Goal: Task Accomplishment & Management: Complete application form

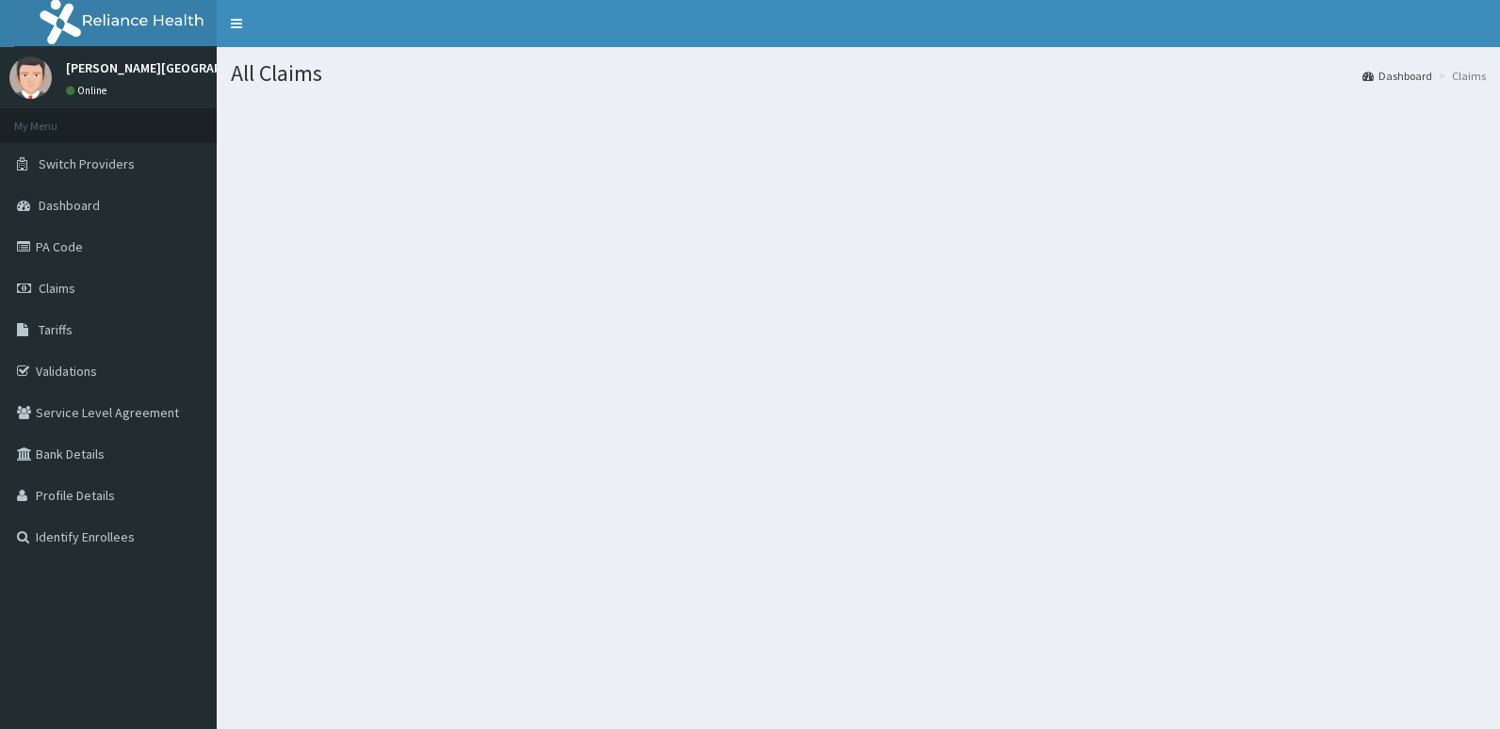
click at [63, 297] on span "Claims" at bounding box center [57, 288] width 37 height 17
click at [109, 276] on link "Claims" at bounding box center [108, 288] width 217 height 41
drag, startPoint x: 109, startPoint y: 276, endPoint x: 118, endPoint y: 268, distance: 11.3
click at [118, 268] on link "Claims" at bounding box center [108, 288] width 217 height 41
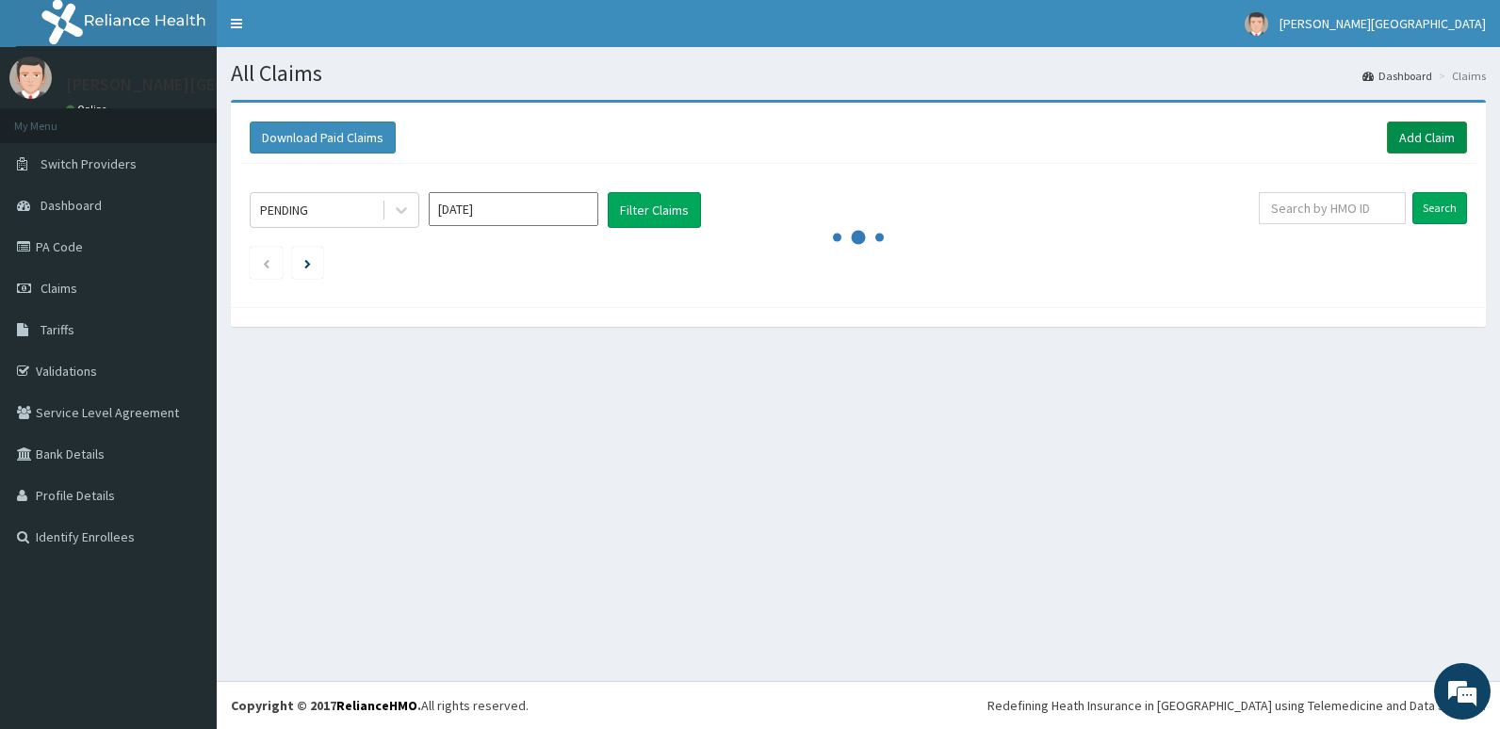
click at [1451, 135] on link "Add Claim" at bounding box center [1427, 138] width 80 height 32
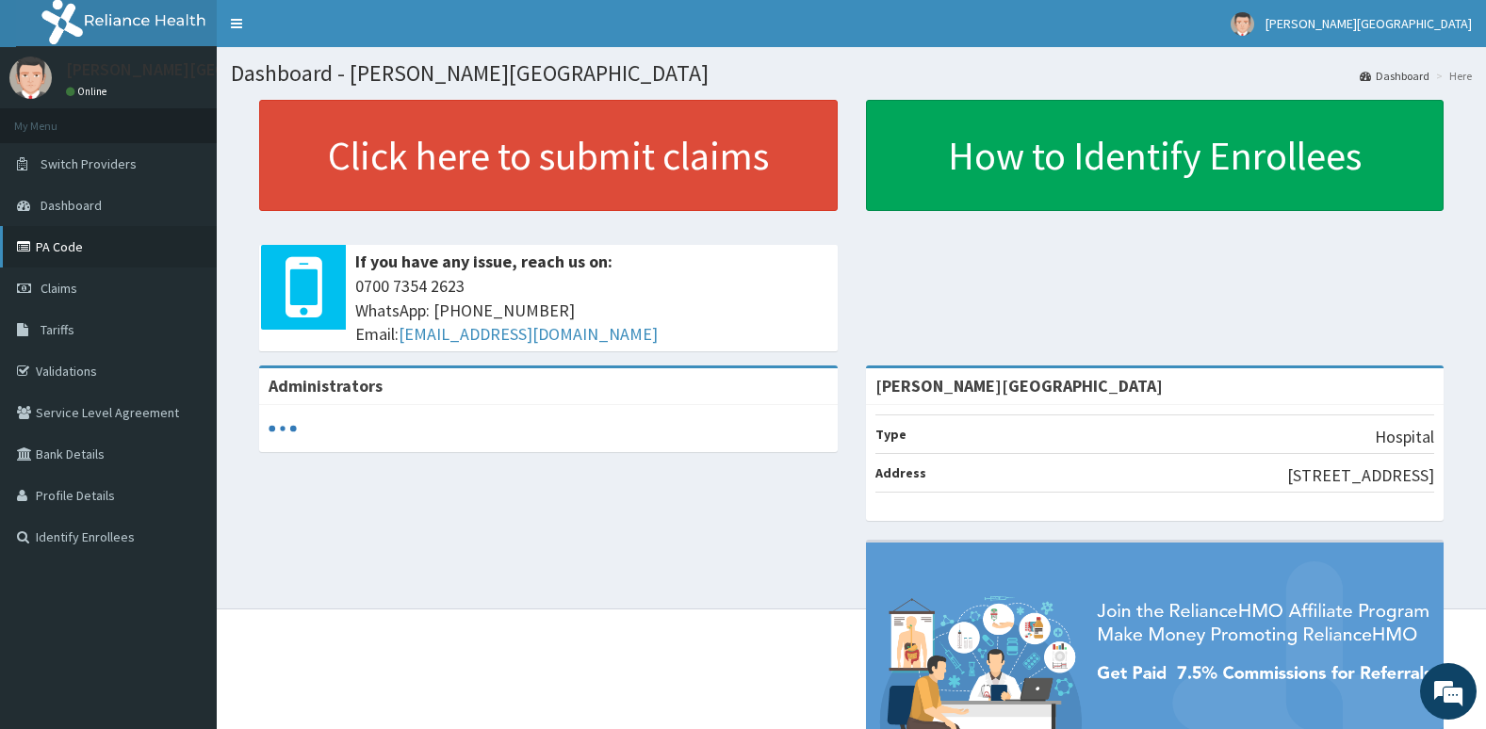
click at [103, 248] on link "PA Code" at bounding box center [108, 246] width 217 height 41
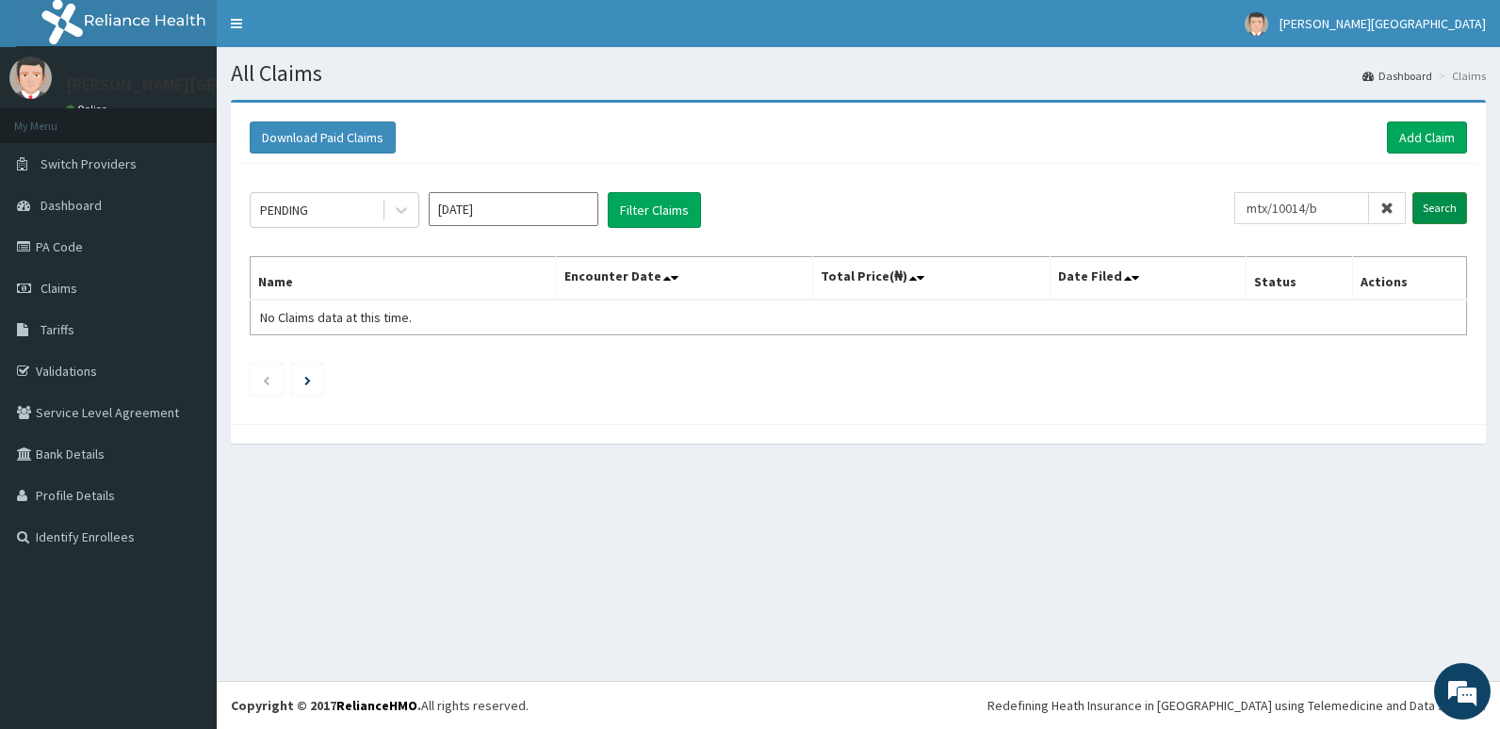
type input "mtx/10014/b"
click at [1444, 206] on input "Search" at bounding box center [1439, 208] width 55 height 32
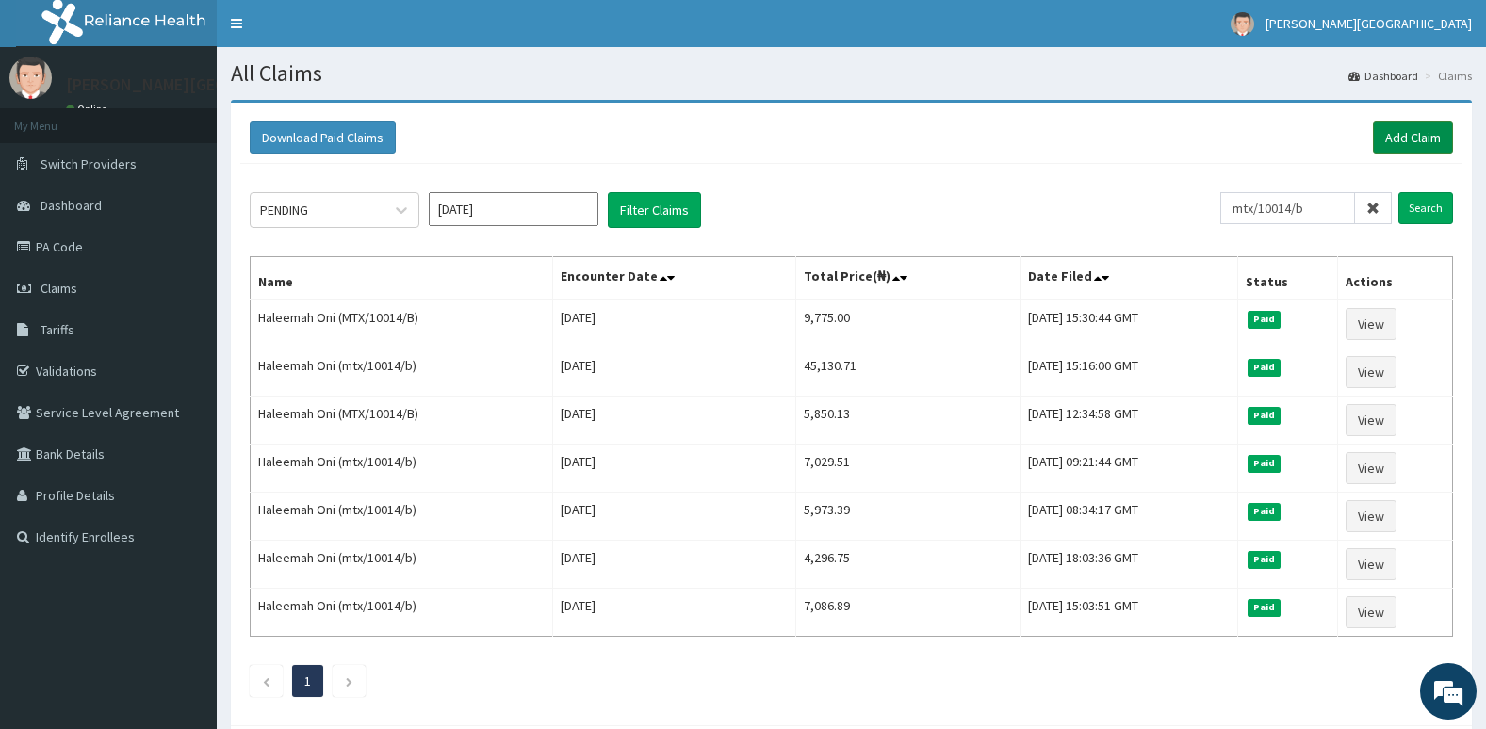
click at [1427, 122] on link "Add Claim" at bounding box center [1413, 138] width 80 height 32
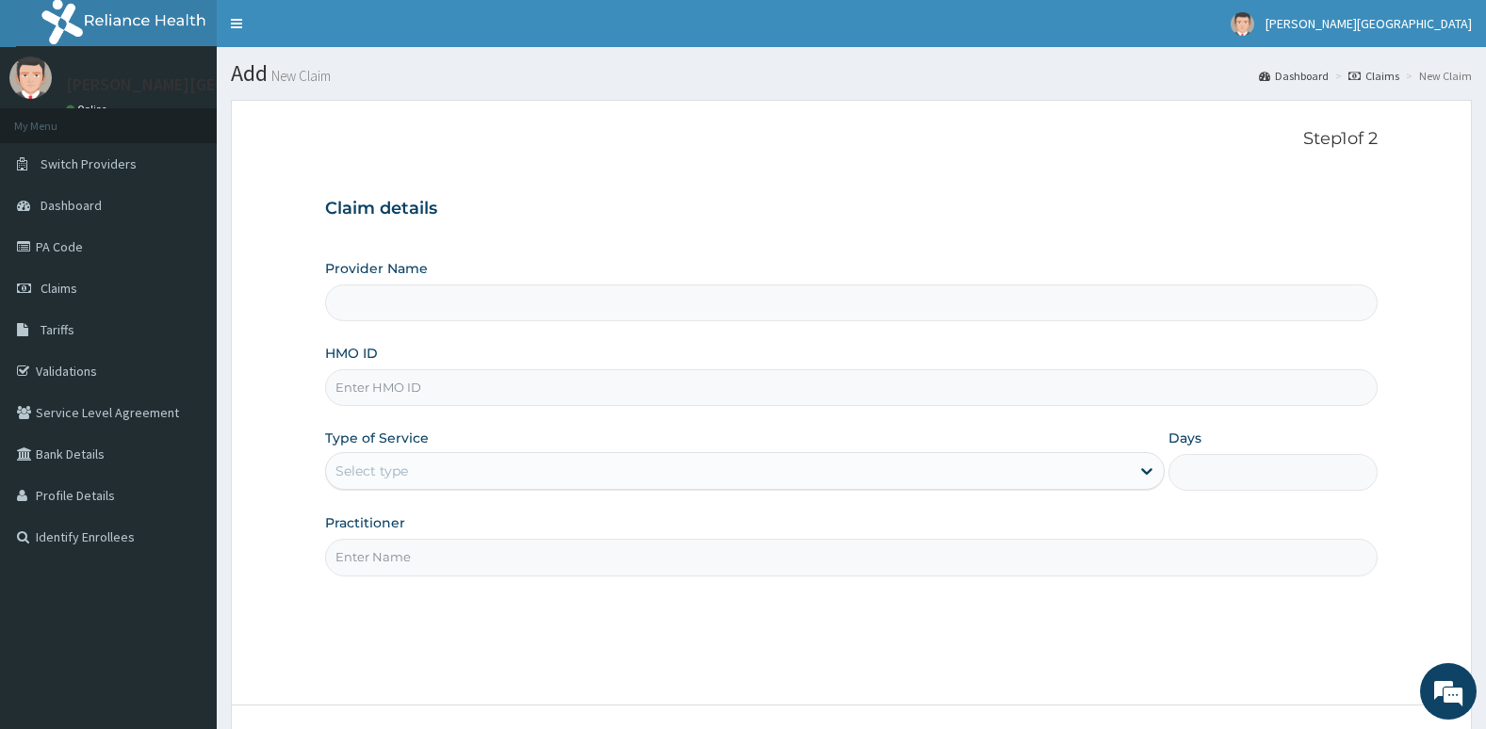
click at [943, 393] on input "HMO ID" at bounding box center [851, 387] width 1053 height 37
type input "m"
type input "Aruna Ogun Memorial Specialist Hospital"
type input "mx/10014/b"
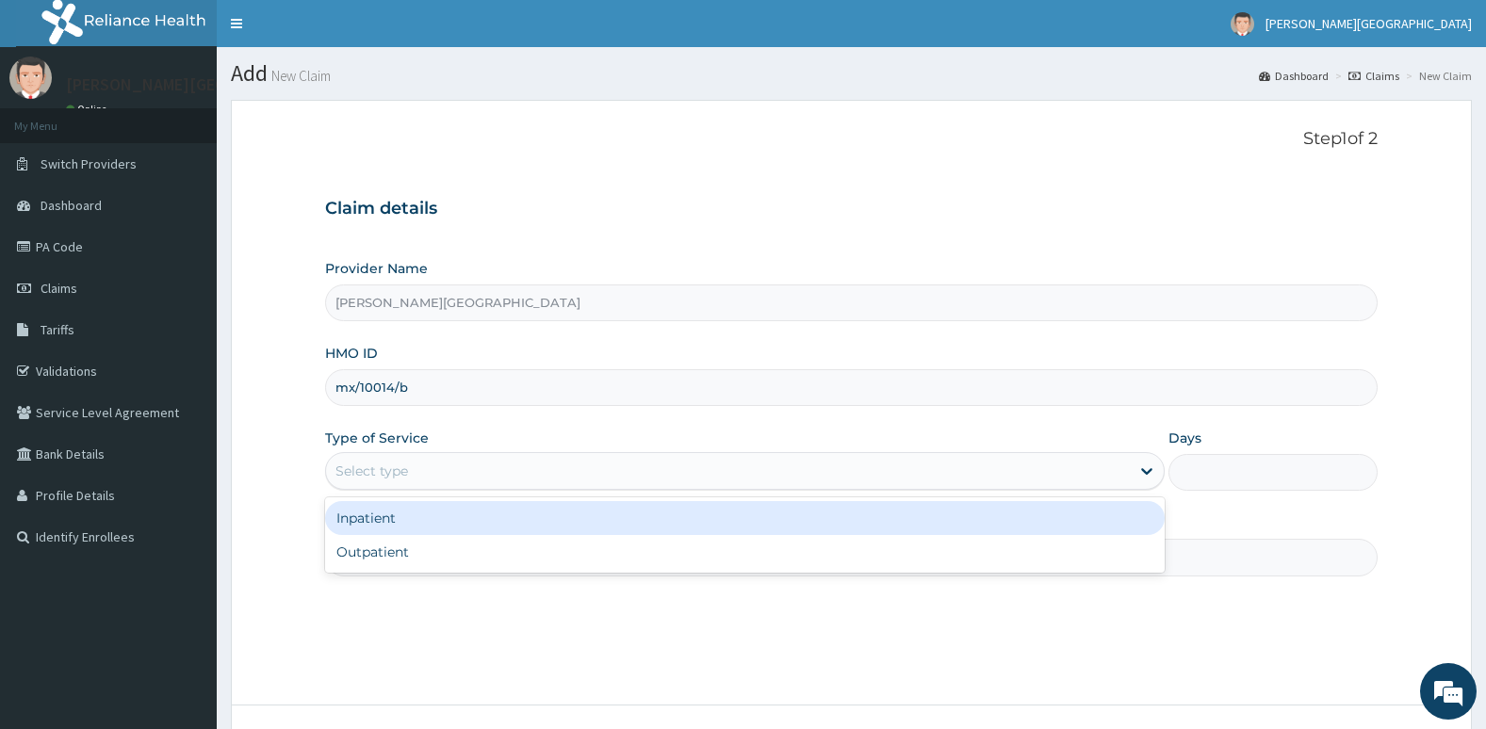
click at [983, 476] on div "Select type" at bounding box center [728, 471] width 804 height 30
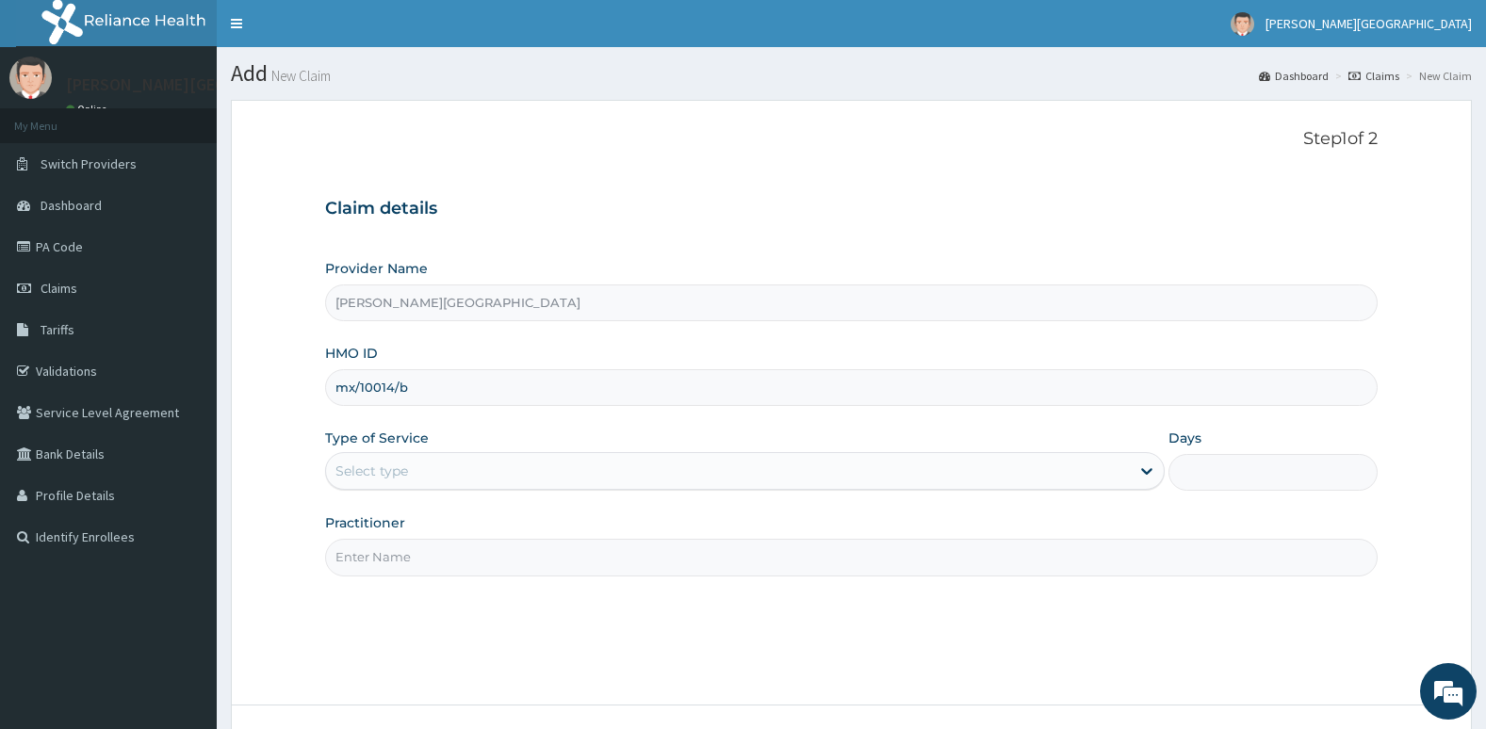
click at [956, 577] on div "Step 1 of 2 Claim details Provider Name Aruna Ogun Memorial Specialist Hospital…" at bounding box center [851, 402] width 1053 height 547
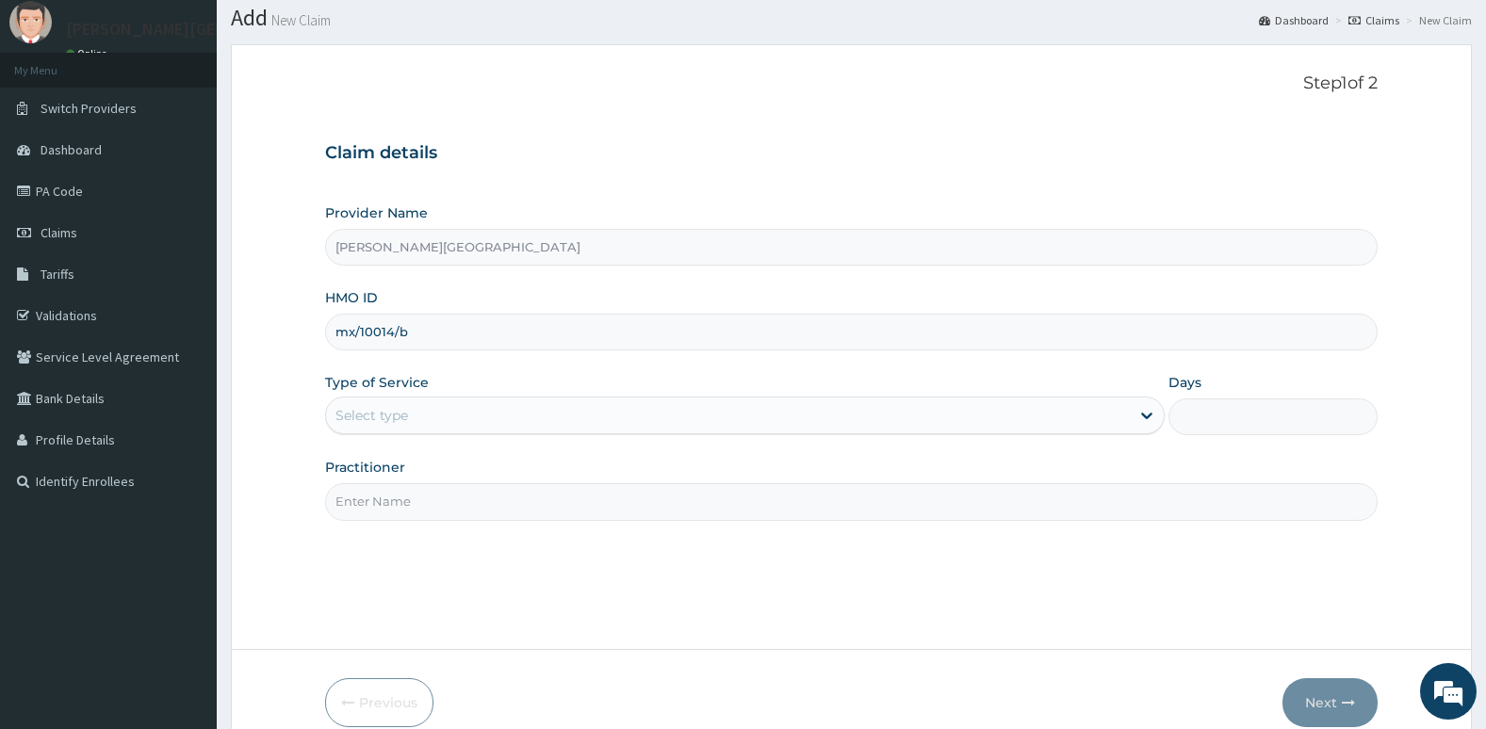
scroll to position [145, 0]
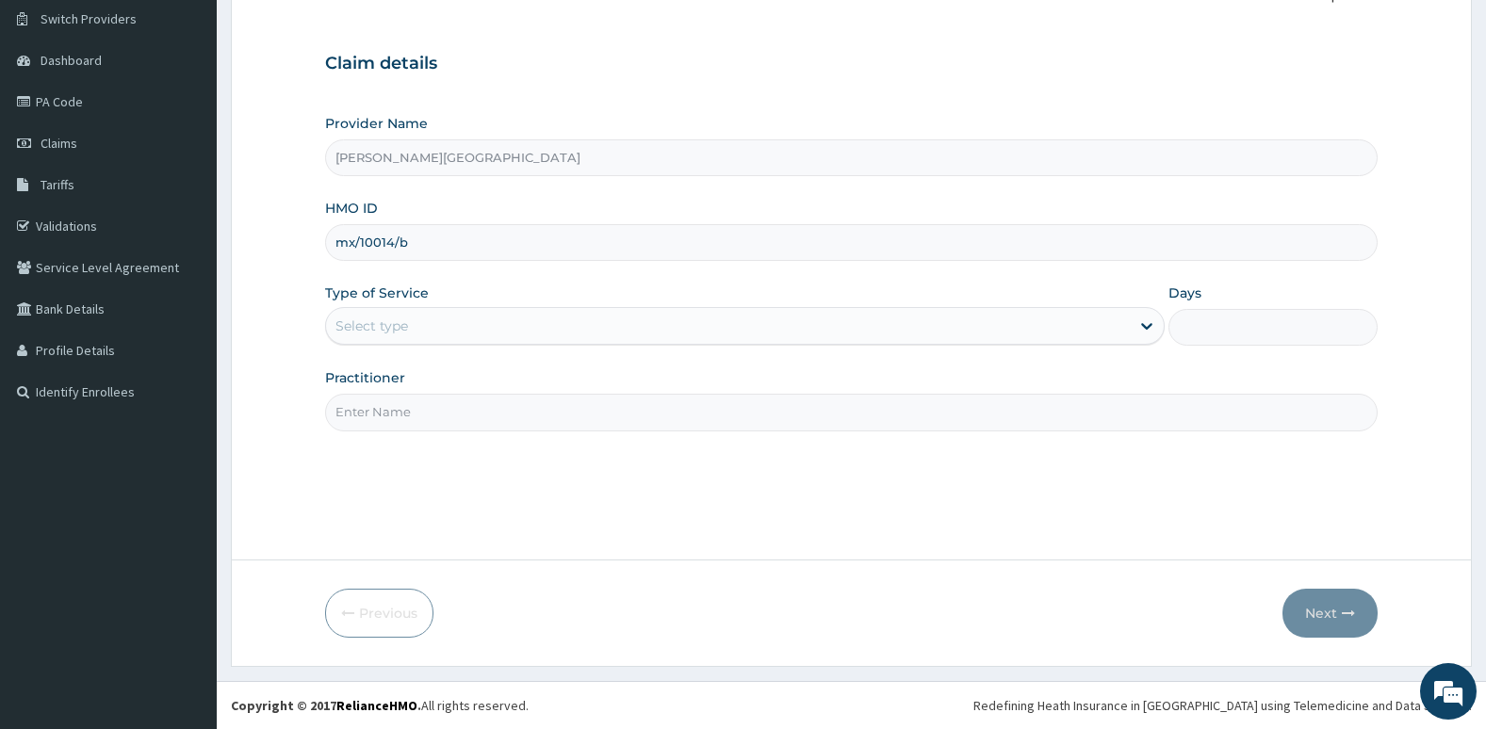
click at [778, 413] on input "Practitioner" at bounding box center [851, 412] width 1053 height 37
type input "Dr. Oni"
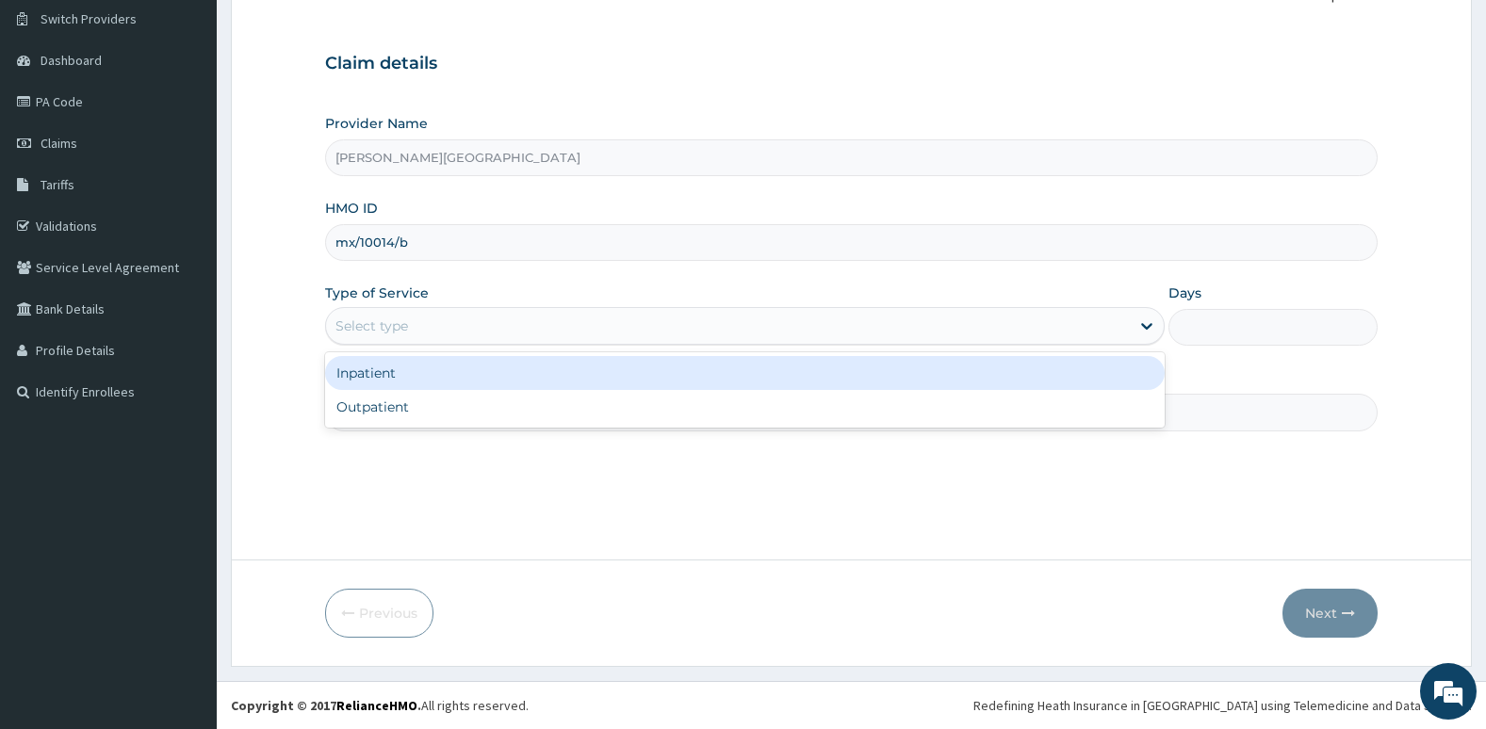
click at [606, 331] on div "Select type" at bounding box center [728, 326] width 804 height 30
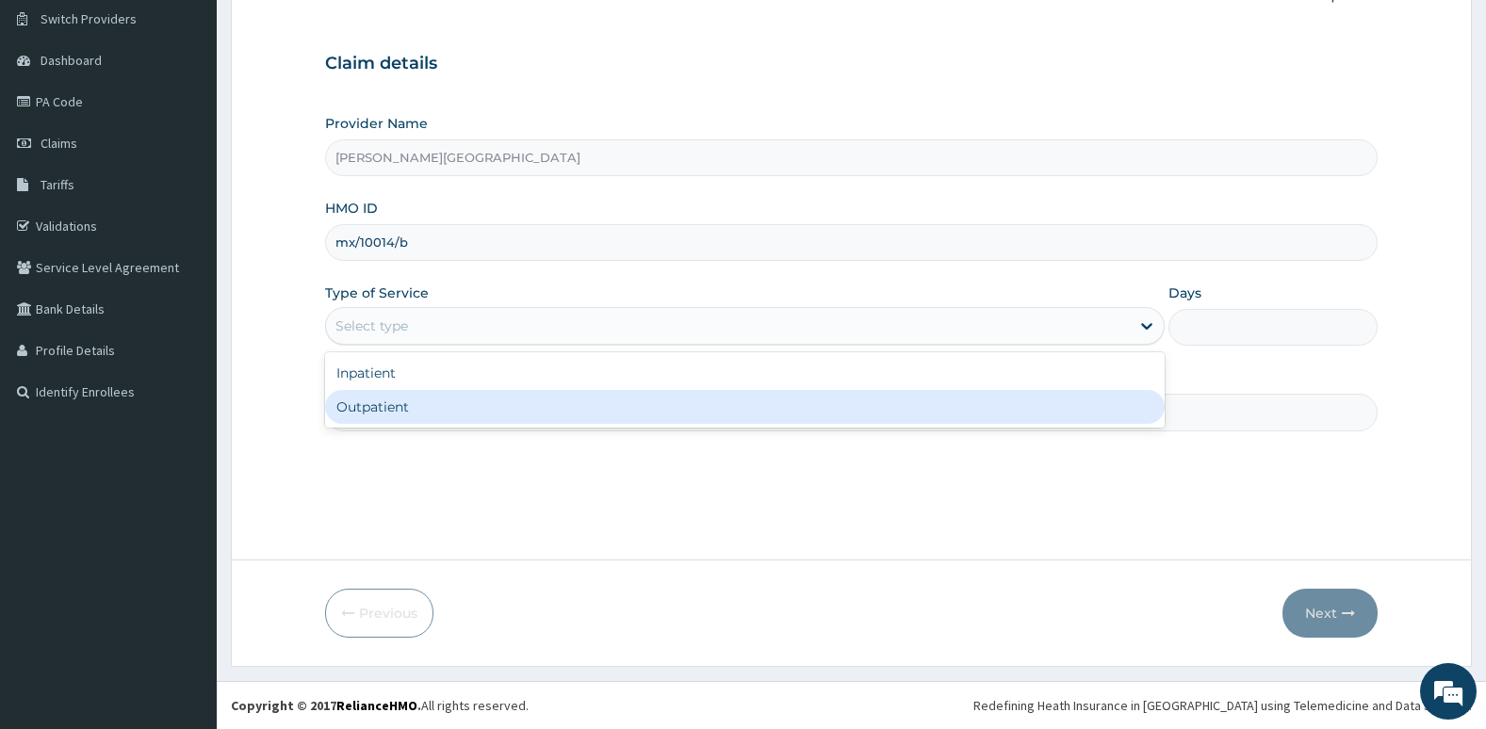
click at [598, 407] on div "Outpatient" at bounding box center [744, 407] width 839 height 34
type input "1"
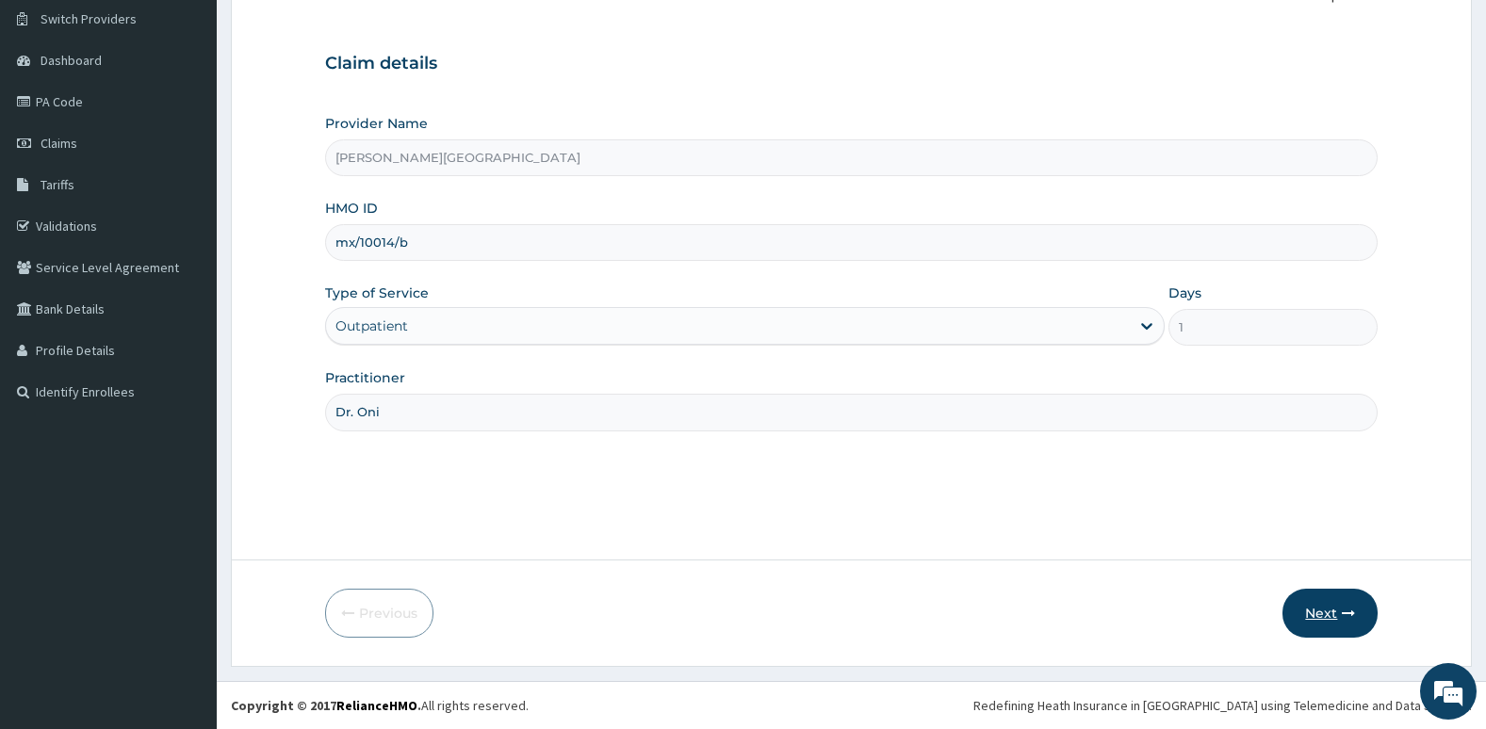
click at [1317, 602] on button "Next" at bounding box center [1329, 613] width 95 height 49
click at [1320, 610] on button "Next" at bounding box center [1329, 613] width 95 height 49
click at [344, 242] on input "mx/10014/b" at bounding box center [851, 242] width 1053 height 37
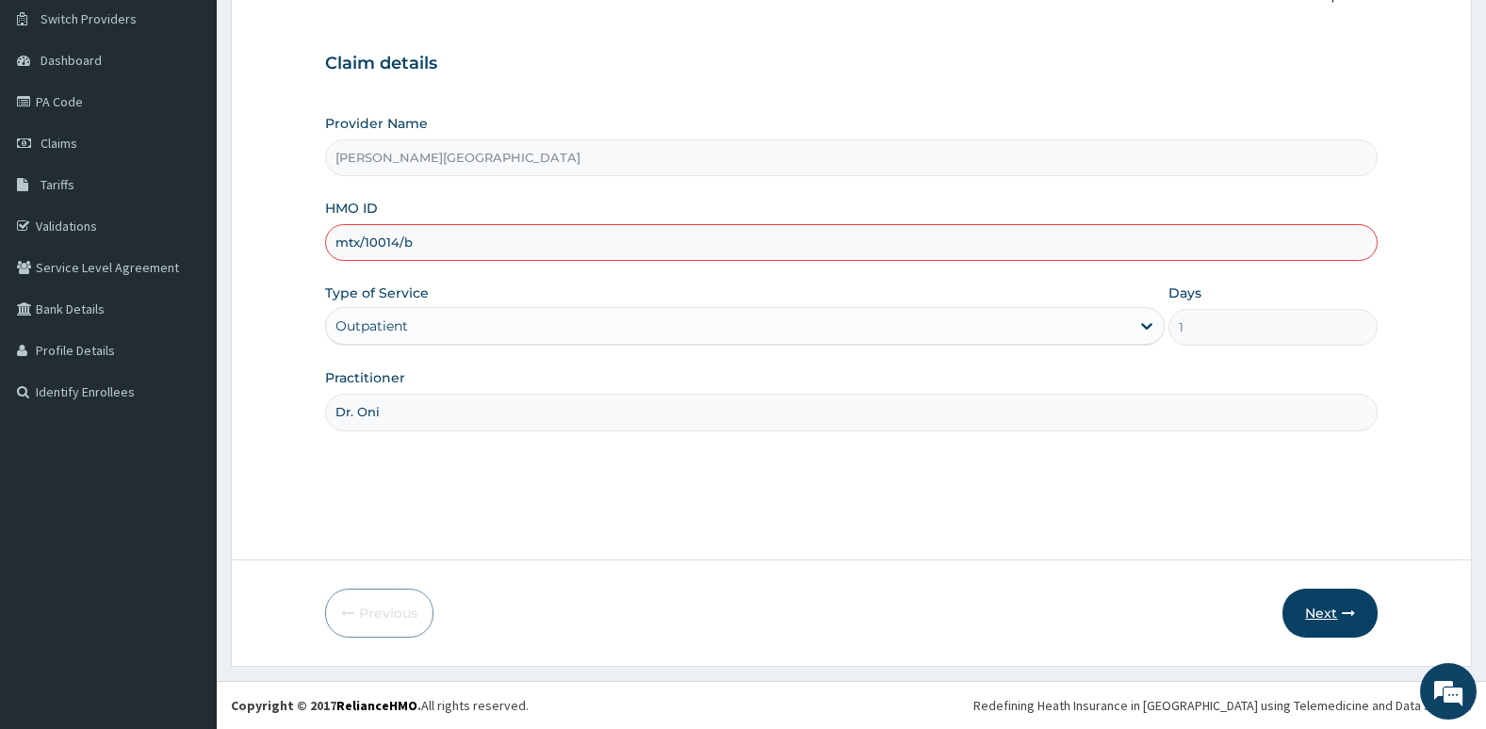
type input "mtx/10014/b"
click at [1311, 608] on button "Next" at bounding box center [1329, 613] width 95 height 49
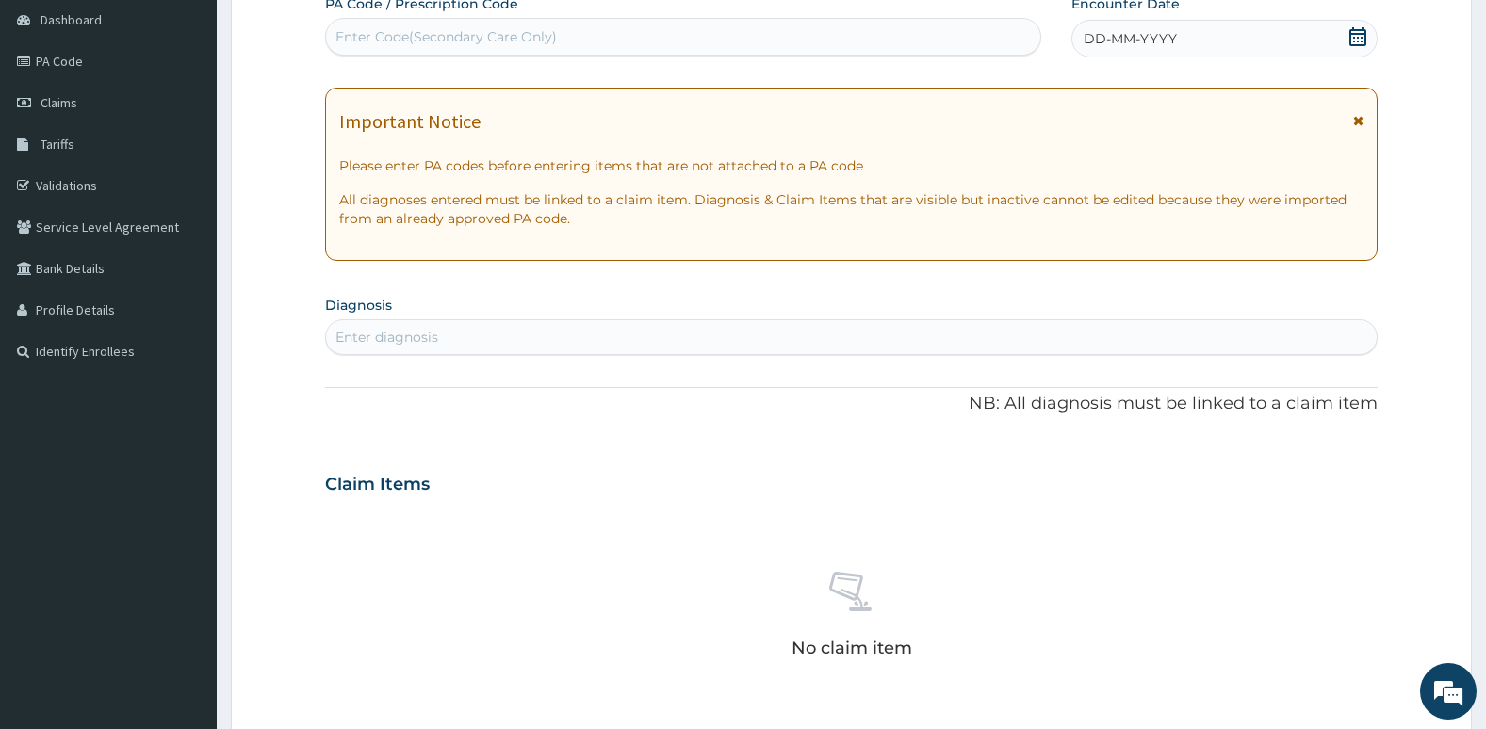
scroll to position [187, 0]
click at [1349, 37] on icon at bounding box center [1357, 34] width 19 height 19
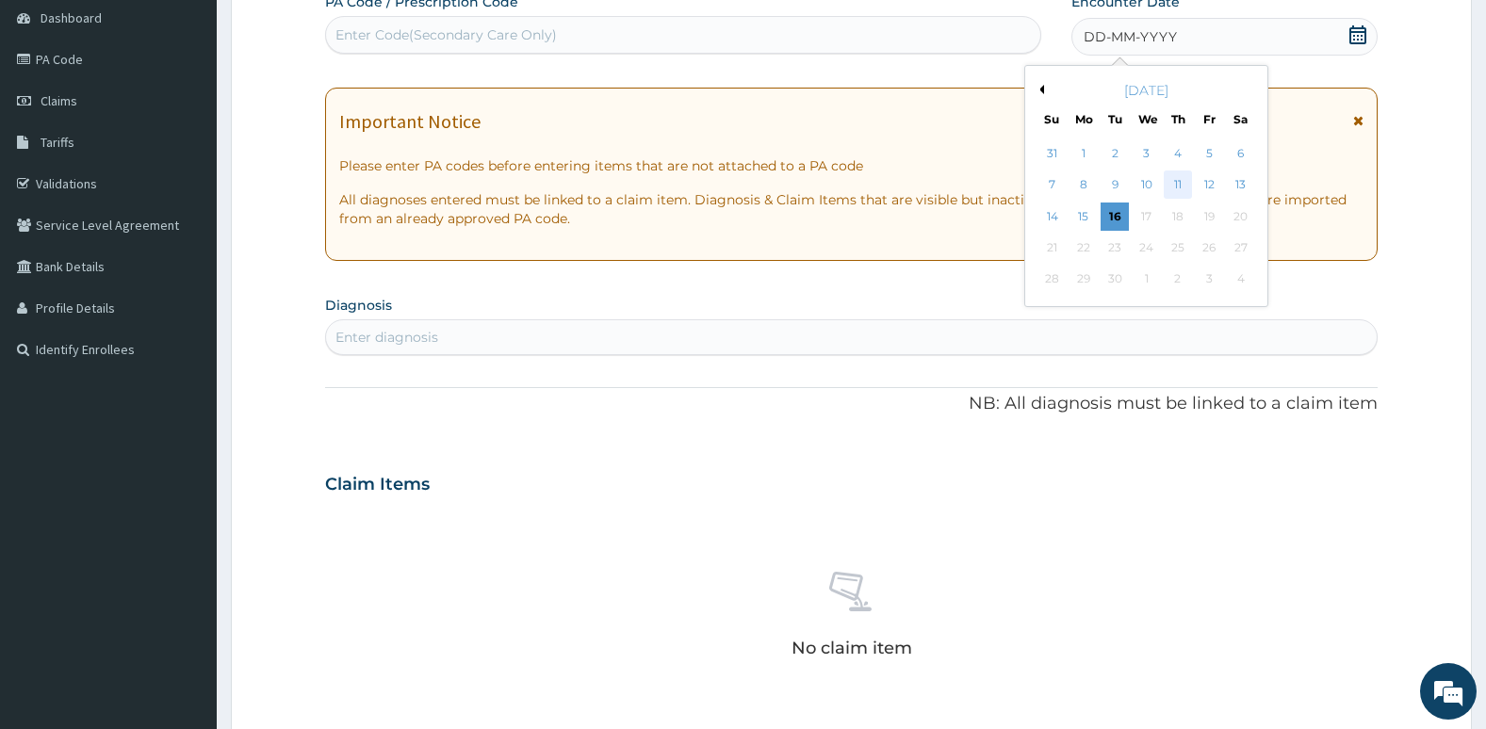
click at [1179, 189] on div "11" at bounding box center [1177, 185] width 28 height 28
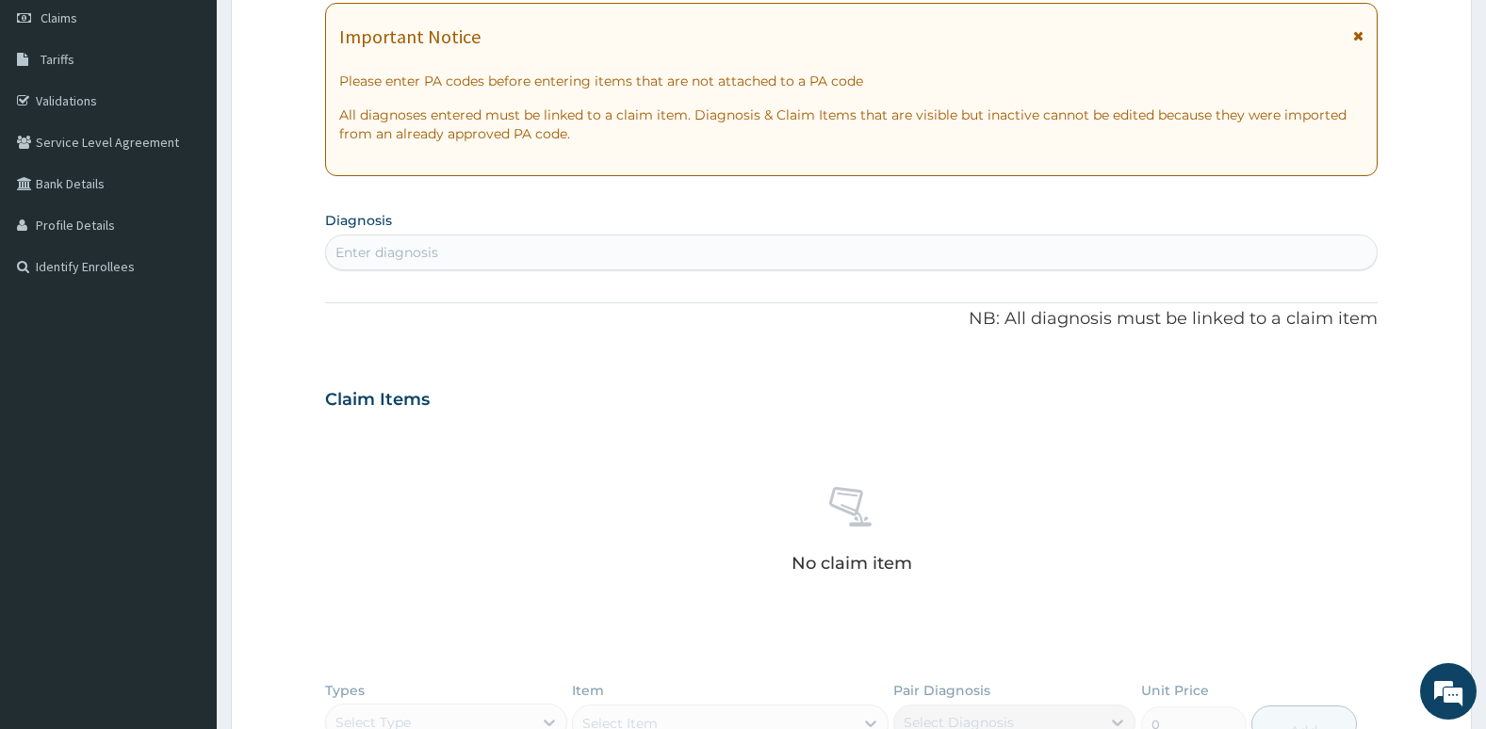
scroll to position [271, 0]
click at [825, 247] on div "Enter diagnosis" at bounding box center [851, 251] width 1051 height 30
click at [821, 240] on div "Enter diagnosis" at bounding box center [851, 251] width 1051 height 30
type input "upper resp"
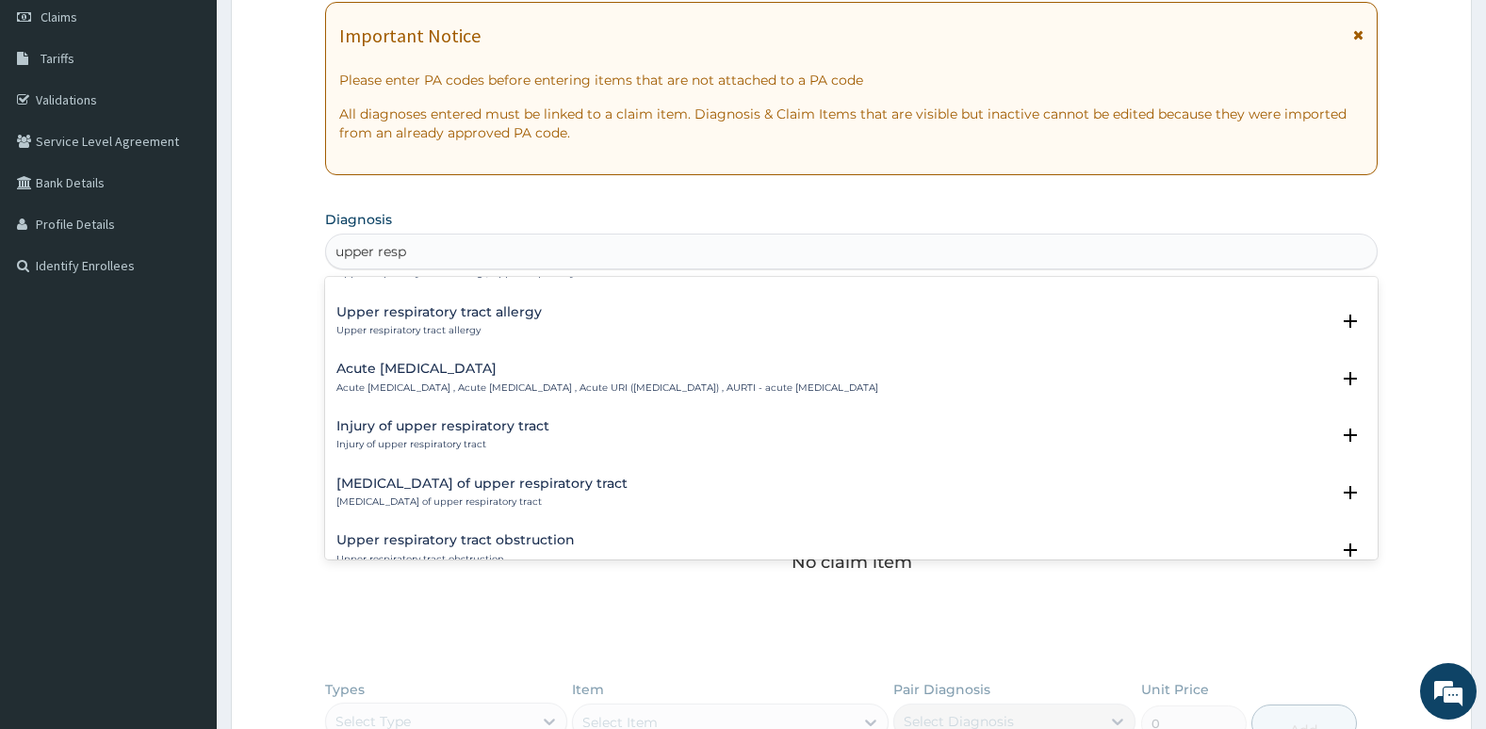
scroll to position [85, 0]
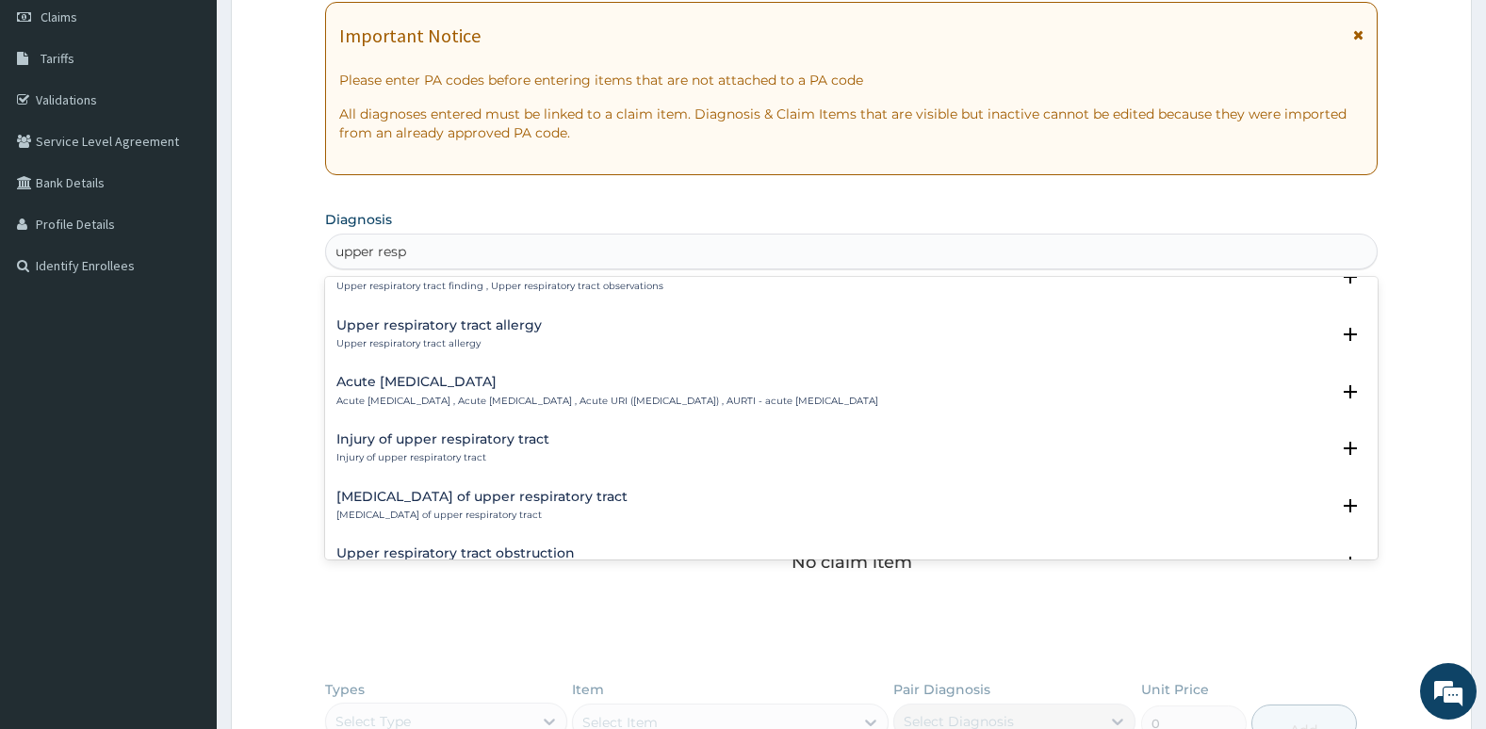
click at [741, 398] on p "Acute [MEDICAL_DATA] , Acute [MEDICAL_DATA] , Acute URI ([MEDICAL_DATA]) , AURT…" at bounding box center [607, 401] width 542 height 13
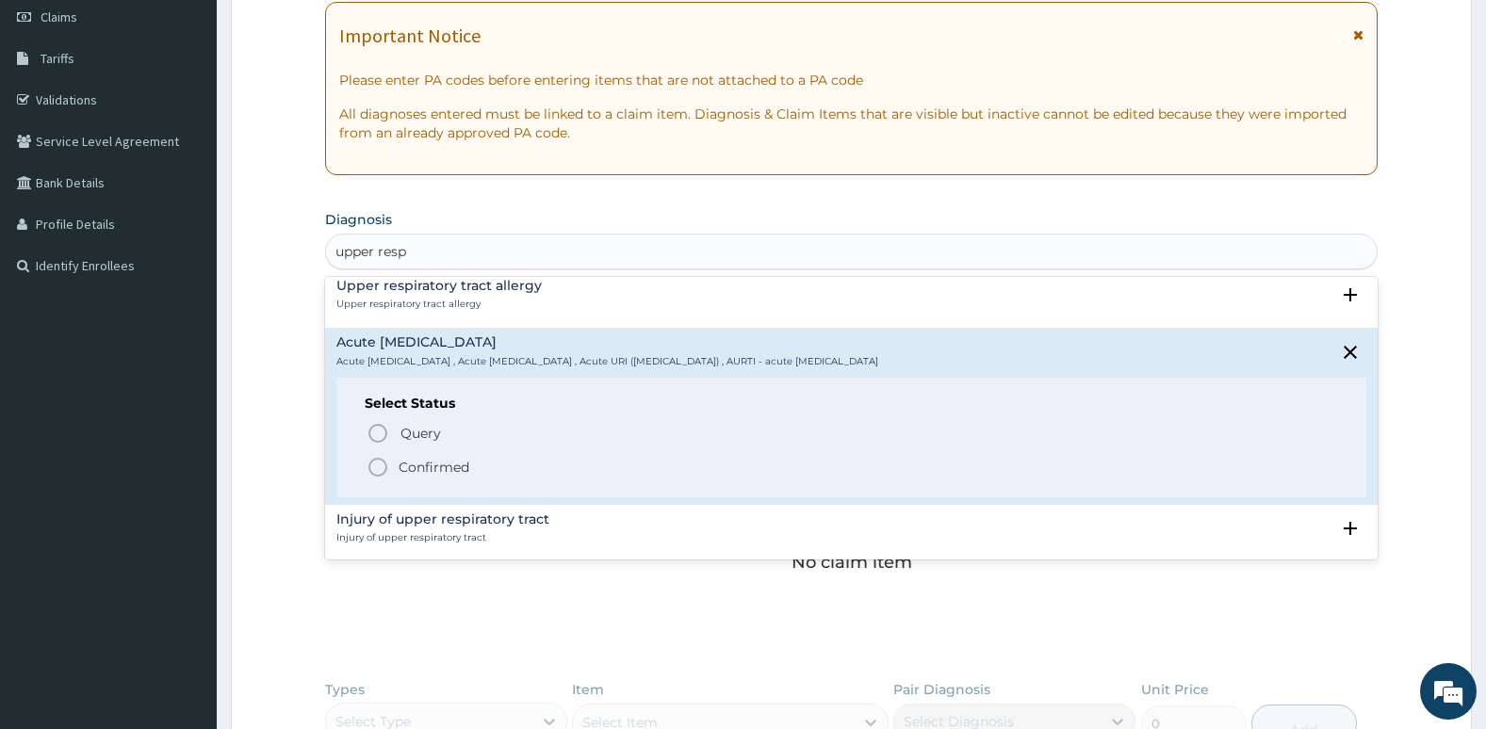
scroll to position [127, 0]
click at [382, 469] on icon "status option filled" at bounding box center [377, 464] width 23 height 23
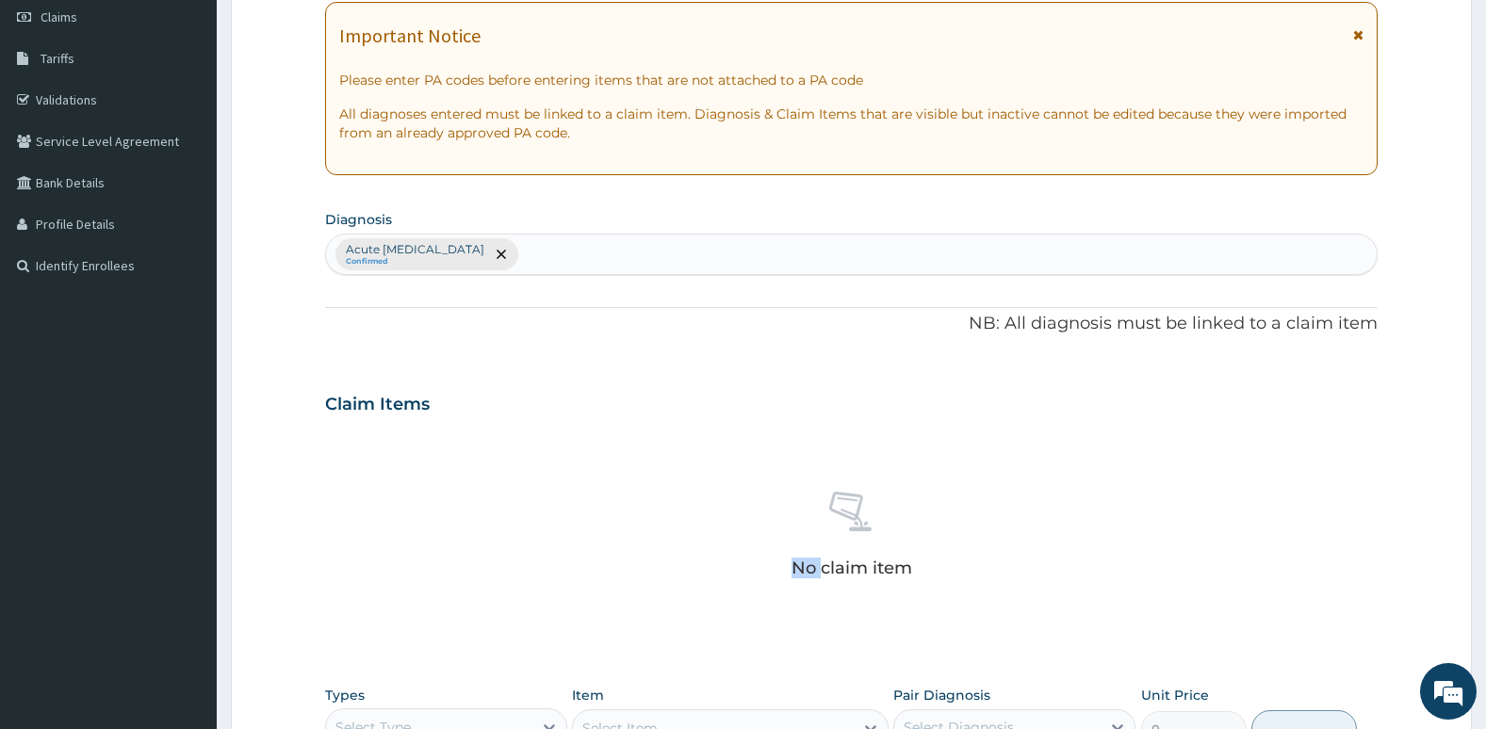
click at [382, 469] on div "No claim item" at bounding box center [851, 538] width 1053 height 217
click at [575, 248] on div "Acute upper respiratory infection Confirmed" at bounding box center [851, 255] width 1051 height 40
type input "plasmod"
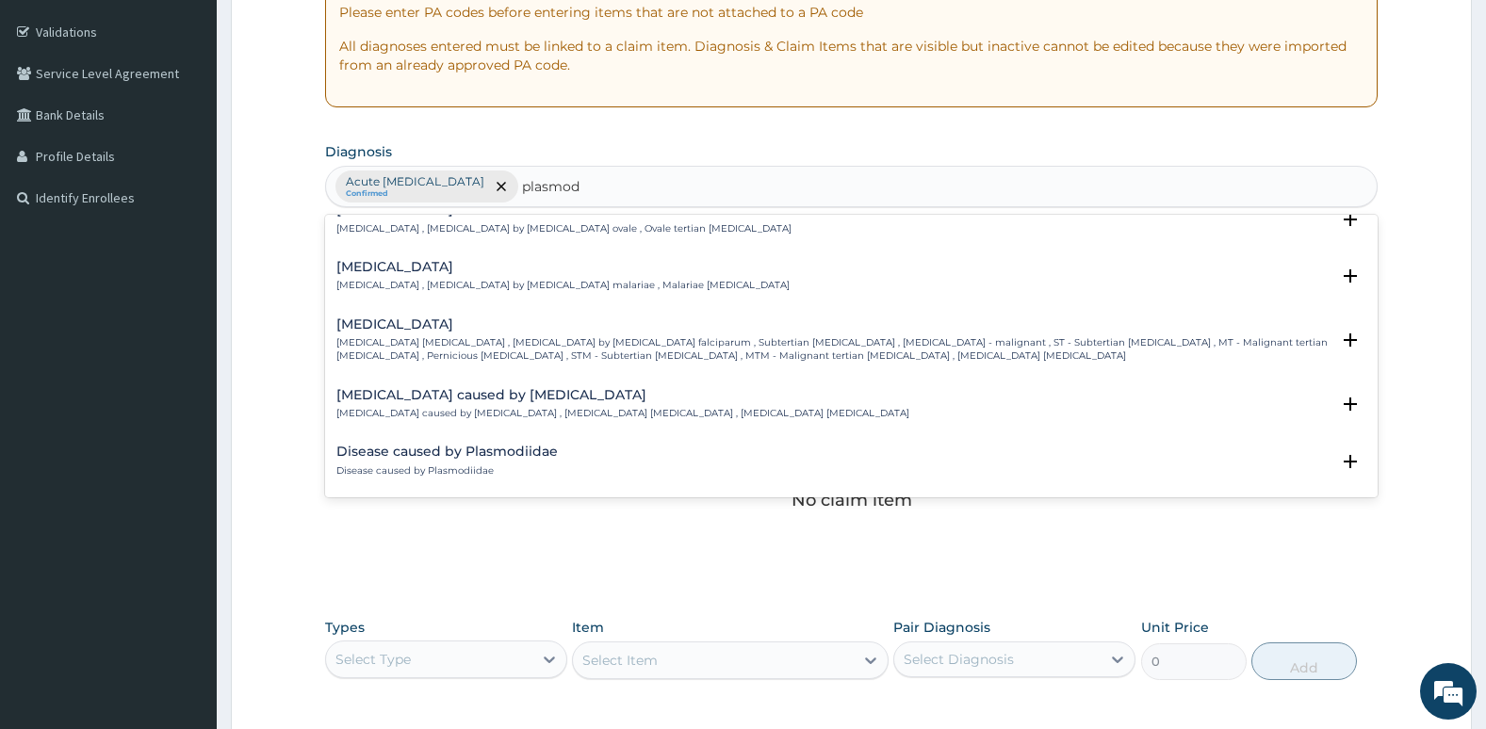
scroll to position [138, 0]
click at [630, 348] on p "[MEDICAL_DATA] [MEDICAL_DATA] , [MEDICAL_DATA] by [MEDICAL_DATA] falciparum , S…" at bounding box center [833, 348] width 994 height 27
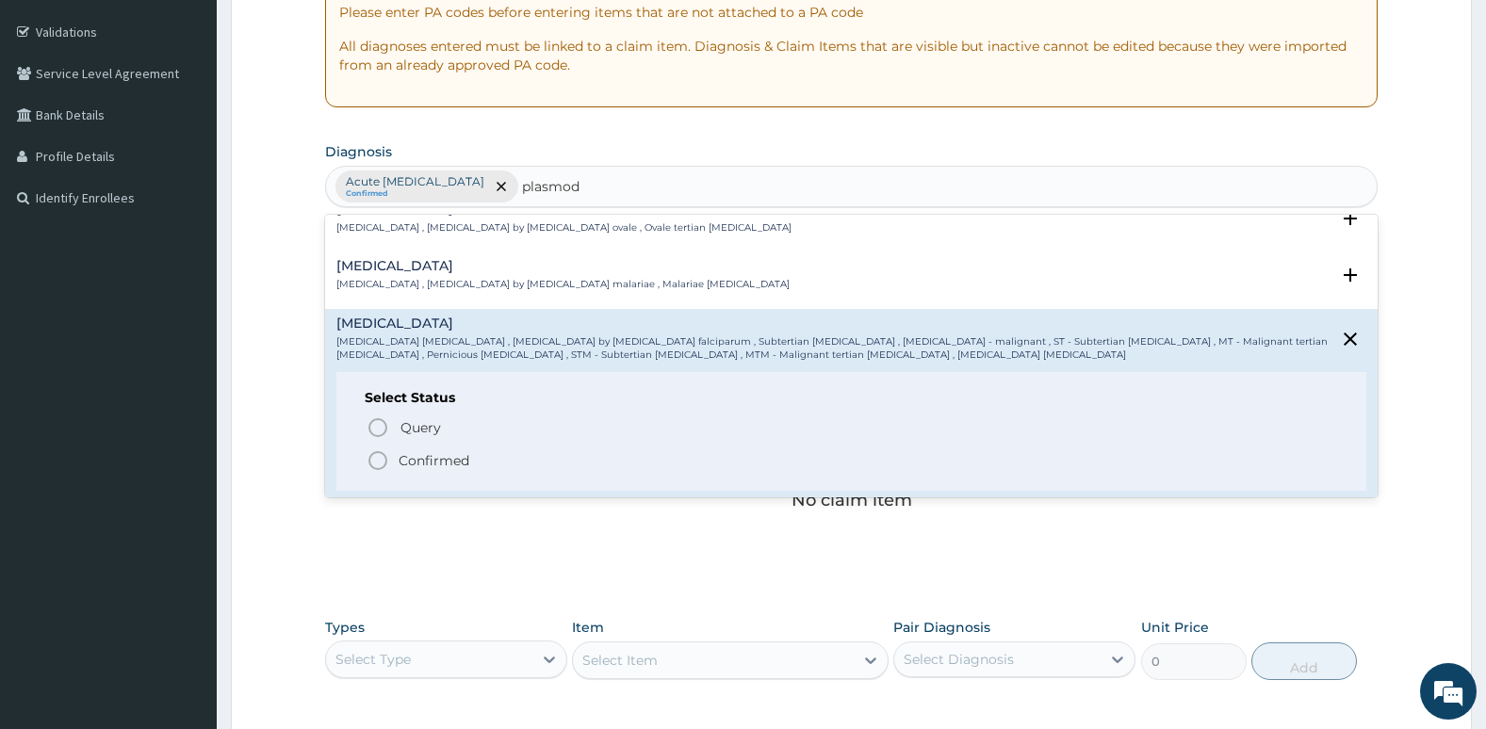
click at [382, 466] on icon "status option filled" at bounding box center [377, 460] width 23 height 23
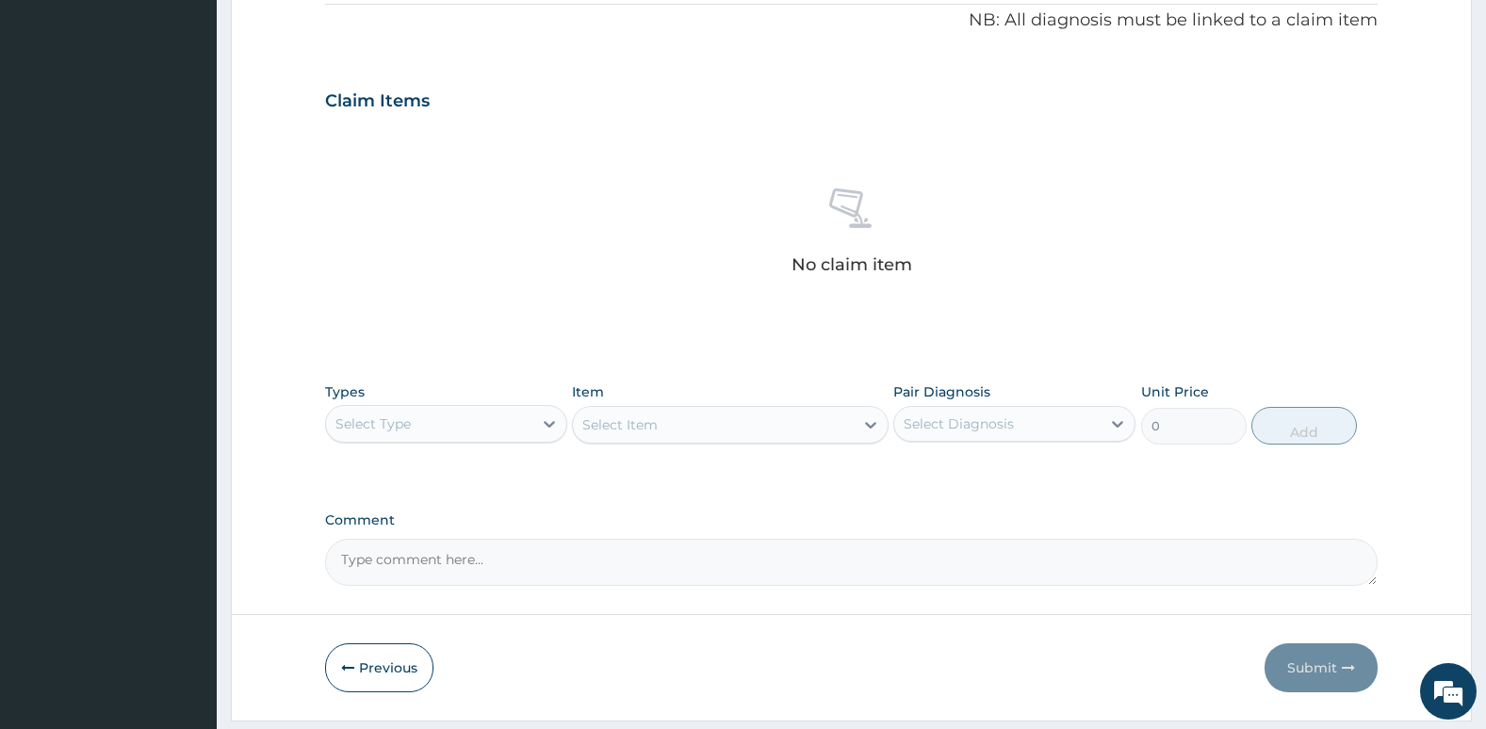
scroll to position [576, 0]
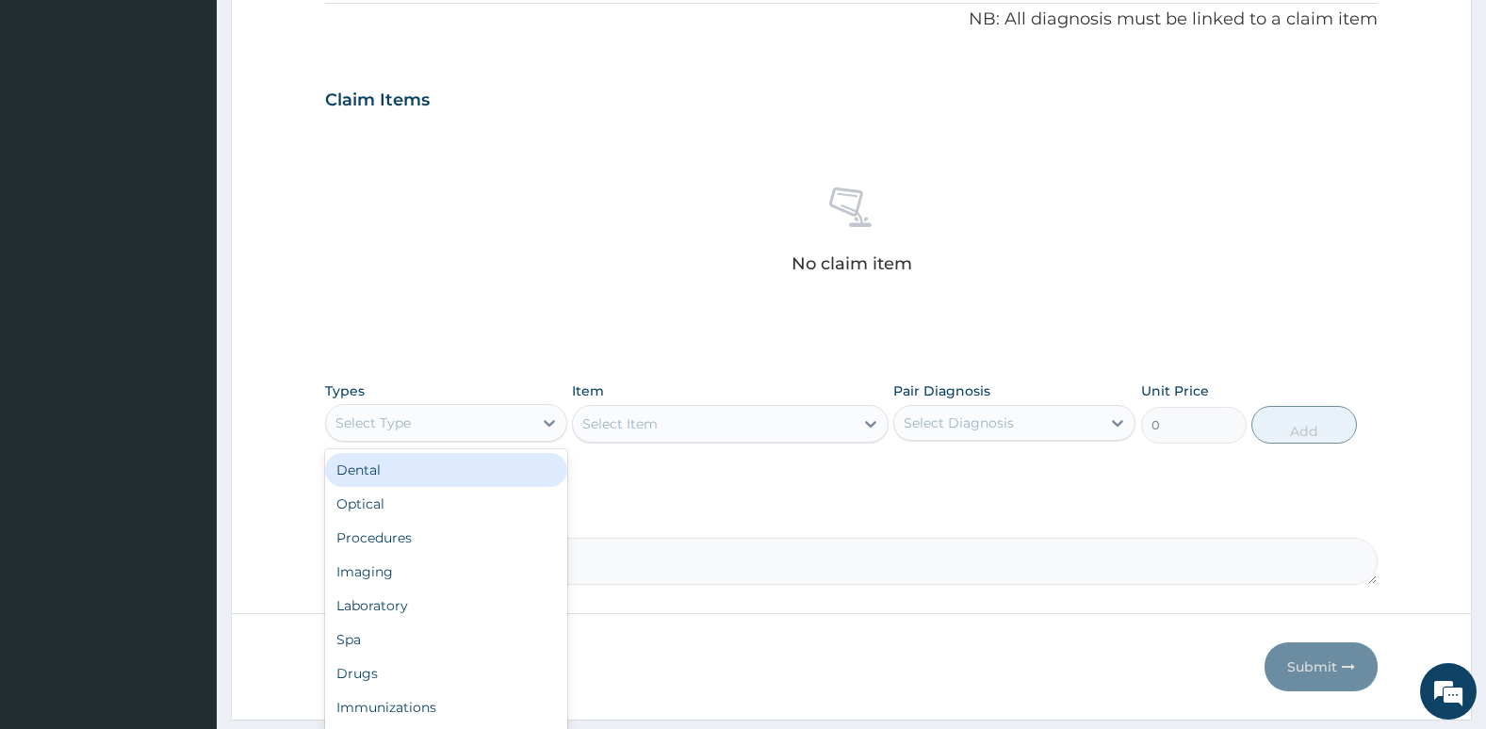
click at [393, 414] on div "Select Type" at bounding box center [372, 423] width 75 height 19
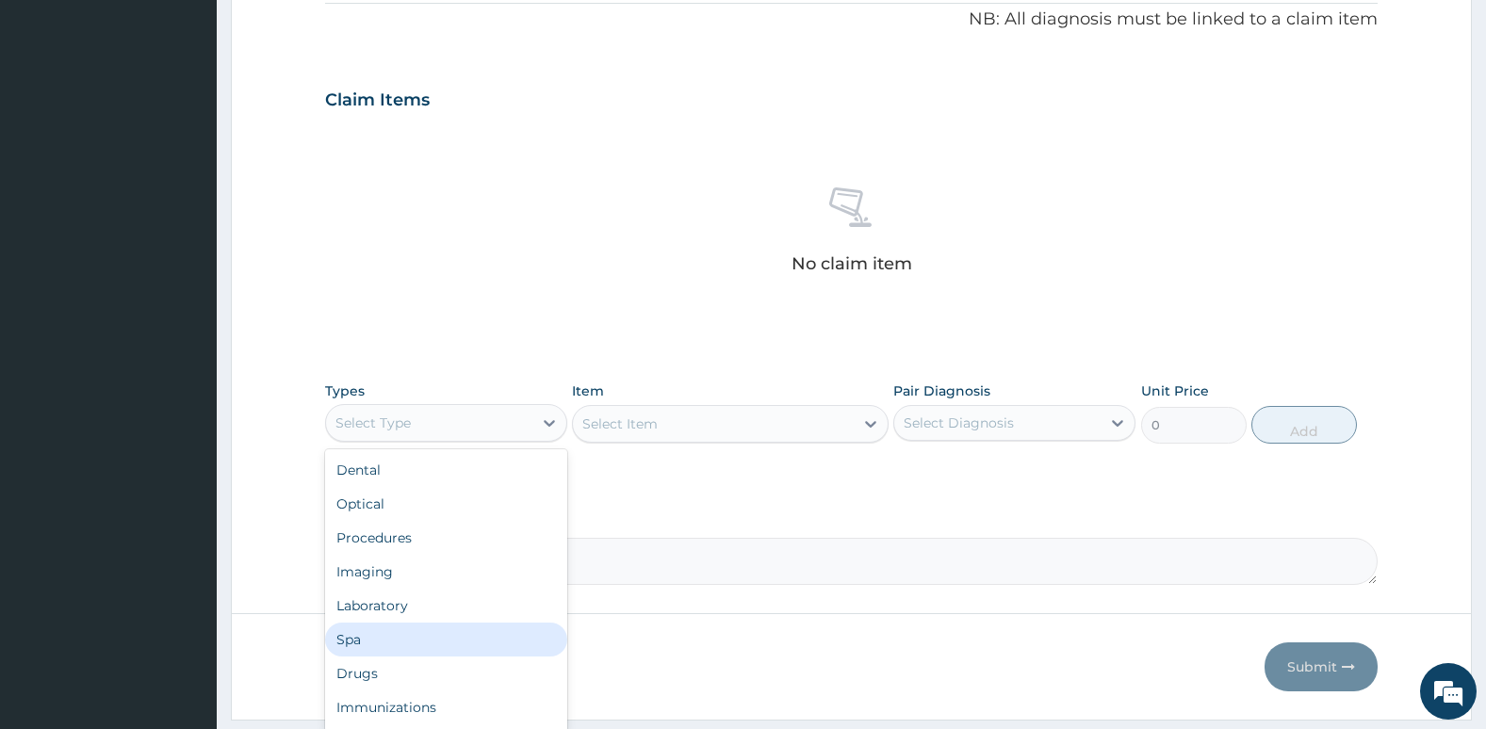
scroll to position [64, 0]
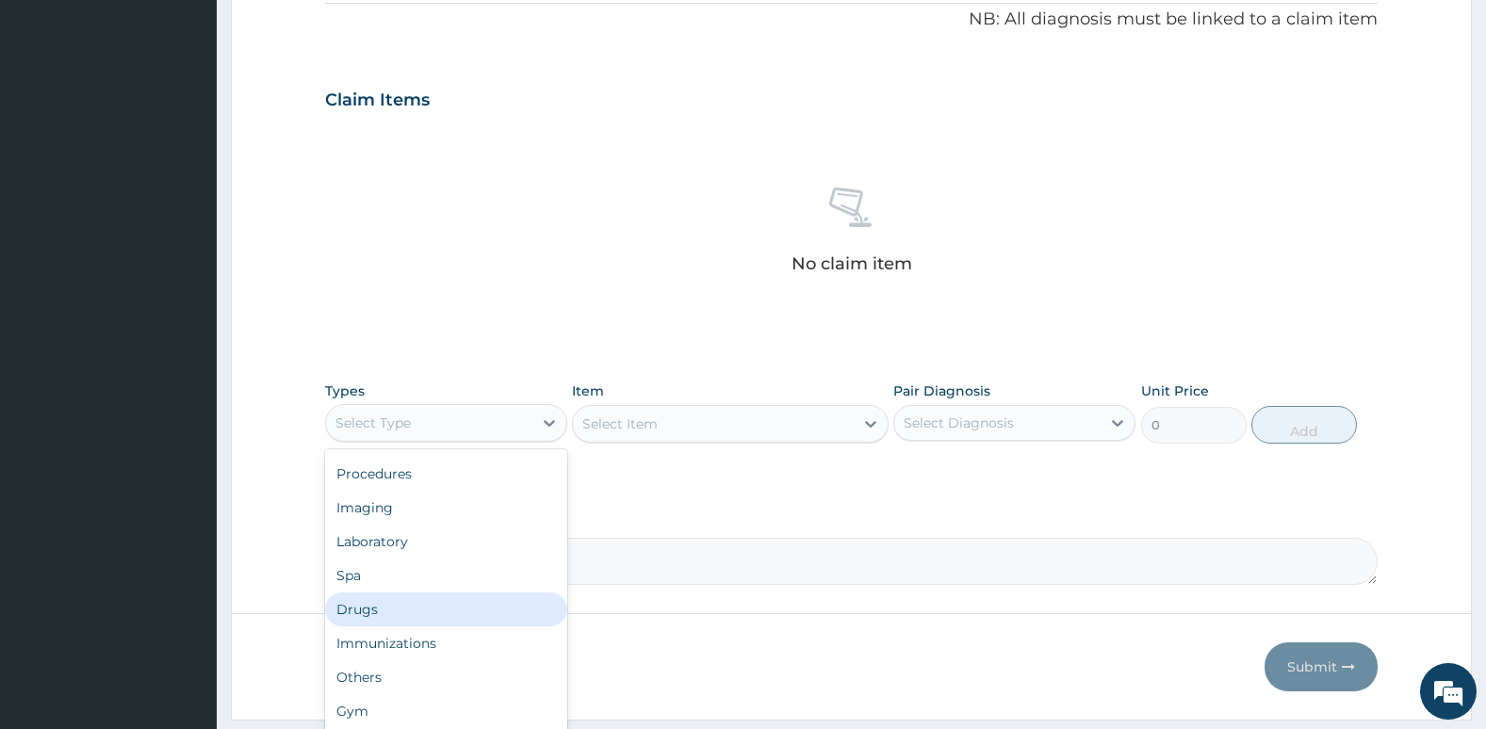
click at [425, 614] on div "Drugs" at bounding box center [446, 610] width 242 height 34
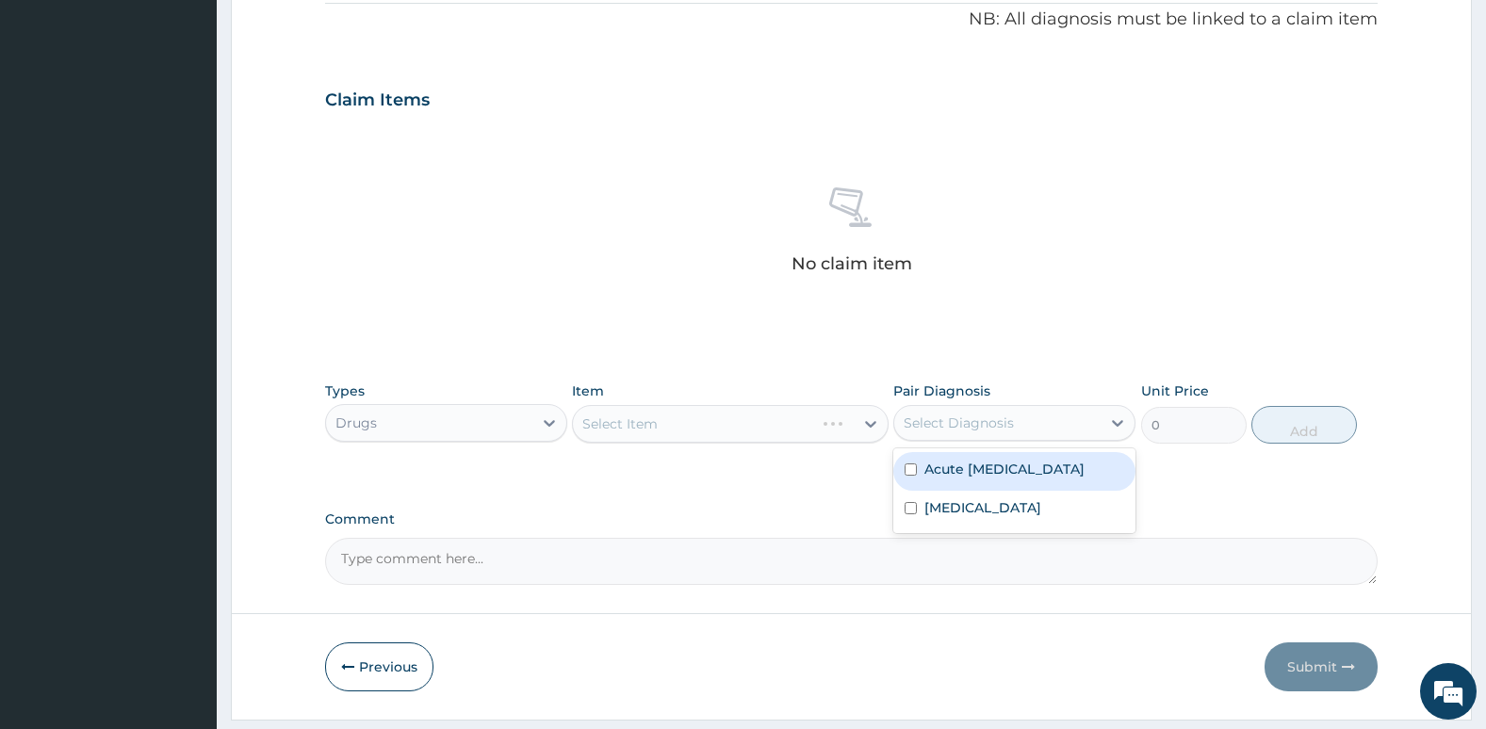
click at [974, 431] on div "Select Diagnosis" at bounding box center [958, 423] width 110 height 19
click at [906, 519] on div "Falciparum malaria" at bounding box center [1014, 510] width 242 height 39
checkbox input "true"
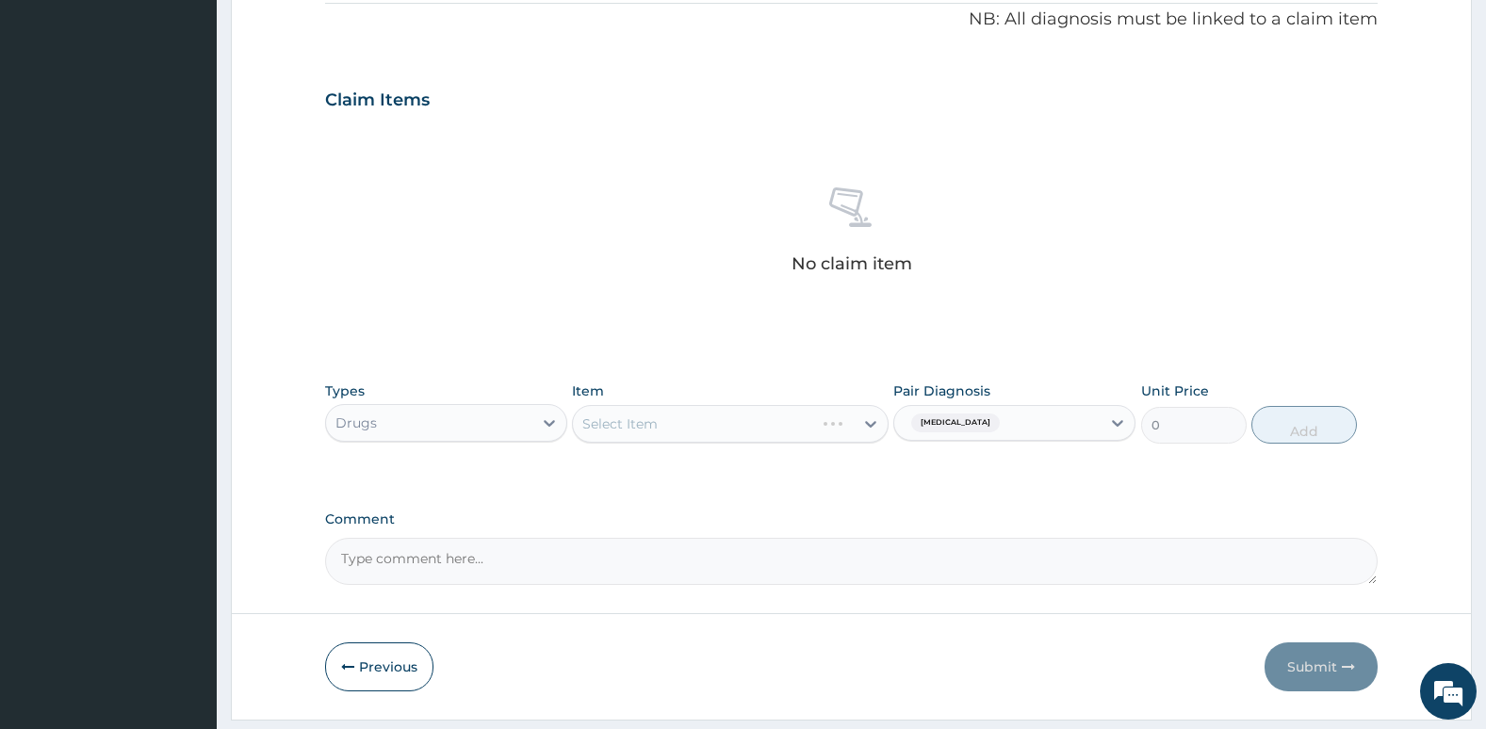
click at [769, 409] on div "Select Item" at bounding box center [730, 424] width 316 height 38
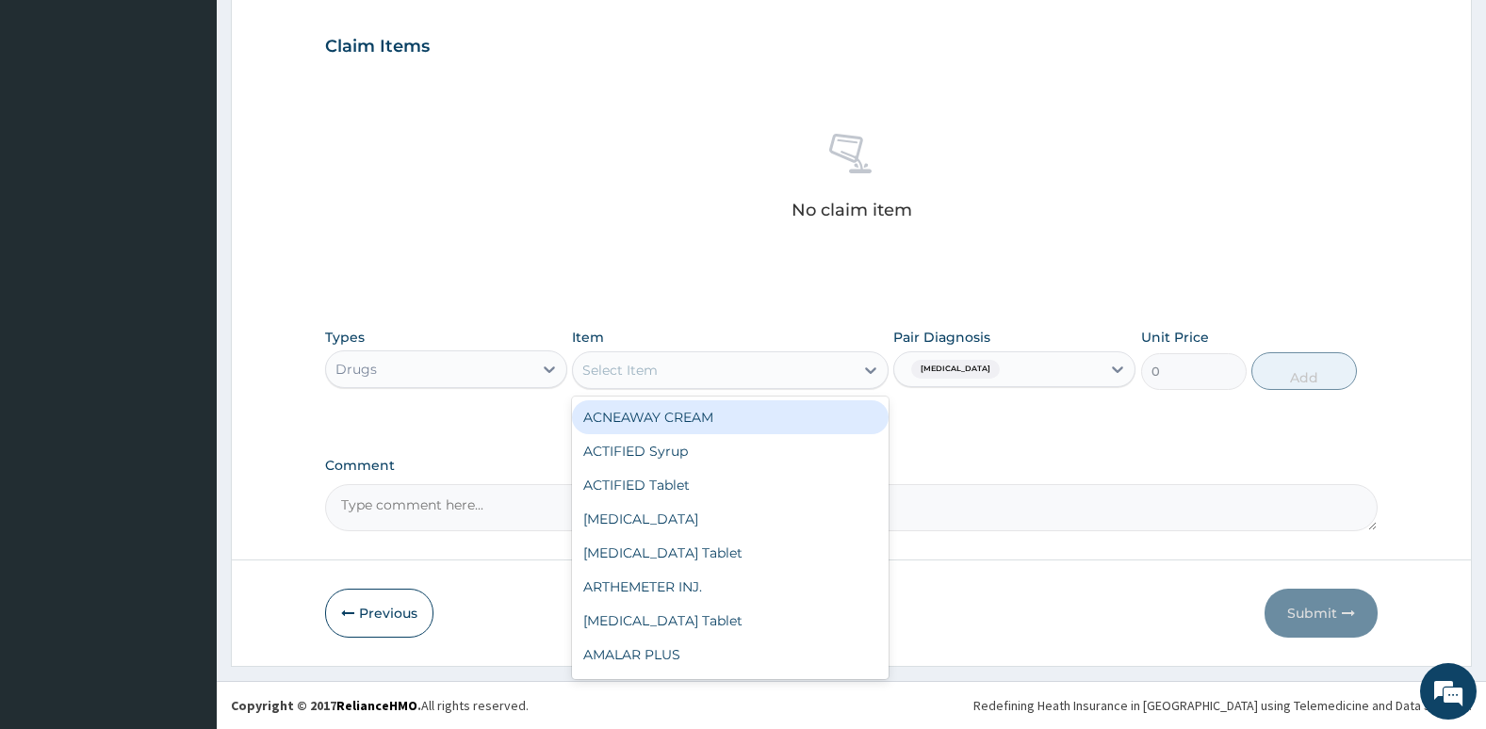
click at [753, 378] on div "Select Item" at bounding box center [713, 370] width 280 height 30
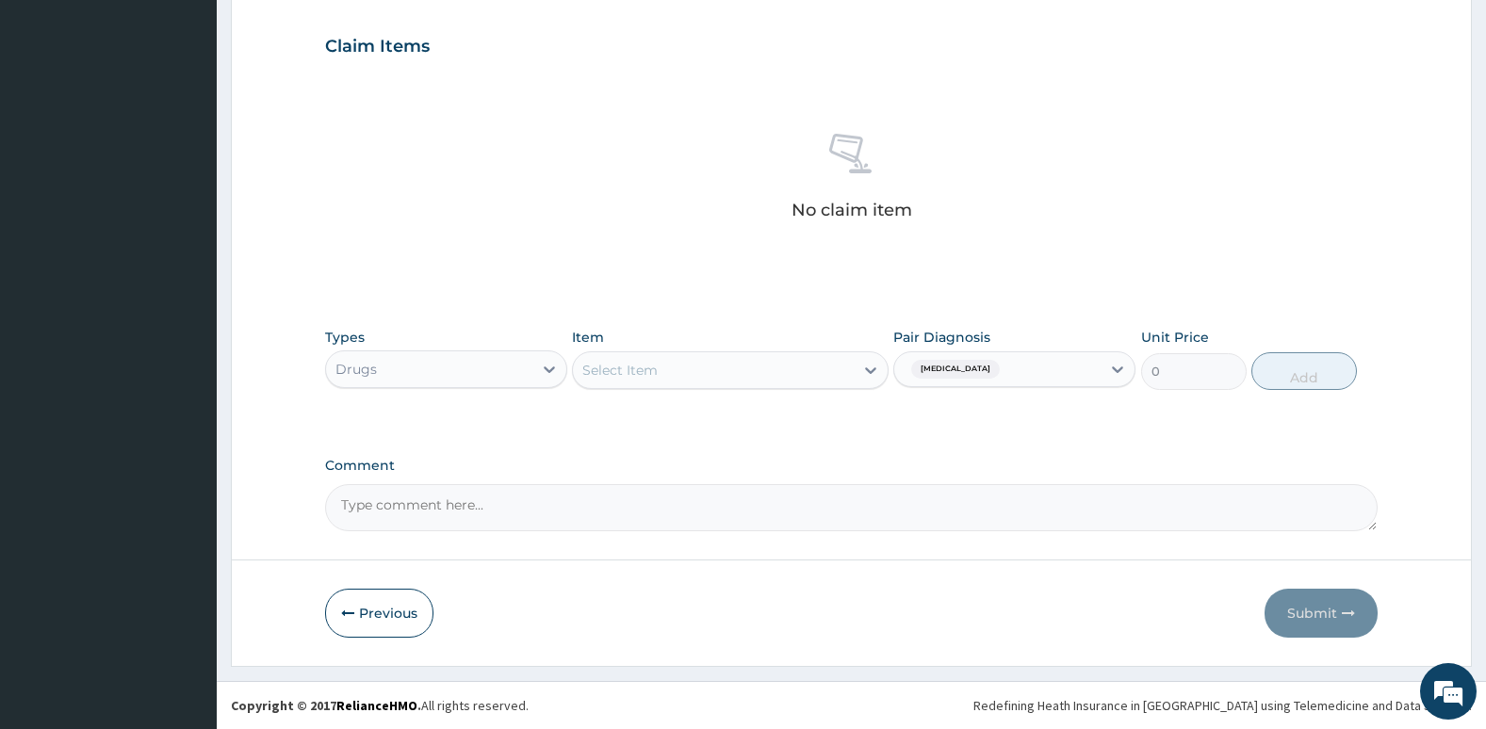
click at [753, 378] on div "Select Item" at bounding box center [713, 370] width 280 height 30
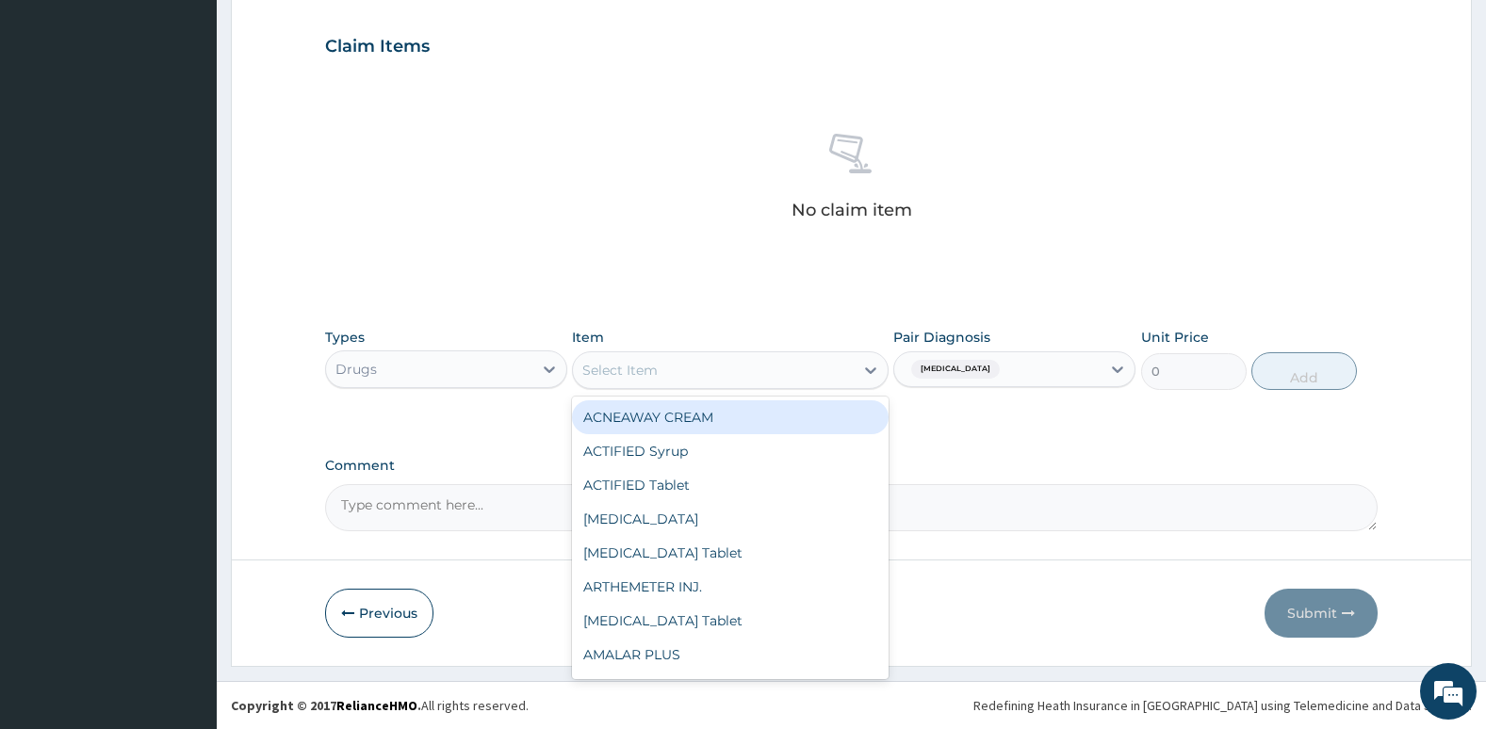
click at [753, 378] on div "Select Item" at bounding box center [713, 370] width 280 height 30
type input "para"
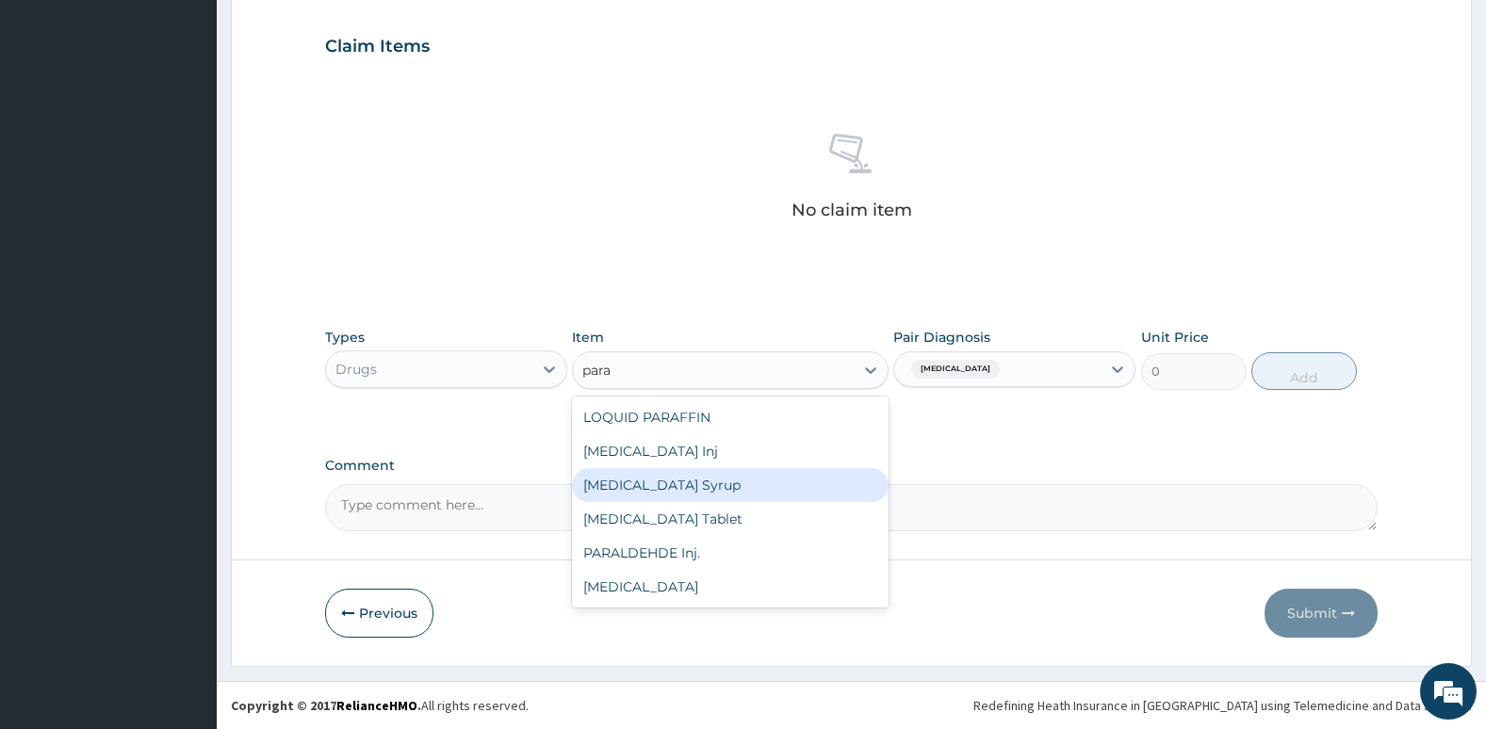
click at [756, 494] on div "PARACETAMOL Syrup" at bounding box center [730, 485] width 316 height 34
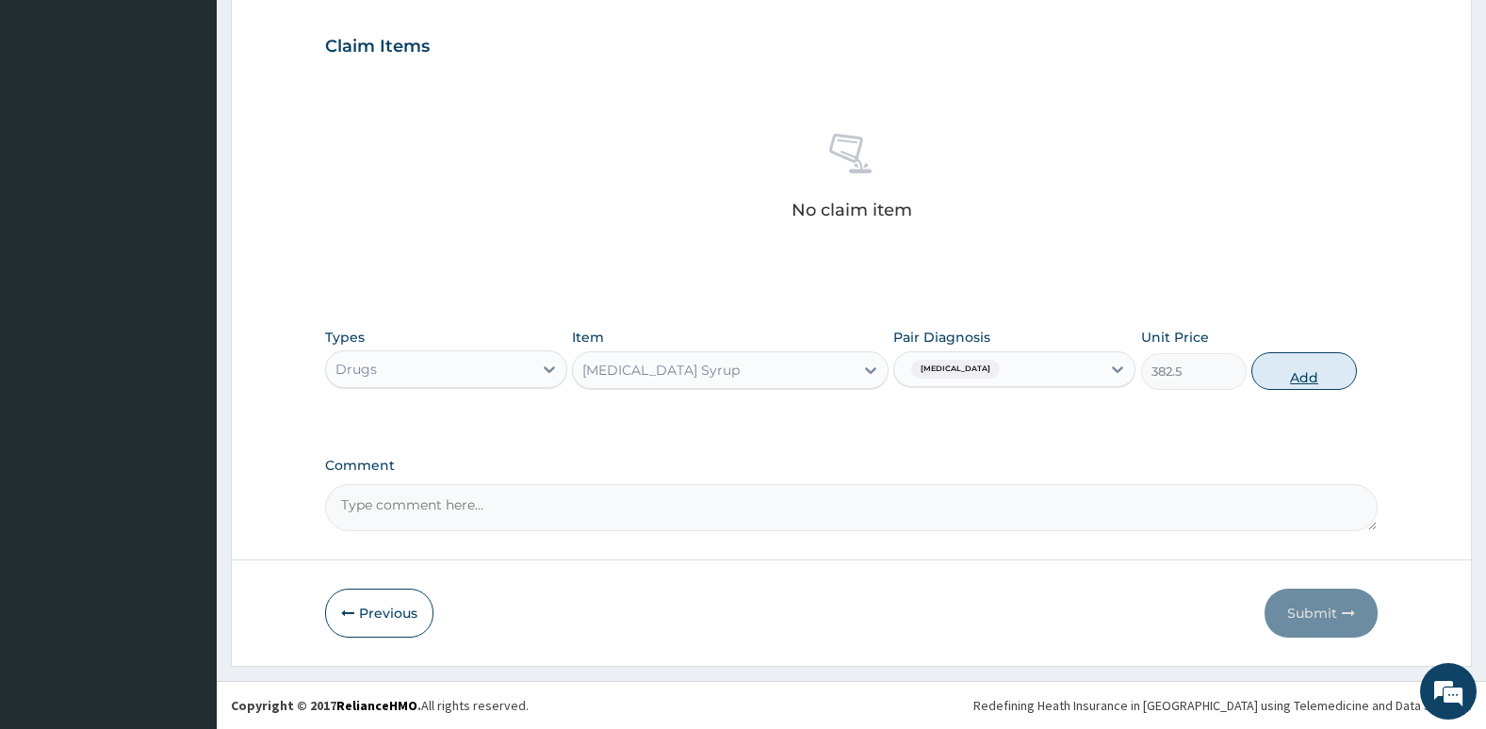
click at [1297, 381] on button "Add" at bounding box center [1304, 371] width 106 height 38
type input "0"
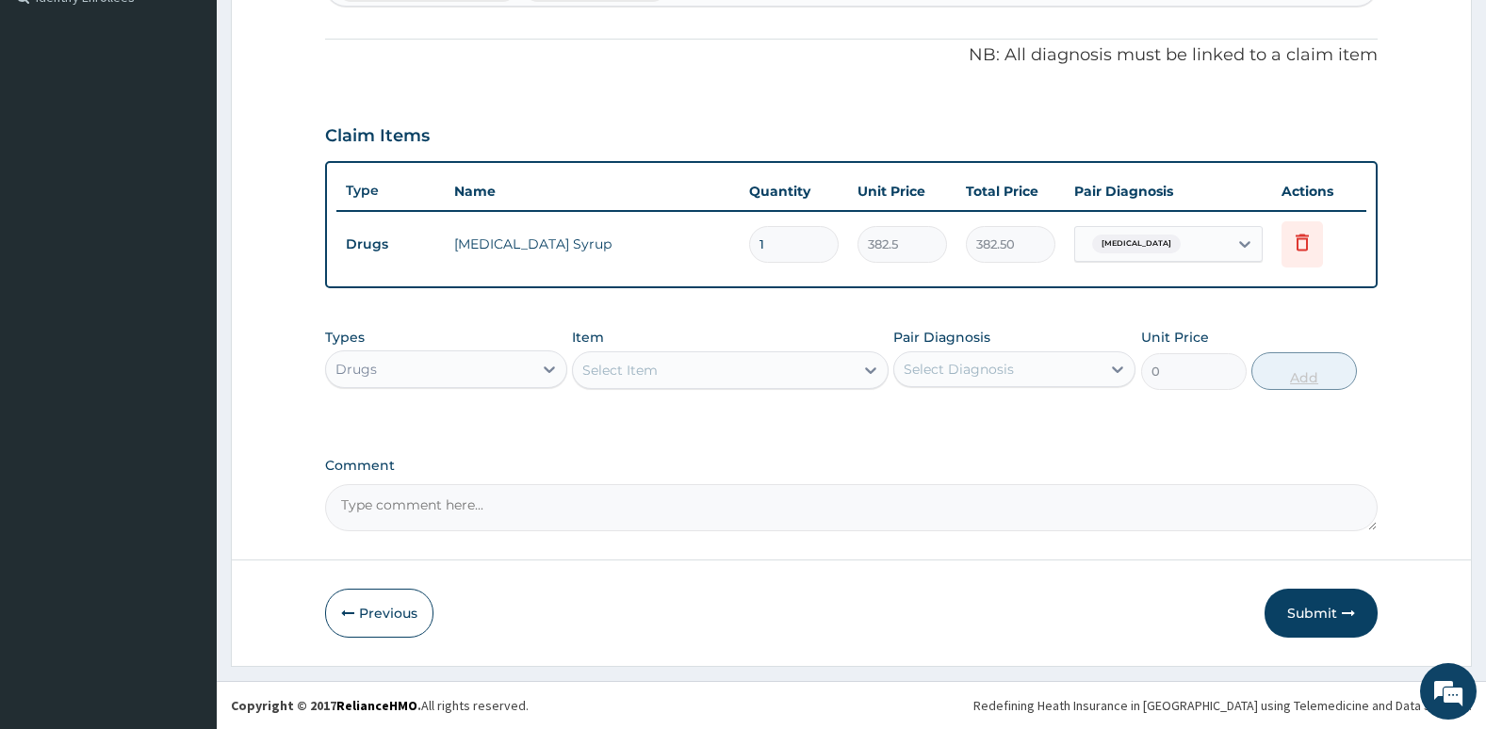
scroll to position [540, 0]
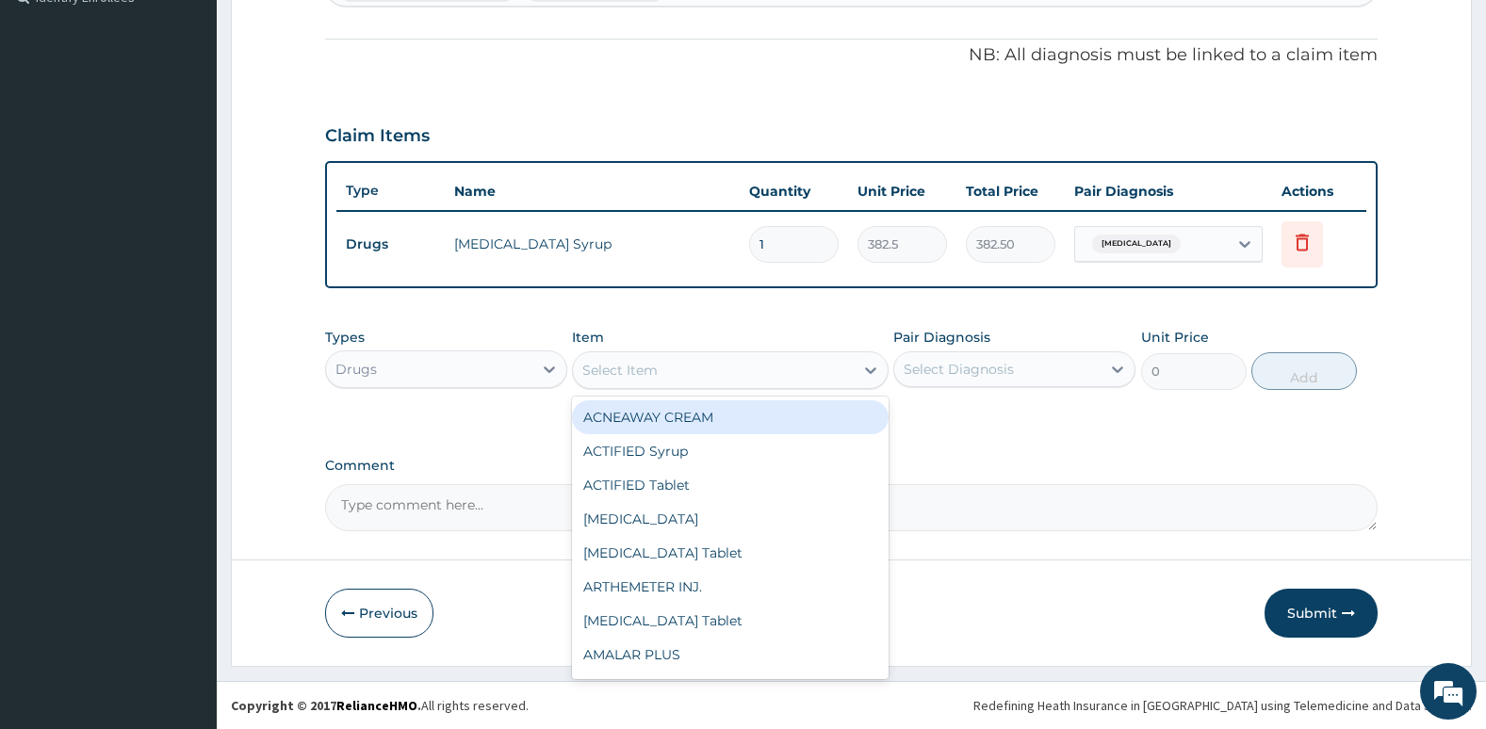
click at [804, 364] on div "Select Item" at bounding box center [713, 370] width 280 height 30
click at [943, 366] on div "Select Diagnosis" at bounding box center [958, 369] width 110 height 19
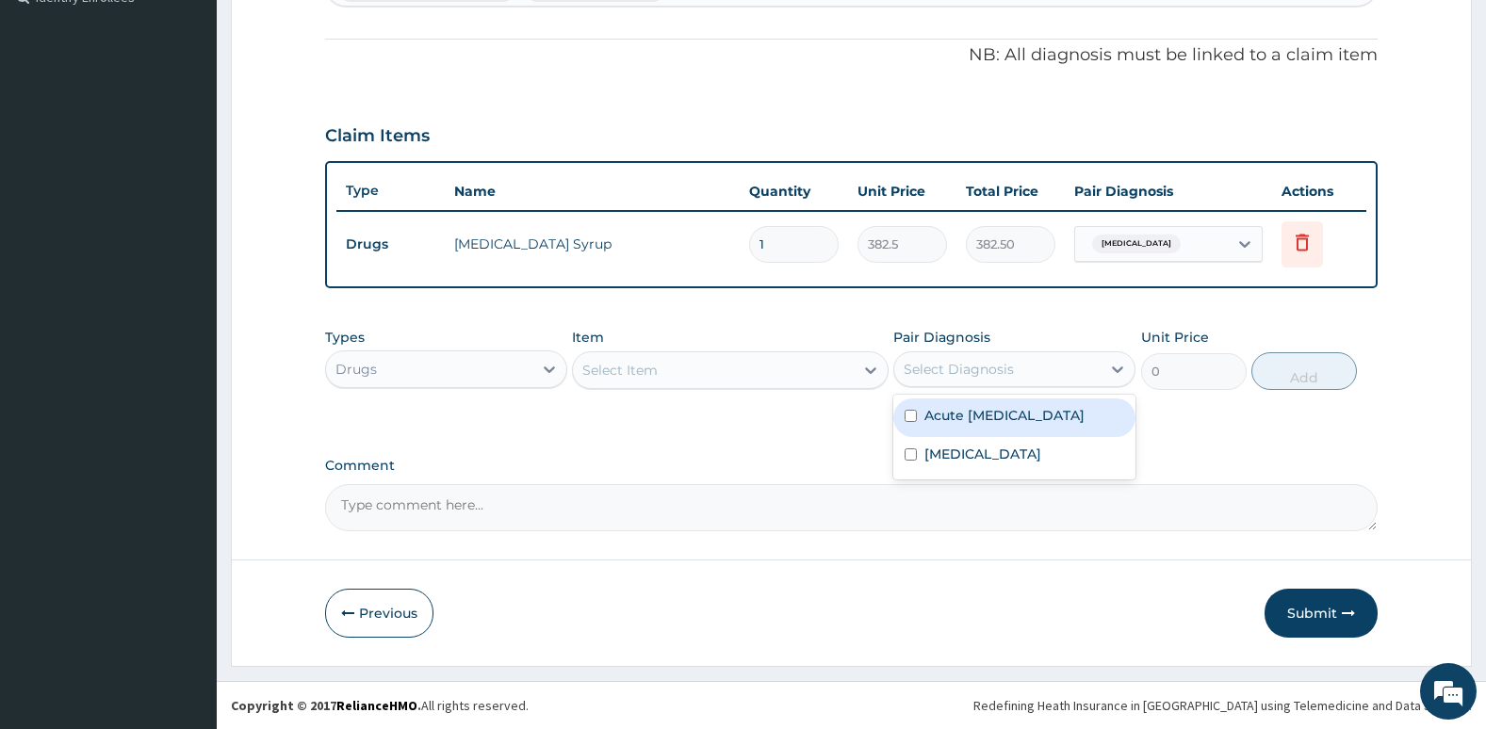
click at [933, 425] on label "Acute upper respiratory infection" at bounding box center [1004, 415] width 160 height 19
checkbox input "true"
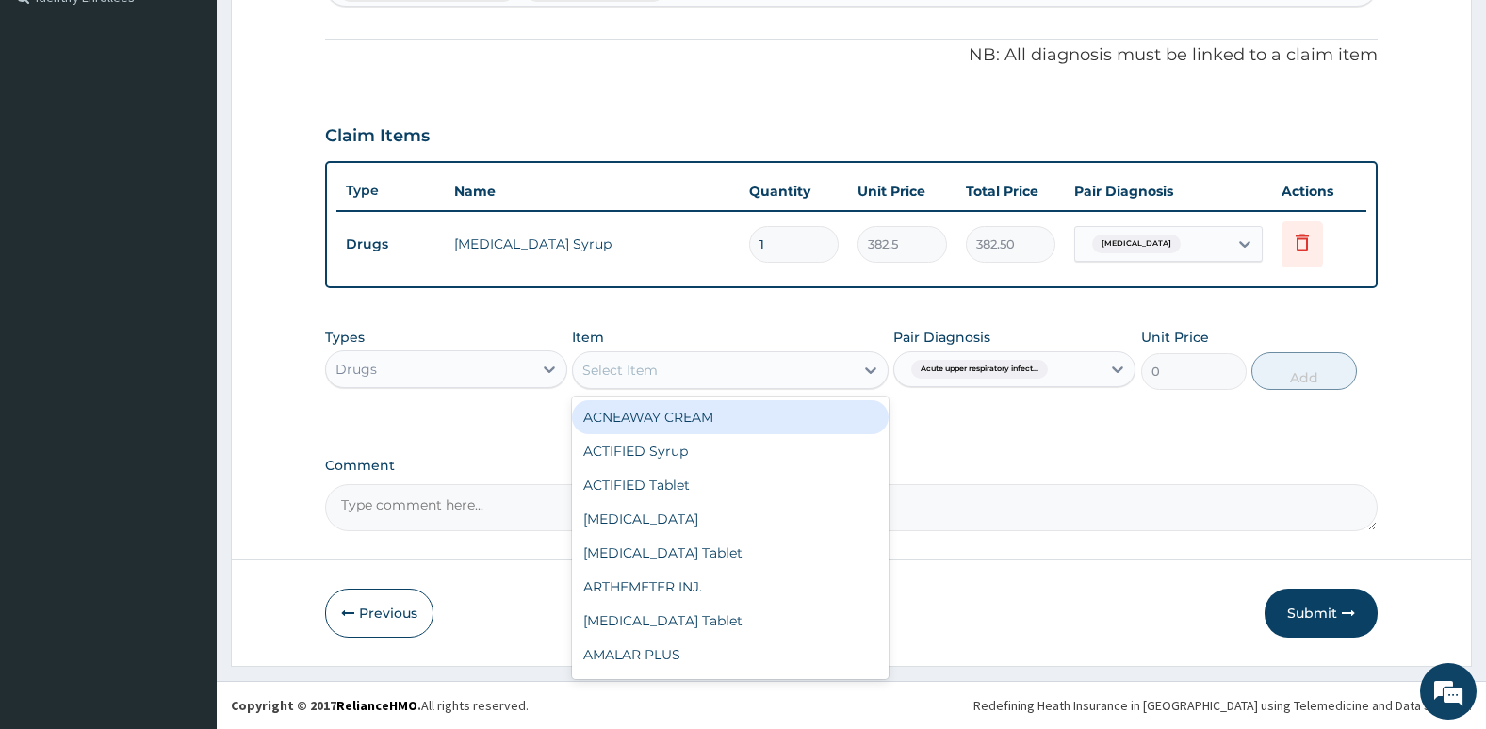
click at [800, 376] on div "Select Item" at bounding box center [713, 370] width 280 height 30
type input "pir"
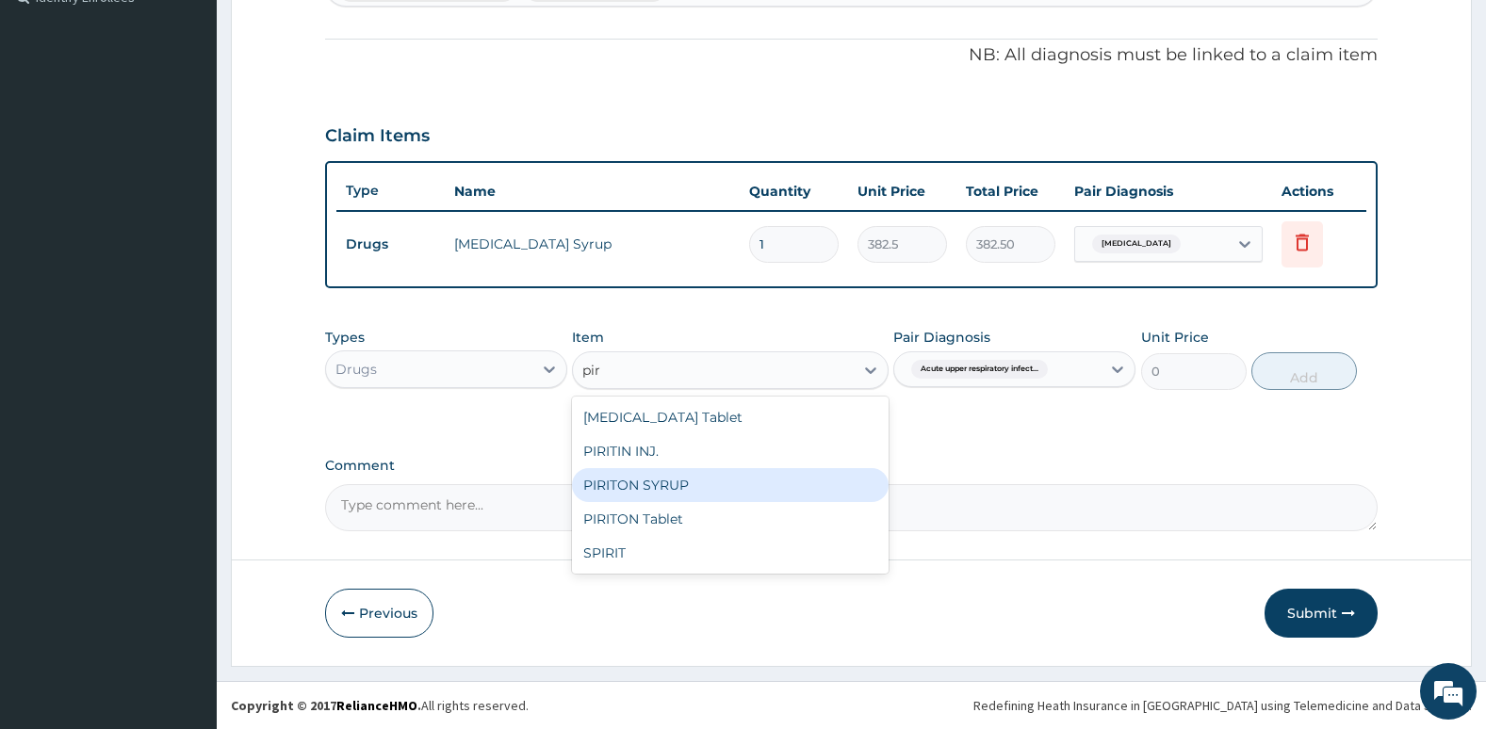
click at [737, 498] on div "PIRITON SYRUP" at bounding box center [730, 485] width 316 height 34
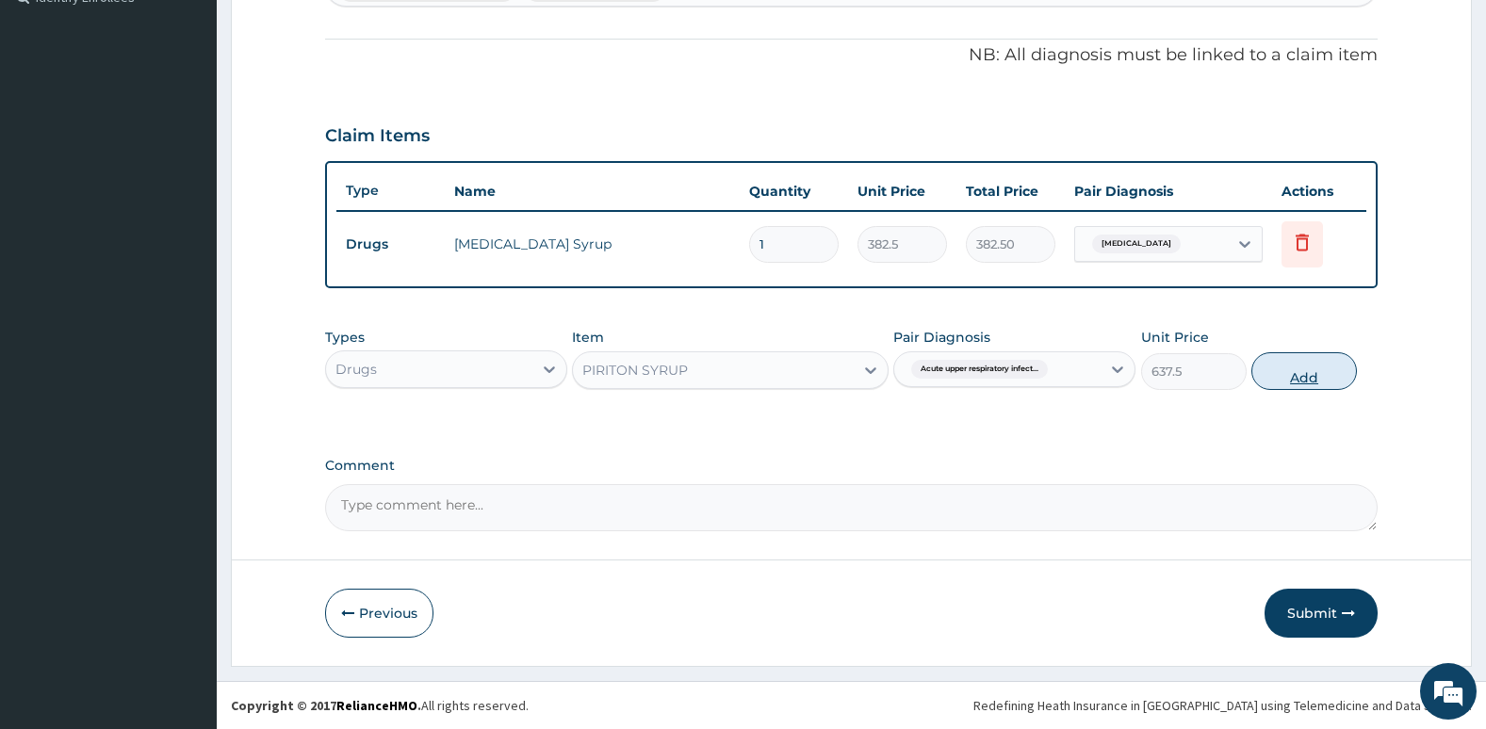
click at [1289, 373] on button "Add" at bounding box center [1304, 371] width 106 height 38
type input "0"
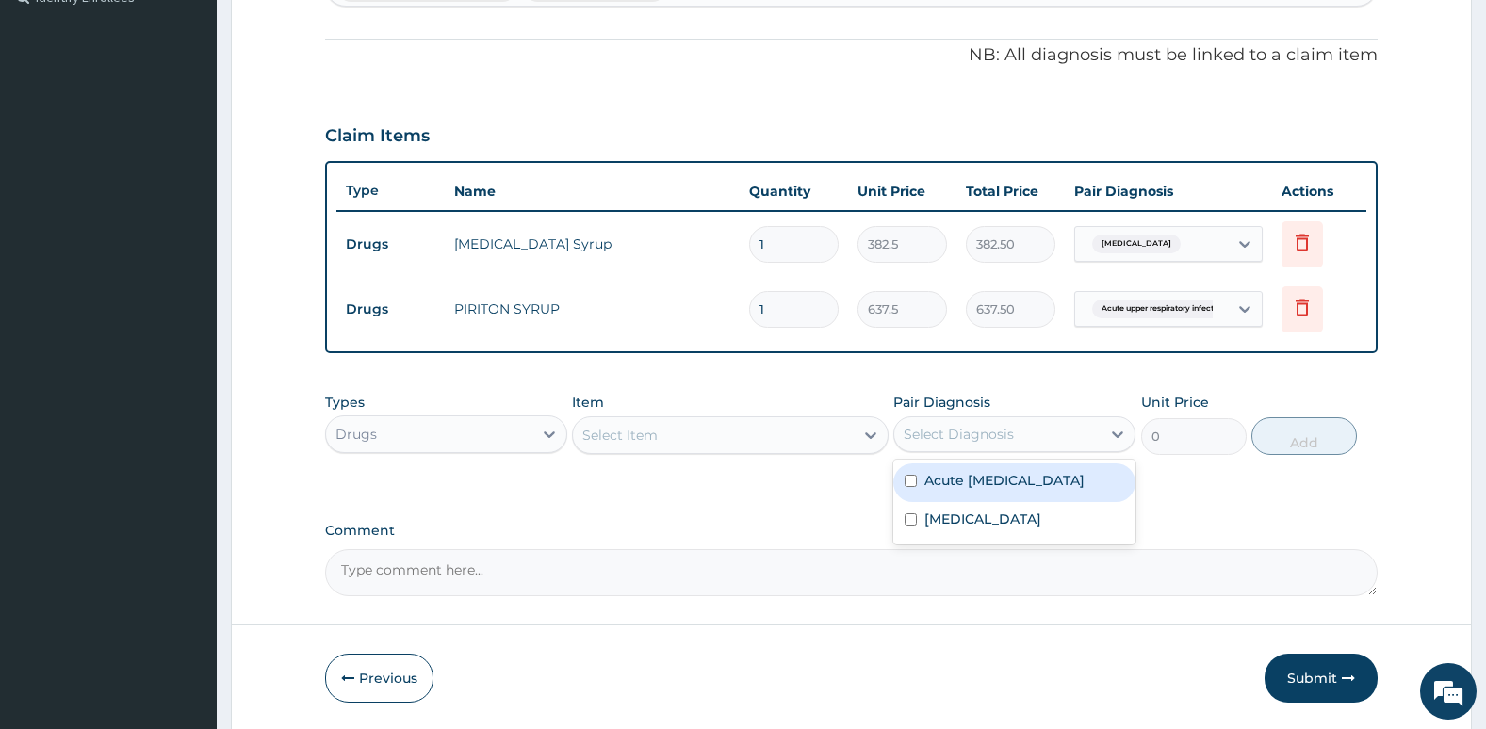
click at [1013, 438] on div "Select Diagnosis" at bounding box center [997, 434] width 206 height 30
click at [925, 490] on label "Acute upper respiratory infection" at bounding box center [1004, 480] width 160 height 19
checkbox input "true"
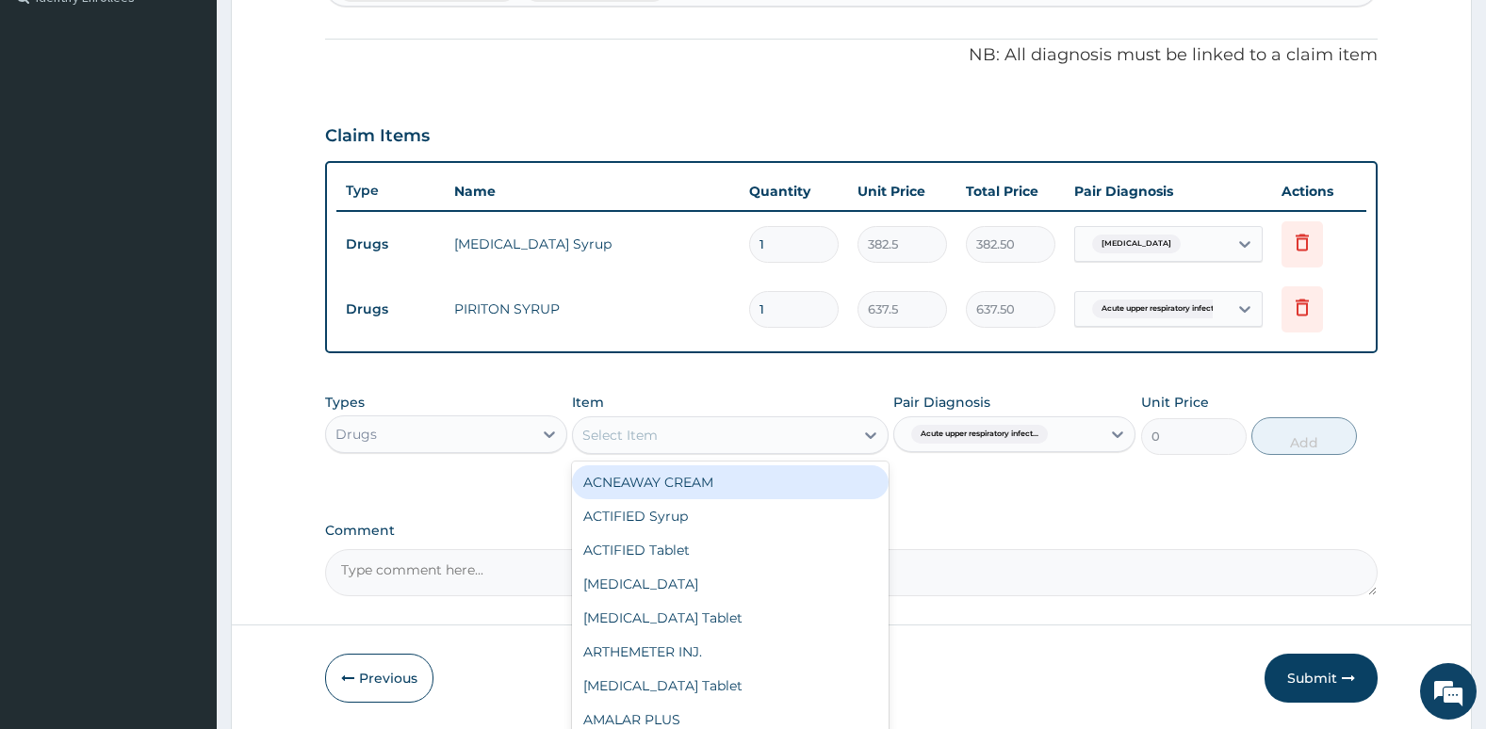
click at [788, 434] on div "Select Item" at bounding box center [713, 435] width 280 height 30
type input "s"
type input "co"
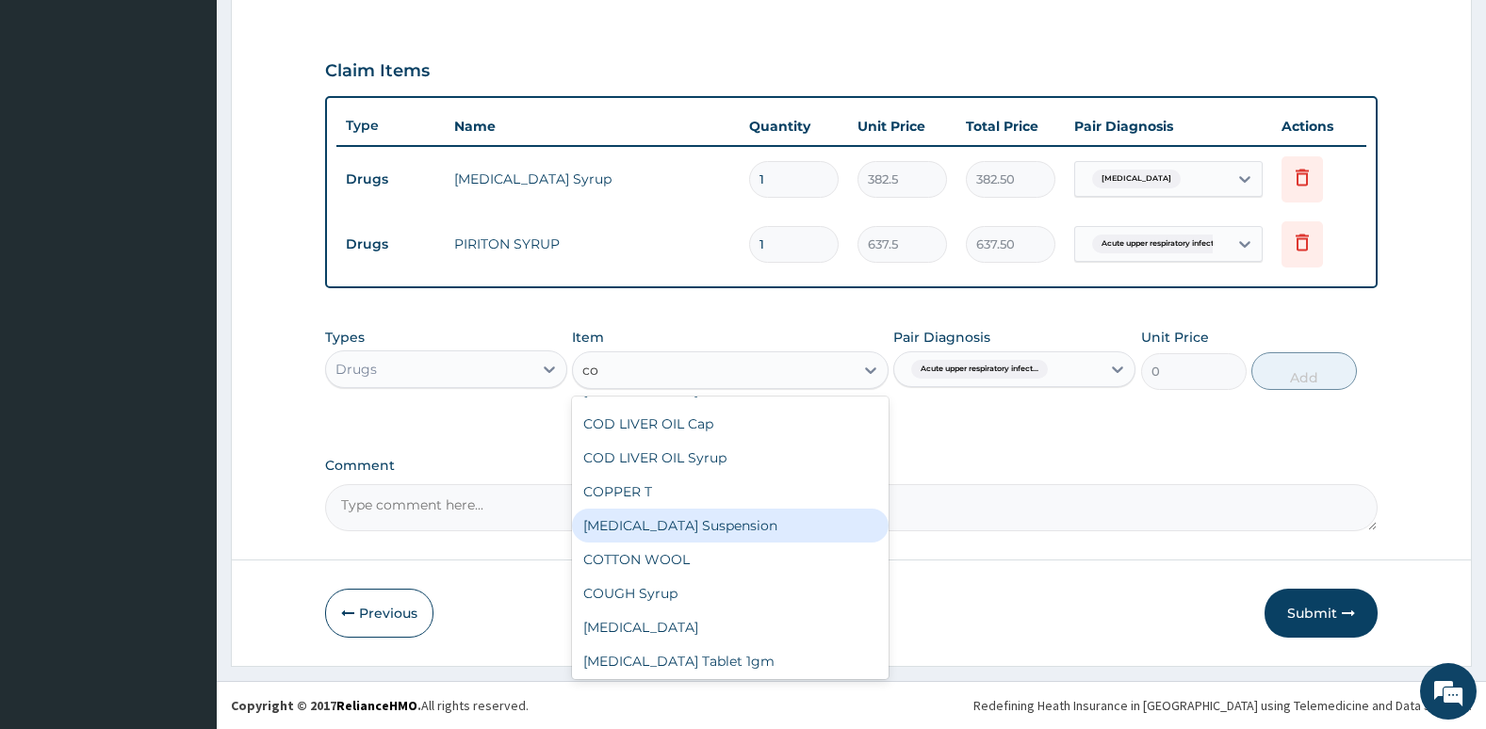
scroll to position [271, 0]
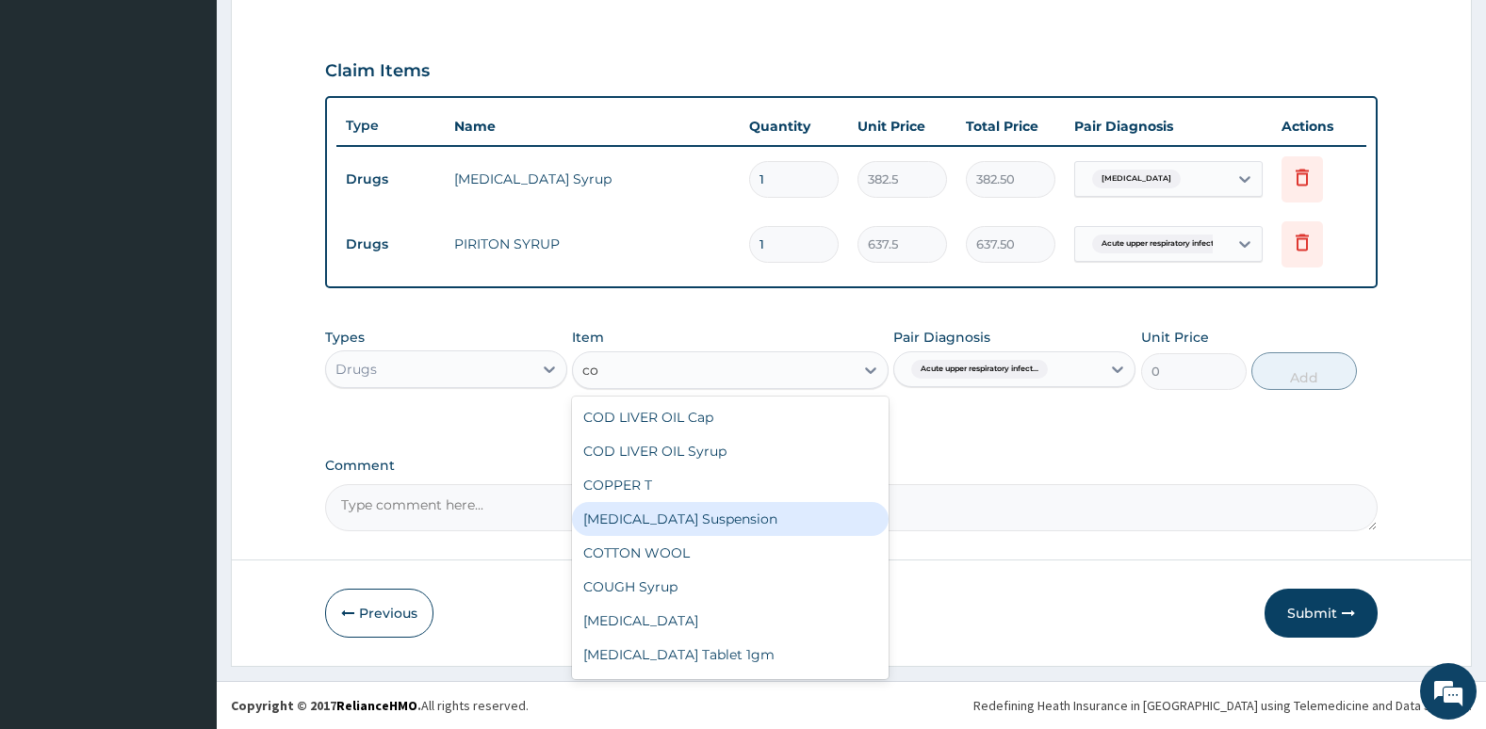
click at [786, 519] on div "COTRIM Suspension" at bounding box center [730, 519] width 316 height 34
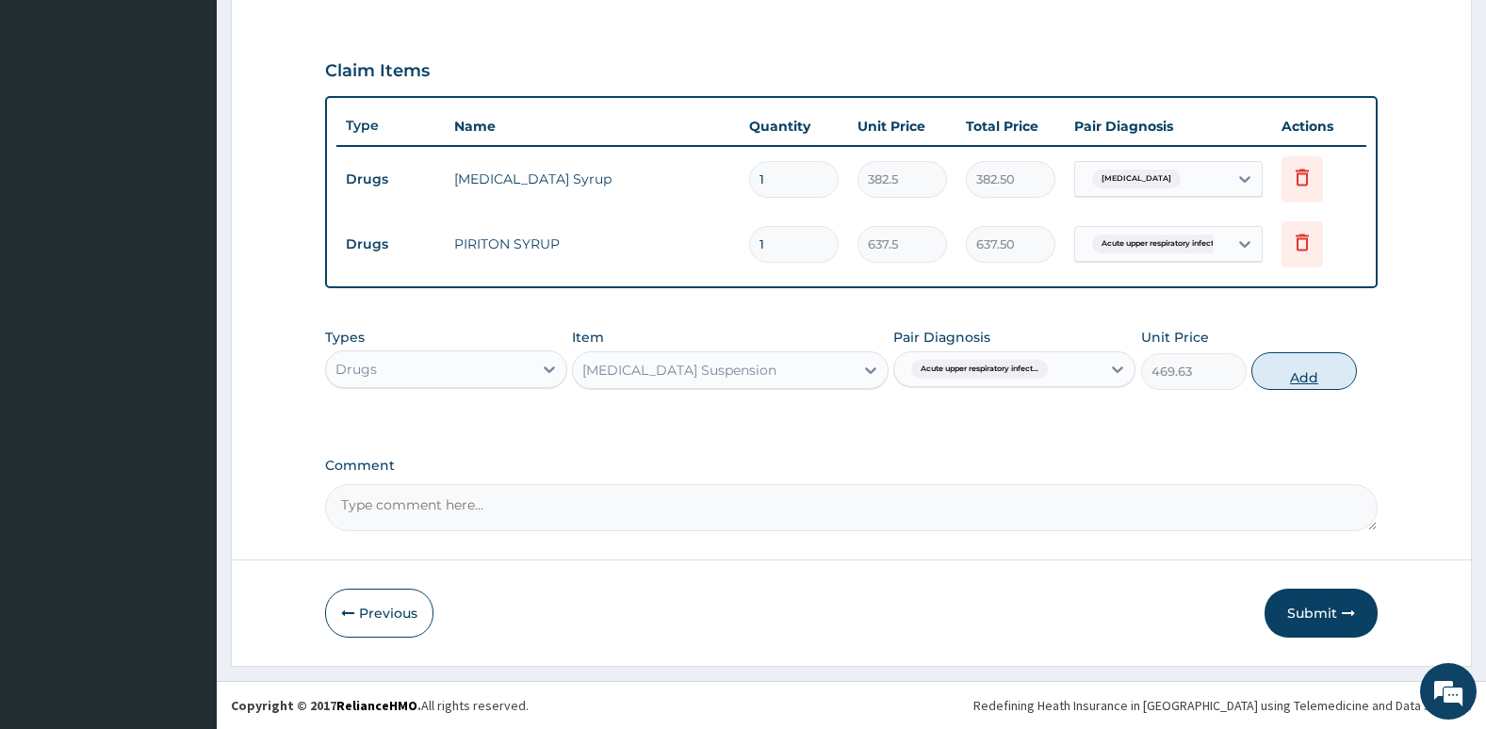
click at [1310, 384] on button "Add" at bounding box center [1304, 371] width 106 height 38
type input "0"
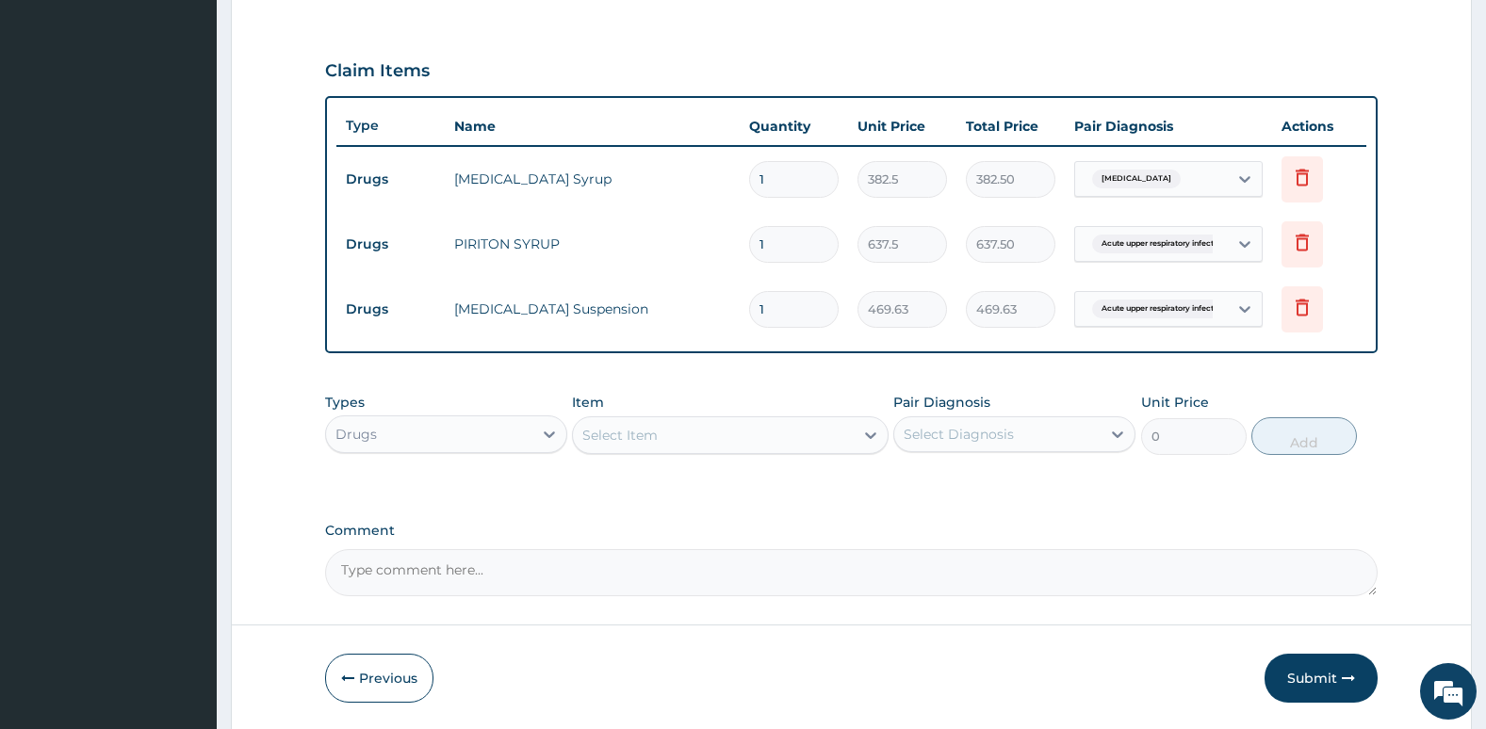
click at [1039, 438] on div "Select Diagnosis" at bounding box center [997, 434] width 206 height 30
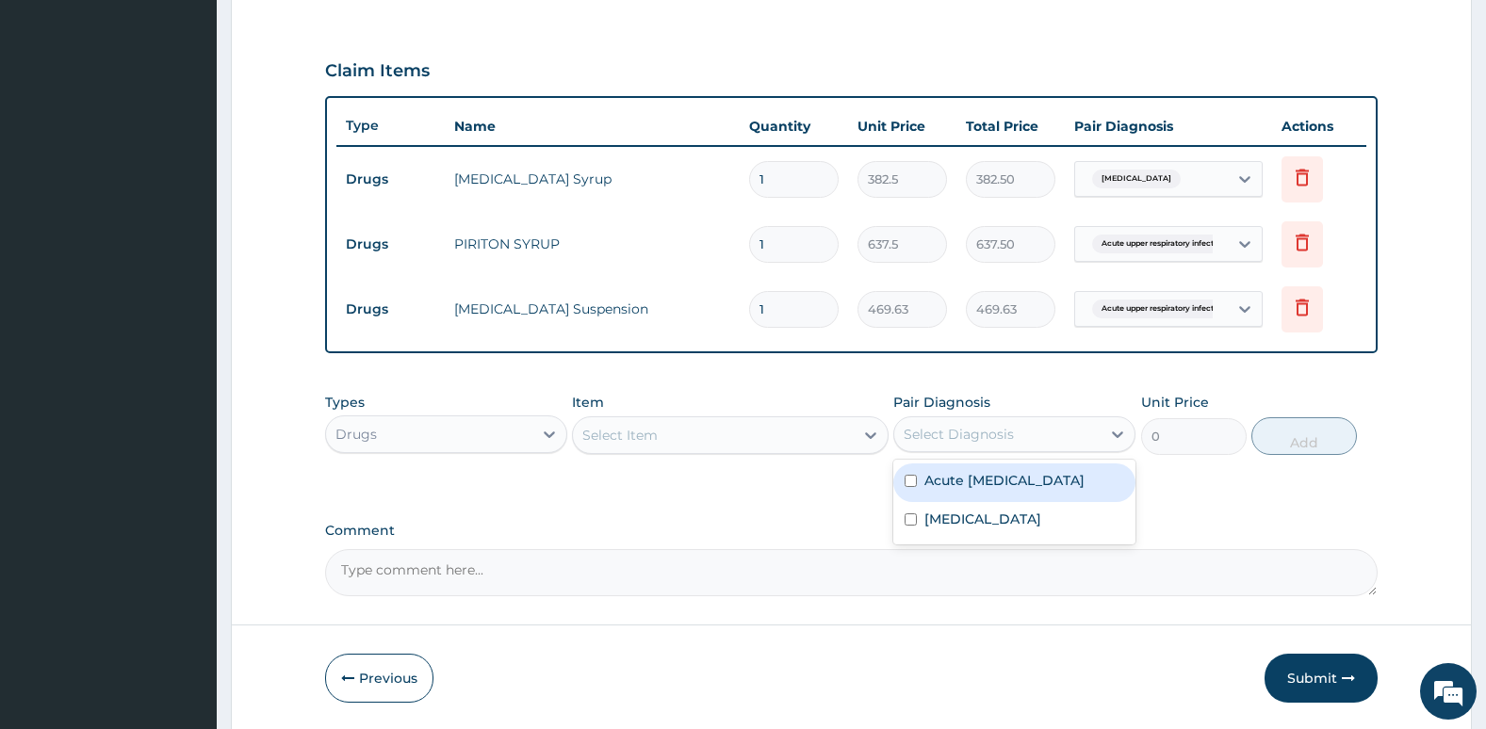
click at [1025, 484] on label "Acute upper respiratory infection" at bounding box center [1004, 480] width 160 height 19
checkbox input "true"
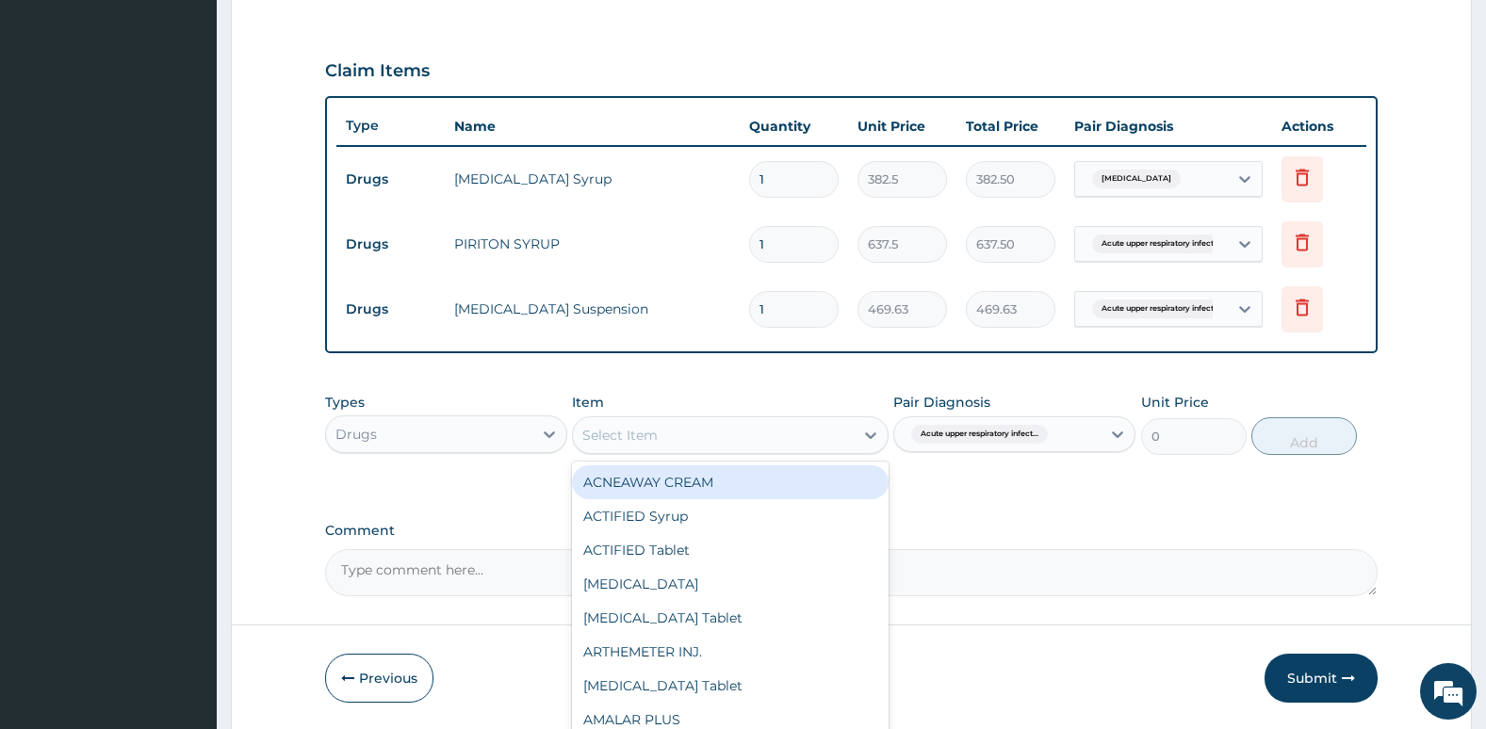
click at [783, 437] on div "Select Item" at bounding box center [713, 435] width 280 height 30
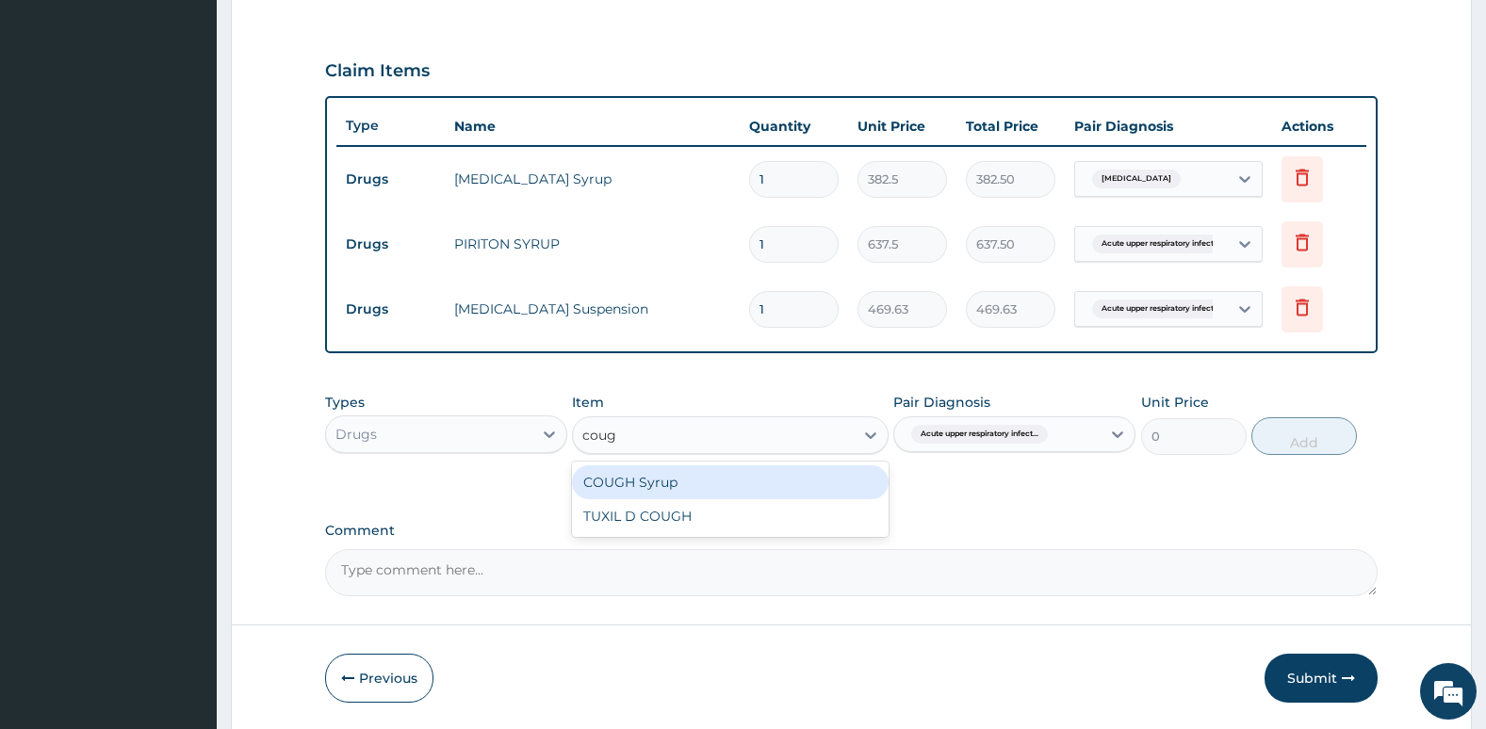
type input "cough"
click at [798, 479] on div "COUGH Syrup" at bounding box center [730, 482] width 316 height 34
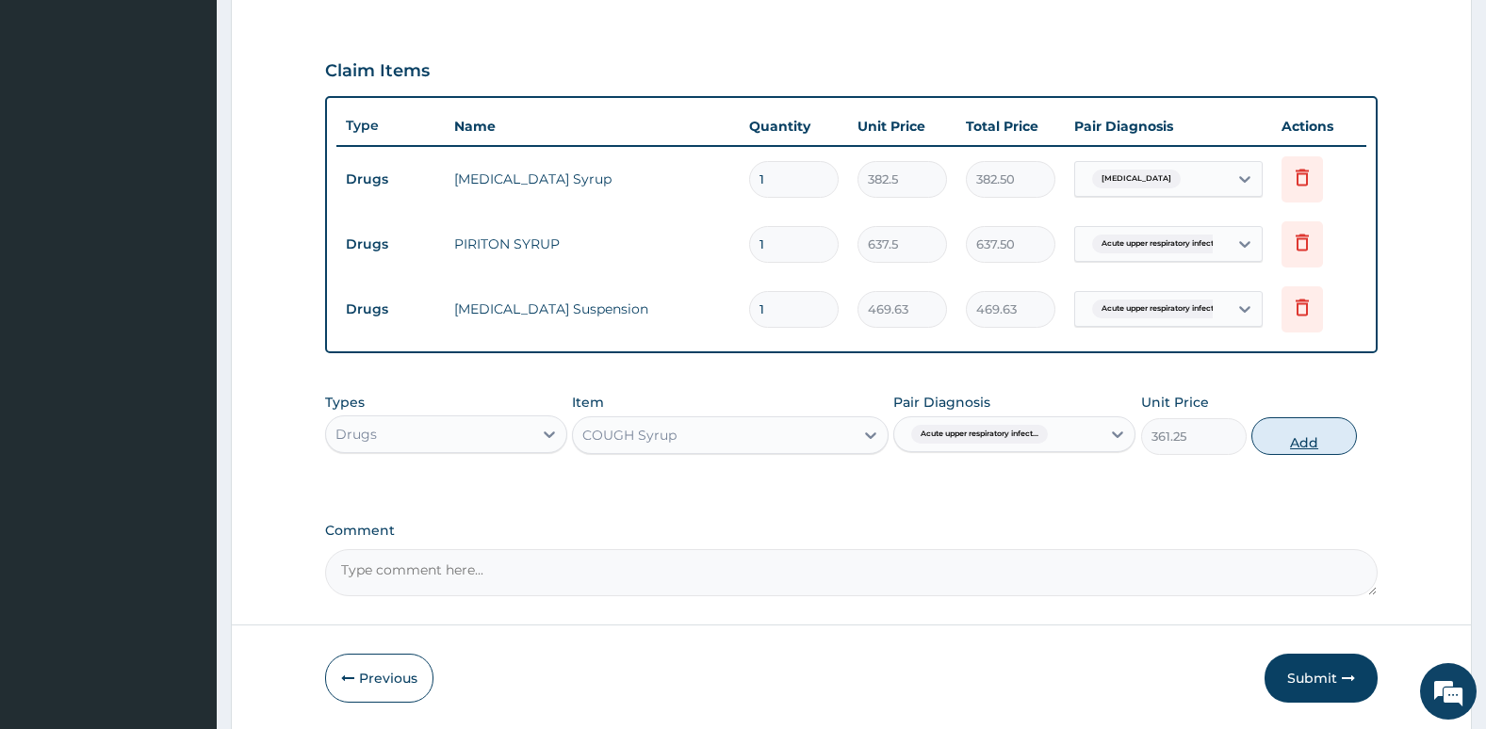
click at [1304, 447] on button "Add" at bounding box center [1304, 436] width 106 height 38
type input "0"
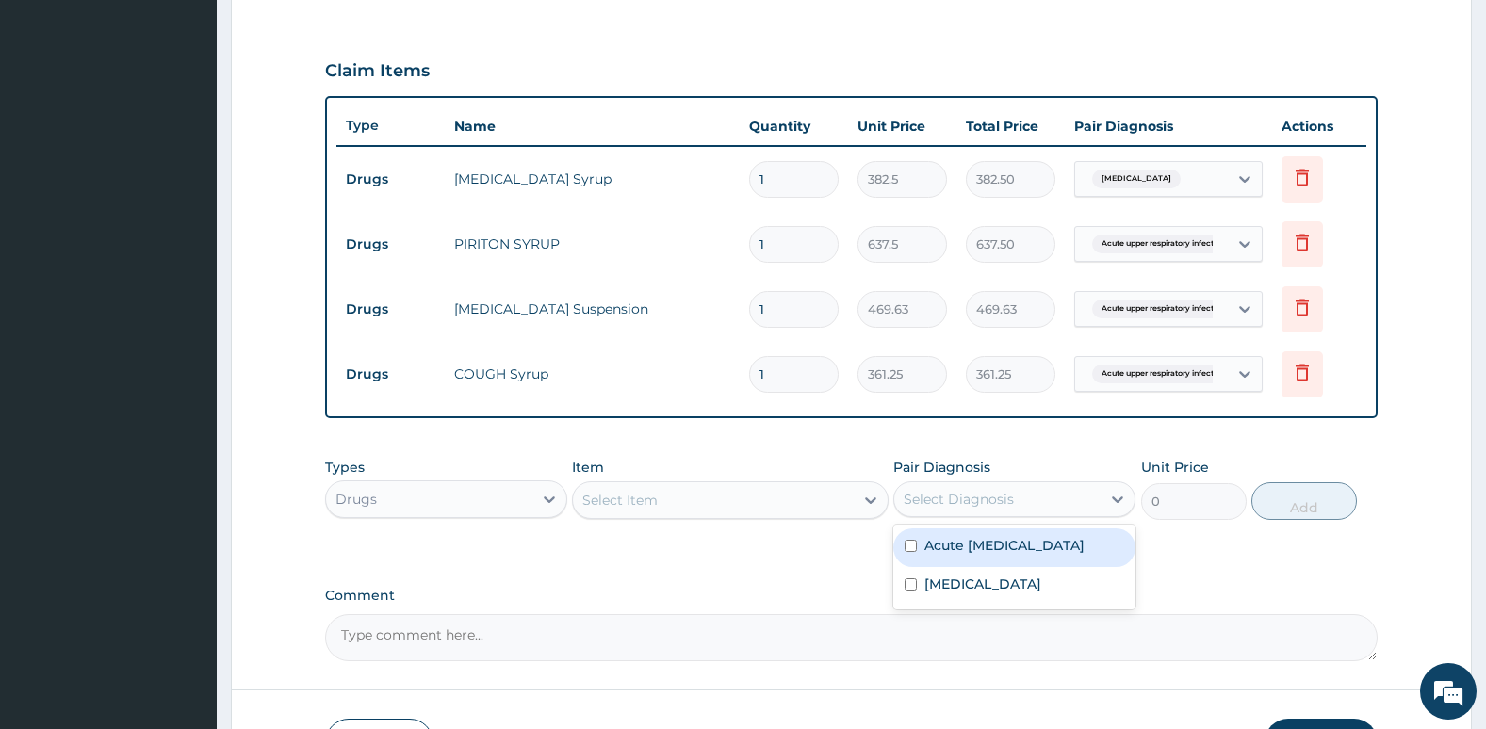
click at [1056, 503] on div "Select Diagnosis" at bounding box center [997, 499] width 206 height 30
click at [974, 593] on label "Falciparum malaria" at bounding box center [982, 584] width 117 height 19
checkbox input "true"
click at [740, 486] on div "Select Item" at bounding box center [713, 500] width 280 height 30
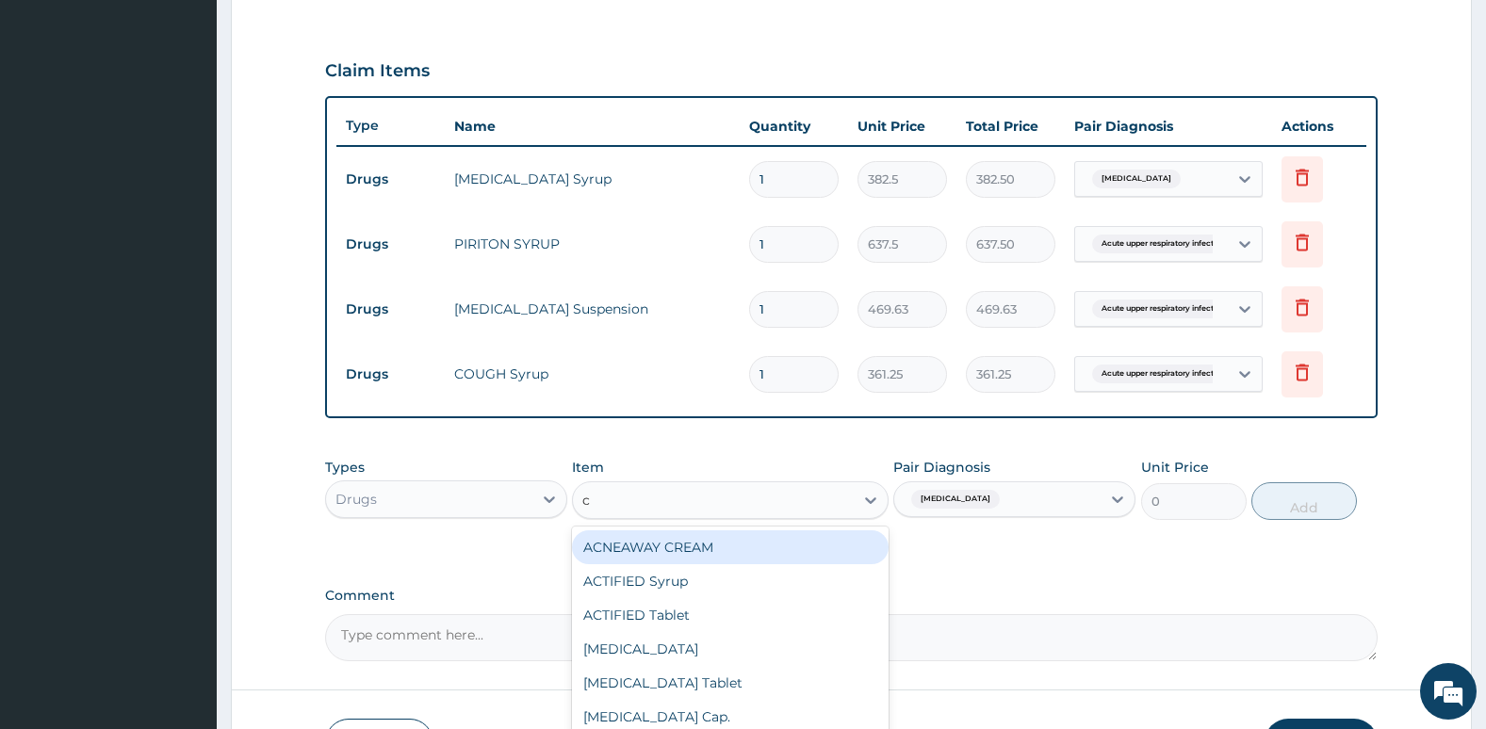
type input "ch"
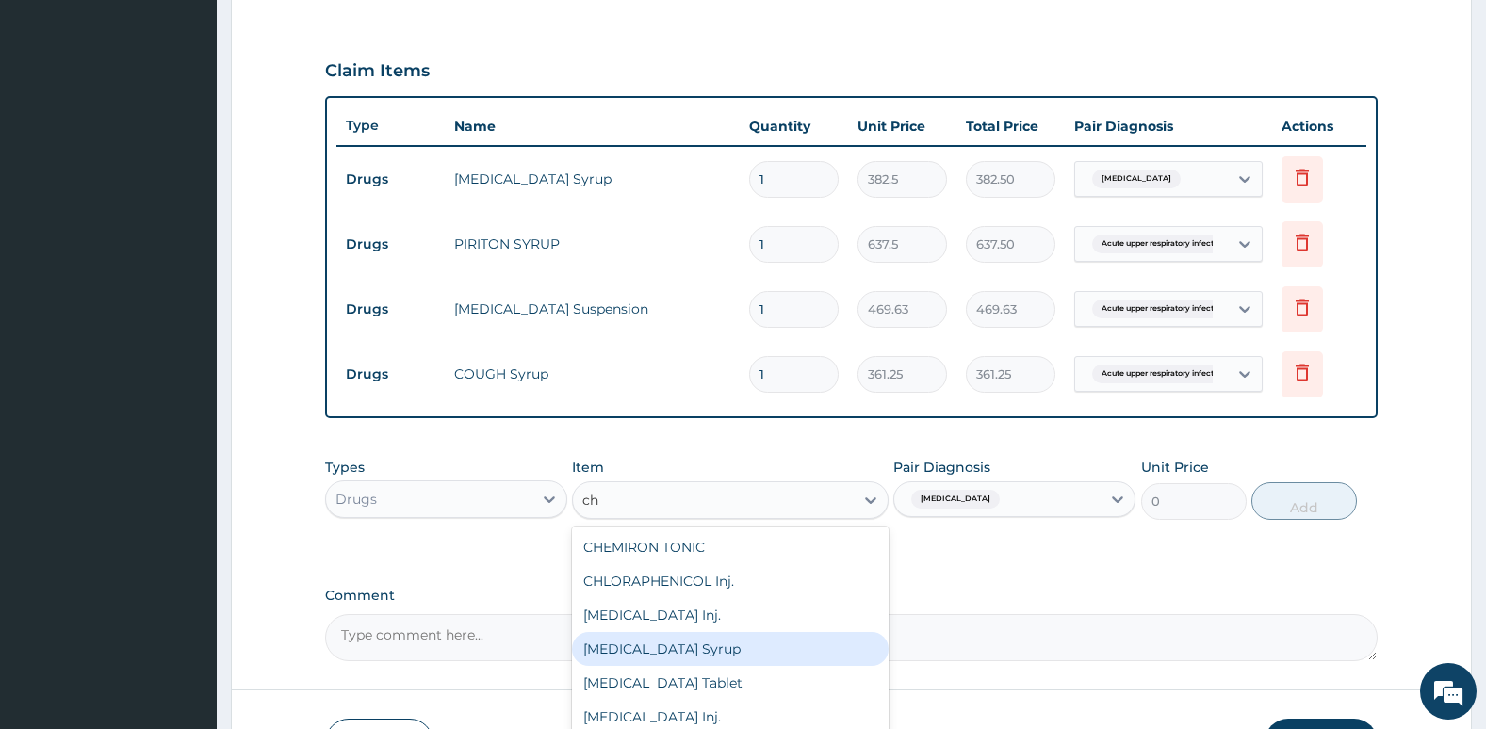
click at [730, 643] on div "CHLOROQUINE Syrup" at bounding box center [730, 649] width 316 height 34
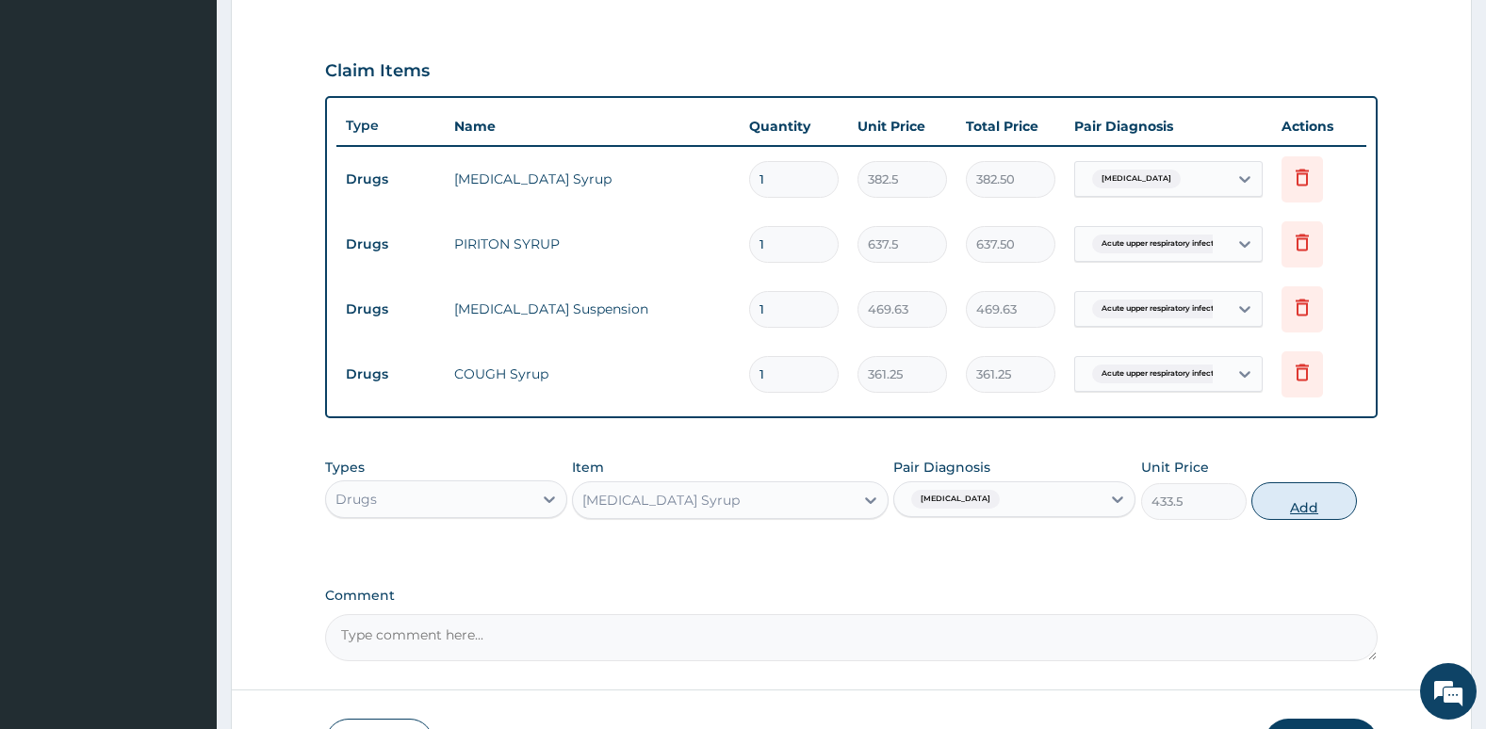
click at [1306, 508] on button "Add" at bounding box center [1304, 501] width 106 height 38
type input "0"
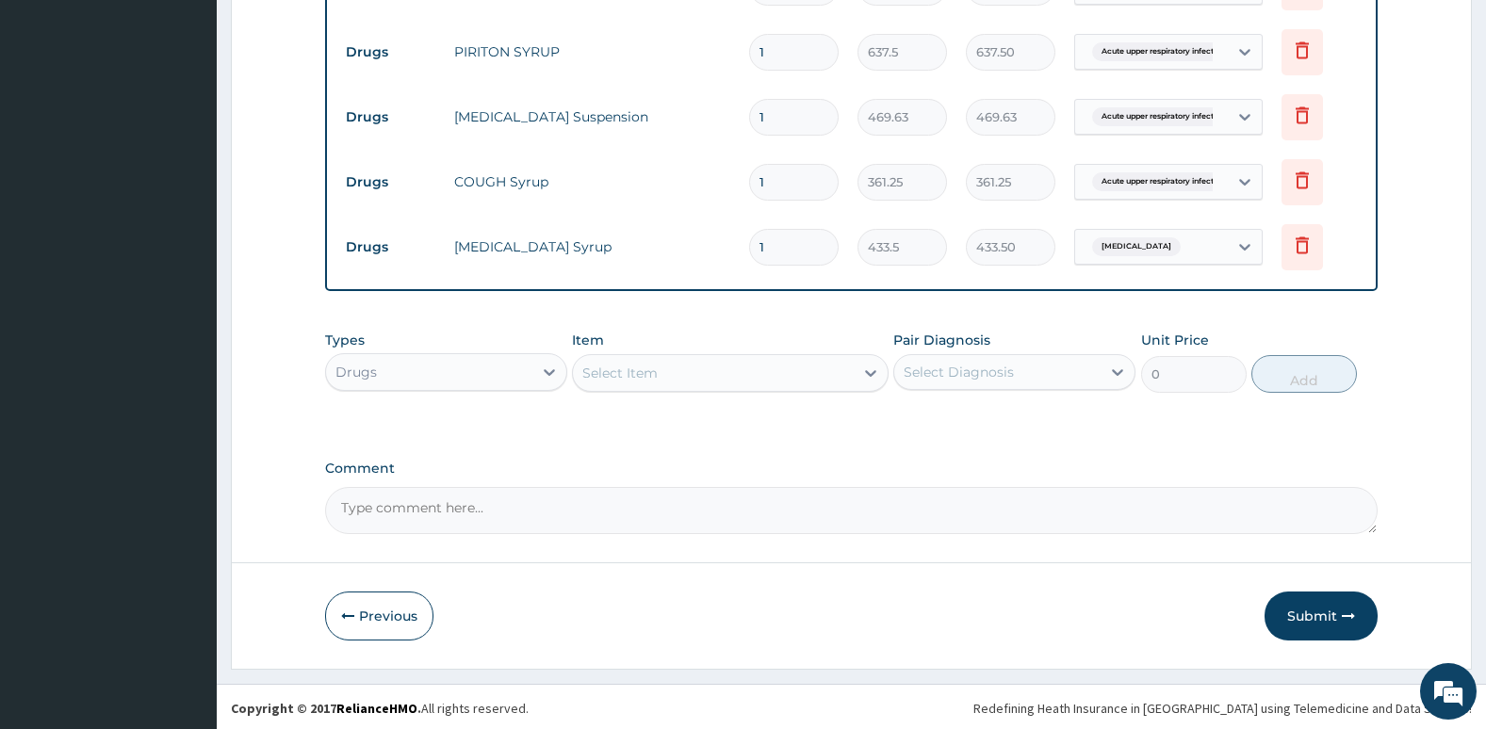
scroll to position [800, 0]
click at [1341, 601] on button "Submit" at bounding box center [1320, 613] width 113 height 49
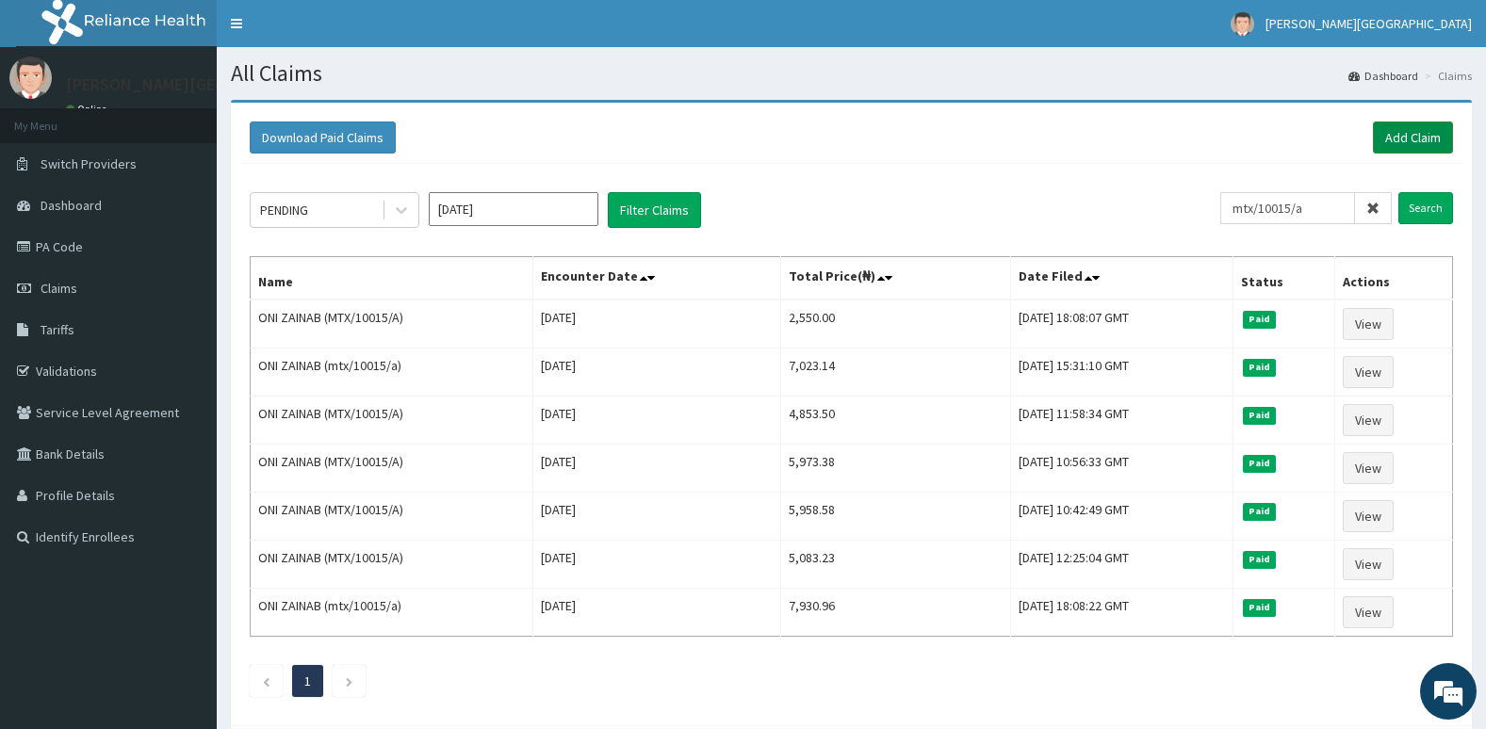
click at [1422, 135] on link "Add Claim" at bounding box center [1413, 138] width 80 height 32
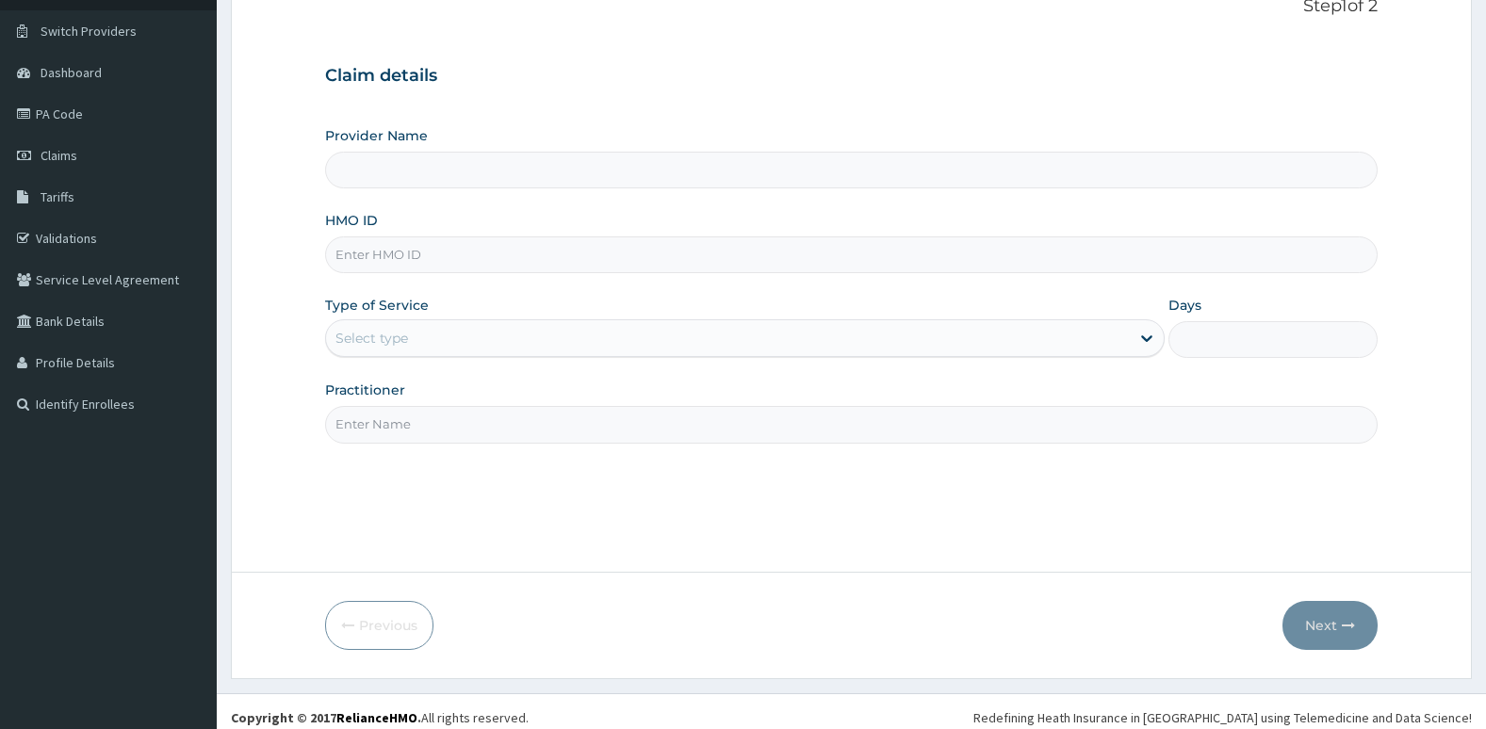
scroll to position [134, 0]
click at [603, 248] on input "HMO ID" at bounding box center [851, 254] width 1053 height 37
type input "mtx/10015/a"
type input "[PERSON_NAME][GEOGRAPHIC_DATA]"
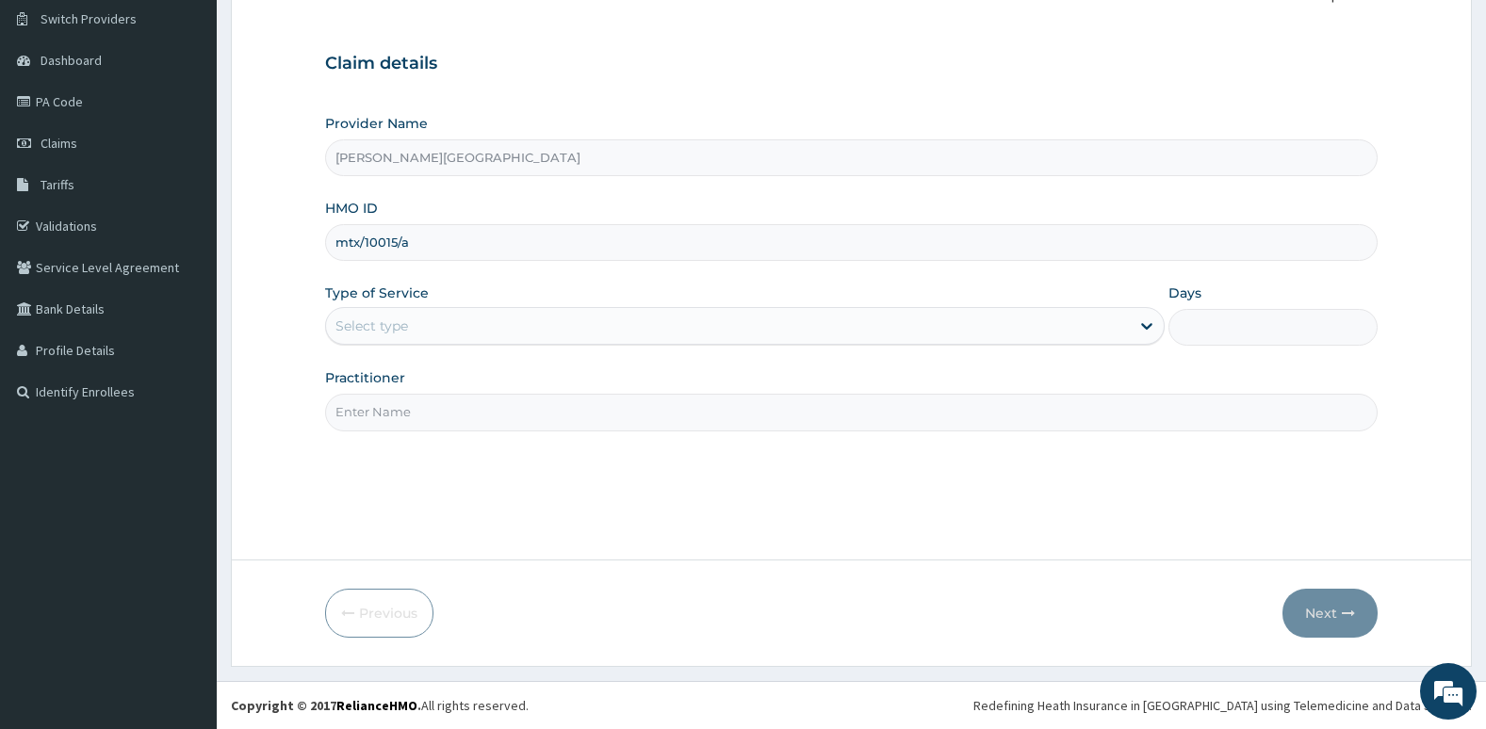
scroll to position [0, 0]
type input "mtx/10015/a"
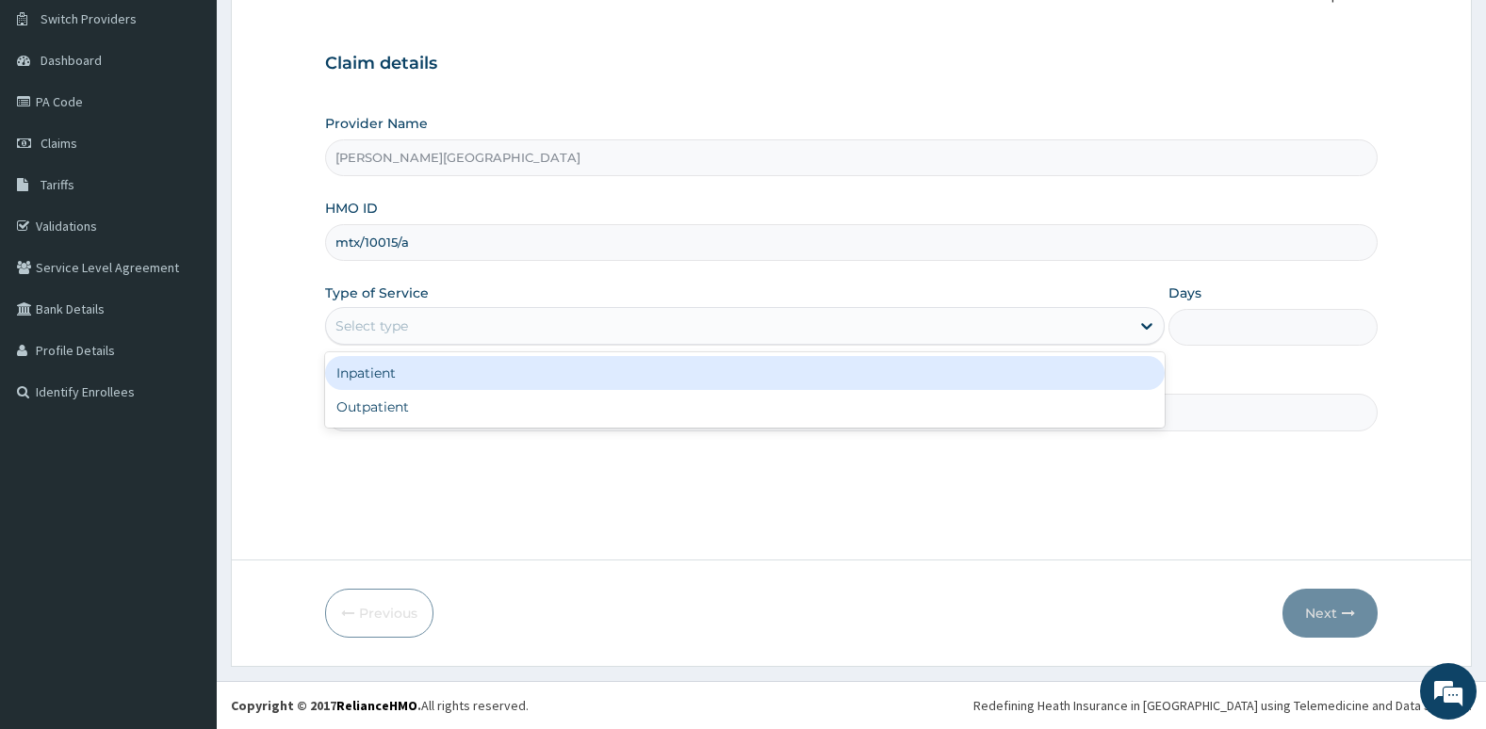
click at [595, 326] on div "Select type" at bounding box center [728, 326] width 804 height 30
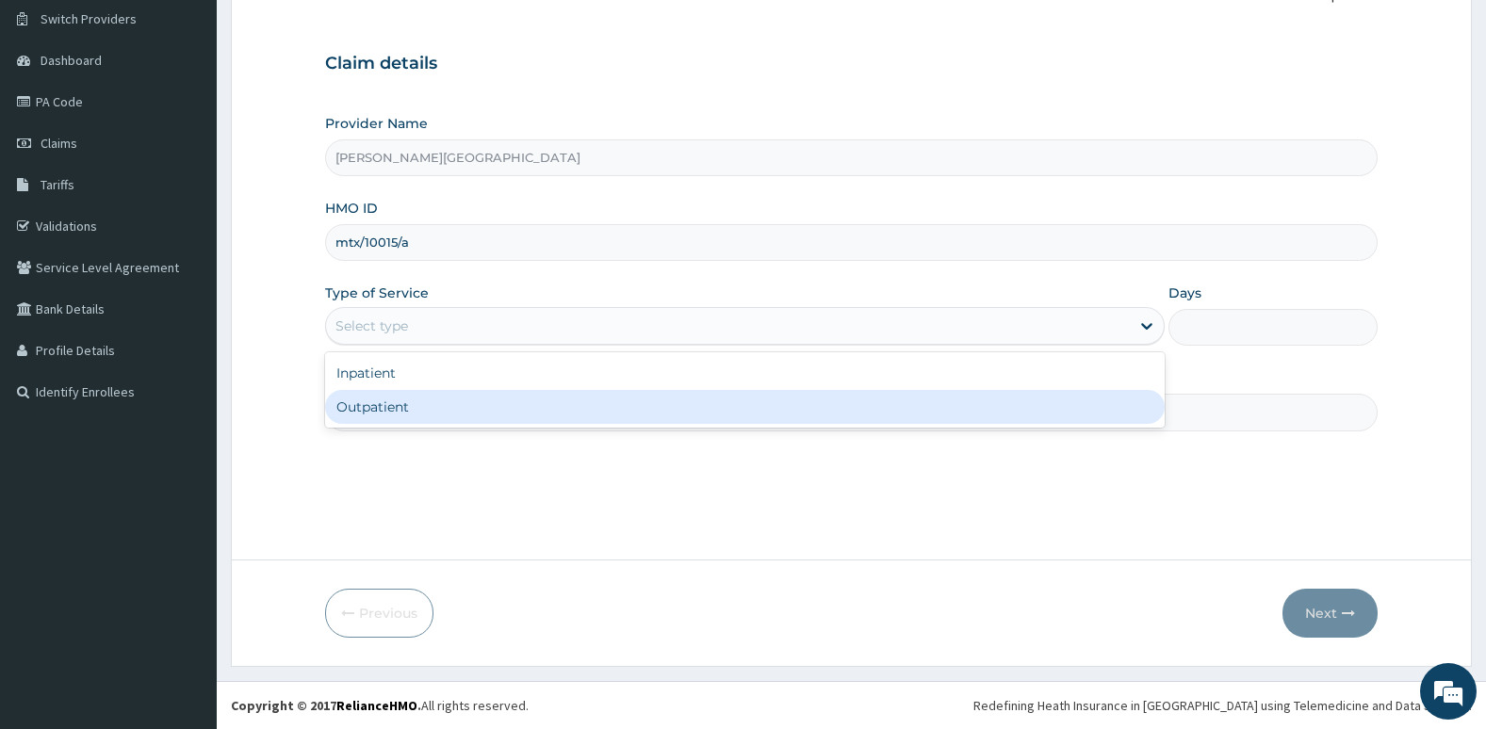
click at [589, 398] on div "Outpatient" at bounding box center [744, 407] width 839 height 34
type input "1"
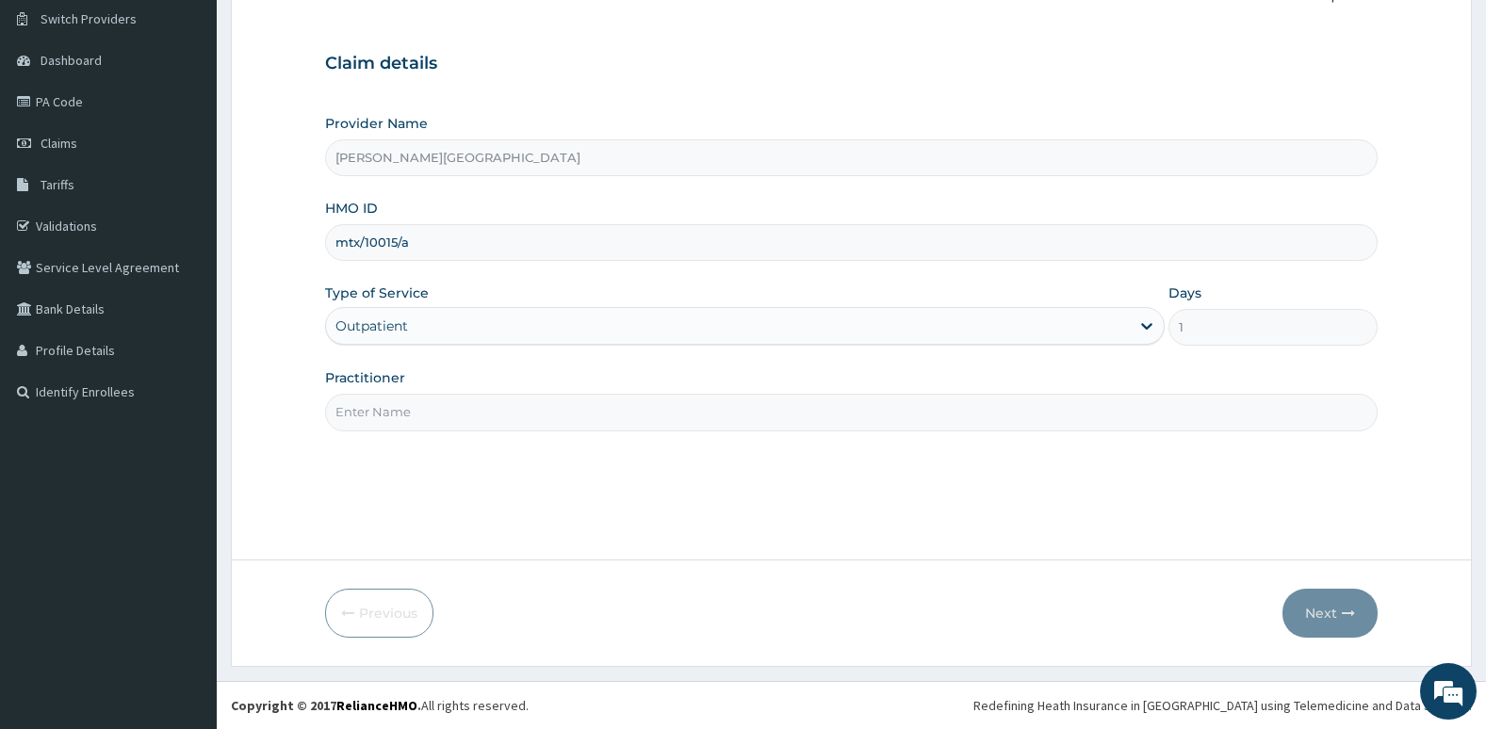
click at [589, 409] on input "Practitioner" at bounding box center [851, 412] width 1053 height 37
type input "Dr. Oni"
click at [1334, 612] on button "Next" at bounding box center [1329, 613] width 95 height 49
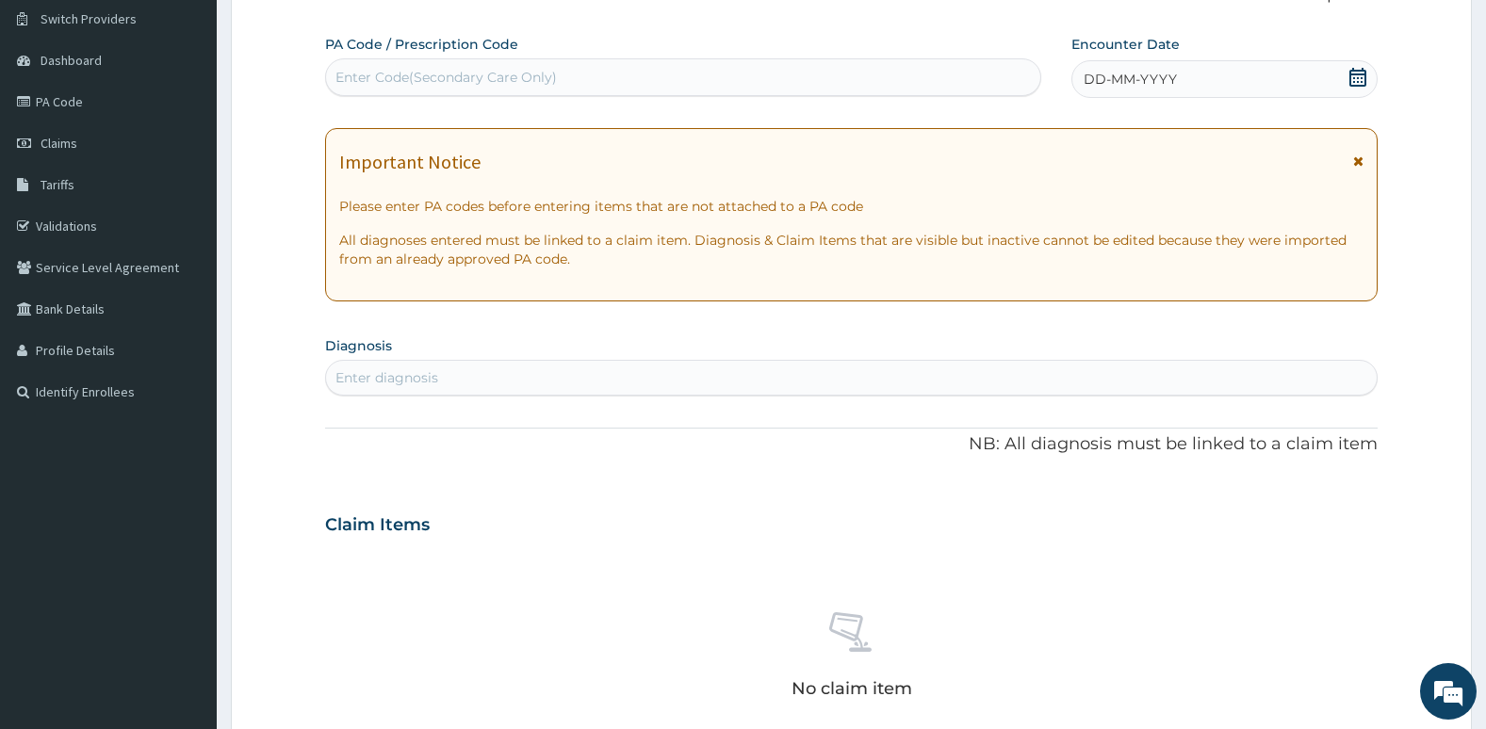
click at [1356, 78] on icon at bounding box center [1357, 77] width 19 height 19
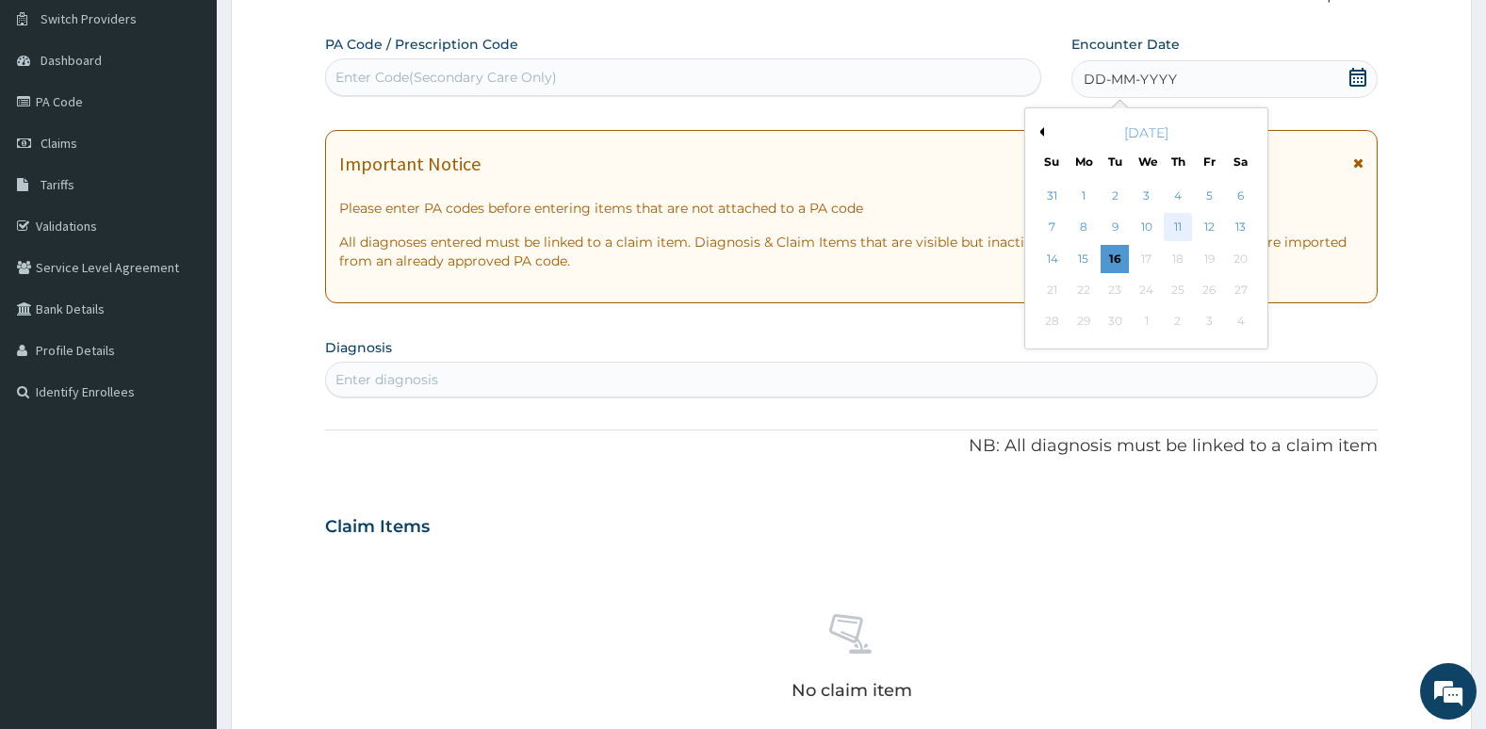
click at [1165, 229] on div "11" at bounding box center [1177, 228] width 28 height 28
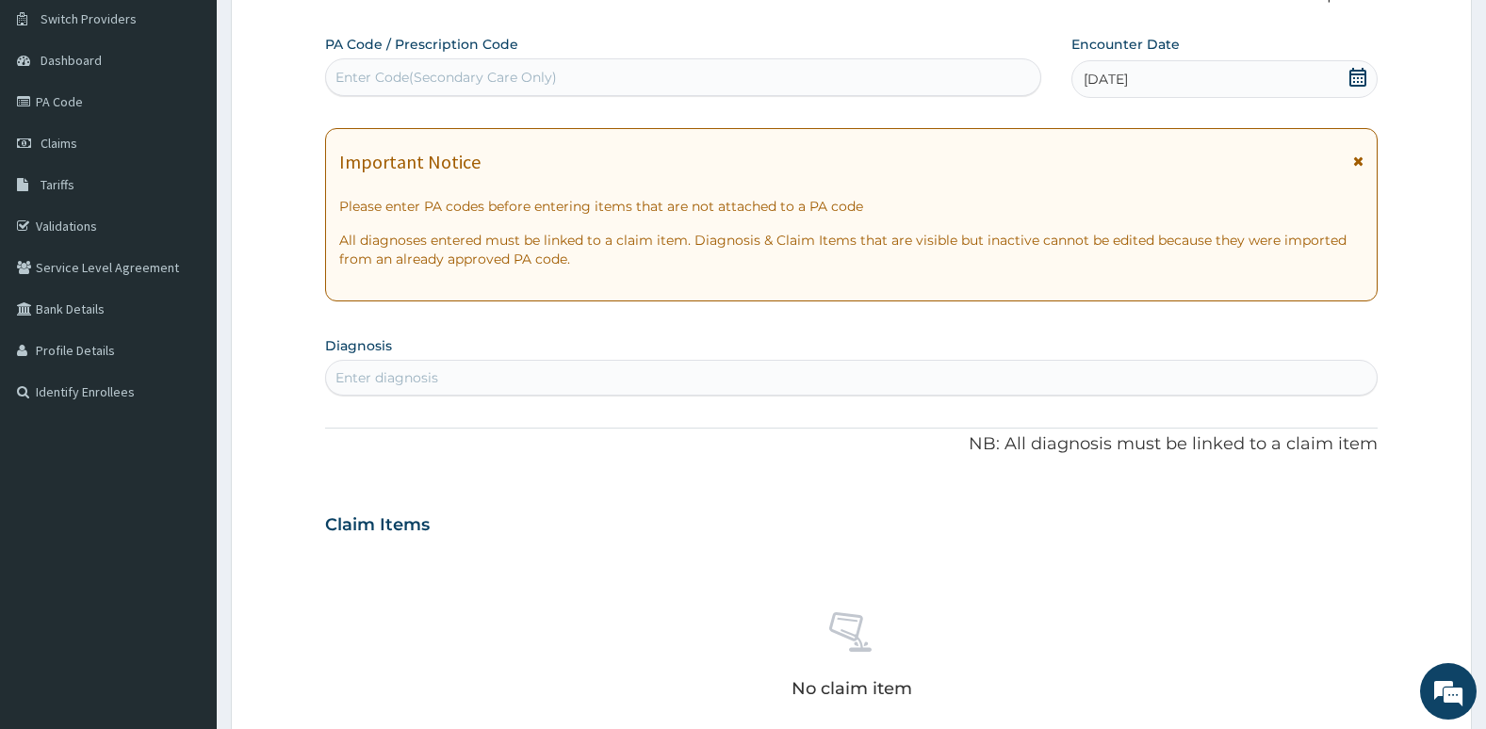
click at [979, 371] on div "Enter diagnosis" at bounding box center [851, 378] width 1051 height 30
type input "upper resp"
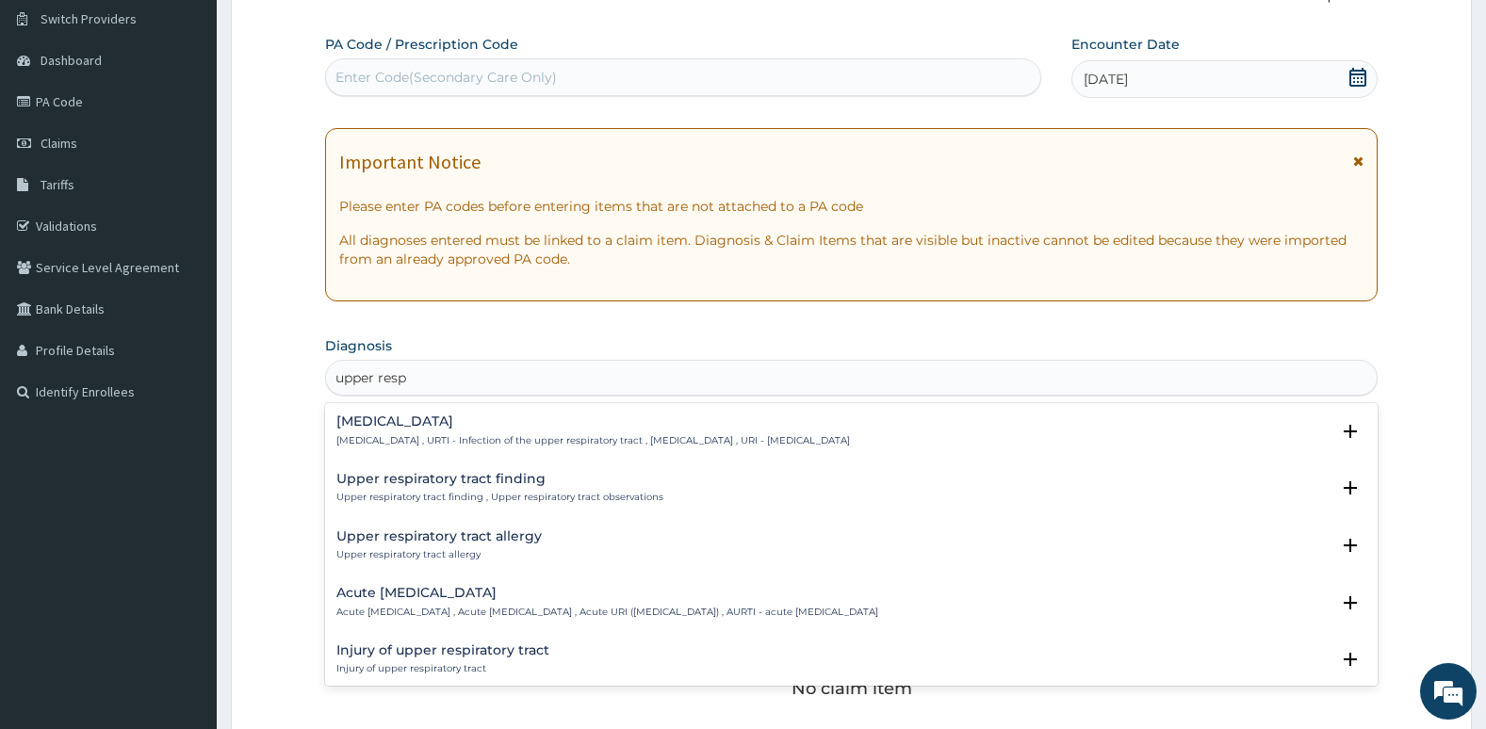
click at [851, 595] on h4 "Acute [MEDICAL_DATA]" at bounding box center [607, 593] width 542 height 14
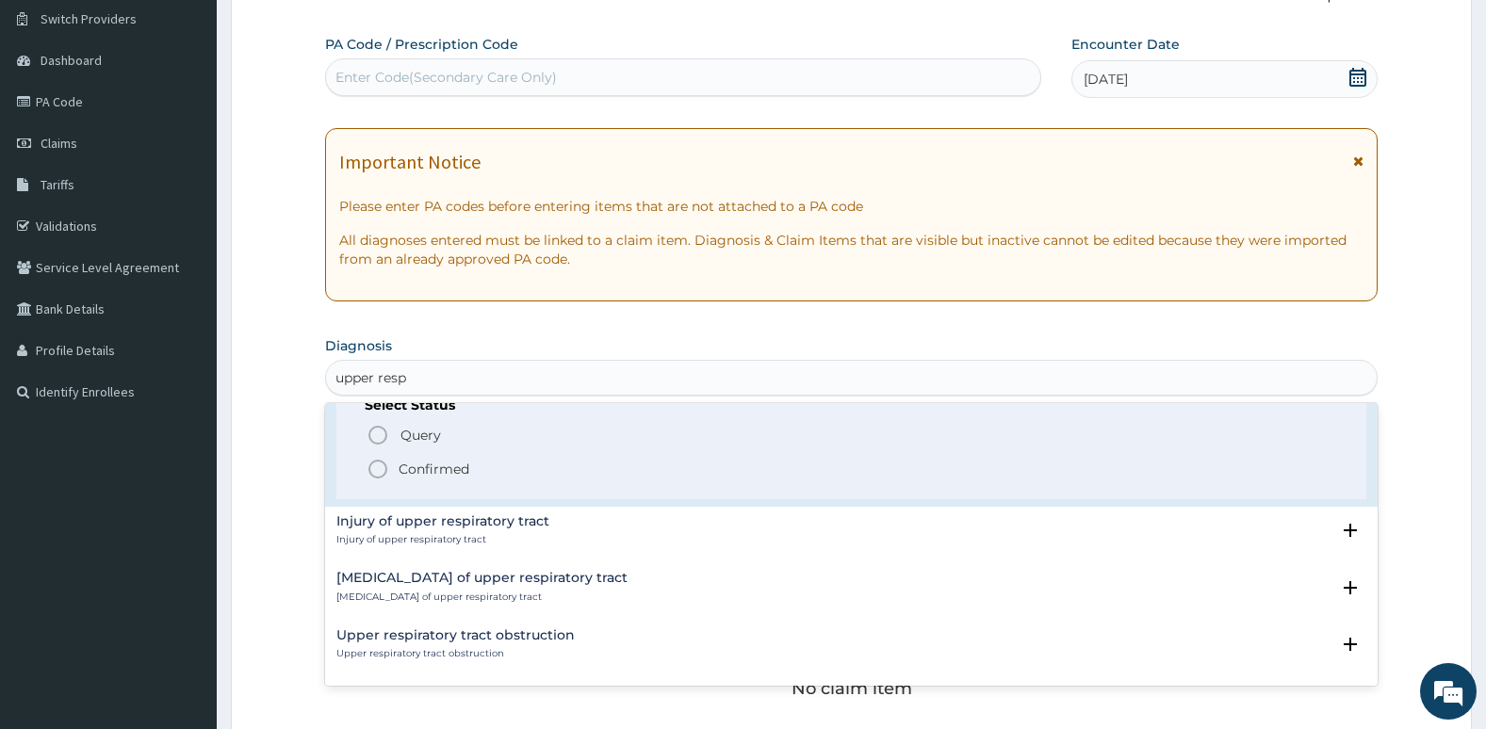
scroll to position [251, 0]
click at [376, 469] on icon "status option filled" at bounding box center [377, 467] width 23 height 23
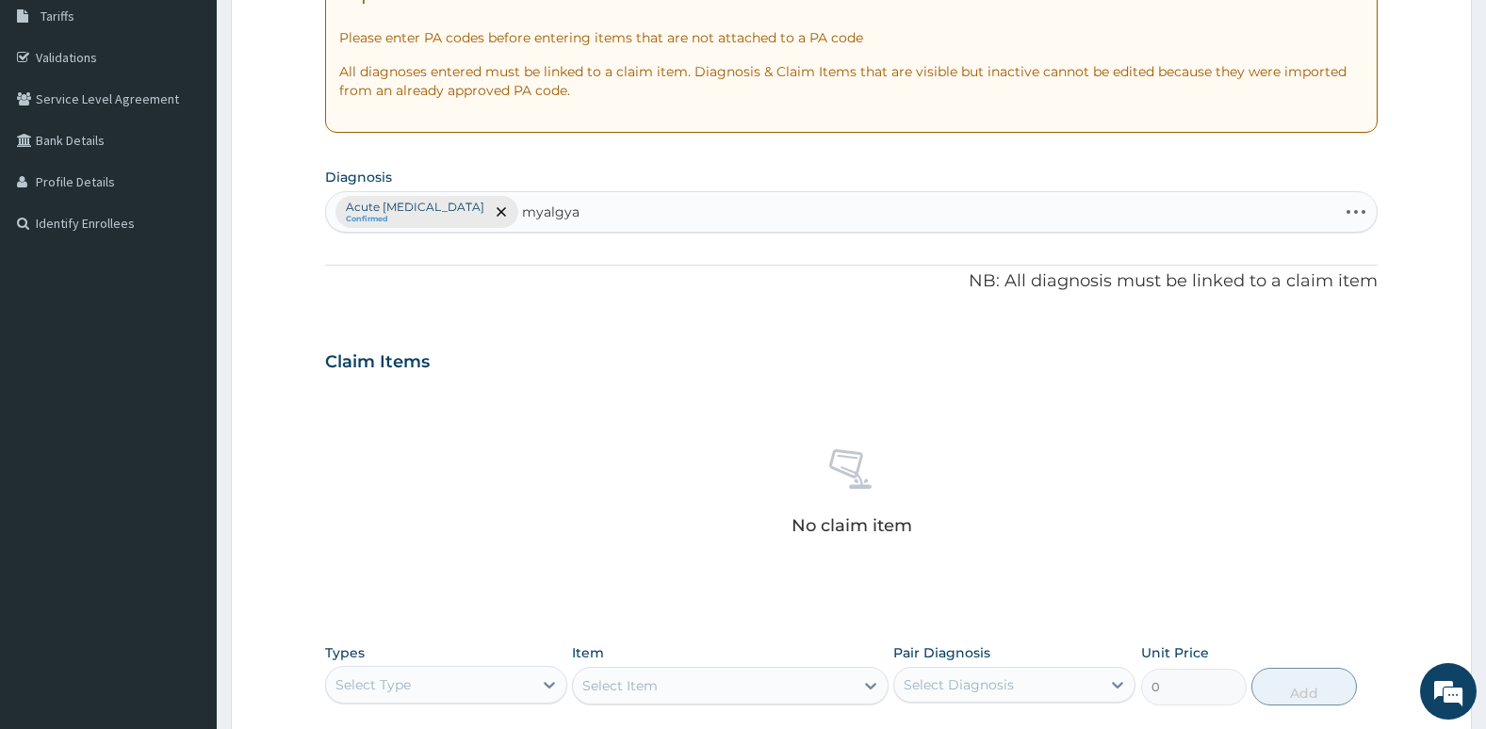
scroll to position [316, 0]
type input "m"
type input "Myal"
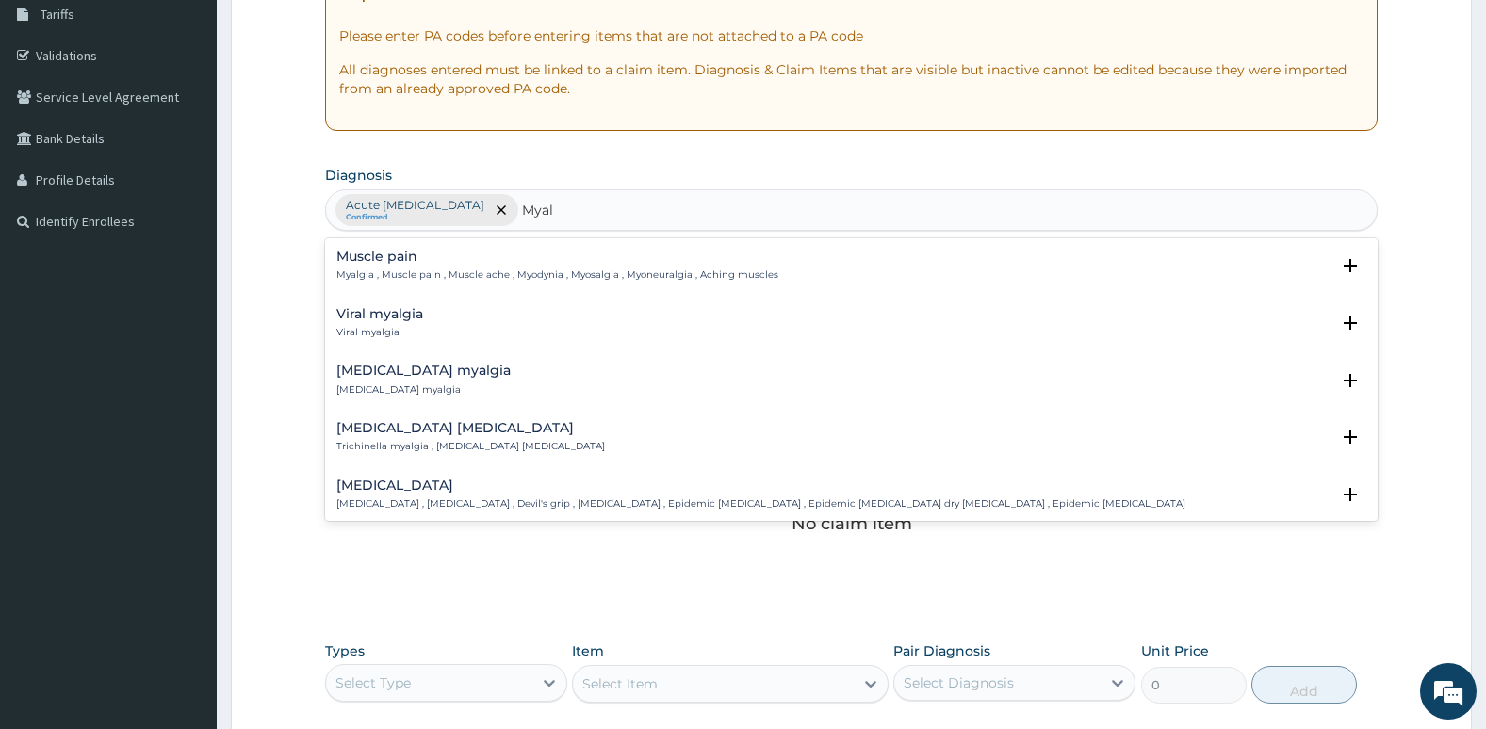
click at [403, 308] on h4 "Viral myalgia" at bounding box center [379, 314] width 87 height 14
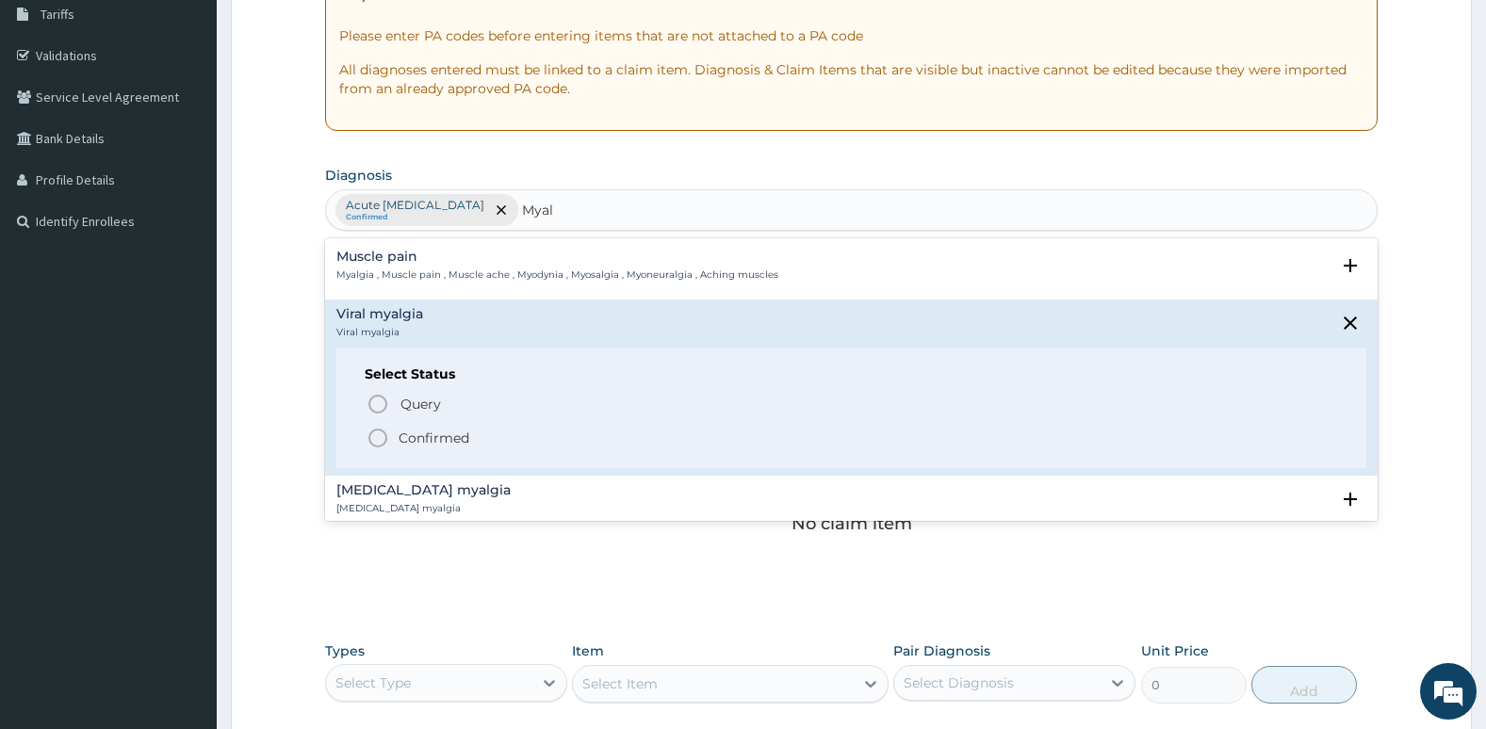
click at [381, 441] on icon "status option filled" at bounding box center [377, 438] width 23 height 23
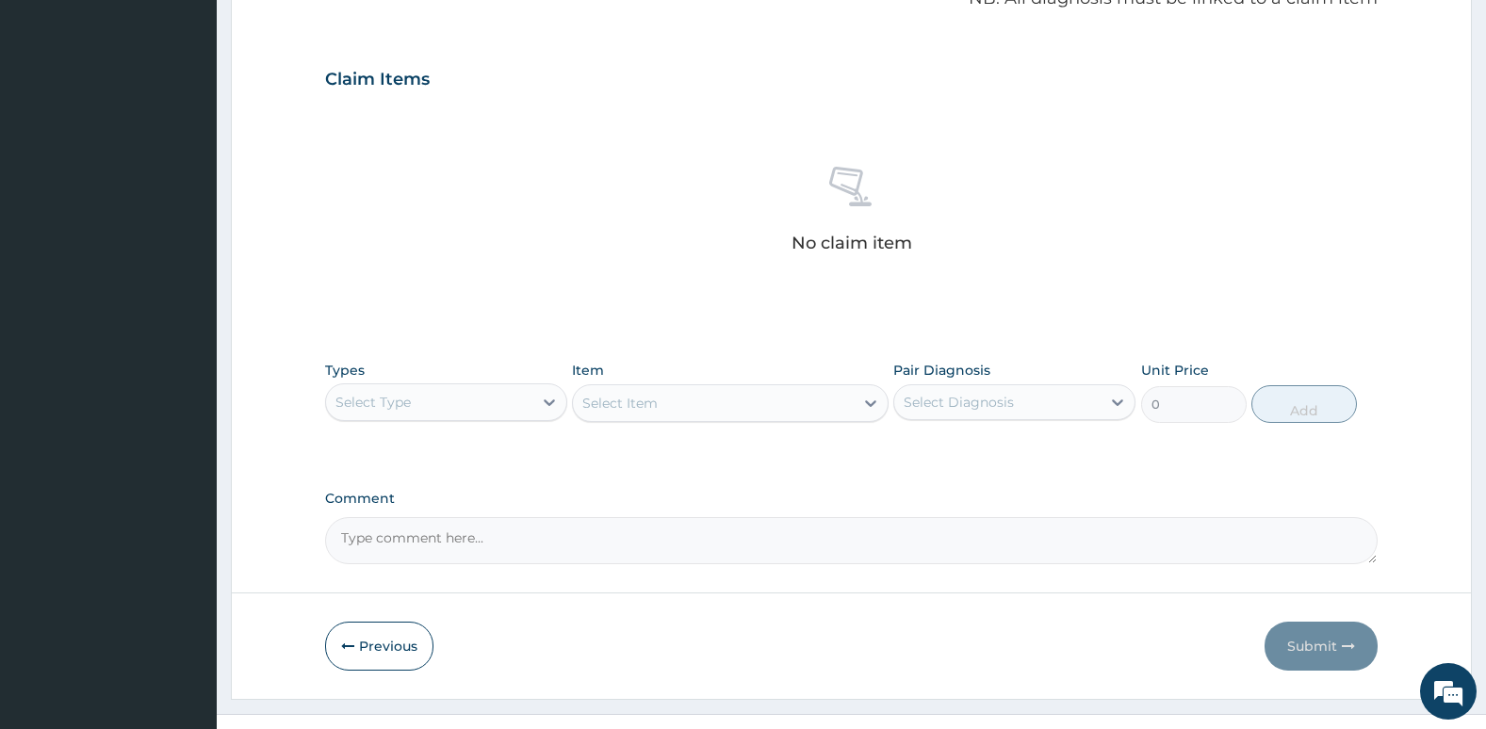
scroll to position [597, 0]
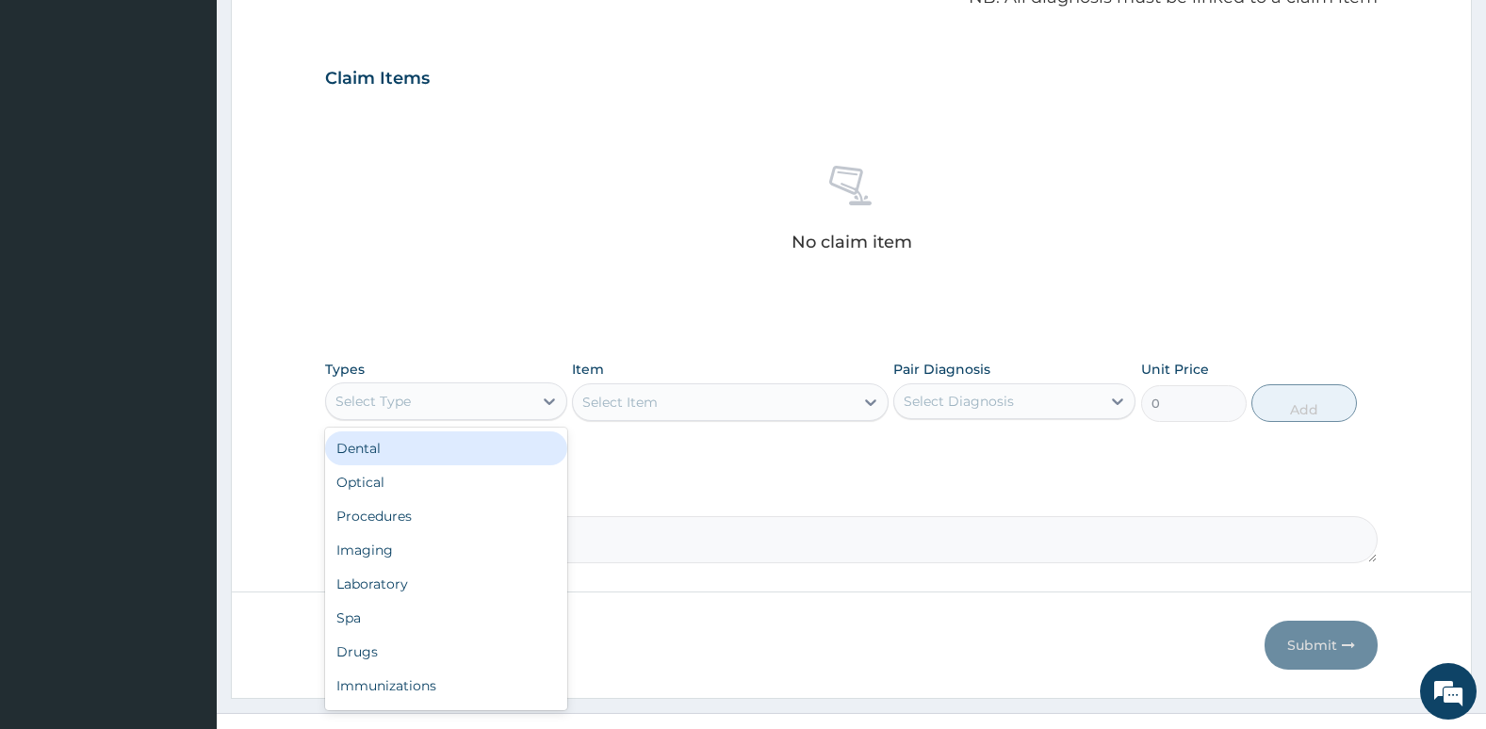
click at [381, 404] on div "Select Type" at bounding box center [372, 401] width 75 height 19
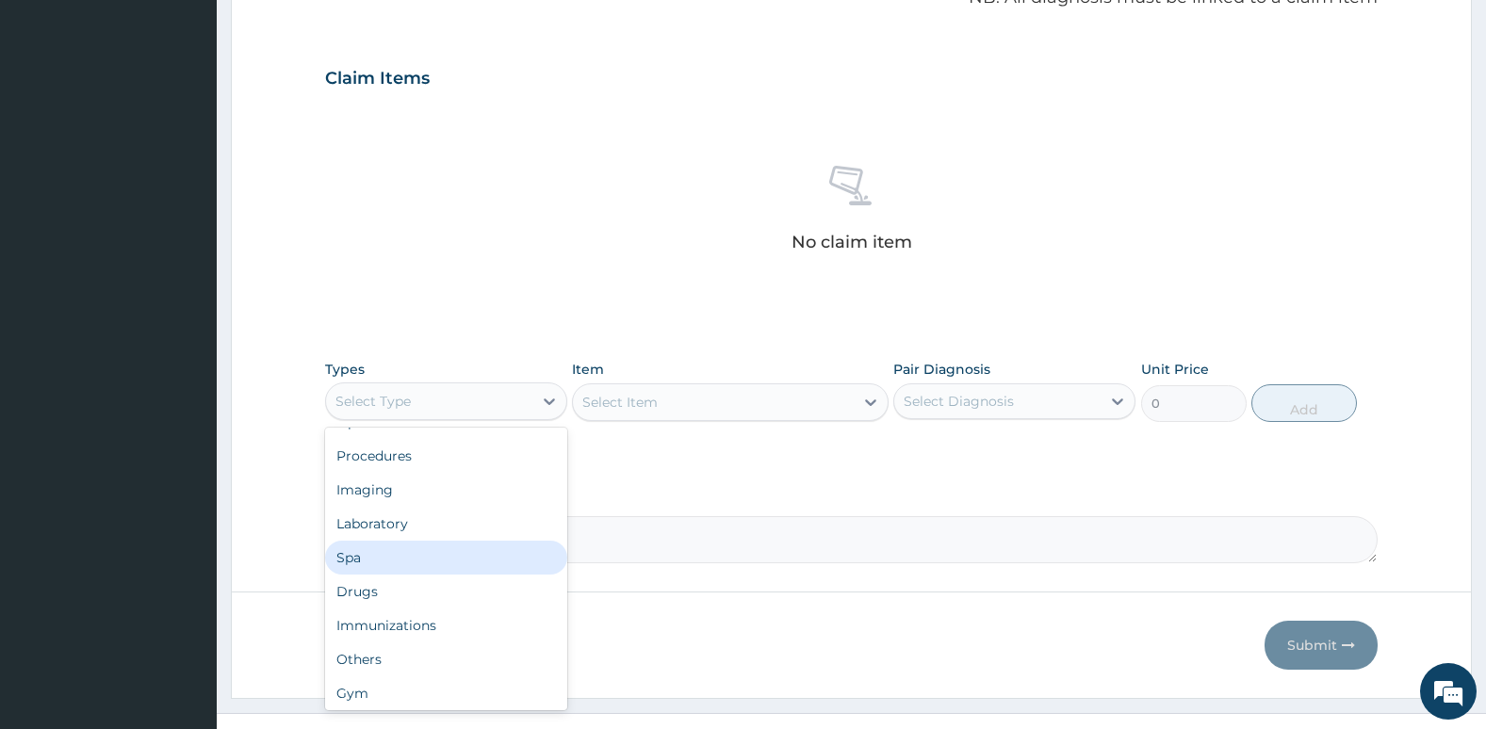
scroll to position [64, 0]
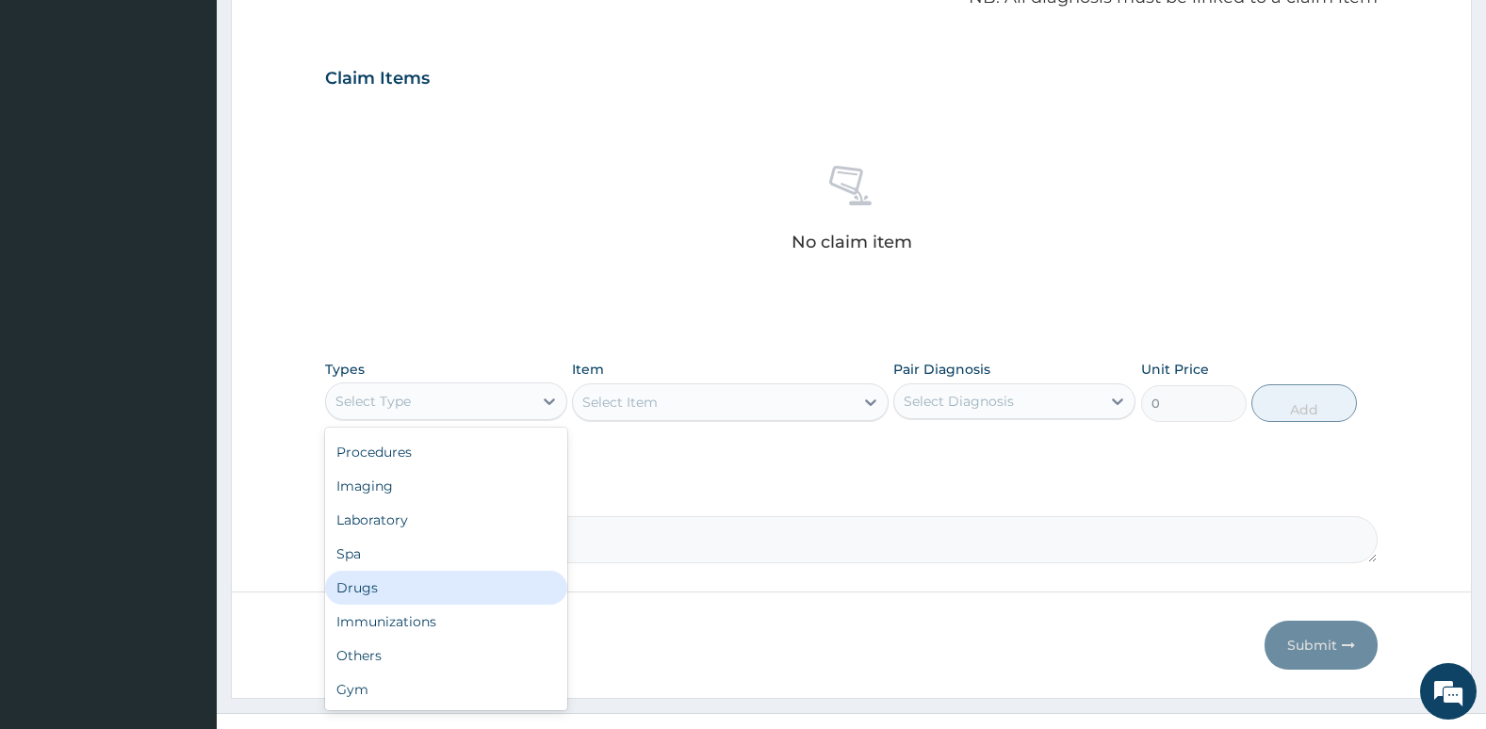
click at [418, 587] on div "Drugs" at bounding box center [446, 588] width 242 height 34
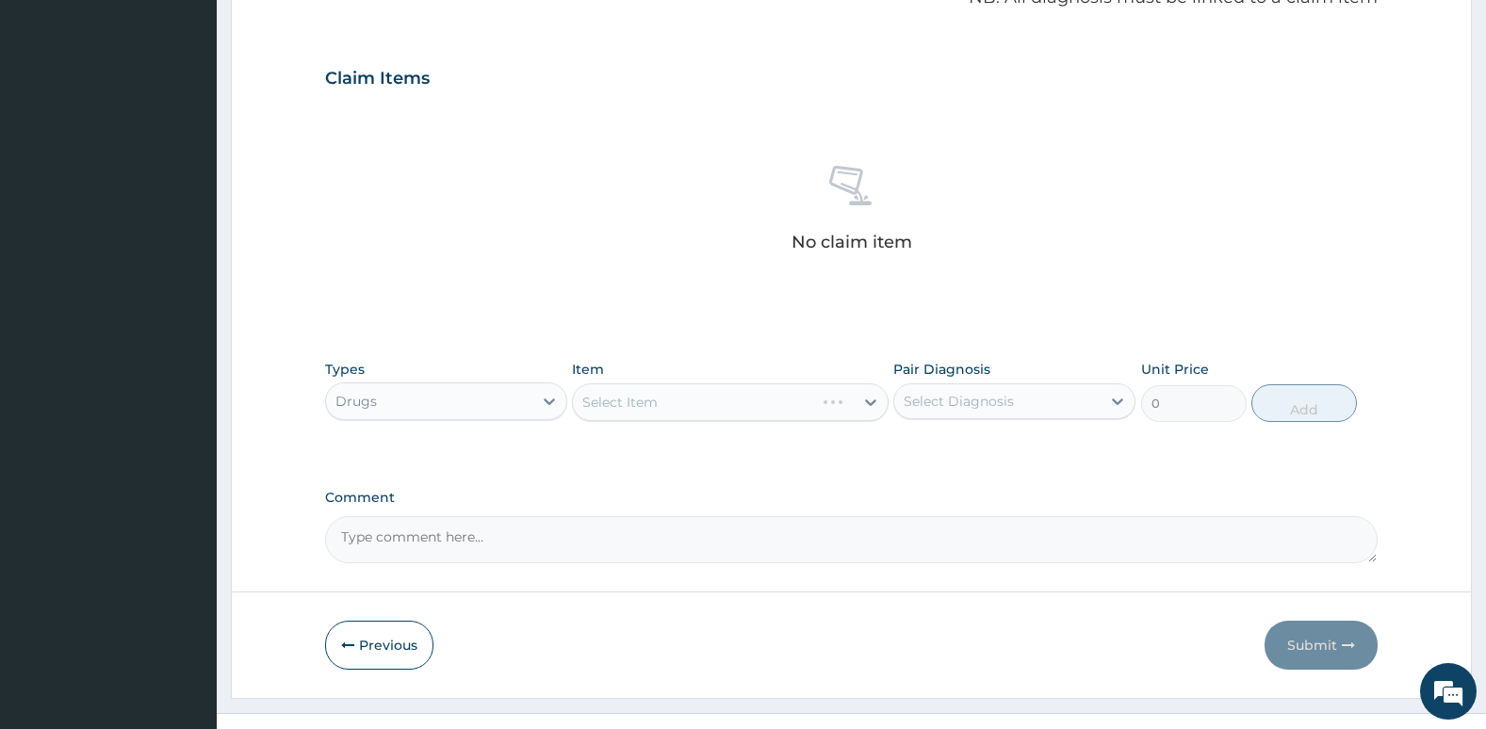
click at [628, 393] on div "Select Item" at bounding box center [730, 402] width 316 height 38
click at [761, 409] on div "Select Item" at bounding box center [730, 402] width 316 height 38
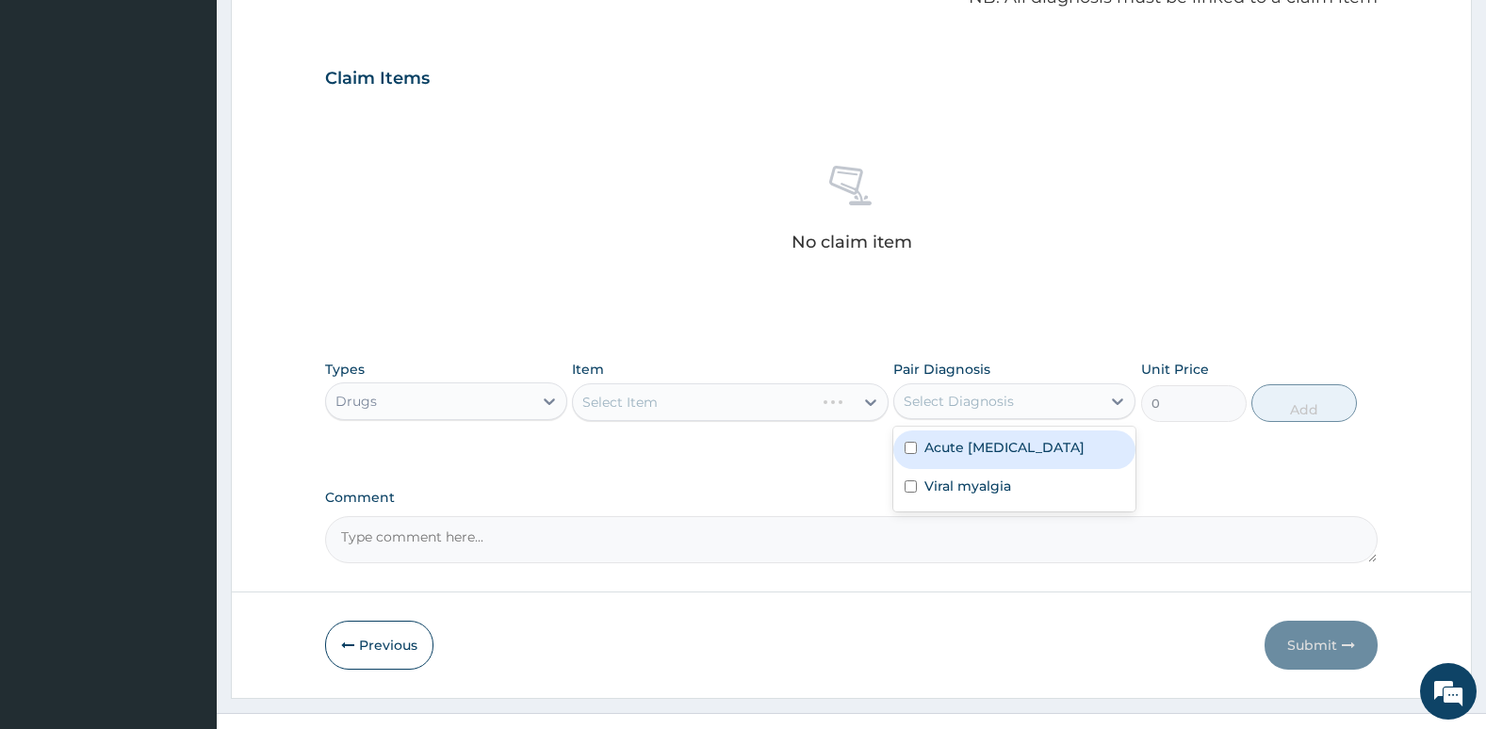
click at [970, 407] on div "Select Diagnosis" at bounding box center [958, 401] width 110 height 19
click at [929, 457] on label "Acute [MEDICAL_DATA]" at bounding box center [1004, 447] width 160 height 19
checkbox input "true"
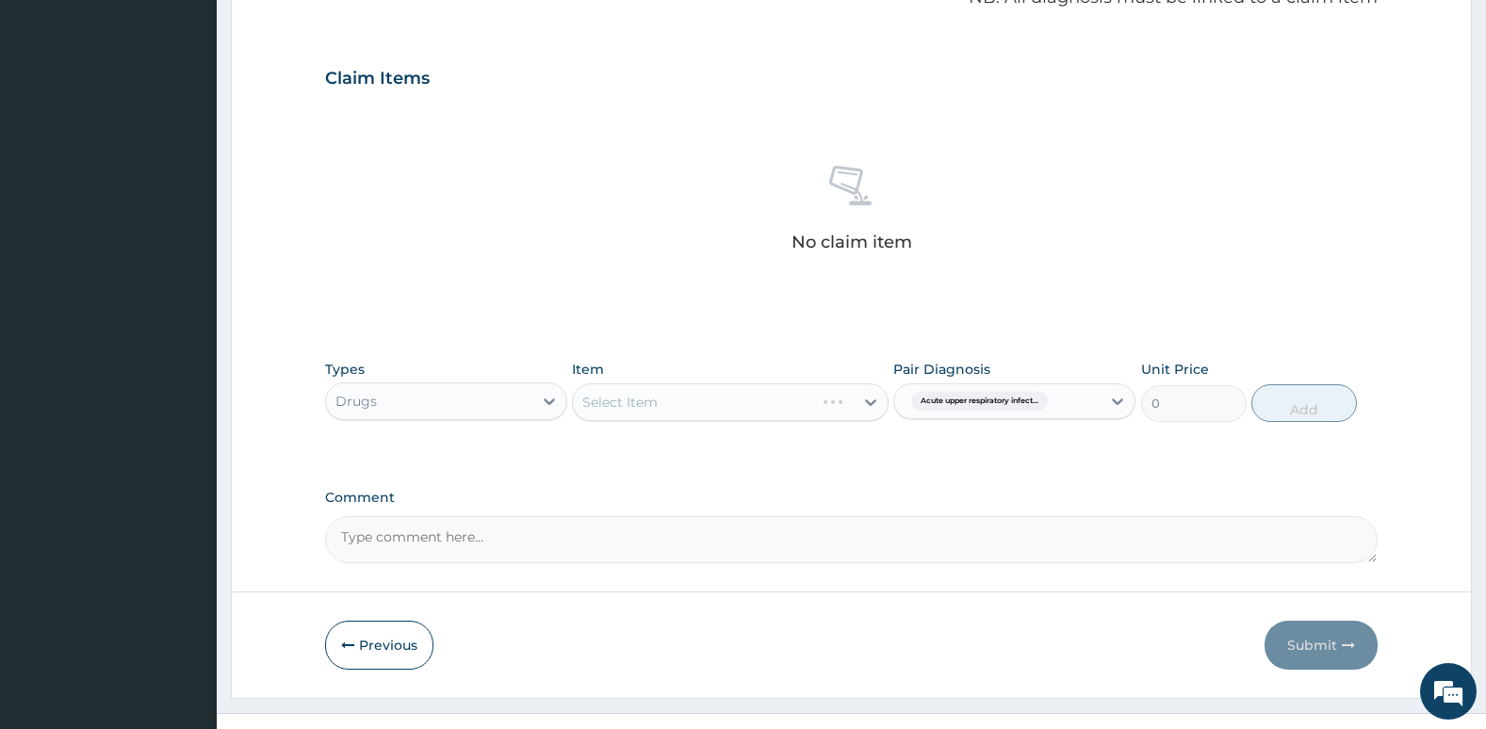
click at [779, 400] on div "Select Item" at bounding box center [730, 402] width 316 height 38
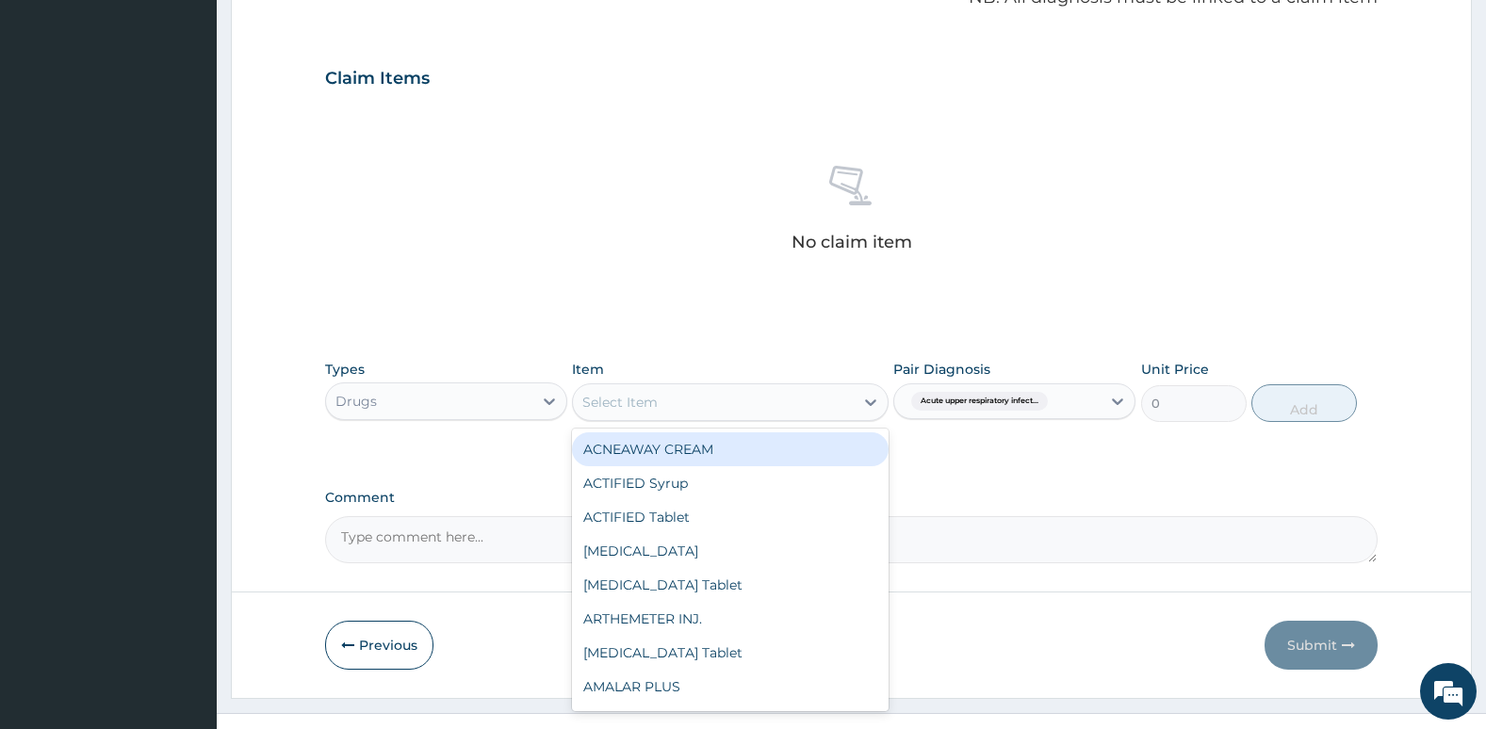
click at [770, 414] on div "Select Item" at bounding box center [713, 402] width 280 height 30
type input "mis"
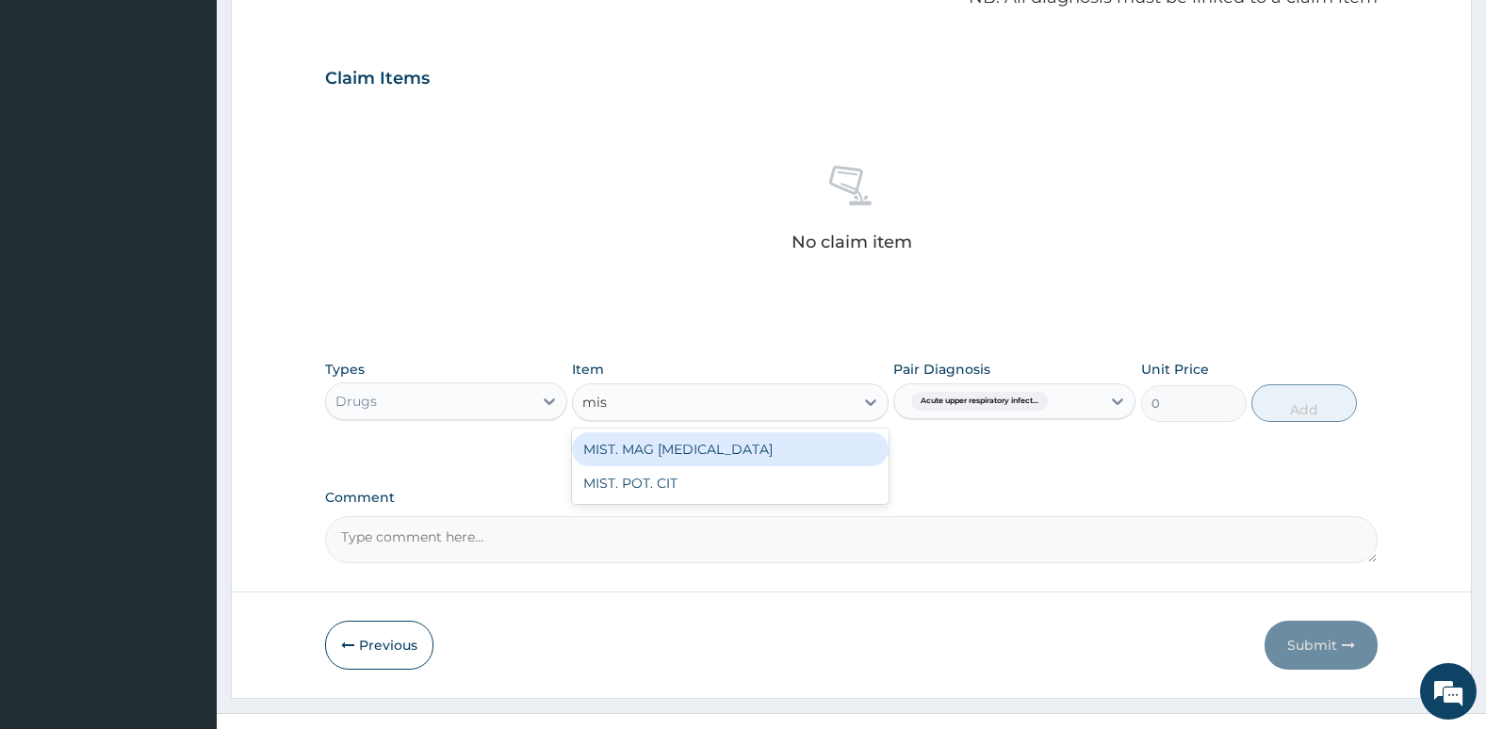
click at [759, 449] on div "MIST. MAG [MEDICAL_DATA]" at bounding box center [730, 449] width 316 height 34
type input "361.25"
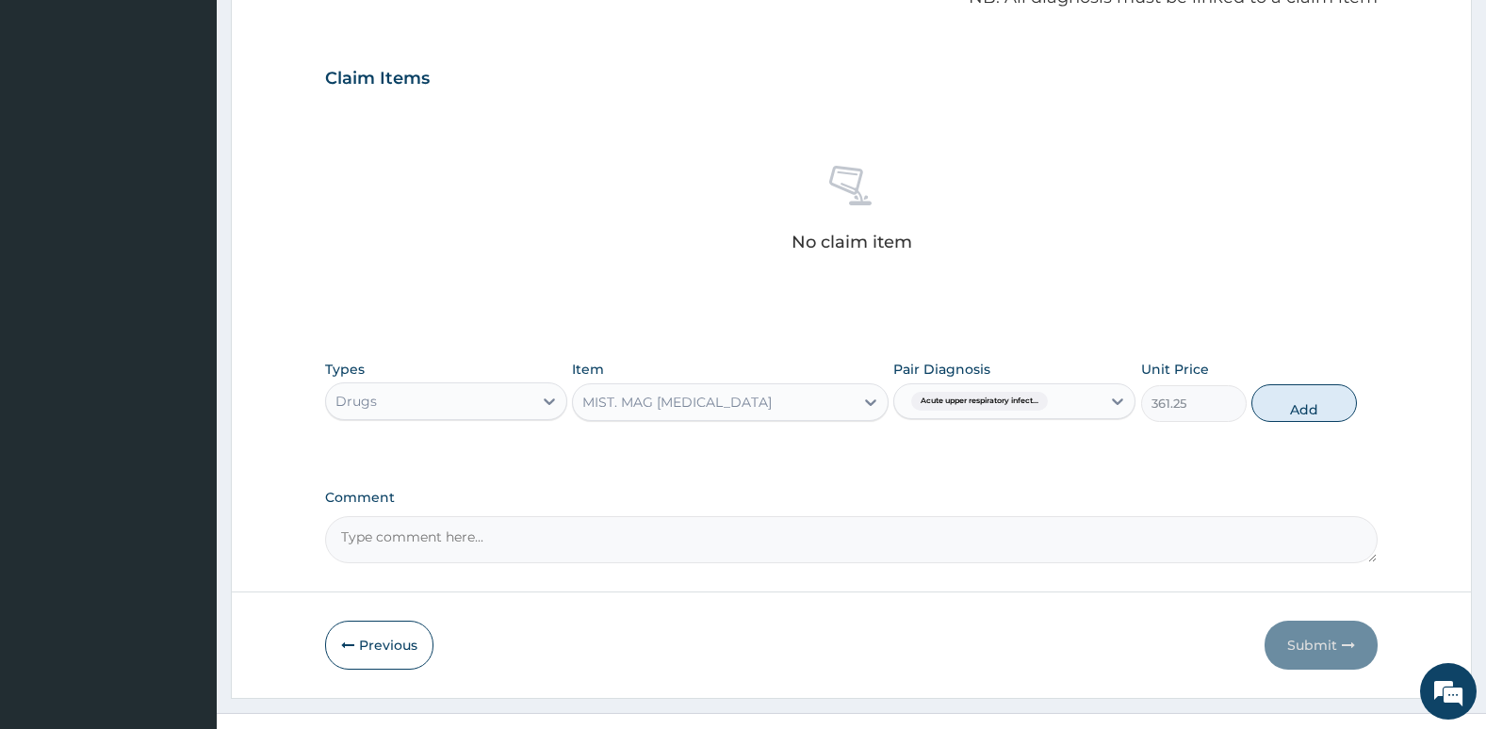
click at [774, 398] on div "MIST. MAG [MEDICAL_DATA]" at bounding box center [713, 402] width 280 height 30
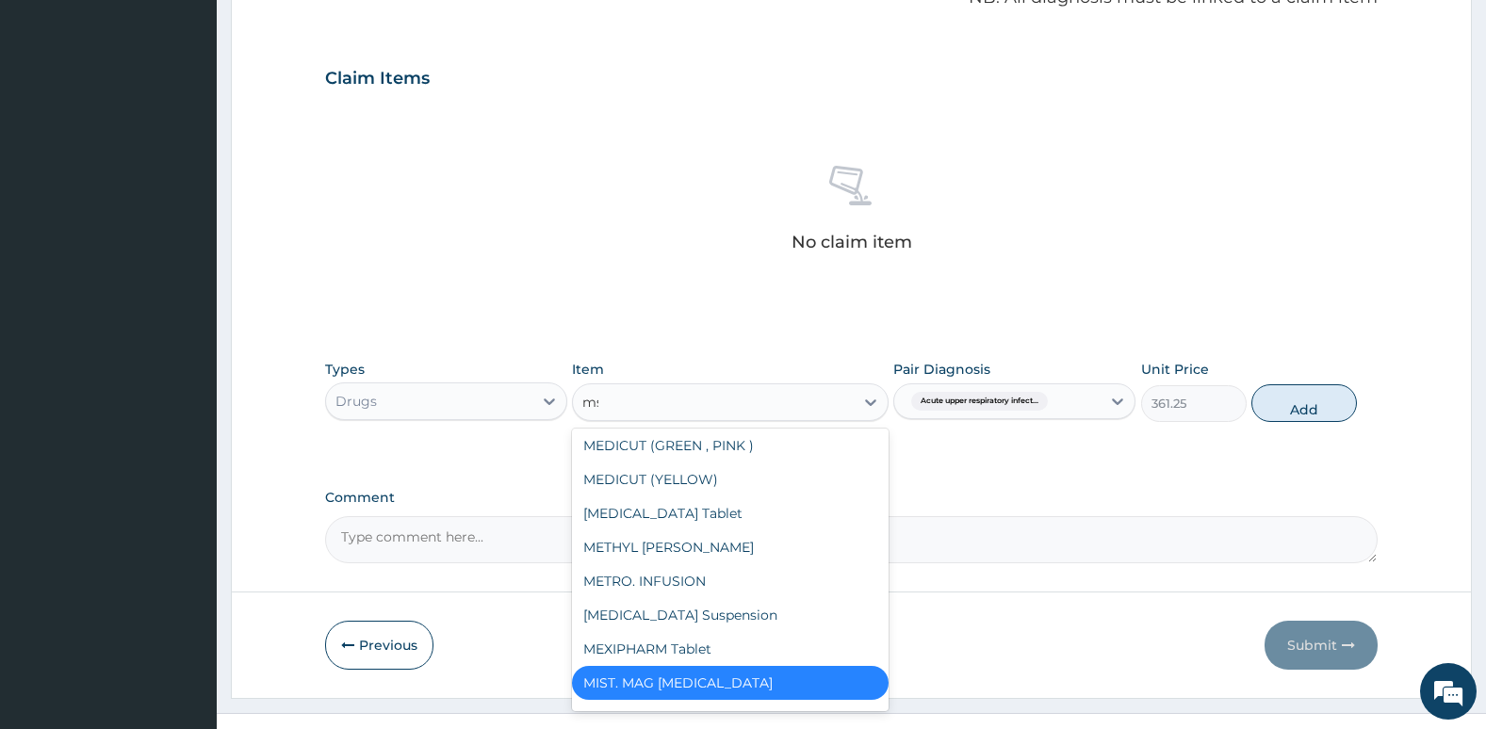
scroll to position [0, 0]
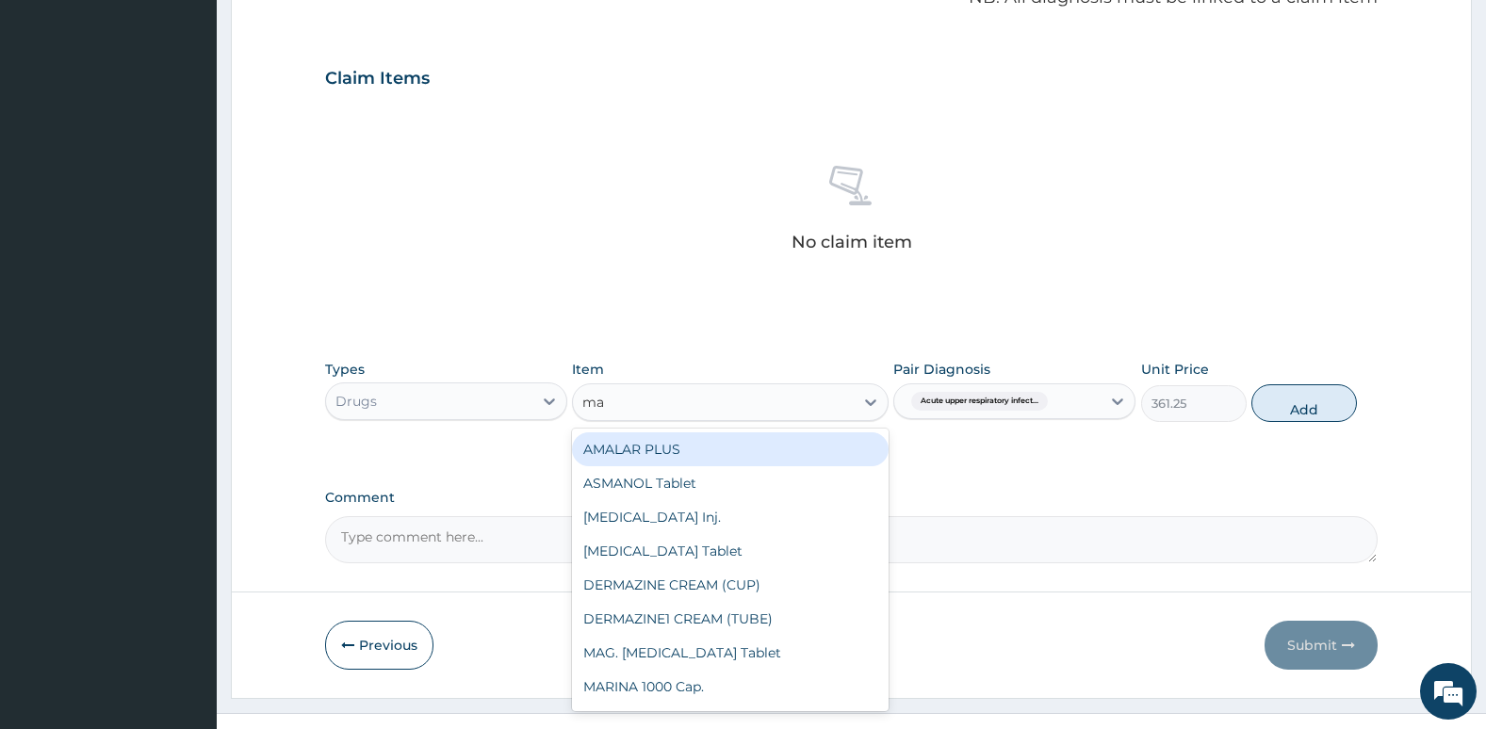
type input "mag"
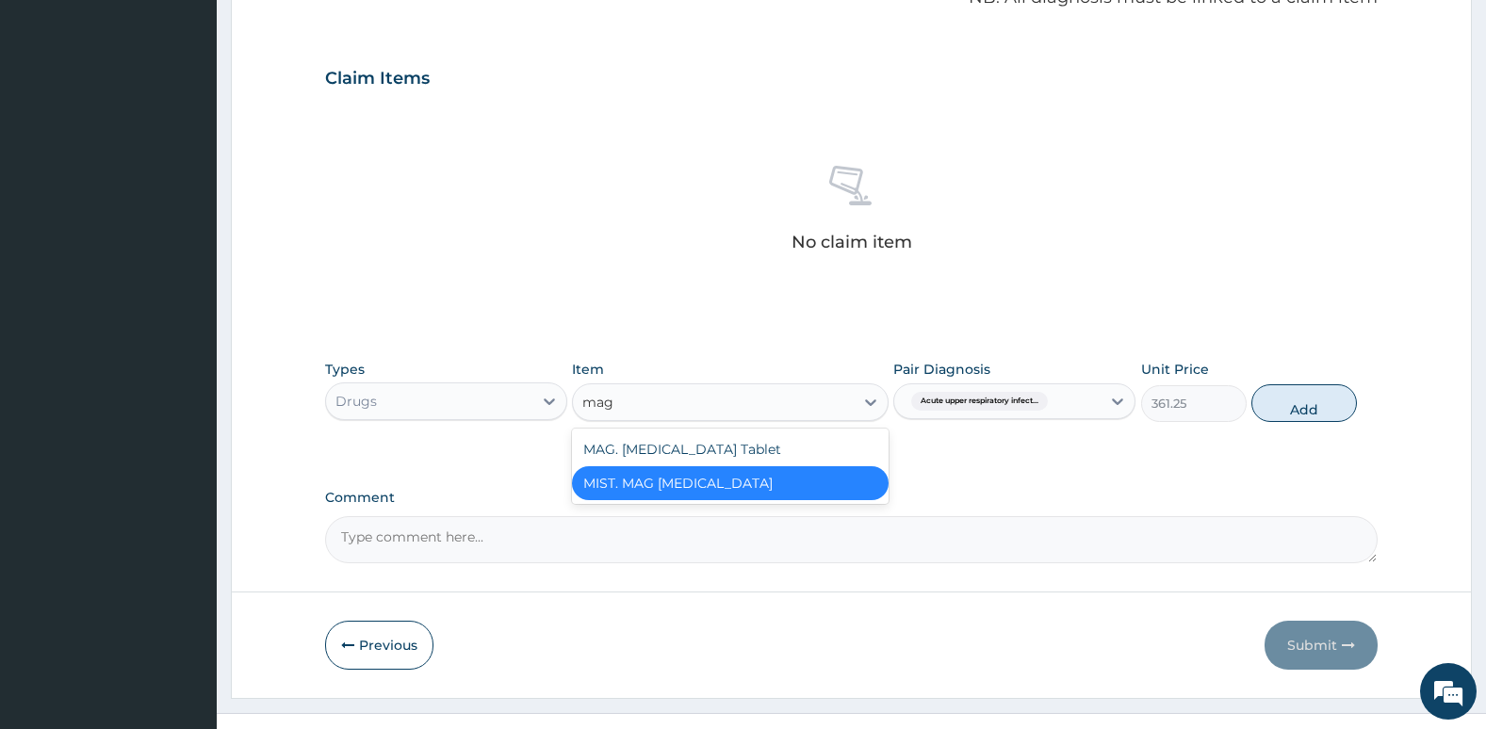
click at [756, 481] on div "MIST. MAG [MEDICAL_DATA]" at bounding box center [730, 483] width 316 height 34
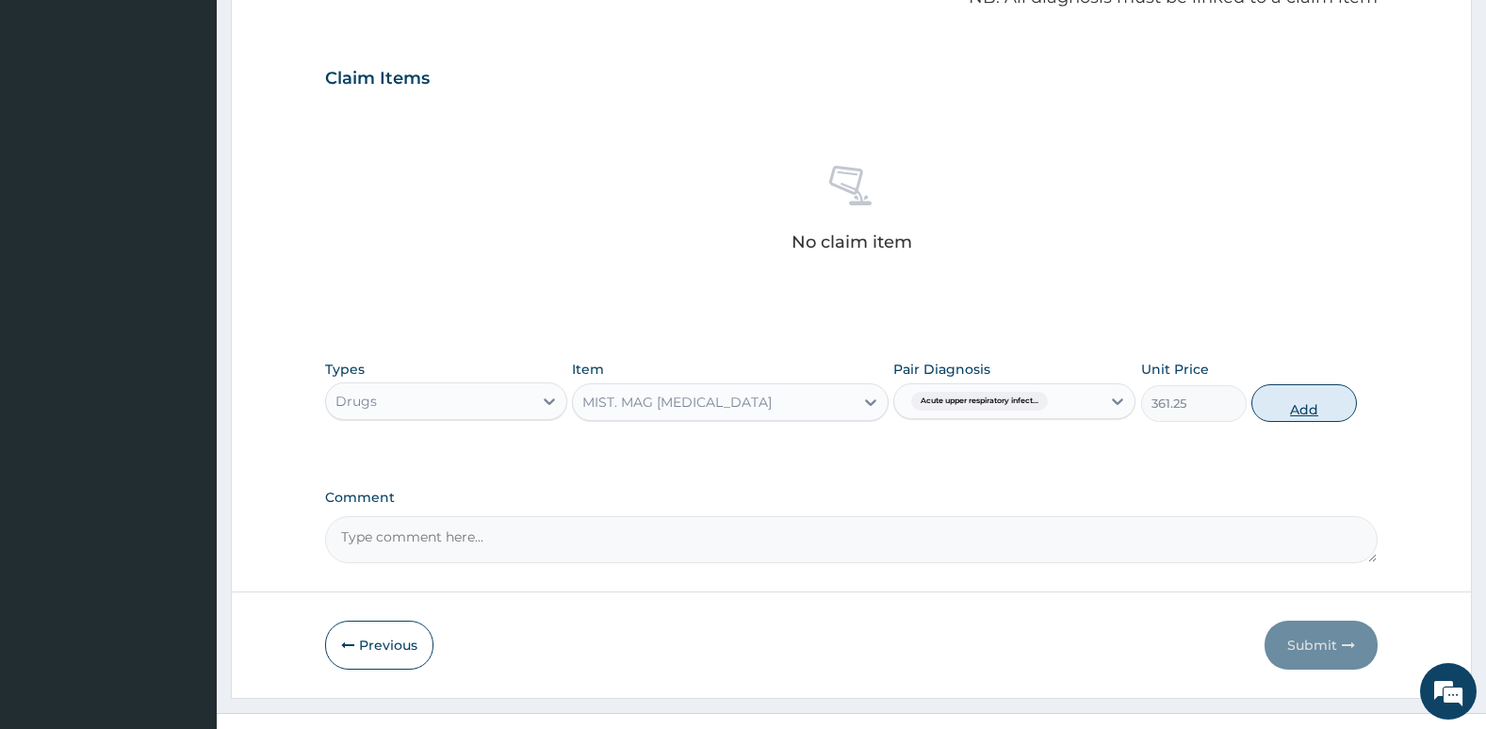
click at [1301, 409] on button "Add" at bounding box center [1304, 403] width 106 height 38
type input "0"
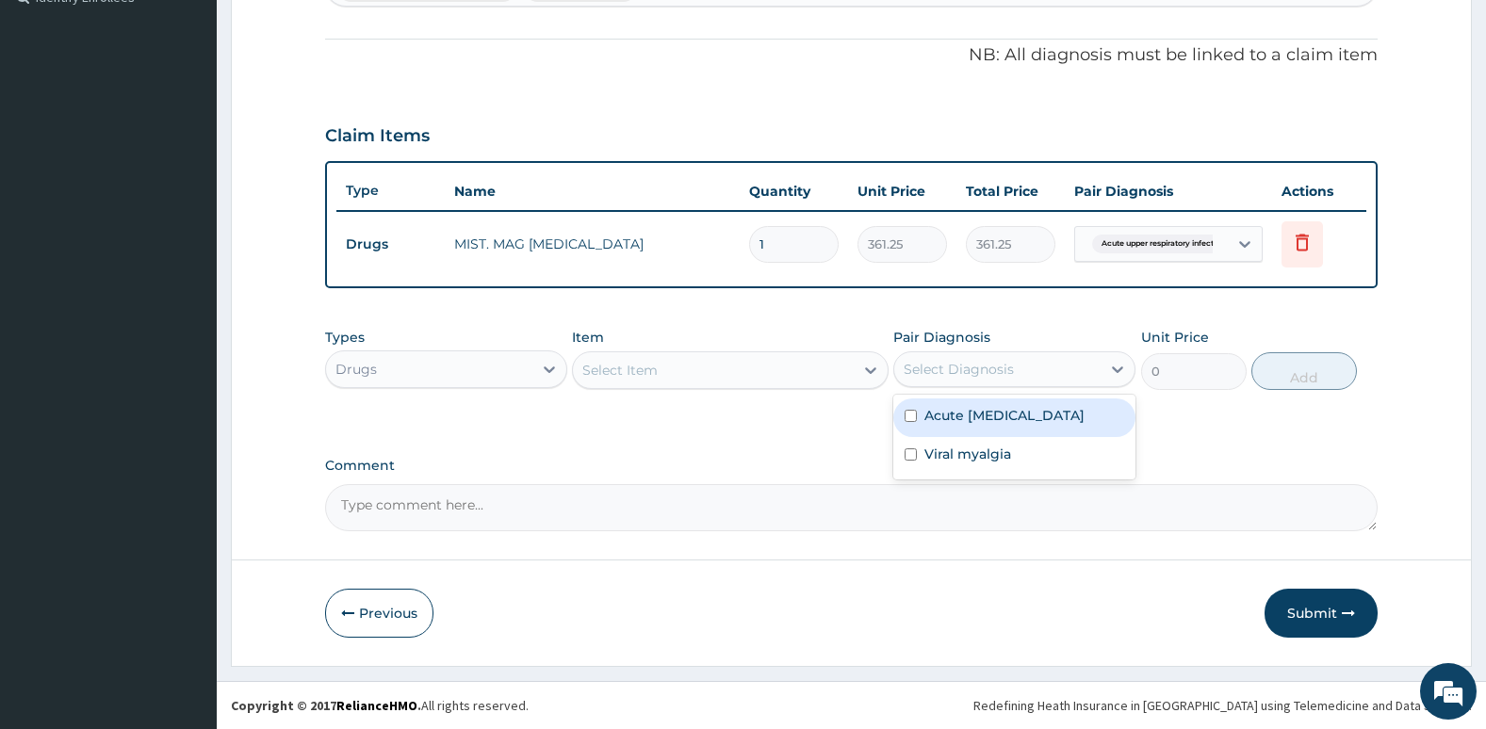
click at [987, 366] on div "Select Diagnosis" at bounding box center [958, 369] width 110 height 19
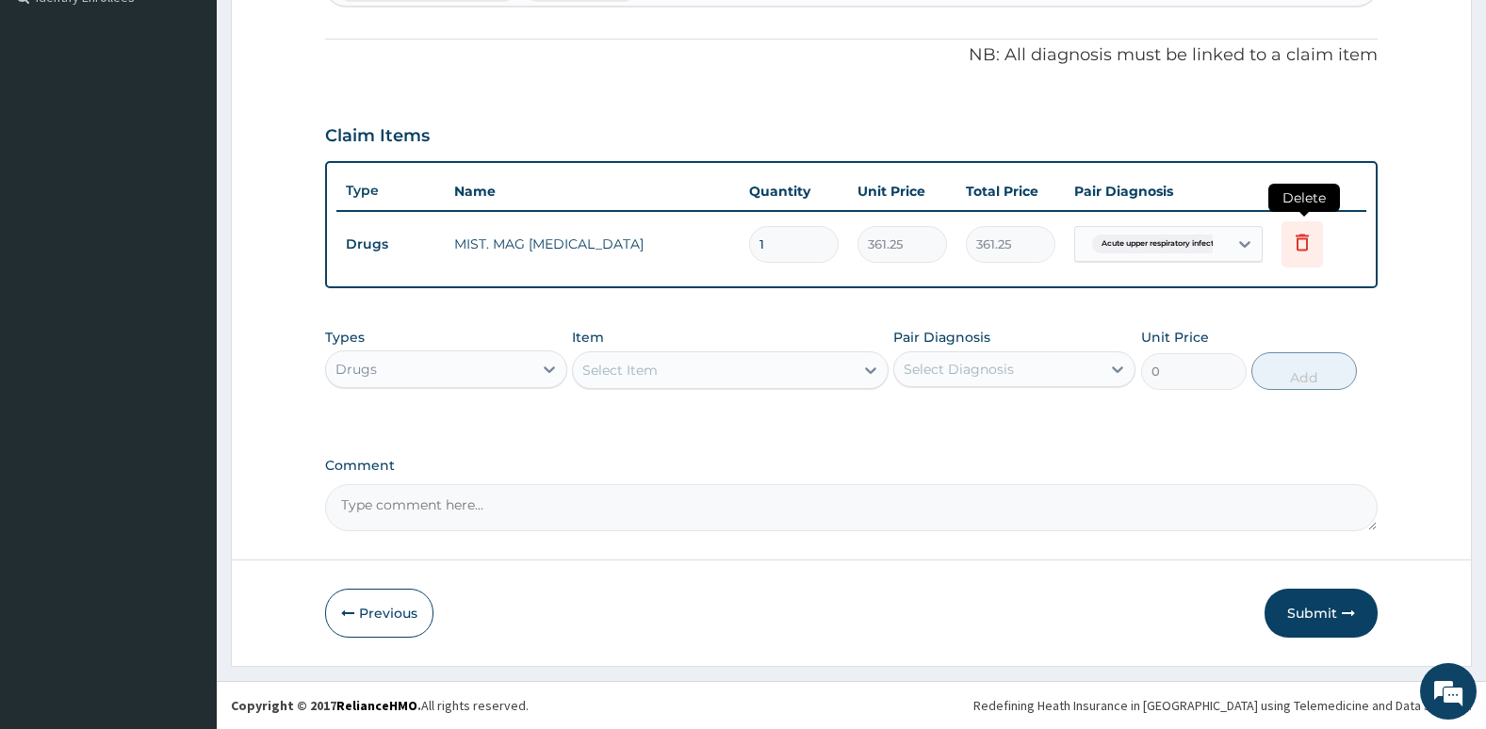
click at [1304, 239] on icon at bounding box center [1301, 242] width 13 height 17
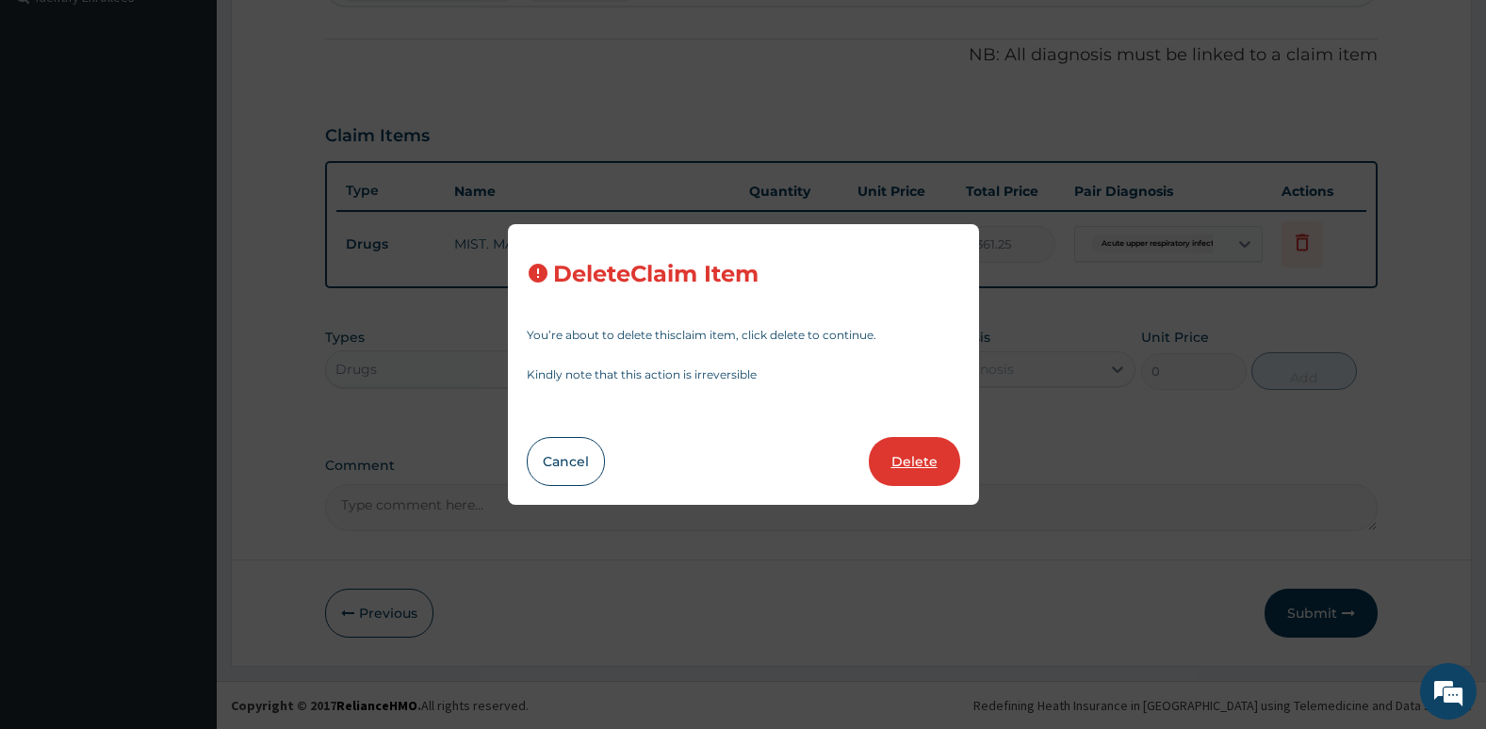
click at [930, 460] on button "Delete" at bounding box center [914, 461] width 91 height 49
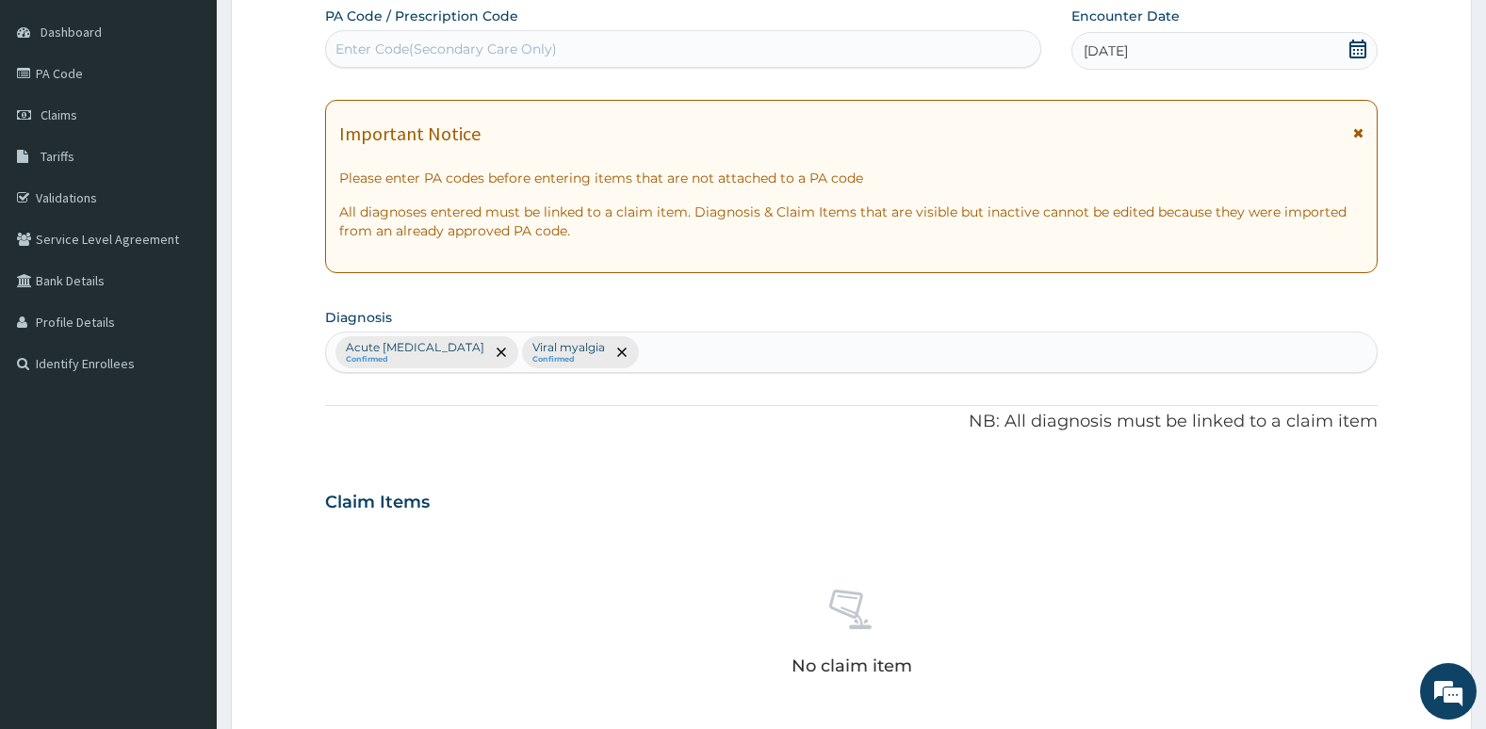
scroll to position [171, 0]
click at [759, 355] on div "Acute [MEDICAL_DATA] Confirmed Viral myalgia Confirmed" at bounding box center [851, 355] width 1051 height 40
type input "peptic"
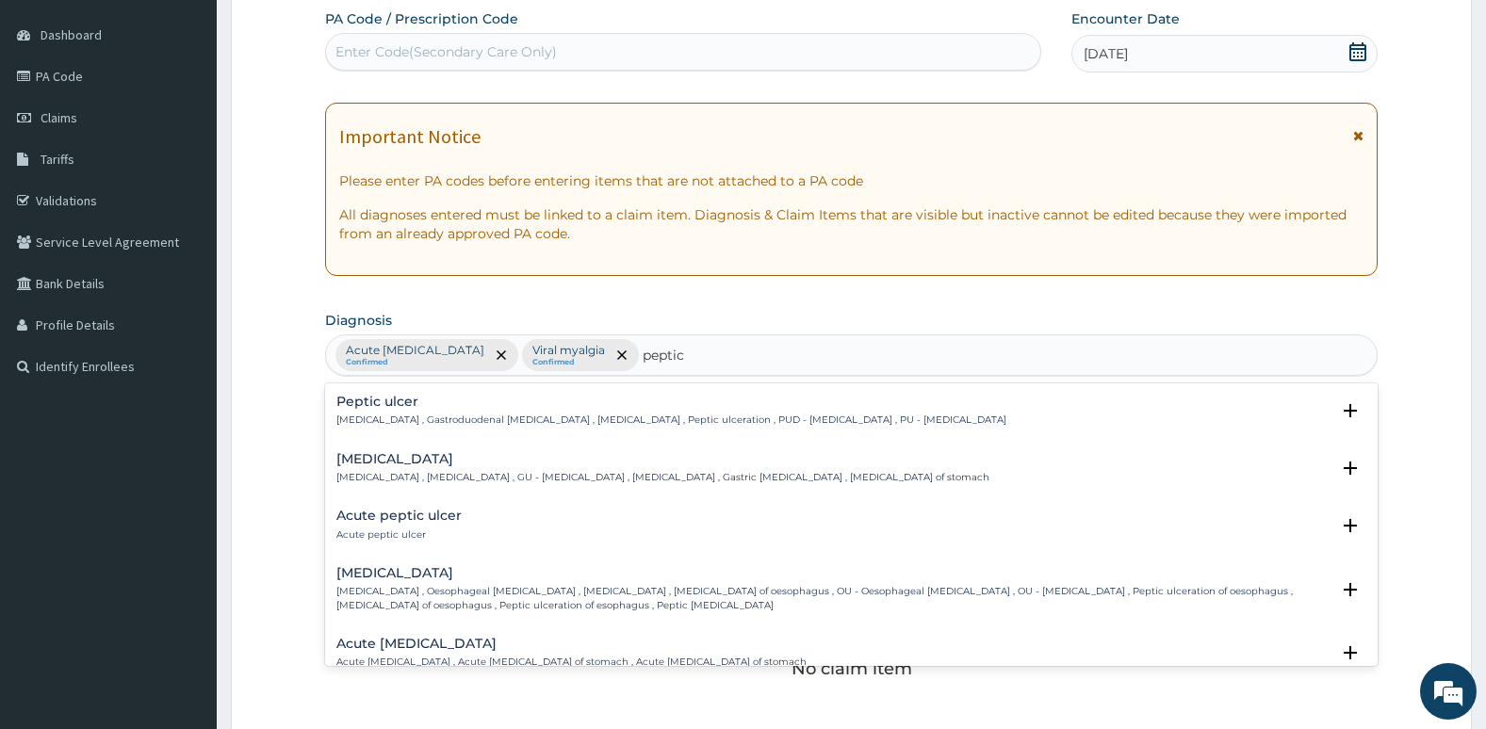
click at [754, 395] on h4 "Peptic ulcer" at bounding box center [671, 402] width 670 height 14
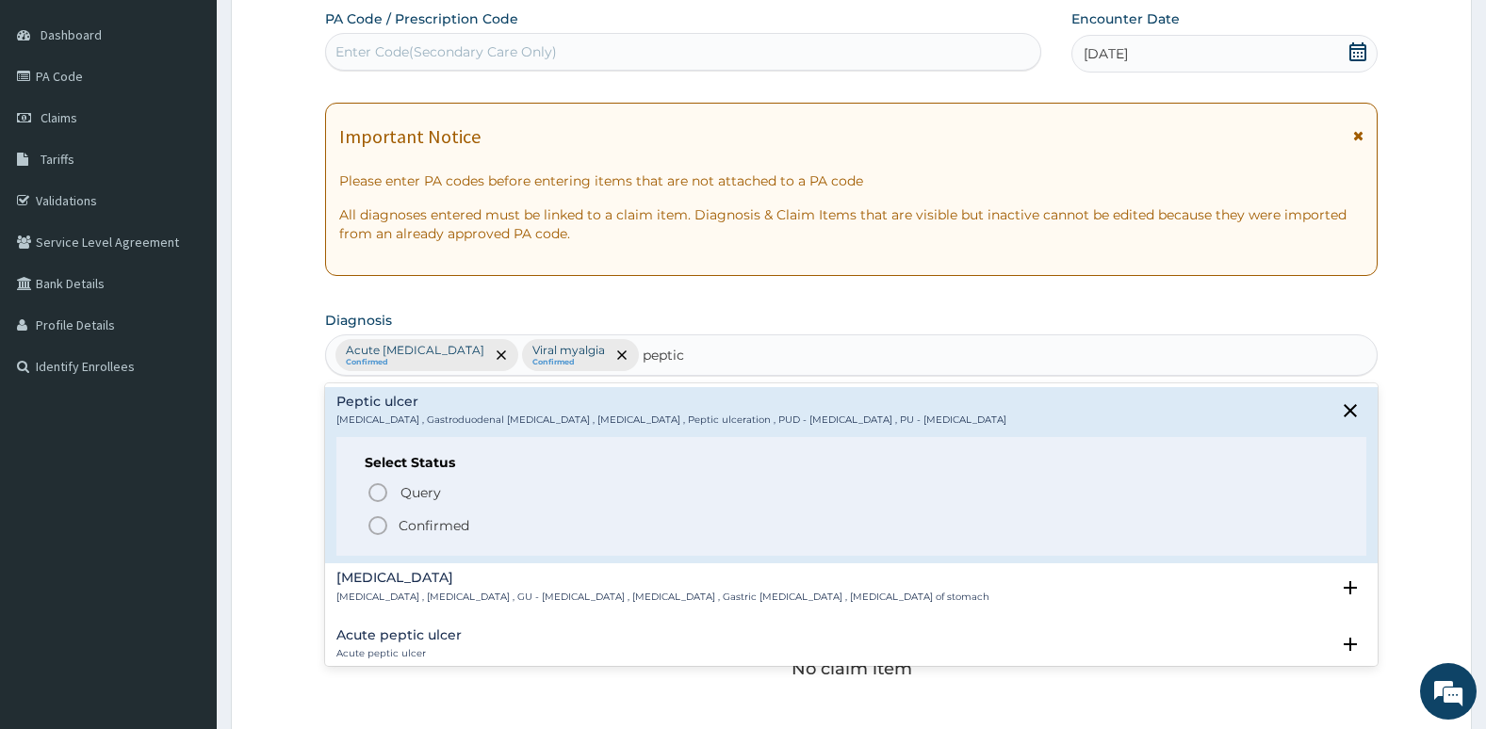
click at [380, 528] on icon "status option filled" at bounding box center [377, 525] width 23 height 23
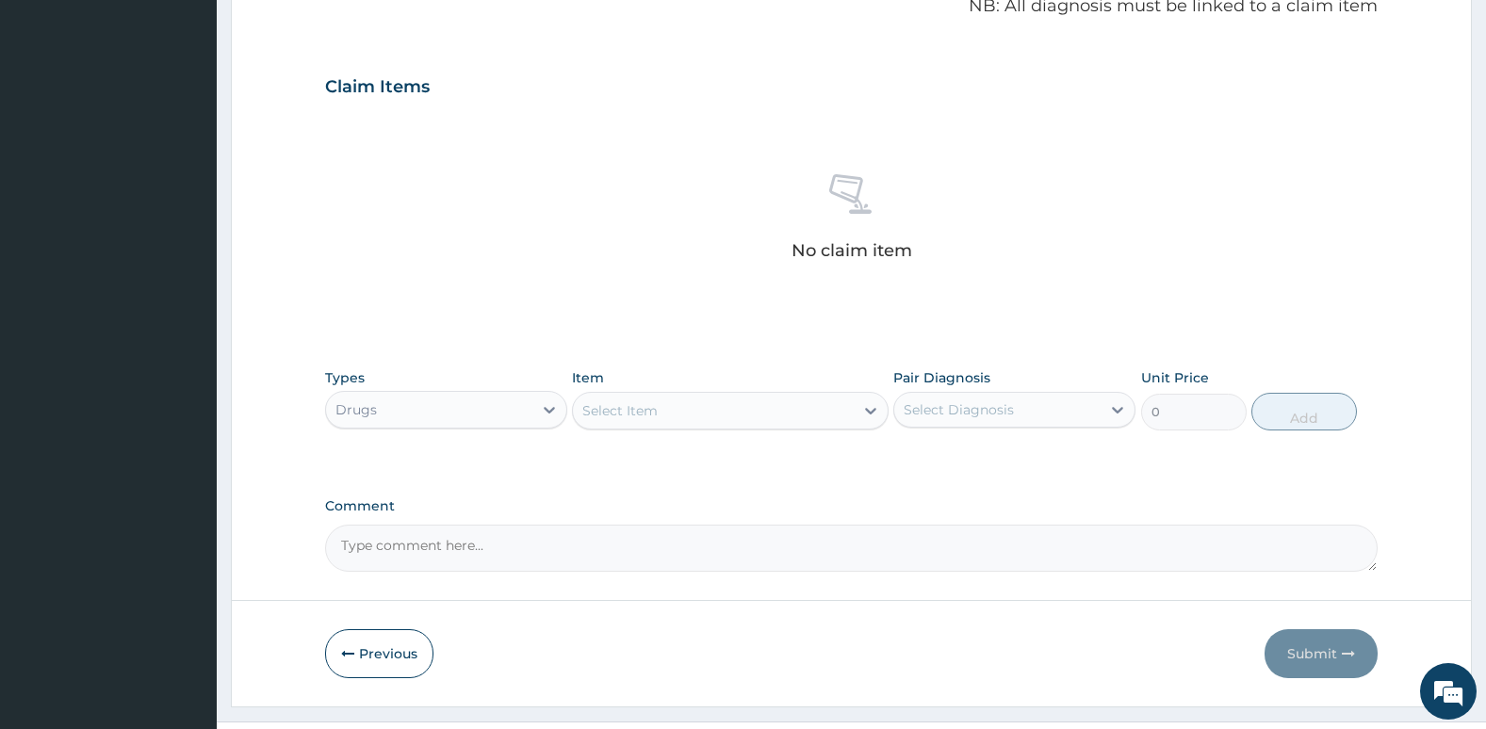
scroll to position [593, 0]
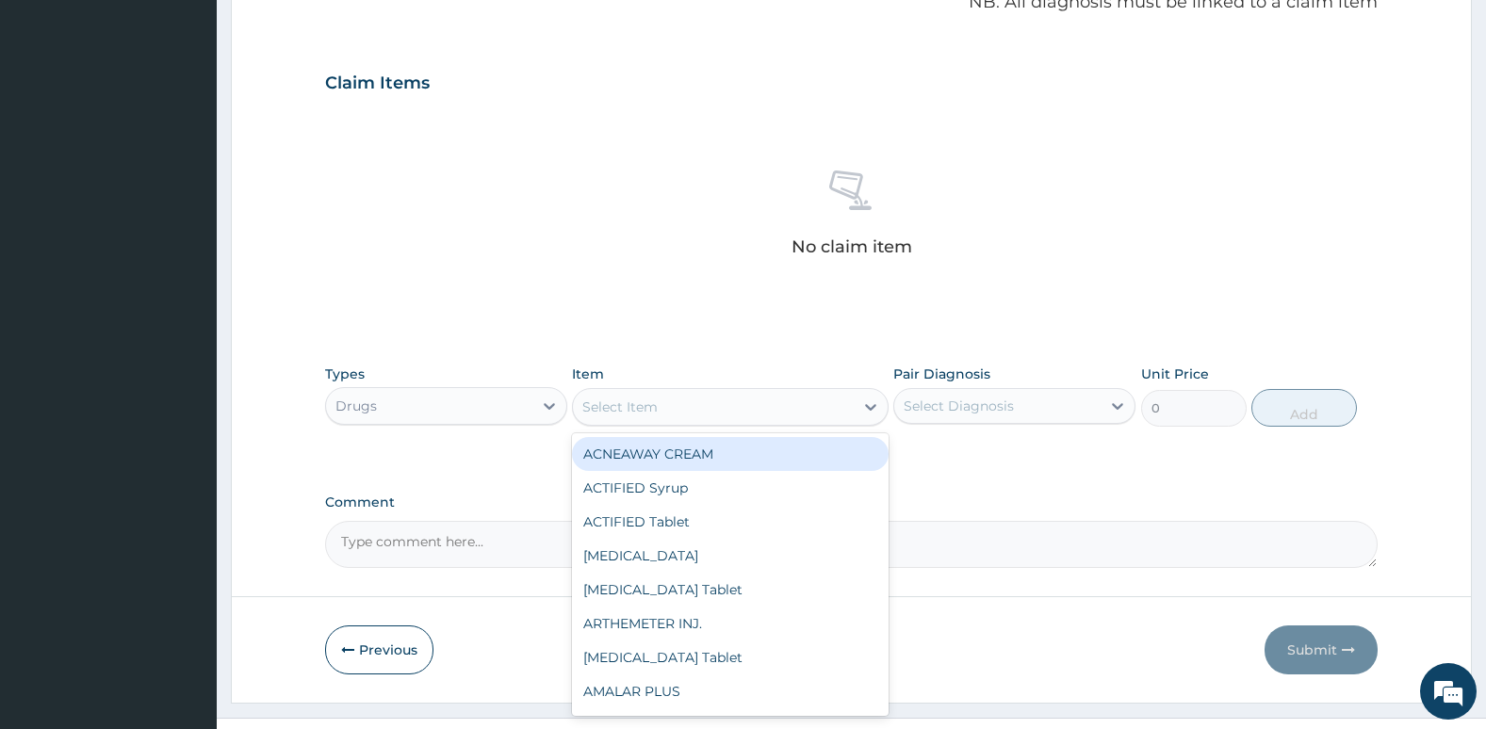
click at [619, 408] on div "Select Item" at bounding box center [619, 407] width 75 height 19
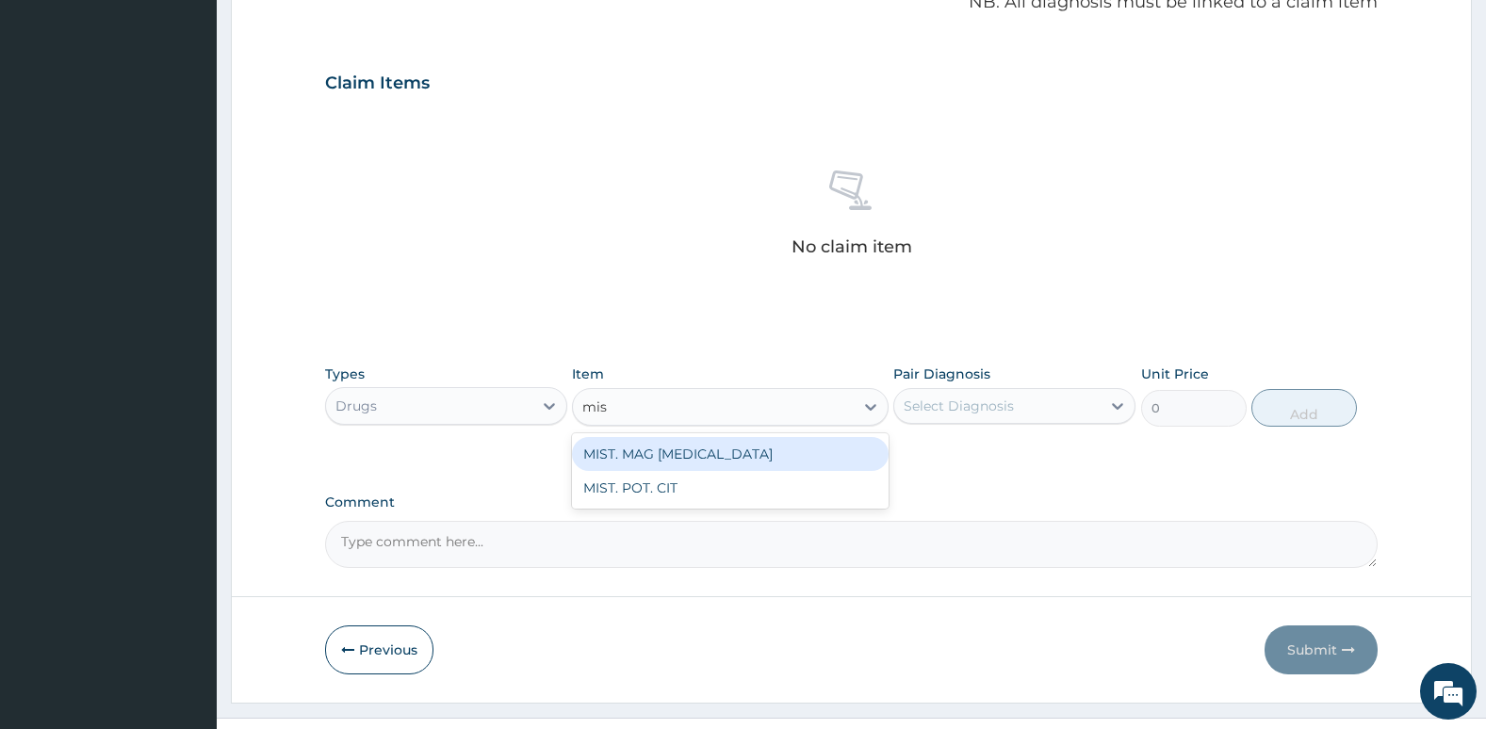
type input "mist"
click at [654, 448] on div "MIST. MAG [MEDICAL_DATA]" at bounding box center [730, 454] width 316 height 34
type input "361.25"
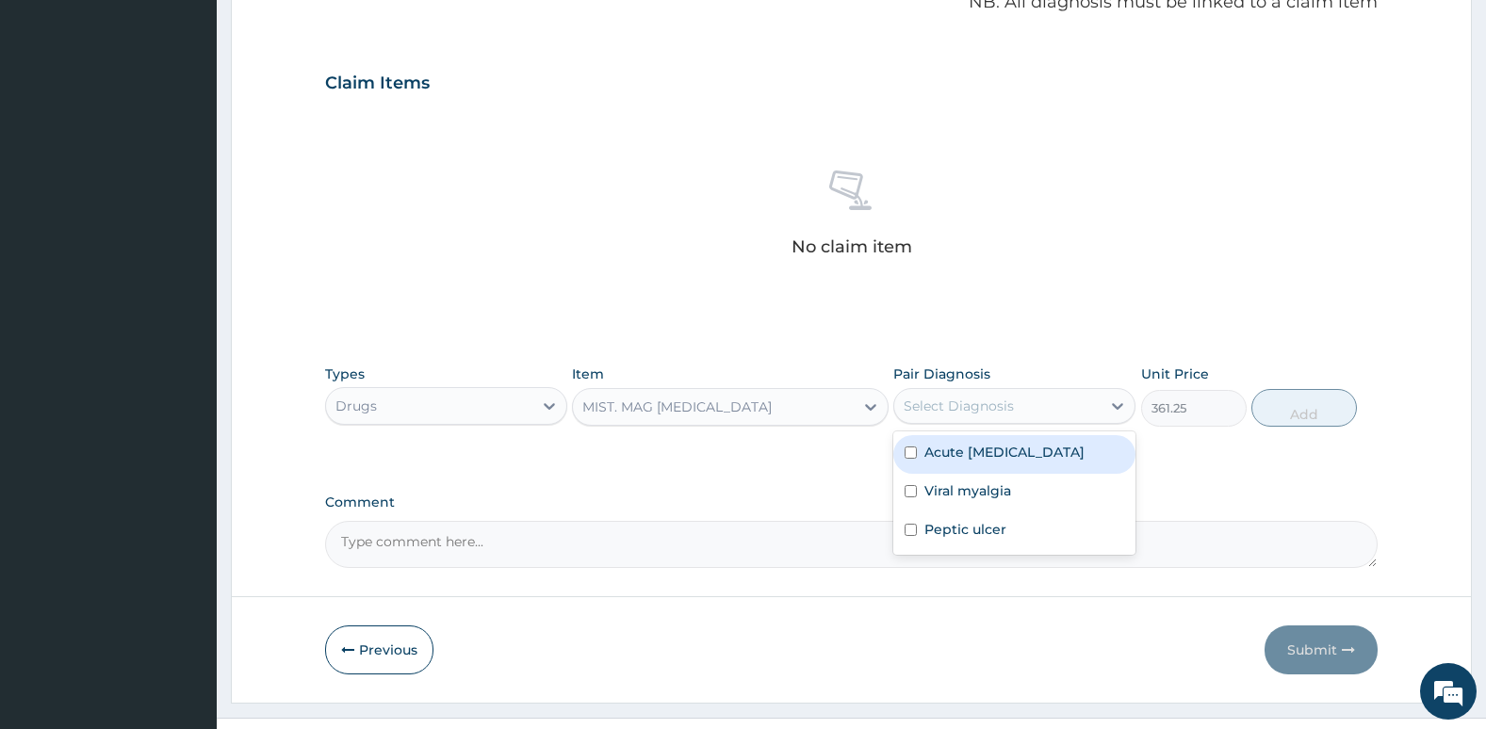
click at [994, 407] on div "Select Diagnosis" at bounding box center [958, 406] width 110 height 19
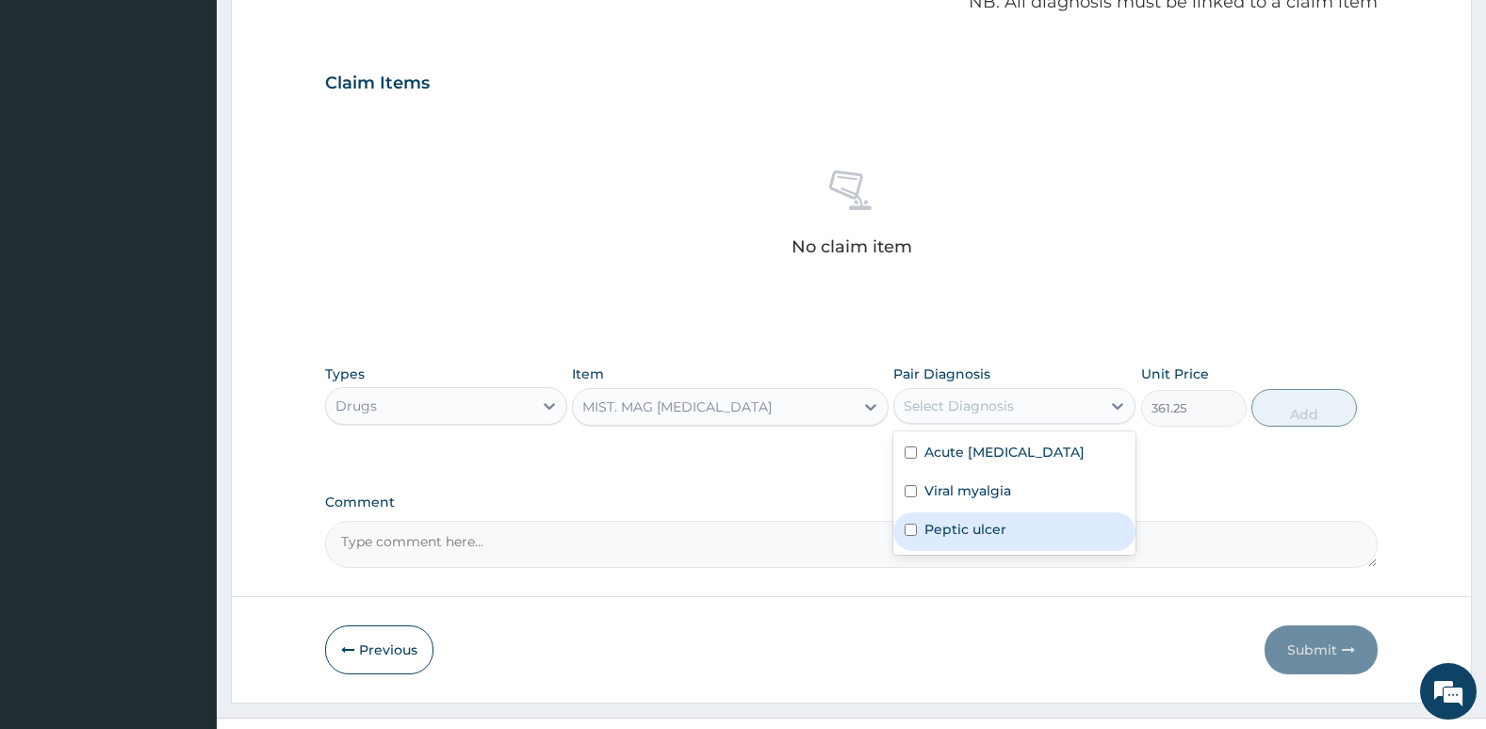
click at [929, 539] on label "Peptic ulcer" at bounding box center [965, 529] width 82 height 19
checkbox input "true"
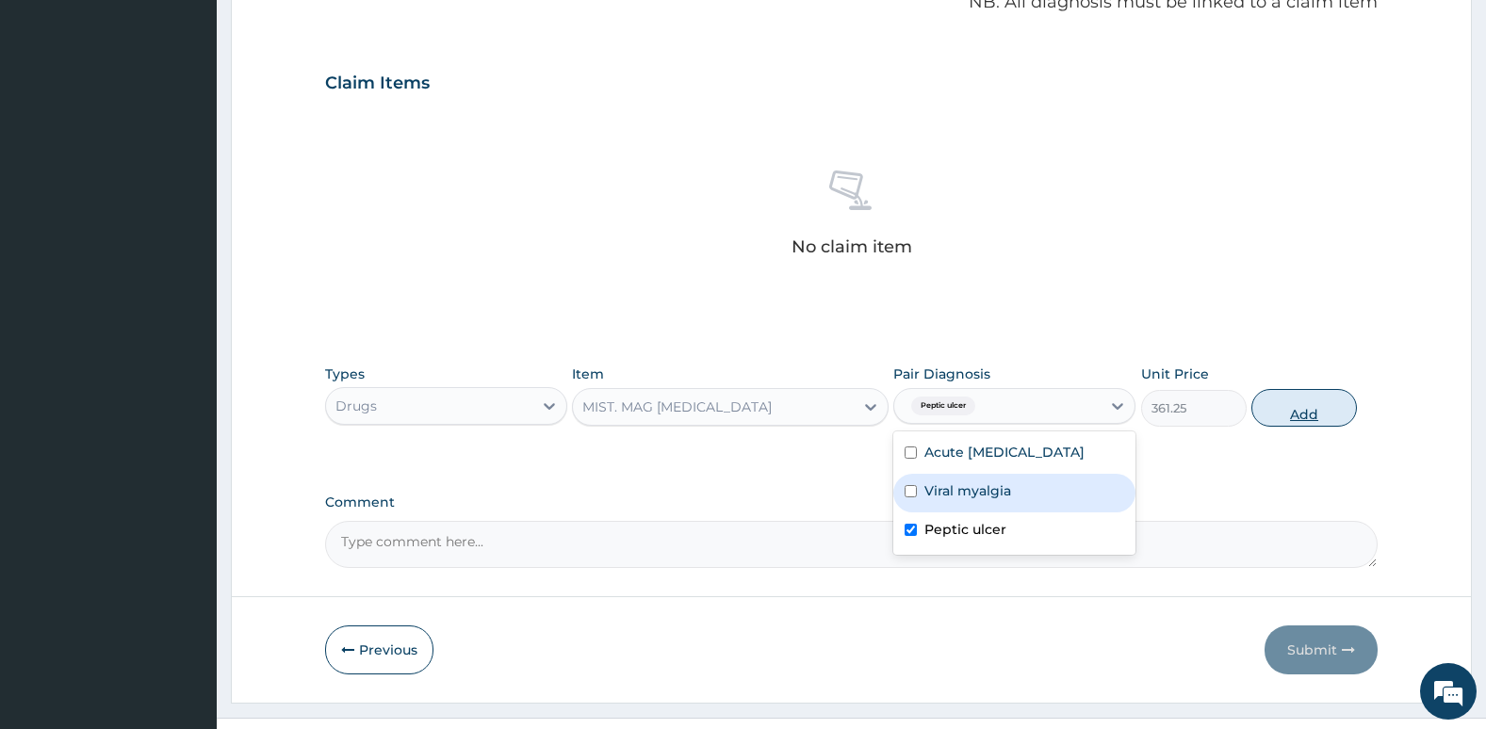
click at [1298, 417] on button "Add" at bounding box center [1304, 408] width 106 height 38
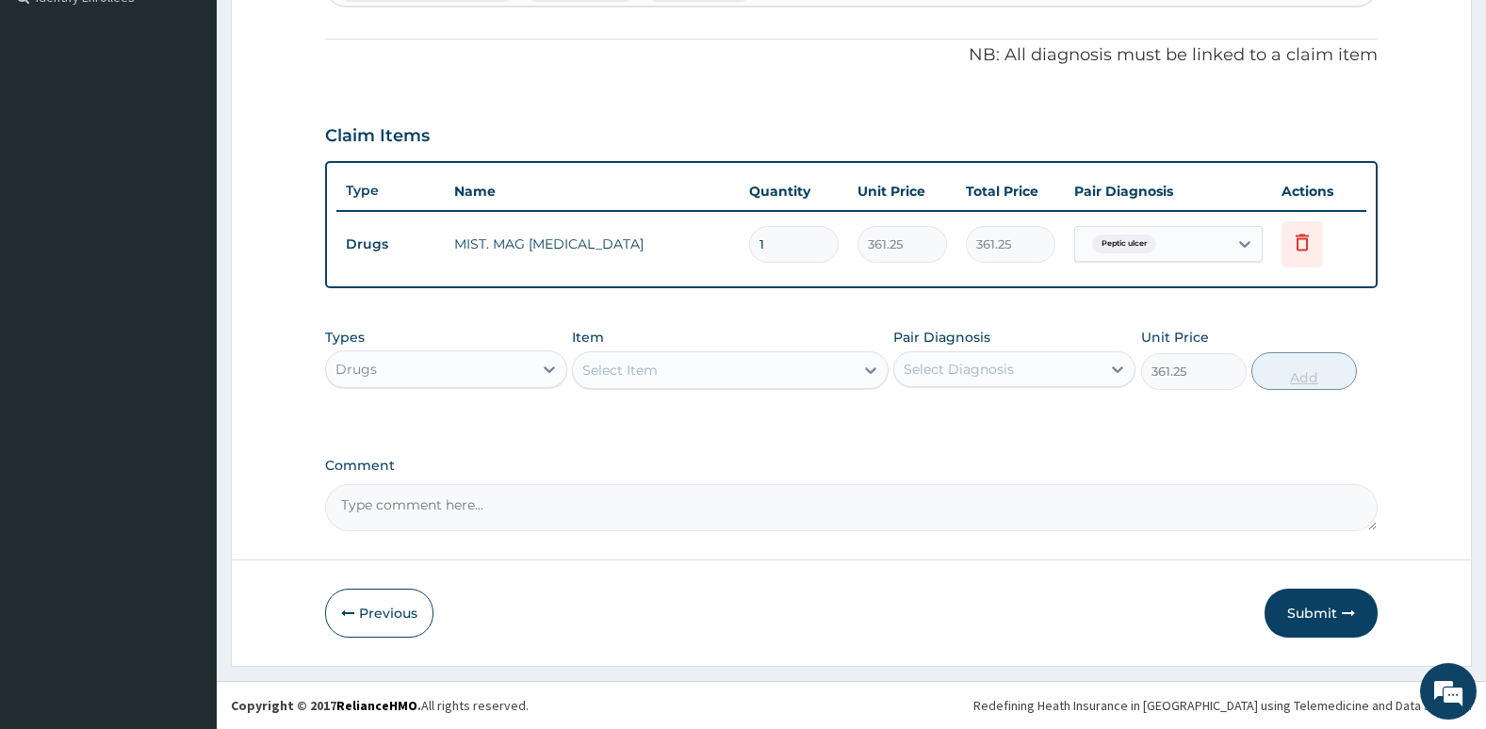
type input "0"
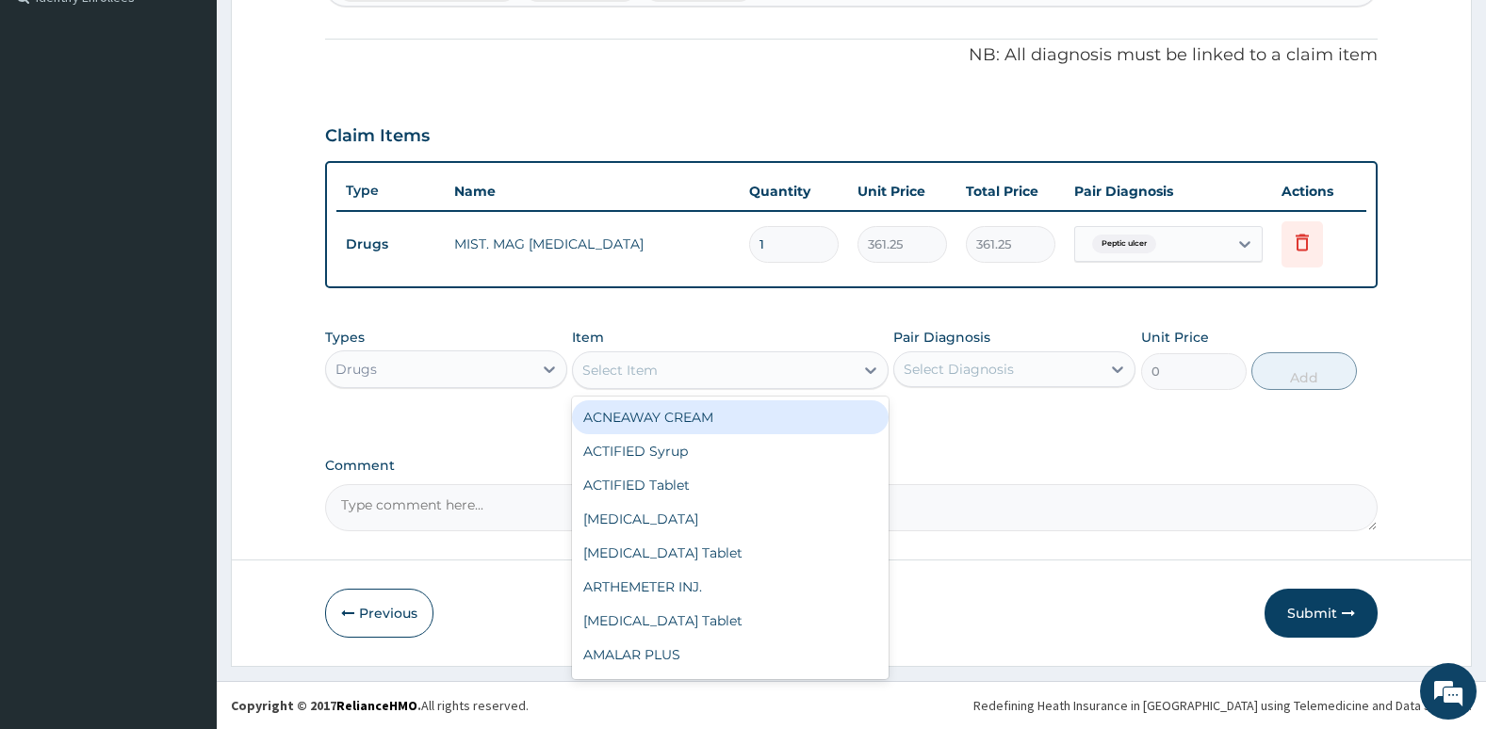
click at [791, 372] on div "Select Item" at bounding box center [713, 370] width 280 height 30
type input "omep"
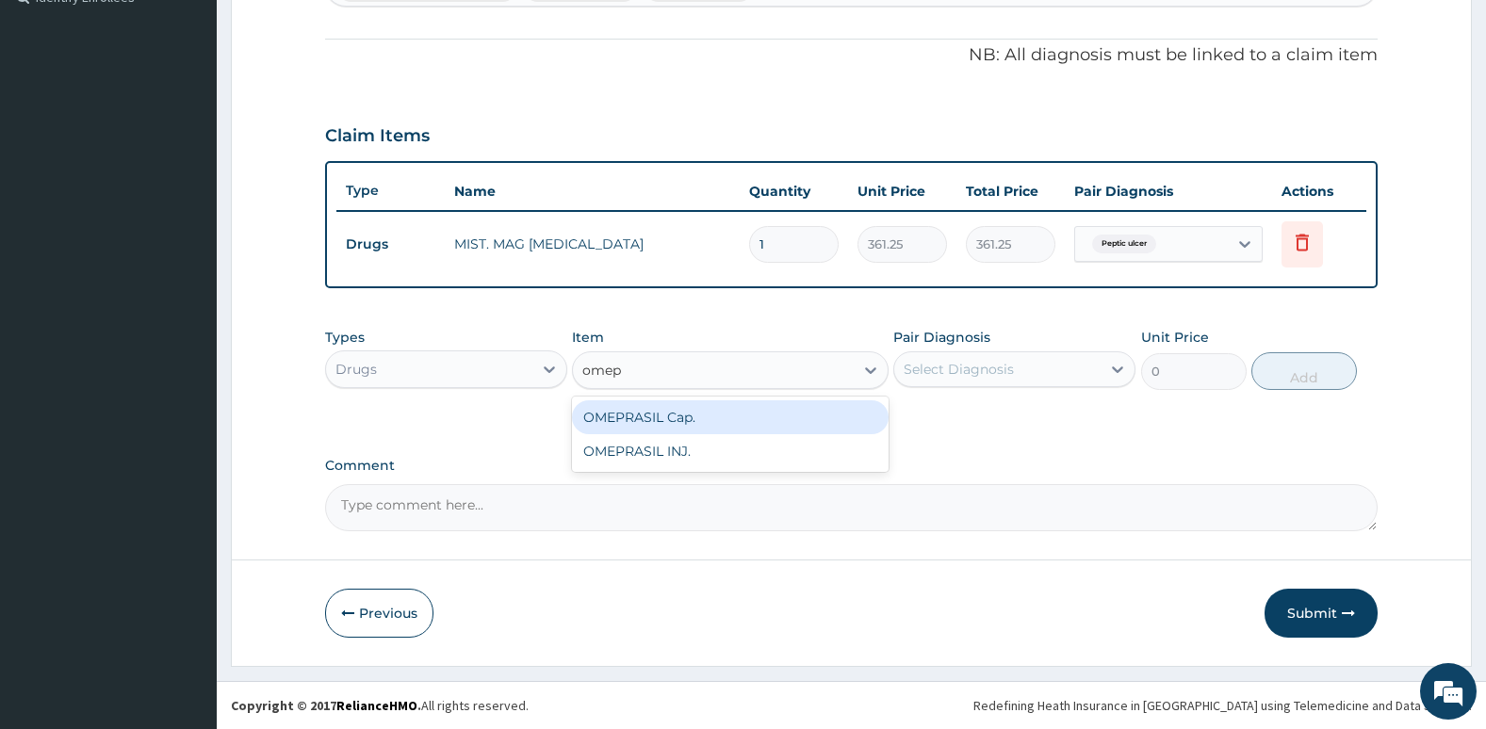
click at [792, 425] on div "OMEPRASIL Cap." at bounding box center [730, 417] width 316 height 34
type input "57.8"
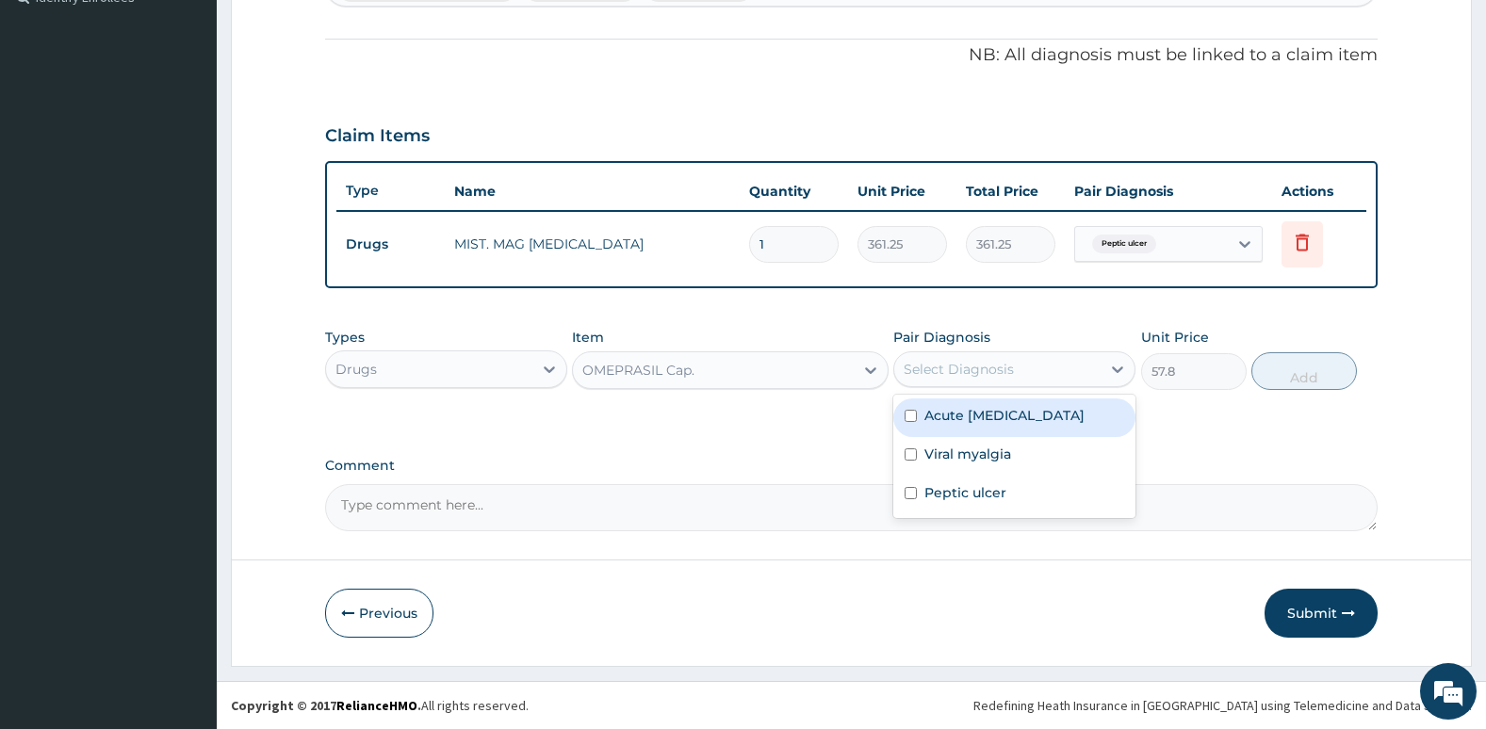
click at [1018, 373] on div "Select Diagnosis" at bounding box center [997, 369] width 206 height 30
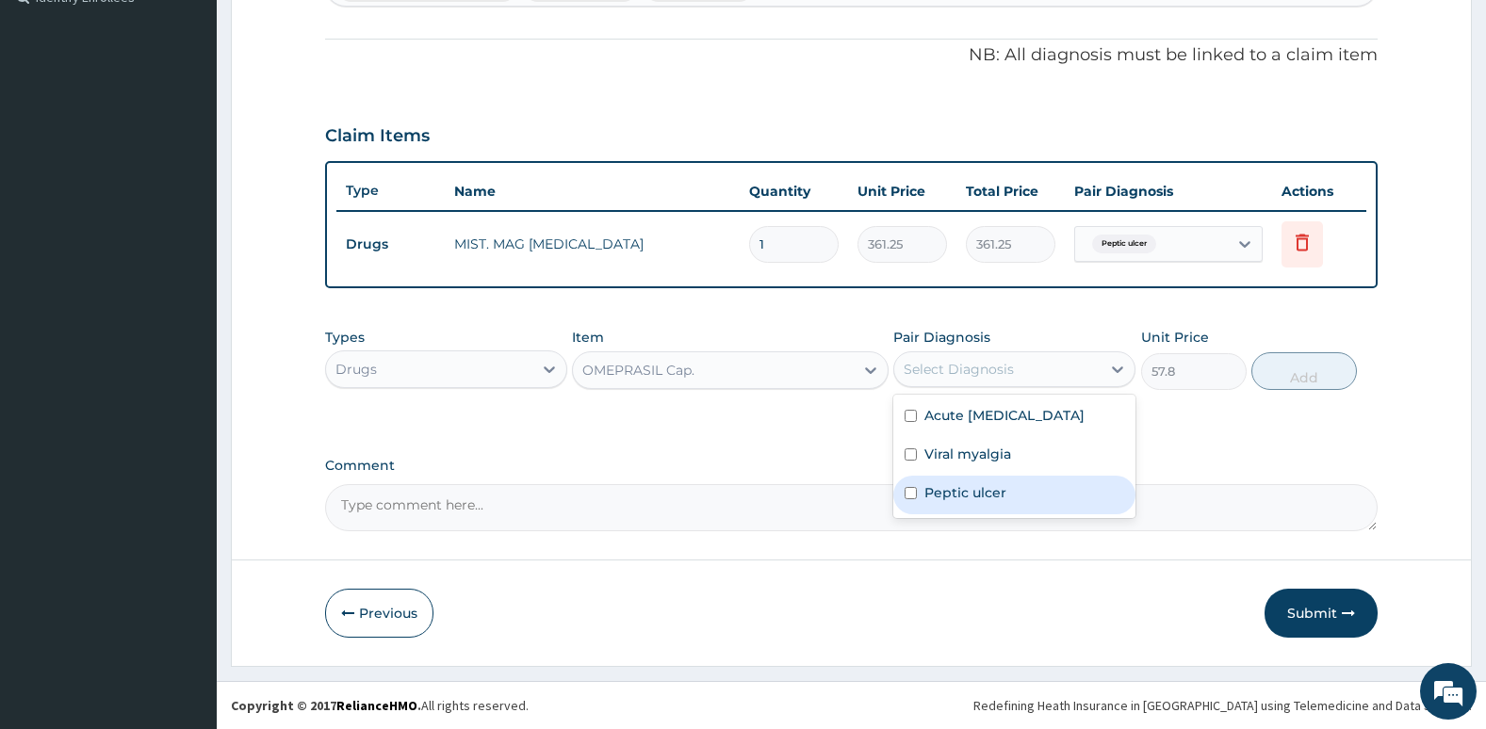
click at [931, 502] on label "Peptic ulcer" at bounding box center [965, 492] width 82 height 19
checkbox input "true"
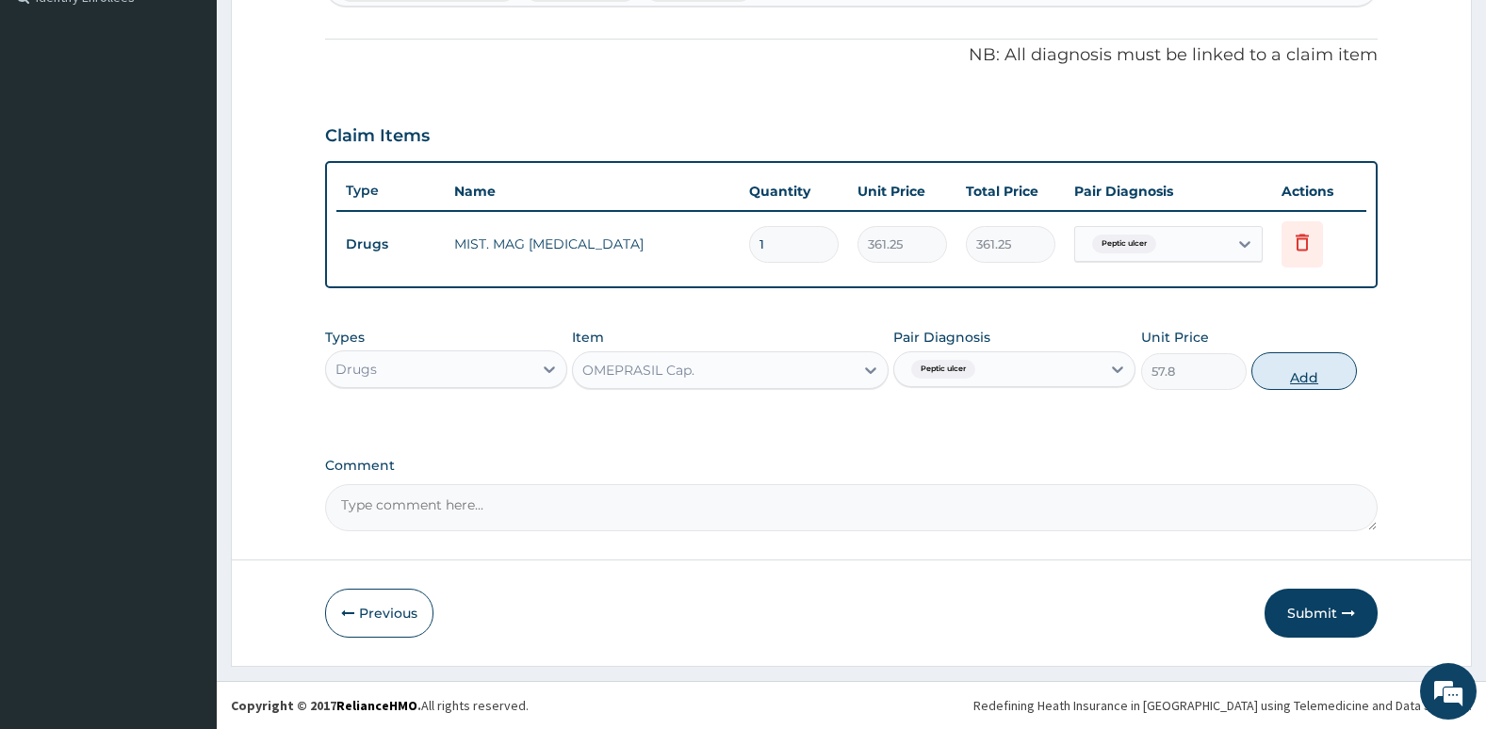
click at [1295, 376] on button "Add" at bounding box center [1304, 371] width 106 height 38
type input "0"
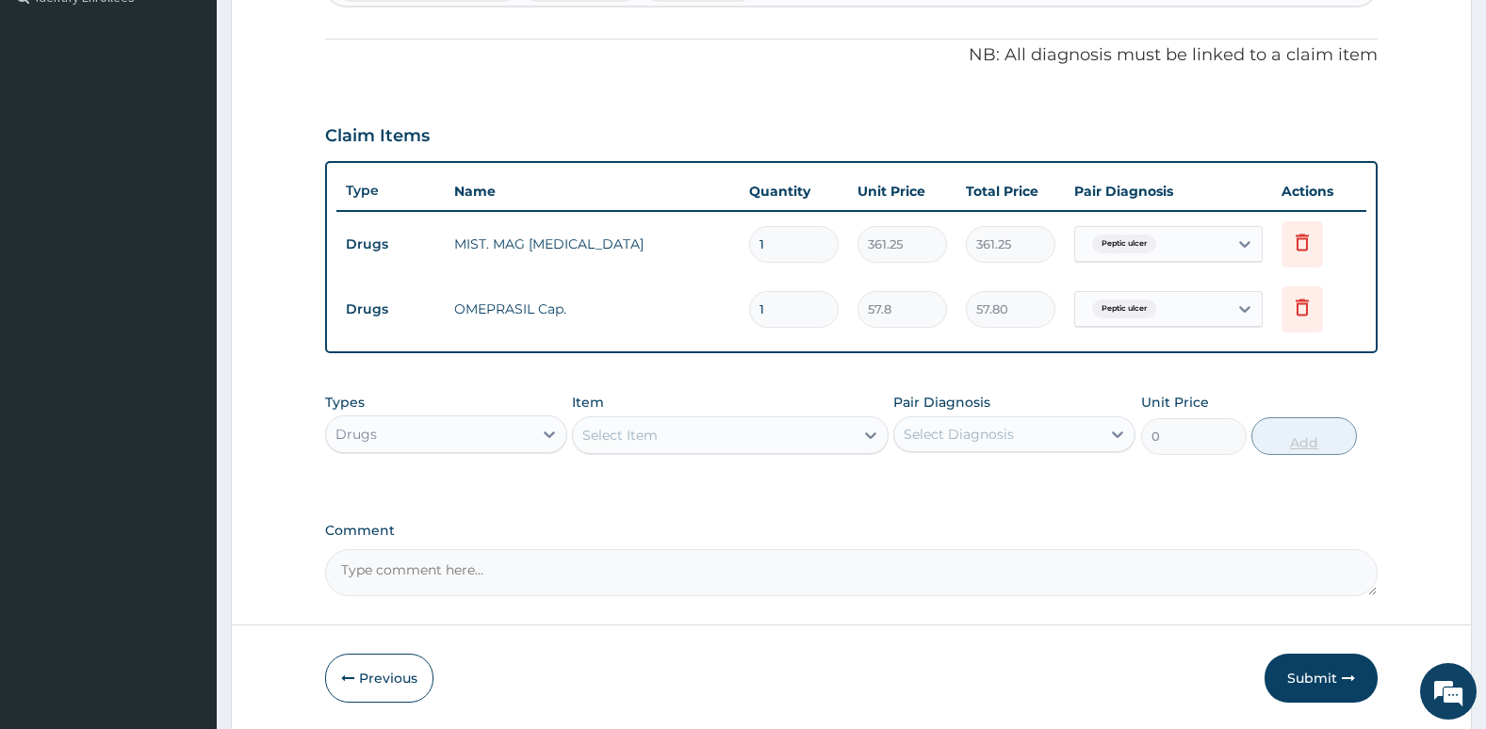
type input "0.00"
type input "6"
type input "346.80"
type input "60"
type input "3468.00"
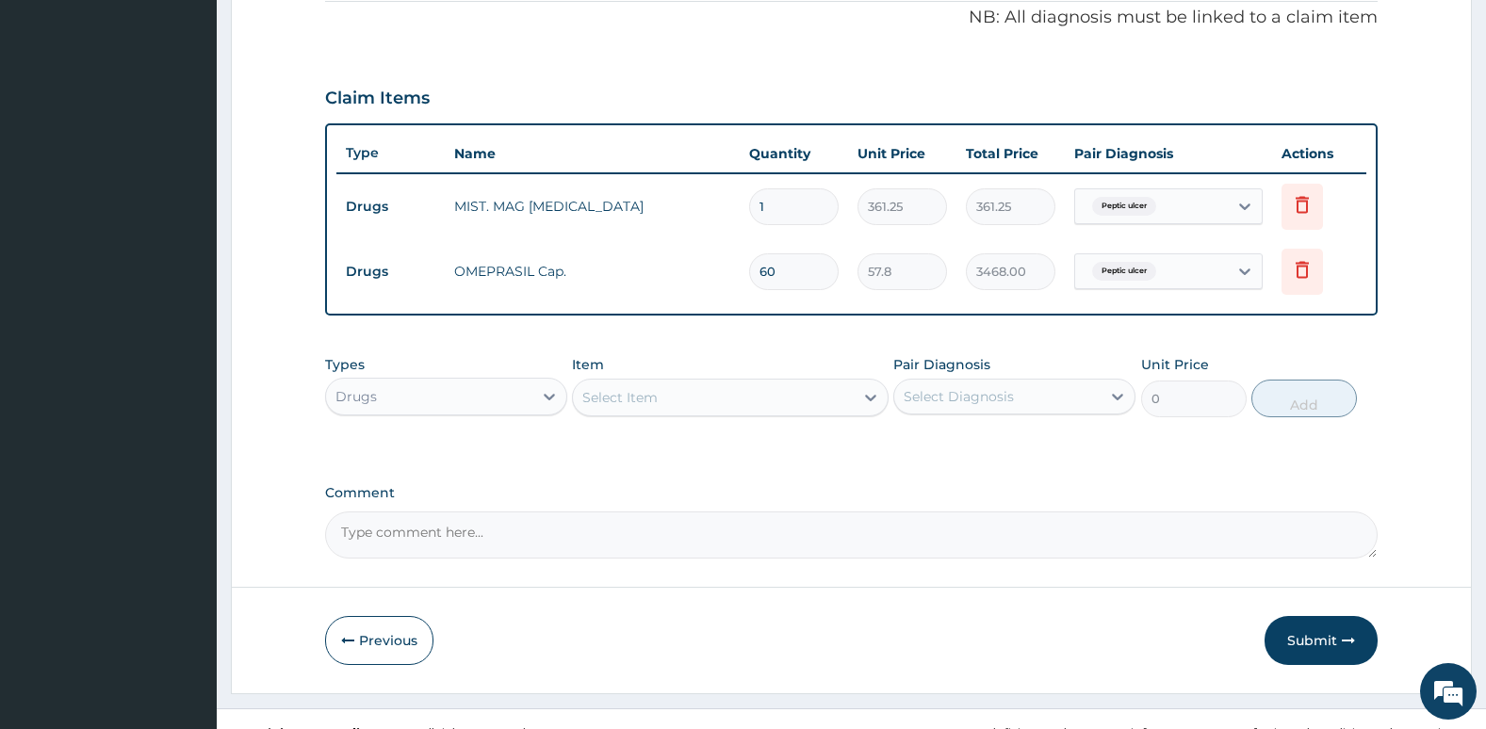
scroll to position [605, 0]
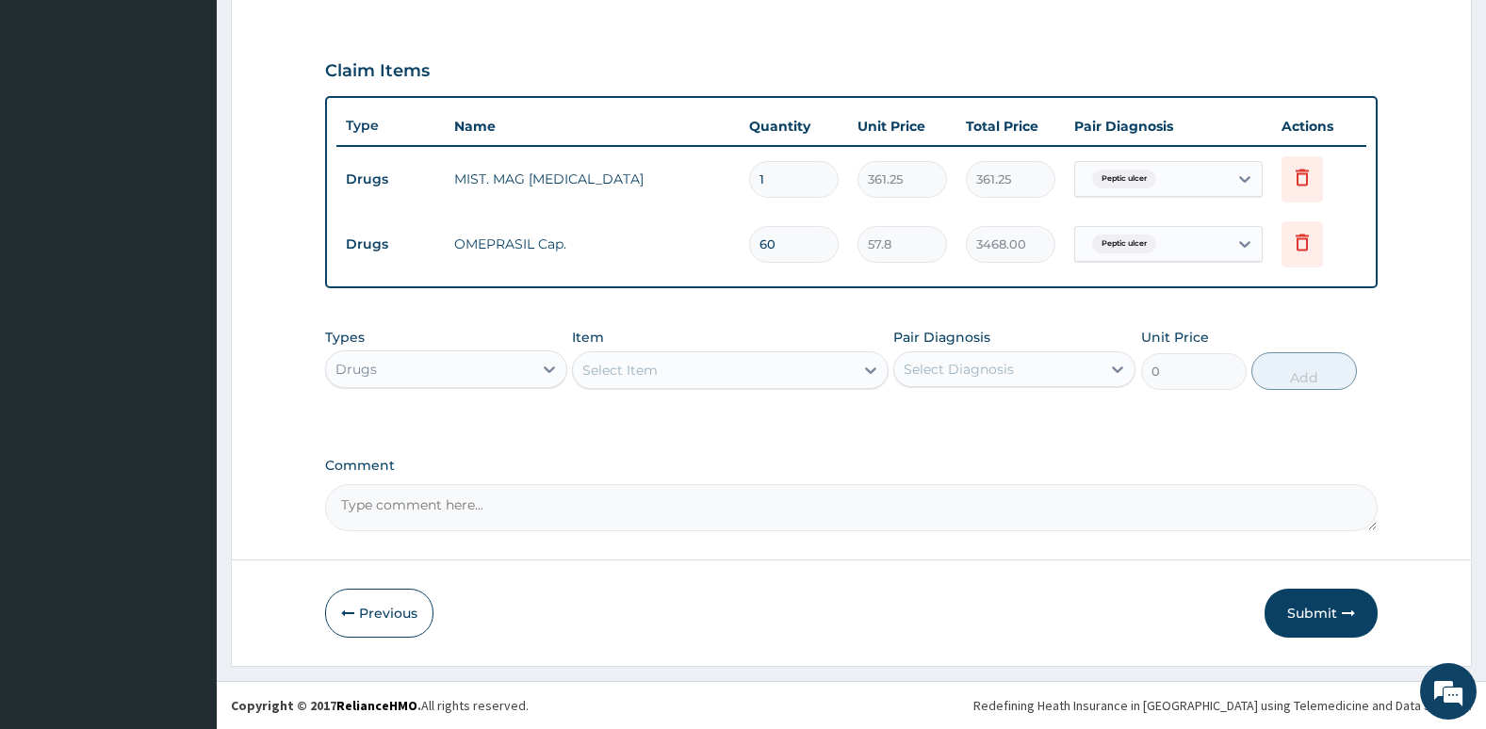
type input "60"
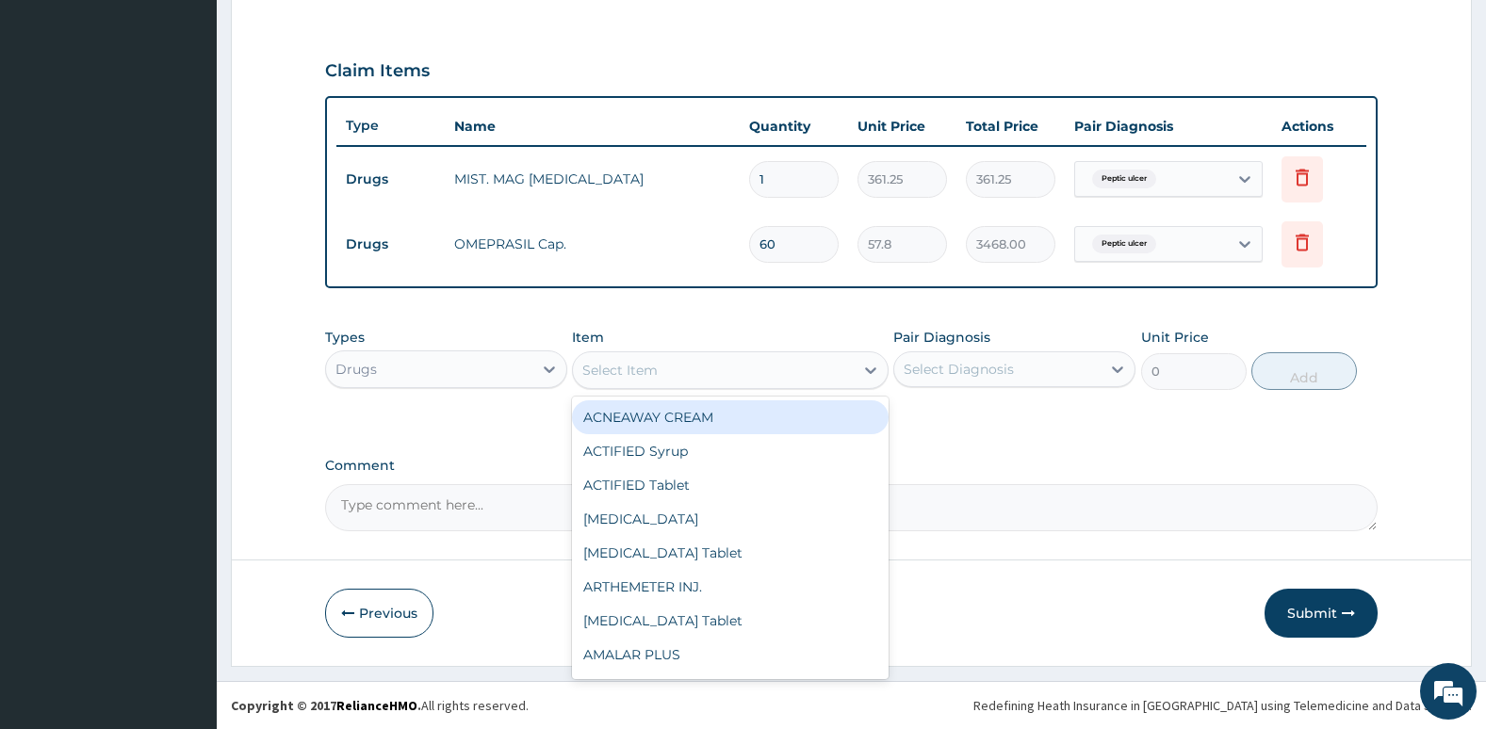
click at [839, 366] on div "Select Item" at bounding box center [713, 370] width 280 height 30
type input "vita"
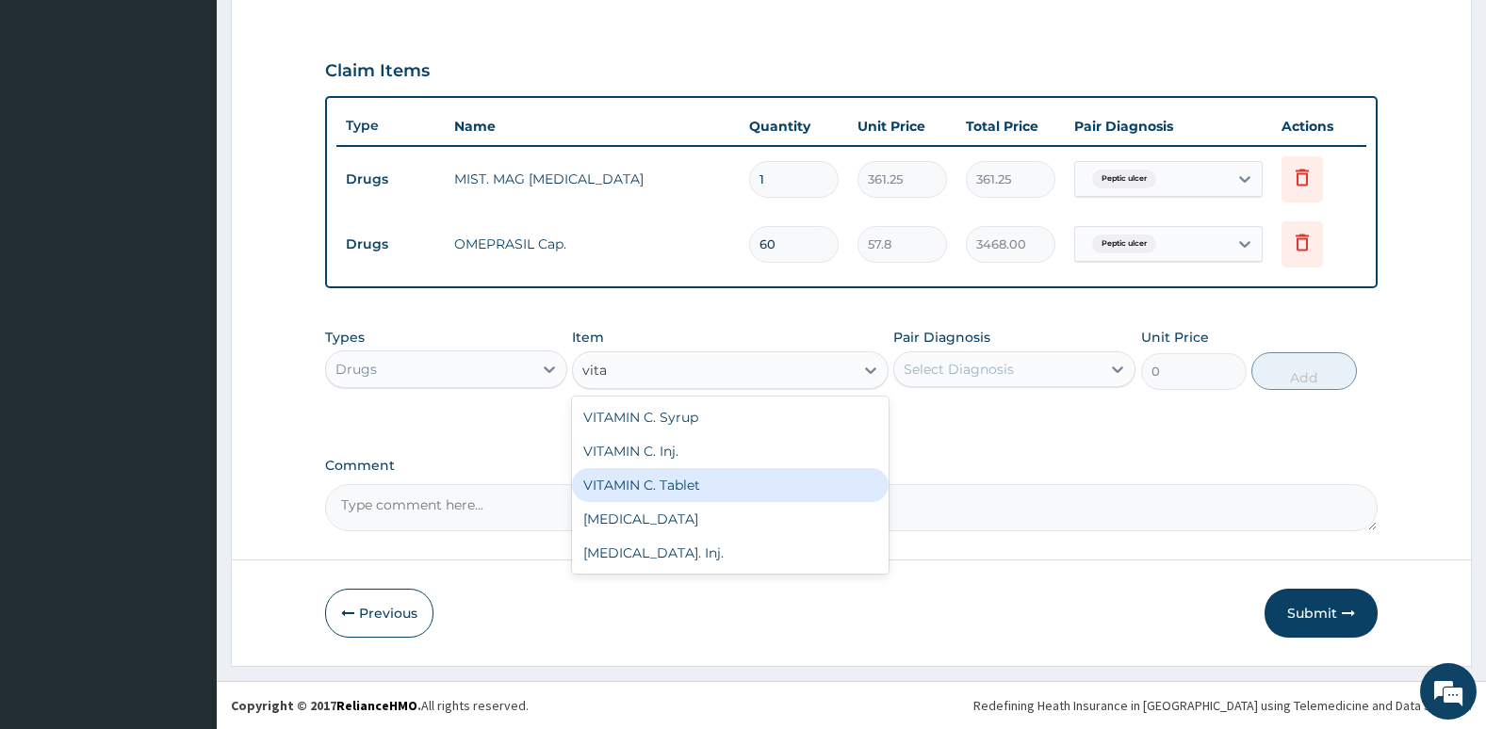
click at [749, 488] on div "VITAMIN C. Tablet" at bounding box center [730, 485] width 316 height 34
type input "21.25"
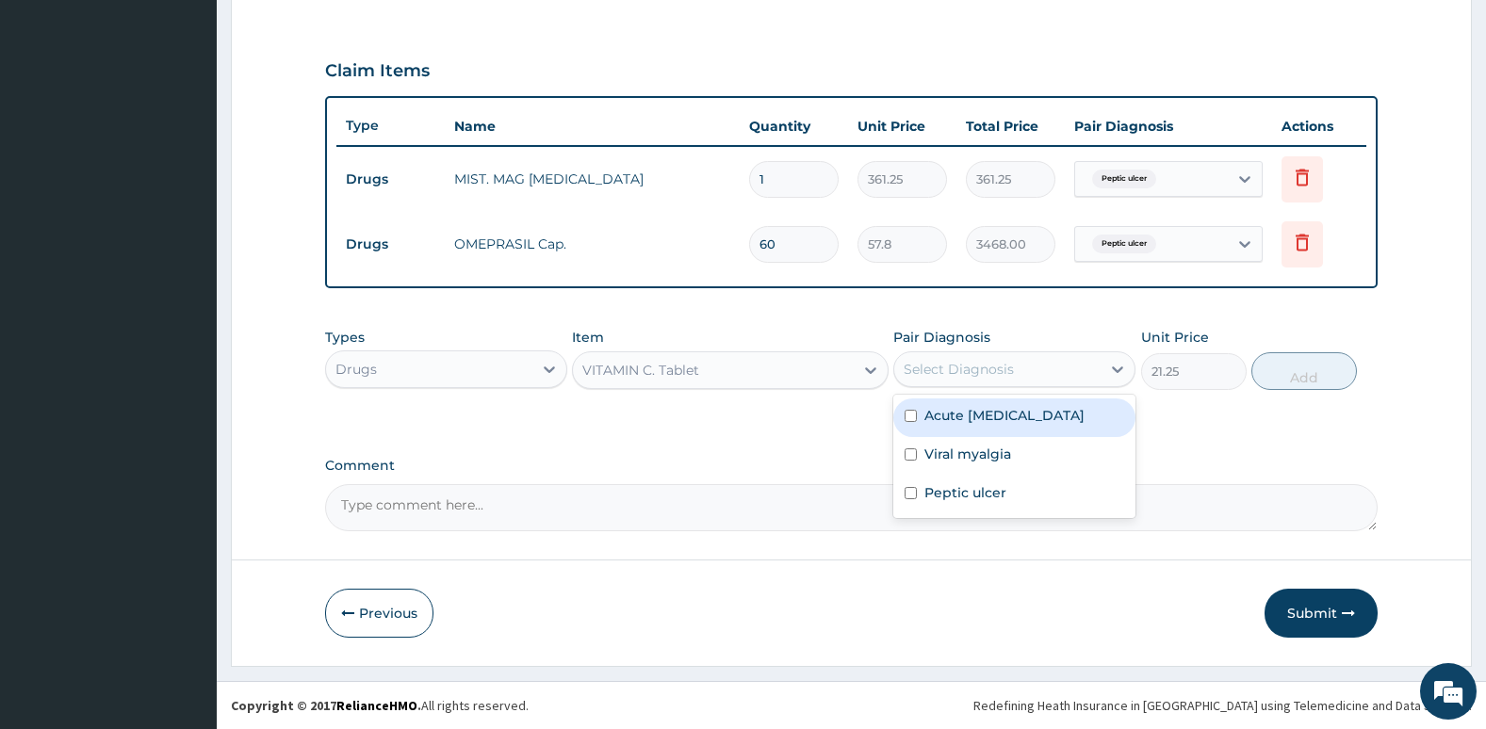
click at [970, 368] on div "Select Diagnosis" at bounding box center [958, 369] width 110 height 19
click at [922, 425] on div "Acute upper respiratory infection" at bounding box center [1014, 417] width 242 height 39
checkbox input "true"
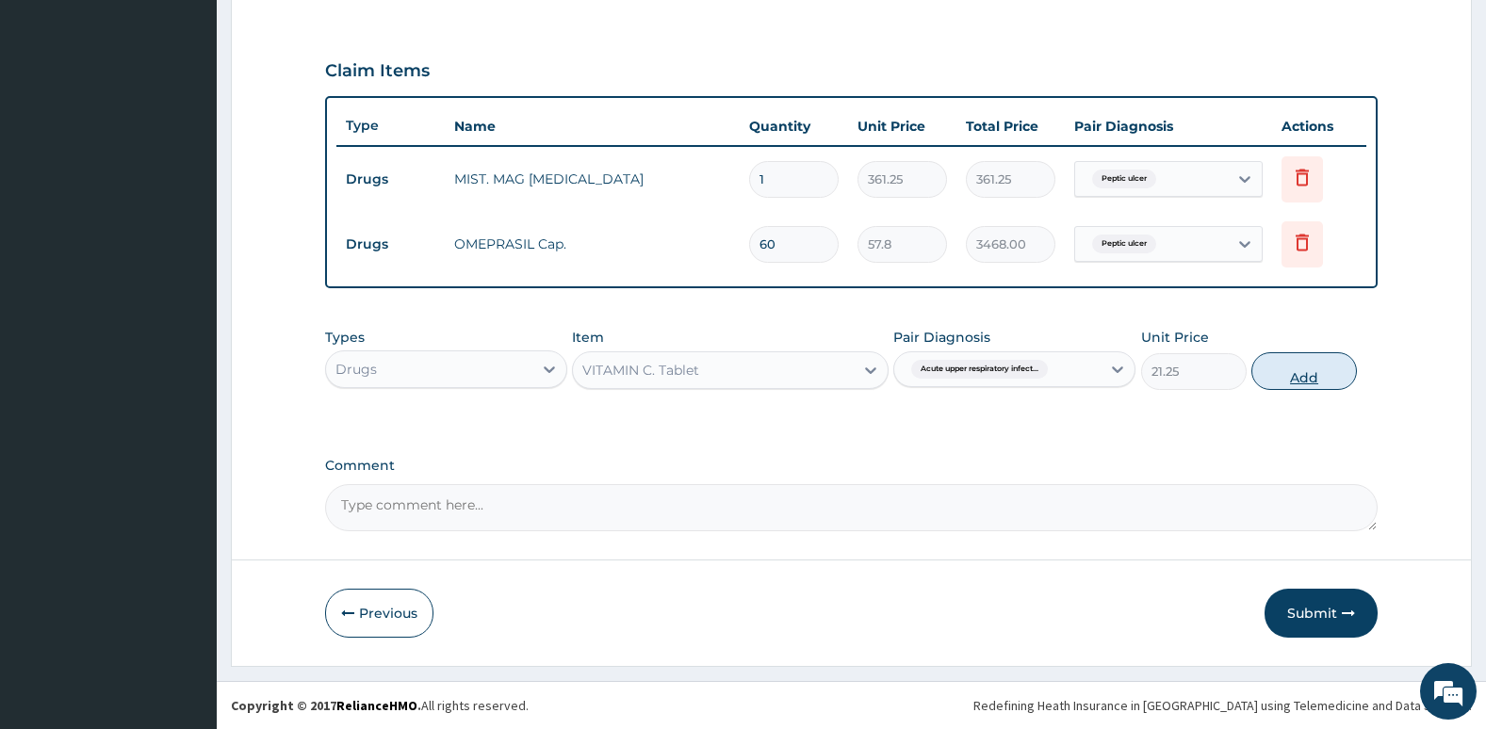
click at [1297, 389] on button "Add" at bounding box center [1304, 371] width 106 height 38
type input "0"
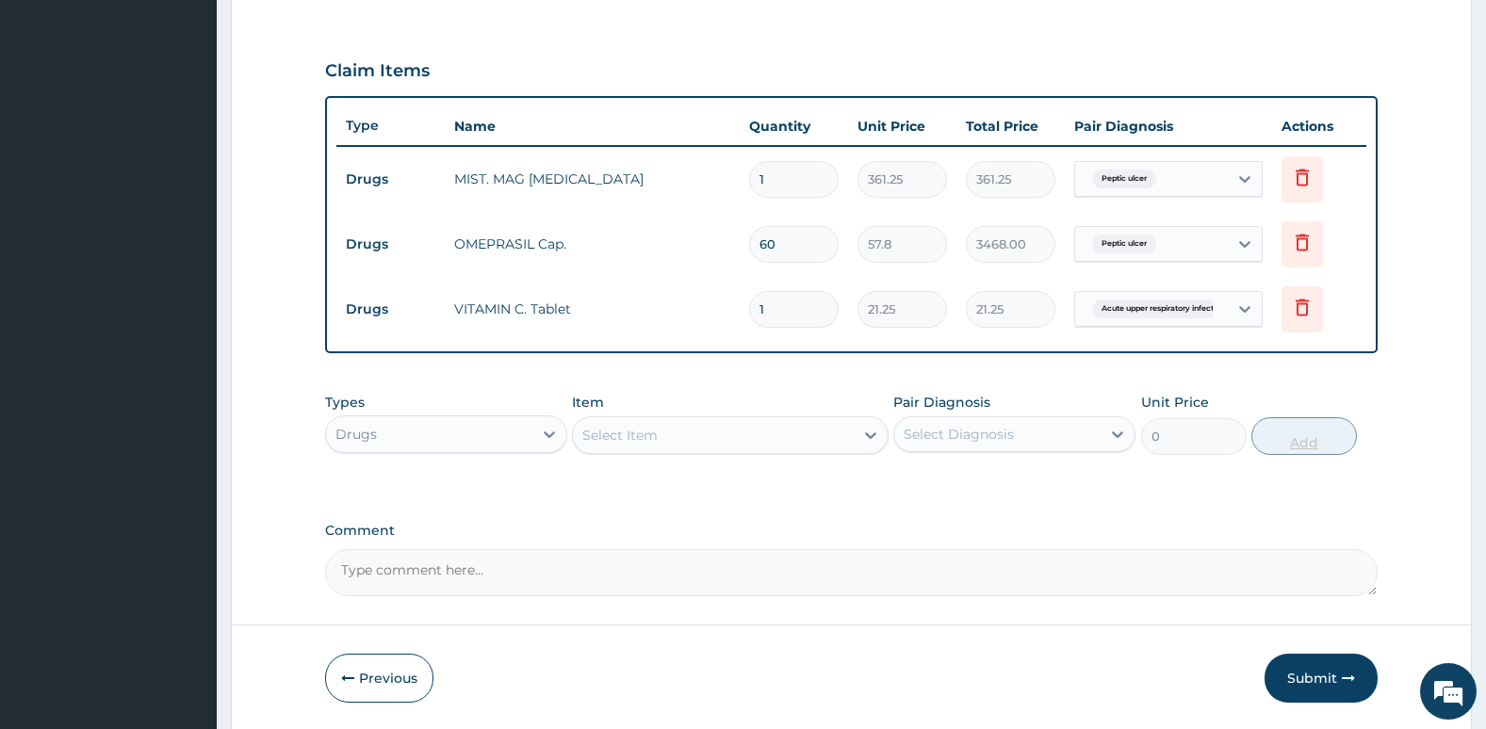
type input "0.00"
type input "1"
type input "21.25"
type input "15"
type input "318.75"
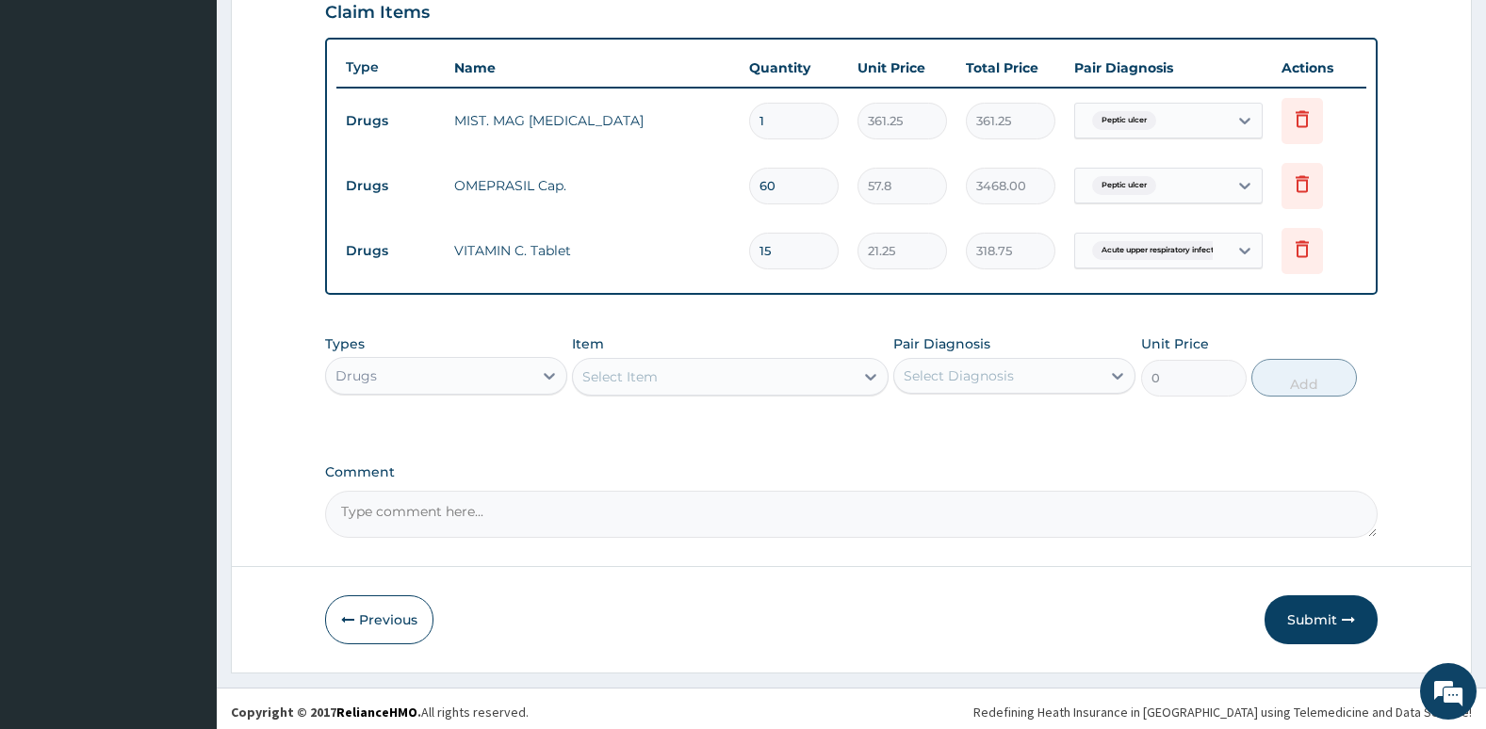
scroll to position [670, 0]
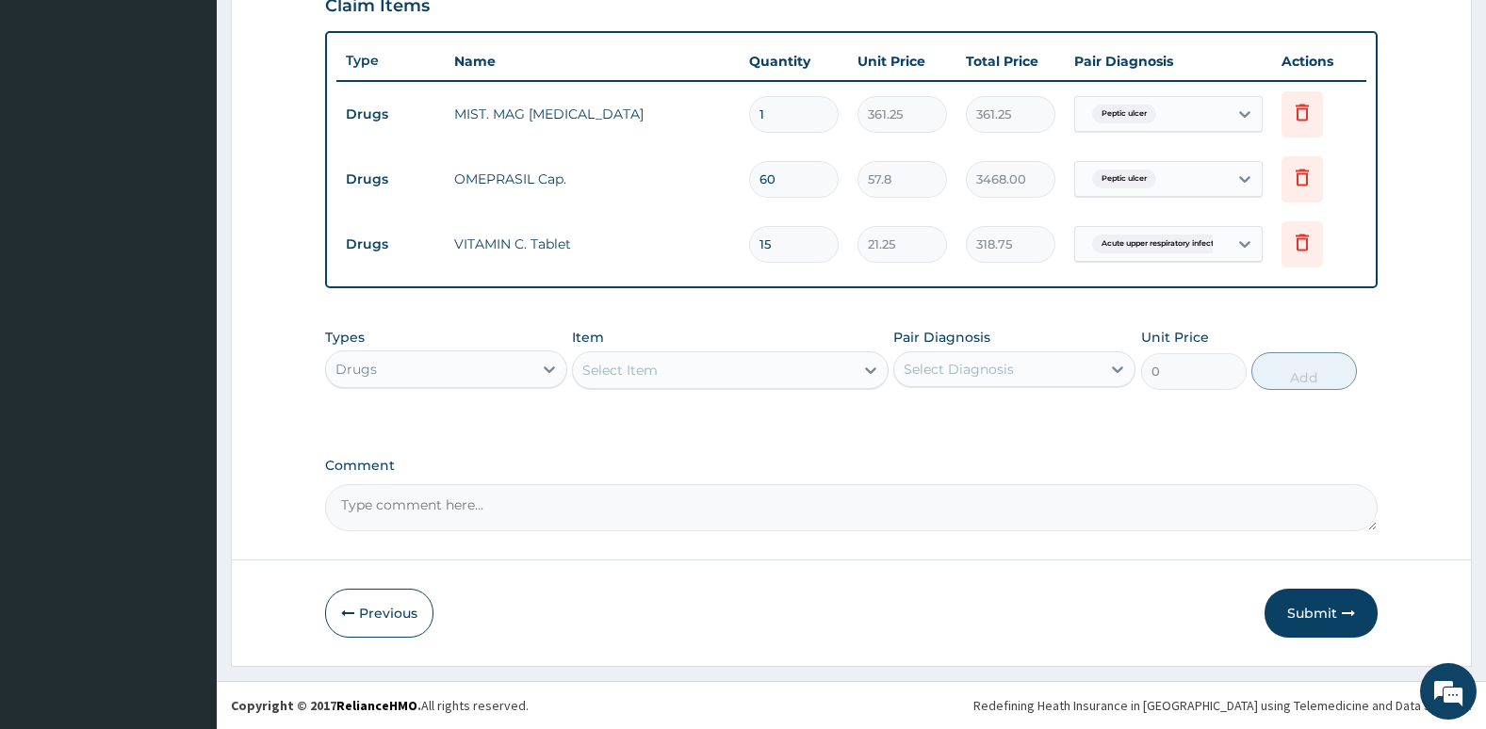
type input "15"
click at [804, 366] on div "Select Item" at bounding box center [713, 370] width 280 height 30
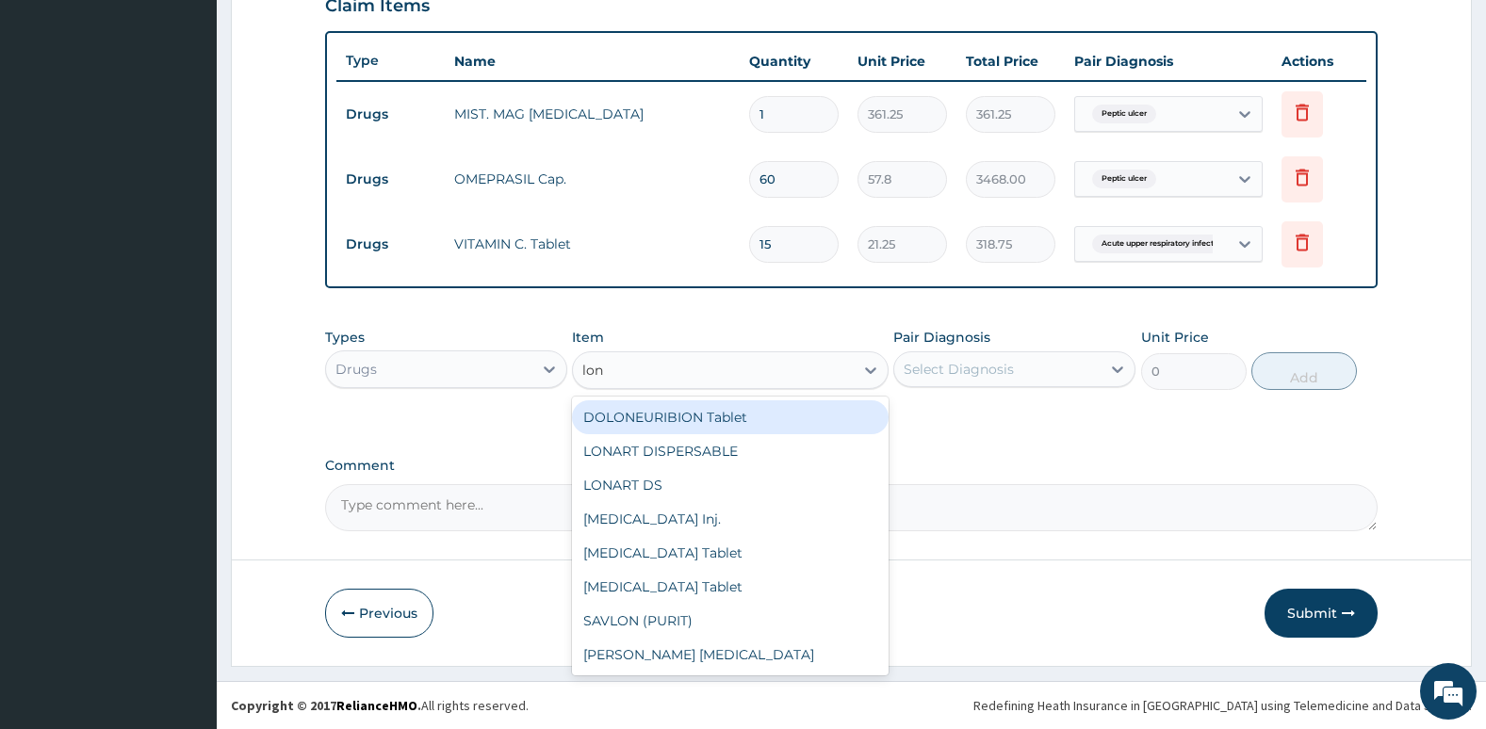
type input "lona"
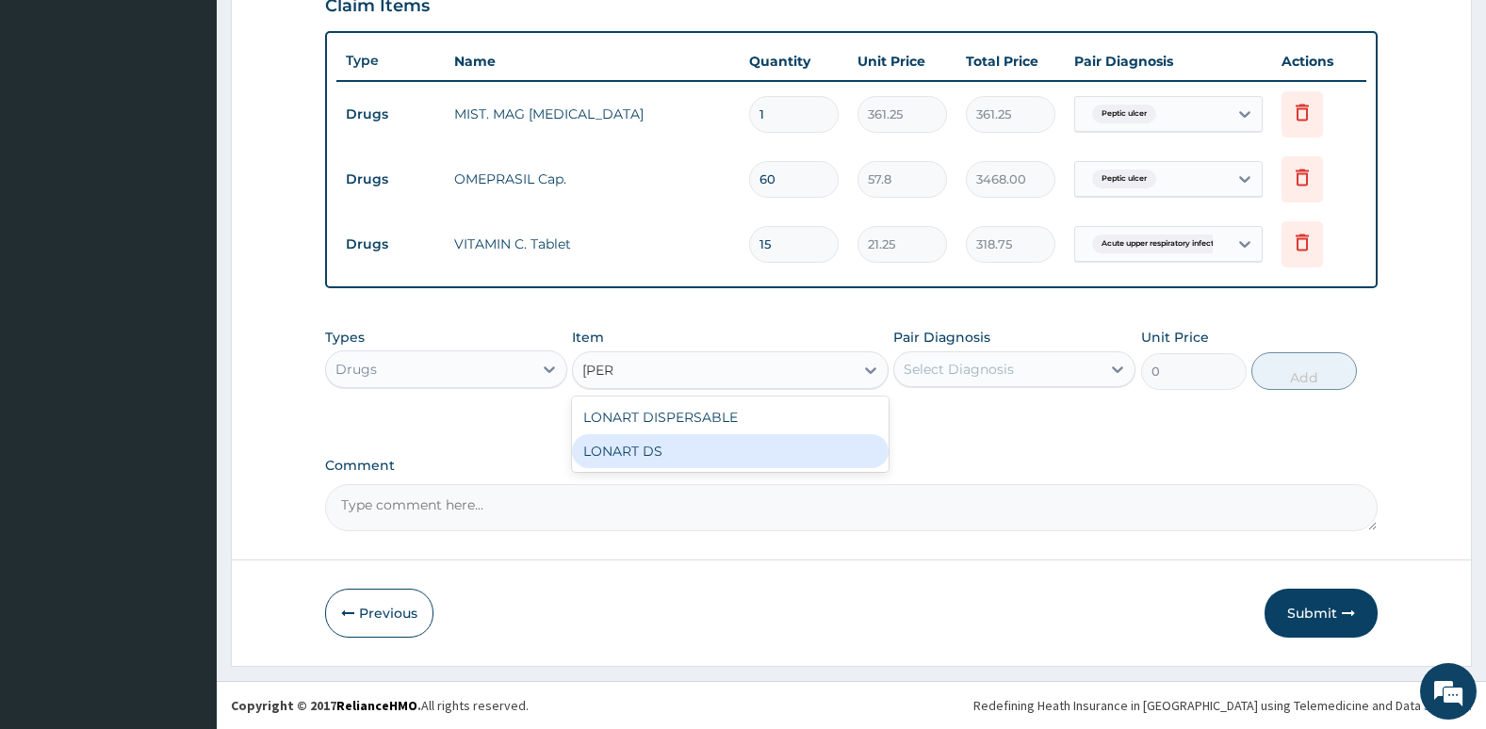
click at [749, 450] on div "LONART DS" at bounding box center [730, 451] width 316 height 34
type input "252.88"
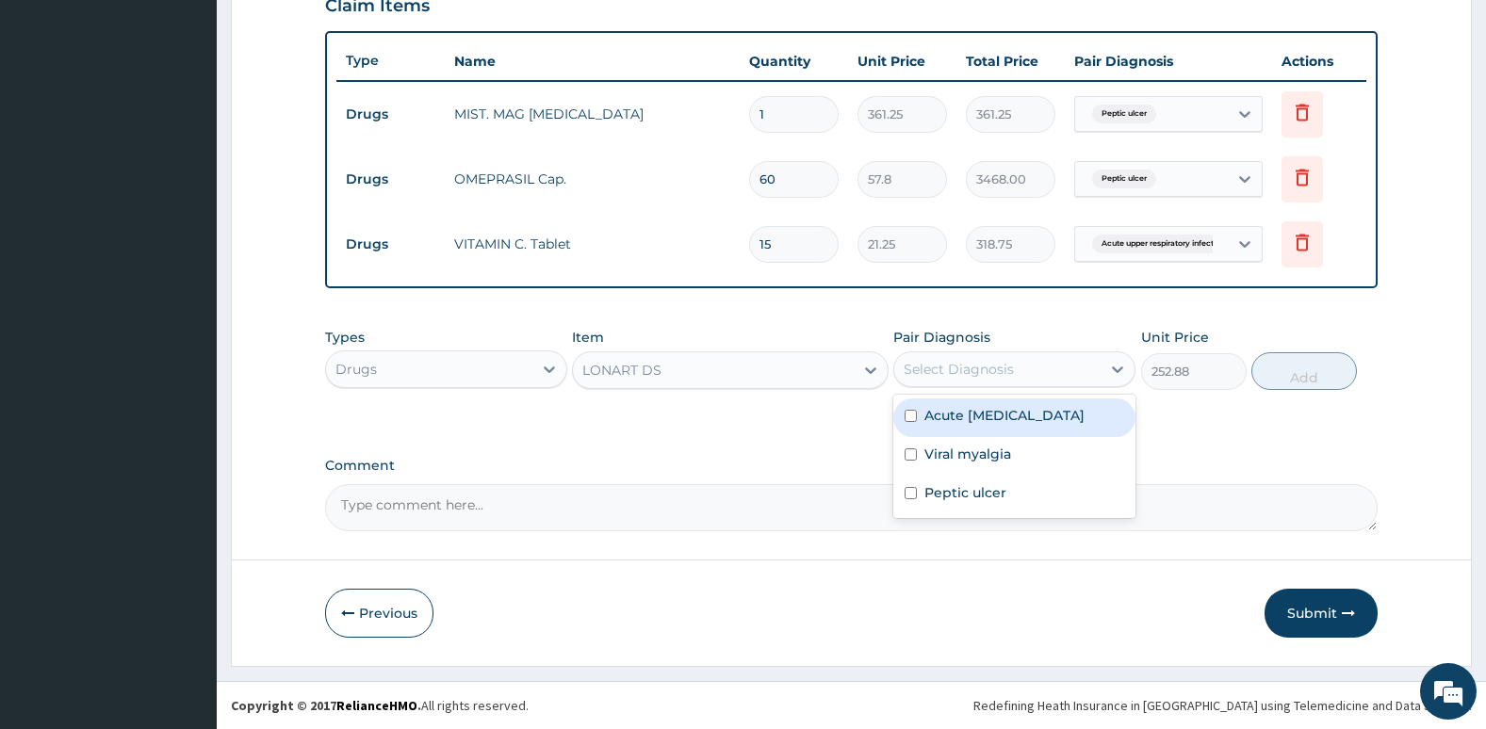
click at [954, 362] on div "Select Diagnosis" at bounding box center [958, 369] width 110 height 19
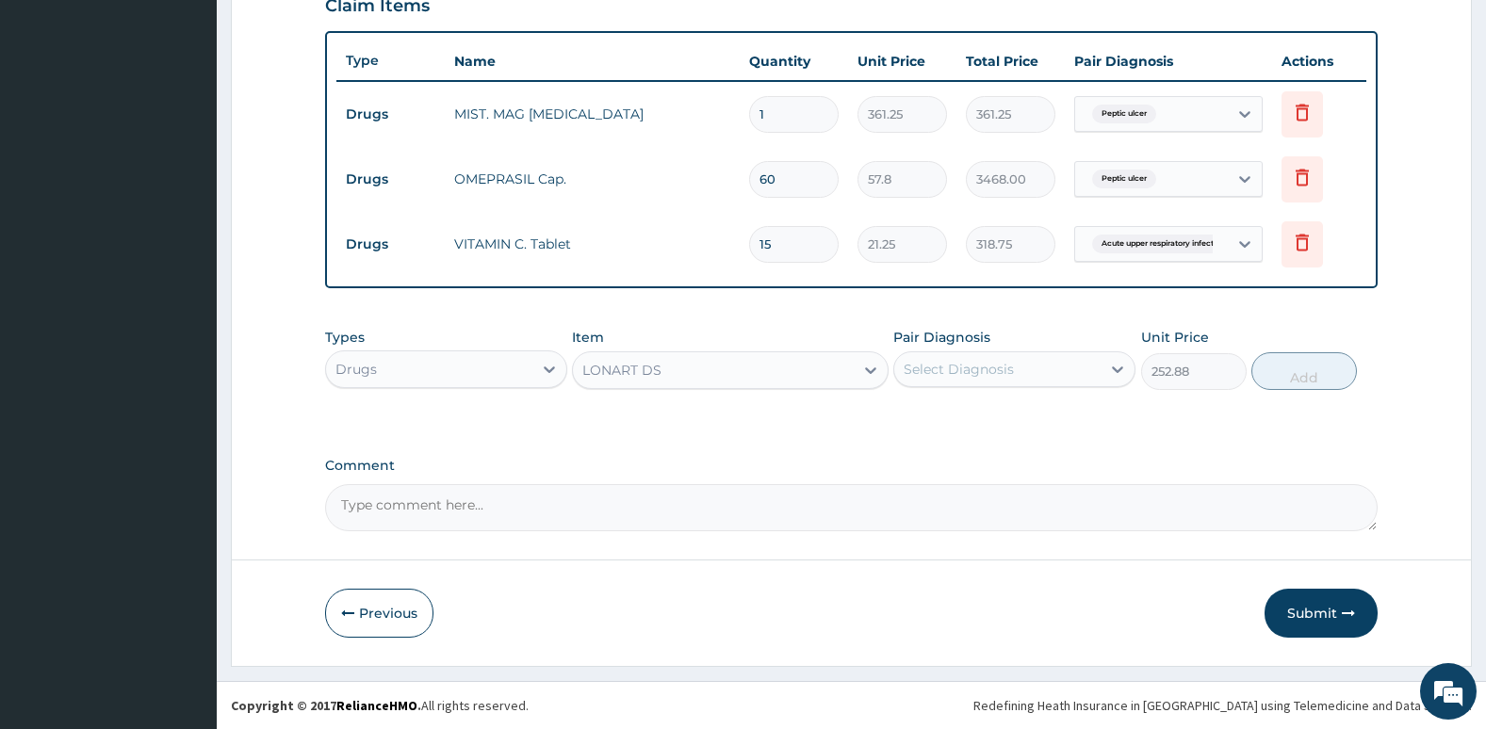
click at [817, 526] on textarea "Comment" at bounding box center [851, 507] width 1053 height 47
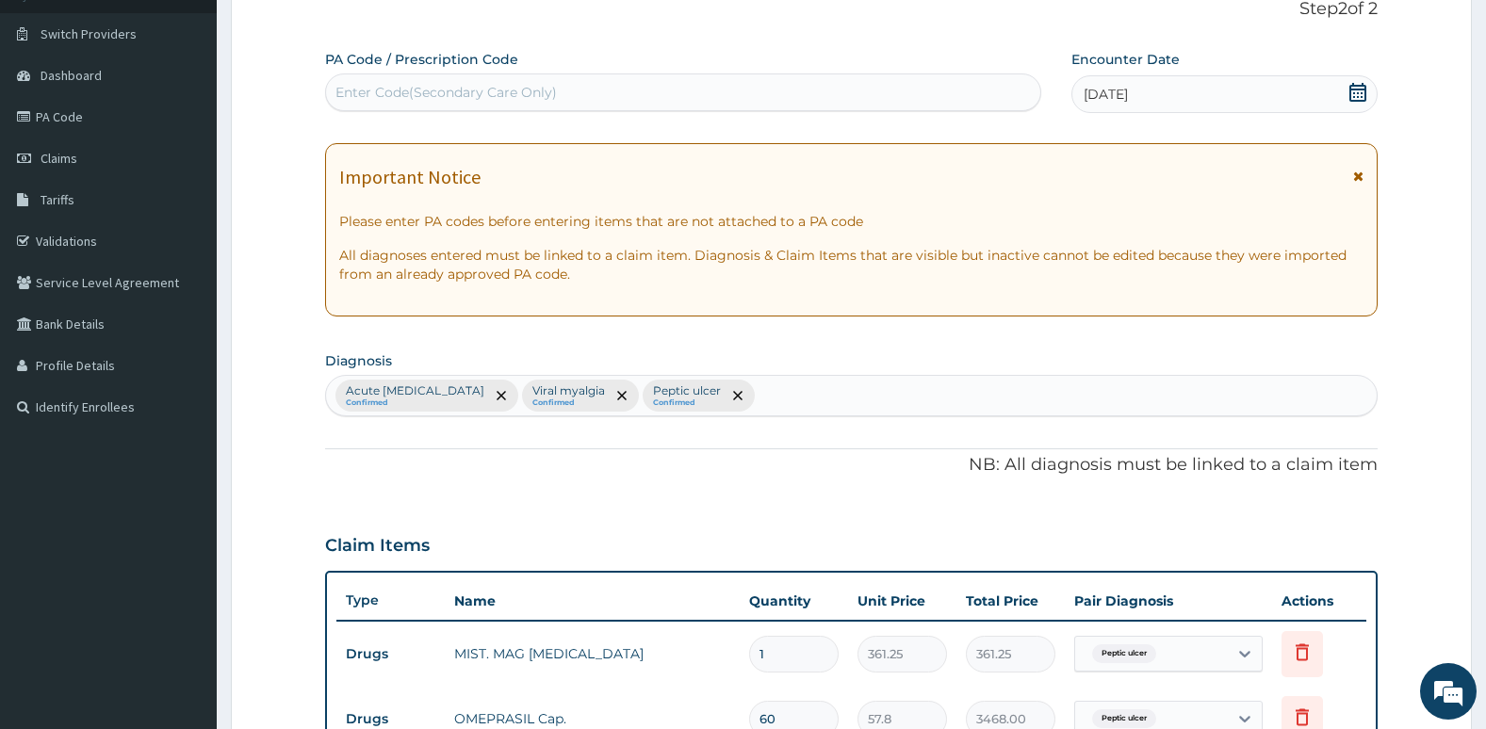
scroll to position [127, 0]
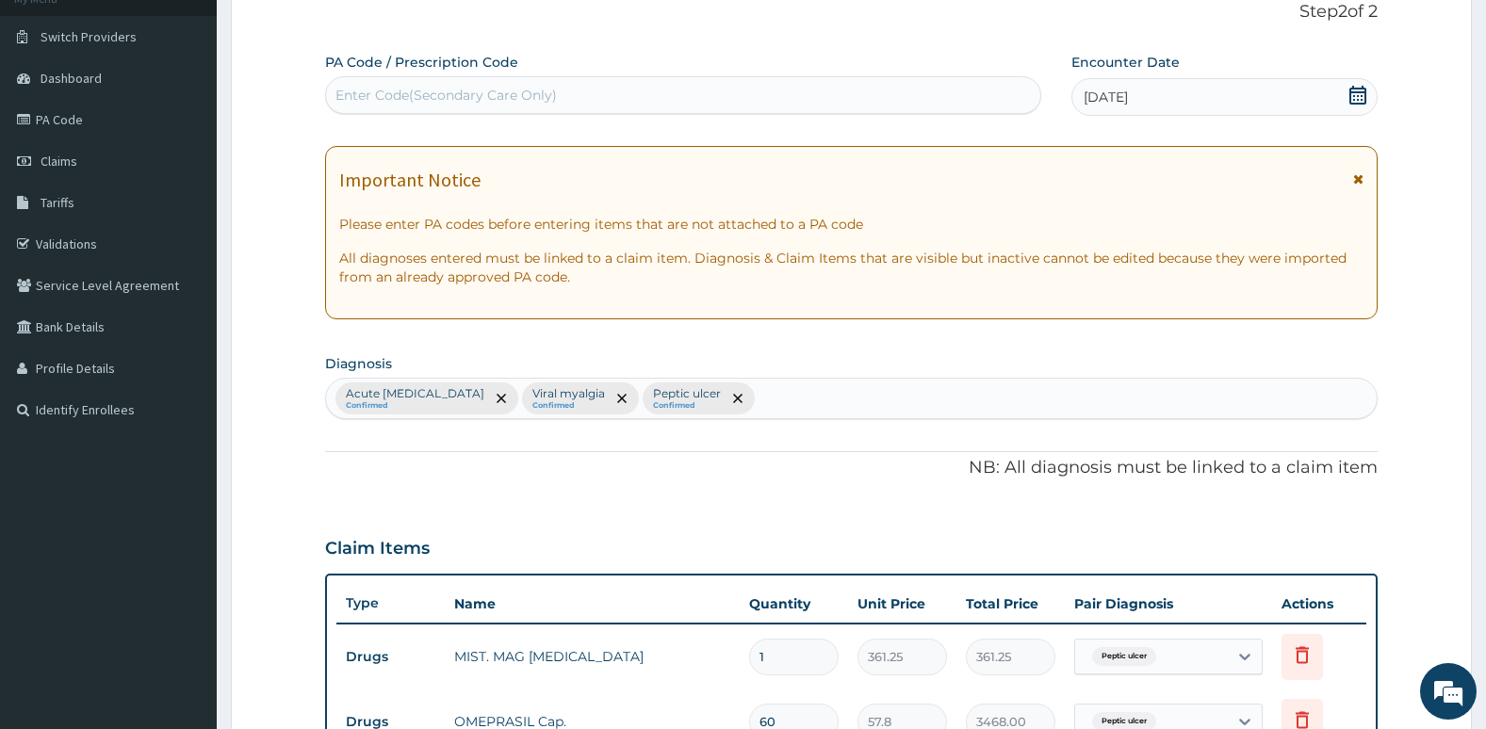
click at [880, 411] on div "Acute upper respiratory infection Confirmed Viral myalgia Confirmed Peptic ulce…" at bounding box center [851, 399] width 1051 height 40
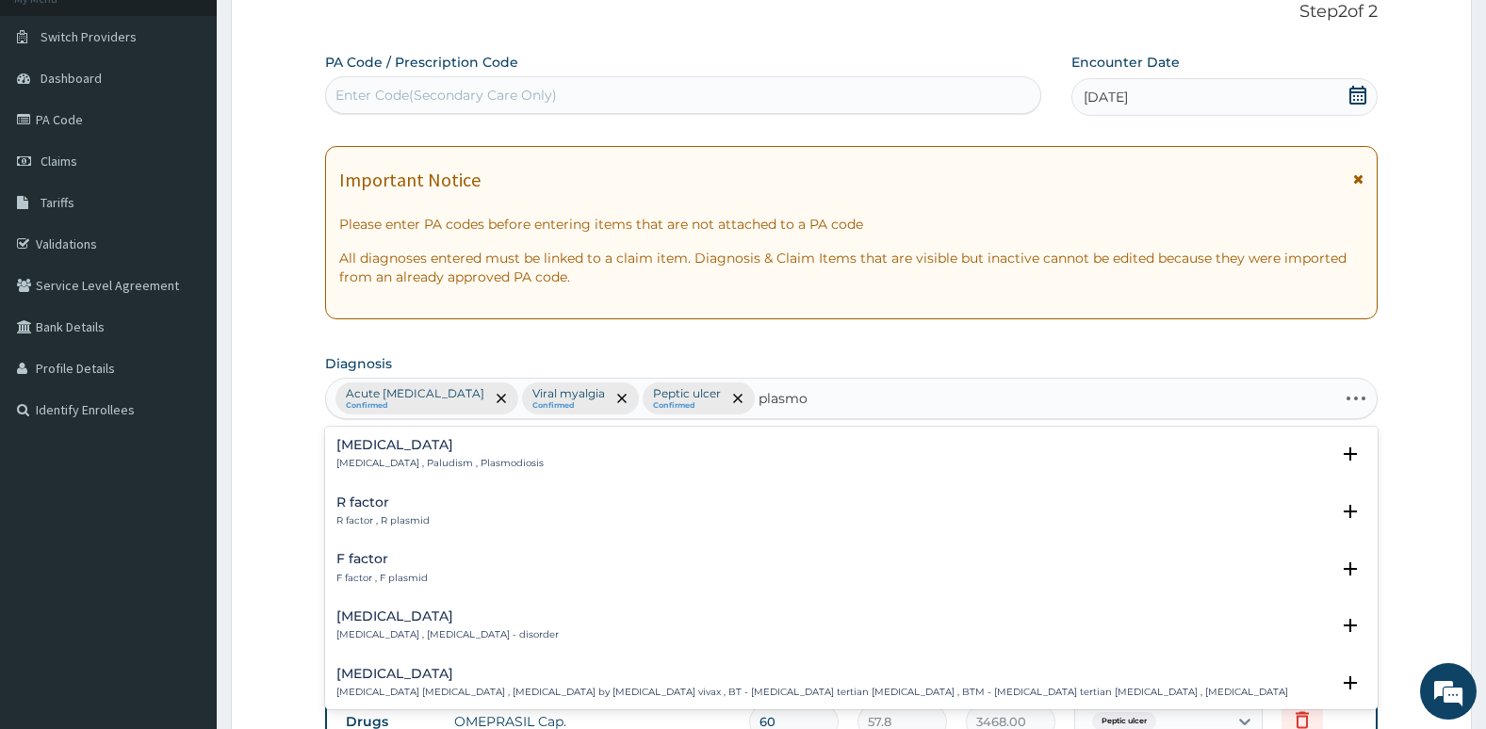
type input "plasmod"
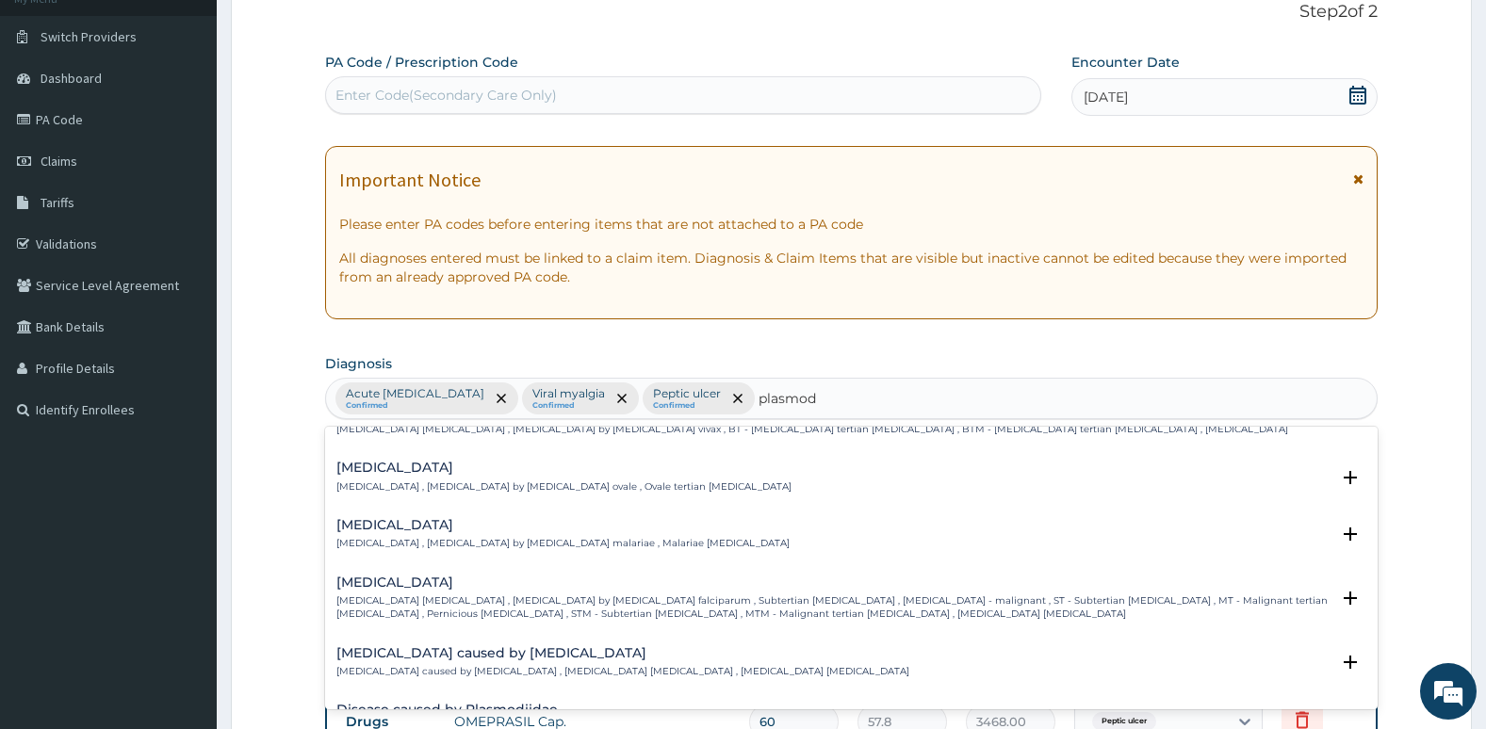
scroll to position [117, 0]
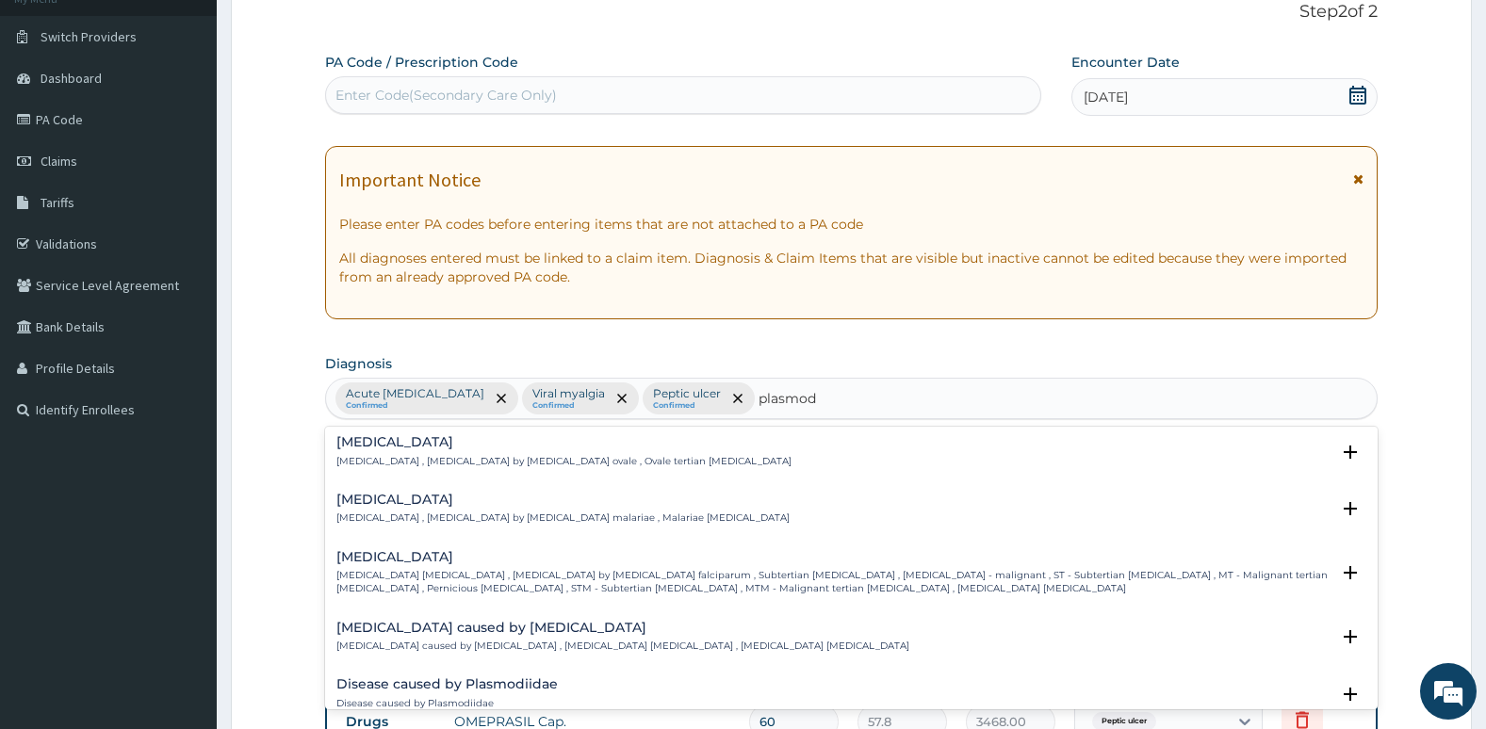
click at [812, 574] on p "Falciparum malaria , Malignant tertian malaria , Malaria by Plasmodium falcipar…" at bounding box center [833, 582] width 994 height 27
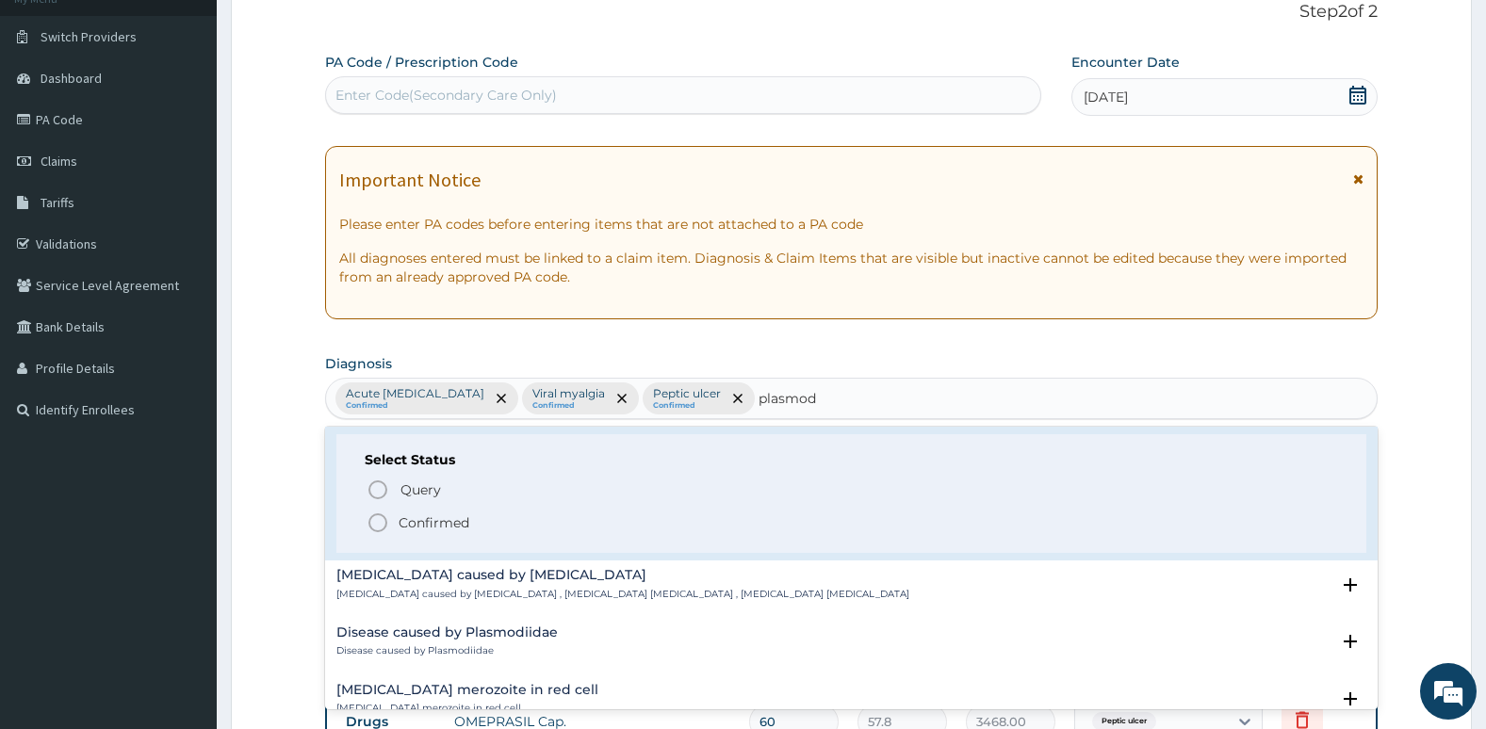
scroll to position [297, 0]
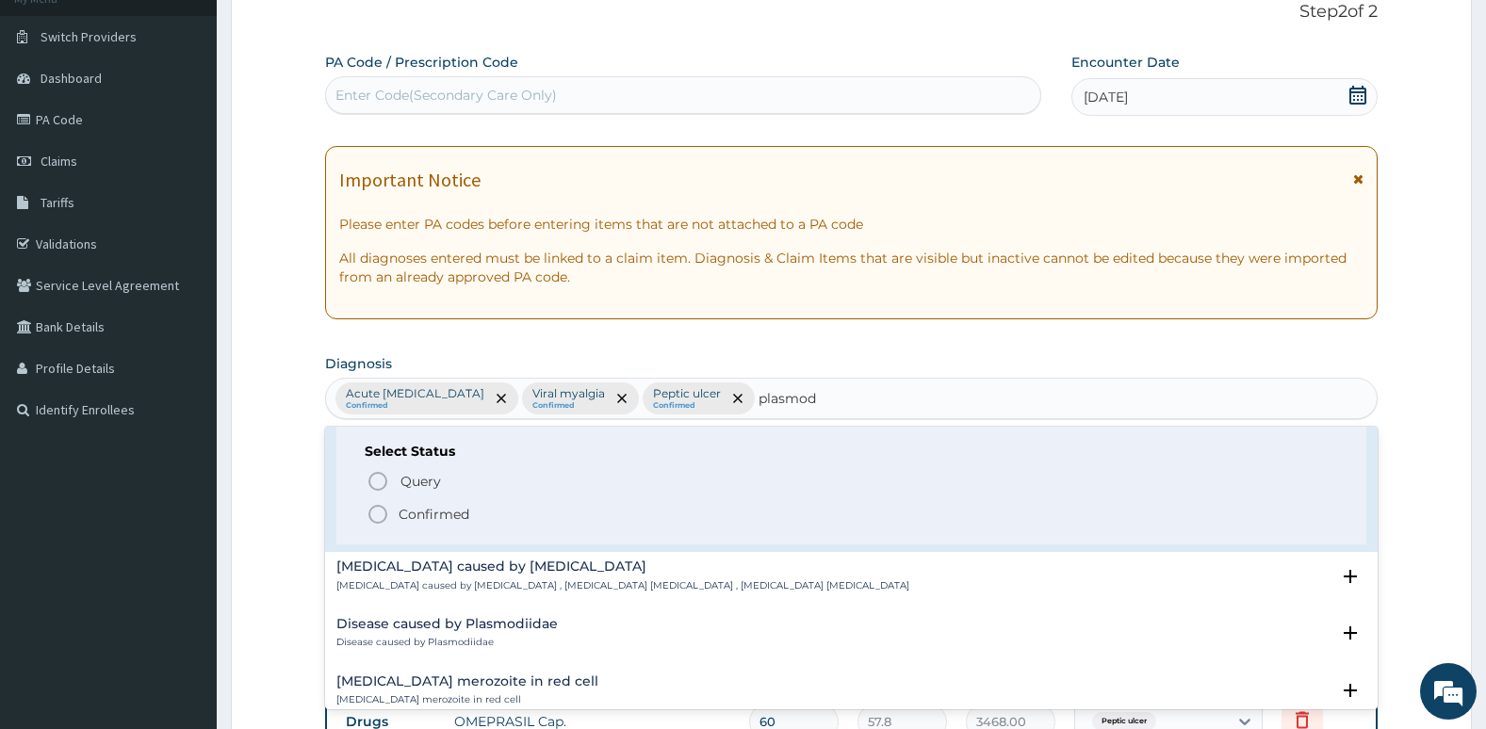
click at [380, 515] on icon "status option filled" at bounding box center [377, 514] width 23 height 23
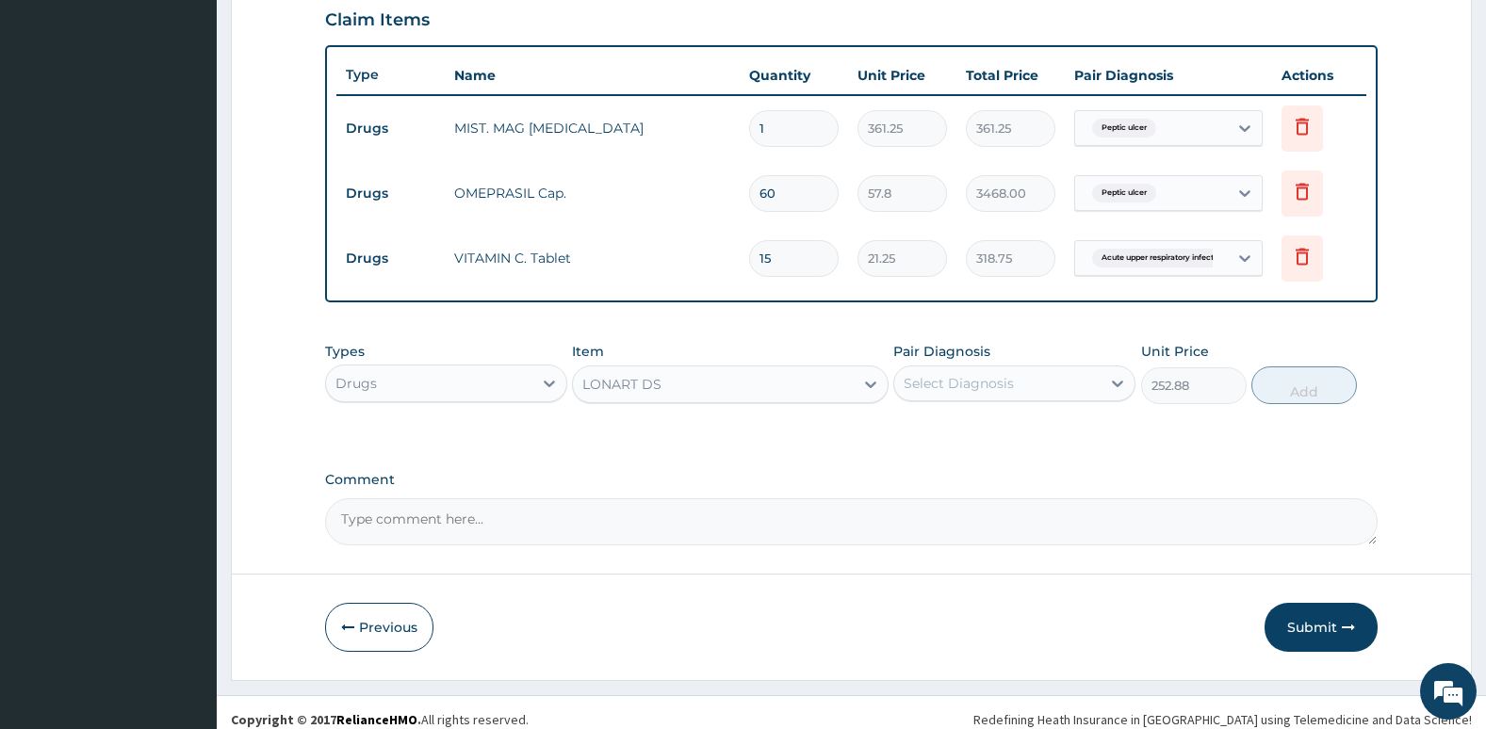
scroll to position [670, 0]
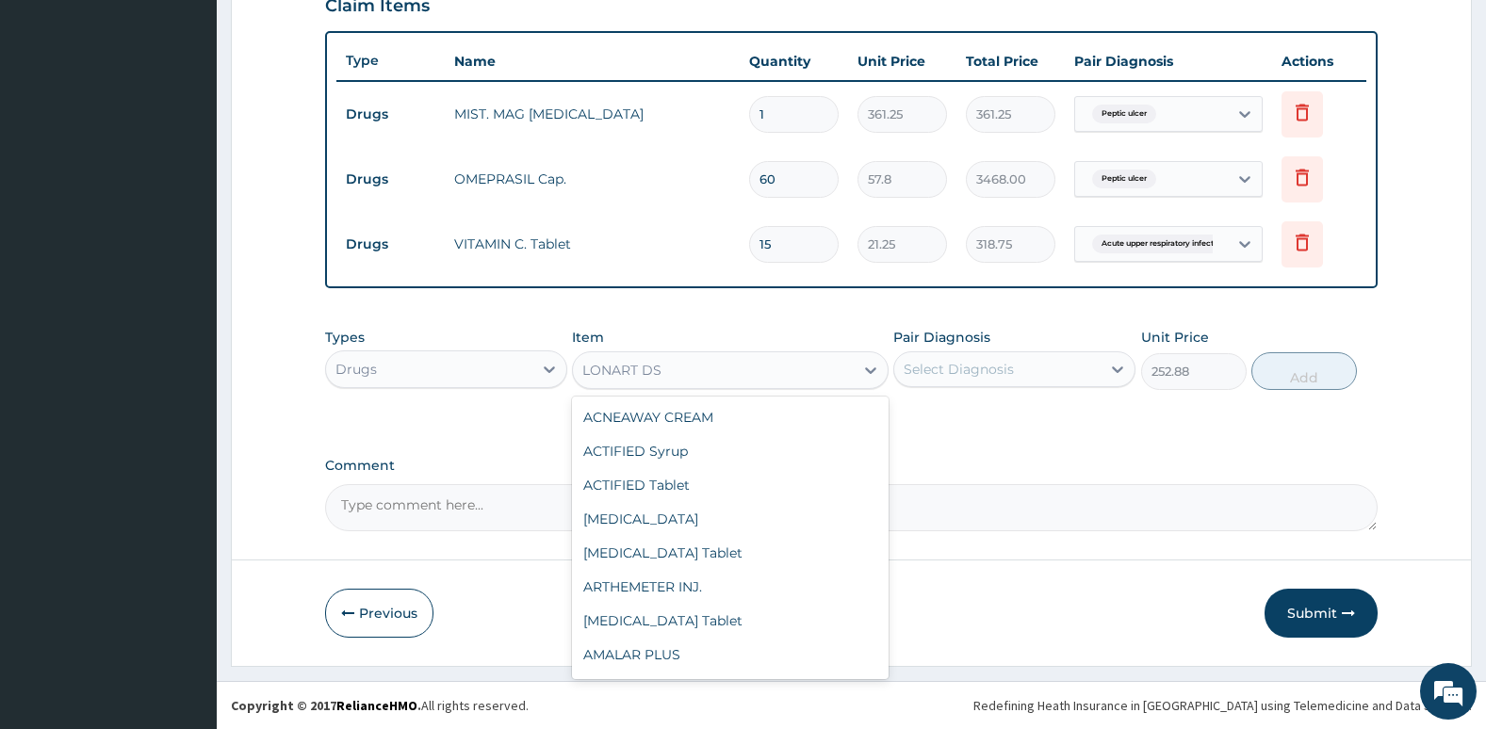
click at [799, 376] on div "LONART DS" at bounding box center [713, 370] width 280 height 30
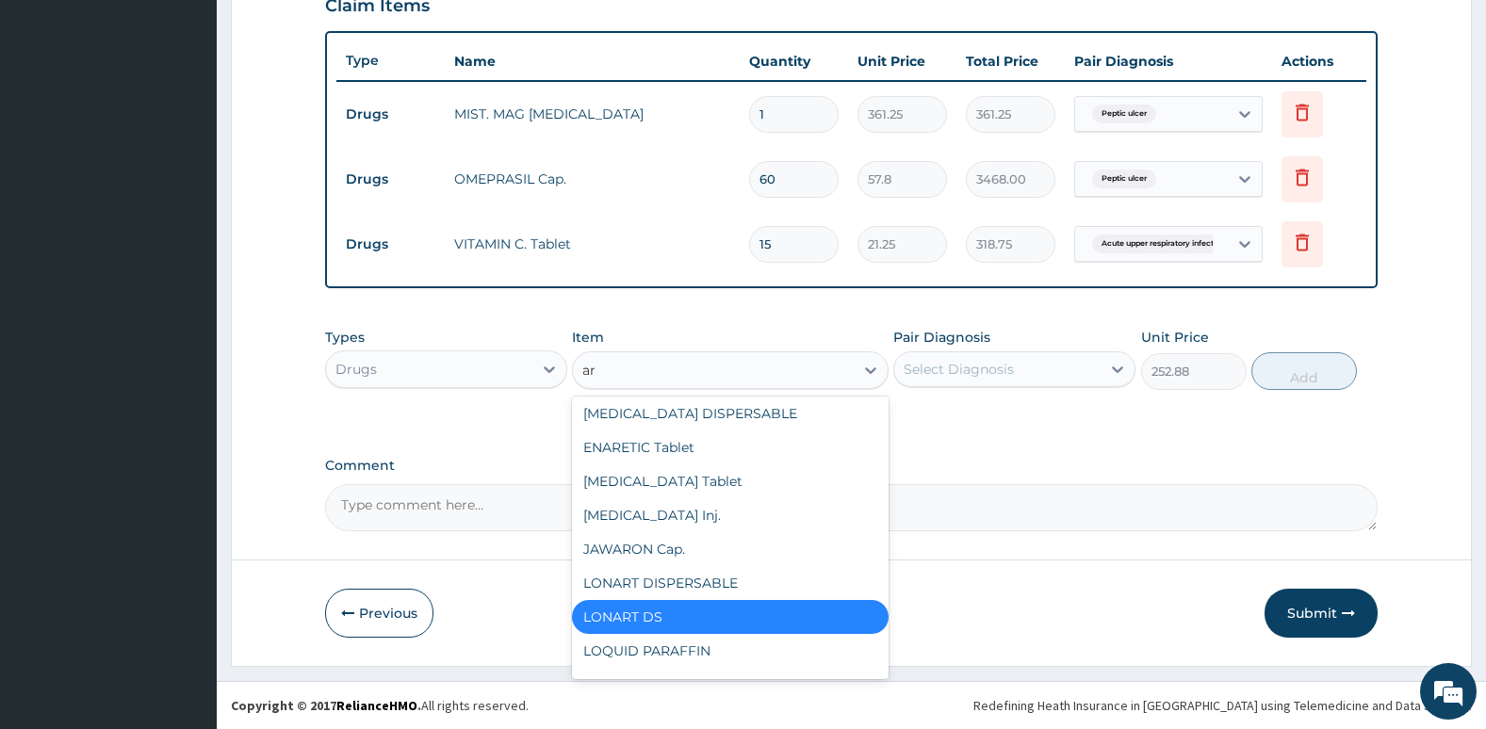
type input "art"
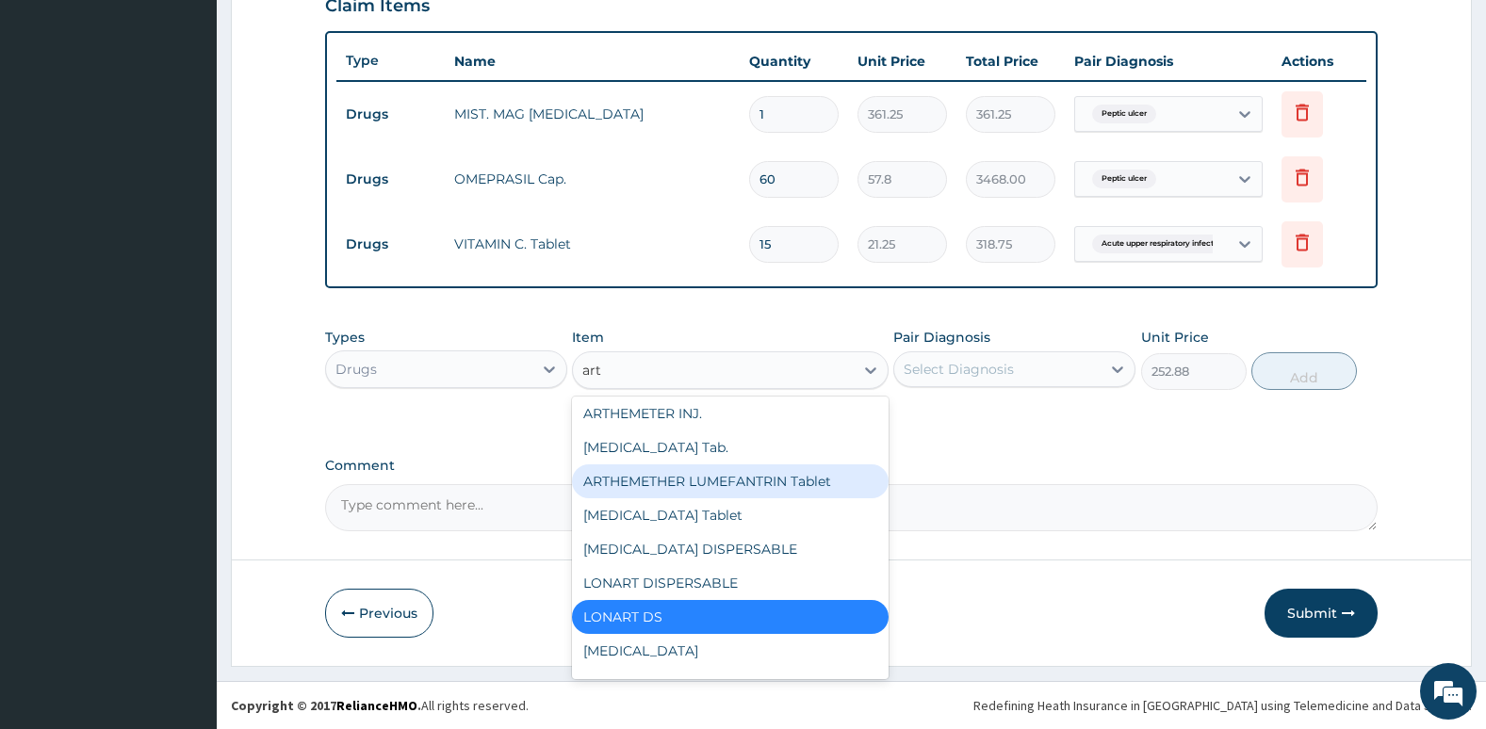
click at [789, 475] on div "ARTHEMETHER LUMEFANTRIN Tablet" at bounding box center [730, 481] width 316 height 34
type input "43.35"
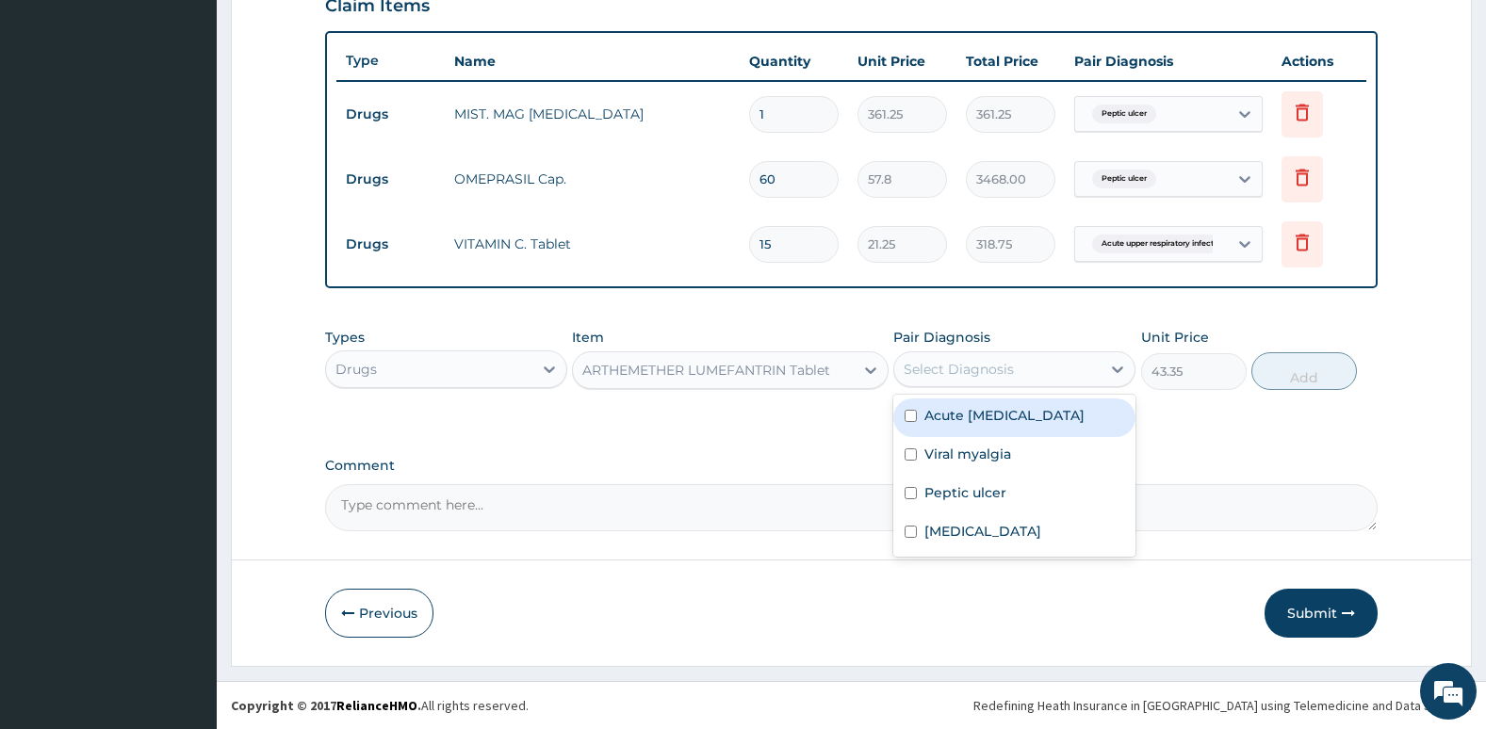
click at [955, 364] on div "Select Diagnosis" at bounding box center [958, 369] width 110 height 19
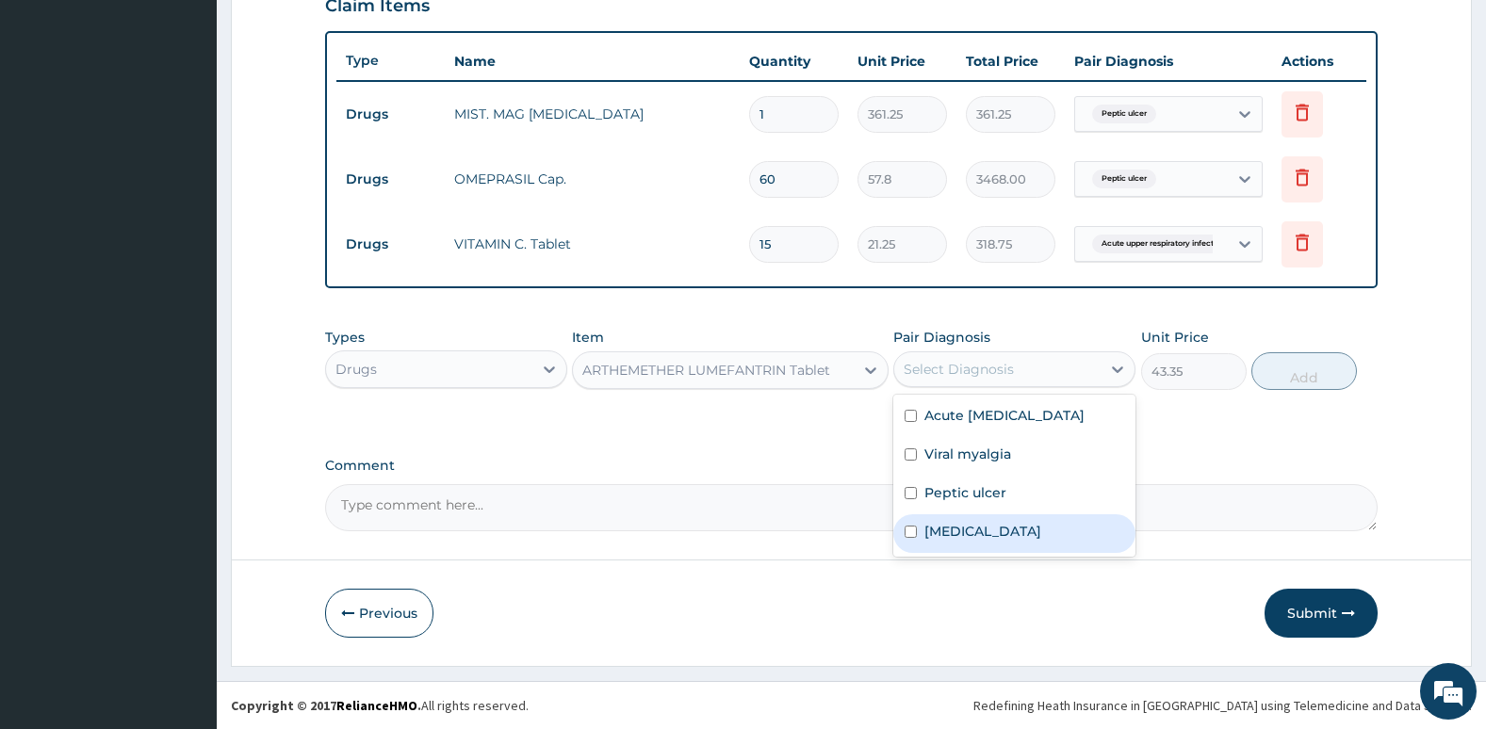
click at [914, 544] on div "Falciparum malaria" at bounding box center [1014, 533] width 242 height 39
checkbox input "true"
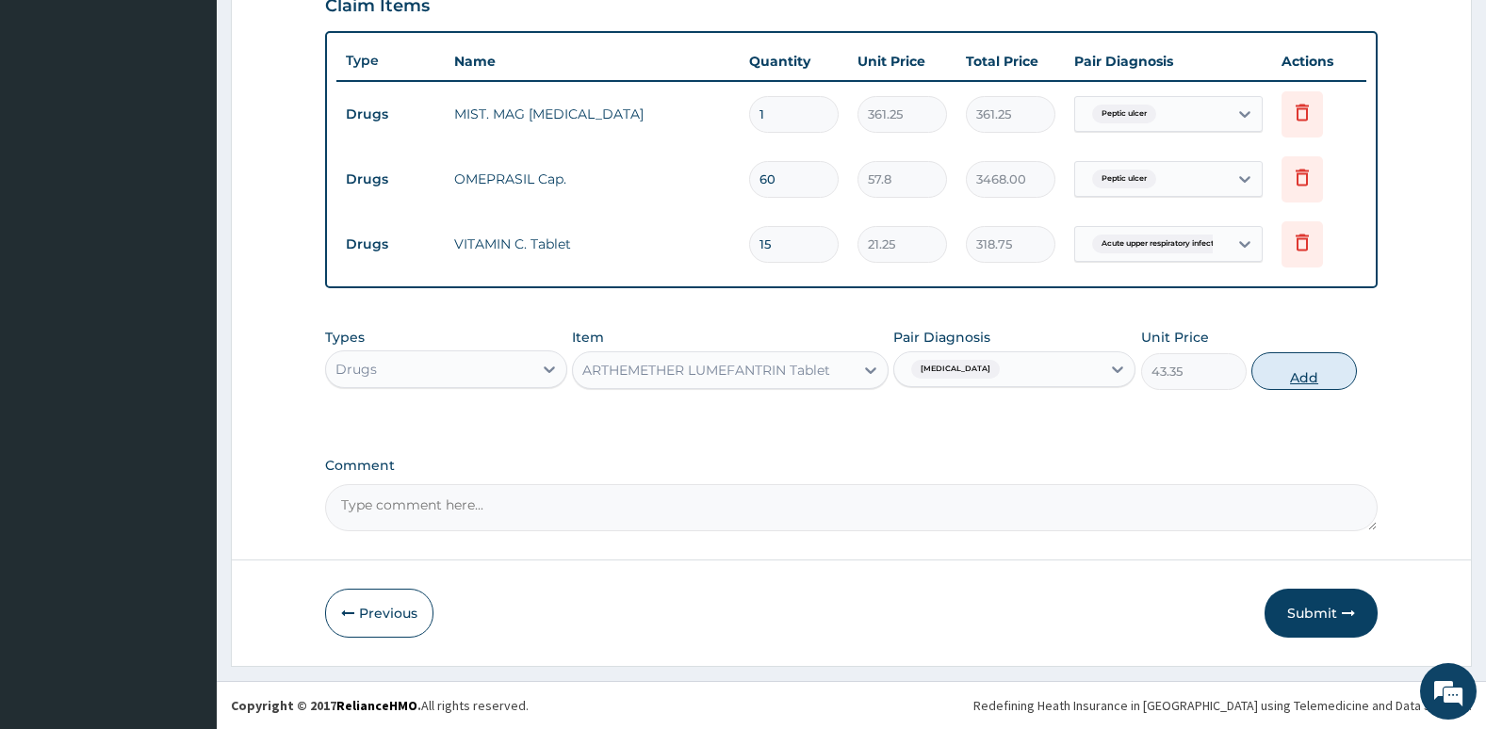
click at [1308, 372] on button "Add" at bounding box center [1304, 371] width 106 height 38
type input "0"
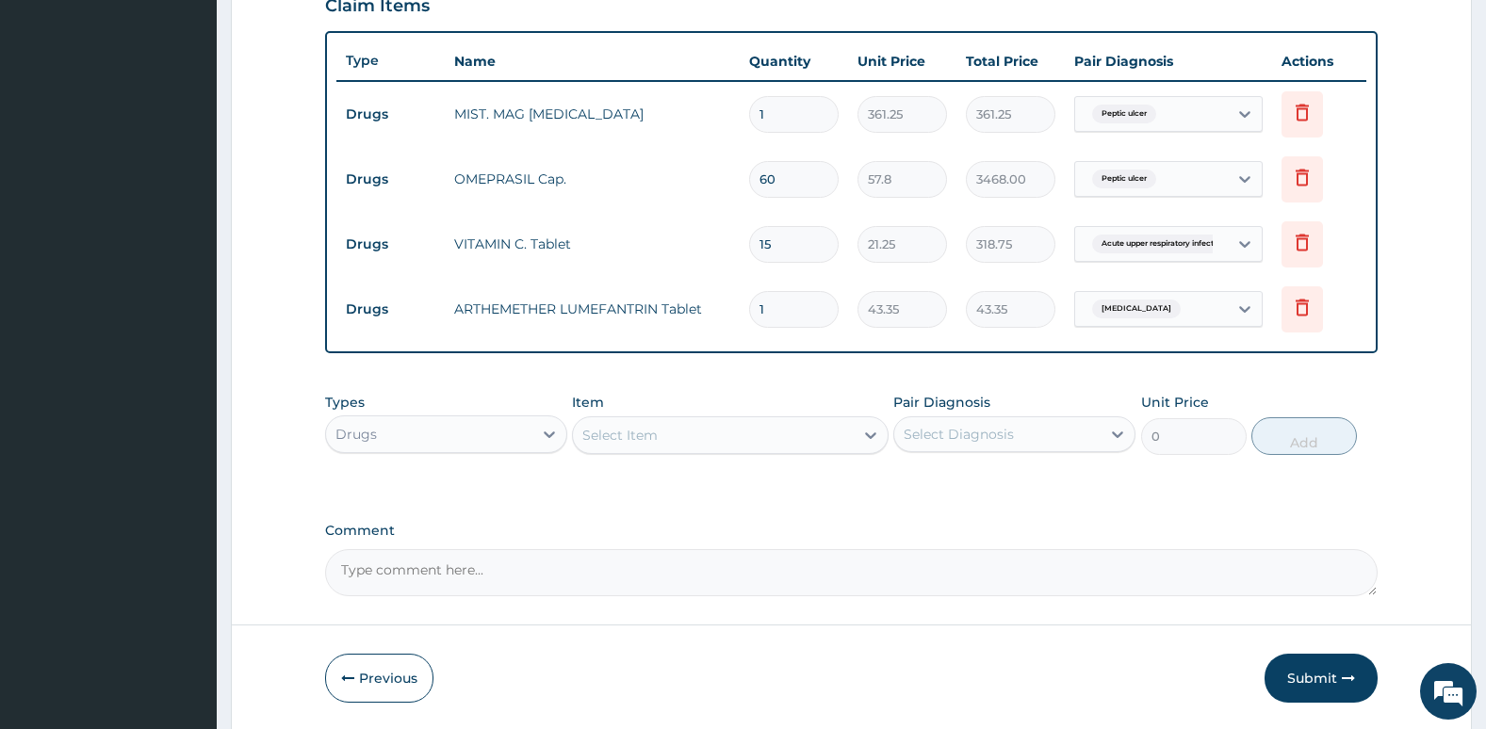
click at [796, 312] on input "1" at bounding box center [793, 309] width 89 height 37
type input "0.00"
type input "6"
type input "260.10"
type input "7"
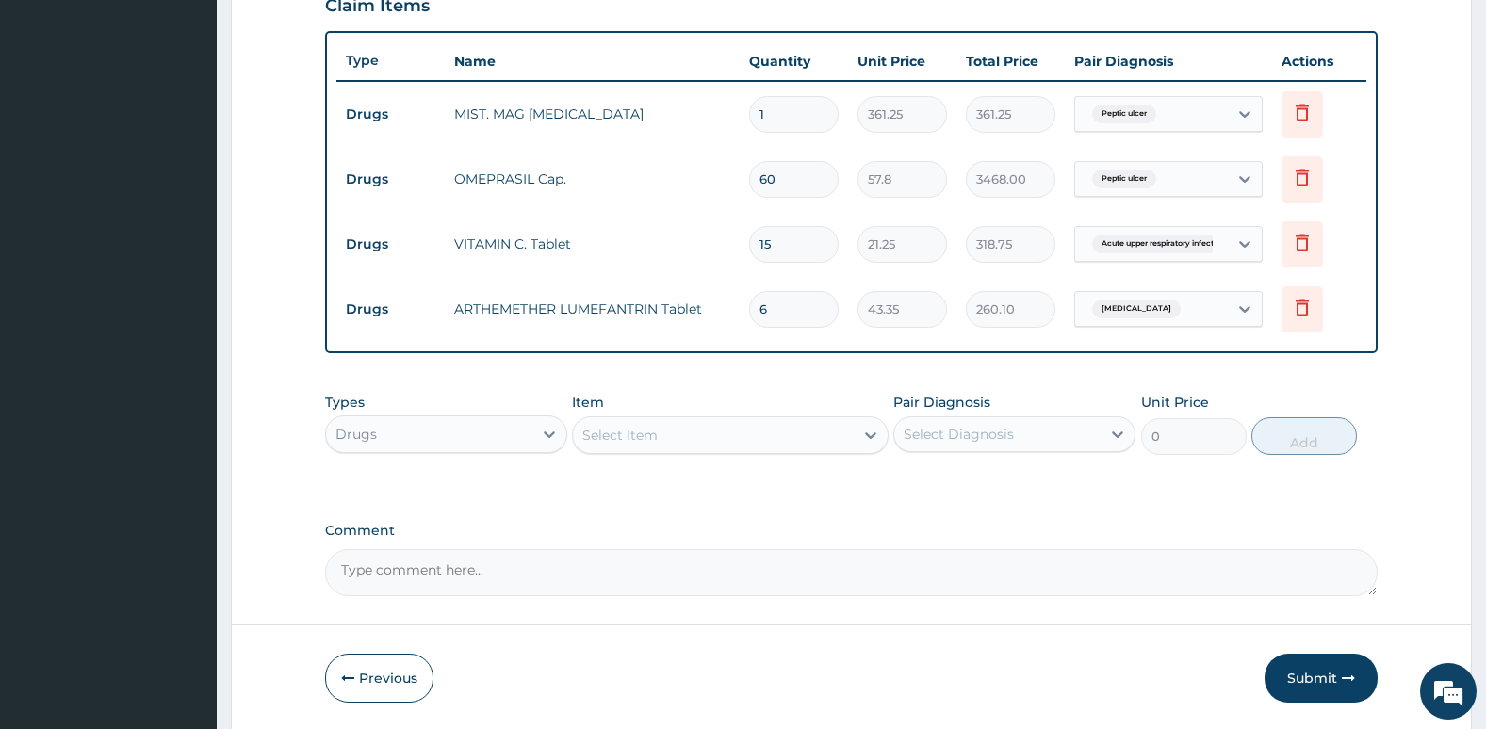
type input "303.45"
type input "5"
type input "216.75"
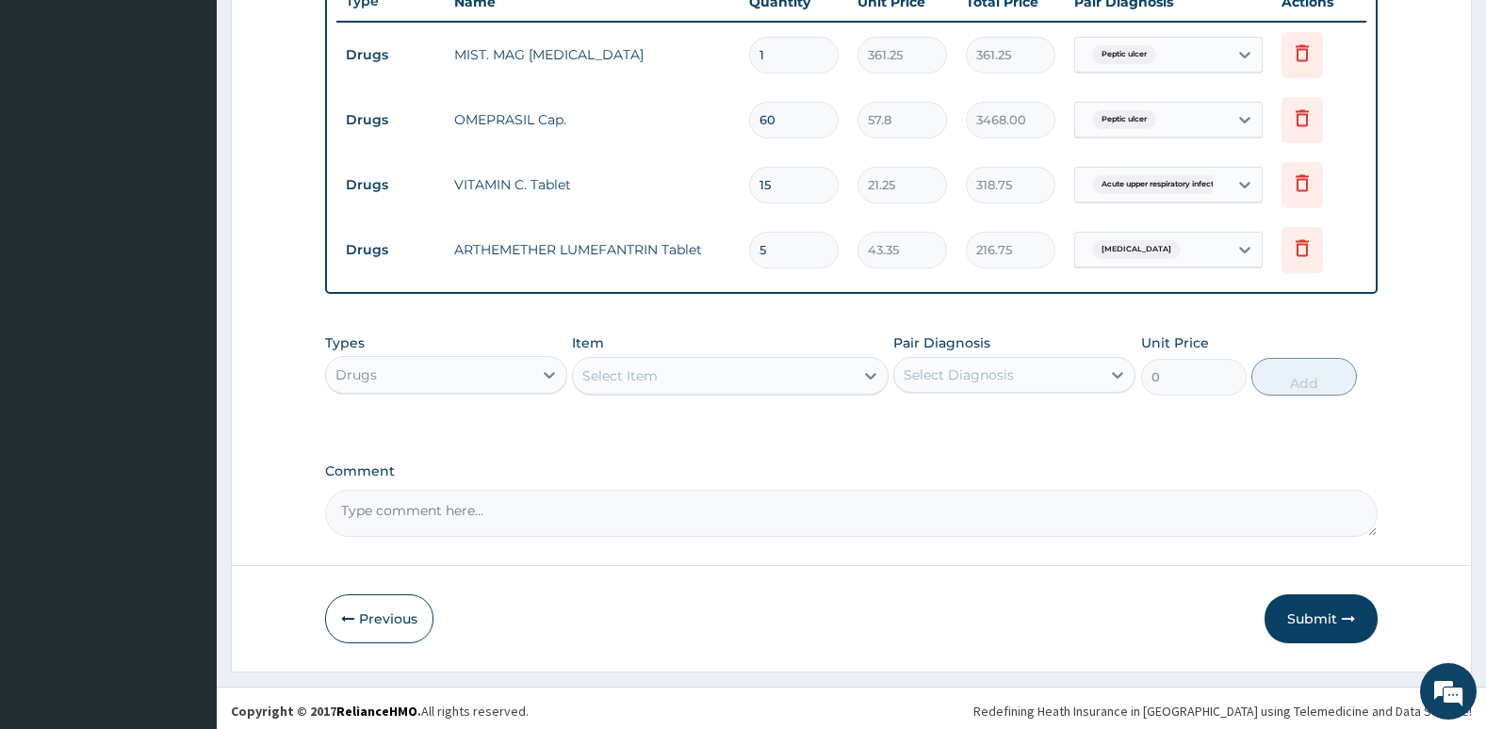
scroll to position [735, 0]
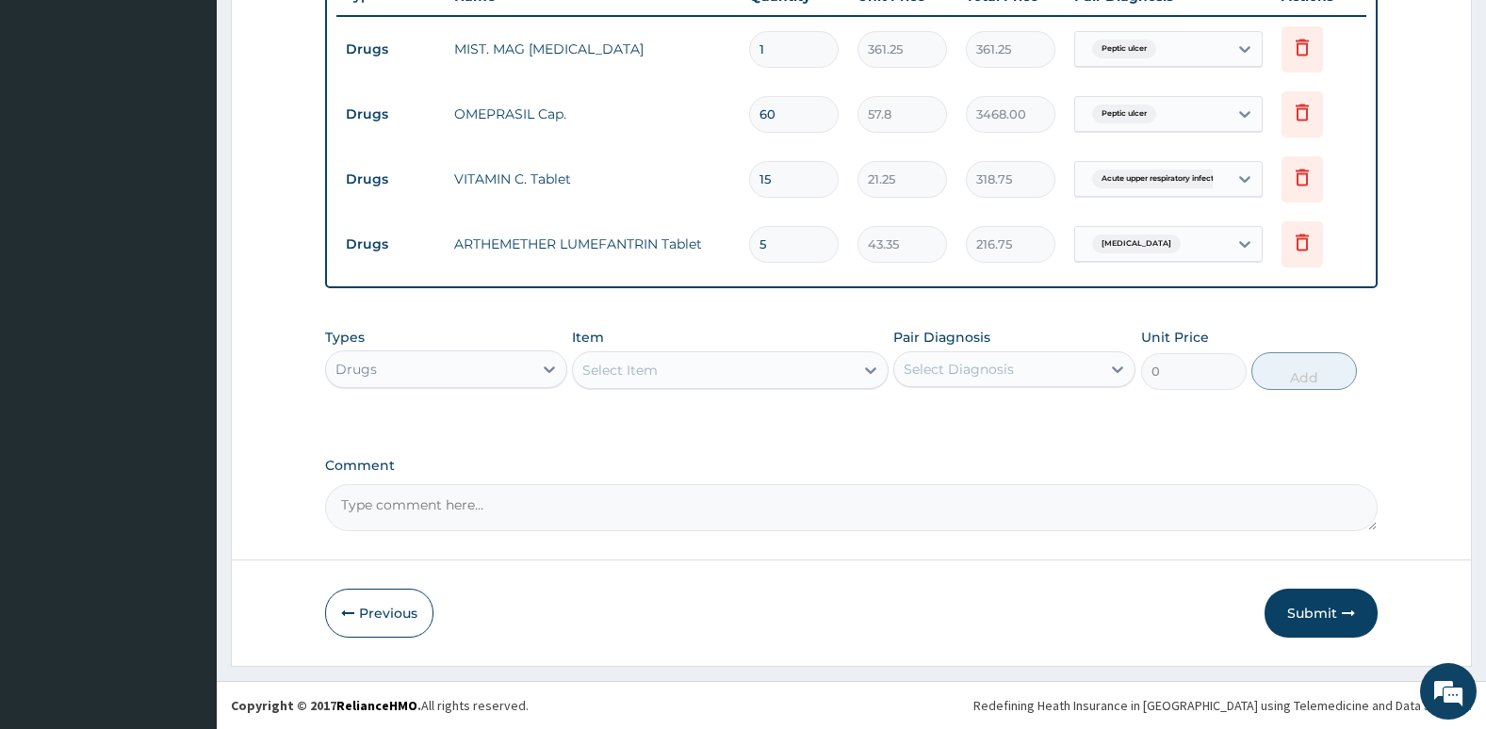
type input "5"
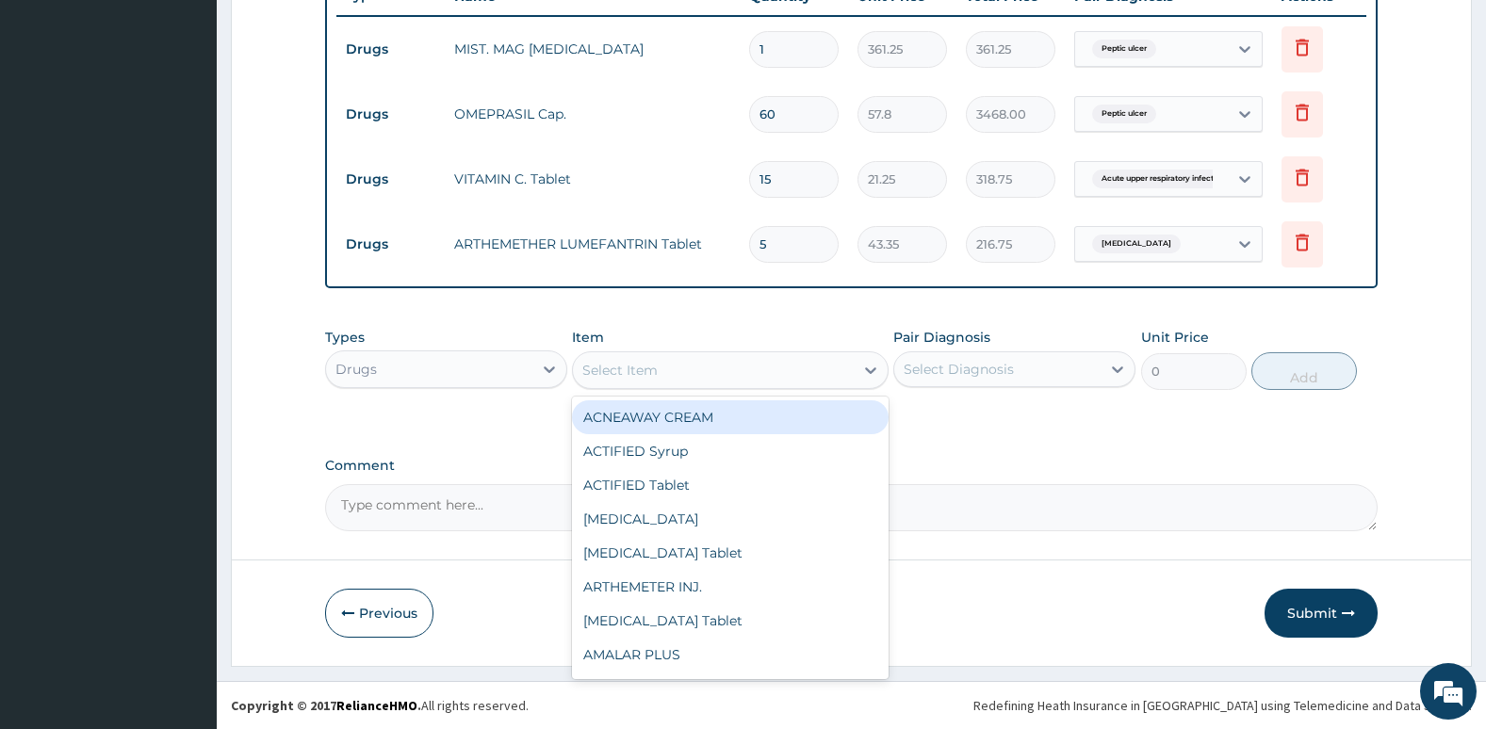
click at [636, 358] on div "Select Item" at bounding box center [713, 370] width 280 height 30
type input "para"
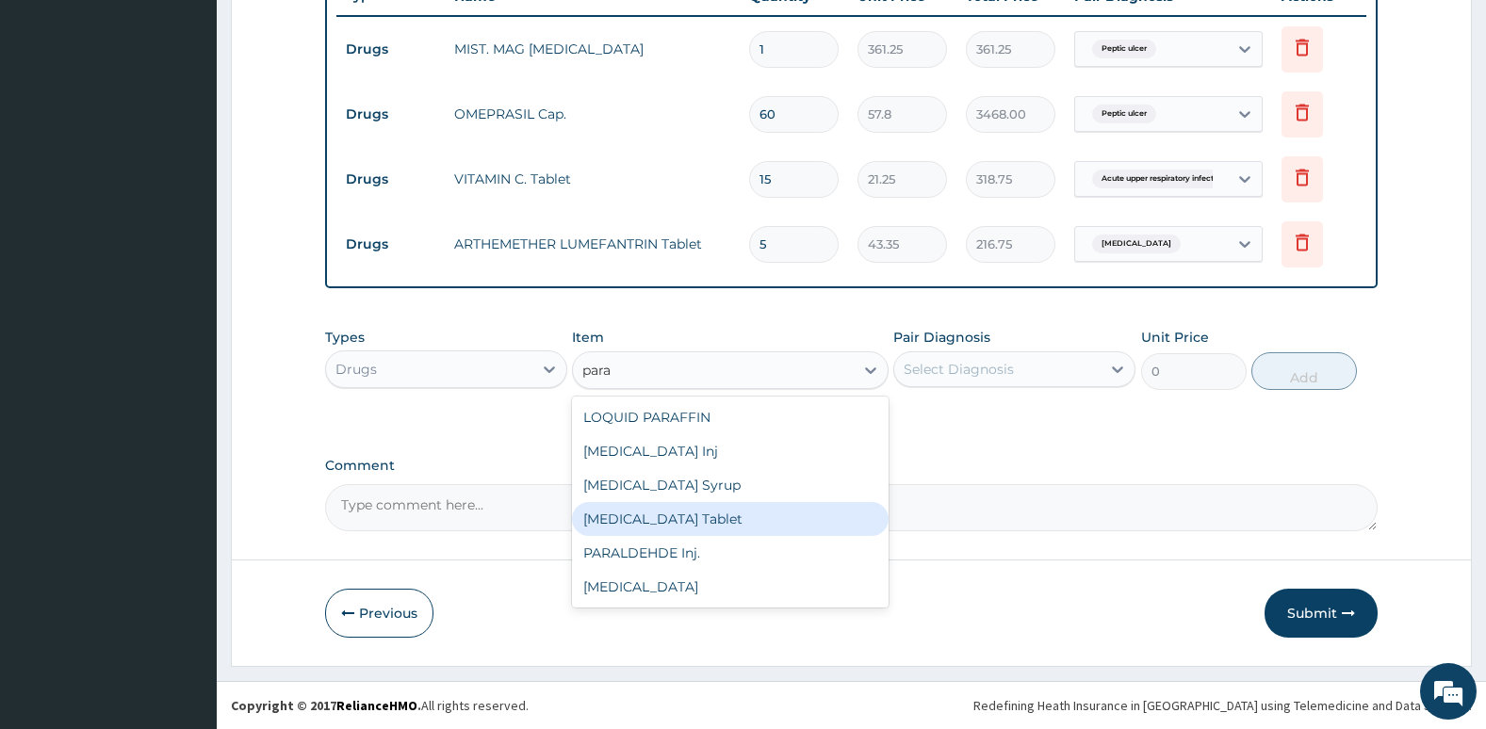
click at [627, 508] on div "PARACETAMOL Tablet" at bounding box center [730, 519] width 316 height 34
type input "38.25"
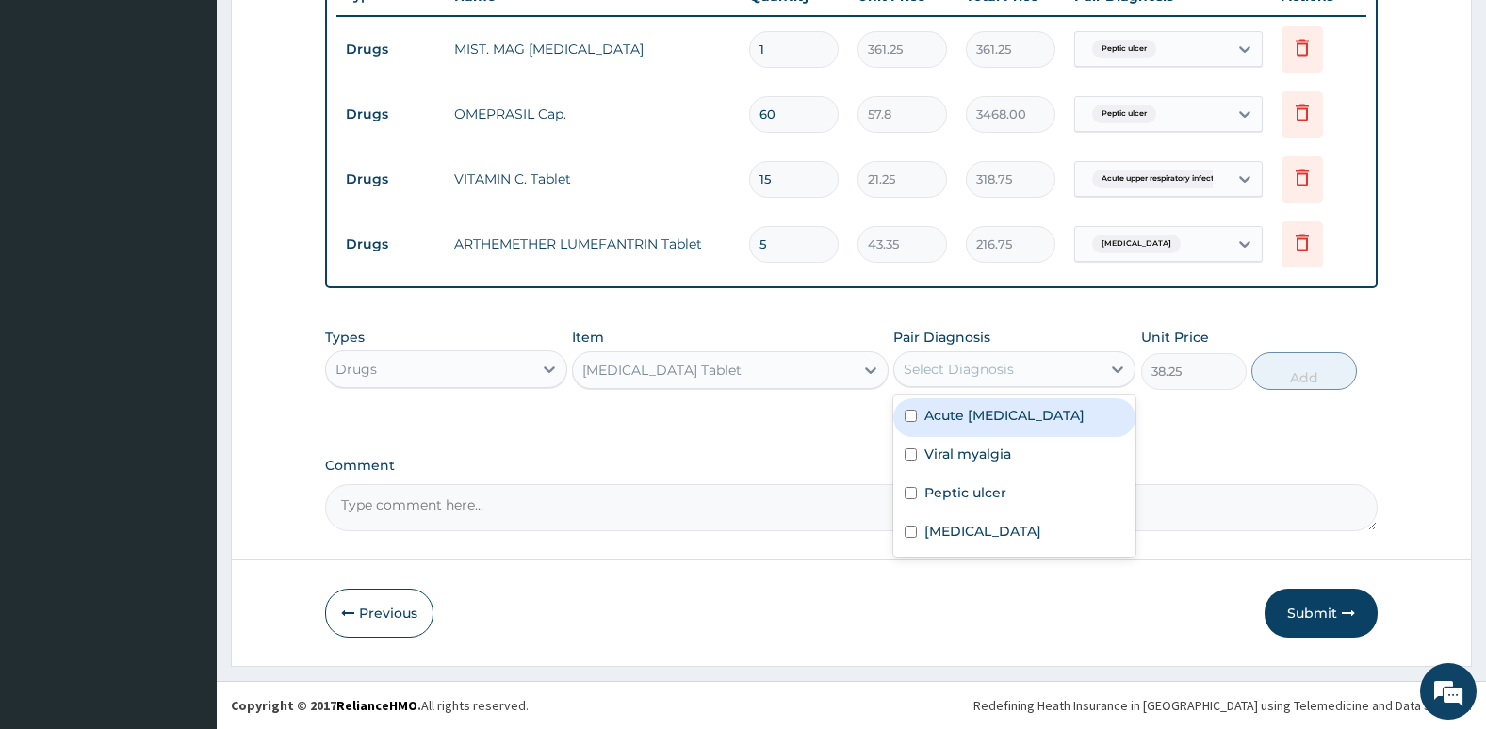
click at [962, 368] on div "Select Diagnosis" at bounding box center [958, 369] width 110 height 19
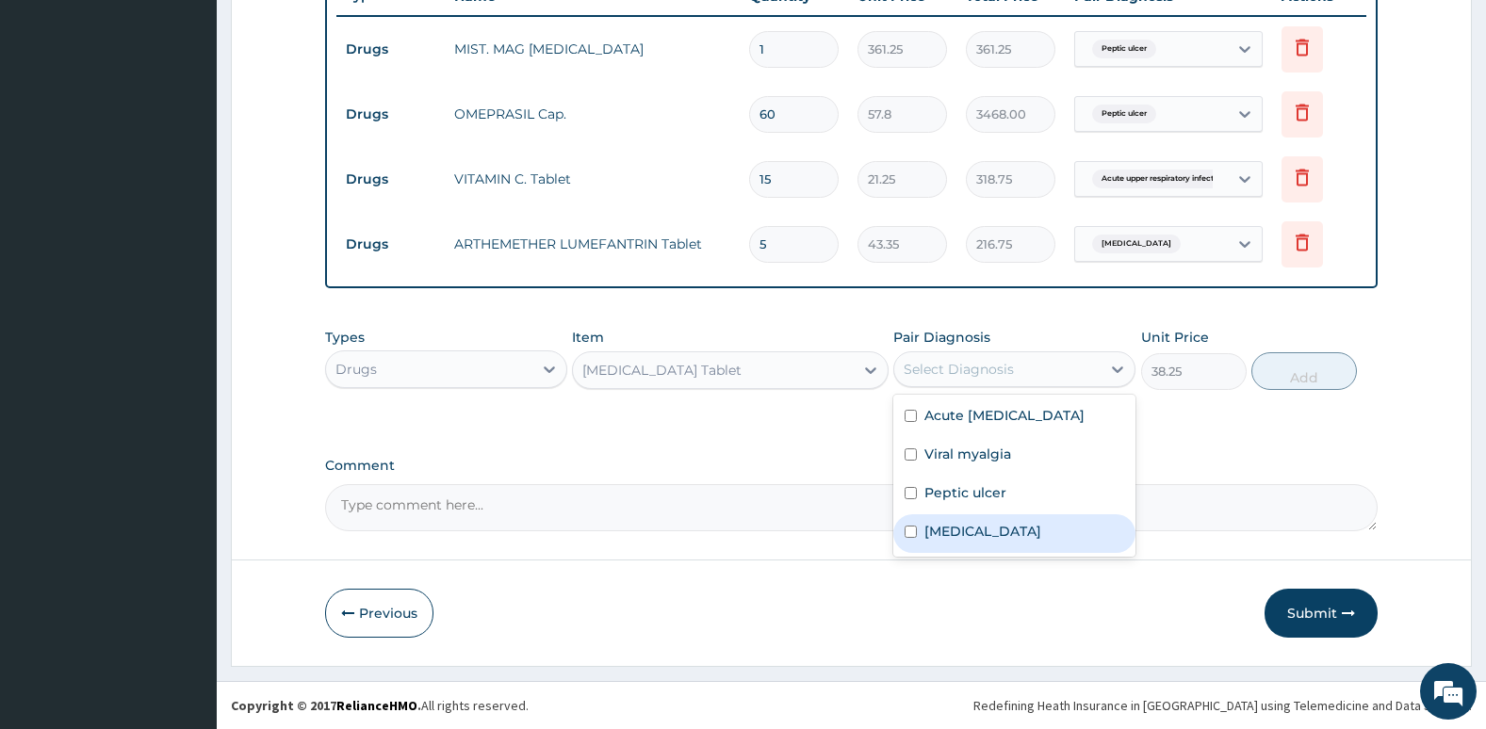
click at [911, 543] on div "Falciparum malaria" at bounding box center [1014, 533] width 242 height 39
checkbox input "true"
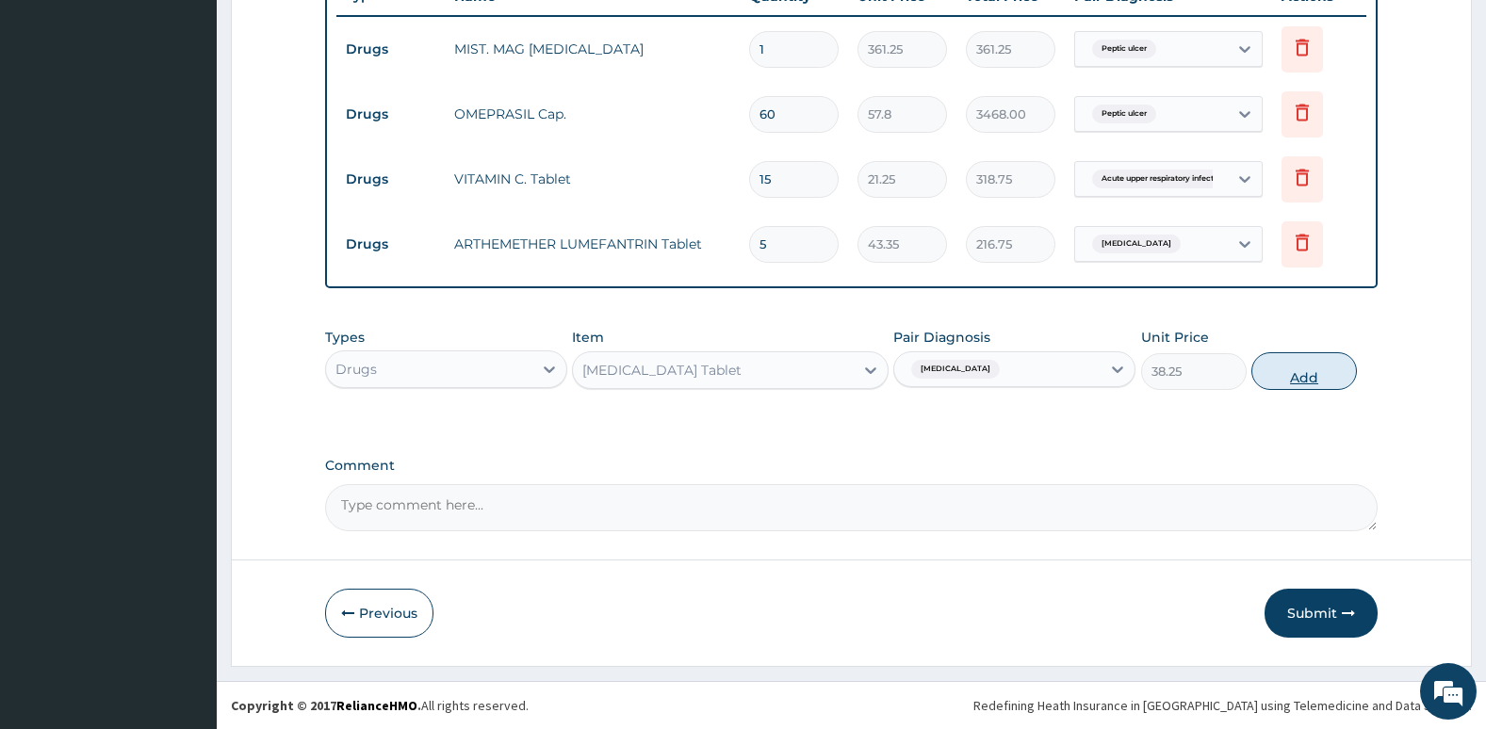
click at [1310, 385] on button "Add" at bounding box center [1304, 371] width 106 height 38
type input "0"
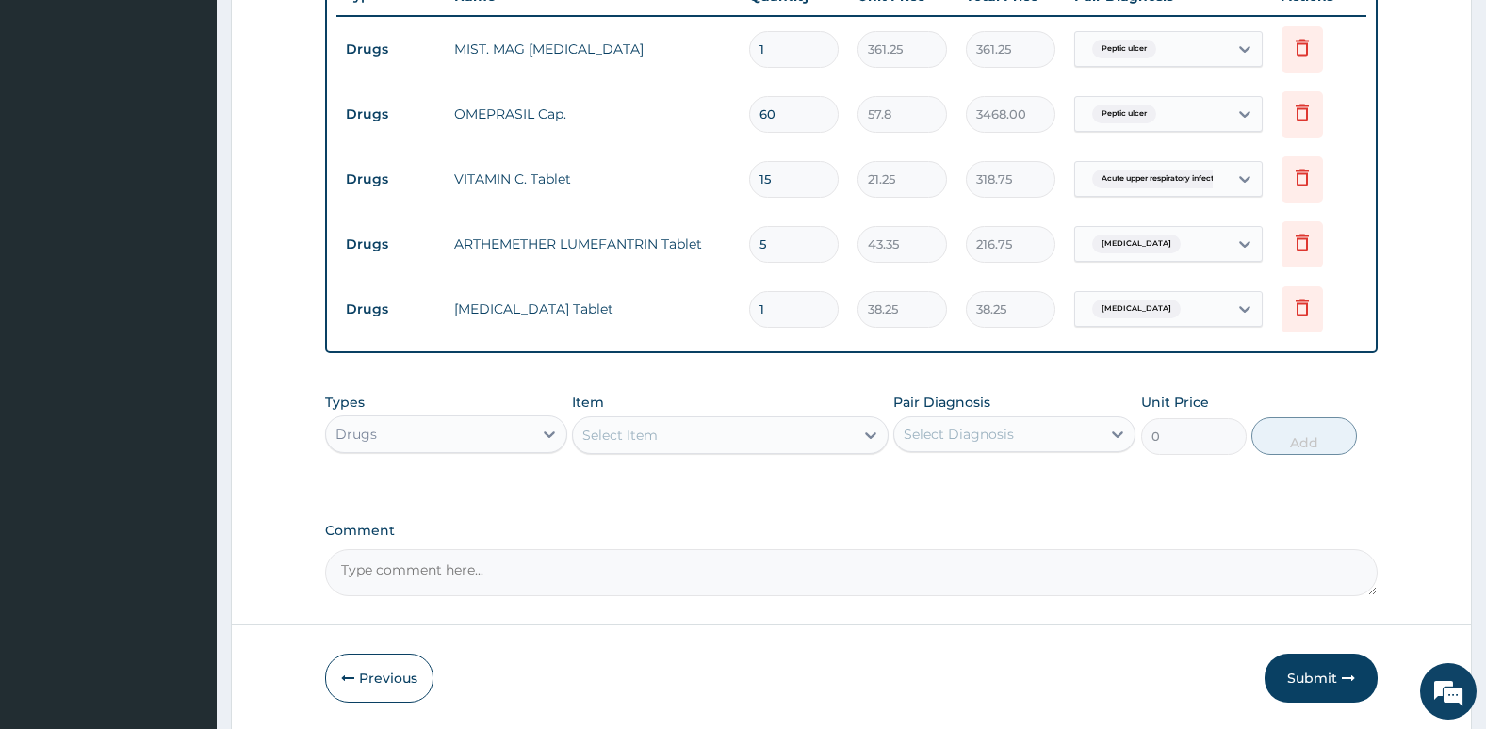
type input "0.00"
type input "9"
type input "344.25"
type input "9"
click at [813, 429] on div "Select Item" at bounding box center [713, 435] width 280 height 30
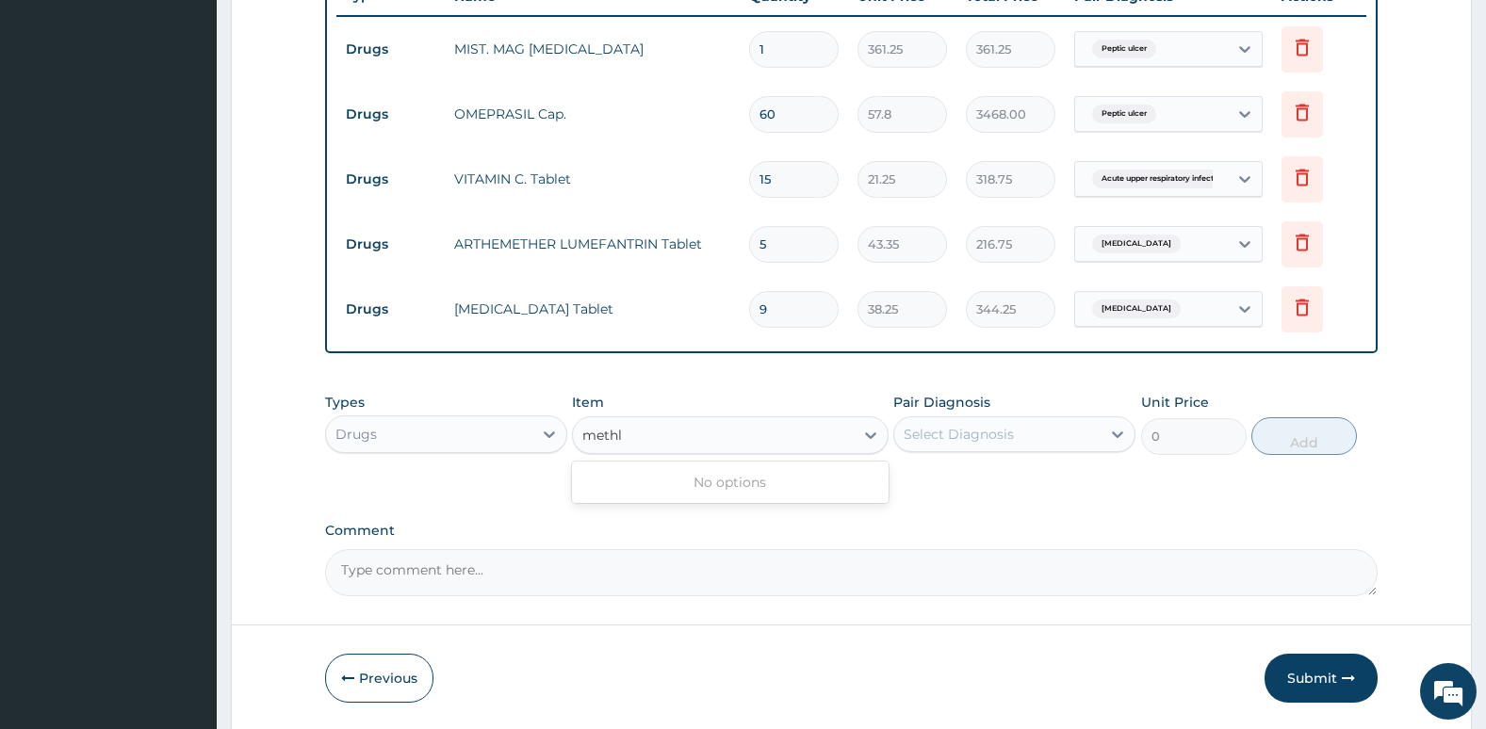
type input "meth"
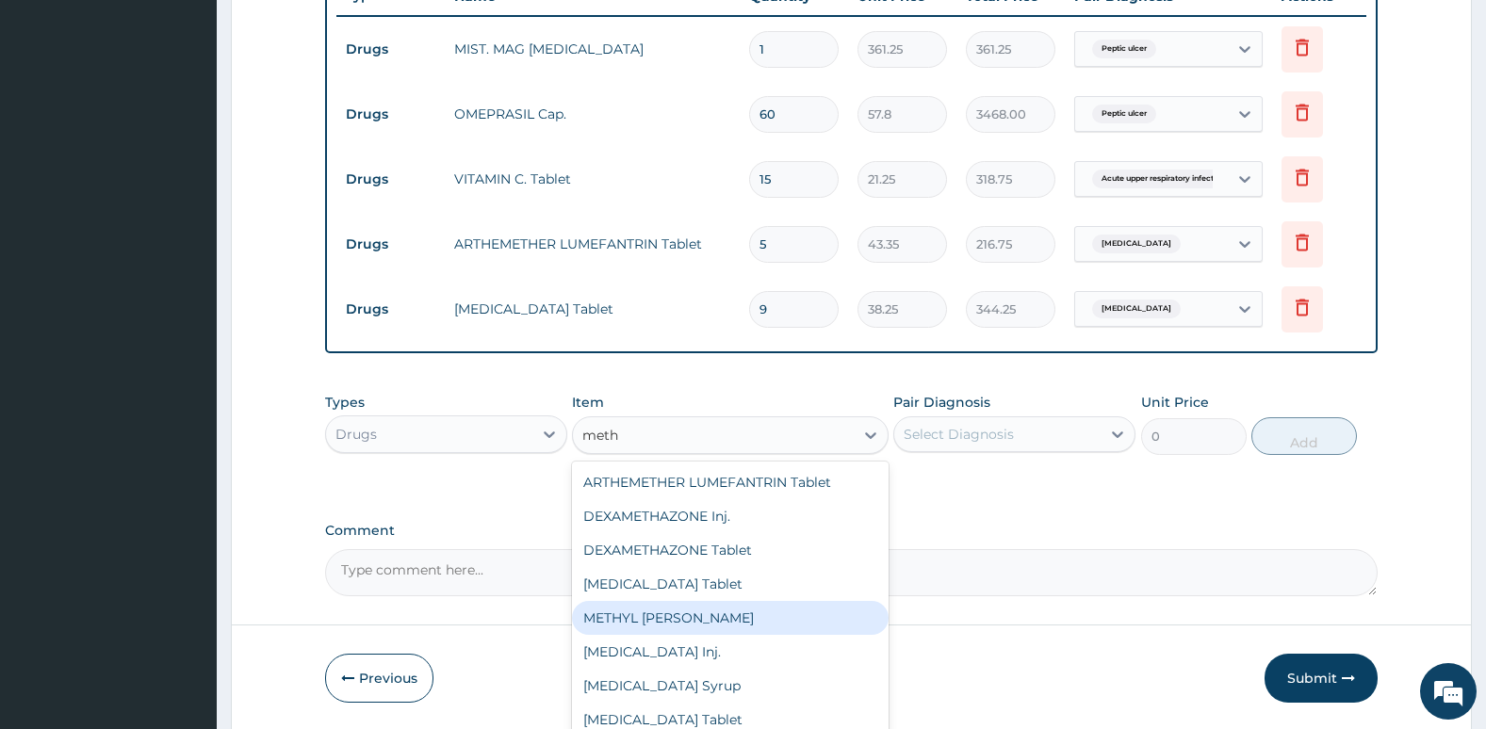
click at [765, 625] on div "METHYL SAL" at bounding box center [730, 618] width 316 height 34
type input "722.5"
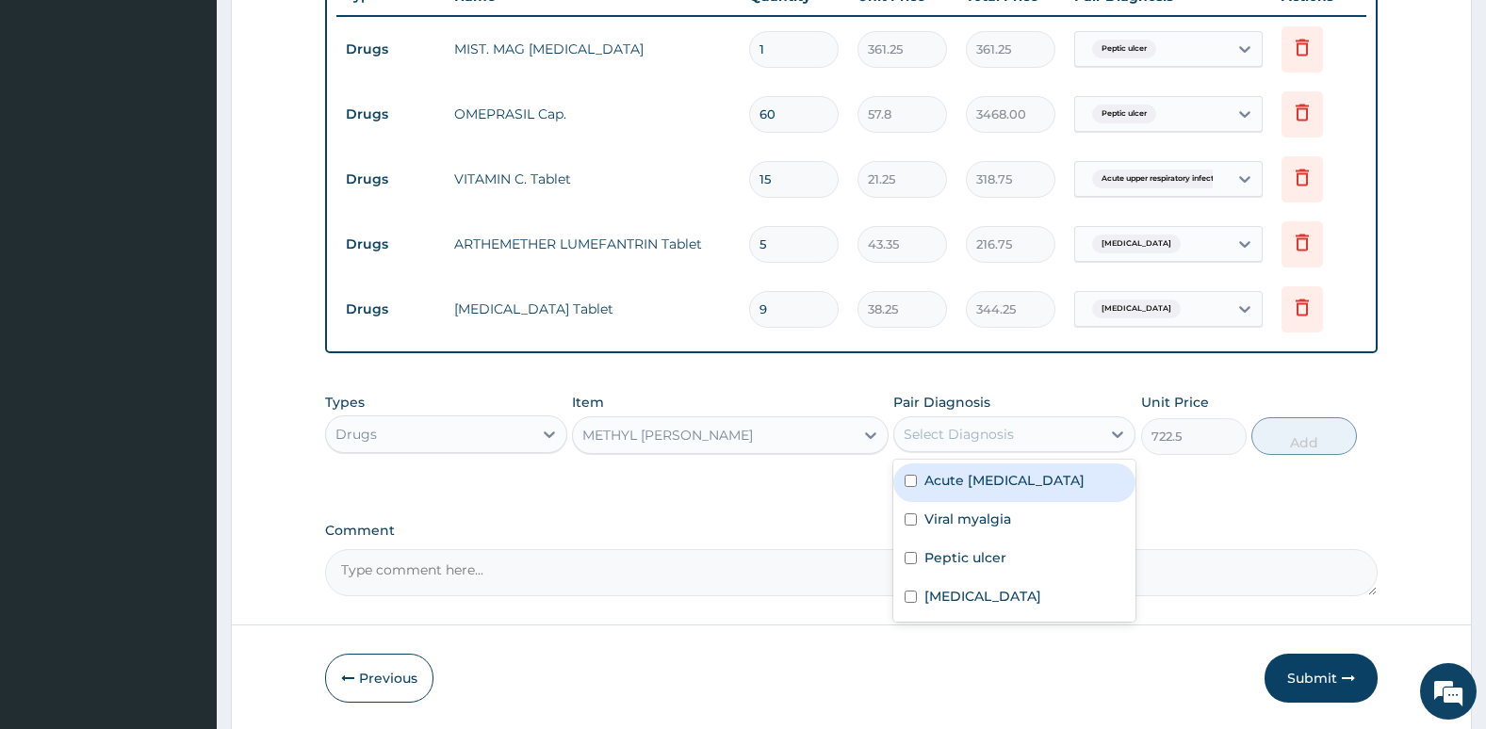
click at [947, 437] on div "Select Diagnosis" at bounding box center [958, 434] width 110 height 19
click at [912, 531] on div "Viral myalgia" at bounding box center [1014, 521] width 242 height 39
checkbox input "true"
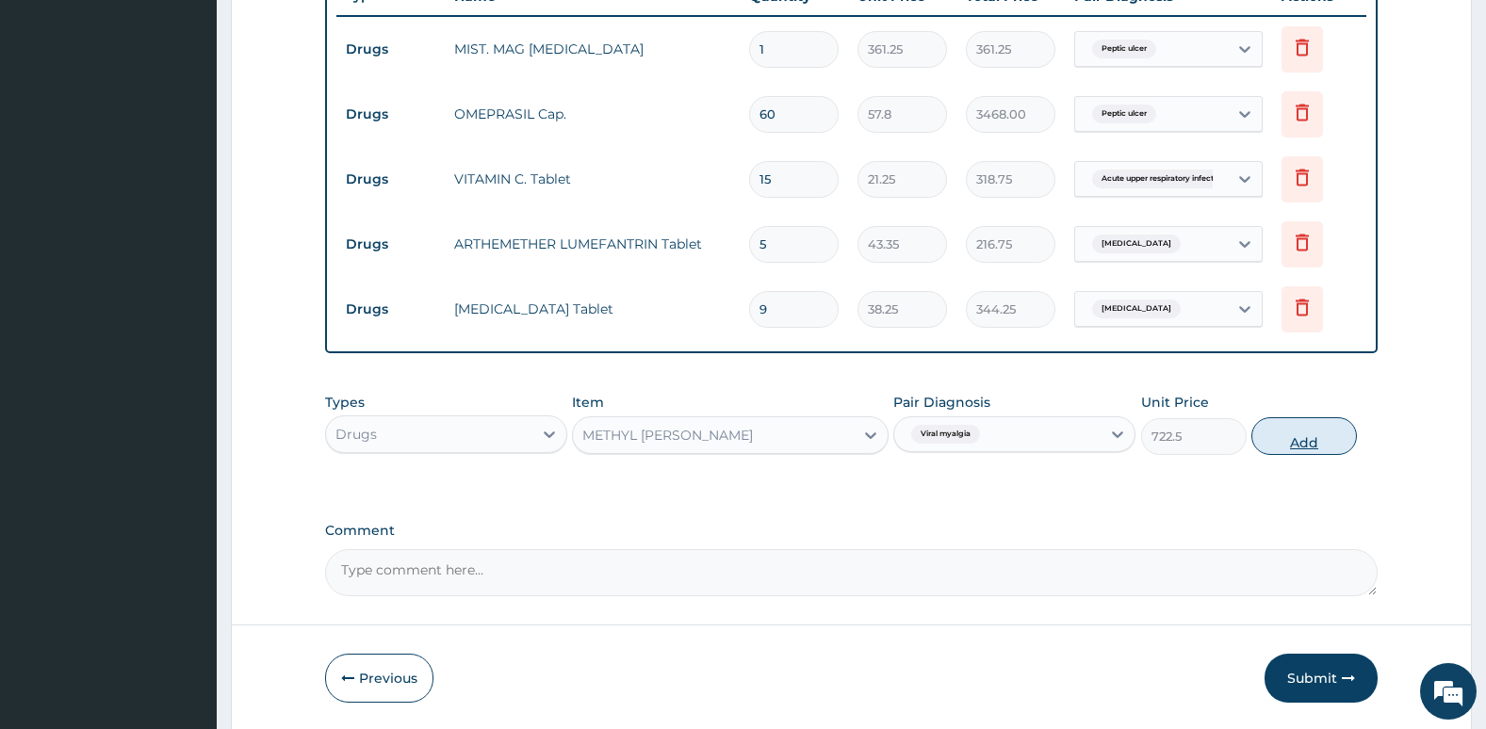
click at [1310, 444] on button "Add" at bounding box center [1304, 436] width 106 height 38
type input "0"
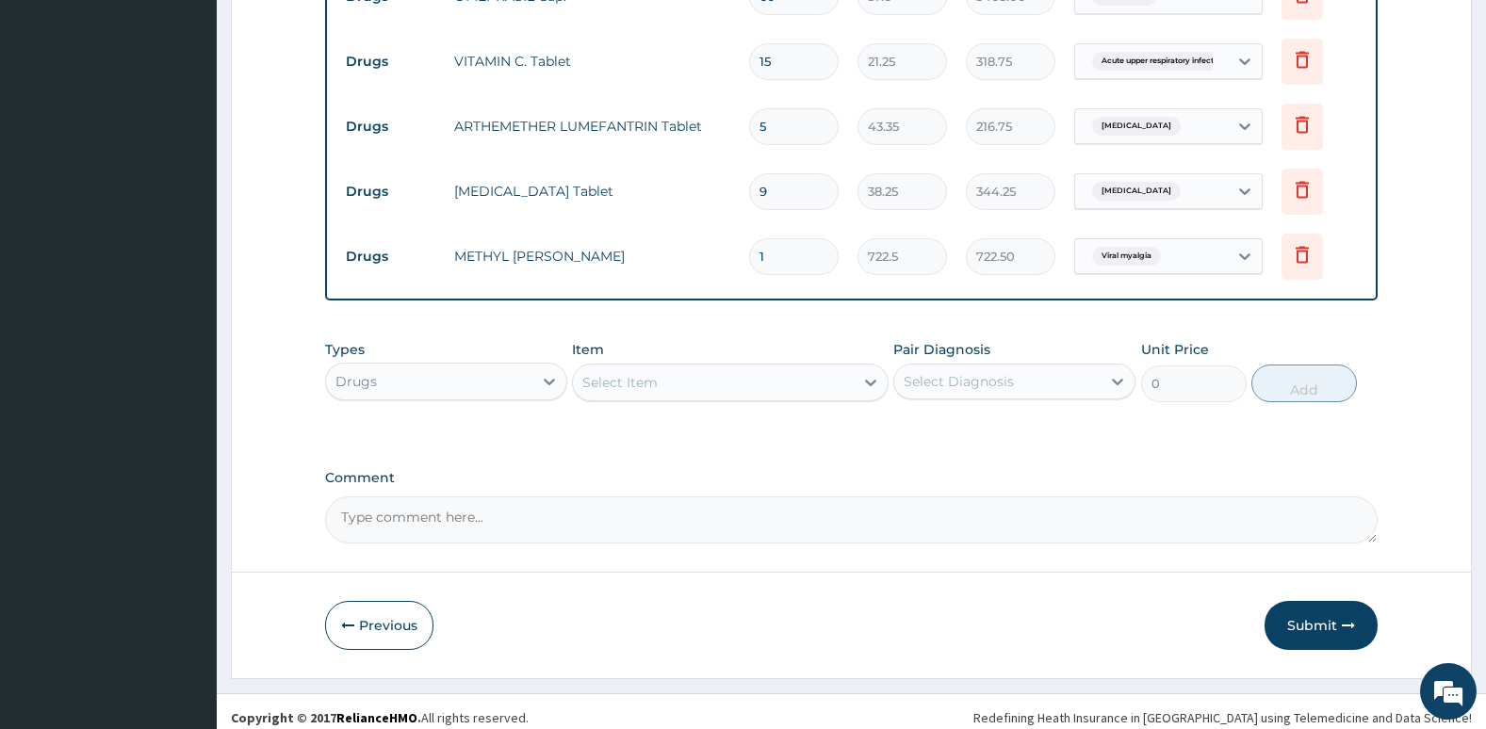
scroll to position [865, 0]
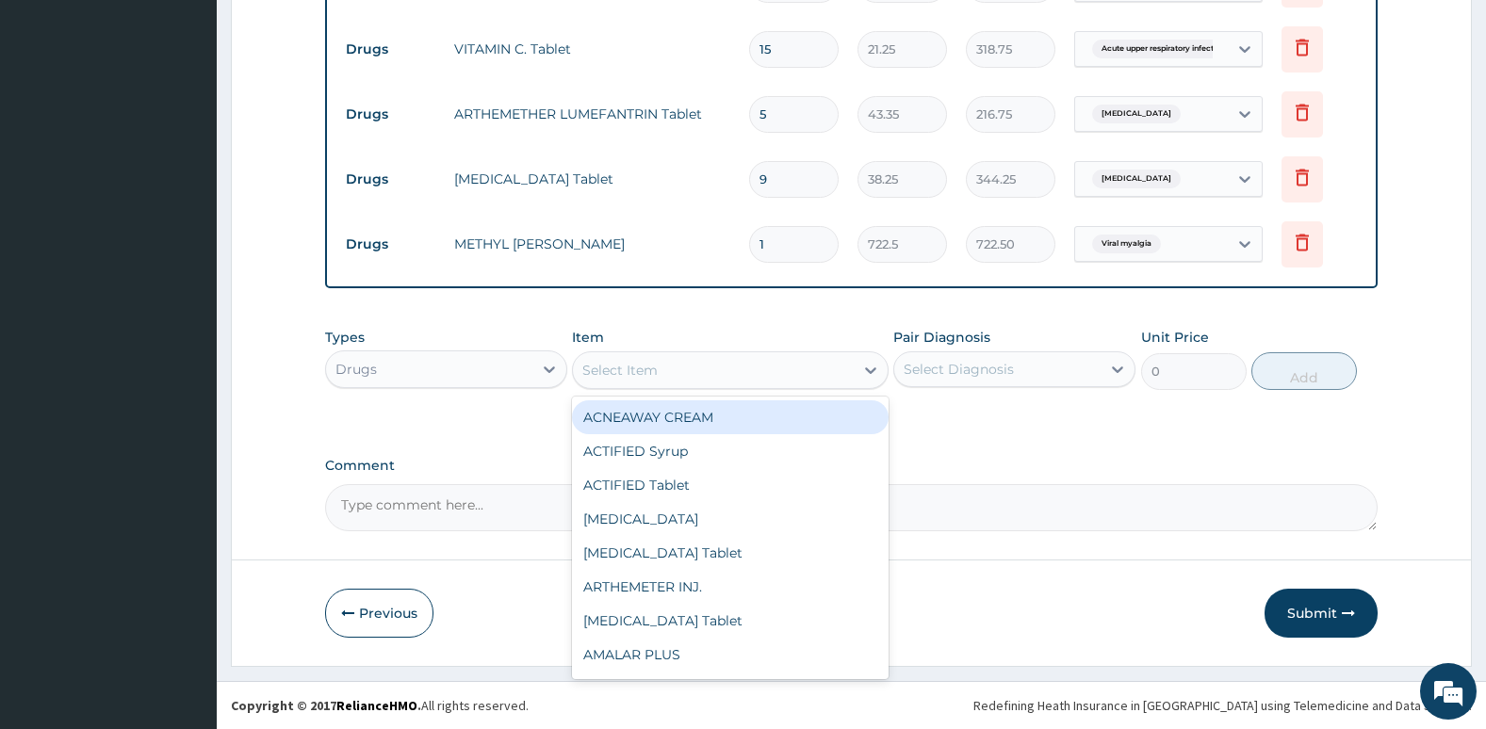
click at [726, 362] on div "Select Item" at bounding box center [713, 370] width 280 height 30
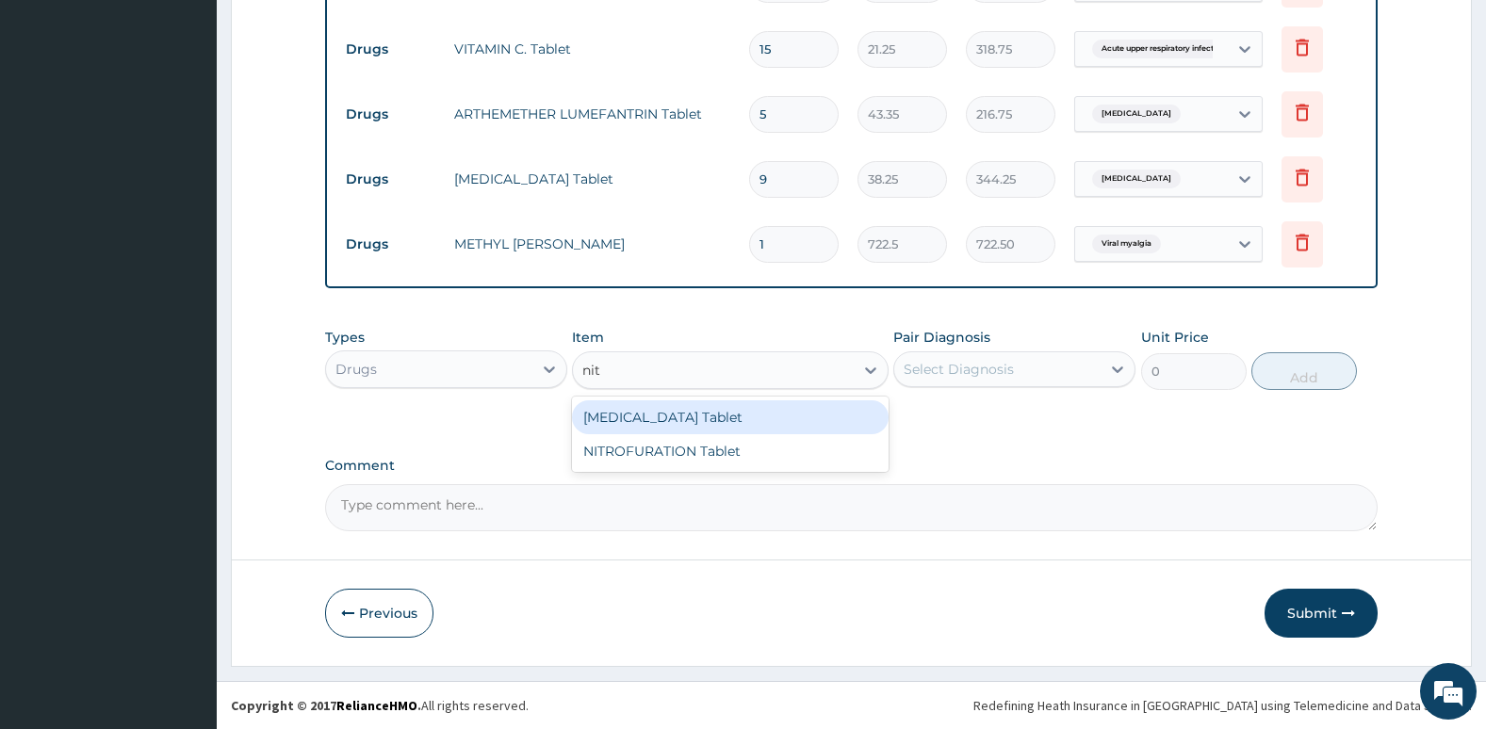
type input "nitr"
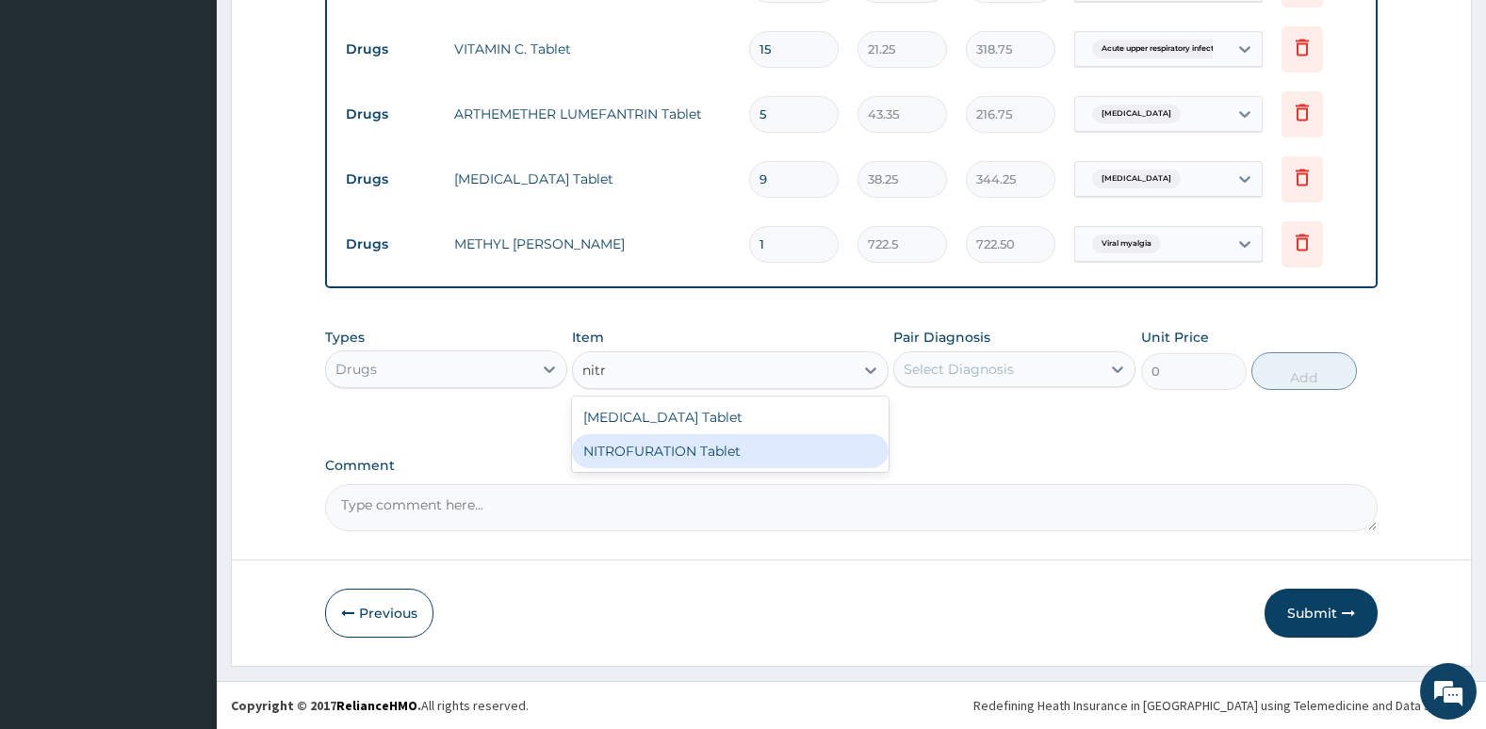
click at [723, 449] on div "NITROFURATION Tablet" at bounding box center [730, 451] width 316 height 34
type input "21.68"
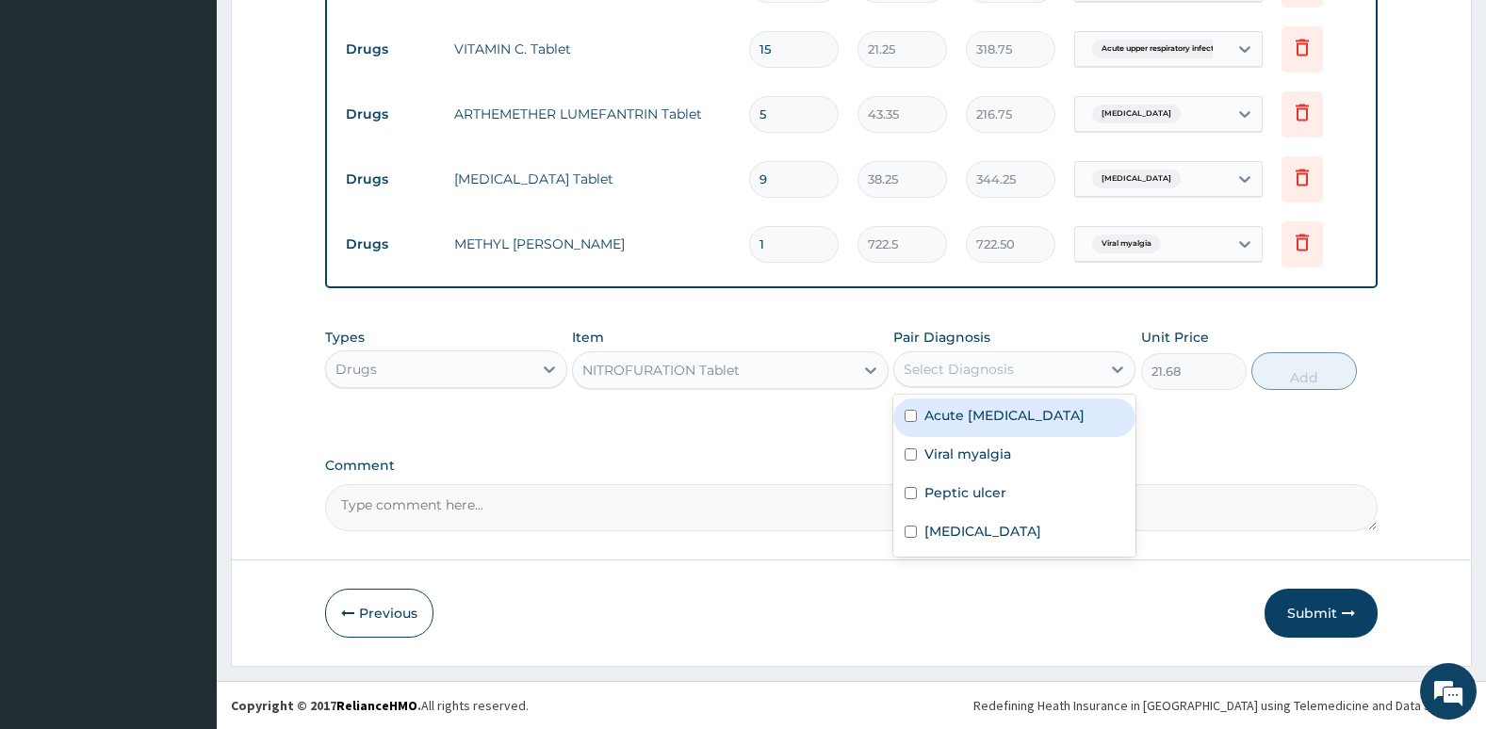
click at [979, 364] on div "Select Diagnosis" at bounding box center [958, 369] width 110 height 19
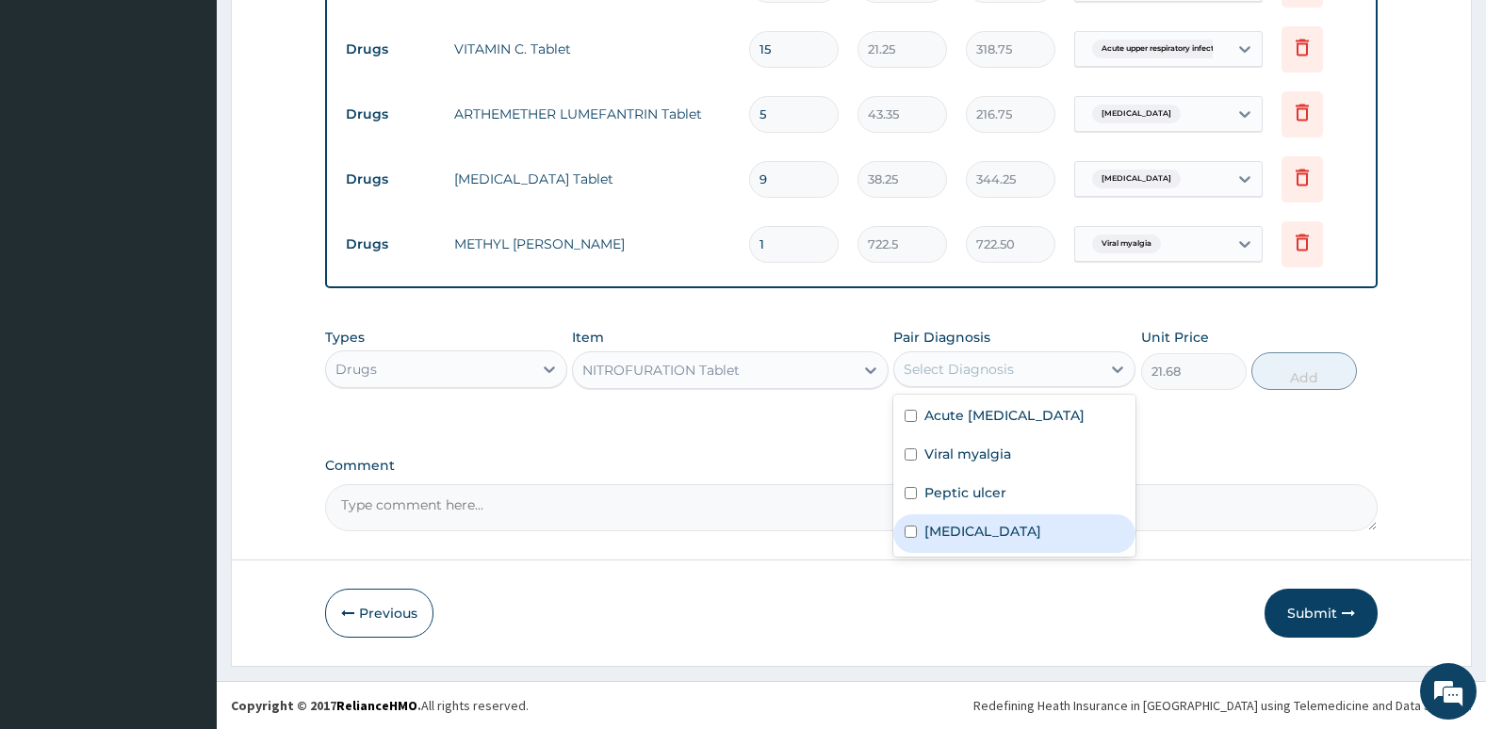
click at [940, 541] on label "Falciparum malaria" at bounding box center [982, 531] width 117 height 19
checkbox input "true"
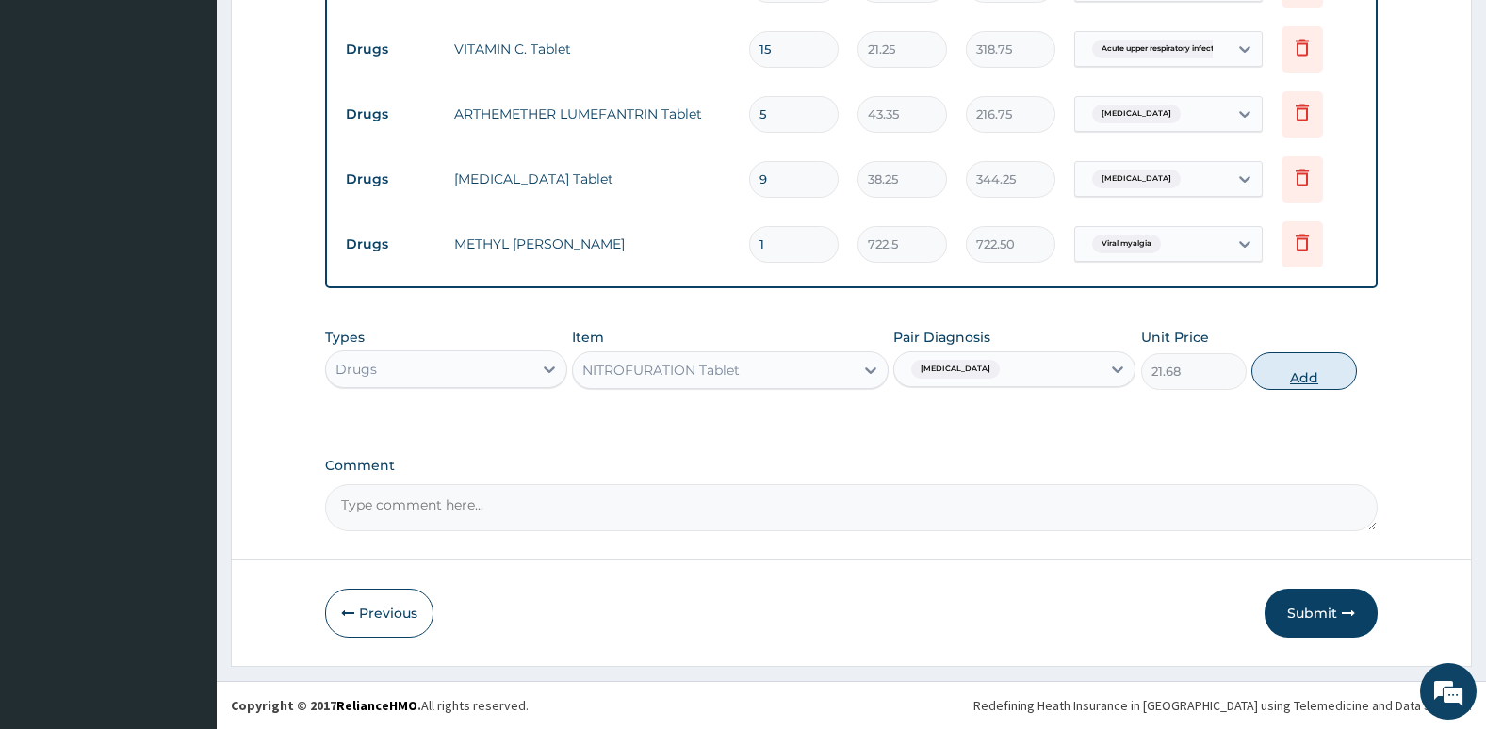
click at [1298, 372] on button "Add" at bounding box center [1304, 371] width 106 height 38
type input "0"
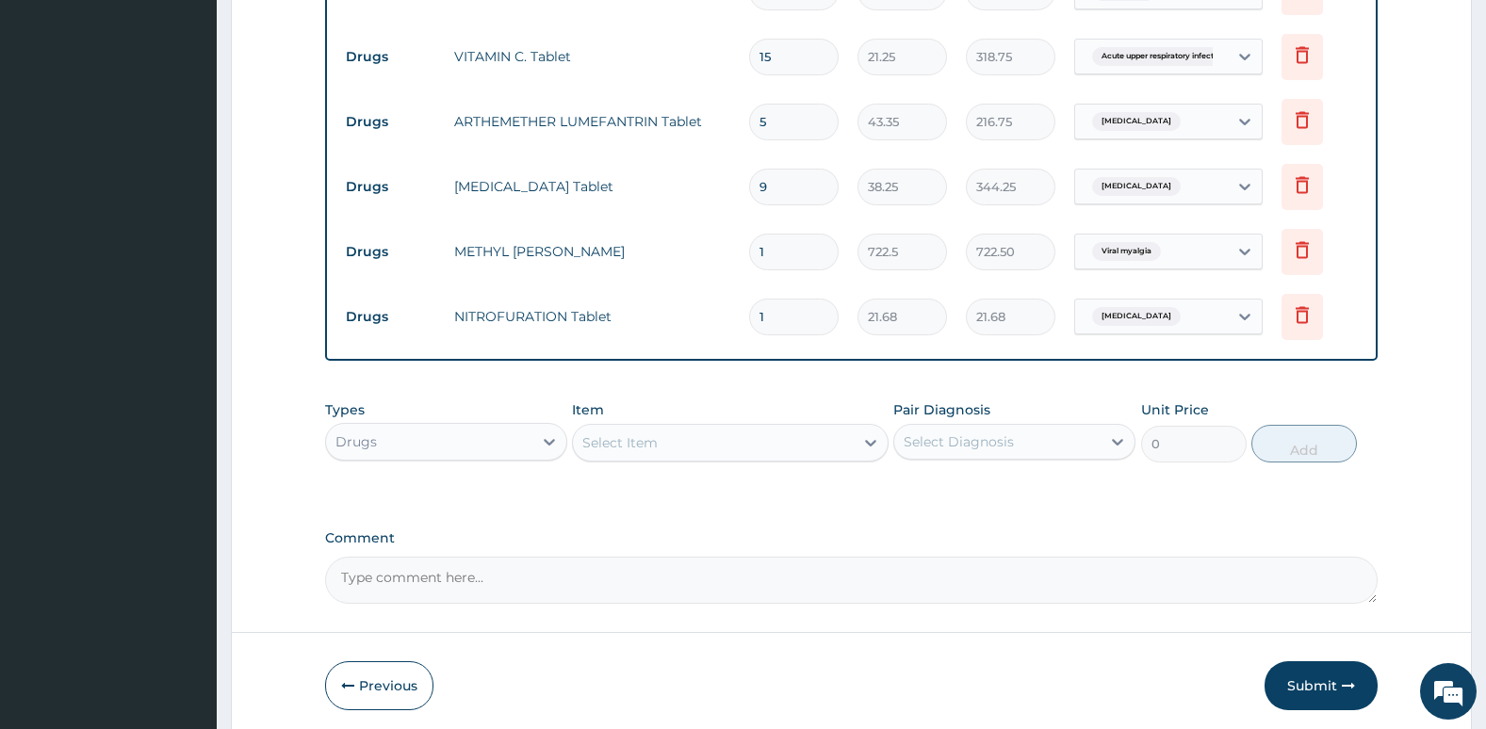
scroll to position [863, 0]
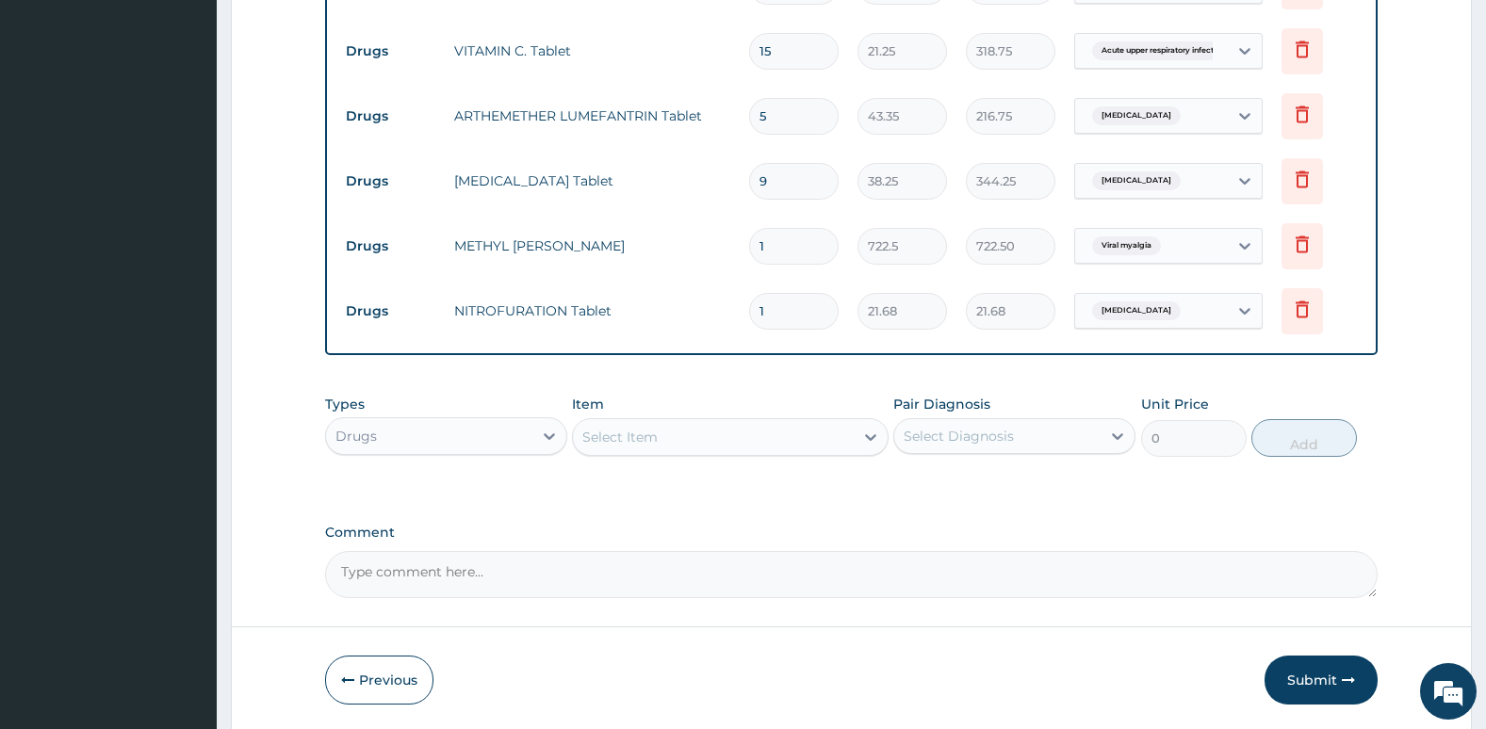
type input "0.00"
type input "6"
type input "130.08"
type input "60"
type input "1300.80"
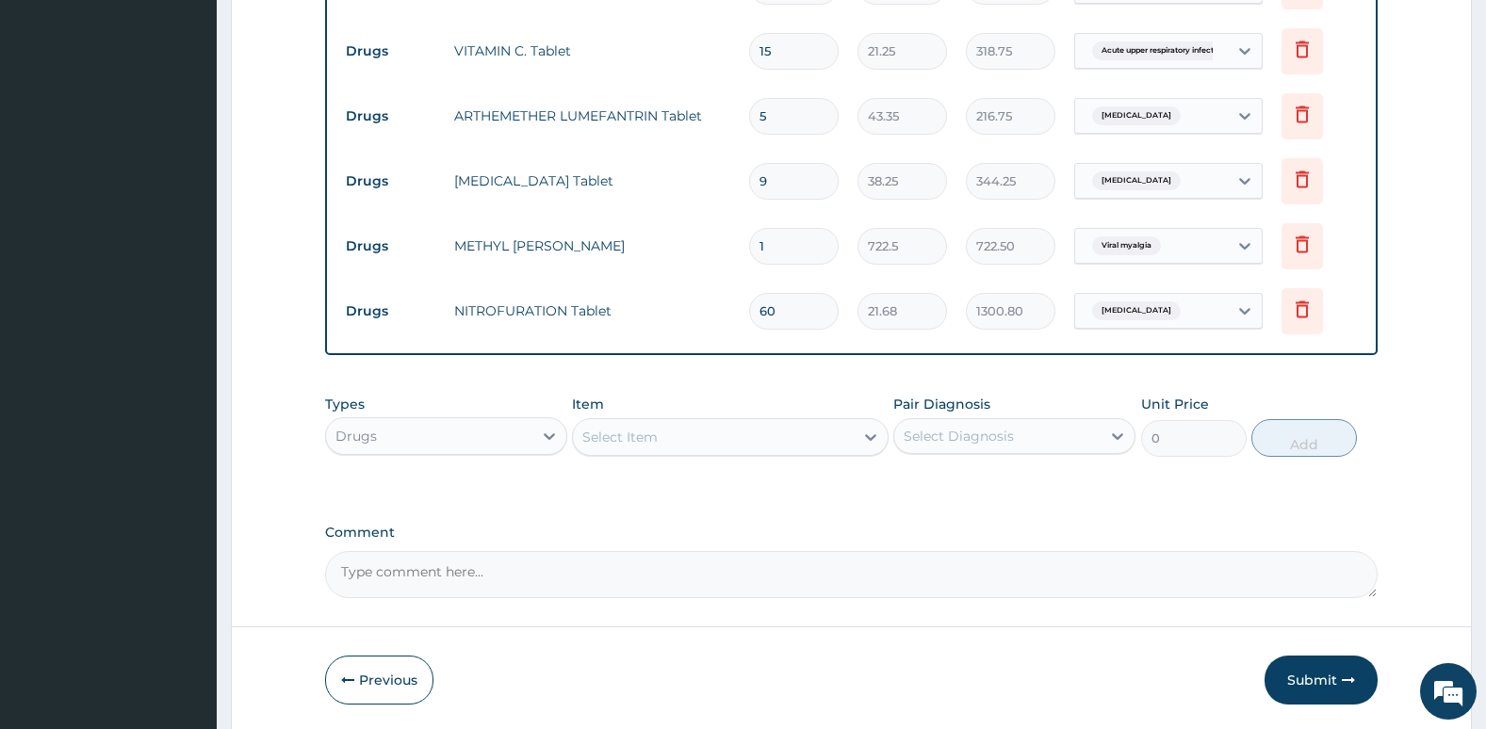
type input "63"
type input "1365.84"
type input "64"
type input "1387.52"
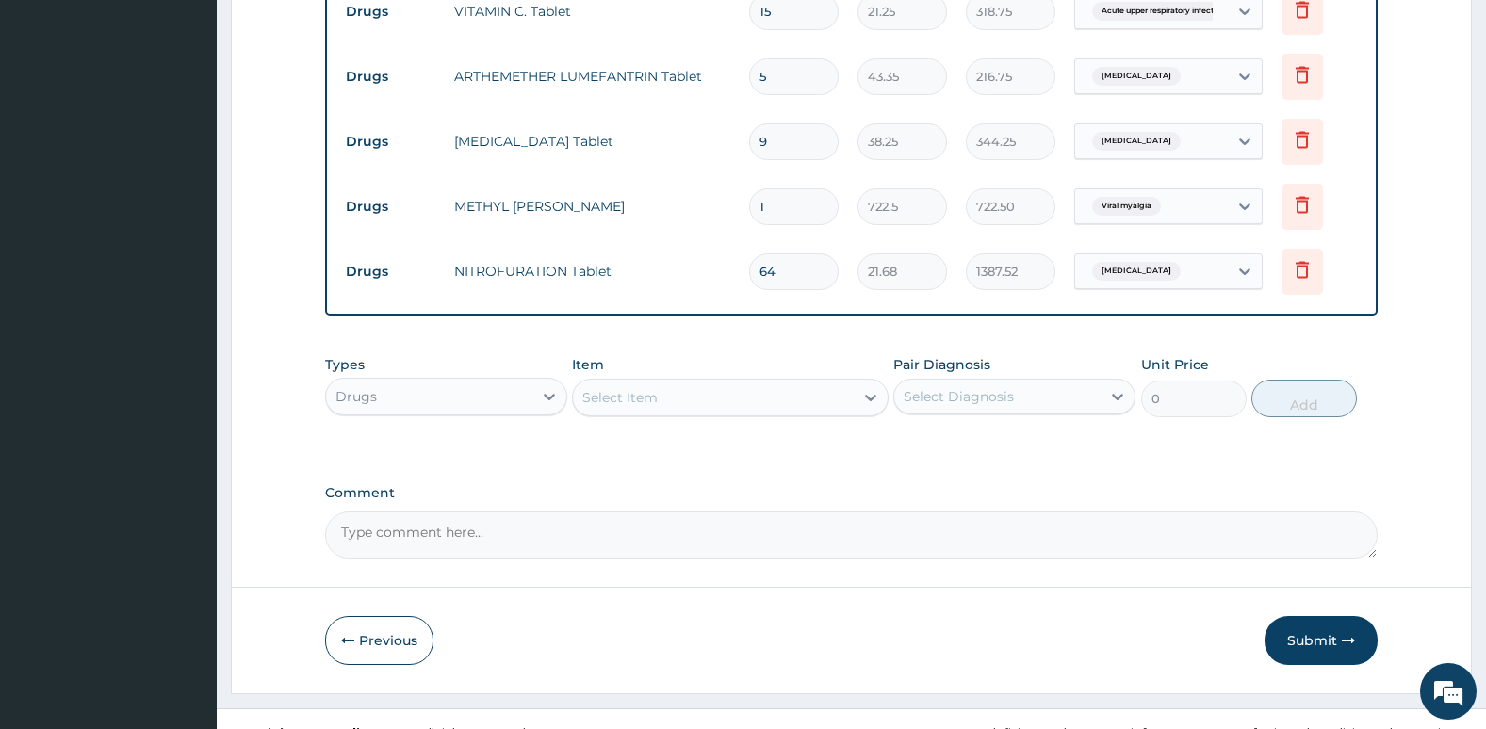
scroll to position [930, 0]
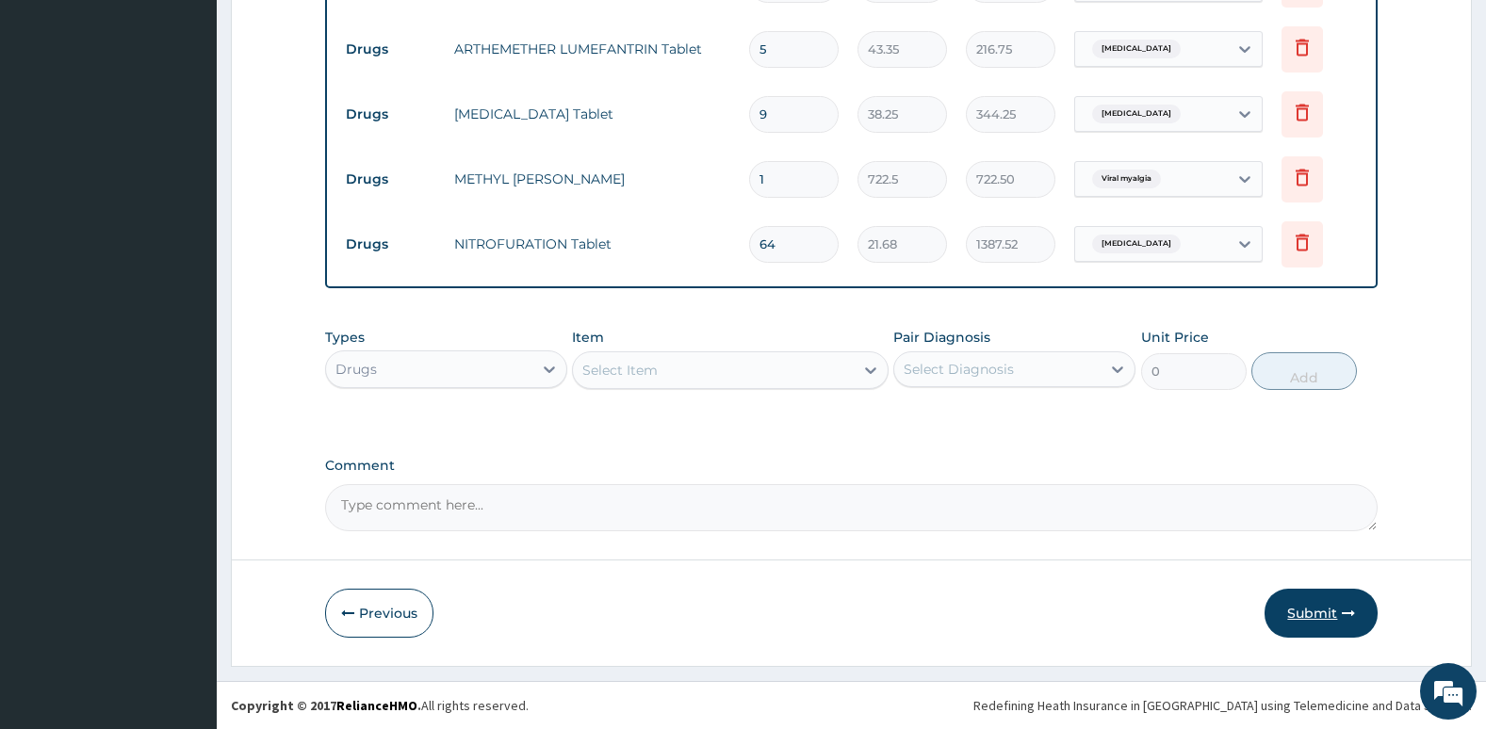
type input "64"
click at [1349, 626] on button "Submit" at bounding box center [1320, 613] width 113 height 49
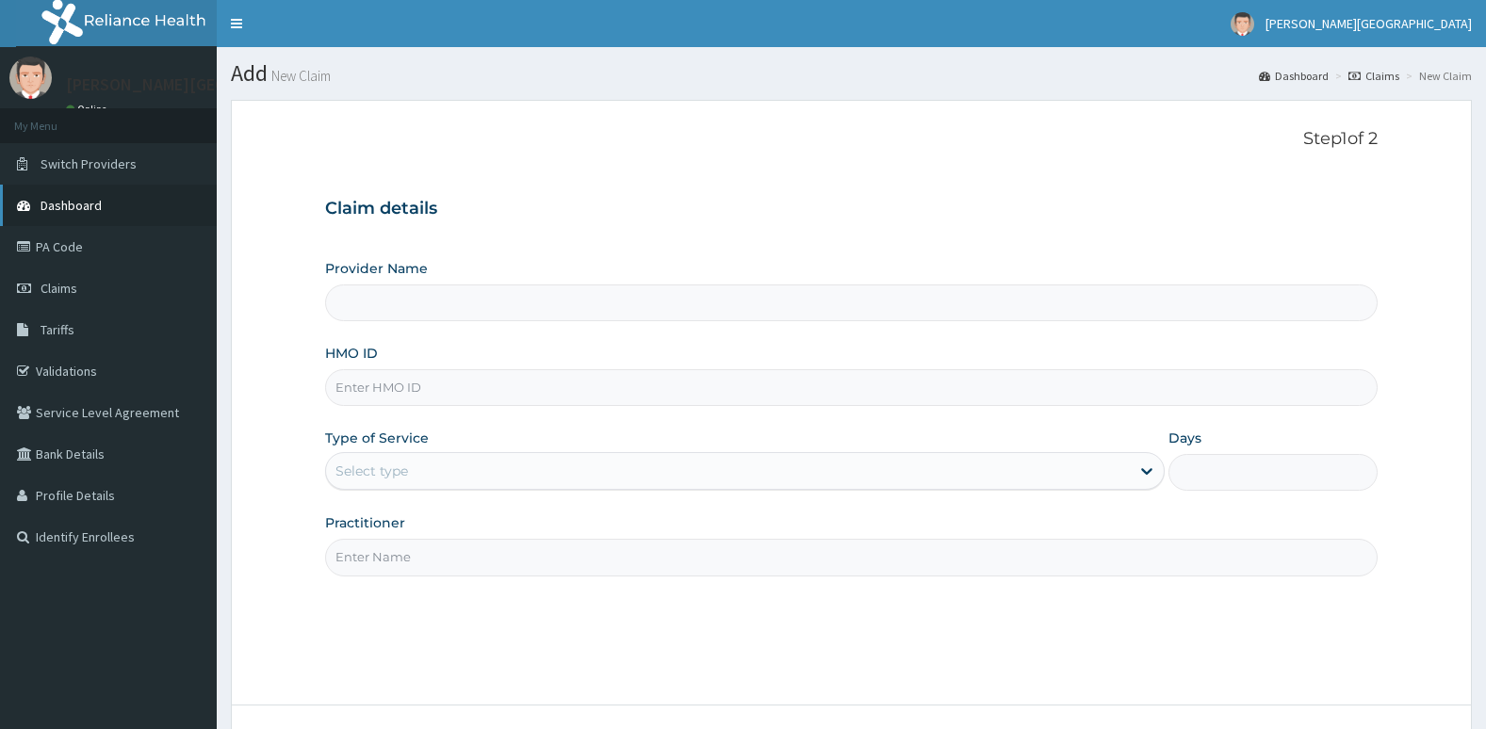
click at [86, 200] on span "Dashboard" at bounding box center [71, 205] width 61 height 17
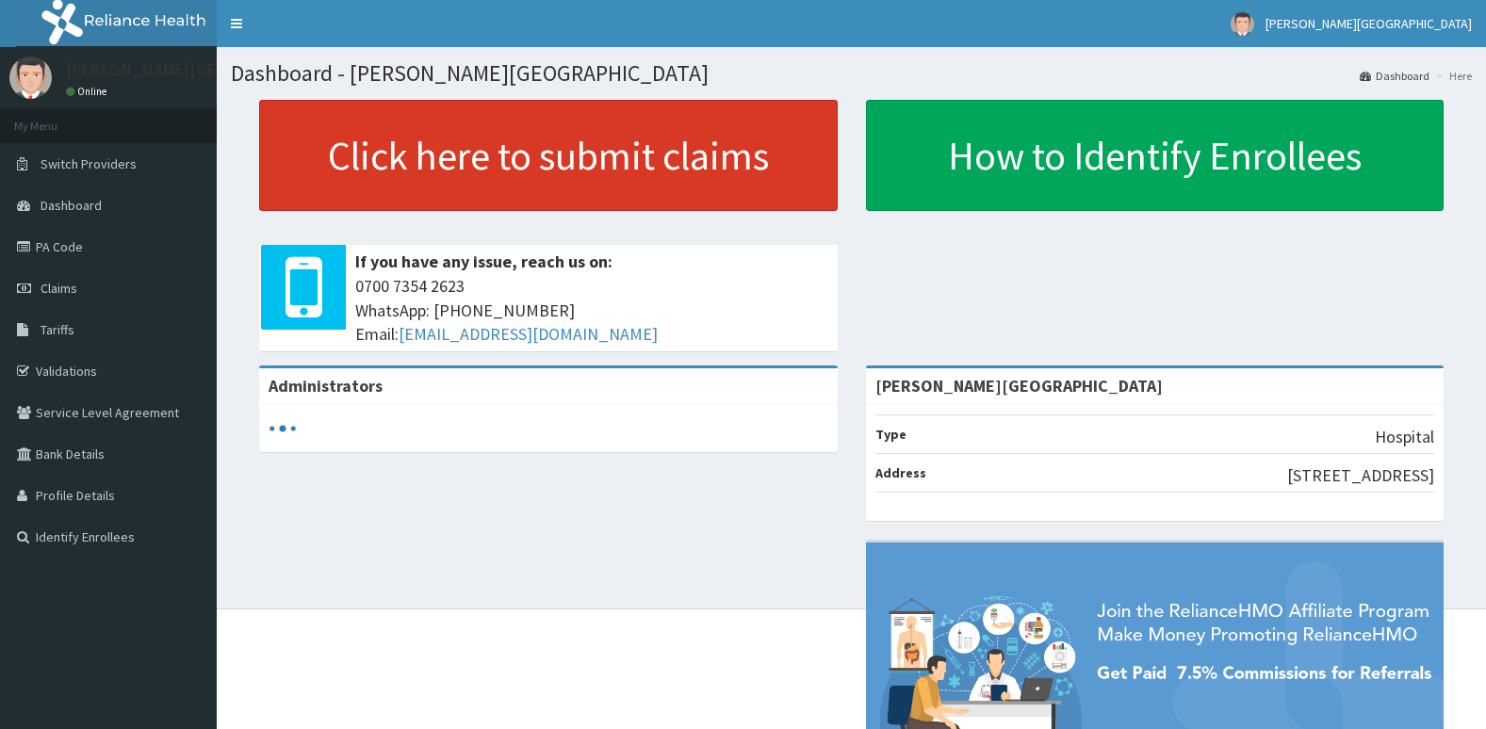
click at [402, 153] on link "Click here to submit claims" at bounding box center [548, 155] width 578 height 111
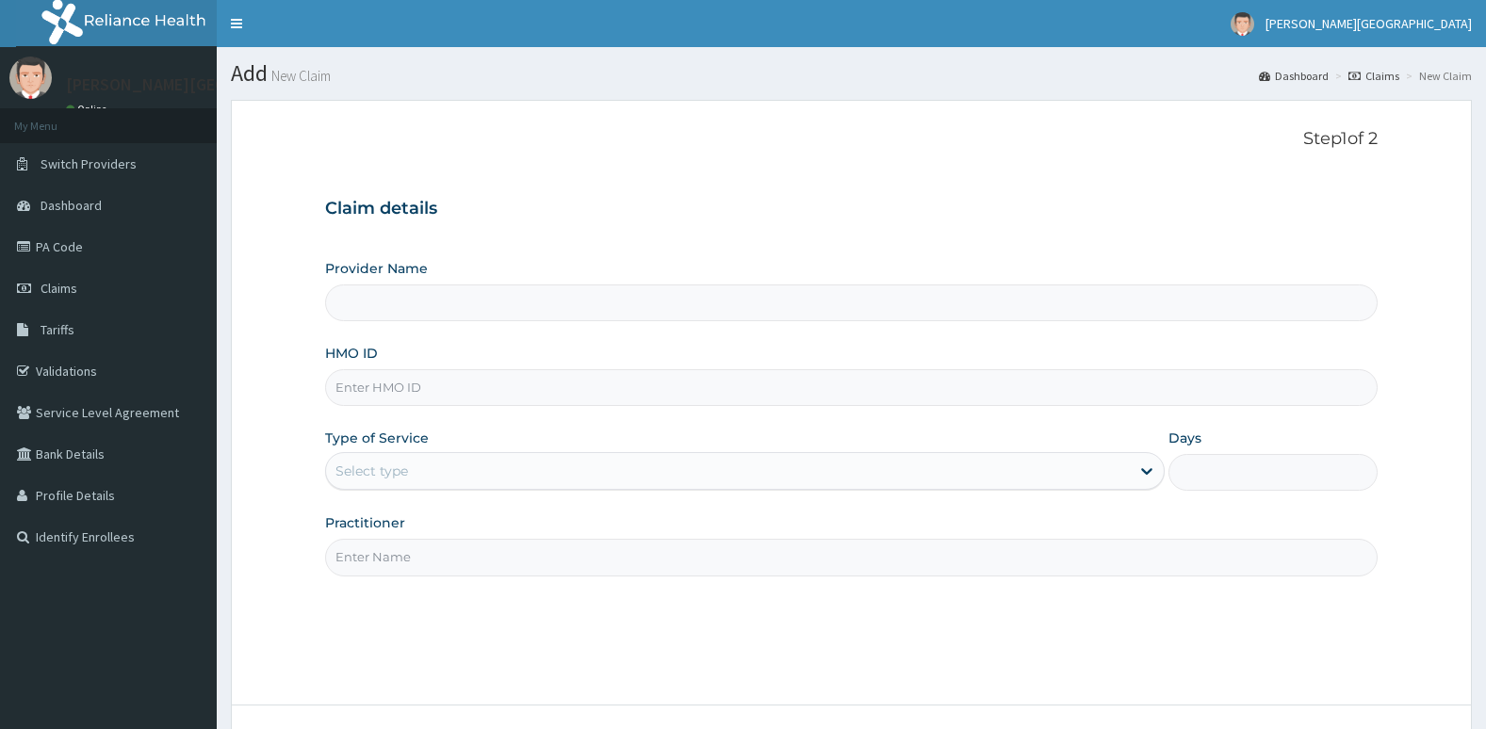
type input "[PERSON_NAME][GEOGRAPHIC_DATA]"
click at [1359, 82] on link "Claims" at bounding box center [1373, 76] width 51 height 16
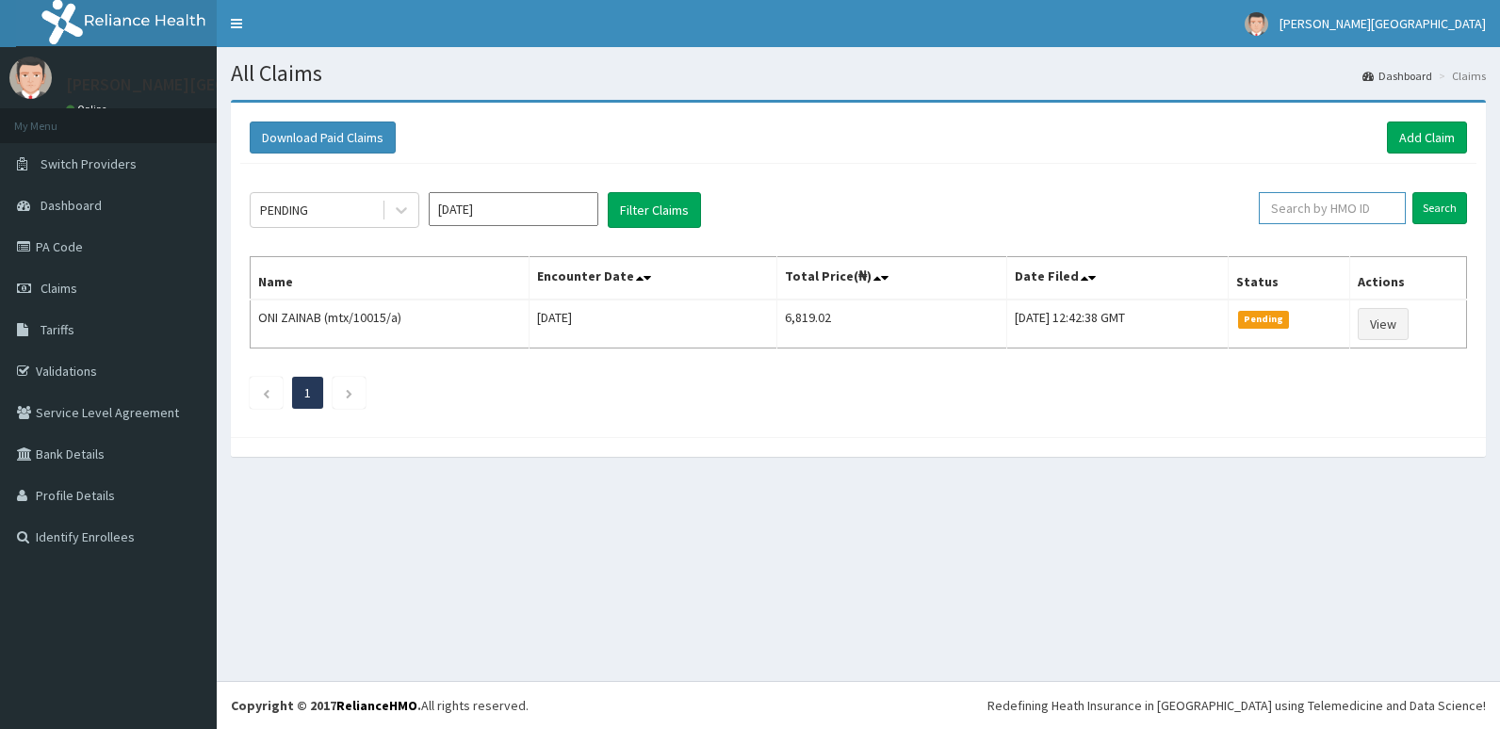
click at [1353, 213] on input "text" at bounding box center [1332, 208] width 147 height 32
type input "[PERSON_NAME]/10003/d"
click at [1446, 206] on input "Search" at bounding box center [1439, 208] width 55 height 32
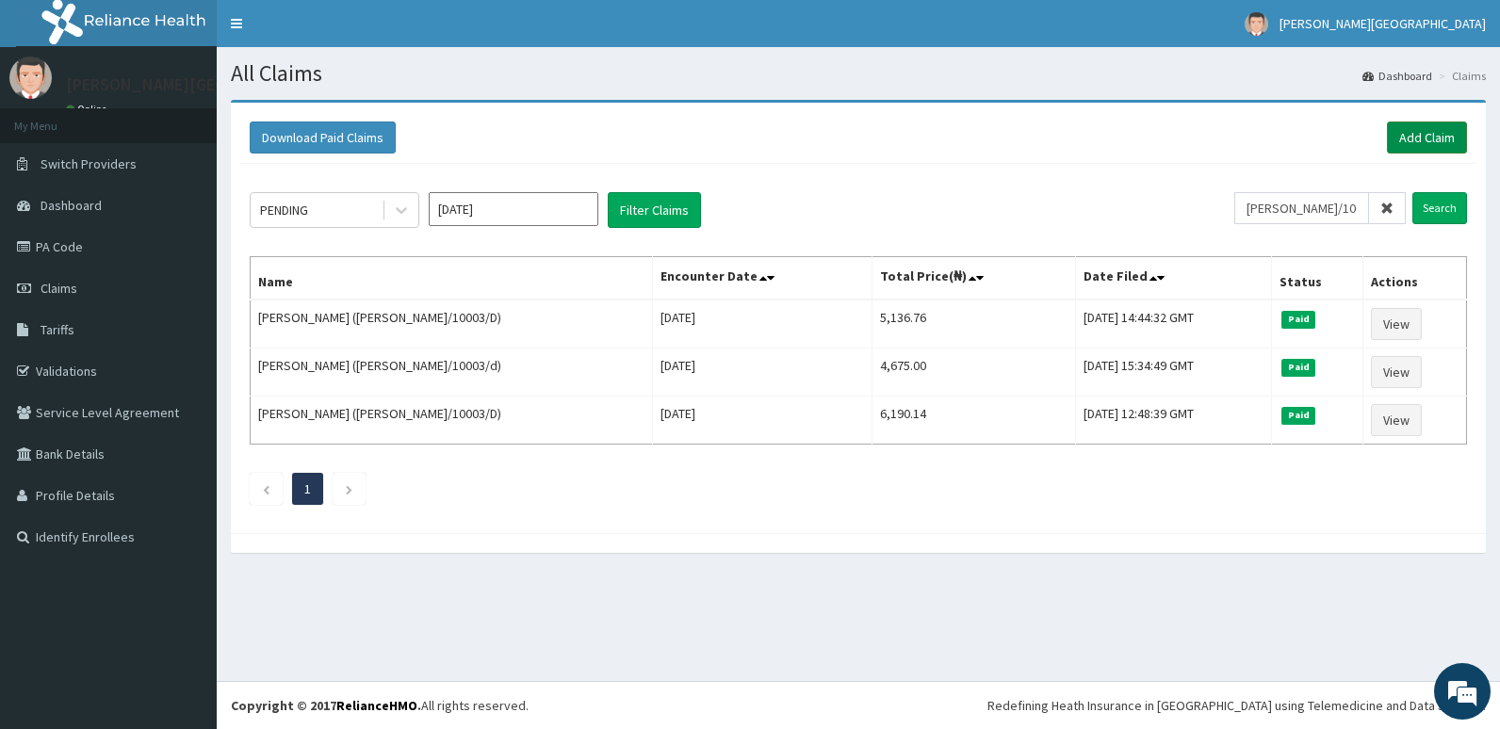
click at [1425, 131] on link "Add Claim" at bounding box center [1427, 138] width 80 height 32
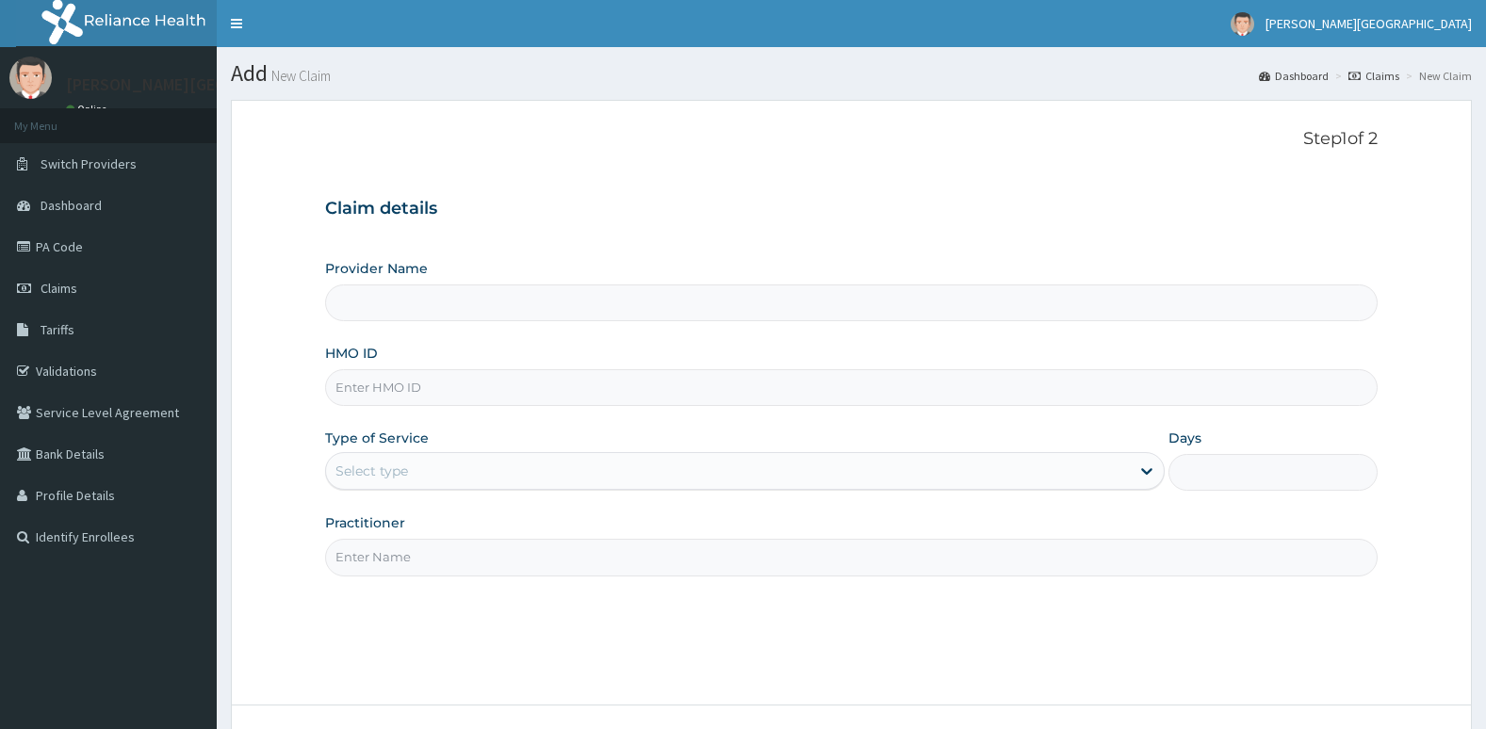
drag, startPoint x: 0, startPoint y: 0, endPoint x: 1012, endPoint y: 385, distance: 1082.6
click at [1012, 385] on input "HMO ID" at bounding box center [851, 387] width 1053 height 37
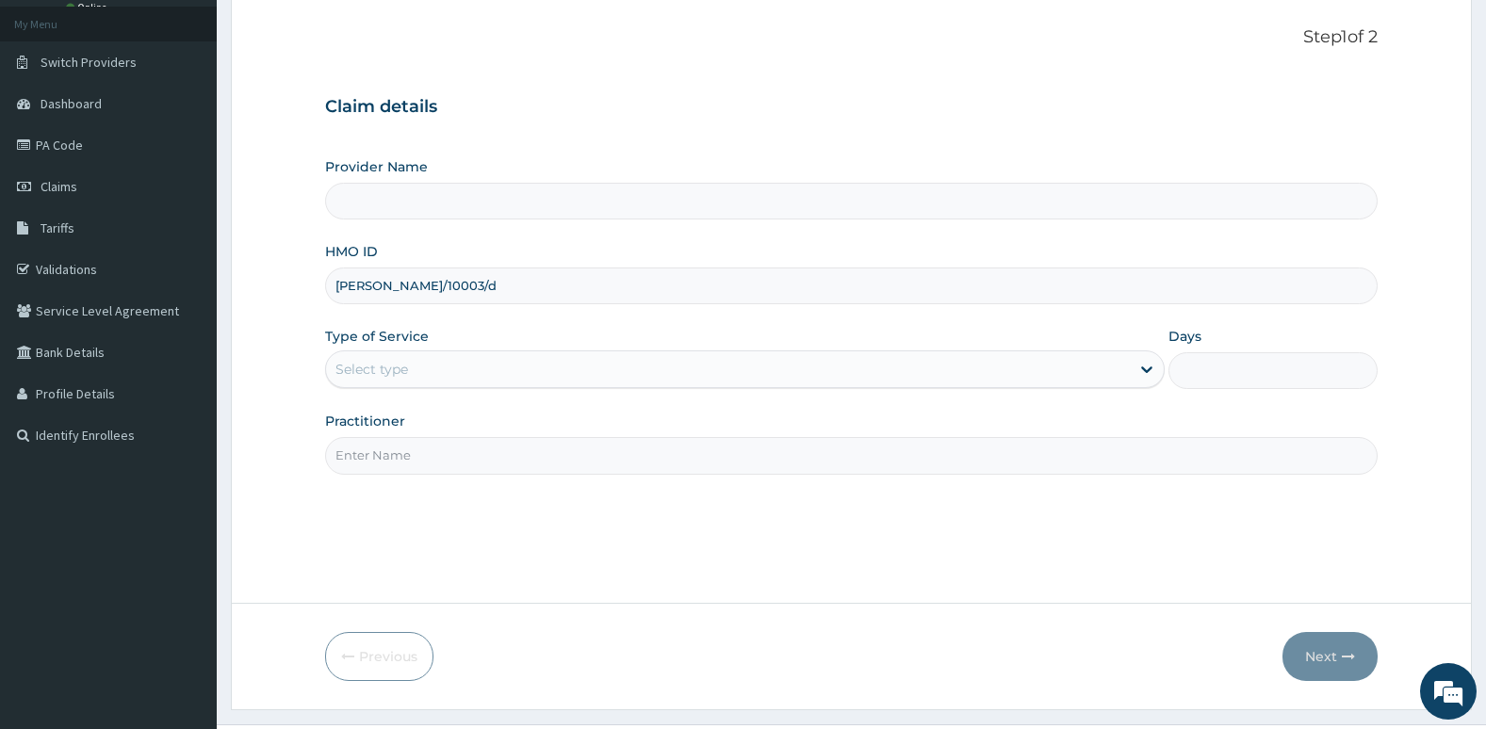
scroll to position [145, 0]
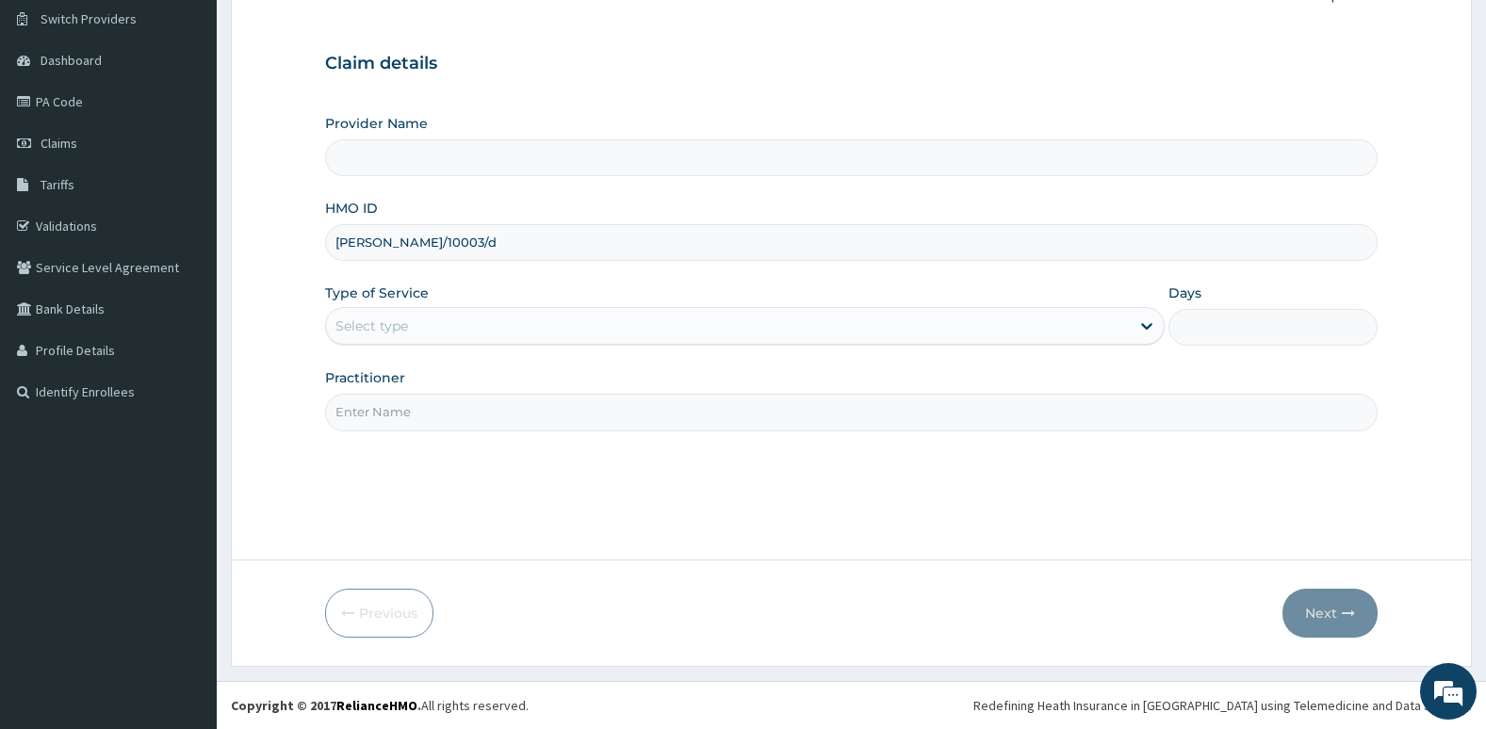
type input "[PERSON_NAME]/10003/d"
click at [811, 326] on div "Select type" at bounding box center [728, 326] width 804 height 30
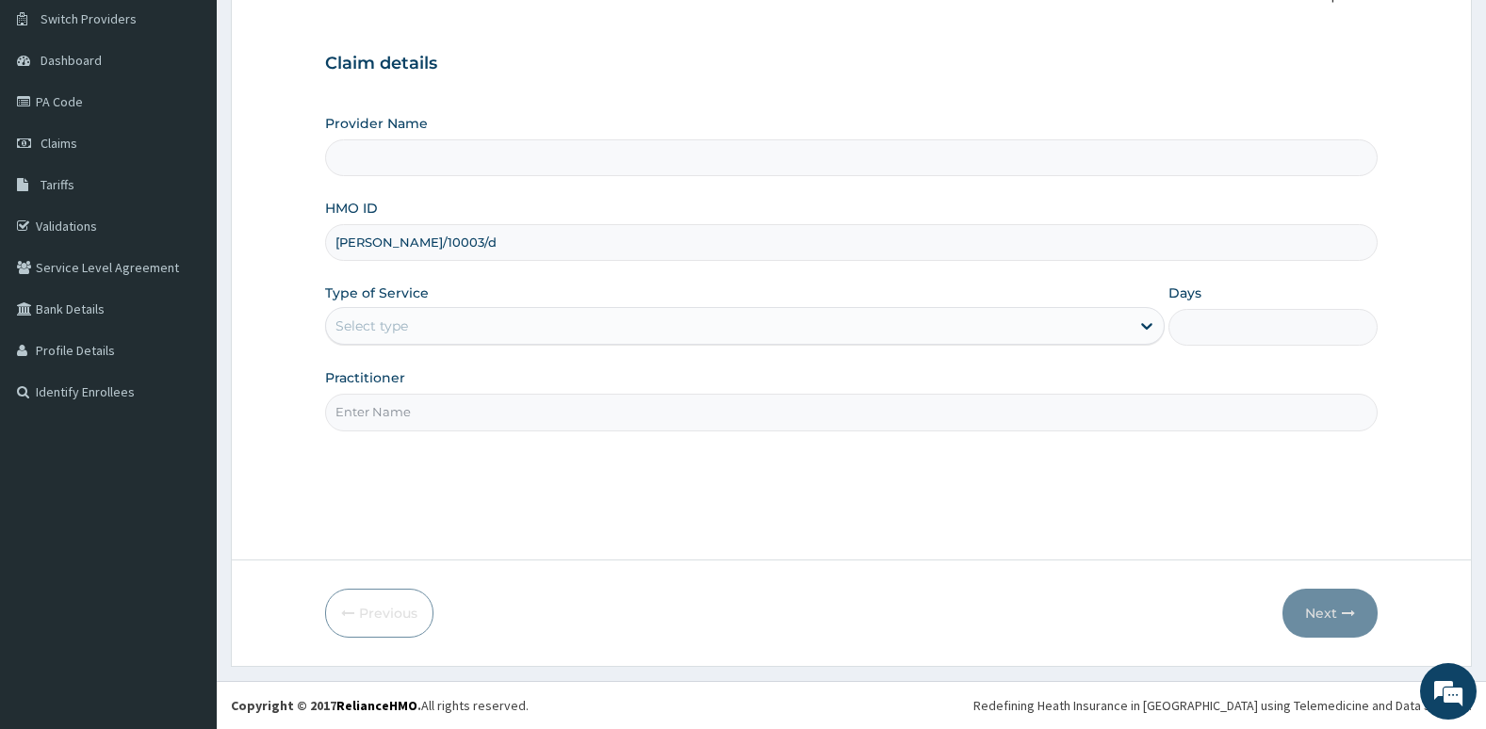
click at [811, 326] on div "Select type" at bounding box center [728, 326] width 804 height 30
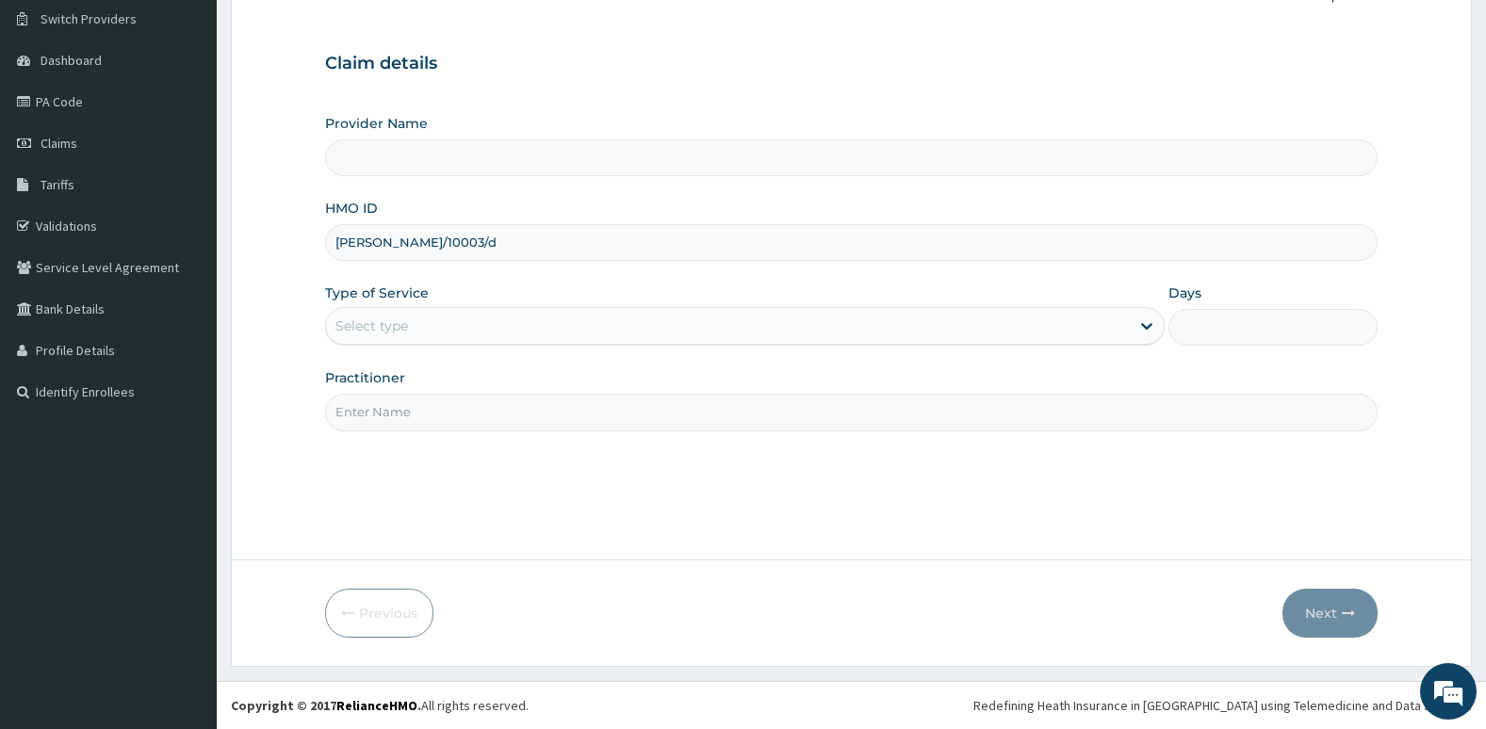
click at [811, 326] on div "Select type" at bounding box center [728, 326] width 804 height 30
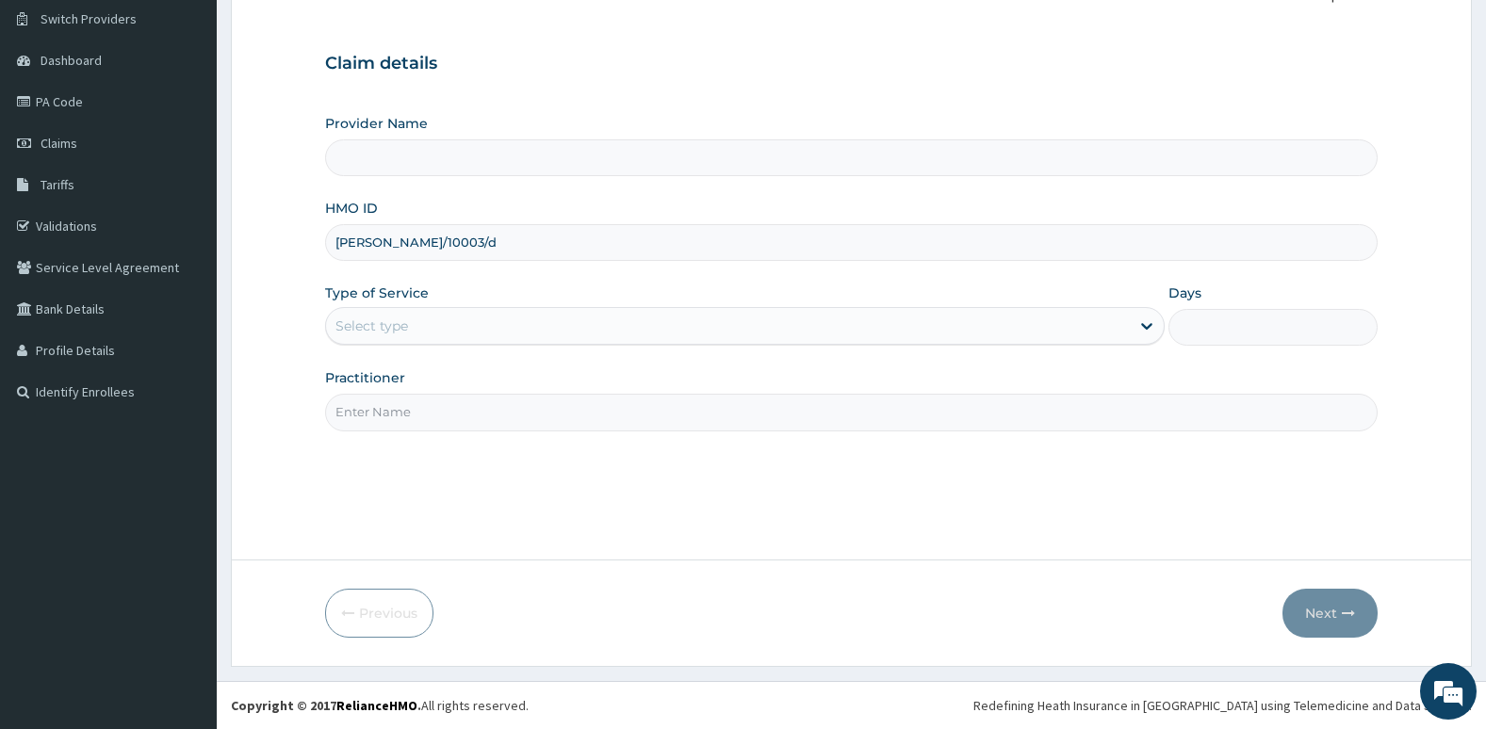
click at [811, 326] on div "Select type" at bounding box center [728, 326] width 804 height 30
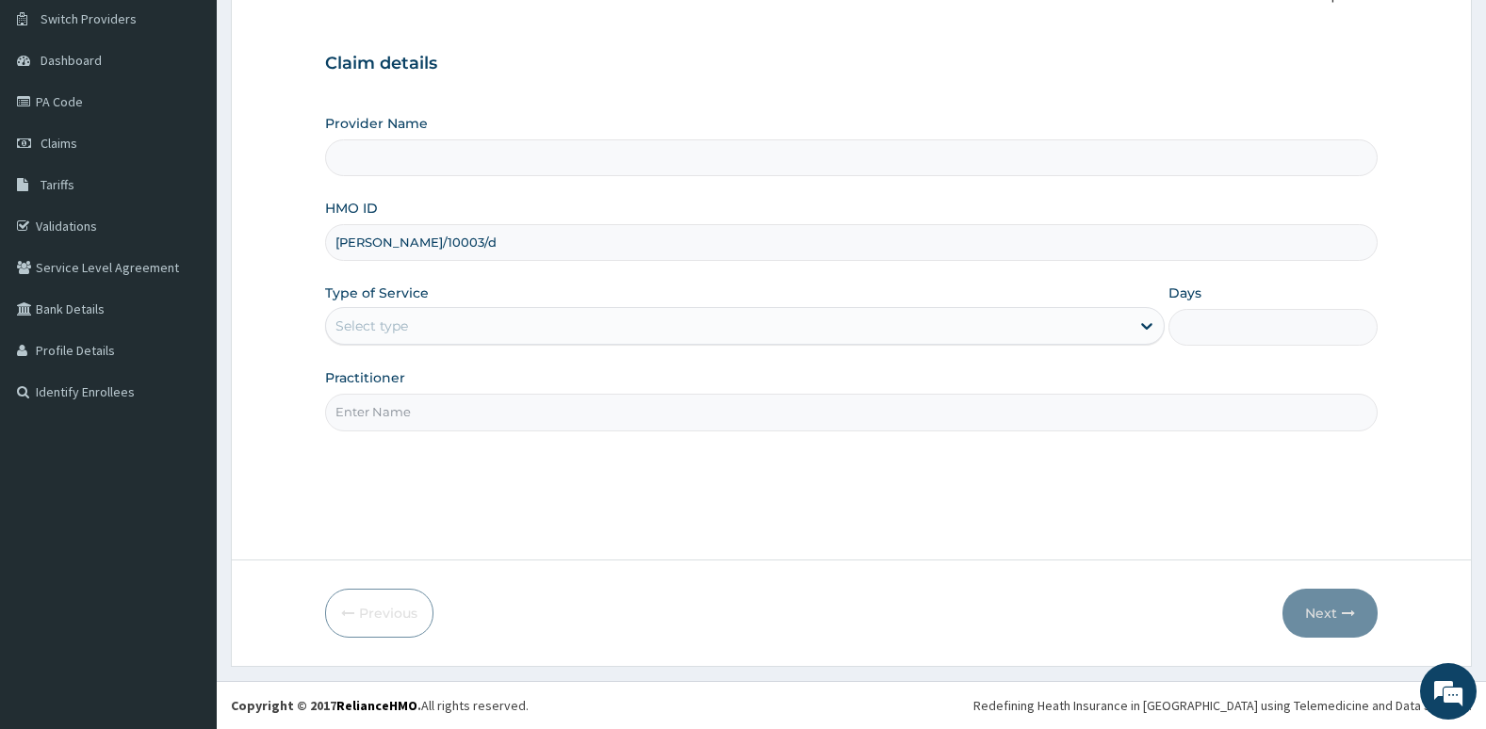
click at [811, 326] on div "Select type" at bounding box center [728, 326] width 804 height 30
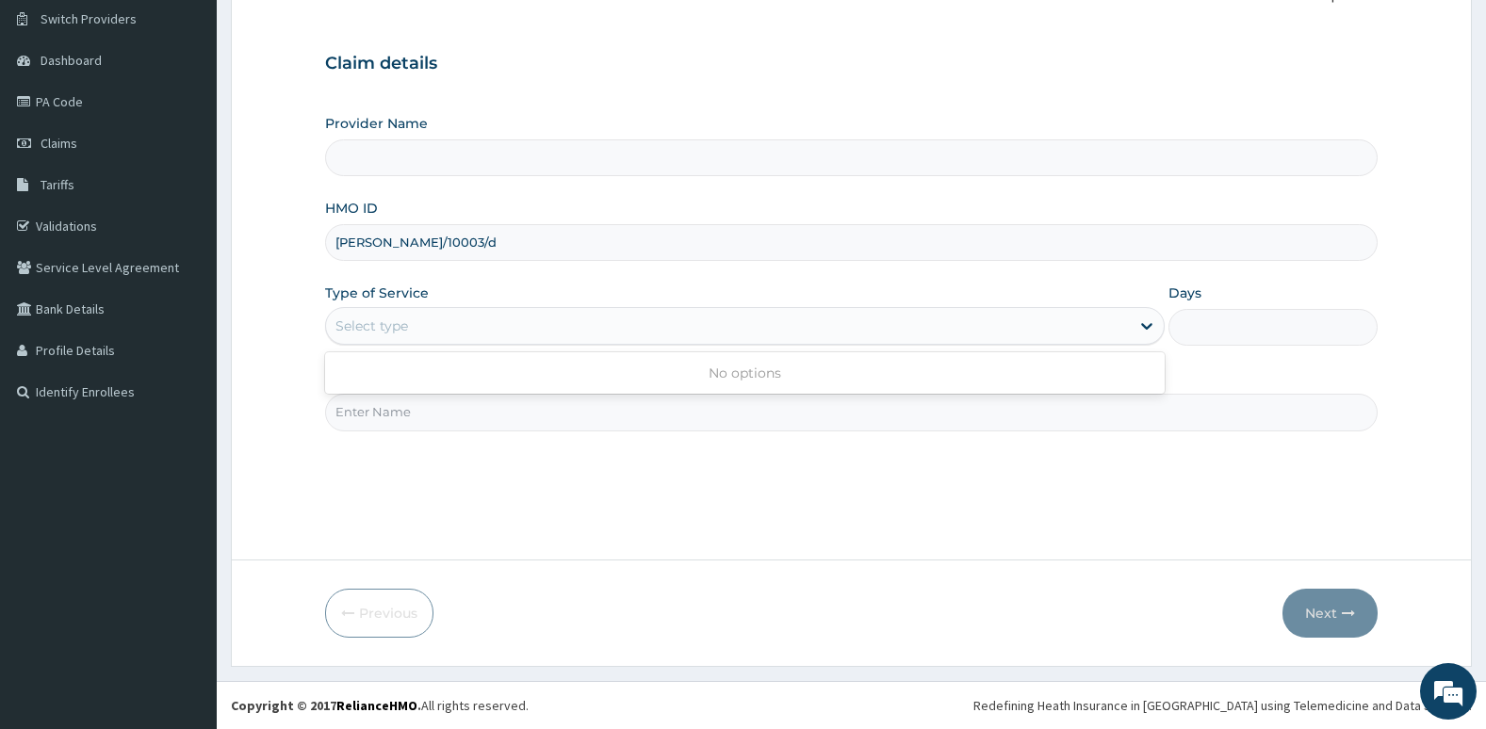
click at [811, 326] on div "Select type" at bounding box center [728, 326] width 804 height 30
click at [787, 166] on input "Provider Name" at bounding box center [851, 157] width 1053 height 37
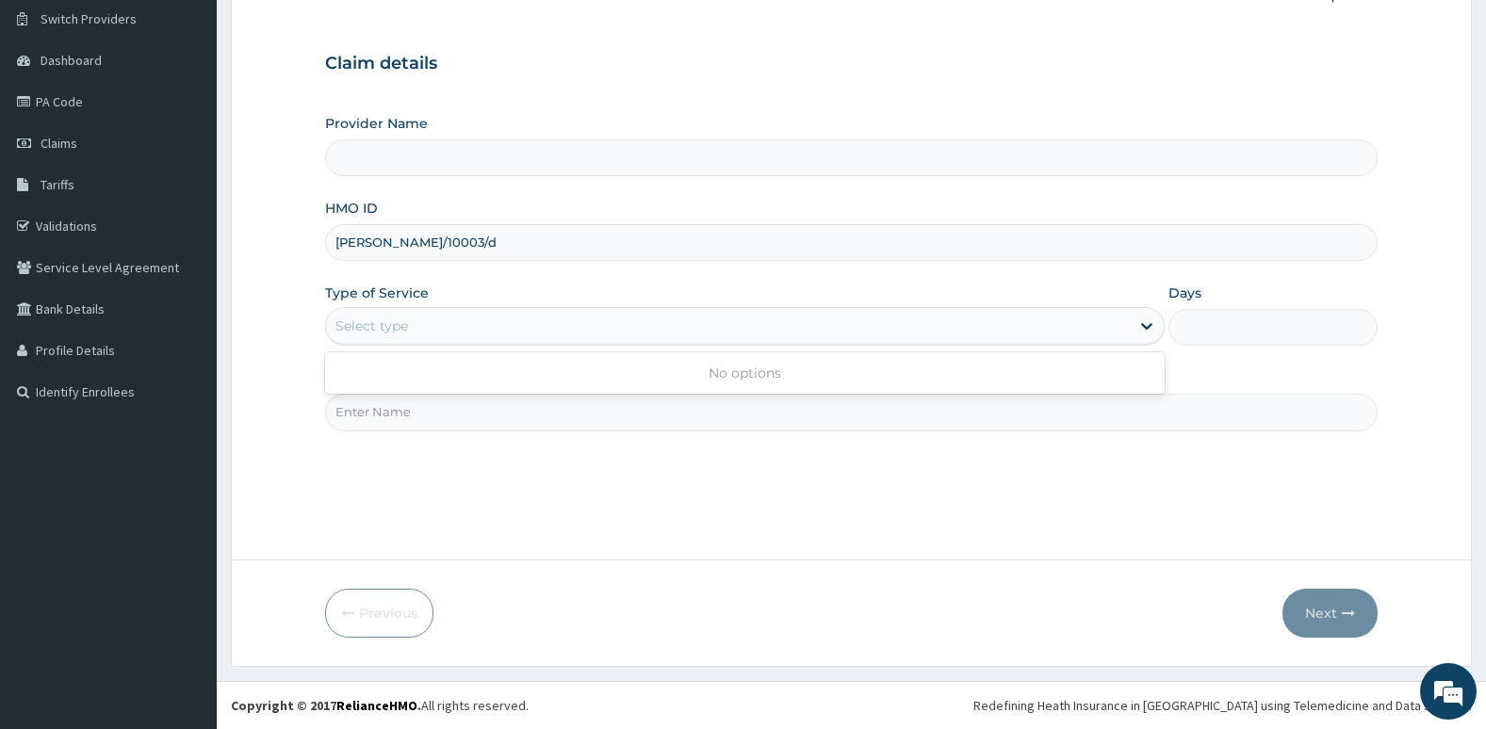
click at [808, 322] on div "Select type" at bounding box center [728, 326] width 804 height 30
click at [430, 305] on div "Type of Service Select type" at bounding box center [744, 315] width 839 height 62
click at [417, 336] on div "Select type" at bounding box center [728, 326] width 804 height 30
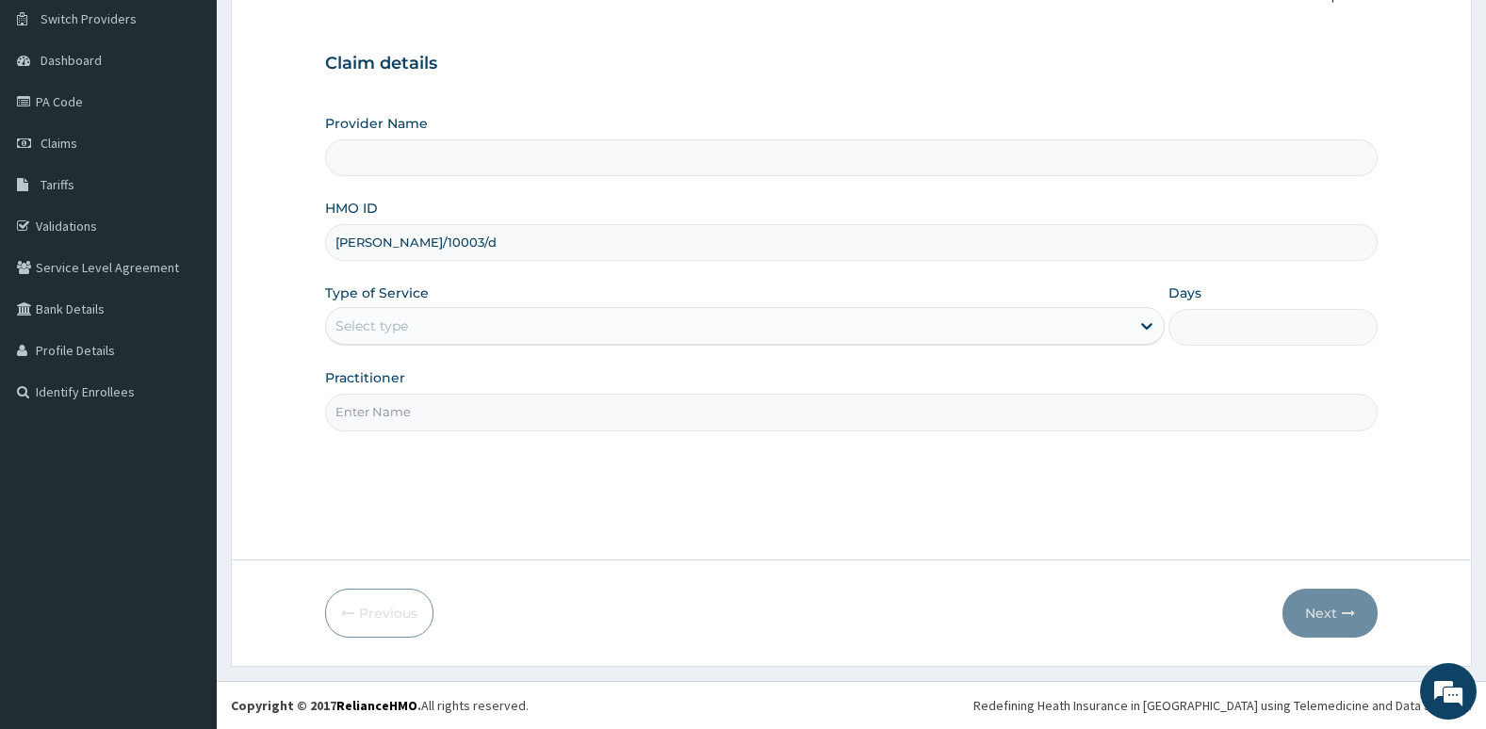
click at [417, 336] on div "Select type" at bounding box center [728, 326] width 804 height 30
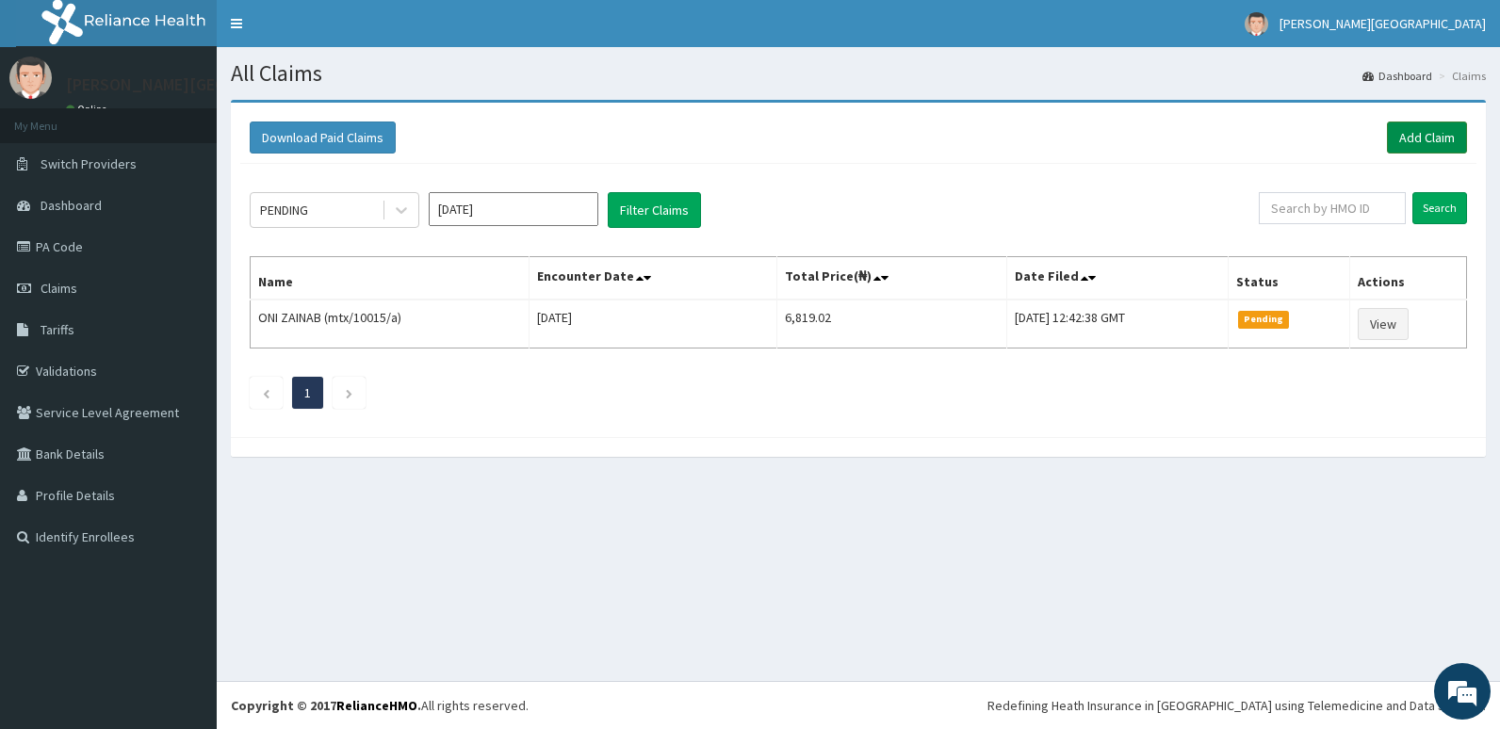
click at [1434, 131] on link "Add Claim" at bounding box center [1427, 138] width 80 height 32
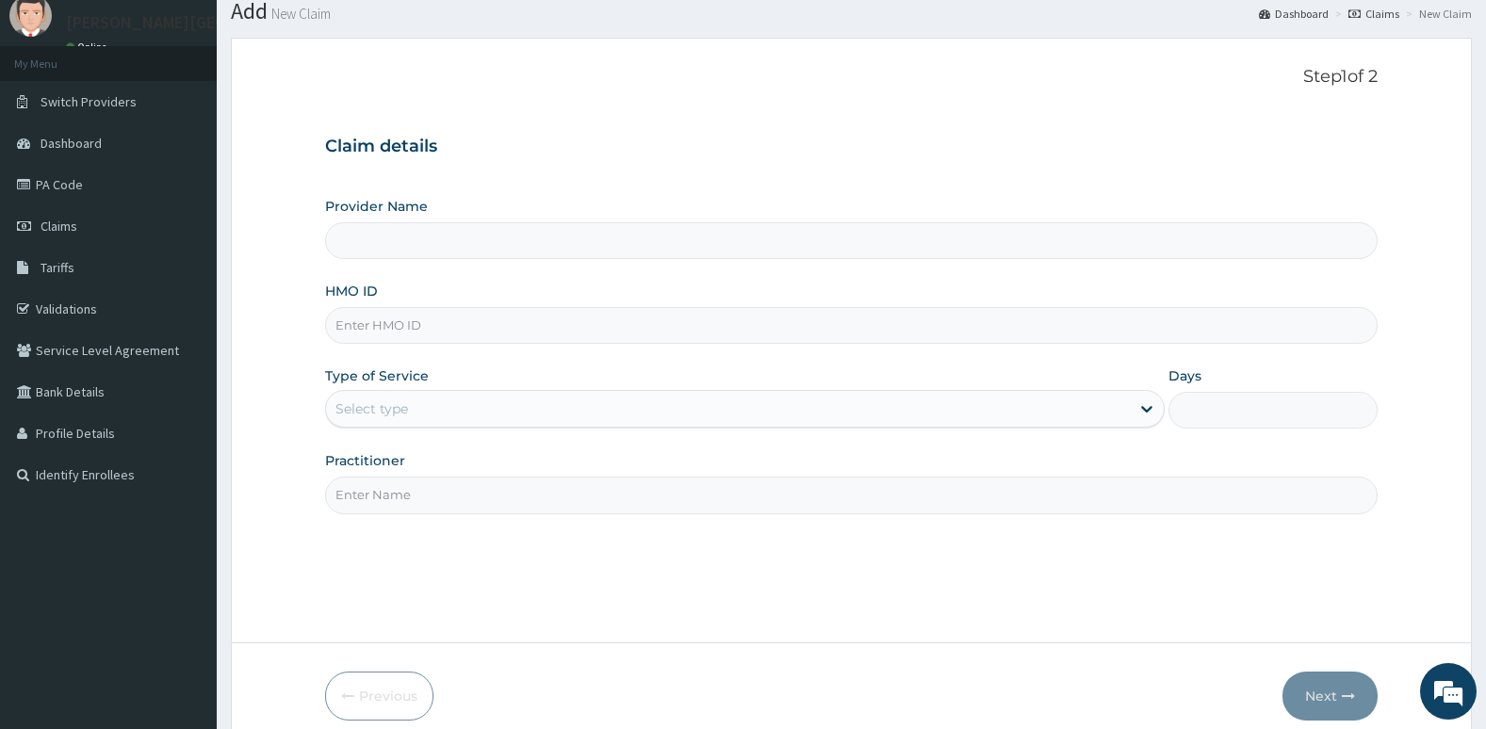
scroll to position [63, 0]
type input "[PERSON_NAME][GEOGRAPHIC_DATA]"
click at [1044, 333] on input "HMO ID" at bounding box center [851, 324] width 1053 height 37
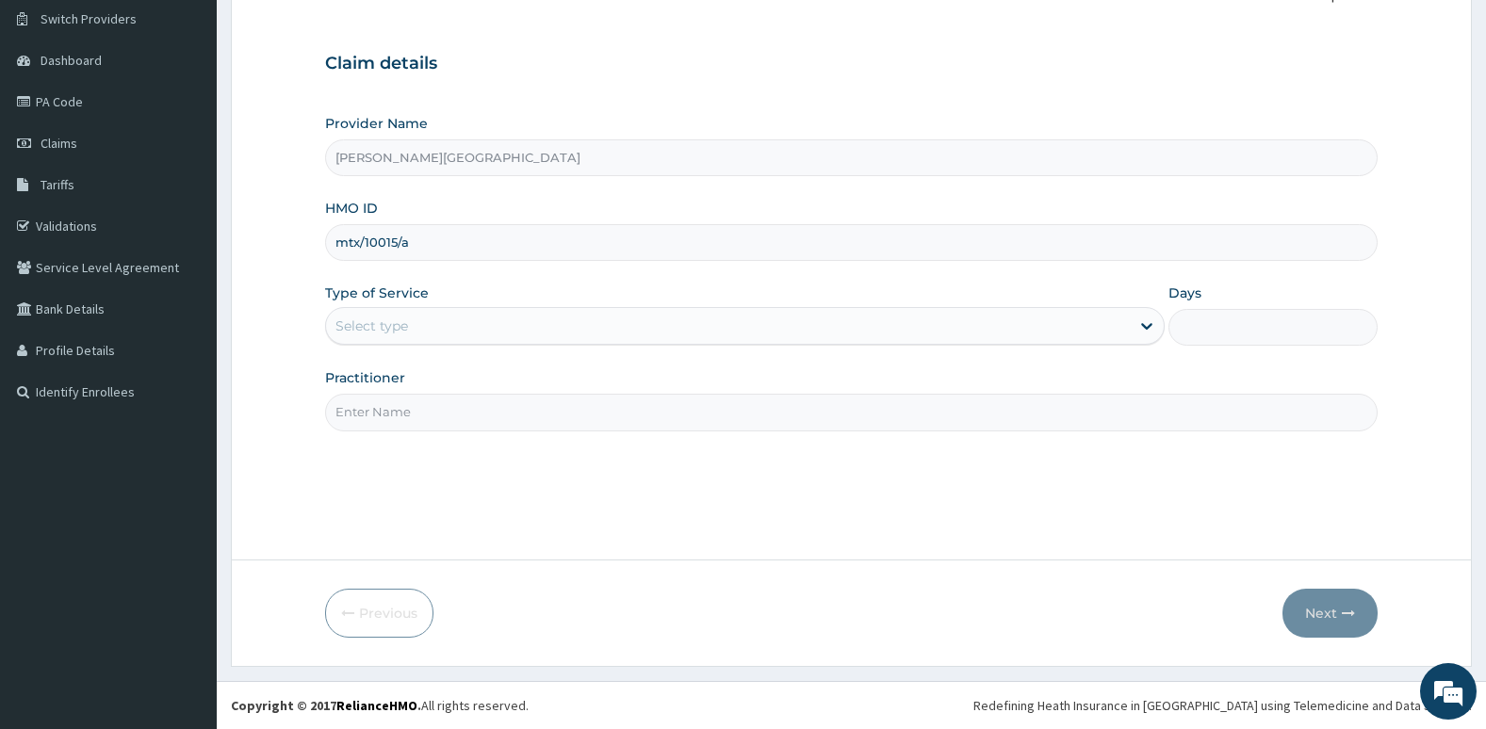
type input "mtx/10015/a"
drag, startPoint x: 1028, startPoint y: 363, endPoint x: 1028, endPoint y: 333, distance: 30.1
click at [1028, 333] on div "Provider Name Aruna Ogun Memorial Specialist Hospital HMO ID mtx/10015/a Type o…" at bounding box center [851, 272] width 1053 height 317
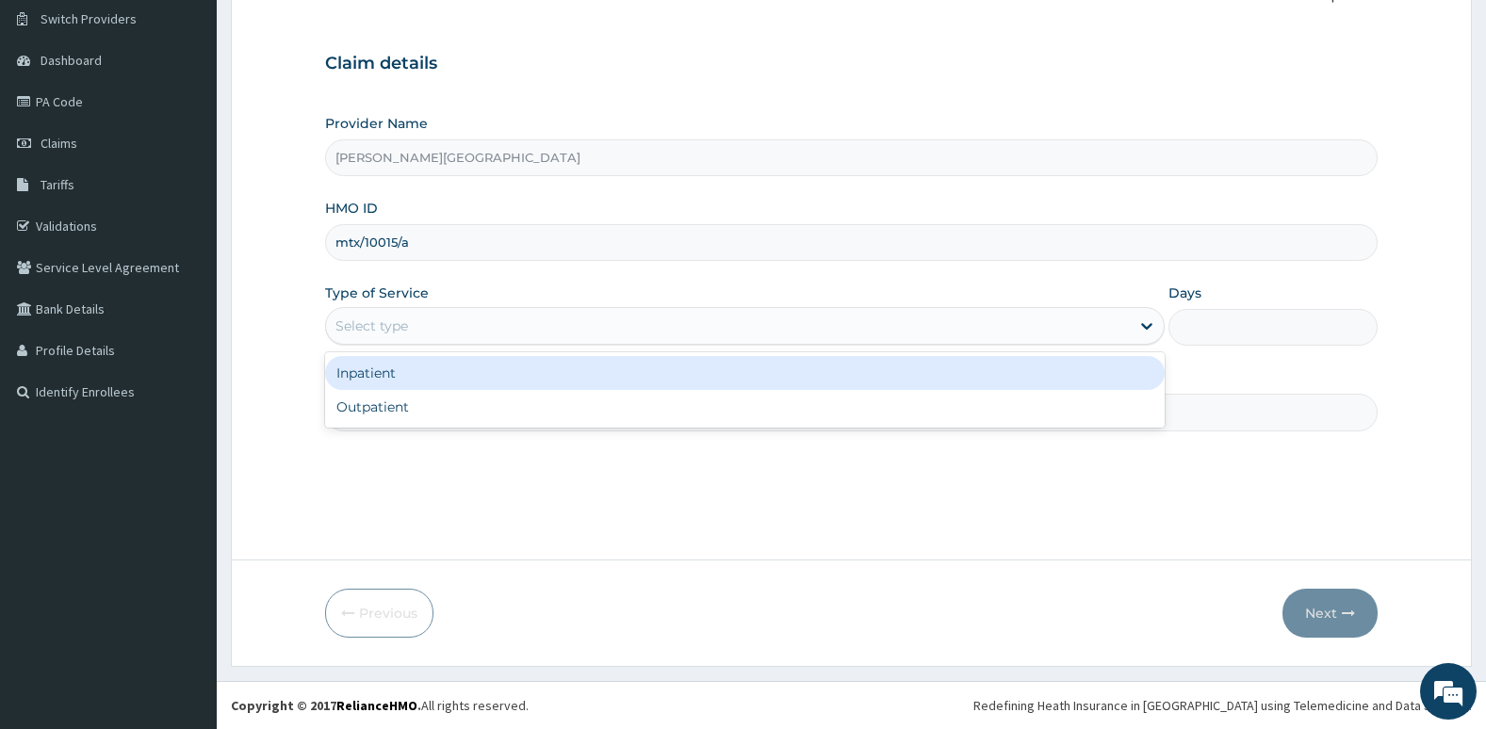
click at [1028, 333] on div "Select type" at bounding box center [728, 326] width 804 height 30
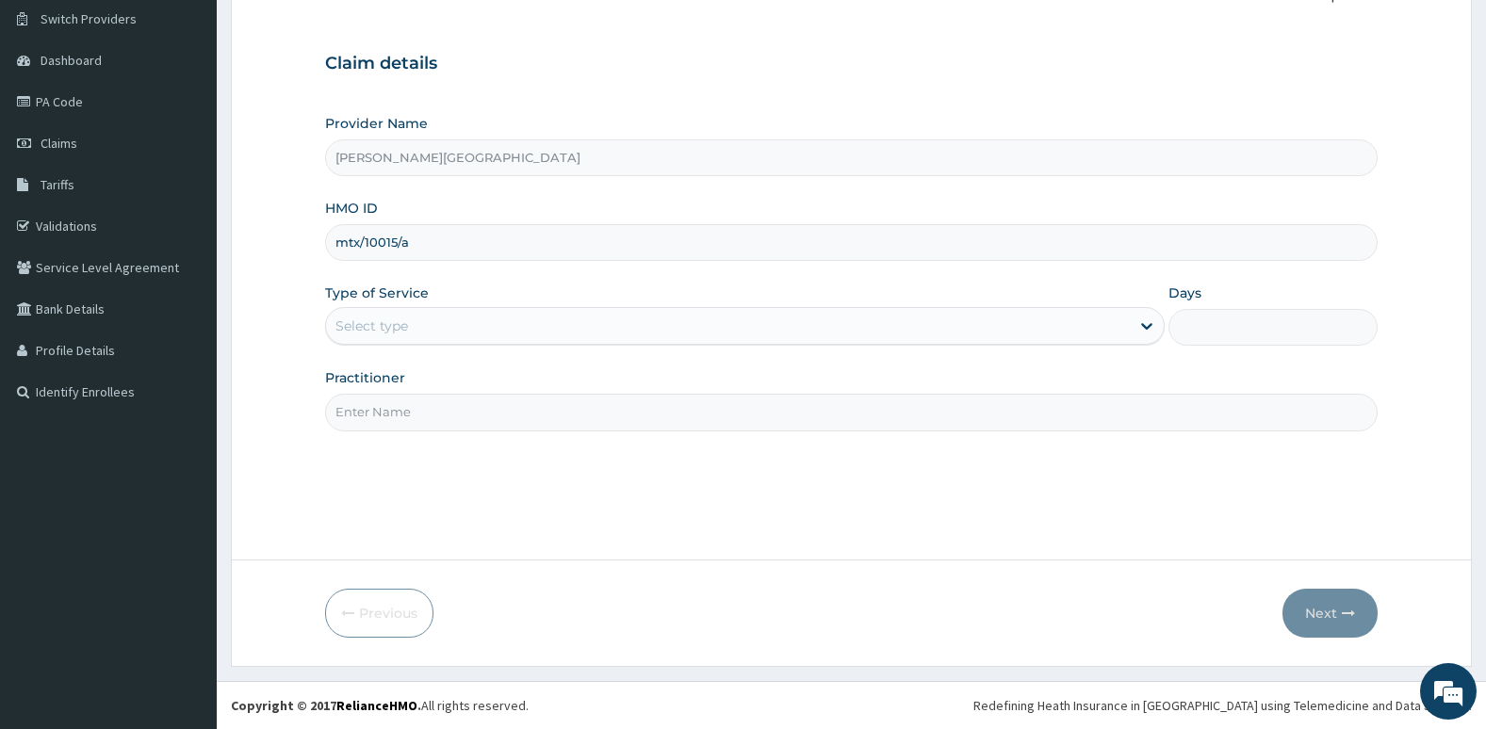
click at [974, 435] on div "Step 1 of 2 Claim details Provider Name Aruna Ogun Memorial Specialist Hospital…" at bounding box center [851, 257] width 1053 height 547
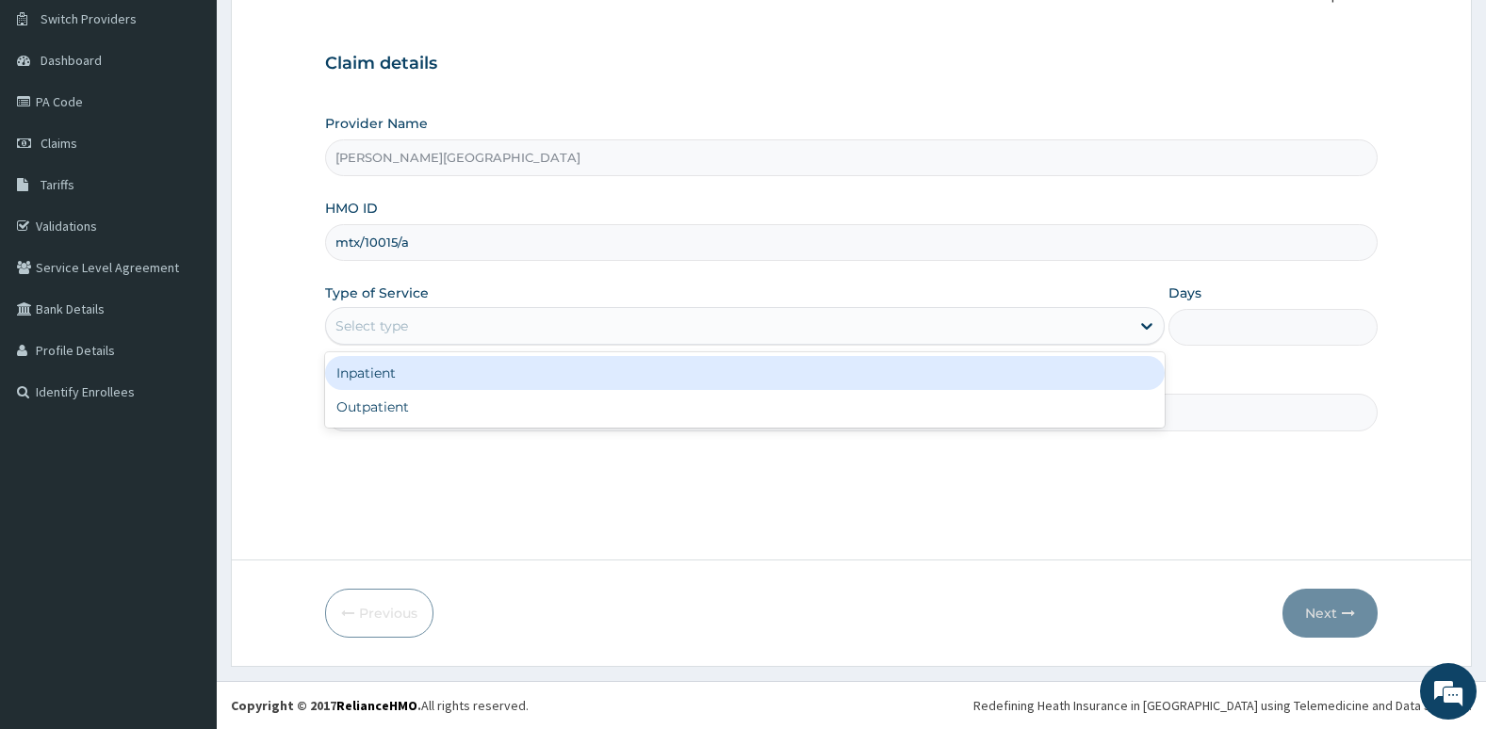
click at [939, 320] on div "Select type" at bounding box center [728, 326] width 804 height 30
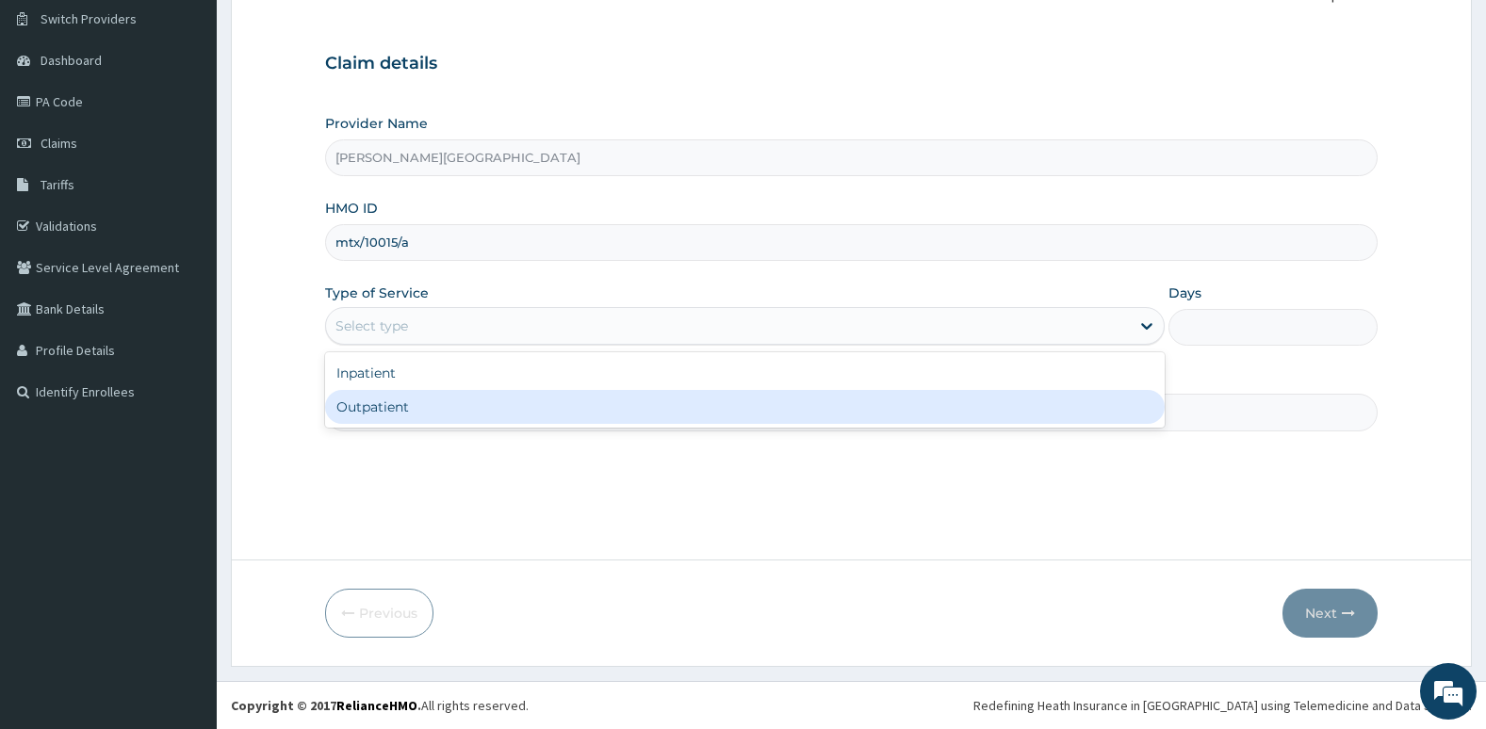
click at [925, 397] on div "Outpatient" at bounding box center [744, 407] width 839 height 34
type input "1"
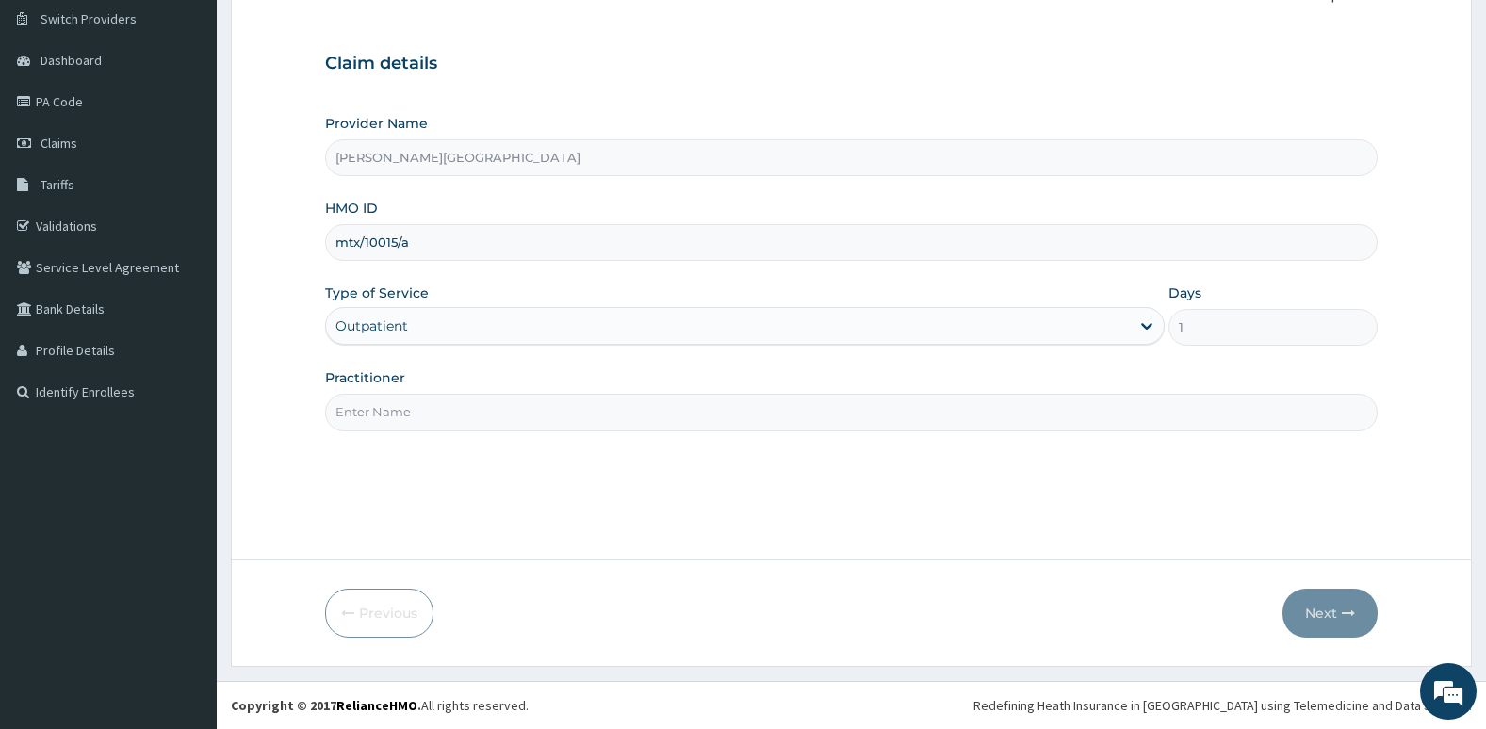
click at [924, 416] on input "Practitioner" at bounding box center [851, 412] width 1053 height 37
click at [819, 471] on div "Step 1 of 2 Claim details Provider Name Aruna Ogun Memorial Specialist Hospital…" at bounding box center [851, 257] width 1053 height 547
click at [686, 416] on input "Practitioner" at bounding box center [851, 412] width 1053 height 37
type input "Dr. Oni"
click at [1317, 623] on button "Next" at bounding box center [1329, 613] width 95 height 49
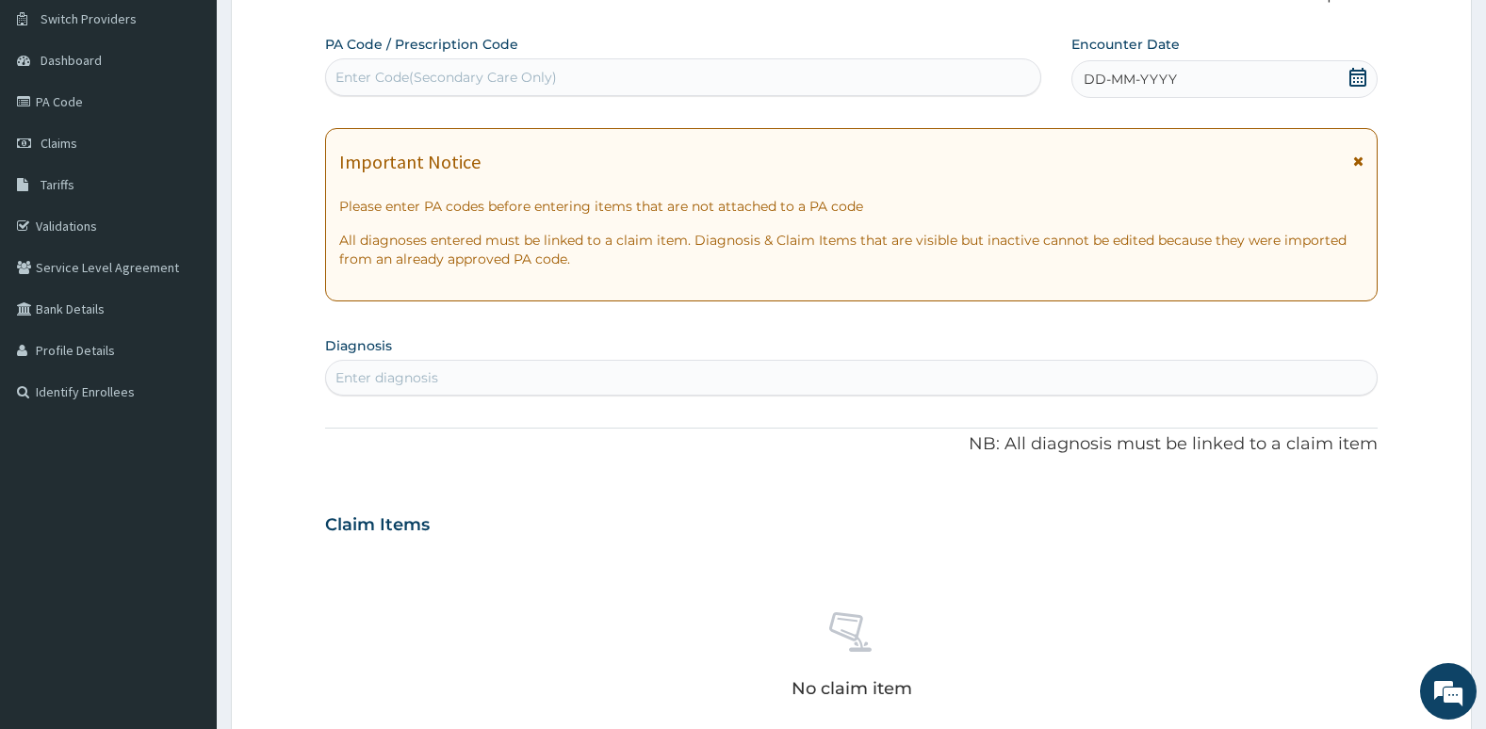
scroll to position [0, 0]
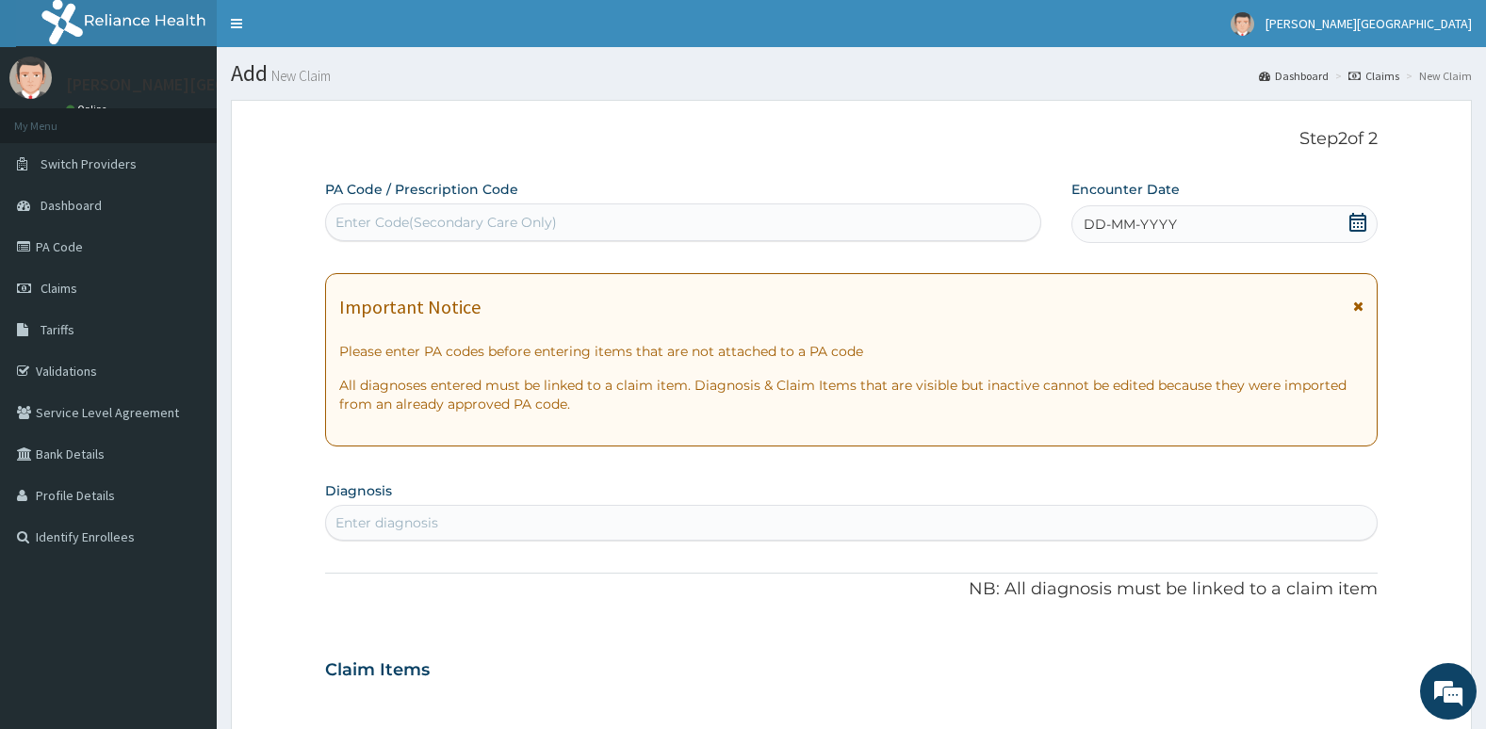
click at [1349, 213] on icon at bounding box center [1357, 222] width 19 height 19
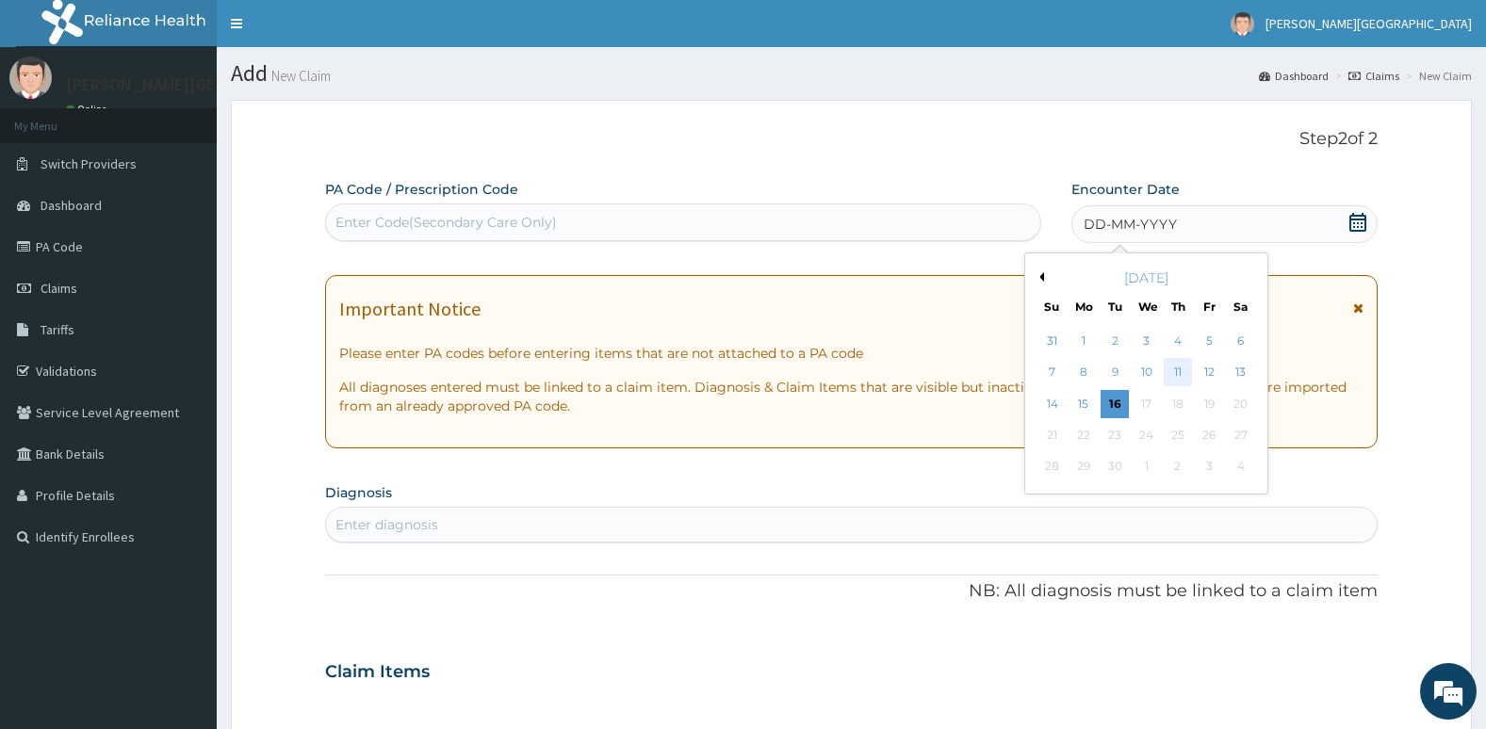
click at [1180, 365] on div "11" at bounding box center [1177, 373] width 28 height 28
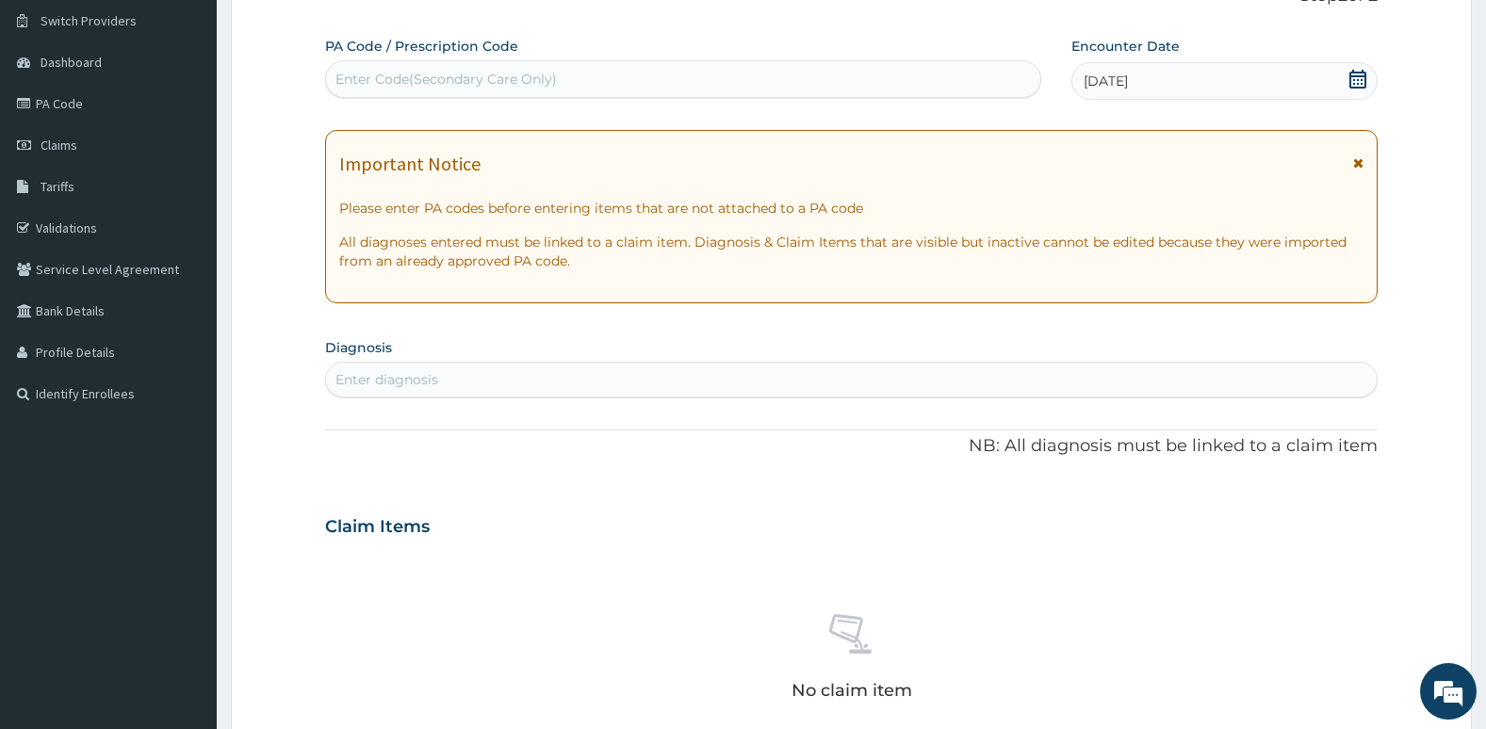
scroll to position [144, 0]
click at [1171, 388] on div "Enter diagnosis" at bounding box center [851, 379] width 1051 height 30
type input "plasmod"
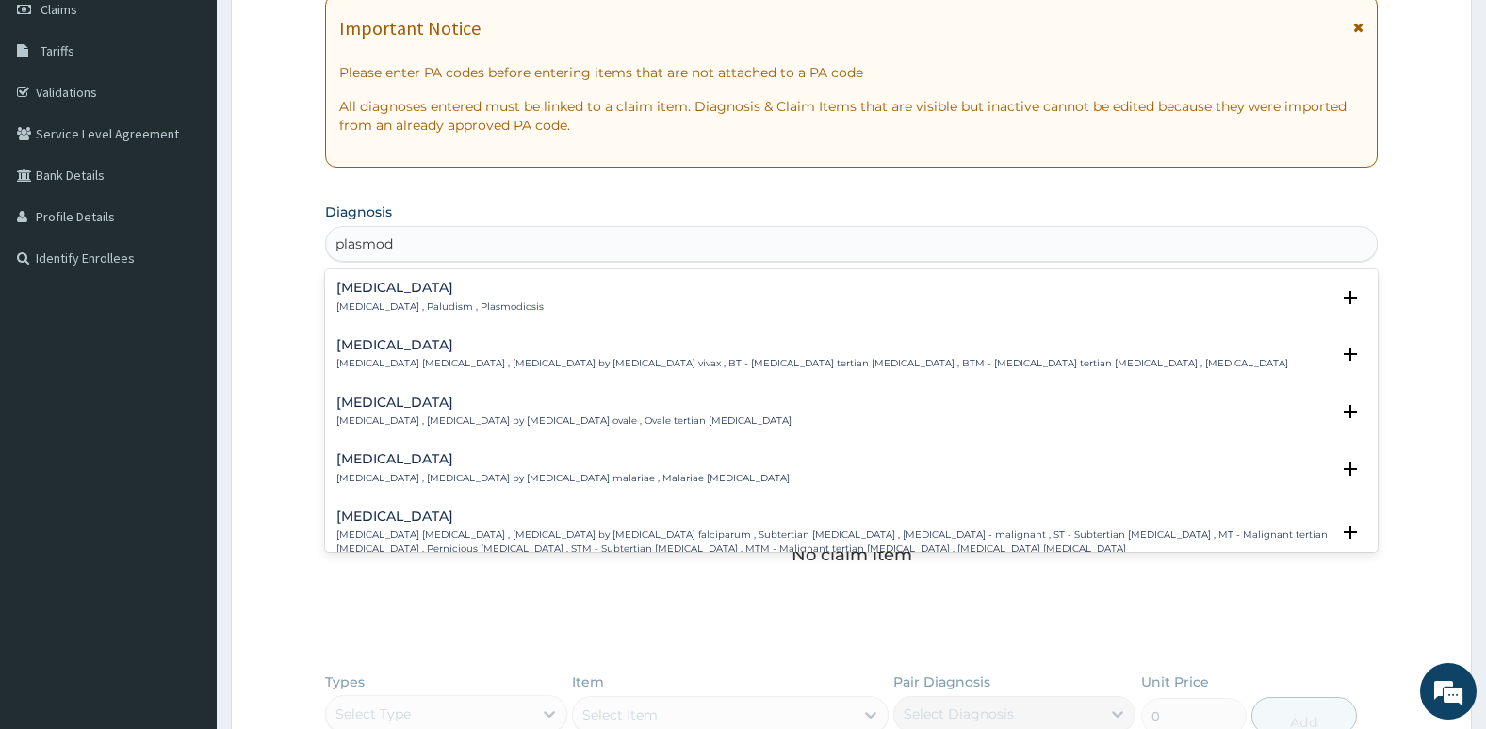
scroll to position [280, 0]
click at [1060, 536] on p "[MEDICAL_DATA] [MEDICAL_DATA] , [MEDICAL_DATA] by [MEDICAL_DATA] falciparum , S…" at bounding box center [833, 541] width 994 height 27
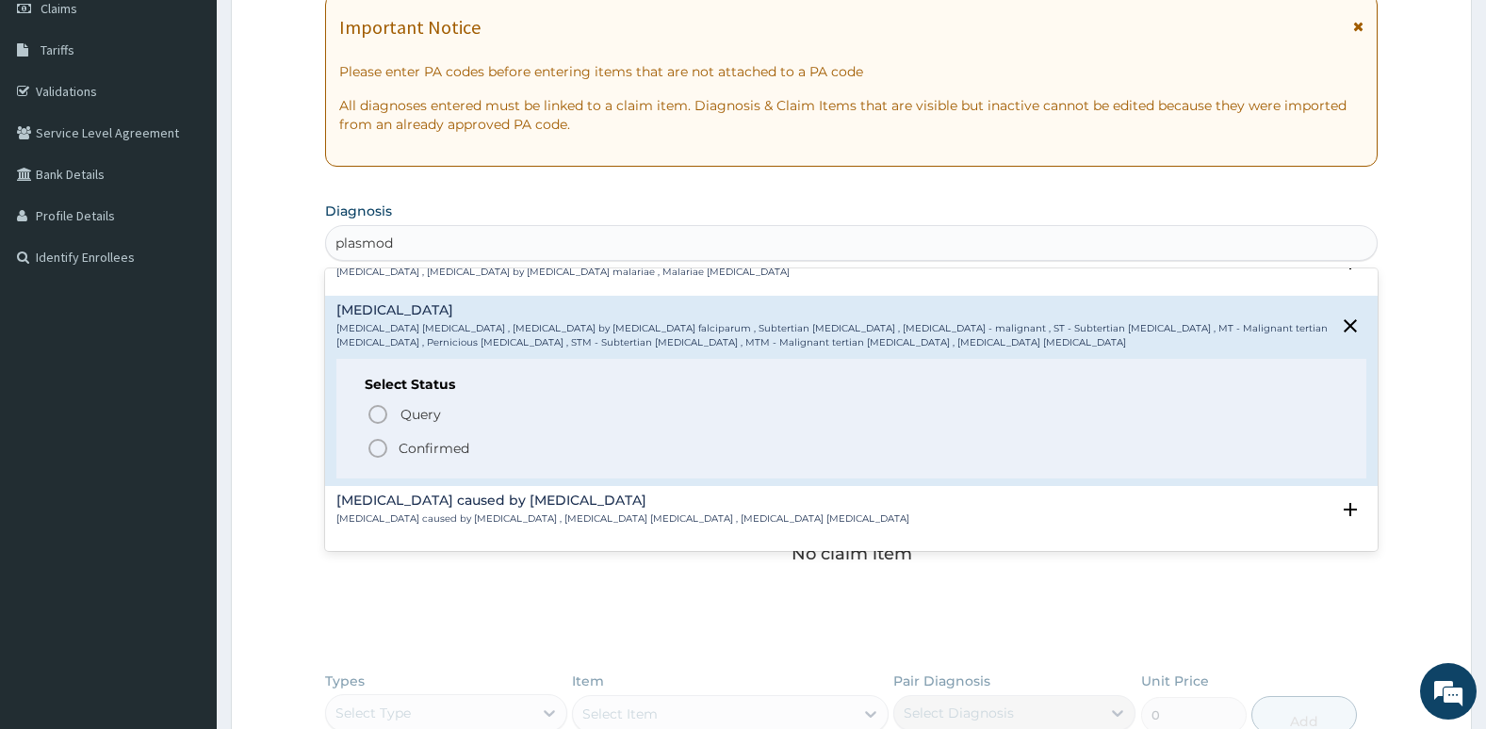
scroll to position [213, 0]
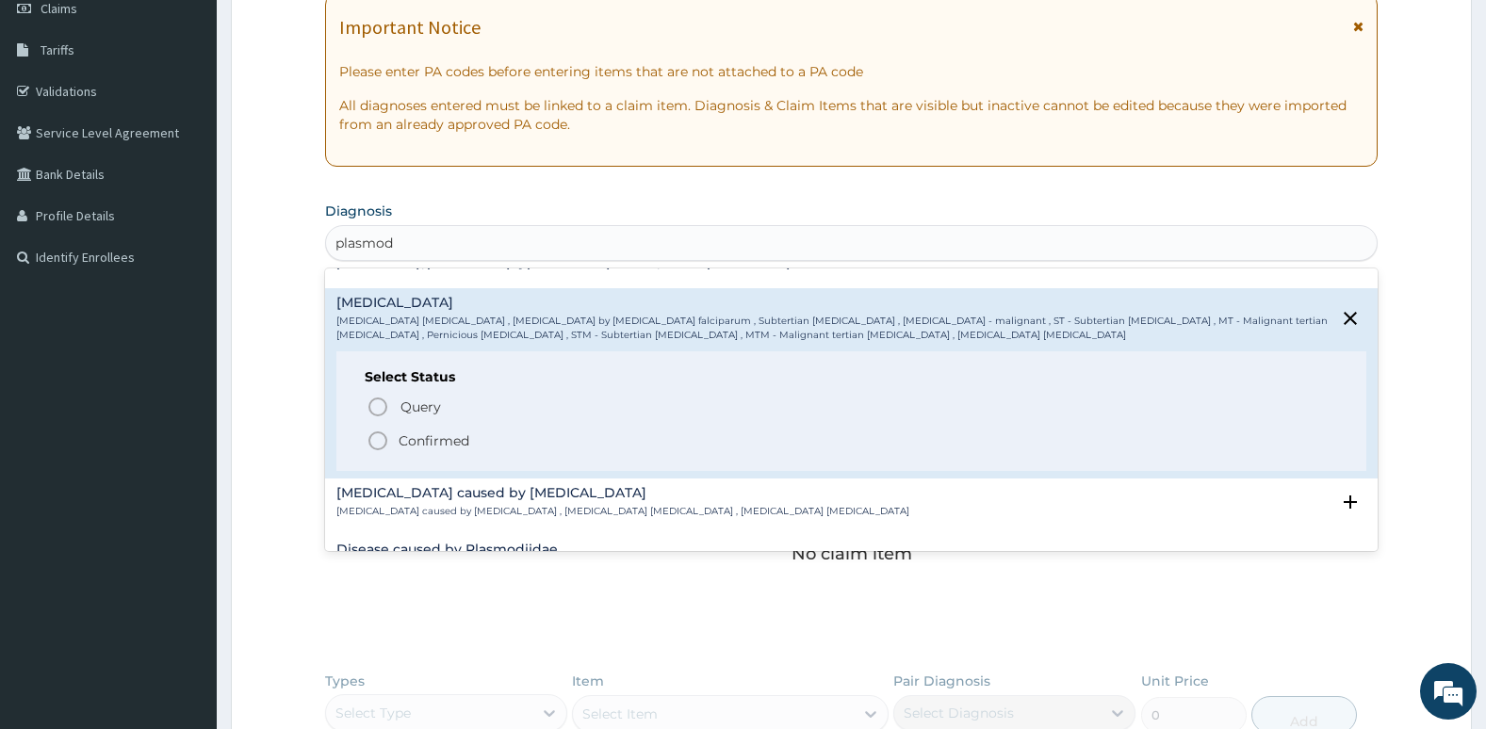
click at [373, 435] on icon "status option filled" at bounding box center [377, 441] width 23 height 23
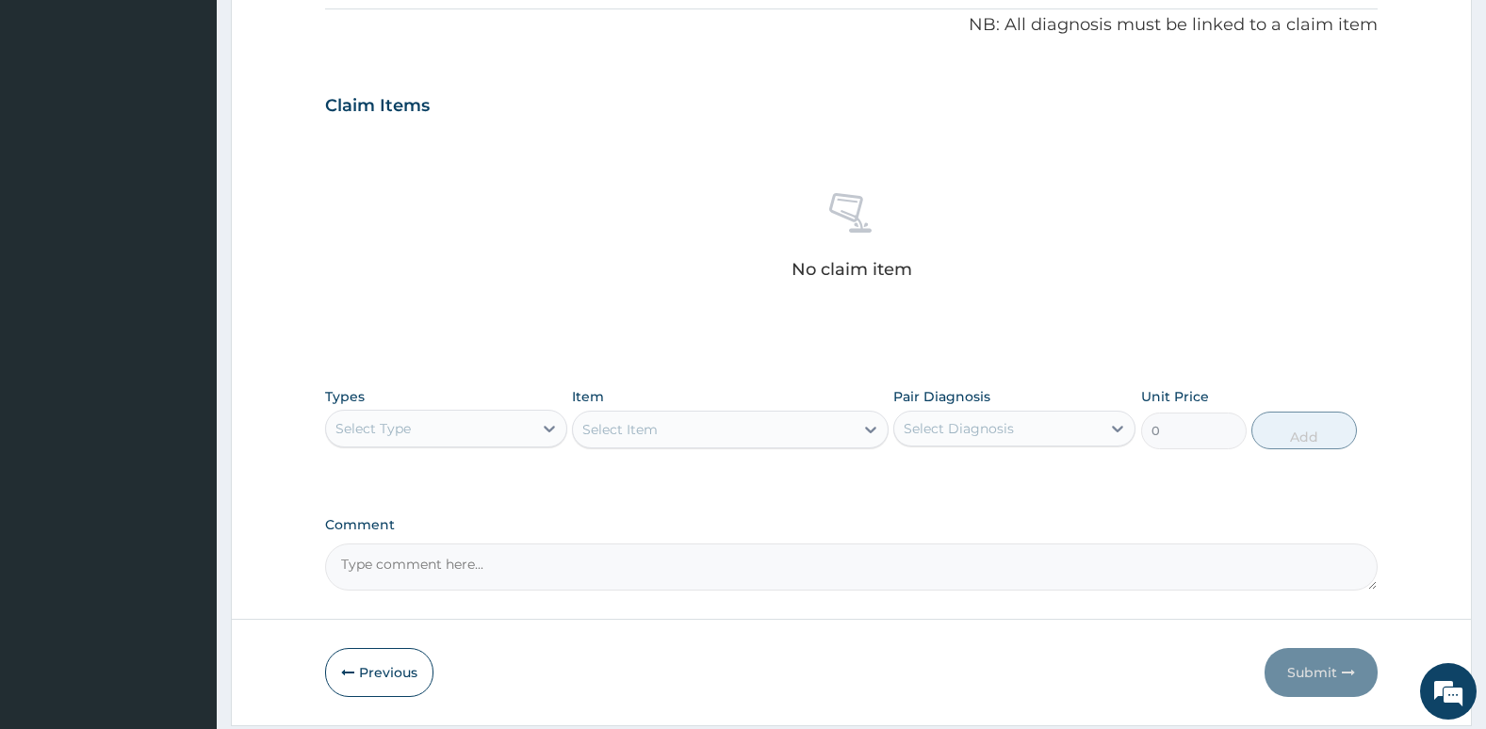
scroll to position [571, 0]
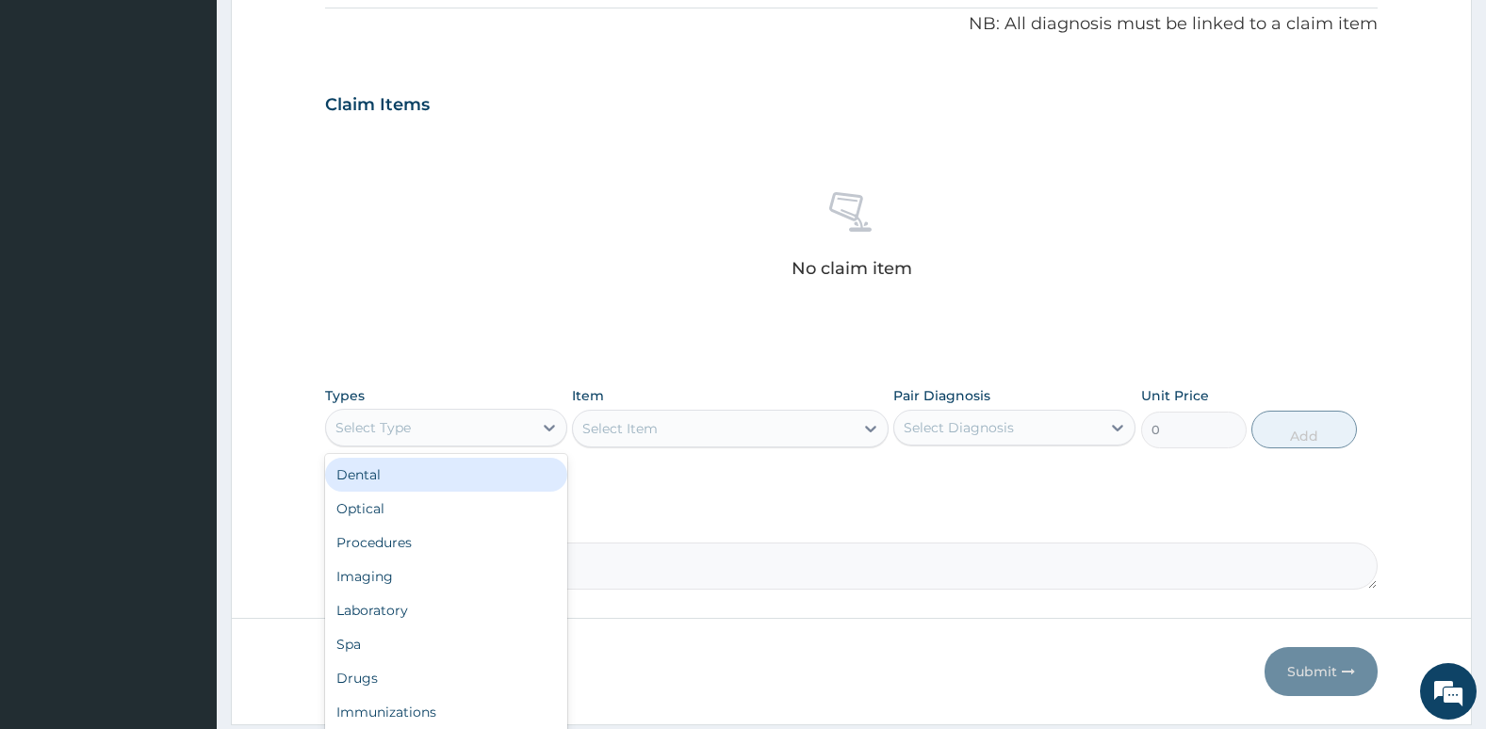
click at [373, 435] on div "Select Type" at bounding box center [372, 427] width 75 height 19
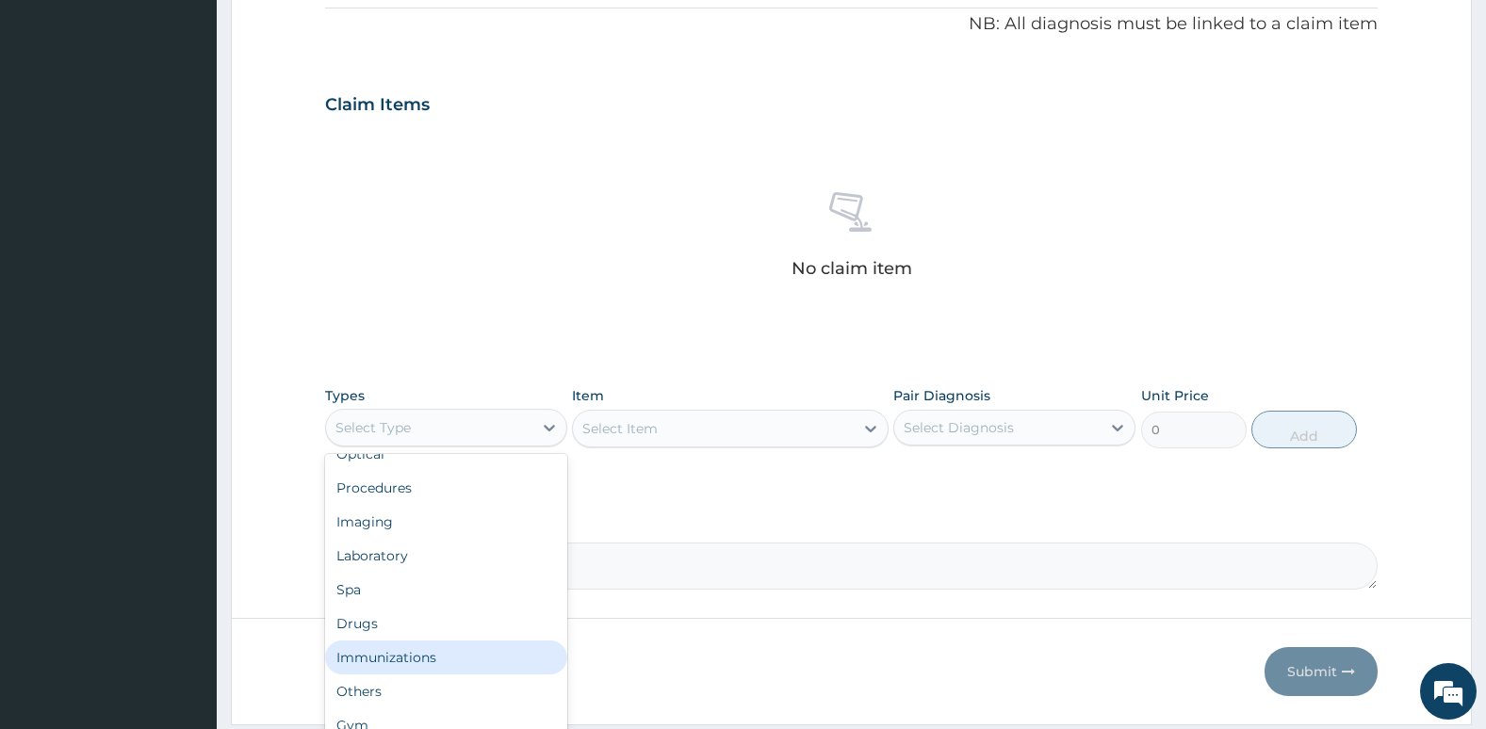
scroll to position [64, 0]
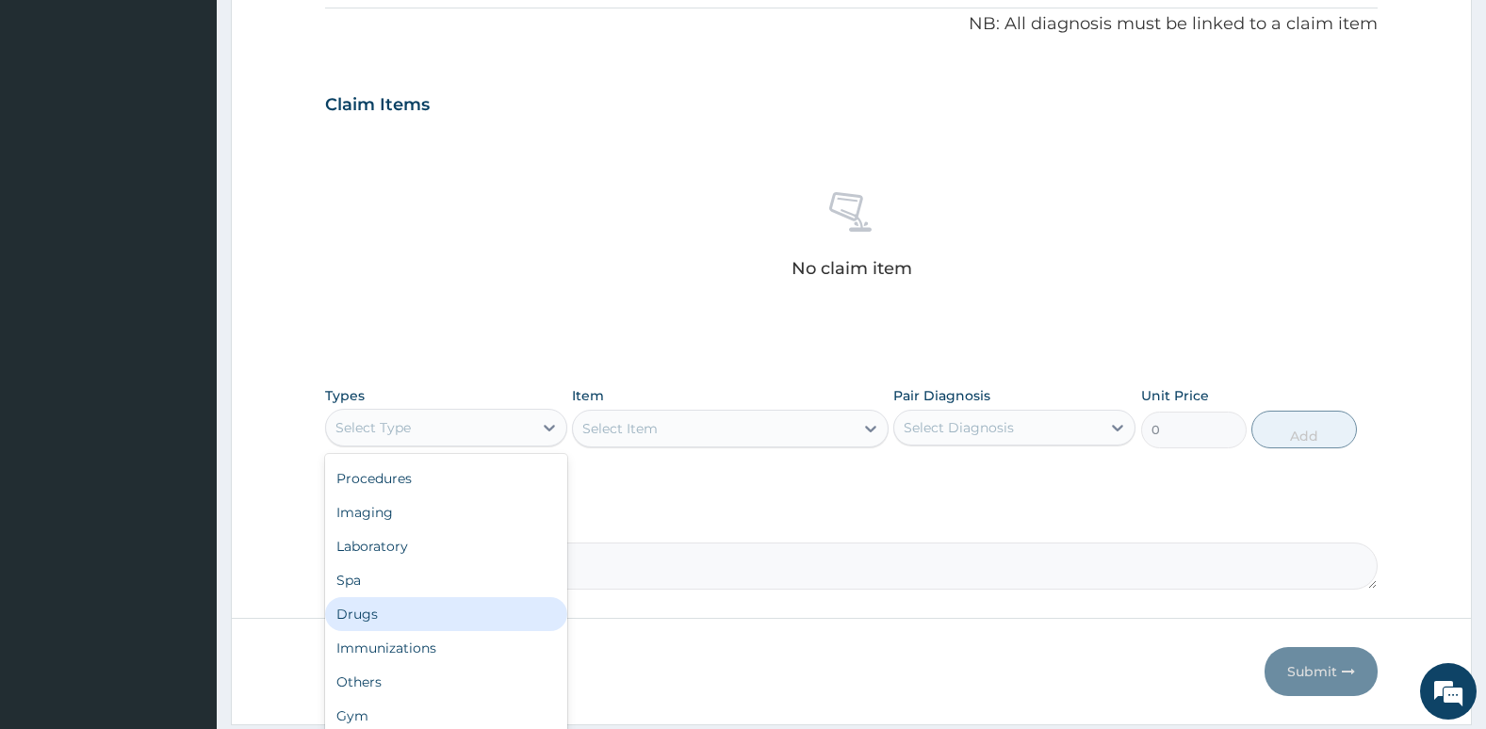
click at [459, 614] on div "Drugs" at bounding box center [446, 614] width 242 height 34
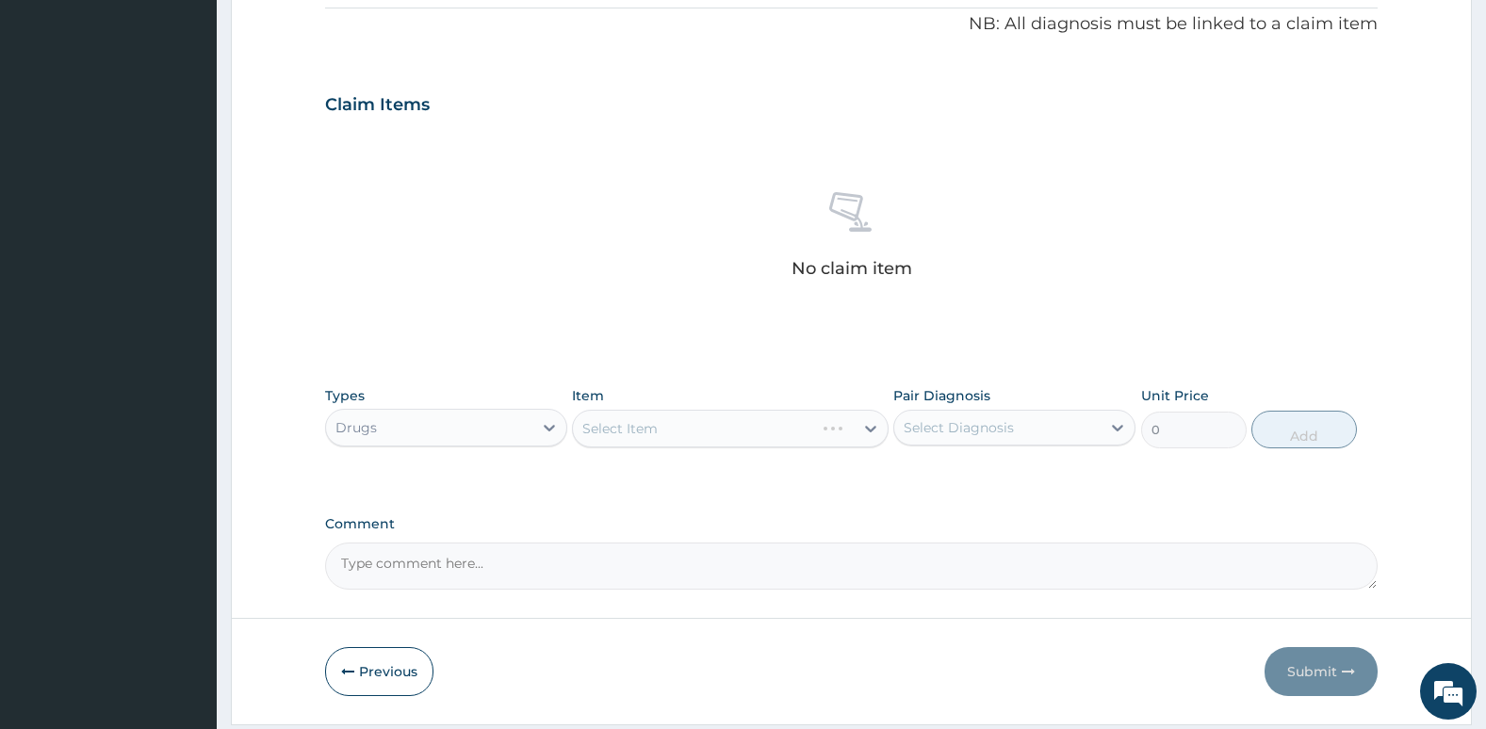
click at [761, 423] on div "Select Item" at bounding box center [730, 429] width 316 height 38
click at [765, 438] on div "Select Item" at bounding box center [730, 429] width 316 height 38
click at [964, 419] on div "Select Diagnosis" at bounding box center [958, 427] width 110 height 19
click at [932, 484] on div "[MEDICAL_DATA]" at bounding box center [1014, 476] width 242 height 39
checkbox input "true"
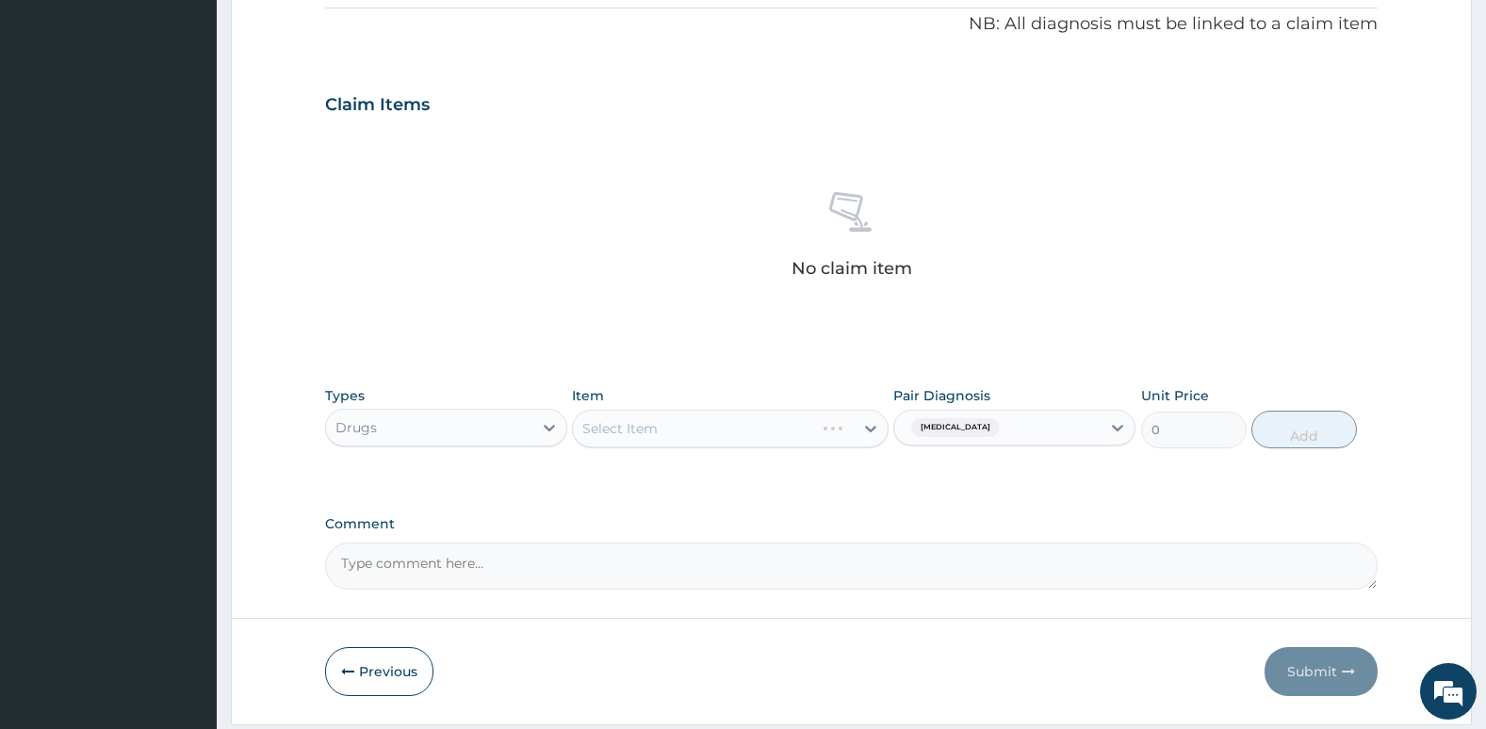
click at [787, 424] on div "Select Item" at bounding box center [730, 429] width 316 height 38
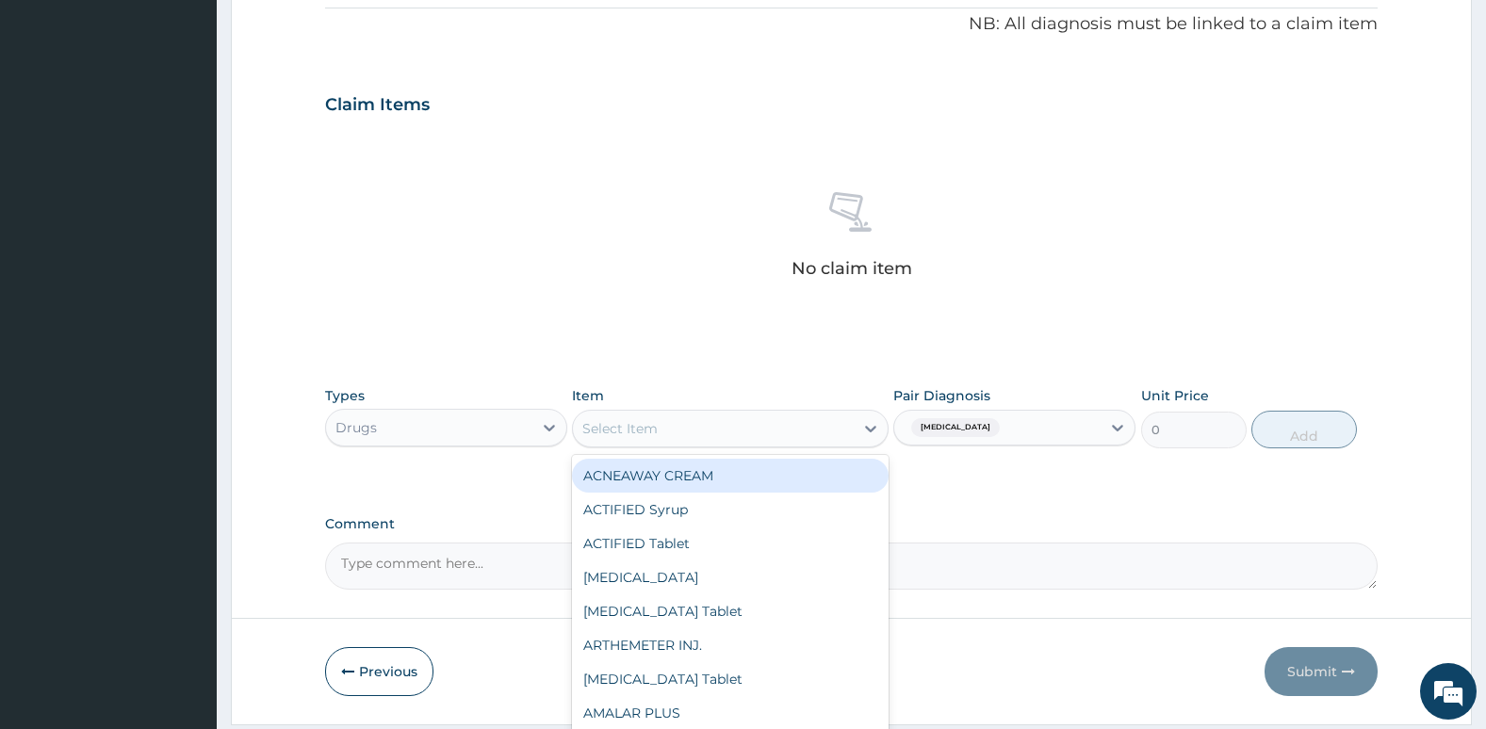
click at [820, 436] on div "Select Item" at bounding box center [713, 429] width 280 height 30
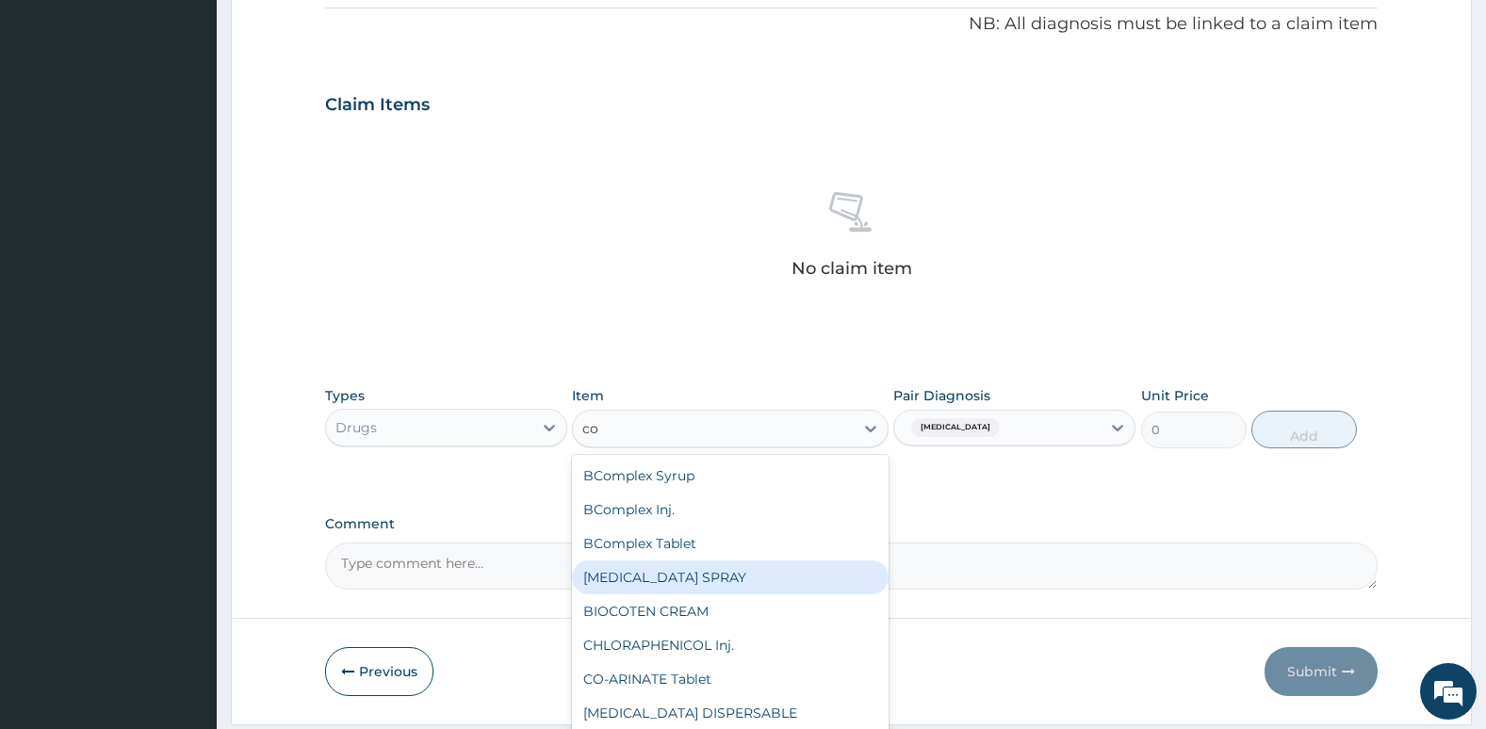
type input "c"
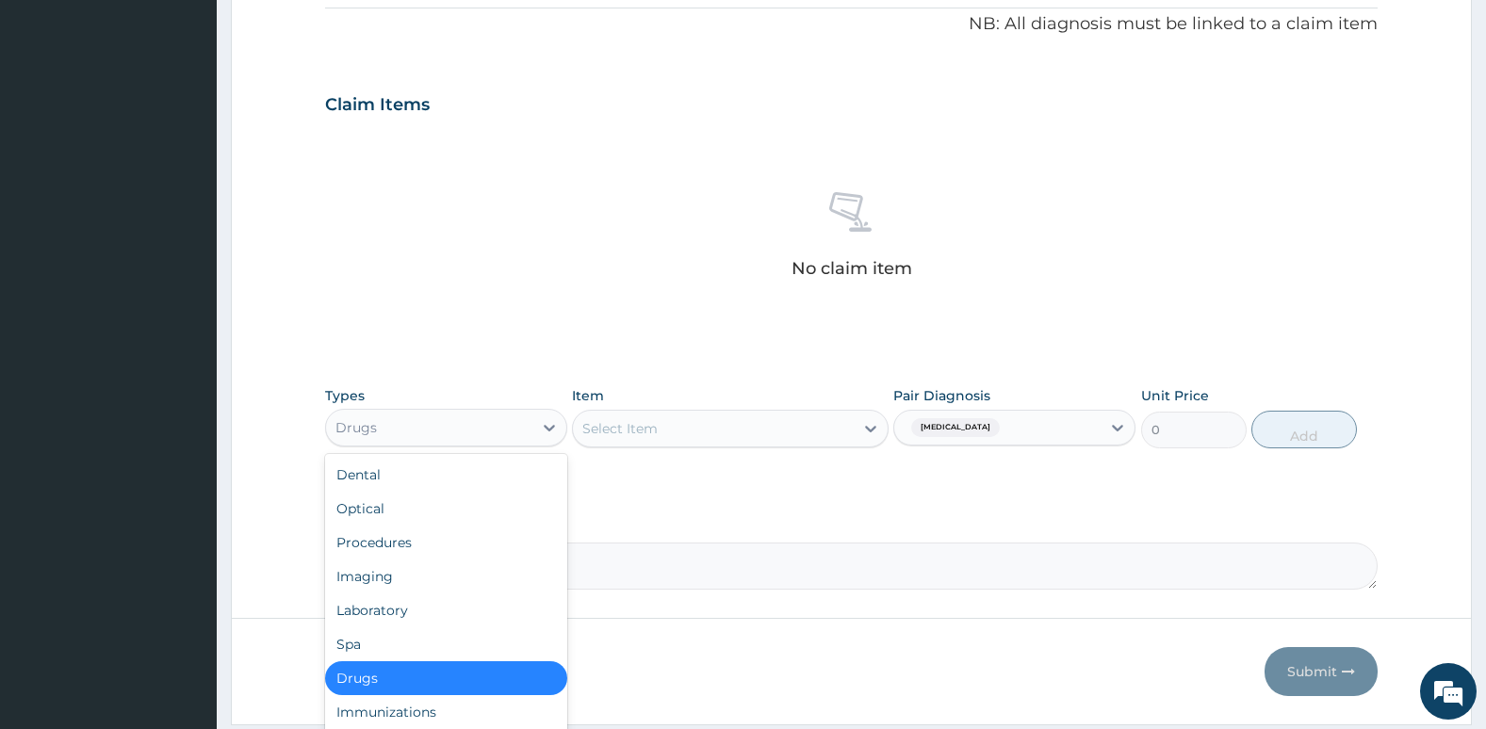
click at [447, 423] on div "Drugs" at bounding box center [429, 428] width 206 height 30
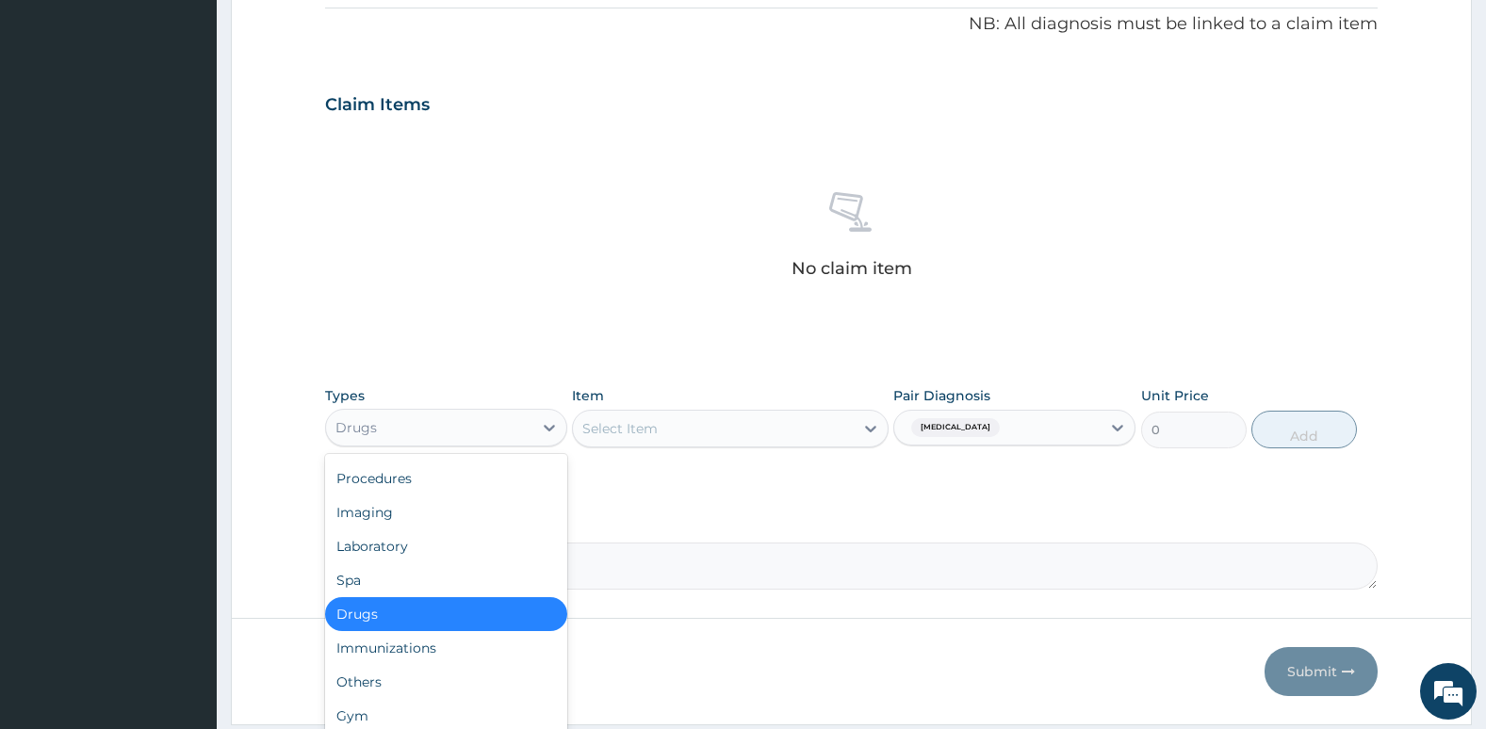
scroll to position [0, 0]
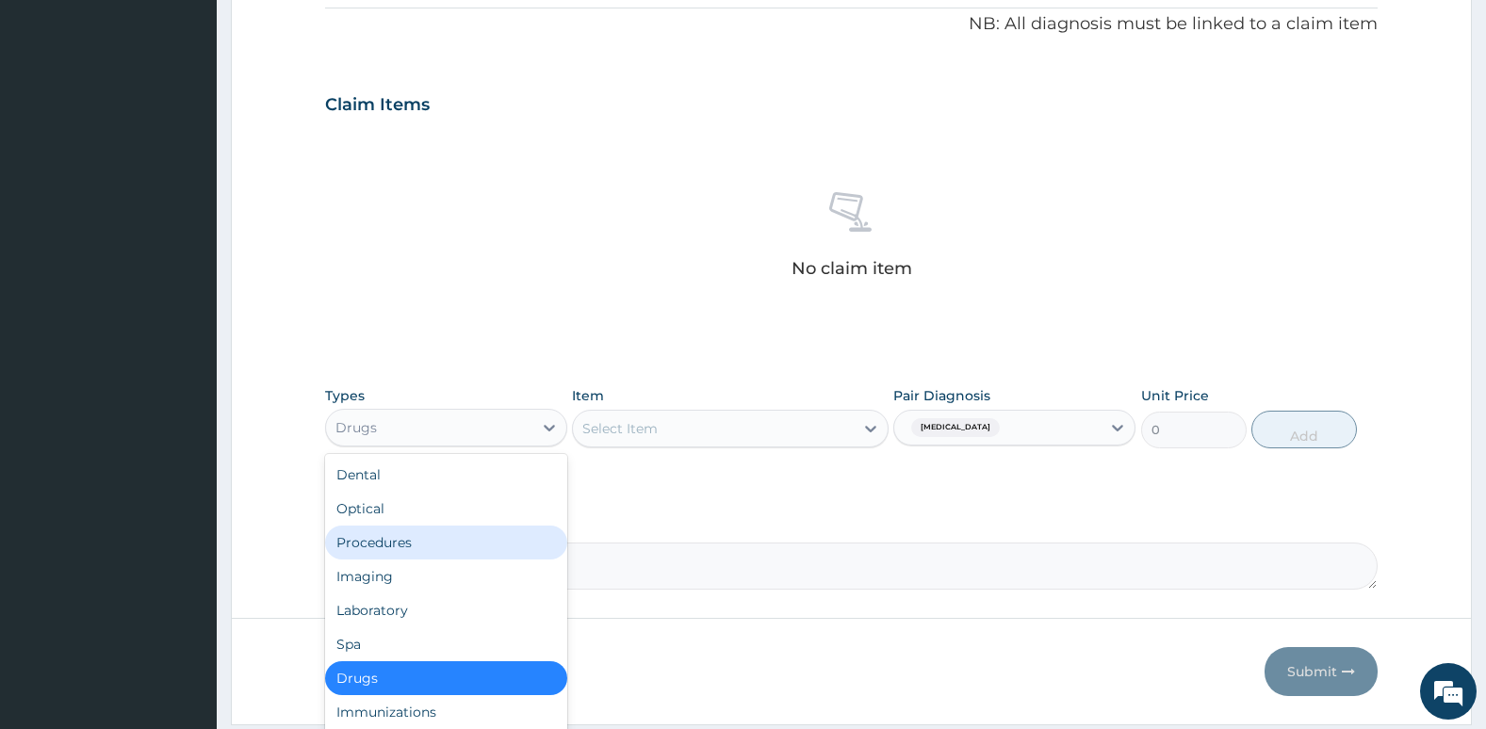
click at [452, 538] on div "Procedures" at bounding box center [446, 543] width 242 height 34
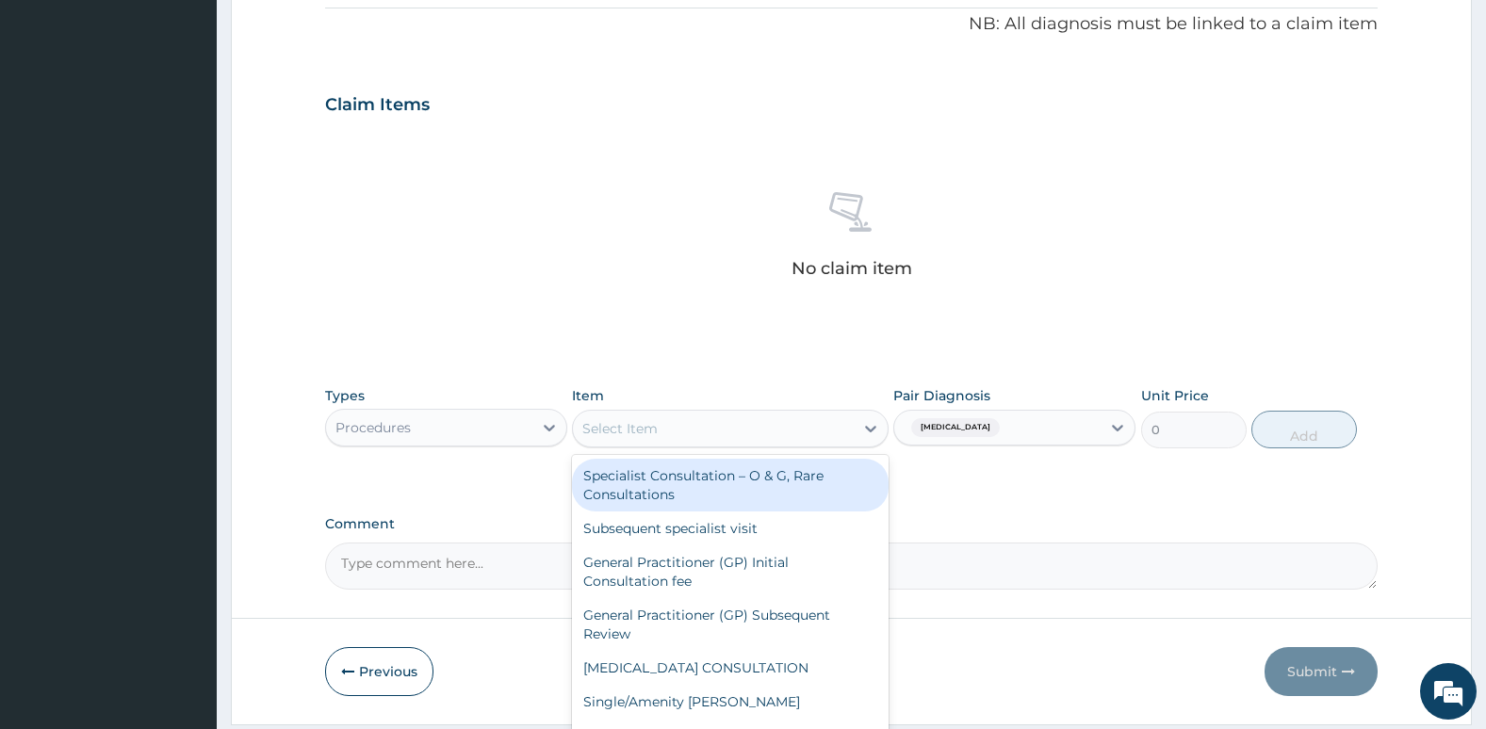
click at [706, 424] on div "Select Item" at bounding box center [713, 429] width 280 height 30
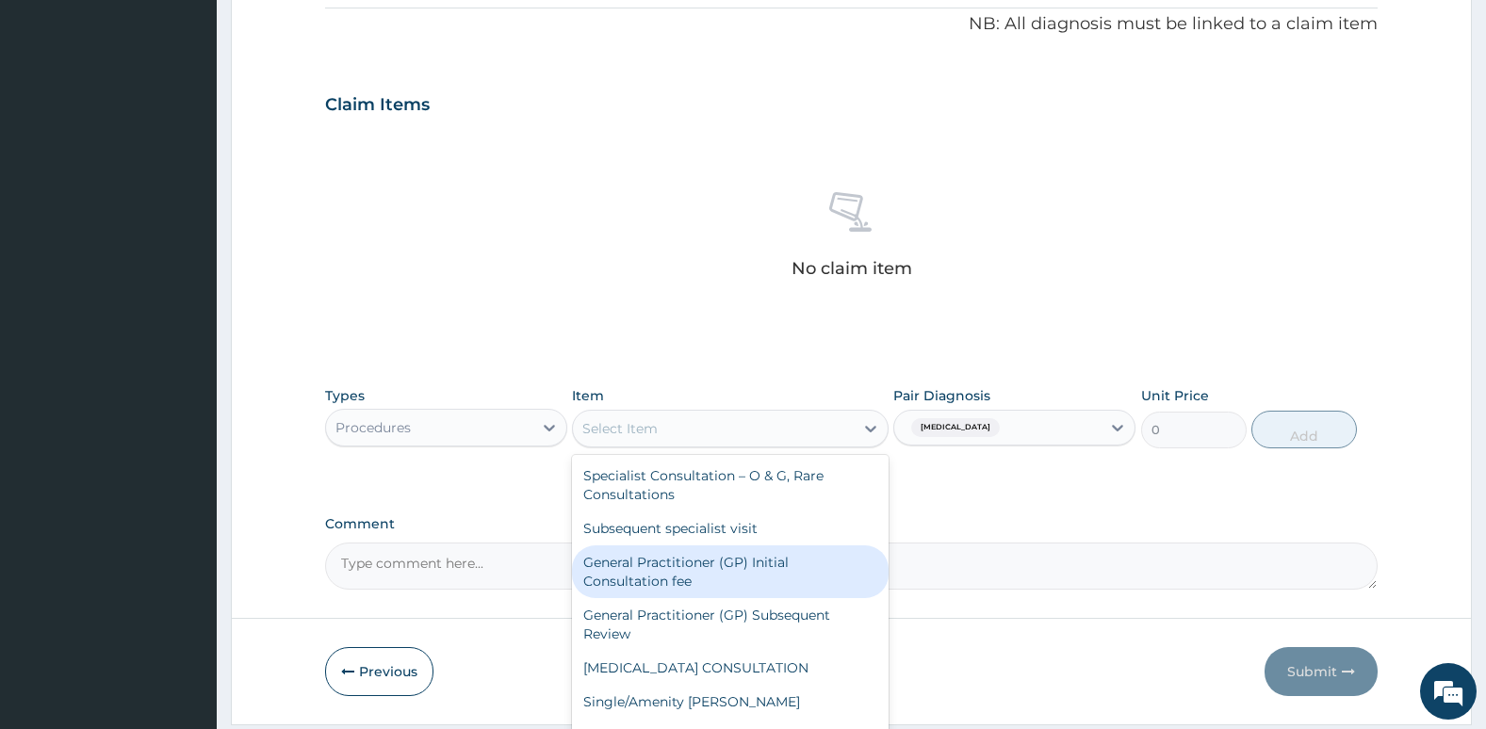
click at [763, 573] on div "General Practitioner (GP) Initial Consultation fee" at bounding box center [730, 571] width 316 height 53
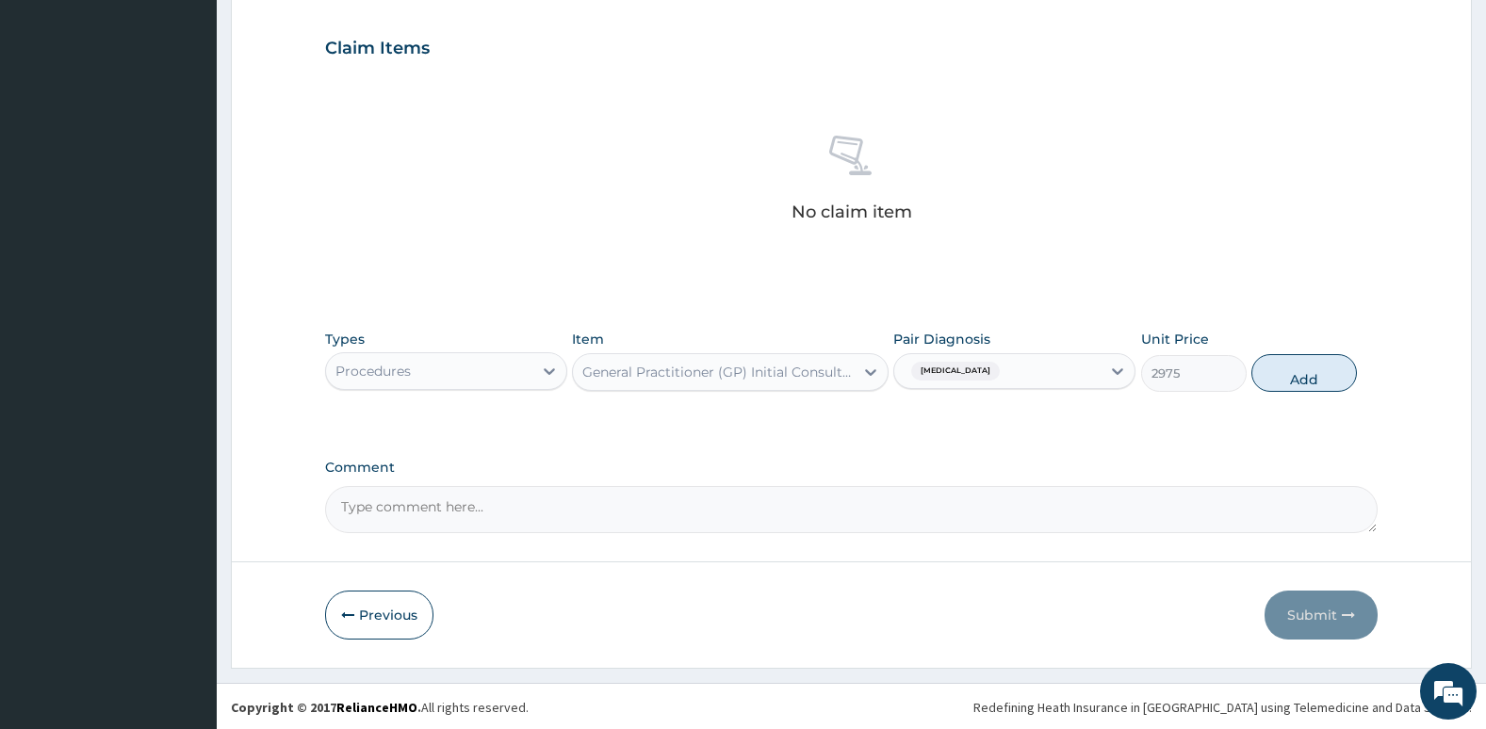
scroll to position [629, 0]
click at [1295, 382] on button "Add" at bounding box center [1304, 371] width 106 height 38
type input "0"
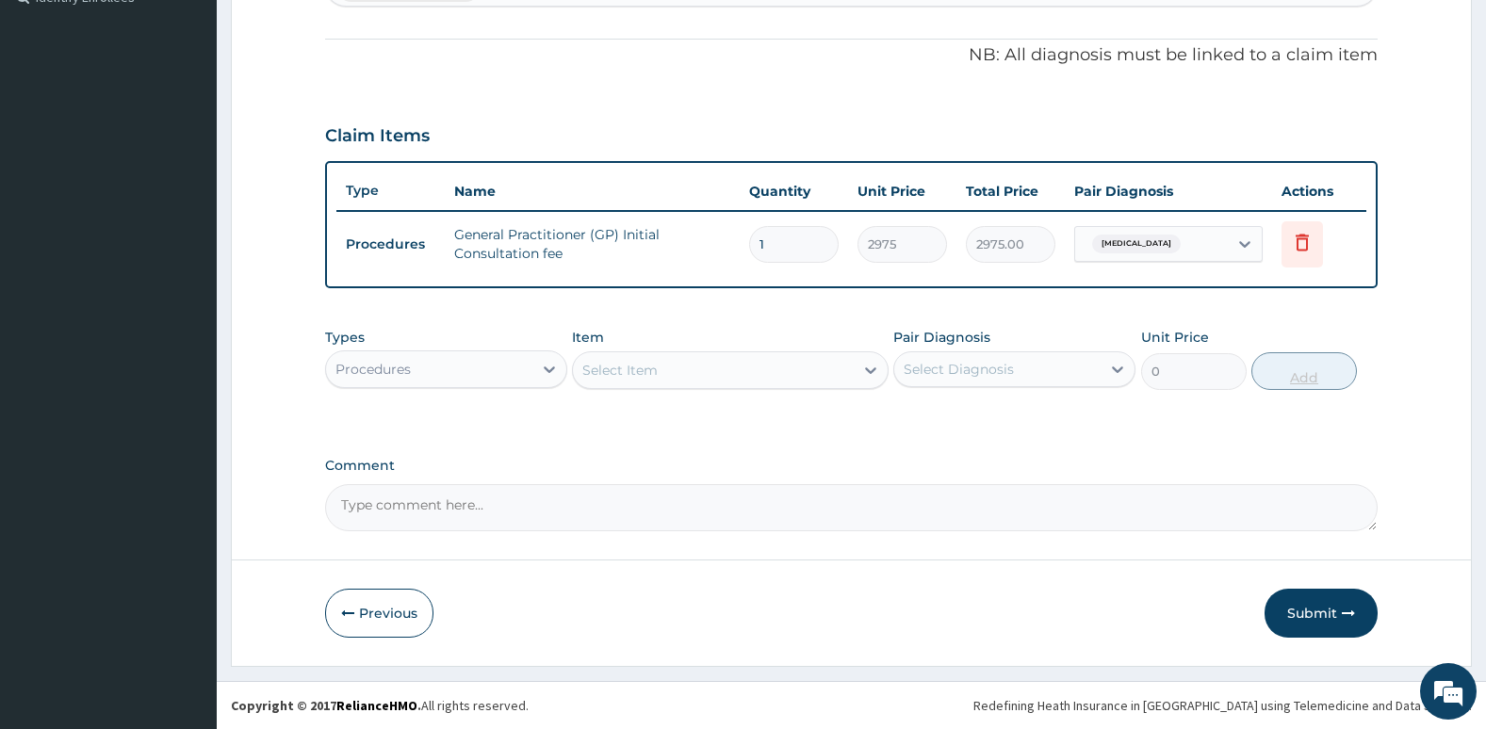
scroll to position [540, 0]
click at [1311, 606] on button "Submit" at bounding box center [1320, 613] width 113 height 49
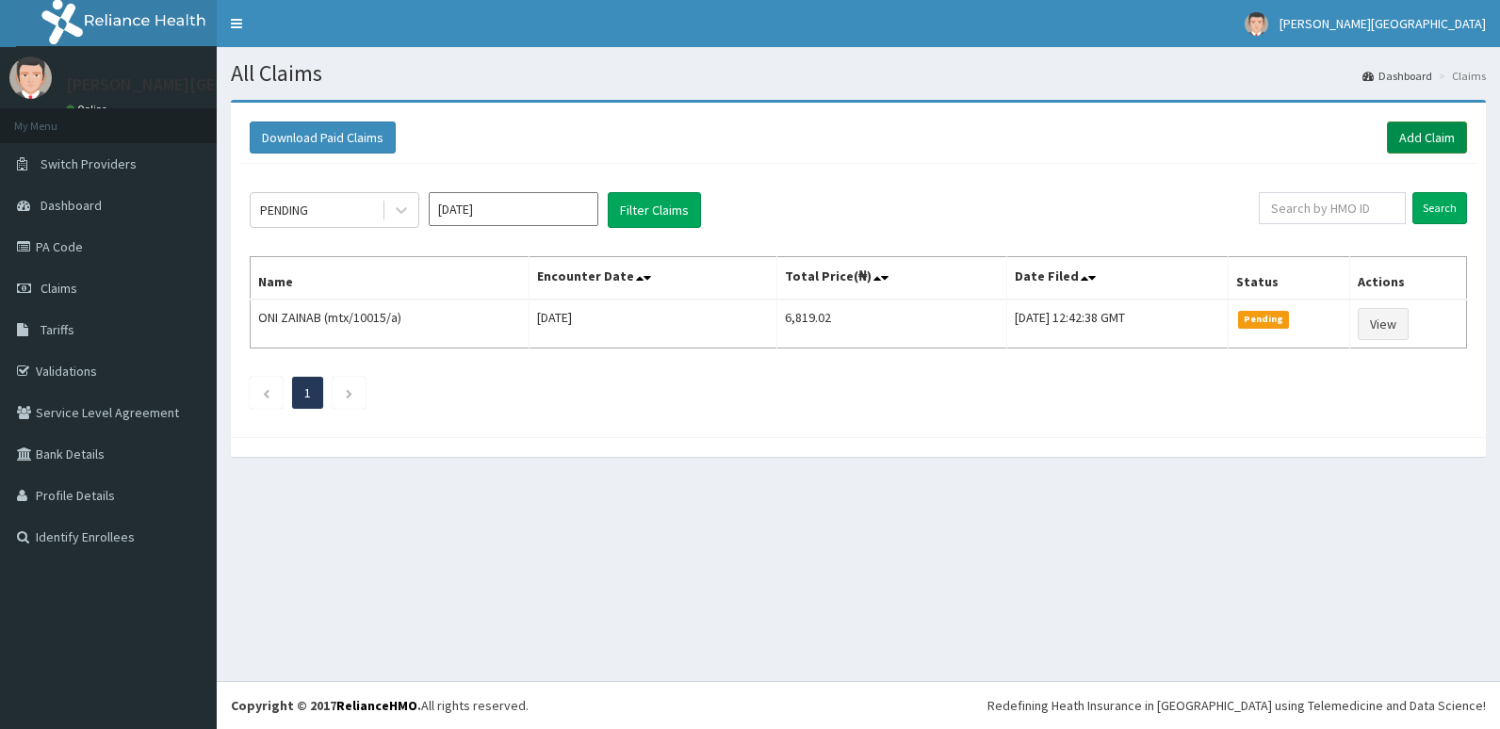
click at [1426, 136] on link "Add Claim" at bounding box center [1427, 138] width 80 height 32
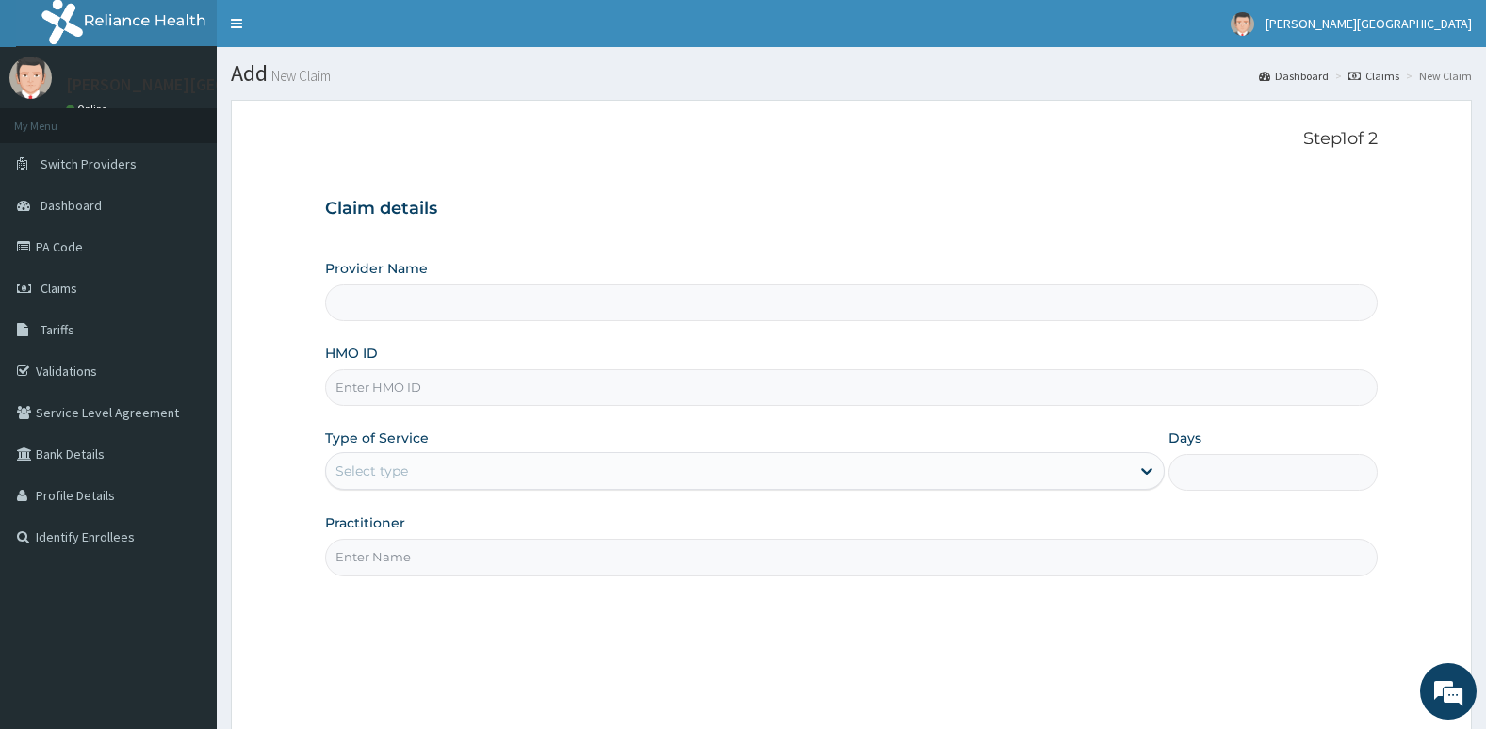
click at [920, 426] on div "Provider Name HMO ID Type of Service Select type Days Practitioner" at bounding box center [851, 417] width 1053 height 317
type input "Aruna Ogun Memorial Specialist Hospital"
click at [907, 382] on input "HMO ID" at bounding box center [851, 387] width 1053 height 37
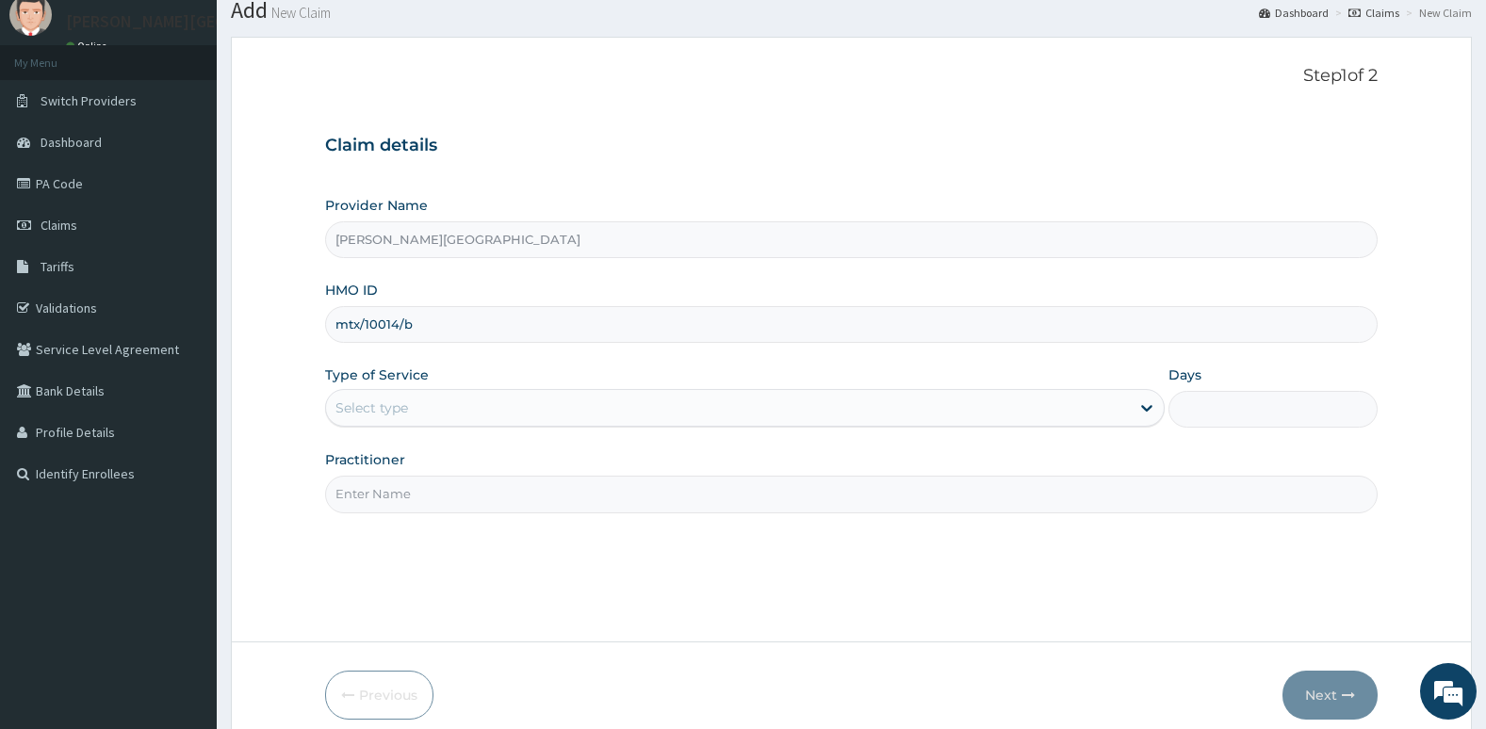
scroll to position [64, 0]
type input "mtx/10014/b"
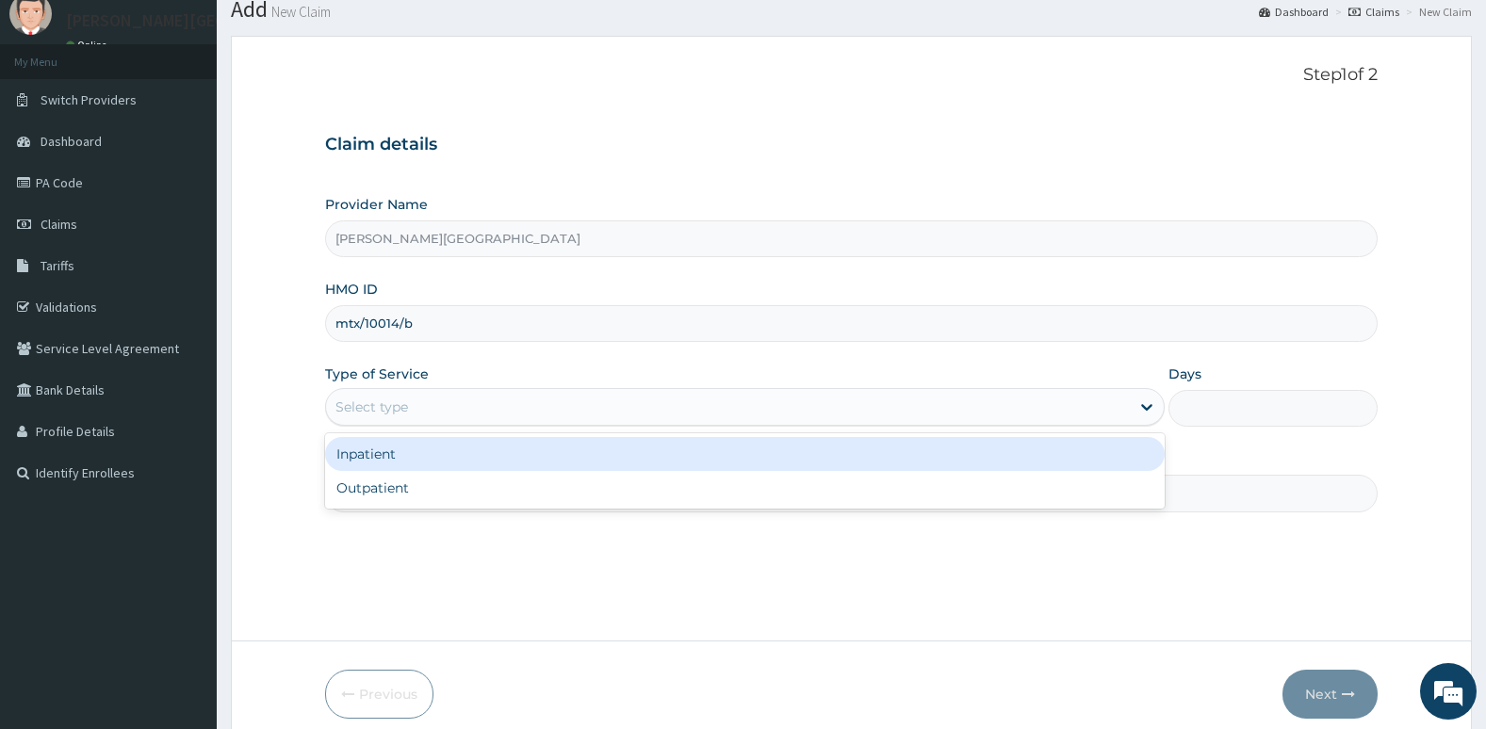
click at [908, 411] on div "Select type" at bounding box center [728, 407] width 804 height 30
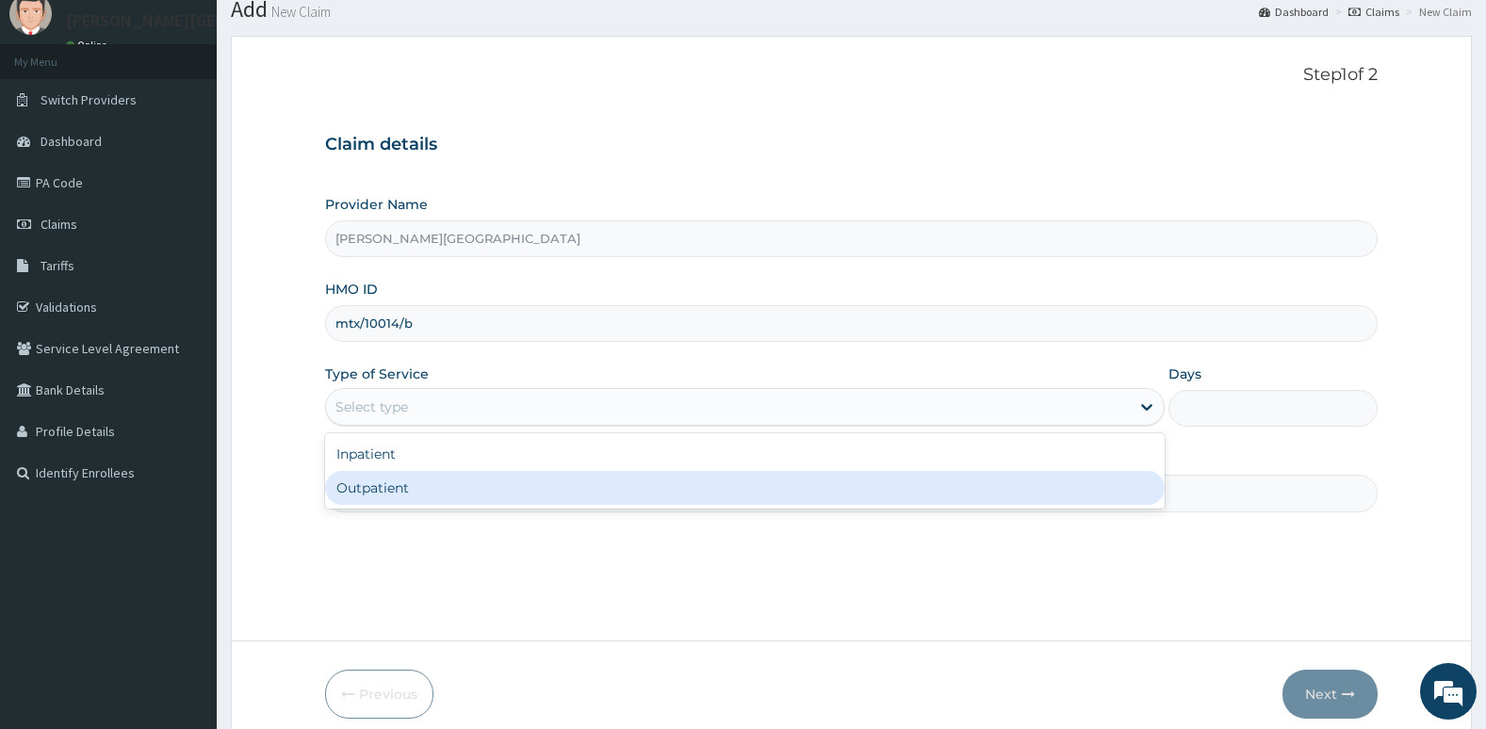
click at [902, 486] on div "Outpatient" at bounding box center [744, 488] width 839 height 34
type input "1"
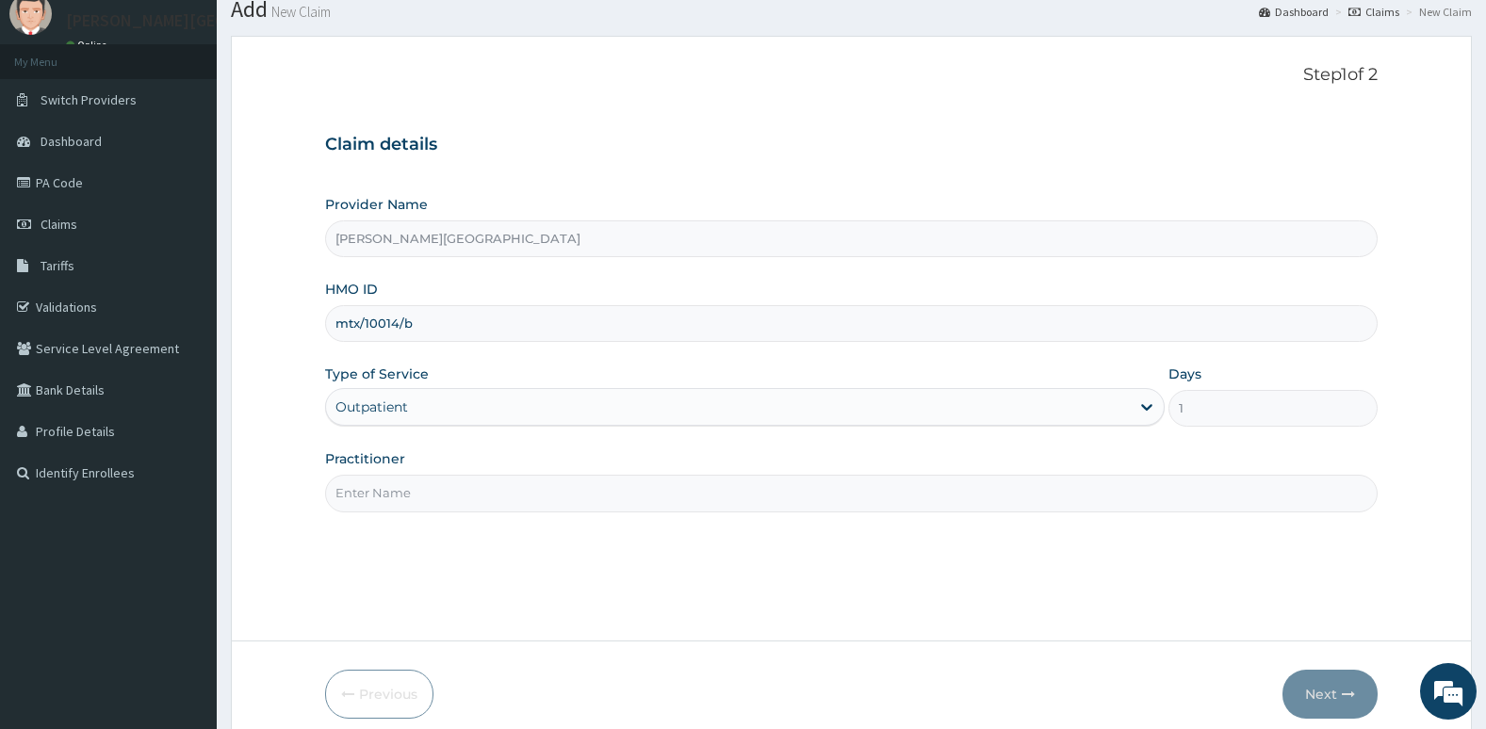
click at [902, 486] on input "Practitioner" at bounding box center [851, 493] width 1053 height 37
click at [845, 588] on div "Step 1 of 2 Claim details Provider Name Aruna Ogun Memorial Specialist Hospital…" at bounding box center [851, 338] width 1053 height 547
click at [653, 498] on input "Practitioner" at bounding box center [851, 493] width 1053 height 37
type input "Dr. Chike"
drag, startPoint x: 614, startPoint y: 500, endPoint x: 590, endPoint y: 450, distance: 55.6
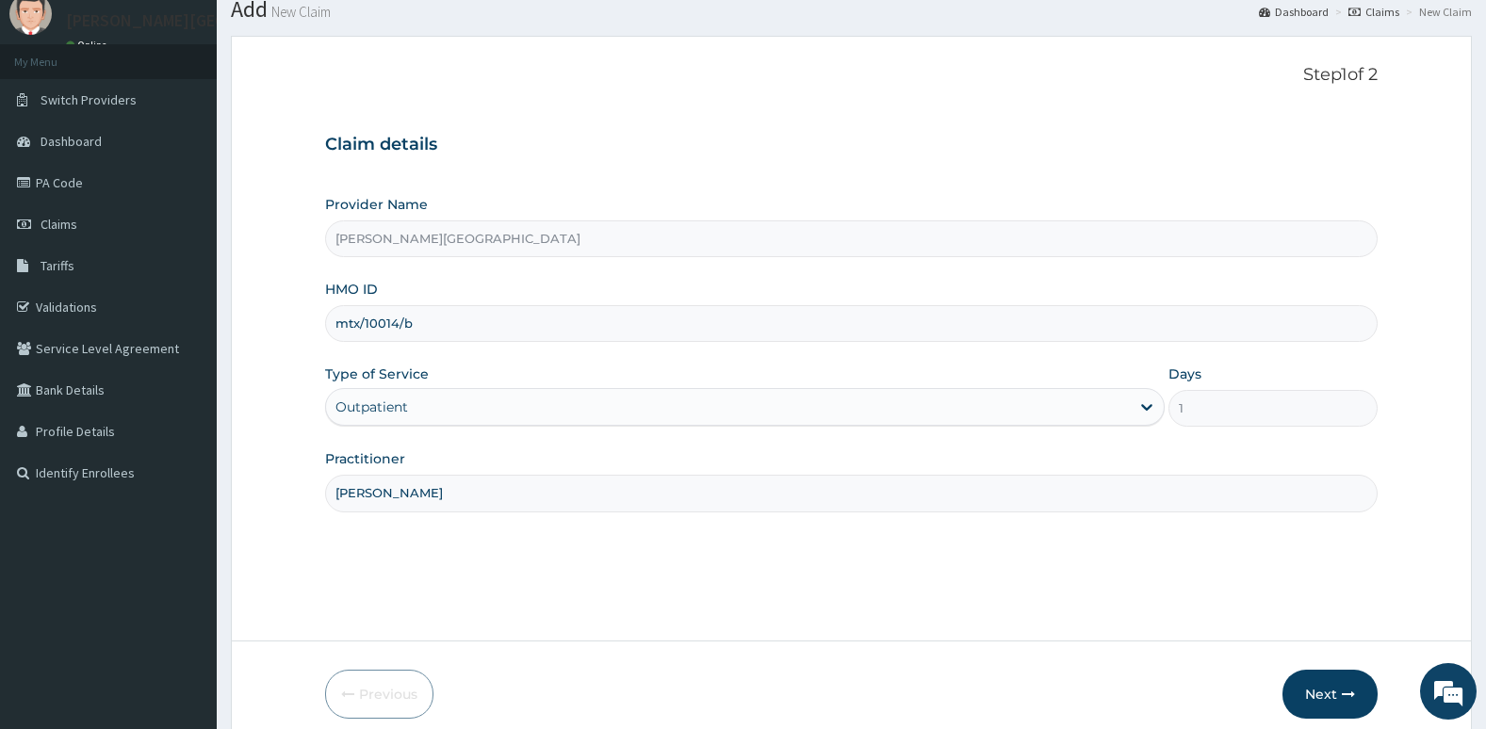
click at [590, 450] on div "Practitioner Dr. Chike" at bounding box center [851, 480] width 1053 height 62
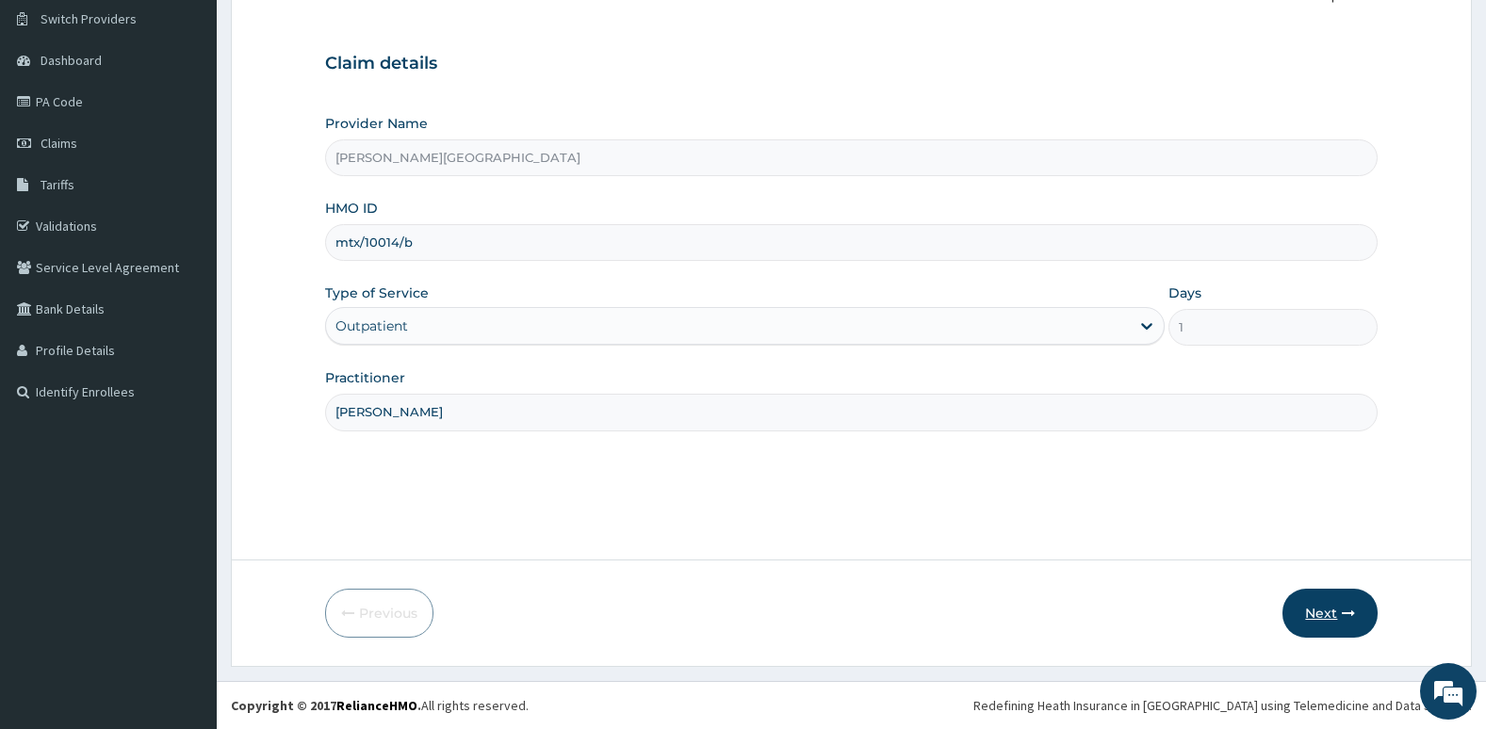
click at [1340, 610] on button "Next" at bounding box center [1329, 613] width 95 height 49
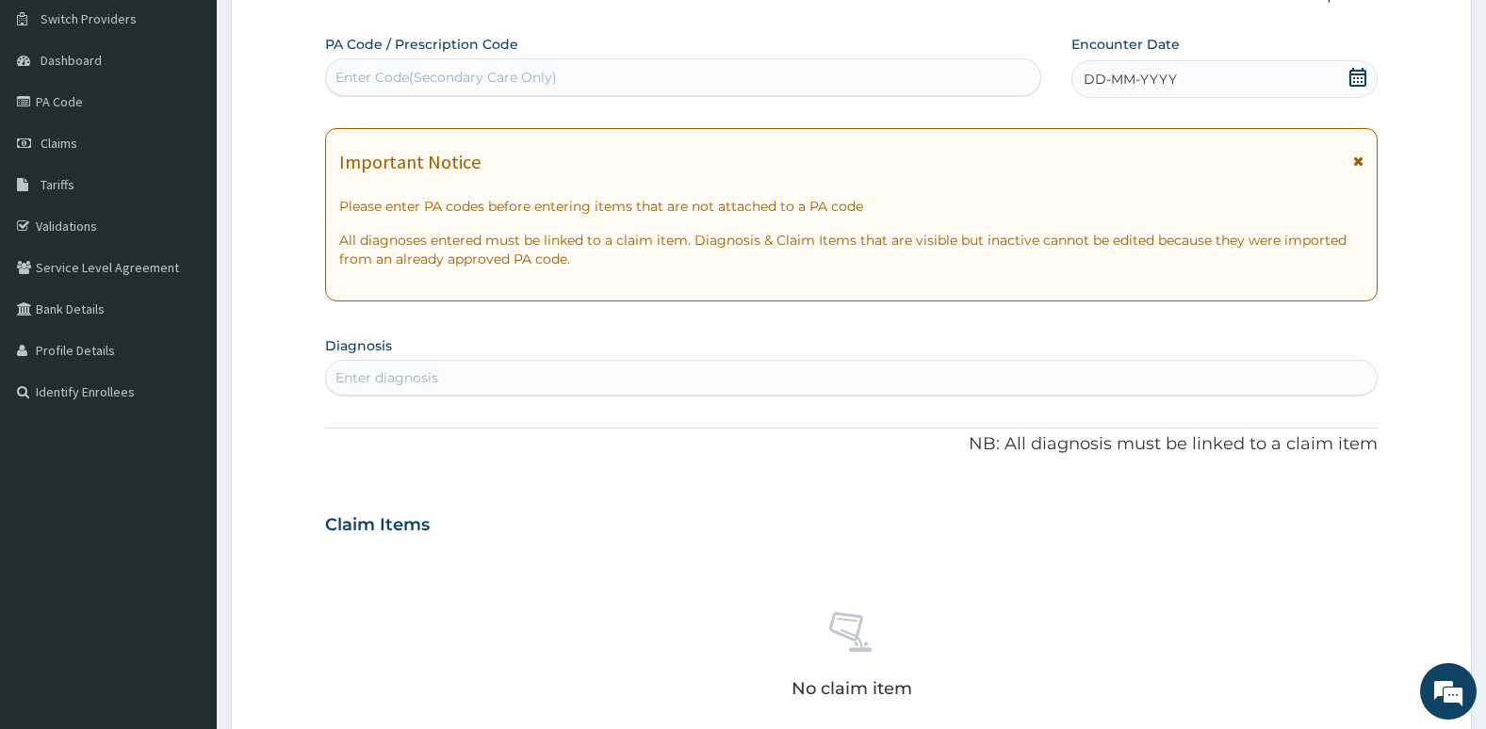
click at [1349, 78] on icon at bounding box center [1357, 77] width 19 height 19
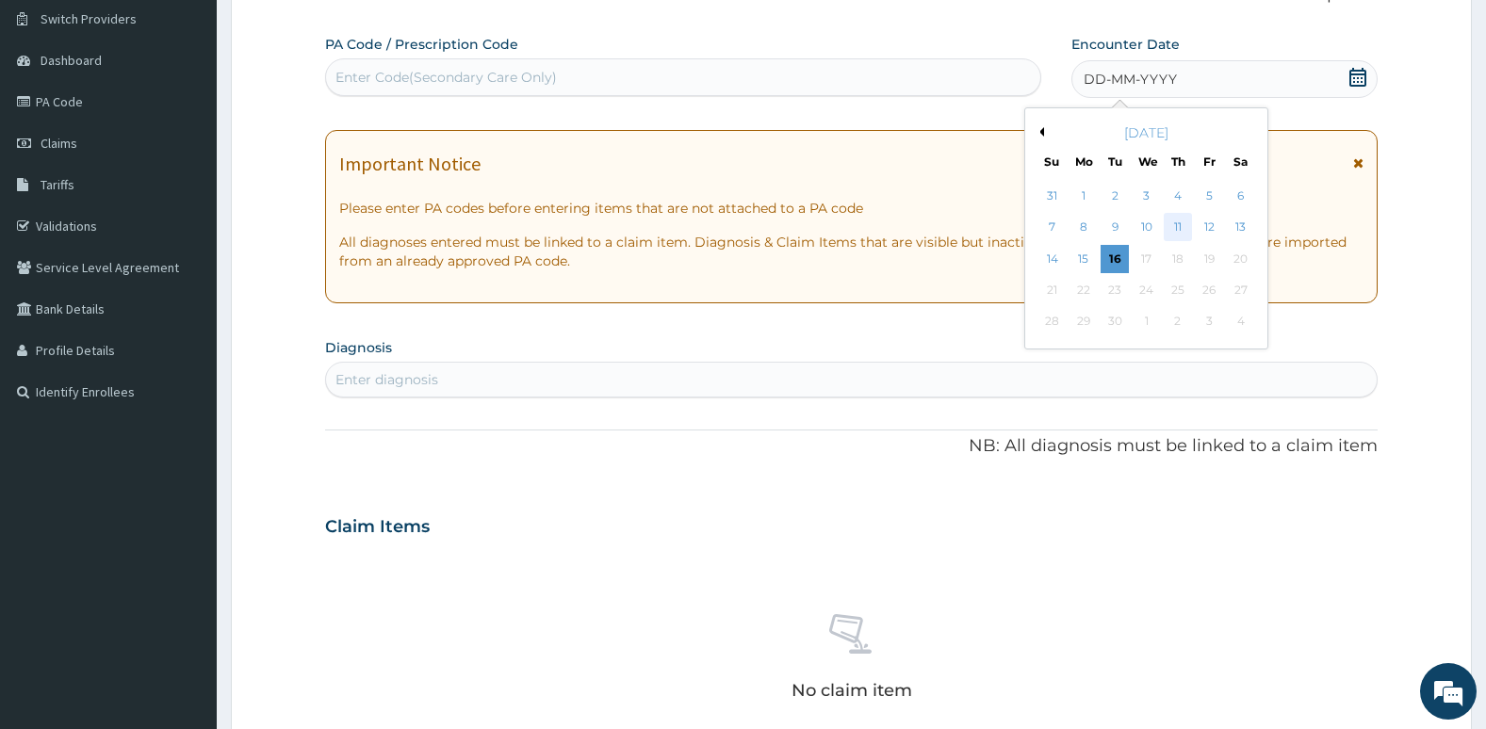
click at [1171, 230] on div "11" at bounding box center [1177, 228] width 28 height 28
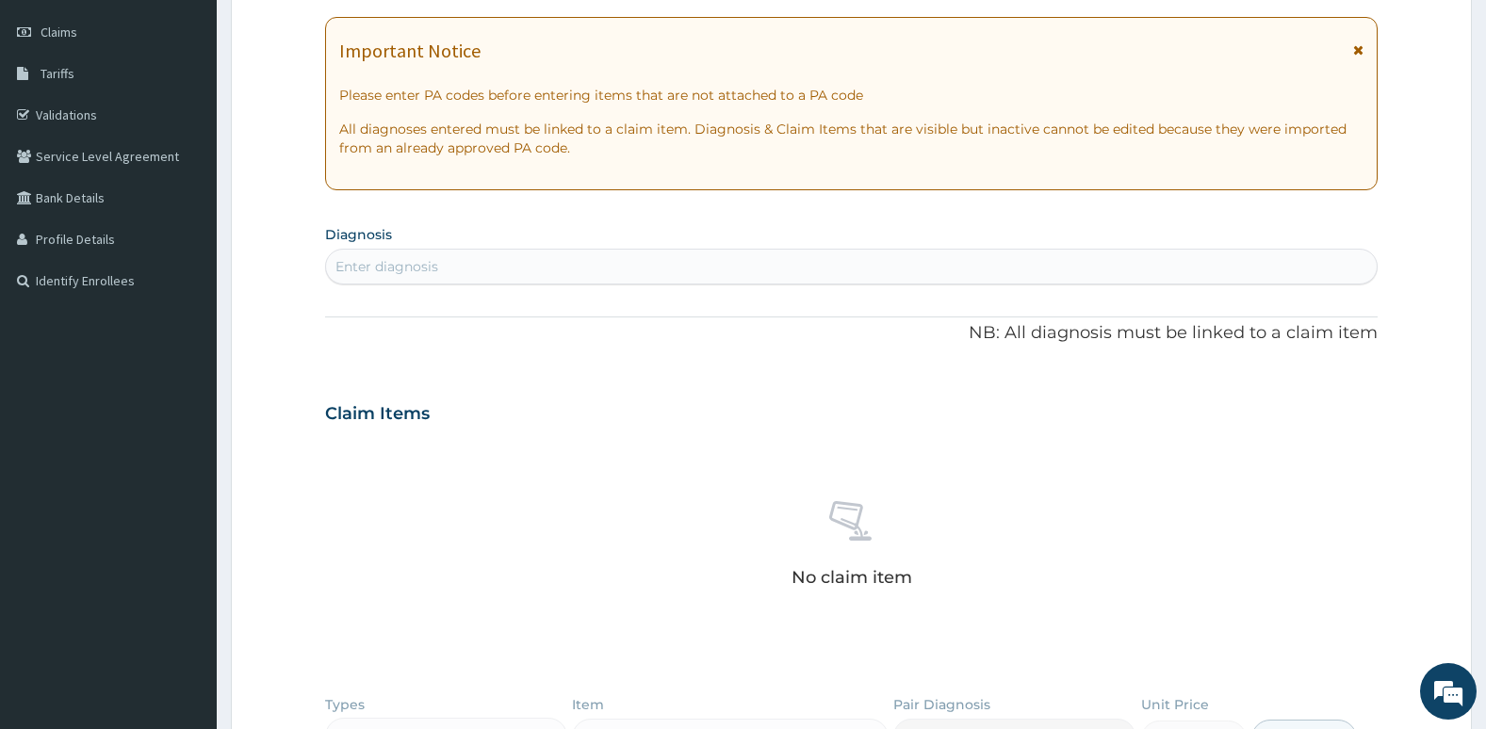
scroll to position [284, 0]
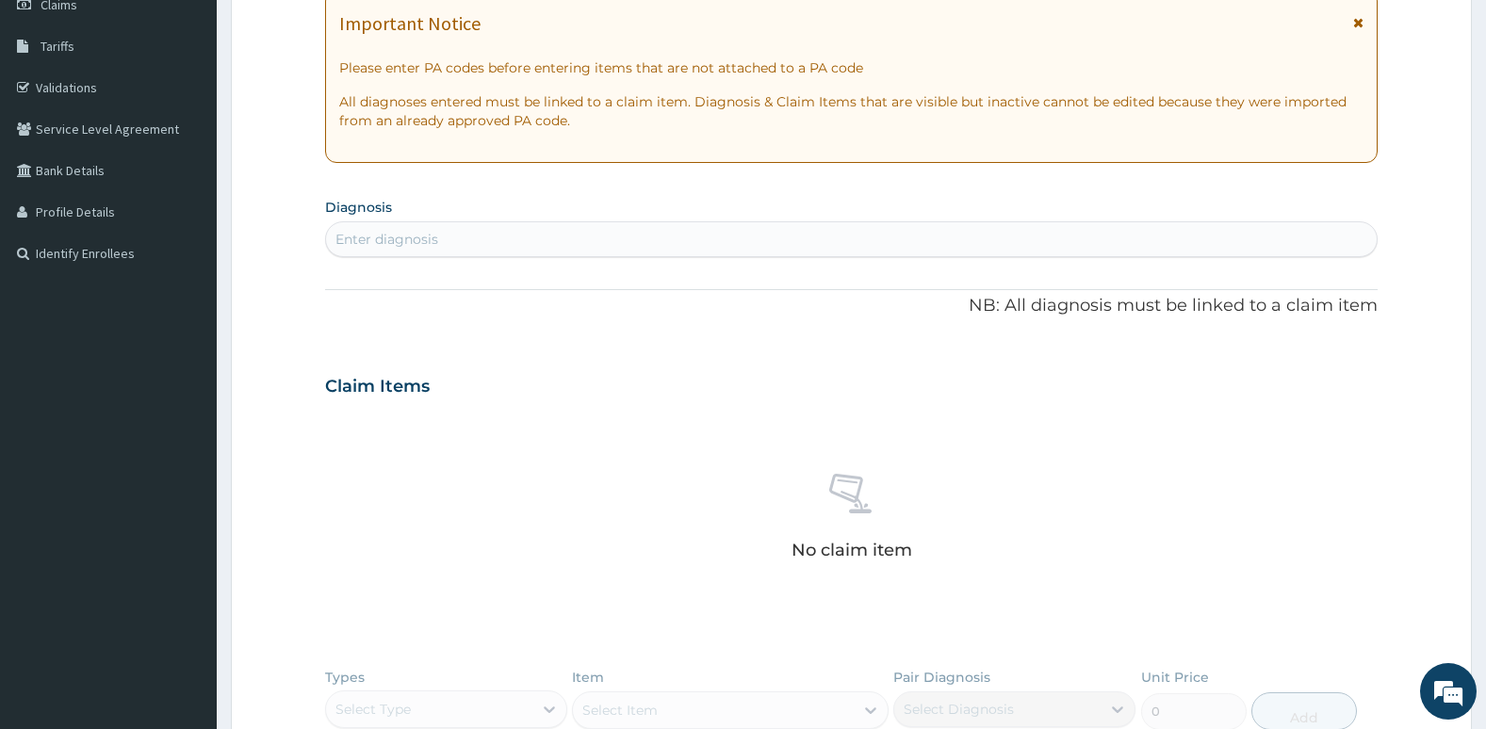
click at [1171, 231] on div "Enter diagnosis" at bounding box center [851, 239] width 1051 height 30
click at [1164, 243] on div "Enter diagnosis" at bounding box center [851, 239] width 1051 height 30
type input "upper res"
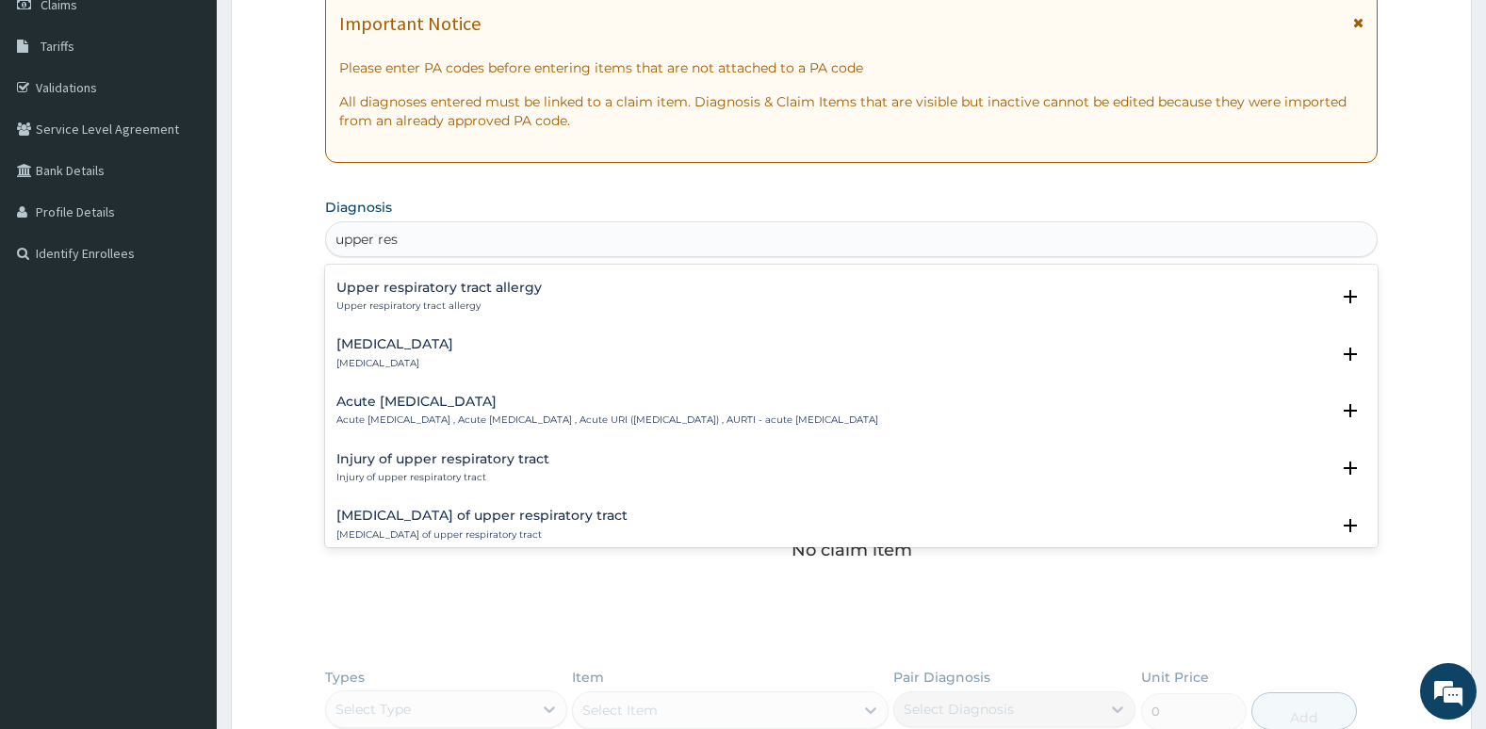
scroll to position [112, 0]
click at [816, 407] on h4 "Acute upper respiratory infection" at bounding box center [607, 400] width 542 height 14
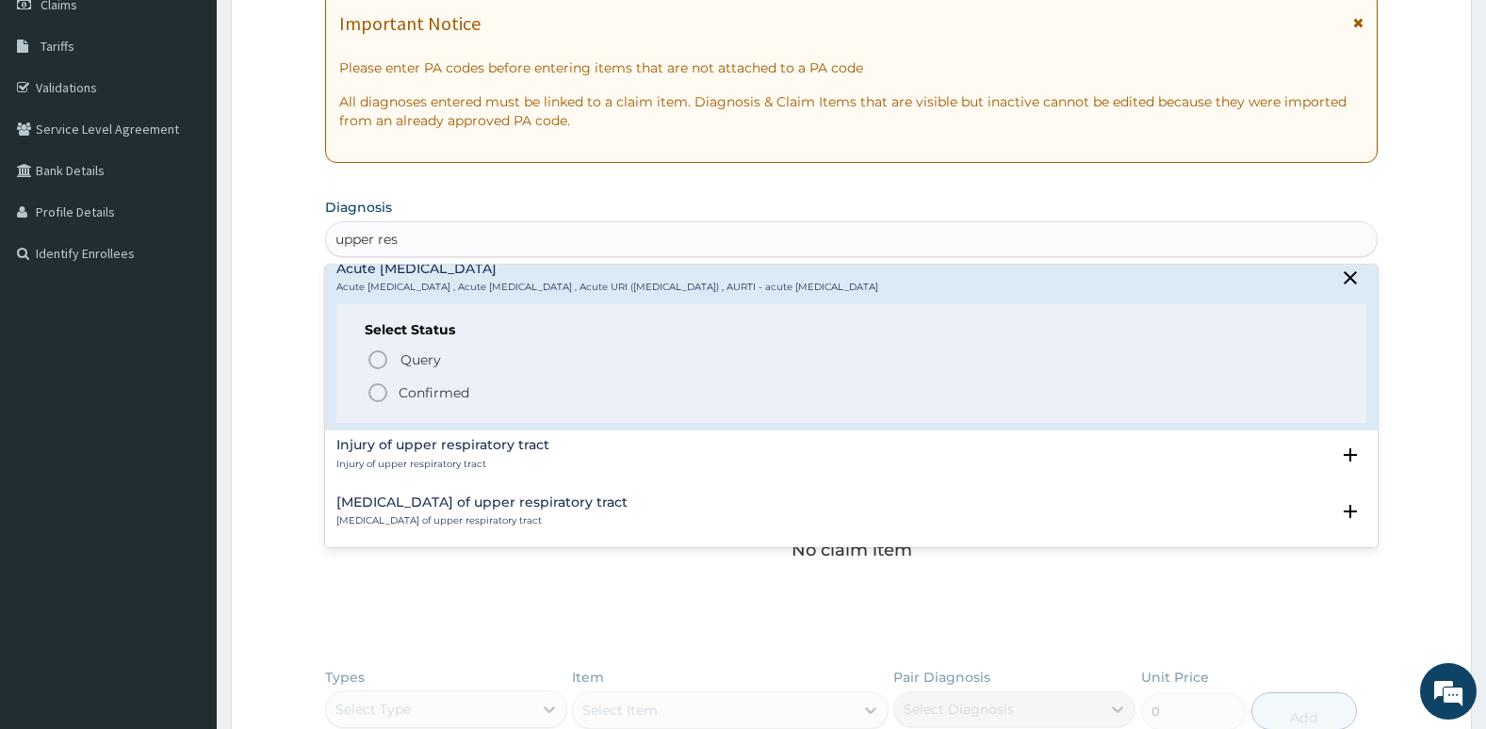
scroll to position [245, 0]
click at [371, 393] on icon "status option filled" at bounding box center [377, 391] width 23 height 23
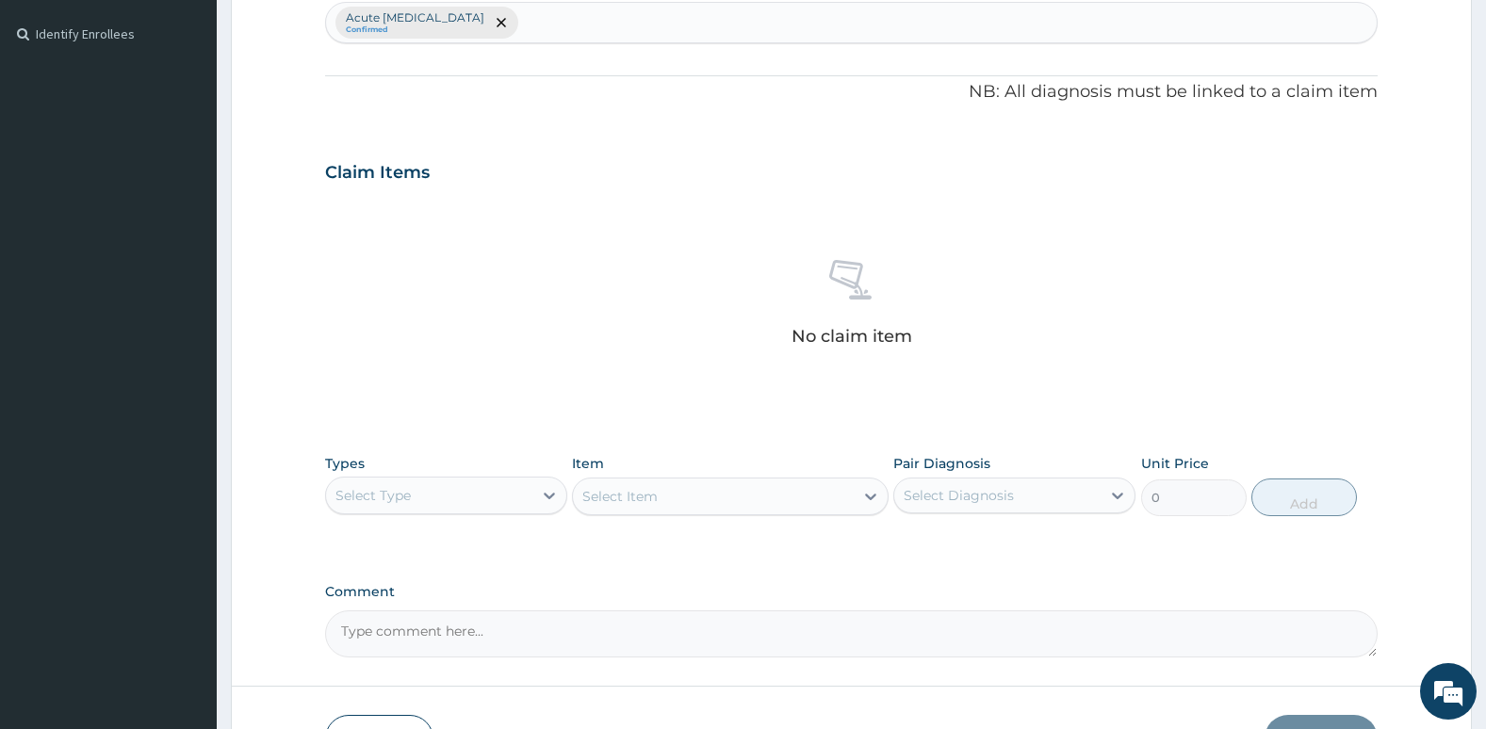
scroll to position [504, 0]
drag, startPoint x: 371, startPoint y: 393, endPoint x: 387, endPoint y: 485, distance: 93.7
click at [387, 485] on div "PA Code / Prescription Code Enter Code(Secondary Care Only) Encounter Date 11-0…" at bounding box center [851, 166] width 1053 height 981
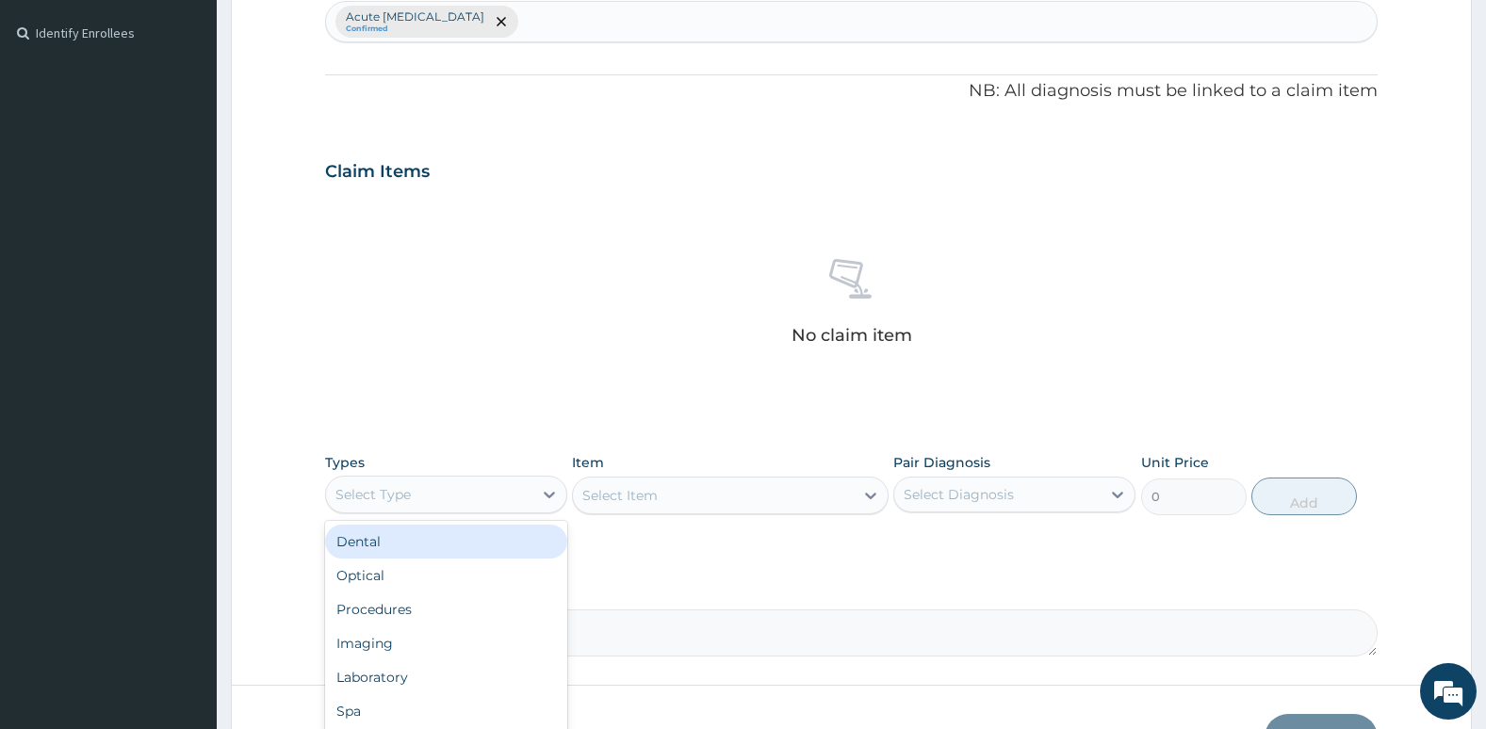
click at [387, 485] on div "Select Type" at bounding box center [372, 494] width 75 height 19
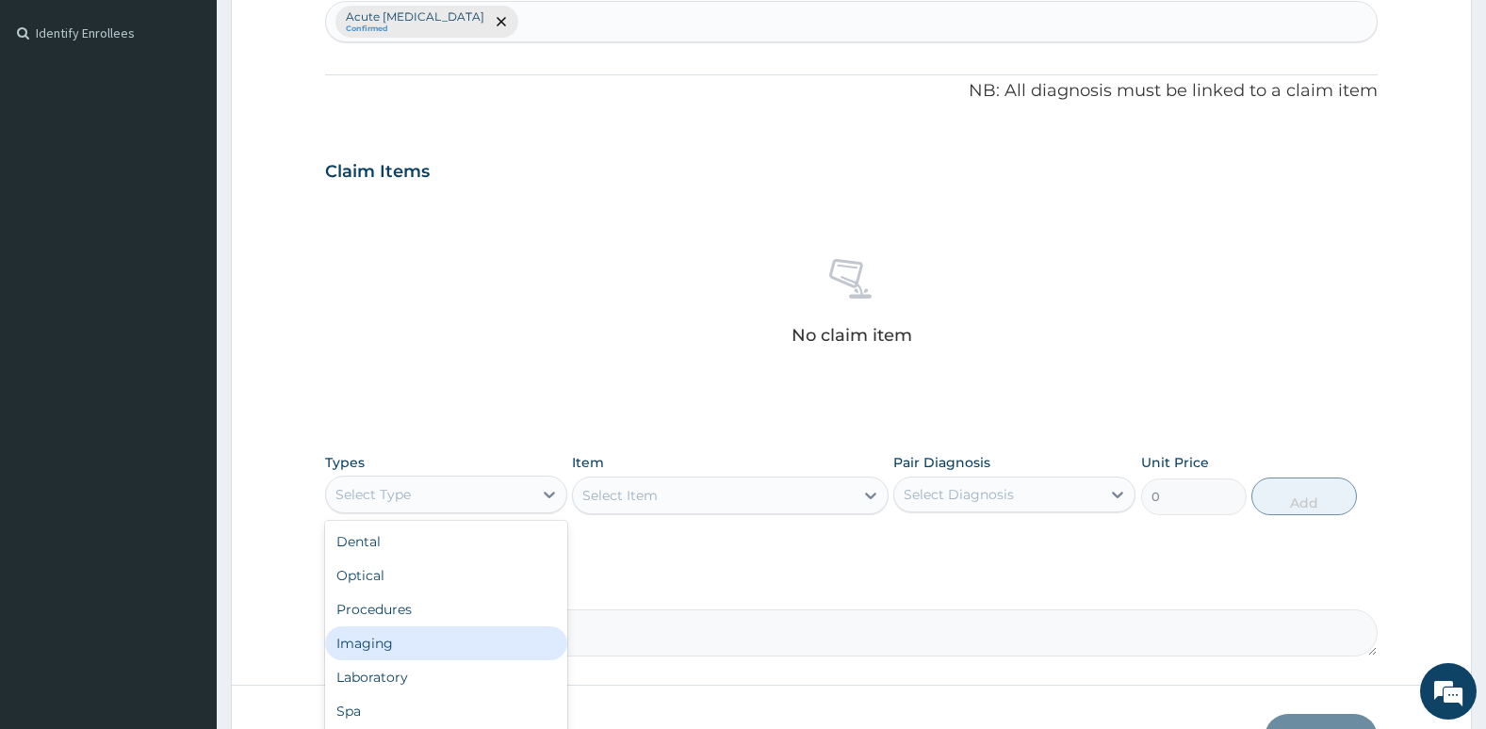
scroll to position [64, 0]
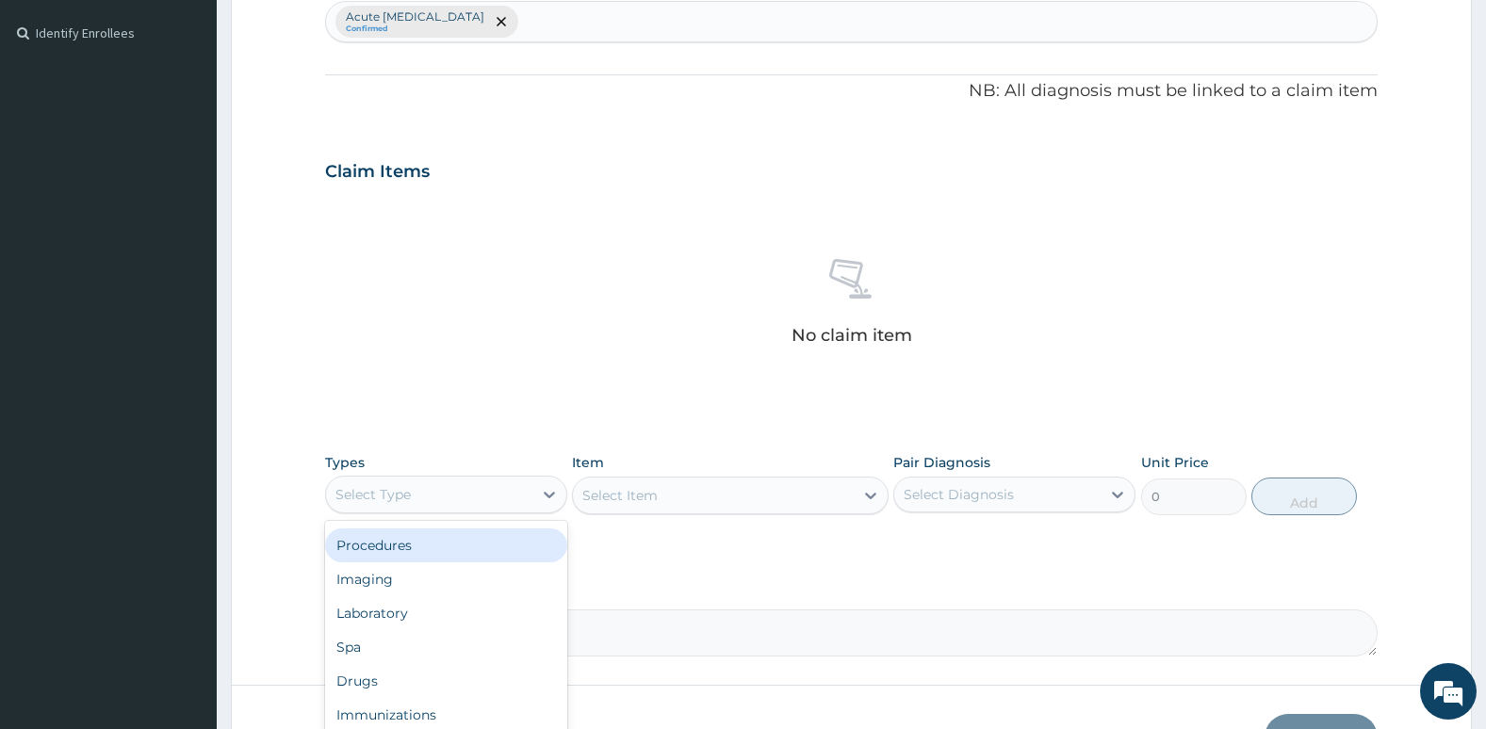
click at [432, 554] on div "Procedures" at bounding box center [446, 545] width 242 height 34
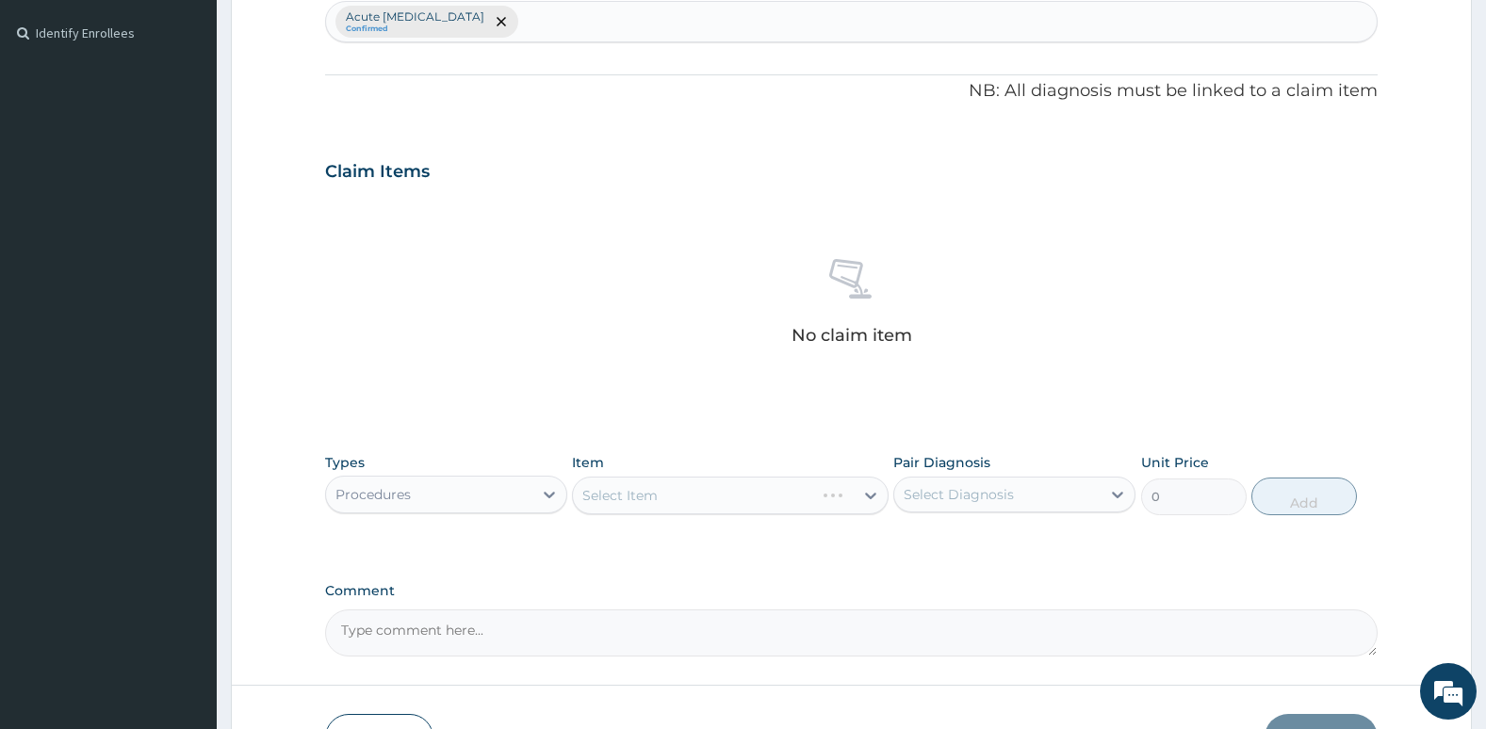
click at [601, 493] on div "Select Item" at bounding box center [730, 496] width 316 height 38
drag, startPoint x: 953, startPoint y: 487, endPoint x: 914, endPoint y: 546, distance: 71.3
click at [914, 512] on div "option Acute upper respiratory infection focused, 1 of 1. 1 result available. U…" at bounding box center [1014, 495] width 242 height 36
click at [914, 546] on input "checkbox" at bounding box center [910, 541] width 12 height 12
checkbox input "true"
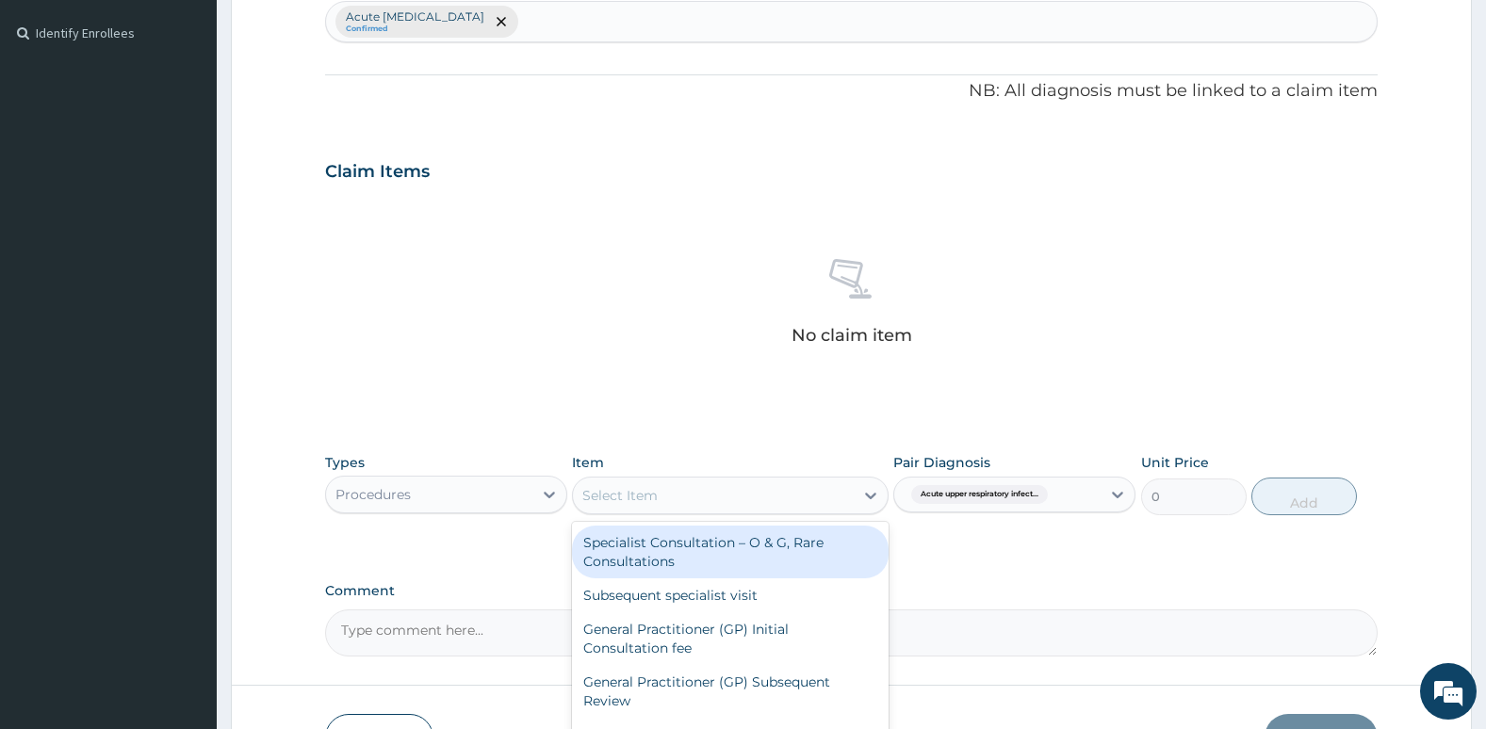
click at [744, 494] on div "Select Item" at bounding box center [713, 495] width 280 height 30
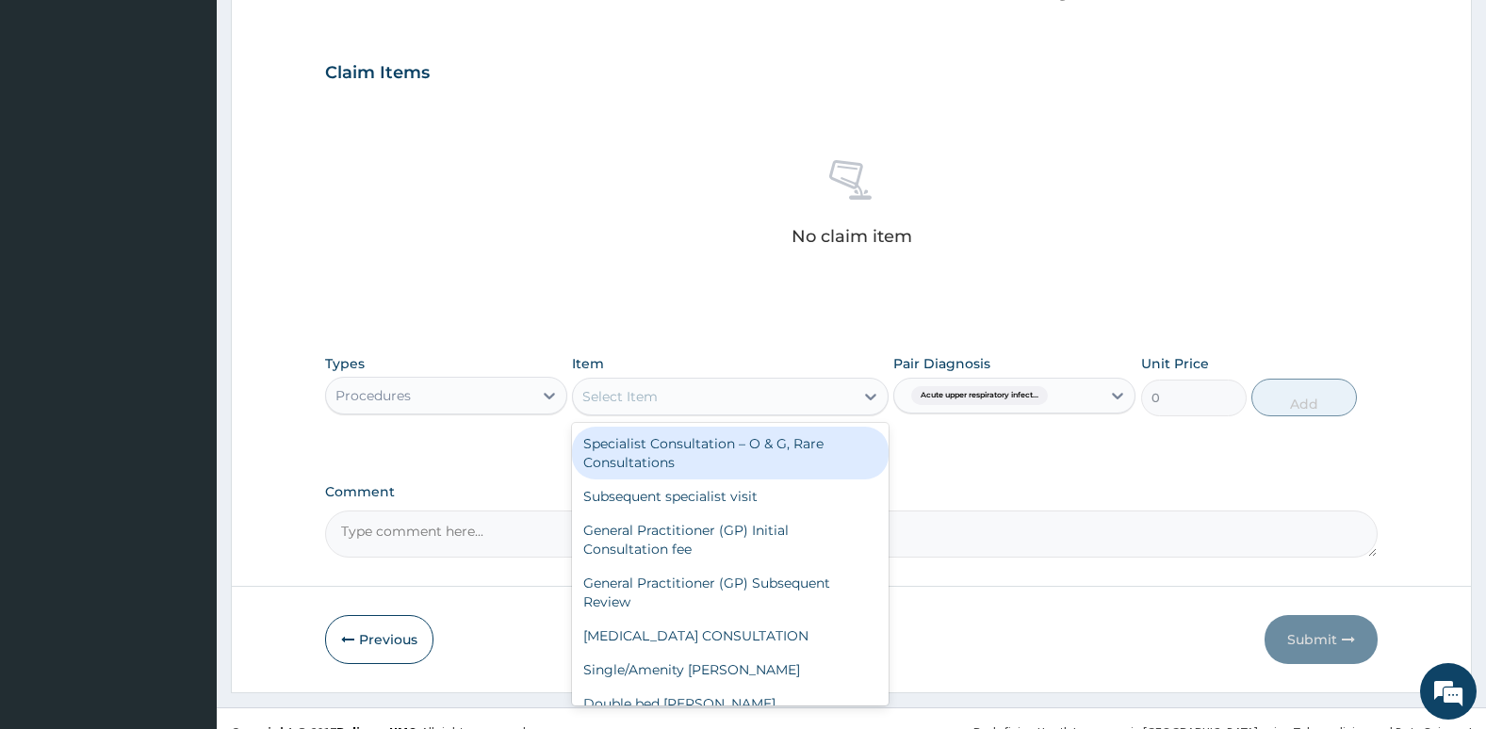
scroll to position [606, 0]
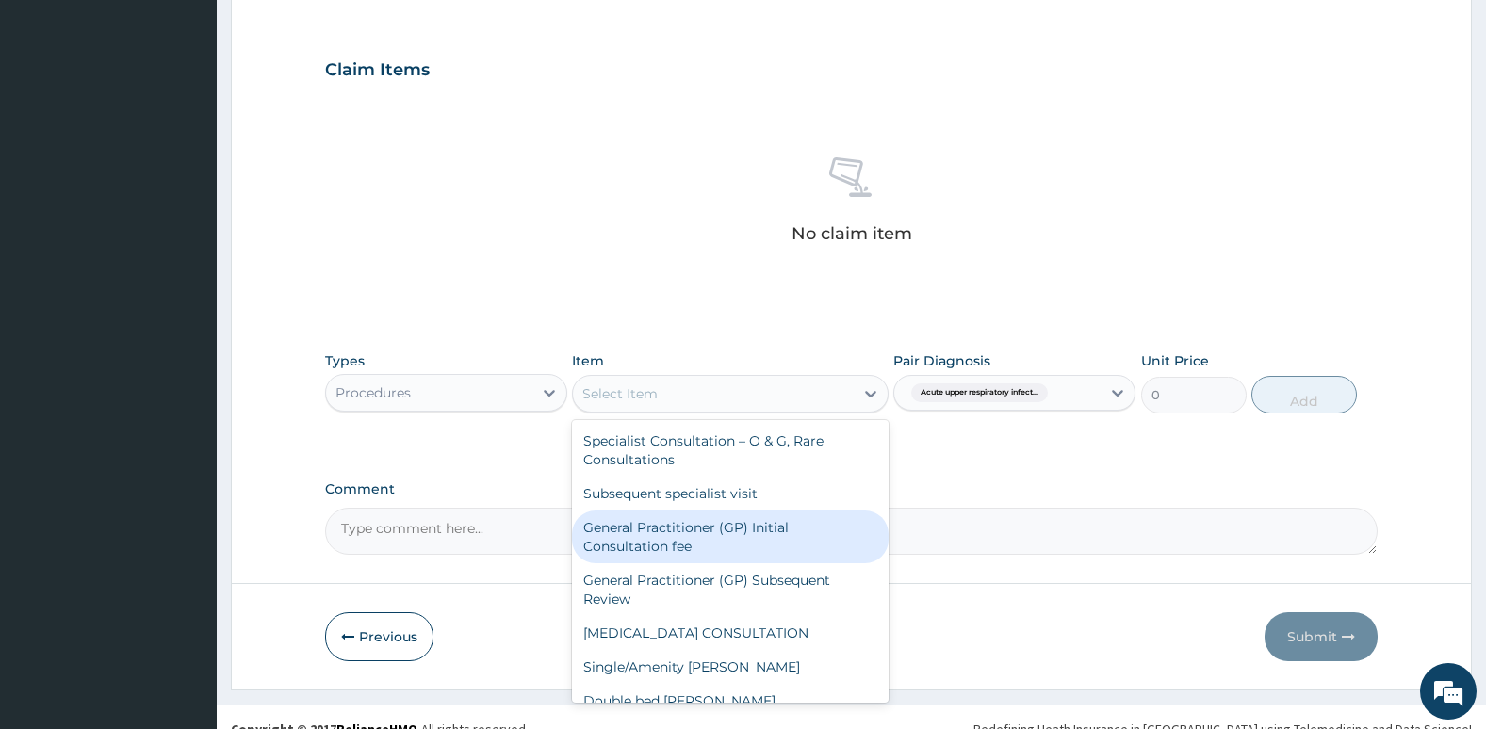
click at [750, 528] on div "General Practitioner (GP) Initial Consultation fee" at bounding box center [730, 537] width 316 height 53
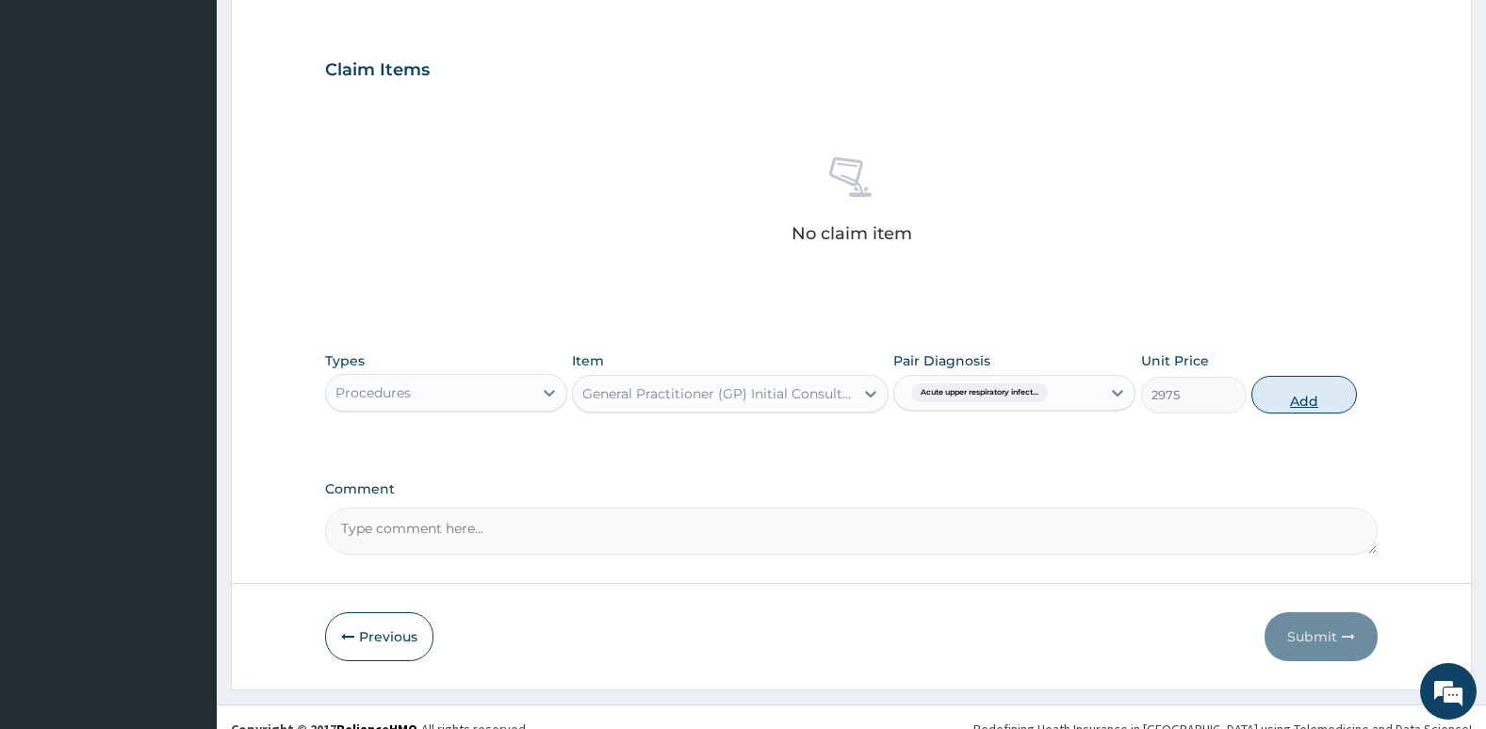
click at [1292, 402] on button "Add" at bounding box center [1304, 395] width 106 height 38
type input "0"
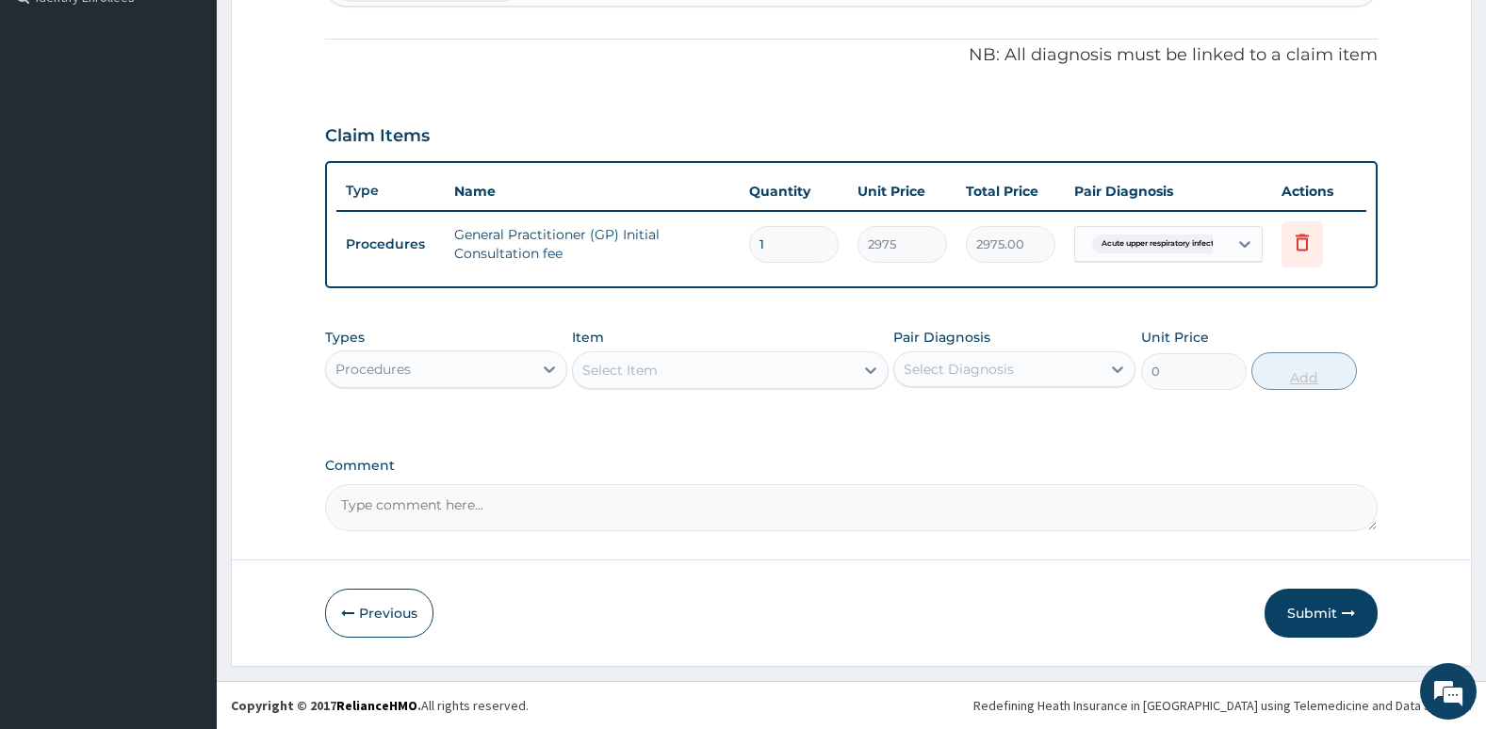
scroll to position [540, 0]
click at [1314, 621] on button "Submit" at bounding box center [1320, 613] width 113 height 49
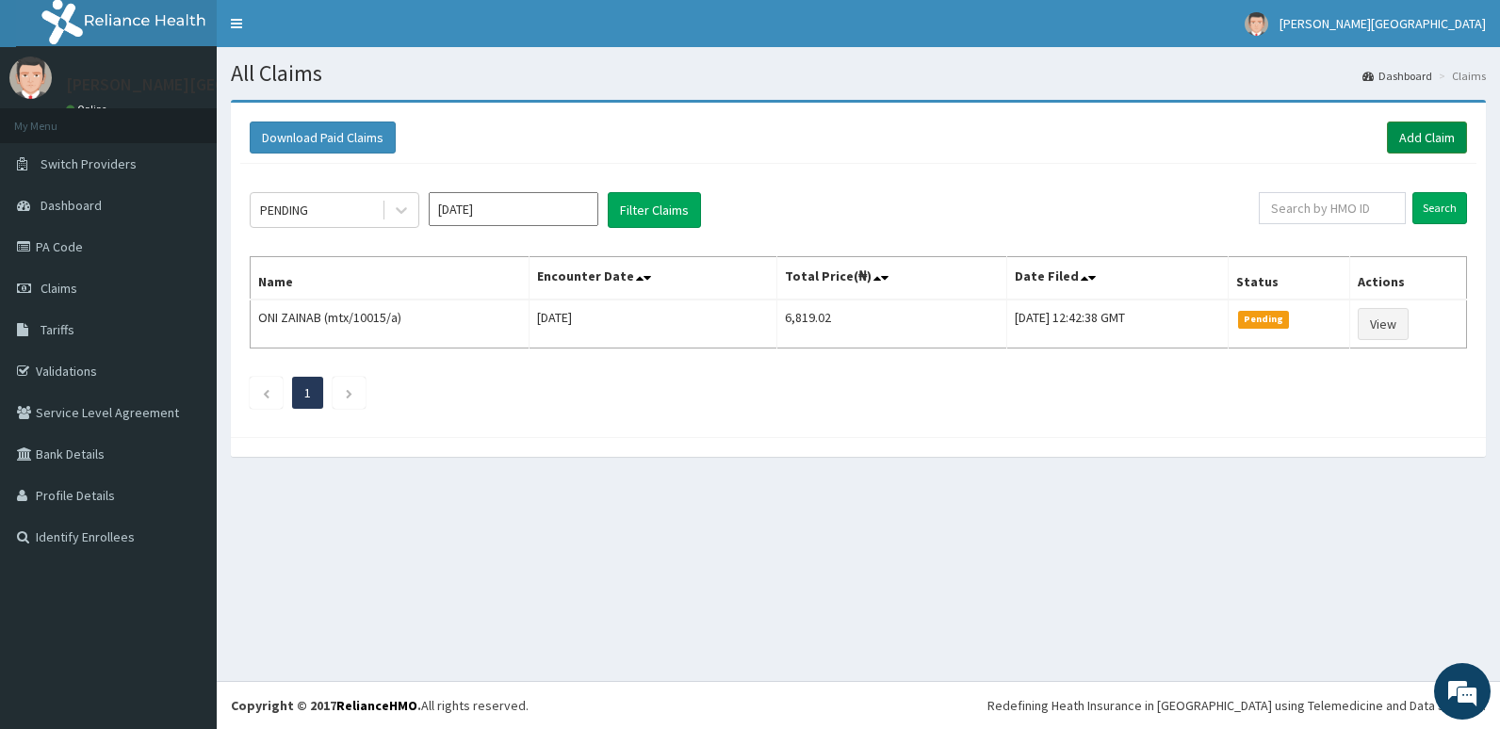
click at [1434, 133] on link "Add Claim" at bounding box center [1427, 138] width 80 height 32
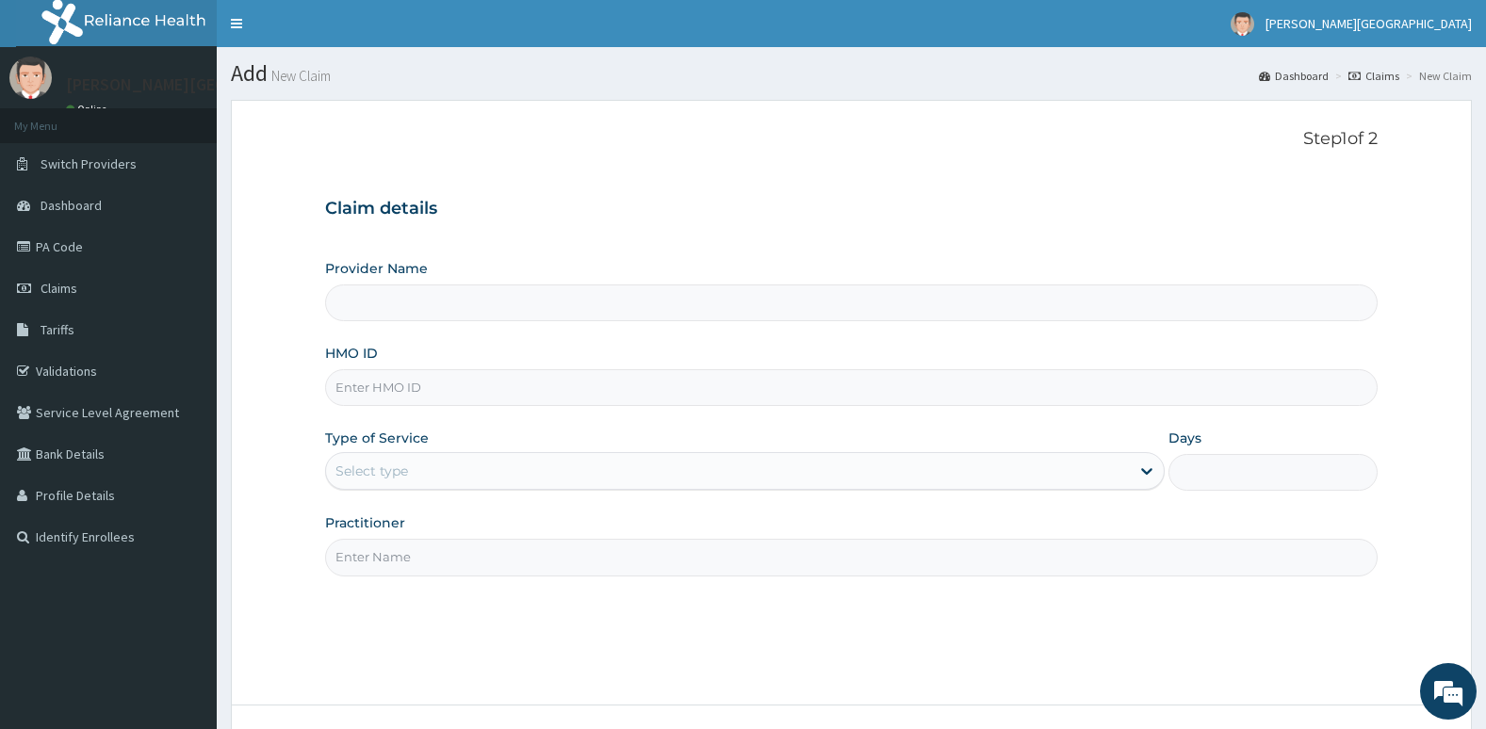
type input "[PERSON_NAME][GEOGRAPHIC_DATA]"
click at [597, 382] on input "HMO ID" at bounding box center [851, 387] width 1053 height 37
type input "mtx/10014/c"
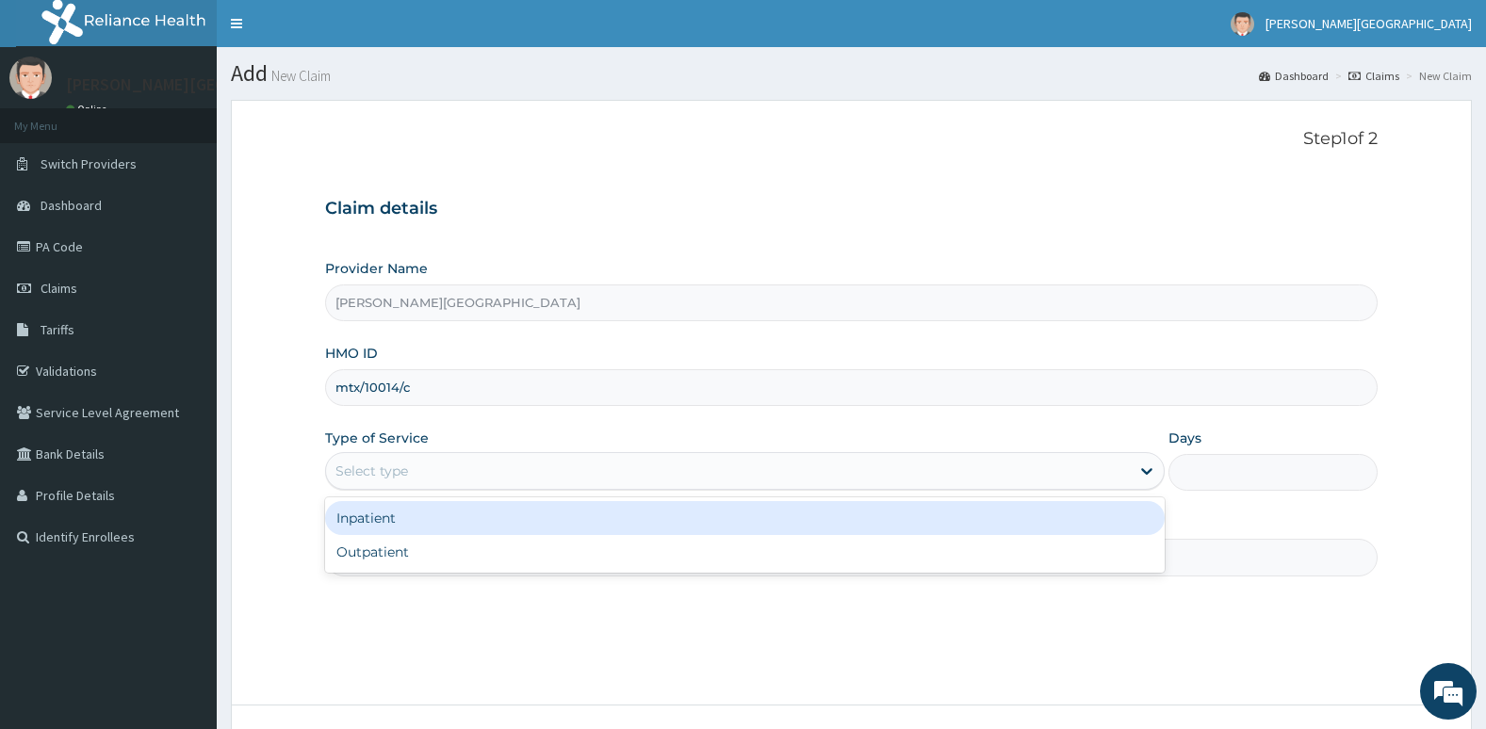
click at [586, 483] on div "Select type" at bounding box center [728, 471] width 804 height 30
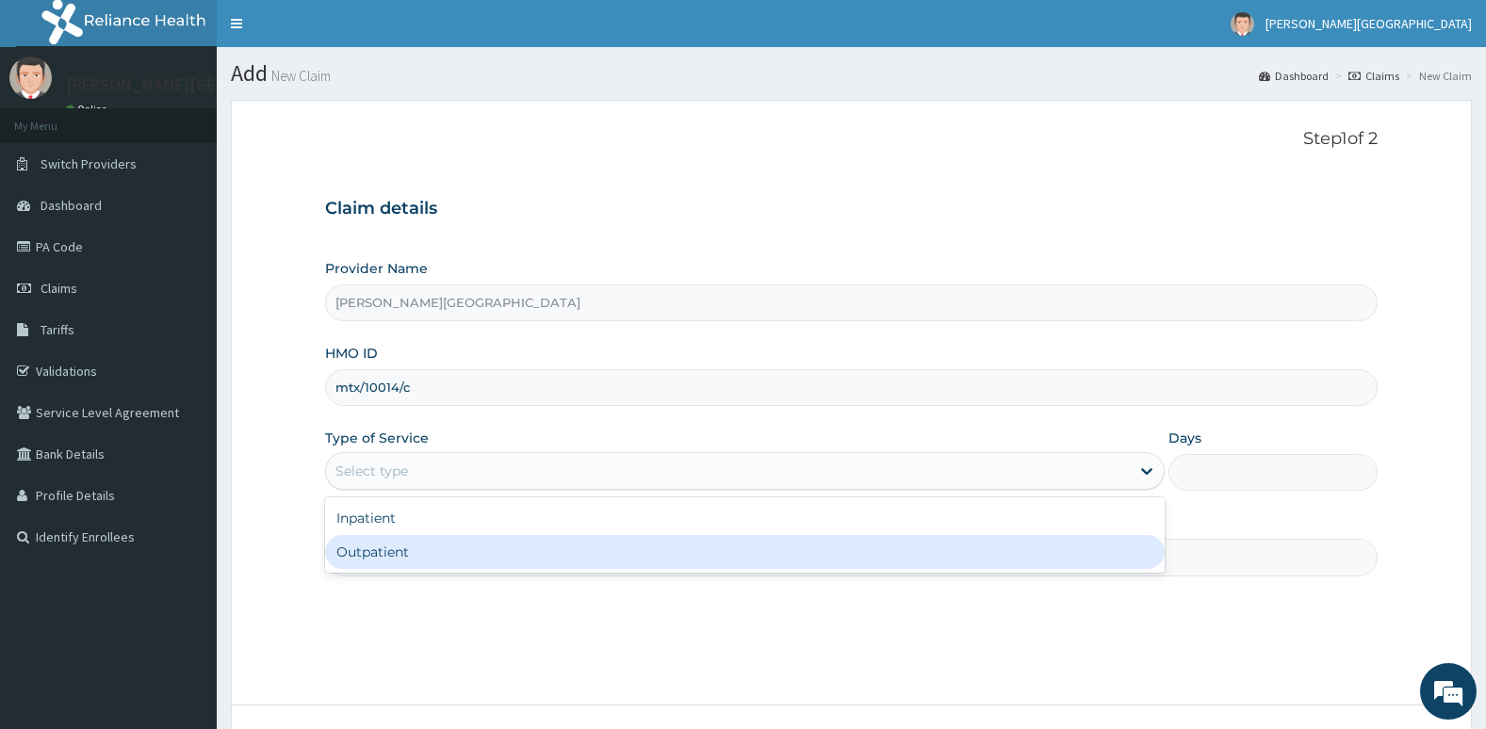
click at [579, 549] on div "Outpatient" at bounding box center [744, 552] width 839 height 34
type input "1"
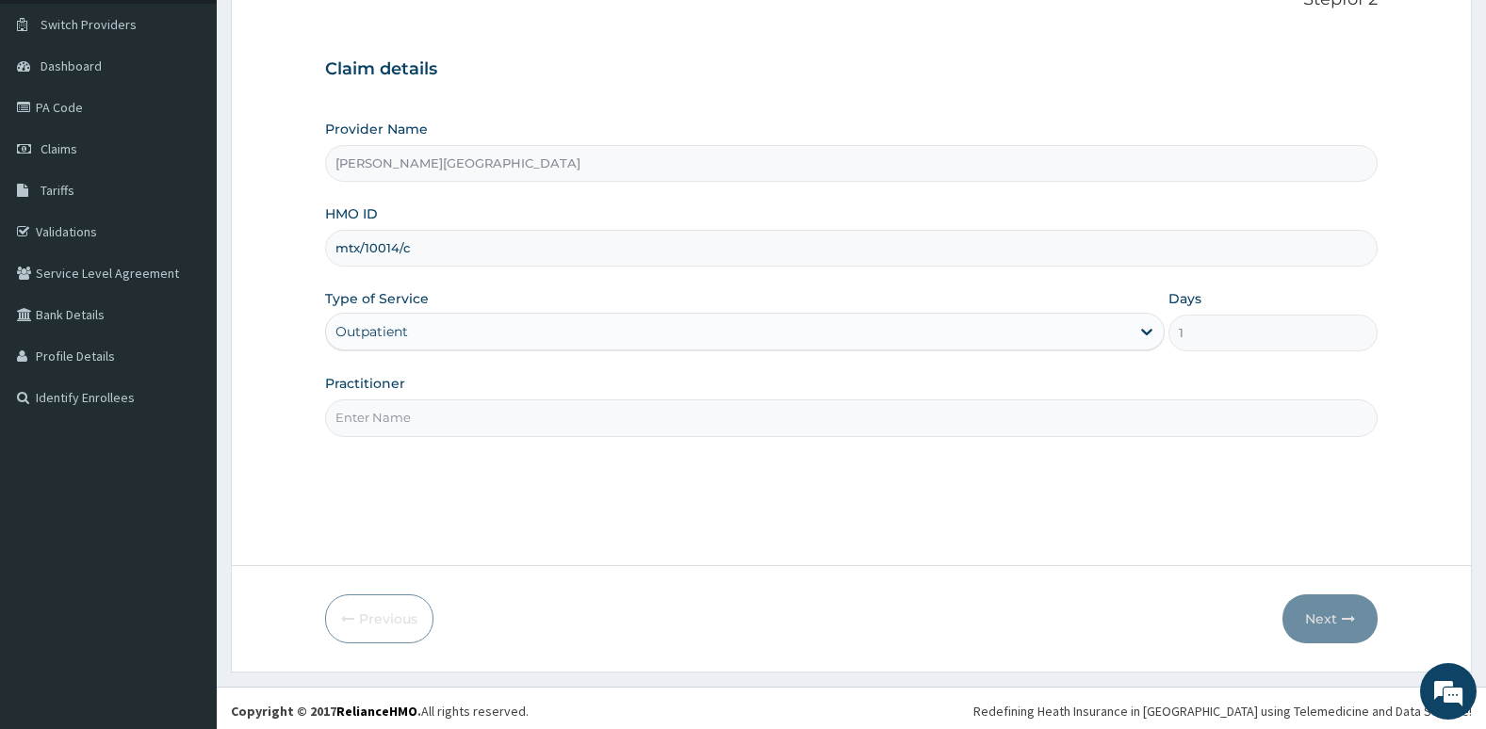
scroll to position [140, 0]
click at [581, 425] on input "Practitioner" at bounding box center [851, 416] width 1053 height 37
type input "[PERSON_NAME]"
click at [1340, 605] on button "Next" at bounding box center [1329, 617] width 95 height 49
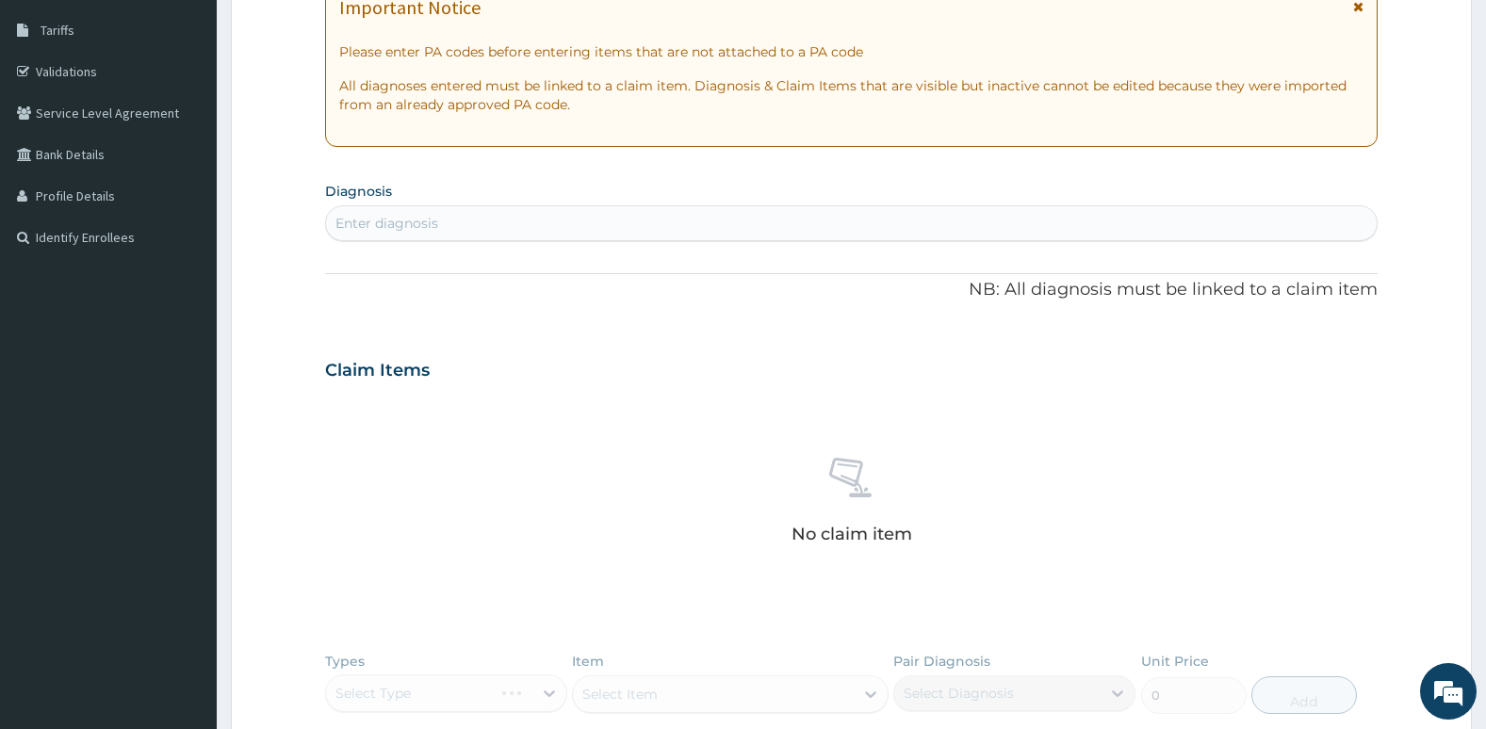
scroll to position [129, 0]
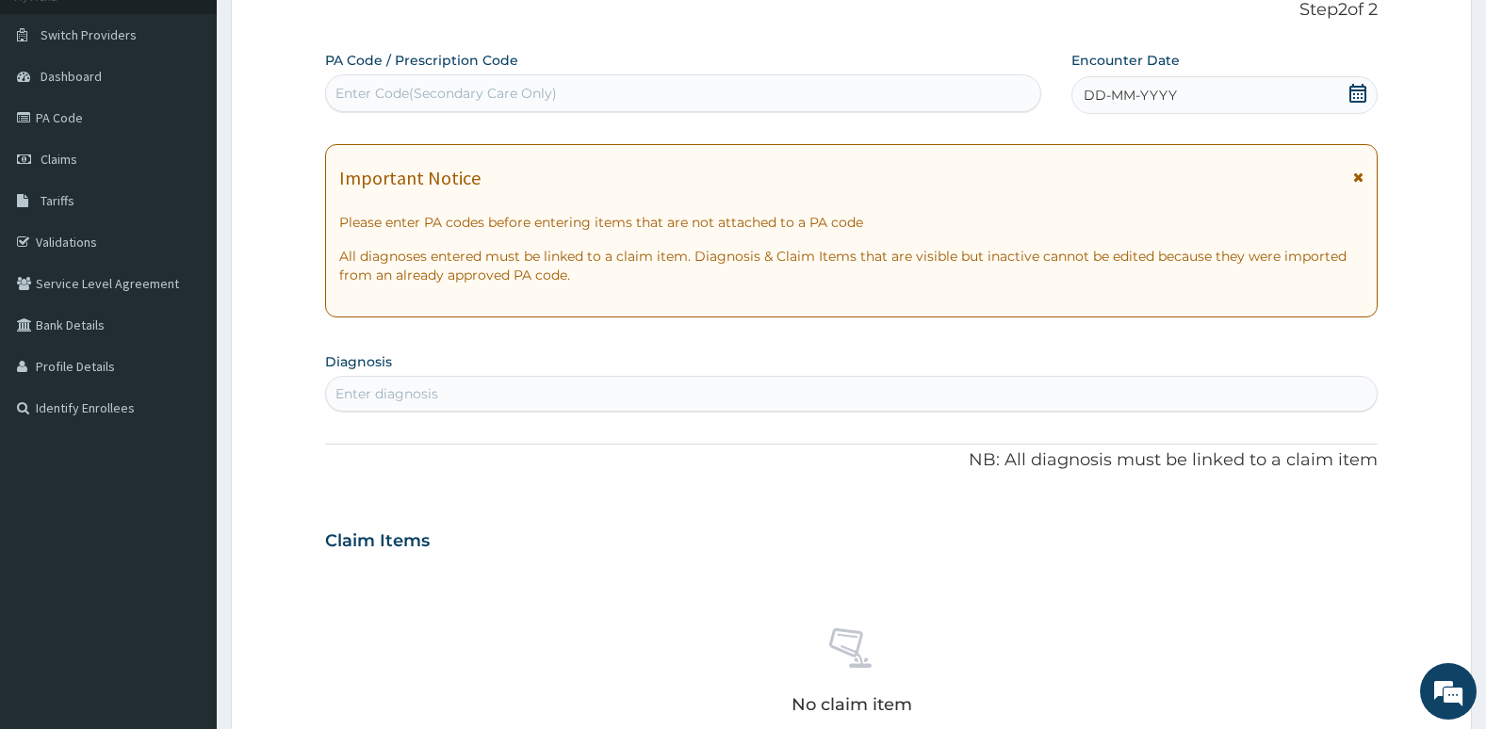
click at [1358, 93] on icon at bounding box center [1357, 93] width 17 height 19
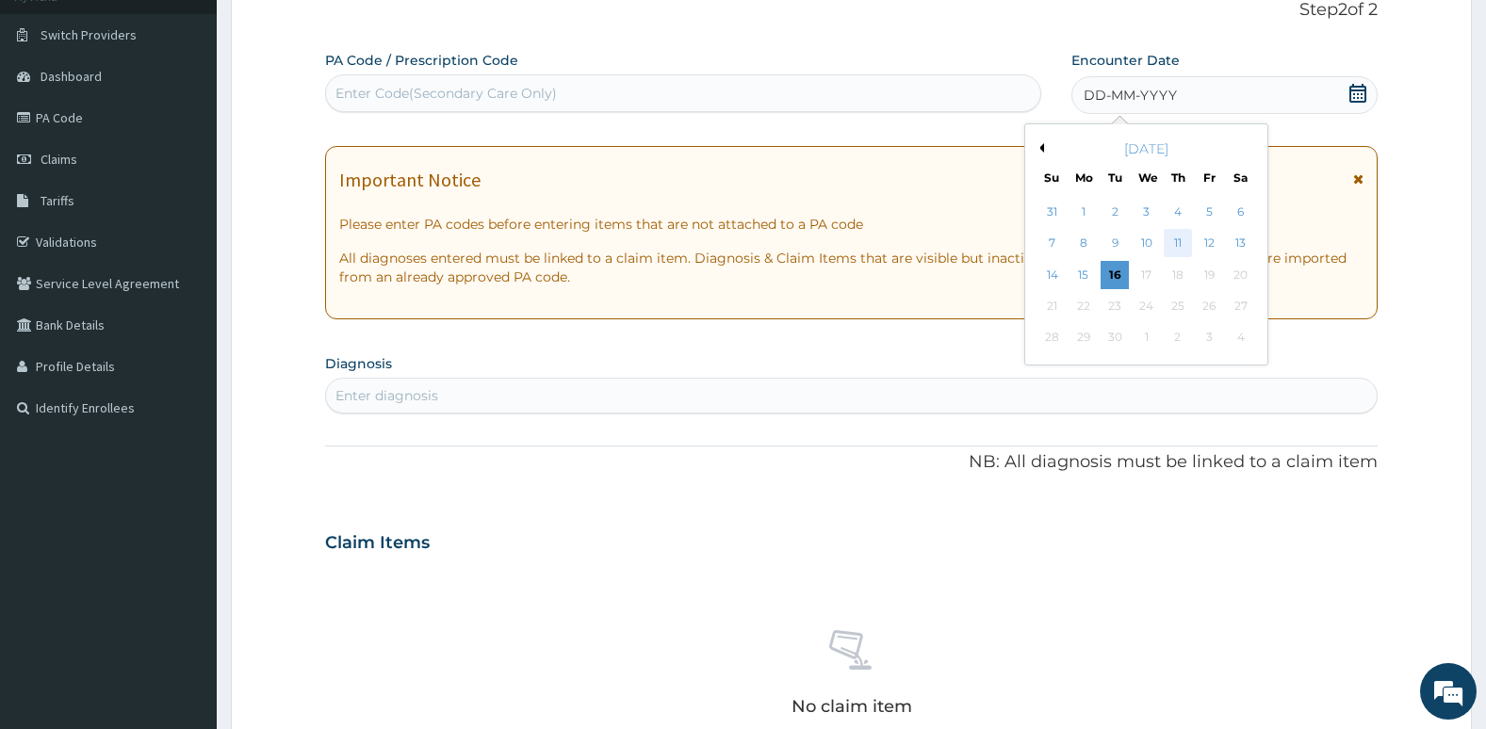
click at [1178, 236] on div "11" at bounding box center [1177, 244] width 28 height 28
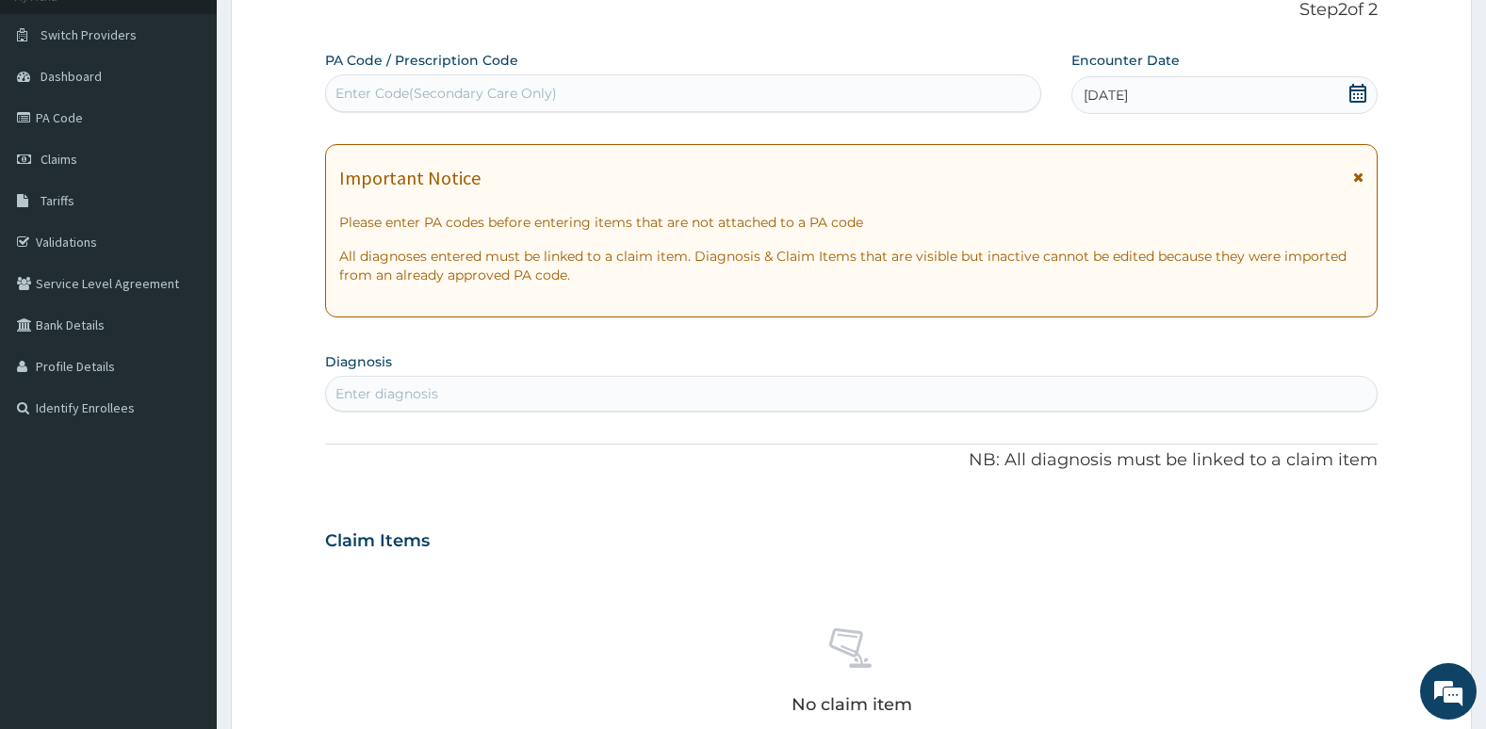
click at [1109, 397] on div "Enter diagnosis" at bounding box center [851, 394] width 1051 height 30
type input "upper res"
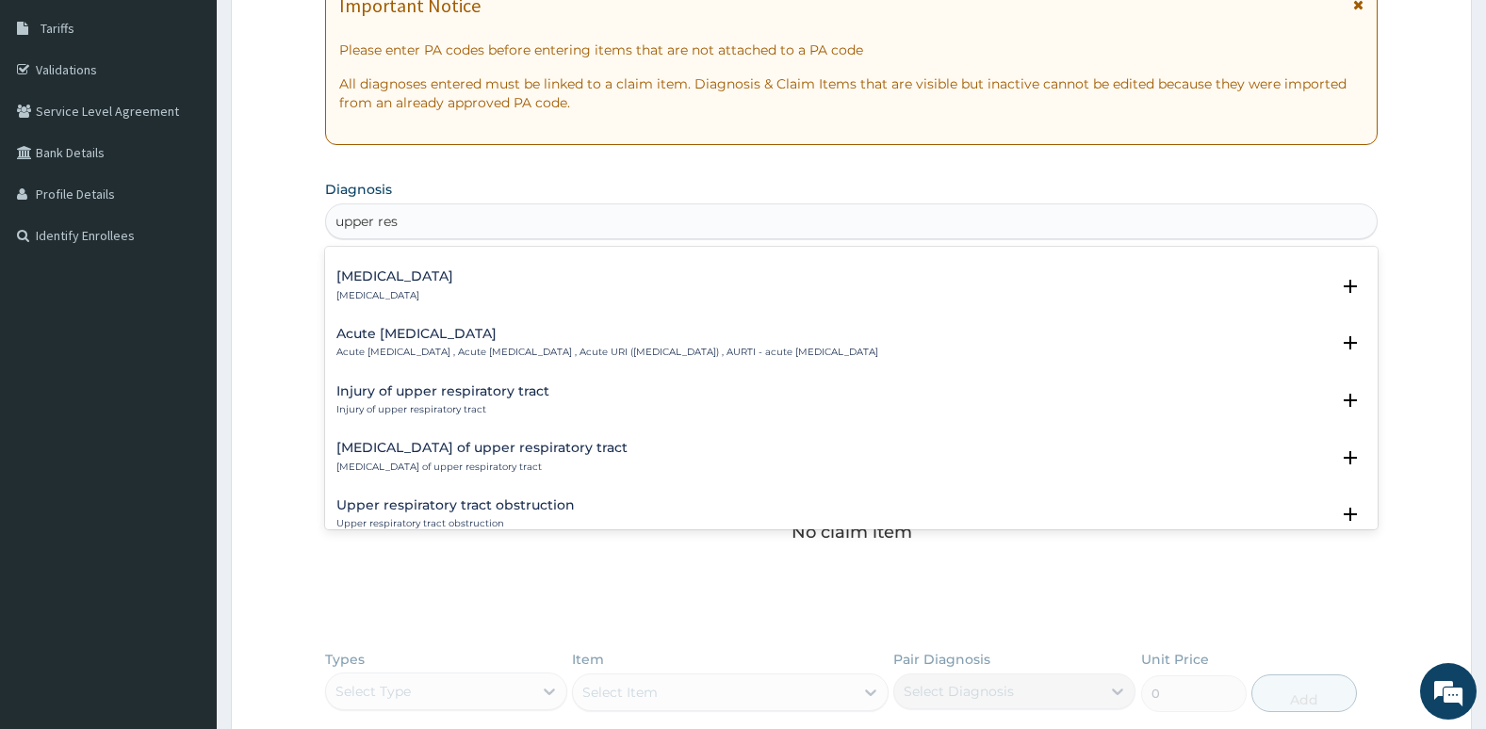
scroll to position [161, 0]
click at [878, 351] on p "Acute [MEDICAL_DATA] , Acute [MEDICAL_DATA] , Acute URI ([MEDICAL_DATA]) , AURT…" at bounding box center [607, 351] width 542 height 13
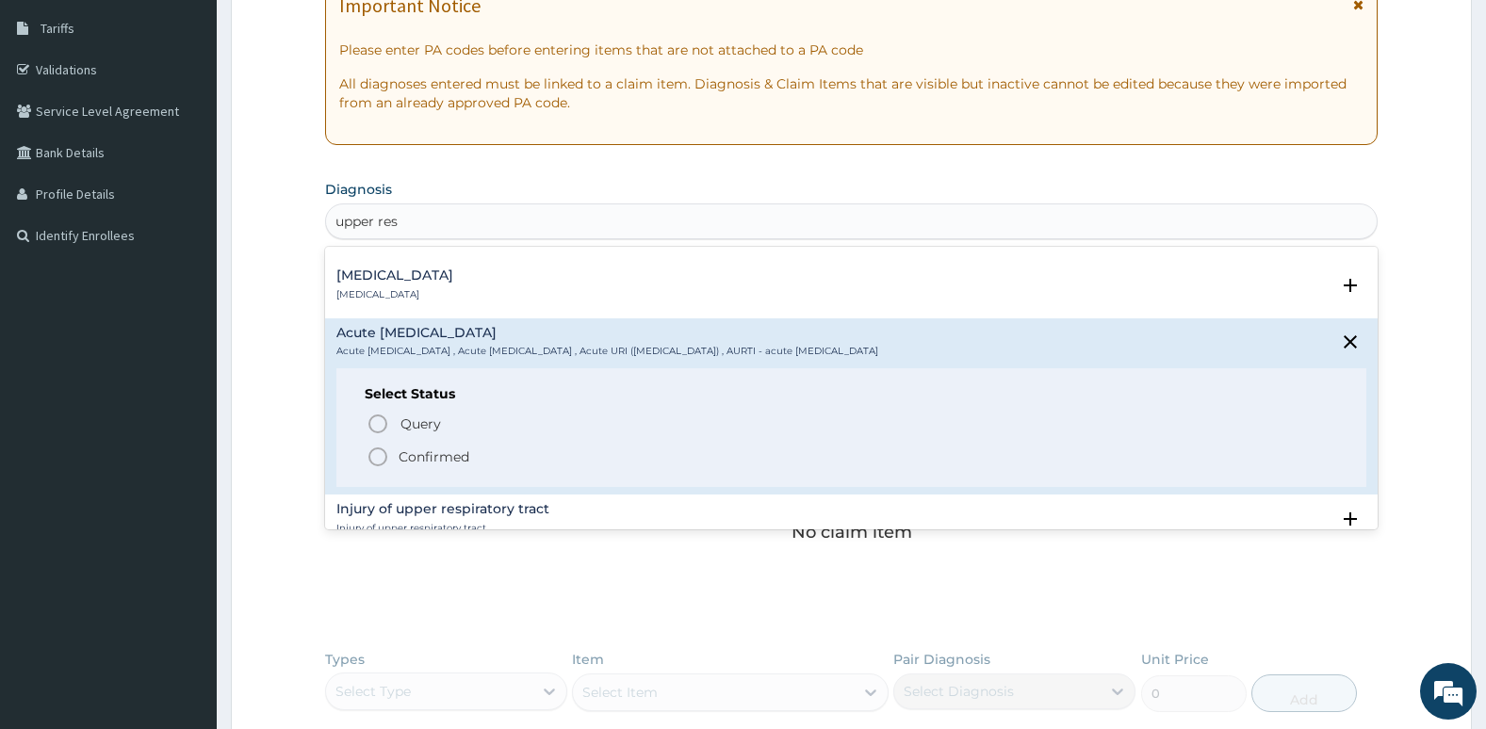
scroll to position [124, 0]
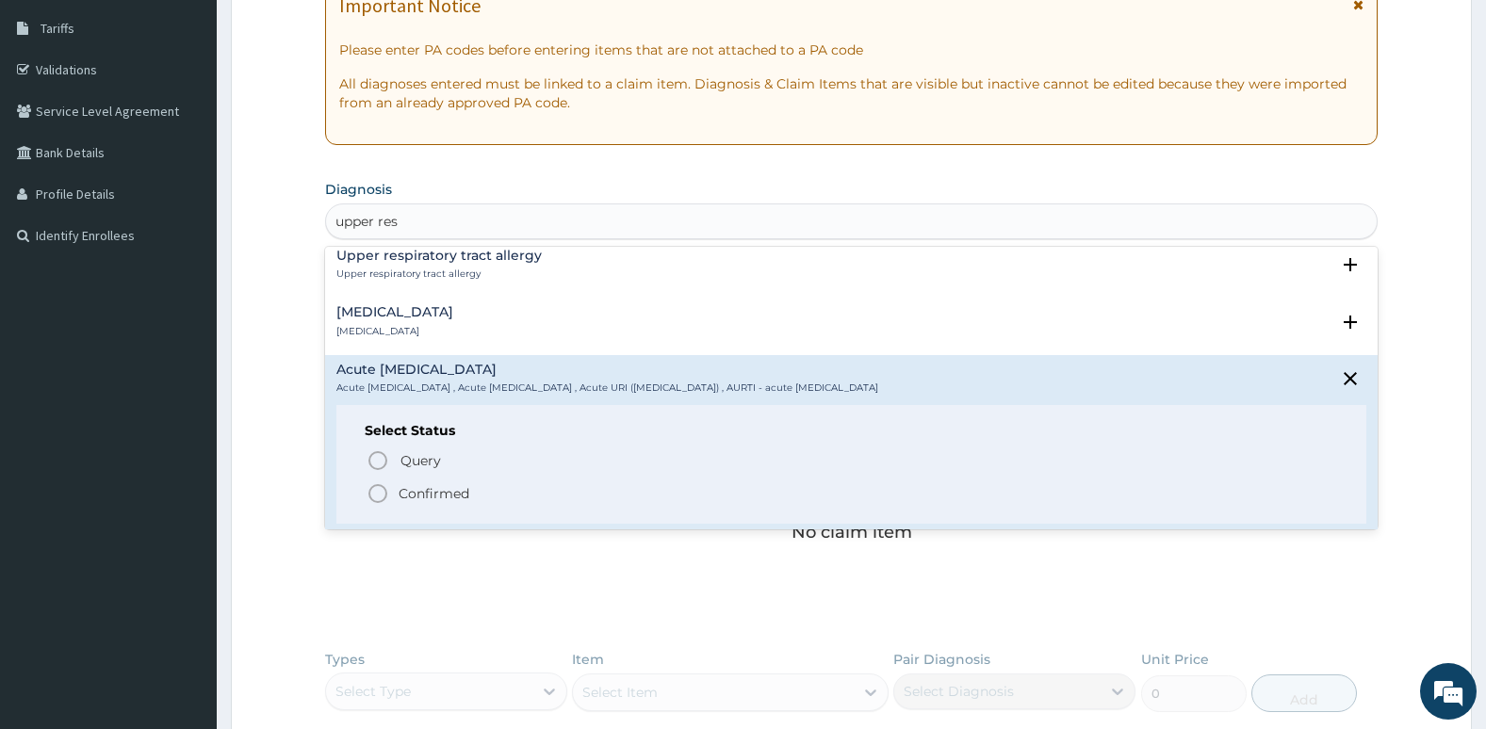
click at [378, 491] on icon "status option filled" at bounding box center [377, 493] width 23 height 23
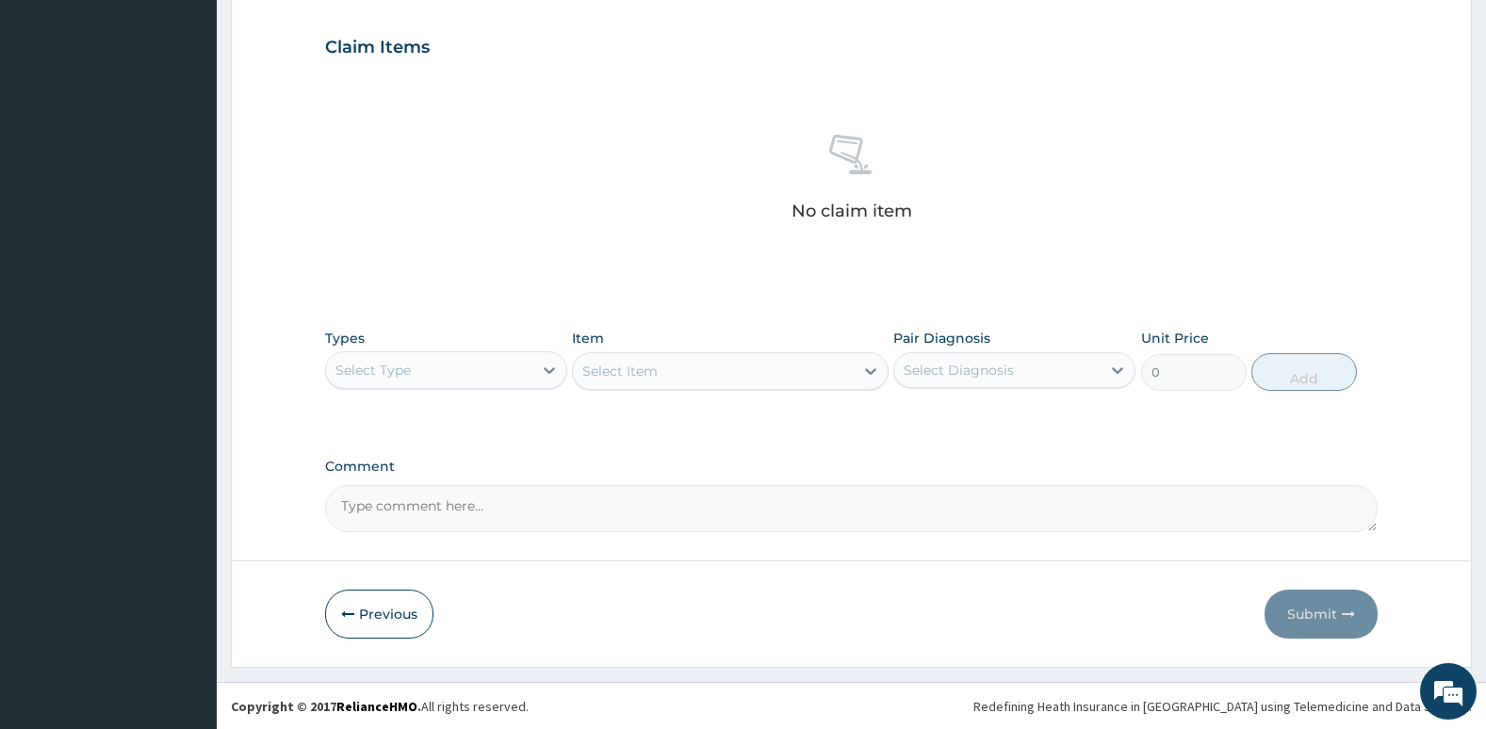
scroll to position [629, 0]
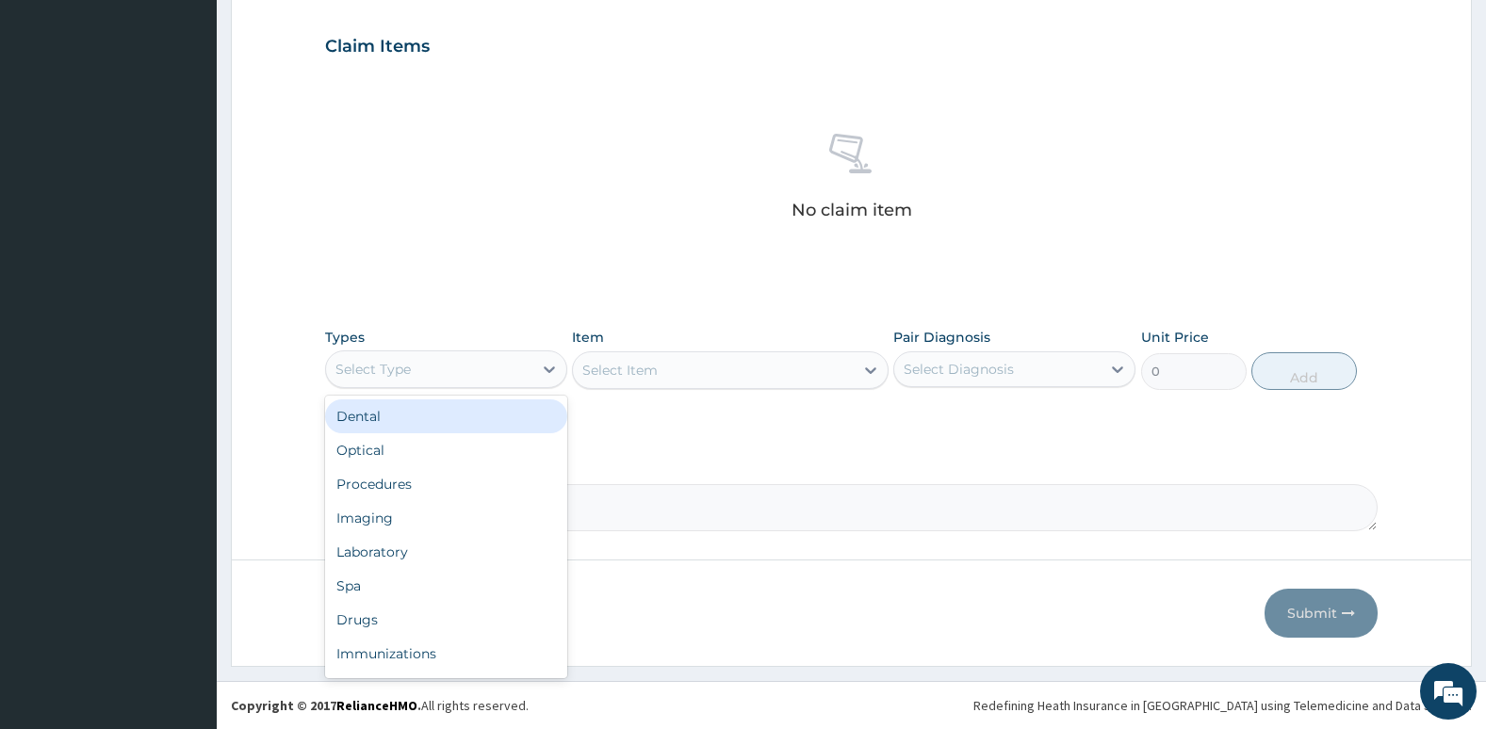
click at [401, 375] on div "Select Type" at bounding box center [372, 369] width 75 height 19
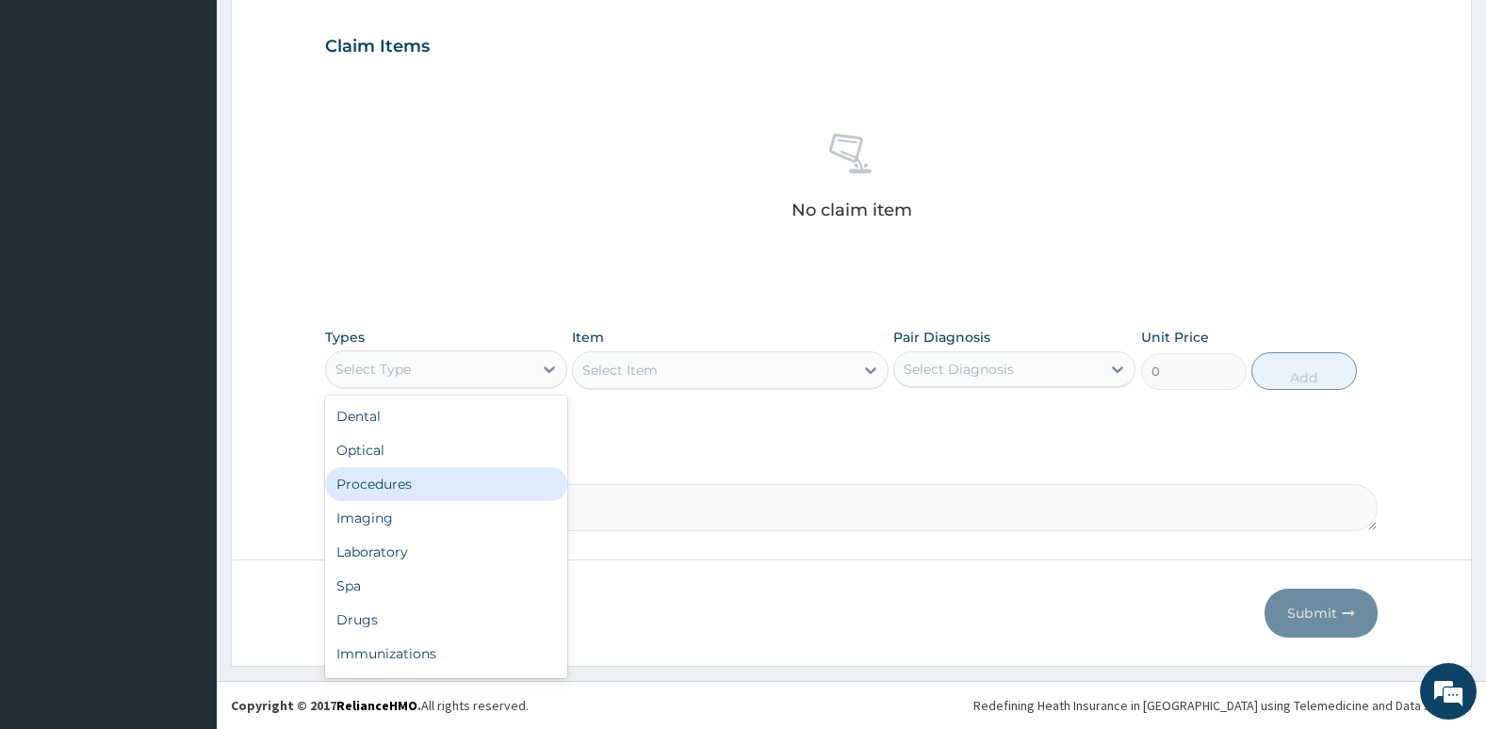
click at [427, 475] on div "Procedures" at bounding box center [446, 484] width 242 height 34
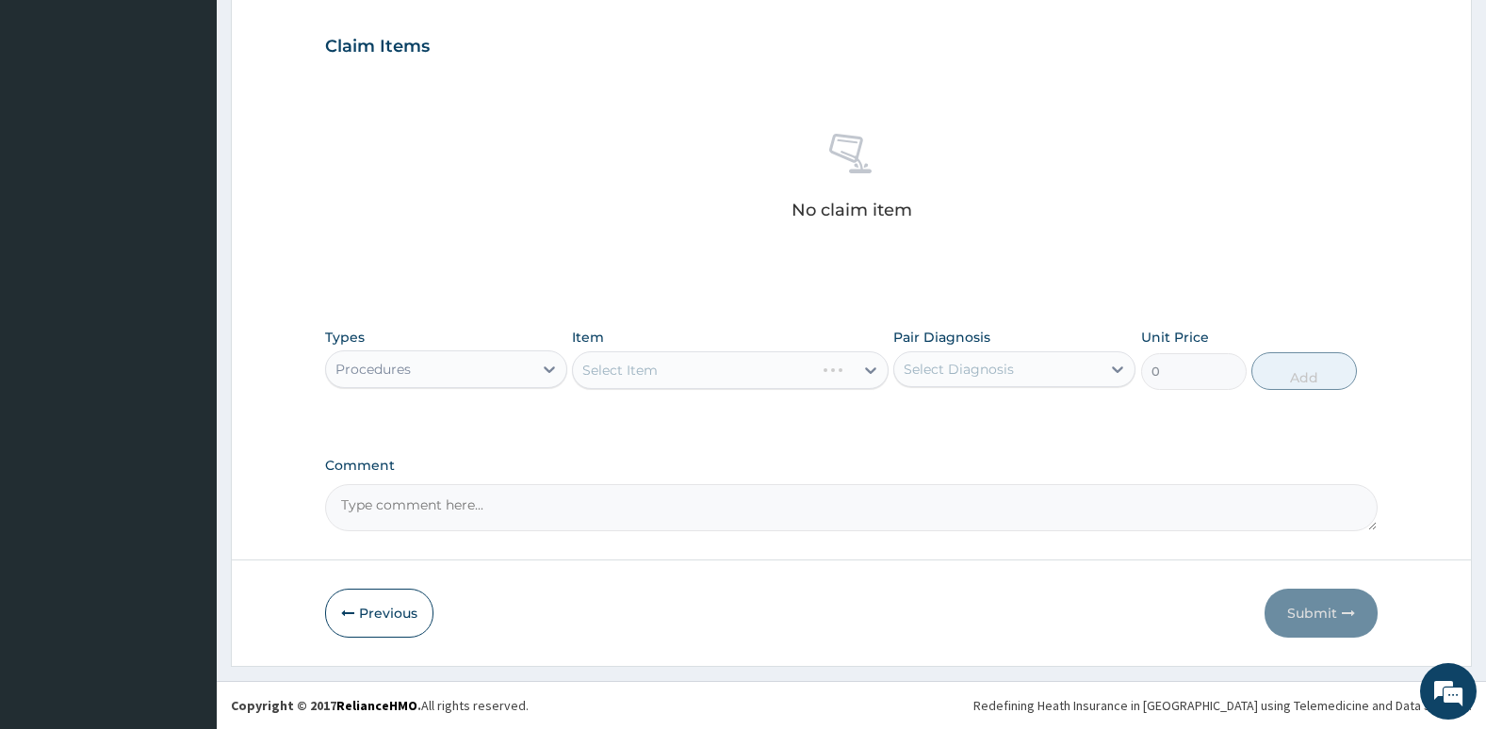
click at [673, 366] on div "Select Item" at bounding box center [730, 370] width 316 height 38
click at [1072, 375] on div "Select Diagnosis" at bounding box center [997, 369] width 206 height 30
click at [1010, 422] on label "Acute upper respiratory infection" at bounding box center [1004, 415] width 160 height 19
checkbox input "true"
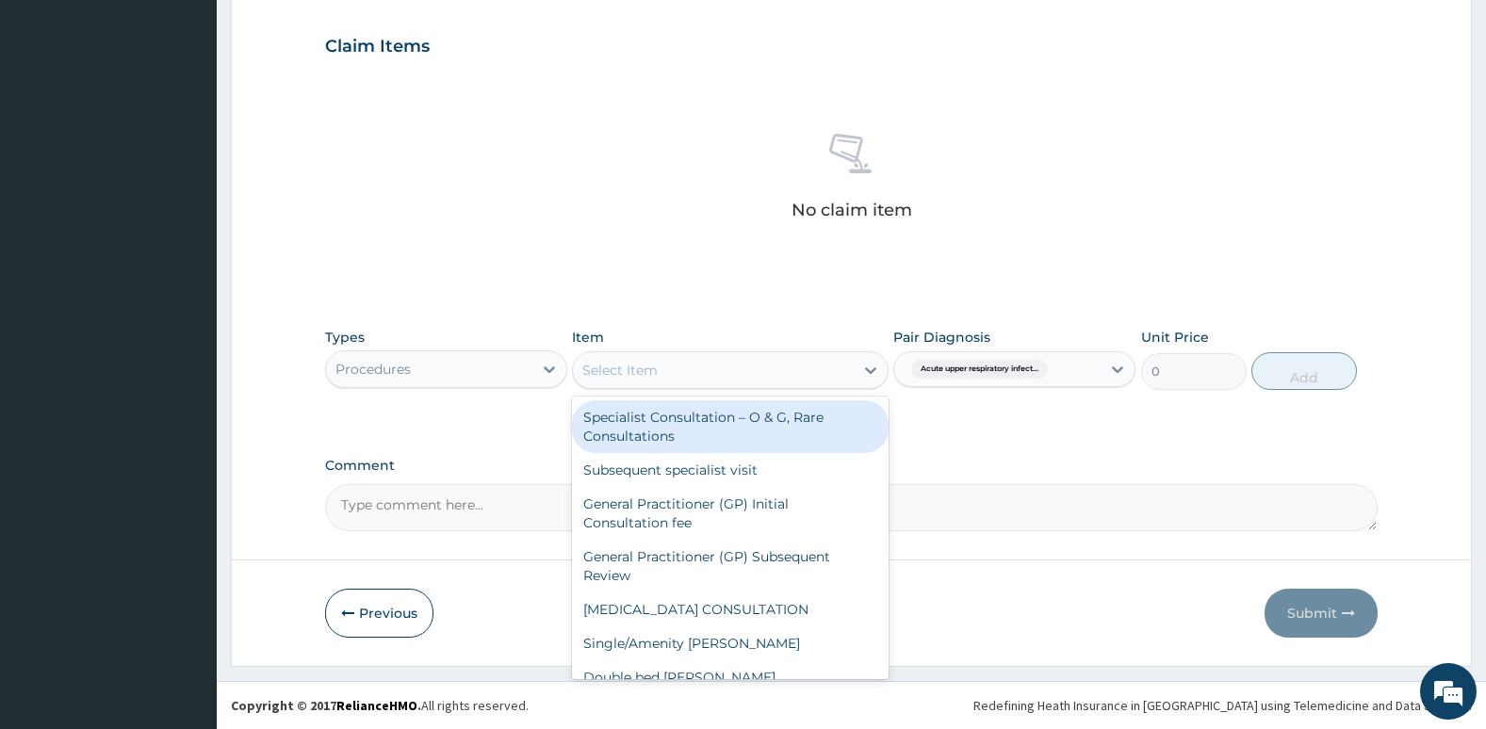
click at [820, 369] on div "Select Item" at bounding box center [713, 370] width 280 height 30
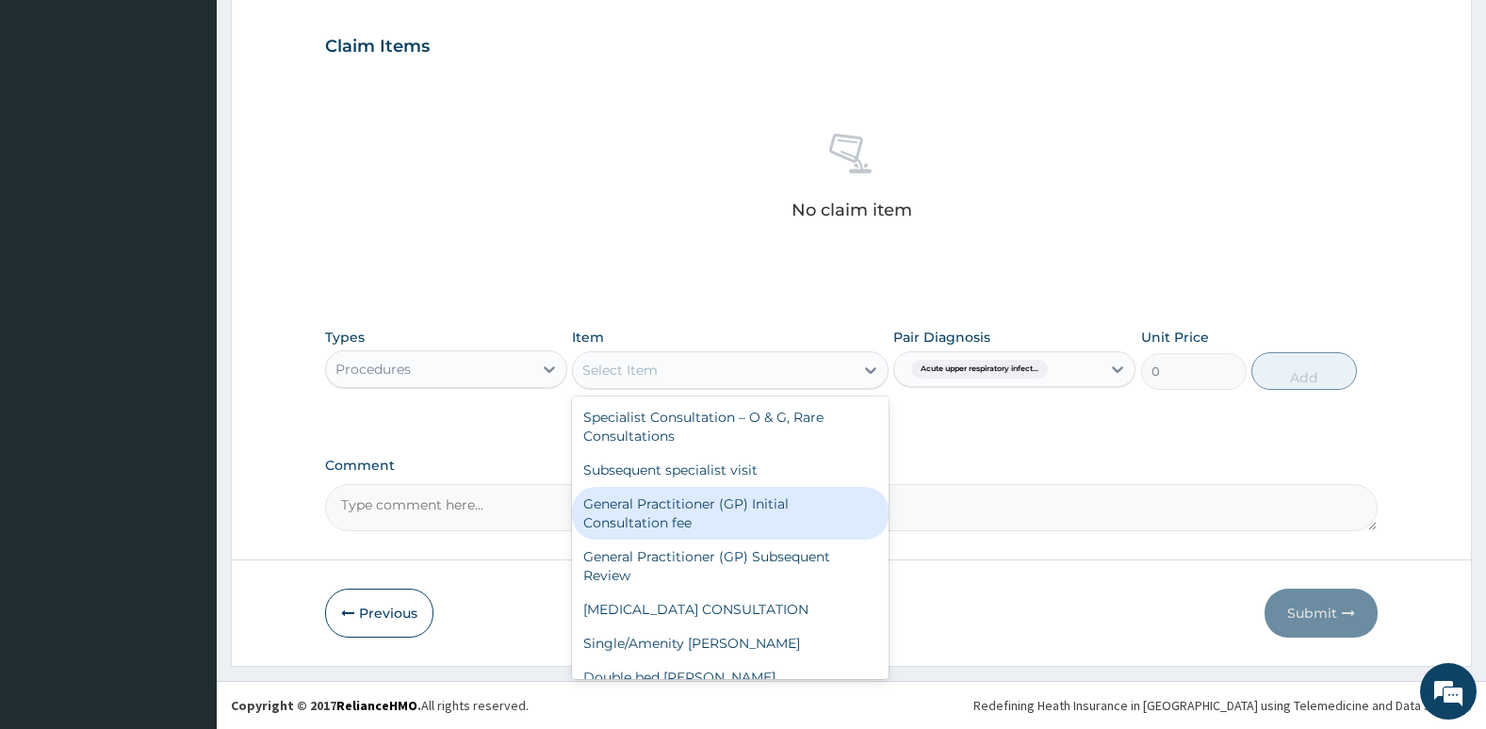
click at [806, 503] on div "General Practitioner (GP) Initial Consultation fee" at bounding box center [730, 513] width 316 height 53
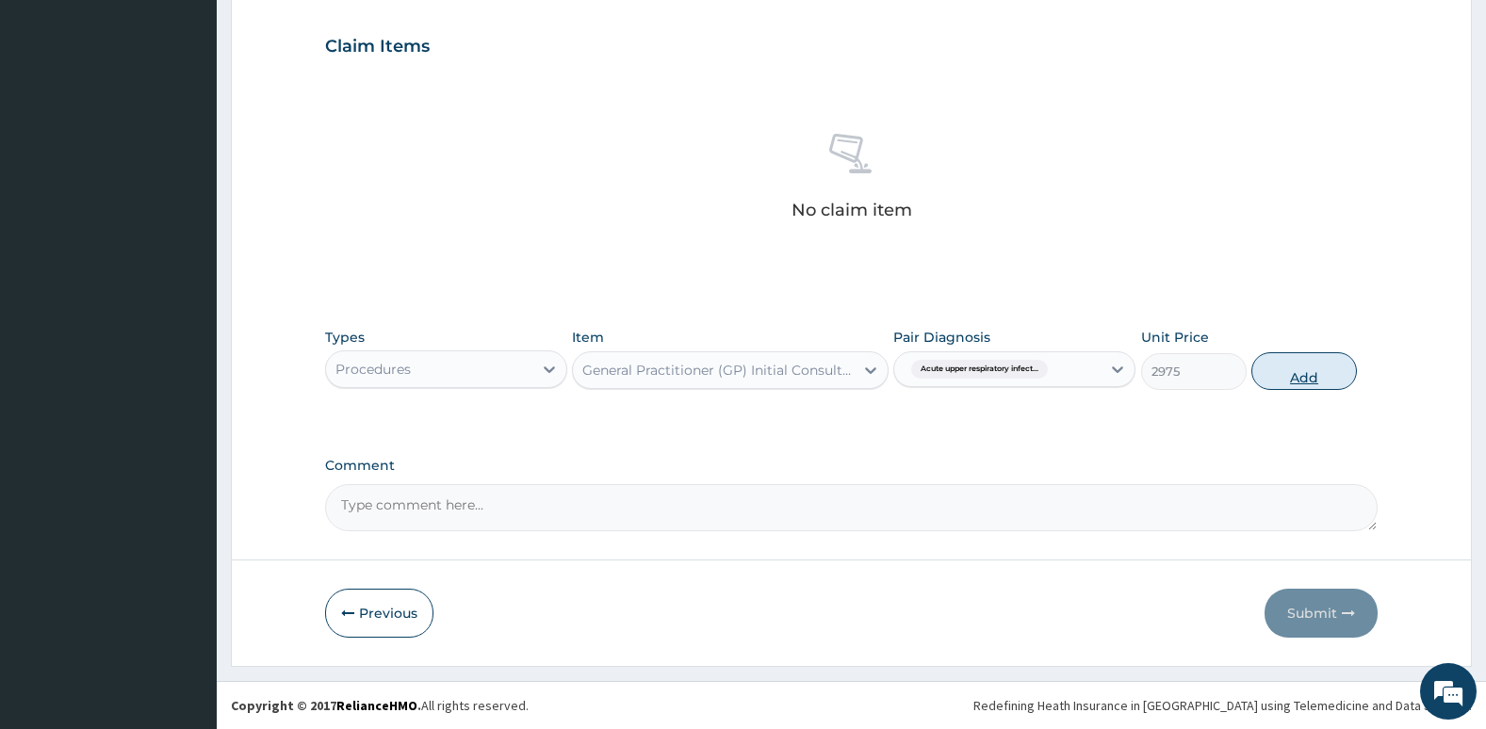
click at [1292, 379] on button "Add" at bounding box center [1304, 371] width 106 height 38
type input "0"
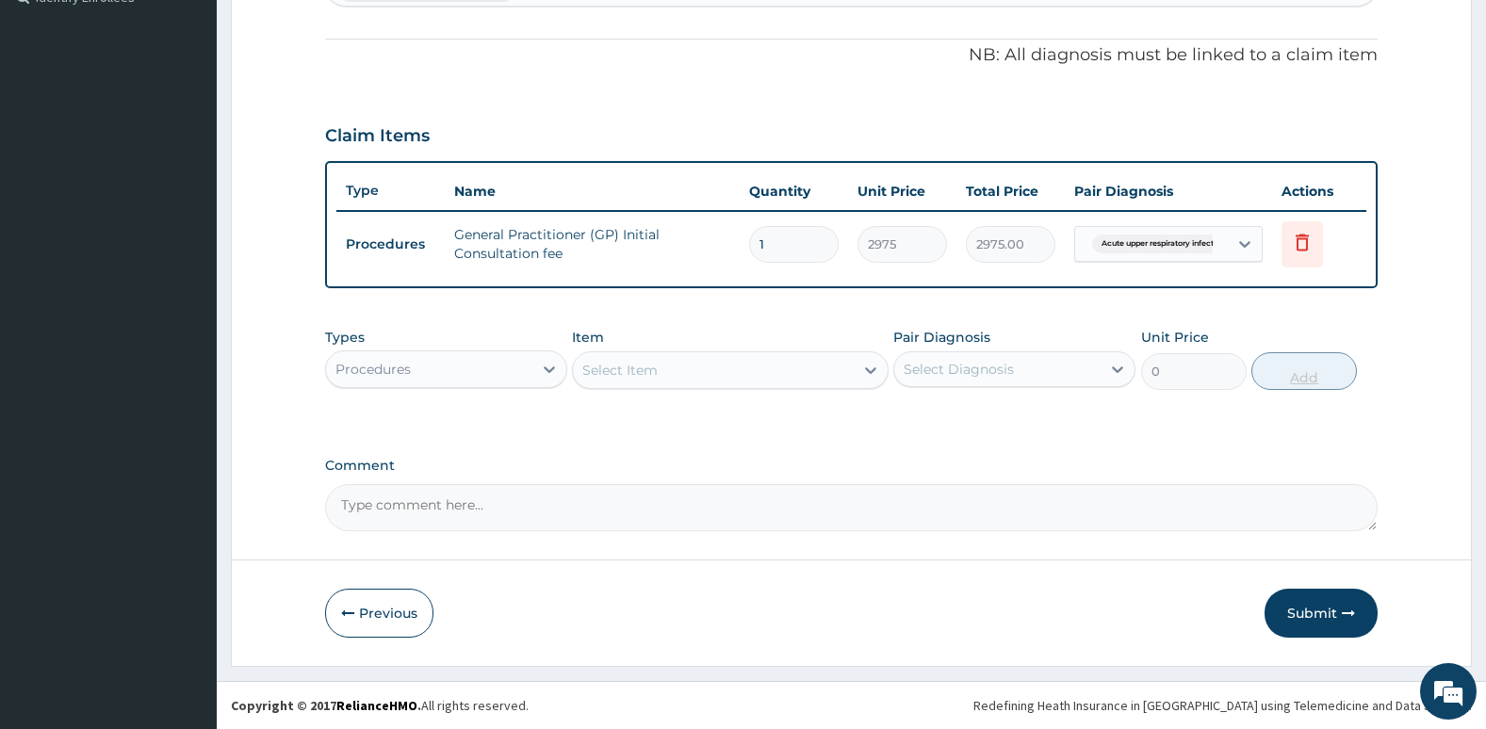
scroll to position [540, 0]
click at [1309, 596] on button "Submit" at bounding box center [1320, 613] width 113 height 49
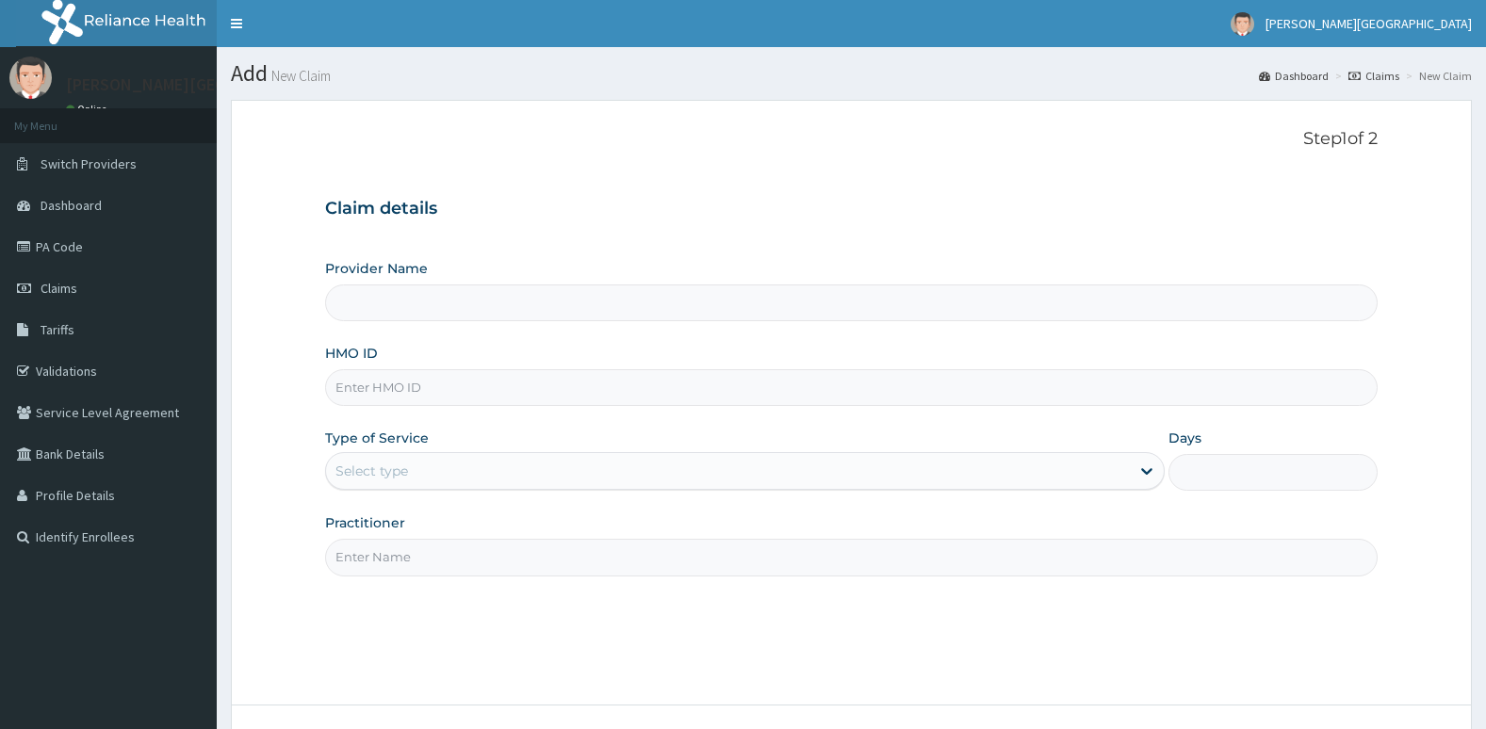
scroll to position [72, 0]
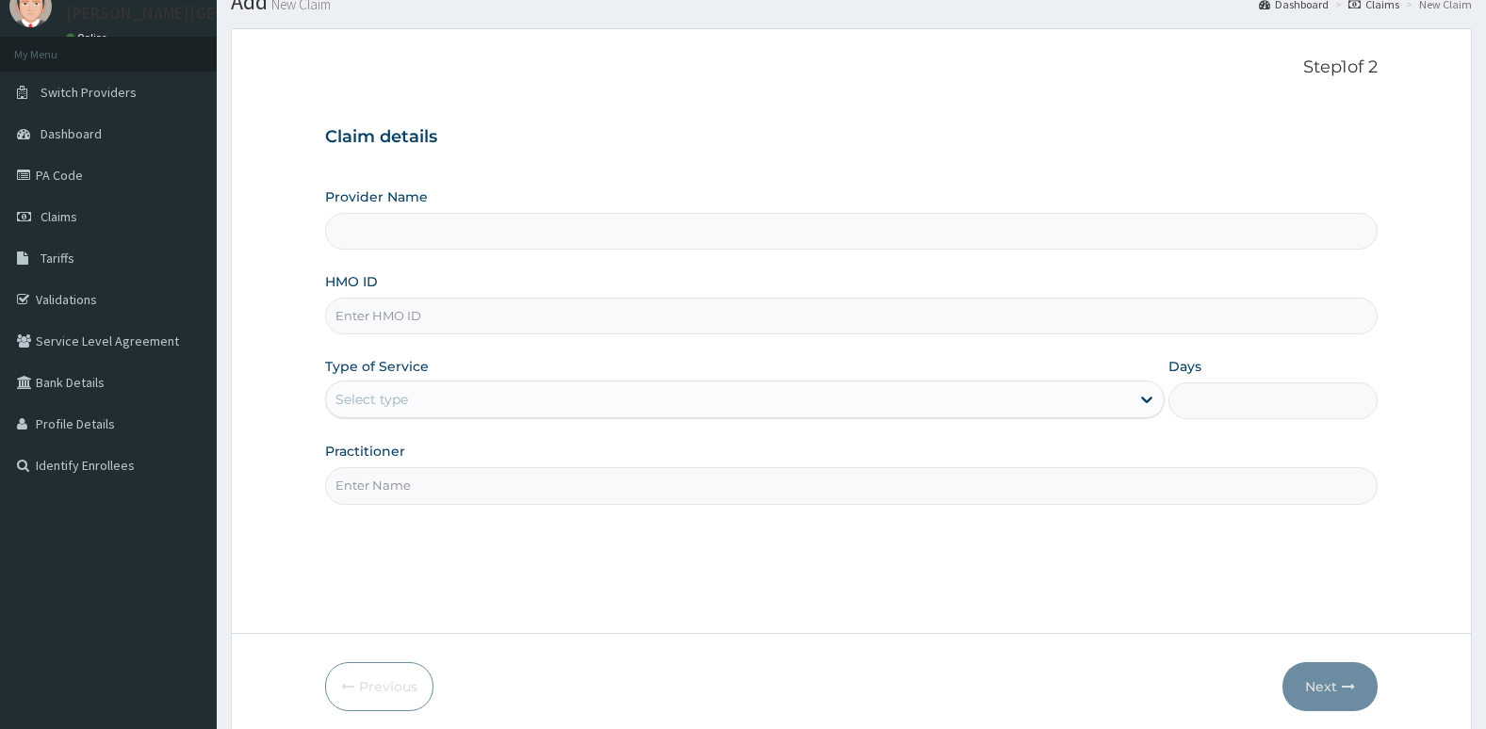
click at [1030, 317] on input "HMO ID" at bounding box center [851, 316] width 1053 height 37
type input "nbc/10079"
type input "[PERSON_NAME][GEOGRAPHIC_DATA]"
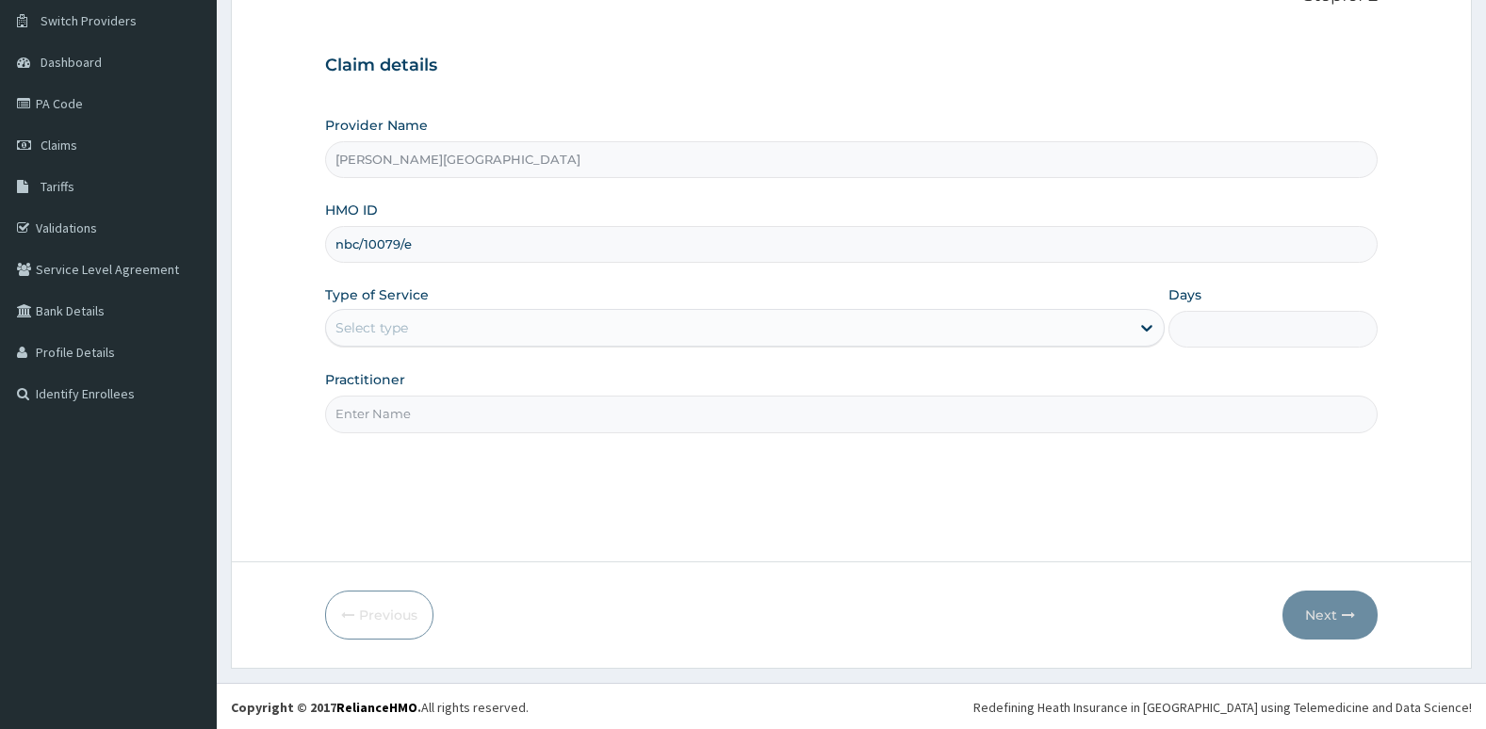
scroll to position [144, 0]
type input "nbc/10079/e"
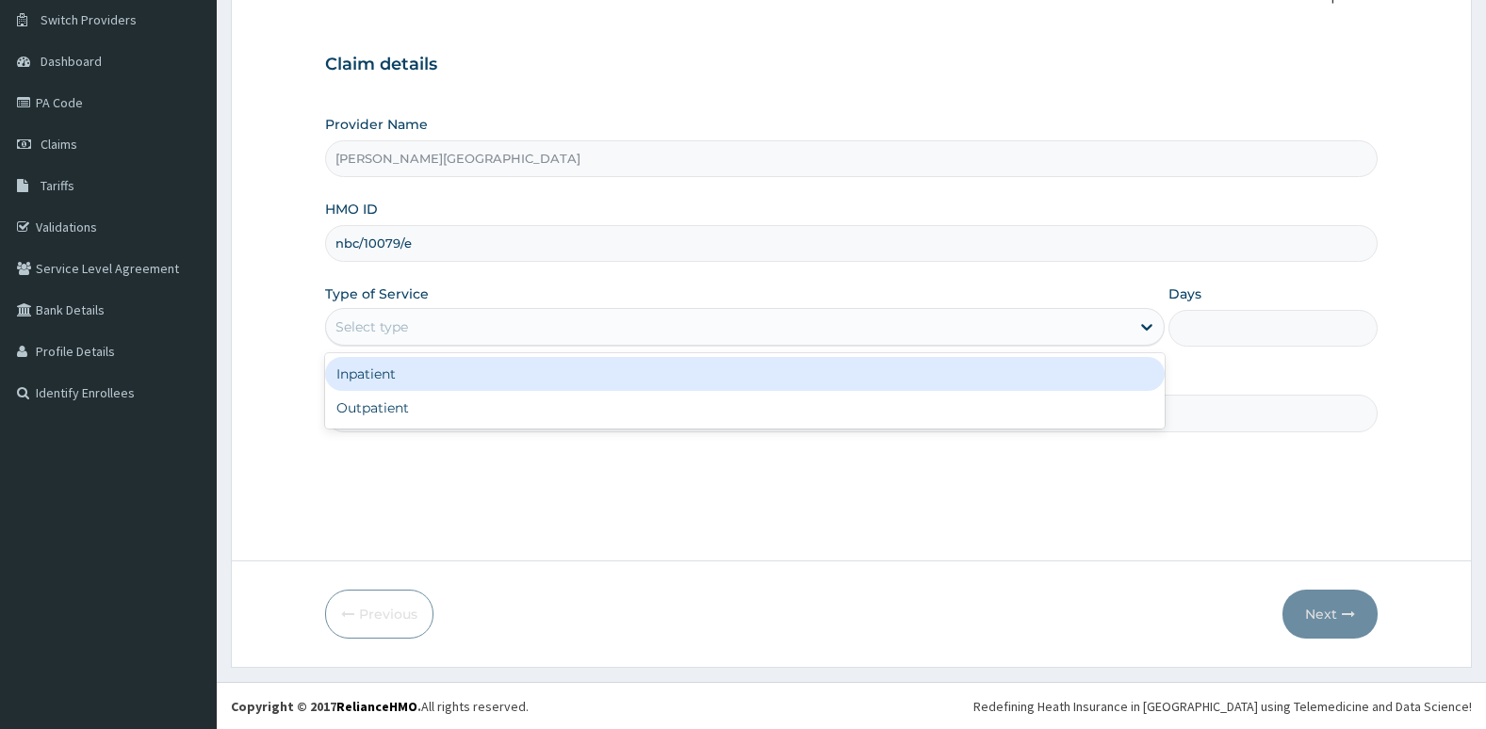
click at [1030, 317] on div "Select type" at bounding box center [728, 327] width 804 height 30
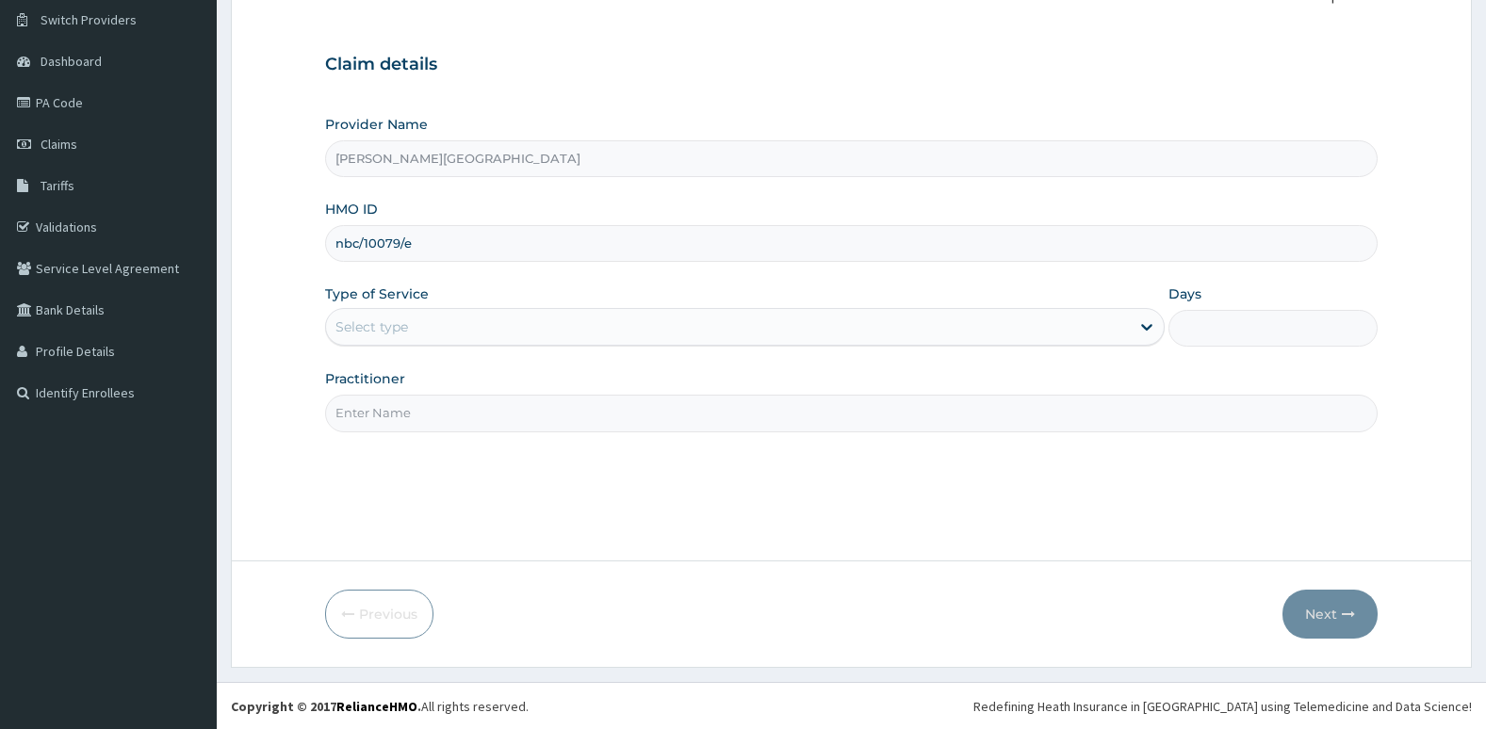
click at [1007, 431] on input "Practitioner" at bounding box center [851, 413] width 1053 height 37
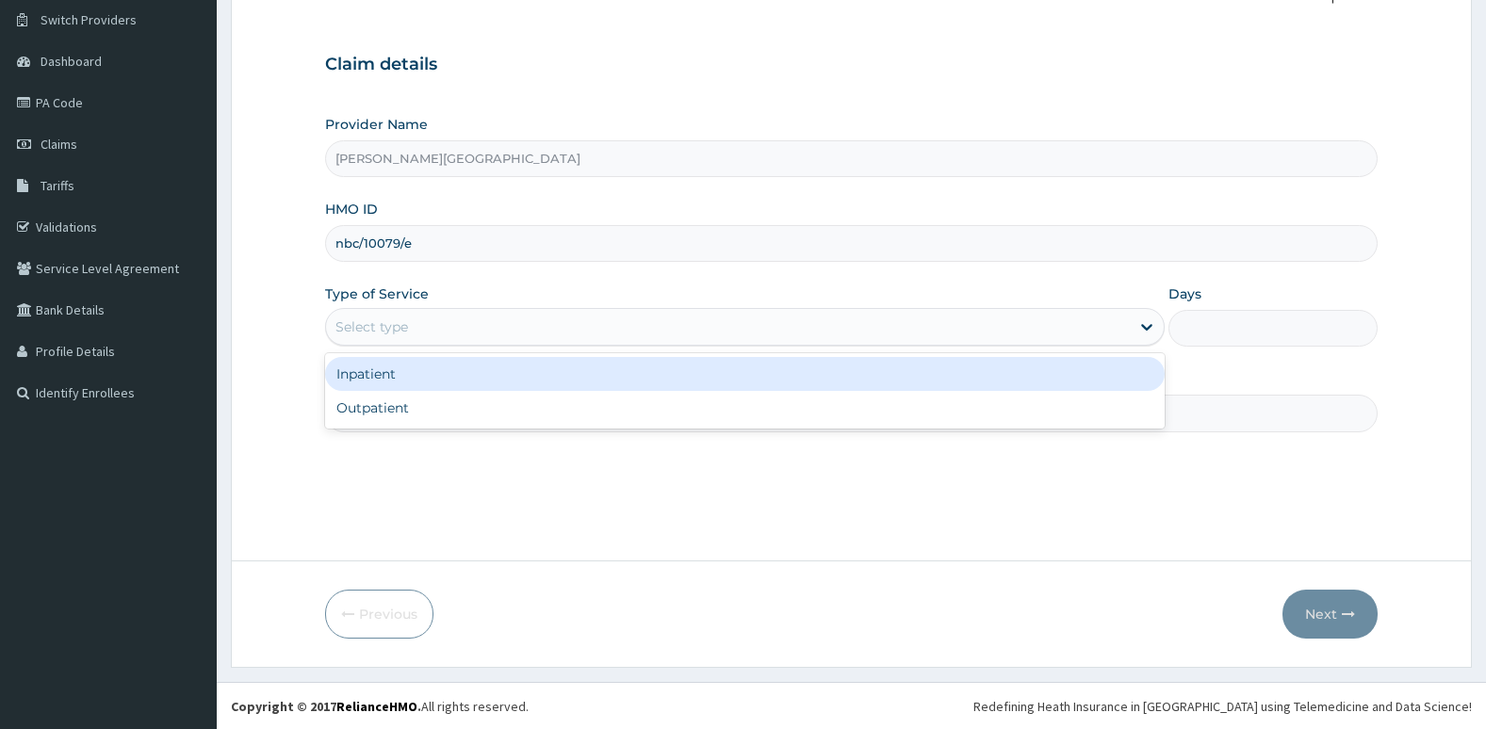
click at [969, 327] on div "Select type" at bounding box center [728, 327] width 804 height 30
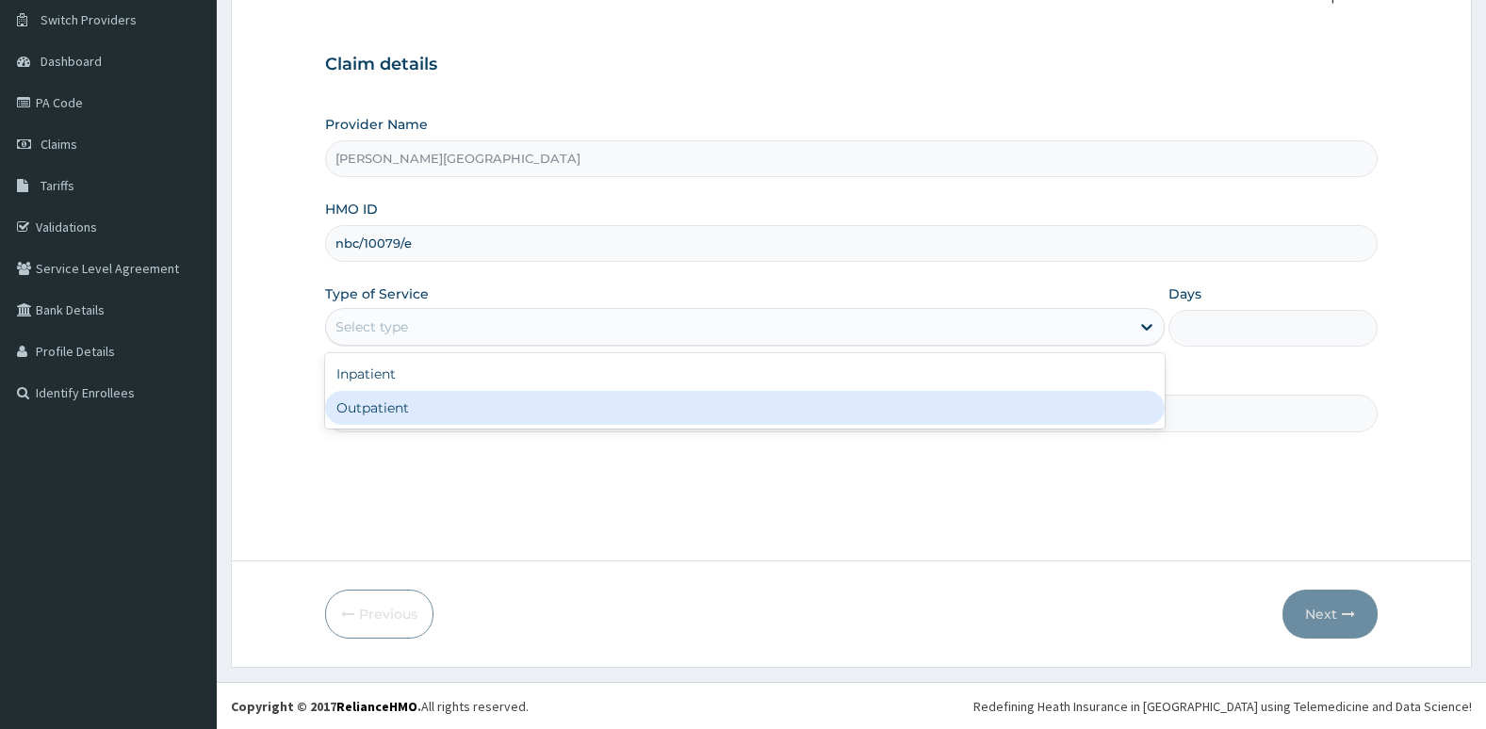
click at [973, 408] on div "Outpatient" at bounding box center [744, 408] width 839 height 34
type input "1"
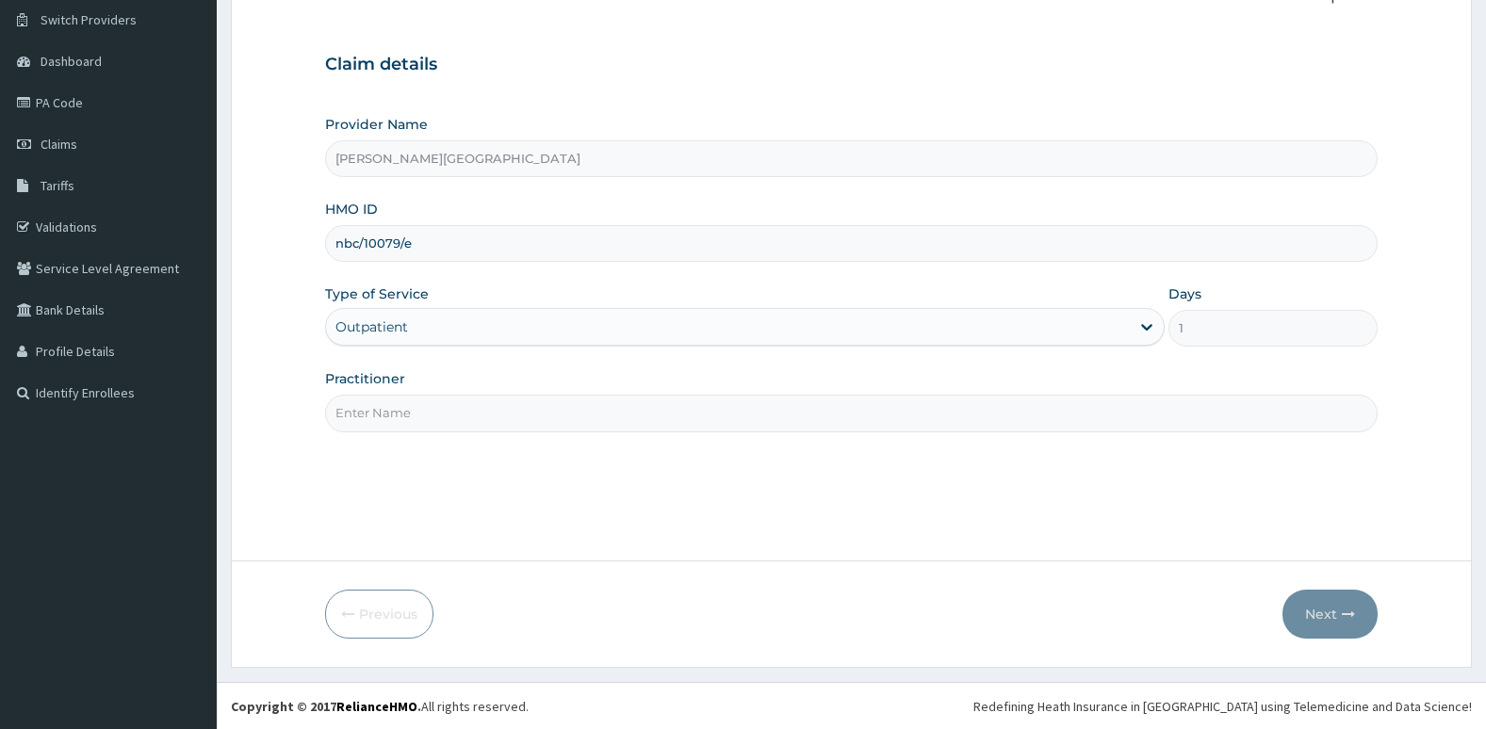
click at [973, 413] on input "Practitioner" at bounding box center [851, 413] width 1053 height 37
click at [787, 491] on div "Step 1 of 2 Claim details Provider Name [PERSON_NAME][GEOGRAPHIC_DATA] HMO ID n…" at bounding box center [851, 258] width 1053 height 547
click at [720, 414] on input "Practitioner" at bounding box center [851, 413] width 1053 height 37
click at [685, 485] on div "Step 1 of 2 Claim details Provider Name [PERSON_NAME][GEOGRAPHIC_DATA] HMO ID n…" at bounding box center [851, 258] width 1053 height 547
click at [413, 403] on input "Practitioner" at bounding box center [851, 413] width 1053 height 37
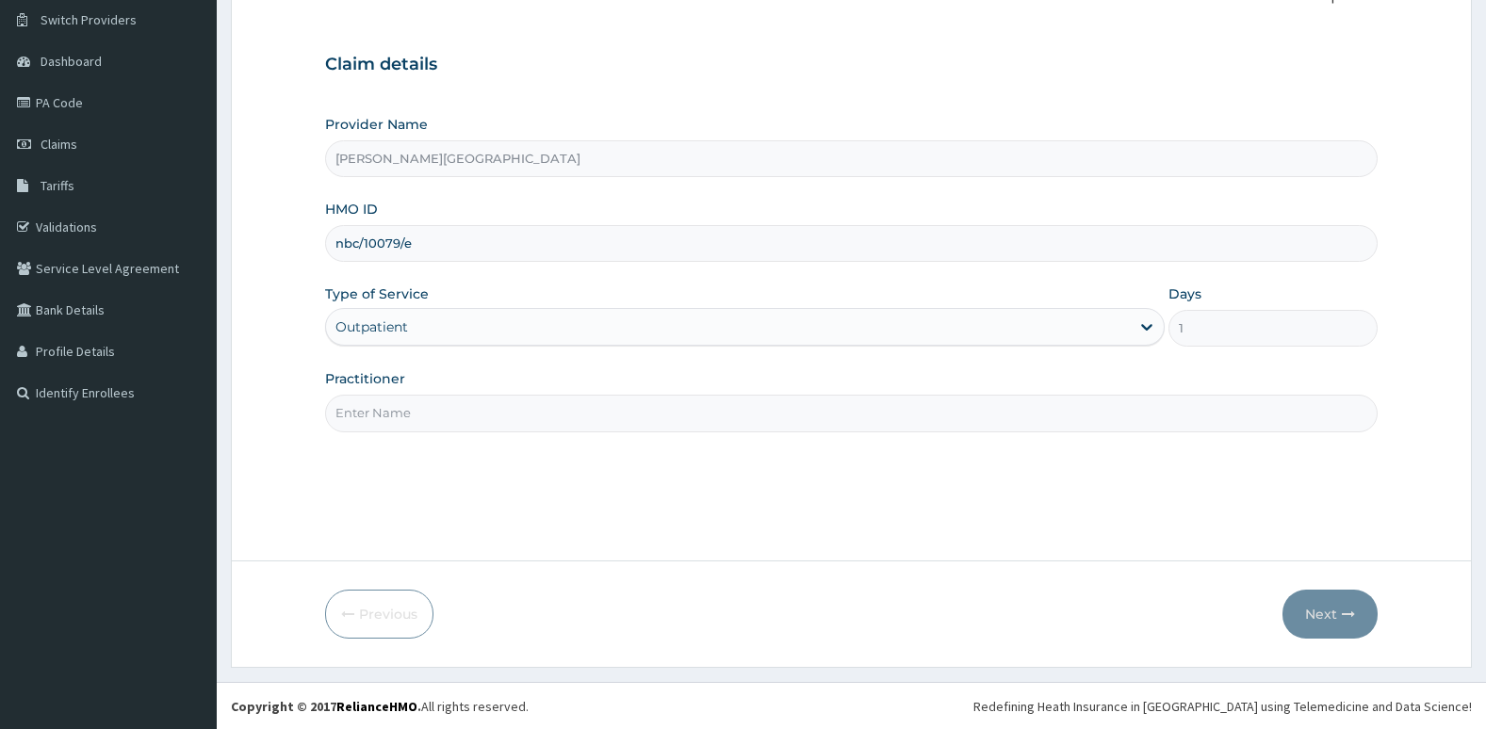
type input "[PERSON_NAME]"
click at [1315, 617] on button "Next" at bounding box center [1329, 614] width 95 height 49
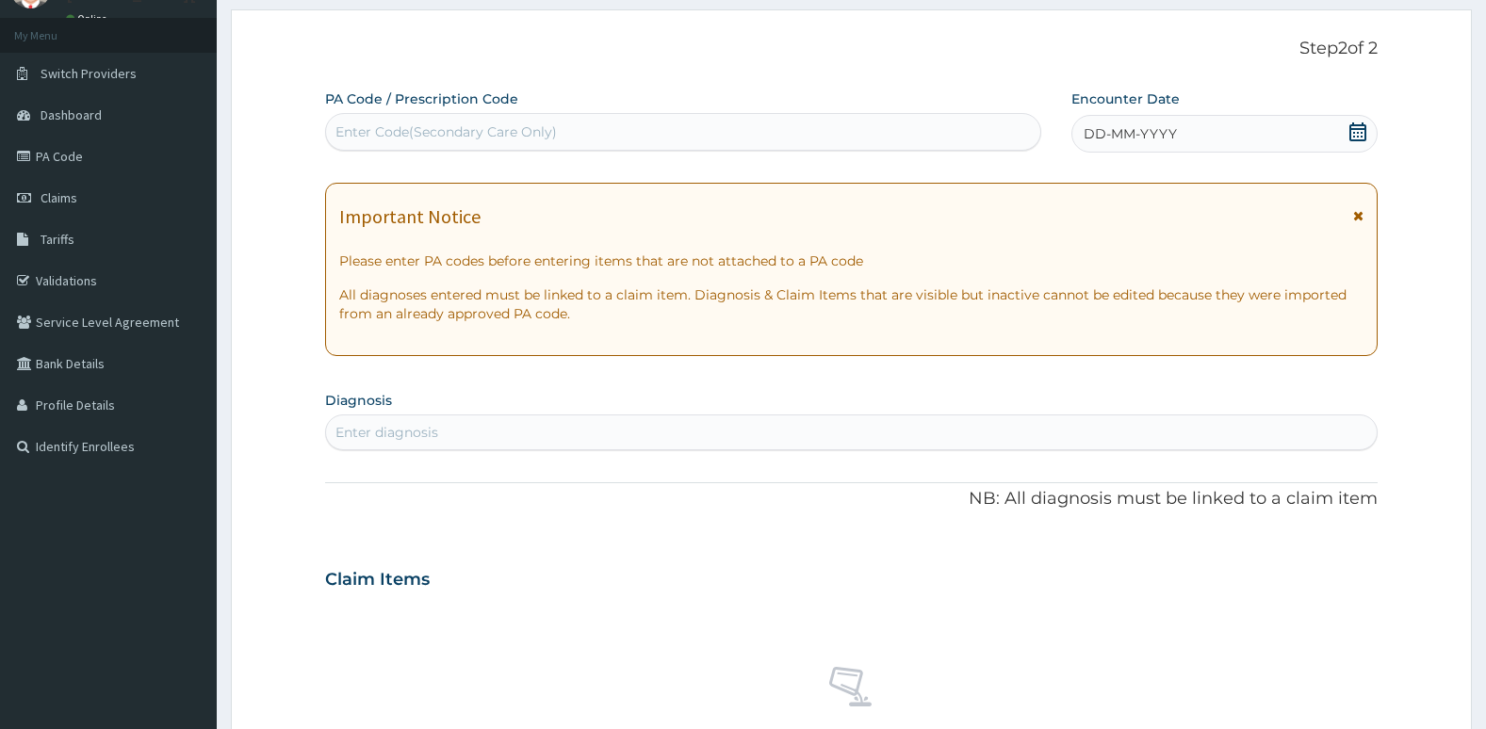
scroll to position [89, 0]
click at [1350, 141] on icon at bounding box center [1357, 132] width 17 height 19
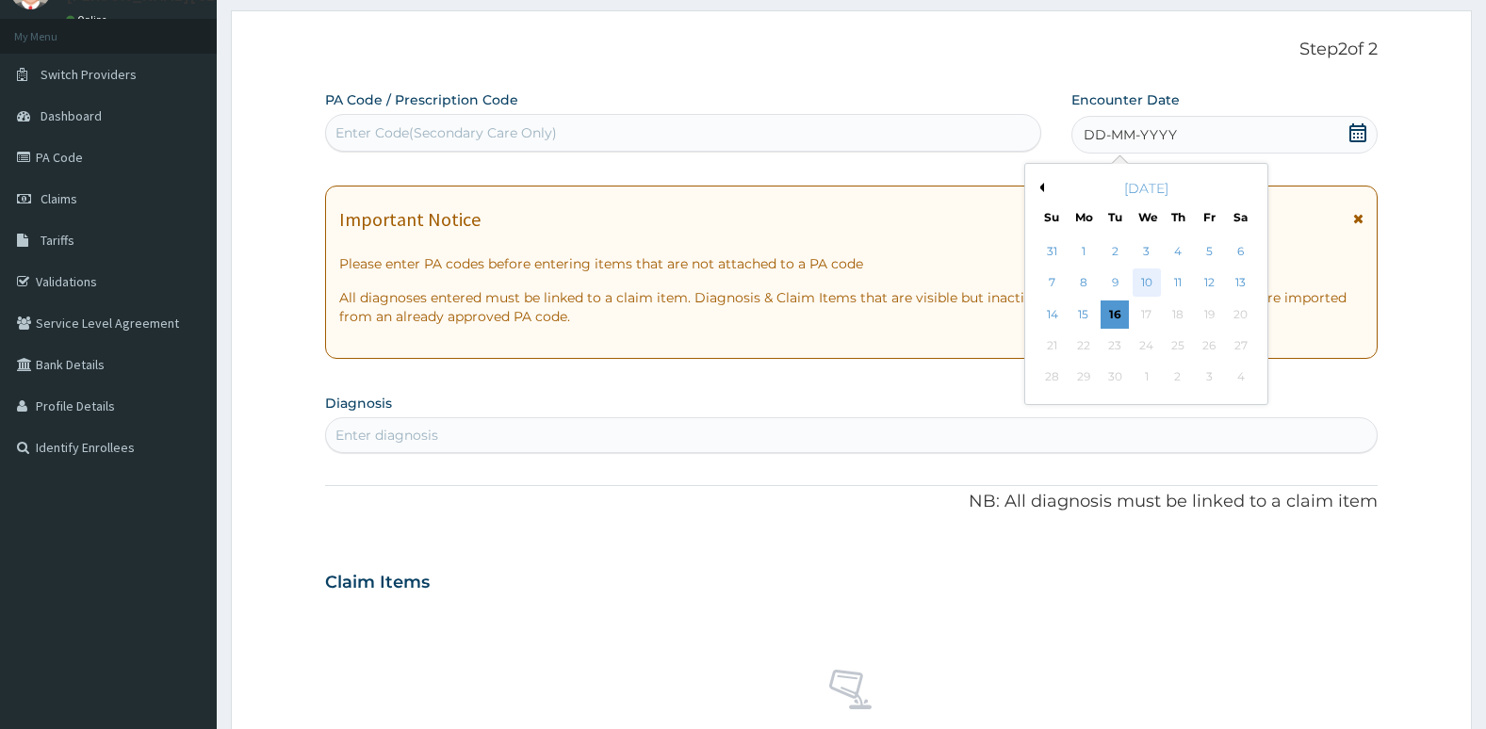
click at [1151, 284] on div "10" at bounding box center [1145, 283] width 28 height 28
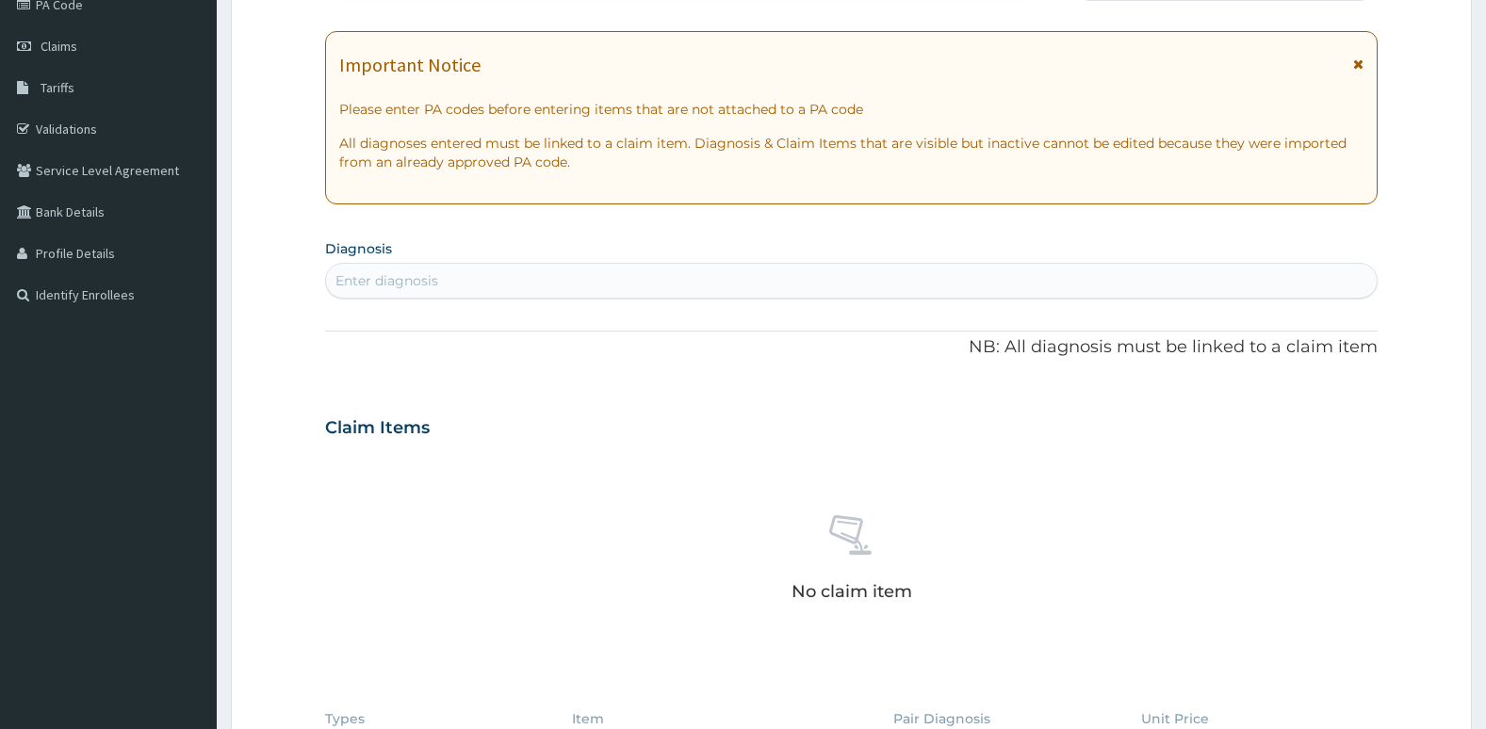
scroll to position [243, 0]
click at [1032, 266] on div "Enter diagnosis" at bounding box center [851, 280] width 1051 height 30
type input "plasmod"
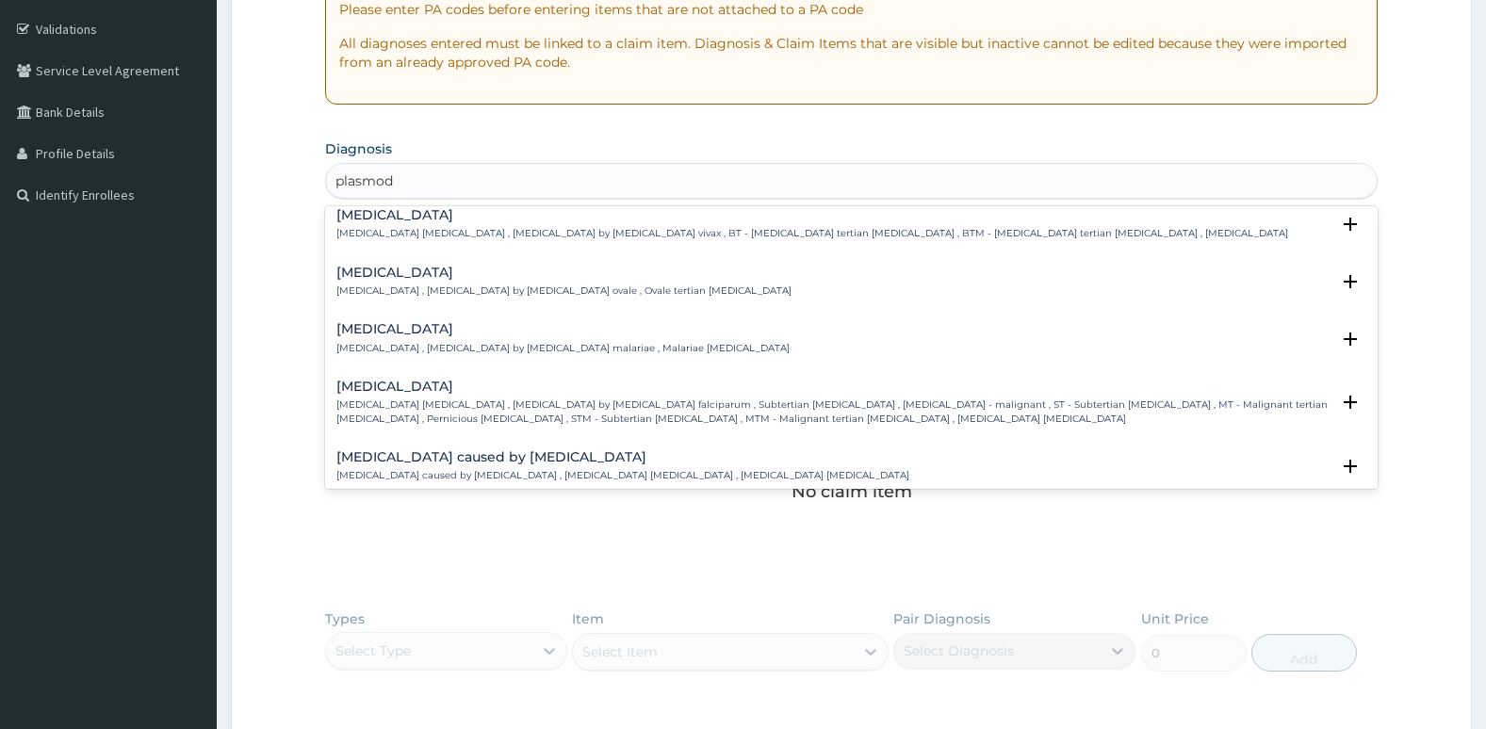
scroll to position [69, 0]
click at [955, 413] on p "Falciparum malaria , Malignant tertian malaria , Malaria by Plasmodium falcipar…" at bounding box center [833, 410] width 994 height 27
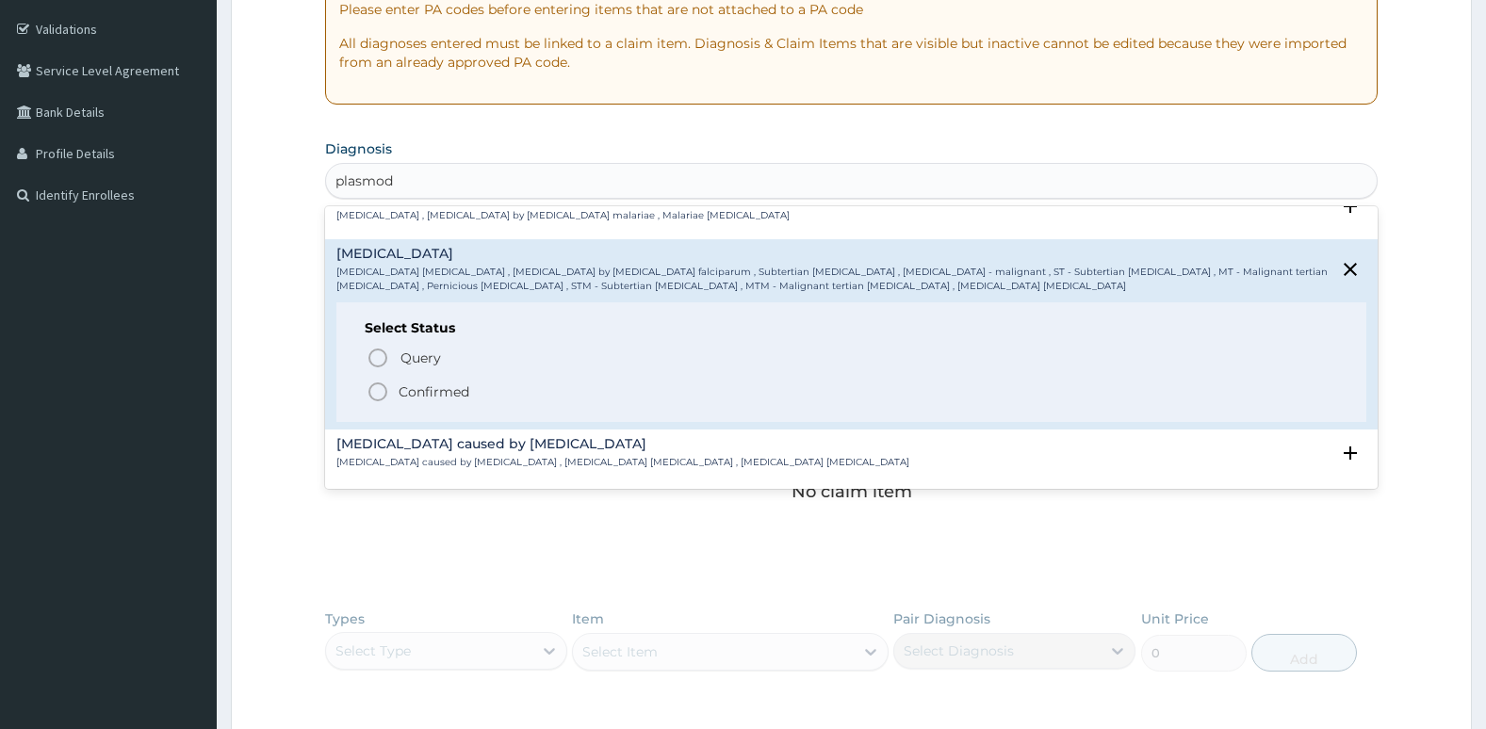
scroll to position [203, 0]
click at [372, 382] on circle "status option filled" at bounding box center [377, 389] width 17 height 17
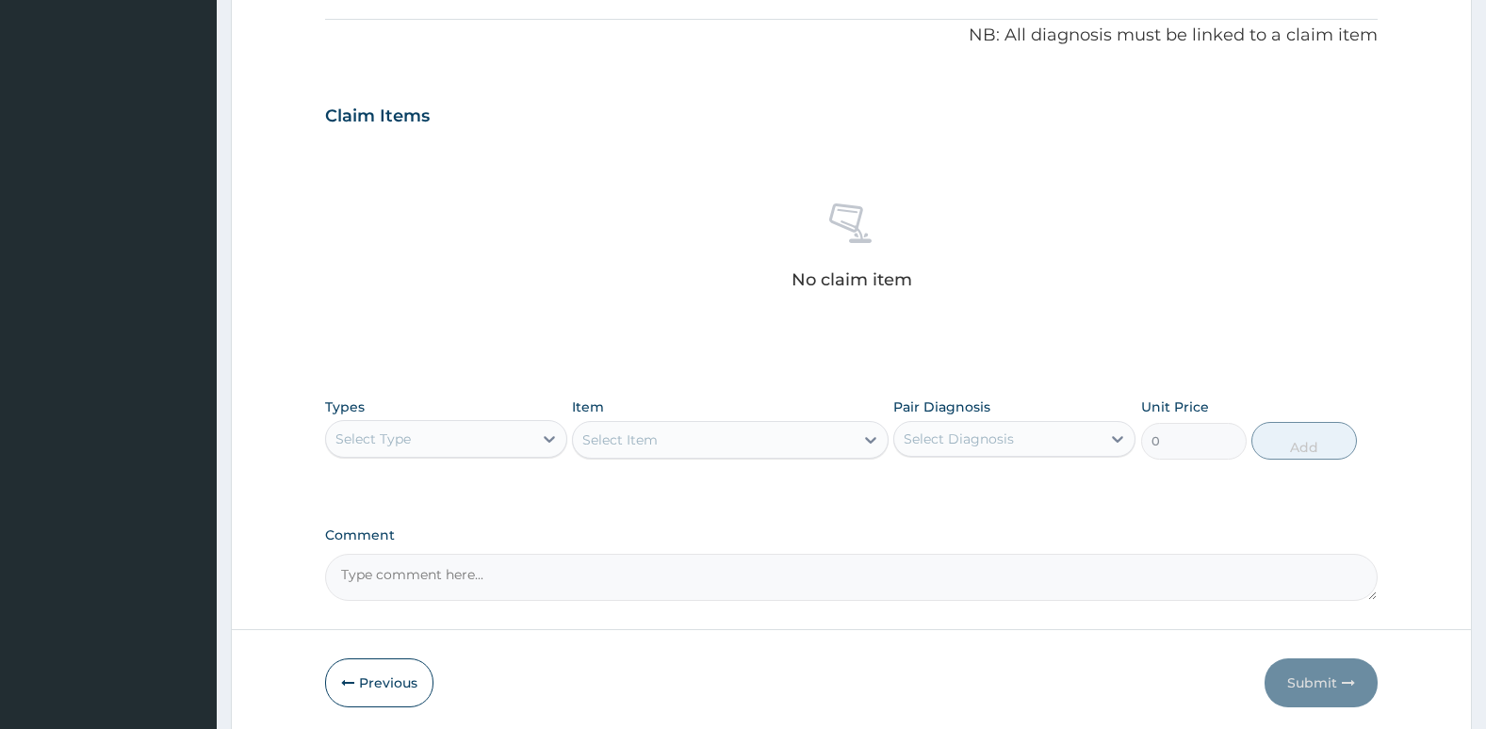
scroll to position [572, 0]
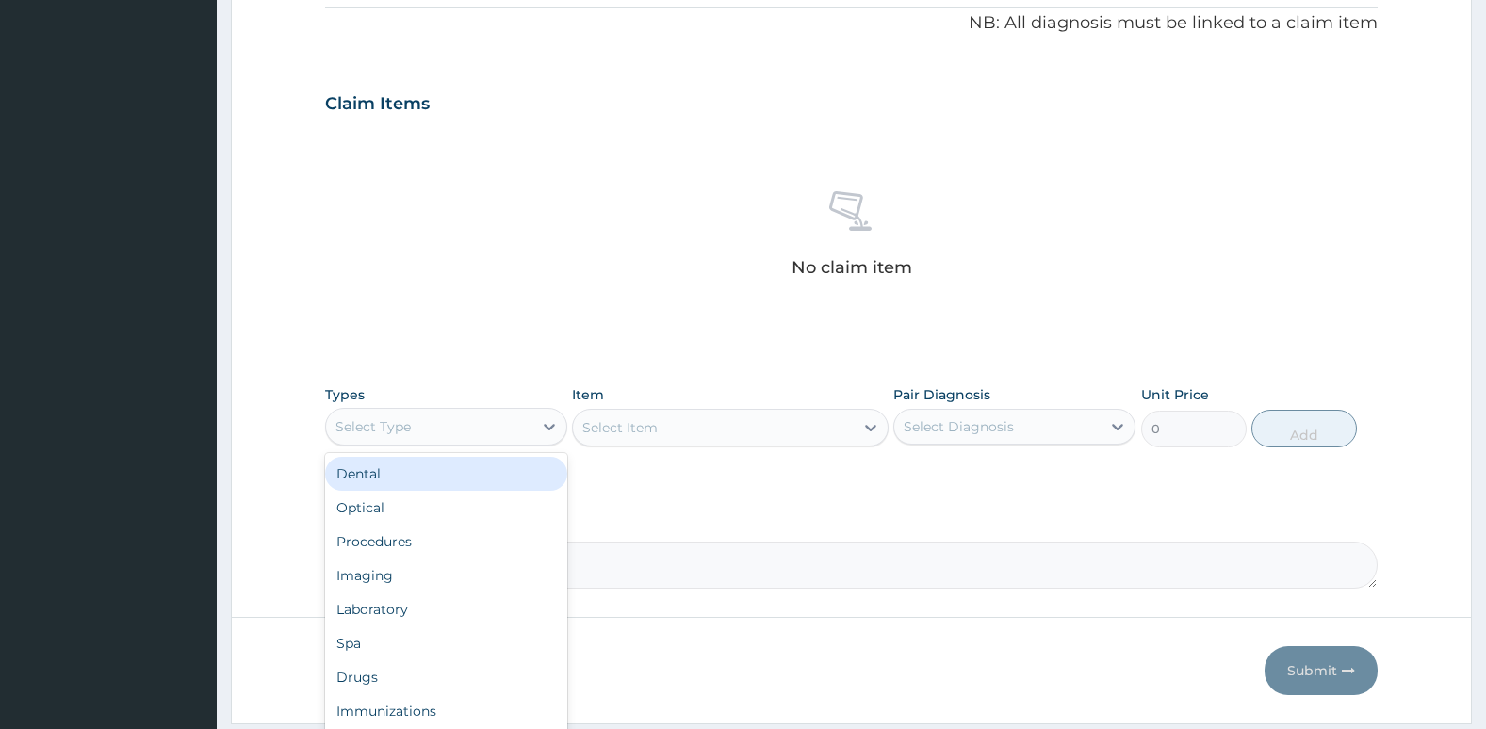
click at [393, 423] on div "Select Type" at bounding box center [372, 426] width 75 height 19
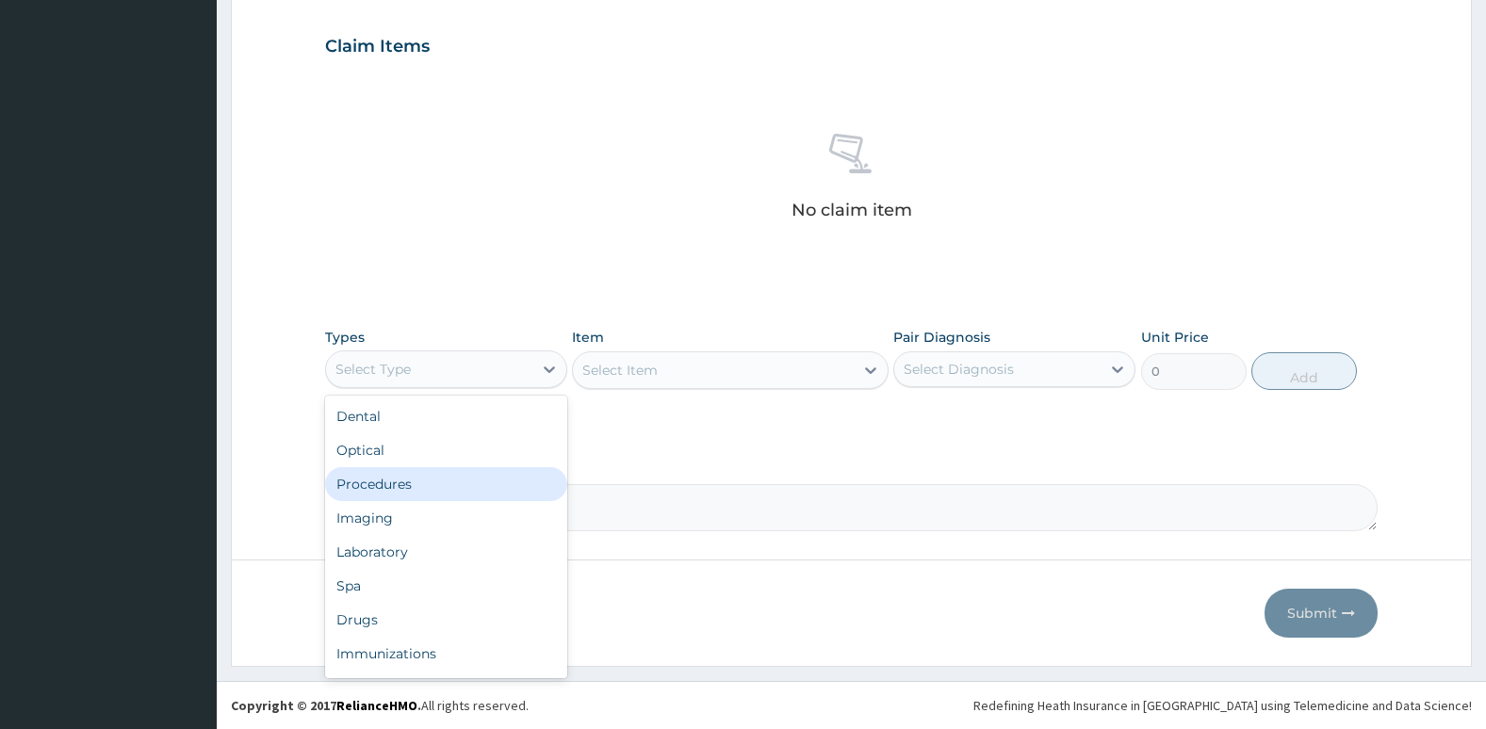
click at [409, 490] on div "Procedures" at bounding box center [446, 484] width 242 height 34
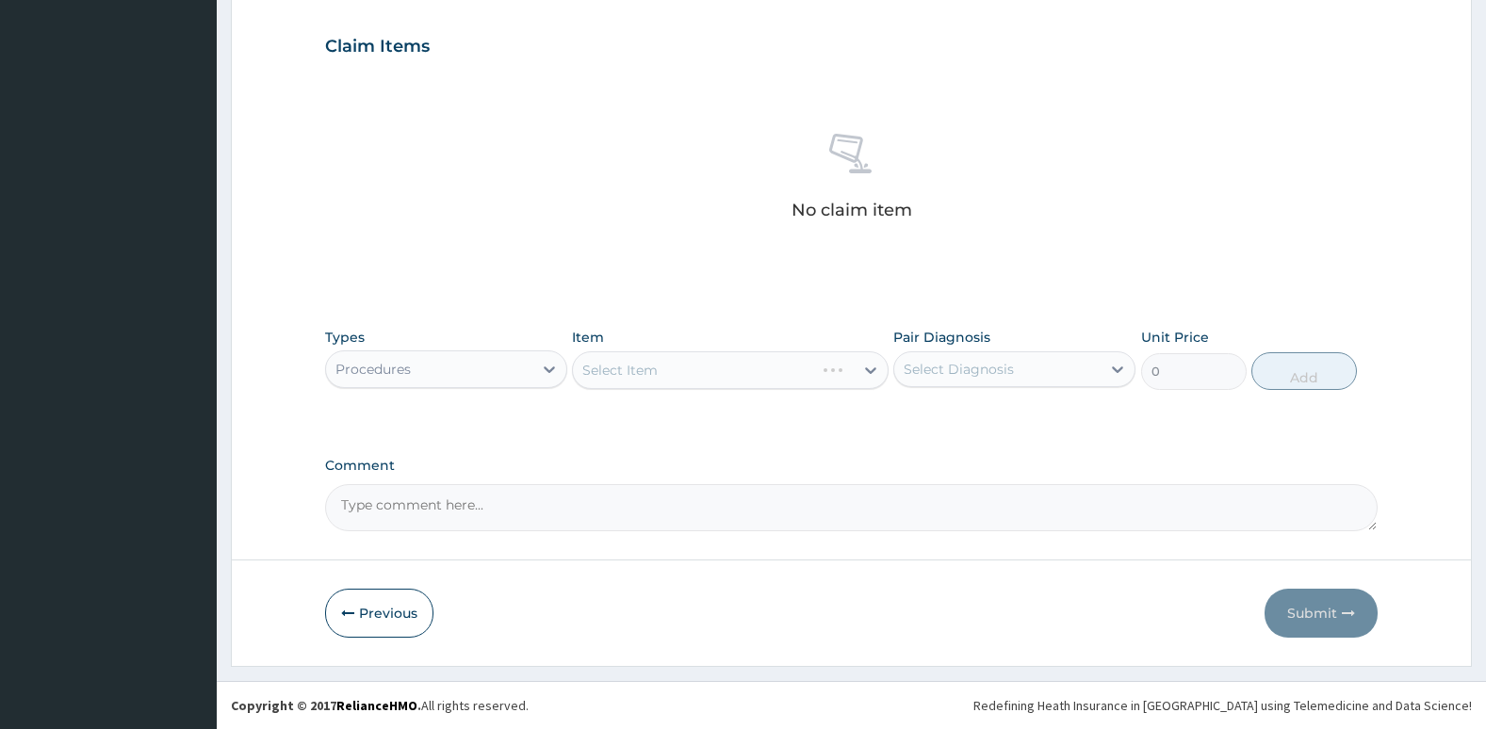
click at [649, 380] on div "Select Item" at bounding box center [730, 370] width 316 height 38
click at [934, 360] on div "Select Diagnosis" at bounding box center [958, 369] width 110 height 19
click at [911, 415] on input "checkbox" at bounding box center [910, 416] width 12 height 12
checkbox input "true"
click at [955, 496] on textarea "Comment" at bounding box center [851, 507] width 1053 height 47
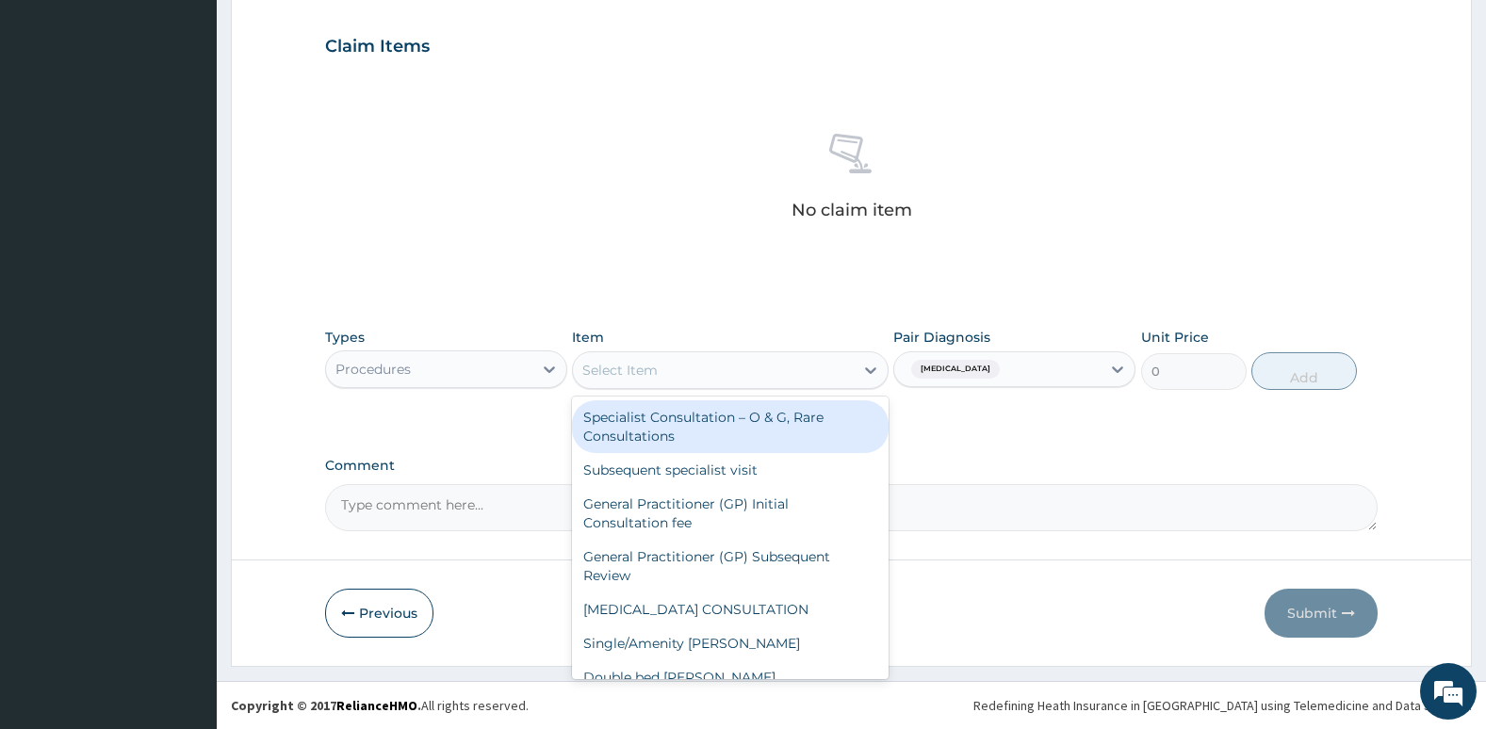
click at [815, 371] on div "Select Item" at bounding box center [713, 370] width 280 height 30
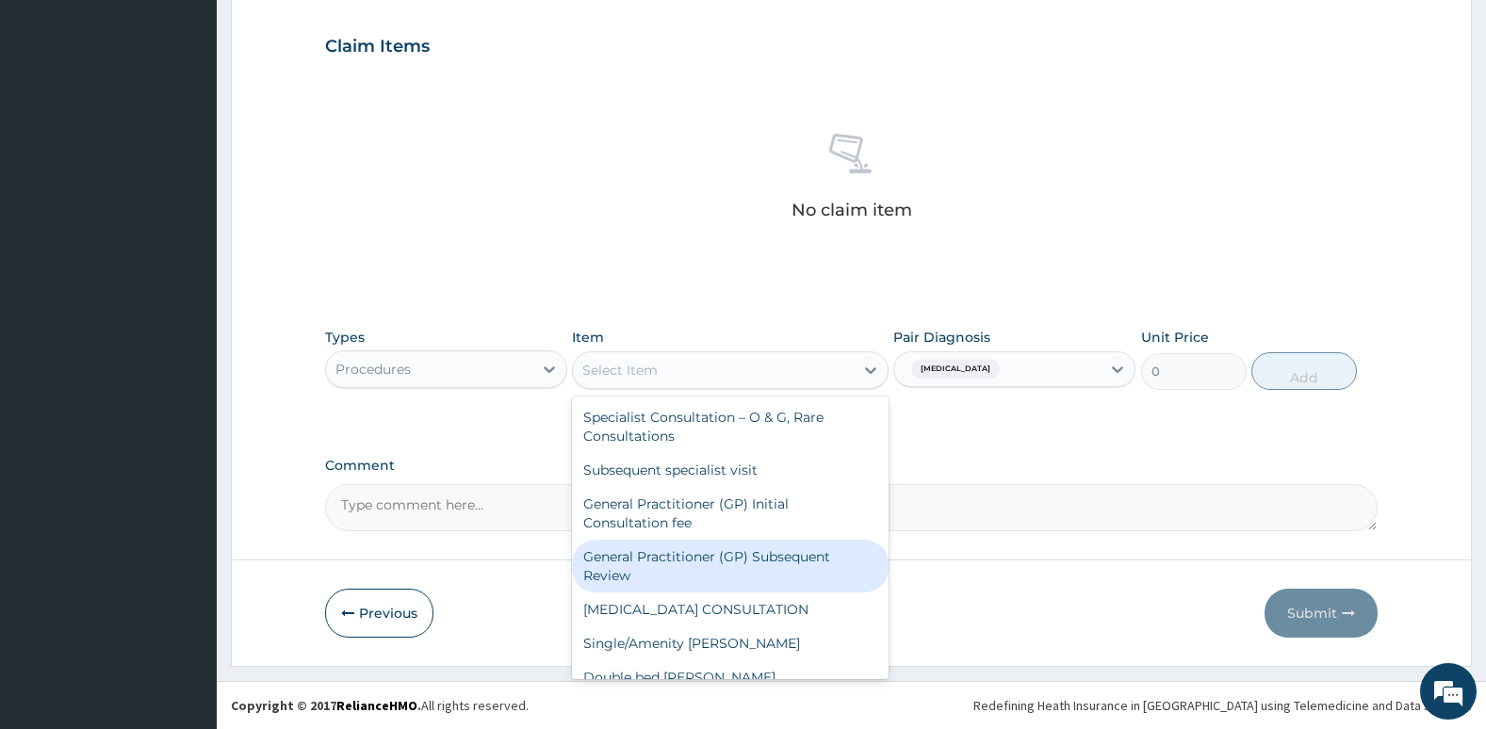
scroll to position [0, 0]
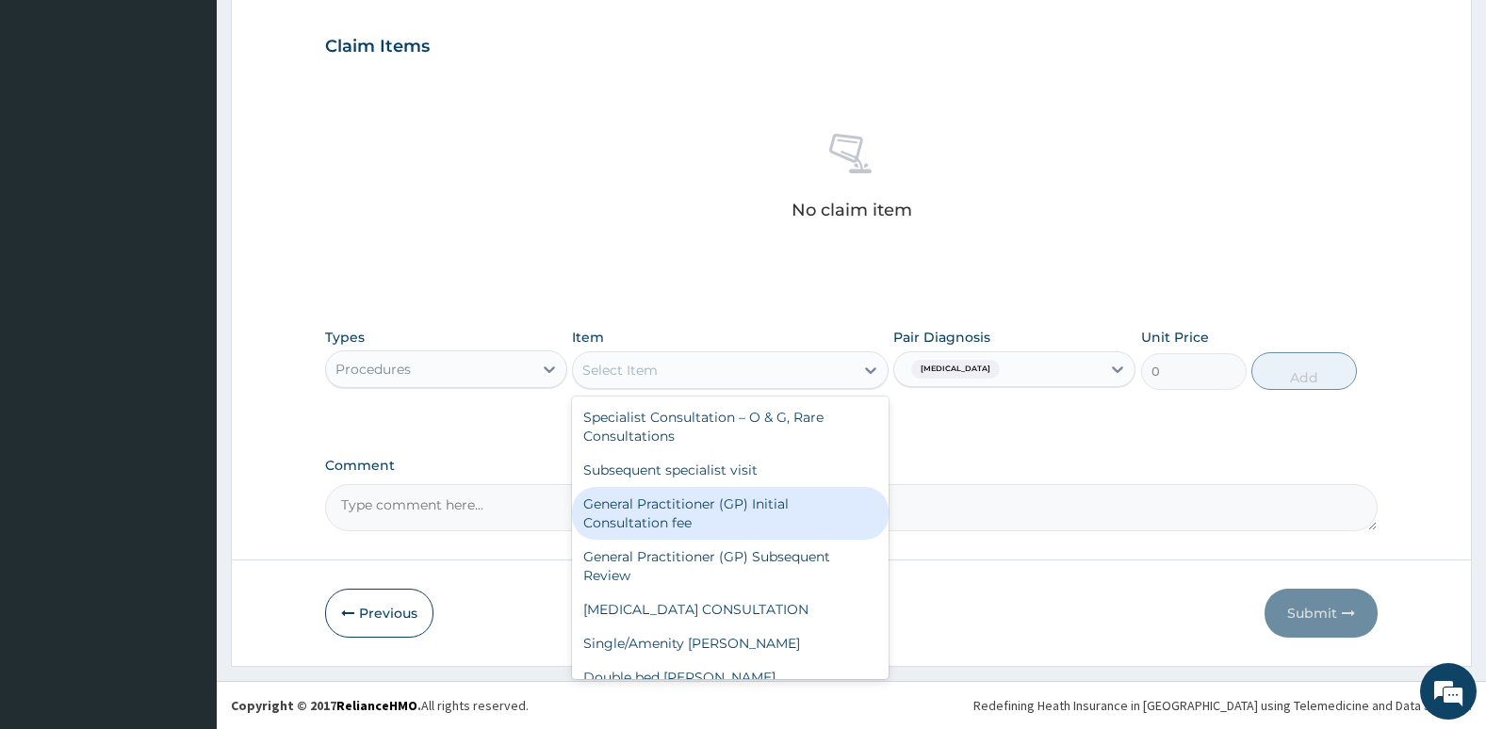
click at [806, 512] on div "General Practitioner (GP) Initial Consultation fee" at bounding box center [730, 513] width 316 height 53
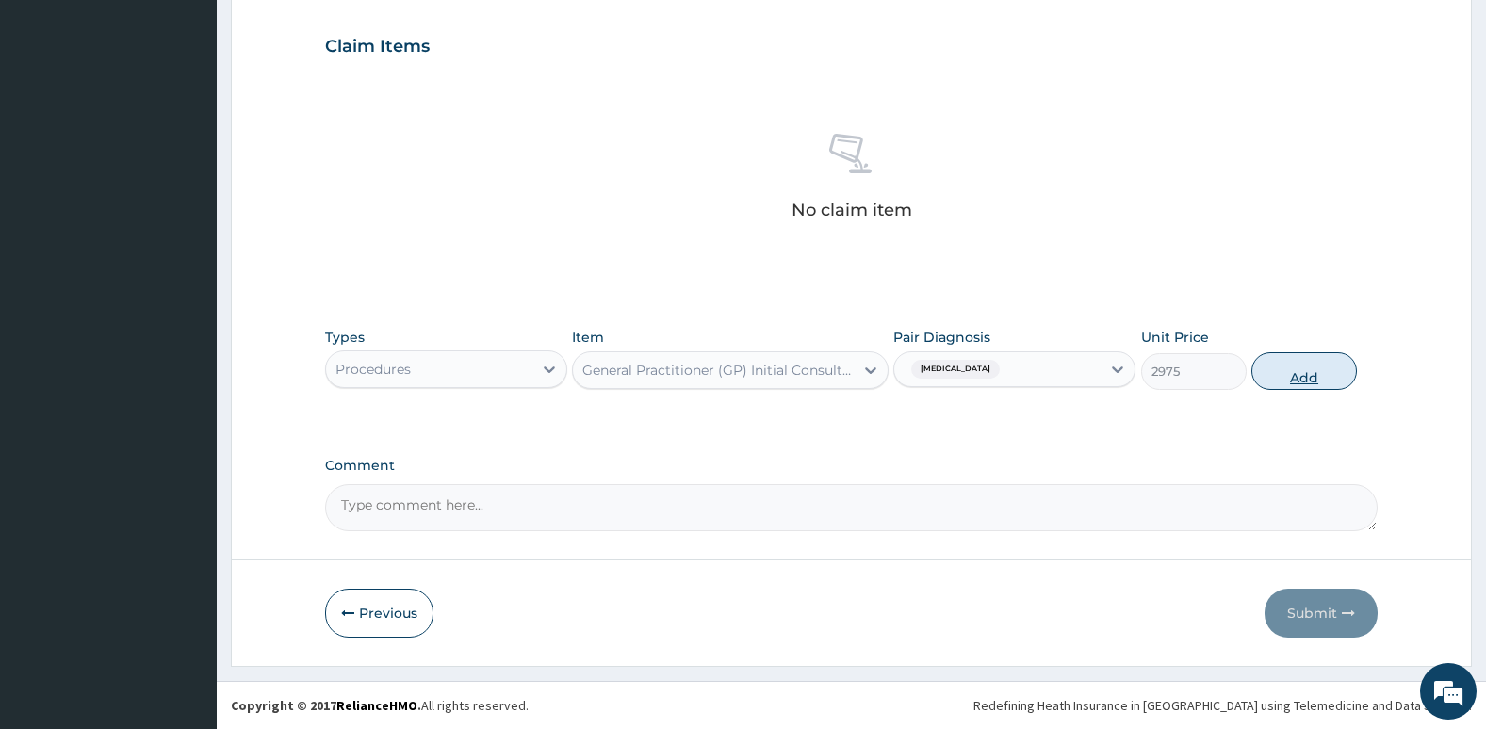
click at [1301, 378] on button "Add" at bounding box center [1304, 371] width 106 height 38
type input "0"
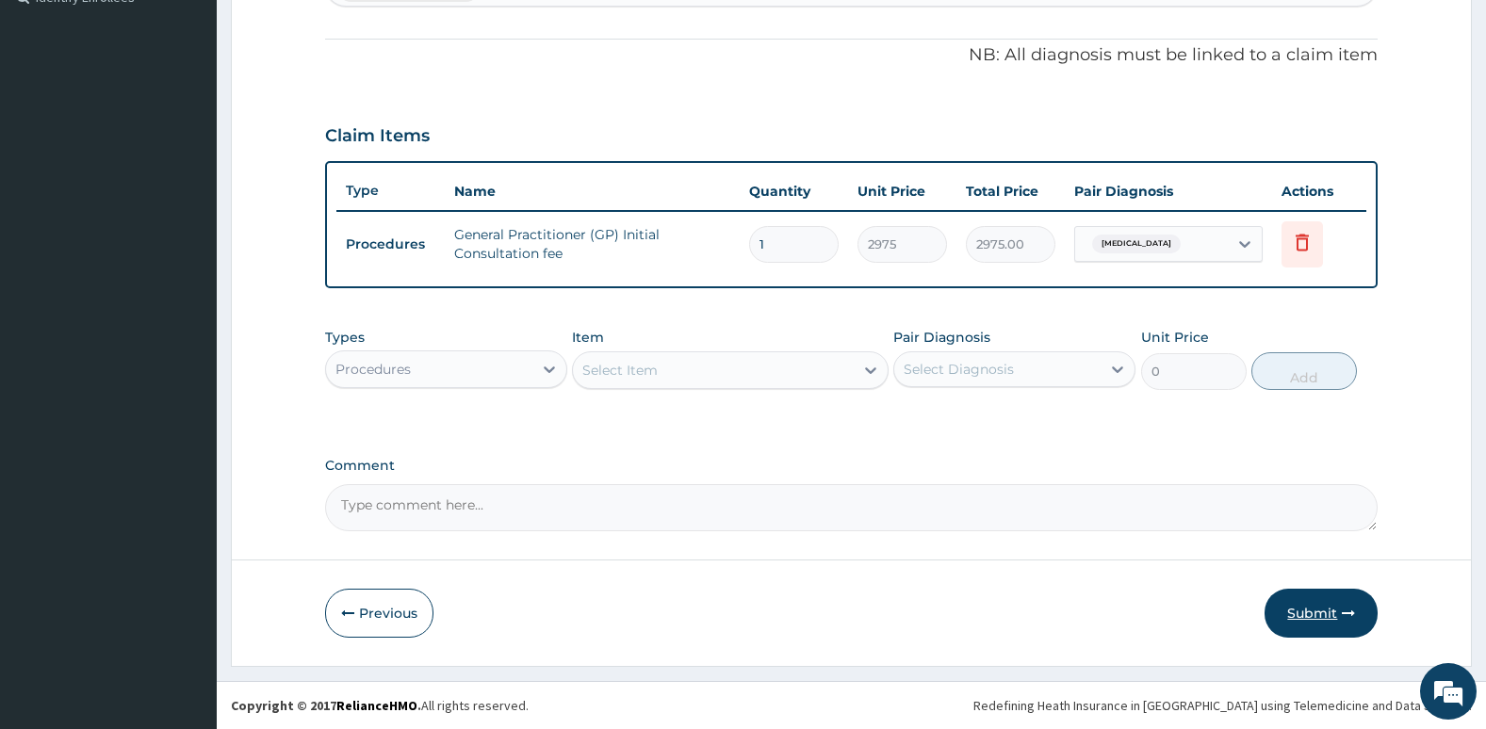
click at [1311, 620] on button "Submit" at bounding box center [1320, 613] width 113 height 49
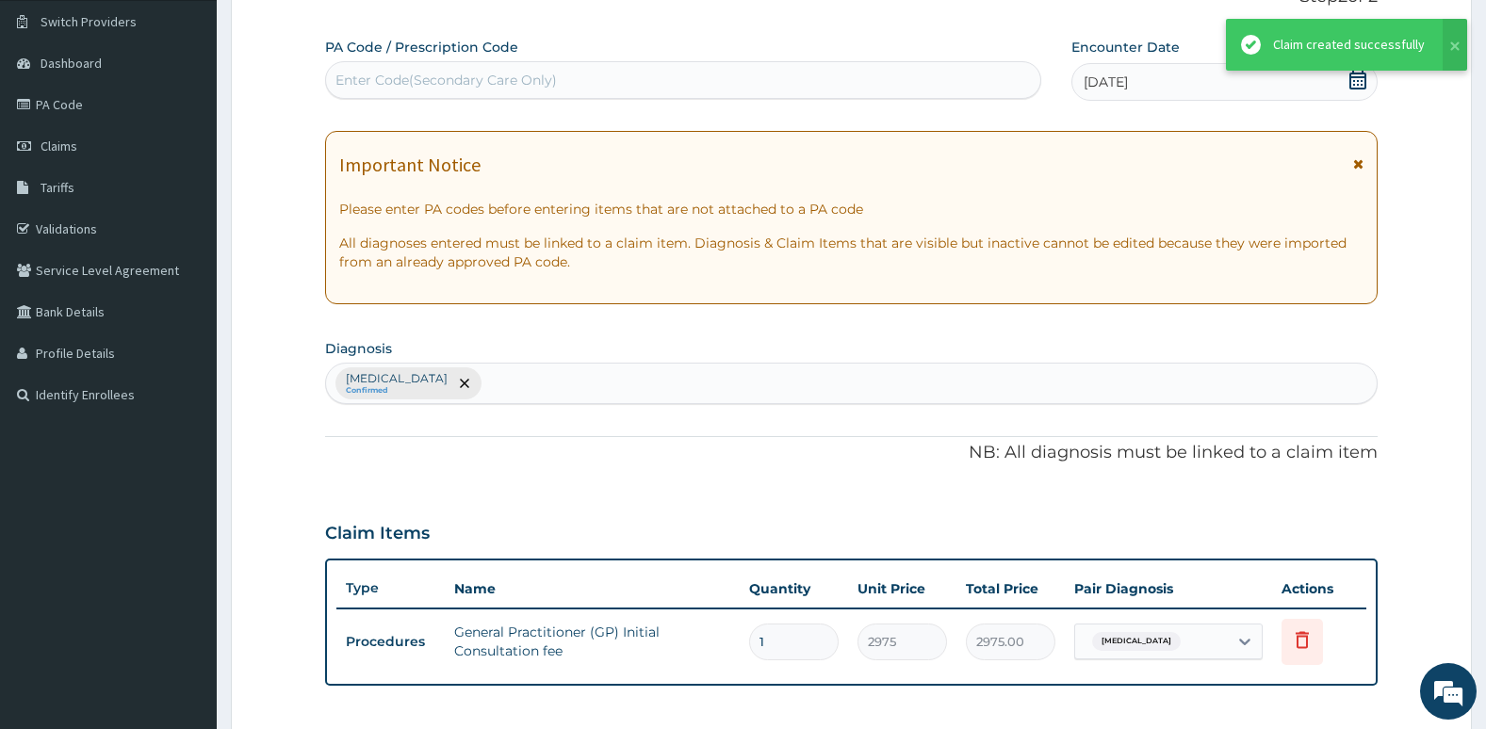
scroll to position [0, 0]
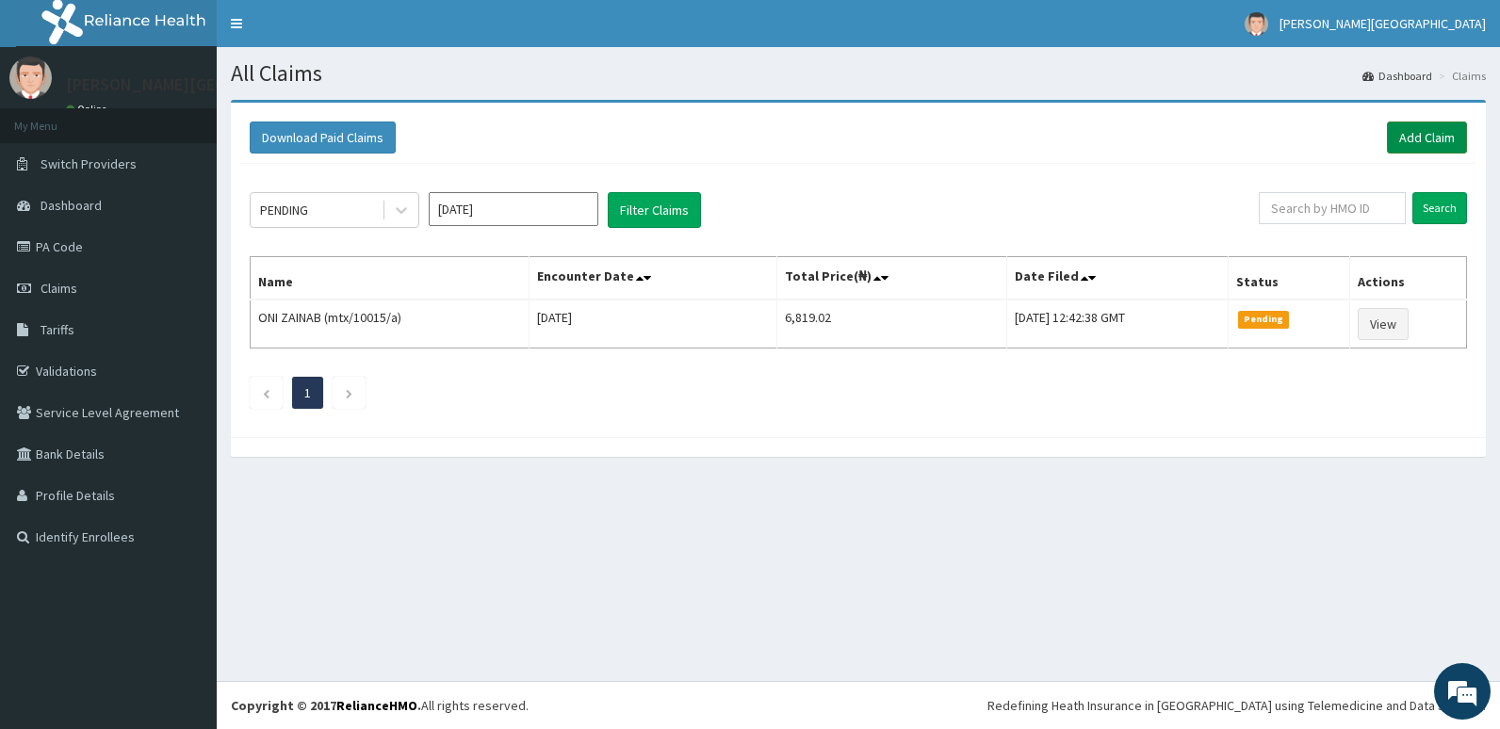
click at [1410, 135] on link "Add Claim" at bounding box center [1427, 138] width 80 height 32
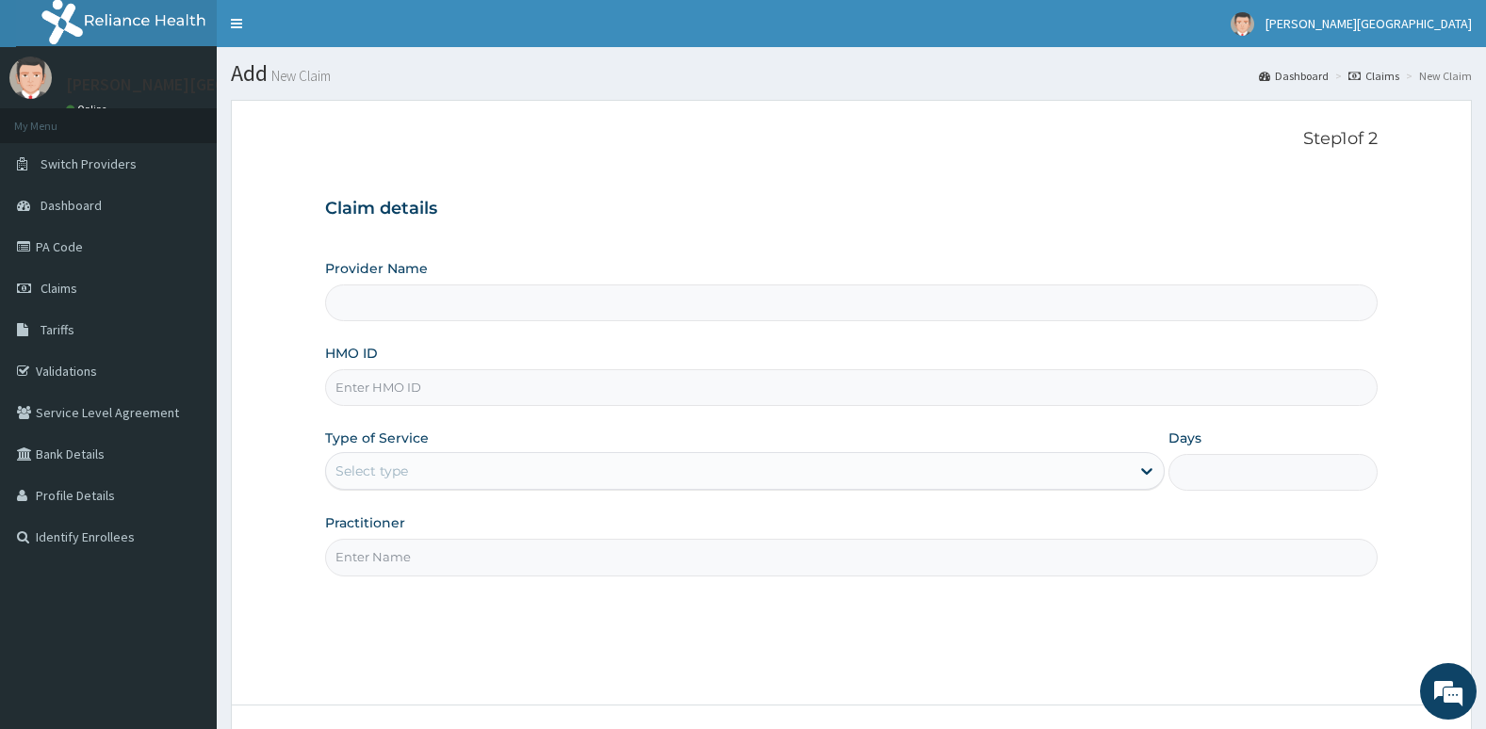
click at [971, 386] on input "HMO ID" at bounding box center [851, 387] width 1053 height 37
type input "[PERSON_NAME][GEOGRAPHIC_DATA]"
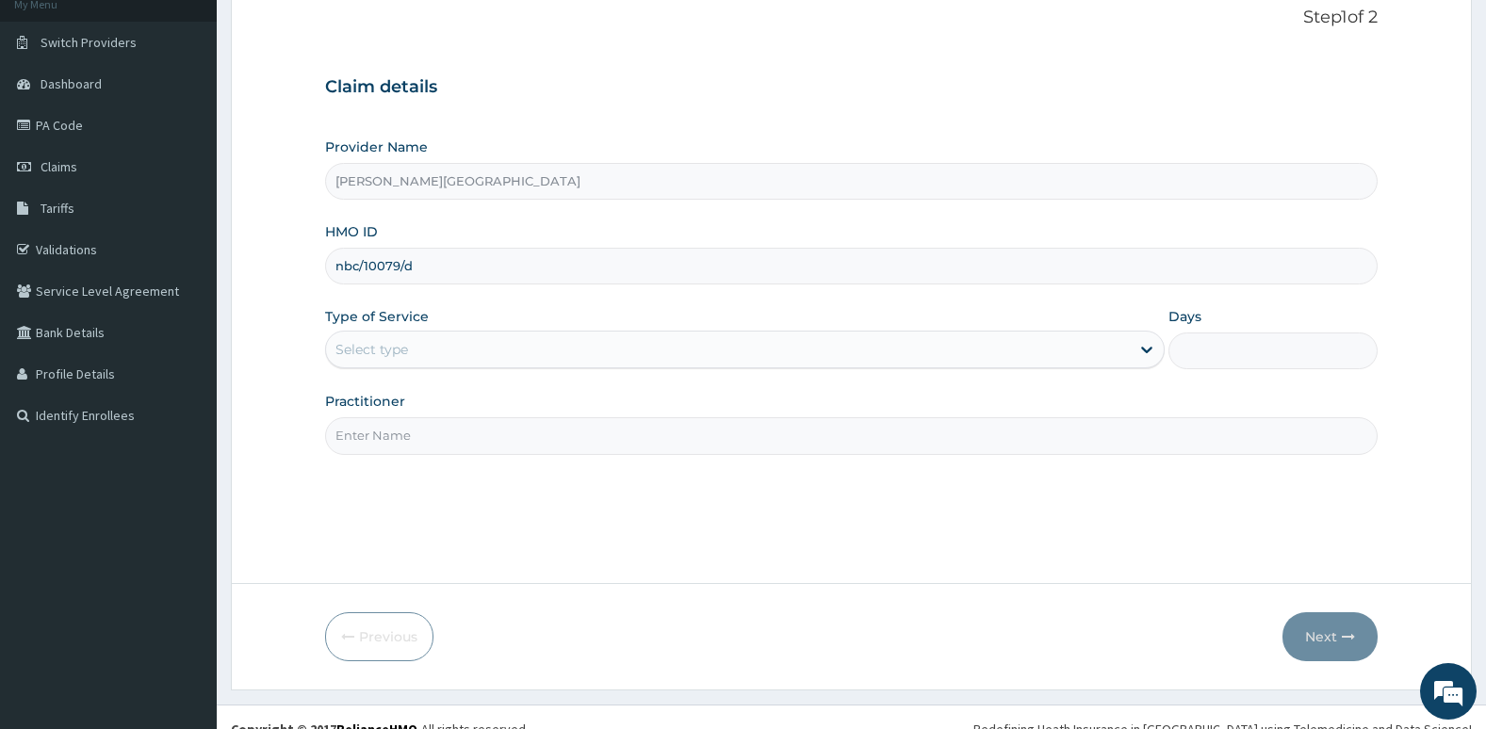
scroll to position [124, 0]
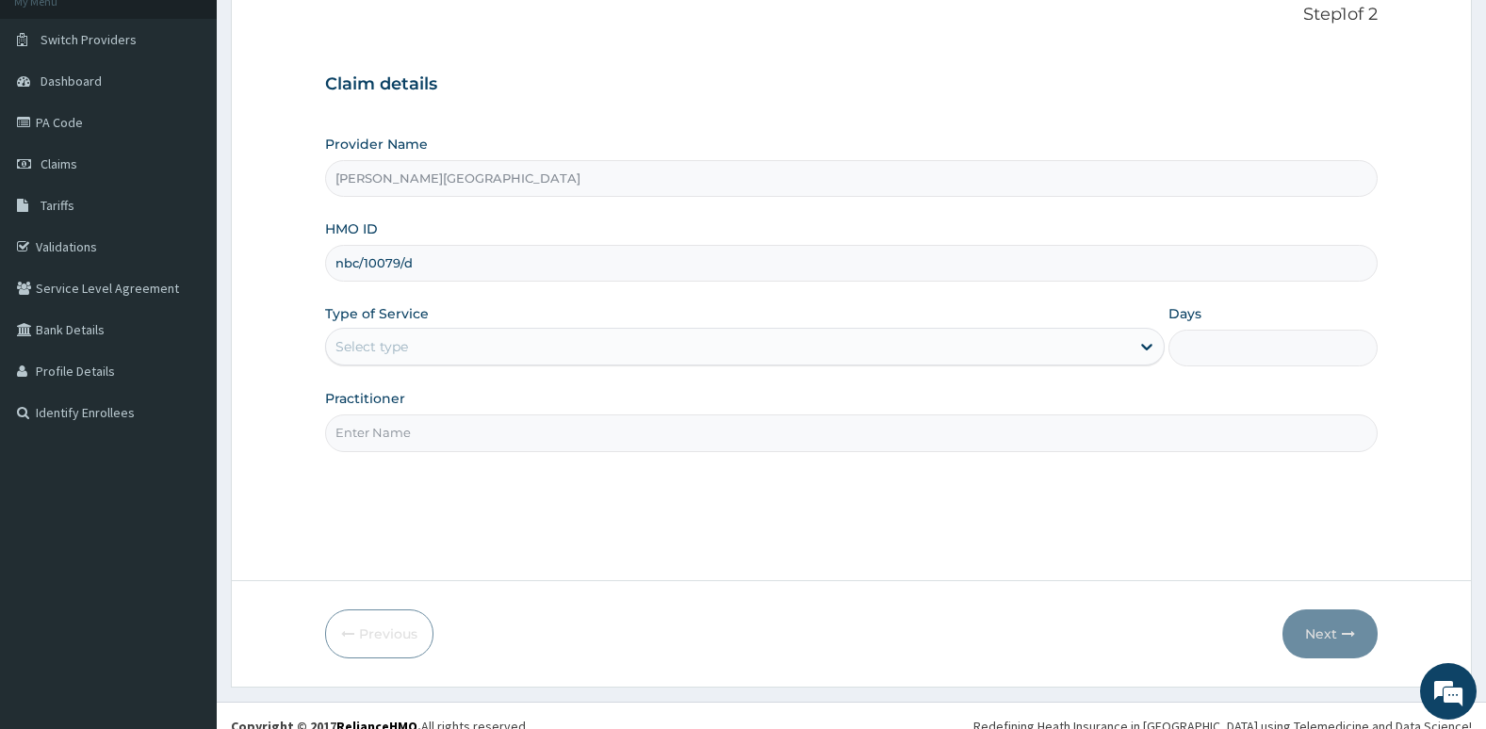
type input "nbc/10079/d"
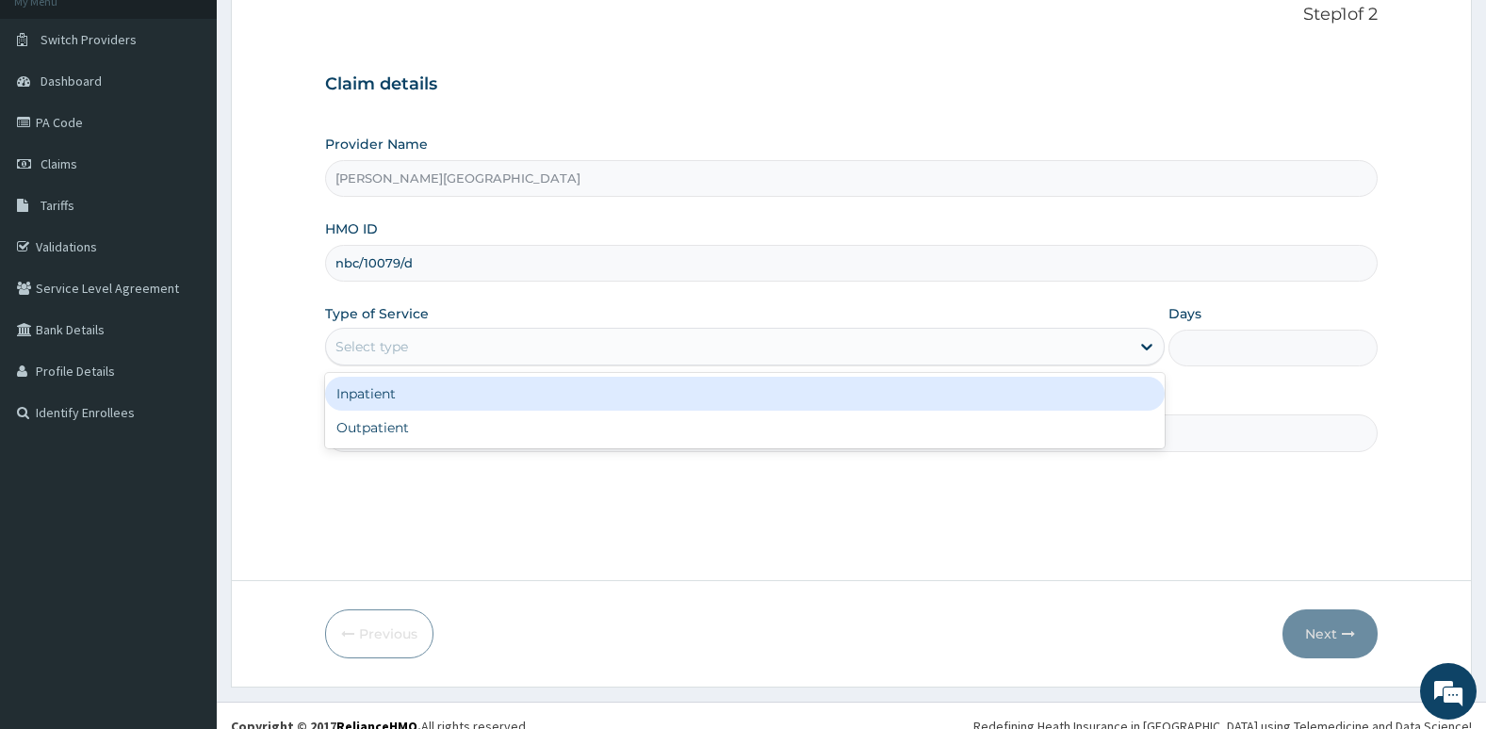
click at [968, 350] on div "Select type" at bounding box center [728, 347] width 804 height 30
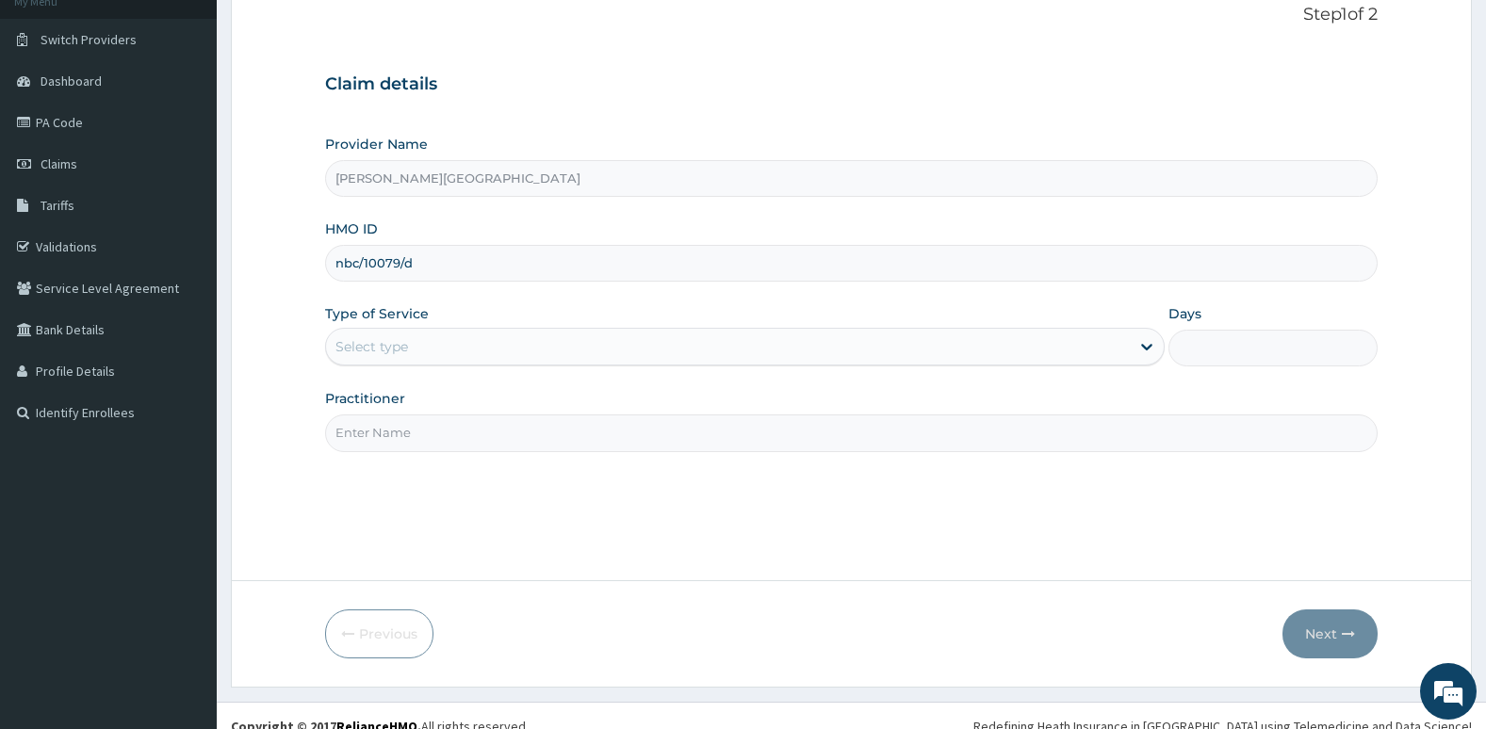
click at [929, 457] on div "Step 1 of 2 Claim details Provider Name Aruna Ogun Memorial Specialist Hospital…" at bounding box center [851, 278] width 1053 height 547
click at [930, 446] on input "Practitioner" at bounding box center [851, 432] width 1053 height 37
type input "Dr. Oni"
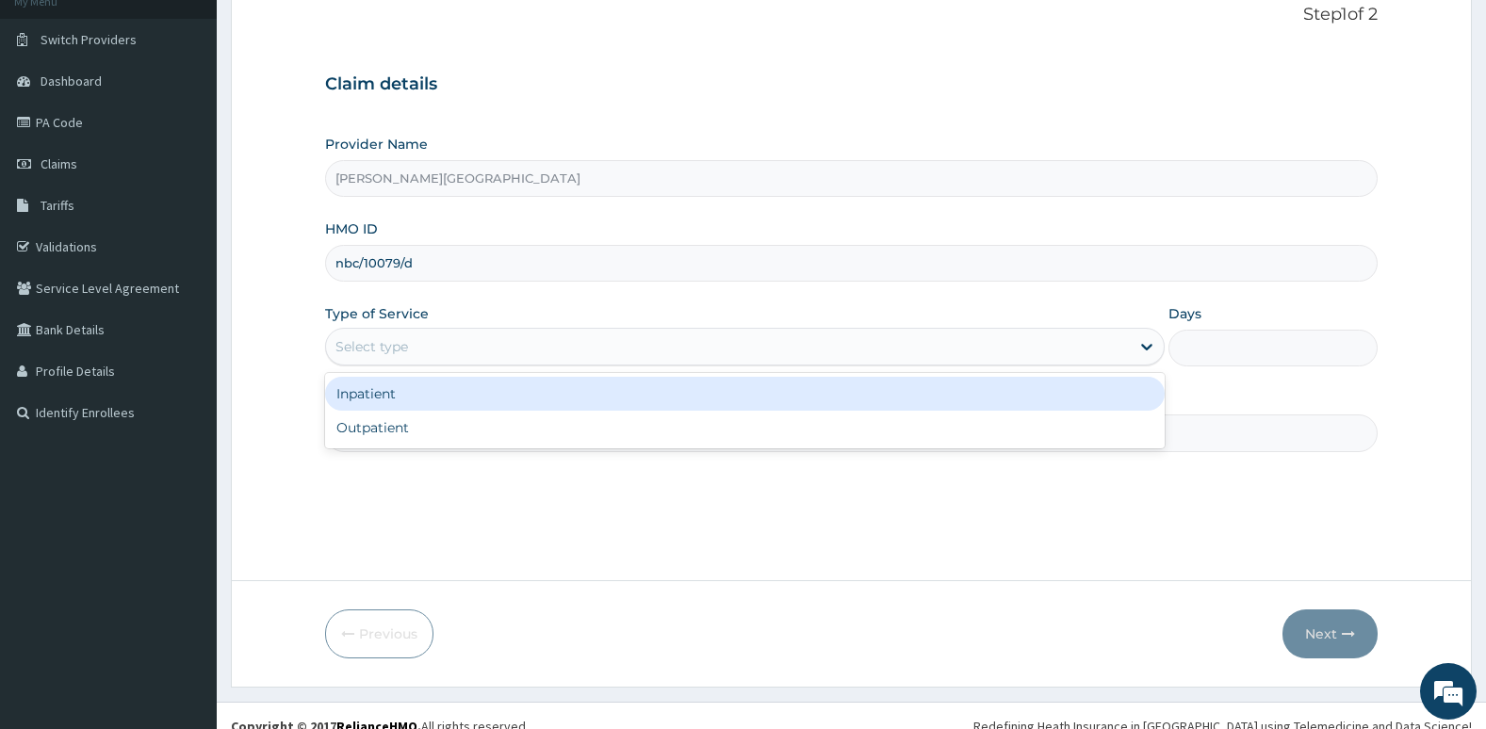
click at [571, 351] on div "Select type" at bounding box center [728, 347] width 804 height 30
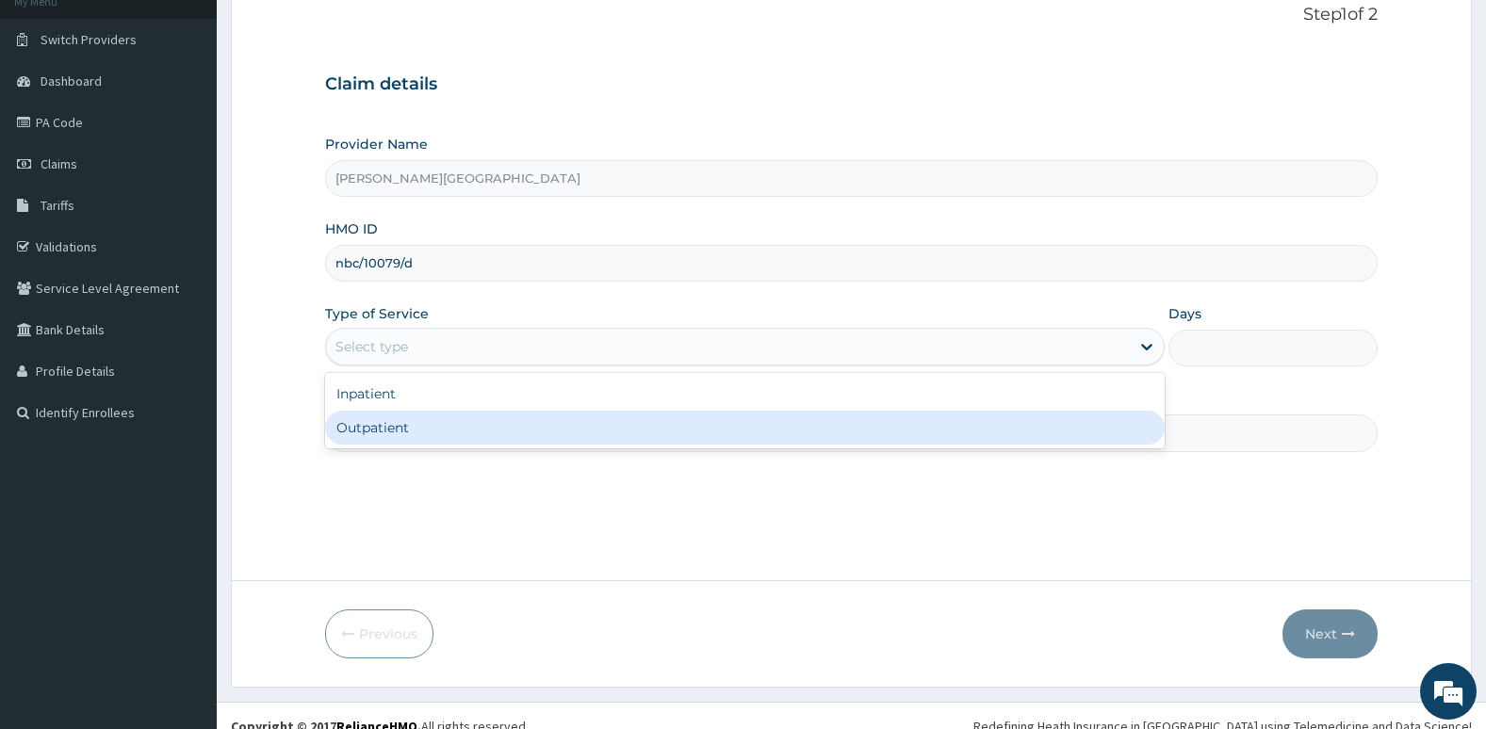
click at [552, 429] on div "Outpatient" at bounding box center [744, 428] width 839 height 34
type input "1"
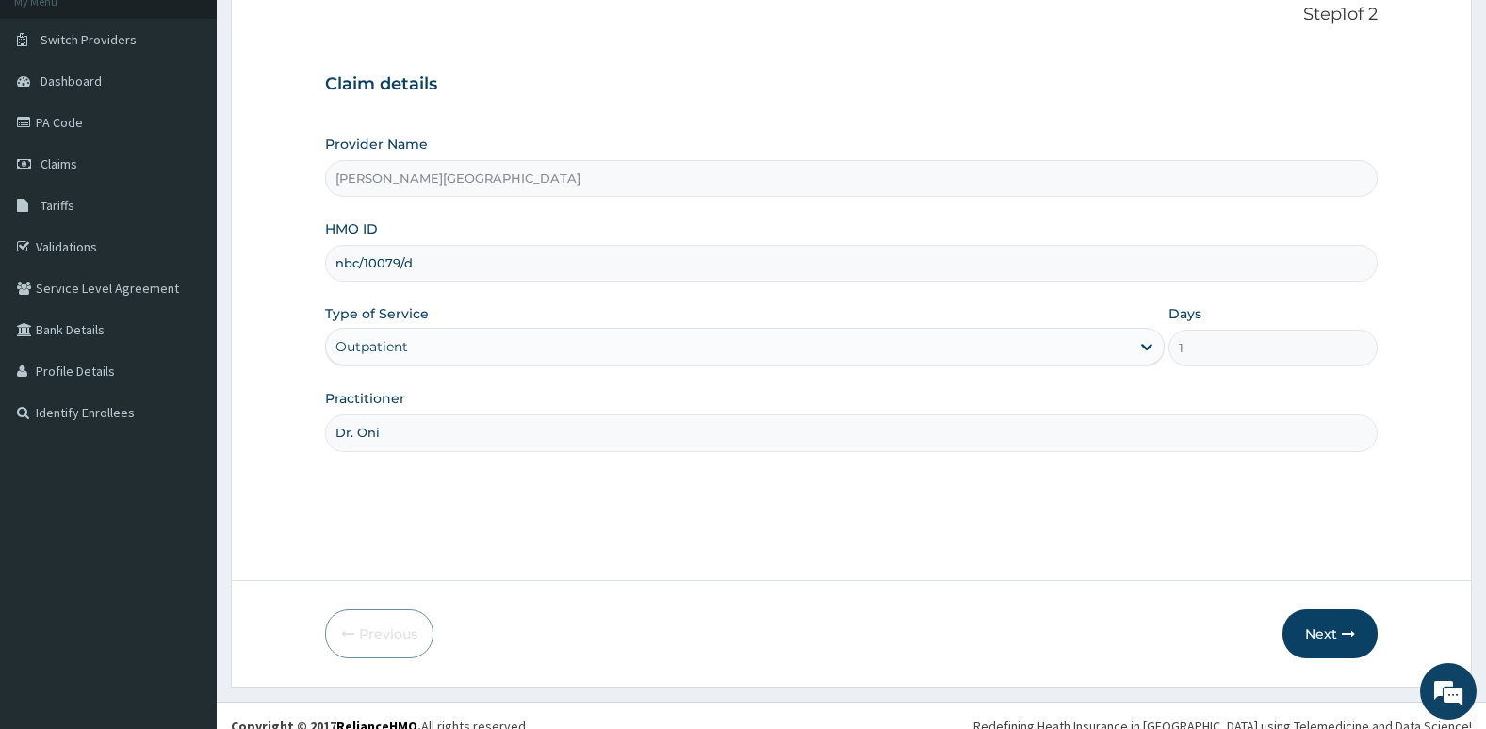
click at [1307, 642] on button "Next" at bounding box center [1329, 633] width 95 height 49
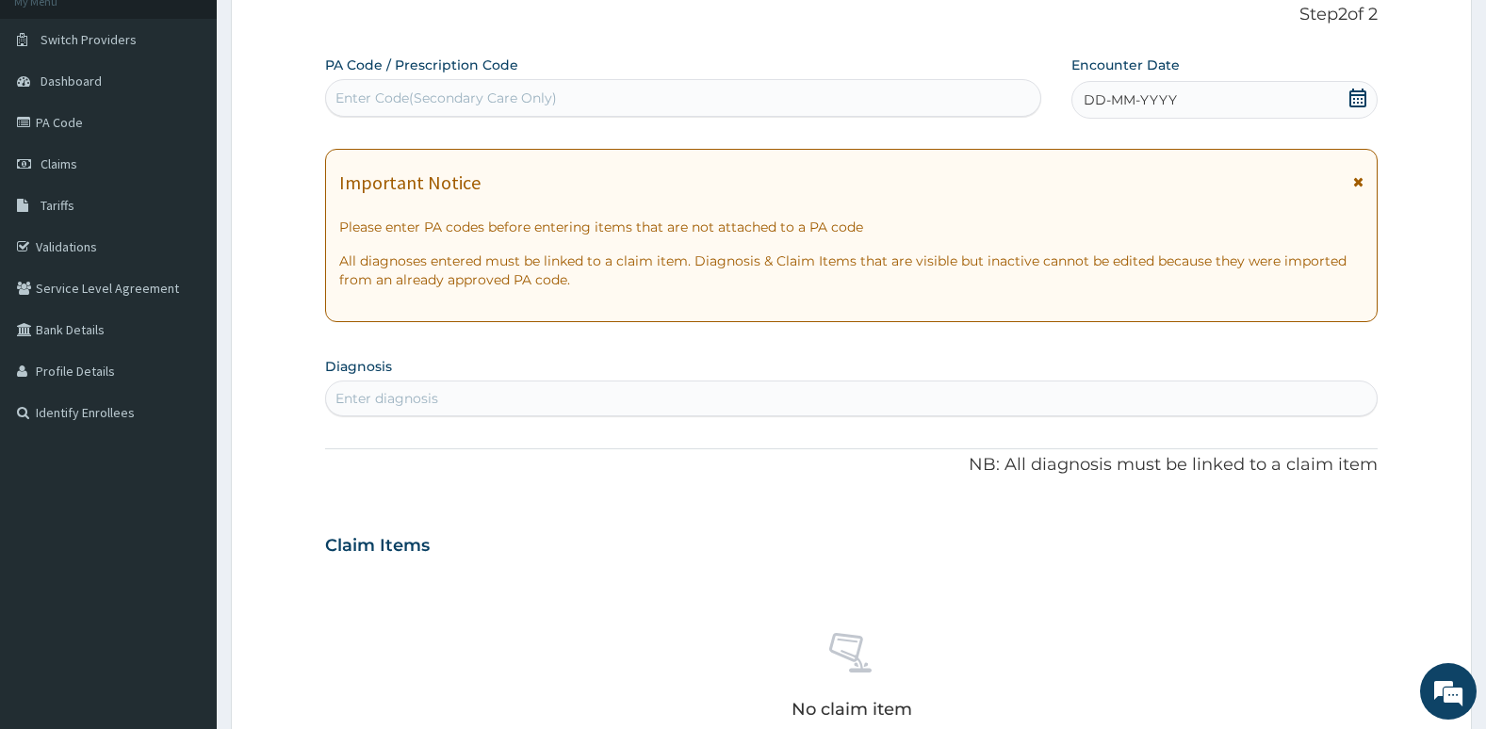
click at [1352, 91] on icon at bounding box center [1357, 98] width 17 height 19
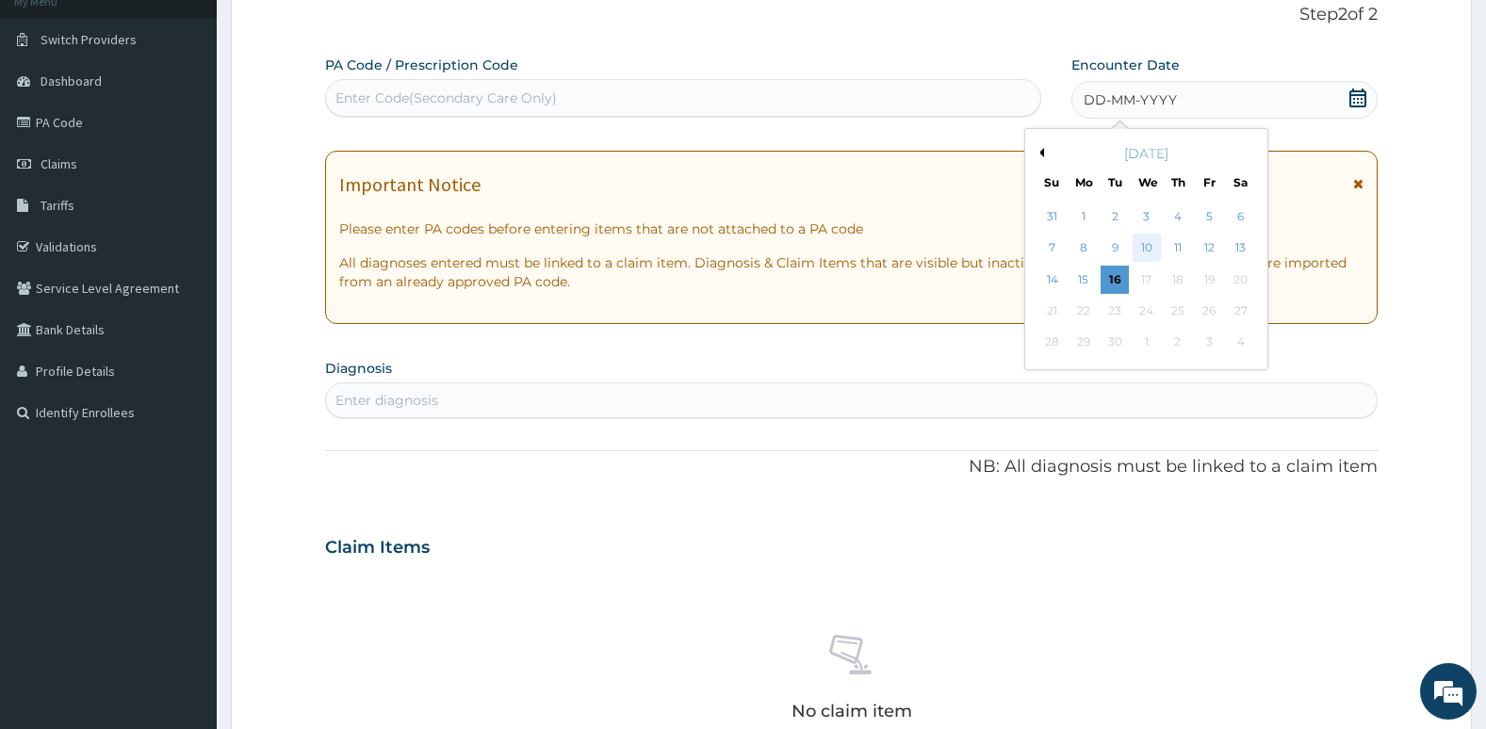
click at [1152, 247] on div "10" at bounding box center [1145, 249] width 28 height 28
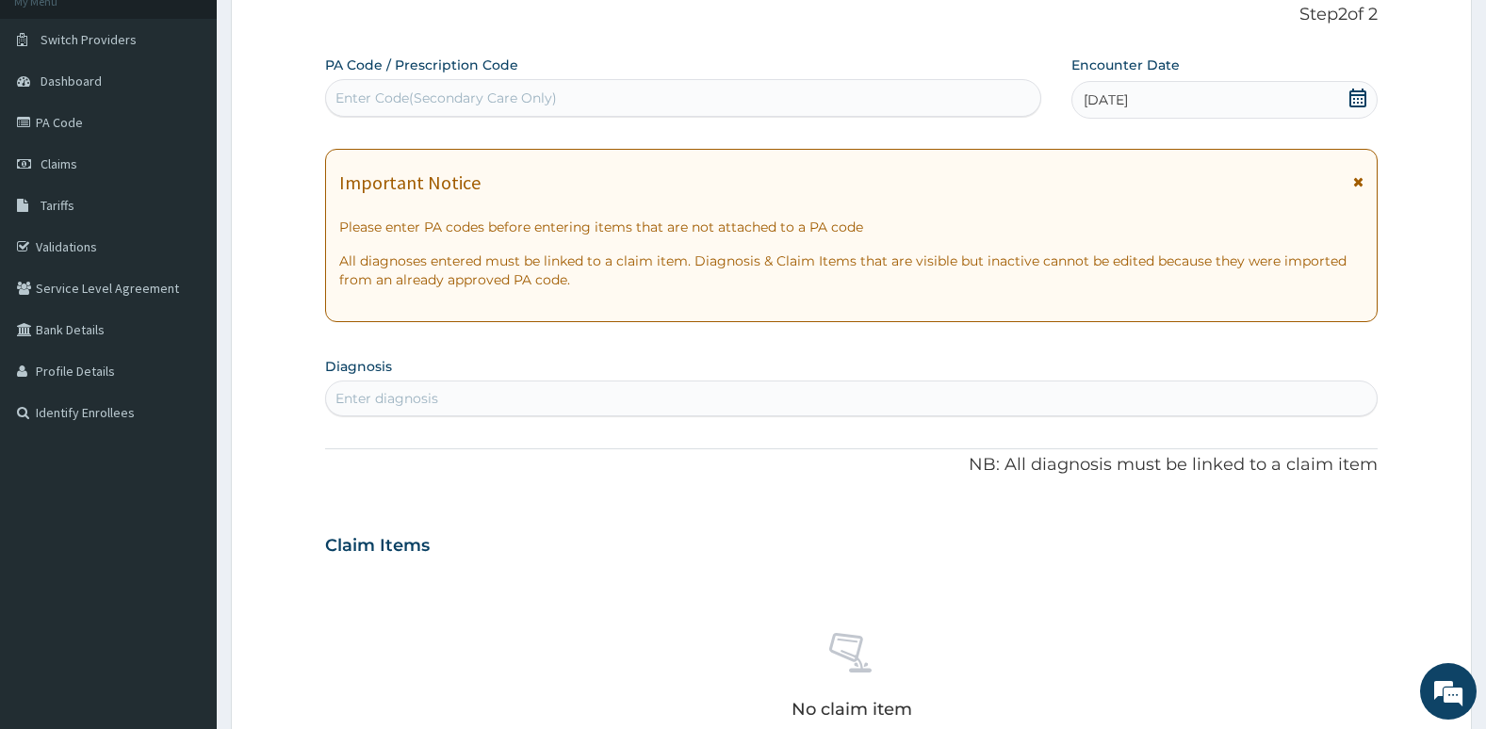
click at [999, 391] on div "Enter diagnosis" at bounding box center [851, 398] width 1051 height 30
type input "plasmod"
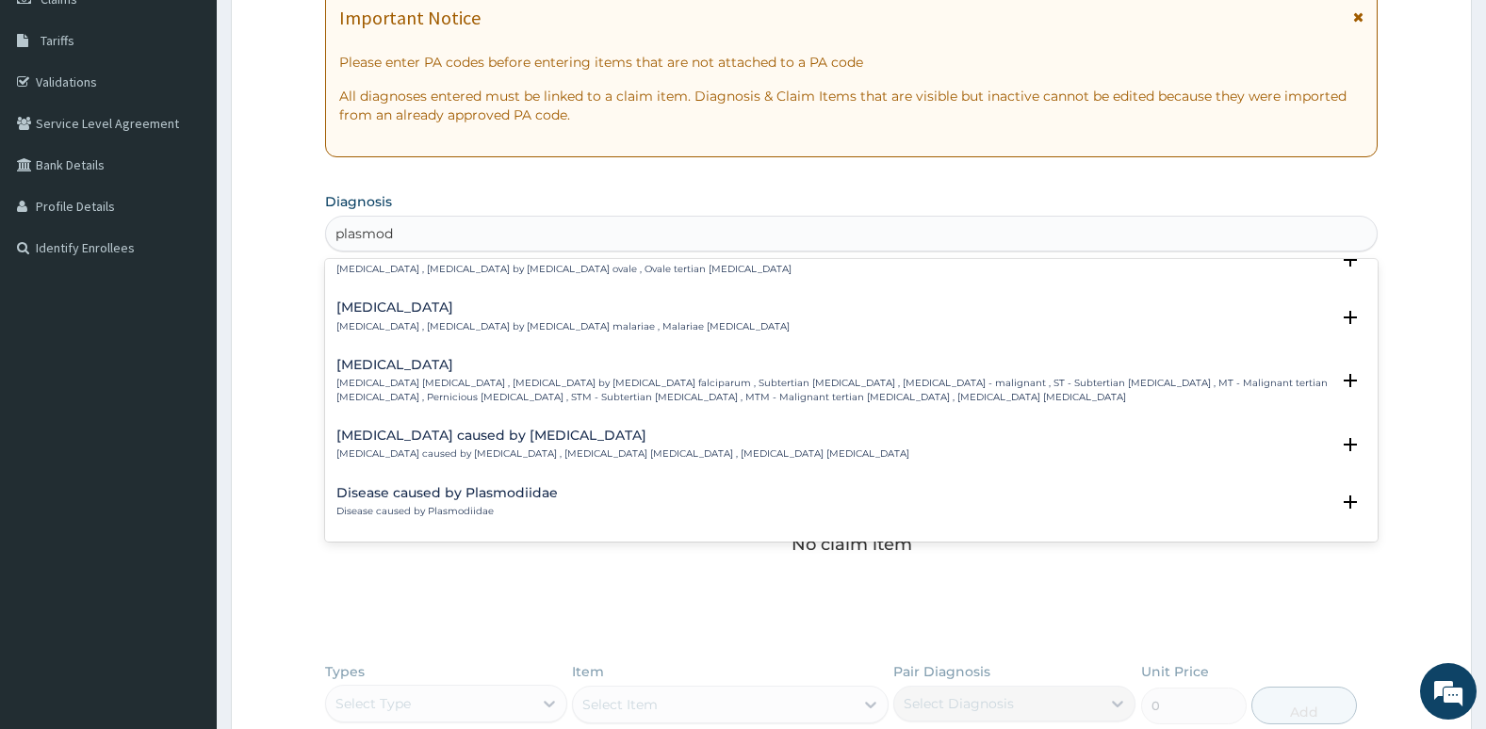
scroll to position [142, 0]
click at [768, 400] on p "[MEDICAL_DATA] [MEDICAL_DATA] , [MEDICAL_DATA] by [MEDICAL_DATA] falciparum , S…" at bounding box center [833, 389] width 994 height 27
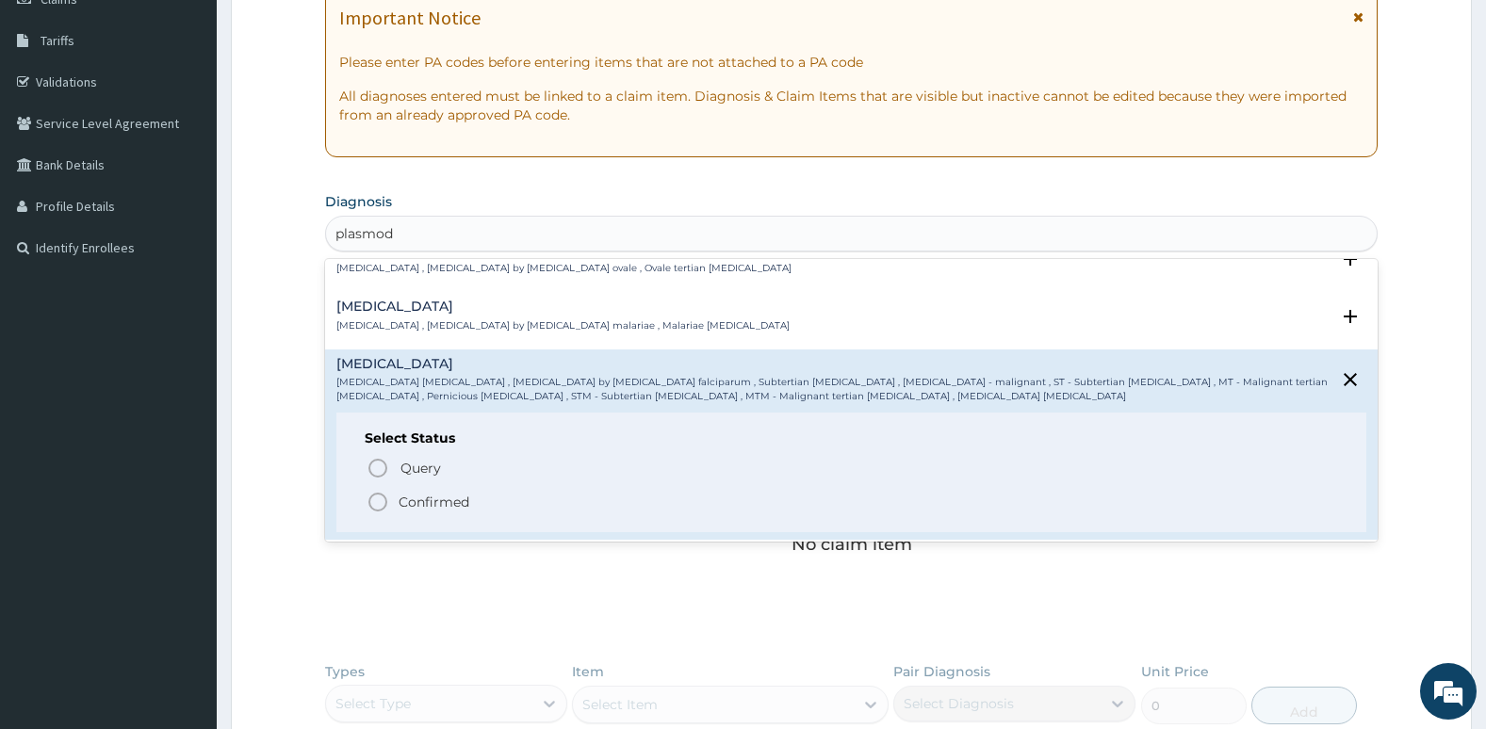
click at [379, 506] on icon "status option filled" at bounding box center [377, 502] width 23 height 23
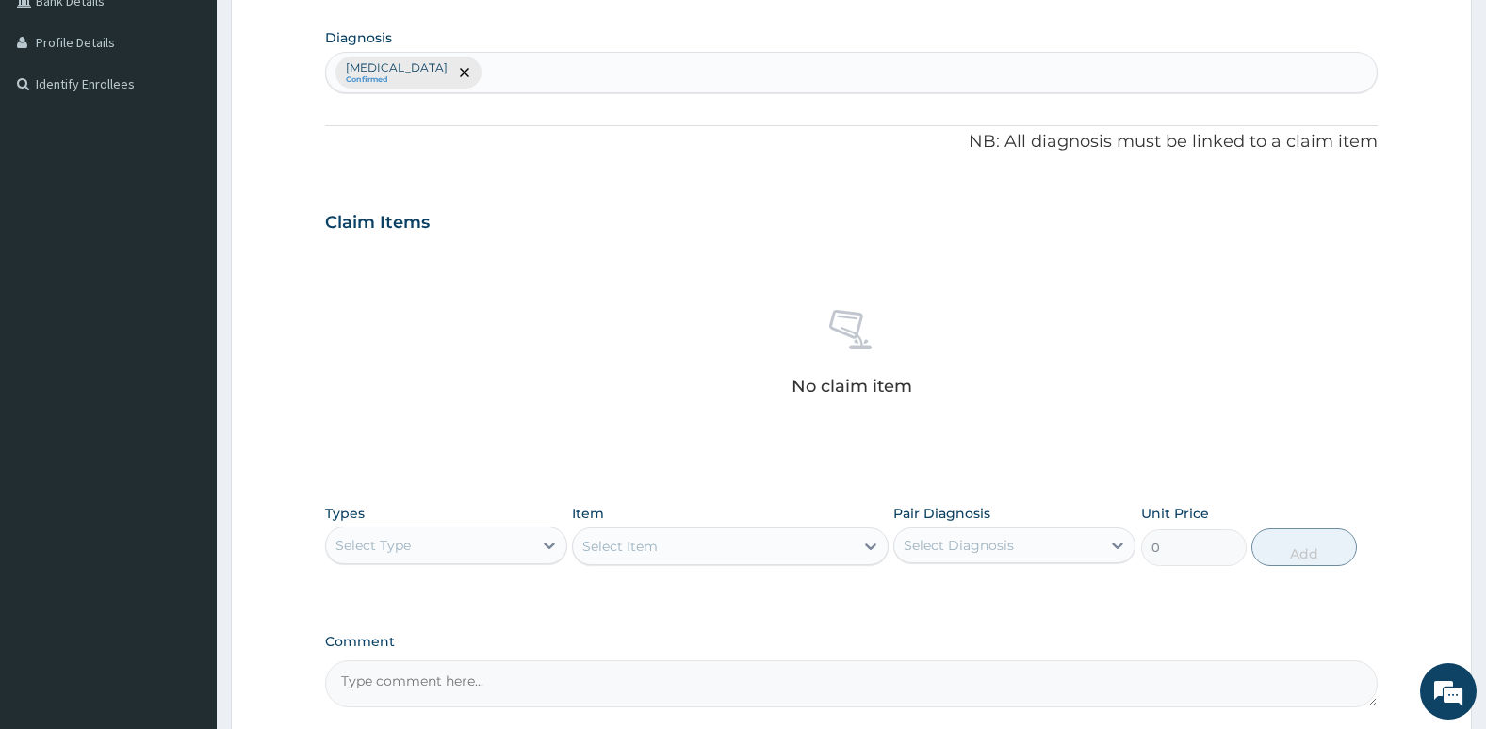
scroll to position [456, 0]
click at [379, 506] on div "Types Select Type" at bounding box center [446, 532] width 242 height 62
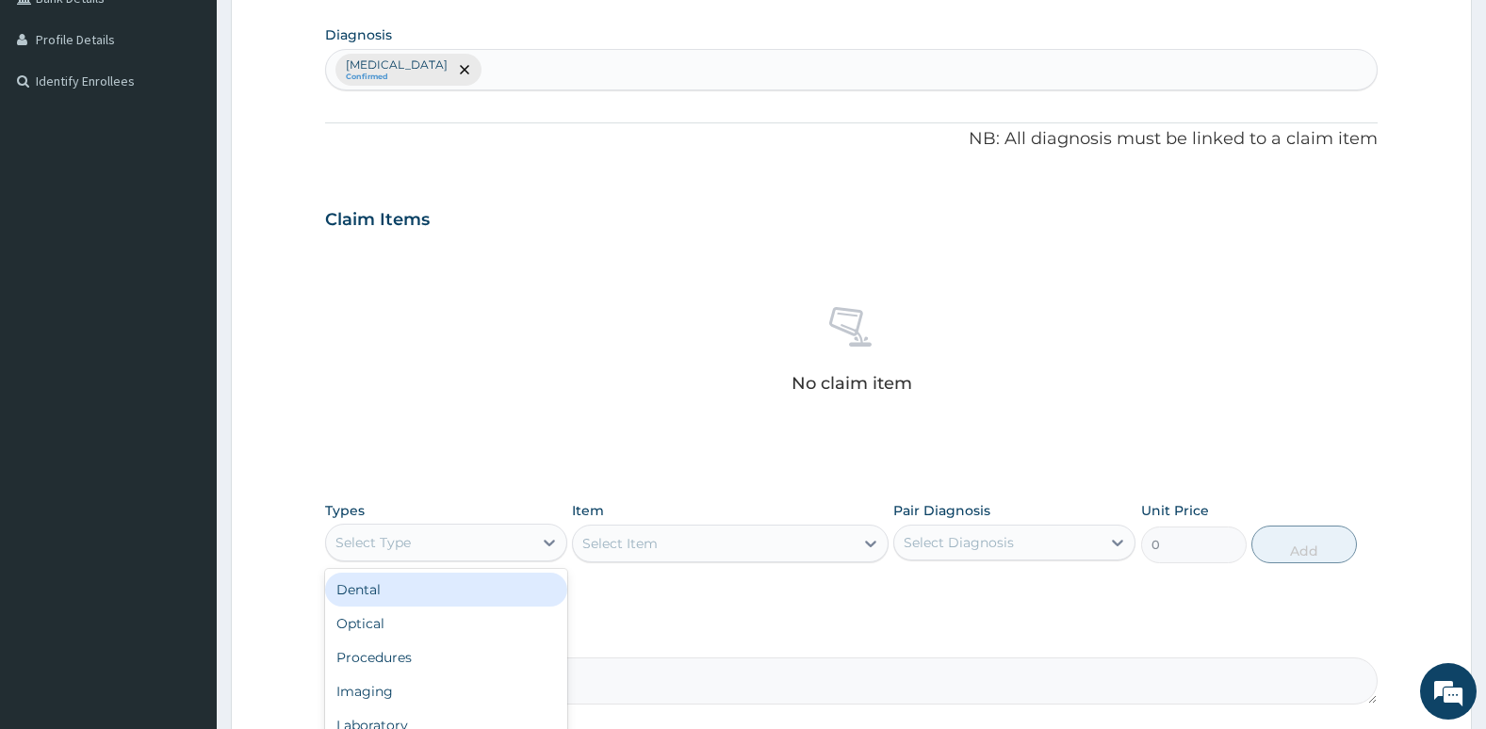
scroll to position [64, 0]
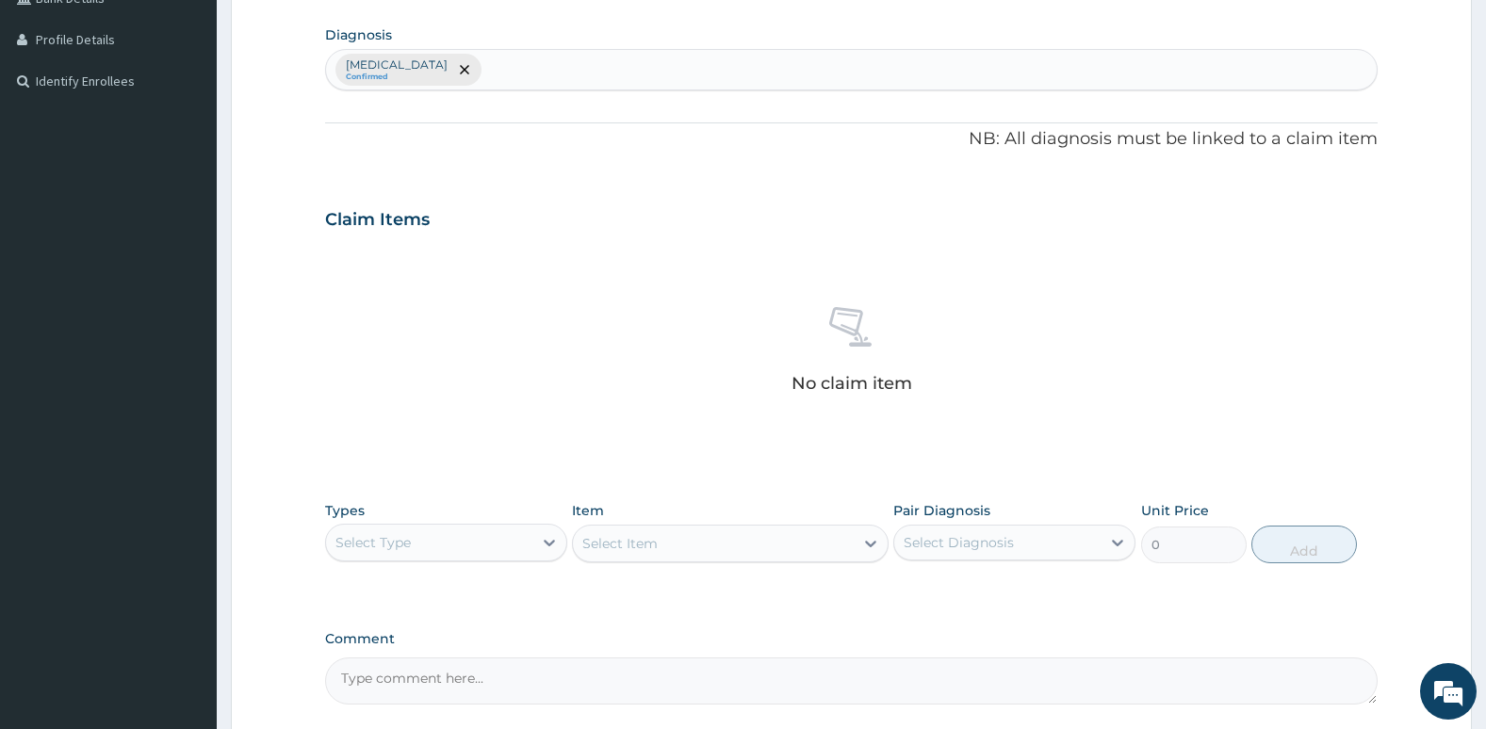
drag, startPoint x: 391, startPoint y: 549, endPoint x: 753, endPoint y: 547, distance: 361.7
click at [753, 547] on div "Select Item" at bounding box center [730, 544] width 316 height 38
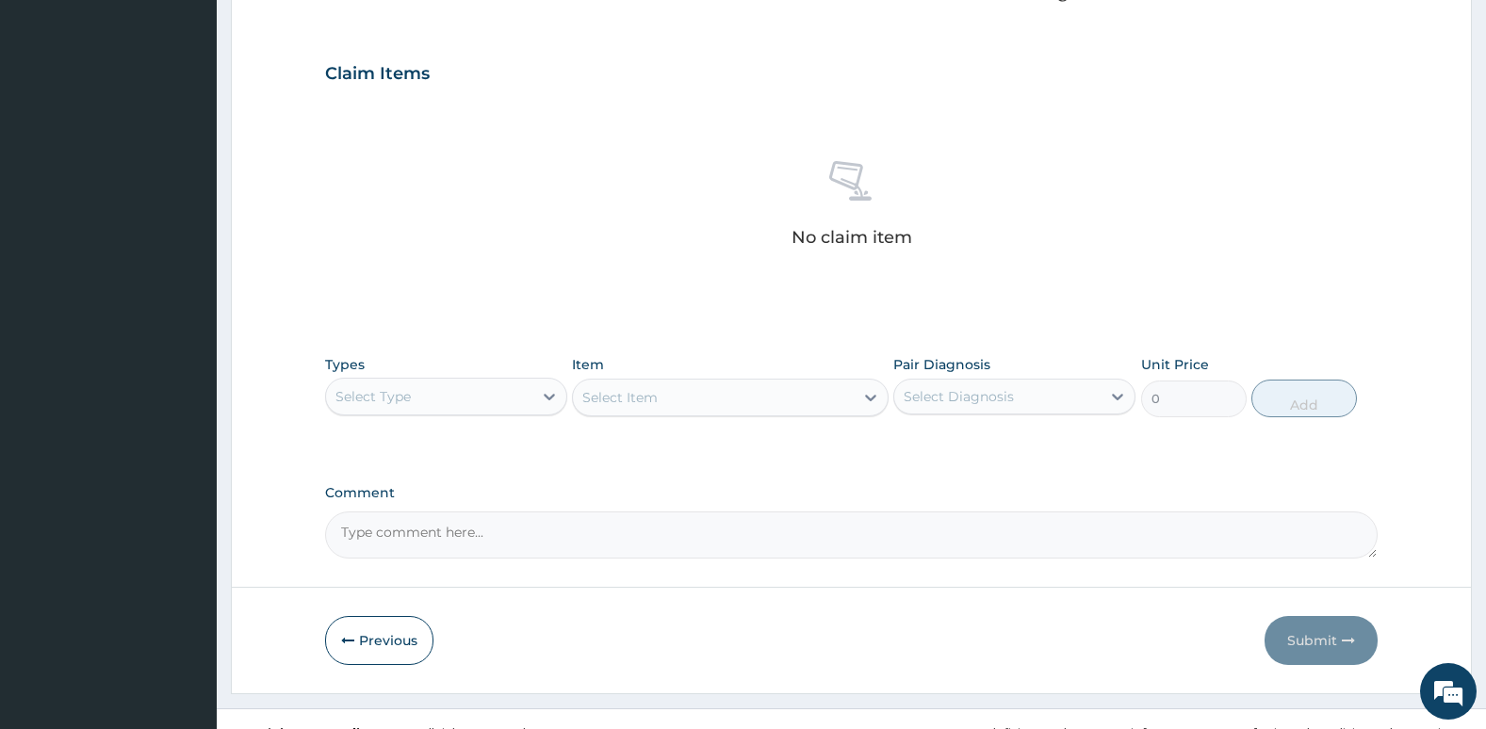
scroll to position [610, 0]
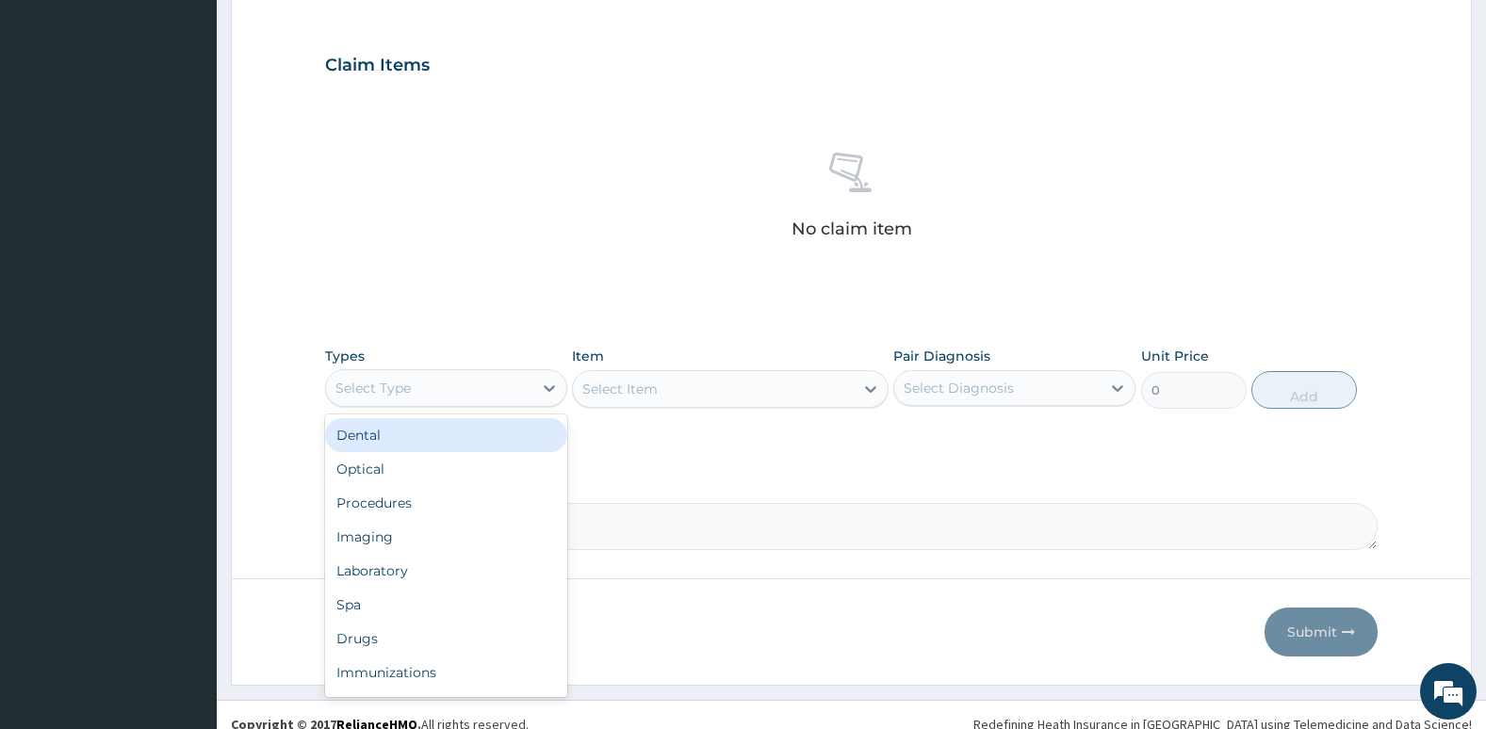
click at [457, 386] on div "Select Type" at bounding box center [429, 388] width 206 height 30
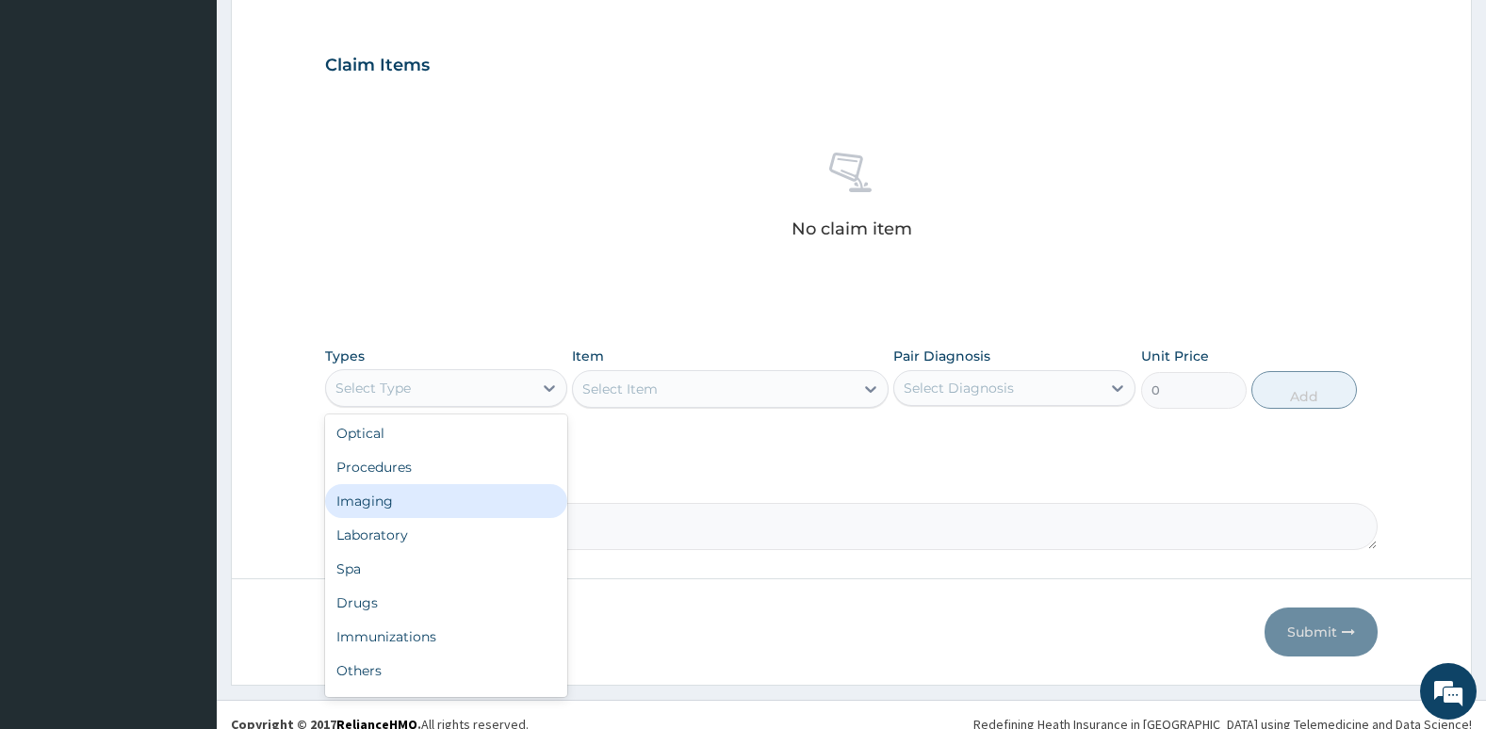
scroll to position [39, 0]
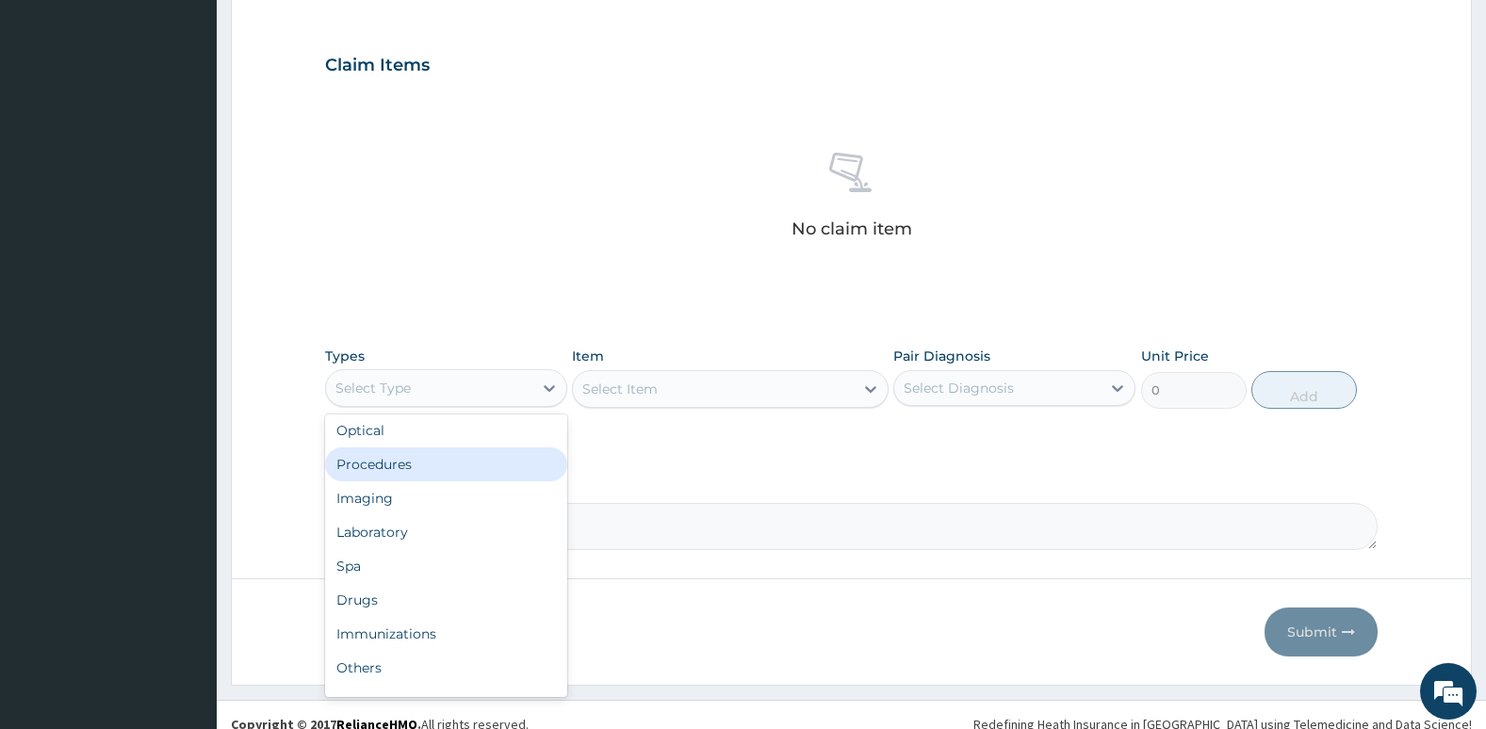
click at [471, 471] on div "Procedures" at bounding box center [446, 464] width 242 height 34
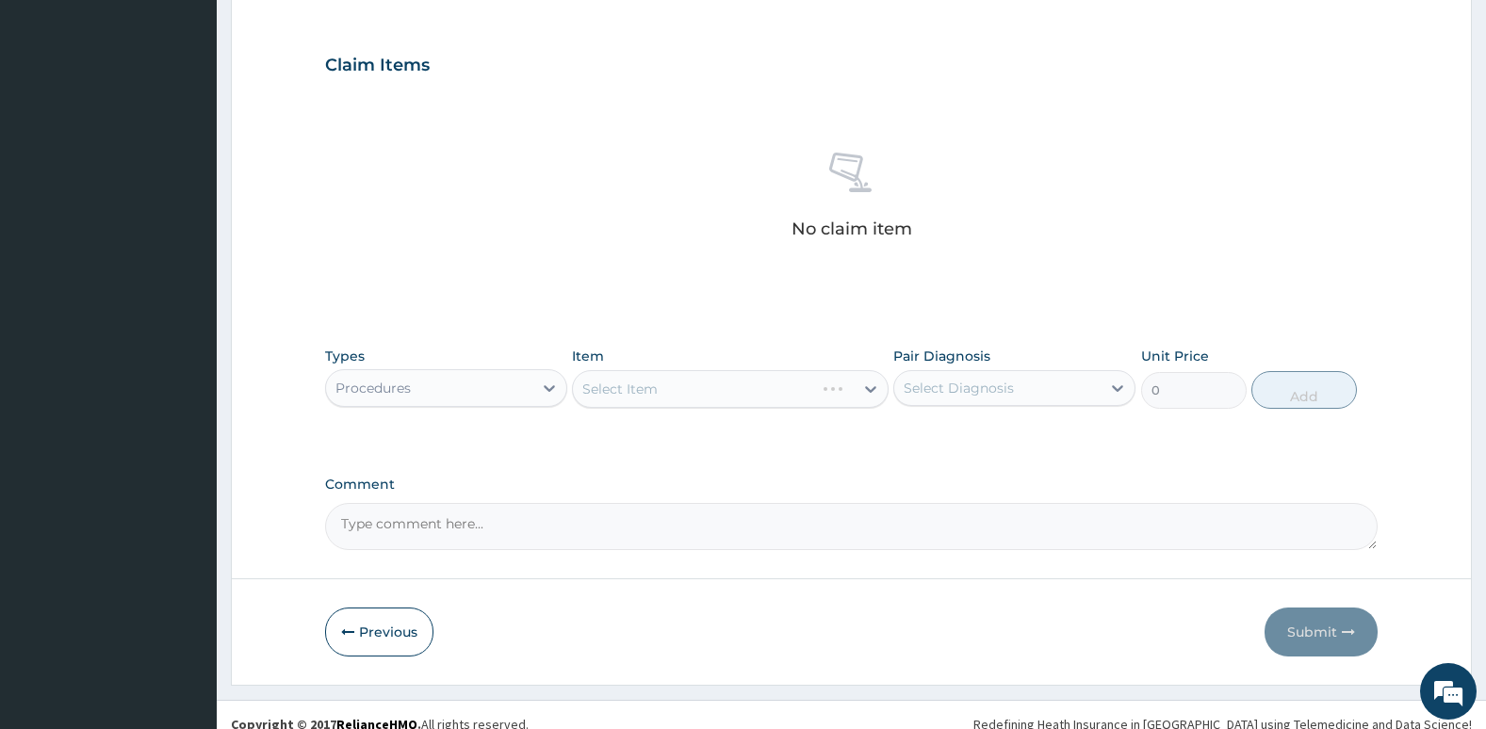
click at [665, 384] on div "Select Item" at bounding box center [730, 389] width 316 height 38
drag, startPoint x: 977, startPoint y: 383, endPoint x: 937, endPoint y: 440, distance: 69.0
click at [937, 406] on div "option Falciparum malaria focused, 1 of 1. 1 result available. Use Up and Down …" at bounding box center [1014, 388] width 242 height 36
click at [937, 440] on label "Falciparum malaria" at bounding box center [982, 434] width 117 height 19
checkbox input "true"
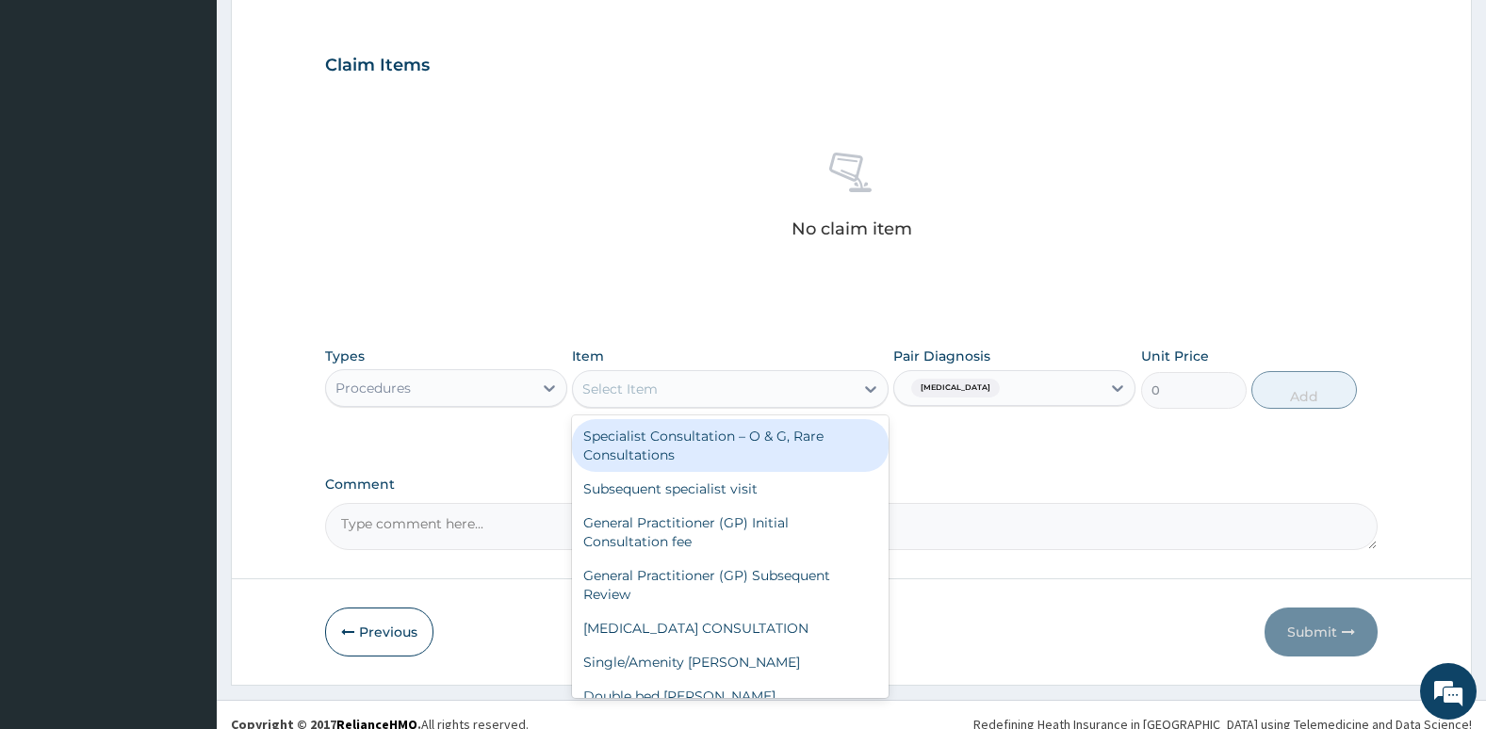
click at [859, 388] on div at bounding box center [870, 389] width 34 height 34
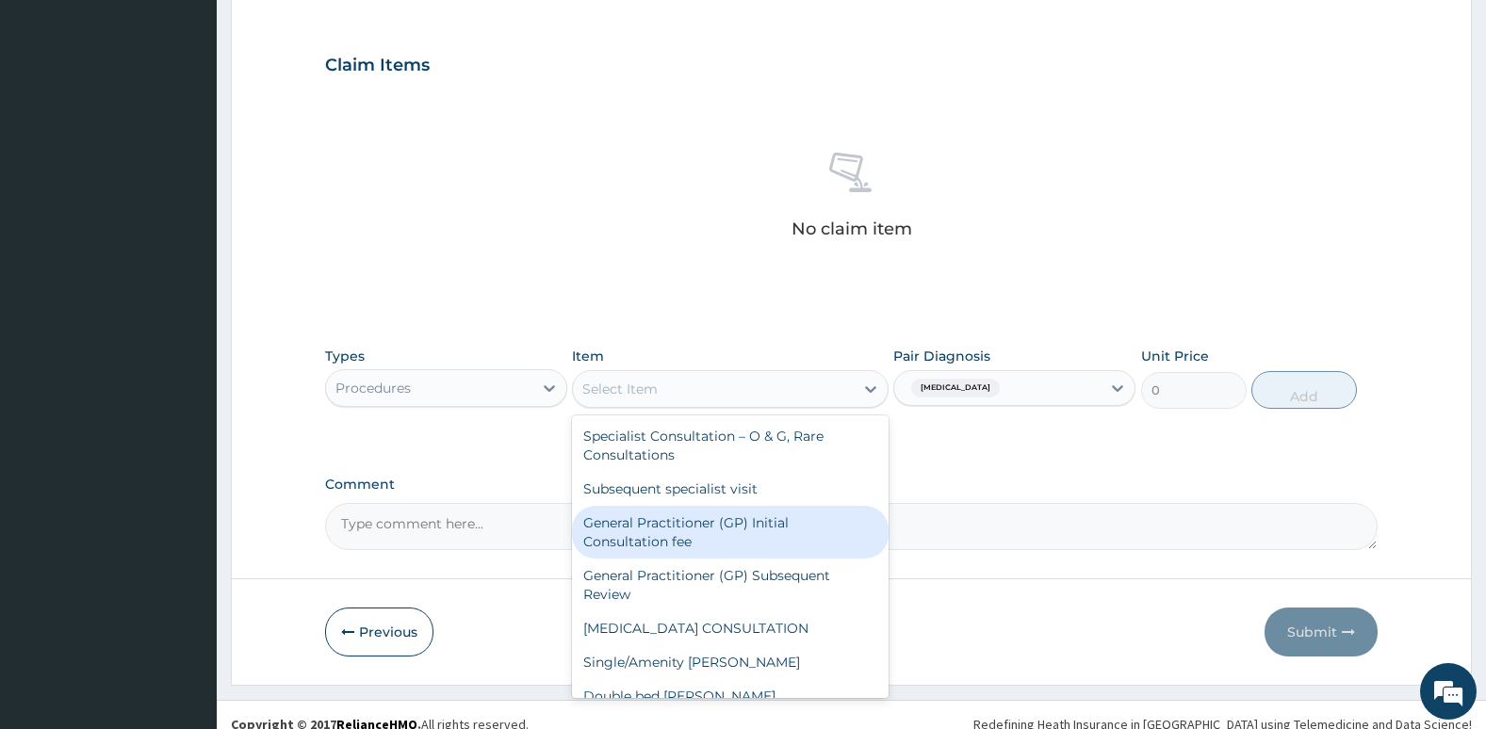
click at [803, 526] on div "General Practitioner (GP) Initial Consultation fee" at bounding box center [730, 532] width 316 height 53
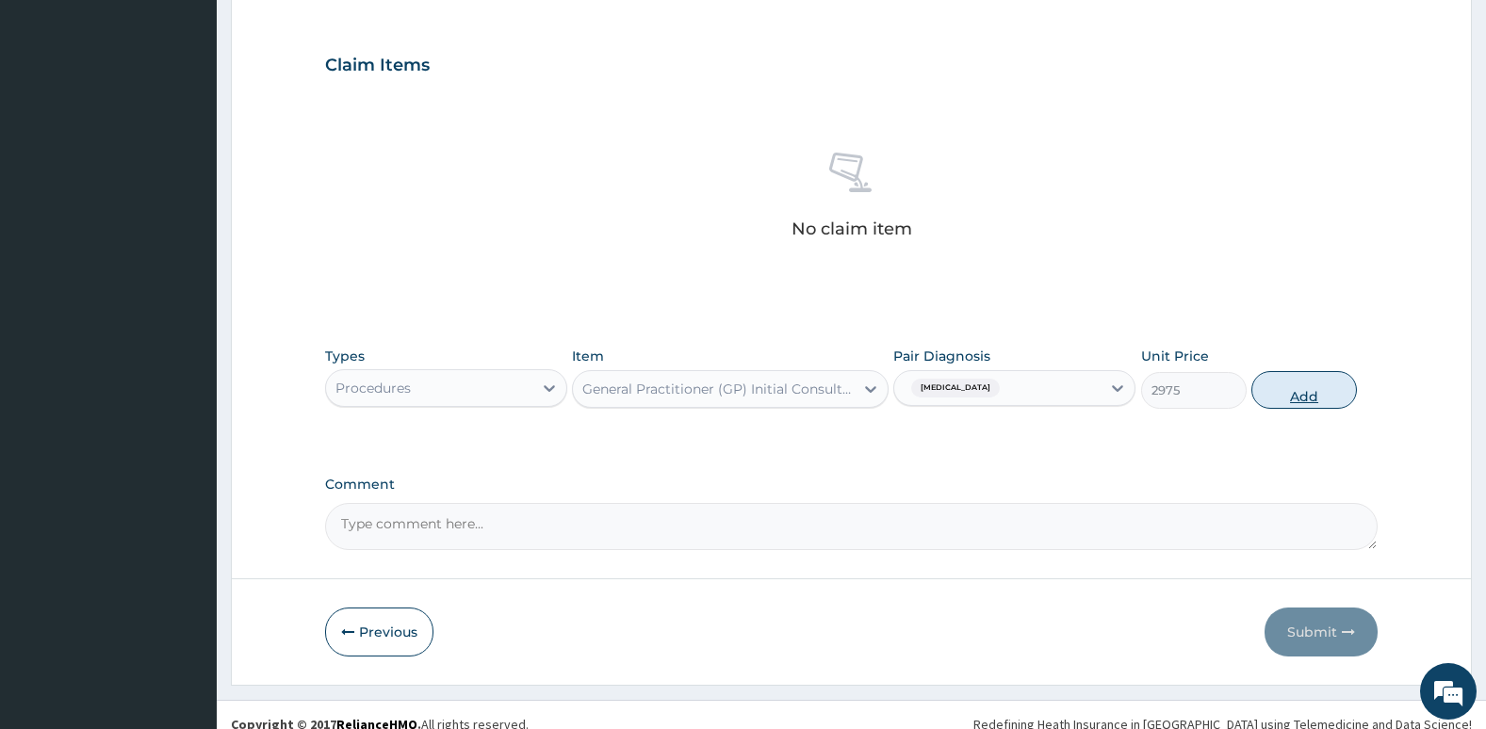
click at [1305, 403] on button "Add" at bounding box center [1304, 390] width 106 height 38
type input "0"
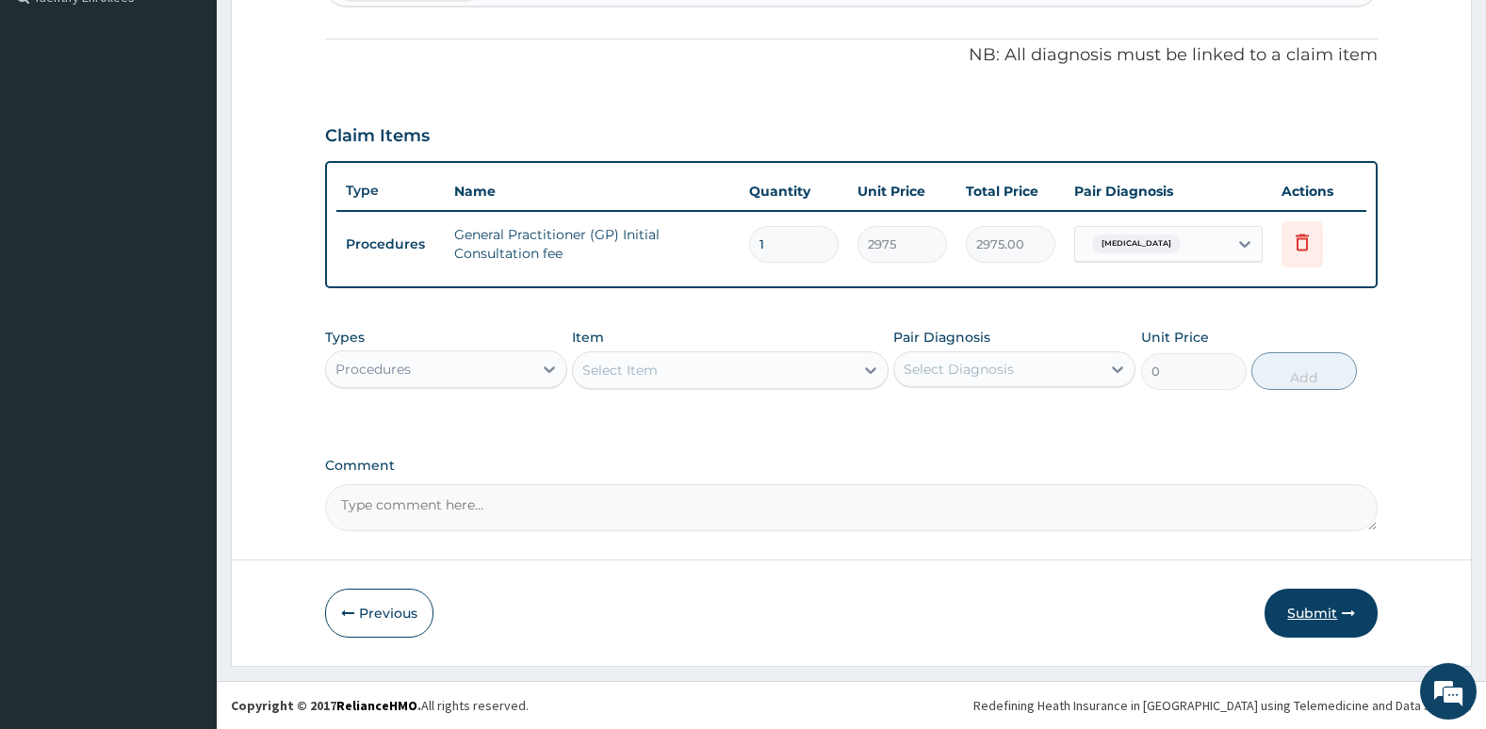
click at [1299, 608] on button "Submit" at bounding box center [1320, 613] width 113 height 49
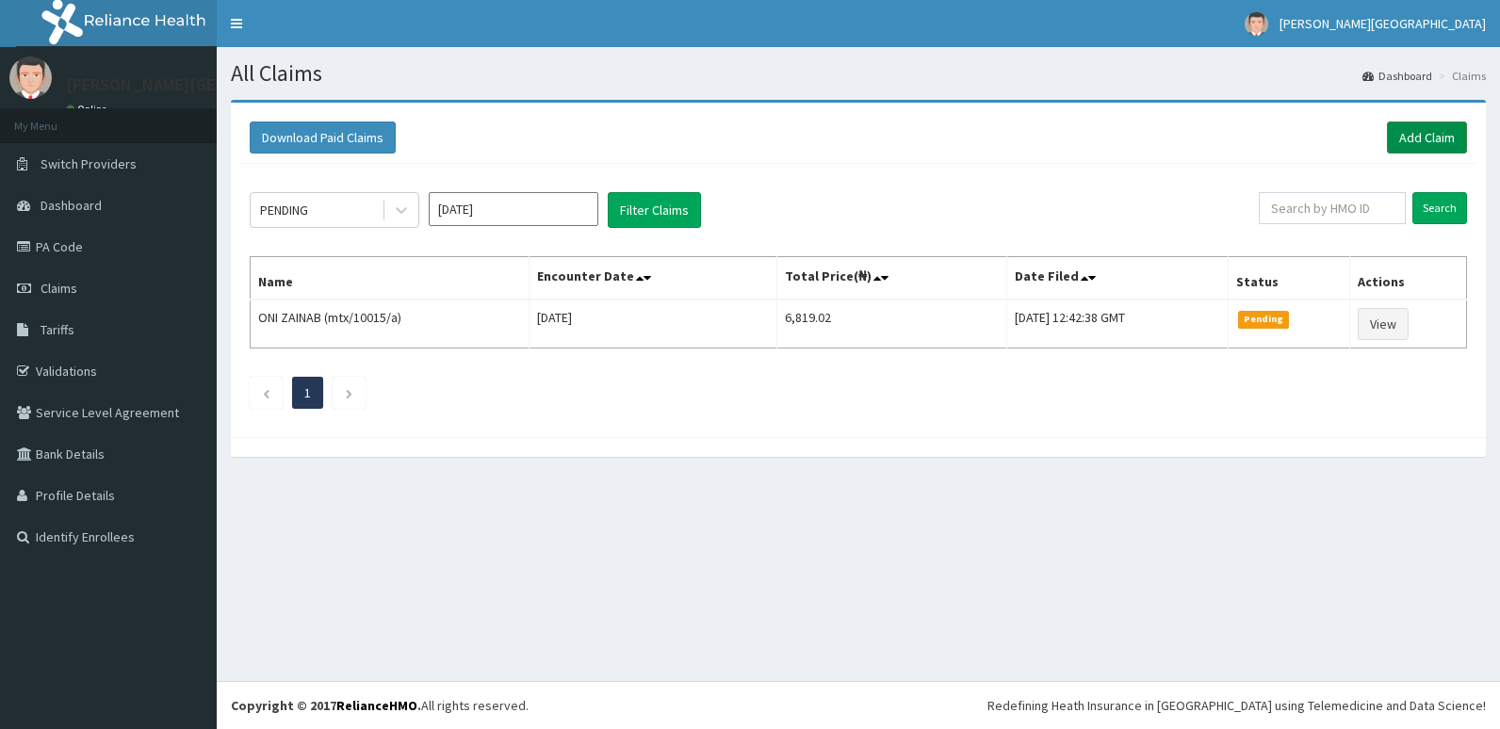
click at [1443, 146] on link "Add Claim" at bounding box center [1427, 138] width 80 height 32
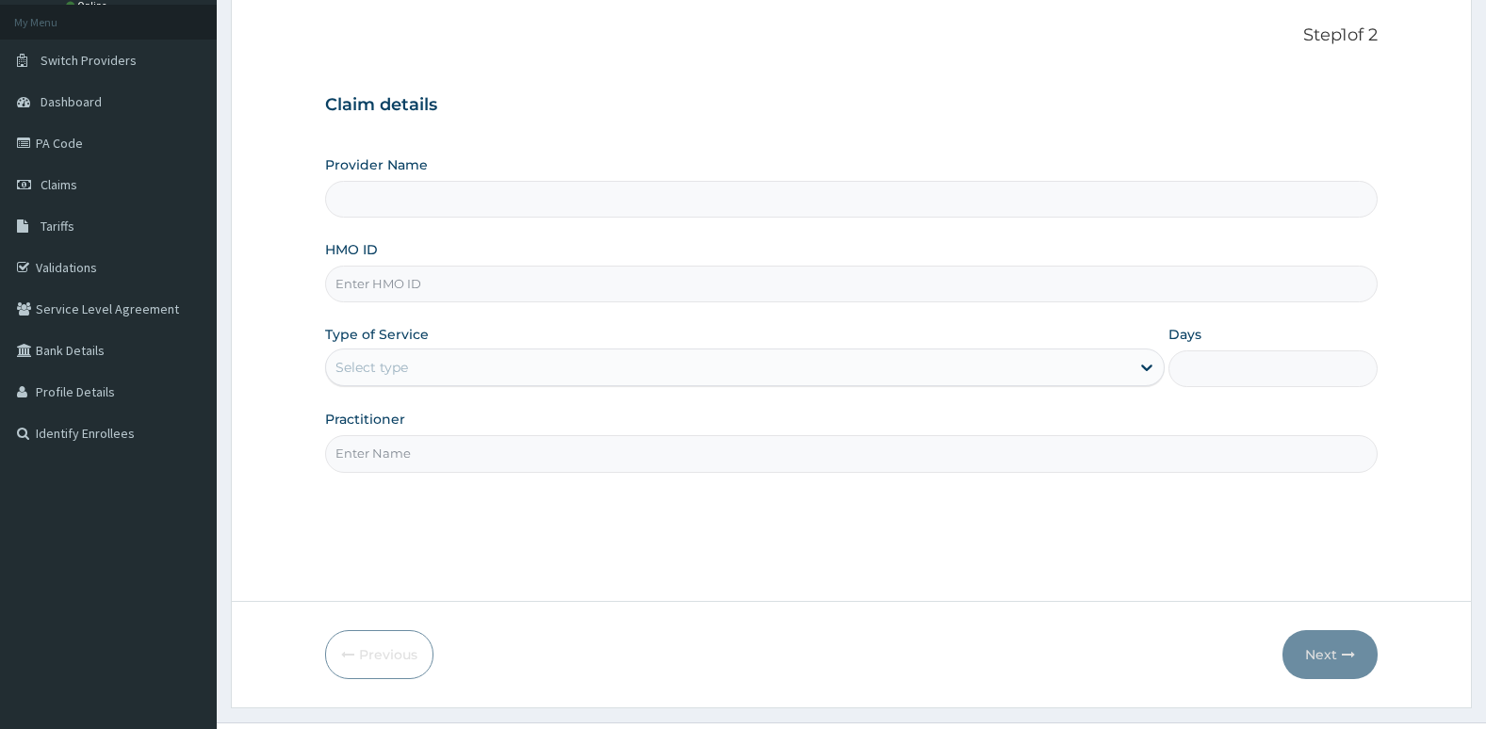
scroll to position [106, 0]
click at [1080, 284] on input "HMO ID" at bounding box center [851, 282] width 1053 height 37
type input "nbc/"
type input "[PERSON_NAME][GEOGRAPHIC_DATA]"
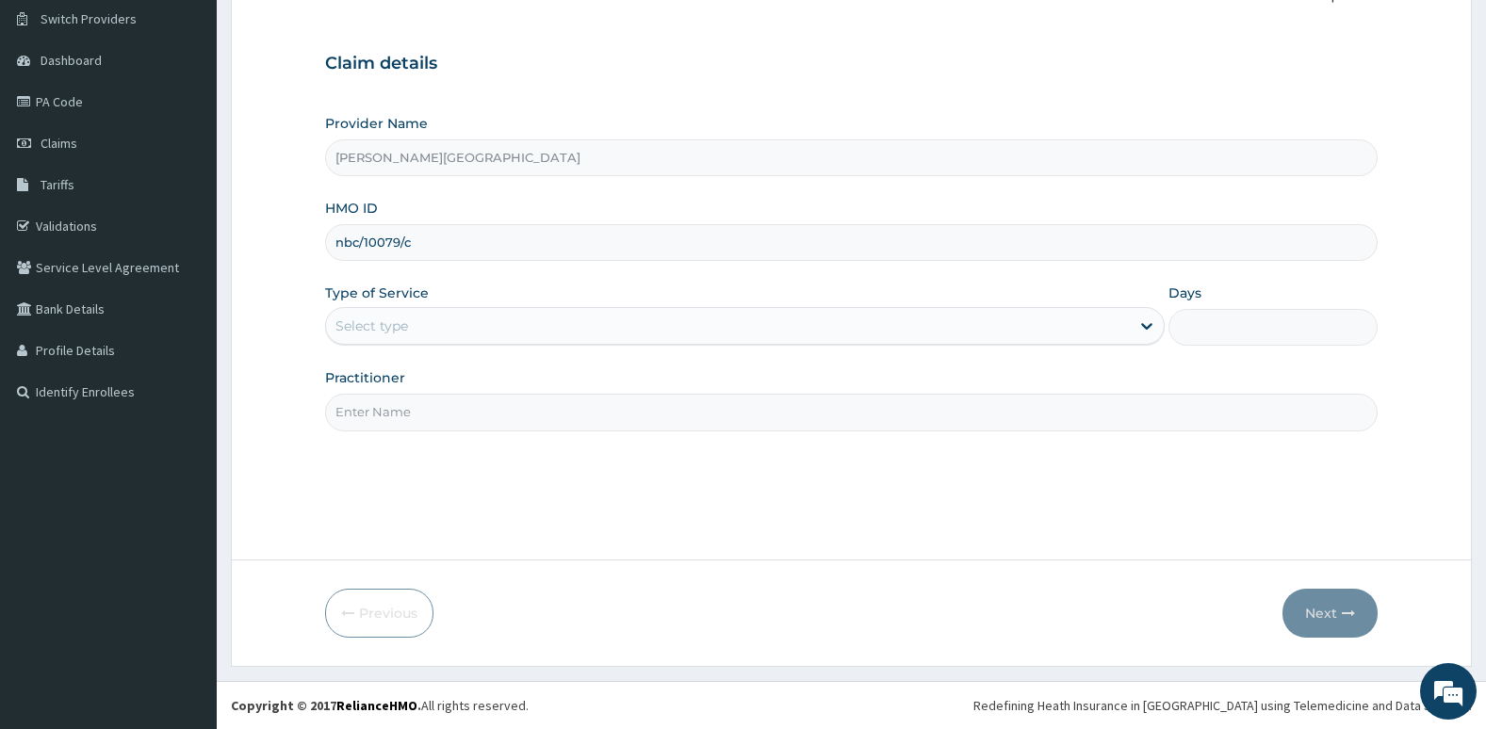
type input "nbc/10079/c"
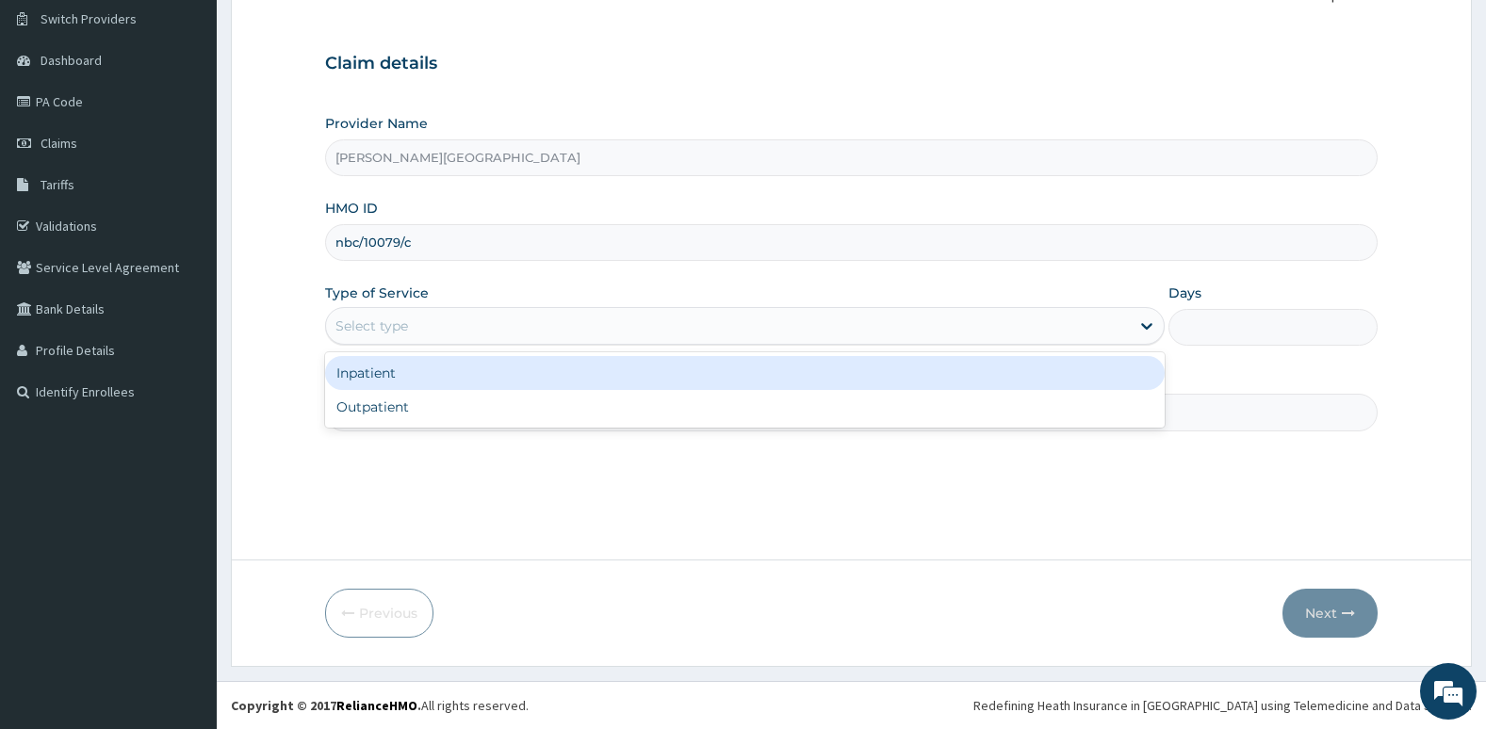
click at [1028, 315] on div "Select type" at bounding box center [728, 326] width 804 height 30
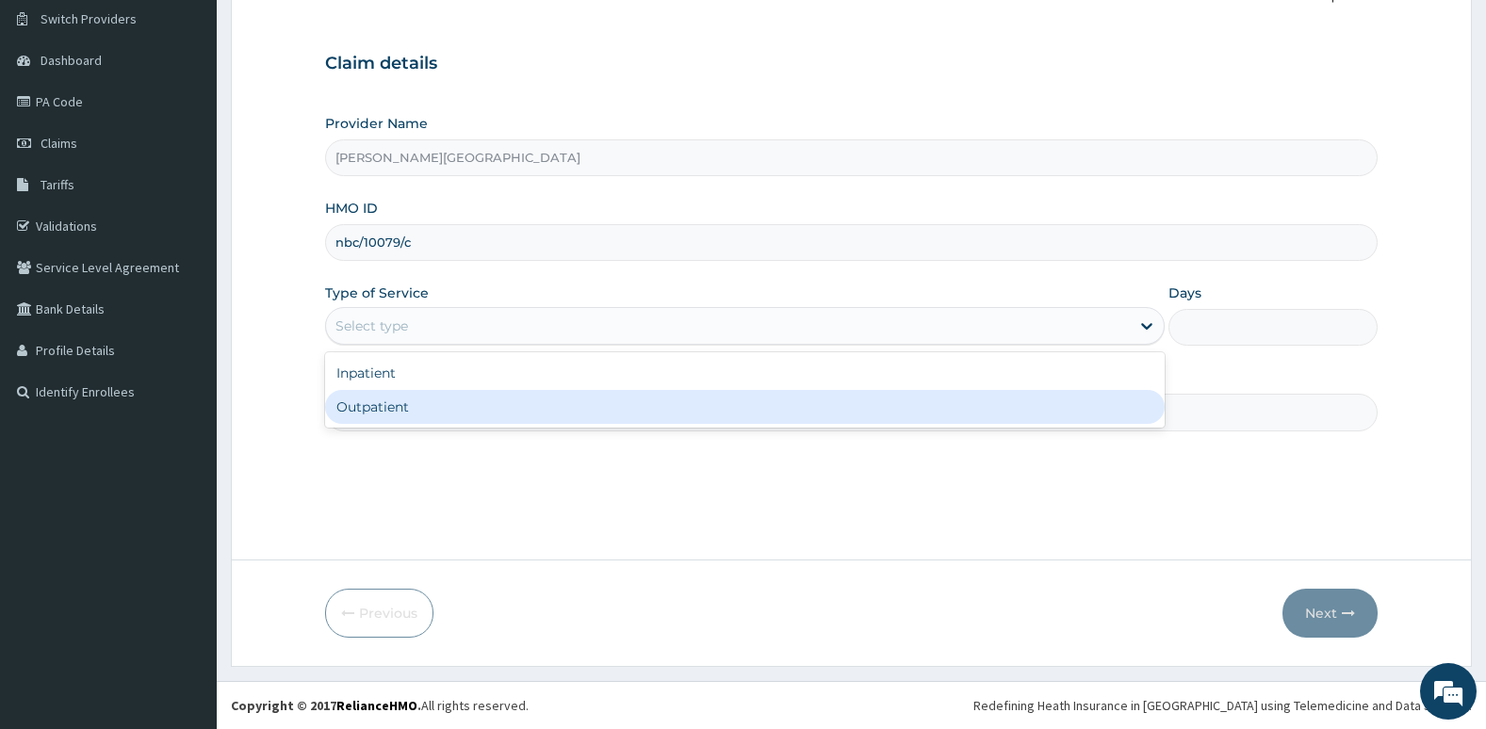
scroll to position [0, 0]
click at [1002, 416] on div "Outpatient" at bounding box center [744, 407] width 839 height 34
type input "1"
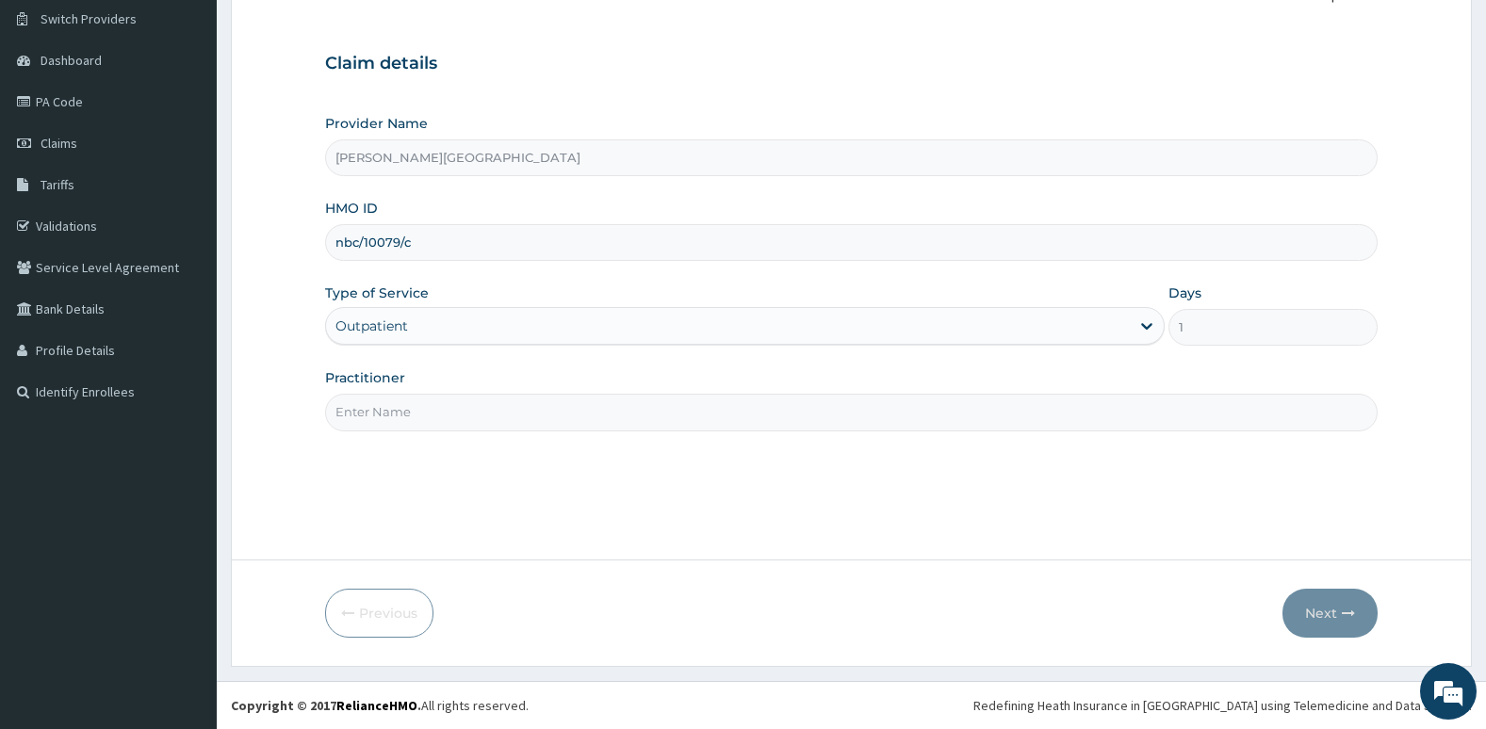
click at [1001, 414] on input "Practitioner" at bounding box center [851, 412] width 1053 height 37
type input "[PERSON_NAME]"
click at [1334, 619] on button "Next" at bounding box center [1329, 613] width 95 height 49
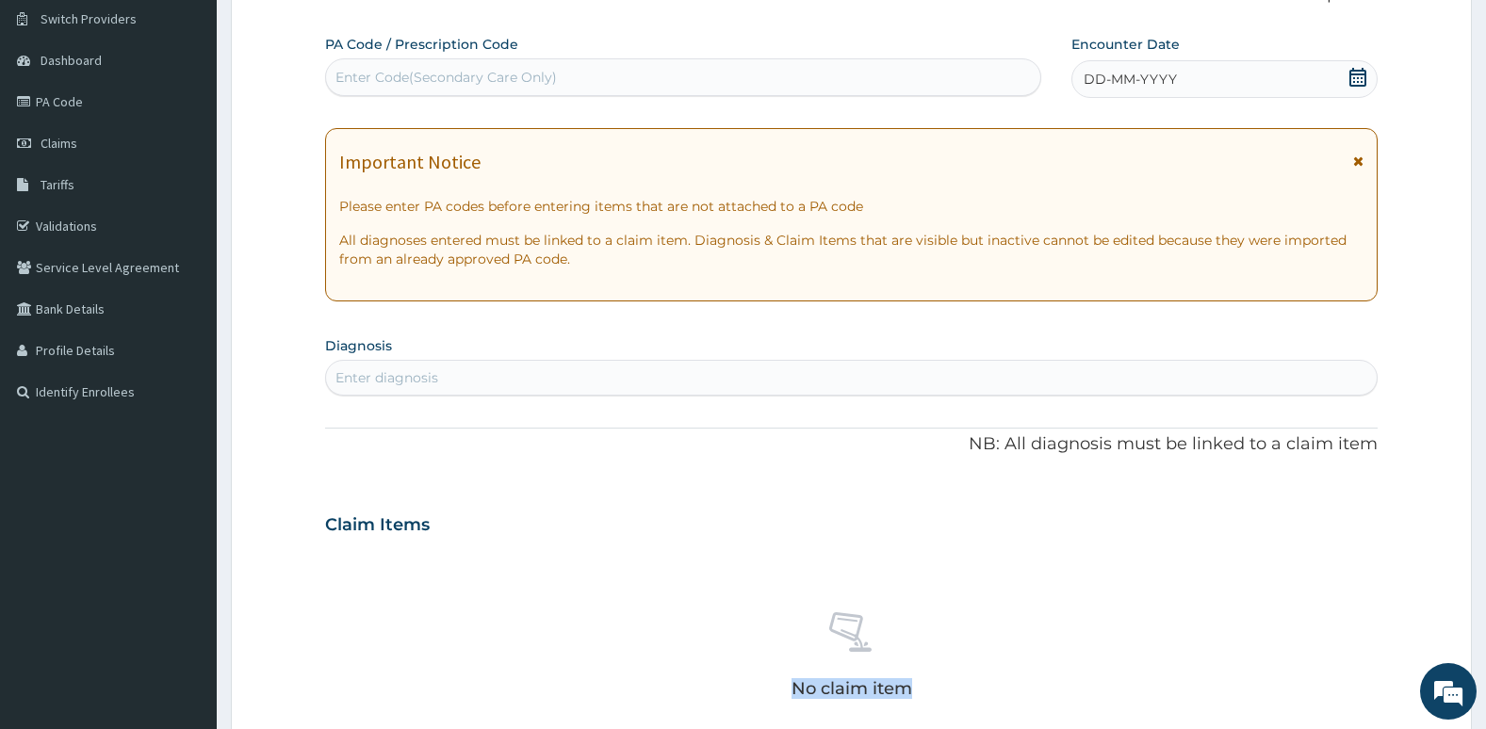
drag, startPoint x: 1334, startPoint y: 619, endPoint x: 1248, endPoint y: 470, distance: 171.8
click at [1248, 470] on div "PA Code / Prescription Code Enter Code(Secondary Care Only) Encounter Date DD-M…" at bounding box center [851, 522] width 1053 height 975
click at [1352, 83] on icon at bounding box center [1357, 77] width 19 height 19
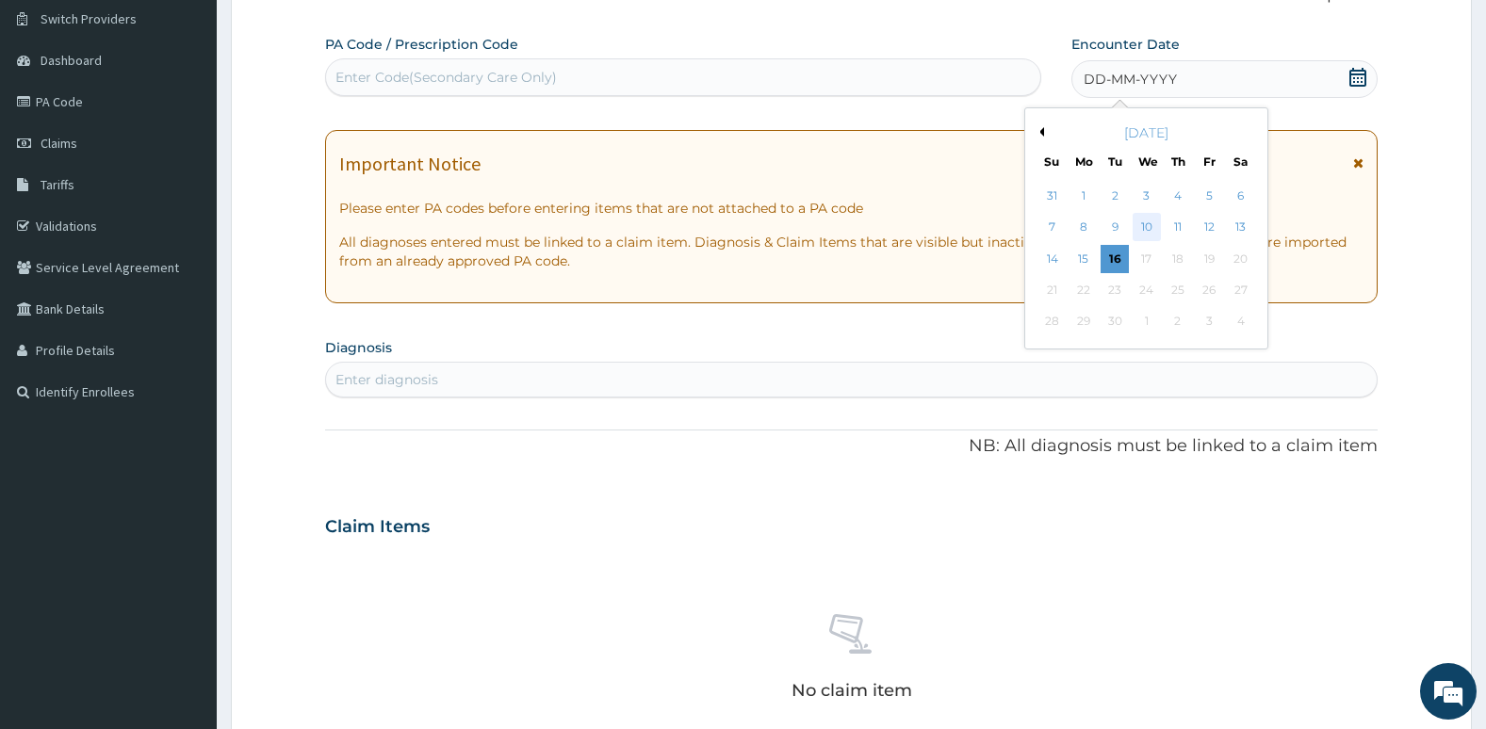
click at [1143, 230] on div "10" at bounding box center [1145, 228] width 28 height 28
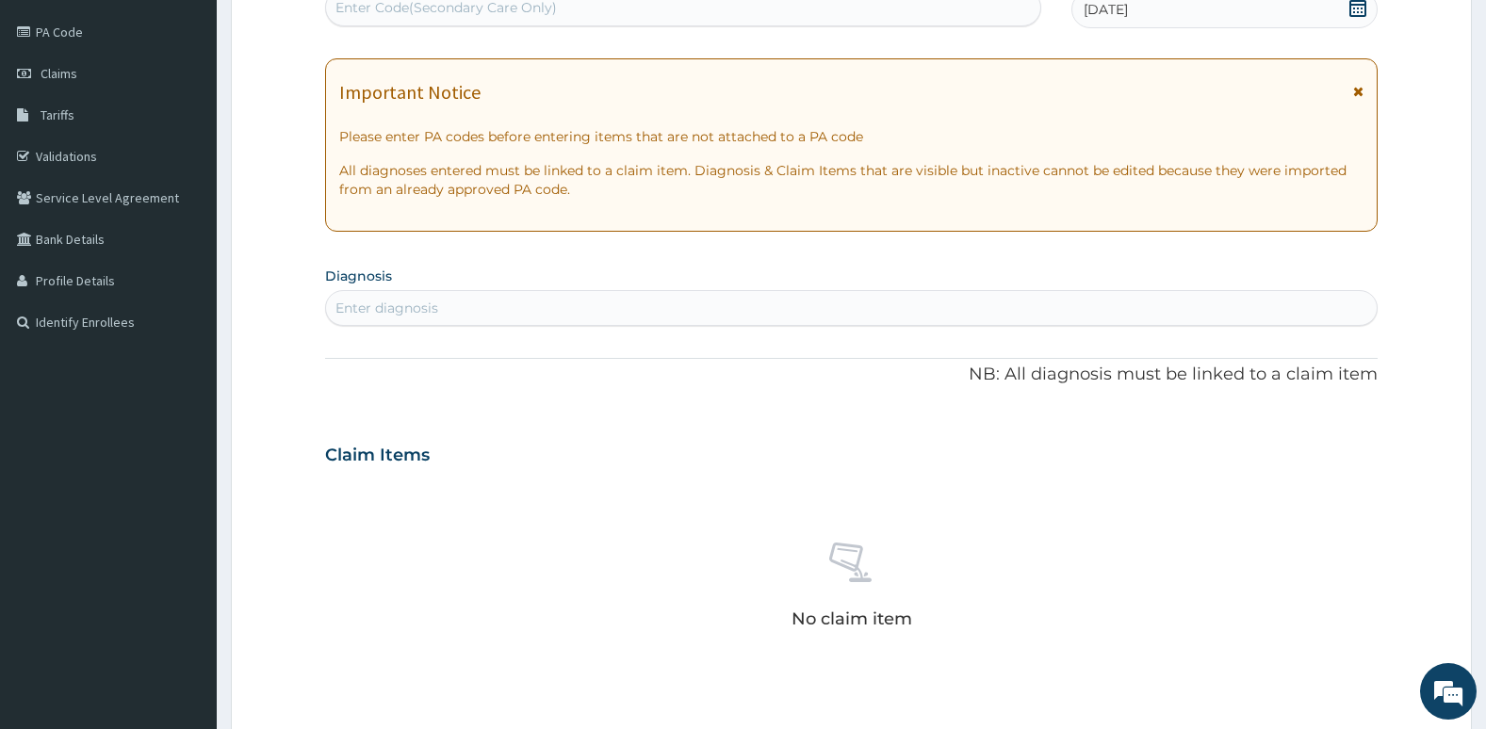
scroll to position [216, 0]
click at [943, 321] on div "Enter diagnosis" at bounding box center [851, 307] width 1051 height 30
type input "plasmod"
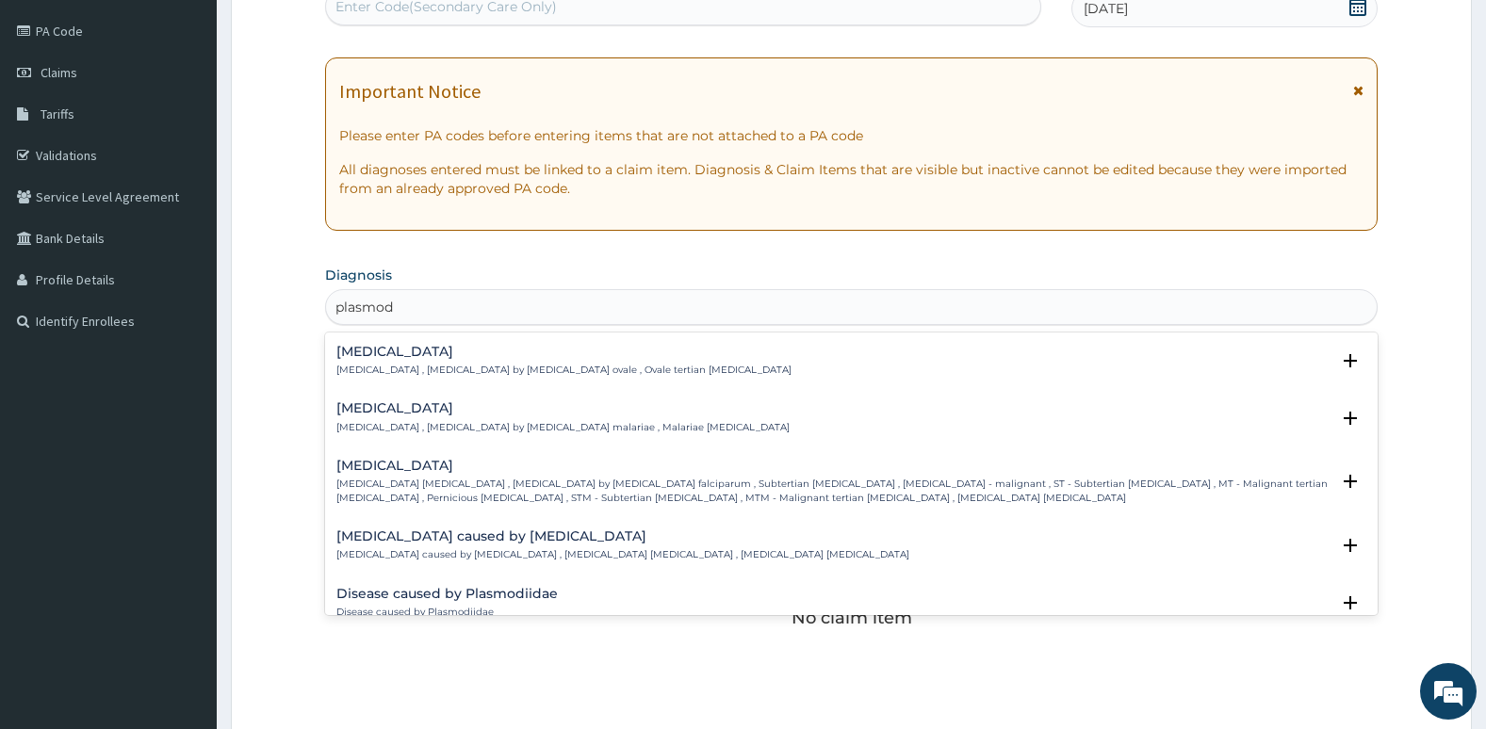
scroll to position [120, 0]
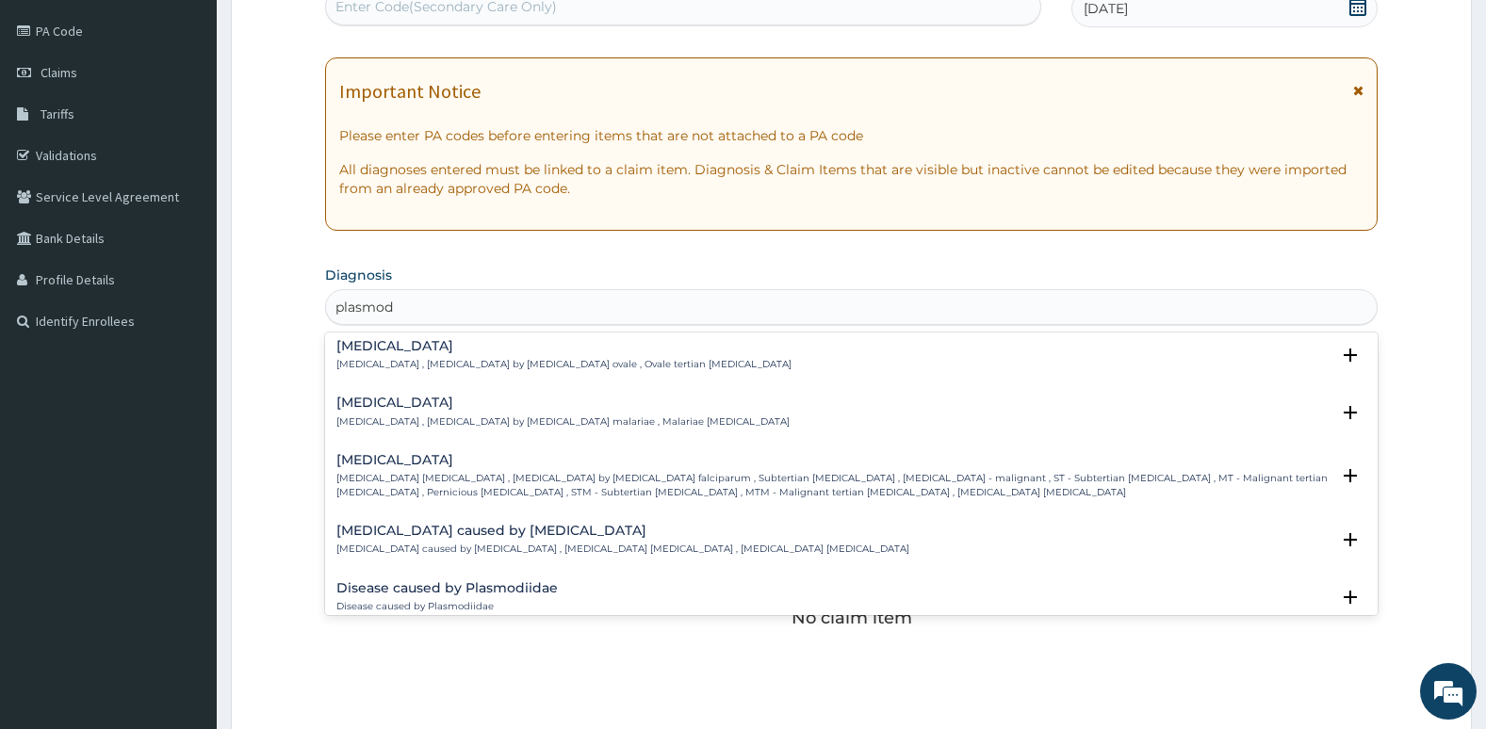
click at [914, 497] on p "[MEDICAL_DATA] [MEDICAL_DATA] , [MEDICAL_DATA] by [MEDICAL_DATA] falciparum , S…" at bounding box center [833, 485] width 994 height 27
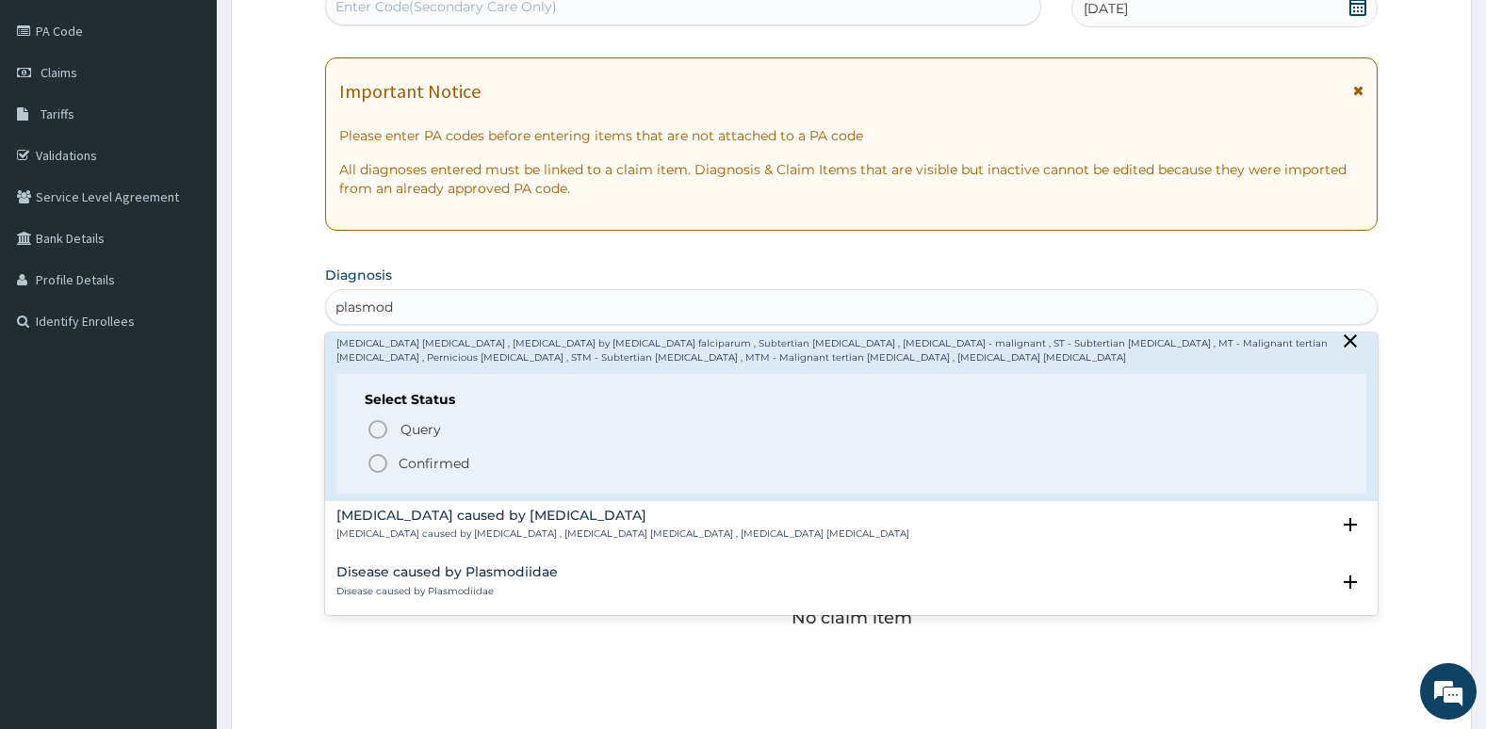
scroll to position [258, 0]
click at [378, 454] on icon "status option filled" at bounding box center [377, 459] width 23 height 23
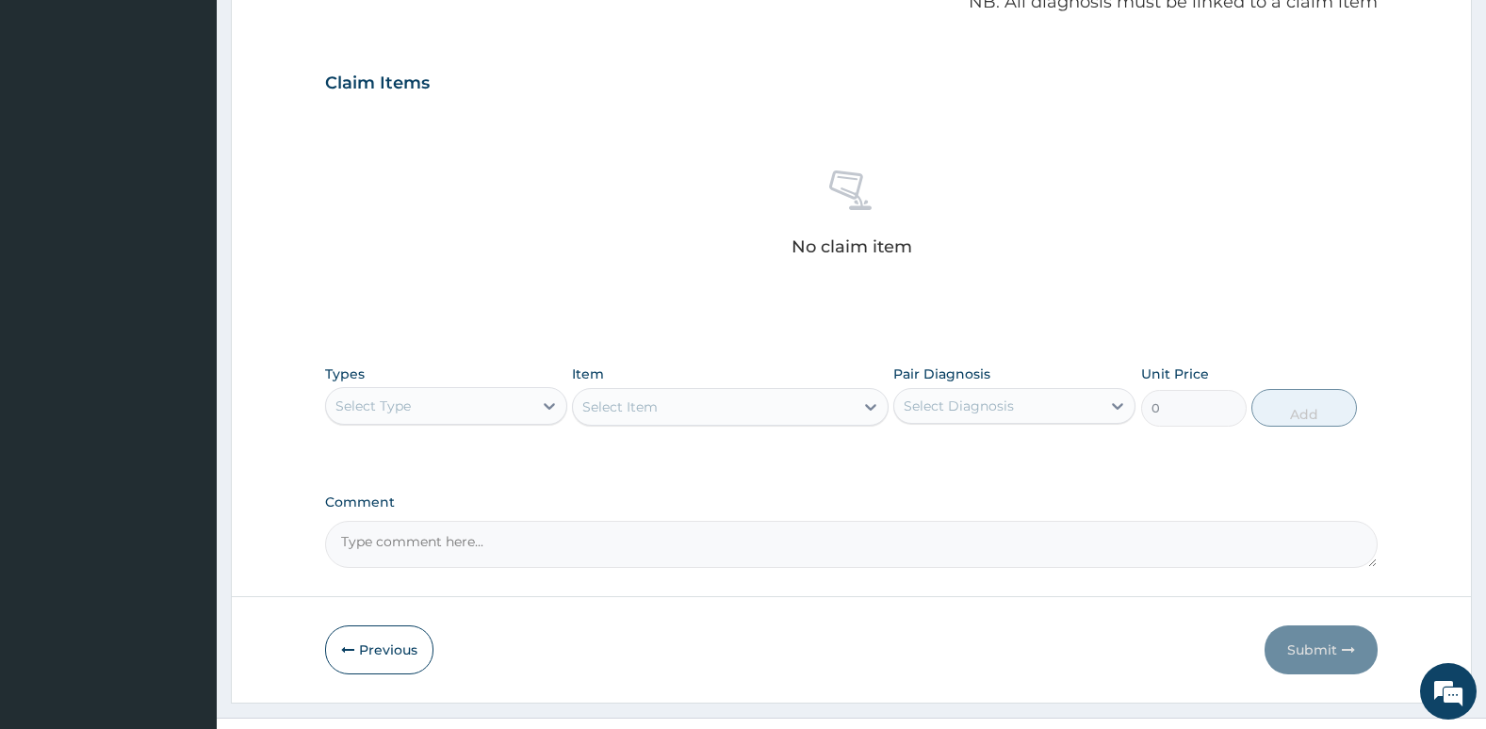
scroll to position [593, 0]
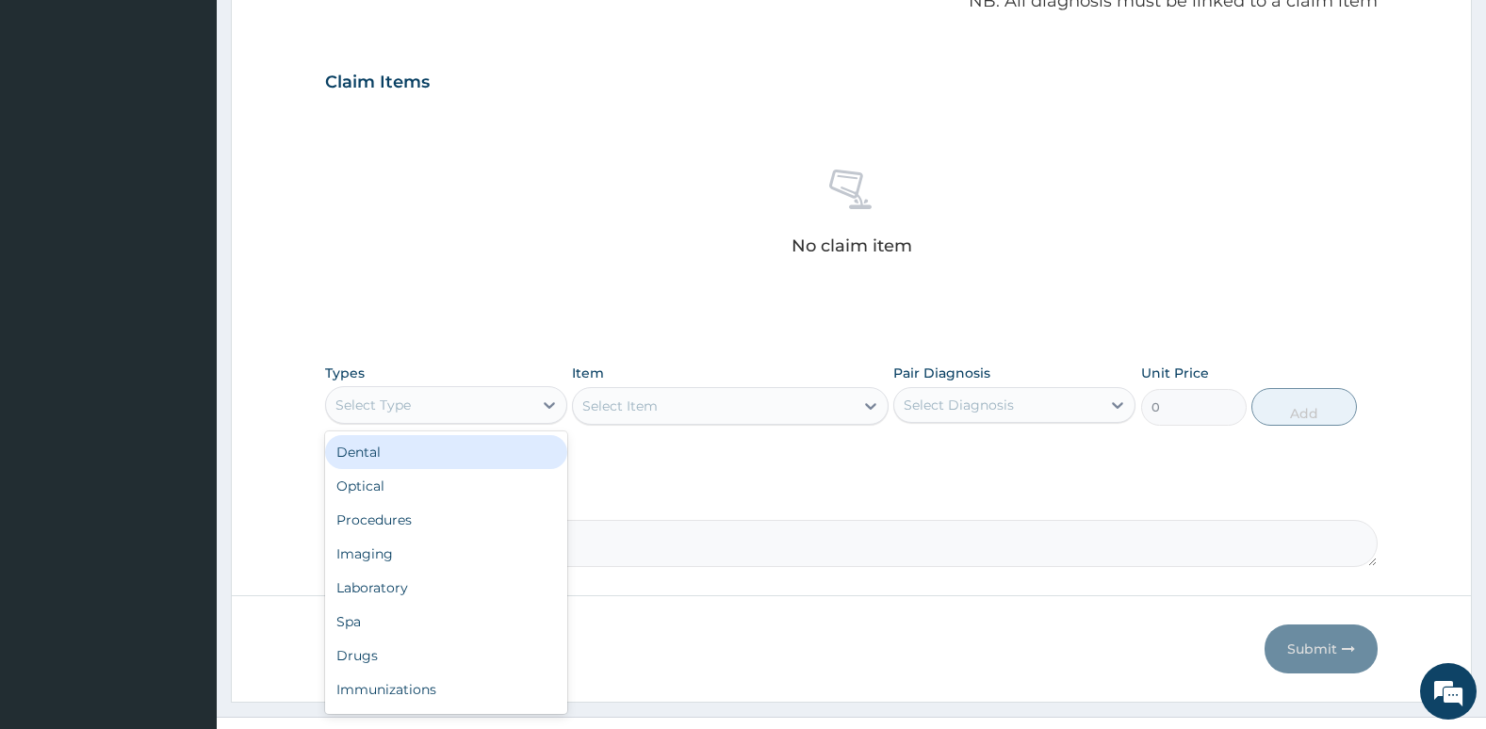
click at [425, 412] on div "Select Type" at bounding box center [429, 405] width 206 height 30
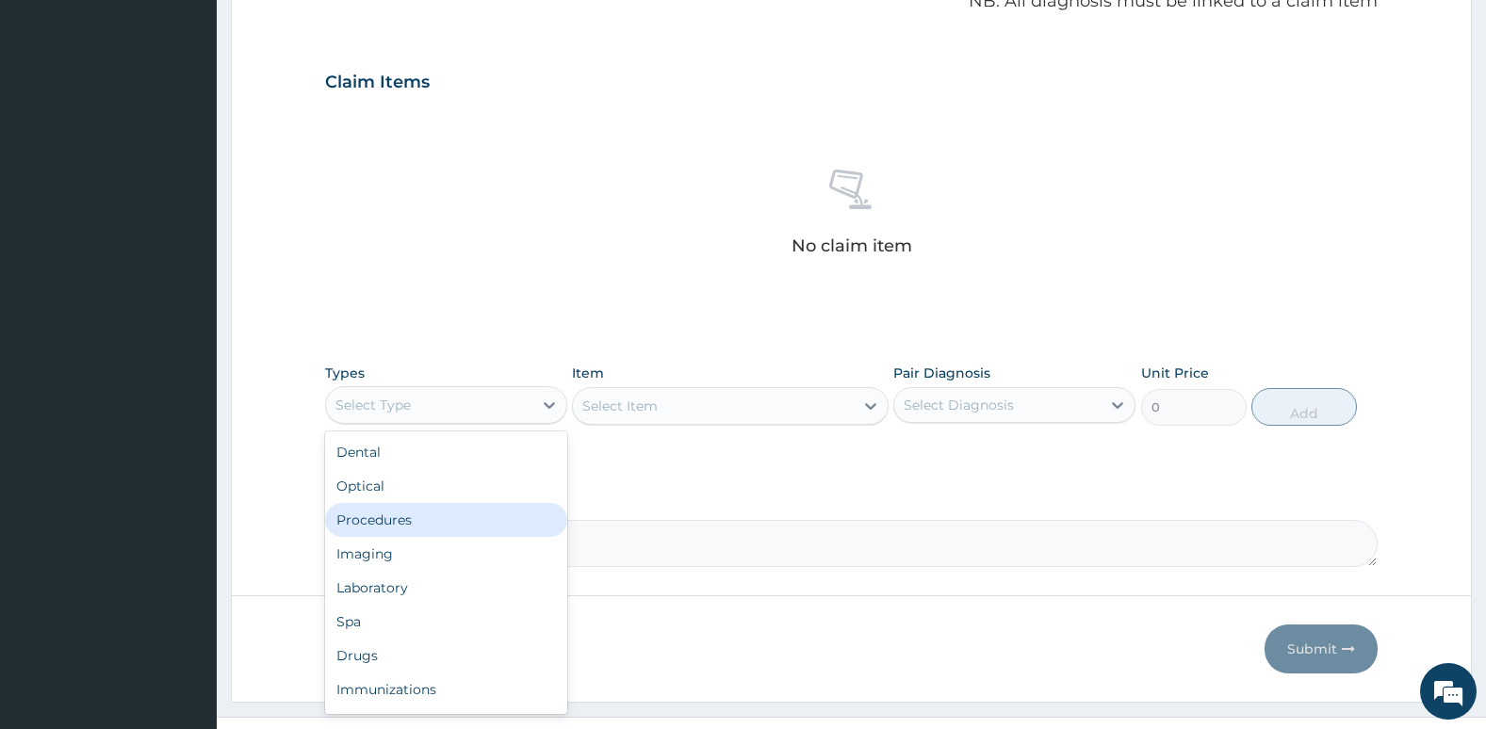
click at [419, 528] on div "Procedures" at bounding box center [446, 520] width 242 height 34
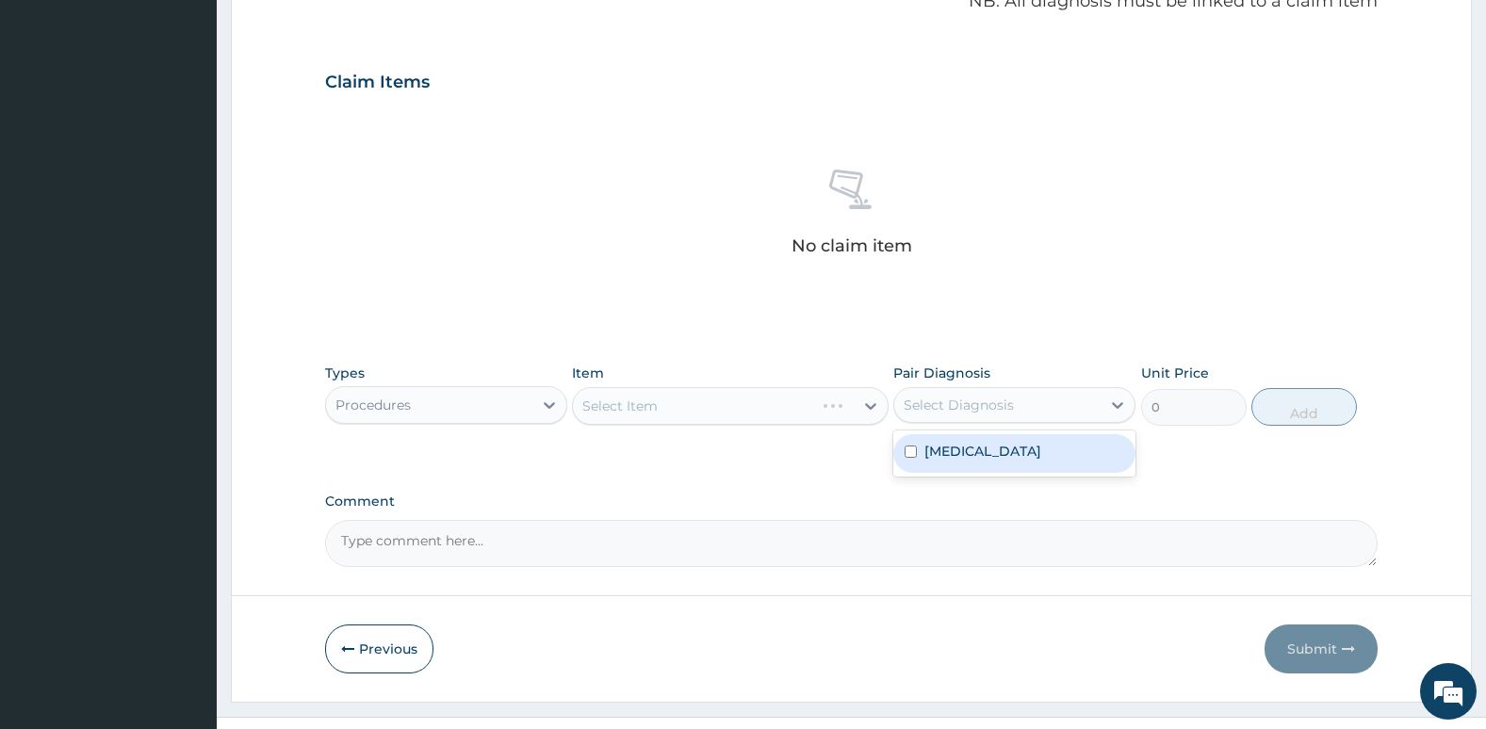
click at [961, 401] on div "Select Diagnosis" at bounding box center [958, 405] width 110 height 19
click at [904, 450] on input "checkbox" at bounding box center [910, 452] width 12 height 12
checkbox input "true"
click at [793, 399] on div "Select Item" at bounding box center [730, 406] width 316 height 38
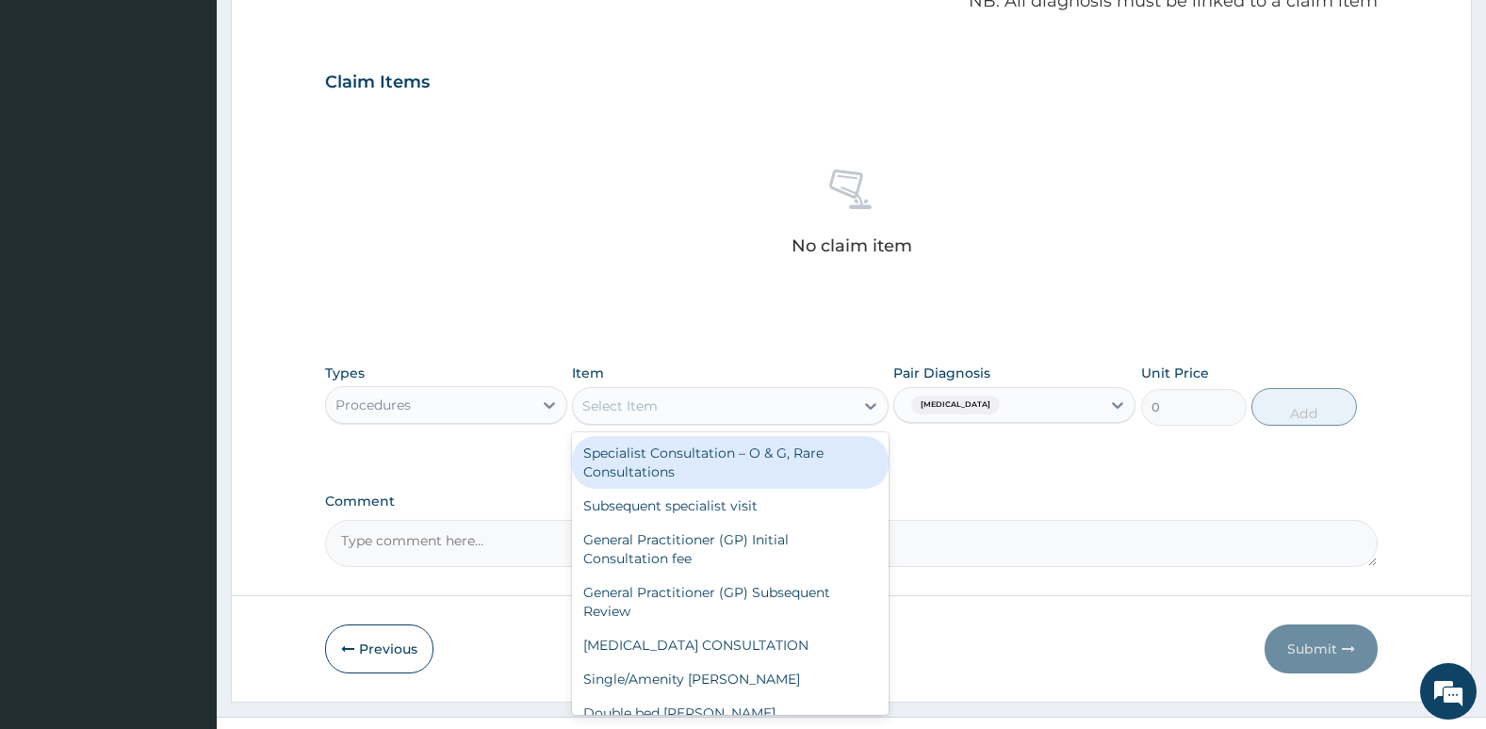
click at [793, 399] on div "Select Item" at bounding box center [713, 406] width 280 height 30
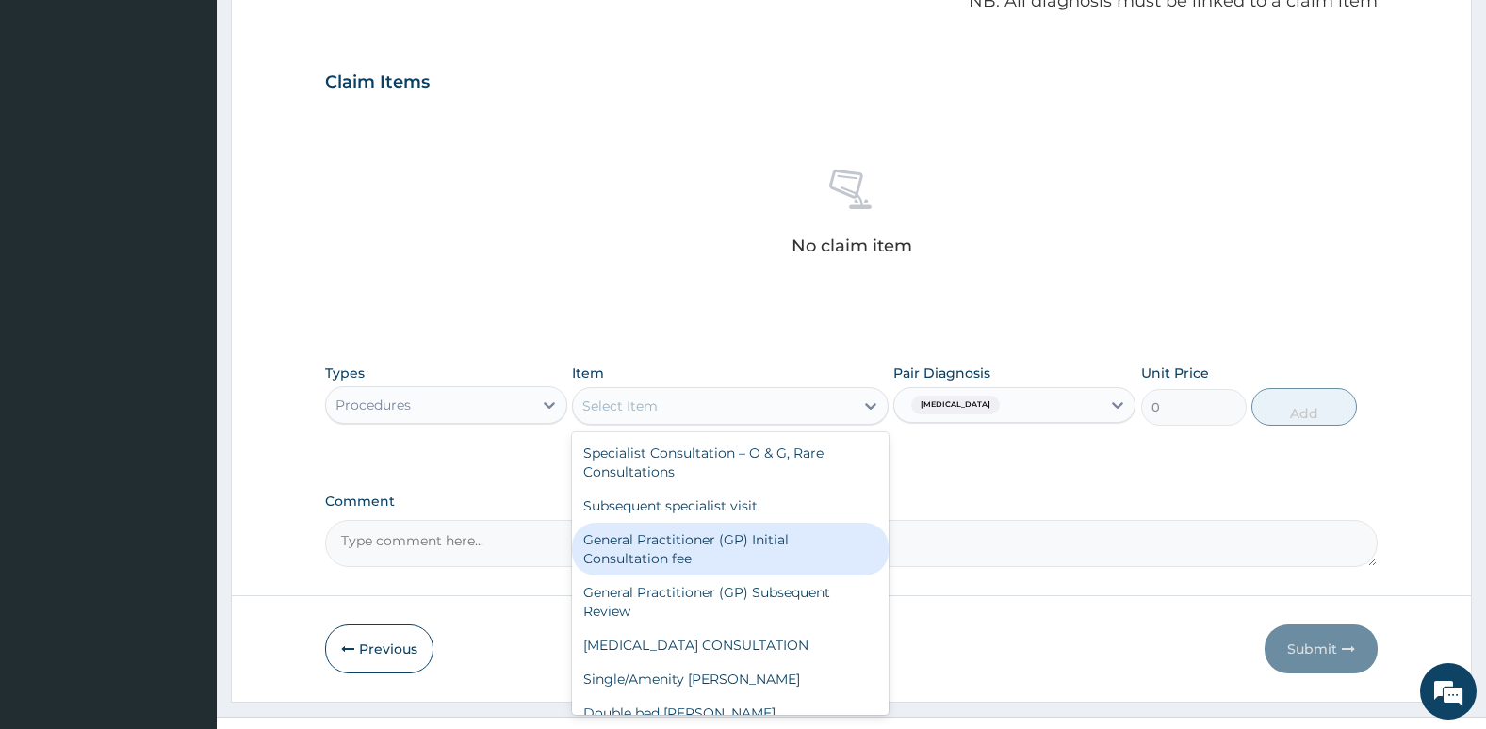
click at [787, 561] on div "General Practitioner (GP) Initial Consultation fee" at bounding box center [730, 549] width 316 height 53
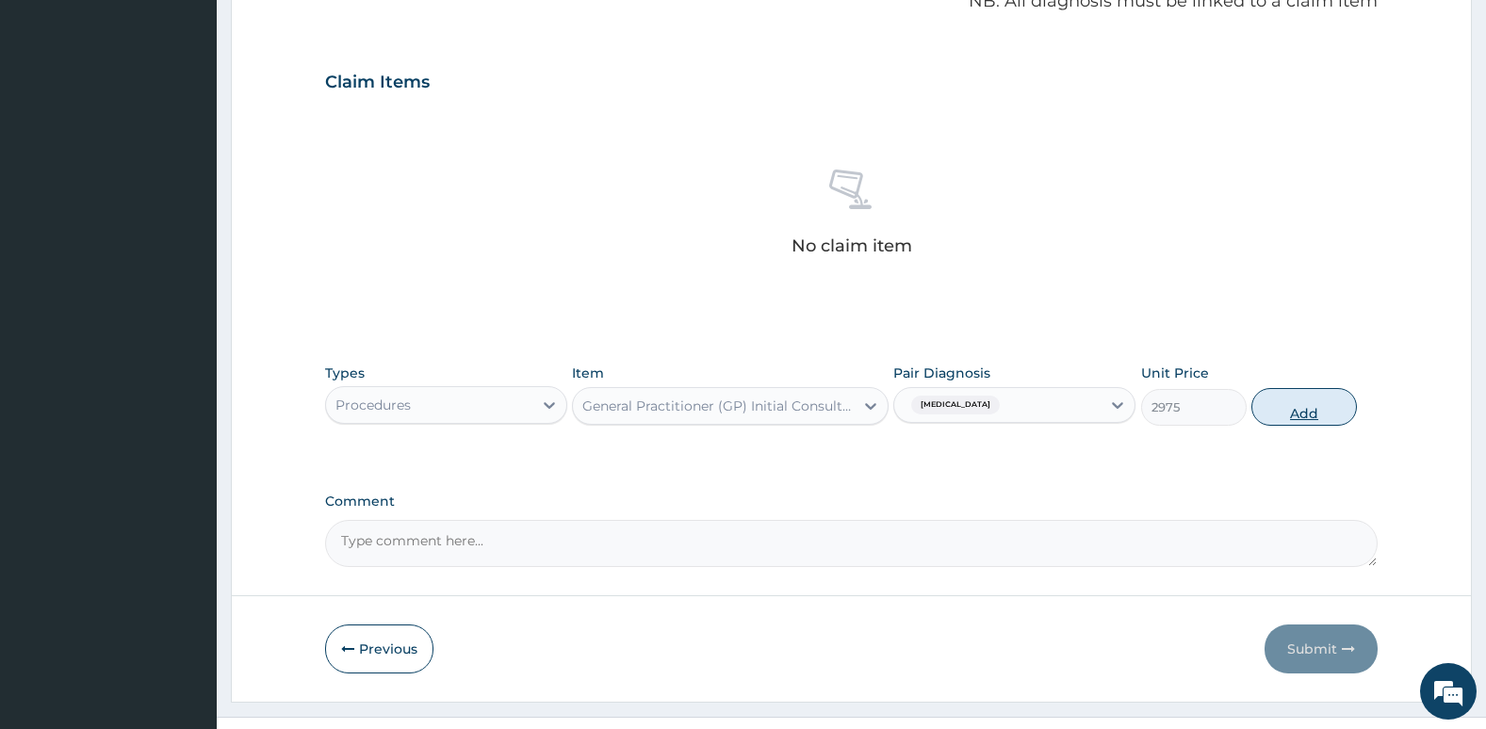
click at [1300, 406] on button "Add" at bounding box center [1304, 407] width 106 height 38
type input "0"
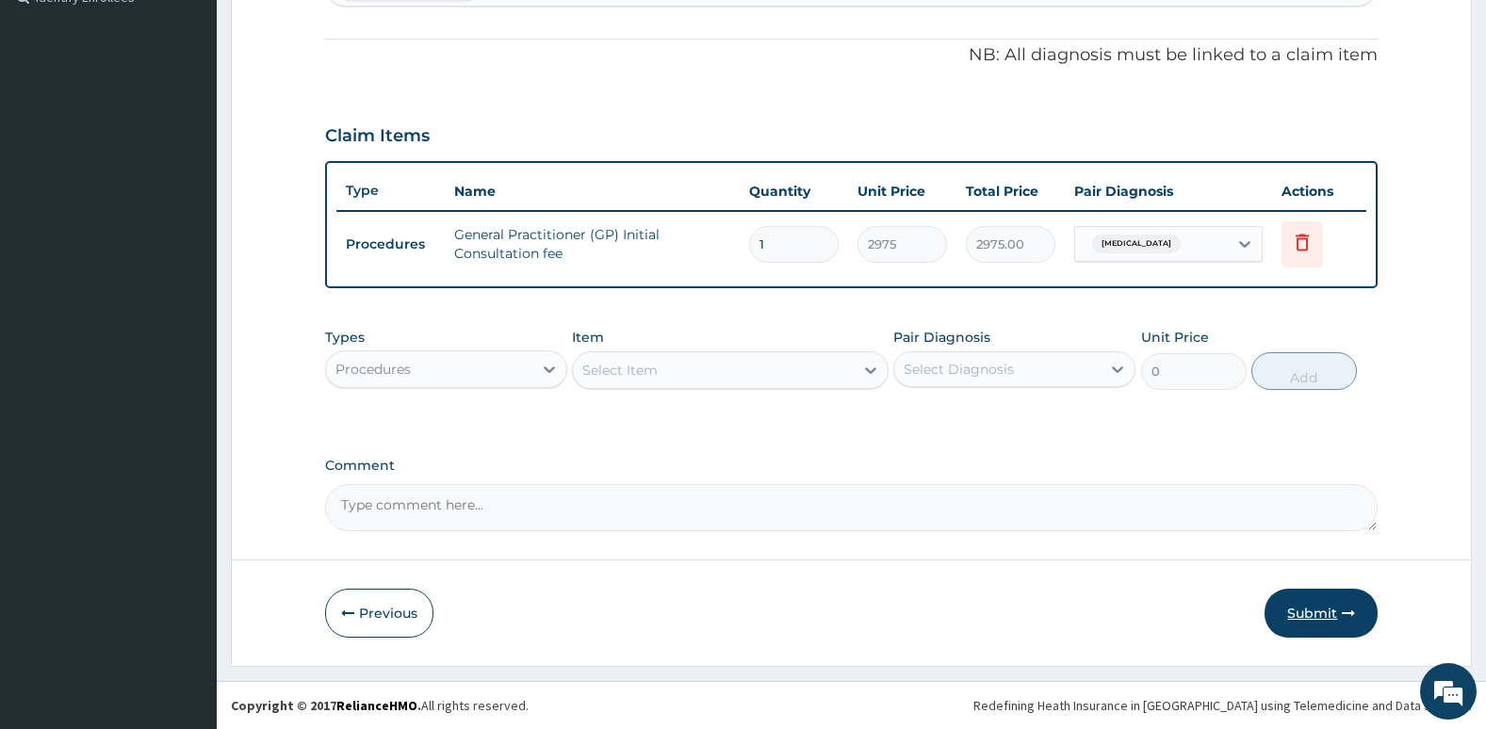
click at [1306, 616] on button "Submit" at bounding box center [1320, 613] width 113 height 49
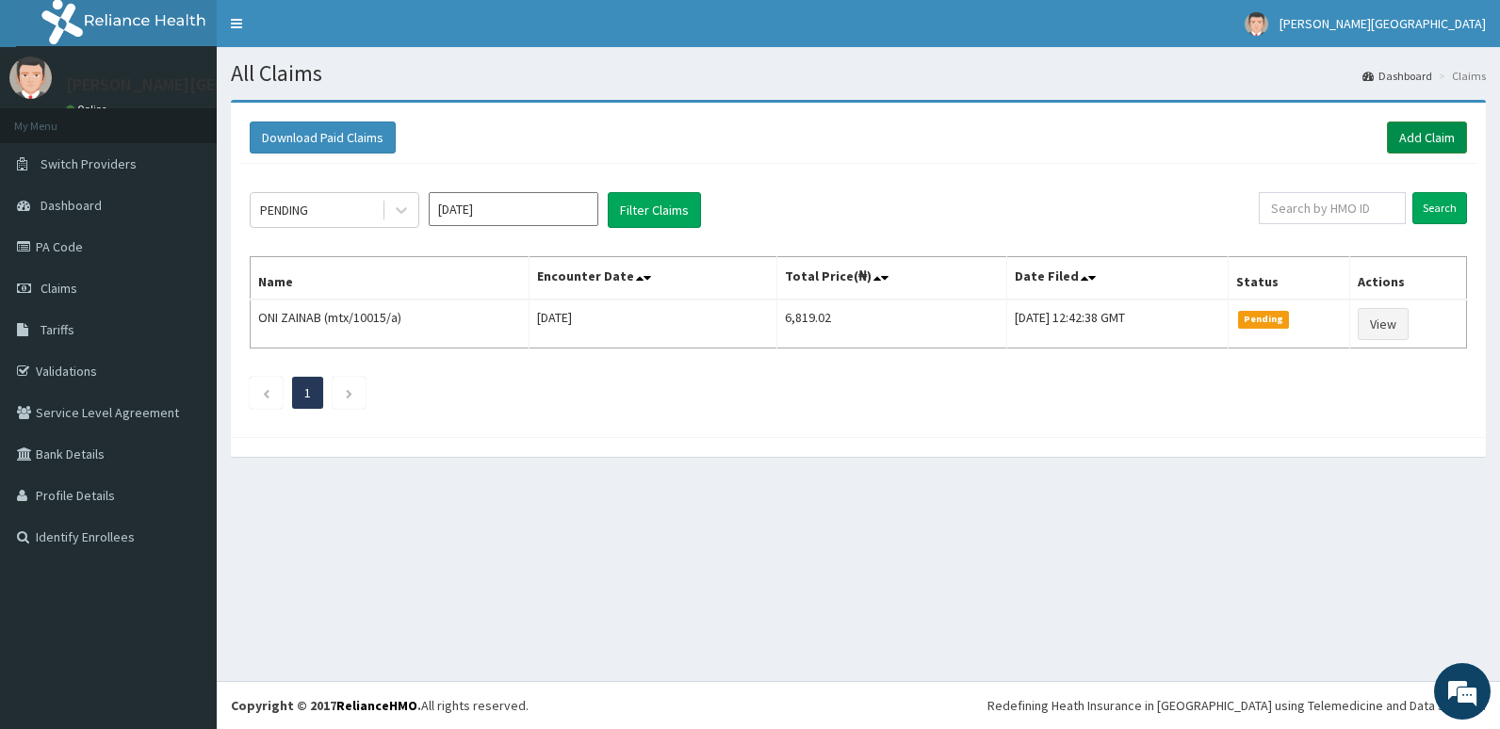
click at [1414, 136] on link "Add Claim" at bounding box center [1427, 138] width 80 height 32
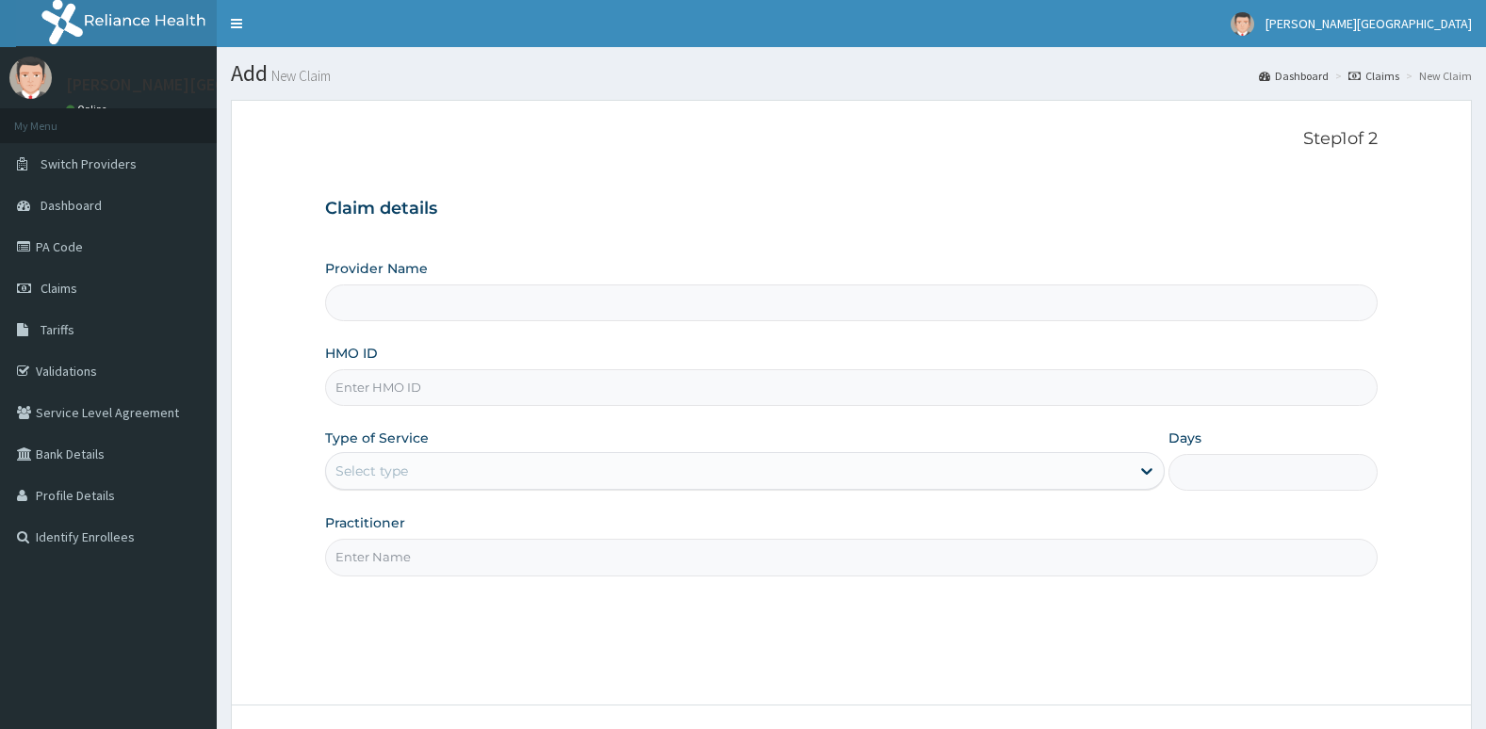
click at [675, 399] on input "HMO ID" at bounding box center [851, 387] width 1053 height 37
type input "nbc/10079/b"
type input "[PERSON_NAME][GEOGRAPHIC_DATA]"
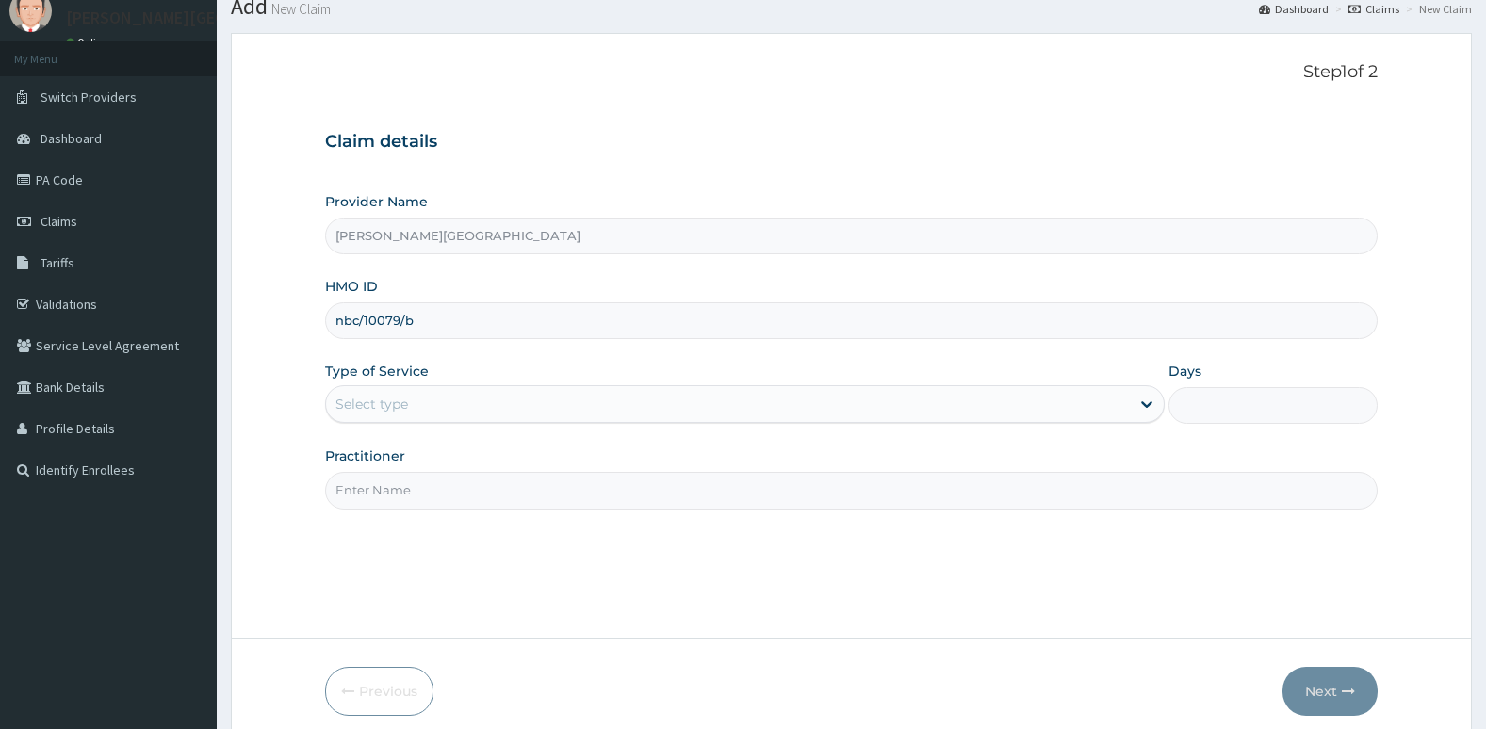
scroll to position [68, 0]
type input "nbc/10079/b"
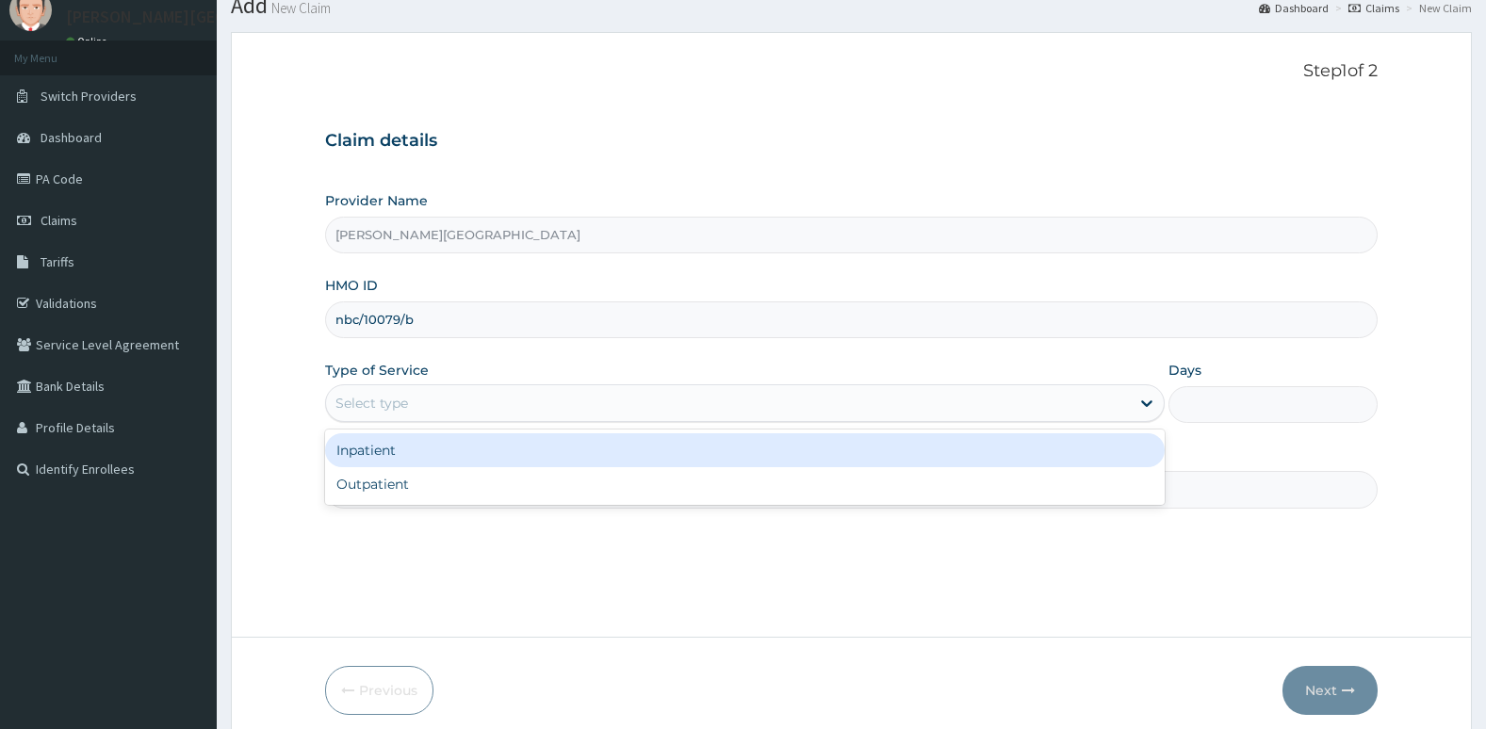
click at [677, 408] on div "Select type" at bounding box center [728, 403] width 804 height 30
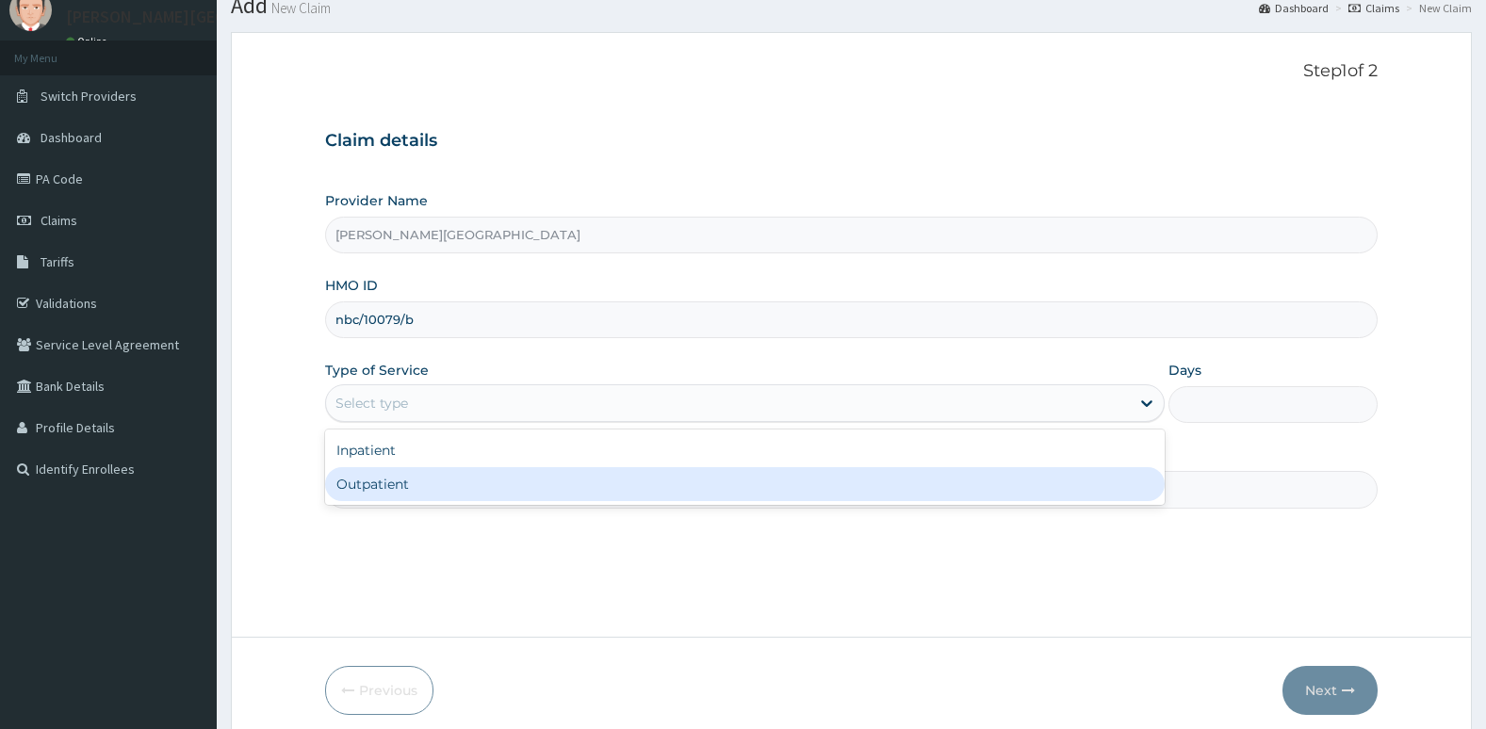
click at [646, 497] on div "Outpatient" at bounding box center [744, 484] width 839 height 34
type input "1"
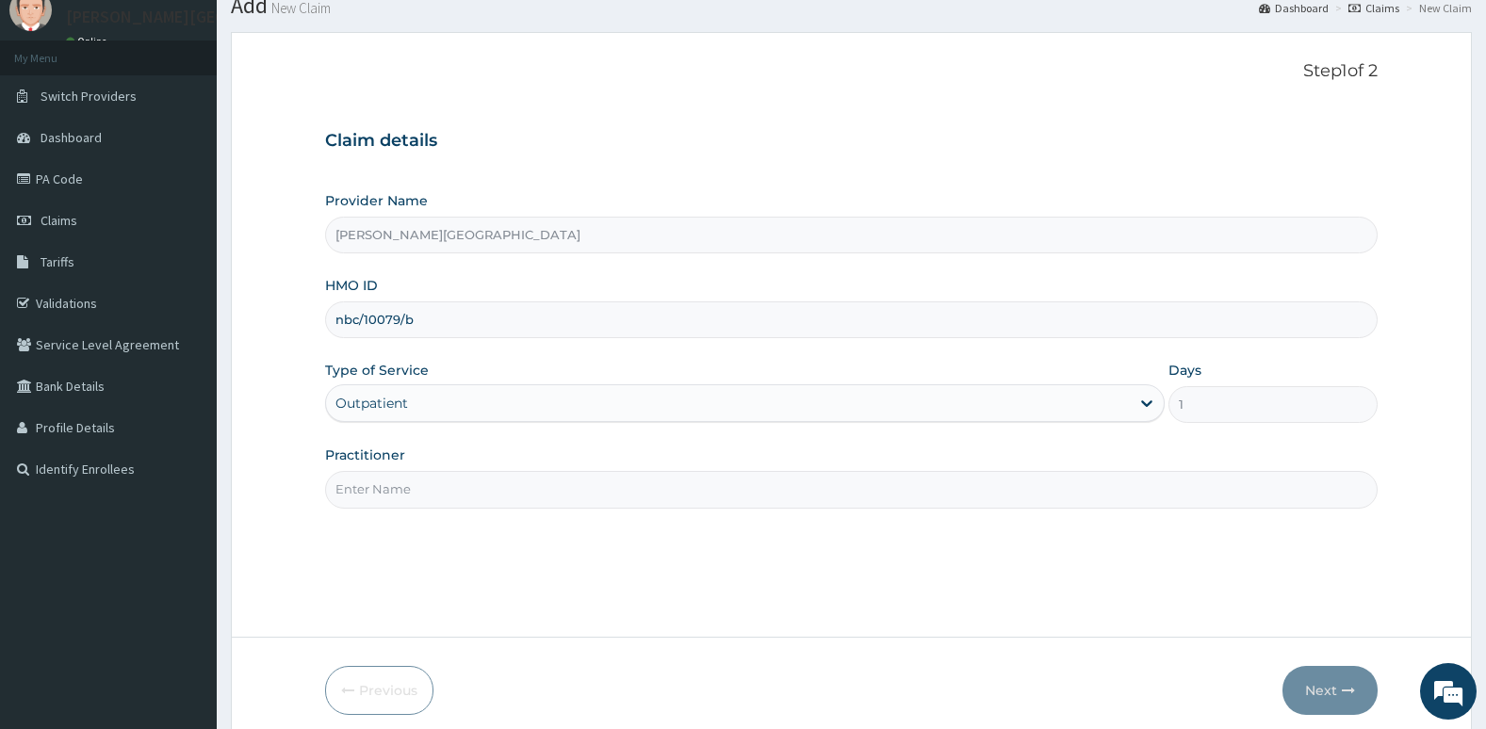
click at [632, 511] on div "Step 1 of 2 Claim details Provider Name [PERSON_NAME][GEOGRAPHIC_DATA] HMO ID n…" at bounding box center [851, 334] width 1053 height 547
click at [633, 505] on input "Practitioner" at bounding box center [851, 489] width 1053 height 37
type input "Dr. Oni"
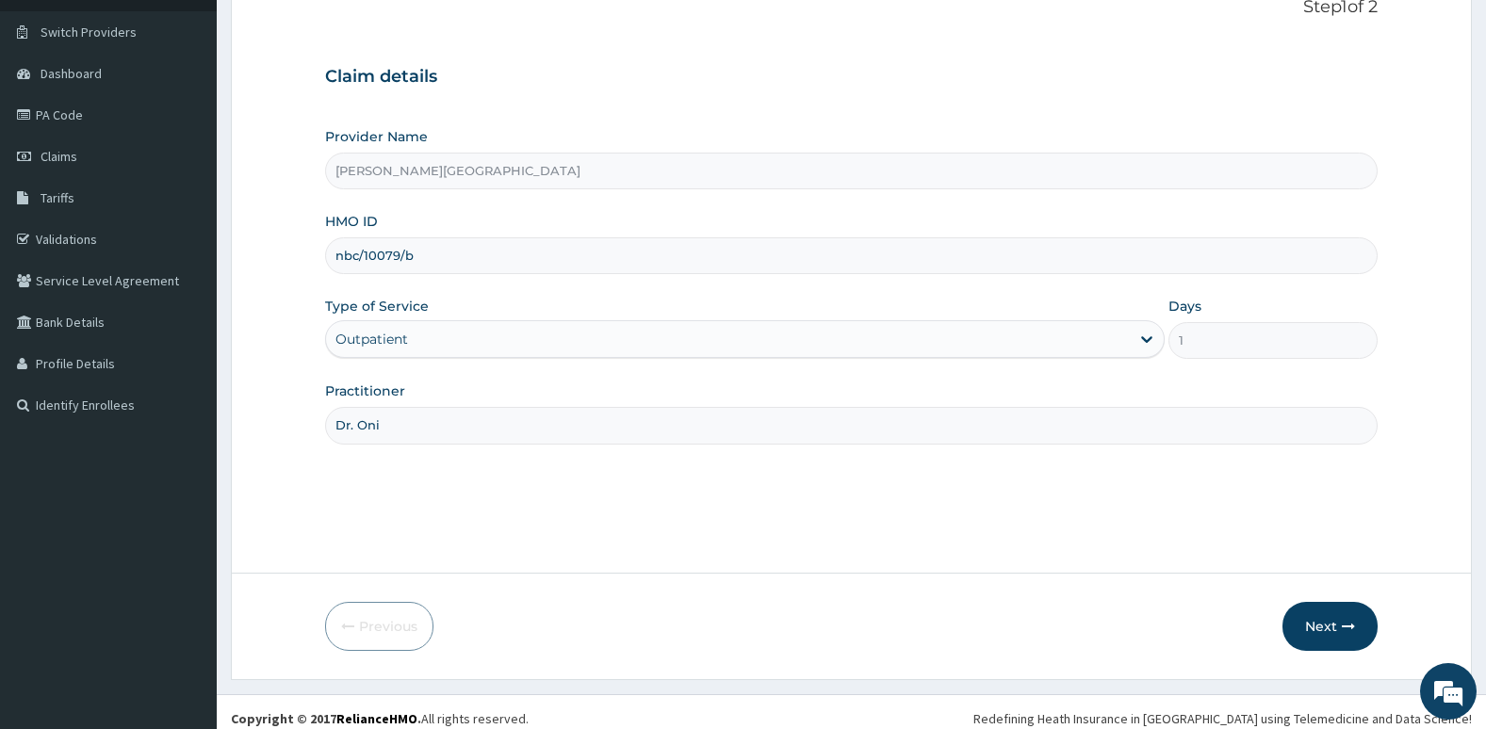
scroll to position [133, 0]
click at [1348, 603] on button "Next" at bounding box center [1329, 625] width 95 height 49
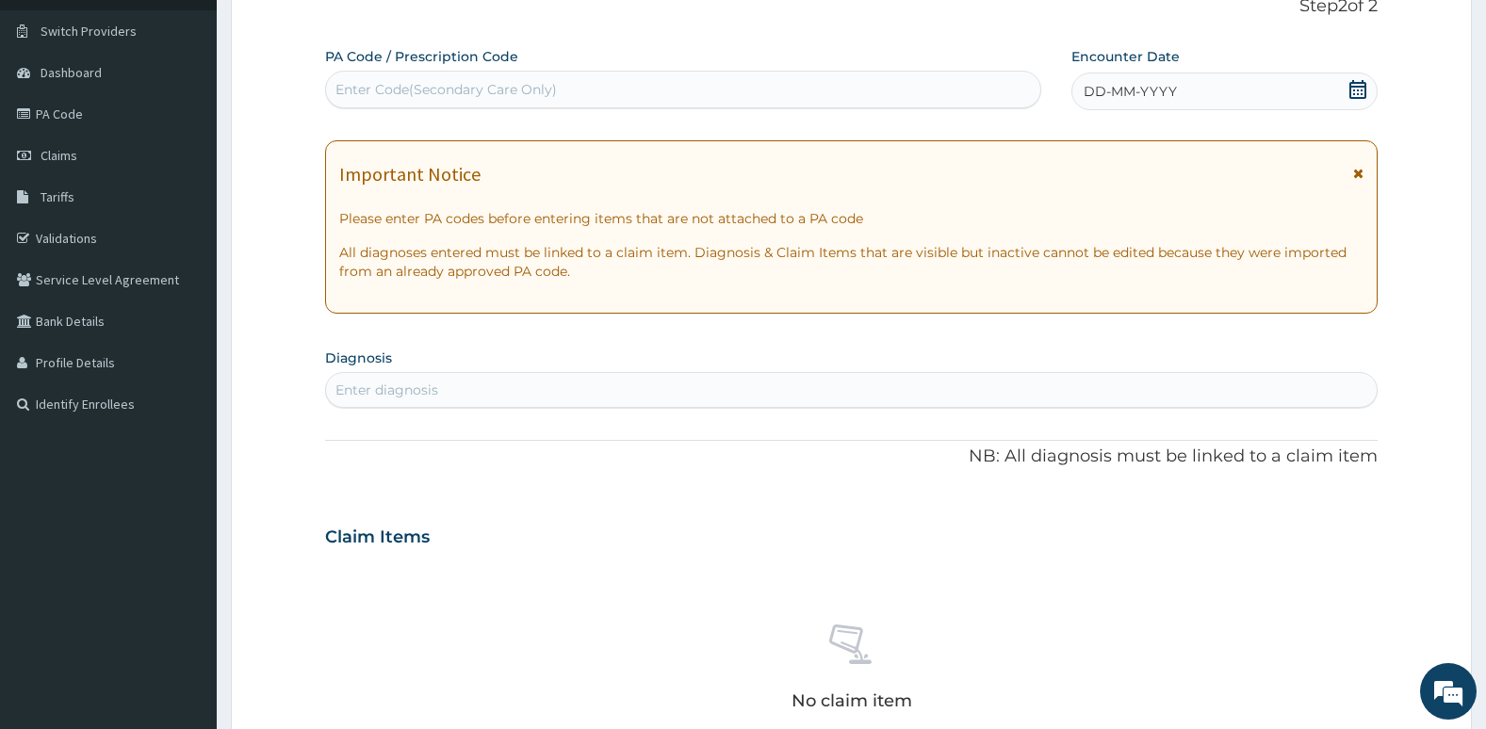
scroll to position [0, 0]
click at [1357, 90] on icon at bounding box center [1357, 89] width 17 height 19
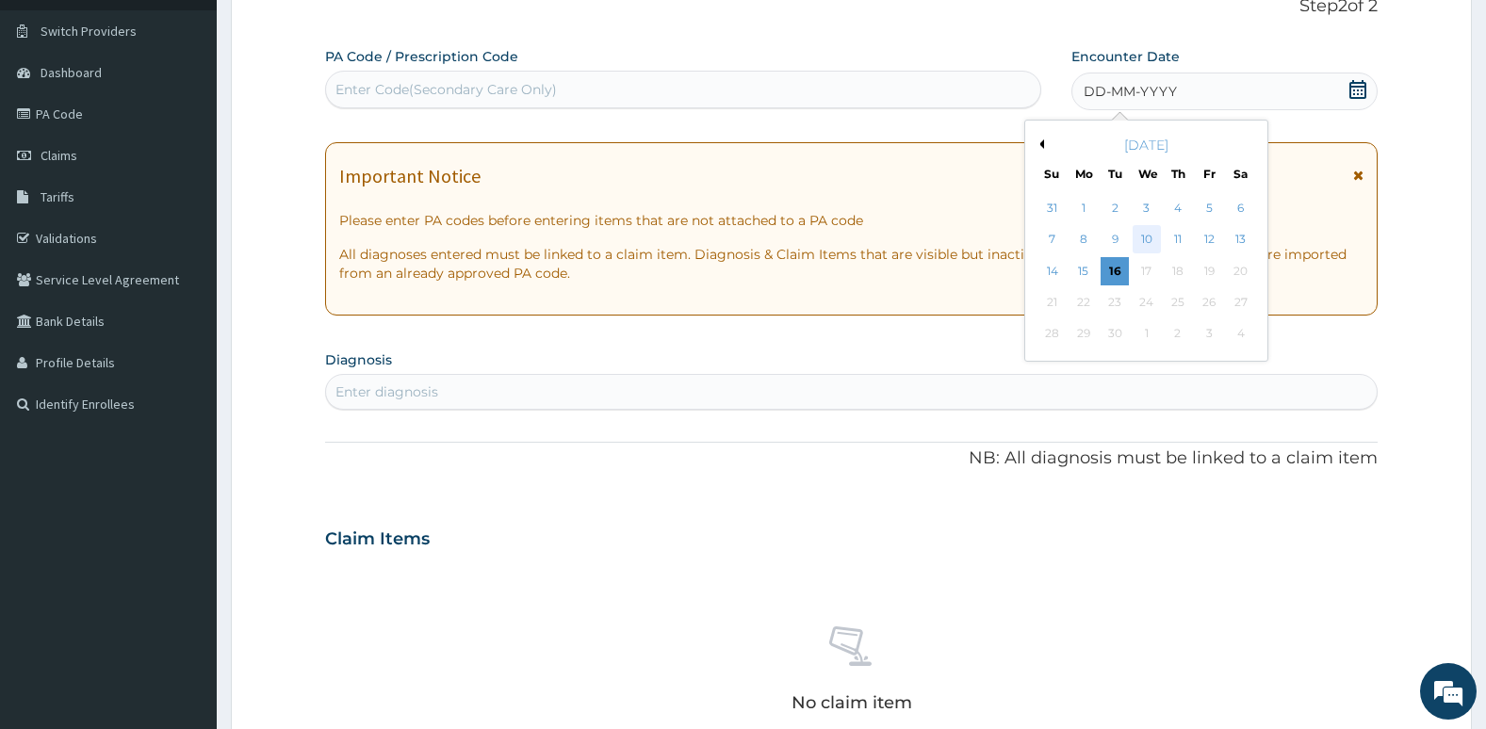
click at [1137, 239] on div "10" at bounding box center [1145, 240] width 28 height 28
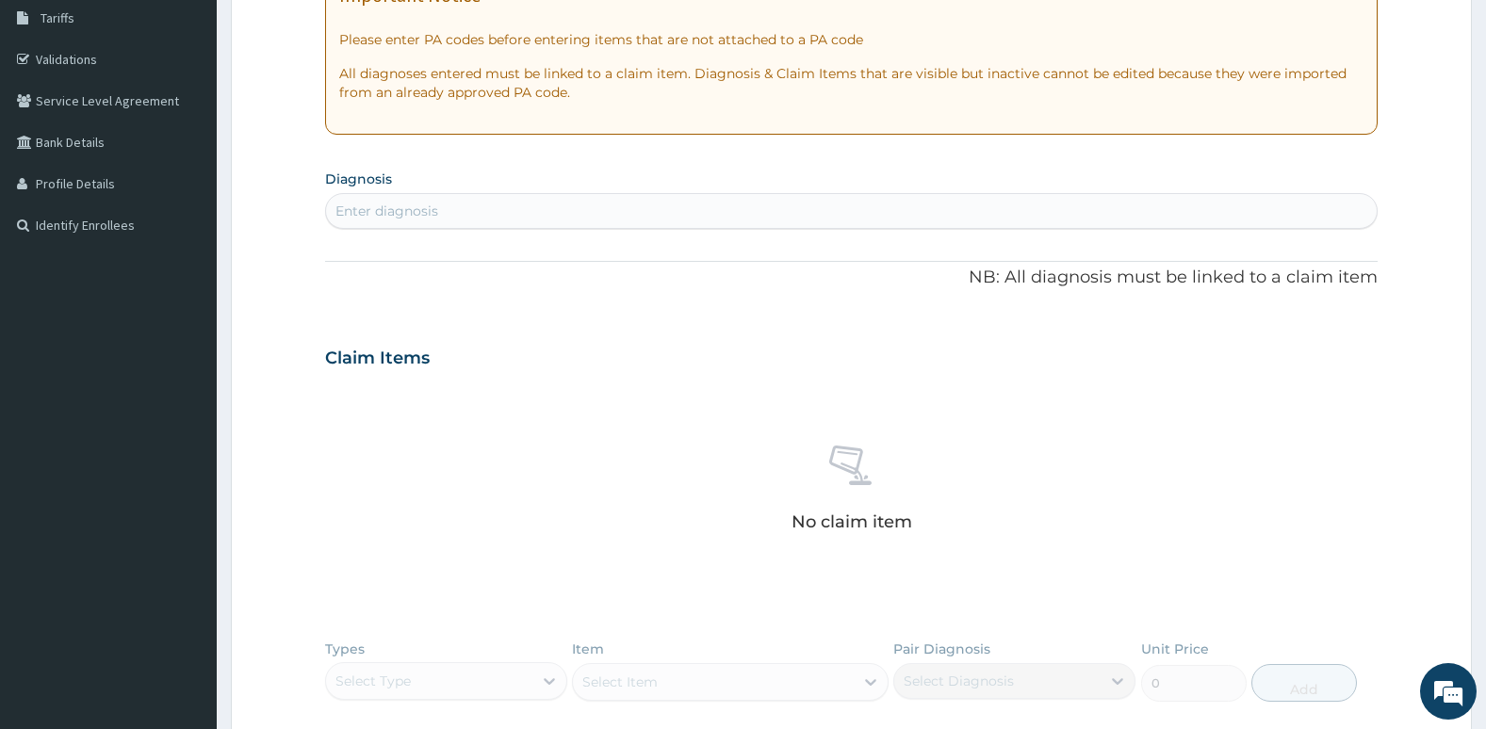
scroll to position [320, 0]
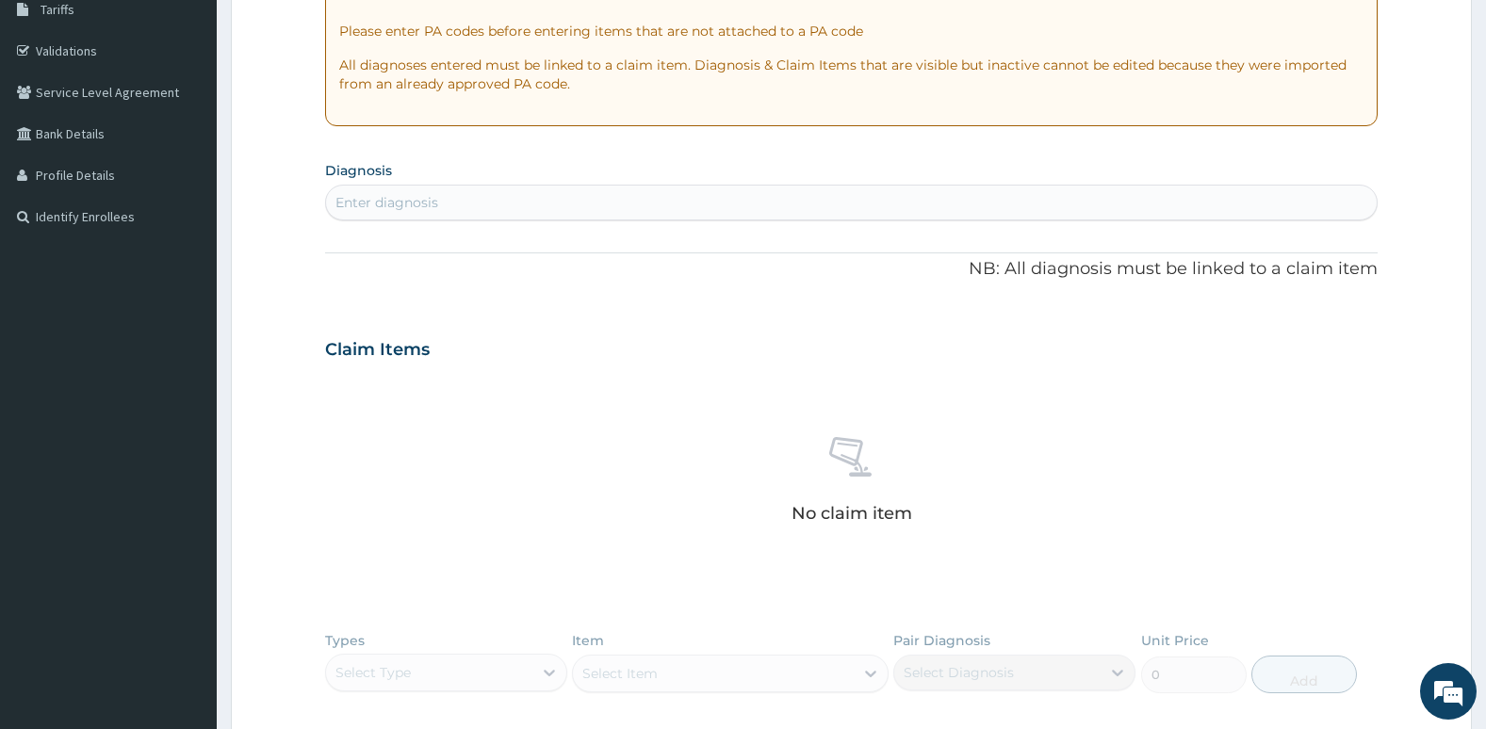
click at [1136, 217] on div "Enter diagnosis" at bounding box center [851, 202] width 1051 height 30
type input "plasmod"
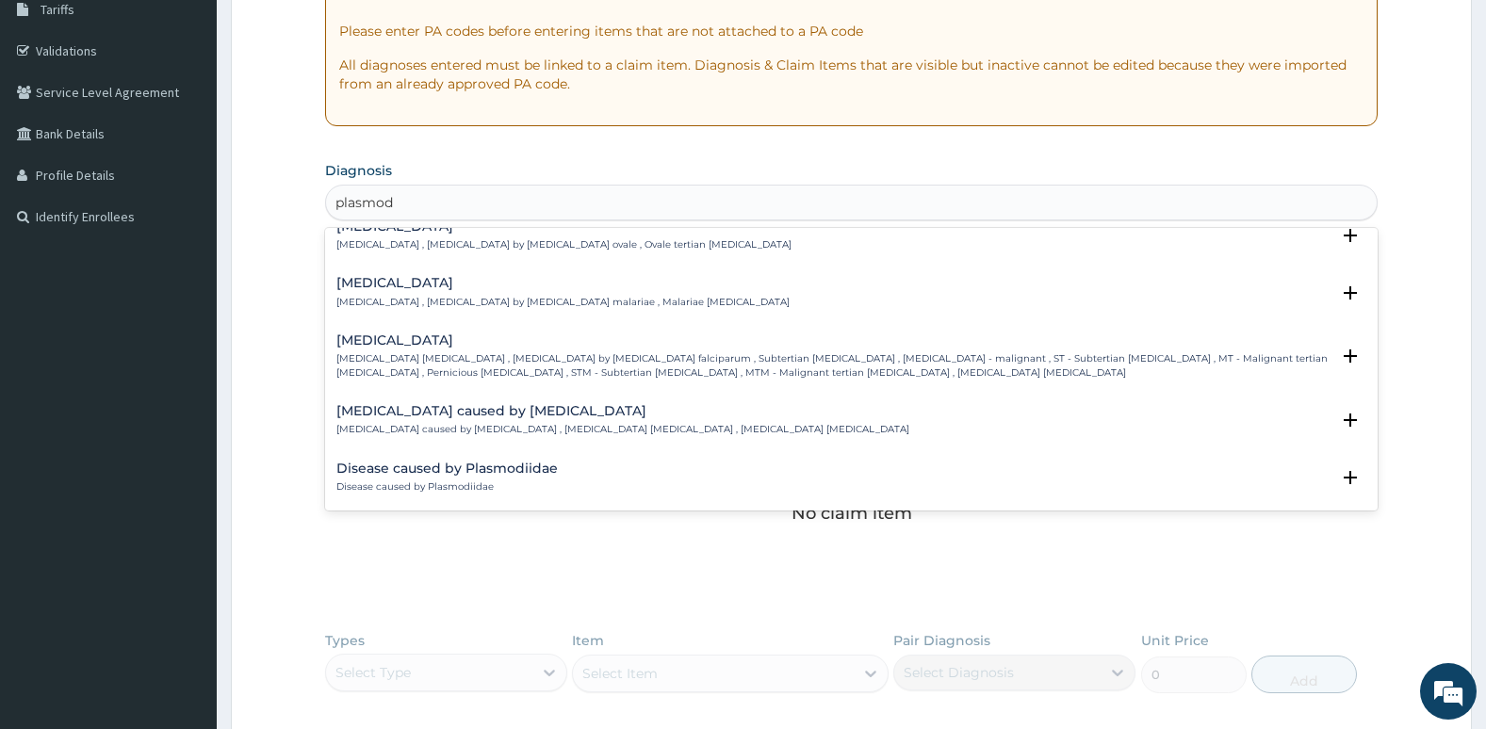
scroll to position [136, 0]
click at [1048, 364] on p "Falciparum malaria , Malignant tertian malaria , Malaria by Plasmodium falcipar…" at bounding box center [833, 364] width 994 height 27
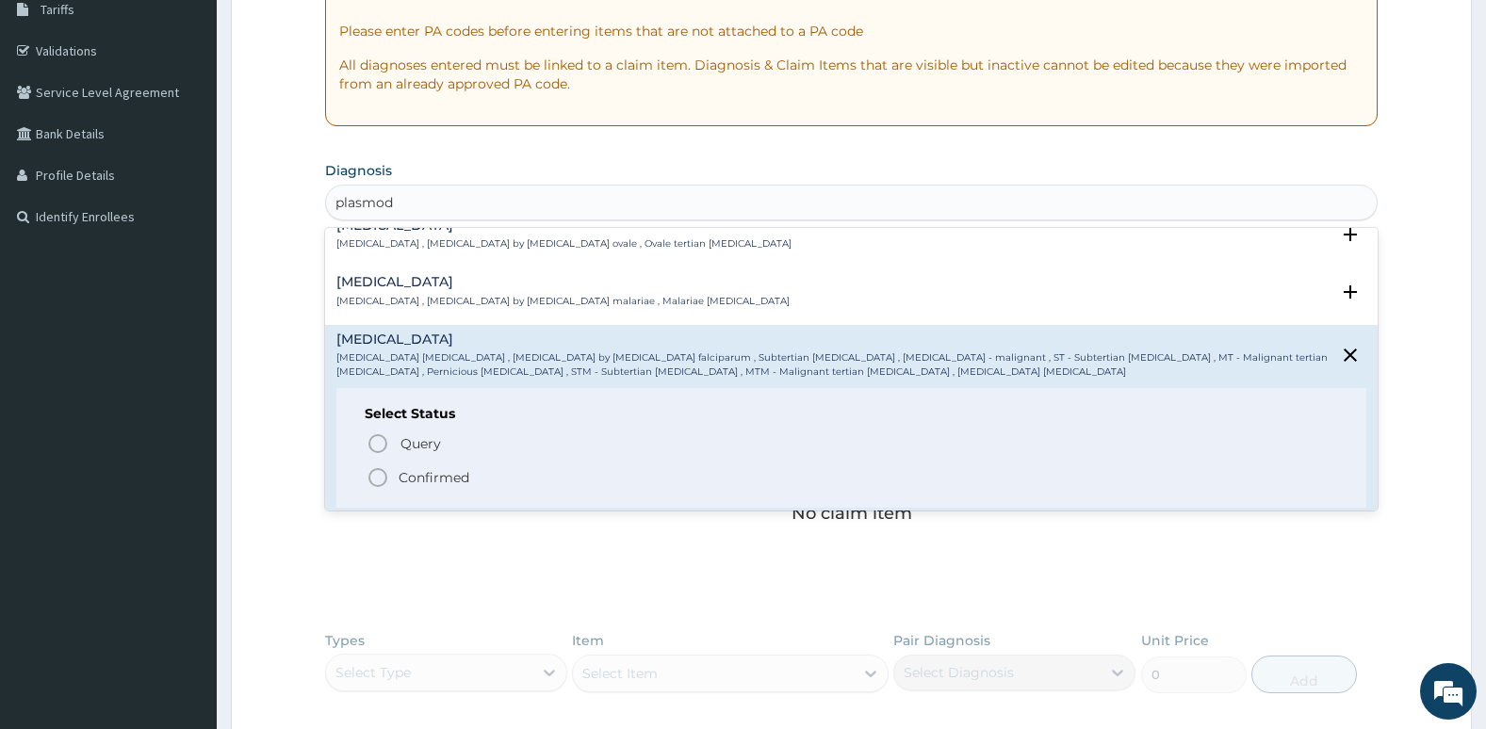
click at [381, 479] on icon "status option filled" at bounding box center [377, 477] width 23 height 23
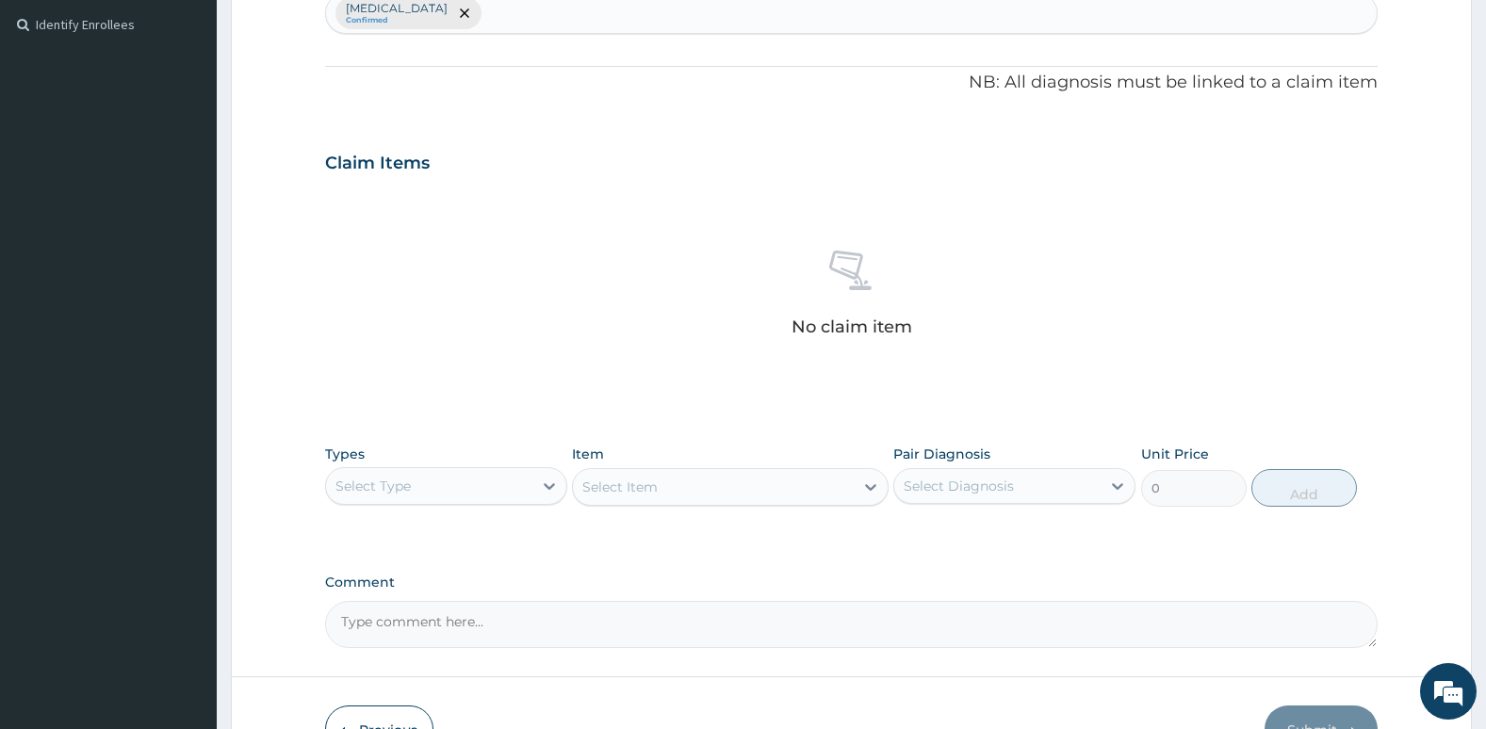
scroll to position [513, 0]
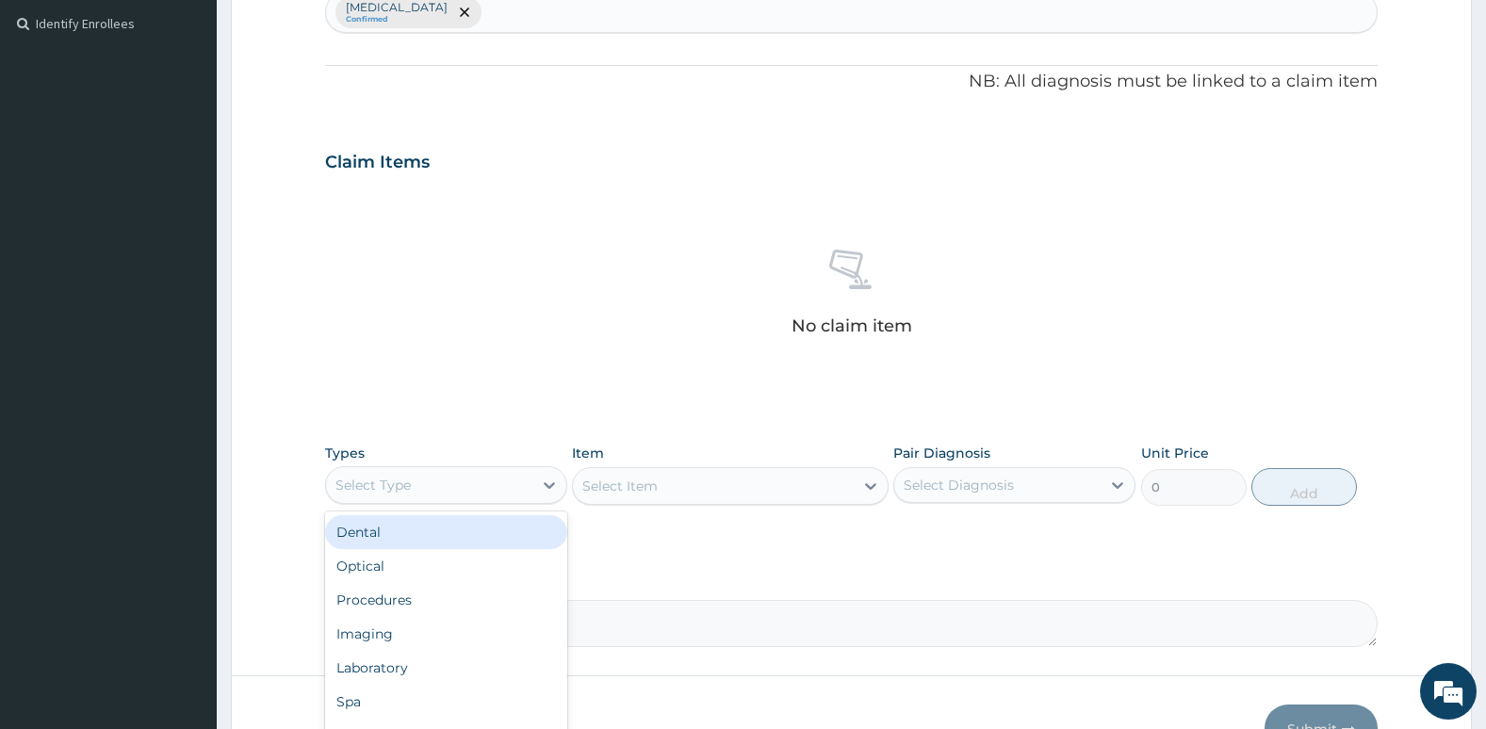
click at [381, 479] on div "Select Type" at bounding box center [372, 485] width 75 height 19
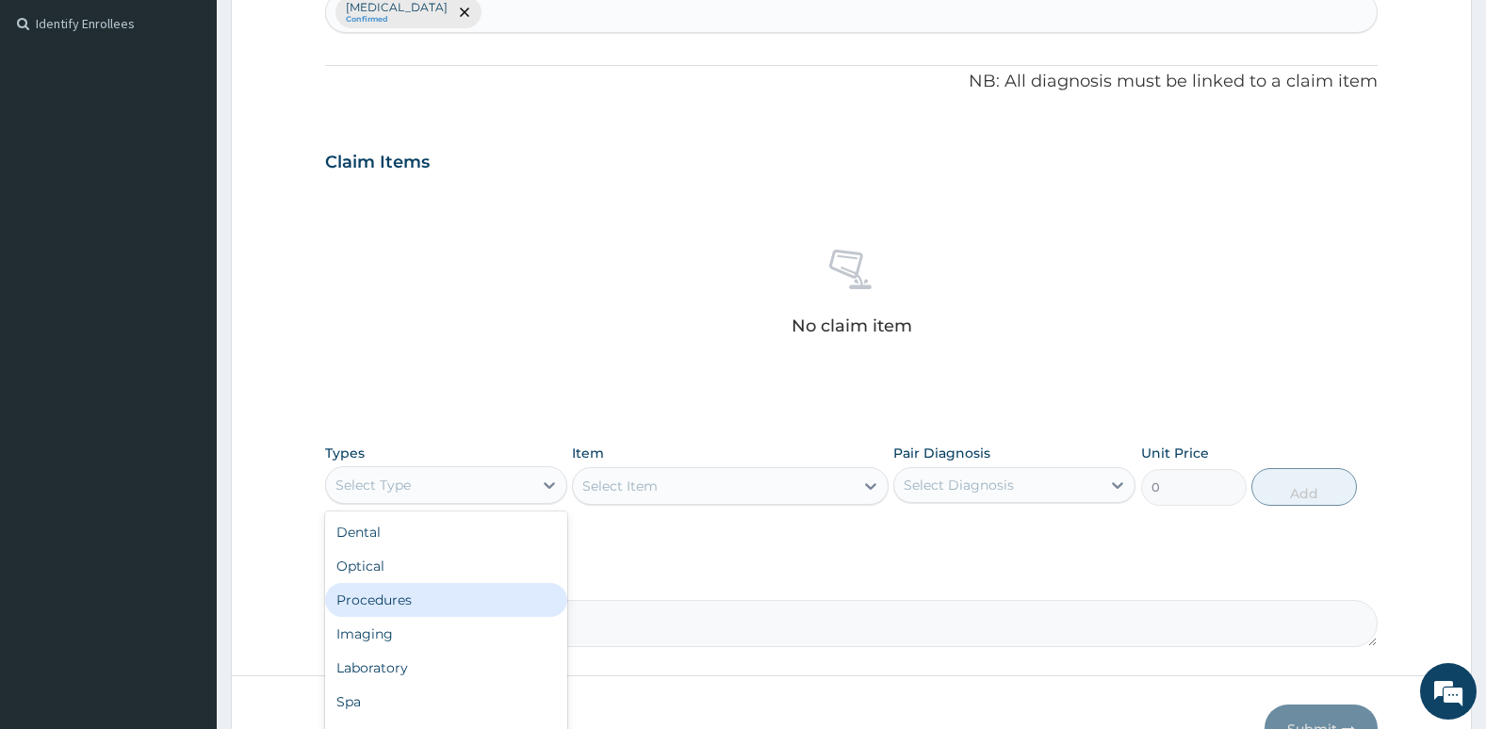
click at [405, 602] on div "Procedures" at bounding box center [446, 600] width 242 height 34
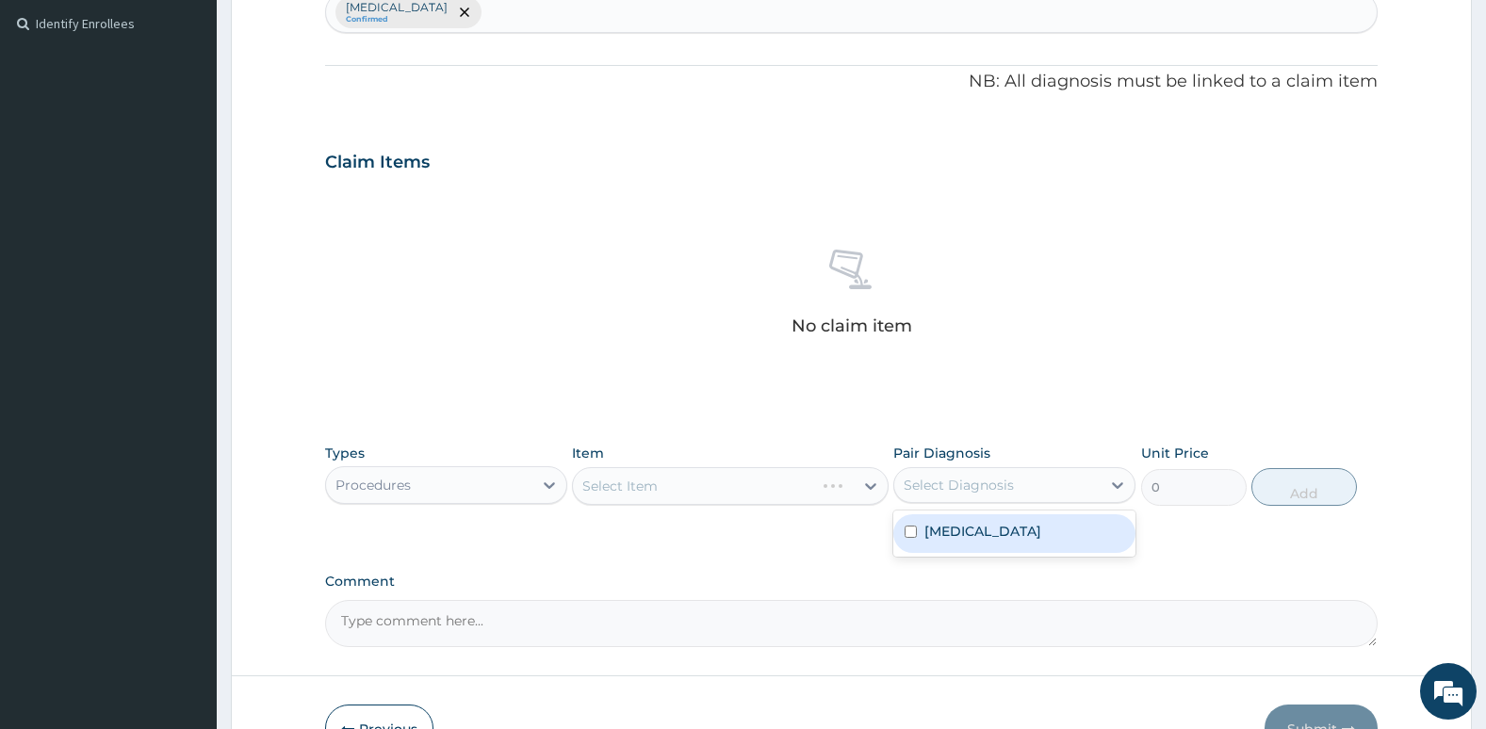
click at [959, 474] on div "Select Diagnosis" at bounding box center [997, 485] width 206 height 30
click at [928, 542] on div "Falciparum malaria" at bounding box center [1014, 533] width 242 height 39
checkbox input "true"
click at [778, 480] on div "Select Item" at bounding box center [730, 486] width 316 height 38
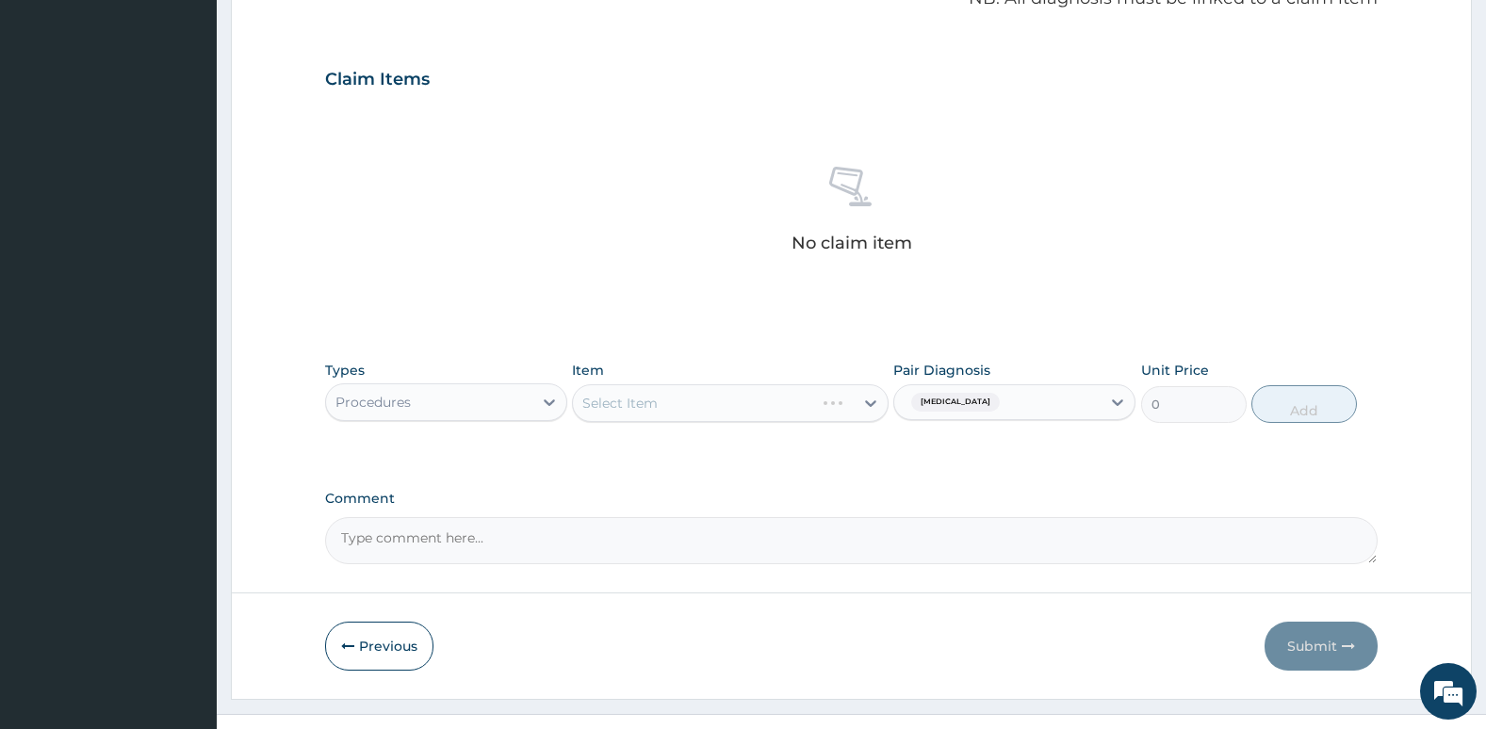
scroll to position [629, 0]
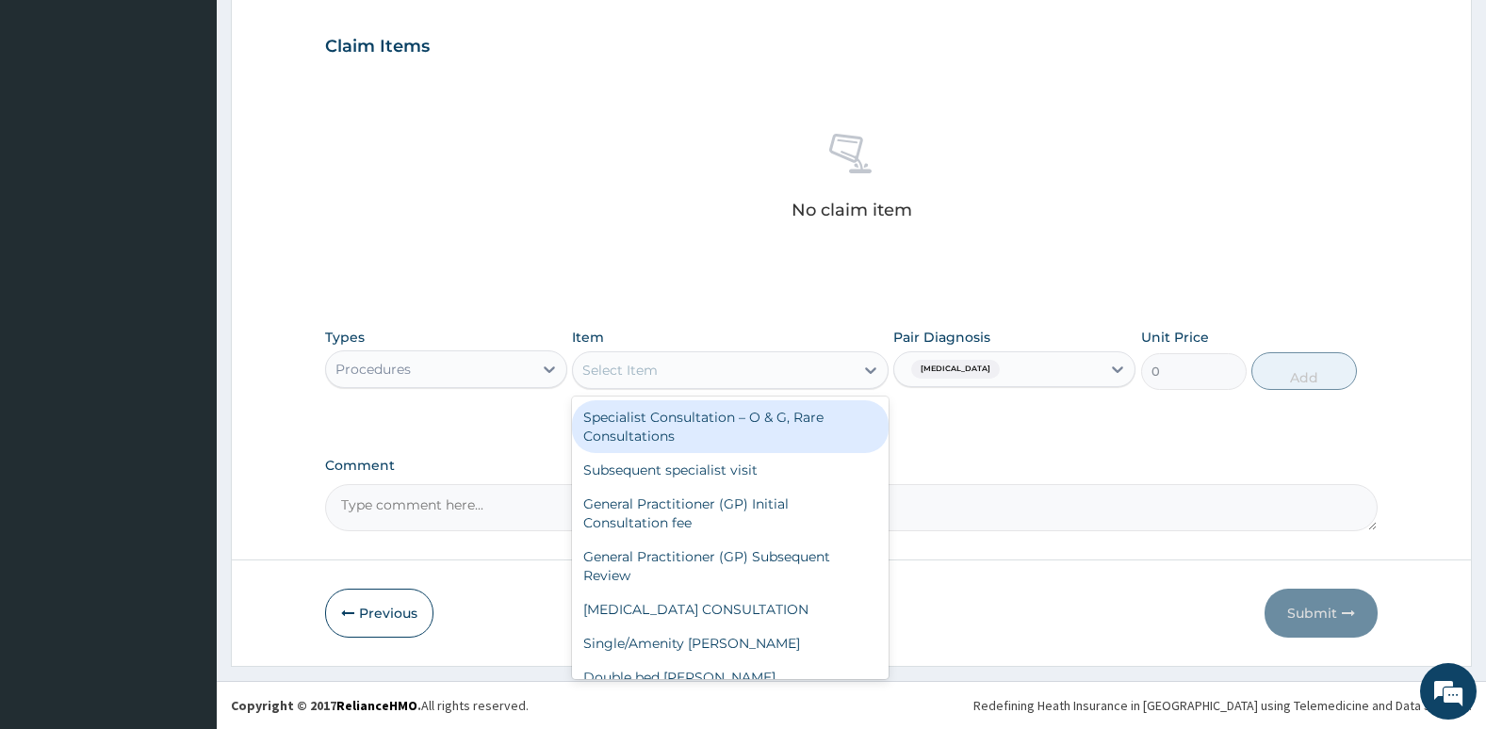
click at [802, 370] on div "Select Item" at bounding box center [713, 370] width 280 height 30
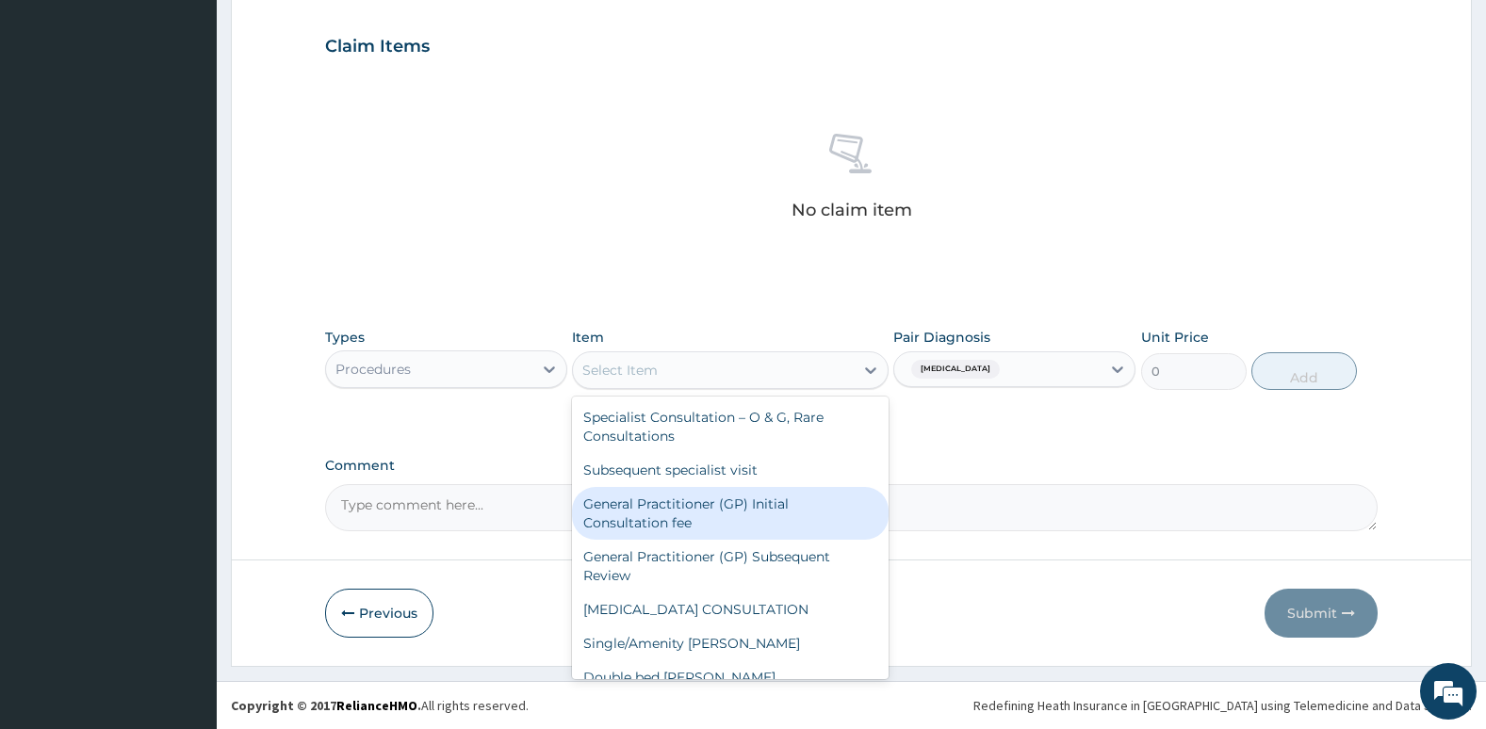
click at [793, 488] on div "General Practitioner (GP) Initial Consultation fee" at bounding box center [730, 513] width 316 height 53
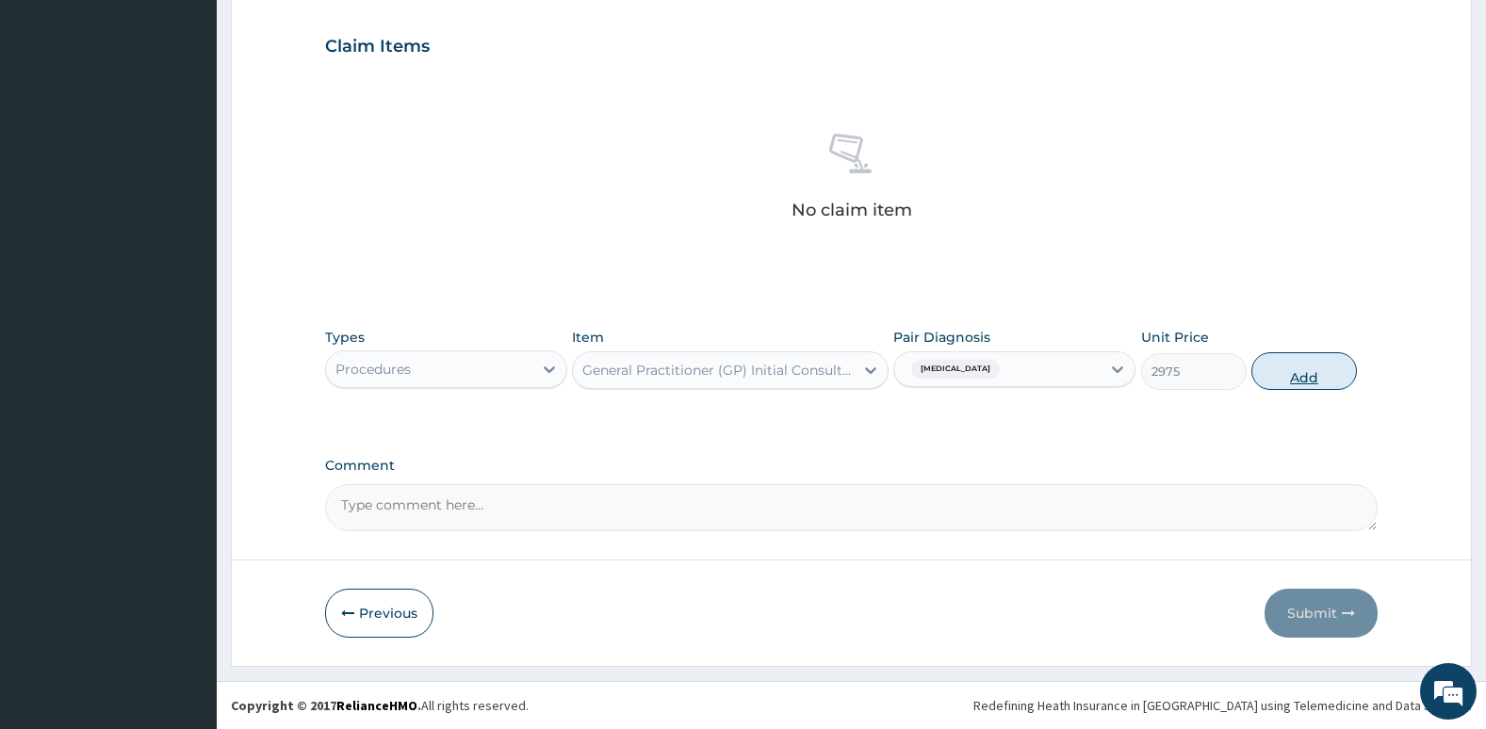
click at [1308, 371] on button "Add" at bounding box center [1304, 371] width 106 height 38
type input "0"
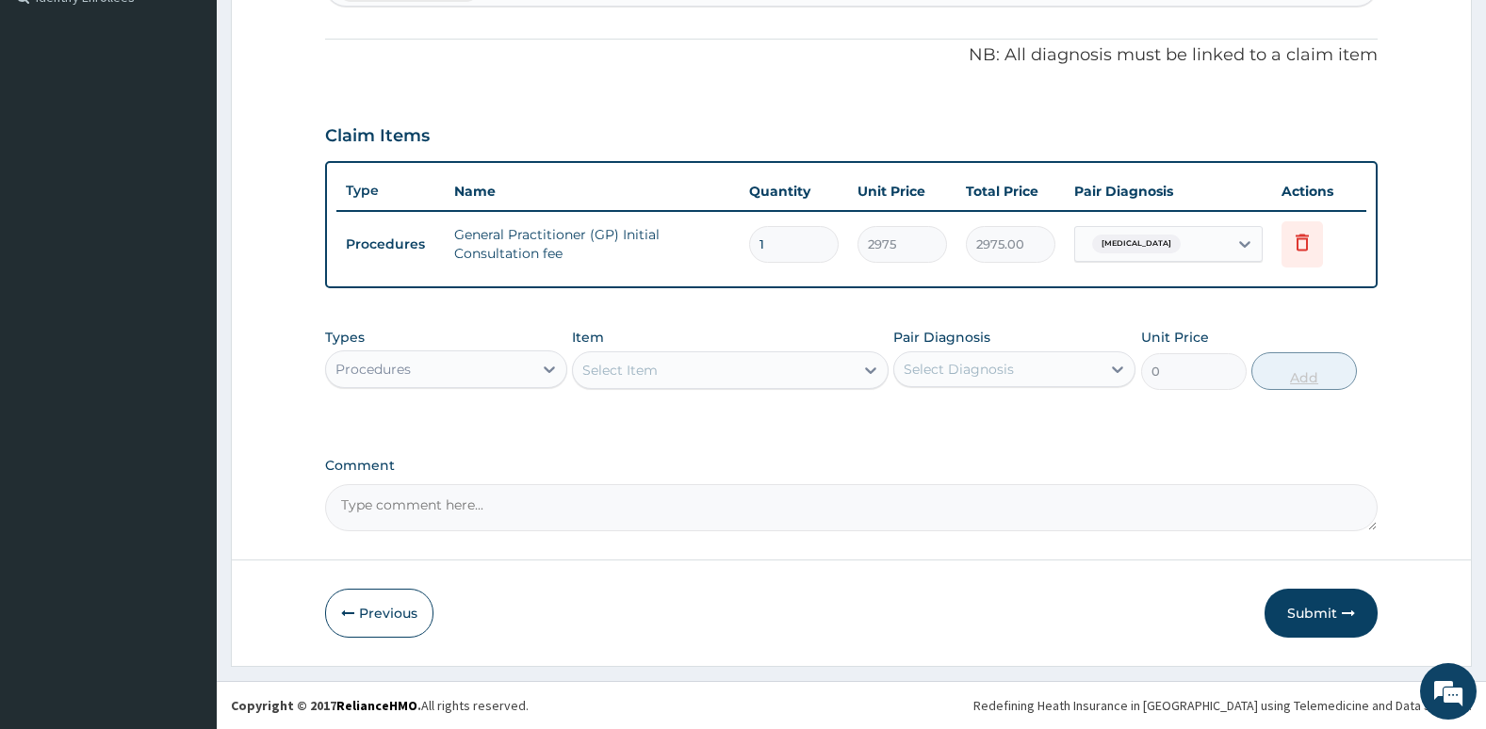
scroll to position [540, 0]
click at [1322, 599] on button "Submit" at bounding box center [1320, 613] width 113 height 49
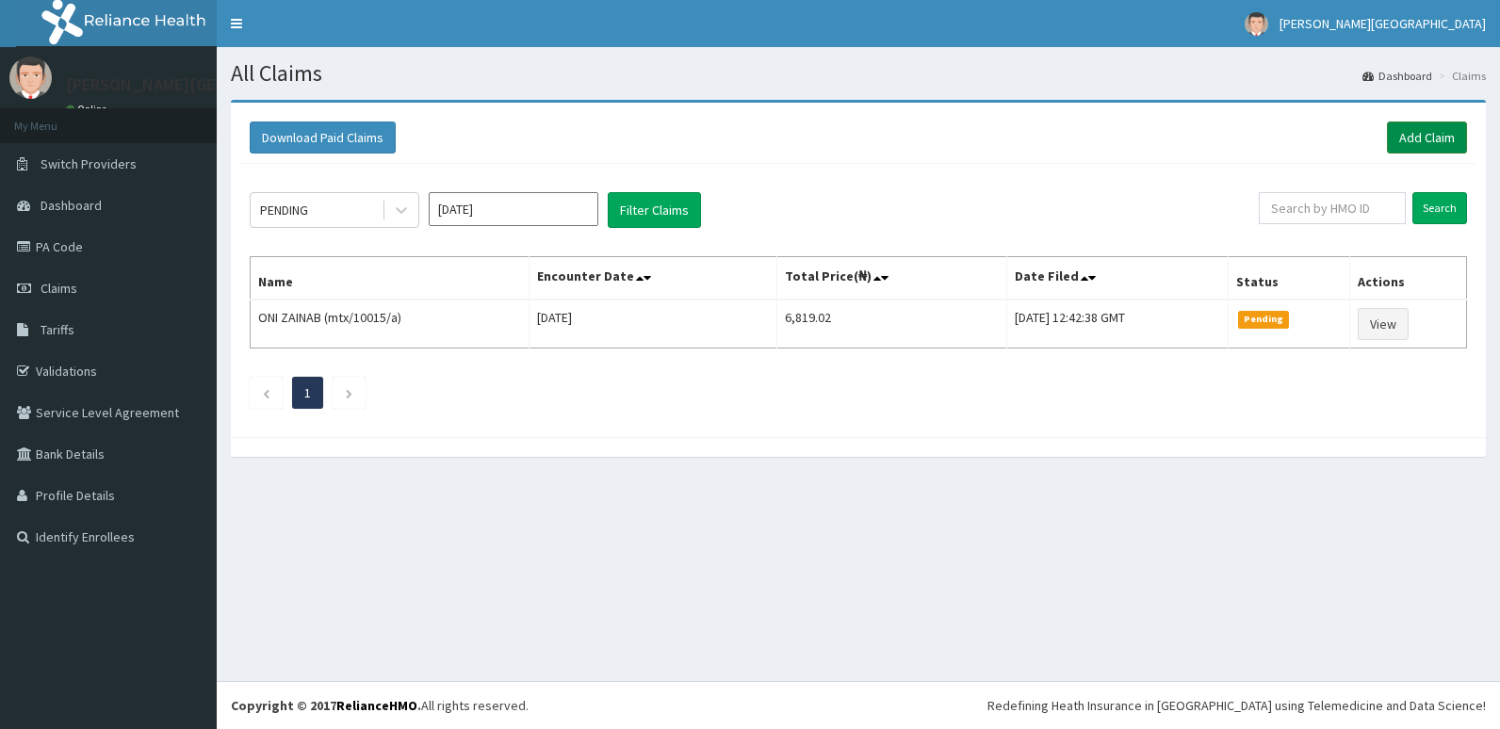
click at [1415, 125] on link "Add Claim" at bounding box center [1427, 138] width 80 height 32
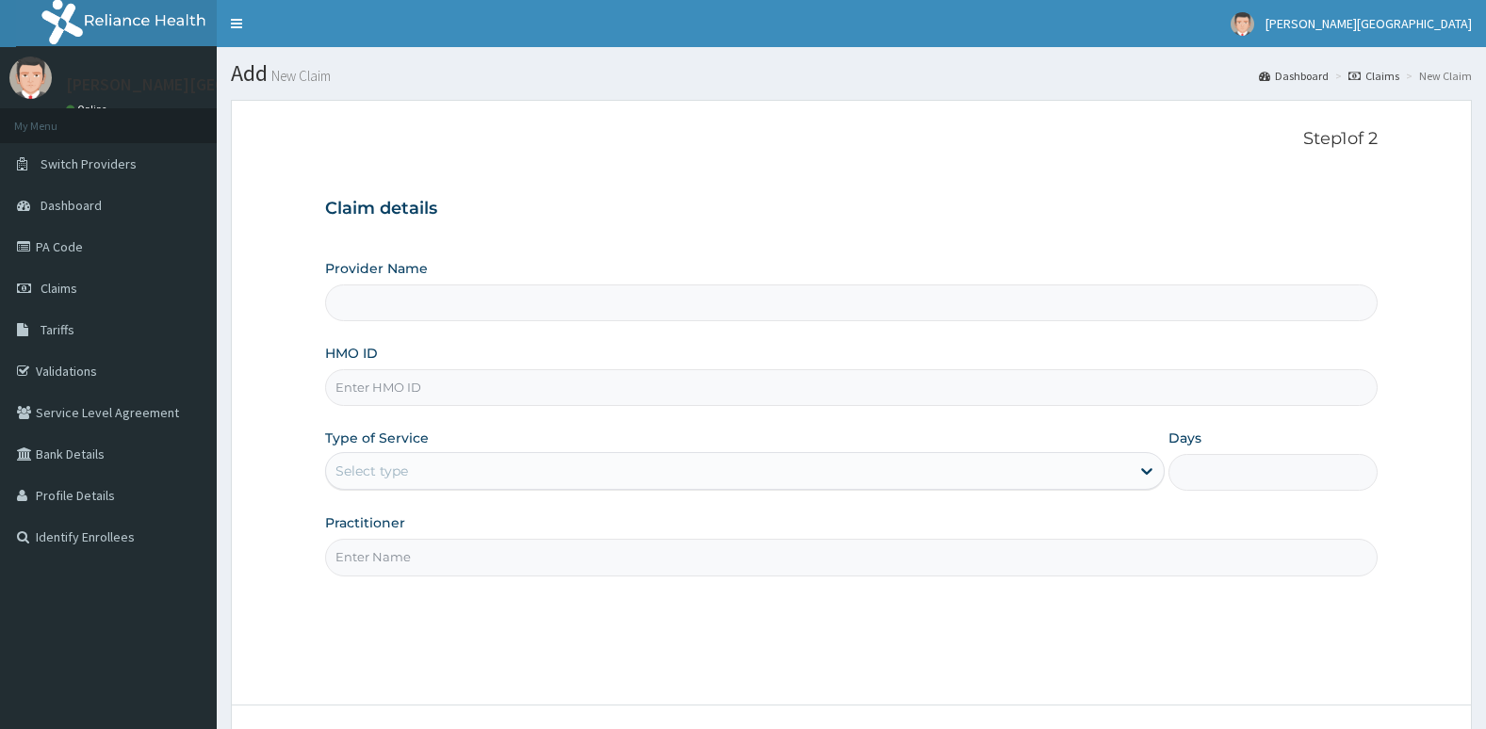
click at [577, 379] on input "HMO ID" at bounding box center [851, 387] width 1053 height 37
type input "nbc/10079/f"
drag, startPoint x: 579, startPoint y: 451, endPoint x: 583, endPoint y: 479, distance: 27.6
click at [583, 479] on div "Type of Service Select type" at bounding box center [744, 460] width 839 height 62
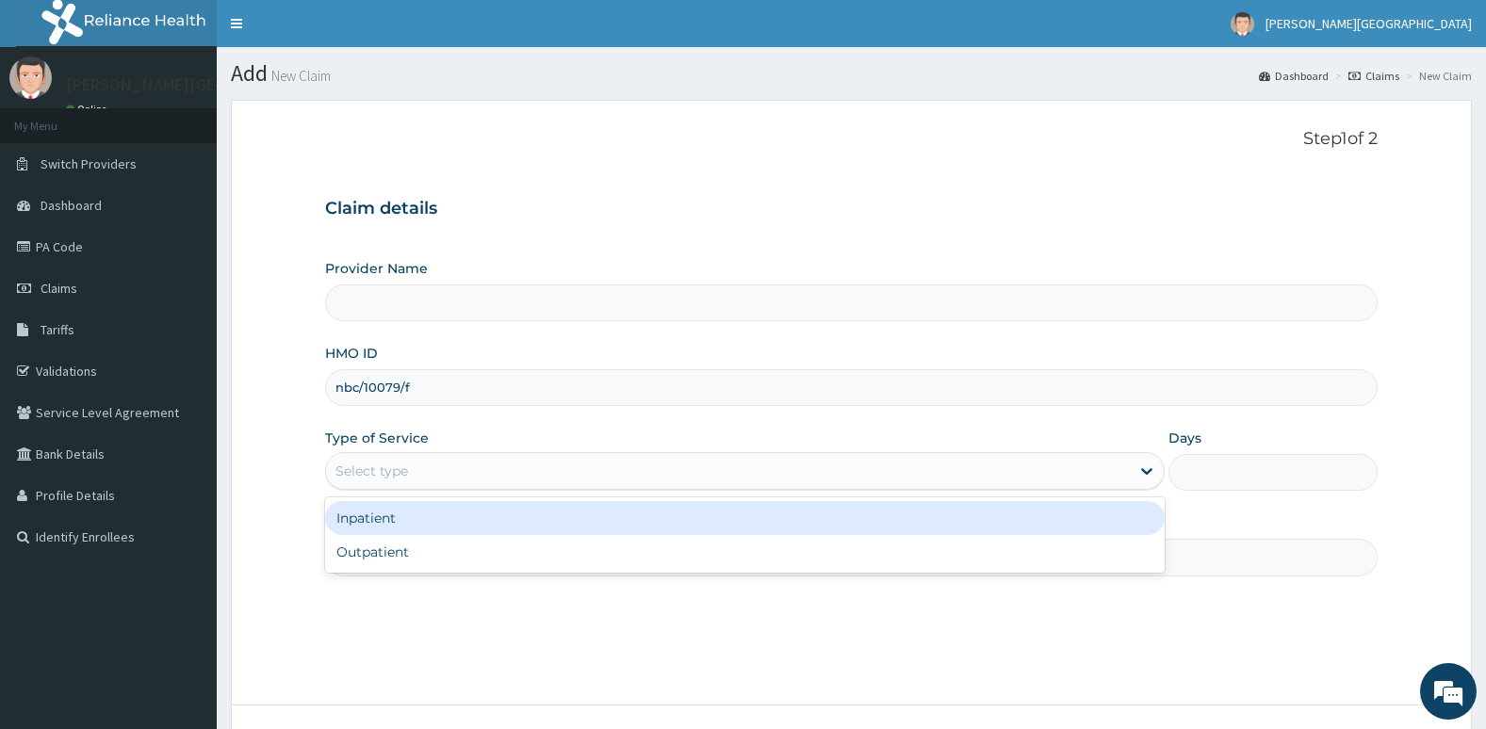
click at [583, 479] on div "Select type" at bounding box center [728, 471] width 804 height 30
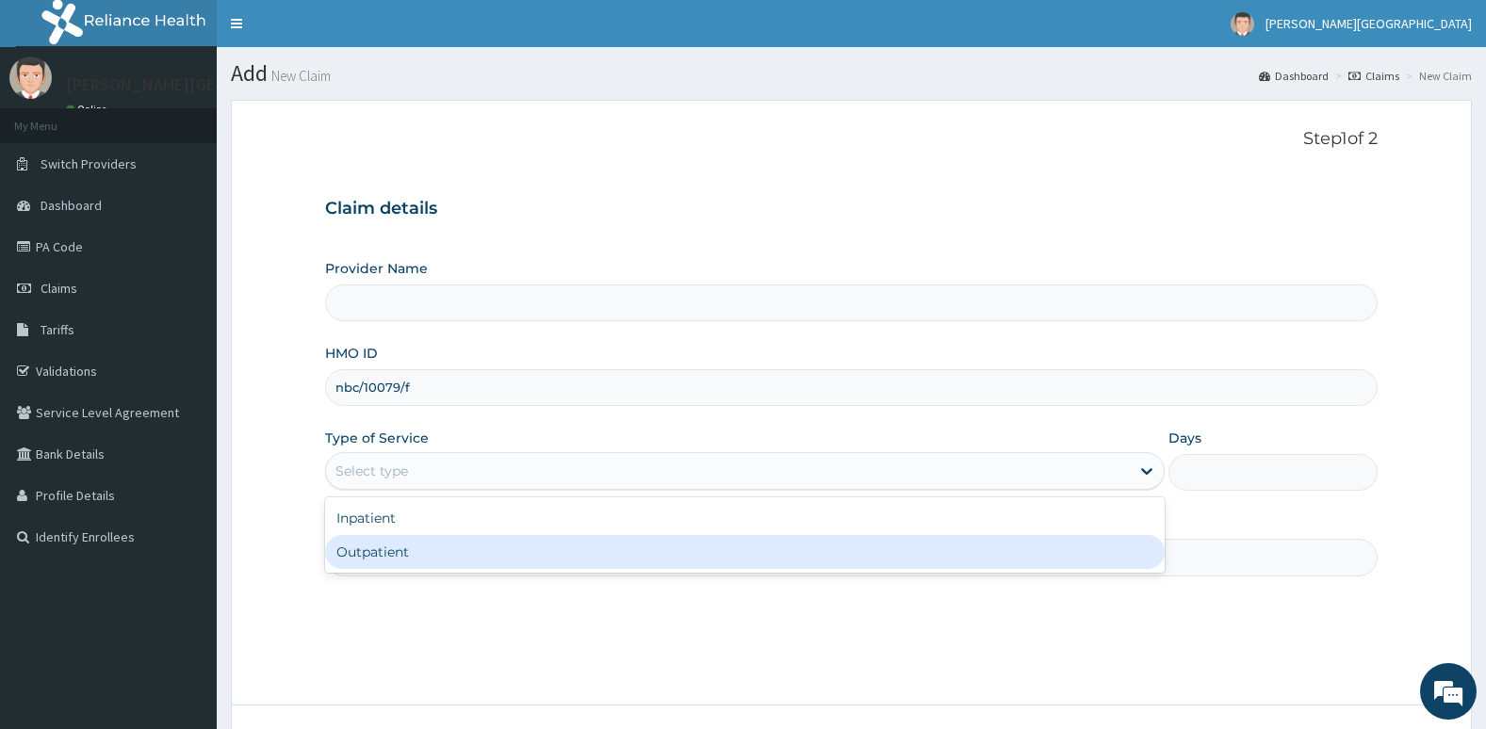
click at [570, 560] on div "Outpatient" at bounding box center [744, 552] width 839 height 34
type input "1"
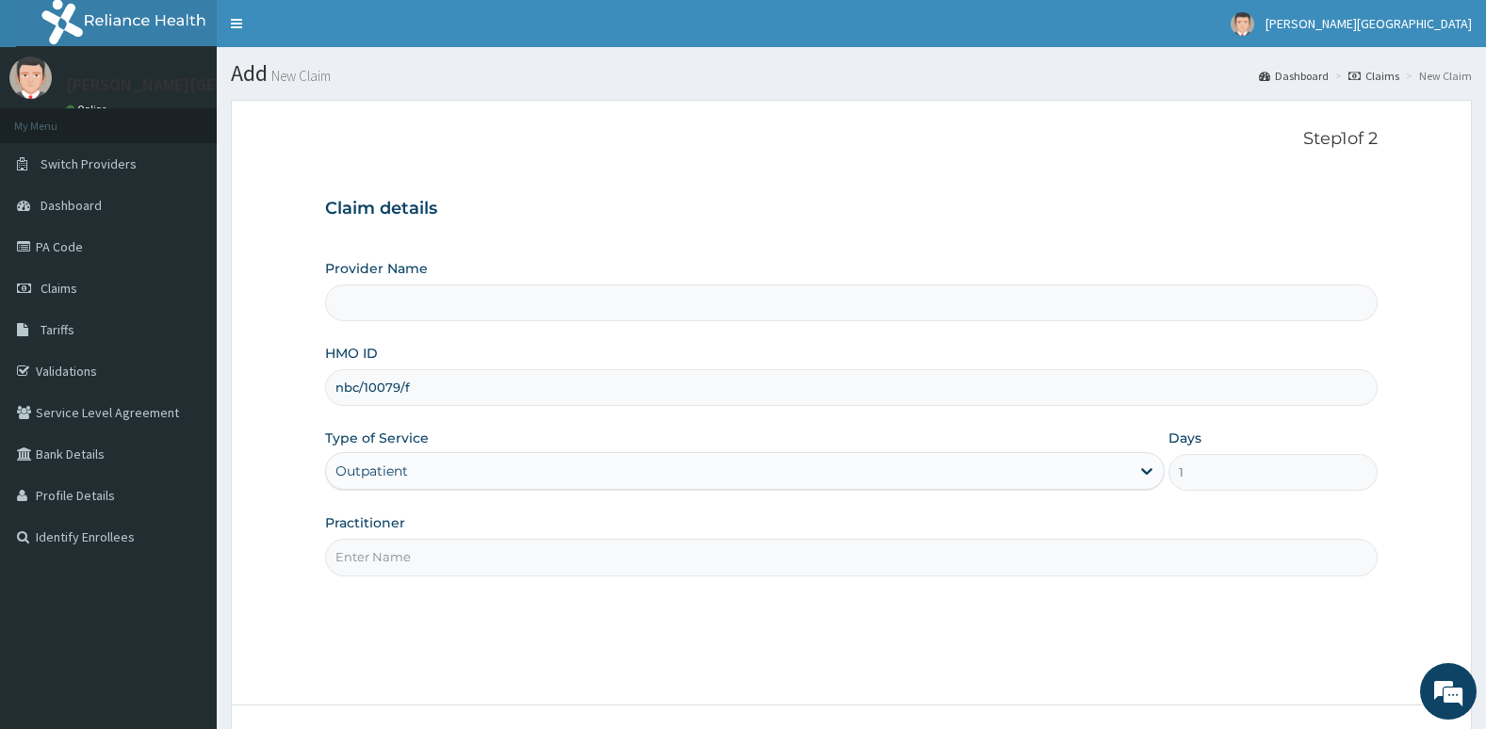
click at [577, 572] on input "Practitioner" at bounding box center [851, 557] width 1053 height 37
type input "Dr. Oni"
type input "[PERSON_NAME][GEOGRAPHIC_DATA]"
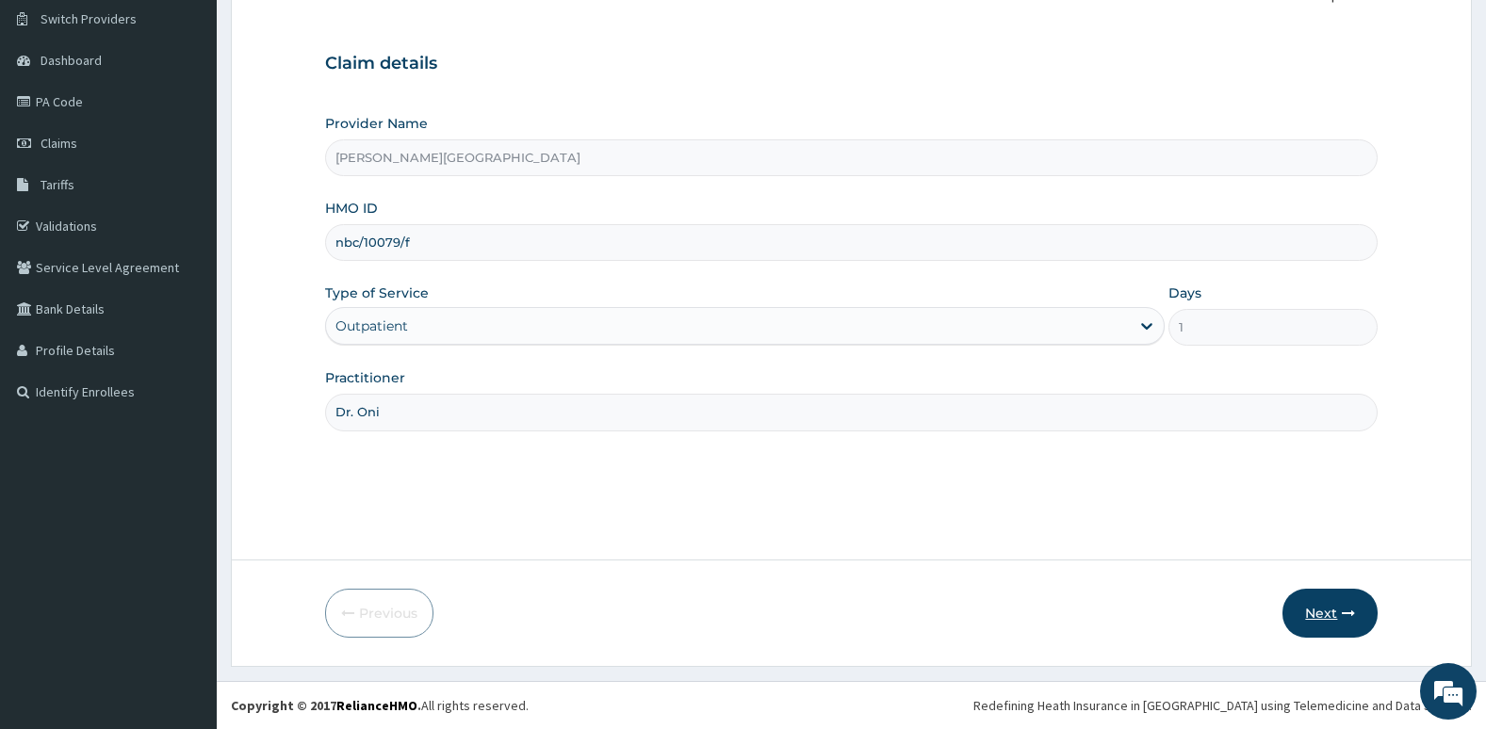
click at [1347, 600] on button "Next" at bounding box center [1329, 613] width 95 height 49
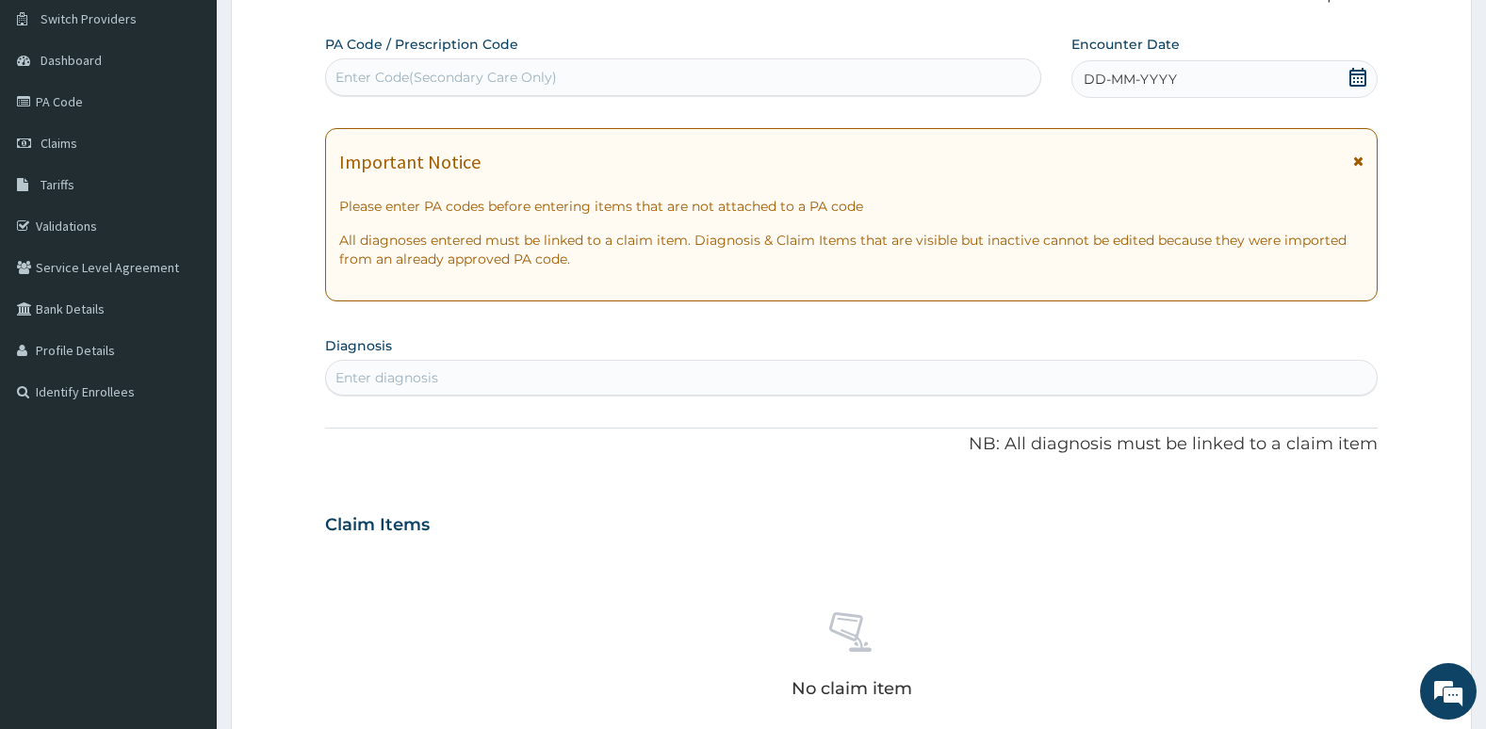
click at [1349, 74] on icon at bounding box center [1357, 77] width 19 height 19
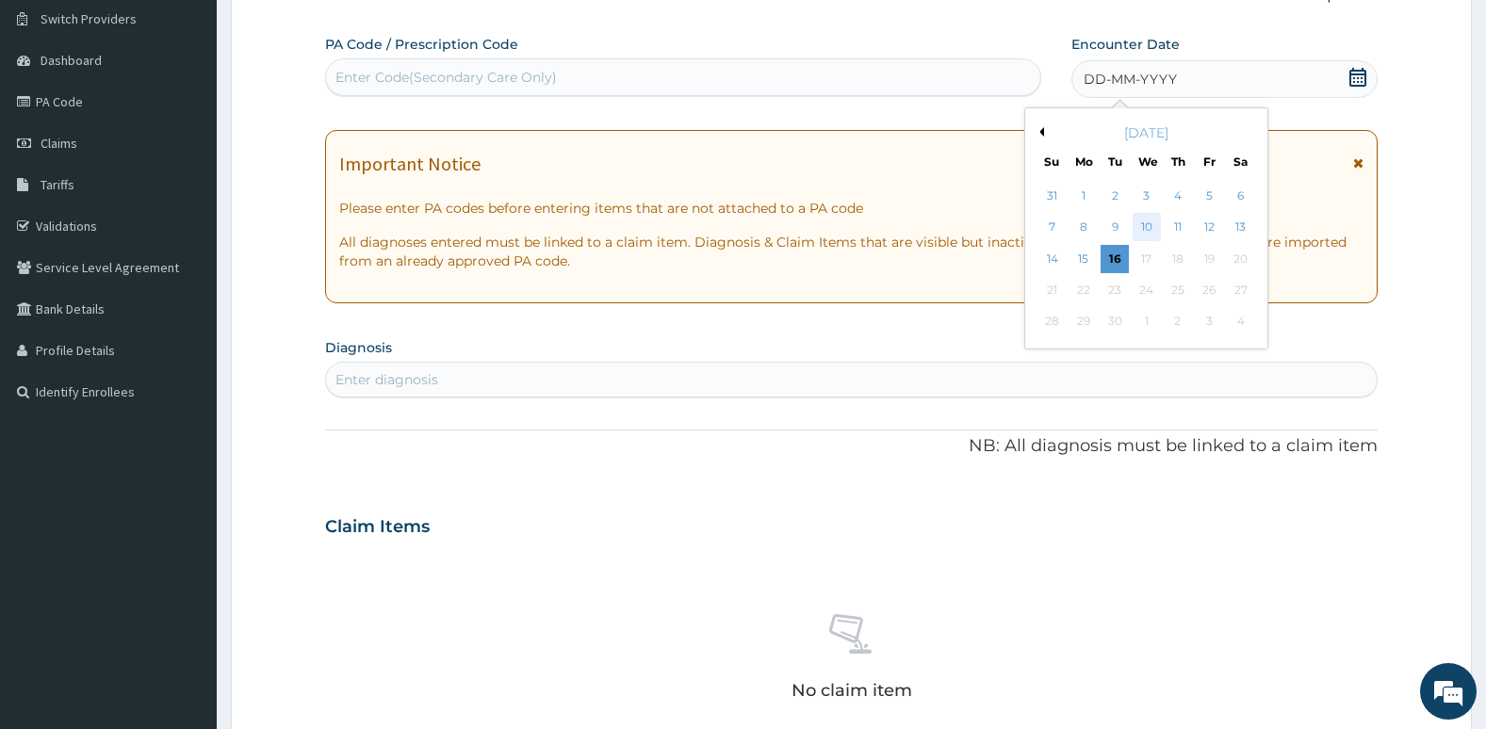
click at [1141, 236] on div "10" at bounding box center [1145, 228] width 28 height 28
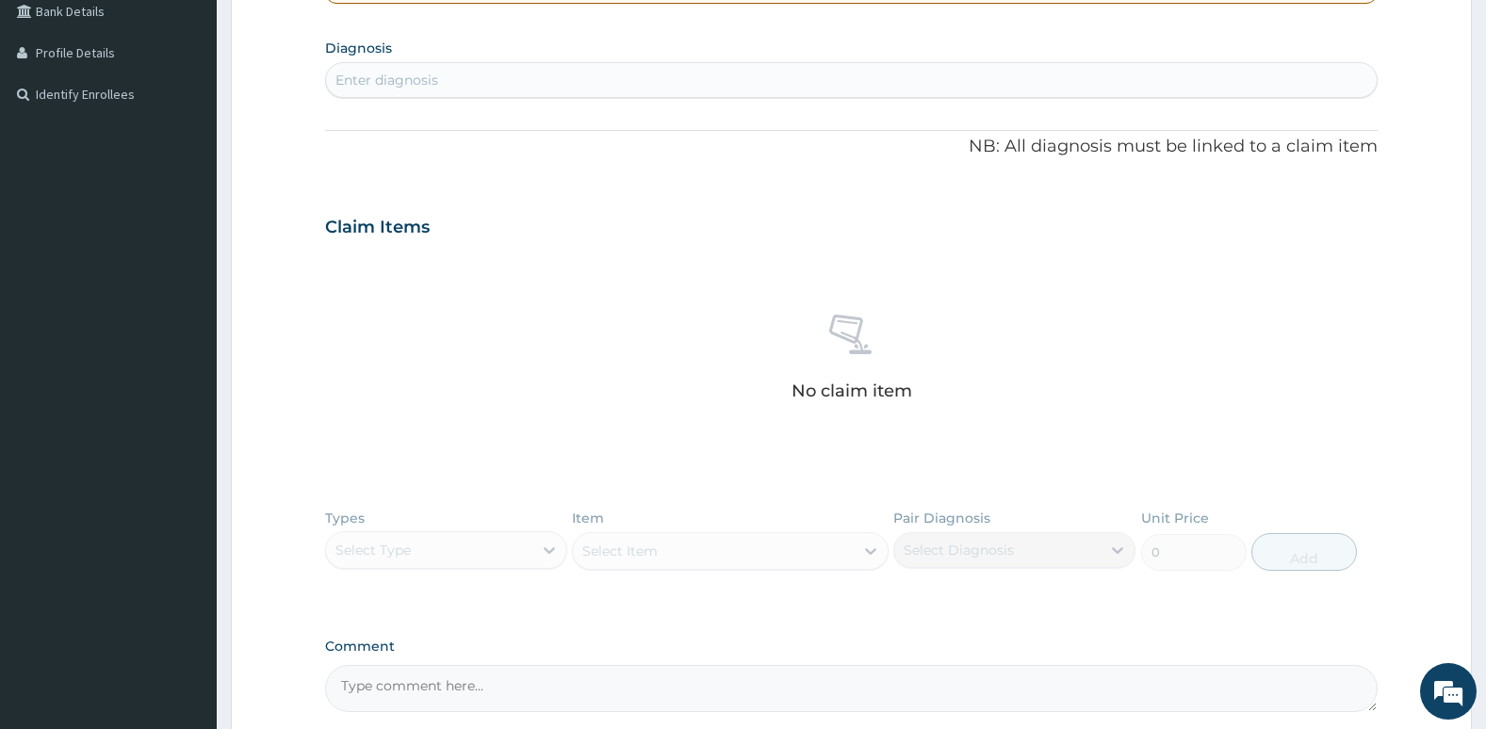
scroll to position [447, 0]
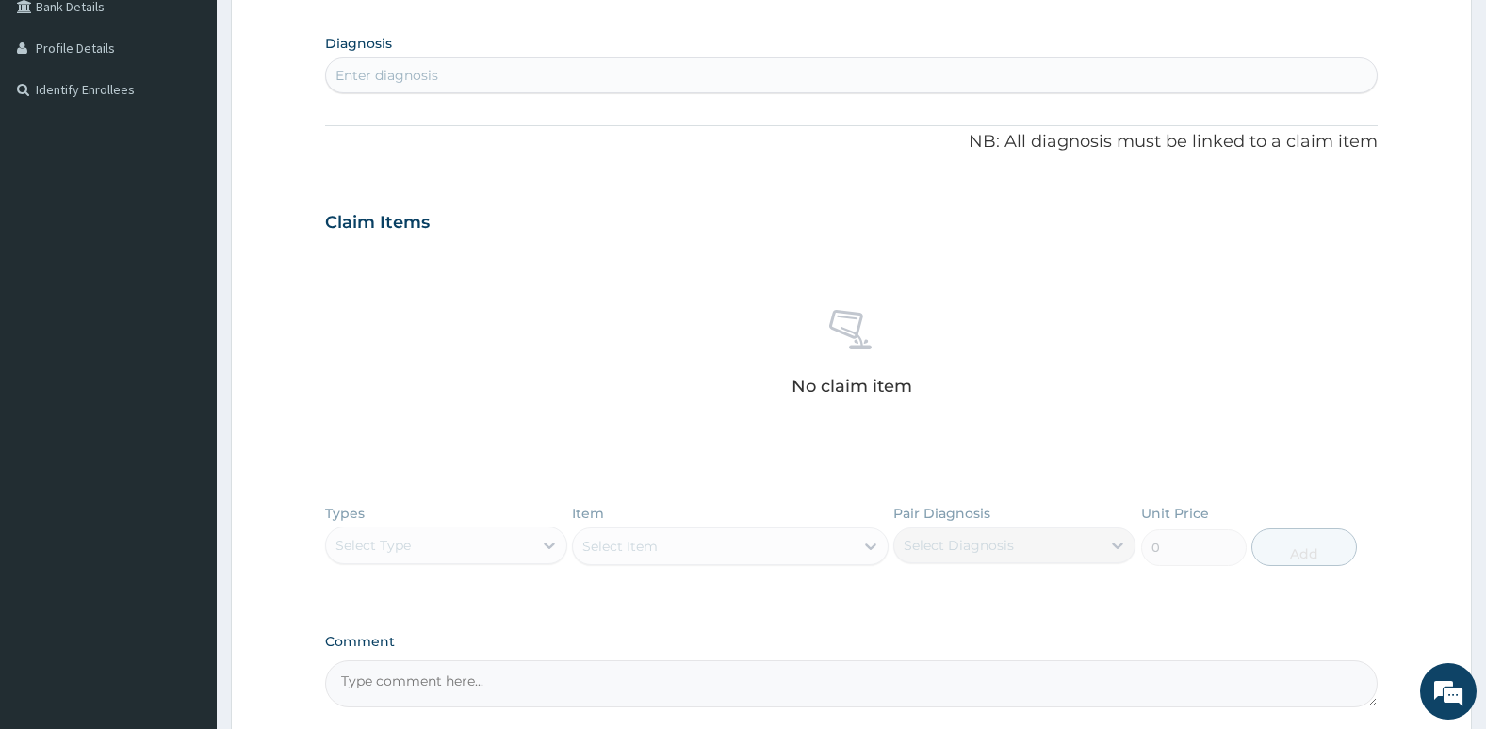
click at [844, 70] on div "Enter diagnosis" at bounding box center [851, 75] width 1051 height 30
type input "upper resp"
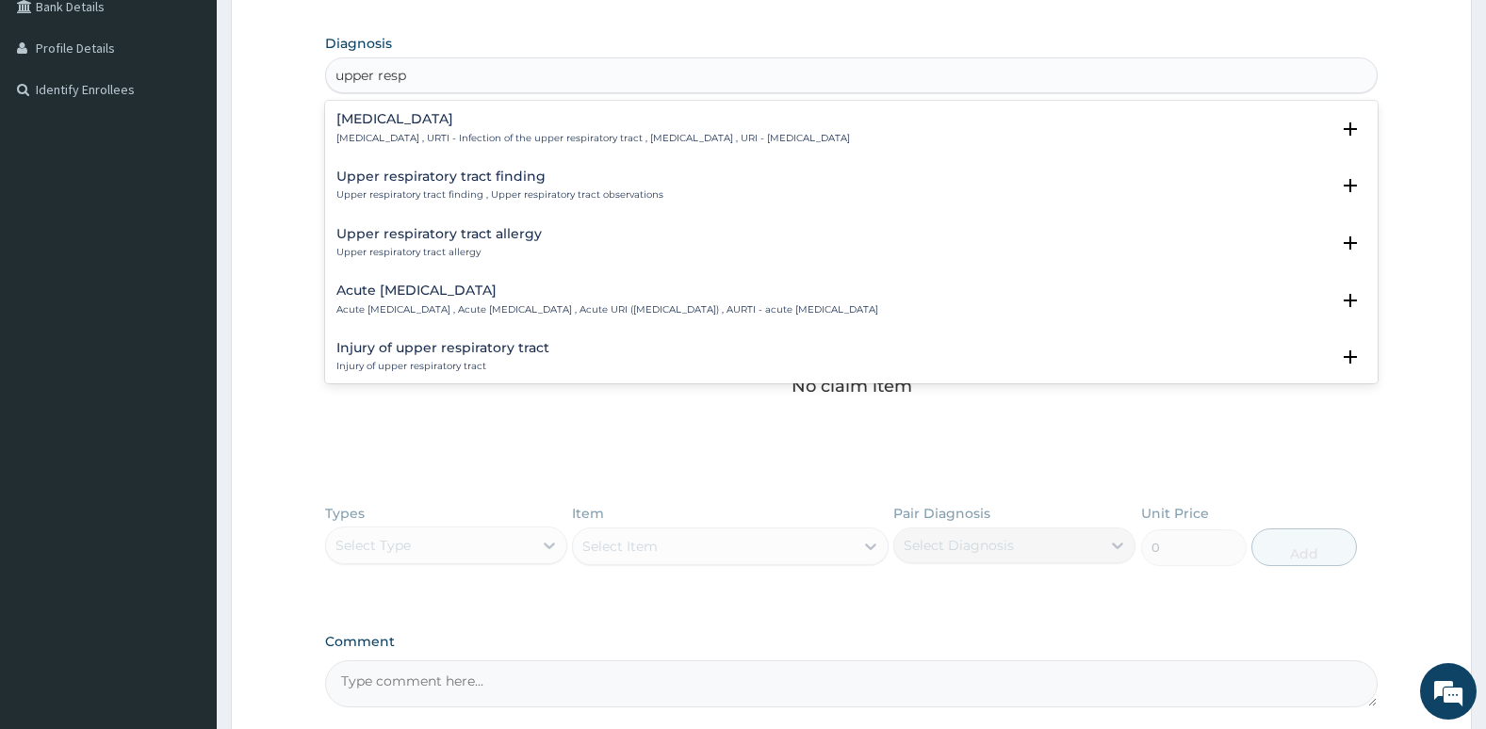
click at [744, 294] on h4 "Acute [MEDICAL_DATA]" at bounding box center [607, 291] width 542 height 14
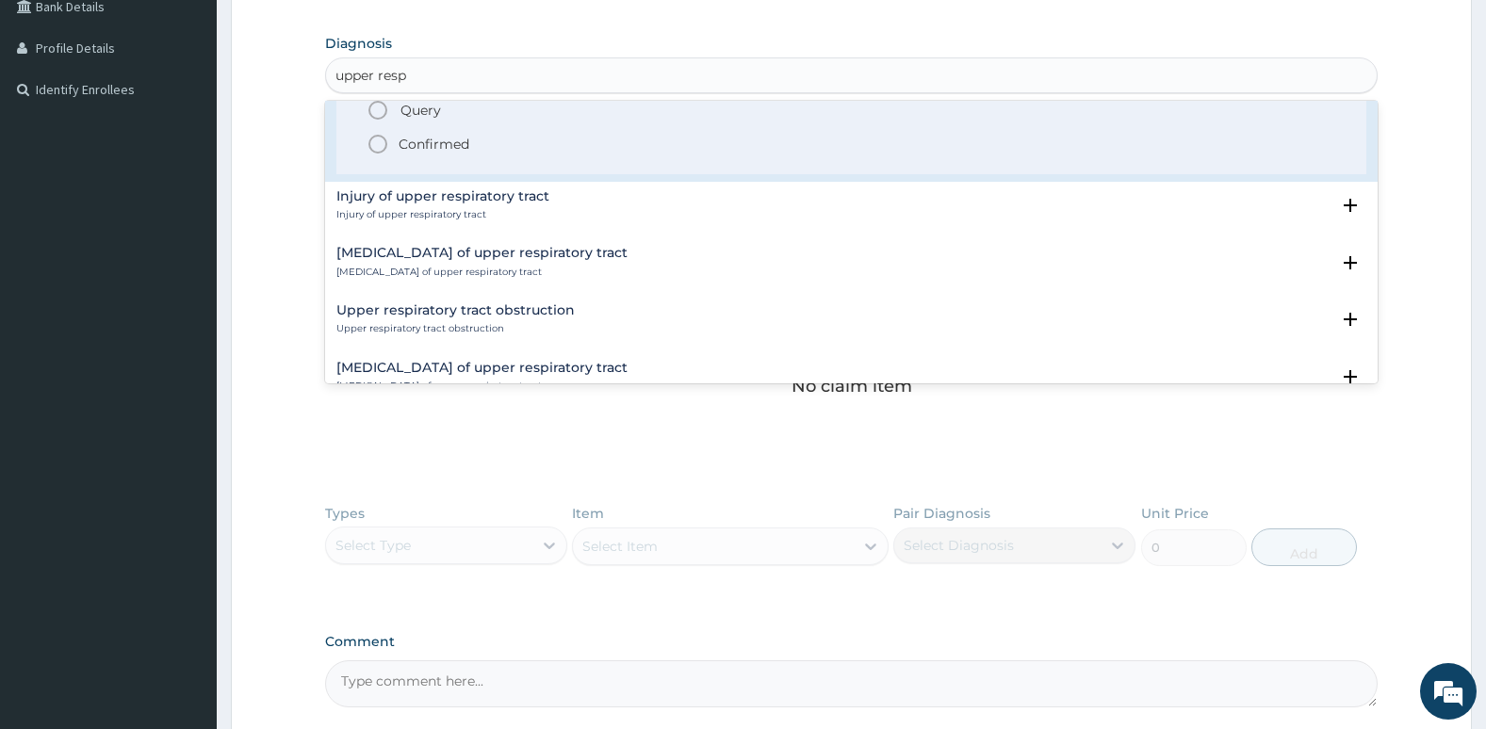
scroll to position [274, 0]
click at [379, 146] on icon "status option filled" at bounding box center [377, 141] width 23 height 23
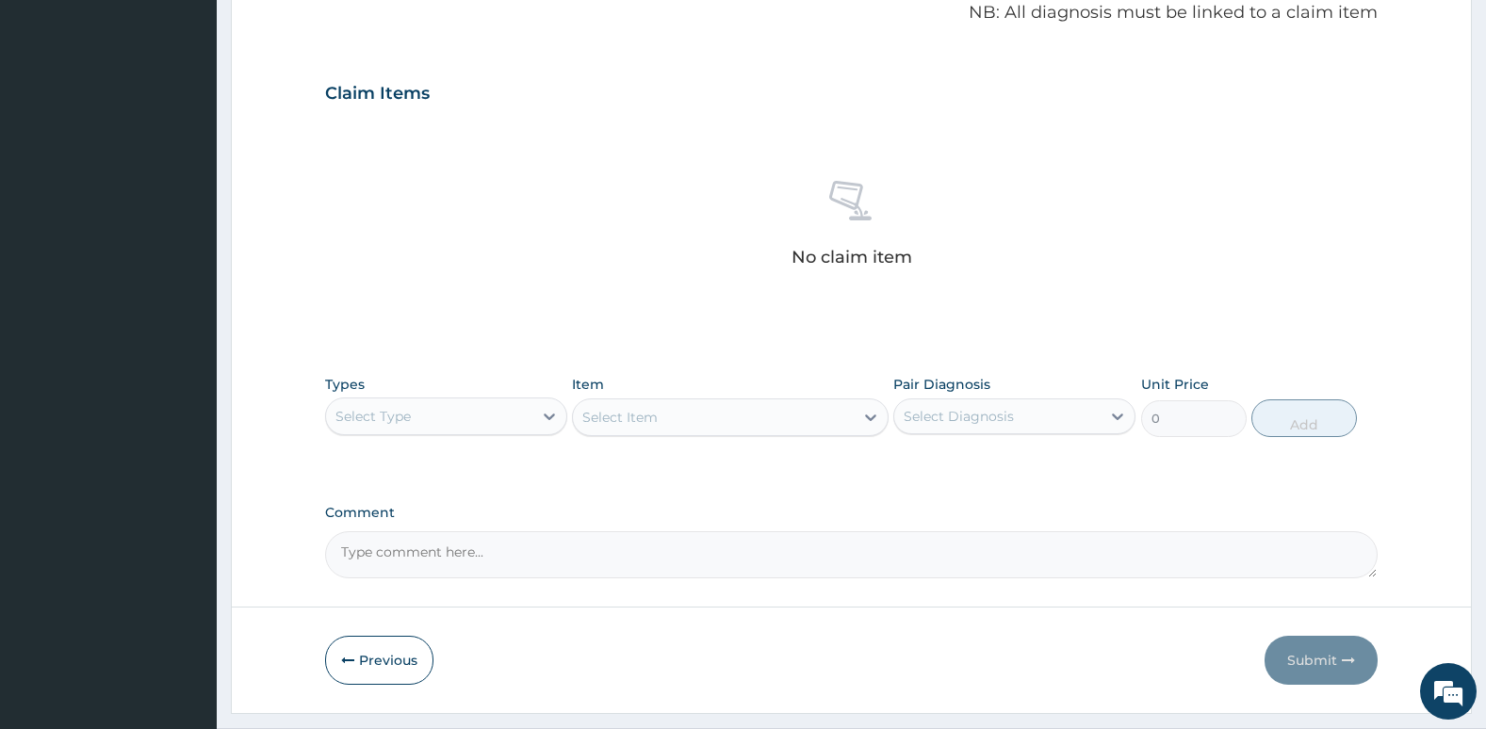
scroll to position [629, 0]
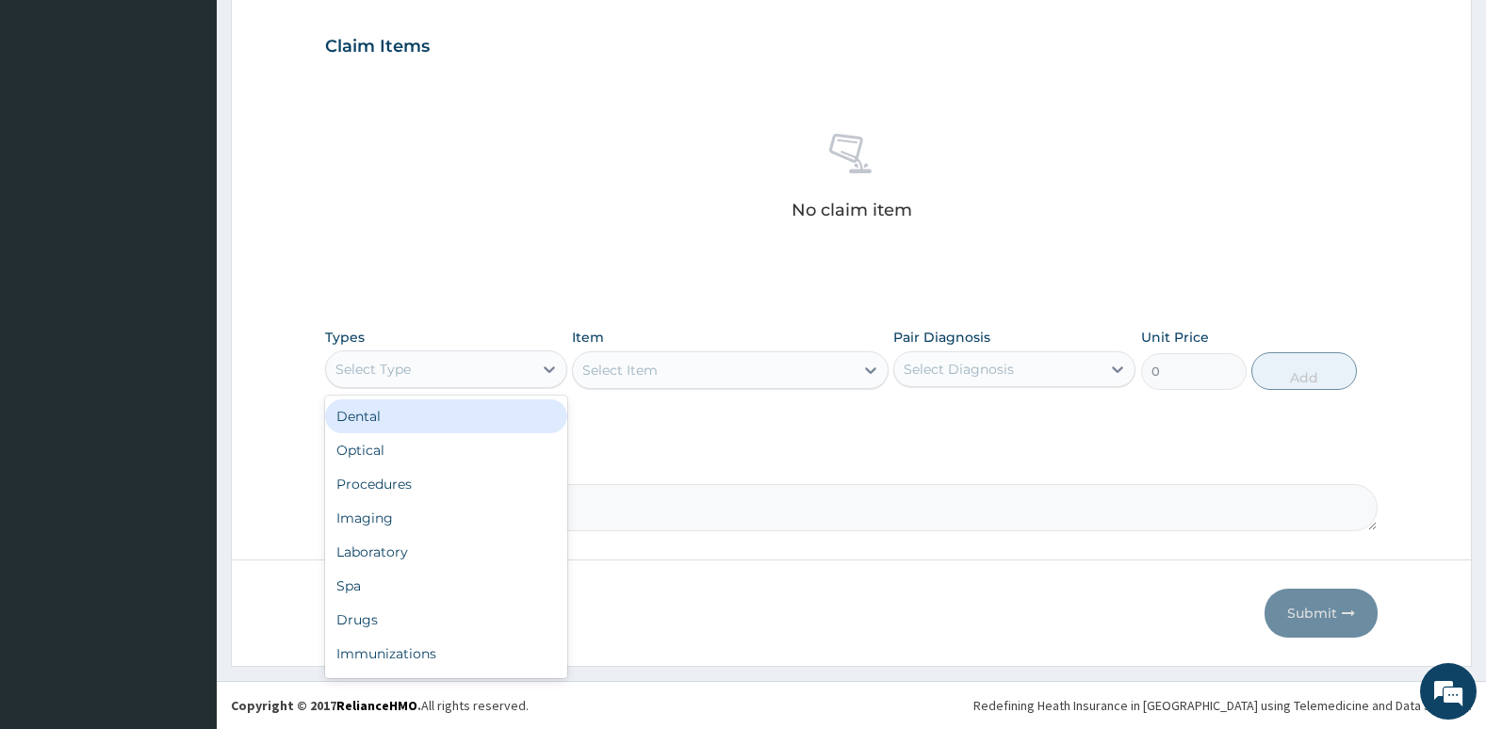
click at [424, 378] on div "Select Type" at bounding box center [429, 369] width 206 height 30
drag, startPoint x: 418, startPoint y: 482, endPoint x: 926, endPoint y: 342, distance: 526.8
click at [926, 342] on div "Types option Dental focused, 1 of 10. 10 results available. Use Up and Down to …" at bounding box center [851, 358] width 1053 height 81
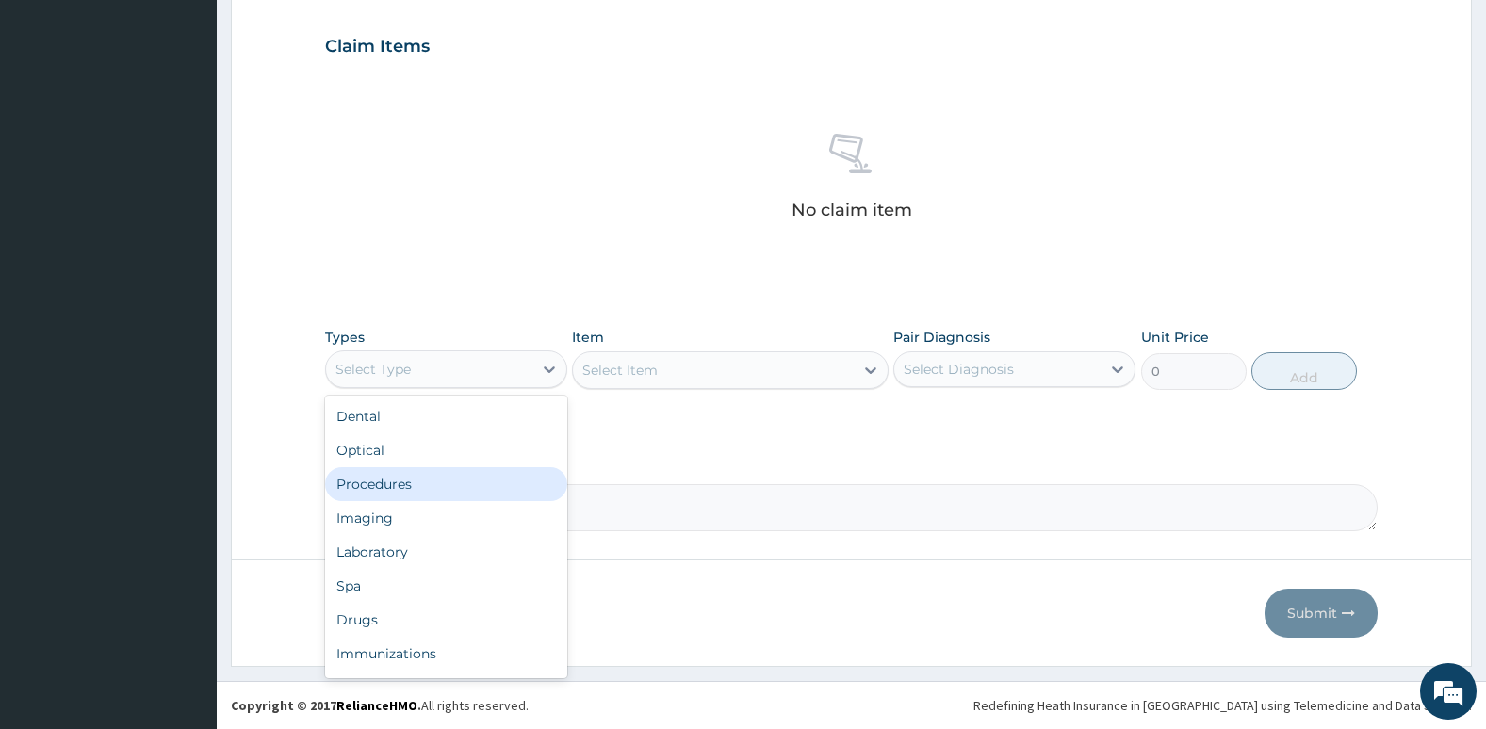
click at [451, 496] on div "Procedures" at bounding box center [446, 484] width 242 height 34
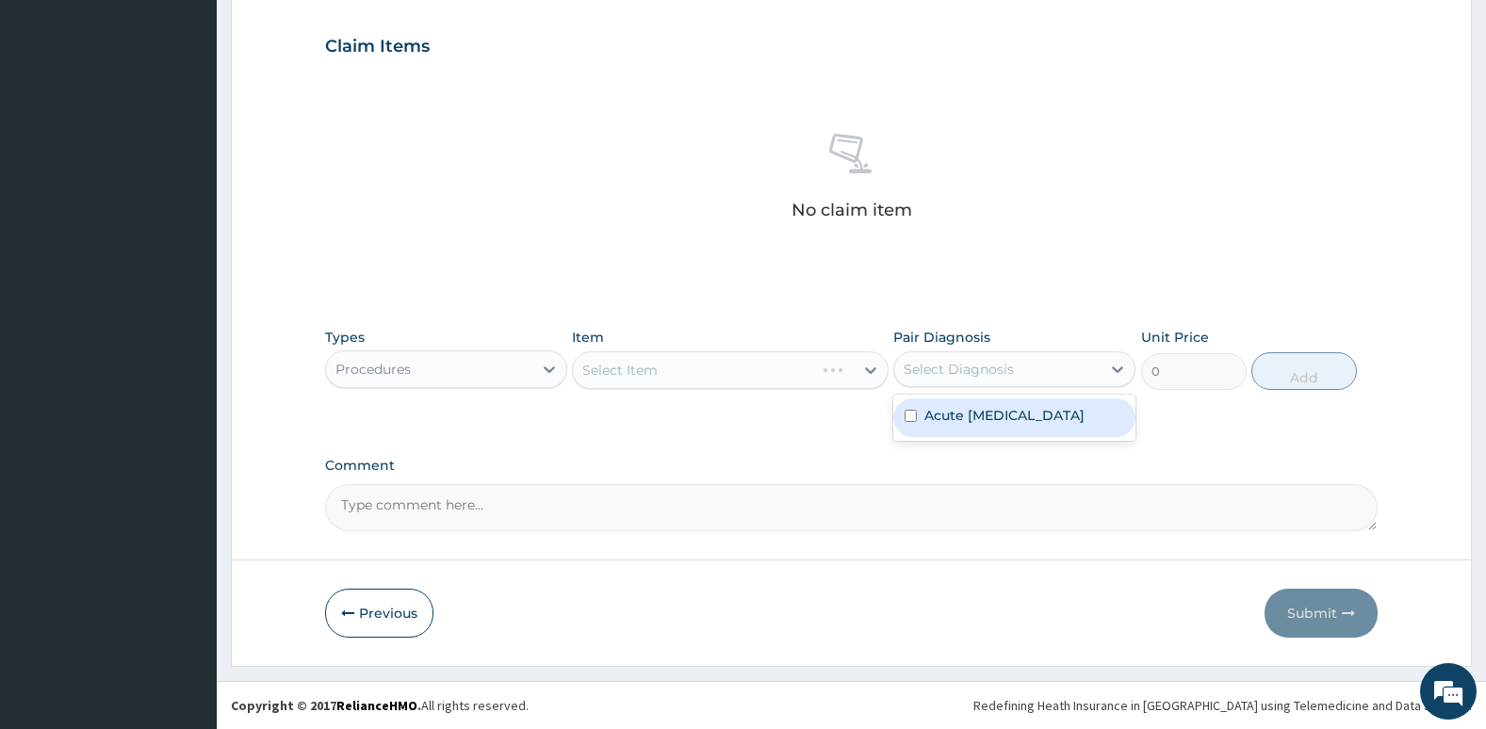
click at [954, 374] on div "Select Diagnosis" at bounding box center [958, 369] width 110 height 19
click at [921, 434] on div "Acute upper respiratory infection" at bounding box center [1014, 417] width 242 height 39
checkbox input "true"
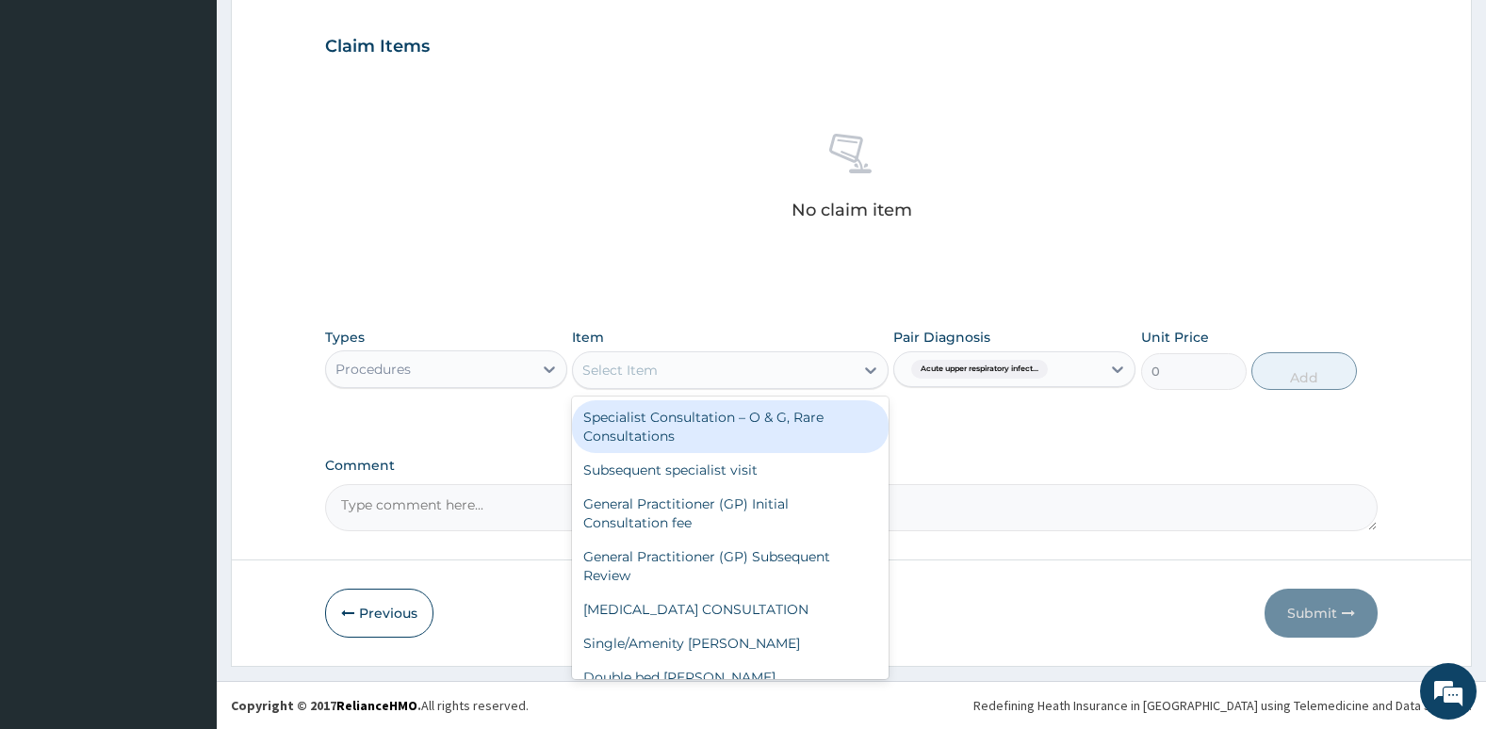
click at [837, 368] on div "Select Item" at bounding box center [713, 370] width 280 height 30
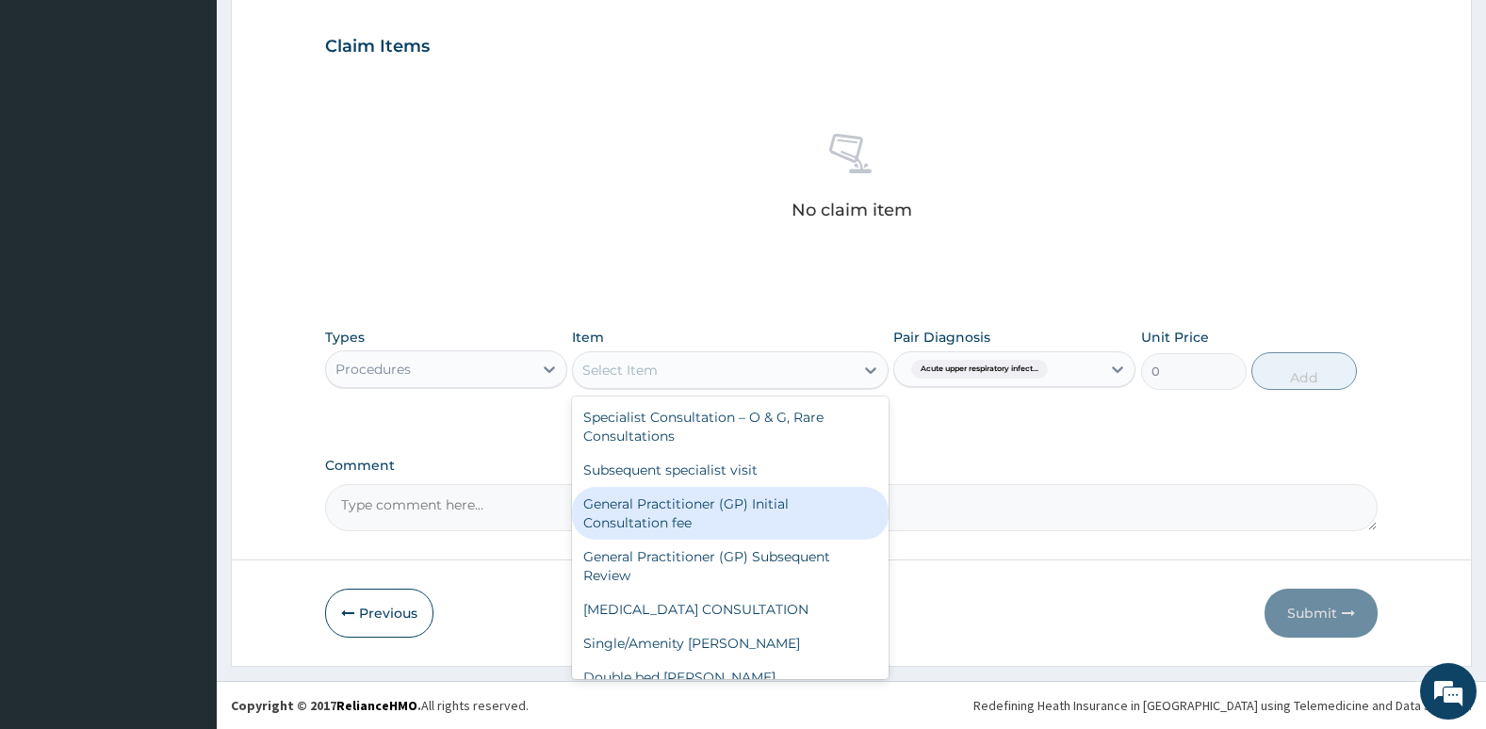
click at [809, 527] on div "General Practitioner (GP) Initial Consultation fee" at bounding box center [730, 513] width 316 height 53
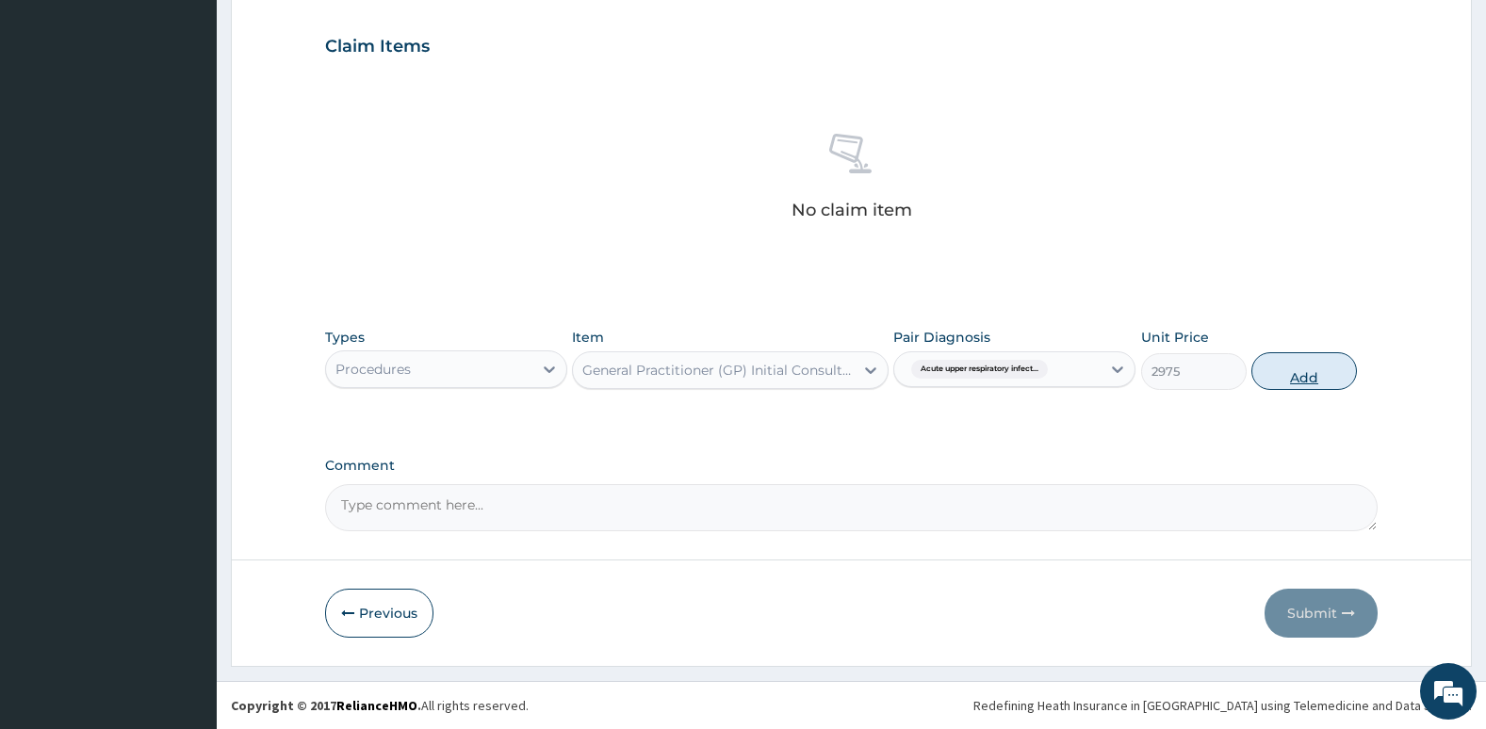
click at [1308, 382] on button "Add" at bounding box center [1304, 371] width 106 height 38
type input "0"
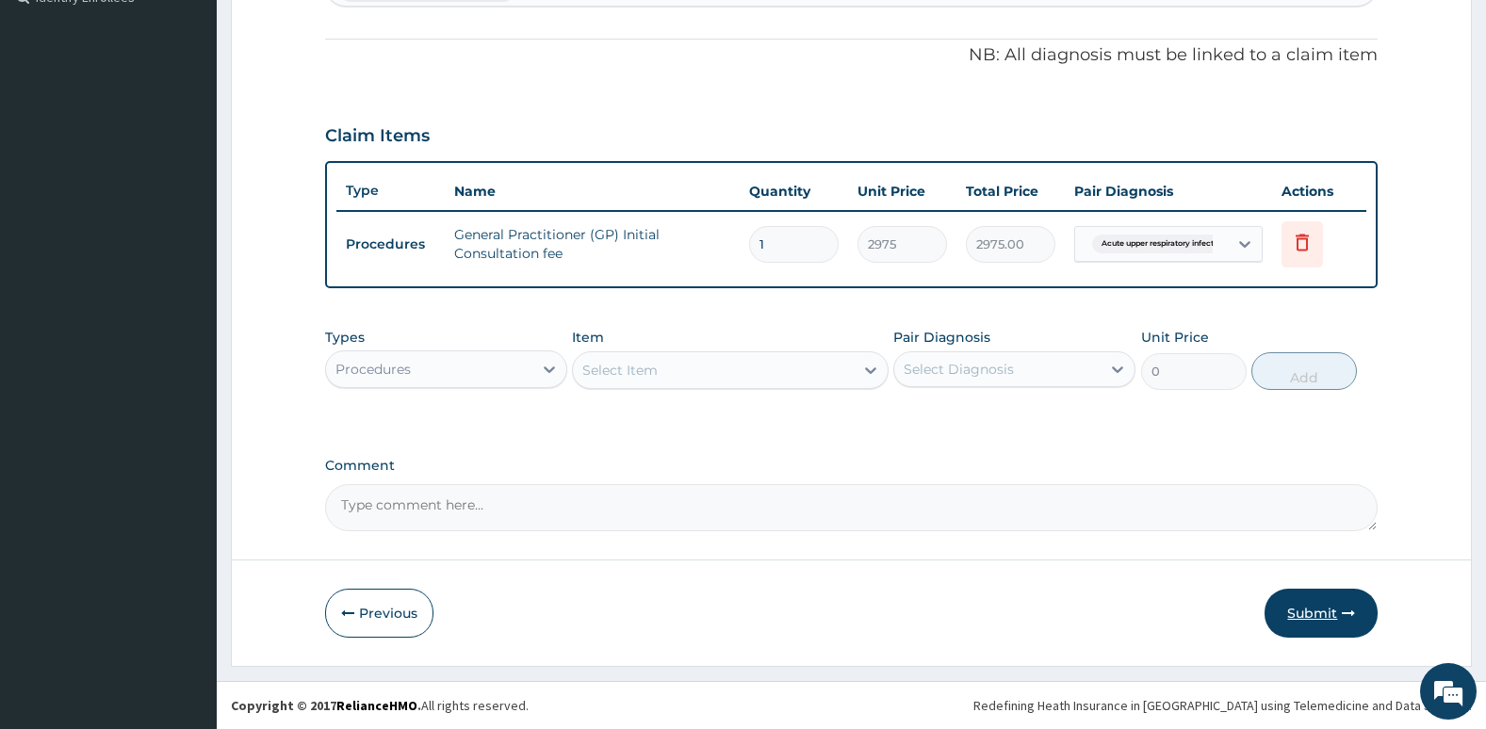
click at [1299, 609] on button "Submit" at bounding box center [1320, 613] width 113 height 49
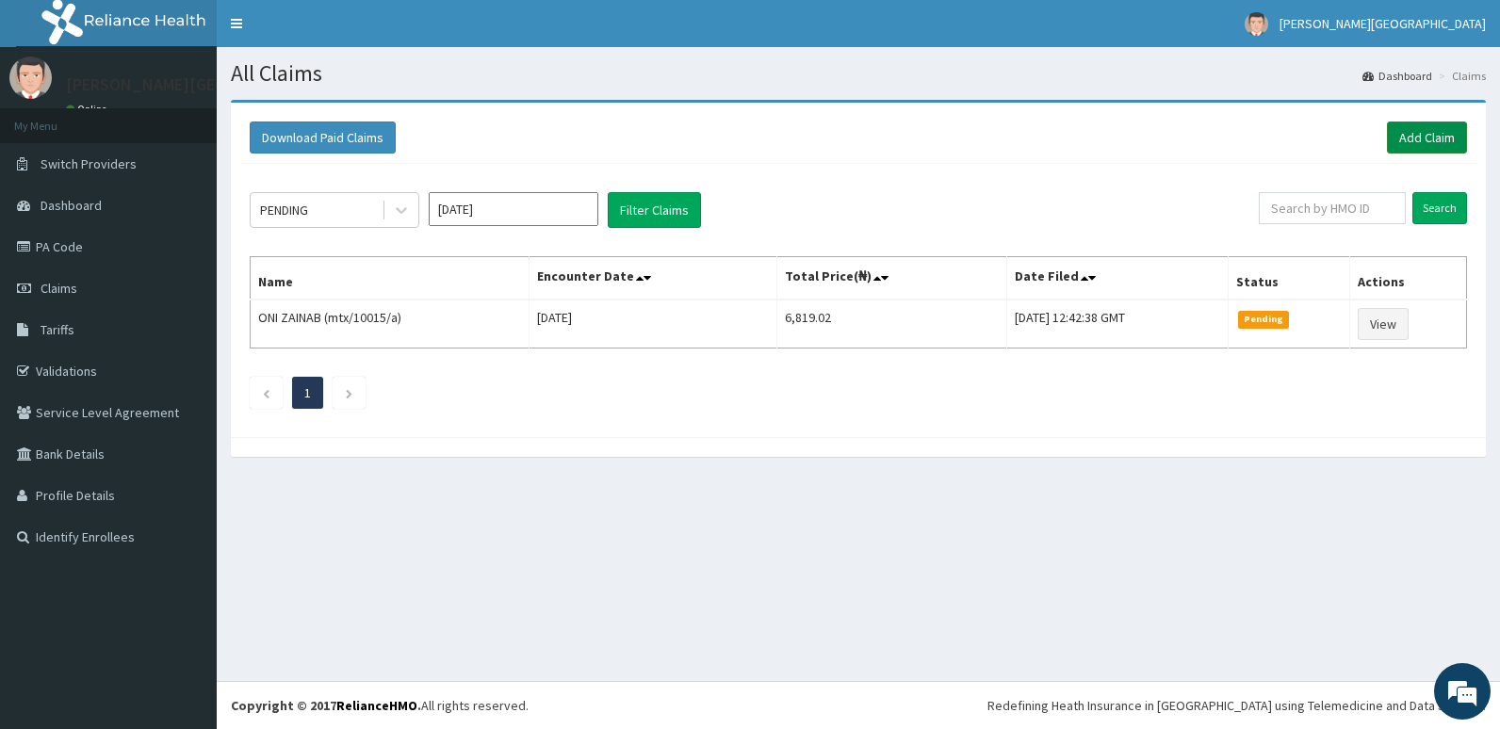
click at [1433, 137] on link "Add Claim" at bounding box center [1427, 138] width 80 height 32
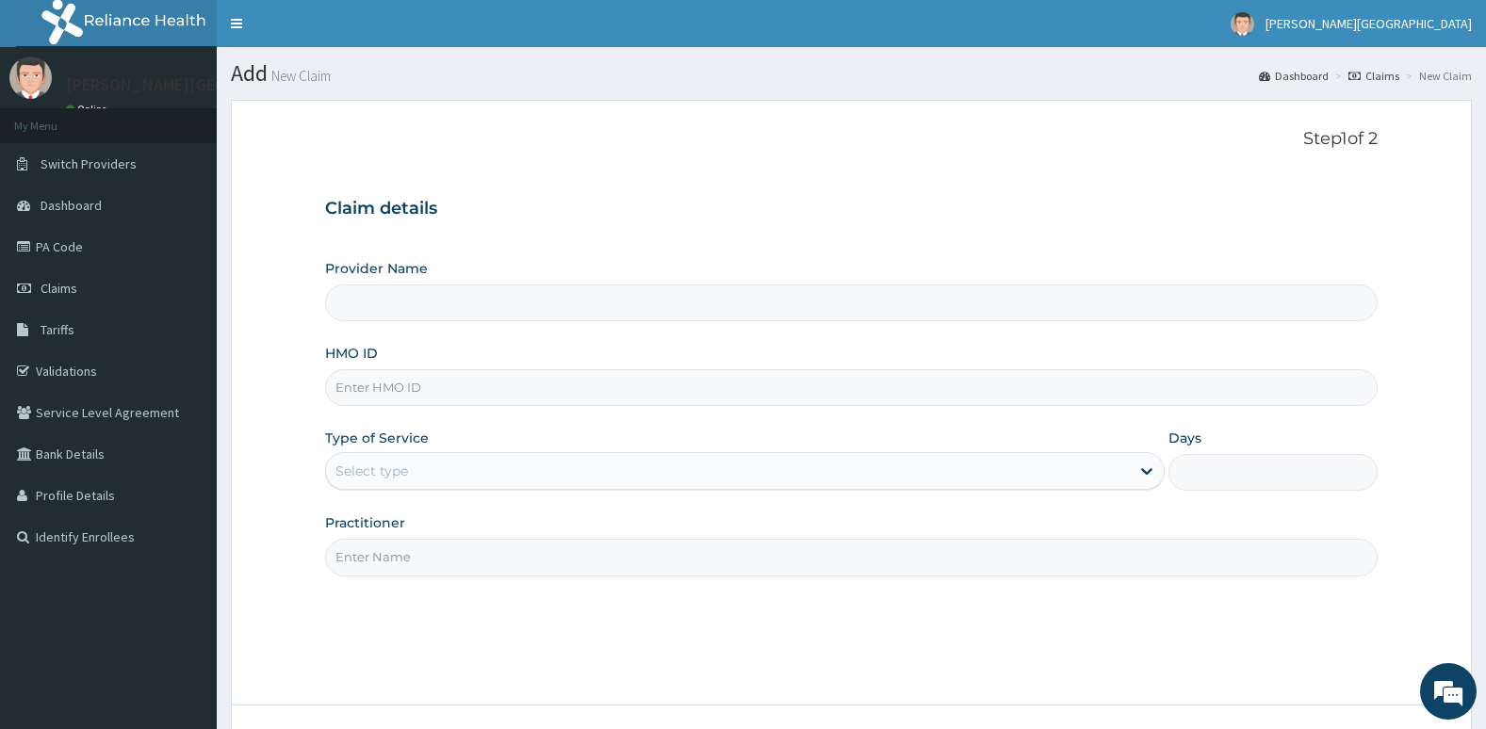
type input "[PERSON_NAME][GEOGRAPHIC_DATA]"
click at [609, 386] on input "HMO ID" at bounding box center [851, 387] width 1053 height 37
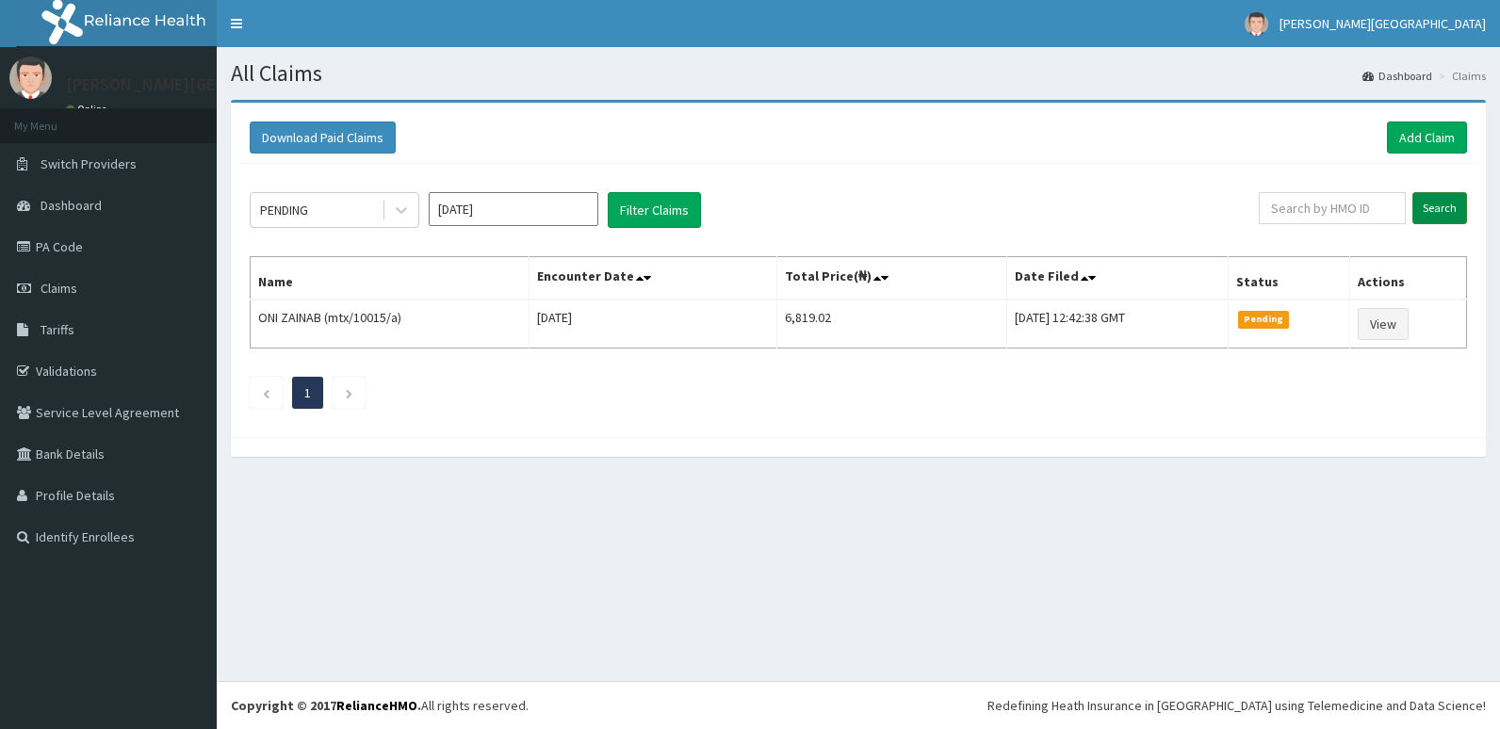
click at [1444, 201] on input "Search" at bounding box center [1439, 208] width 55 height 32
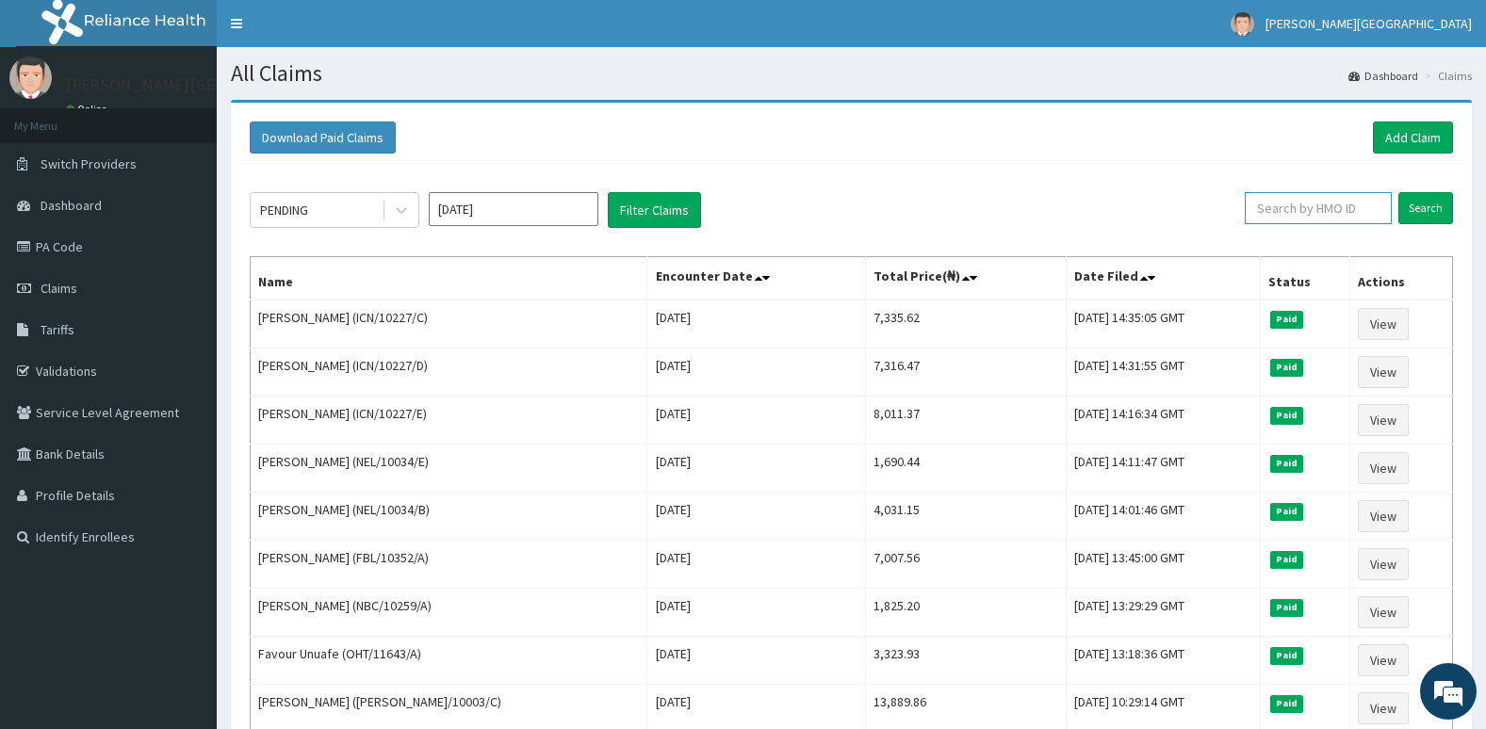
click at [1308, 207] on input "text" at bounding box center [1317, 208] width 147 height 32
type input "[PERSON_NAME]/10003/d"
click at [1403, 209] on input "Search" at bounding box center [1425, 208] width 55 height 32
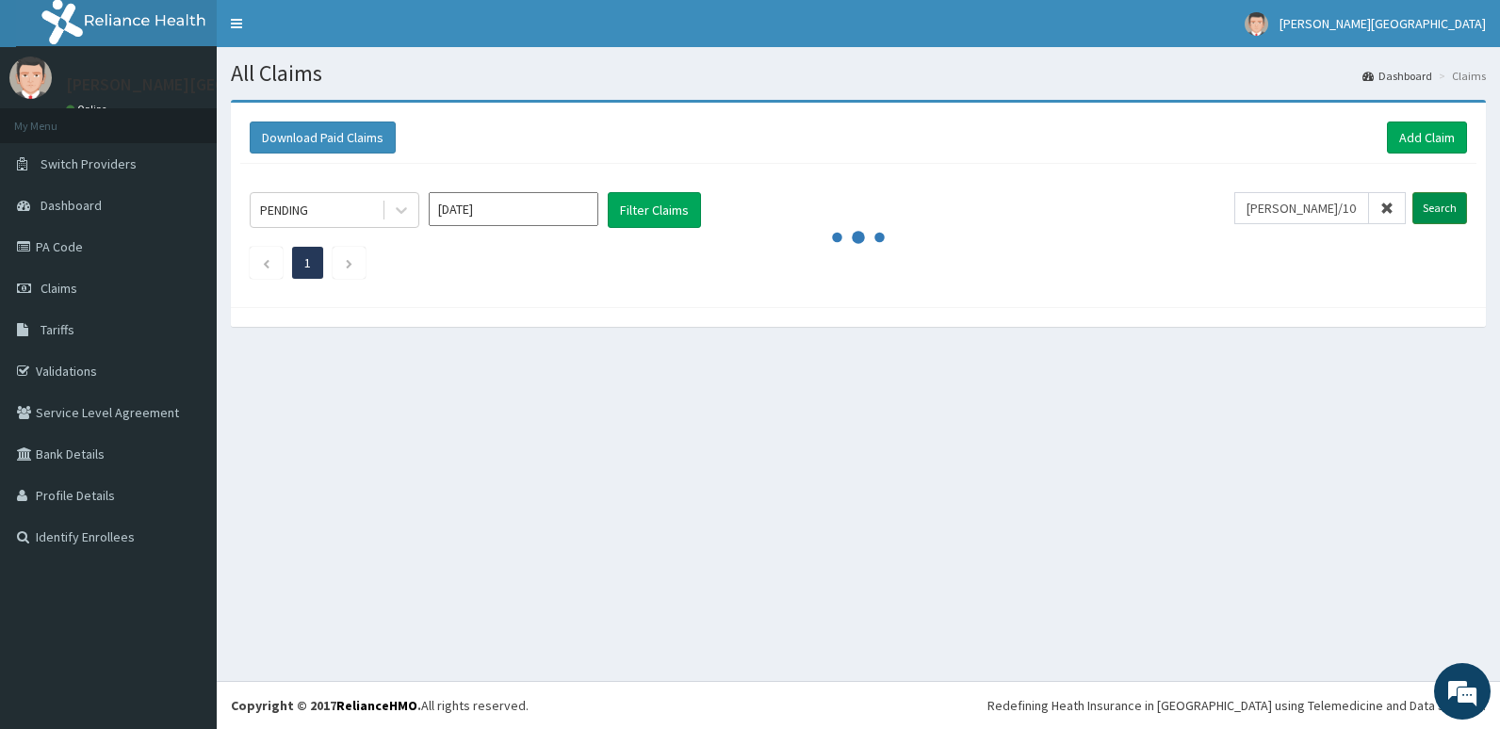
click at [1403, 209] on span at bounding box center [1387, 208] width 37 height 32
click at [1403, 209] on input "text" at bounding box center [1332, 208] width 147 height 32
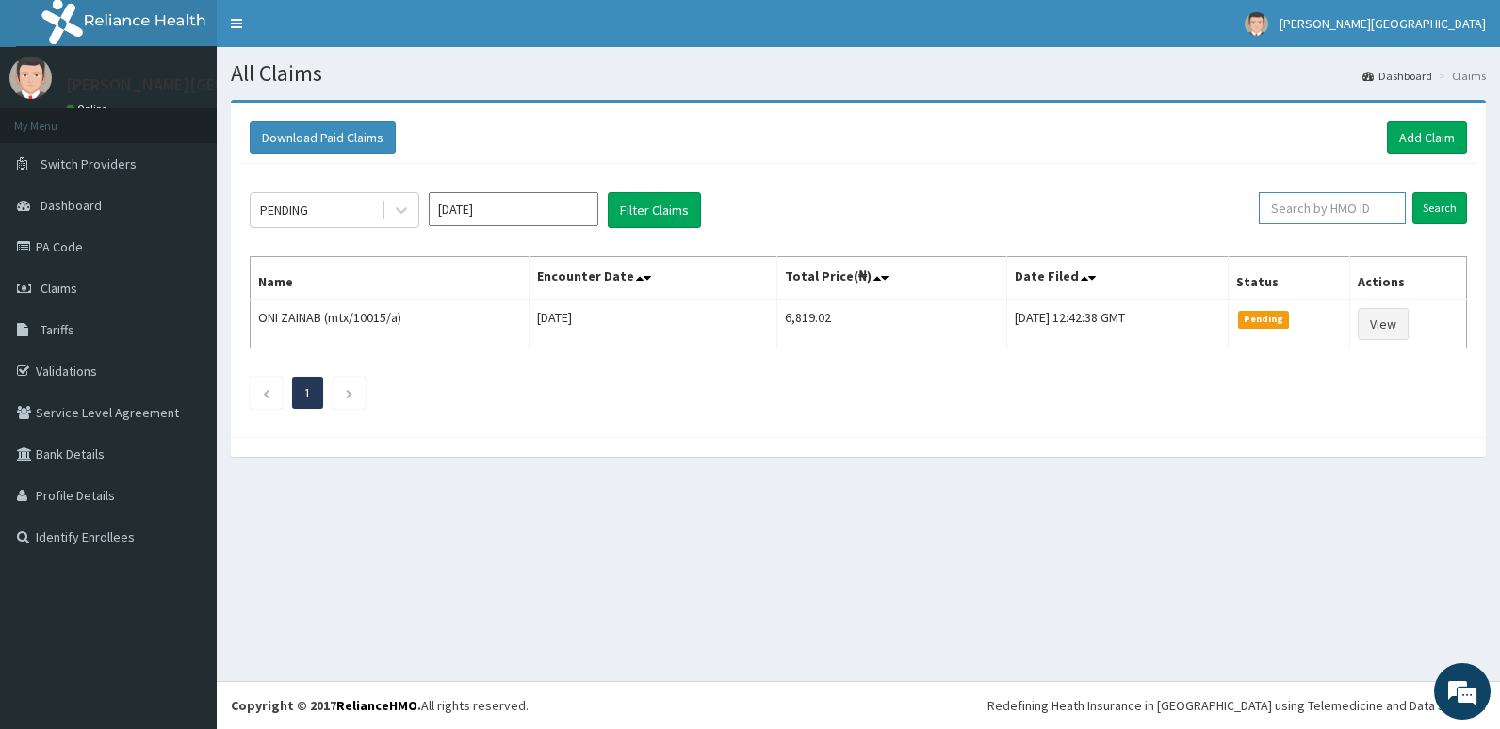
click at [1357, 210] on input "text" at bounding box center [1332, 208] width 147 height 32
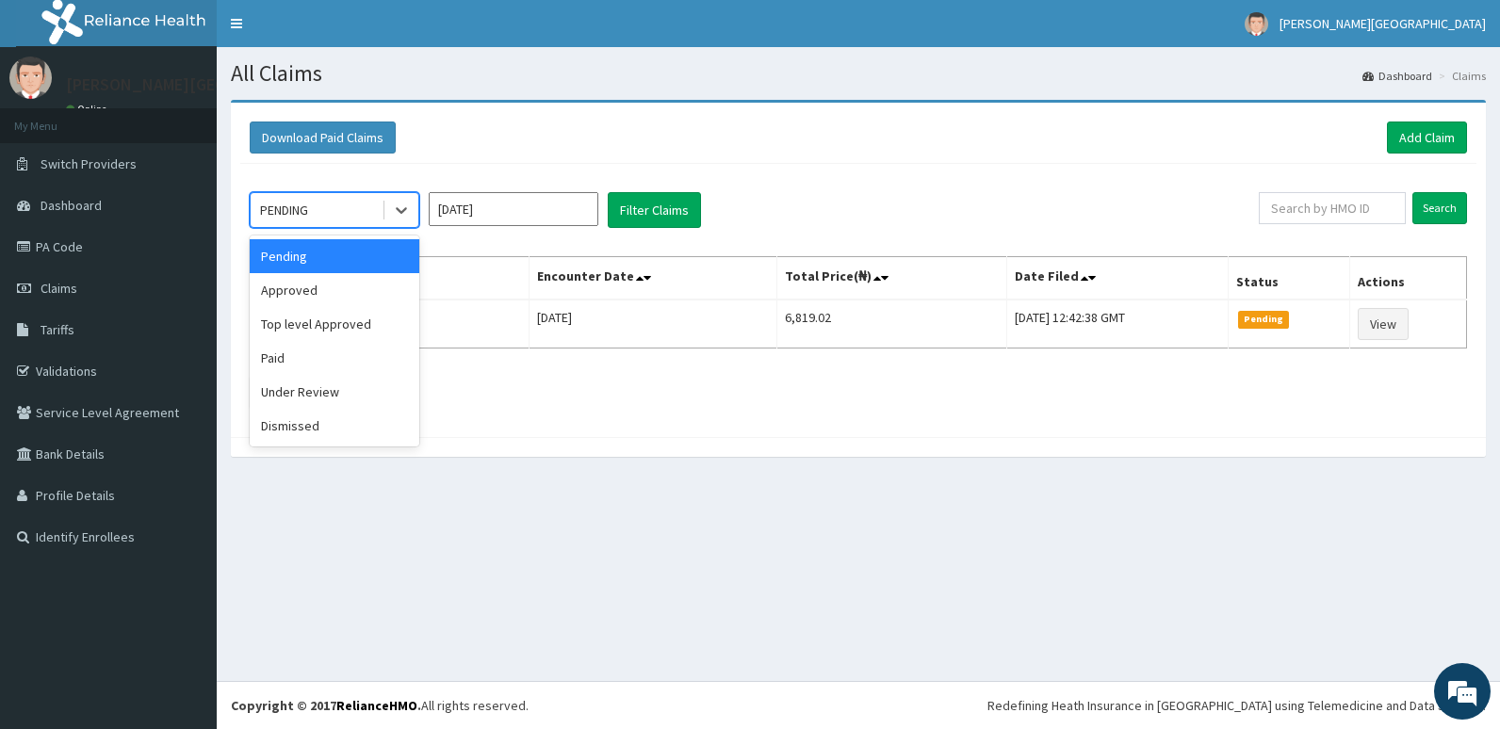
click at [354, 199] on div "PENDING" at bounding box center [316, 210] width 131 height 30
click at [389, 352] on div "Paid" at bounding box center [335, 358] width 170 height 34
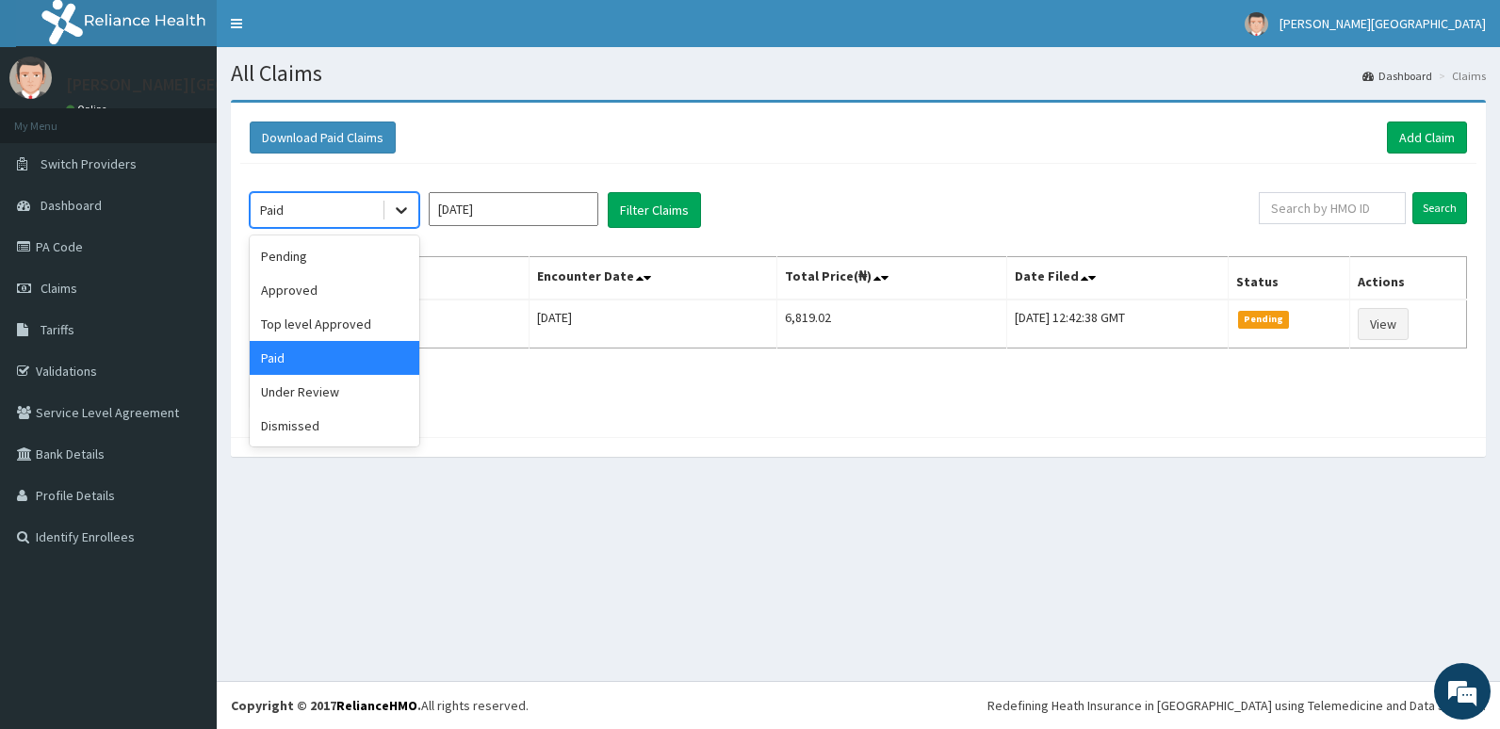
click at [392, 205] on icon at bounding box center [401, 210] width 19 height 19
click at [375, 284] on div "Approved" at bounding box center [335, 290] width 170 height 34
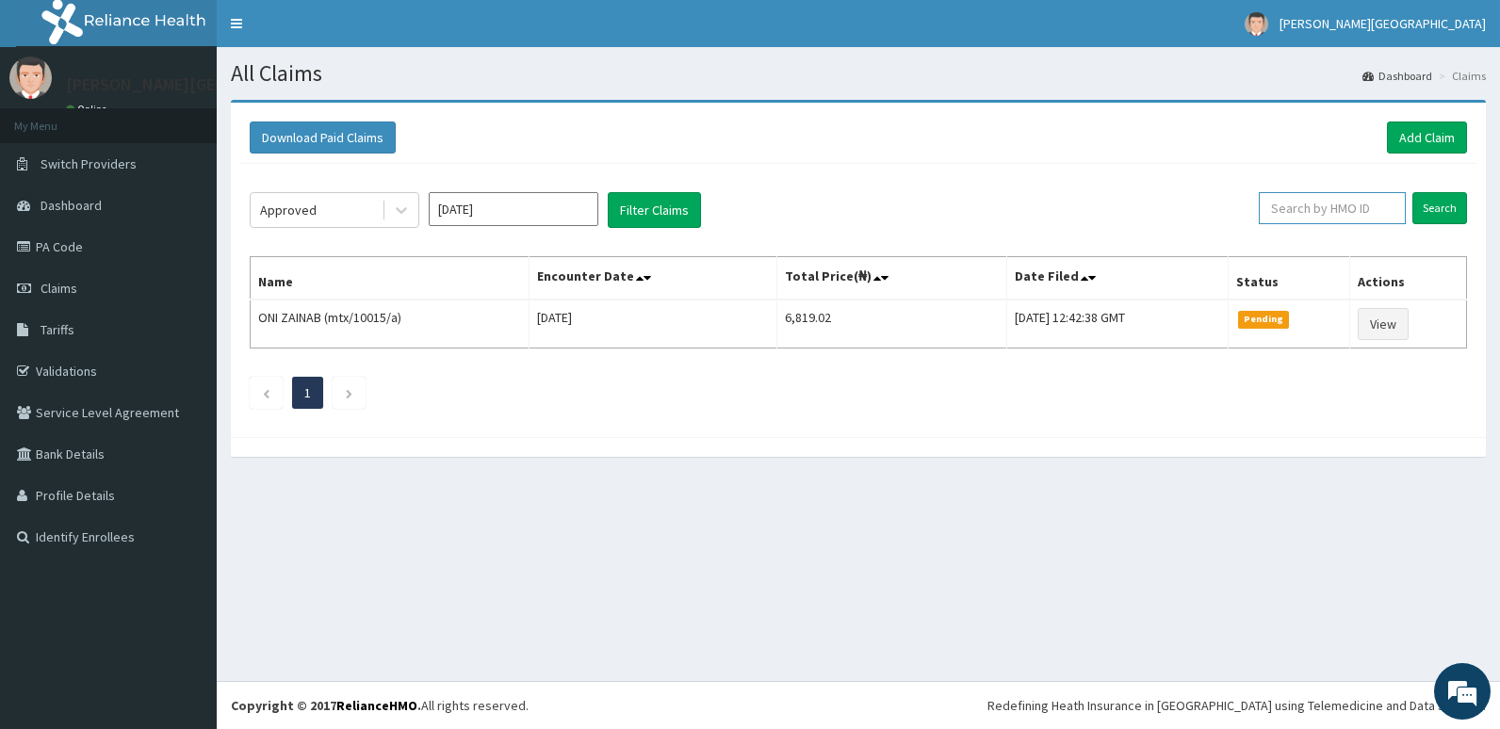
click at [1332, 205] on input "text" at bounding box center [1332, 208] width 147 height 32
type input "[PERSON_NAME]/10003/d"
click at [1445, 211] on input "Search" at bounding box center [1439, 208] width 55 height 32
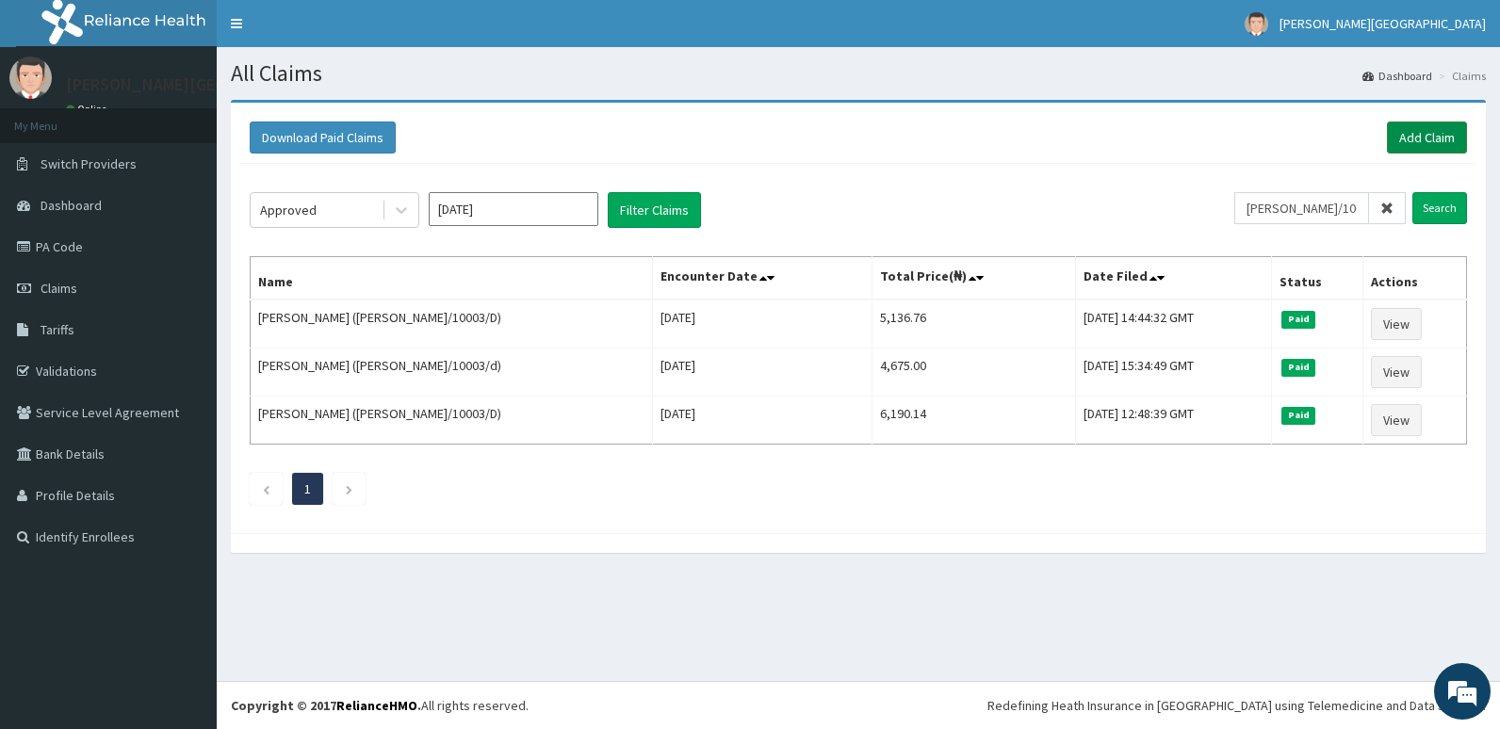
click at [1449, 140] on link "Add Claim" at bounding box center [1427, 138] width 80 height 32
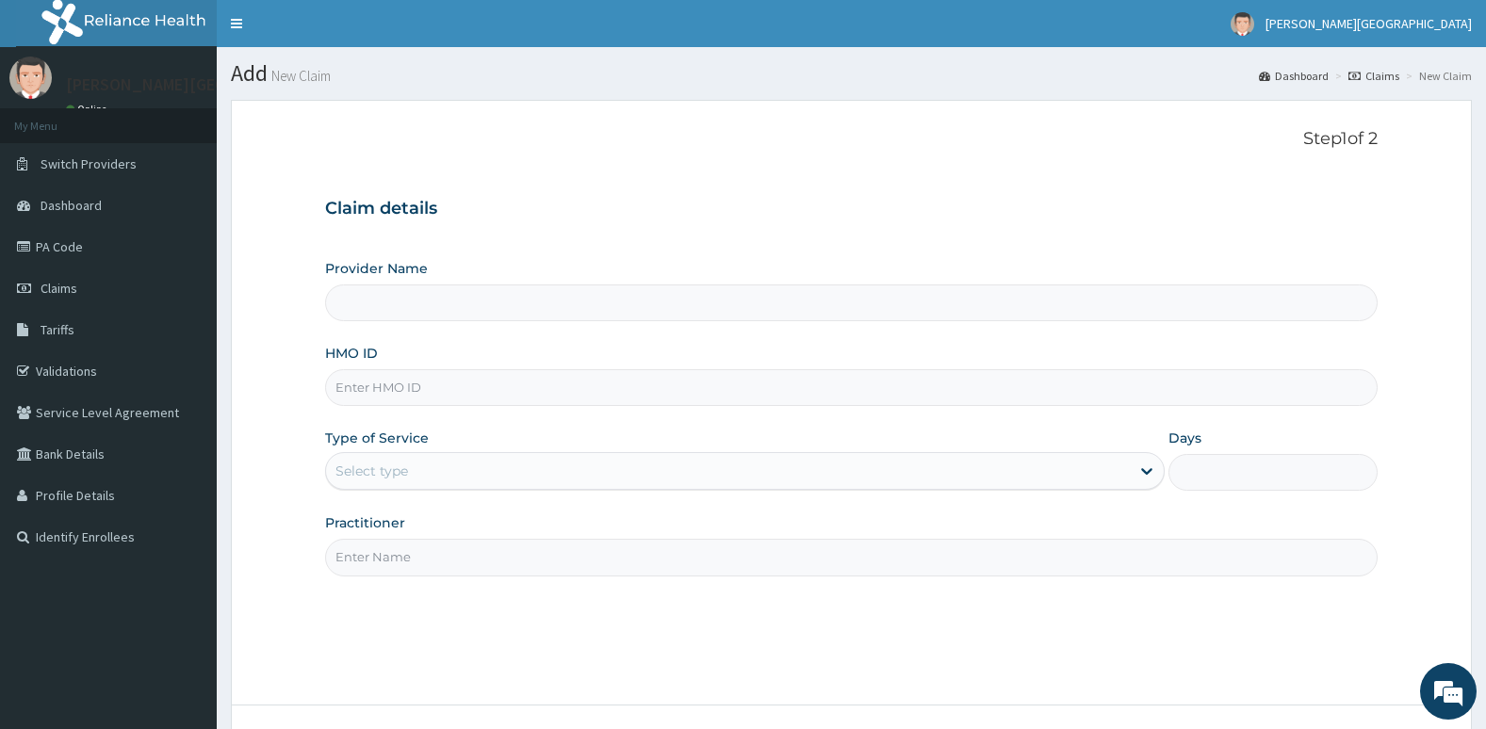
type input "[PERSON_NAME][GEOGRAPHIC_DATA]"
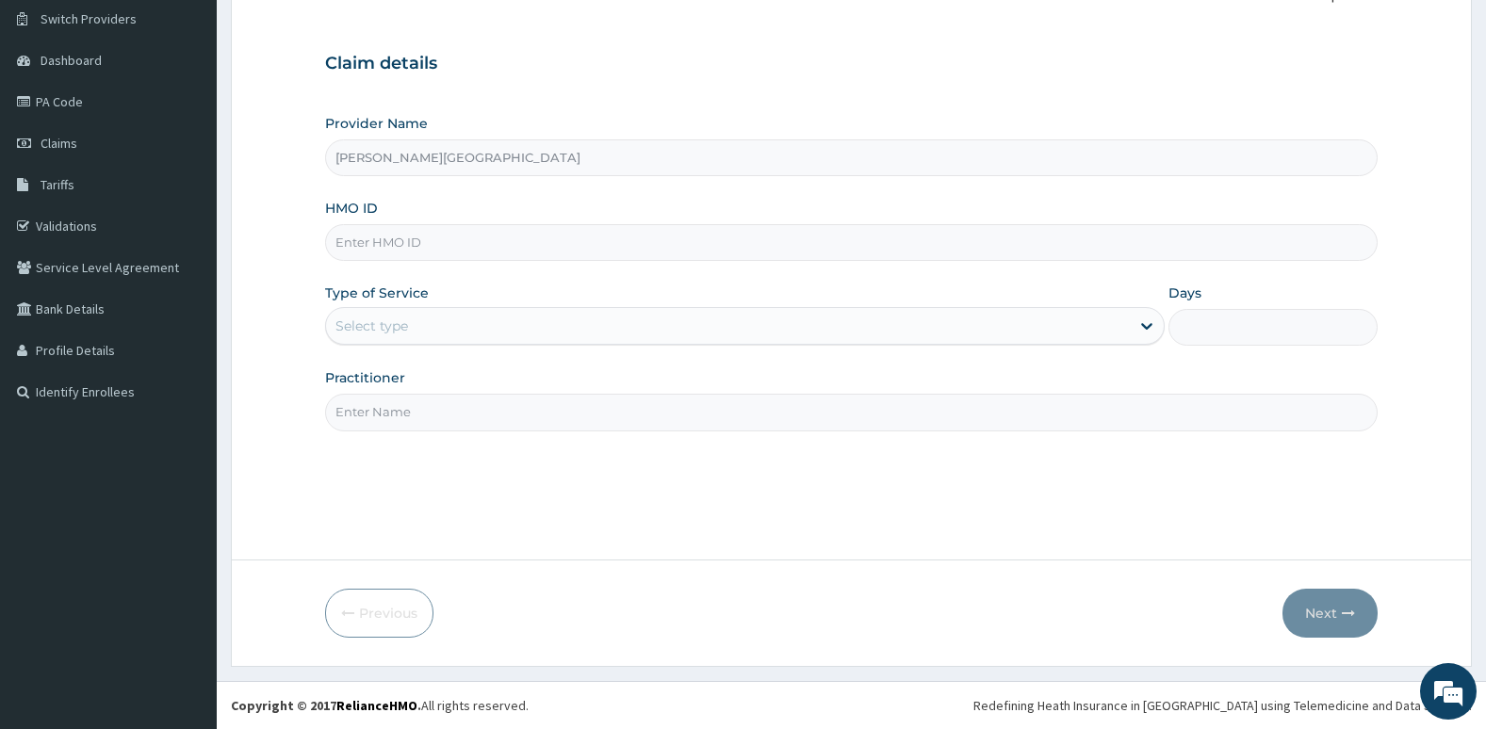
click at [1178, 248] on input "HMO ID" at bounding box center [851, 242] width 1053 height 37
type input "[PERSON_NAME]/10003/d"
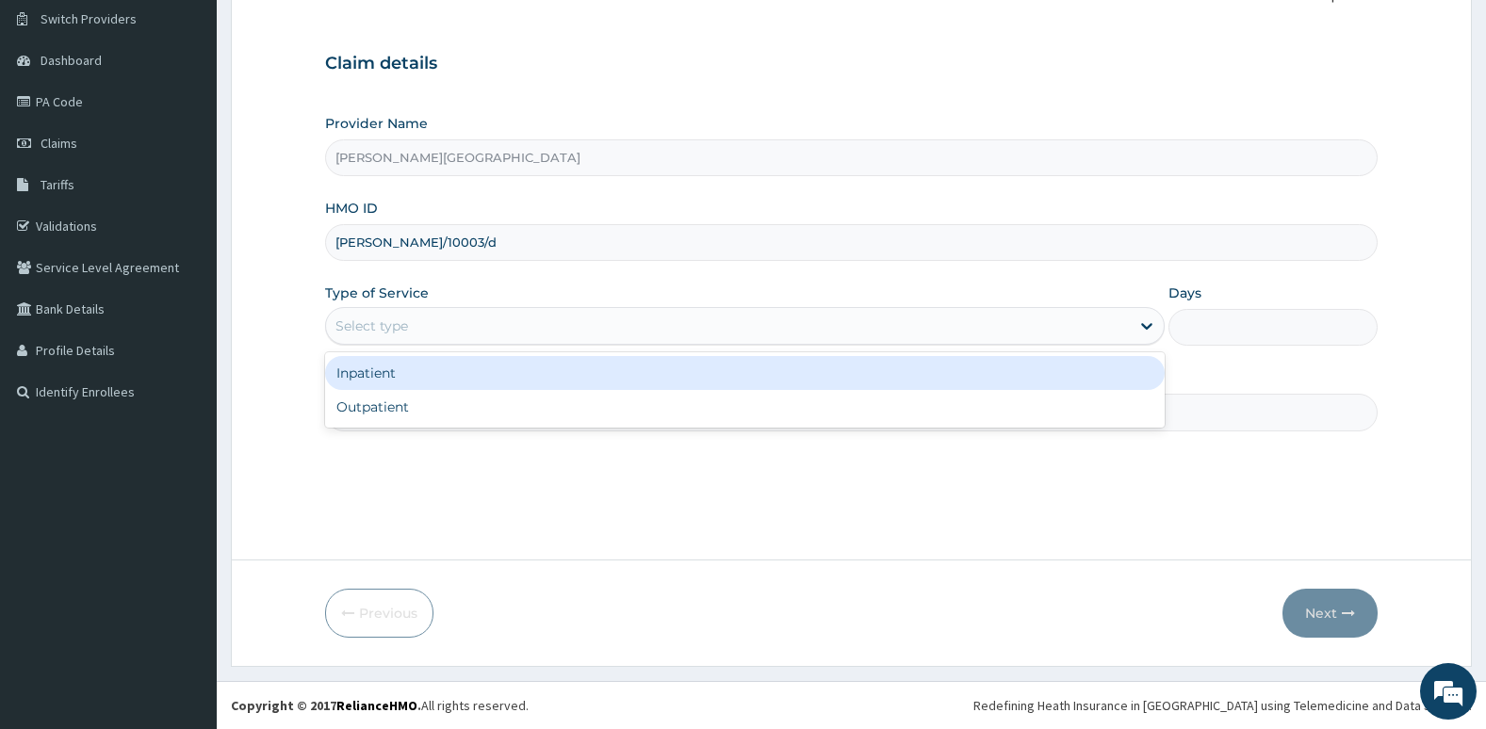
click at [1115, 333] on div "Select type" at bounding box center [728, 326] width 804 height 30
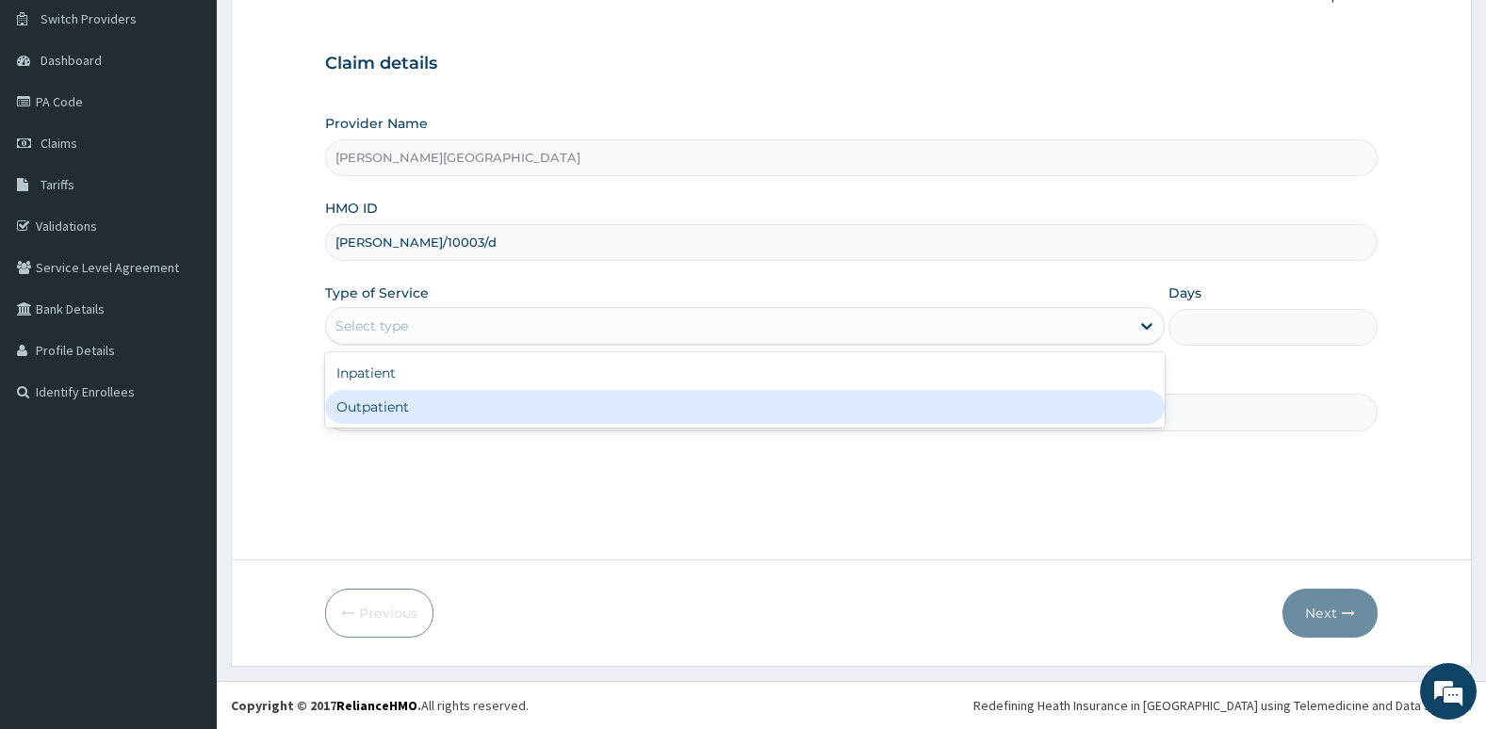
click at [1048, 419] on div "Outpatient" at bounding box center [744, 407] width 839 height 34
type input "1"
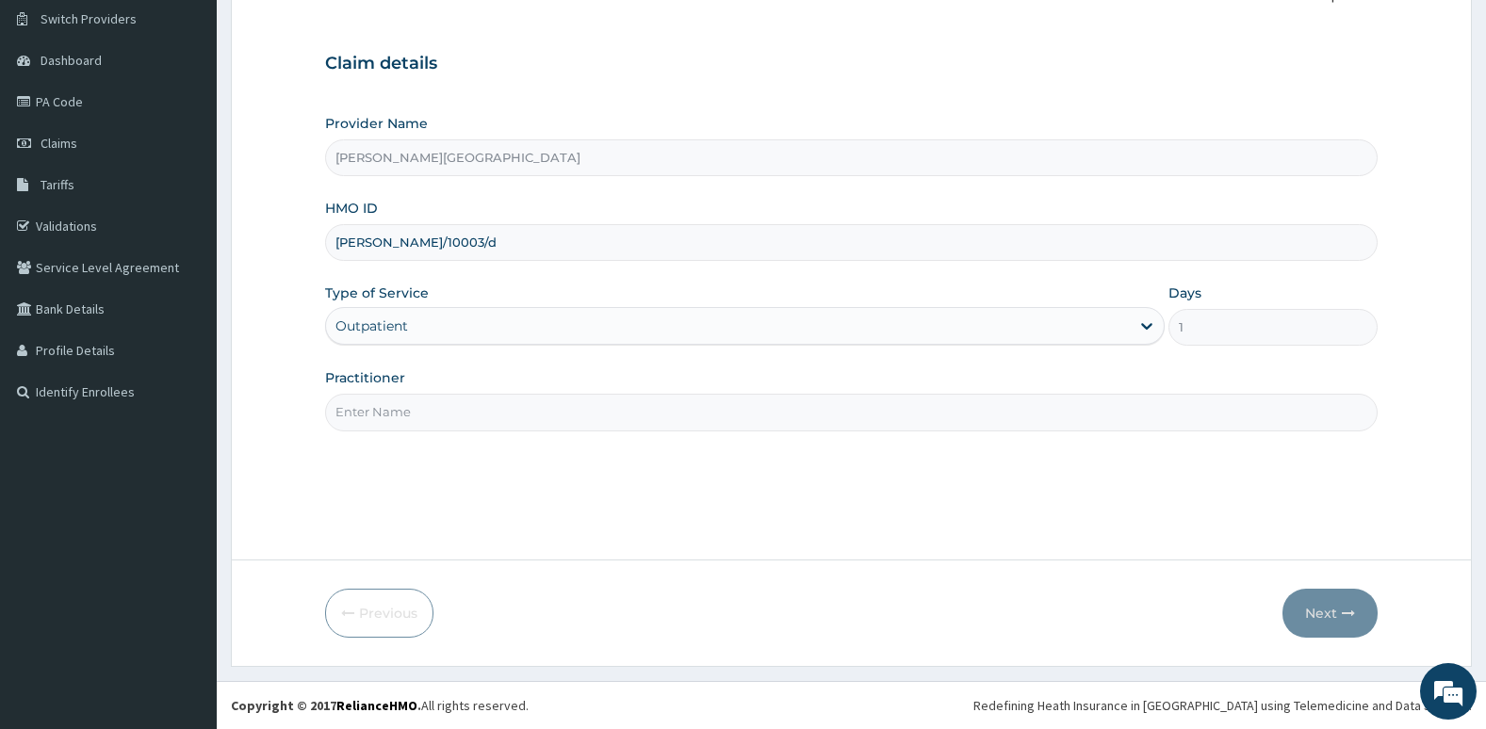
click at [1042, 420] on input "Practitioner" at bounding box center [851, 412] width 1053 height 37
type input "[PERSON_NAME]"
click at [1335, 598] on button "Next" at bounding box center [1329, 613] width 95 height 49
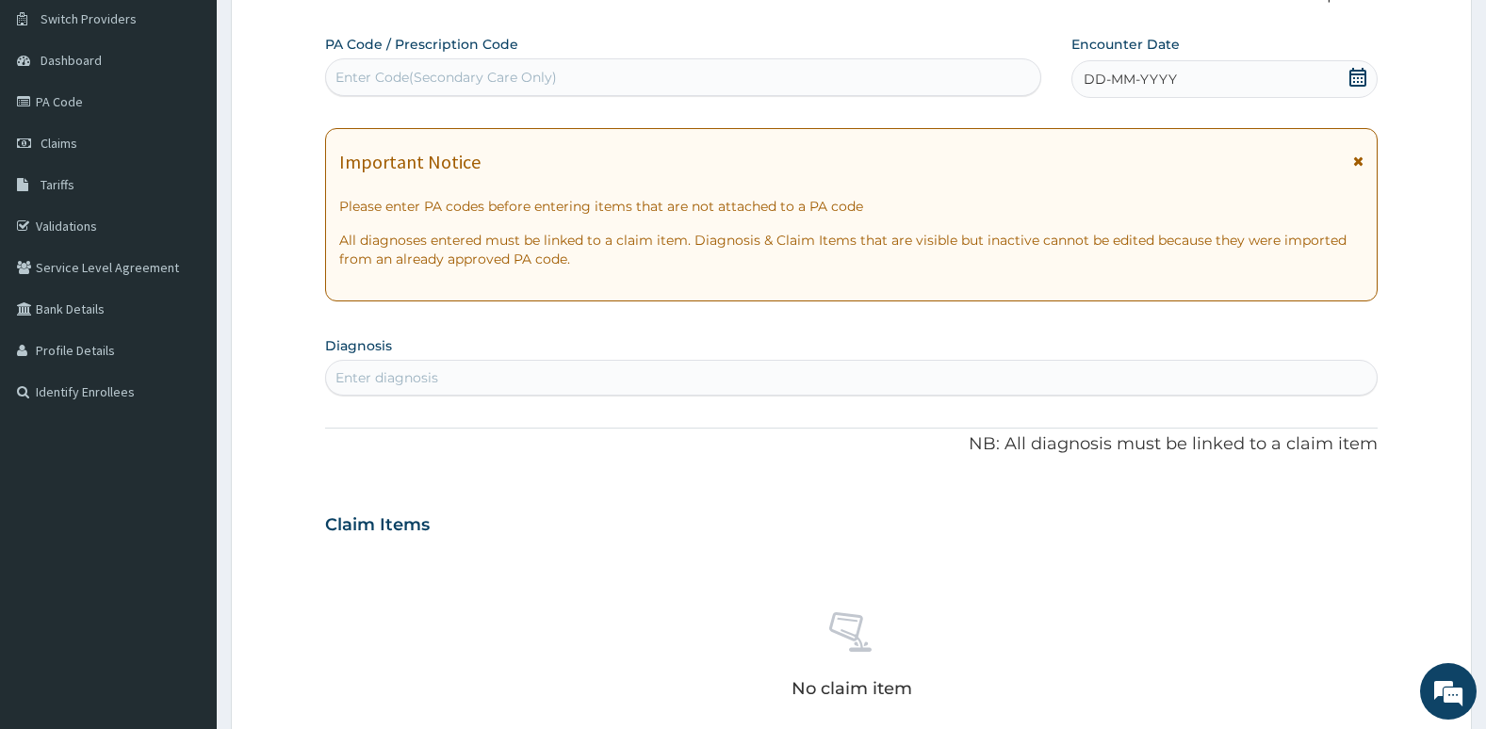
click at [1360, 71] on icon at bounding box center [1357, 77] width 17 height 19
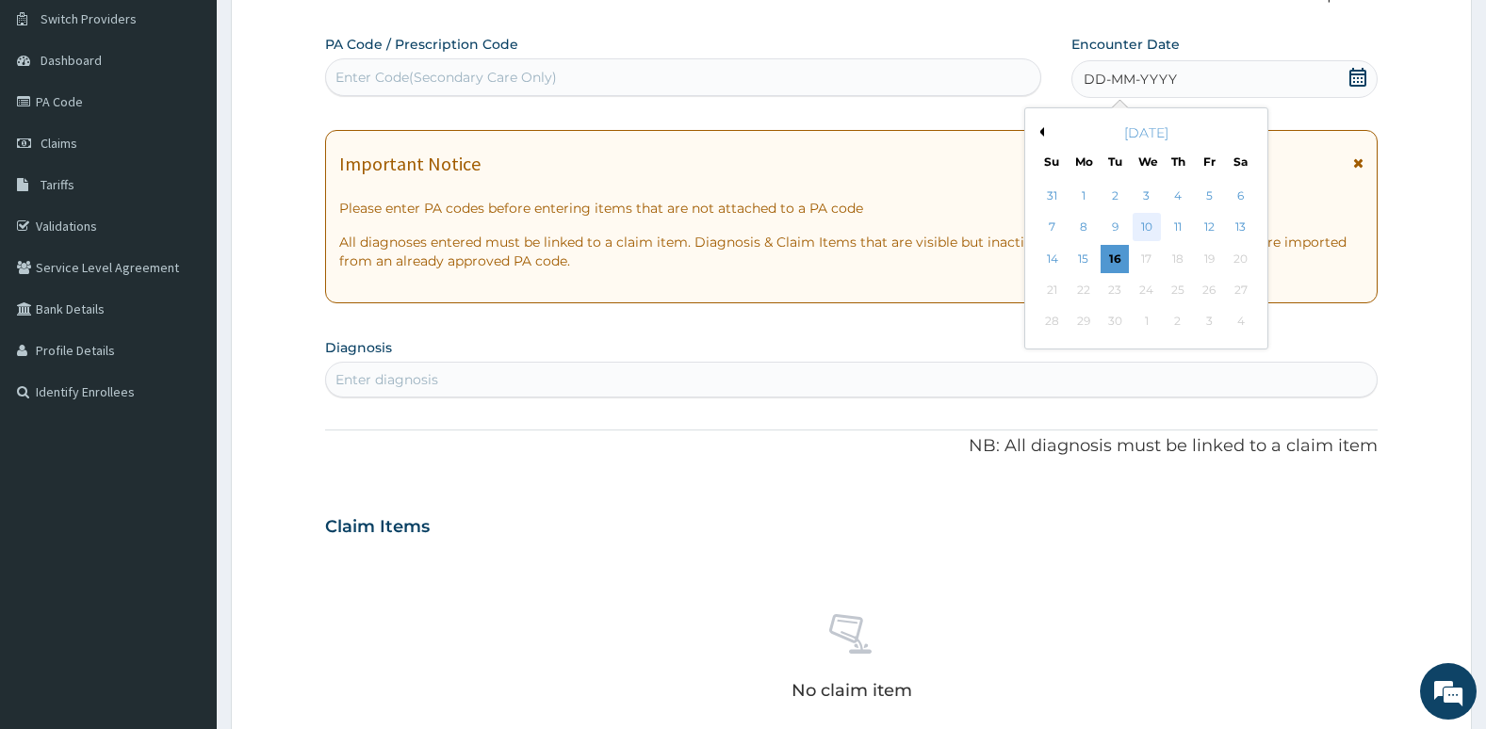
click at [1145, 234] on div "10" at bounding box center [1145, 228] width 28 height 28
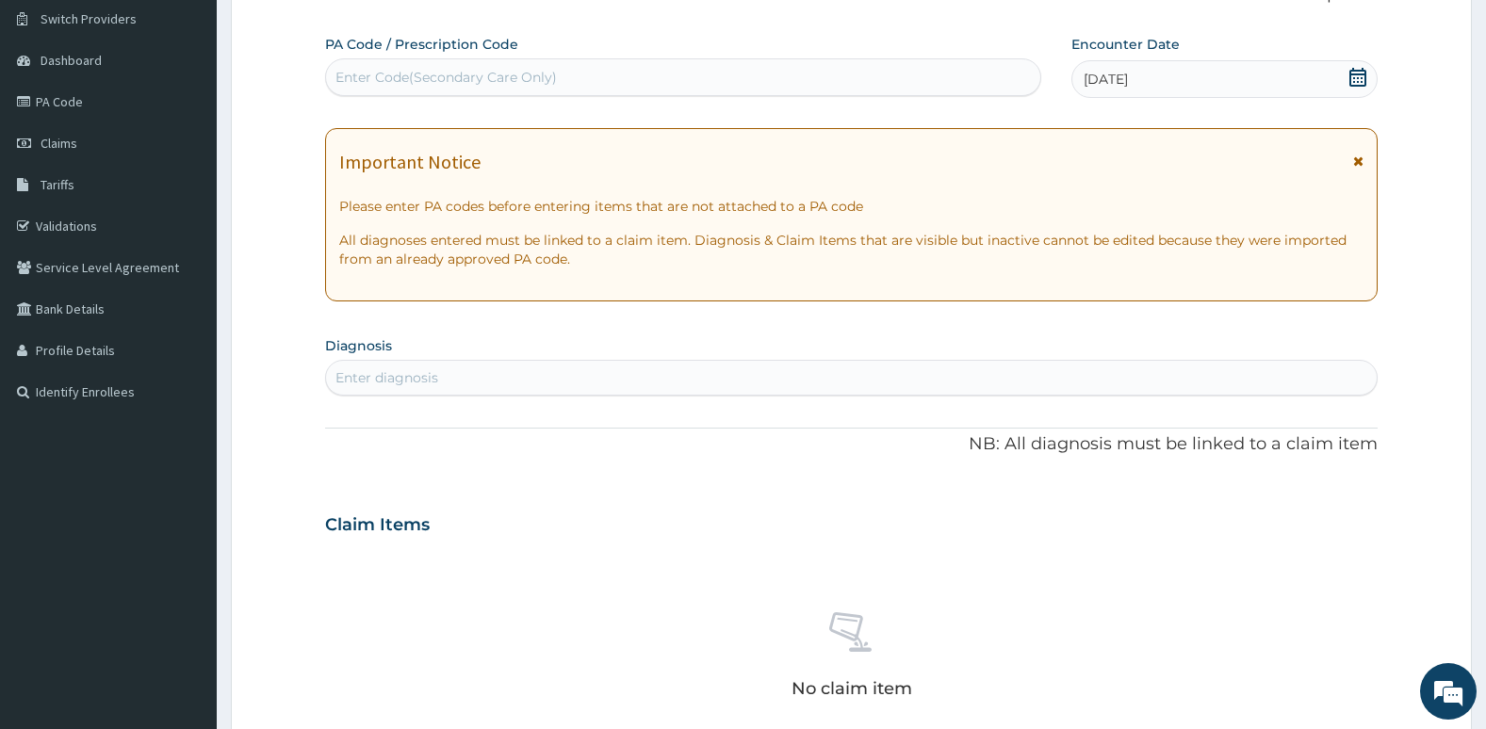
click at [925, 386] on div "Enter diagnosis" at bounding box center [851, 378] width 1051 height 30
type input "["
type input "plasmod"
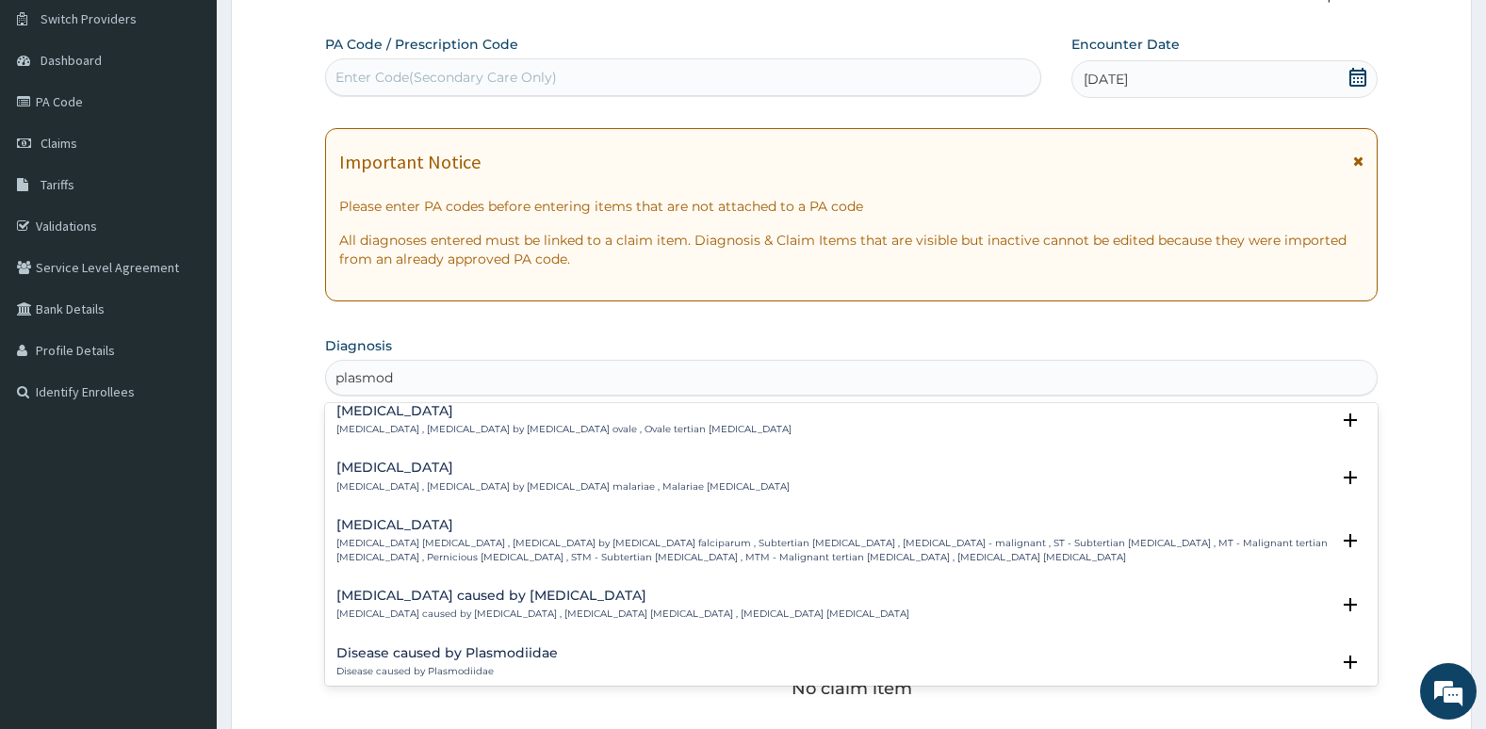
scroll to position [126, 0]
click at [901, 552] on p "[MEDICAL_DATA] [MEDICAL_DATA] , [MEDICAL_DATA] by [MEDICAL_DATA] falciparum , S…" at bounding box center [833, 549] width 994 height 27
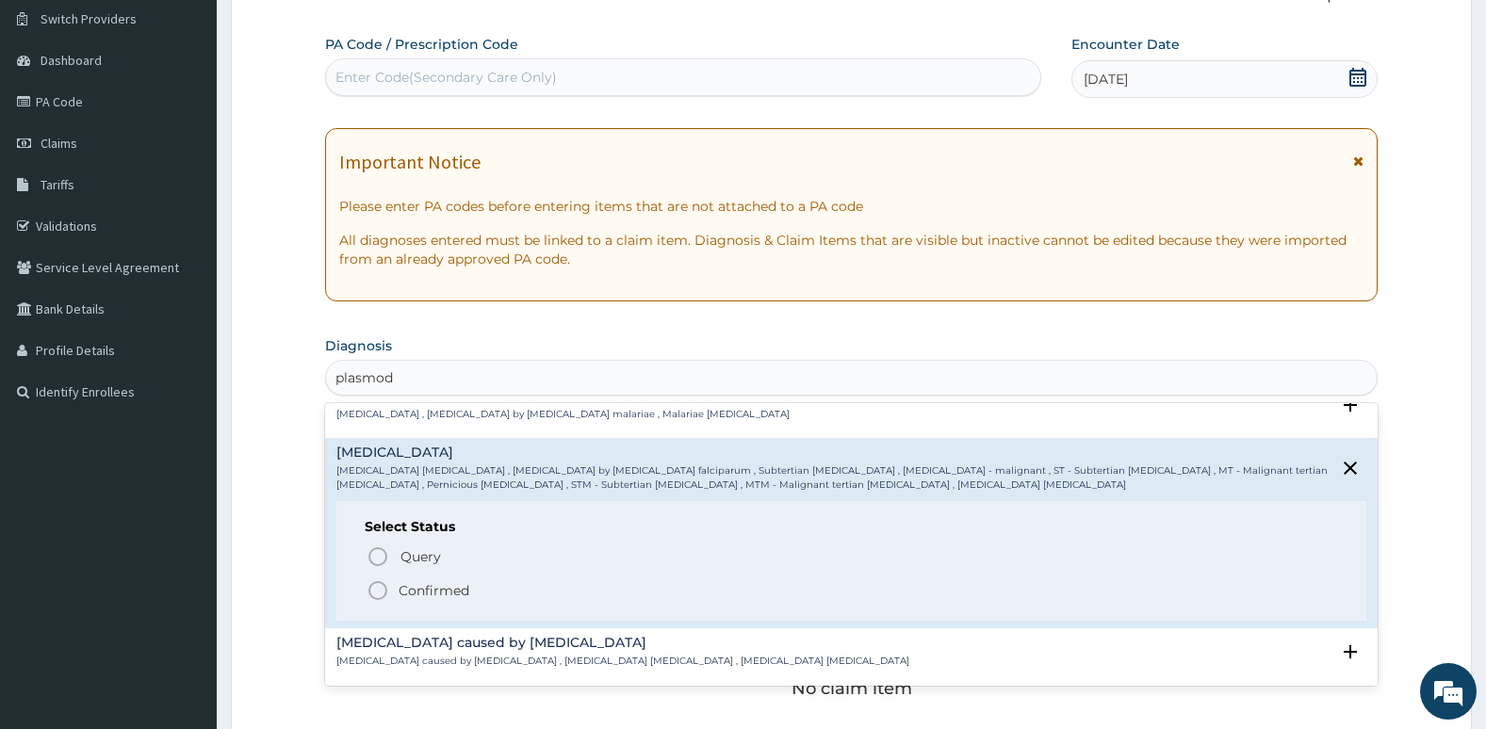
scroll to position [200, 0]
click at [377, 585] on icon "status option filled" at bounding box center [377, 588] width 23 height 23
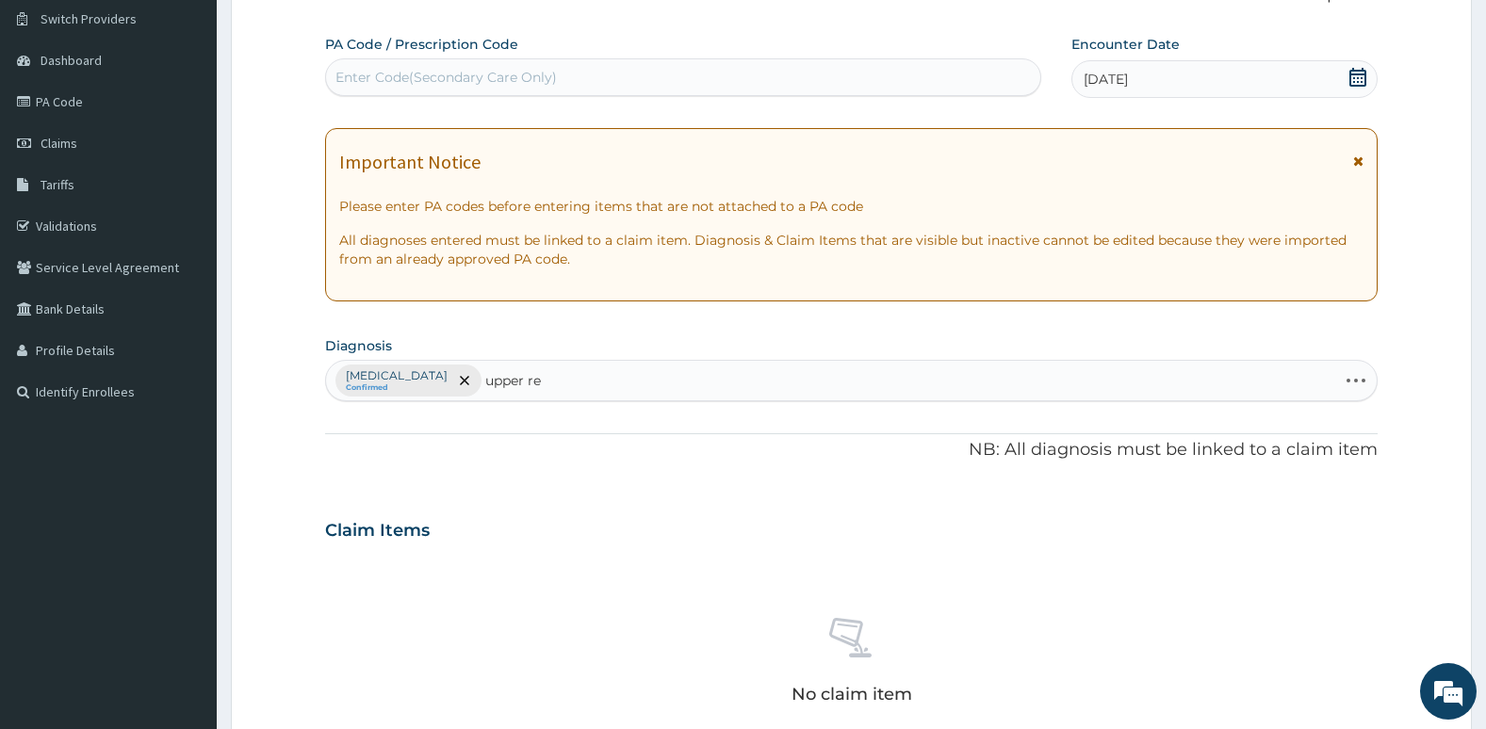
type input "upper res"
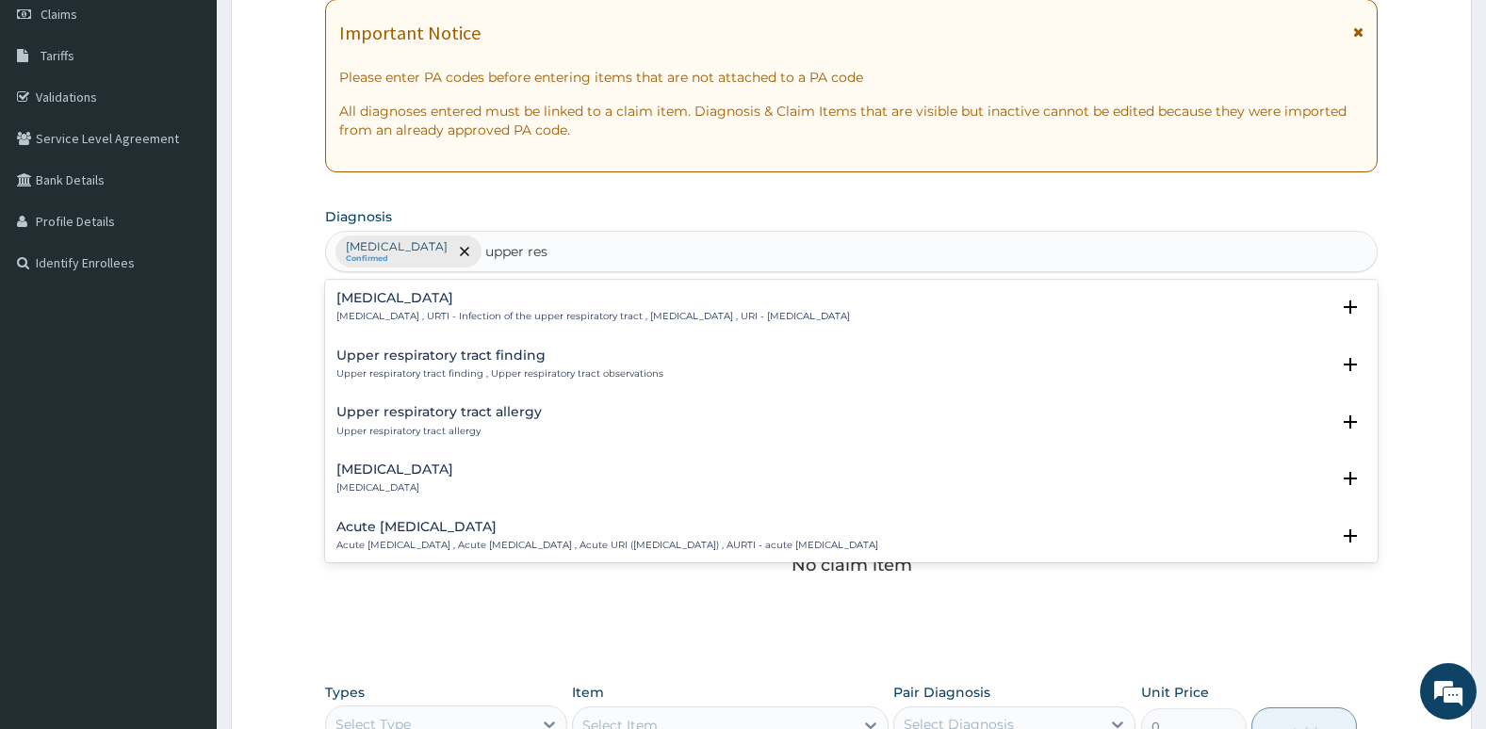
scroll to position [275, 0]
click at [463, 539] on p "Acute [MEDICAL_DATA] , Acute [MEDICAL_DATA] , Acute URI ([MEDICAL_DATA]) , AURT…" at bounding box center [607, 544] width 542 height 13
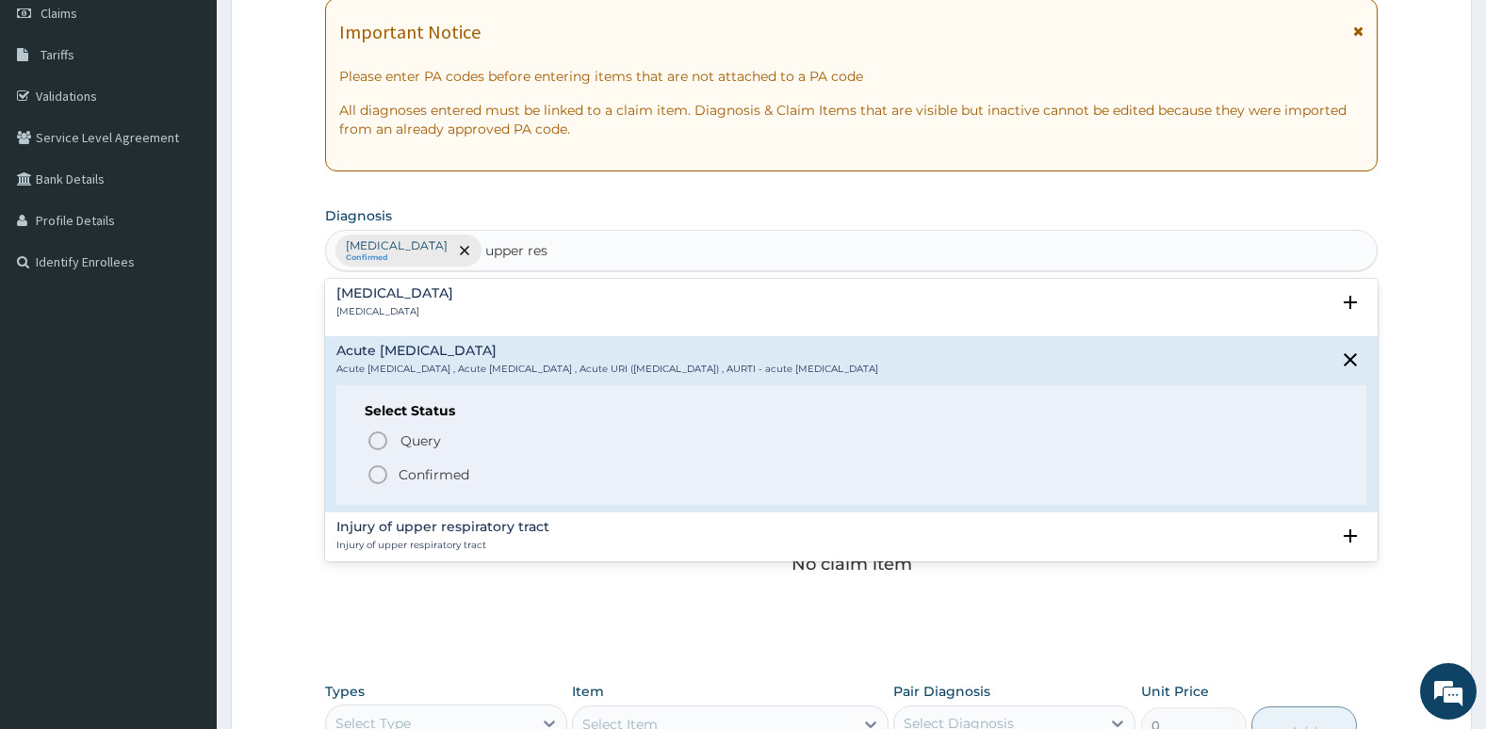
scroll to position [176, 0]
click at [379, 471] on icon "status option filled" at bounding box center [377, 474] width 23 height 23
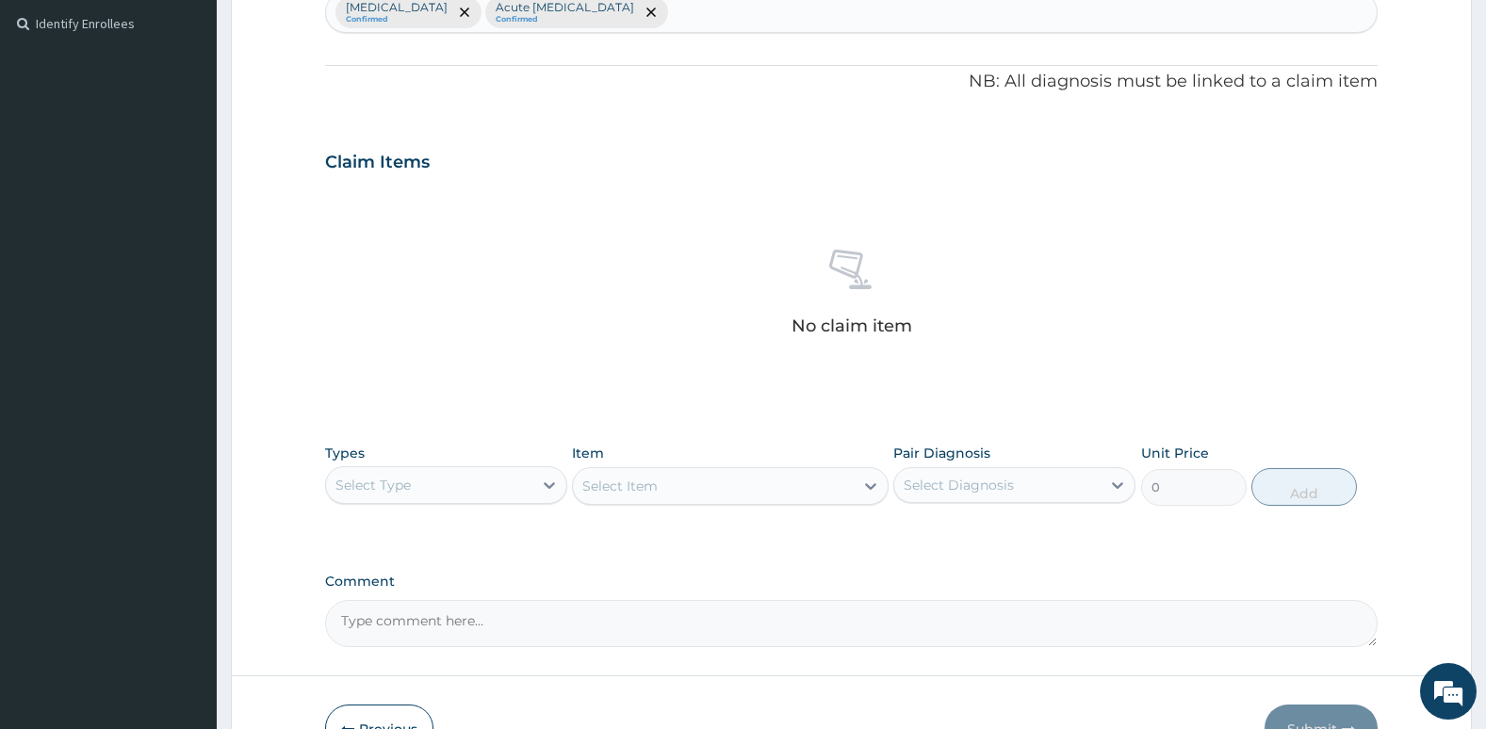
scroll to position [542, 0]
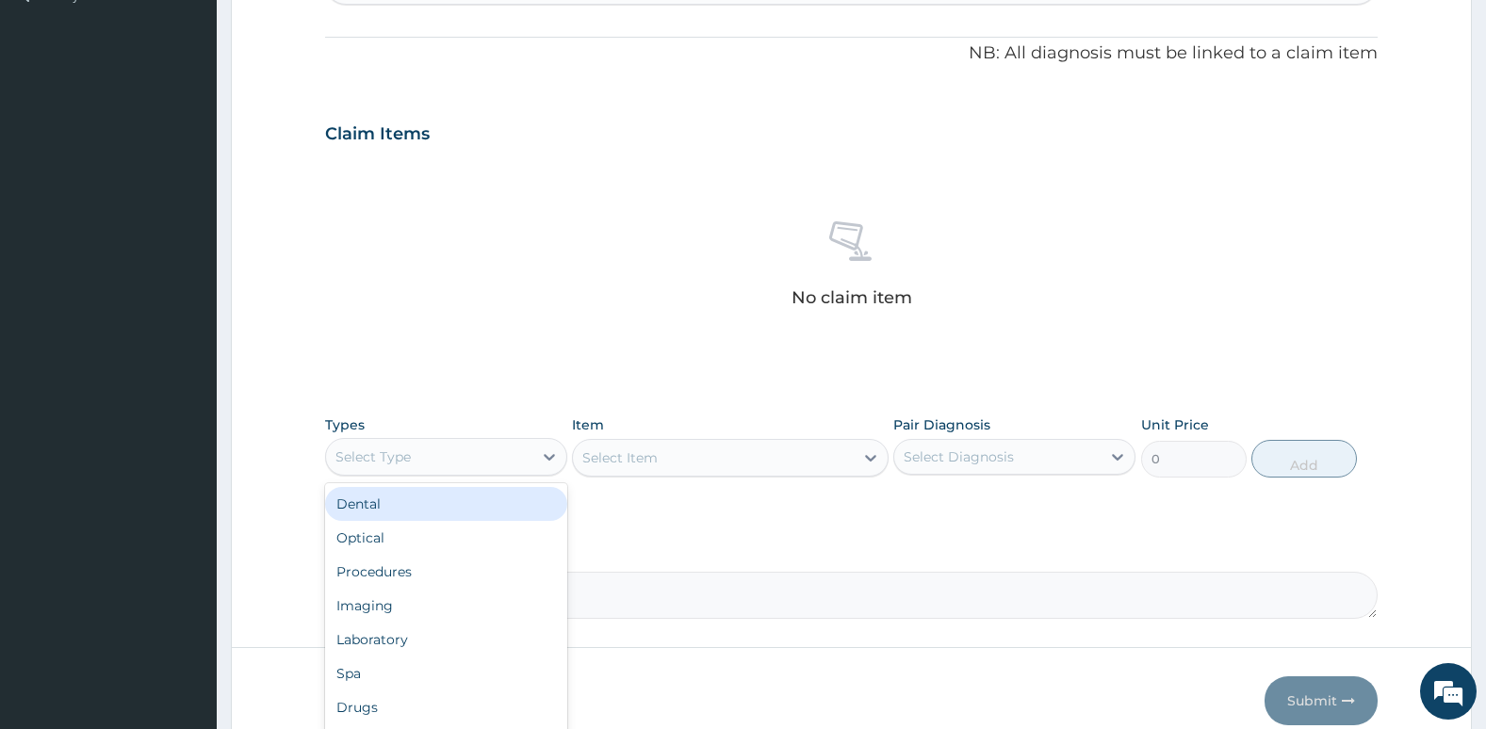
click at [392, 461] on div "Select Type" at bounding box center [372, 456] width 75 height 19
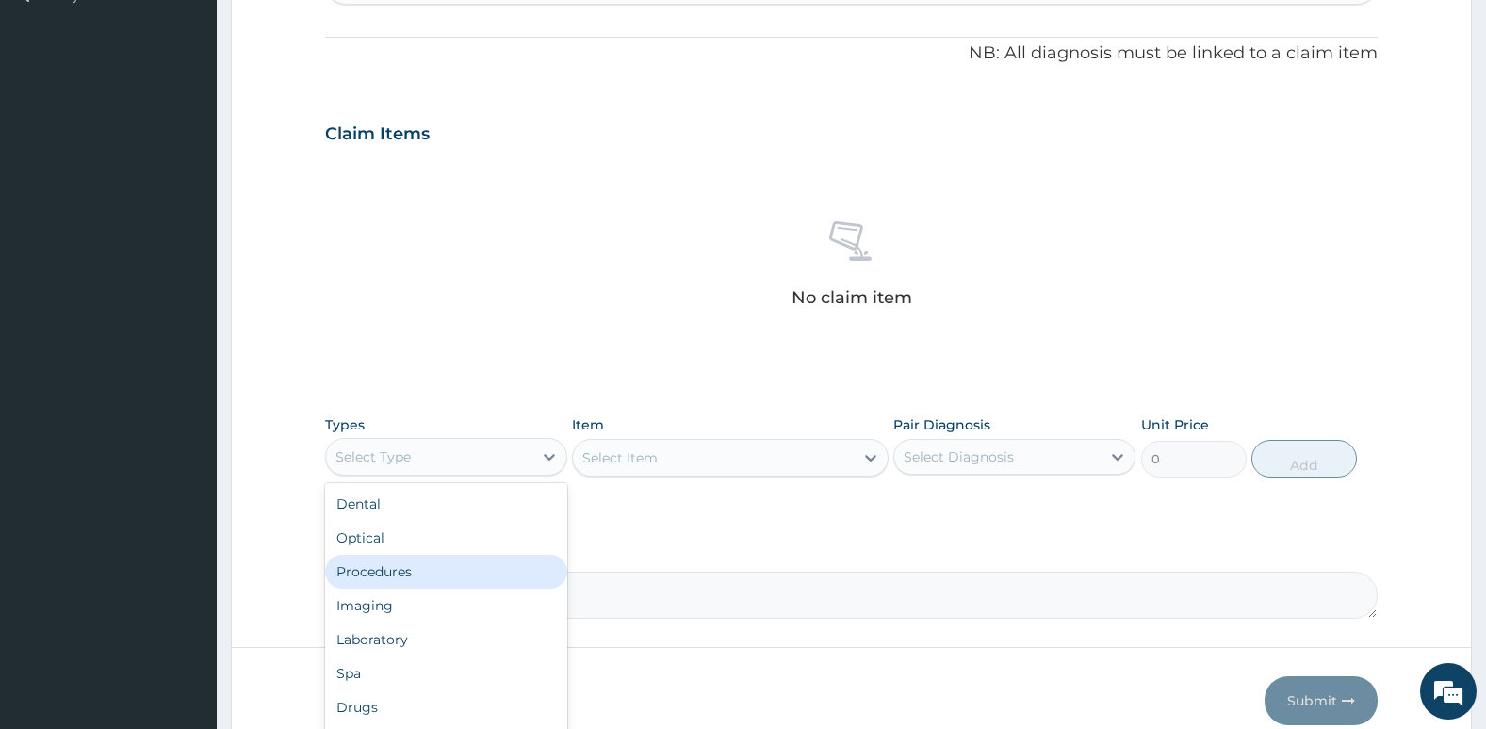
click at [426, 576] on div "Procedures" at bounding box center [446, 572] width 242 height 34
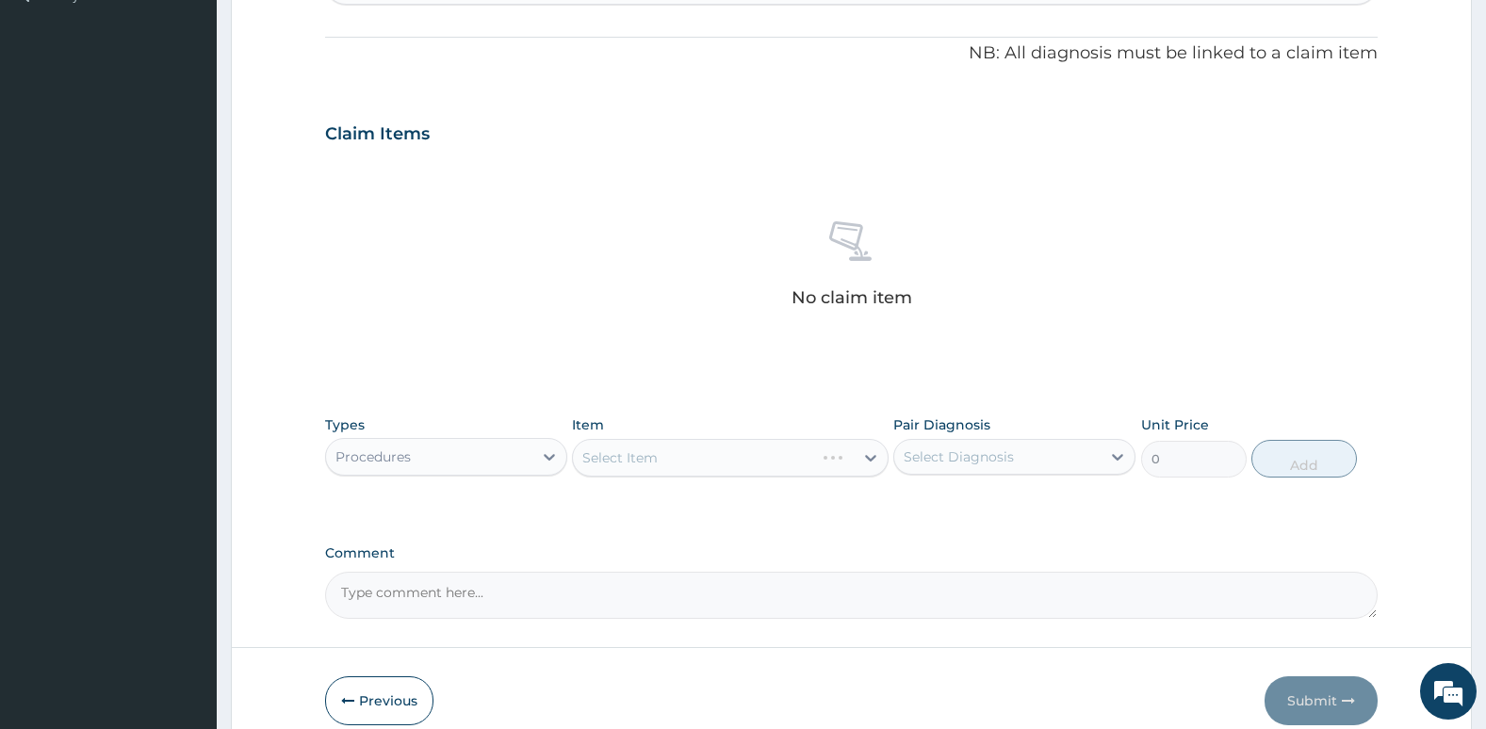
click at [675, 453] on div "Select Item" at bounding box center [730, 458] width 316 height 38
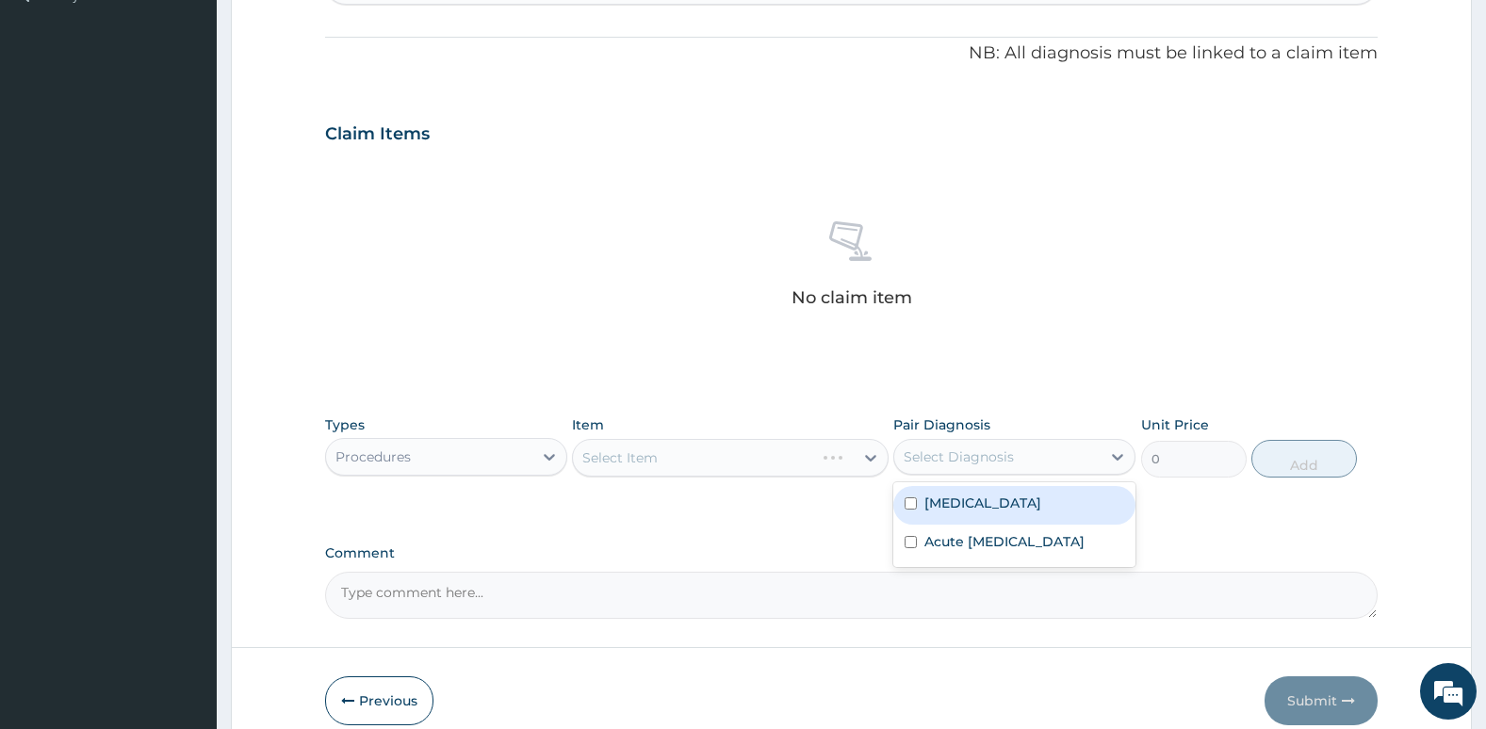
click at [963, 454] on div "Select Diagnosis" at bounding box center [958, 456] width 110 height 19
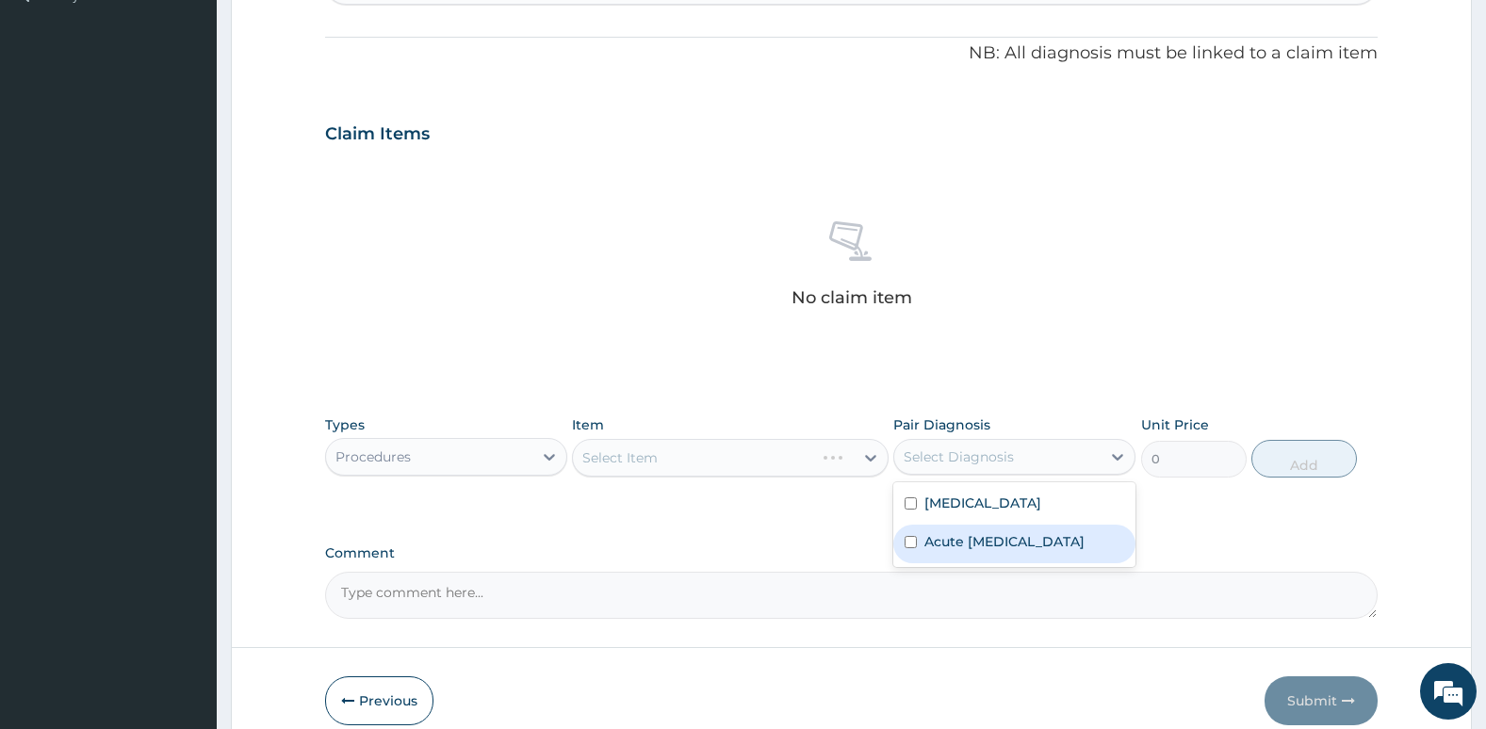
click at [905, 563] on div "Acute [MEDICAL_DATA]" at bounding box center [1014, 544] width 242 height 39
checkbox input "true"
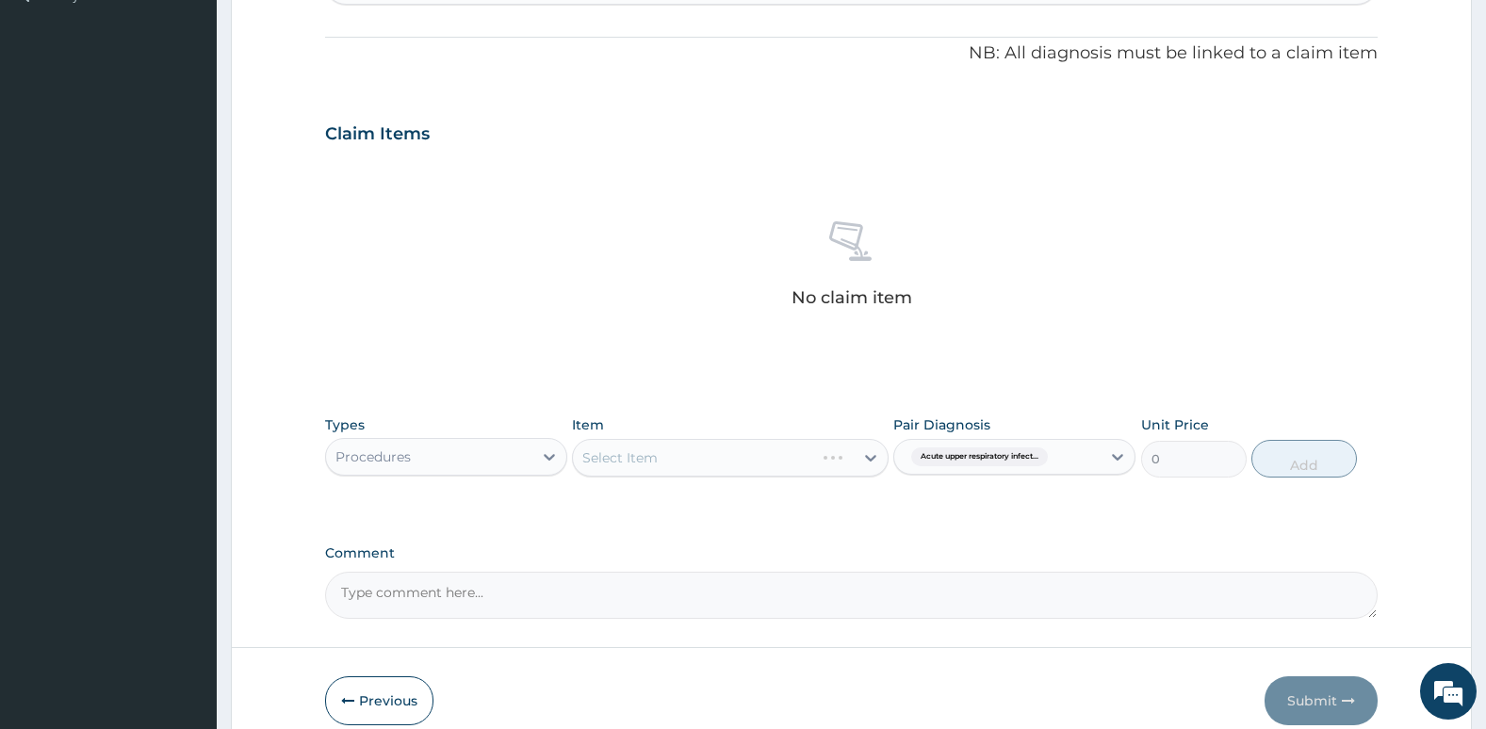
click at [854, 491] on div "Types Procedures Item Select Item Pair Diagnosis Acute upper respiratory infect…" at bounding box center [851, 460] width 1053 height 109
click at [824, 460] on div "Select Item" at bounding box center [730, 458] width 316 height 38
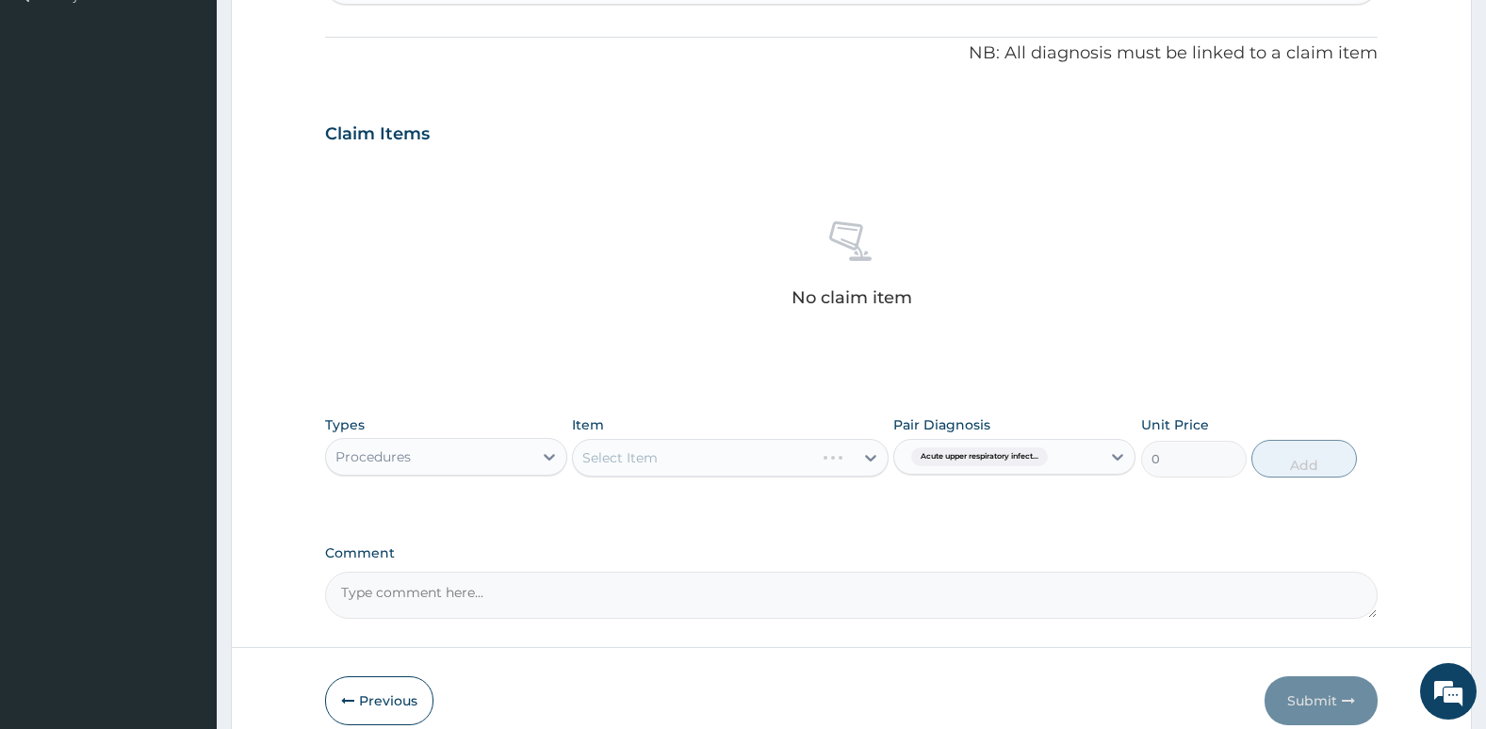
click at [824, 460] on div "Select Item" at bounding box center [730, 458] width 316 height 38
click at [820, 456] on div "Select Item" at bounding box center [730, 458] width 316 height 38
click at [853, 458] on div "Select Item" at bounding box center [730, 458] width 316 height 38
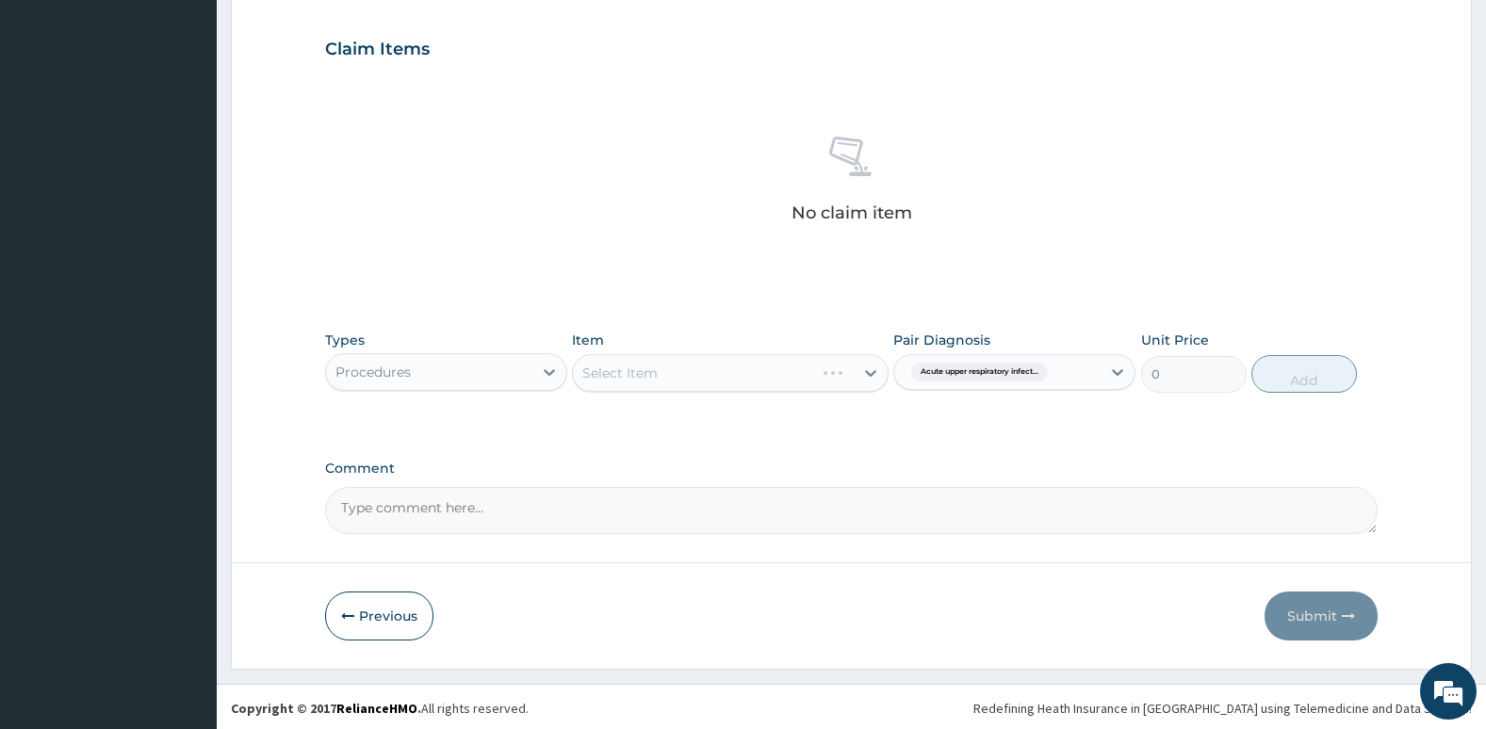
scroll to position [629, 0]
click at [658, 368] on div "Select Item" at bounding box center [730, 370] width 316 height 38
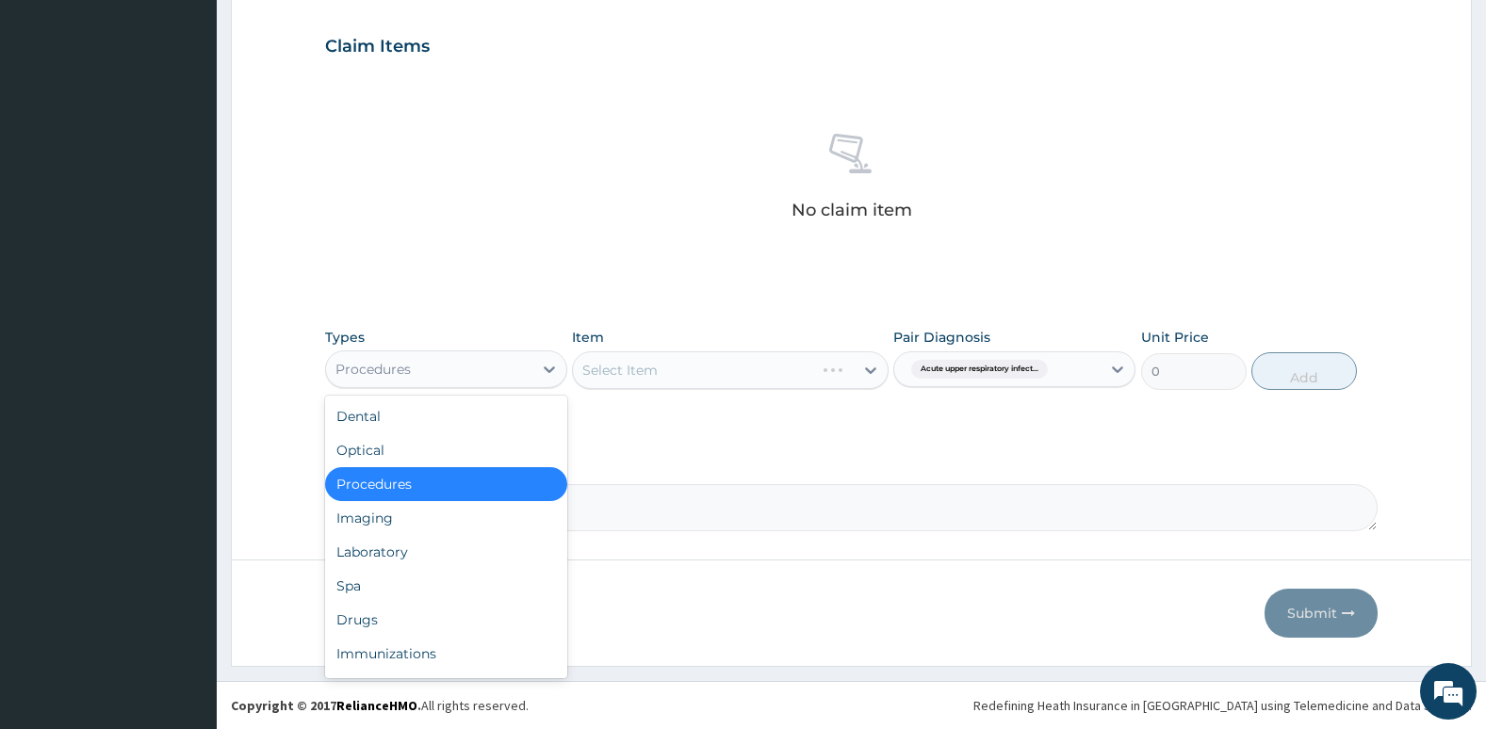
click at [493, 360] on div "Procedures" at bounding box center [429, 369] width 206 height 30
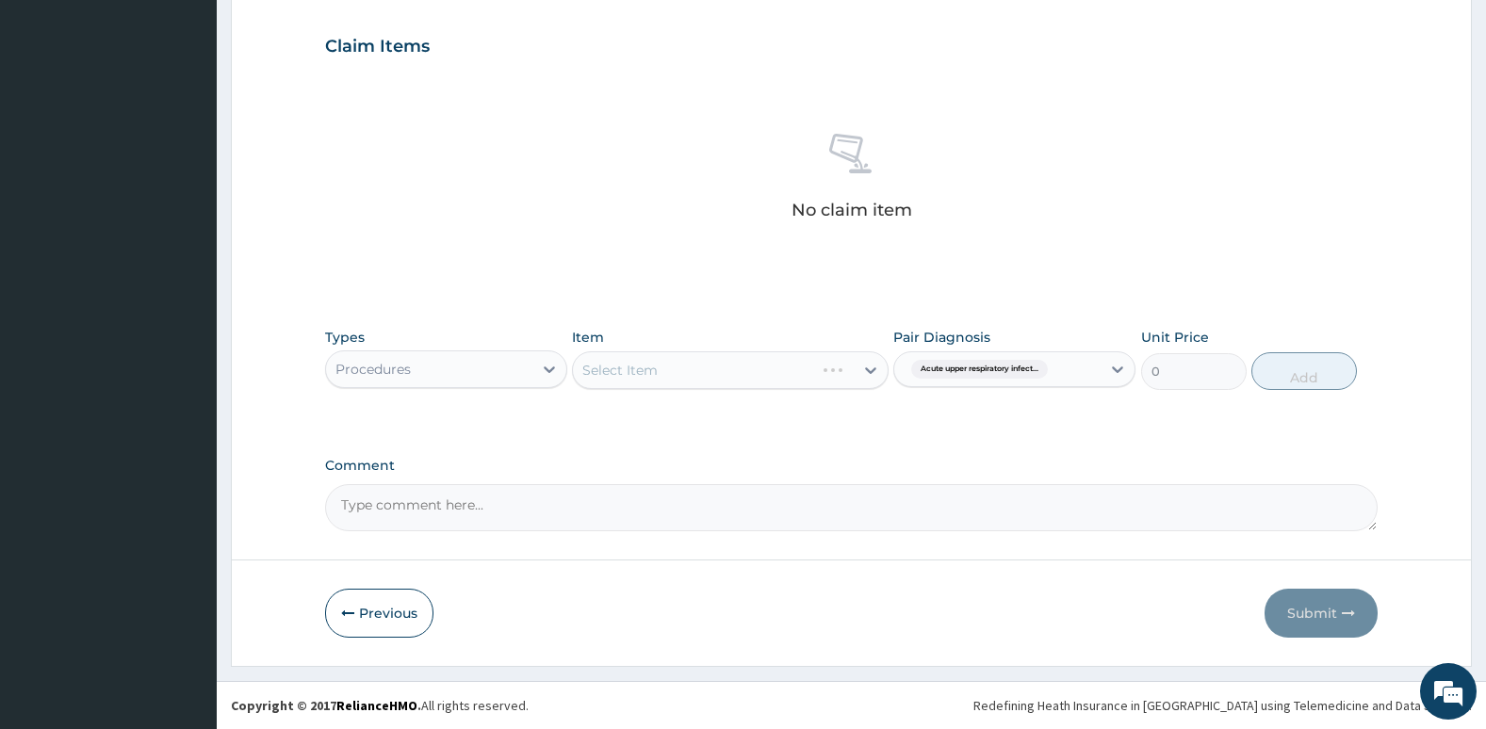
click at [632, 362] on div "Select Item" at bounding box center [730, 370] width 316 height 38
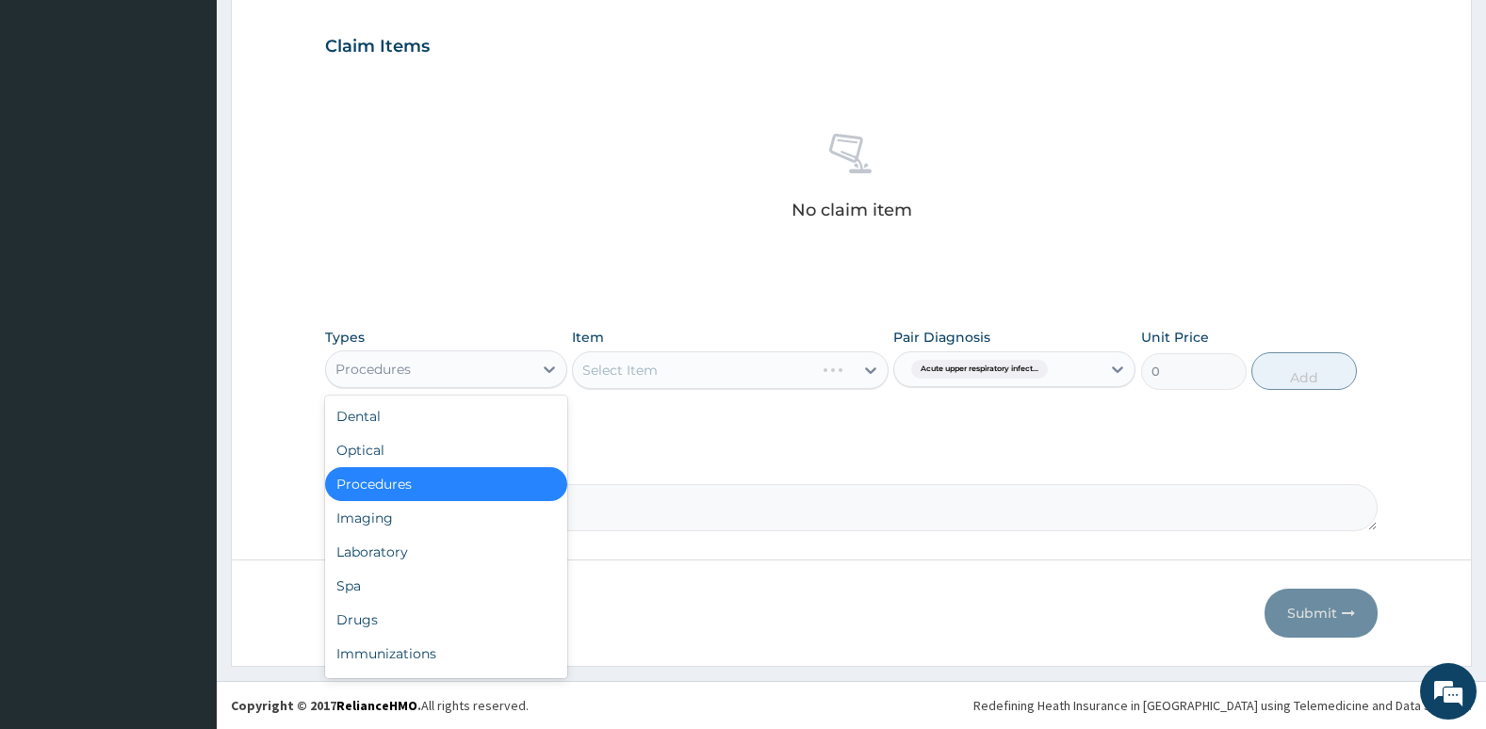
click at [490, 378] on div "Procedures" at bounding box center [429, 369] width 206 height 30
click at [498, 606] on div "Drugs" at bounding box center [446, 620] width 242 height 34
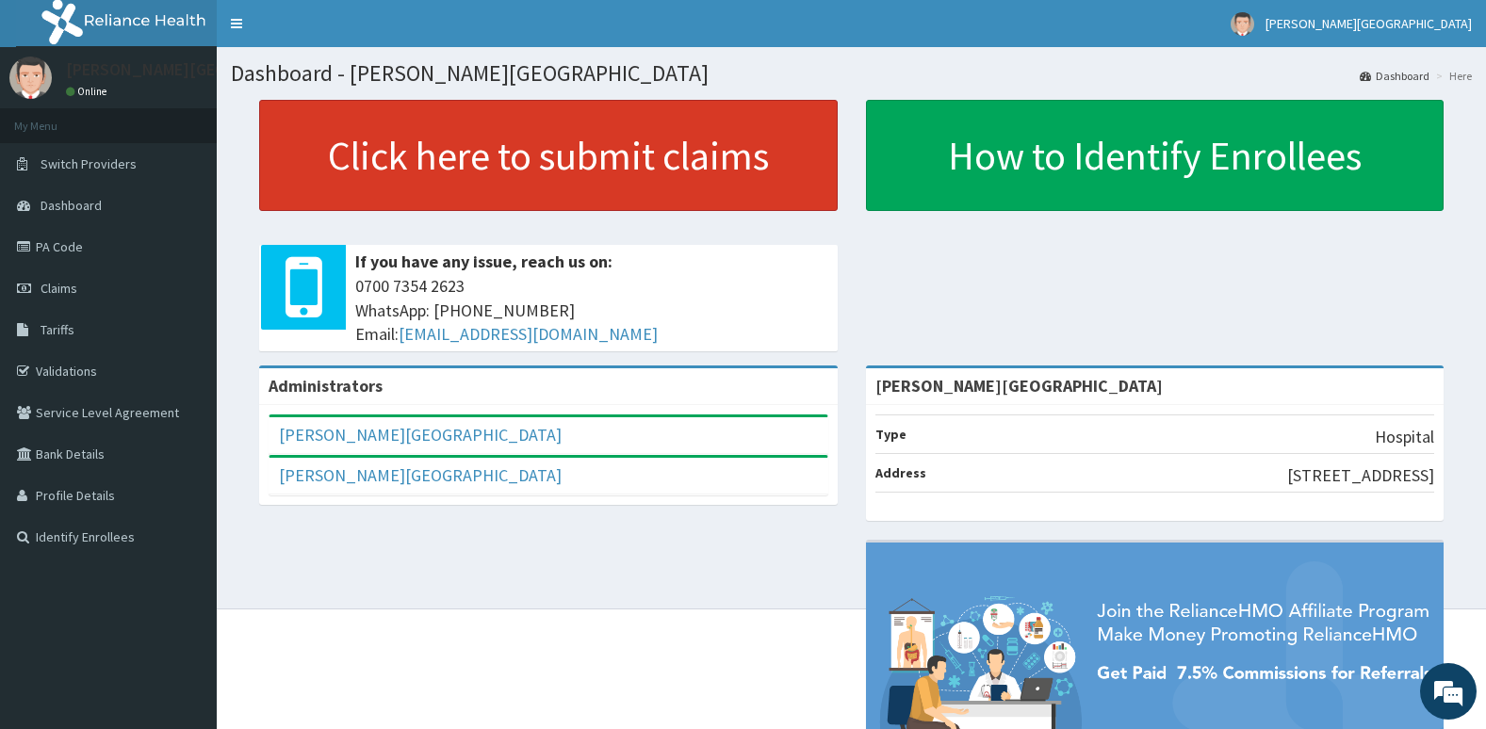
click at [645, 177] on link "Click here to submit claims" at bounding box center [548, 155] width 578 height 111
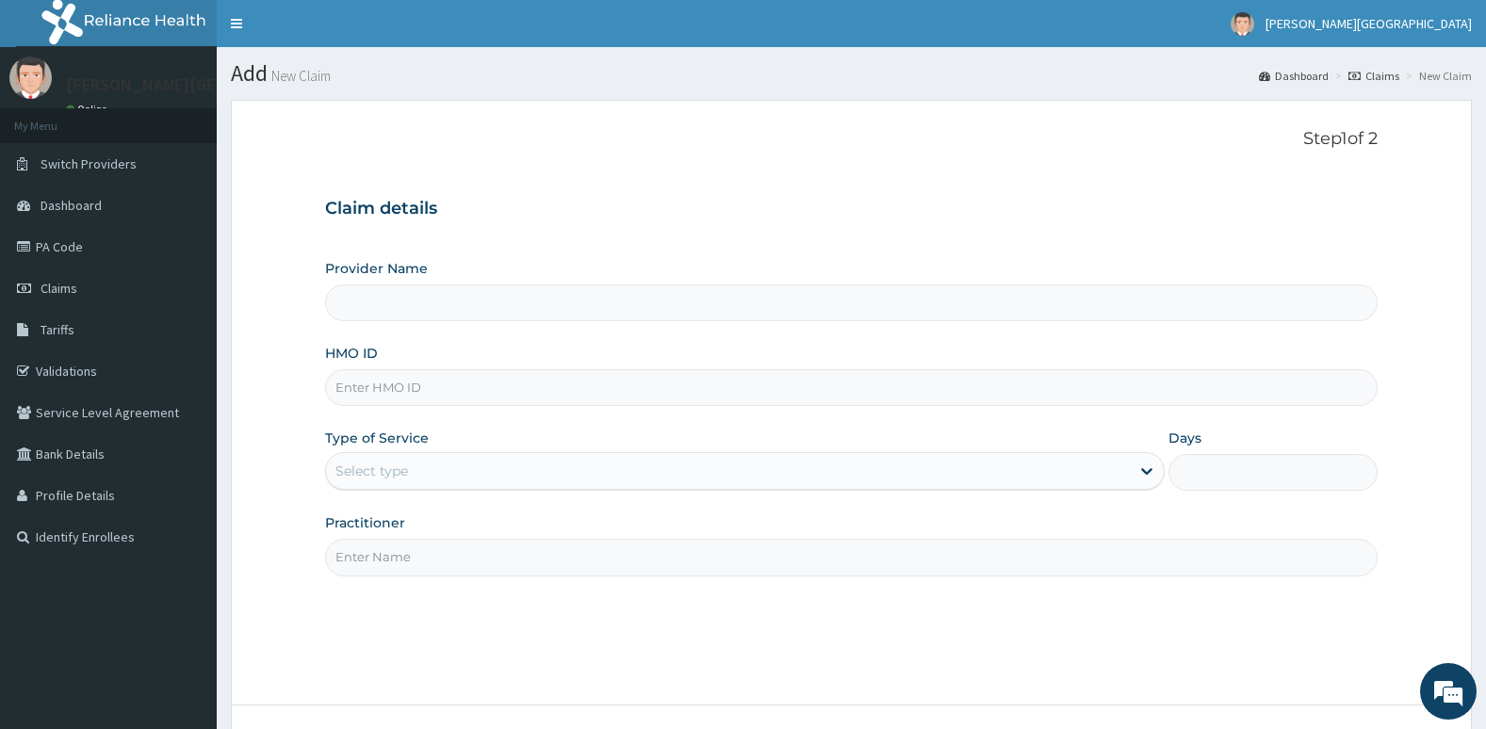
type input "[PERSON_NAME][GEOGRAPHIC_DATA]"
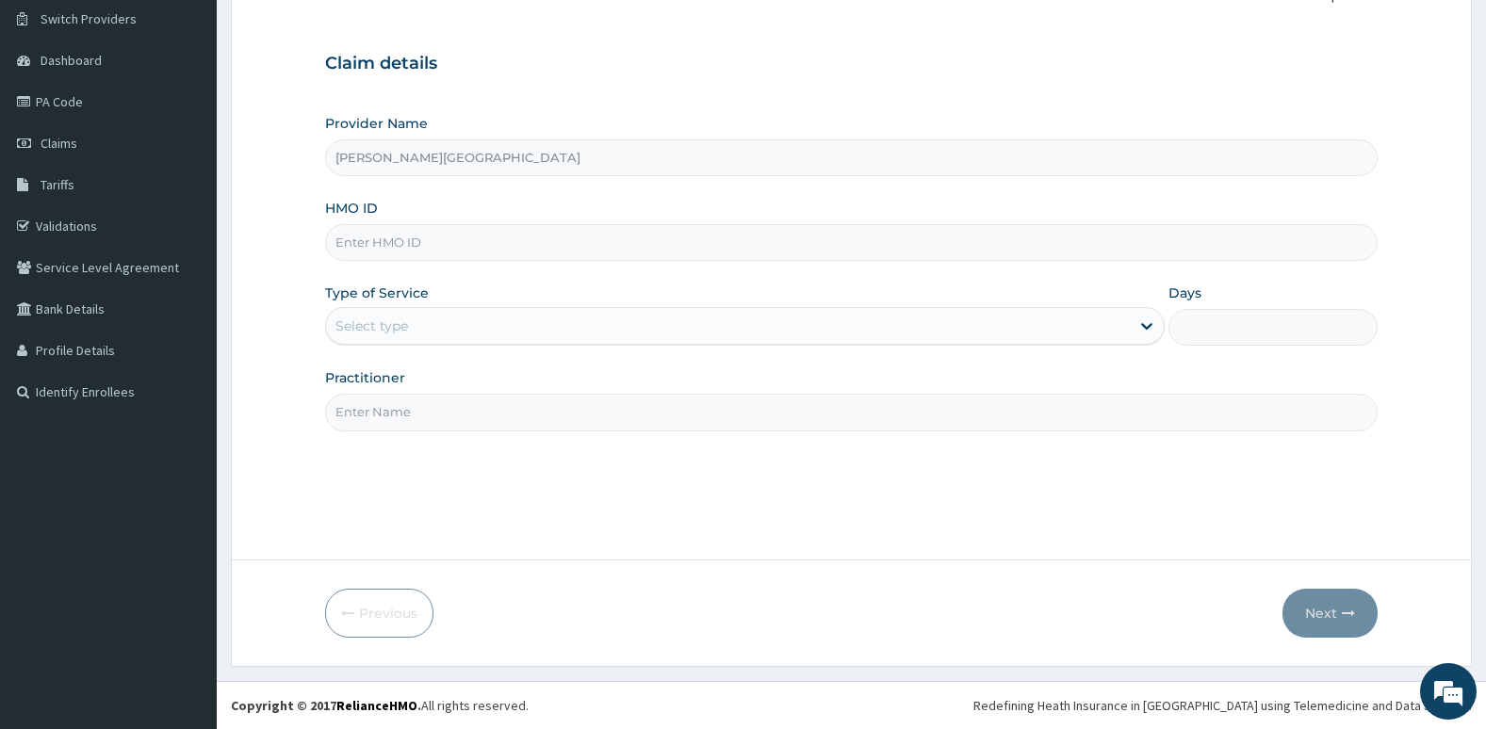
click at [759, 250] on input "HMO ID" at bounding box center [851, 242] width 1053 height 37
type input "[PERSON_NAME]/10003/d"
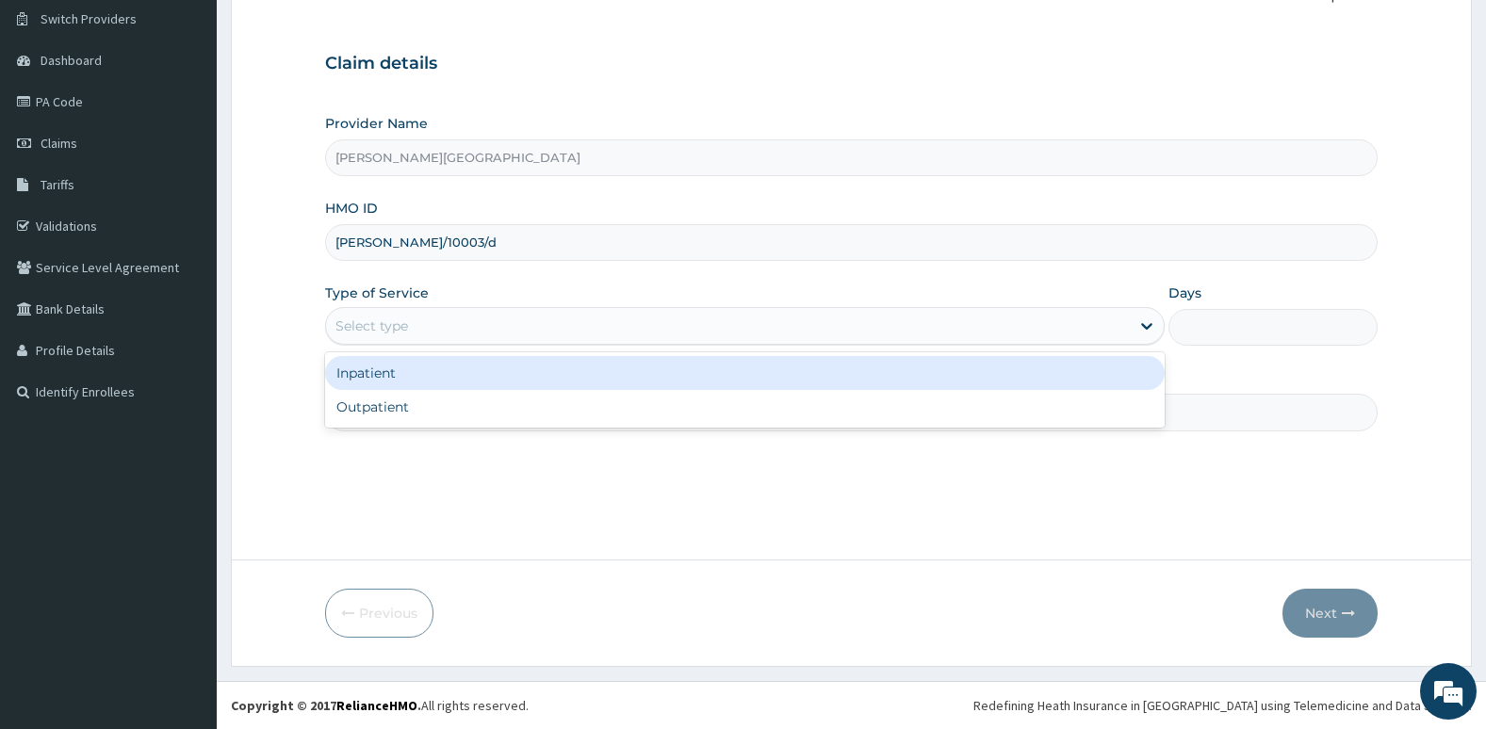
click at [577, 318] on div "Select type" at bounding box center [728, 326] width 804 height 30
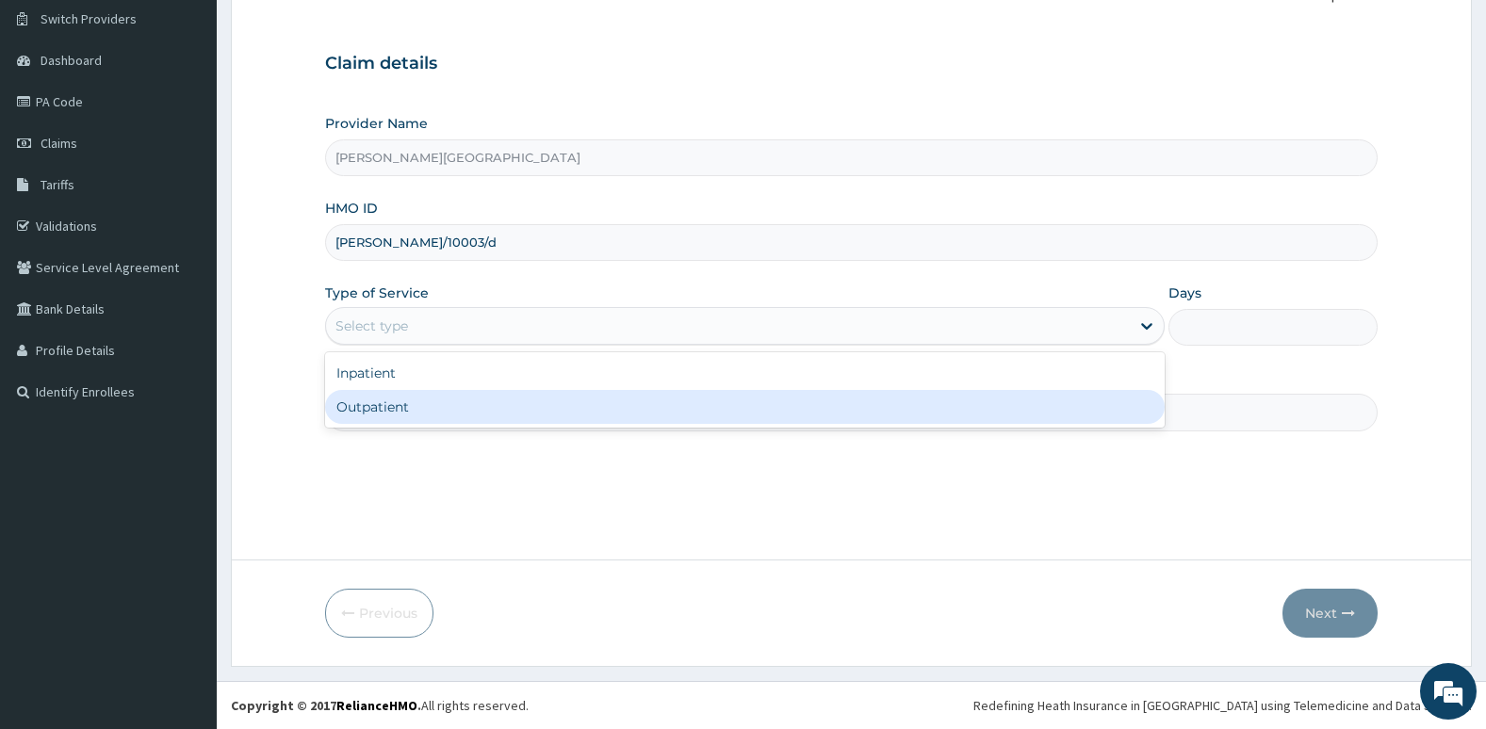
click at [593, 398] on div "Outpatient" at bounding box center [744, 407] width 839 height 34
type input "1"
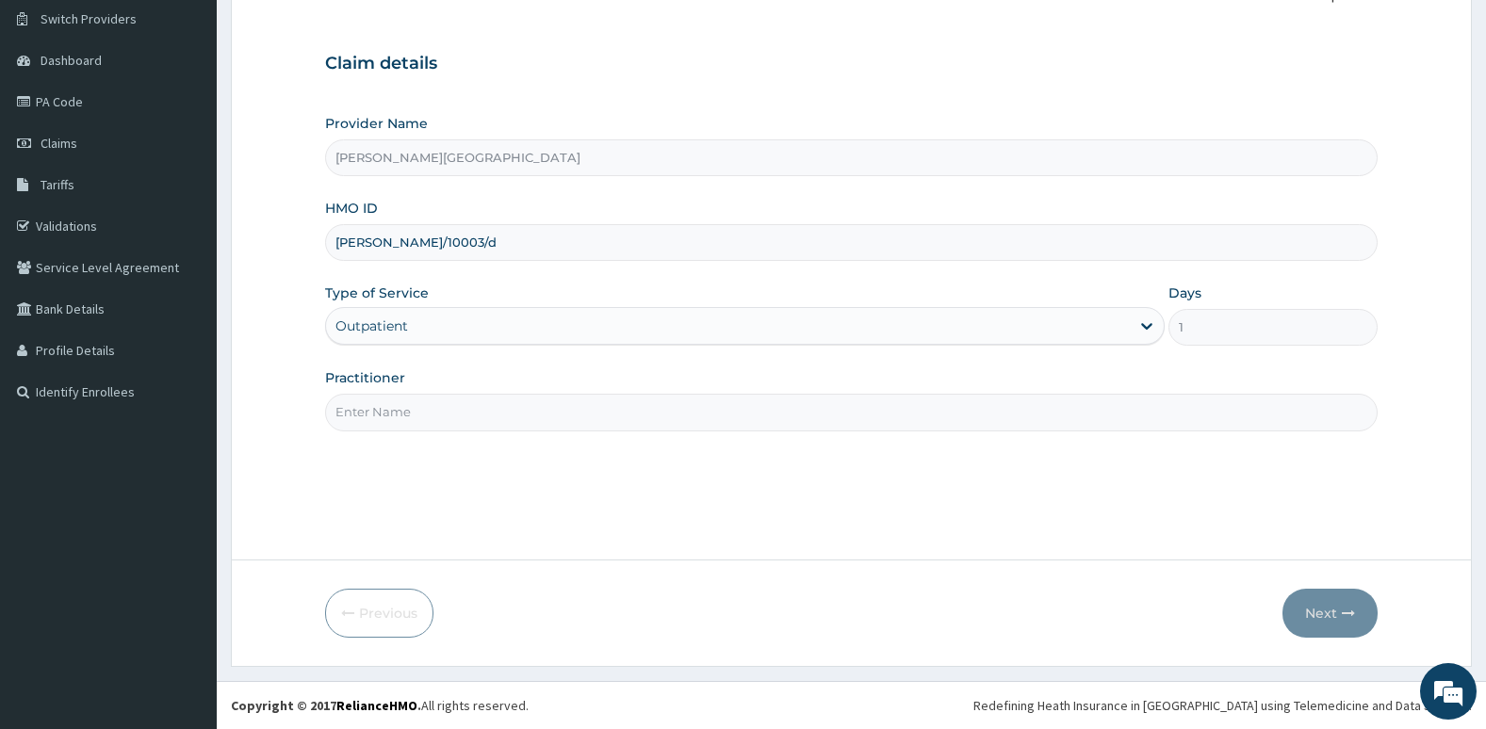
click at [597, 414] on input "Practitioner" at bounding box center [851, 412] width 1053 height 37
type input "[PERSON_NAME]"
click at [1323, 611] on button "Next" at bounding box center [1329, 613] width 95 height 49
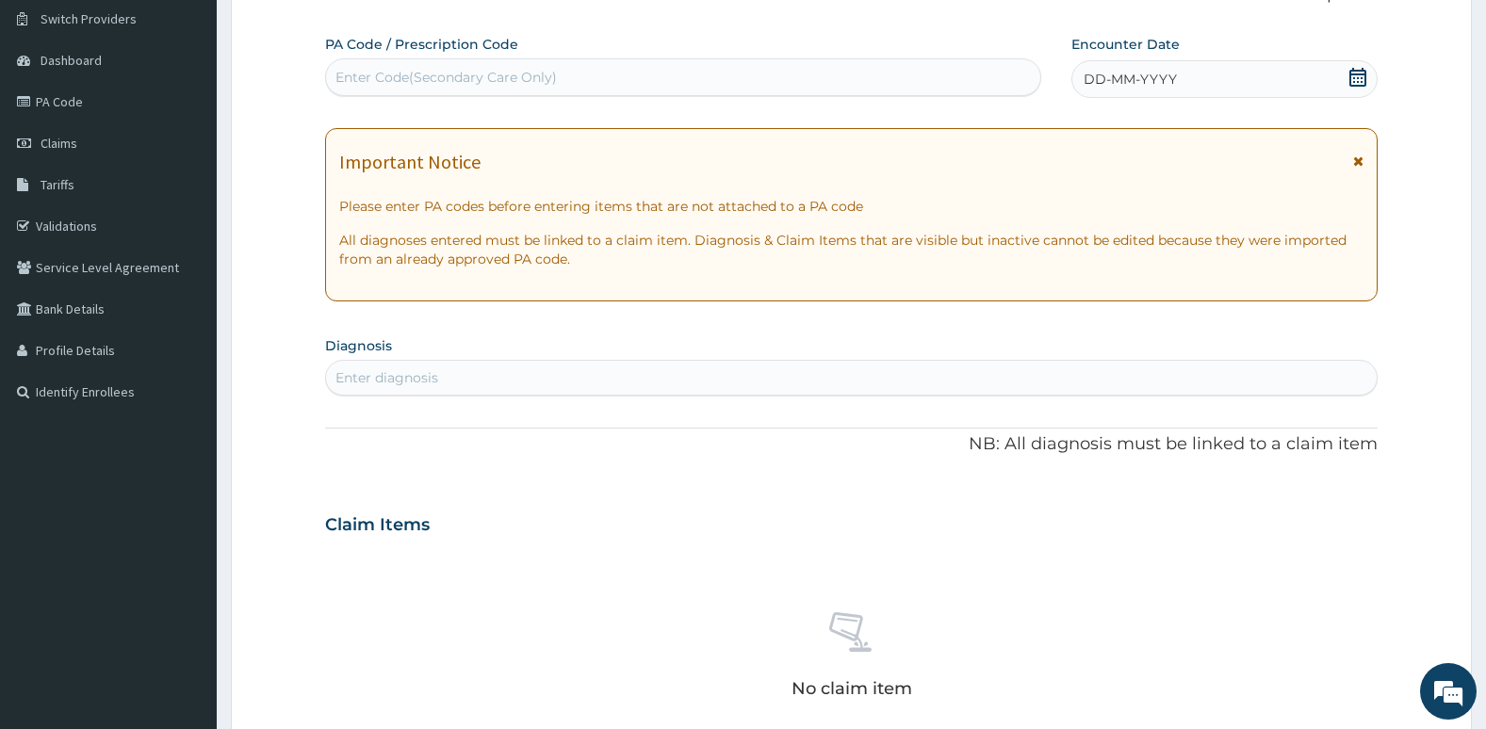
click at [1358, 70] on icon at bounding box center [1357, 77] width 17 height 19
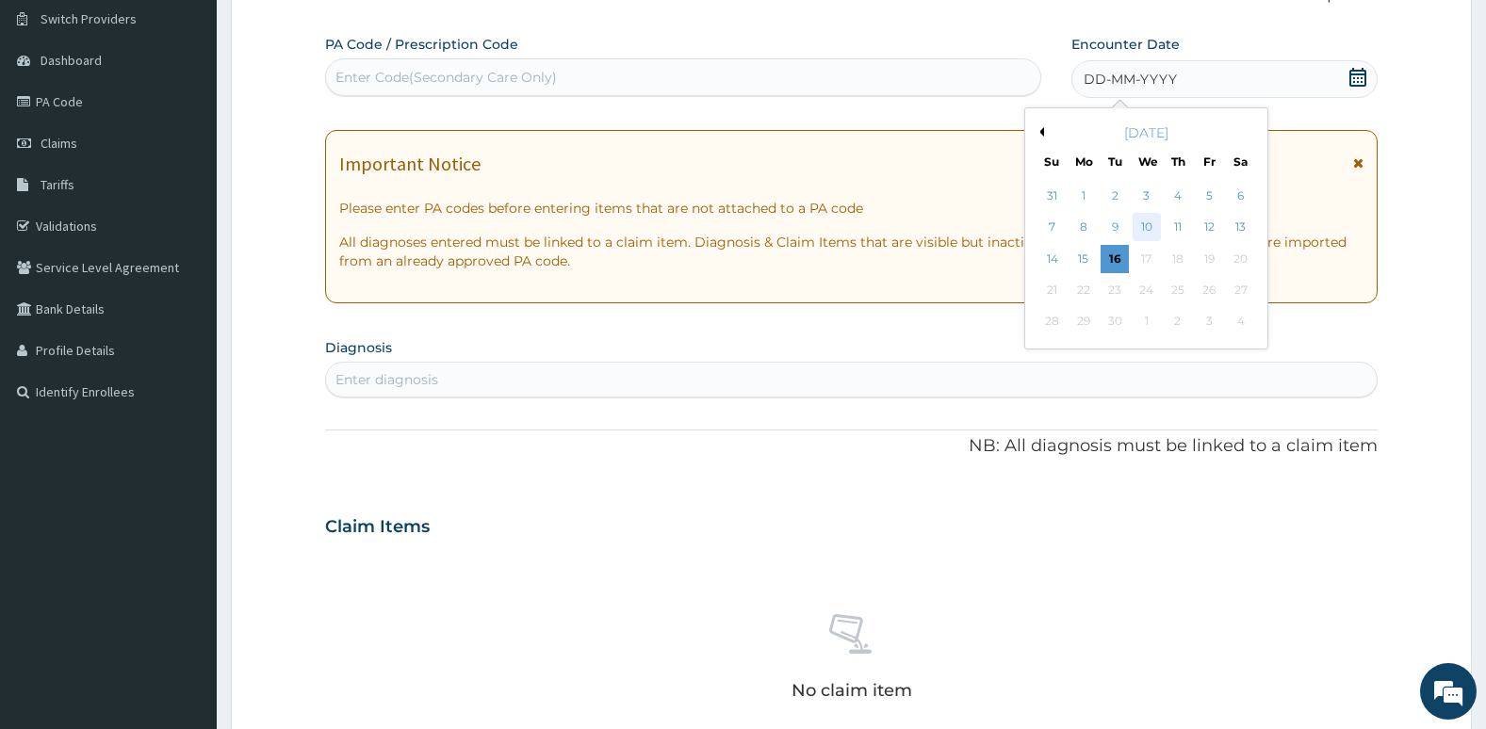
click at [1155, 220] on div "10" at bounding box center [1145, 228] width 28 height 28
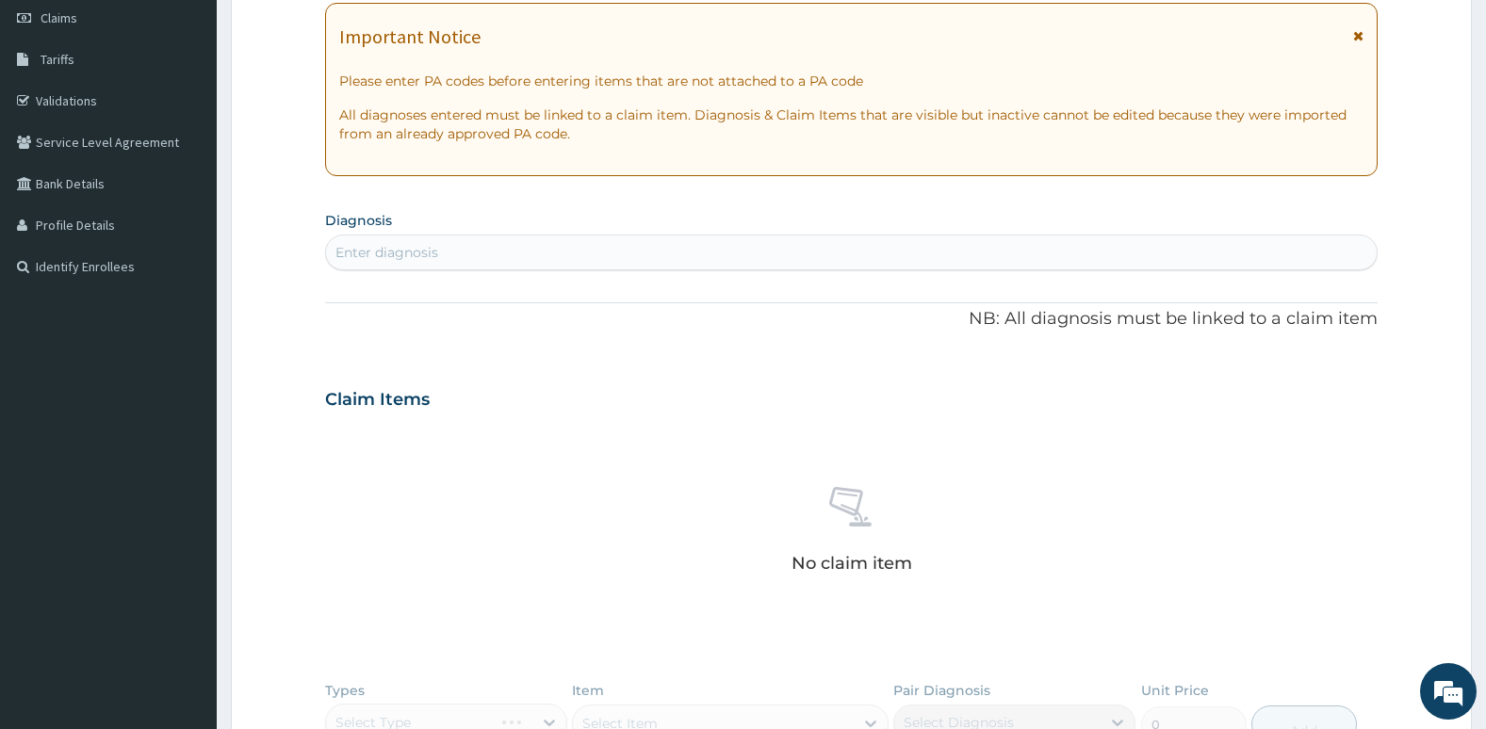
scroll to position [271, 0]
click at [1059, 251] on div "Enter diagnosis" at bounding box center [851, 251] width 1051 height 30
type input "PLASMOD"
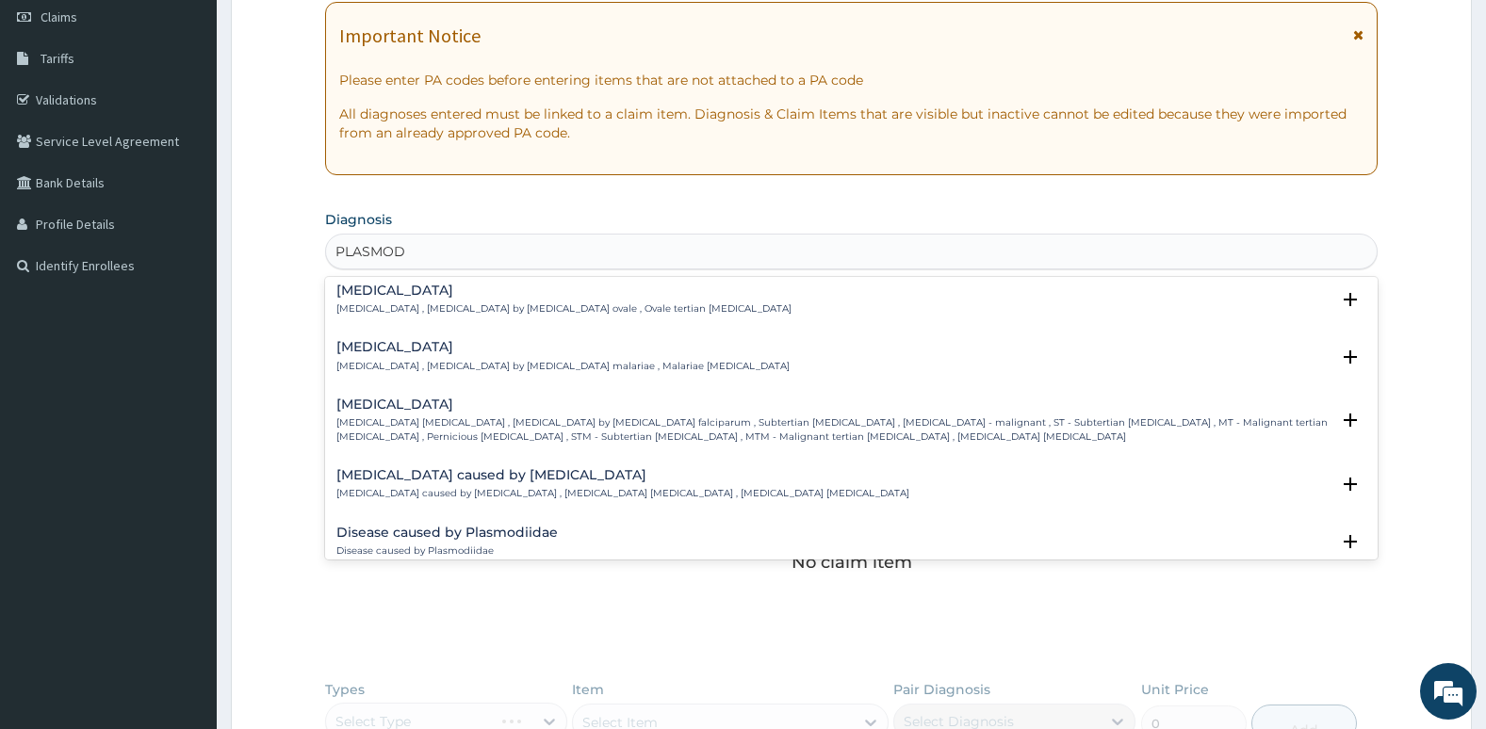
scroll to position [121, 0]
click at [1031, 417] on p "[MEDICAL_DATA] [MEDICAL_DATA] , [MEDICAL_DATA] by [MEDICAL_DATA] falciparum , S…" at bounding box center [833, 428] width 994 height 27
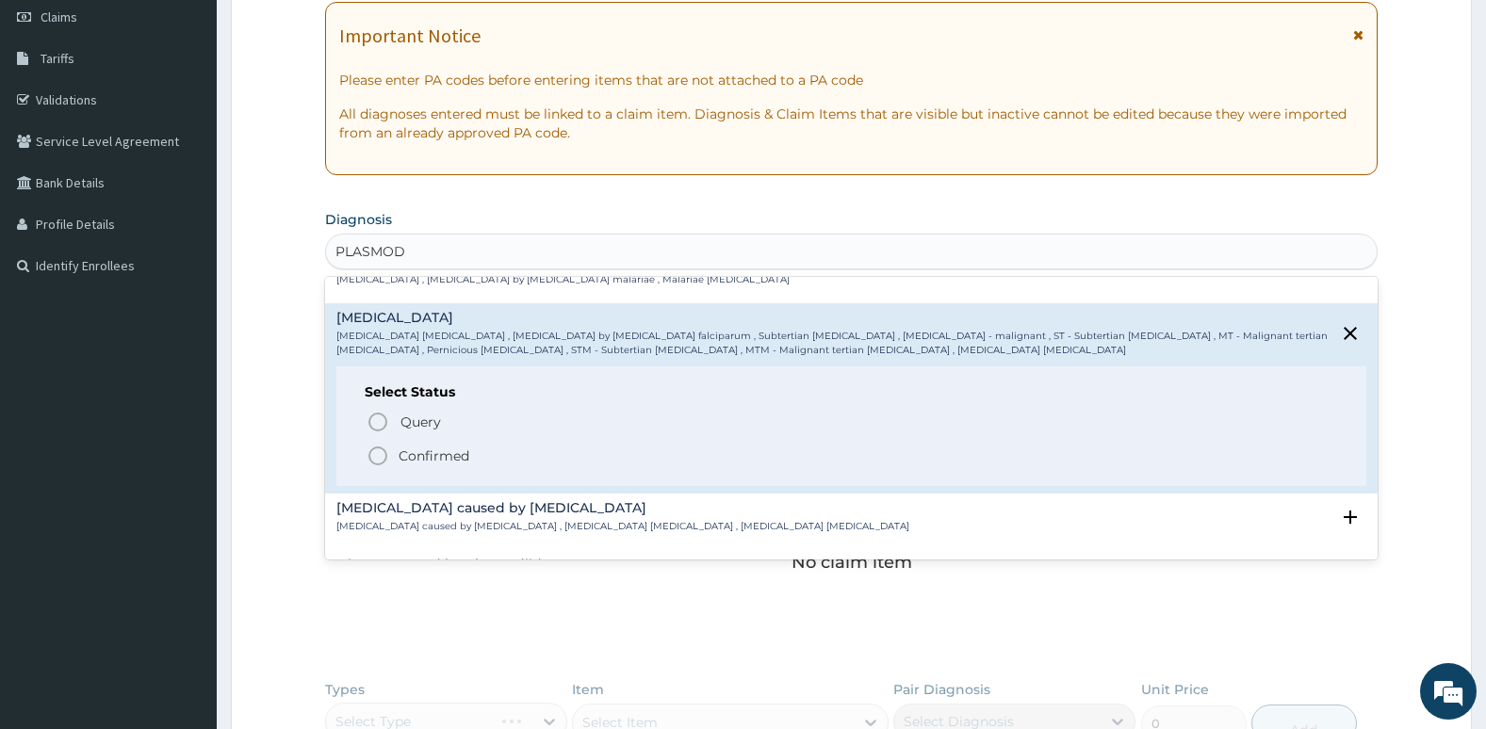
scroll to position [214, 0]
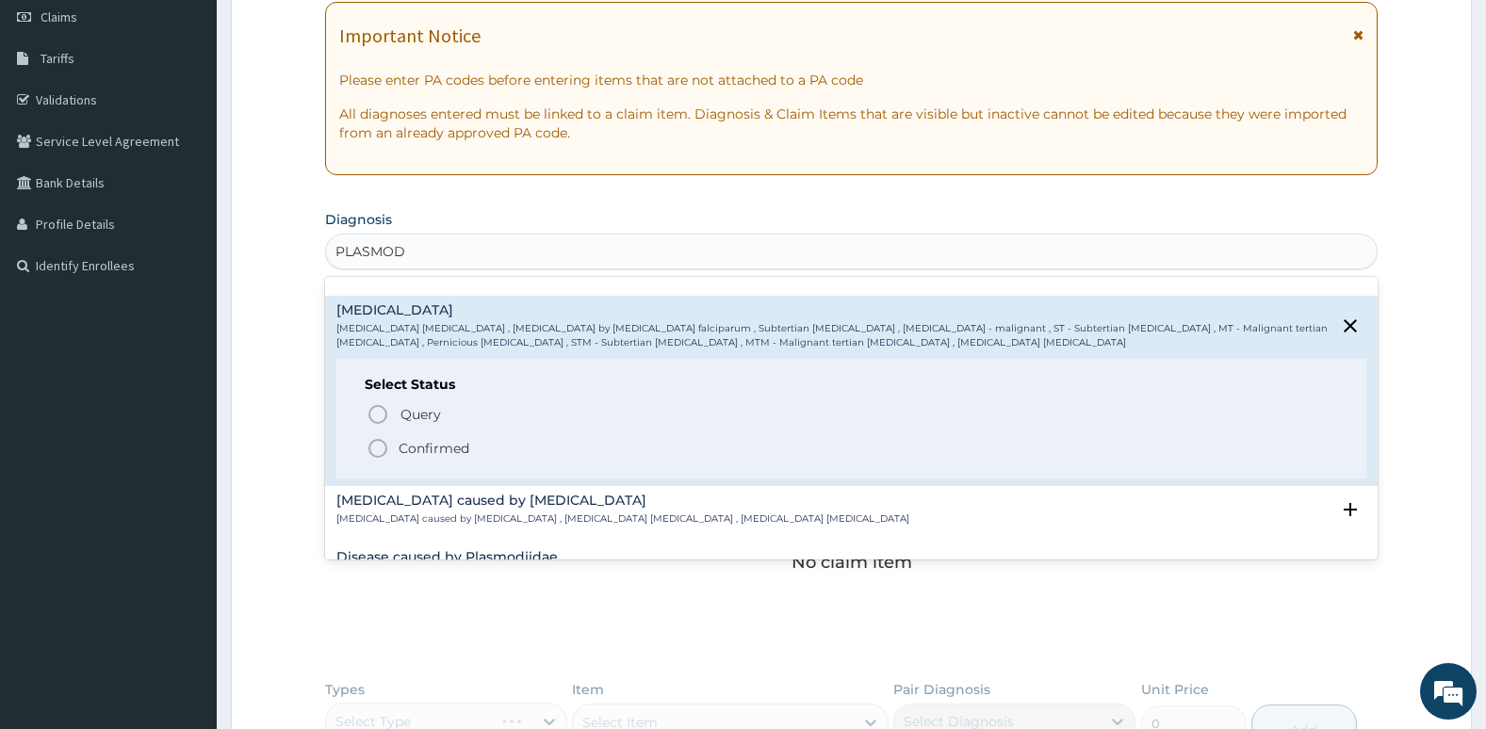
click at [383, 446] on icon "status option filled" at bounding box center [377, 448] width 23 height 23
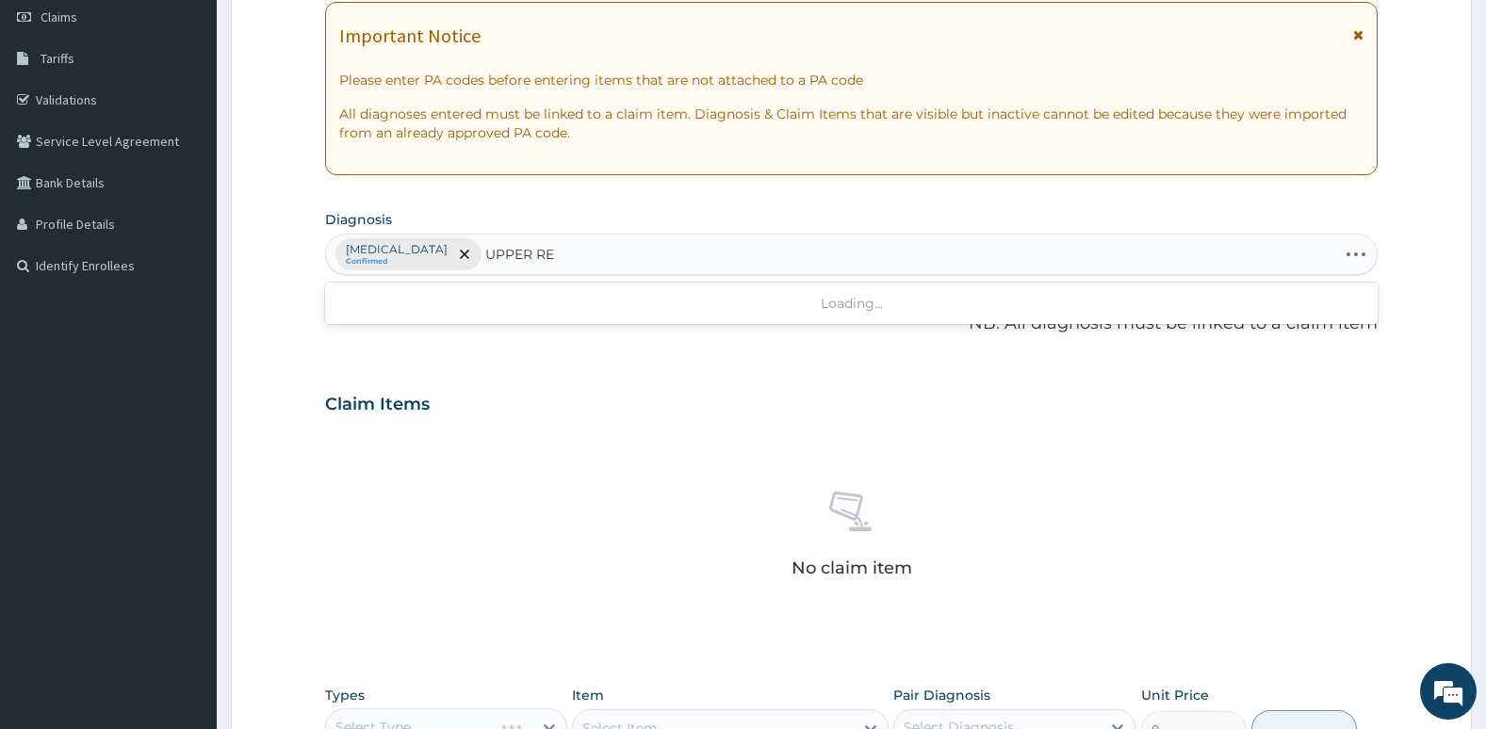
type input "UPPER RES"
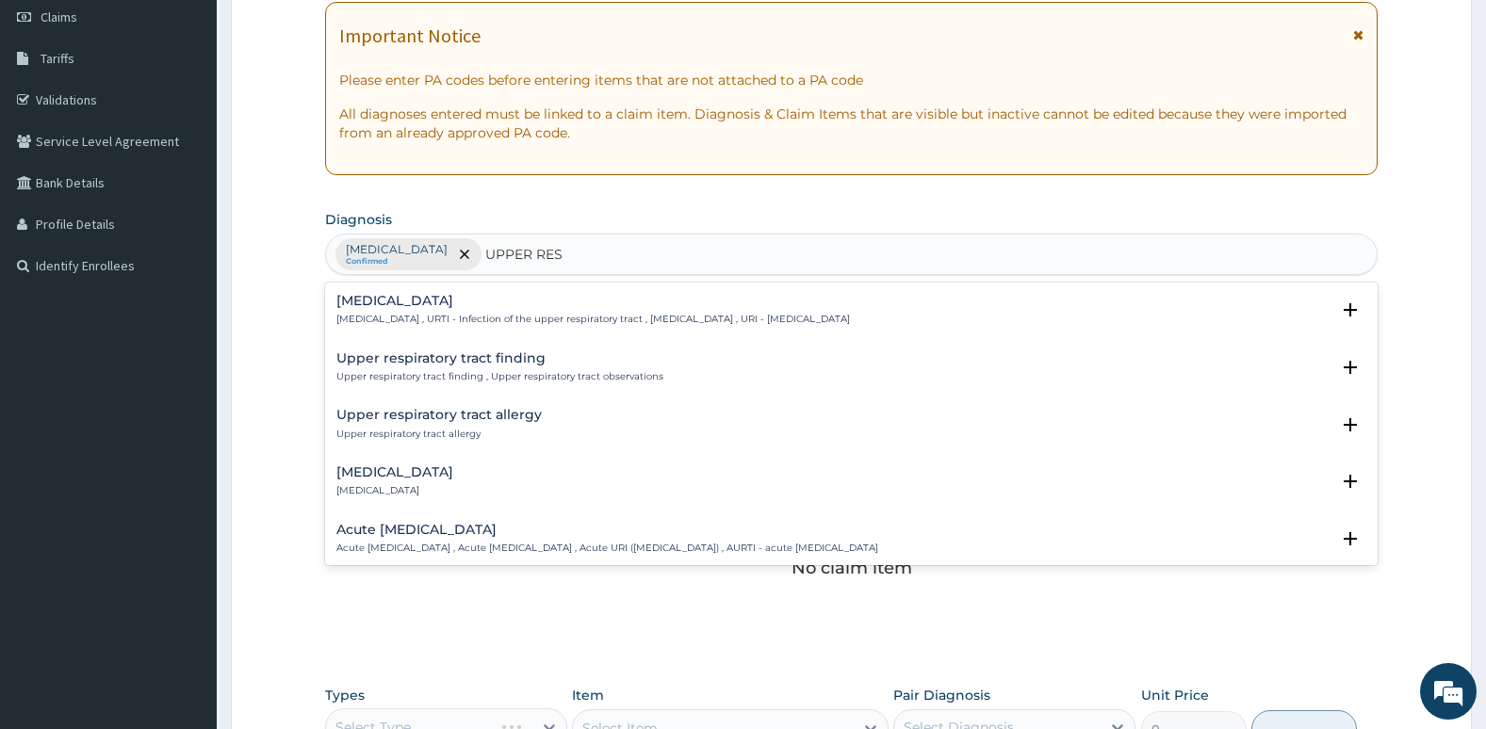
click at [397, 528] on h4 "Acute [MEDICAL_DATA]" at bounding box center [607, 530] width 542 height 14
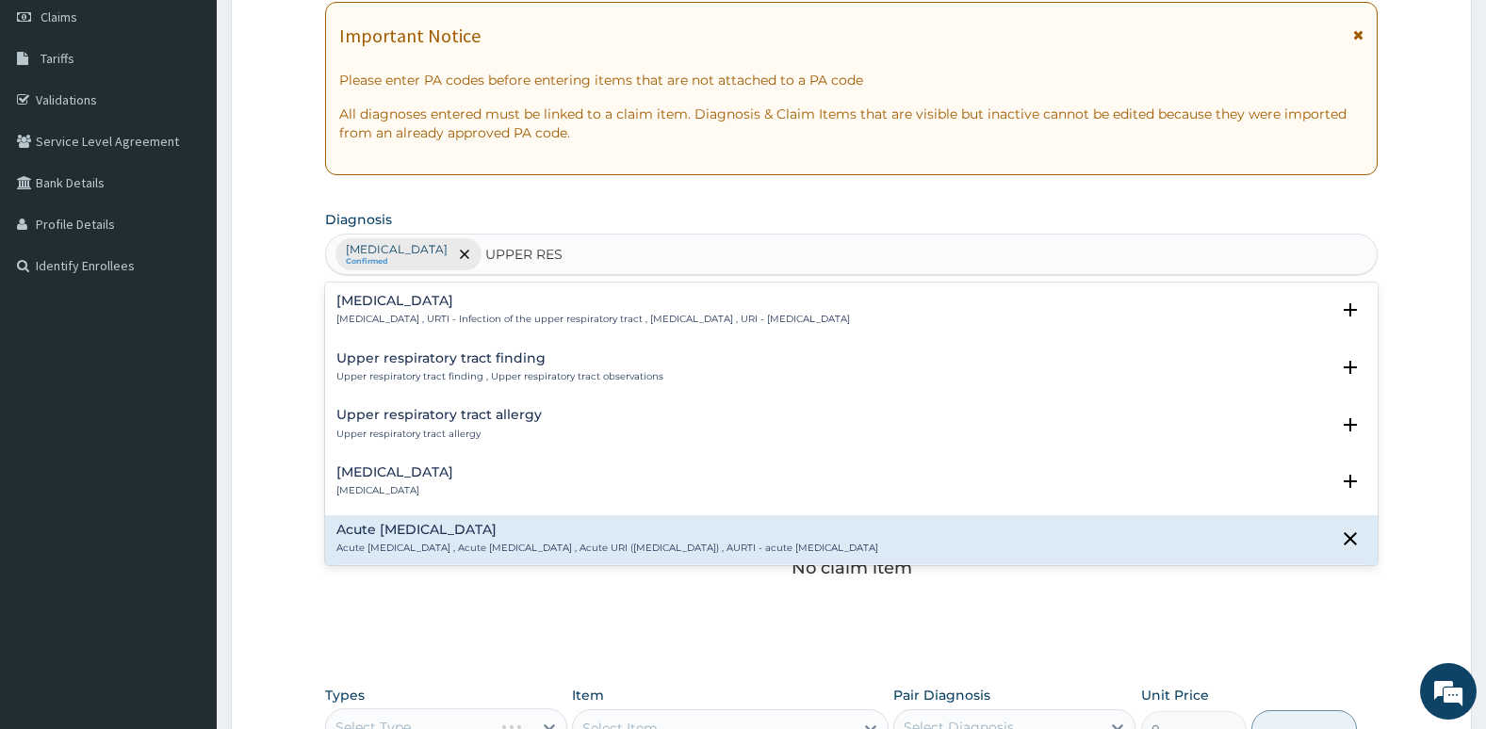
click at [397, 528] on h4 "Acute [MEDICAL_DATA]" at bounding box center [607, 530] width 542 height 14
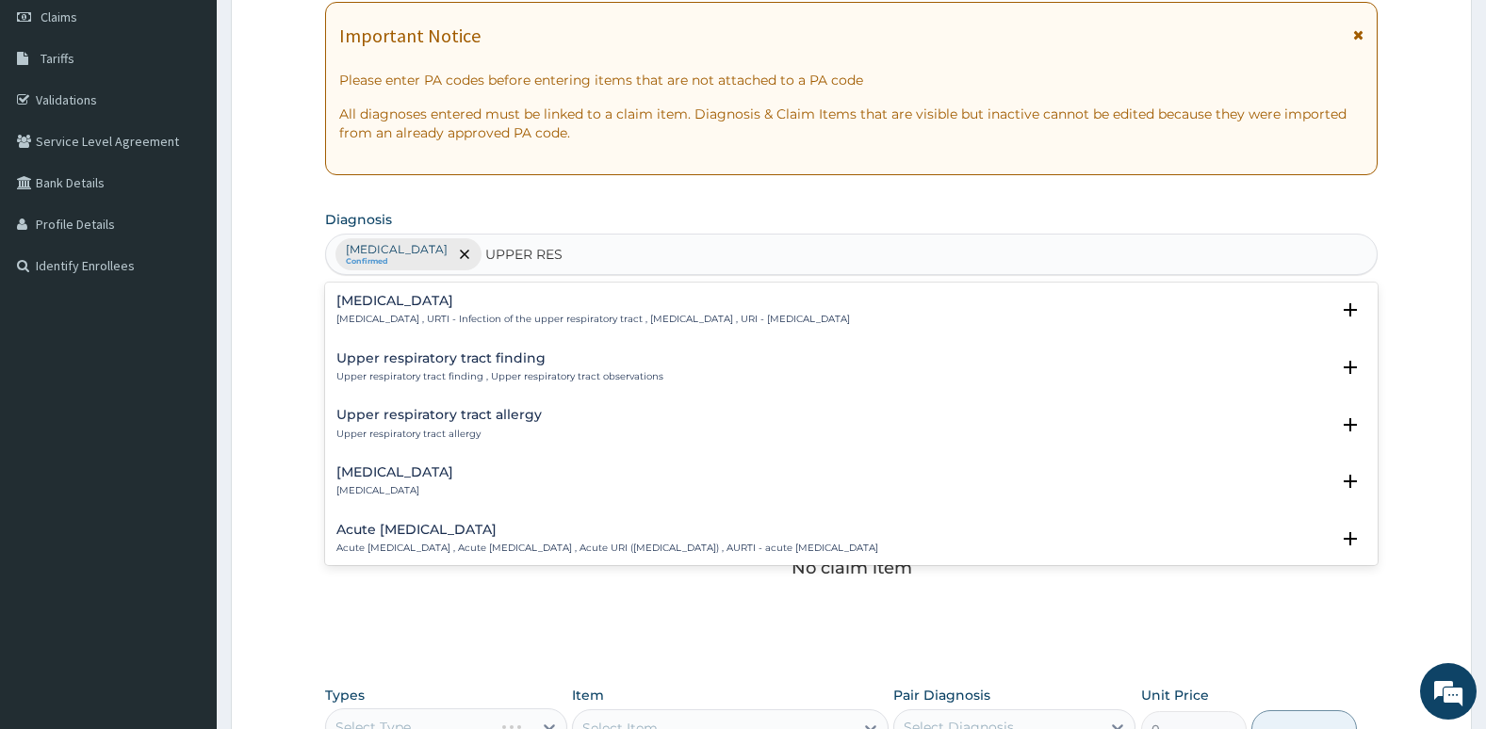
click at [397, 528] on h4 "Acute [MEDICAL_DATA]" at bounding box center [607, 530] width 542 height 14
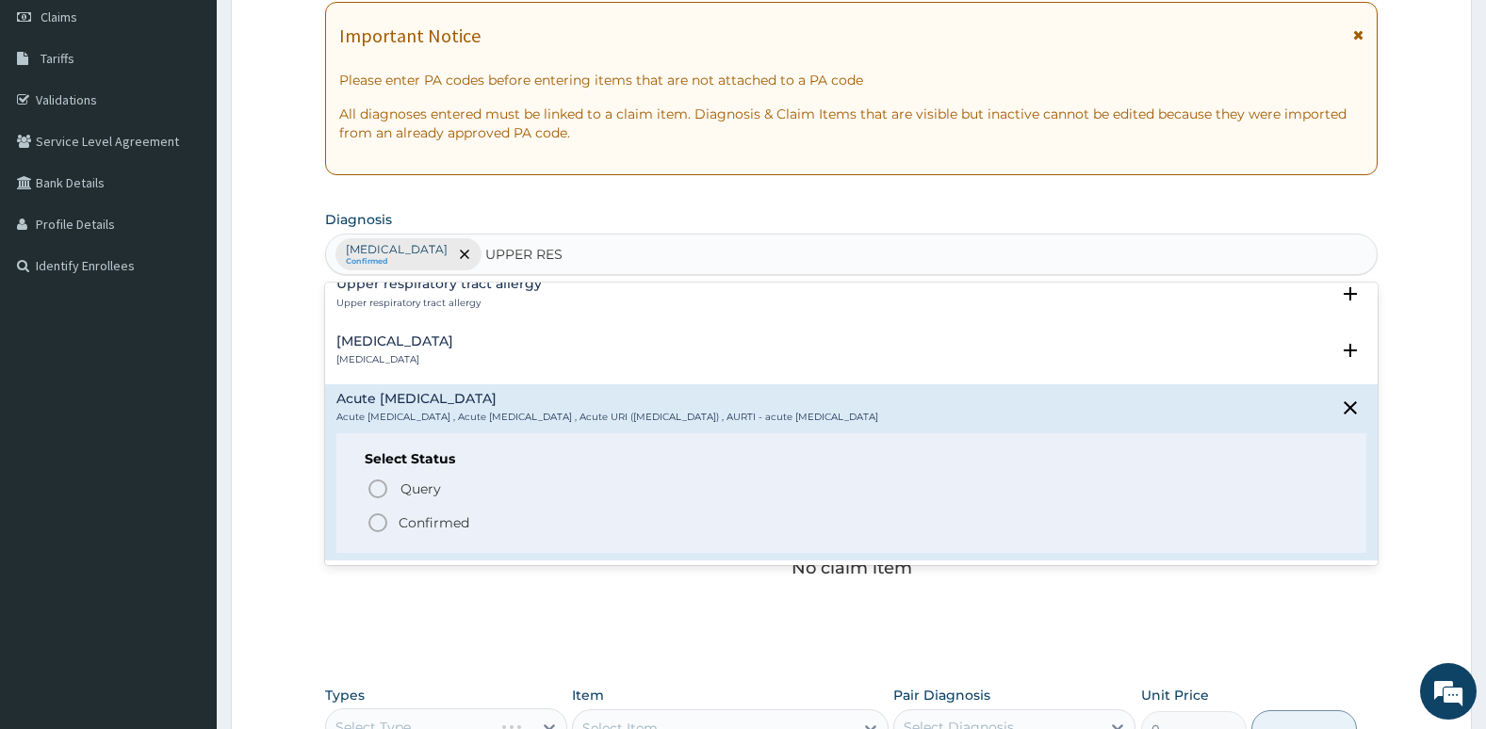
scroll to position [132, 0]
click at [374, 525] on icon "status option filled" at bounding box center [377, 522] width 23 height 23
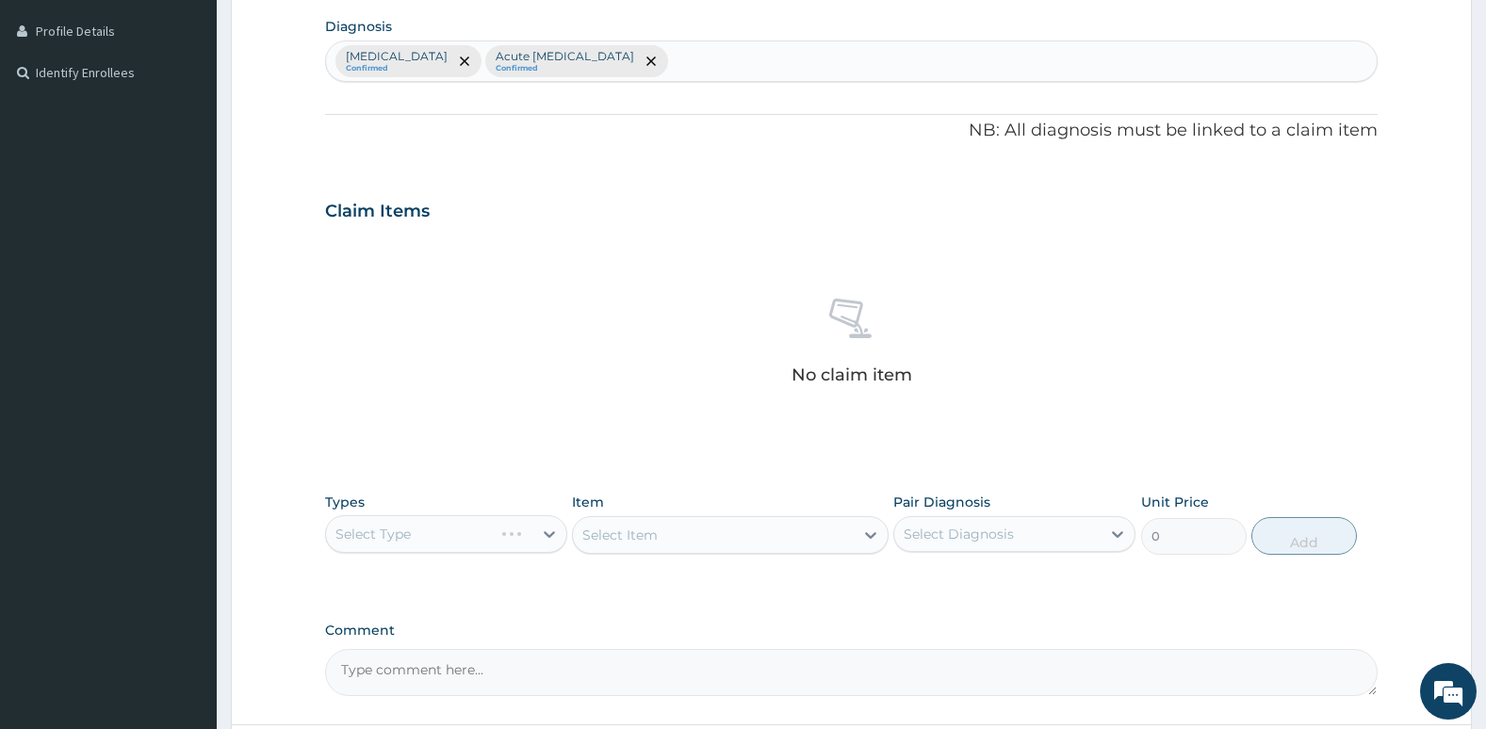
scroll to position [467, 0]
click at [374, 525] on div "Select Type" at bounding box center [446, 531] width 242 height 38
click at [391, 527] on div "Select Type" at bounding box center [446, 531] width 242 height 38
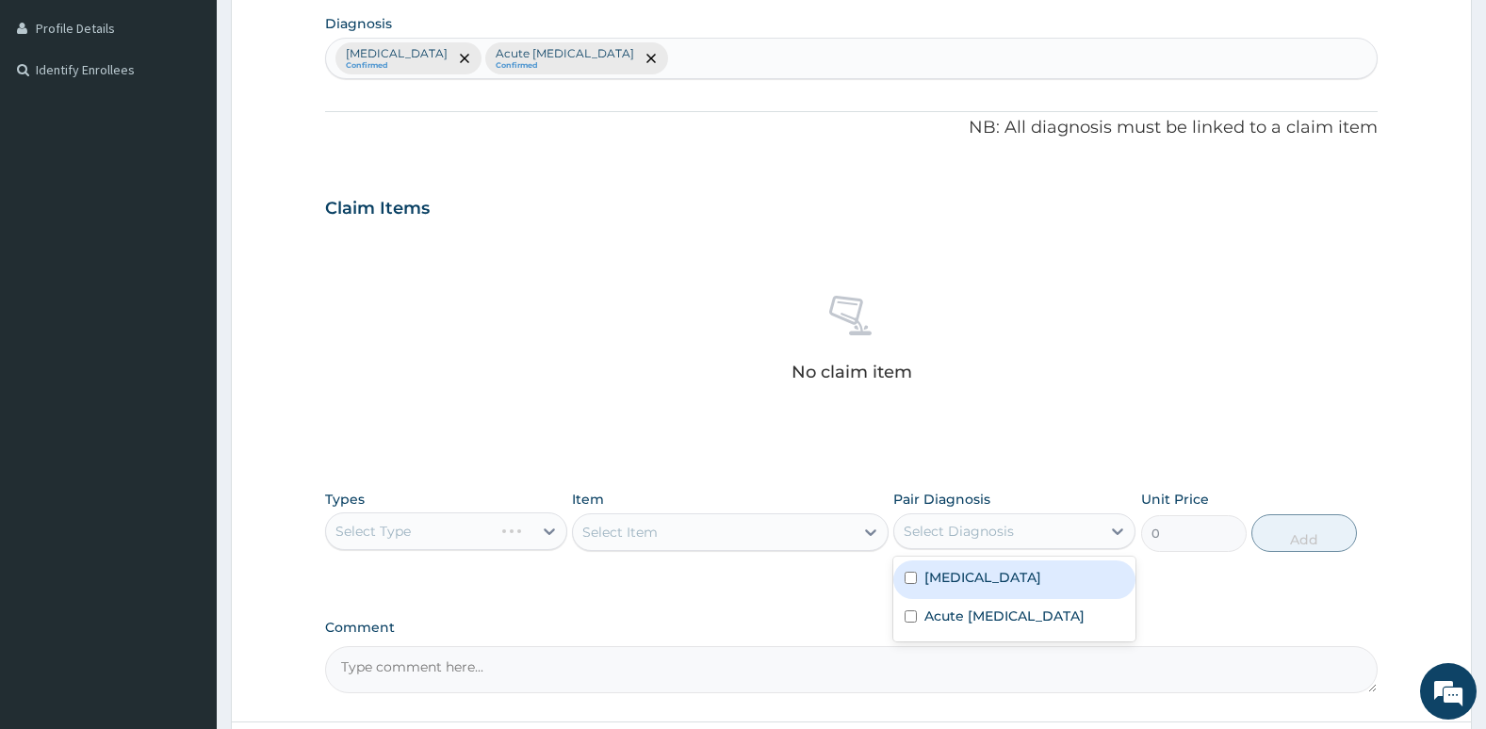
click at [937, 534] on div "Select Diagnosis" at bounding box center [958, 531] width 110 height 19
click at [913, 623] on input "checkbox" at bounding box center [910, 616] width 12 height 12
checkbox input "true"
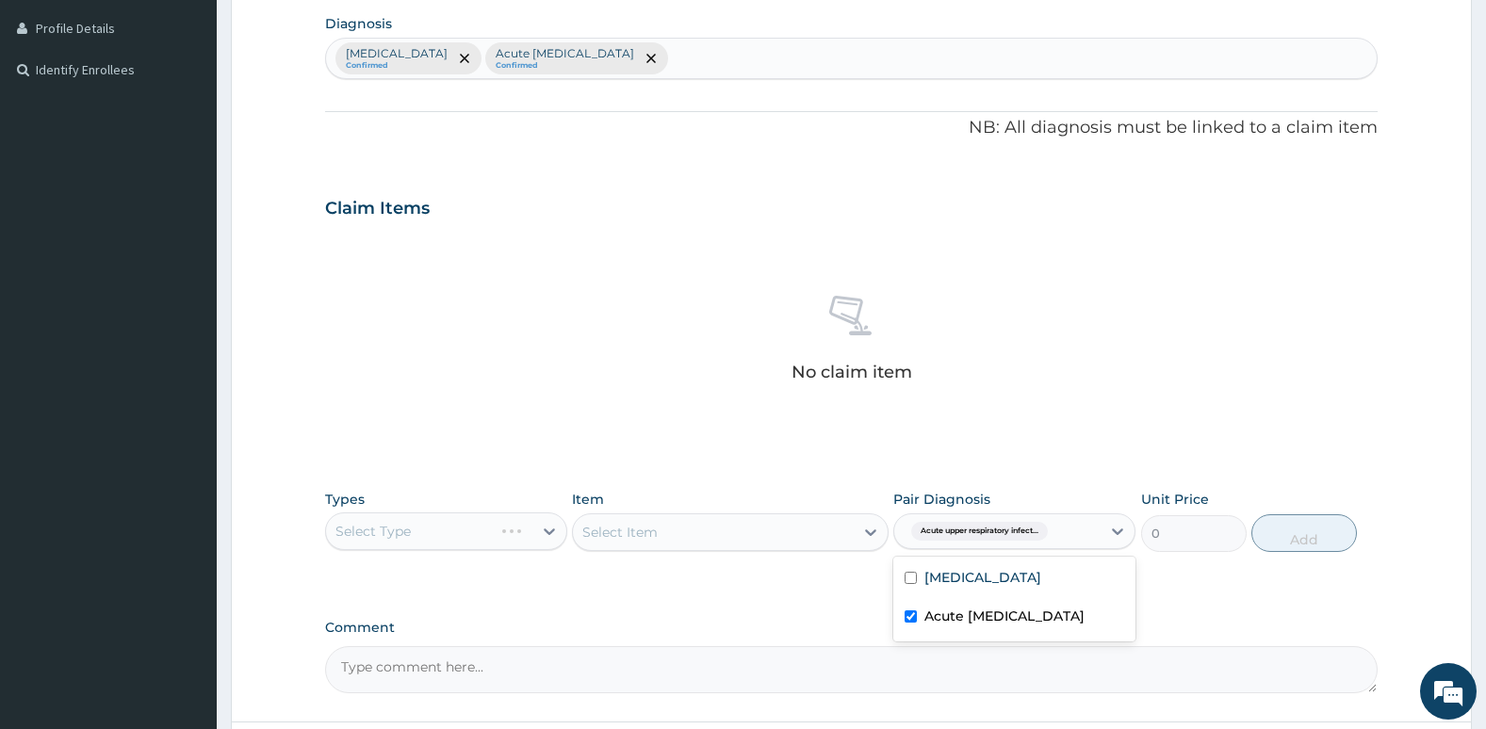
click at [513, 526] on div "Select Type" at bounding box center [446, 531] width 242 height 38
click at [663, 528] on div "Select Item" at bounding box center [730, 532] width 316 height 38
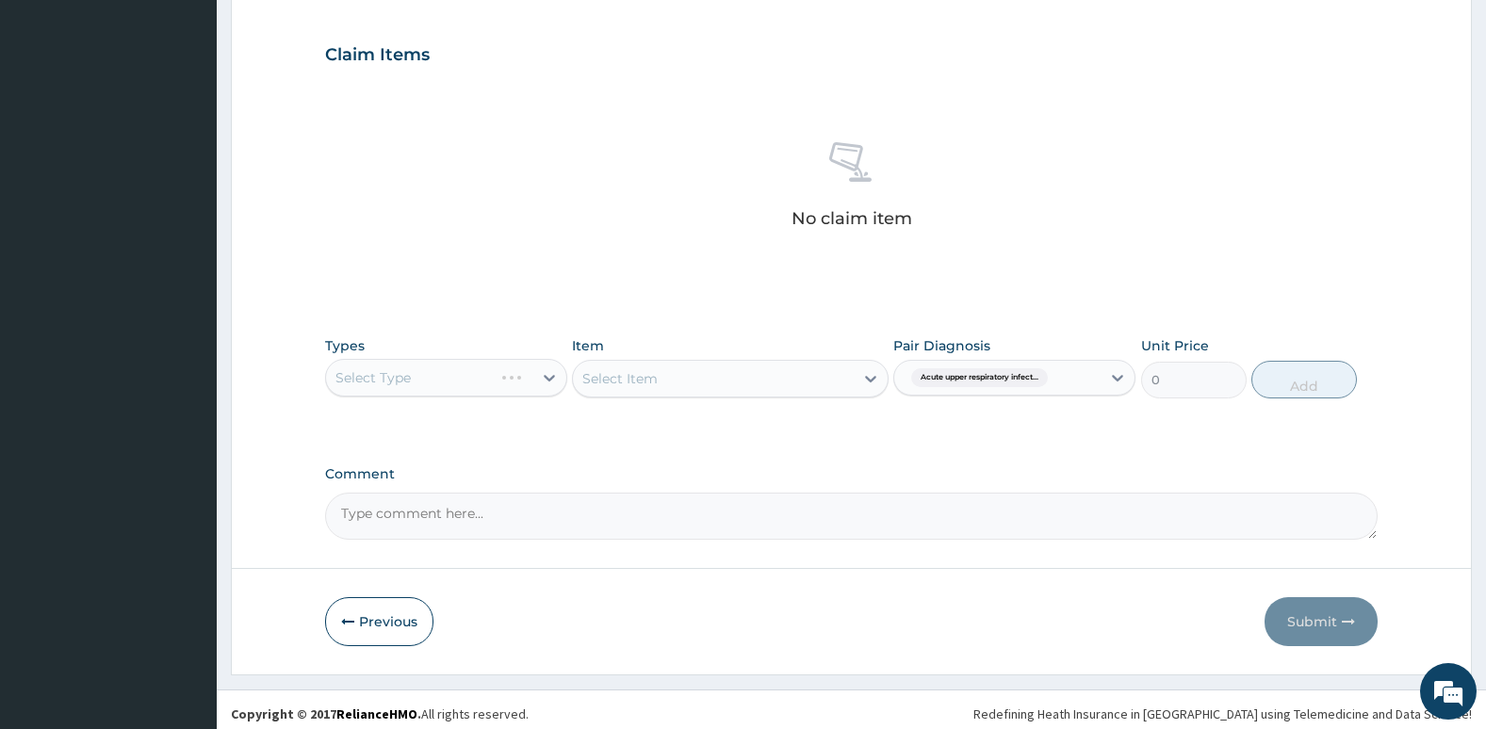
scroll to position [629, 0]
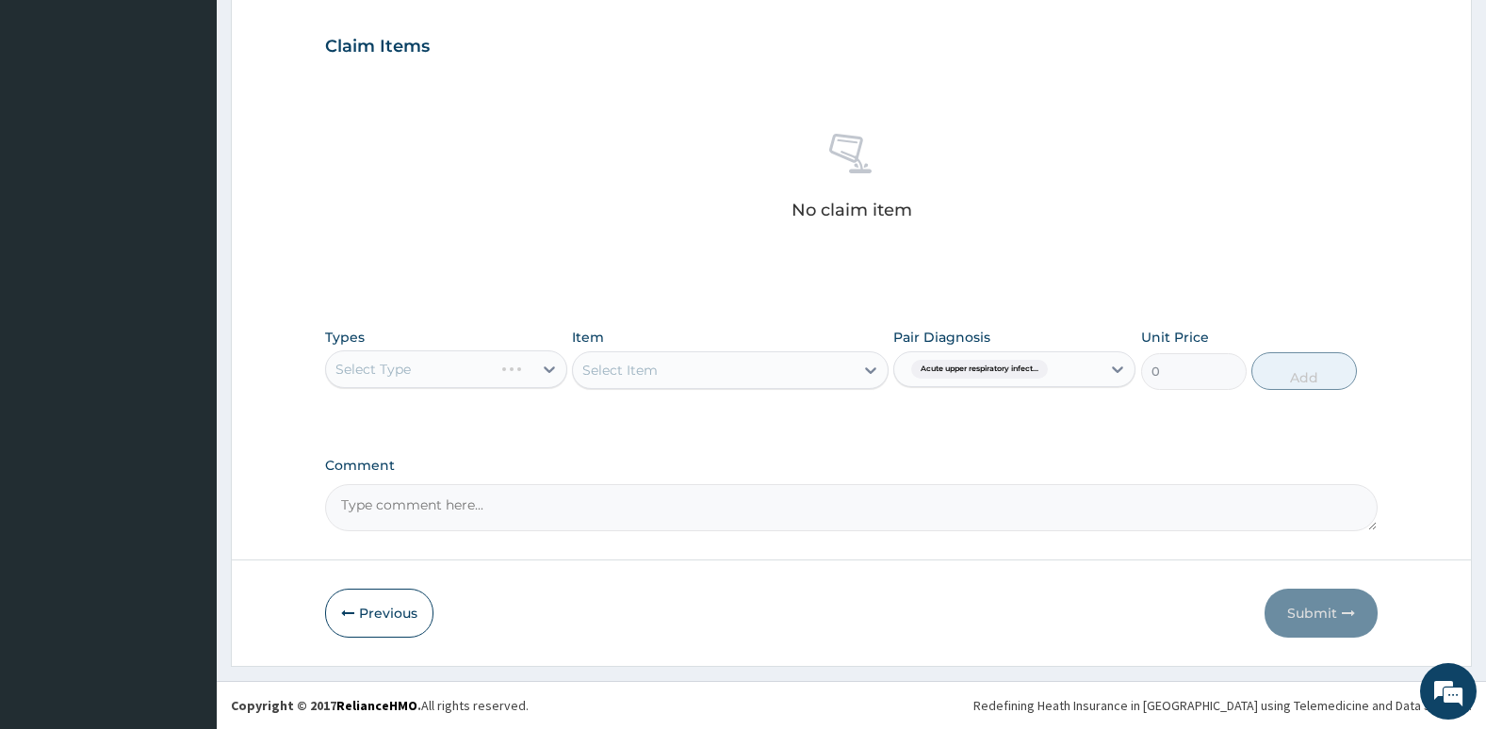
click at [535, 366] on div "Select Type" at bounding box center [446, 369] width 242 height 38
click at [529, 369] on div "Select Type" at bounding box center [446, 369] width 242 height 38
drag, startPoint x: 560, startPoint y: 382, endPoint x: 551, endPoint y: 367, distance: 16.5
click at [551, 367] on div "Select Type" at bounding box center [446, 369] width 242 height 38
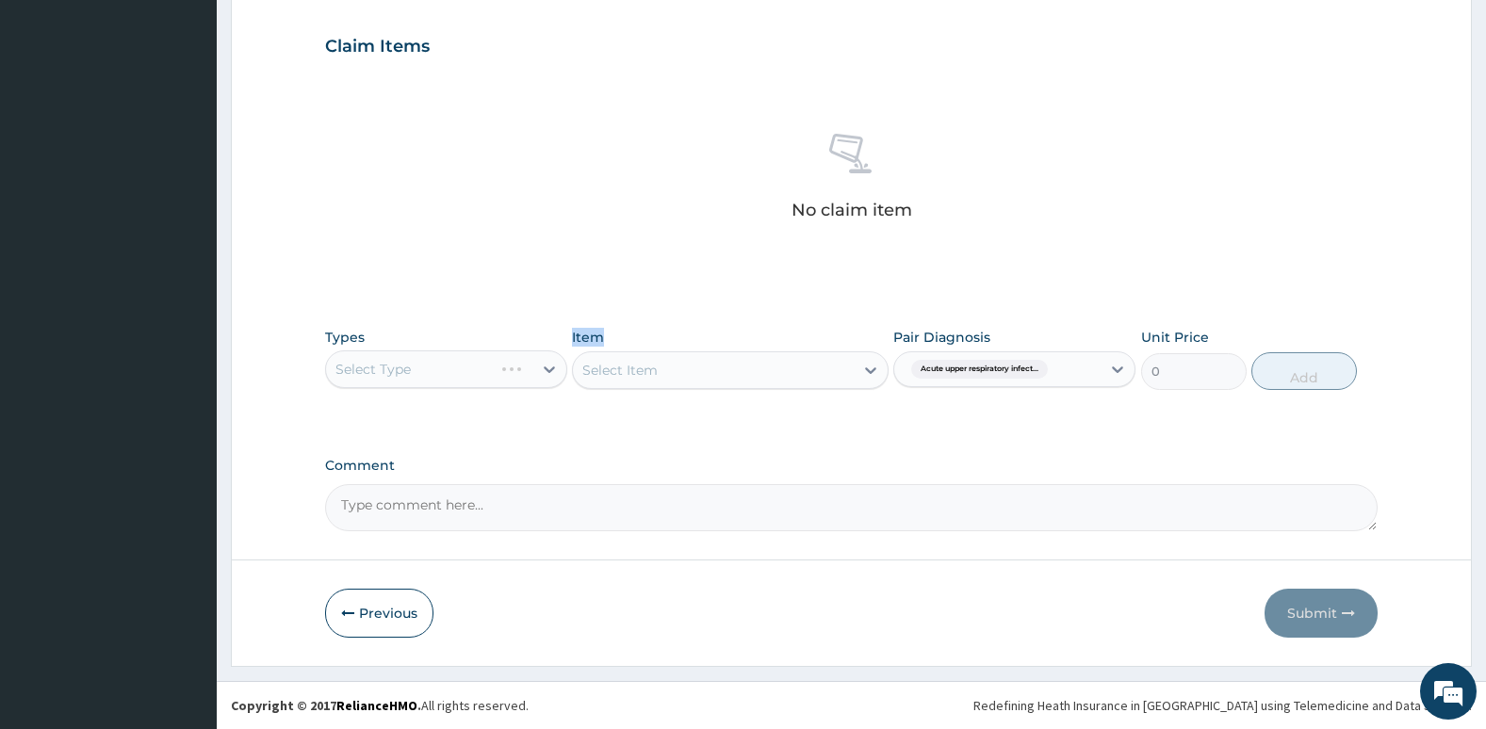
click at [551, 367] on div "Select Type" at bounding box center [446, 369] width 242 height 38
click at [508, 367] on div "Select Type" at bounding box center [446, 369] width 242 height 38
click at [692, 488] on textarea "Comment" at bounding box center [851, 507] width 1053 height 47
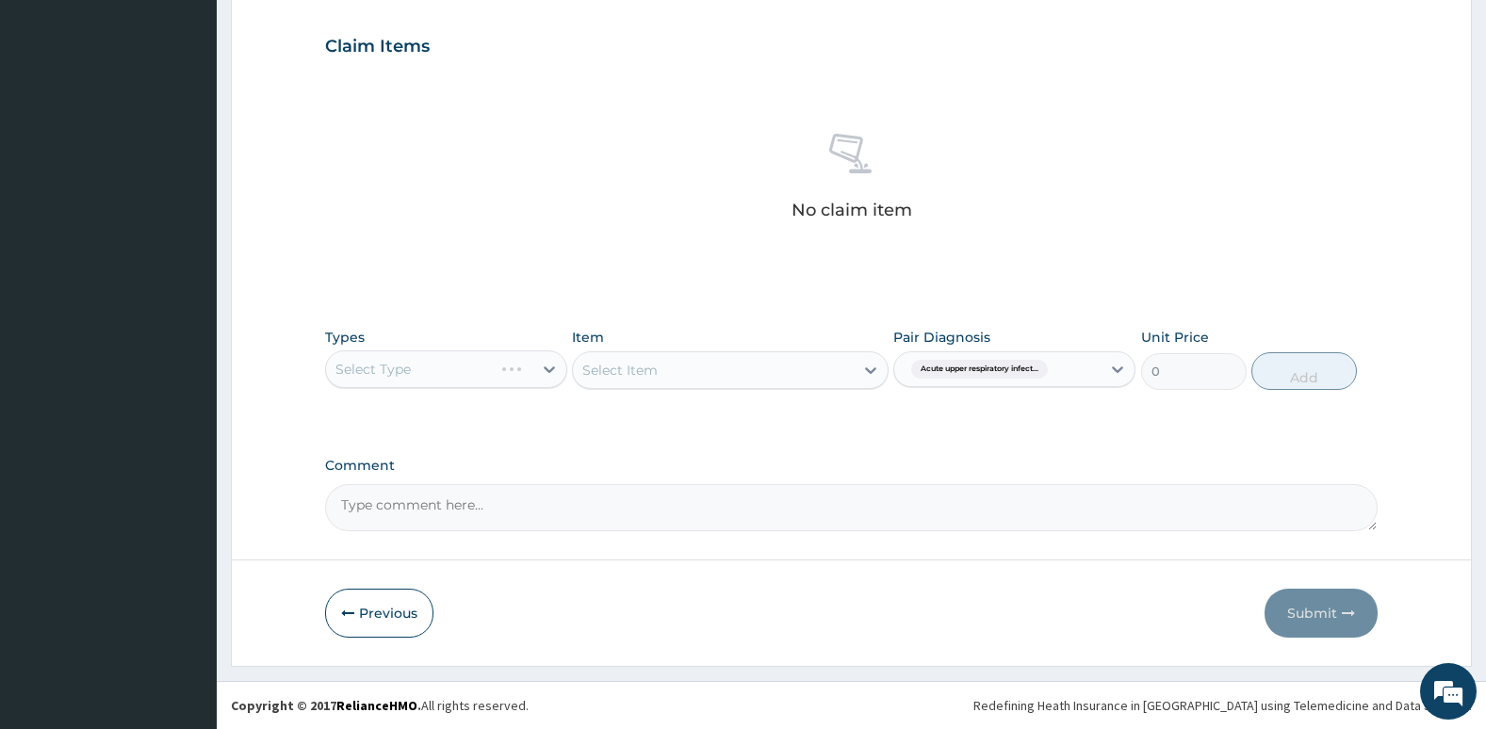
click at [692, 488] on textarea "Comment" at bounding box center [851, 507] width 1053 height 47
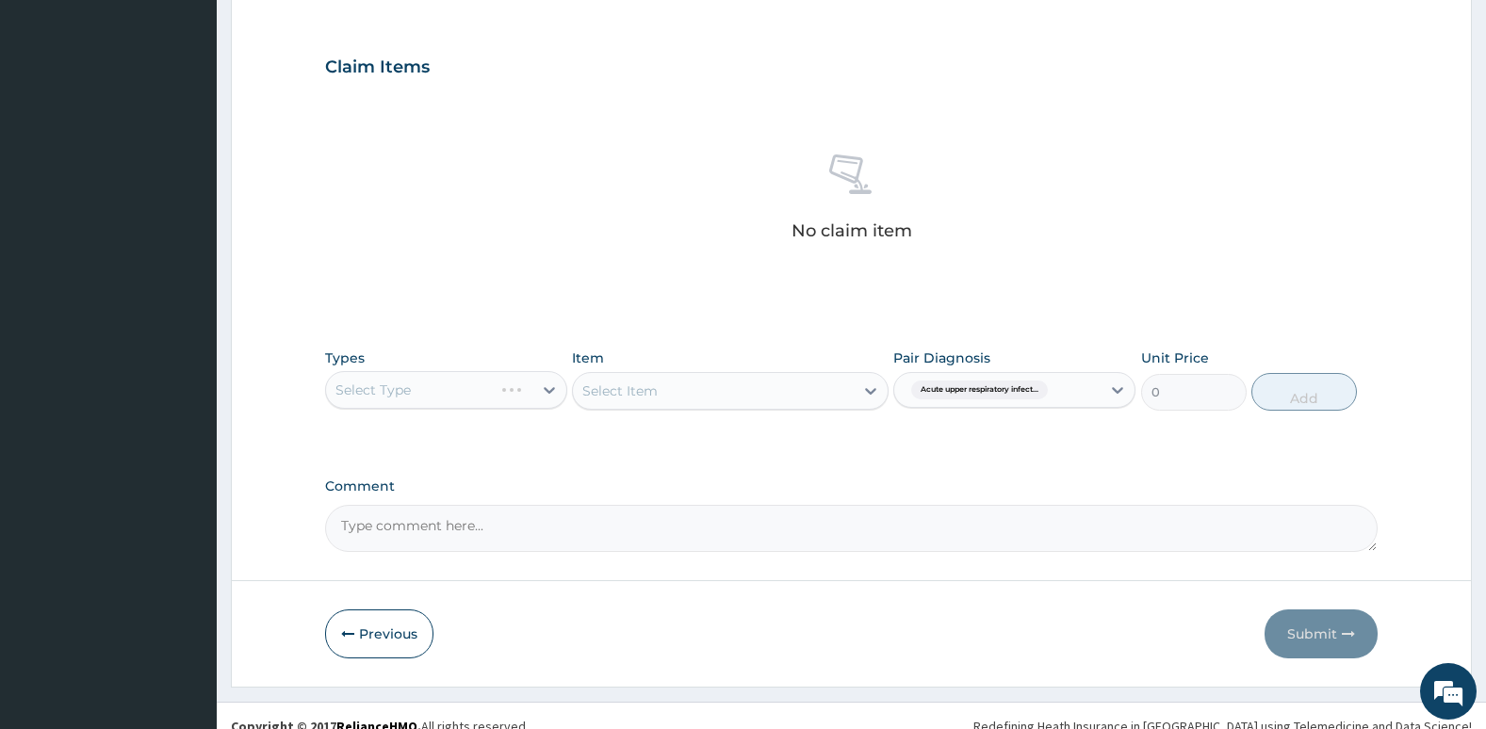
scroll to position [609, 0]
click at [513, 410] on div "Types Select Type Item Select Item Pair Diagnosis Acute upper respiratory infec…" at bounding box center [851, 378] width 1053 height 81
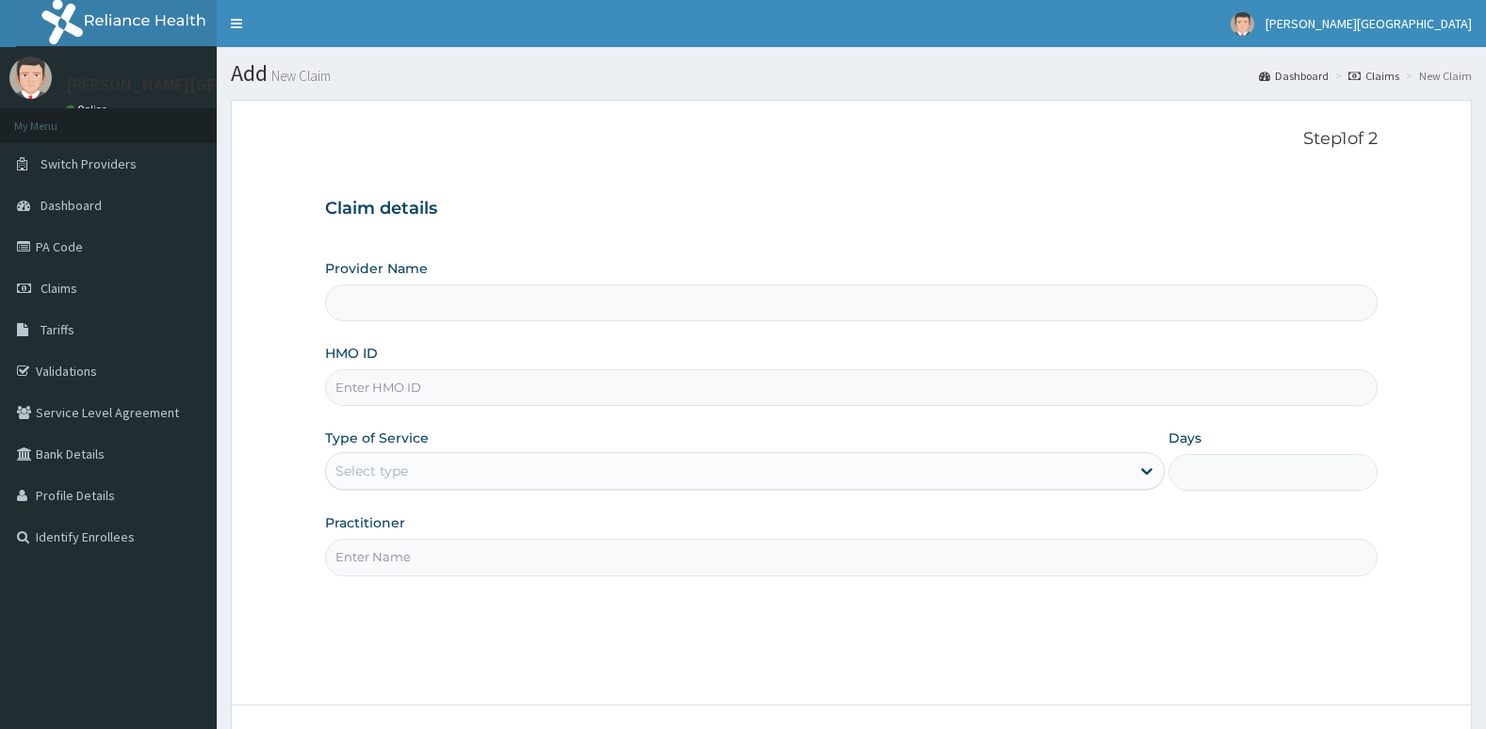
type input "[PERSON_NAME][GEOGRAPHIC_DATA]"
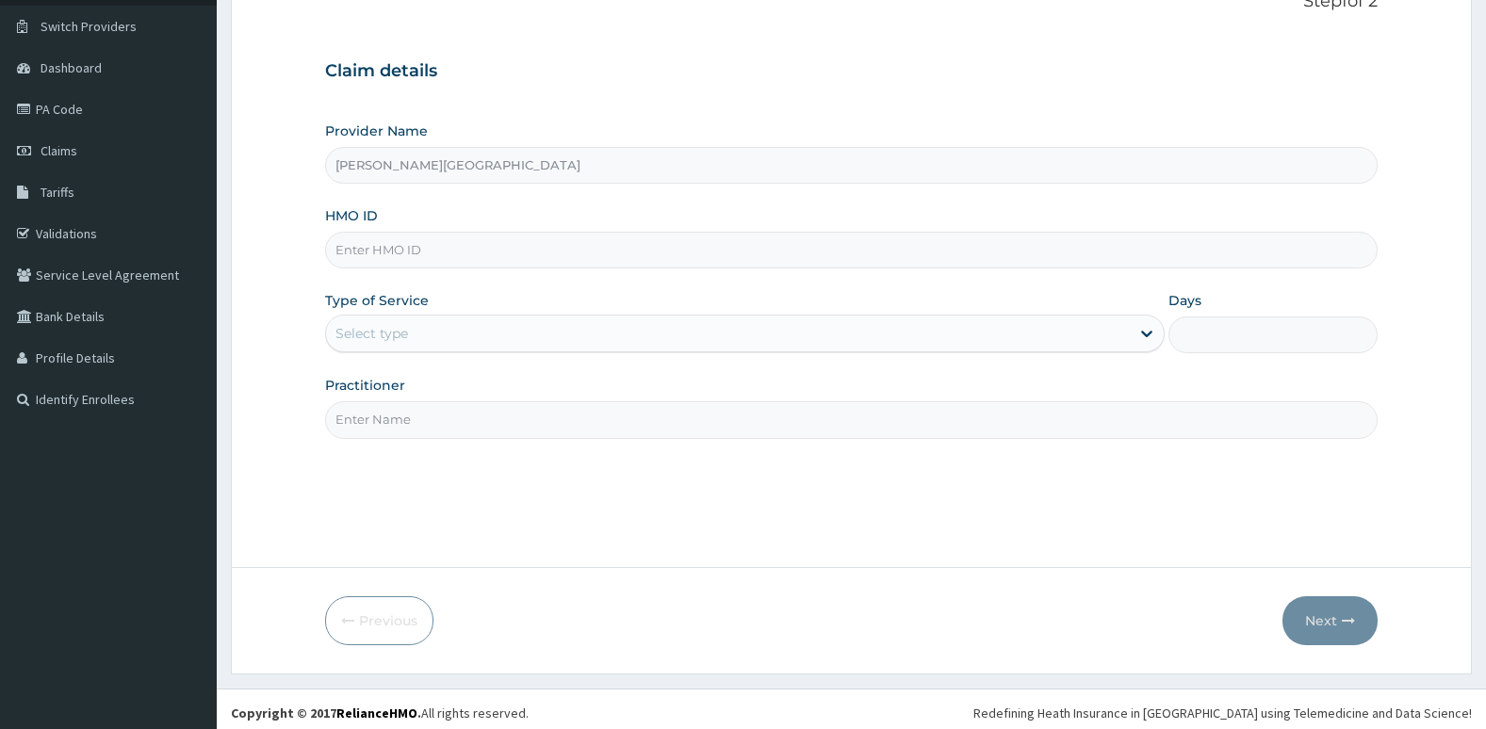
scroll to position [145, 0]
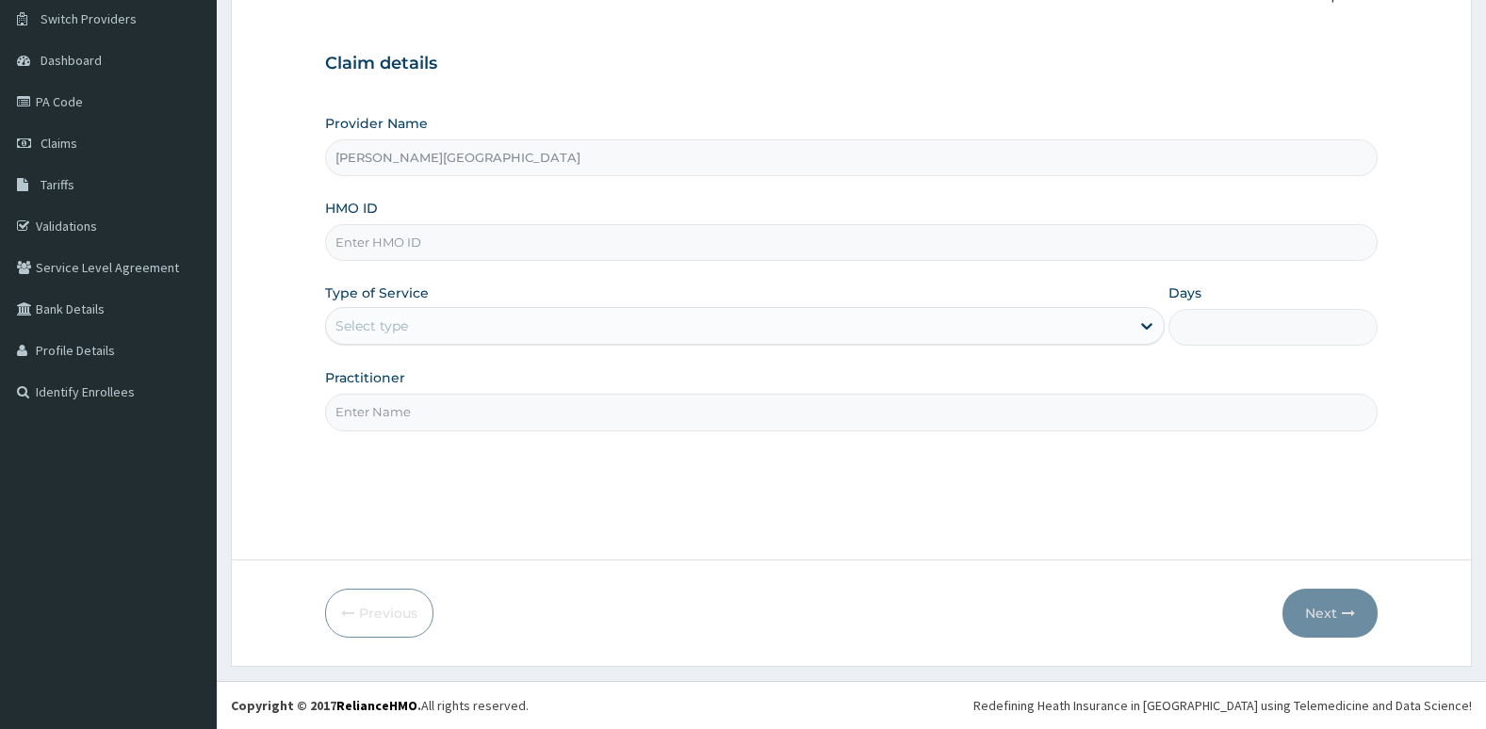
click at [699, 245] on input "HMO ID" at bounding box center [851, 242] width 1053 height 37
type input "[PERSON_NAME]/10003/d"
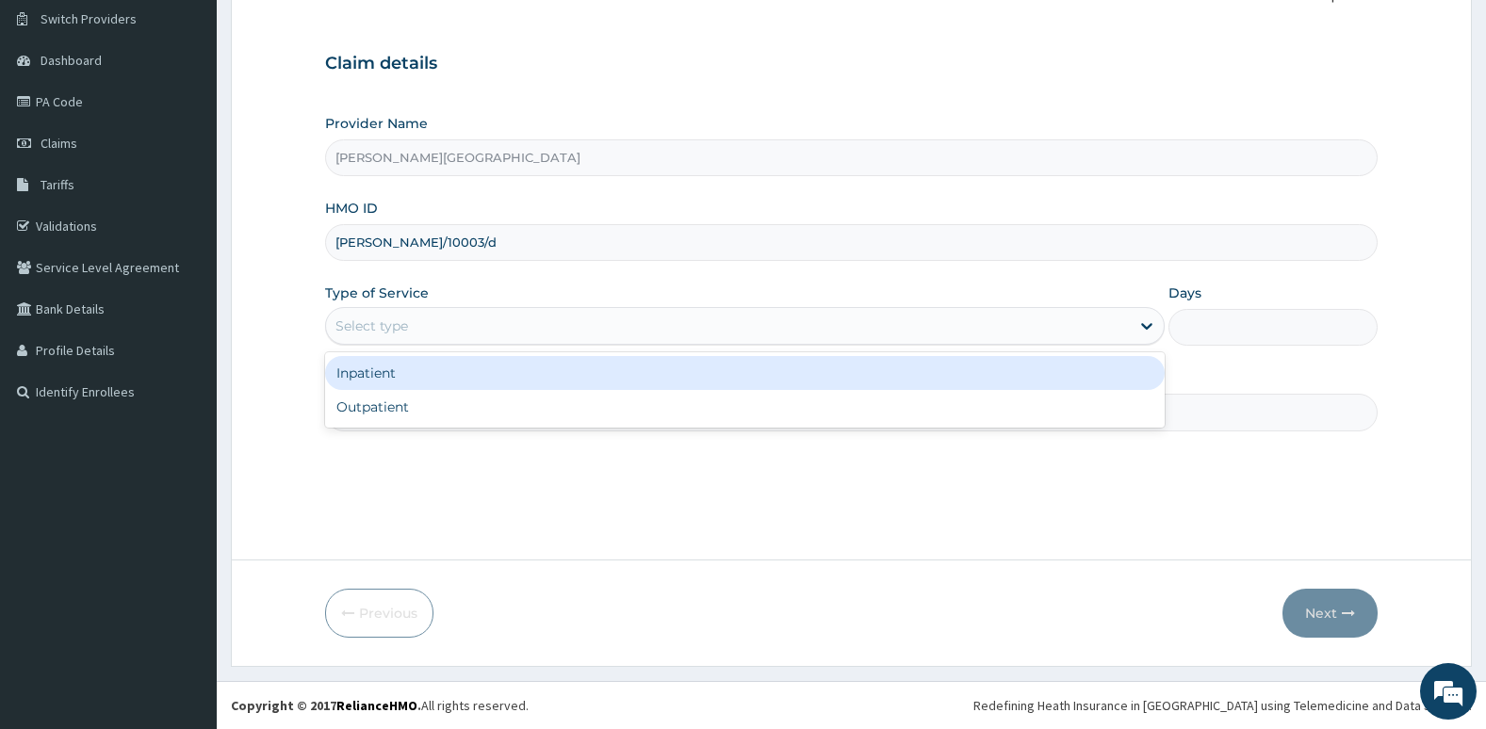
click at [599, 325] on div "Select type" at bounding box center [728, 326] width 804 height 30
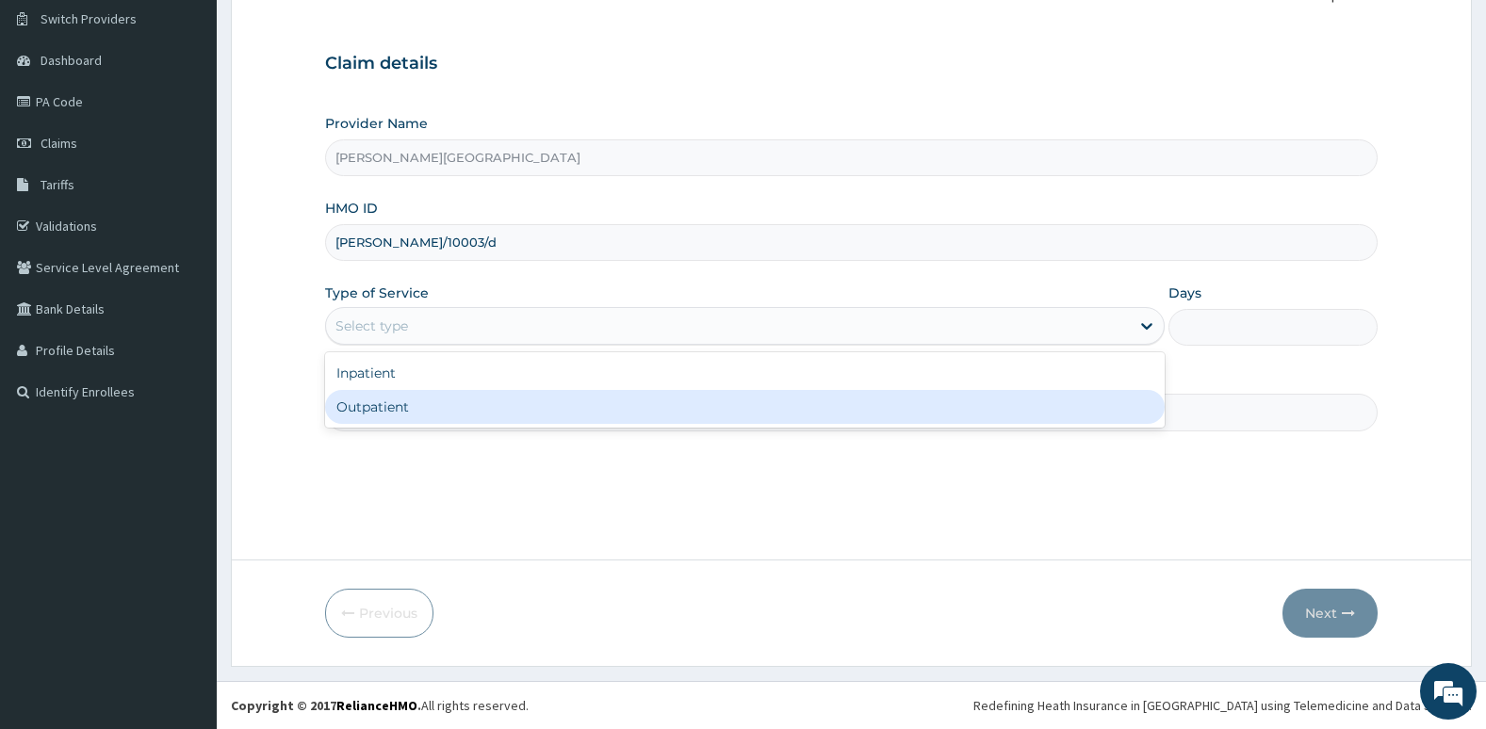
click at [619, 405] on div "Outpatient" at bounding box center [744, 407] width 839 height 34
type input "1"
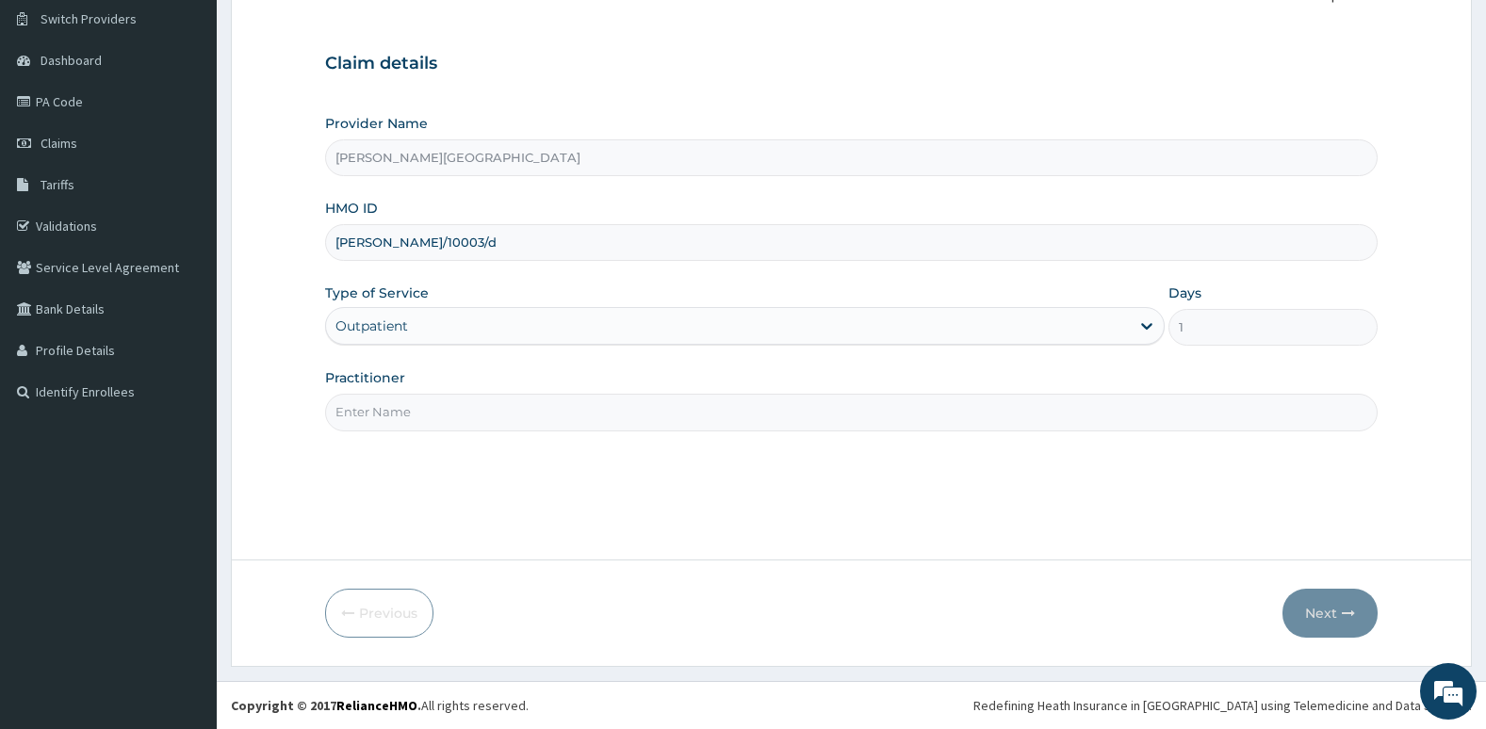
click at [618, 413] on input "Practitioner" at bounding box center [851, 412] width 1053 height 37
type input "[PERSON_NAME]"
click at [1334, 614] on button "Next" at bounding box center [1329, 613] width 95 height 49
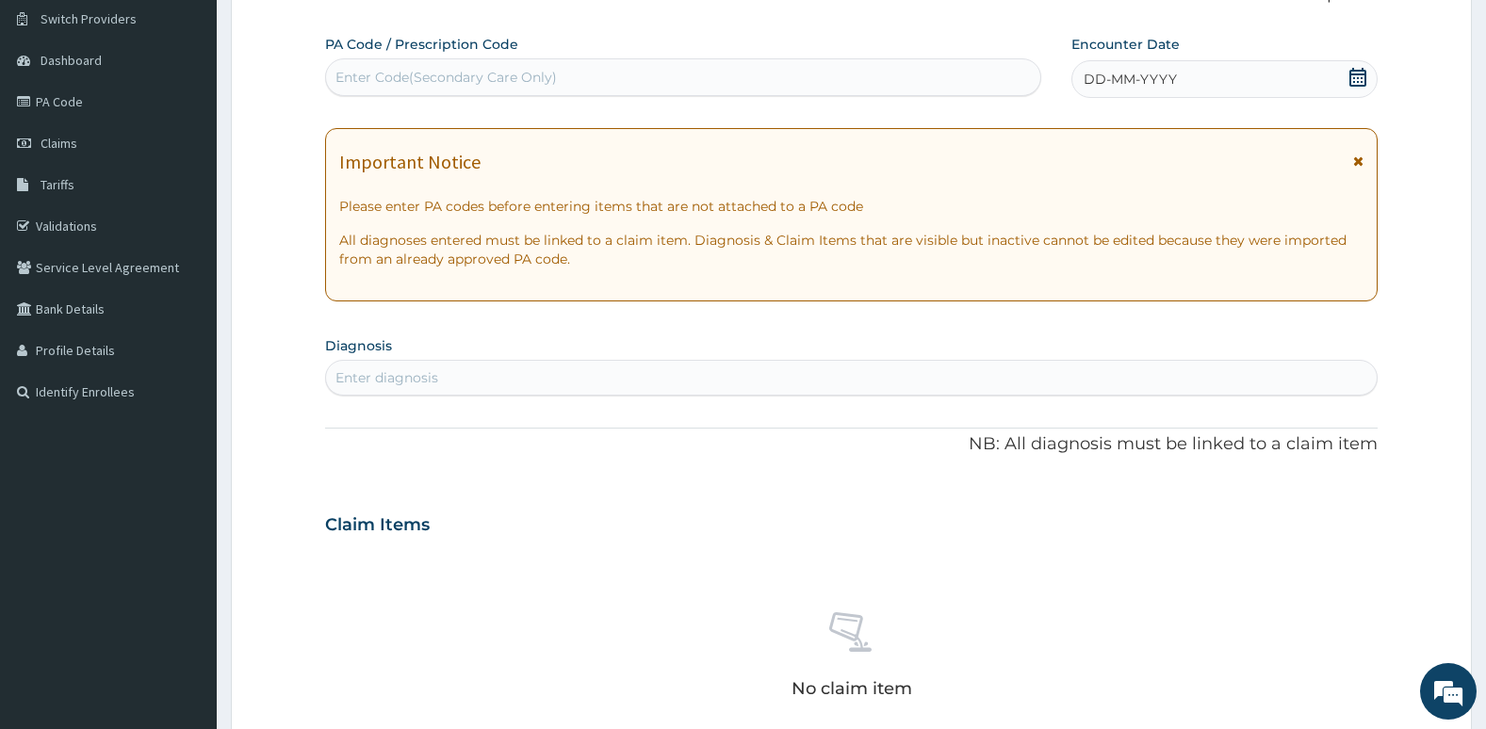
click at [978, 365] on div "Enter diagnosis" at bounding box center [851, 378] width 1051 height 30
type input "PLASMOD"
click at [1357, 76] on icon at bounding box center [1357, 77] width 19 height 19
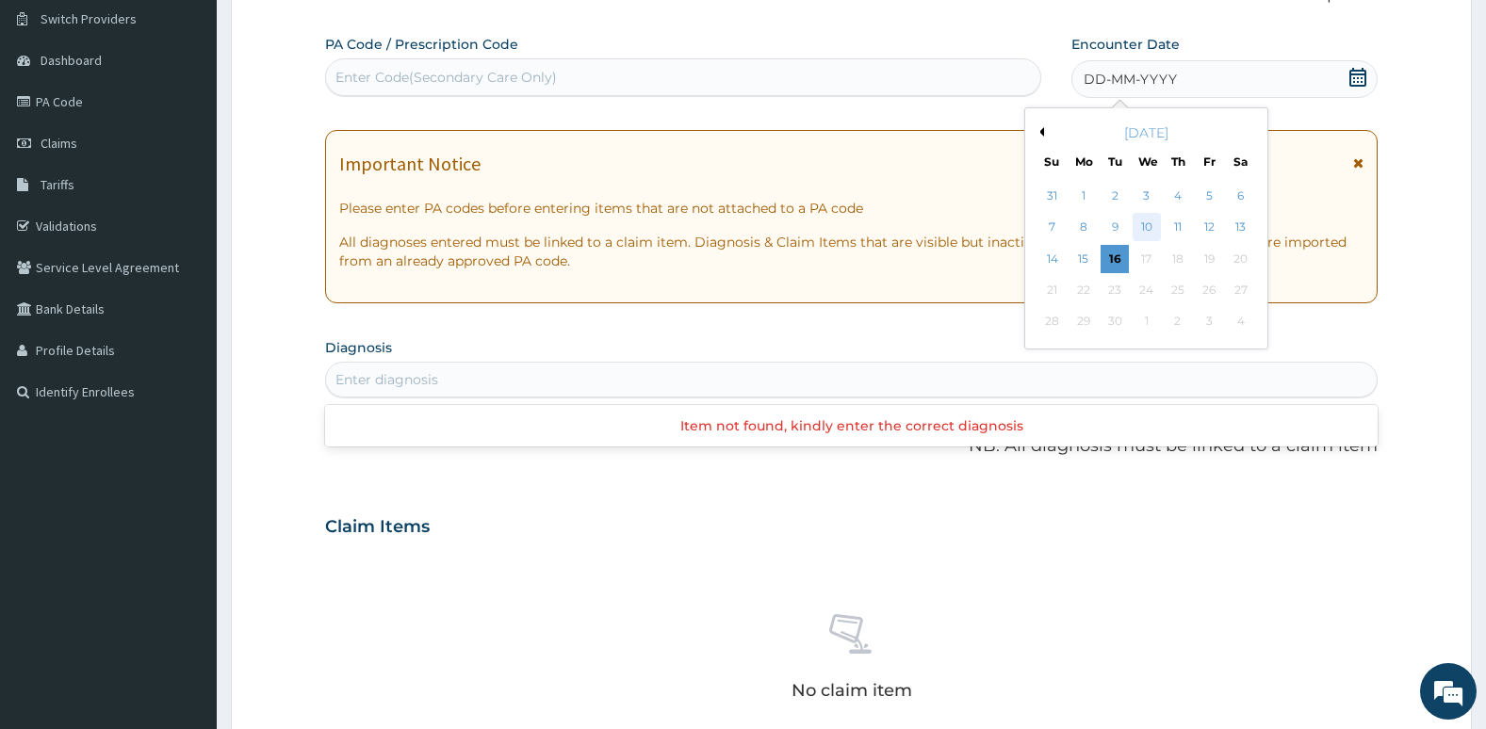
click at [1143, 220] on div "10" at bounding box center [1145, 228] width 28 height 28
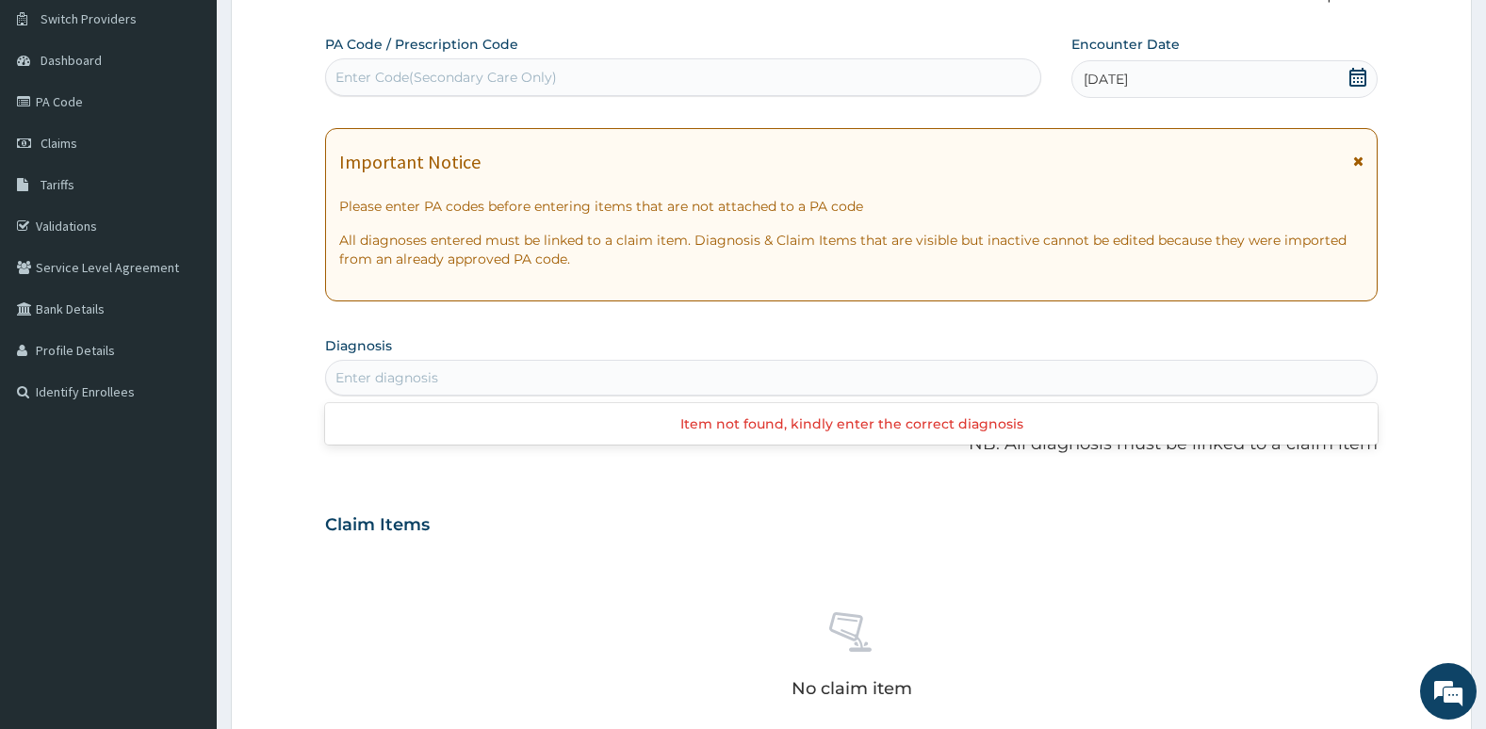
click at [923, 386] on div "Enter diagnosis" at bounding box center [851, 378] width 1051 height 30
type input "PLASMOD"
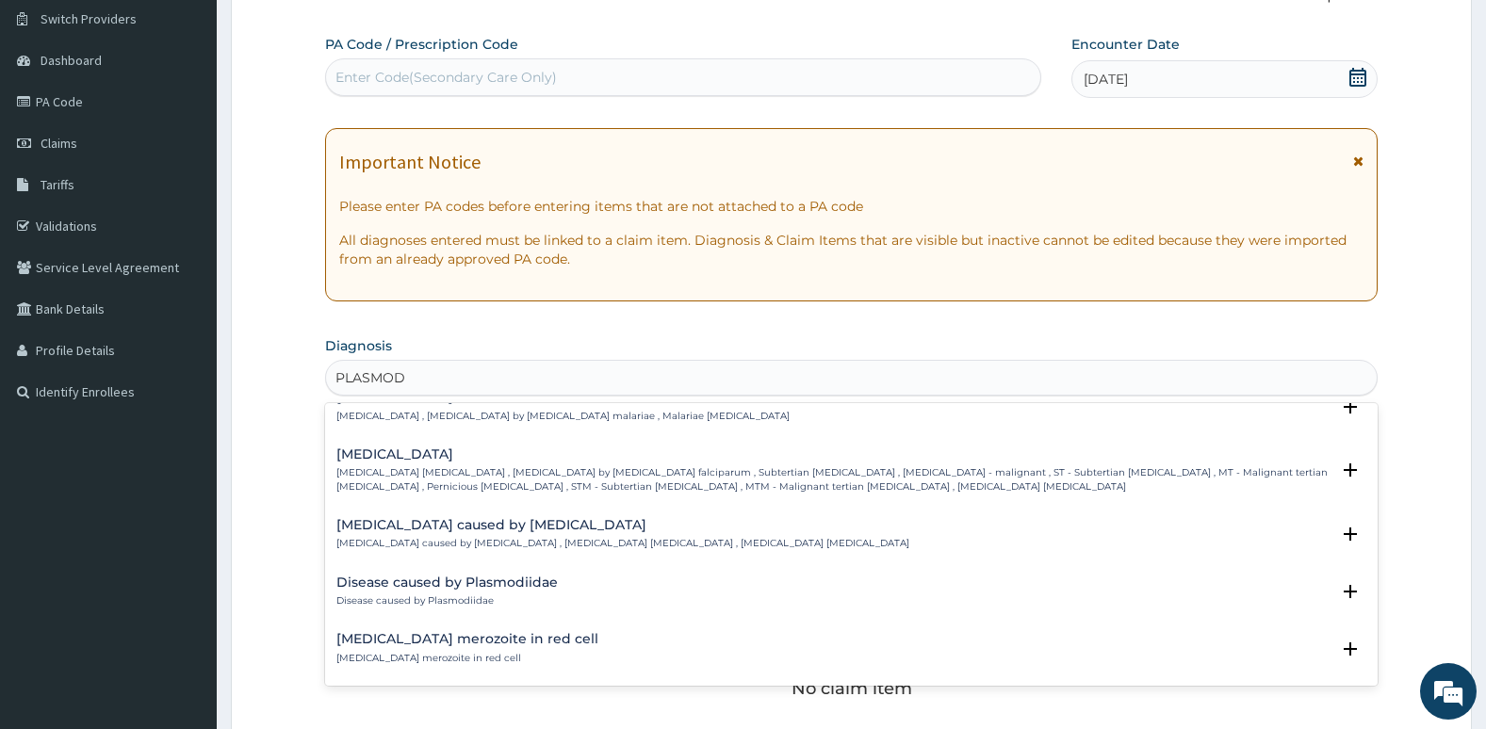
scroll to position [202, 0]
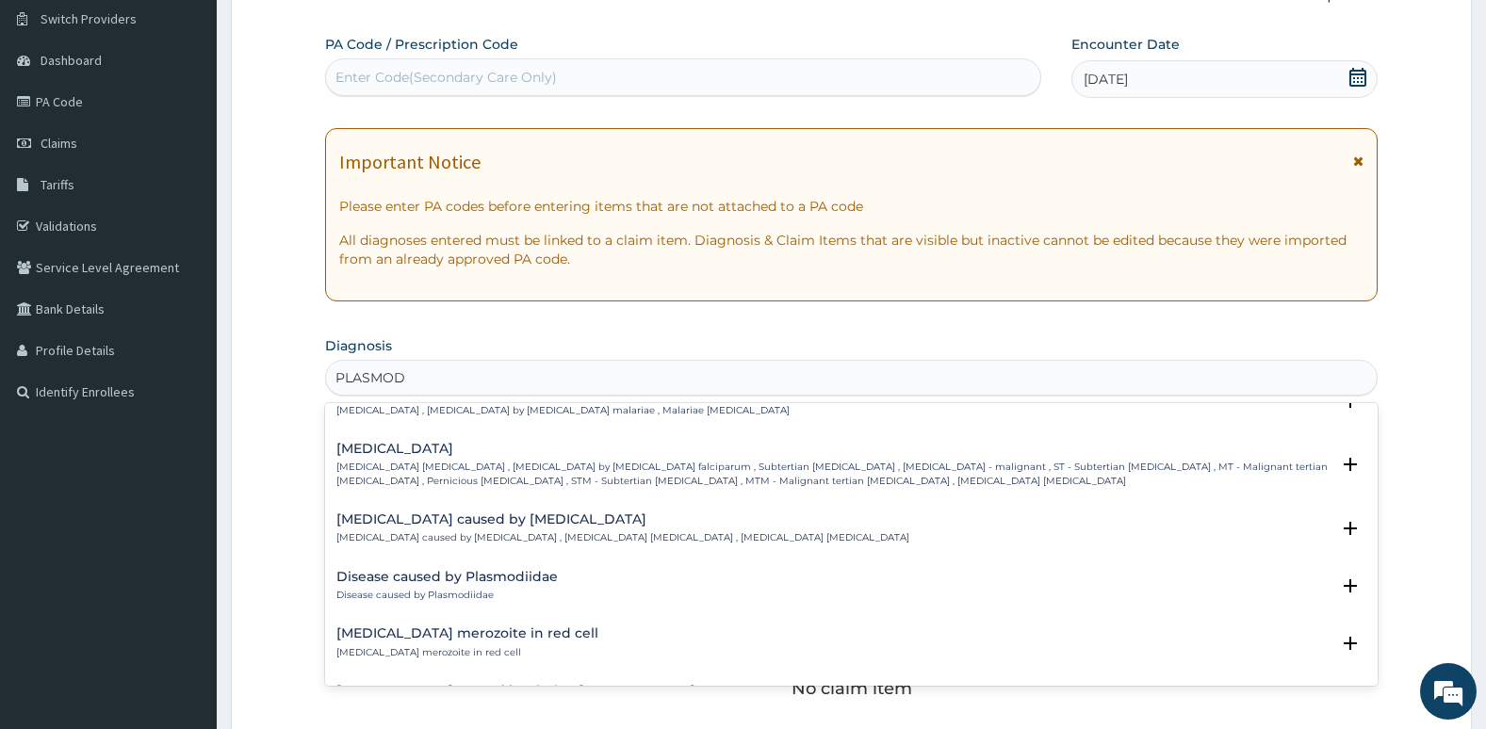
click at [867, 457] on div "[MEDICAL_DATA] [MEDICAL_DATA] [MEDICAL_DATA] , [MEDICAL_DATA] by [MEDICAL_DATA]…" at bounding box center [833, 465] width 994 height 46
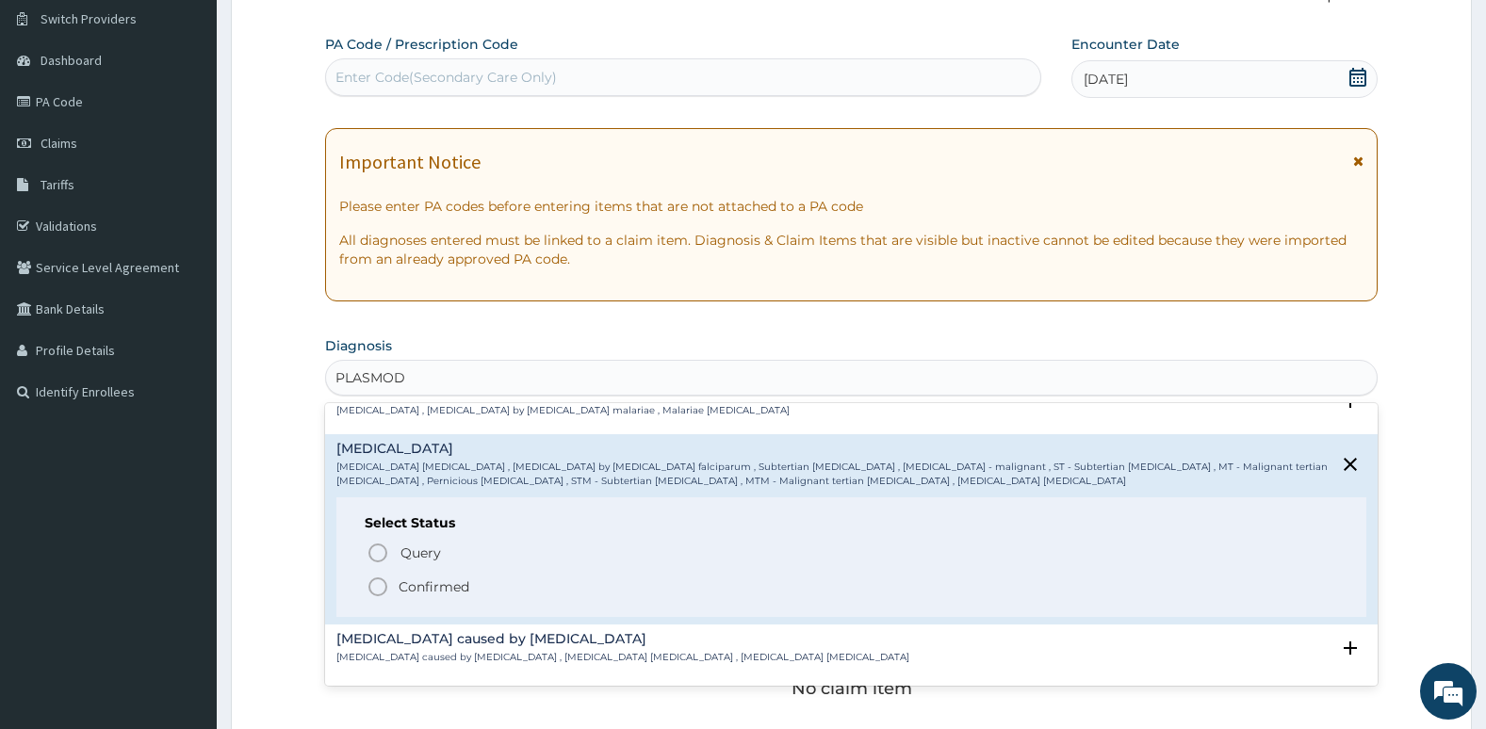
click at [375, 592] on icon "status option filled" at bounding box center [377, 587] width 23 height 23
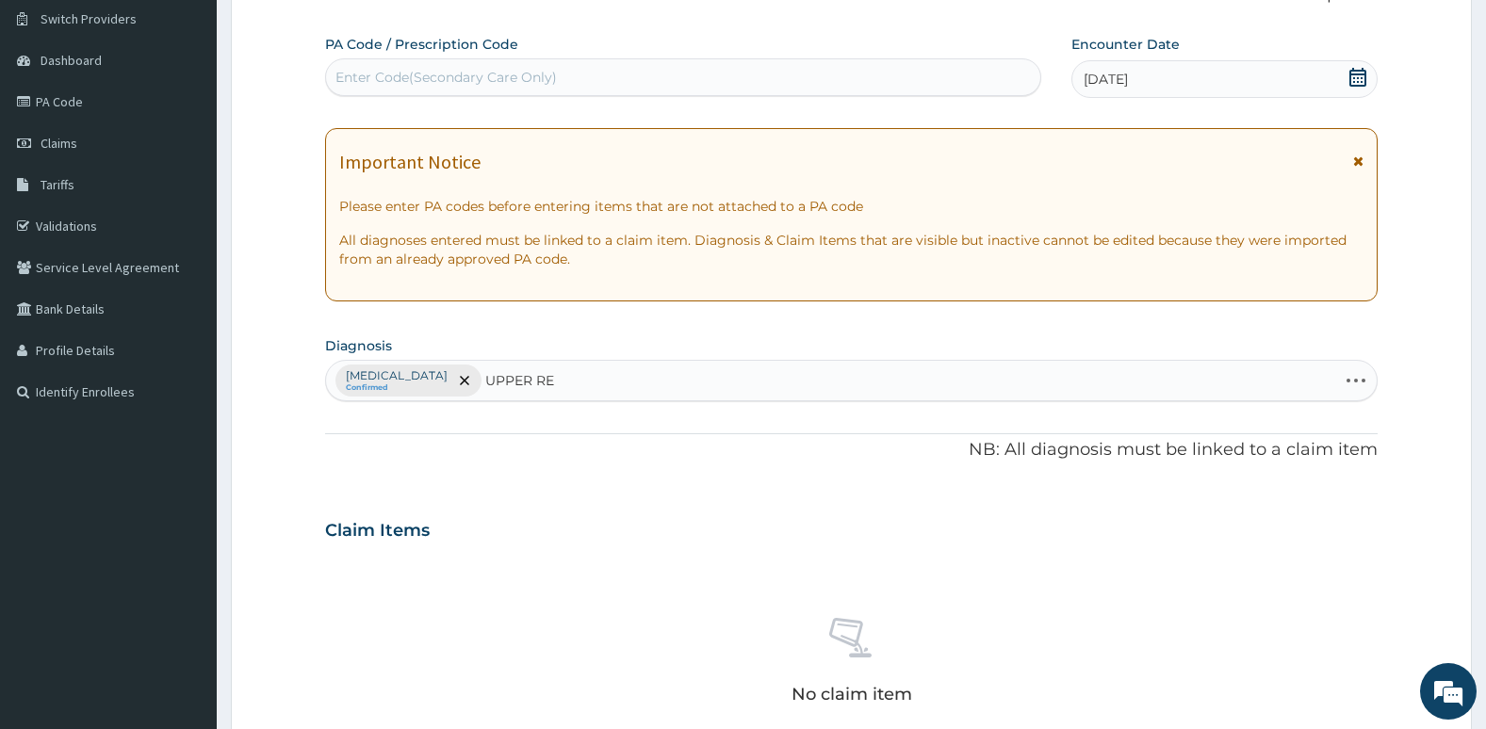
type input "UPPER RES"
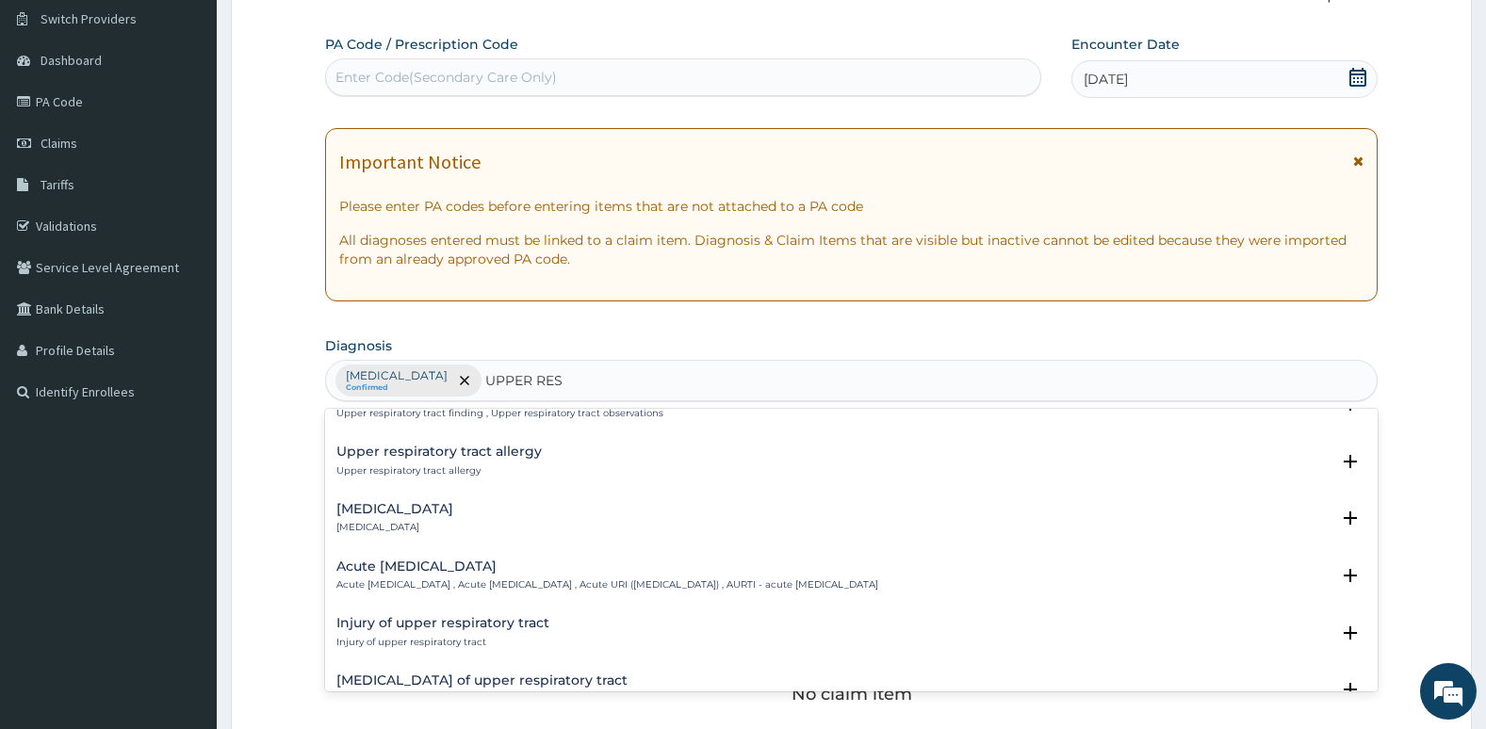
scroll to position [133, 0]
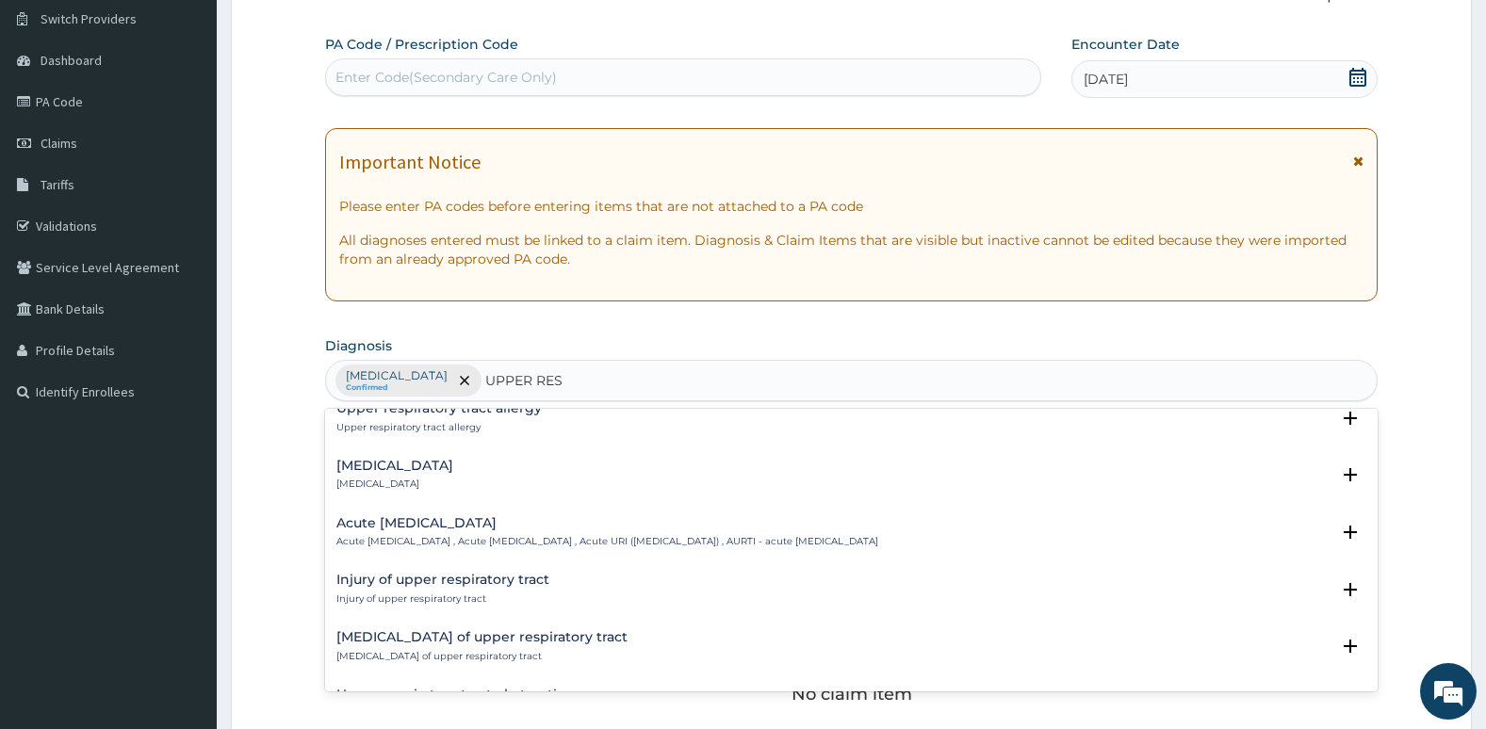
click at [394, 529] on h4 "Acute [MEDICAL_DATA]" at bounding box center [607, 523] width 542 height 14
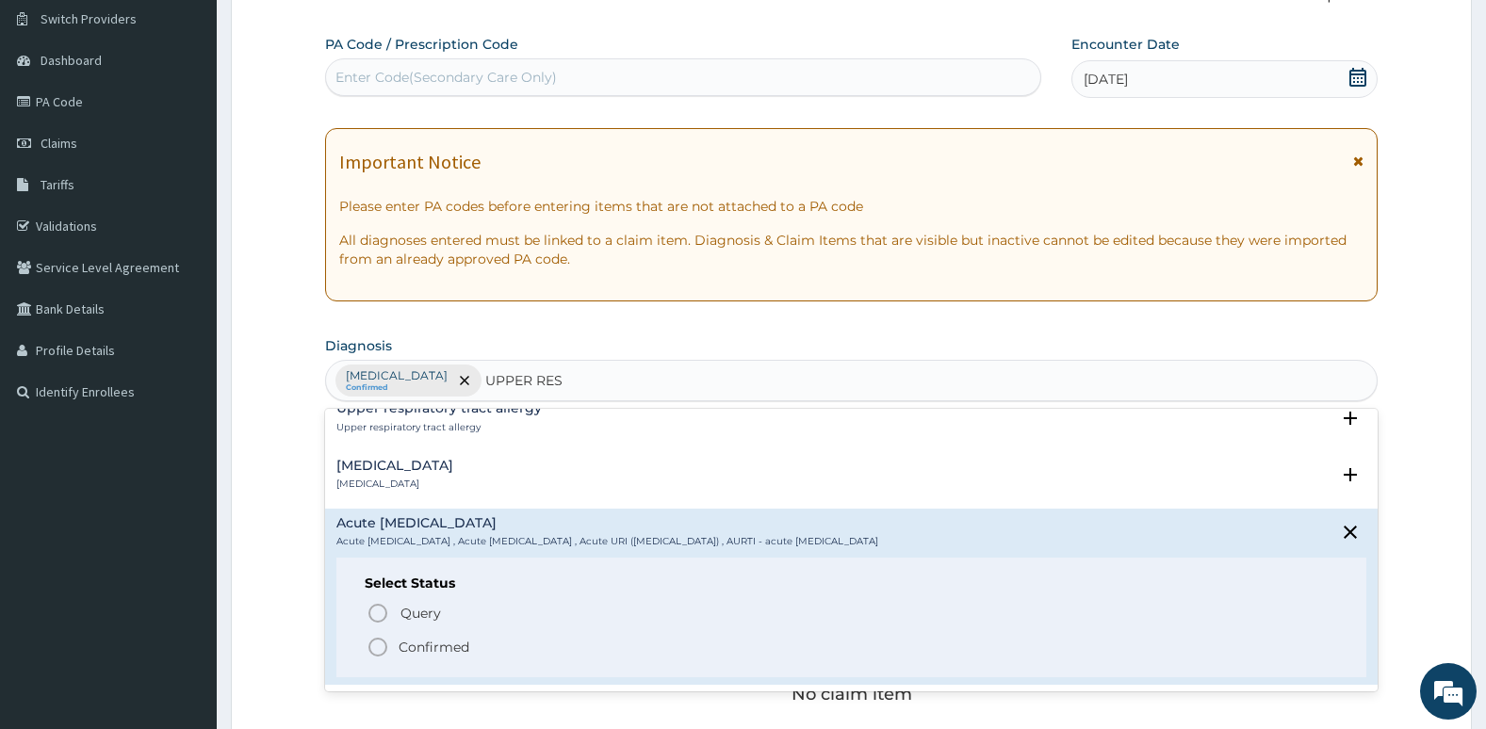
click at [370, 644] on circle "status option filled" at bounding box center [377, 647] width 17 height 17
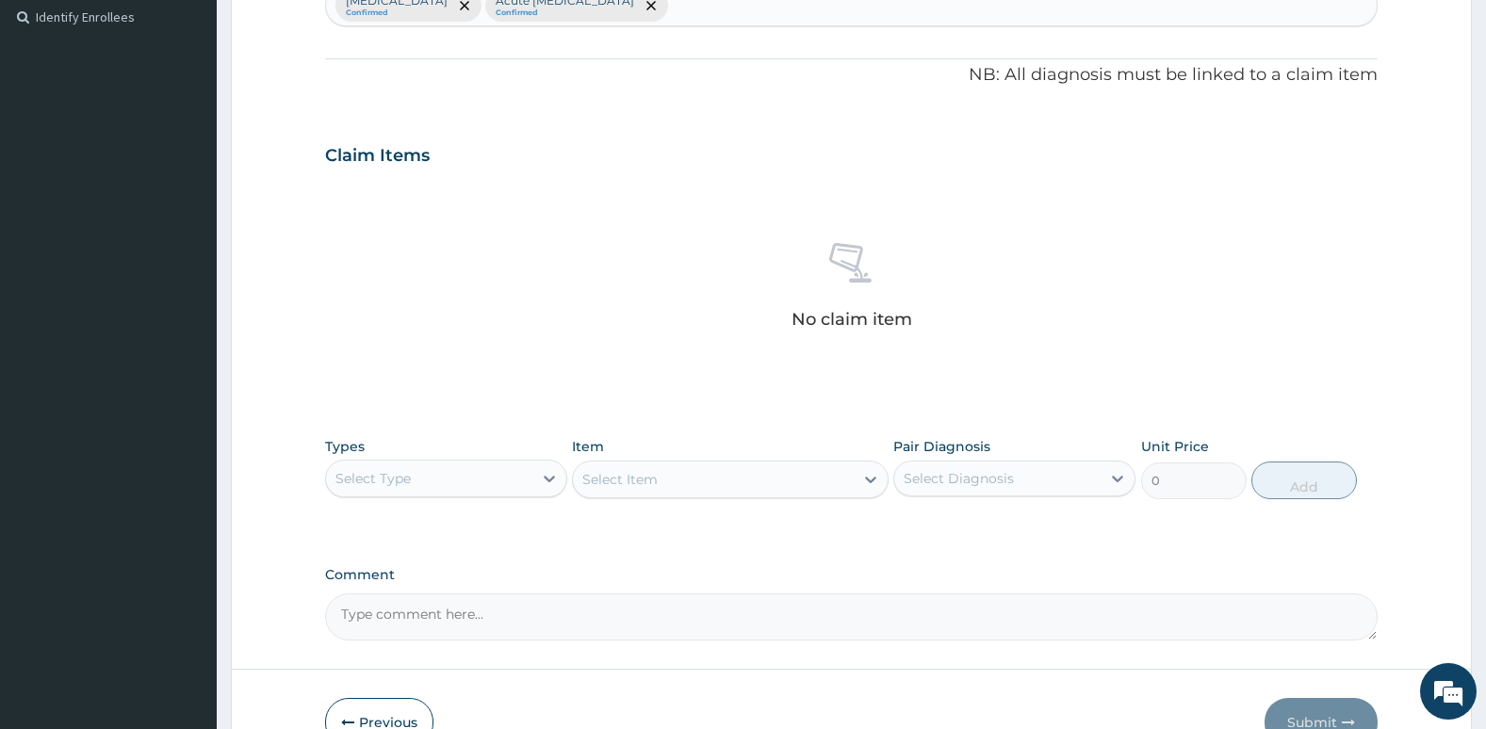
scroll to position [522, 0]
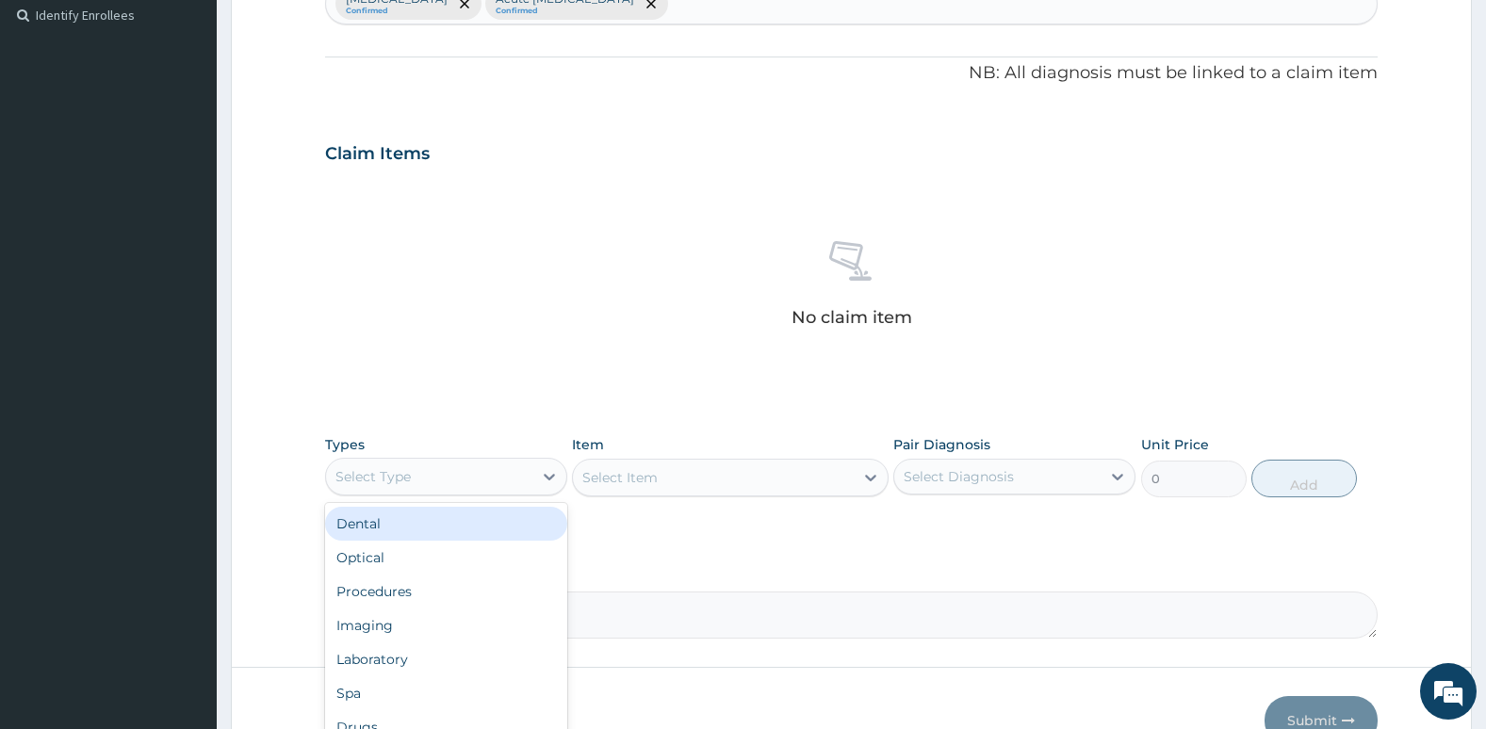
click at [387, 487] on div "Select Type" at bounding box center [429, 477] width 206 height 30
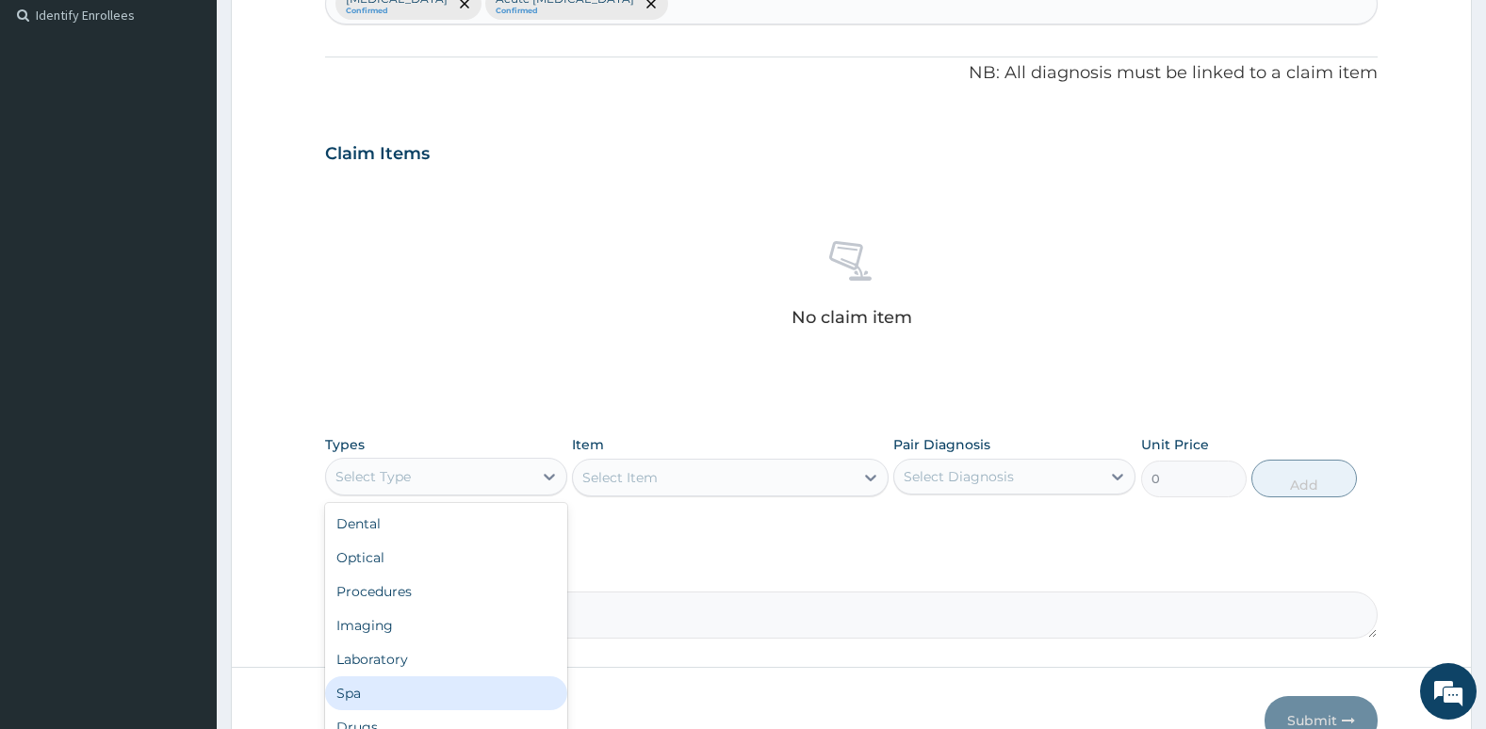
scroll to position [64, 0]
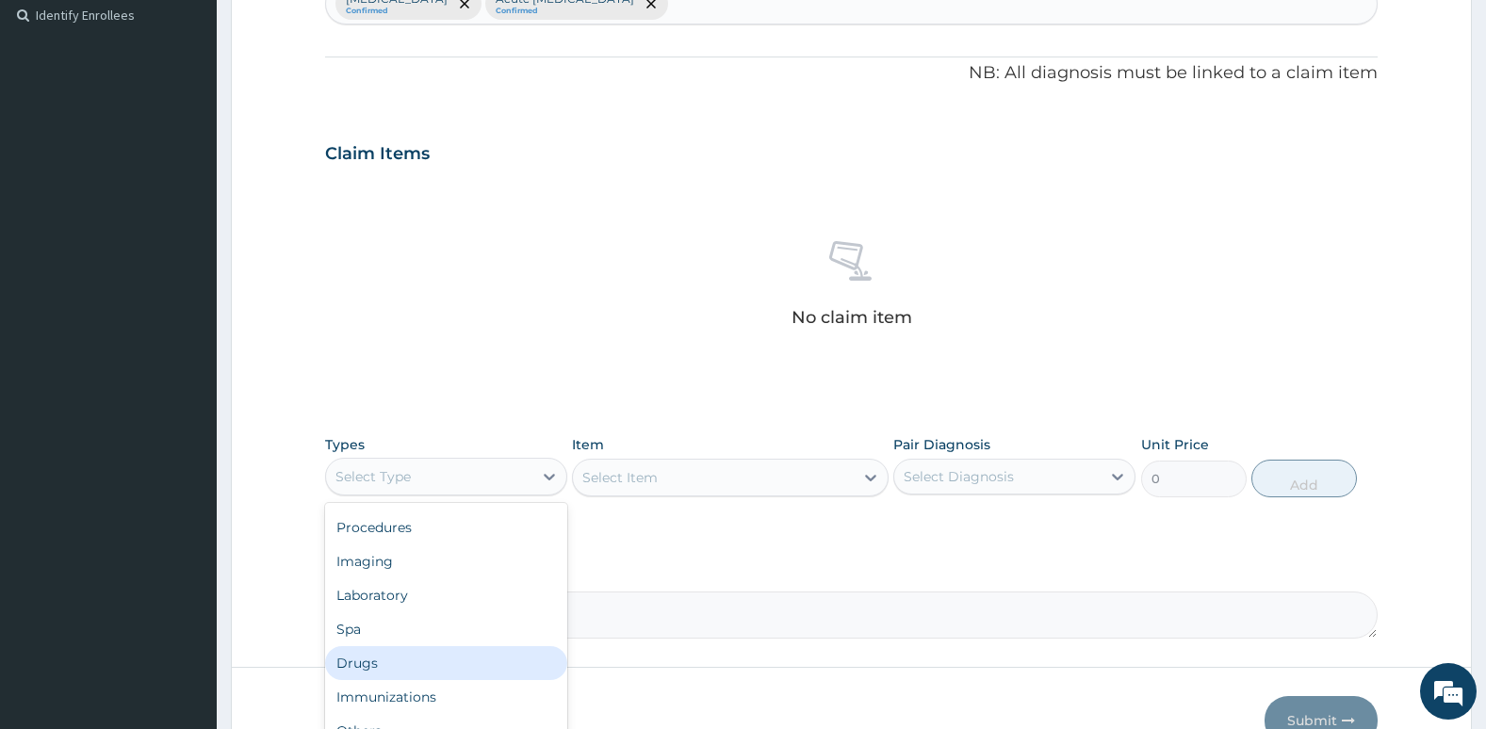
click at [412, 666] on div "Drugs" at bounding box center [446, 663] width 242 height 34
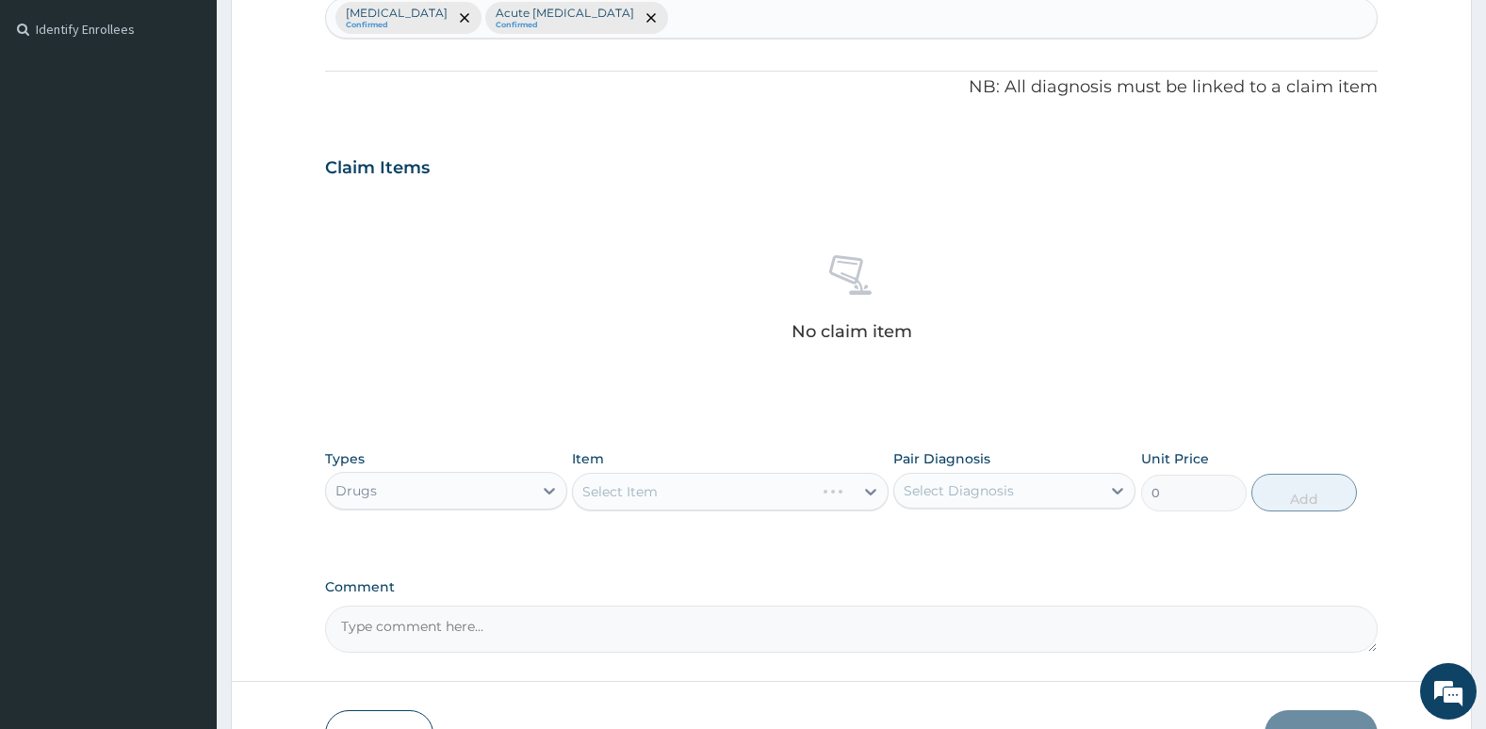
scroll to position [629, 0]
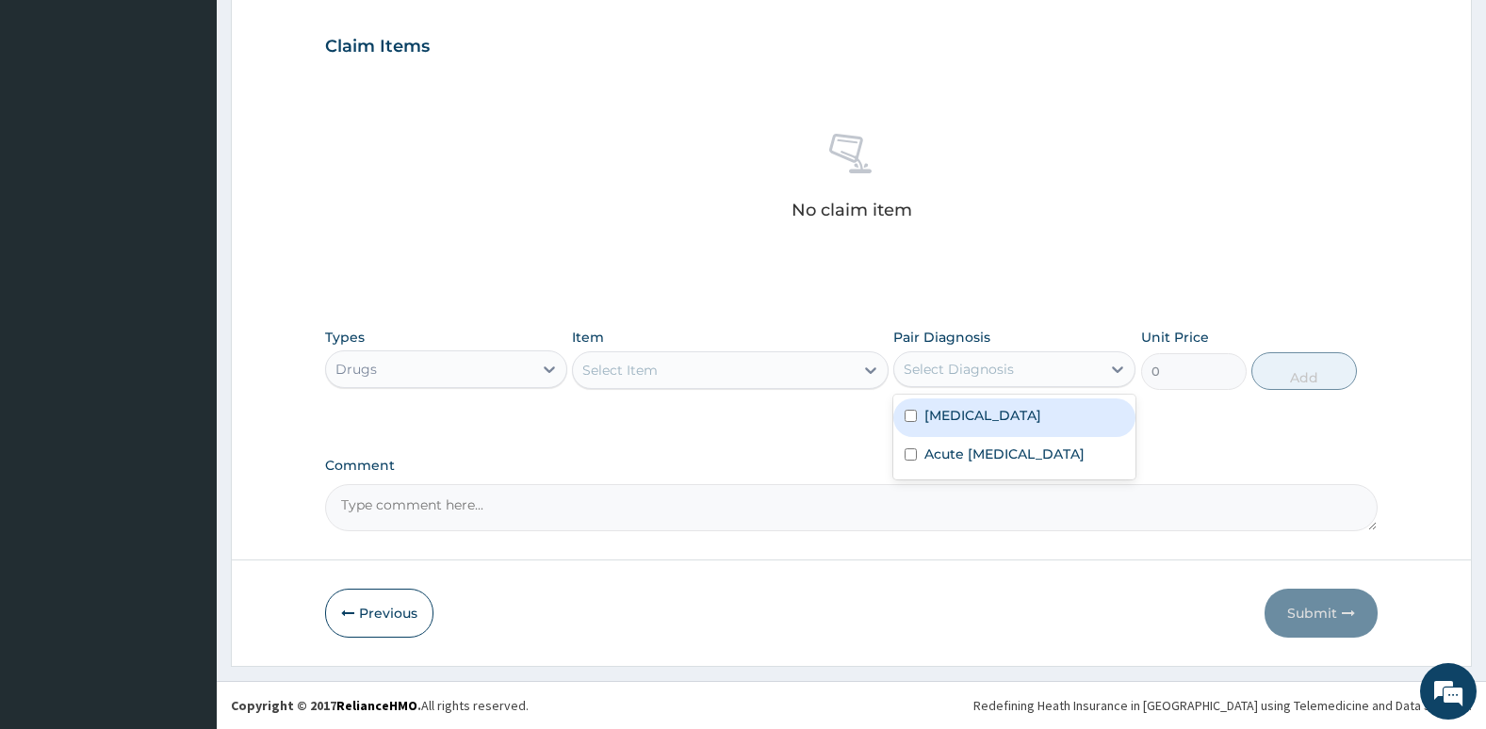
click at [951, 375] on div "Select Diagnosis" at bounding box center [958, 369] width 110 height 19
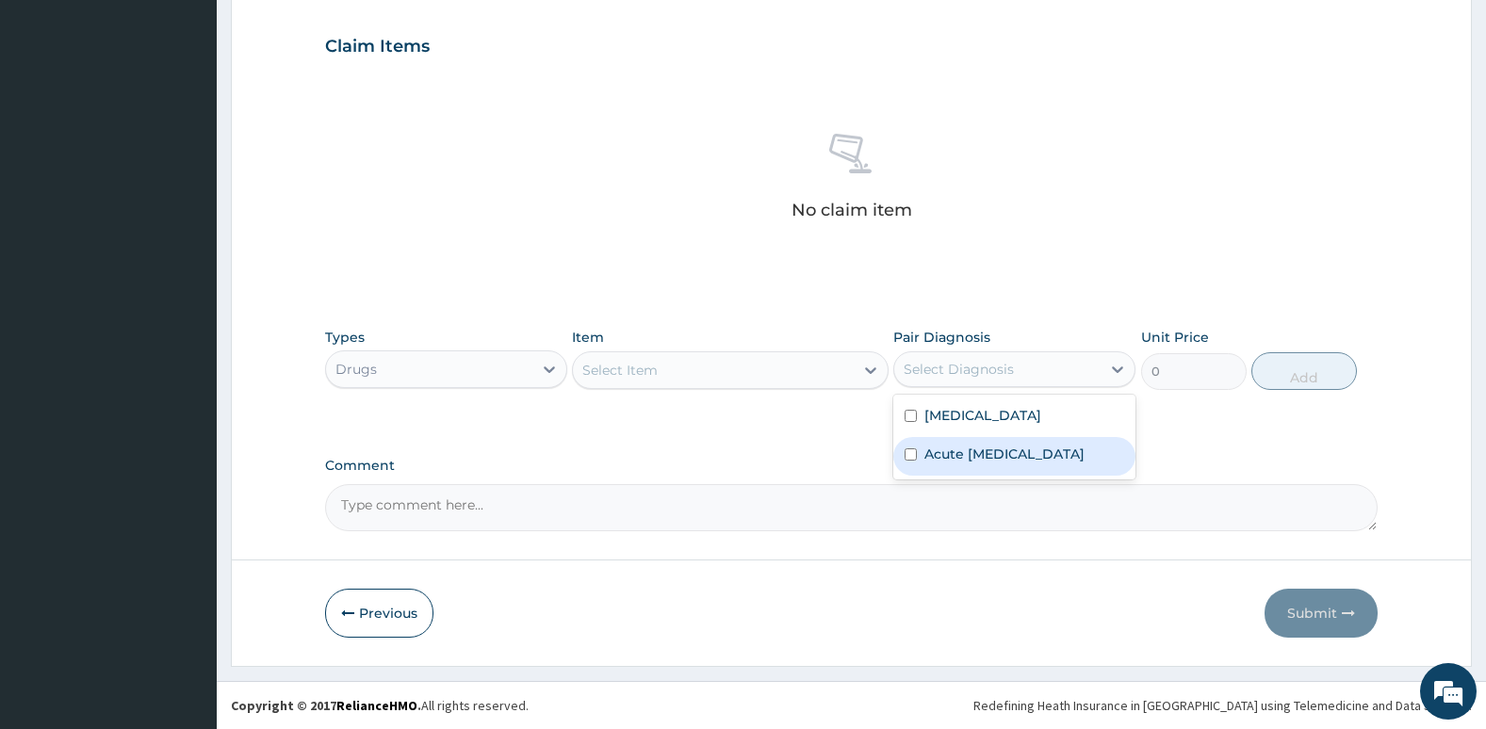
click at [949, 463] on label "Acute [MEDICAL_DATA]" at bounding box center [1004, 454] width 160 height 19
checkbox input "true"
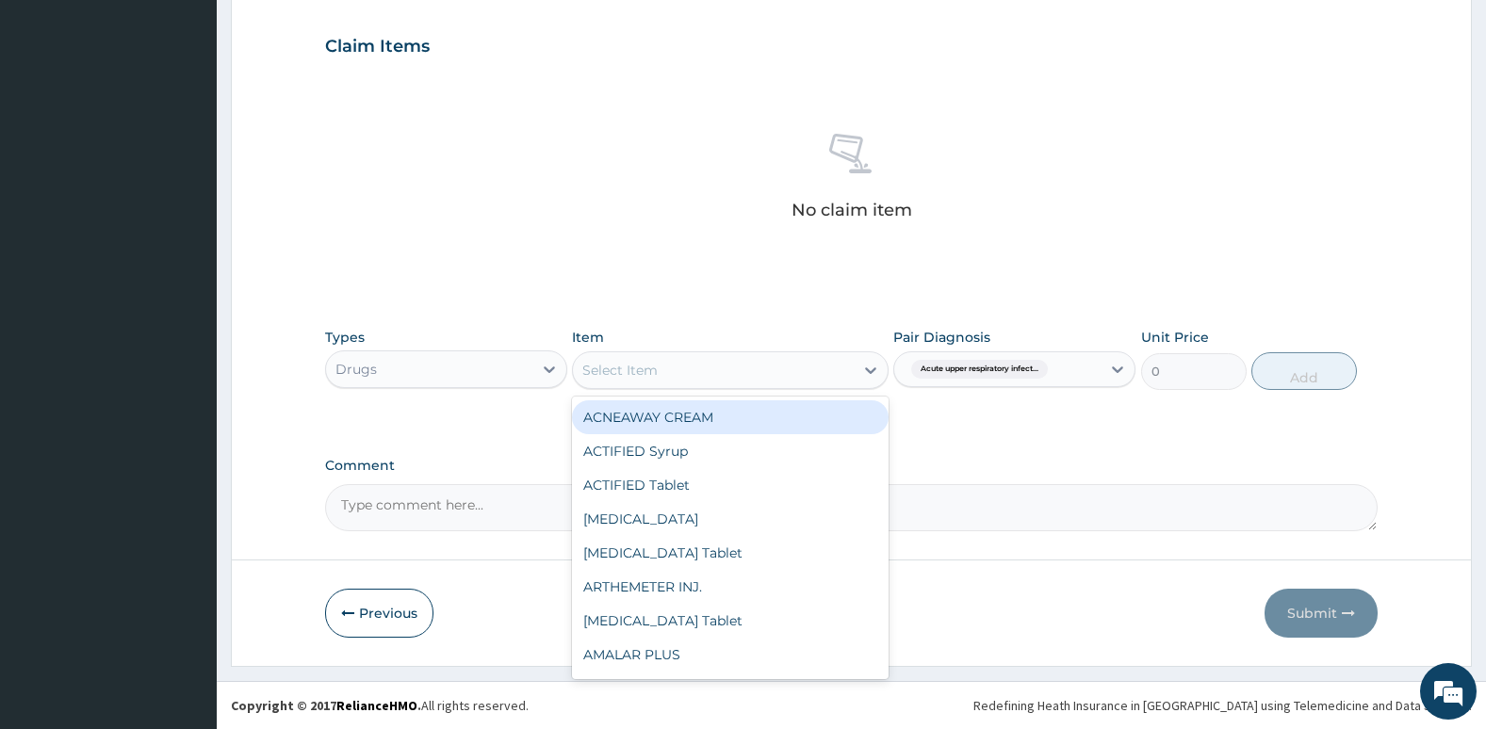
click at [753, 364] on div "Select Item" at bounding box center [713, 370] width 280 height 30
type input "CH"
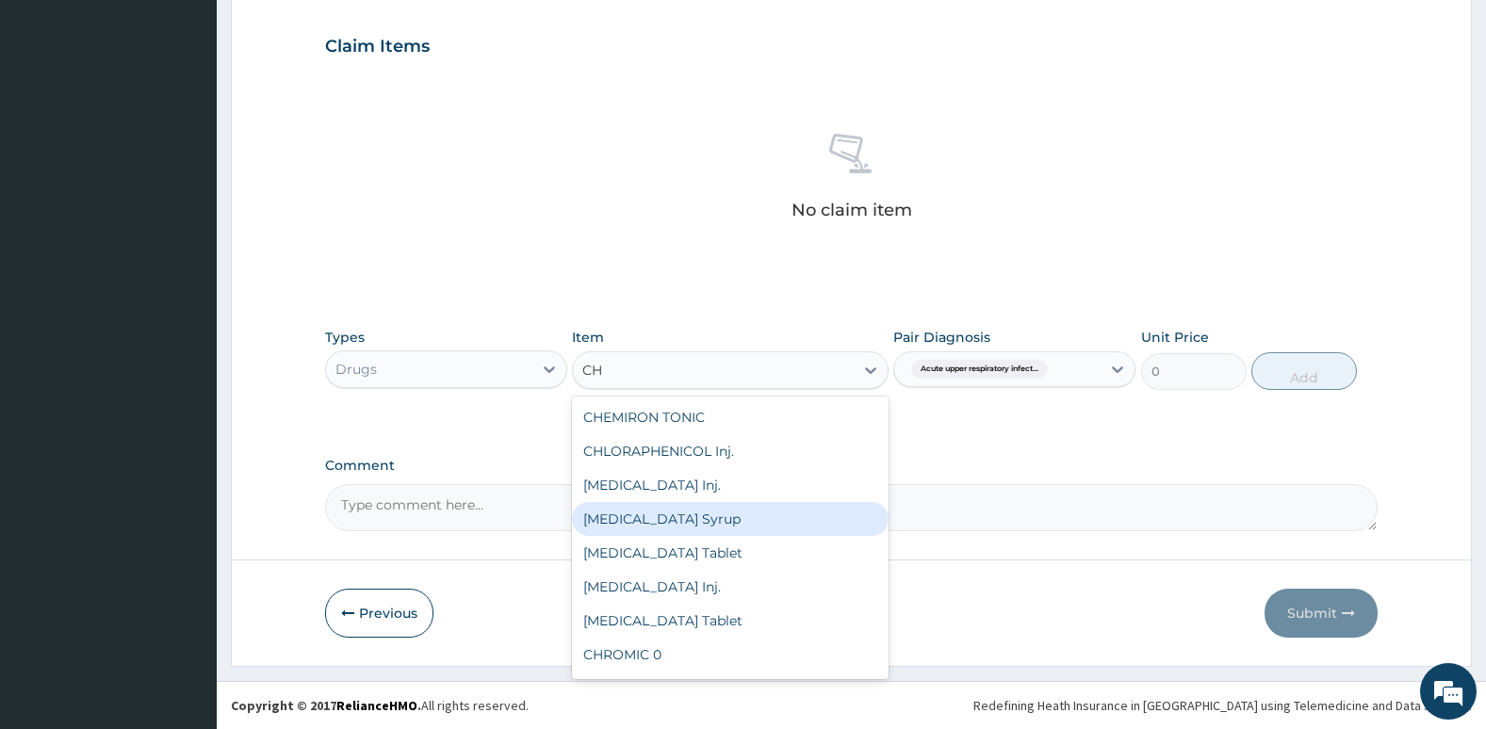
click at [731, 514] on div "[MEDICAL_DATA] Syrup" at bounding box center [730, 519] width 316 height 34
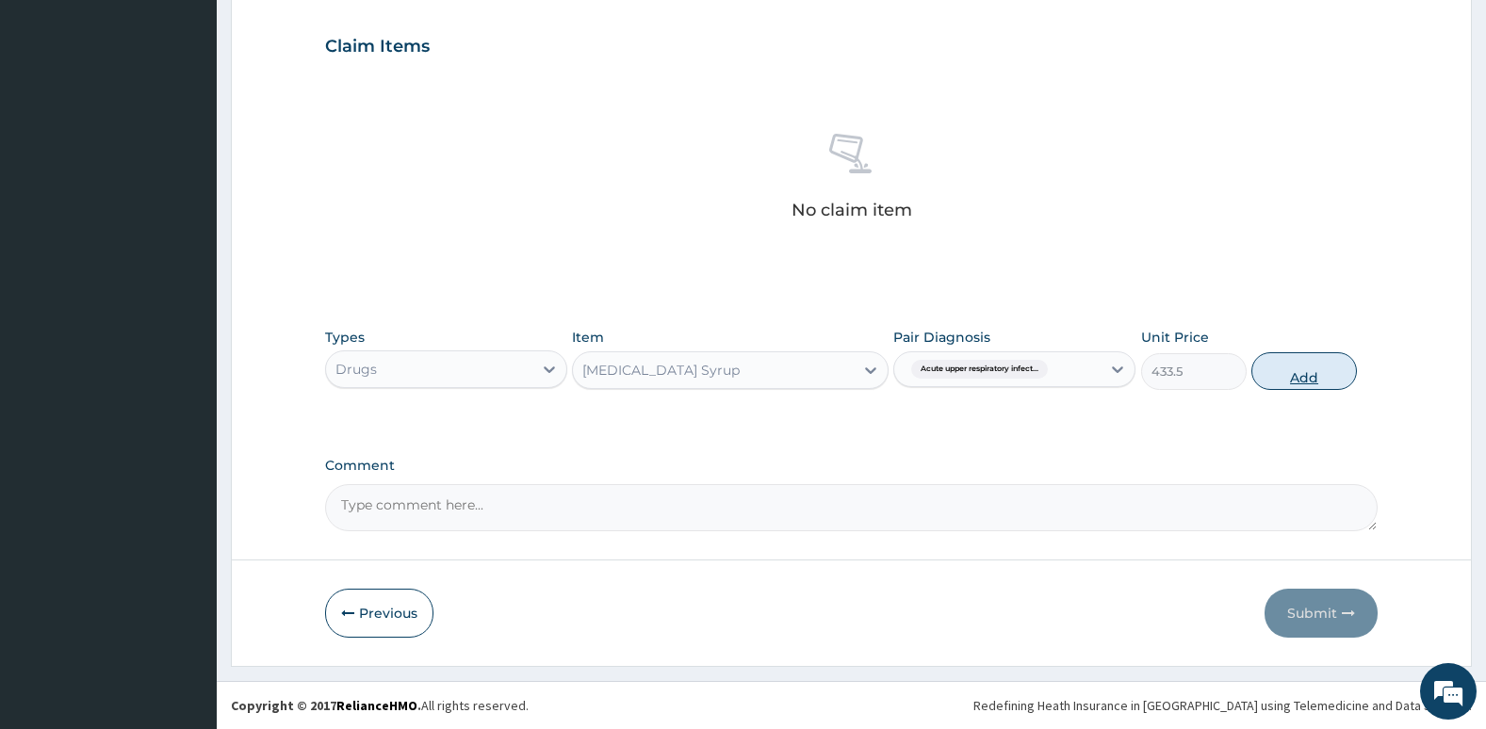
click at [1296, 381] on button "Add" at bounding box center [1304, 371] width 106 height 38
type input "0"
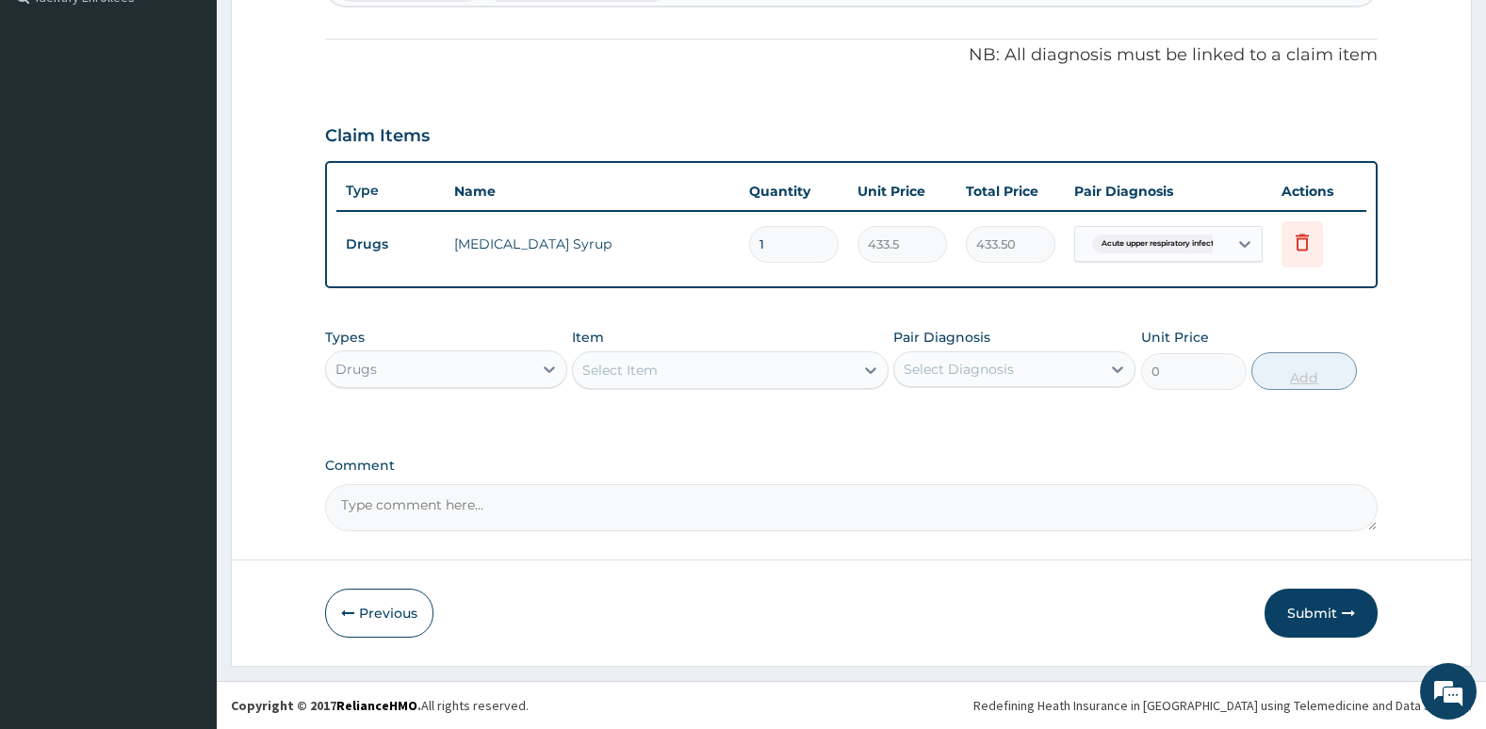
scroll to position [540, 0]
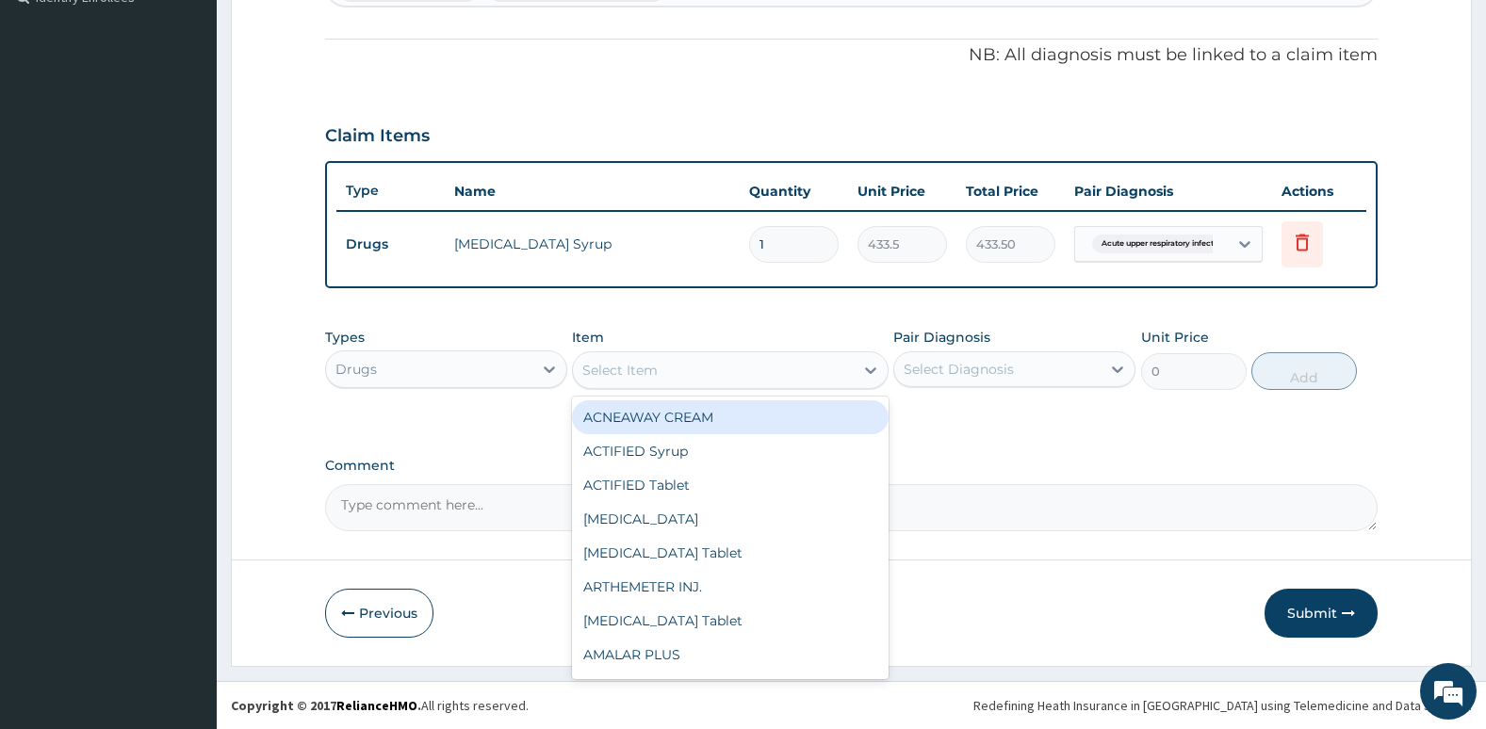
click at [713, 372] on div "Select Item" at bounding box center [713, 370] width 280 height 30
type input "PIR"
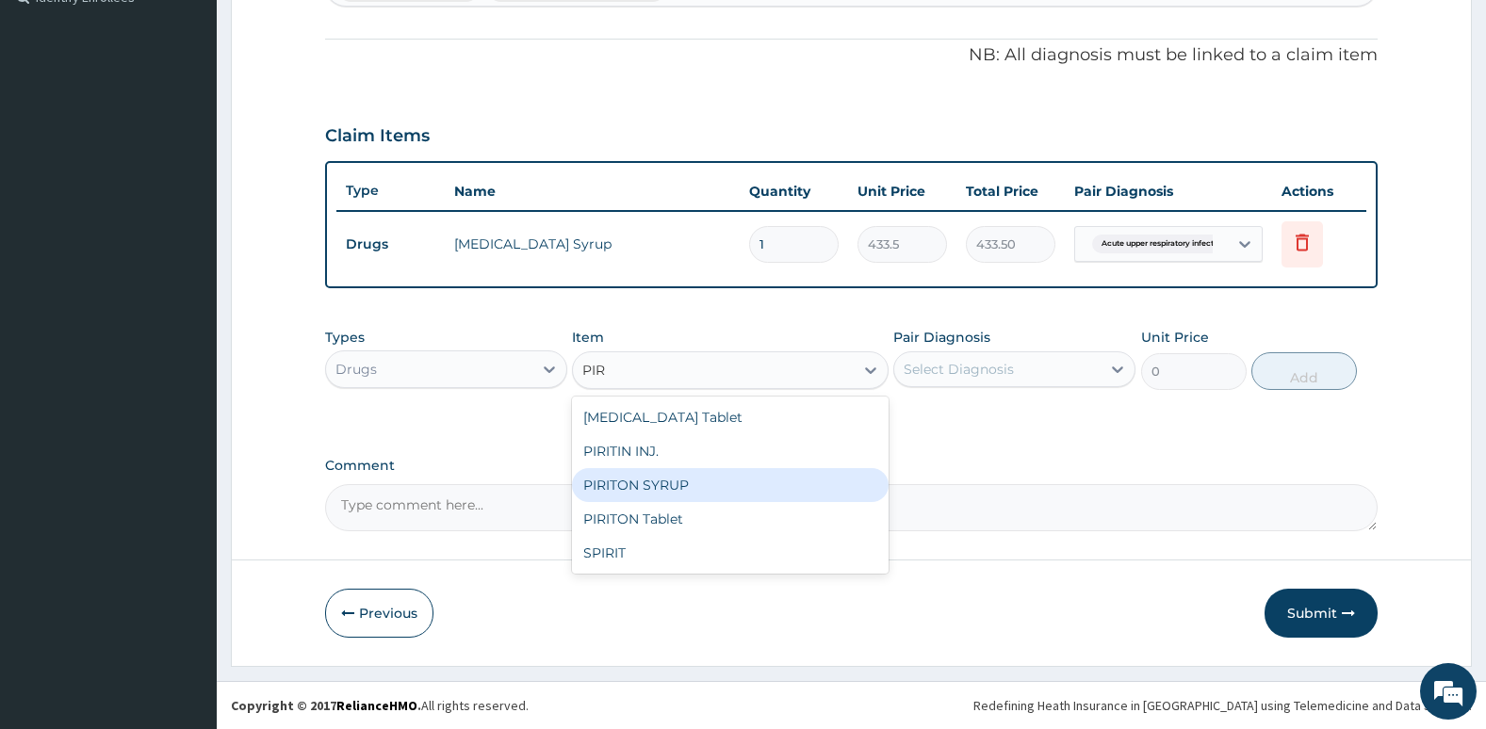
click at [738, 490] on div "PIRITON SYRUP" at bounding box center [730, 485] width 316 height 34
type input "637.5"
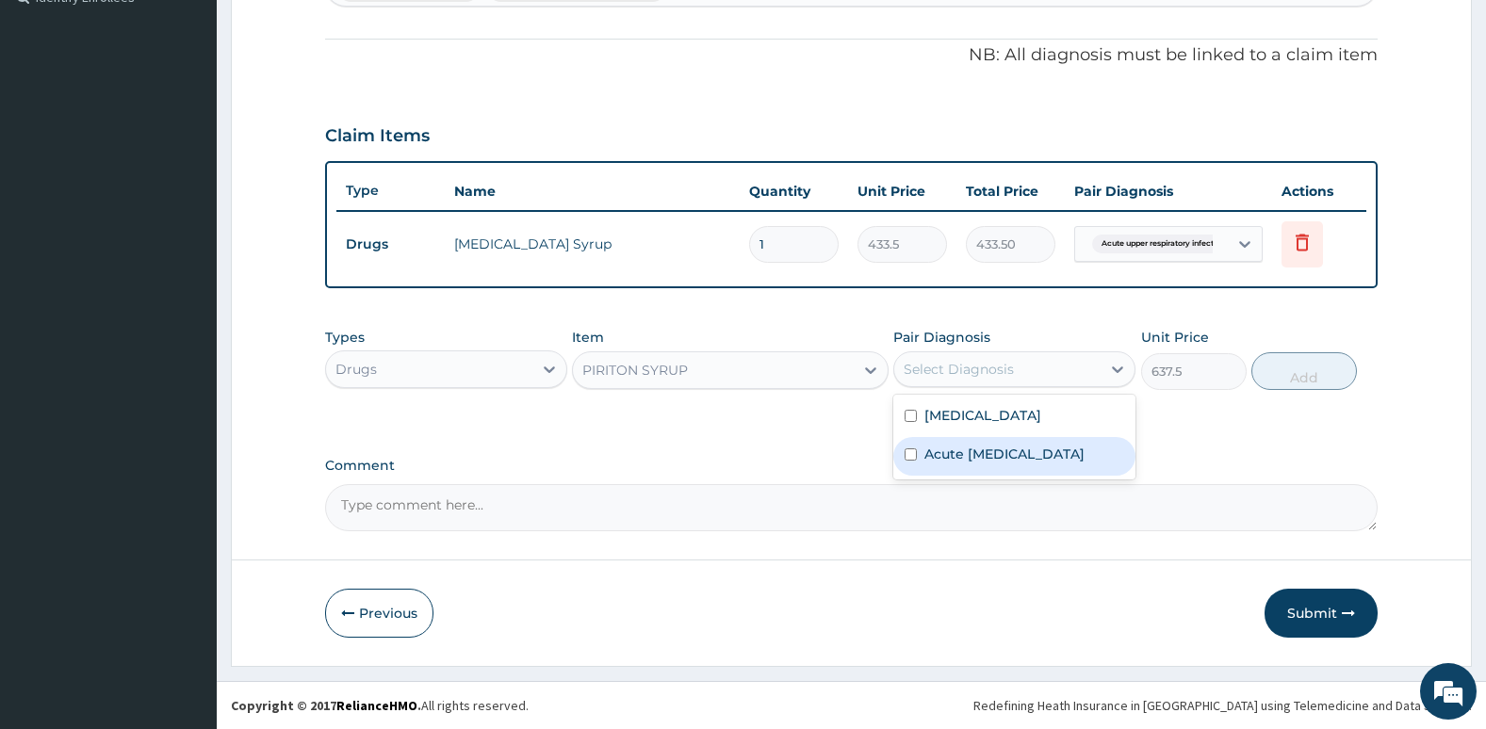
drag, startPoint x: 915, startPoint y: 370, endPoint x: 907, endPoint y: 455, distance: 85.1
click at [907, 387] on div "option Acute [MEDICAL_DATA], selected. option Acute [MEDICAL_DATA] focused, 2 o…" at bounding box center [1014, 369] width 242 height 36
click at [907, 455] on div "Acute [MEDICAL_DATA]" at bounding box center [1014, 456] width 242 height 39
checkbox input "true"
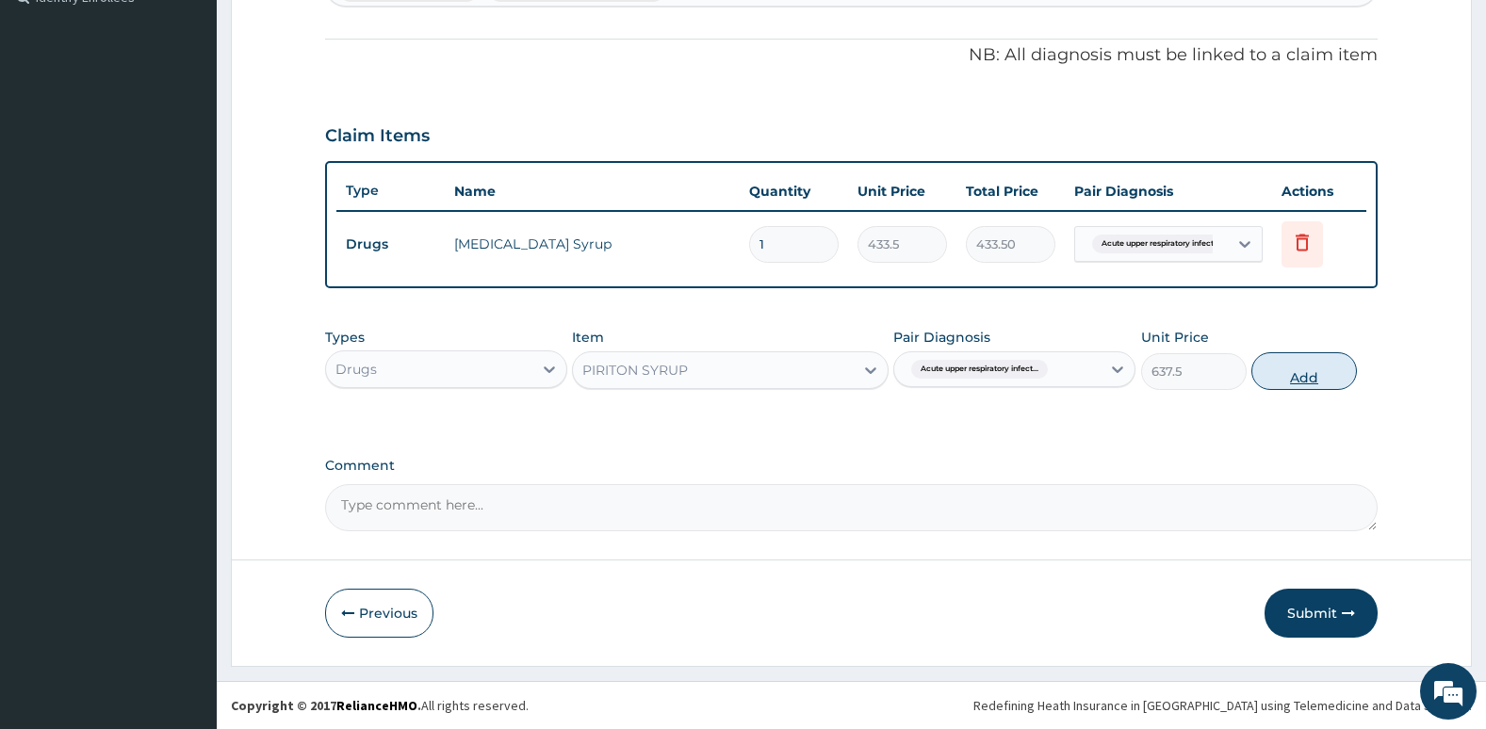
click at [1307, 378] on button "Add" at bounding box center [1304, 371] width 106 height 38
type input "0"
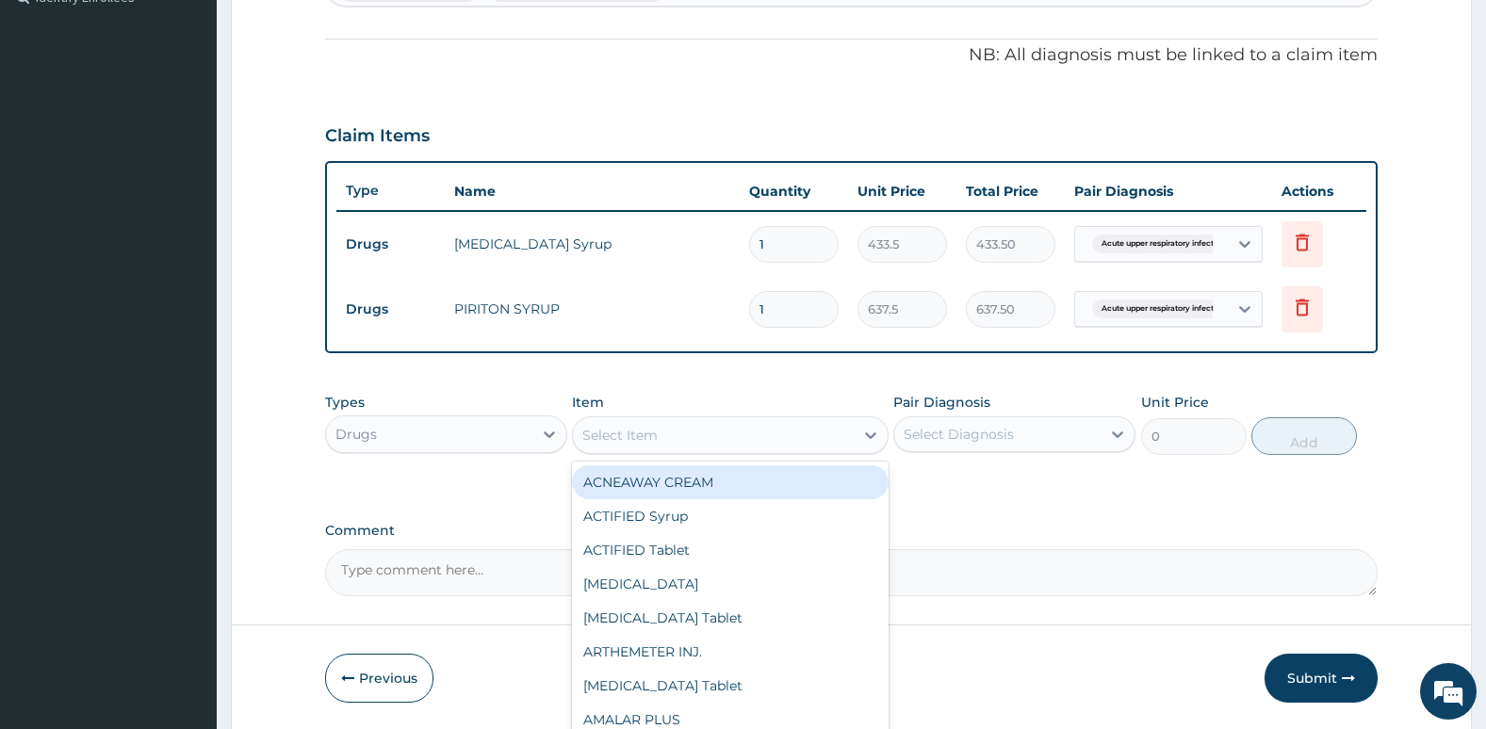
click at [846, 434] on div "Select Item" at bounding box center [713, 435] width 280 height 30
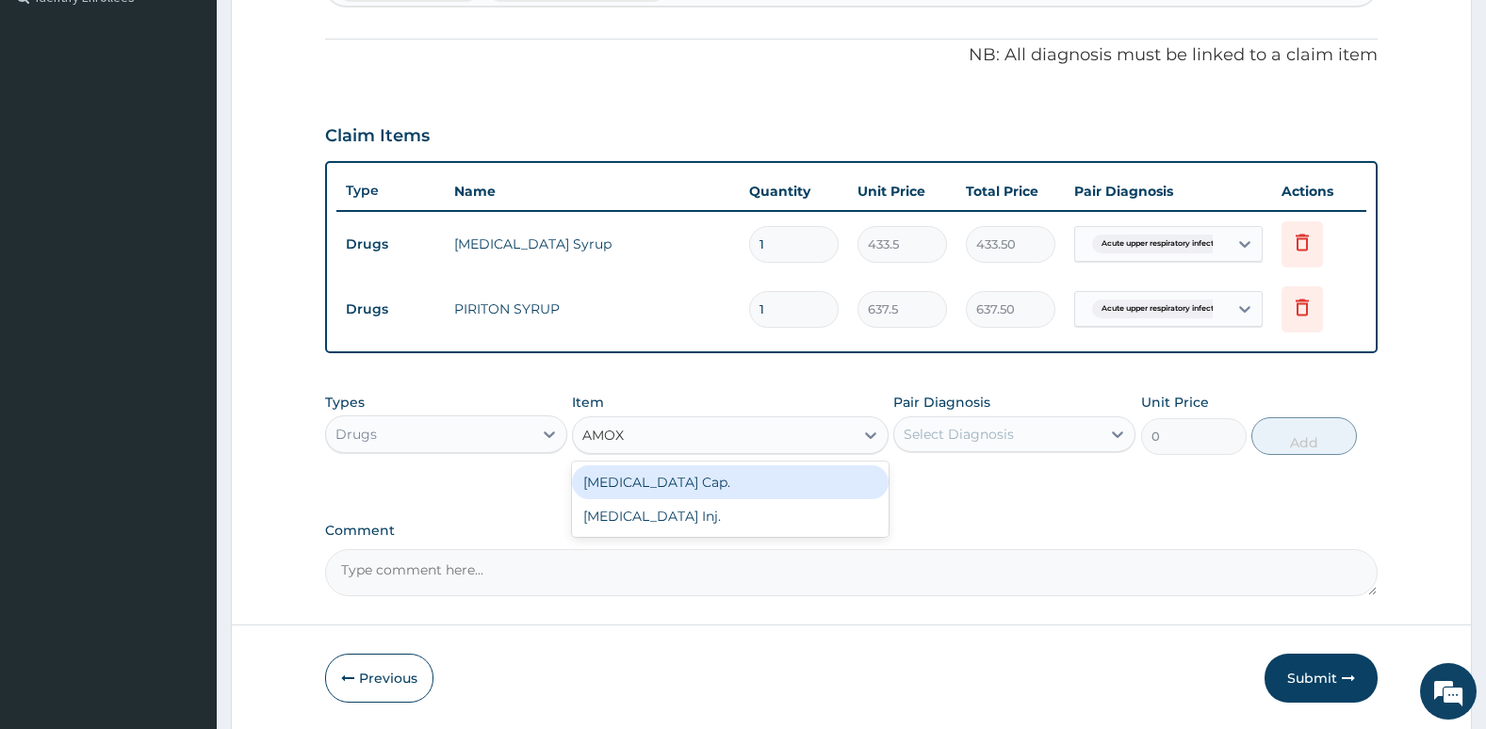
type input "AMO"
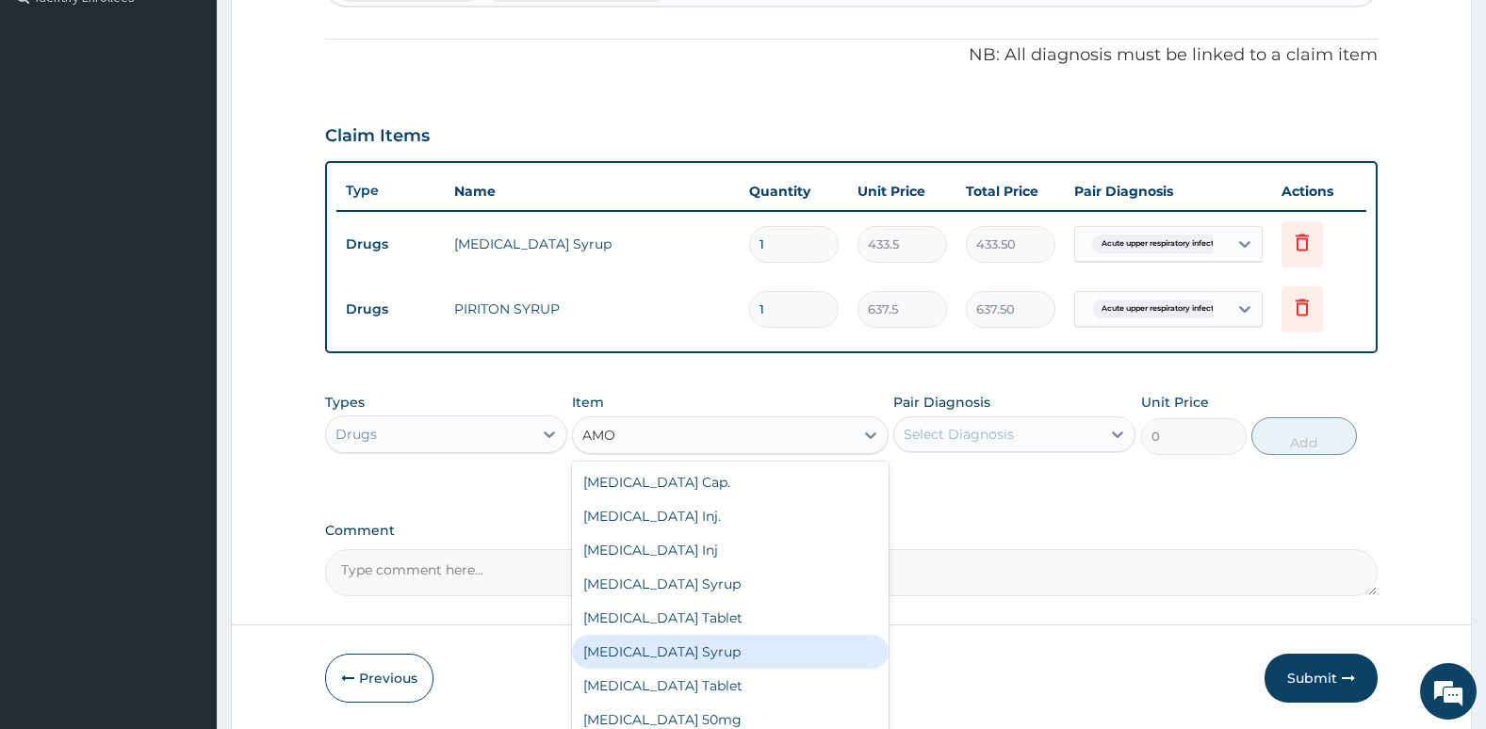
scroll to position [30, 0]
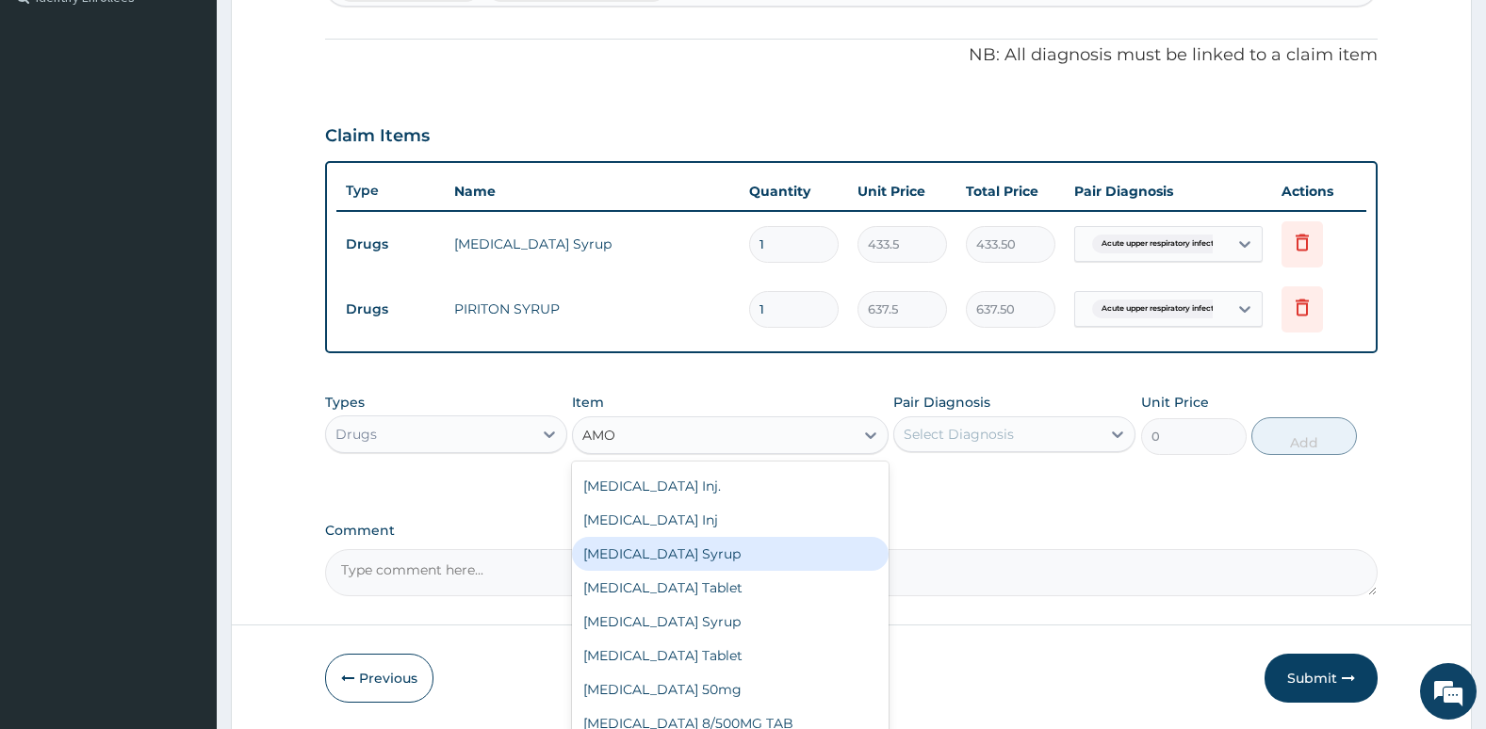
click at [775, 555] on div "[MEDICAL_DATA] Syrup" at bounding box center [730, 554] width 316 height 34
type input "382.5"
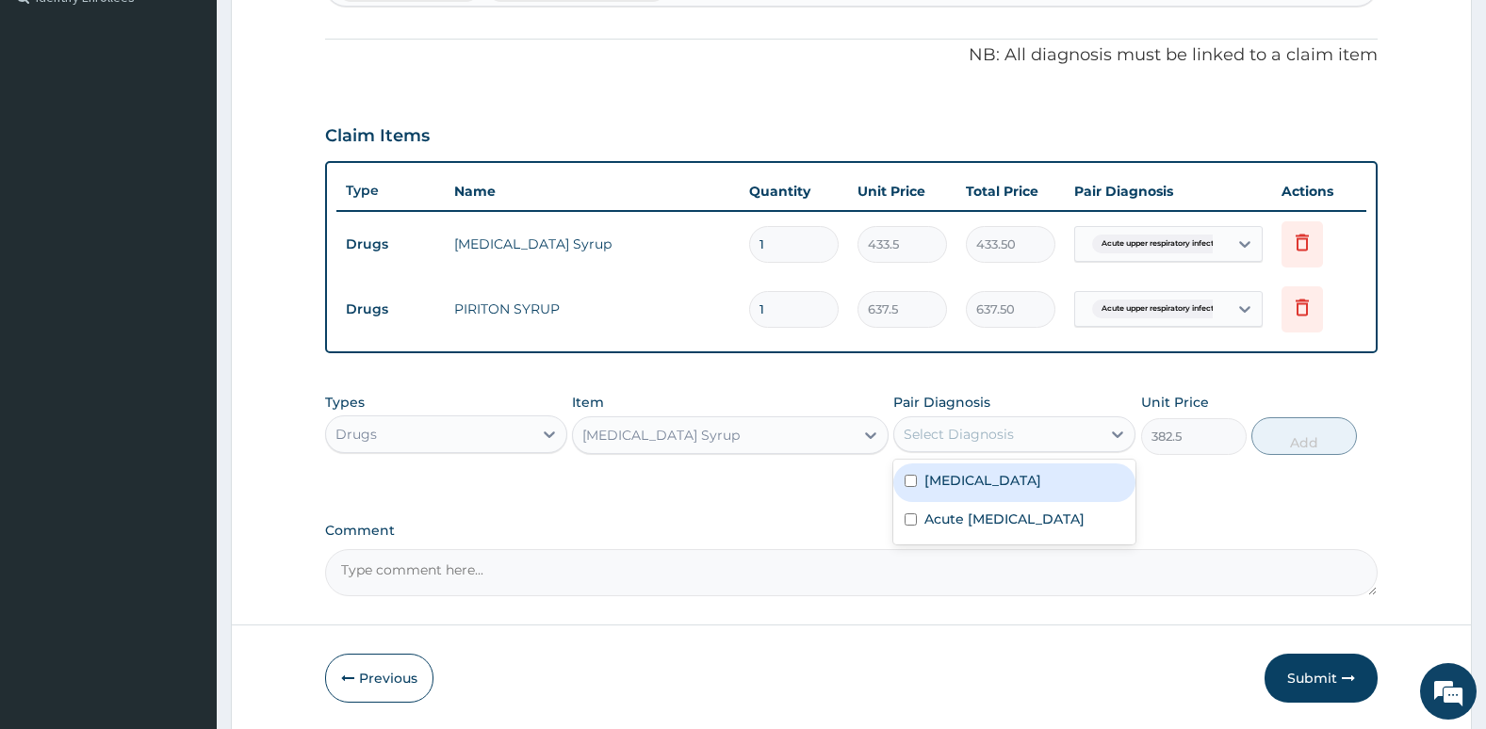
click at [992, 441] on div "Select Diagnosis" at bounding box center [958, 434] width 110 height 19
click at [931, 517] on label "Acute [MEDICAL_DATA]" at bounding box center [1004, 519] width 160 height 19
checkbox input "true"
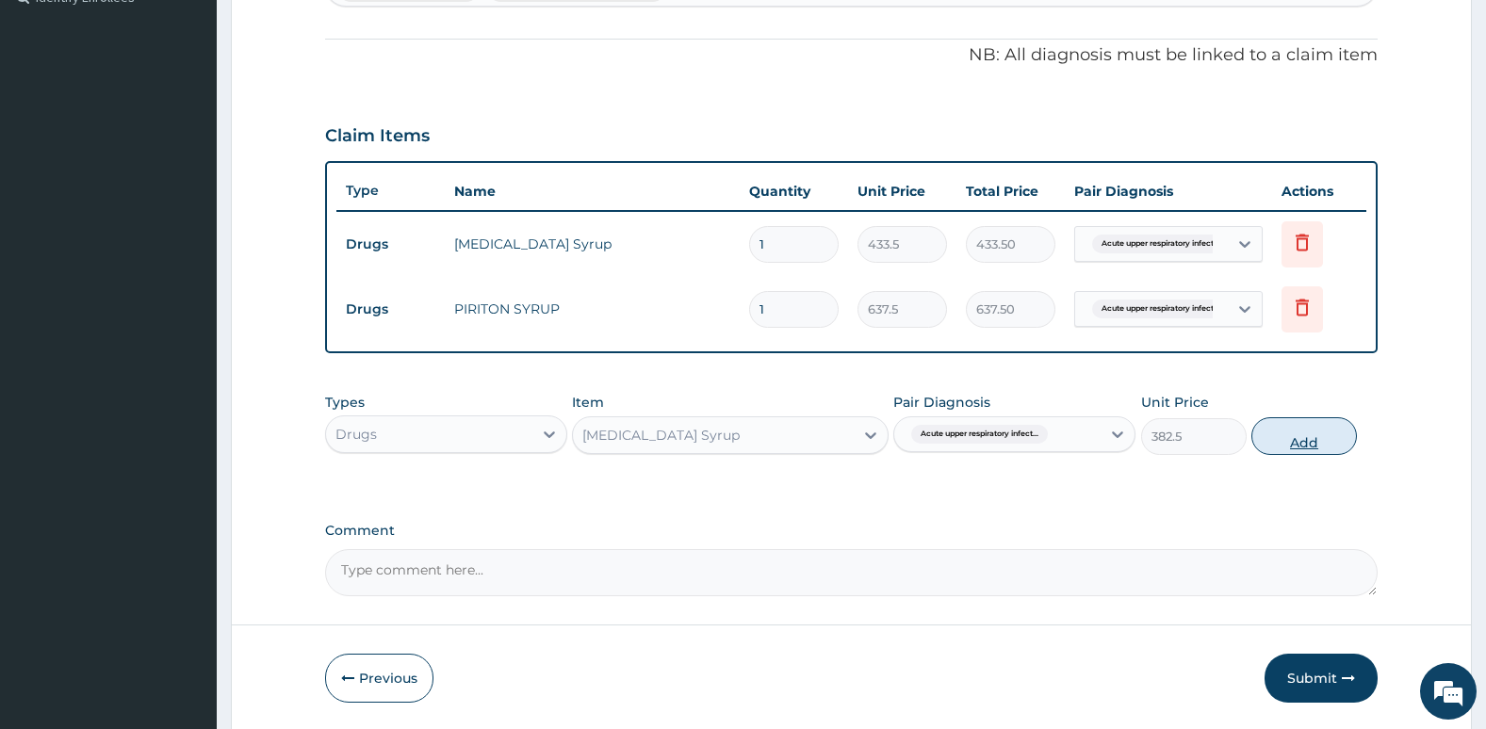
click at [1310, 446] on button "Add" at bounding box center [1304, 436] width 106 height 38
type input "0"
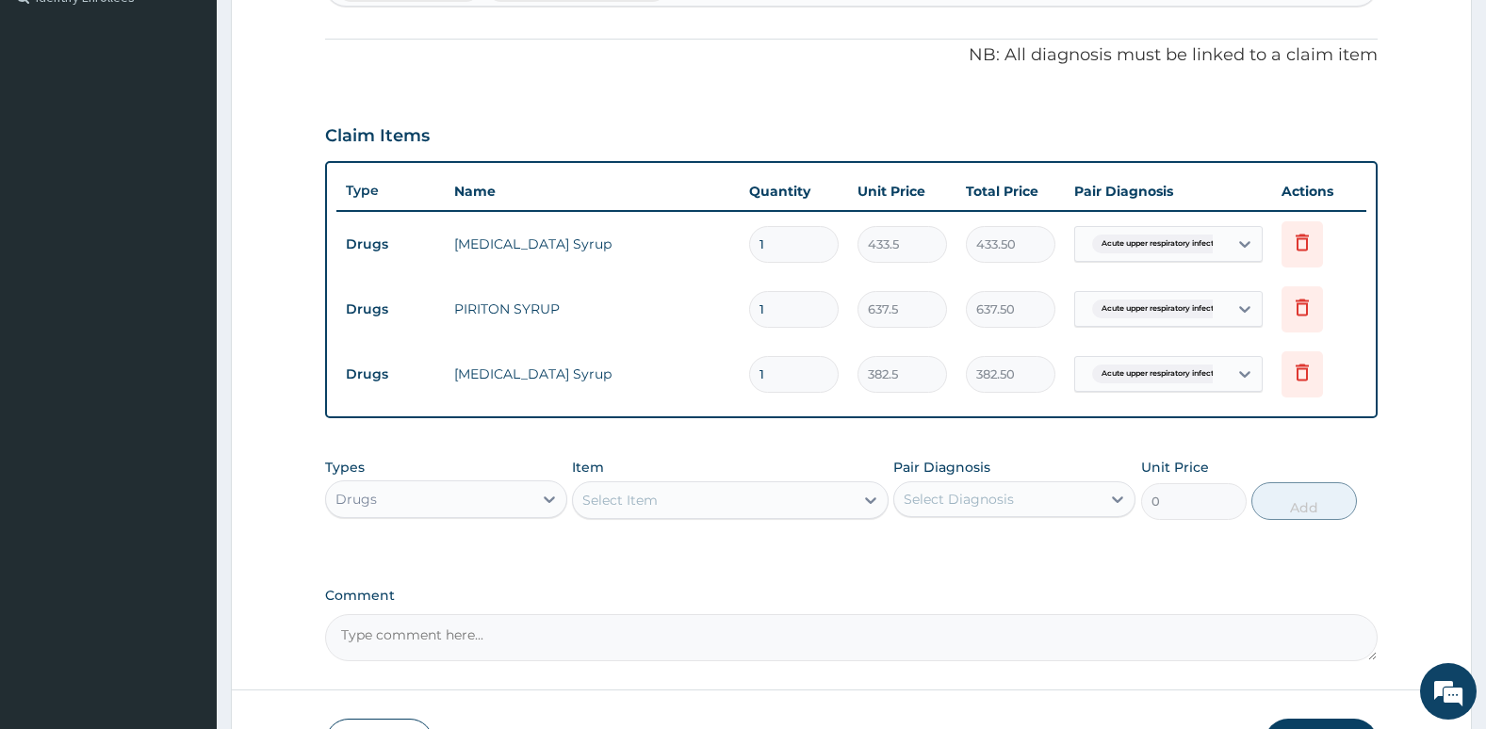
scroll to position [670, 0]
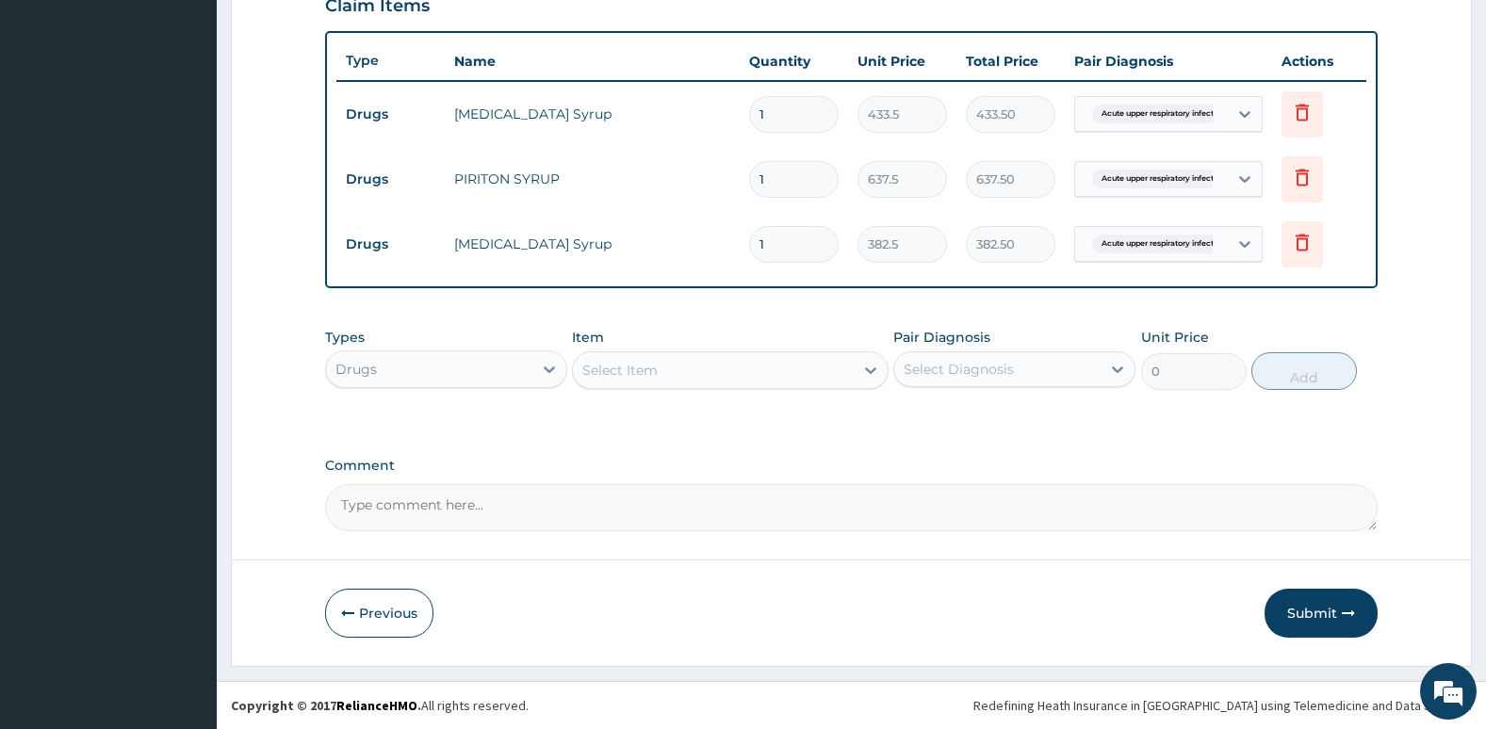
click at [775, 361] on div "Select Item" at bounding box center [713, 370] width 280 height 30
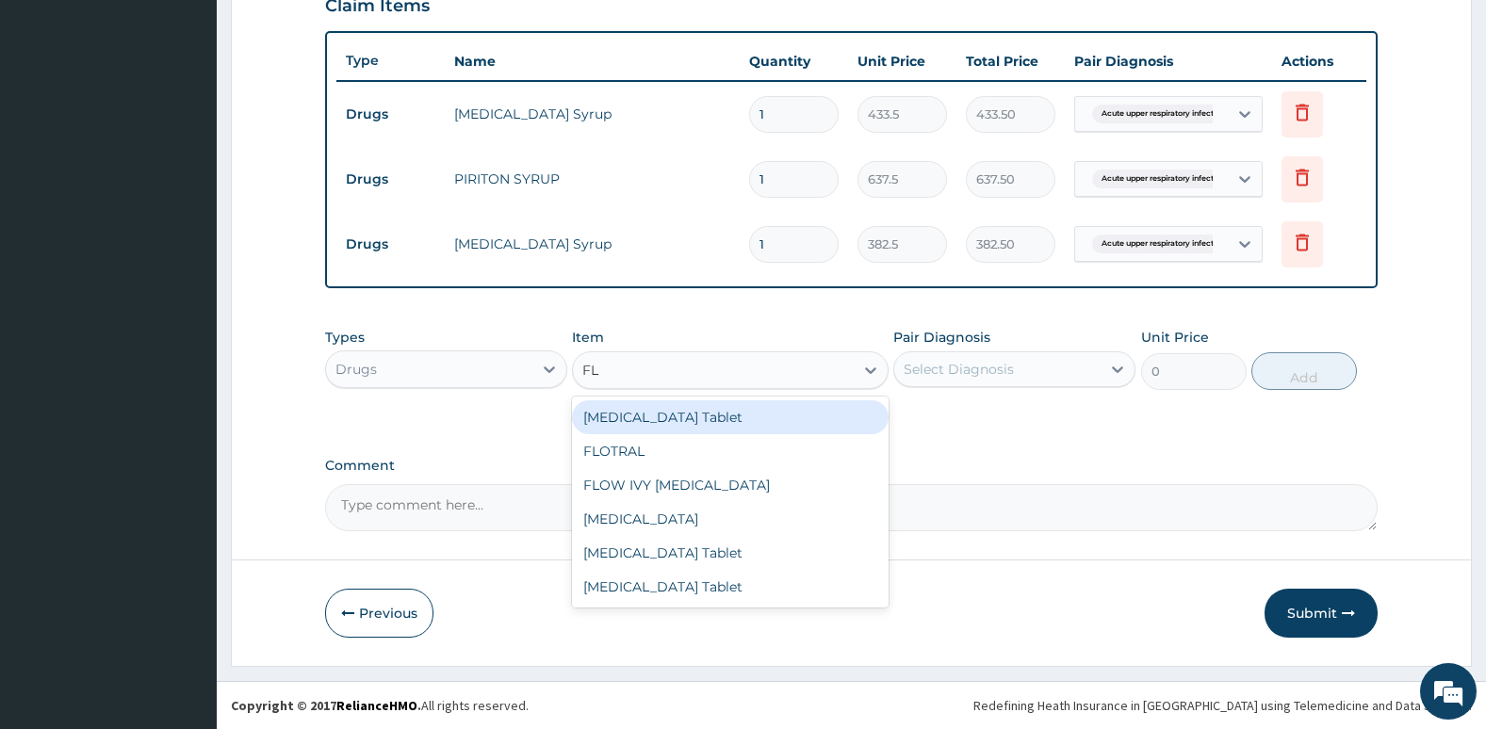
type input "F"
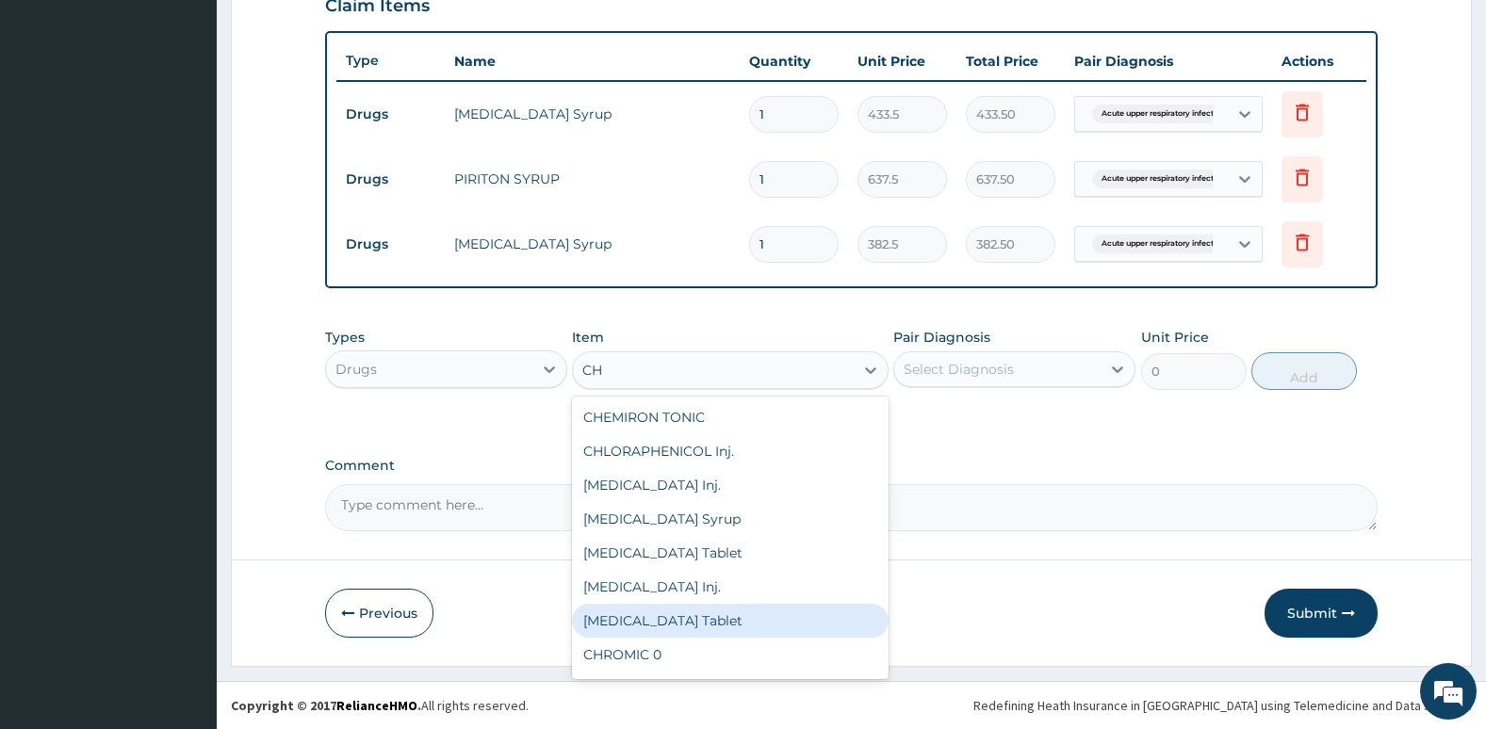
type input "C"
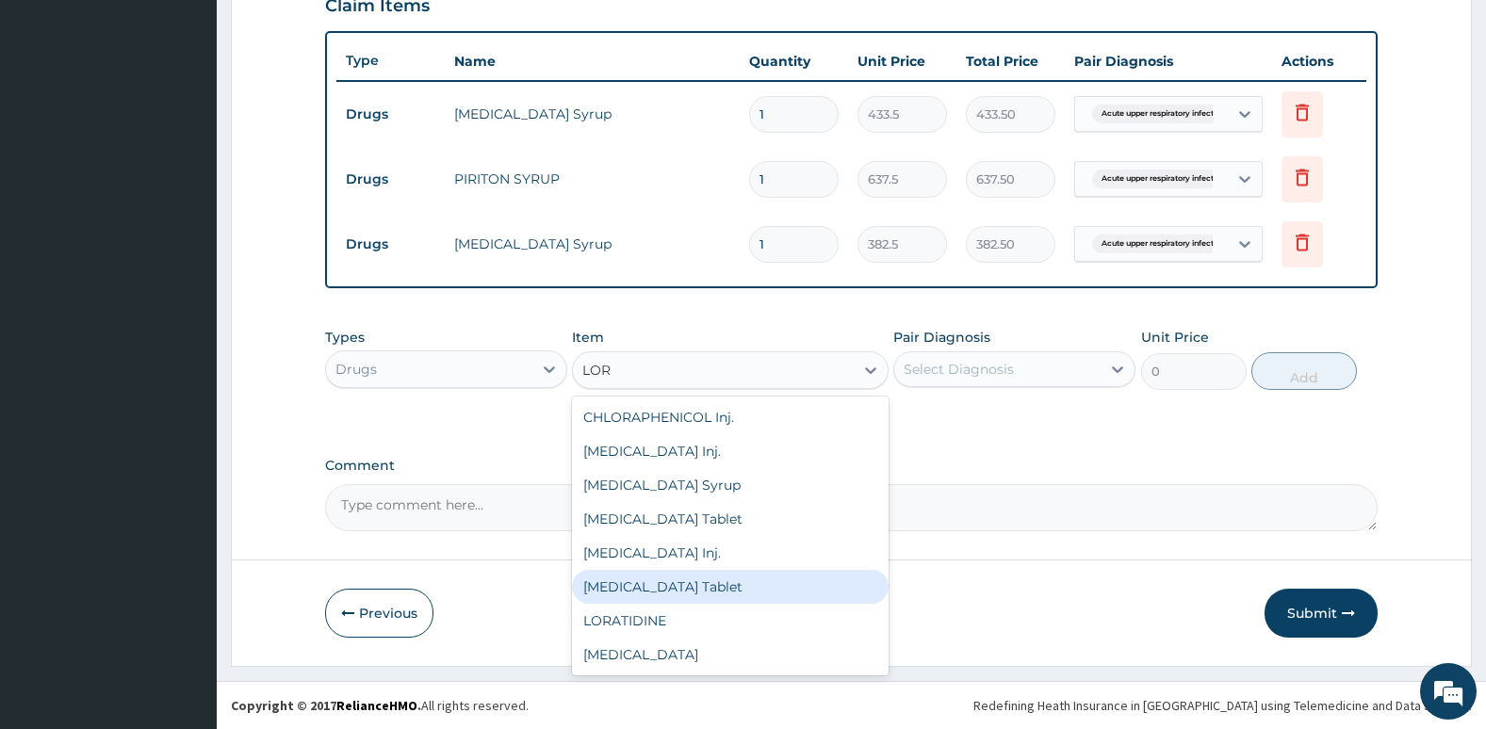
type input "[PERSON_NAME]"
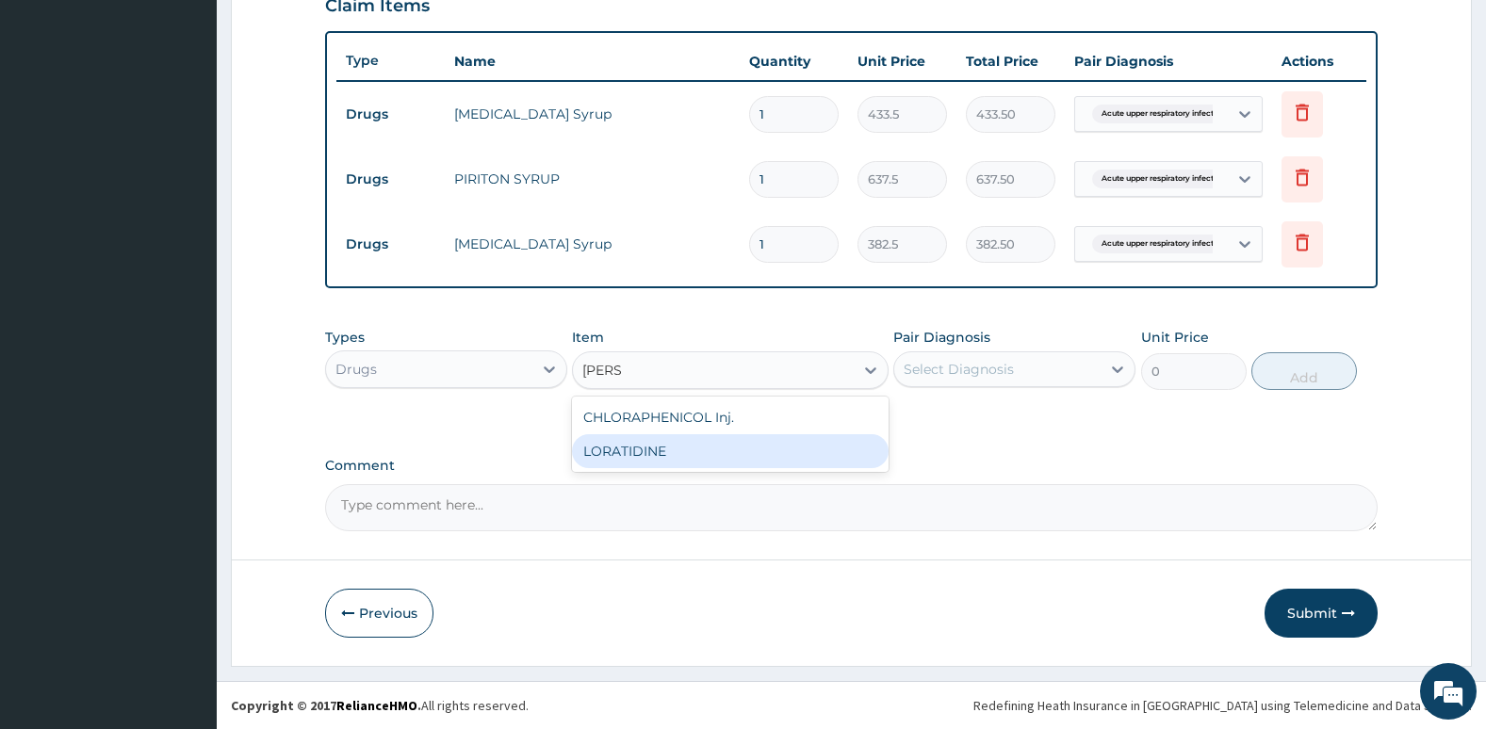
click at [739, 460] on div "LORATIDINE" at bounding box center [730, 451] width 316 height 34
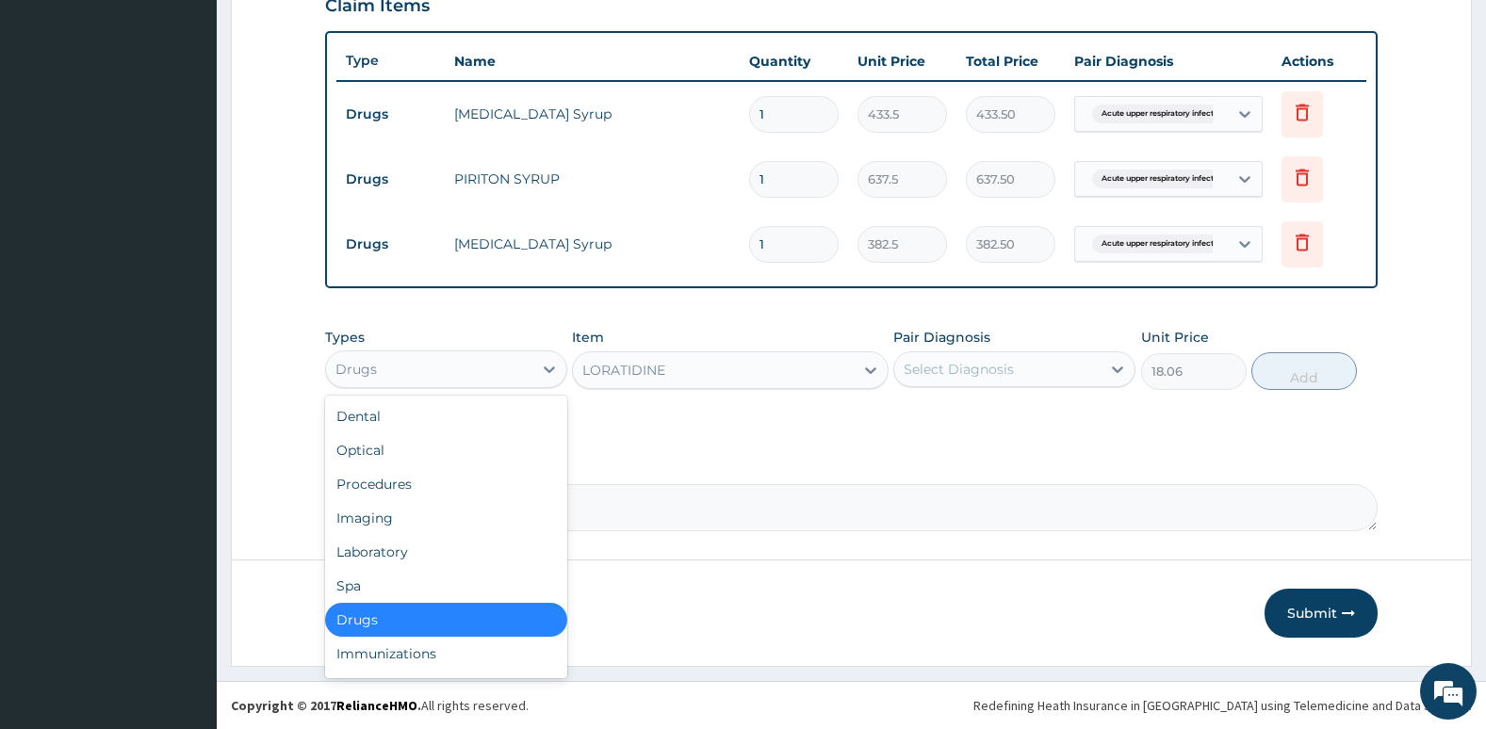
click at [497, 376] on div "Drugs" at bounding box center [429, 369] width 206 height 30
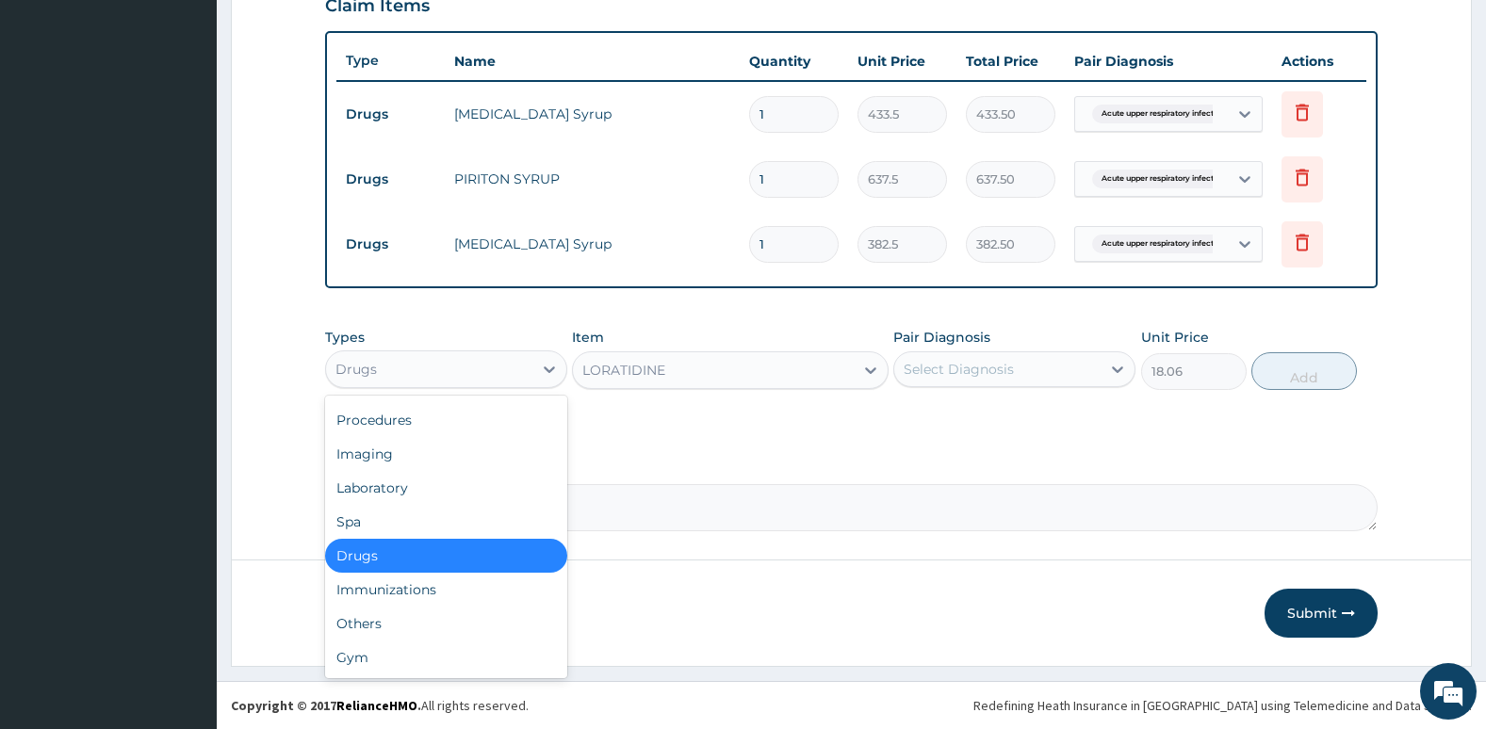
click at [486, 553] on div "Drugs" at bounding box center [446, 556] width 242 height 34
type input "0"
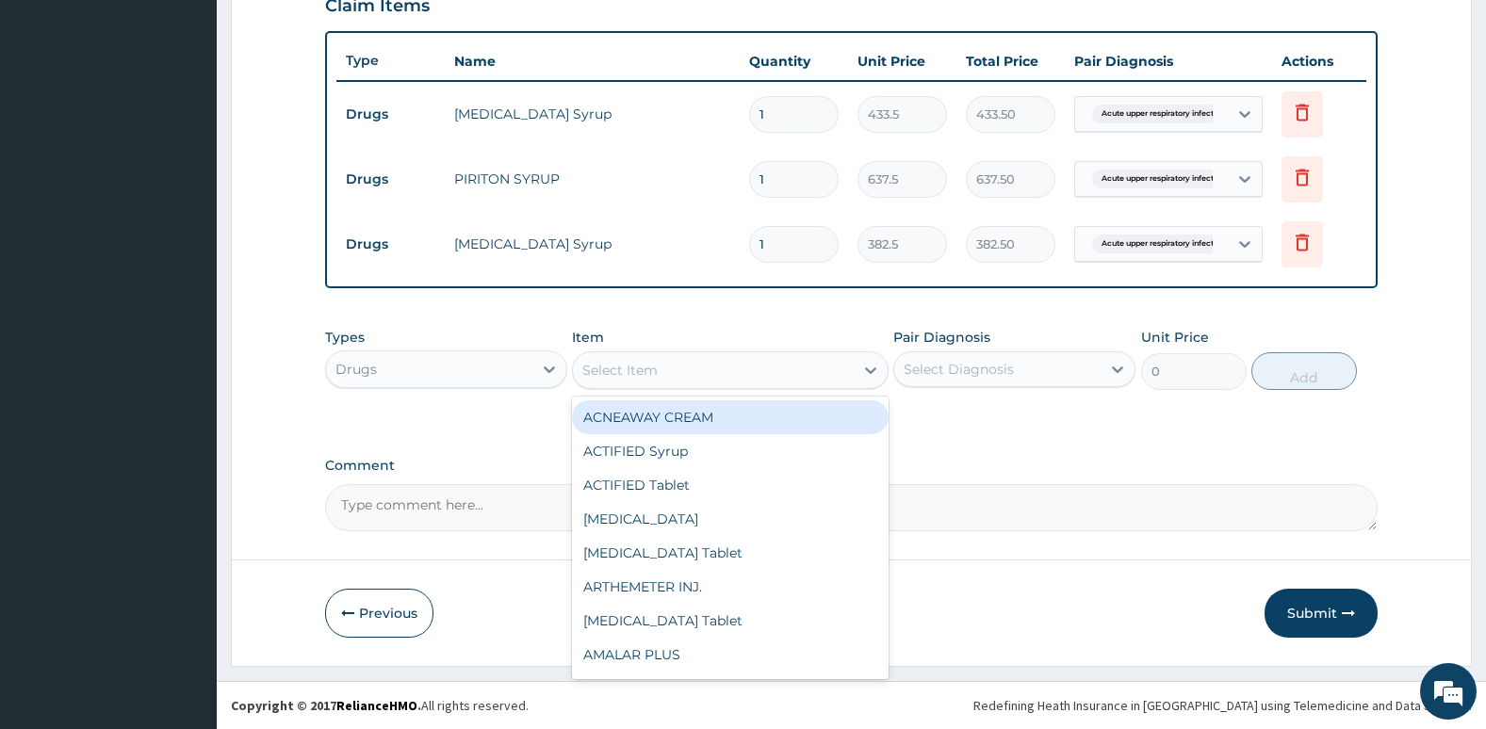
click at [795, 377] on div "Select Item" at bounding box center [713, 370] width 280 height 30
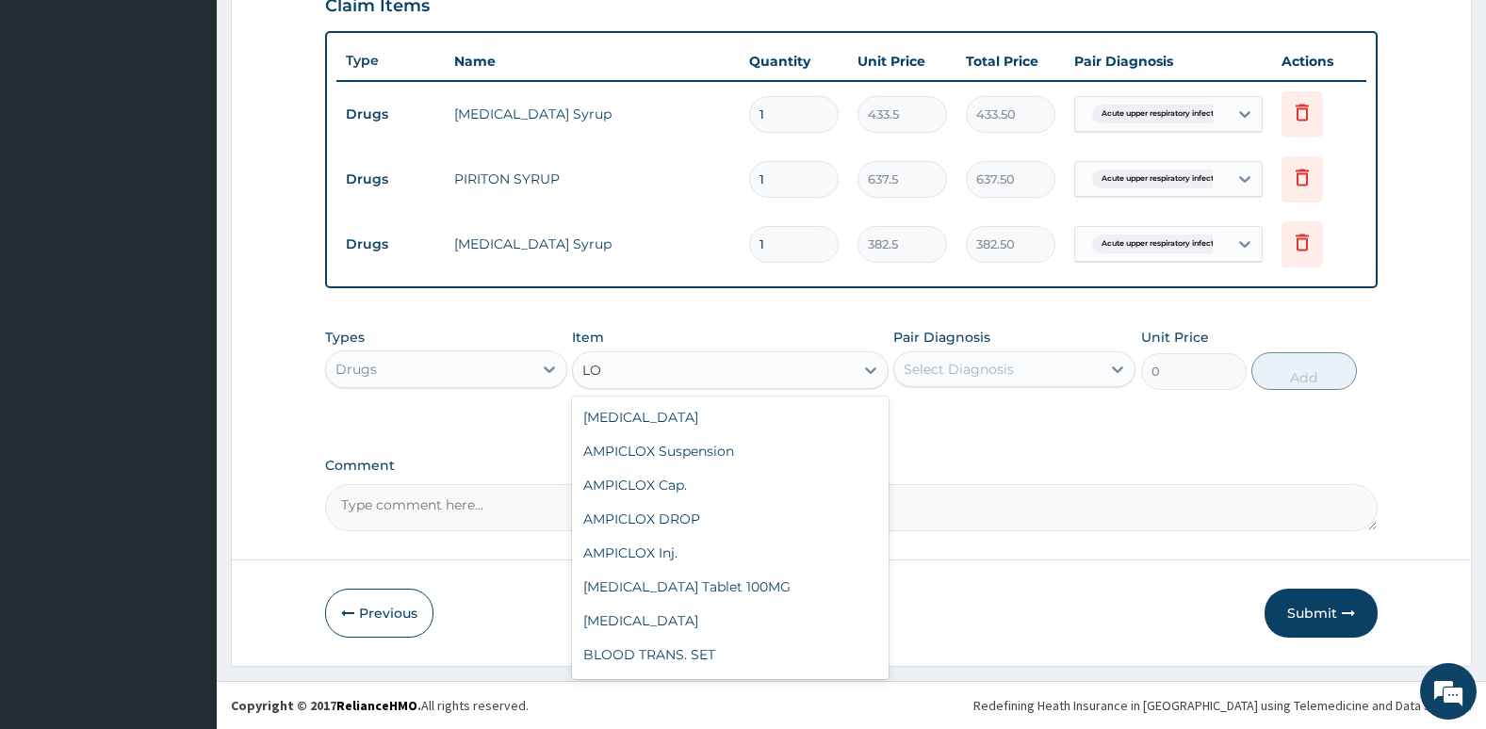
type input "L"
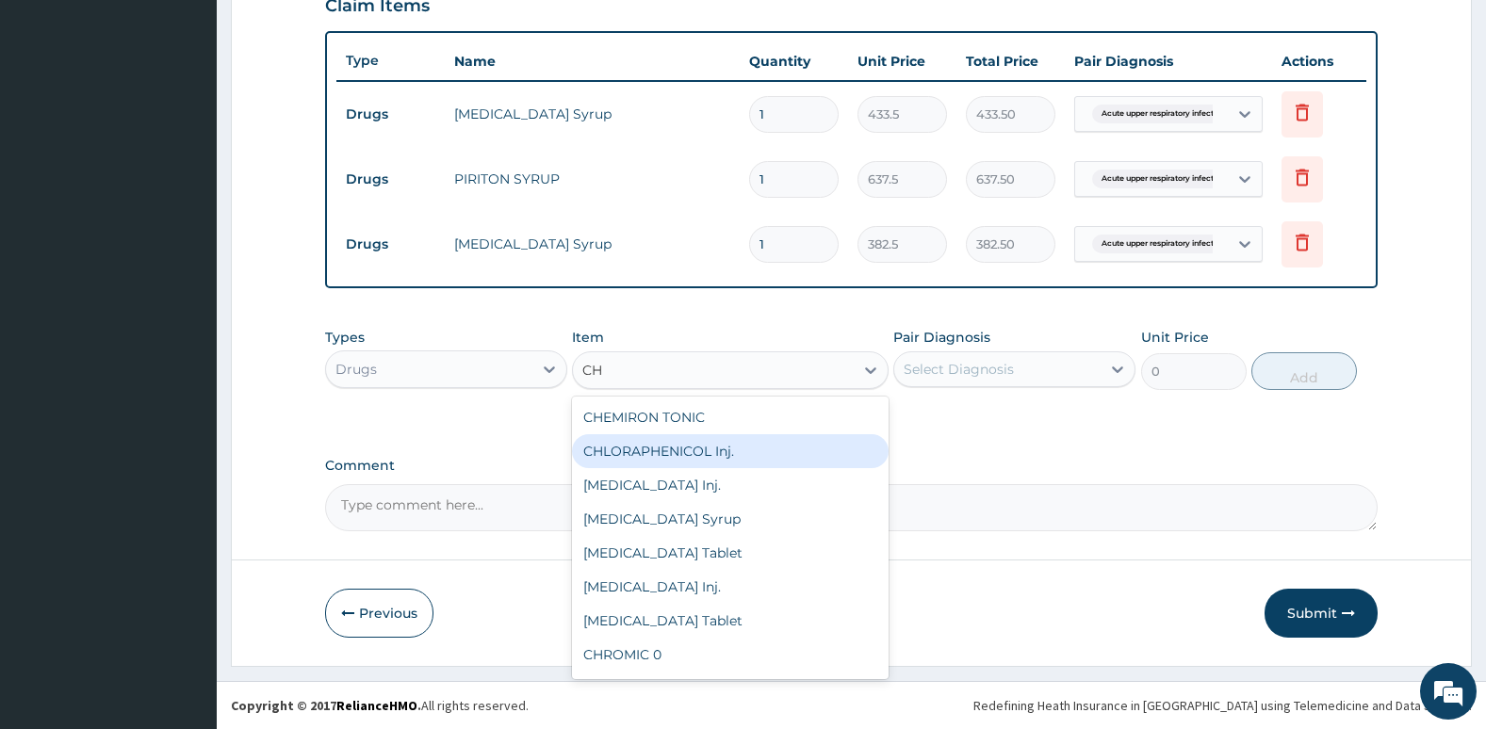
type input "C"
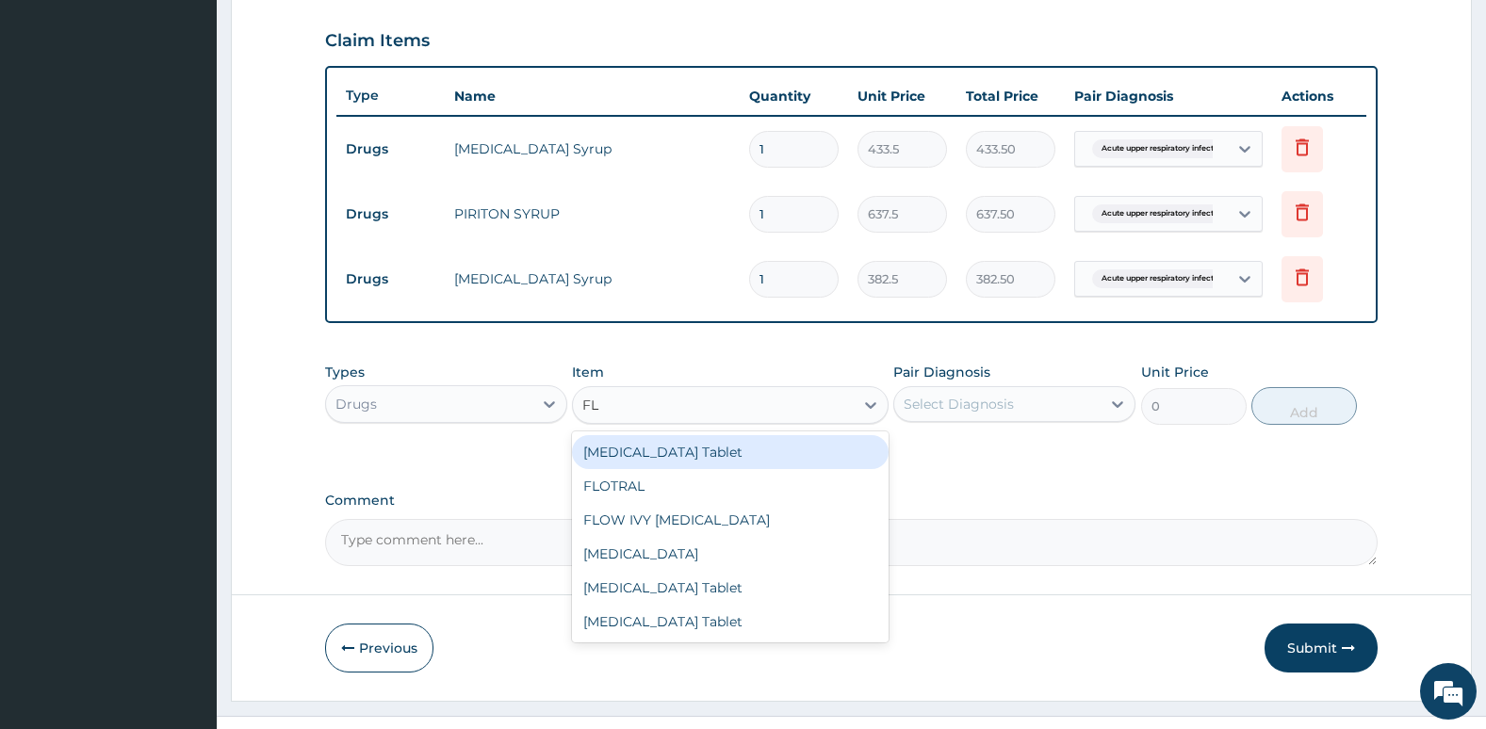
scroll to position [670, 0]
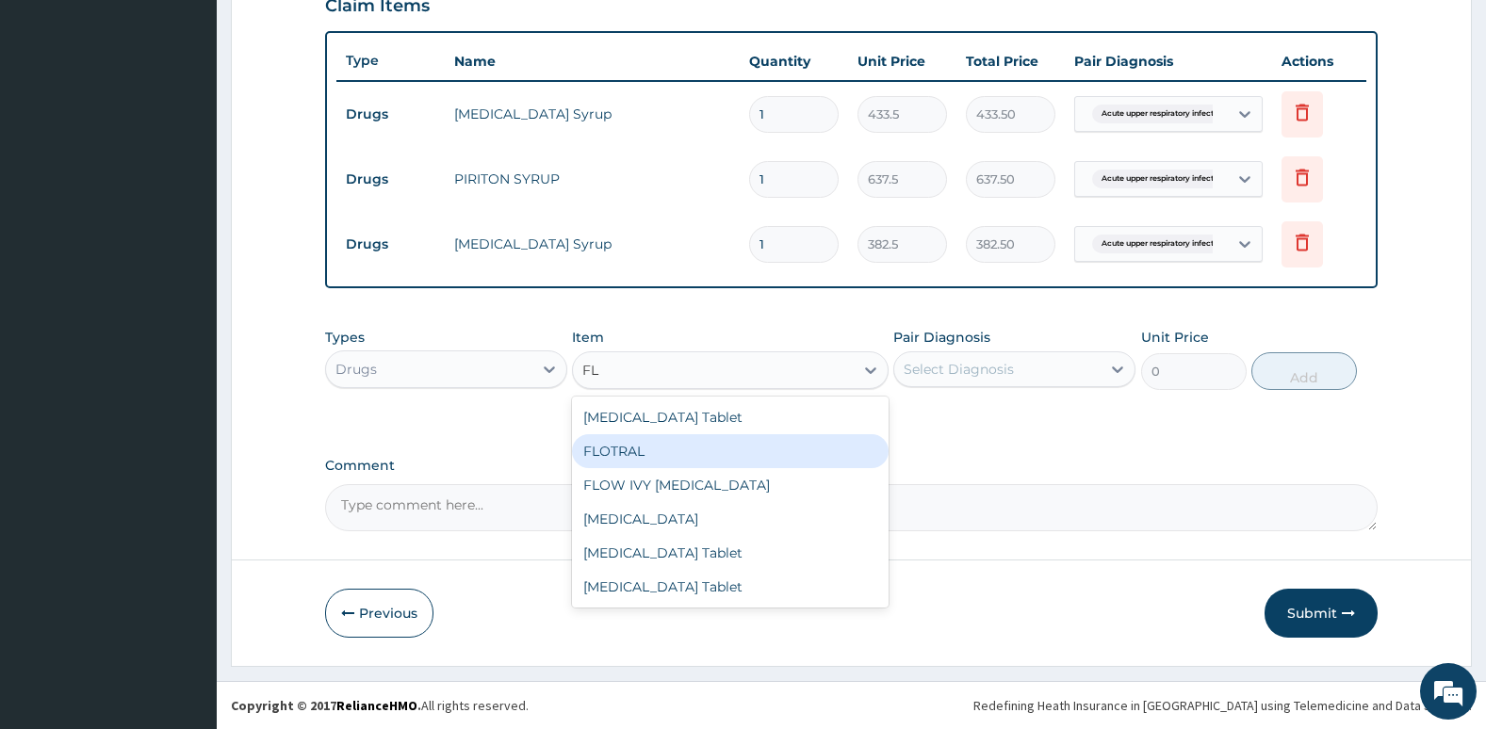
type input "F"
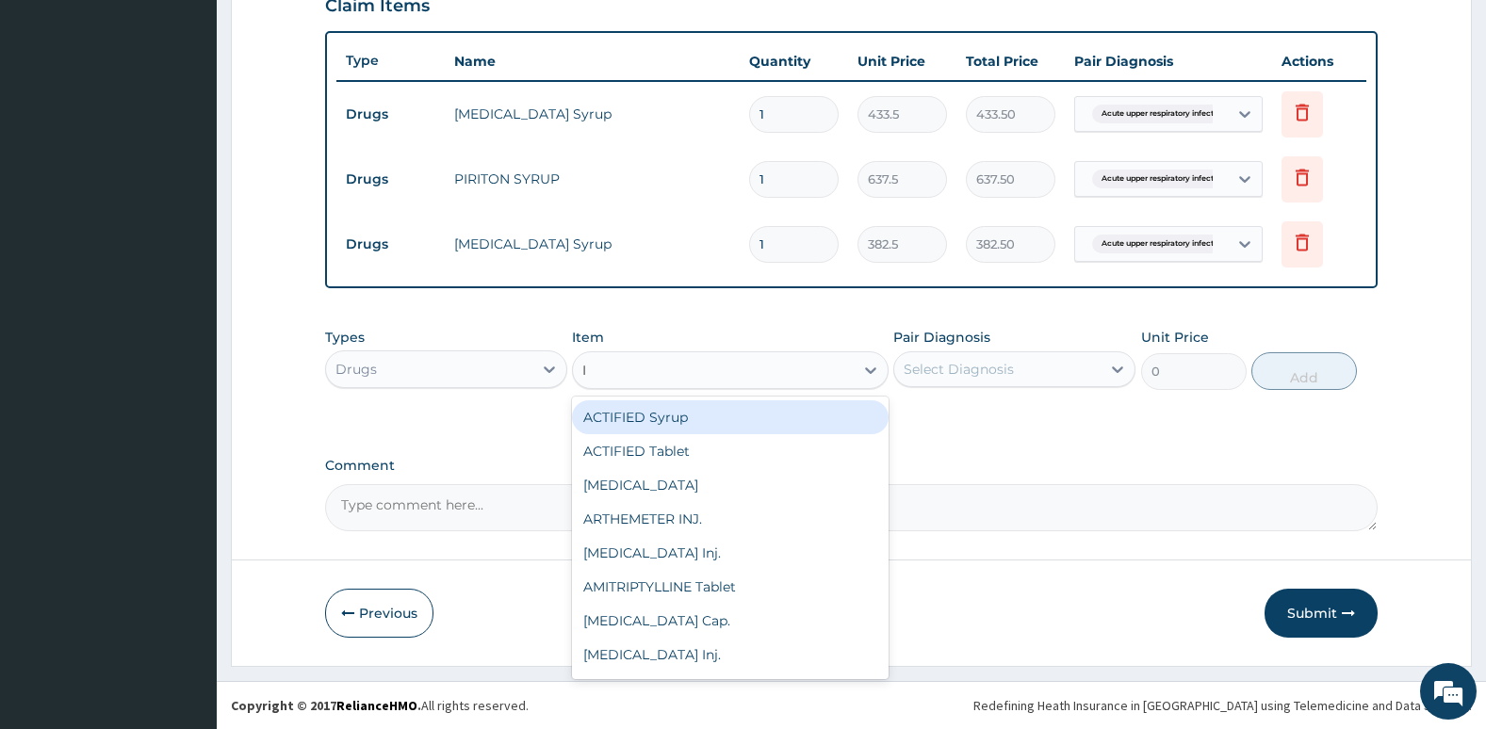
type input "IB"
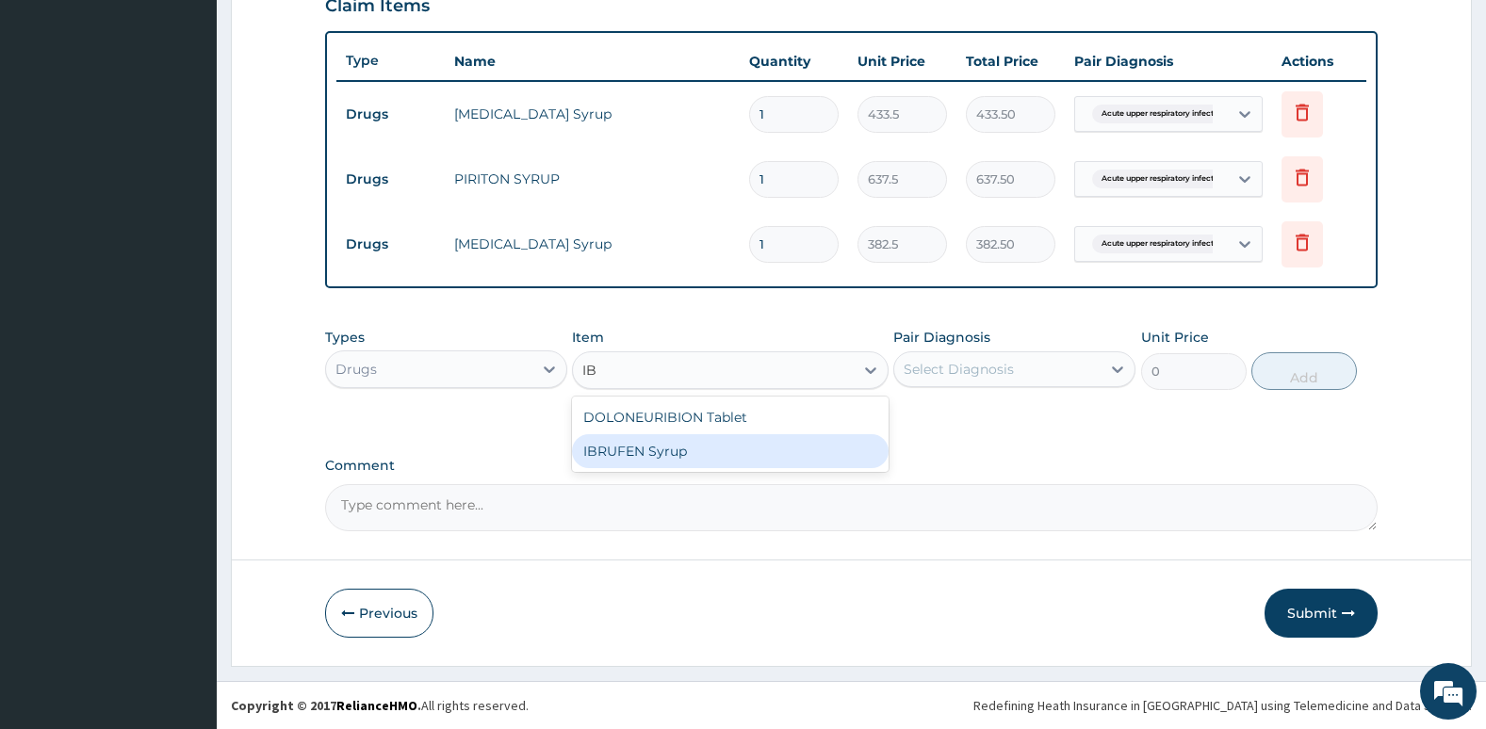
click at [782, 467] on div "IBRUFEN Syrup" at bounding box center [730, 451] width 316 height 34
type input "614.13"
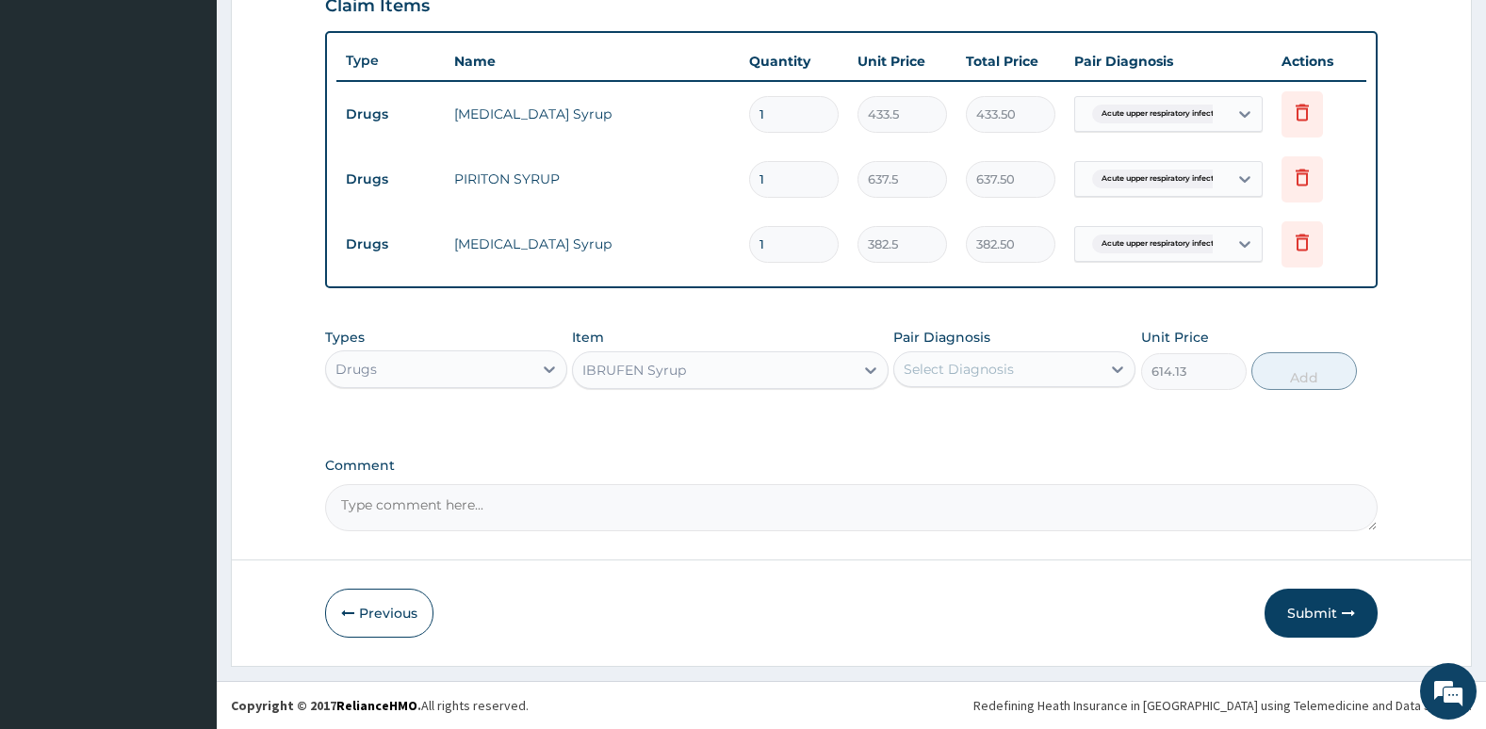
click at [942, 357] on div "Select Diagnosis" at bounding box center [997, 369] width 206 height 30
click at [945, 449] on label "Acute [MEDICAL_DATA]" at bounding box center [1004, 454] width 160 height 19
checkbox input "true"
click at [1299, 377] on button "Add" at bounding box center [1304, 371] width 106 height 38
type input "0"
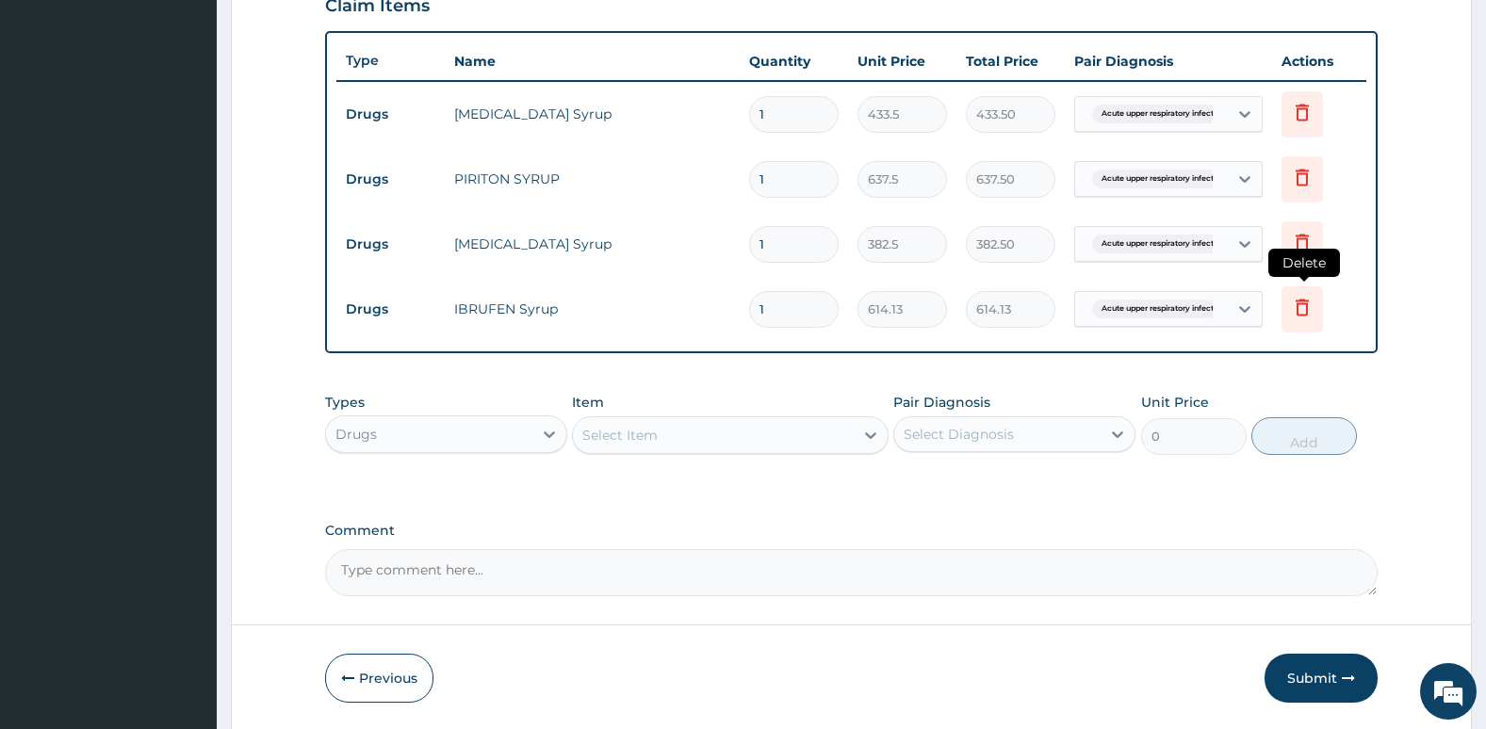
scroll to position [735, 0]
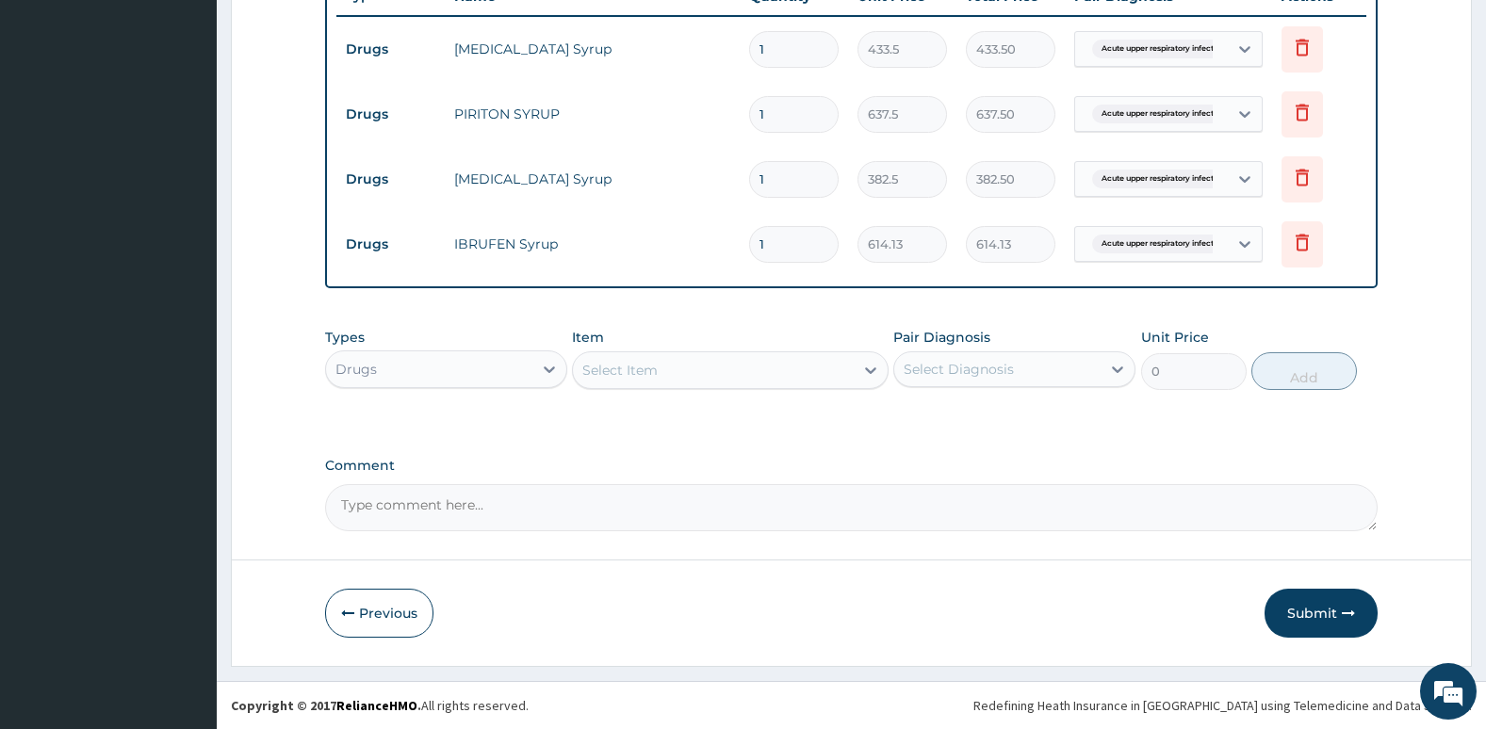
click at [802, 366] on div "Select Item" at bounding box center [713, 370] width 280 height 30
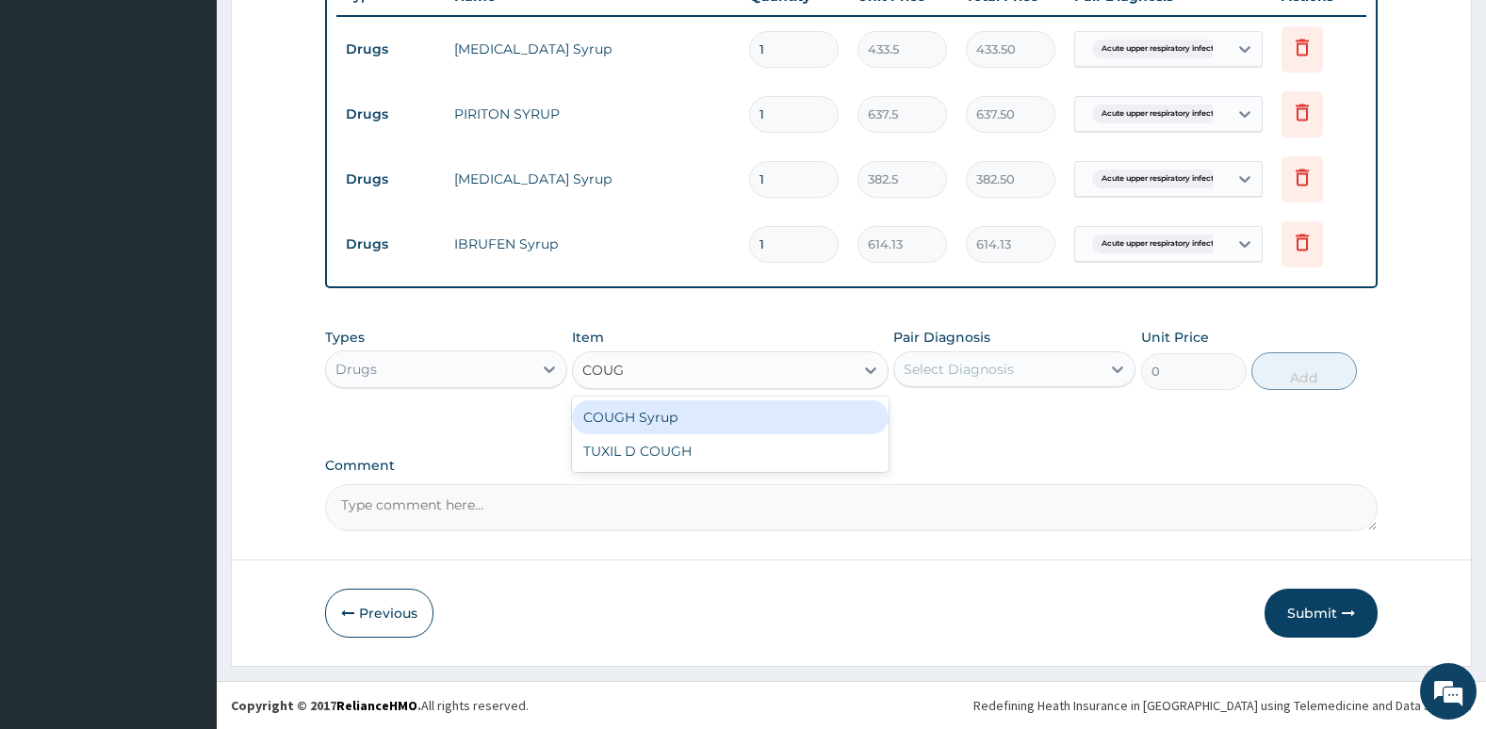
type input "COUGH"
click at [807, 414] on div "COUGH Syrup" at bounding box center [730, 417] width 316 height 34
type input "361.25"
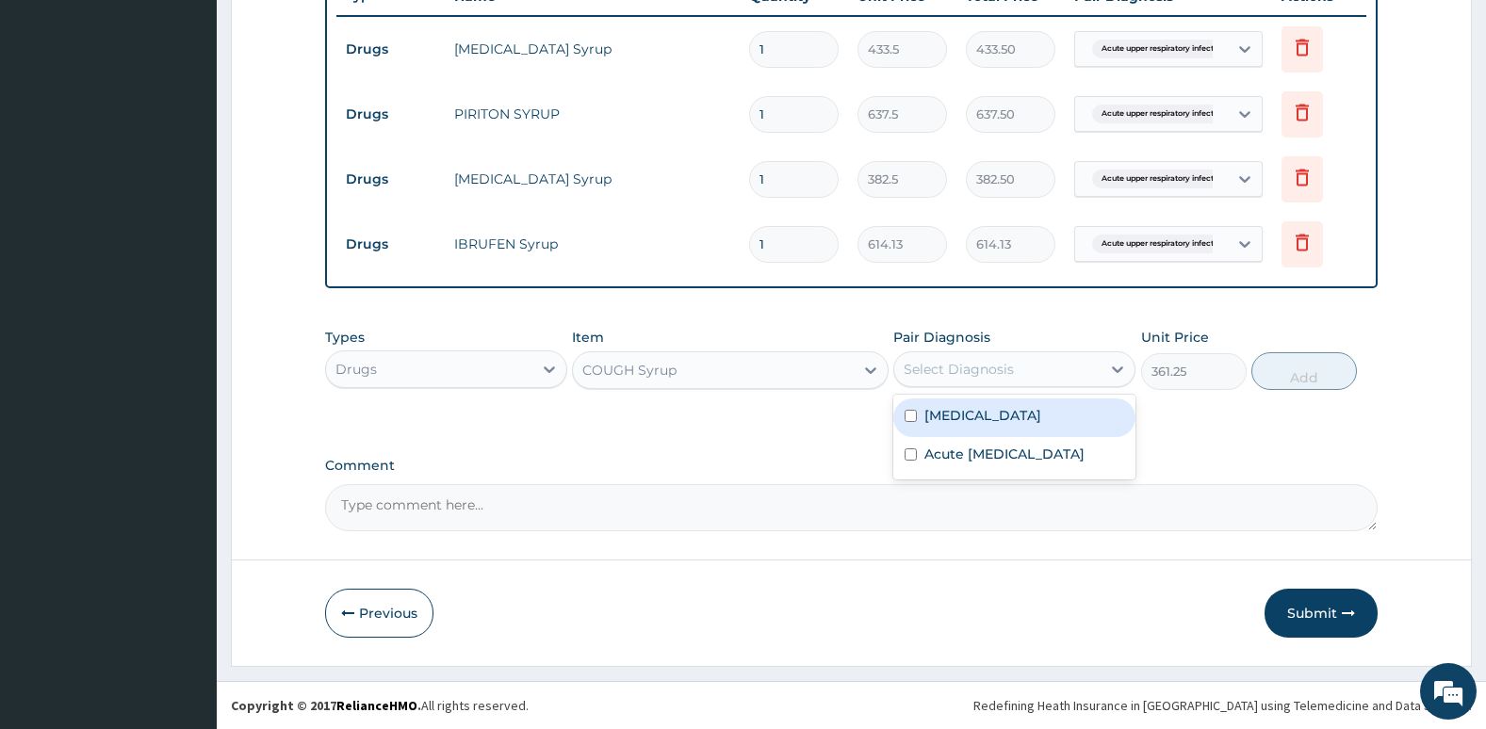
click at [943, 356] on div "Select Diagnosis" at bounding box center [997, 369] width 206 height 30
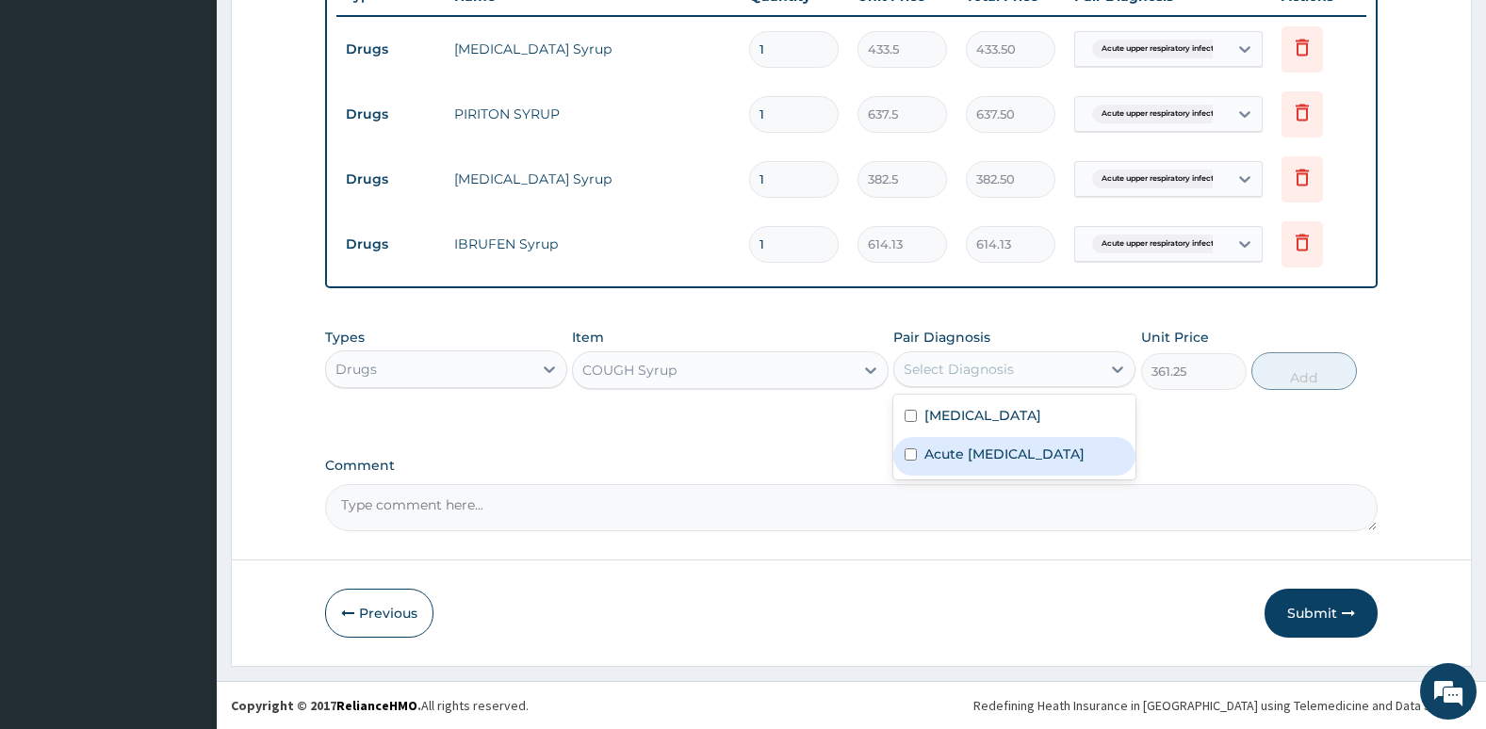
click at [922, 461] on div "Acute [MEDICAL_DATA]" at bounding box center [1014, 456] width 242 height 39
checkbox input "true"
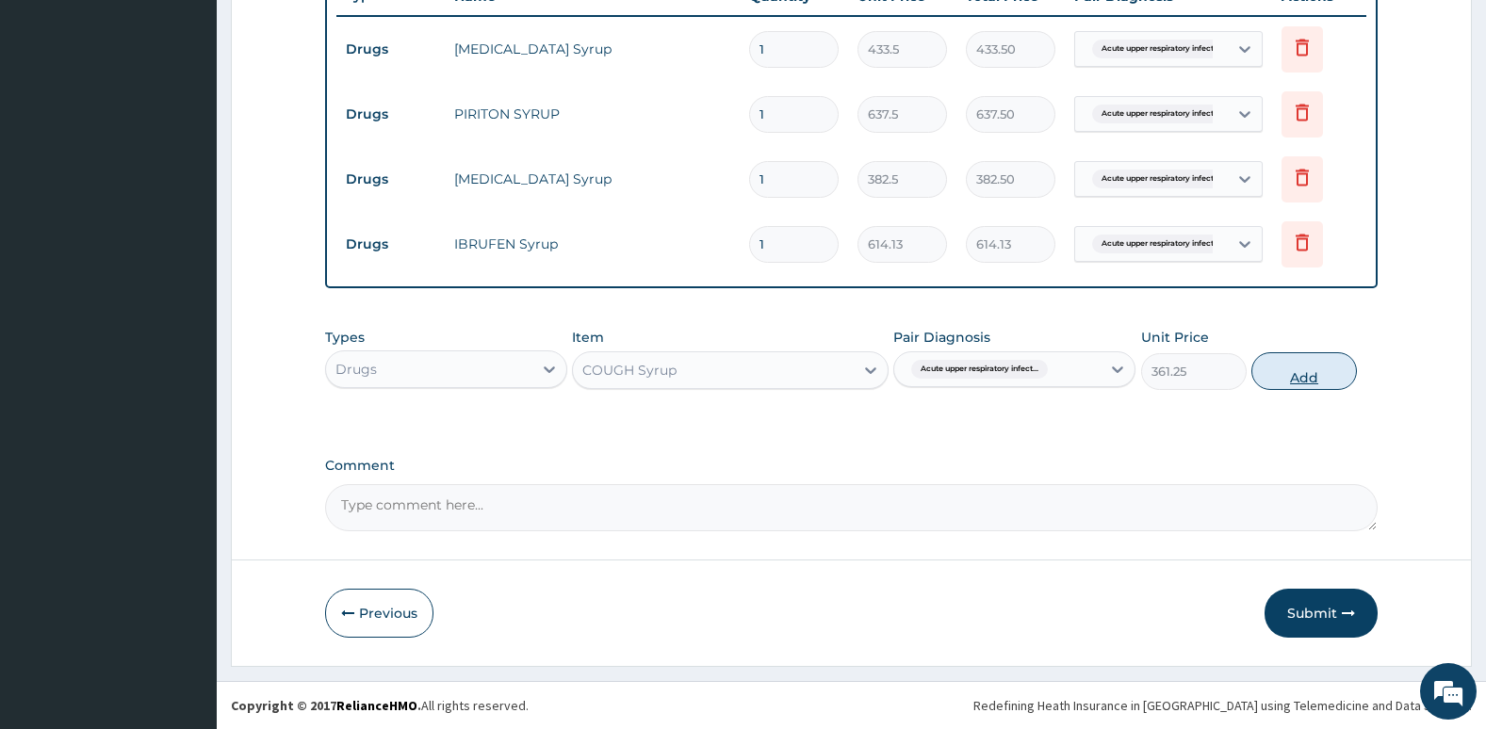
click at [1290, 383] on button "Add" at bounding box center [1304, 371] width 106 height 38
type input "0"
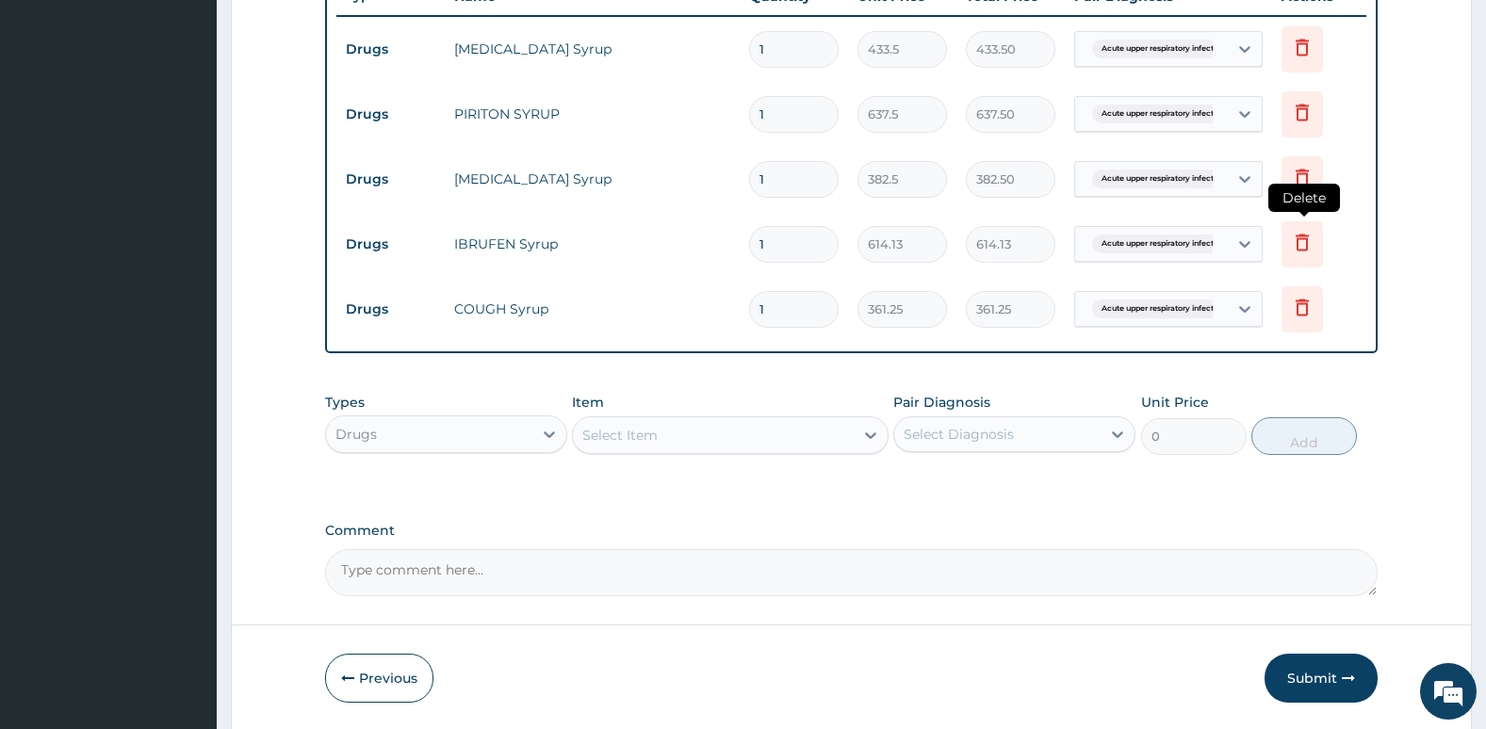
click at [1292, 251] on icon at bounding box center [1302, 242] width 23 height 23
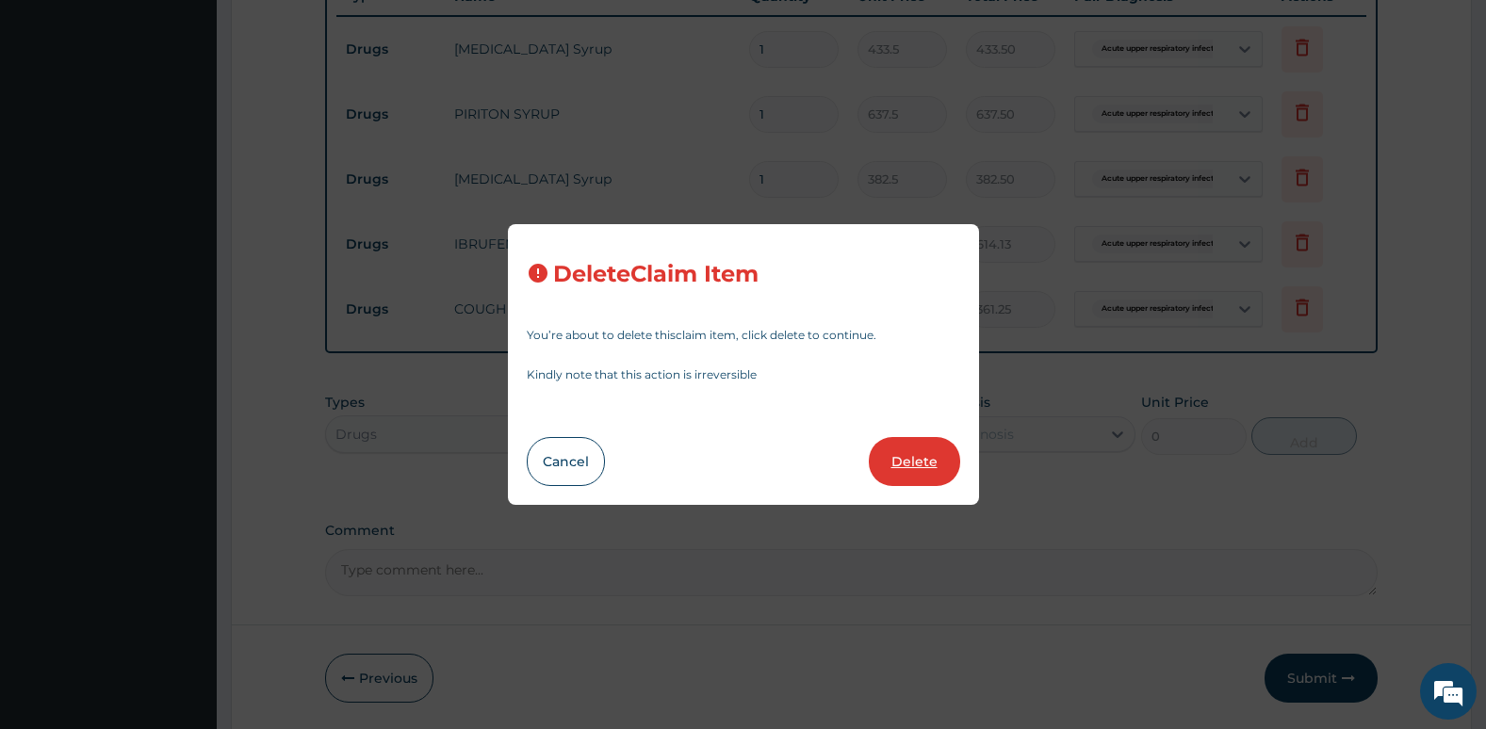
click at [940, 473] on button "Delete" at bounding box center [914, 461] width 91 height 49
type input "361.25"
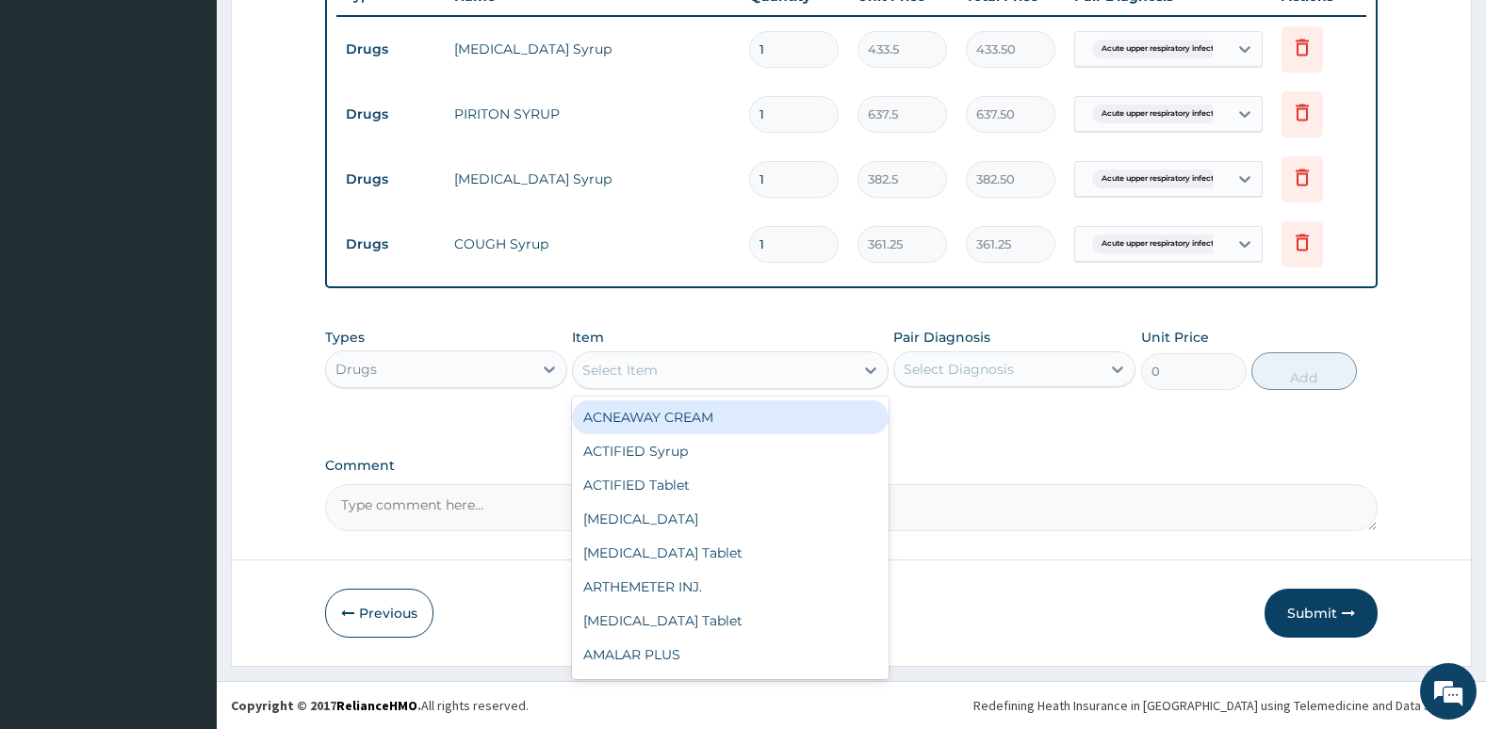
click at [694, 360] on div "Select Item" at bounding box center [713, 370] width 280 height 30
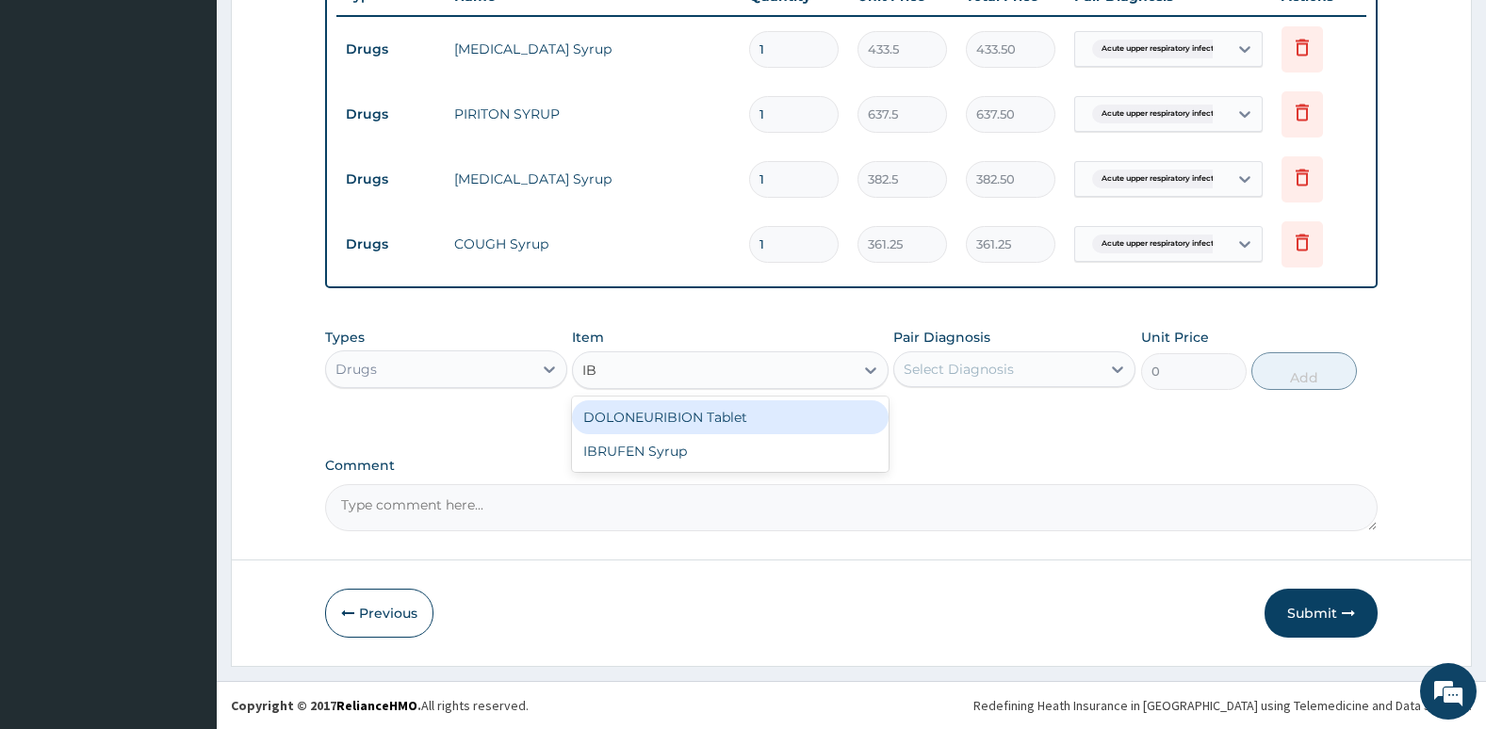
type input "IBR"
click at [690, 412] on div "IBRUFEN Syrup" at bounding box center [730, 417] width 316 height 34
type input "614.13"
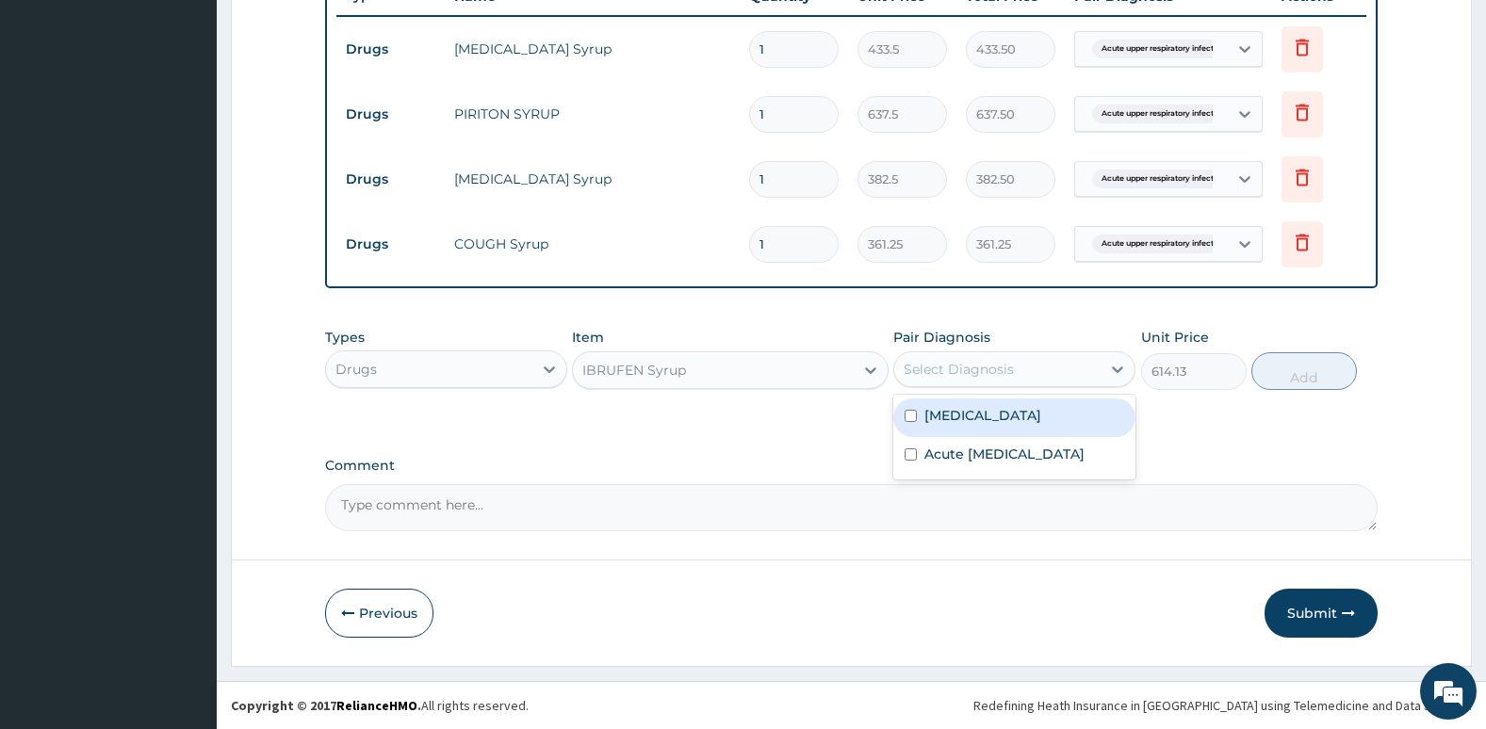
click at [944, 358] on div "Select Diagnosis" at bounding box center [997, 369] width 206 height 30
click at [931, 414] on label "[MEDICAL_DATA]" at bounding box center [982, 415] width 117 height 19
checkbox input "true"
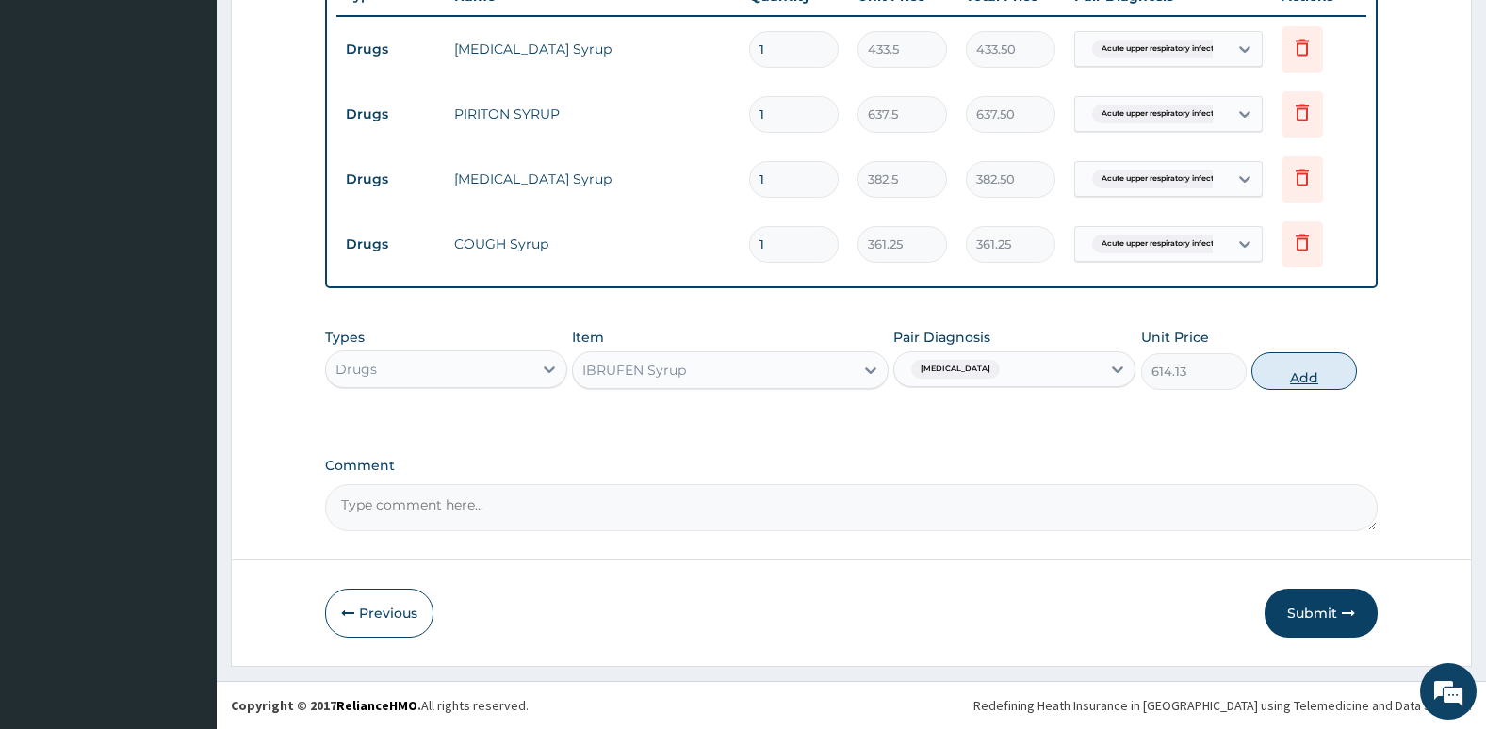
click at [1298, 382] on button "Add" at bounding box center [1304, 371] width 106 height 38
type input "0"
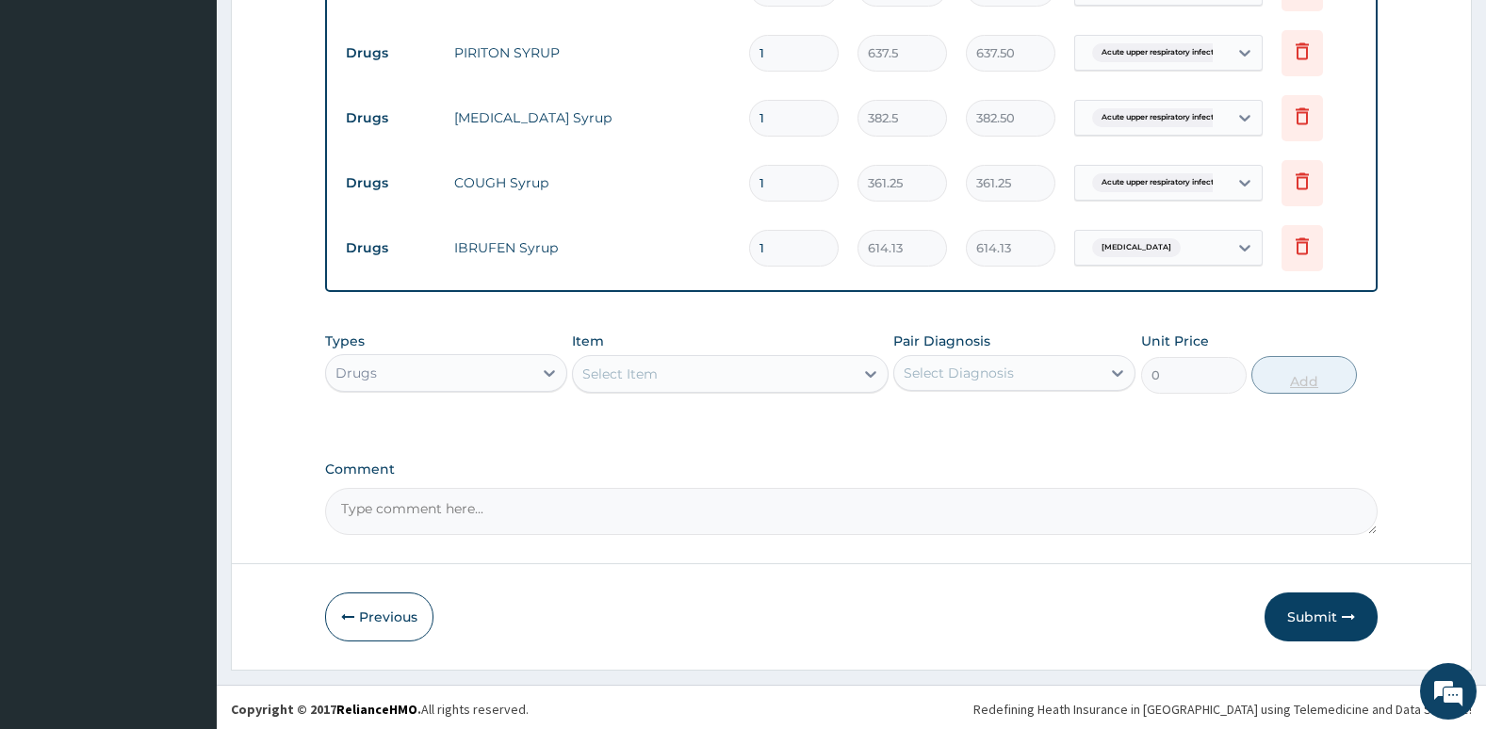
scroll to position [800, 0]
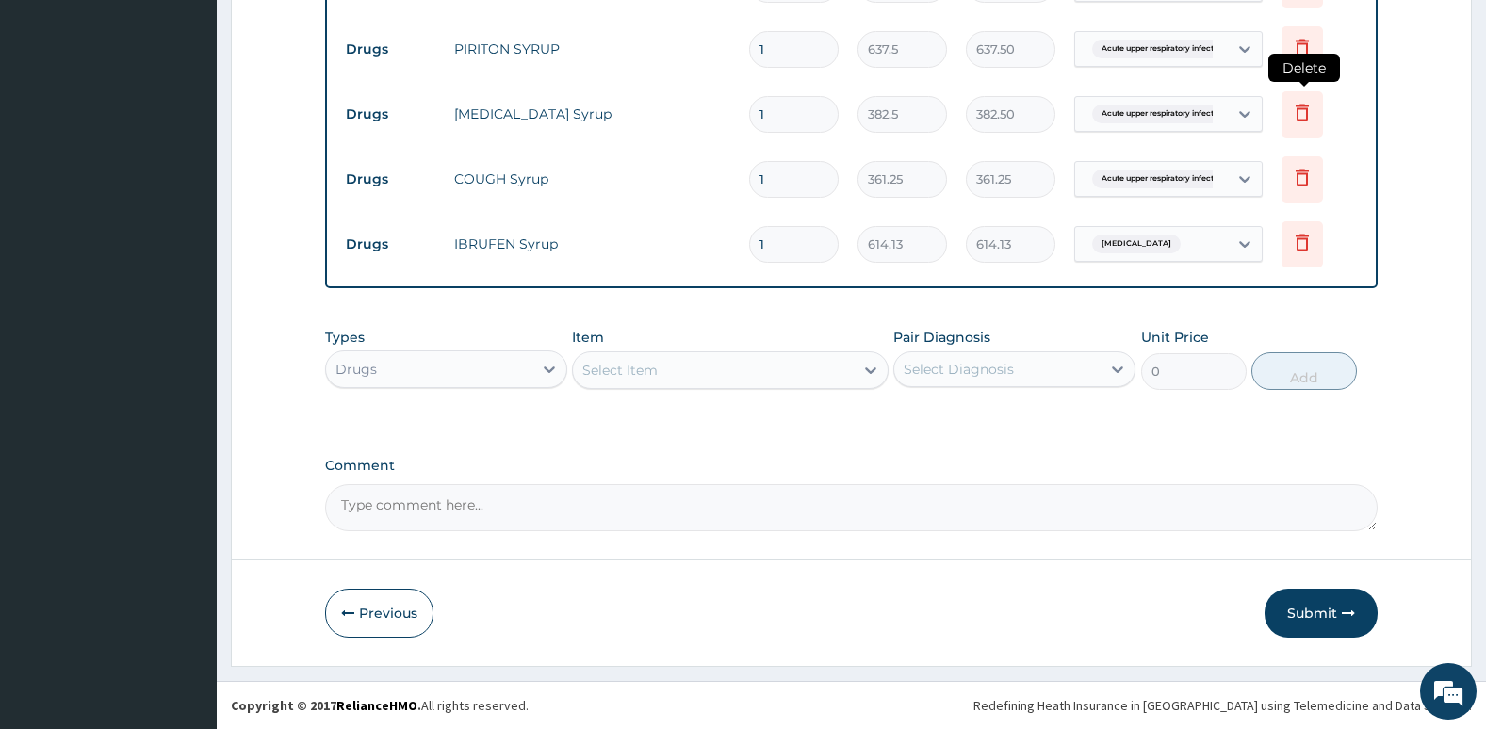
click at [1301, 109] on icon at bounding box center [1301, 112] width 13 height 17
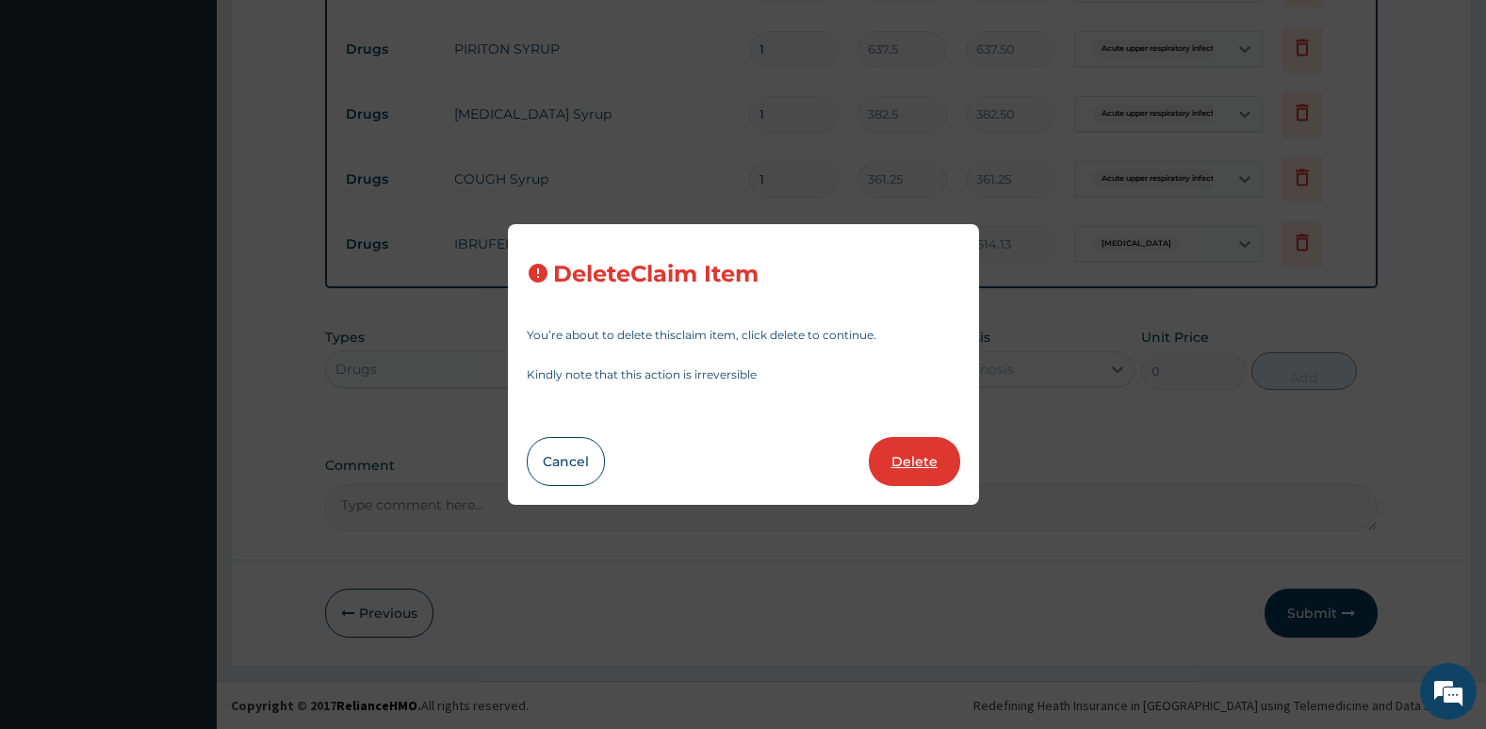
click at [913, 447] on button "Delete" at bounding box center [914, 461] width 91 height 49
type input "361.25"
type input "614.13"
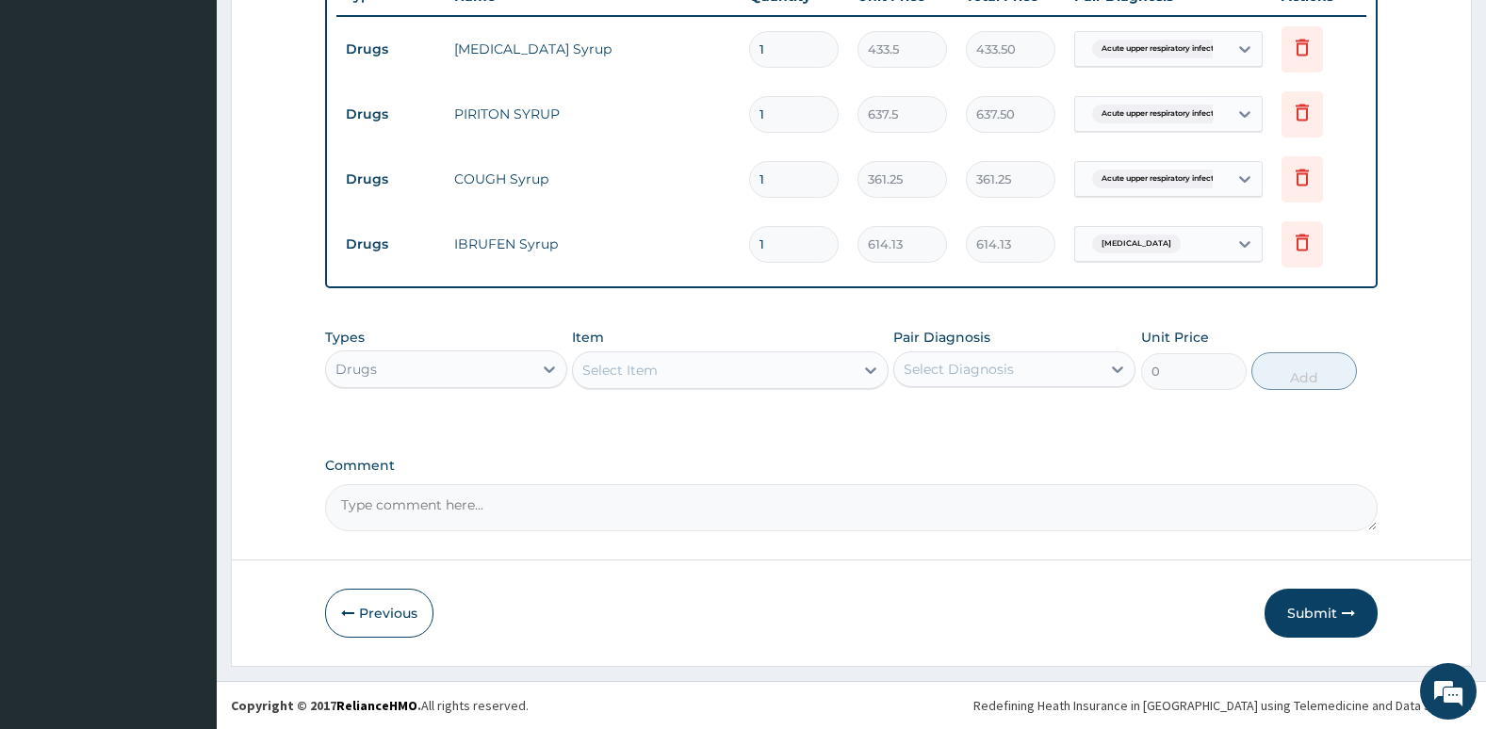
scroll to position [735, 0]
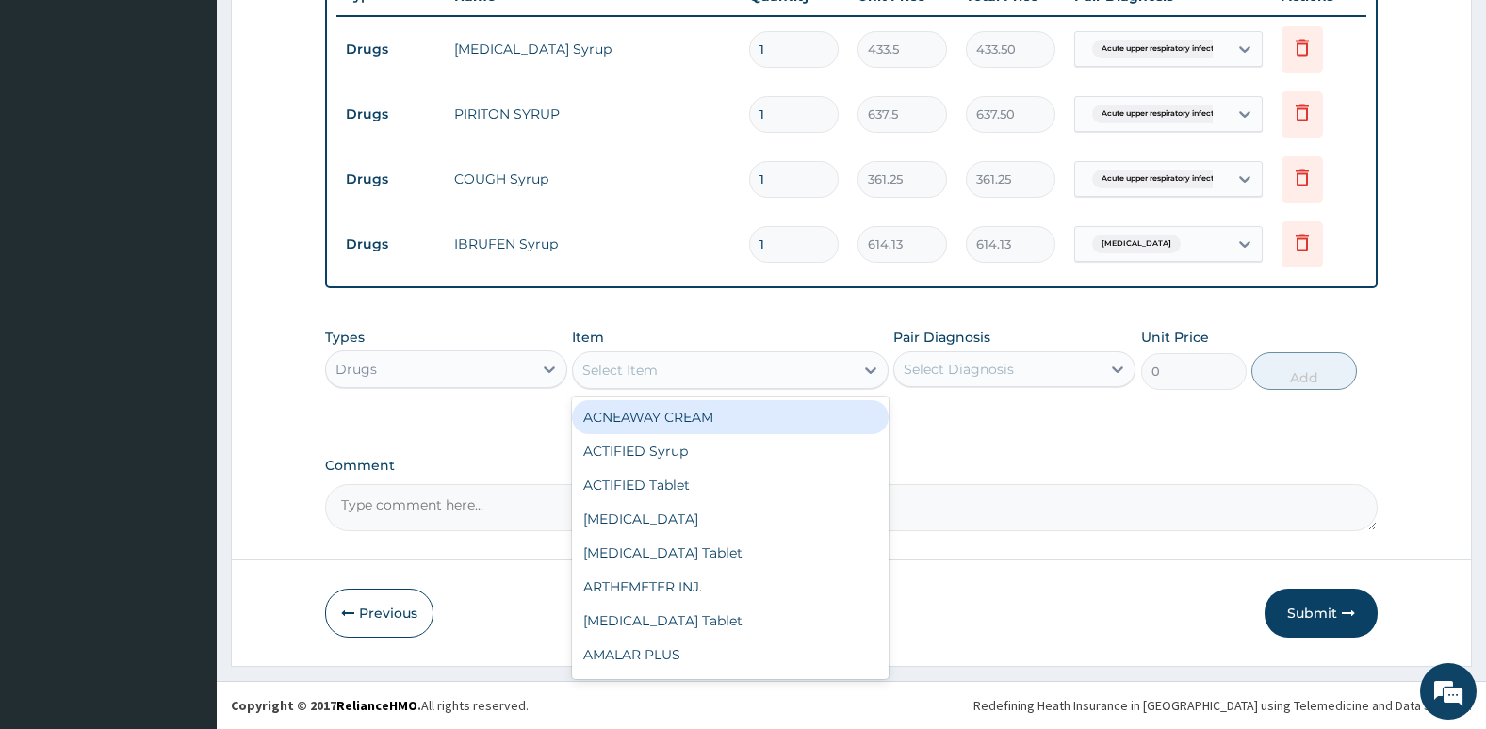
click at [772, 351] on div "Select Item" at bounding box center [730, 370] width 316 height 38
type input "PARA"
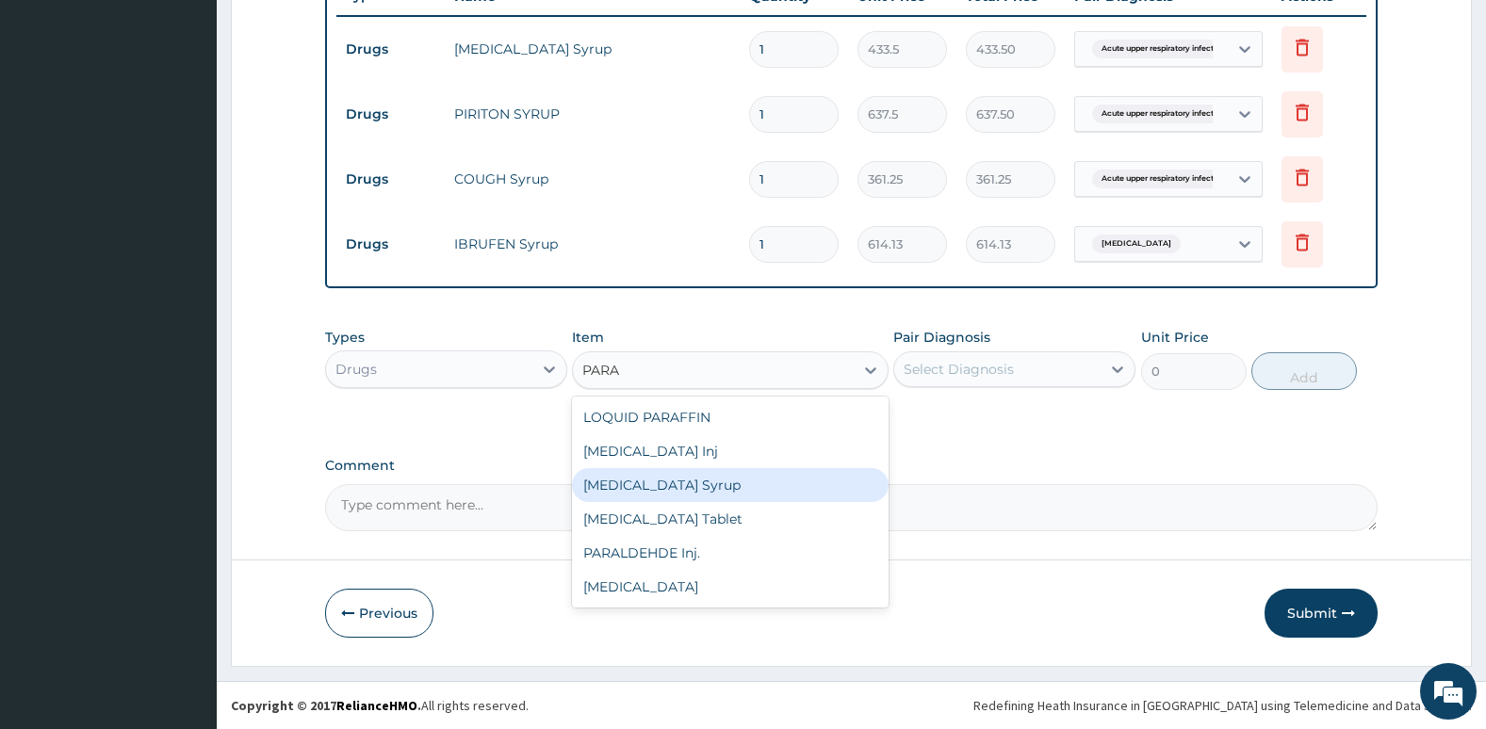
click at [717, 492] on div "[MEDICAL_DATA] Syrup" at bounding box center [730, 485] width 316 height 34
type input "382.5"
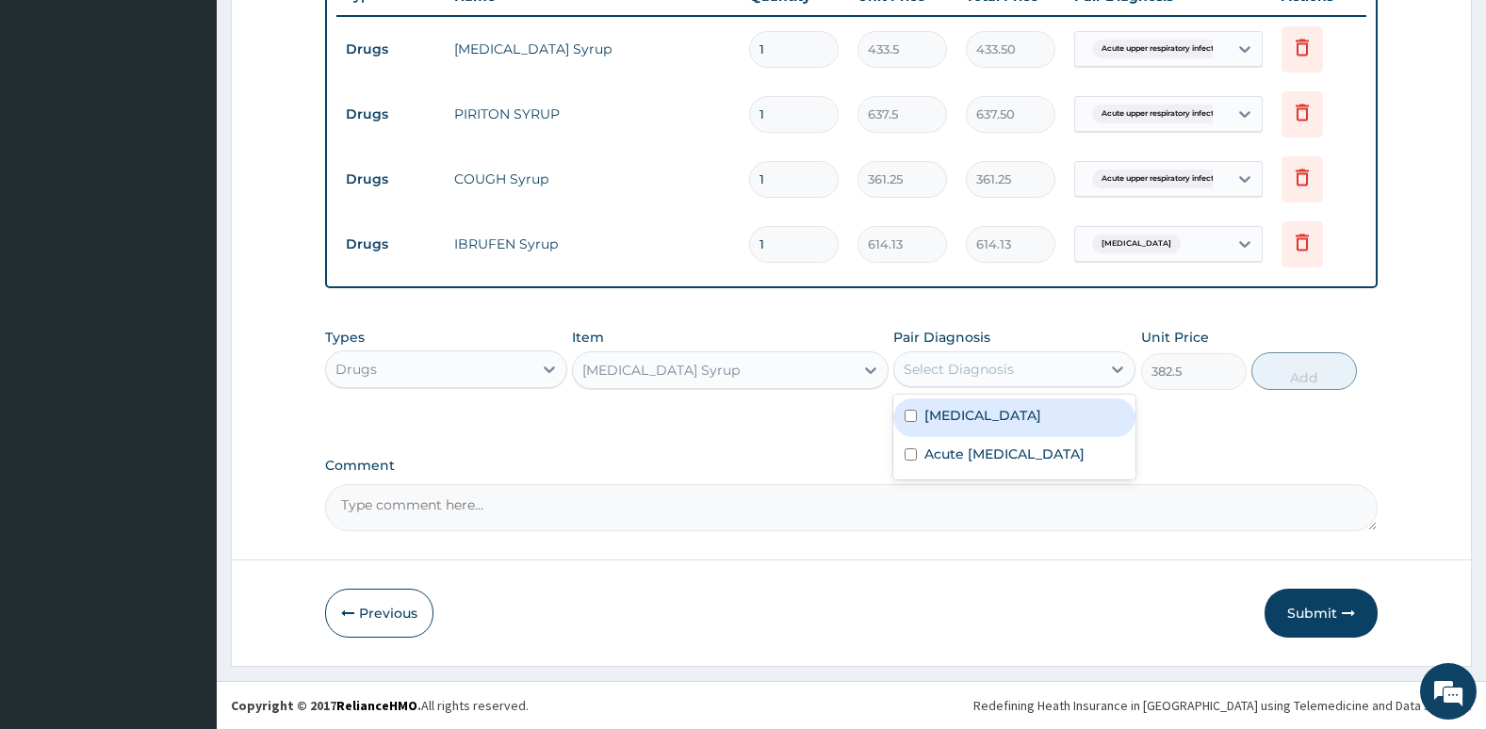
click at [981, 381] on div "Select Diagnosis" at bounding box center [997, 369] width 206 height 30
click at [934, 416] on label "[MEDICAL_DATA]" at bounding box center [982, 415] width 117 height 19
checkbox input "true"
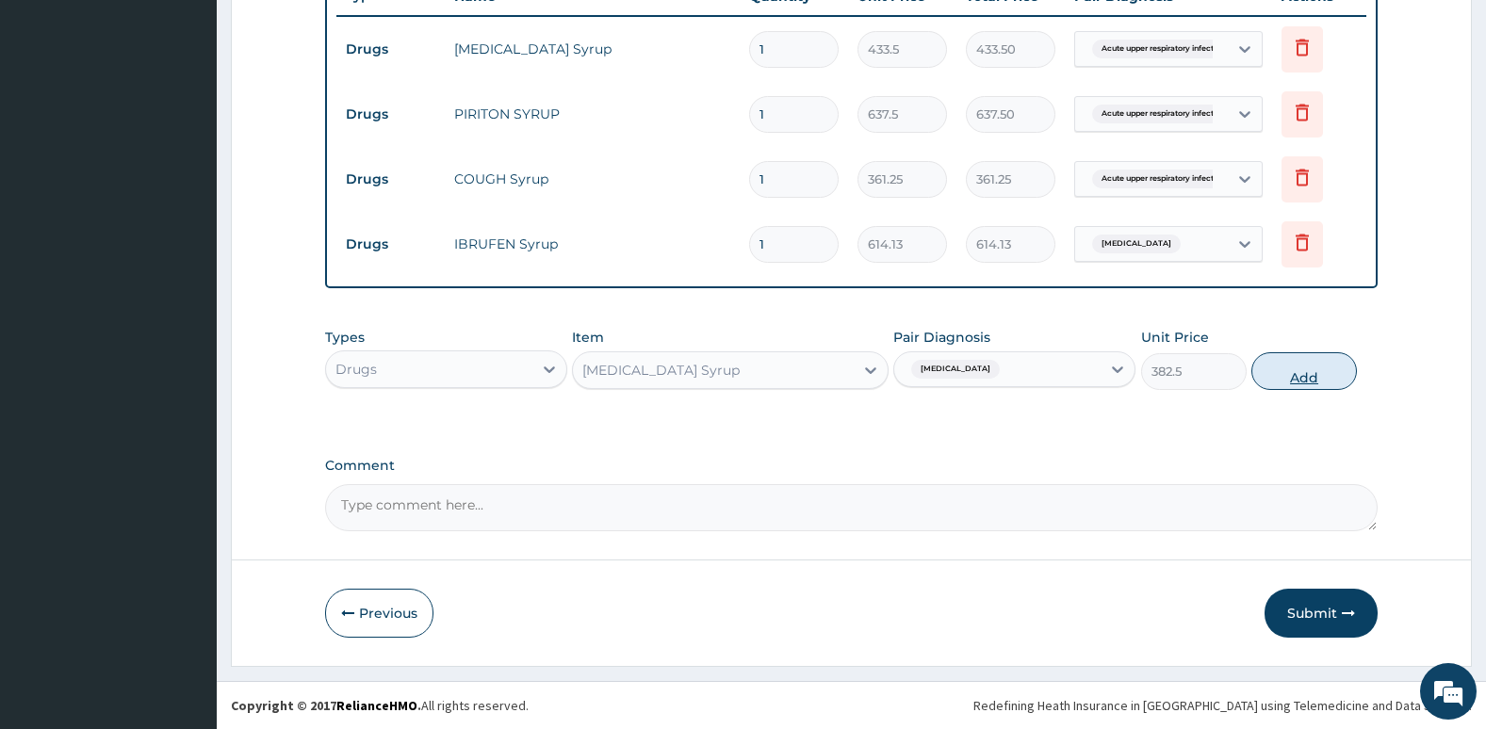
click at [1294, 376] on button "Add" at bounding box center [1304, 371] width 106 height 38
type input "0"
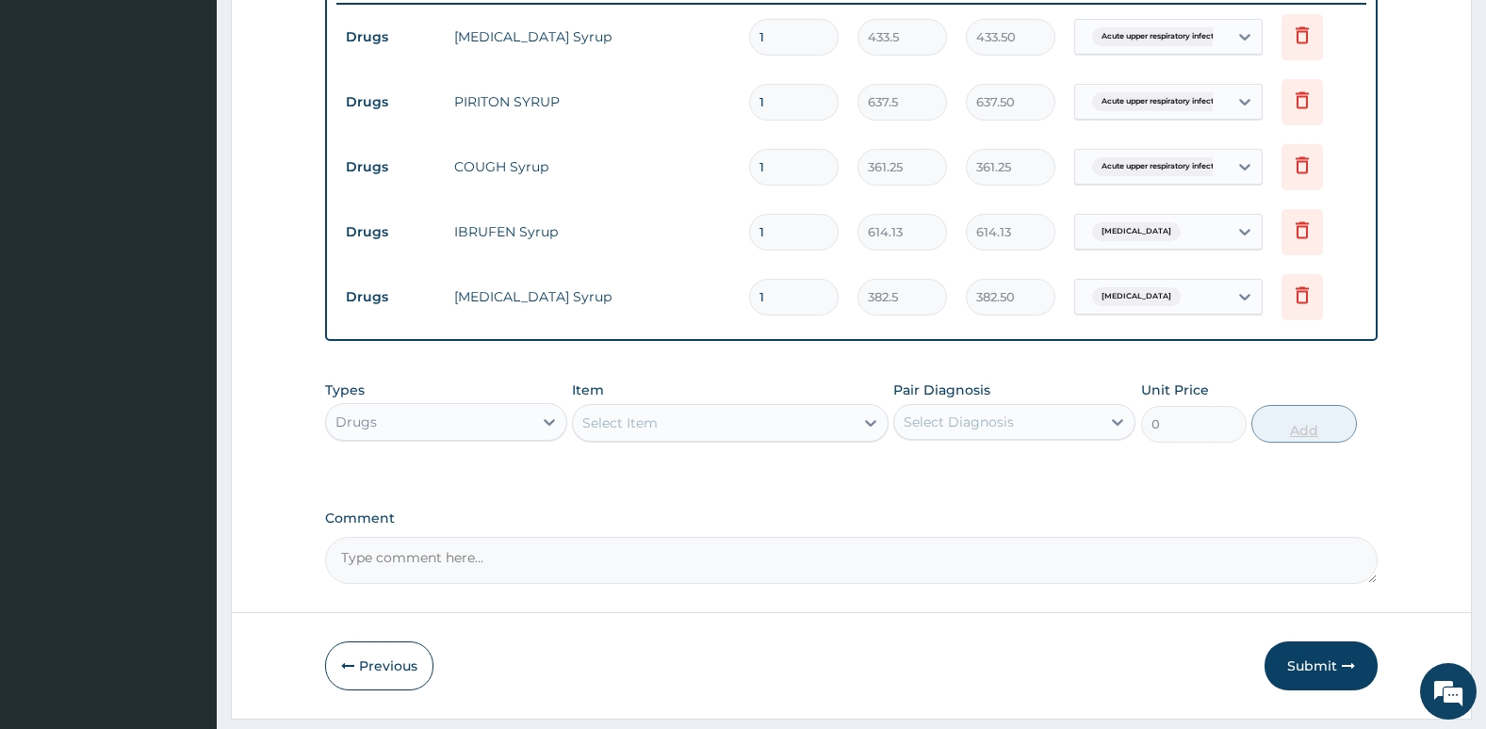
scroll to position [757, 0]
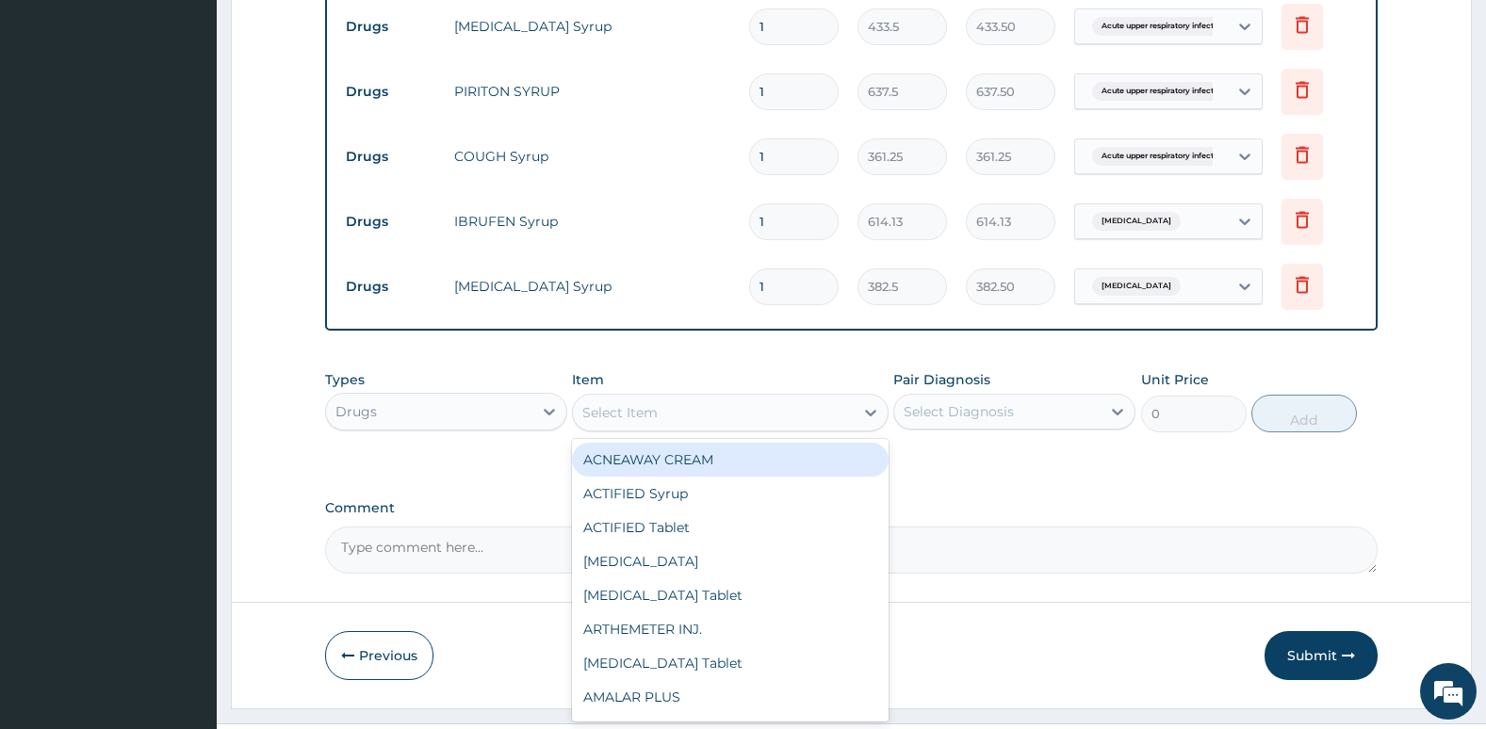
click at [834, 398] on div "Select Item" at bounding box center [713, 413] width 280 height 30
type input "C"
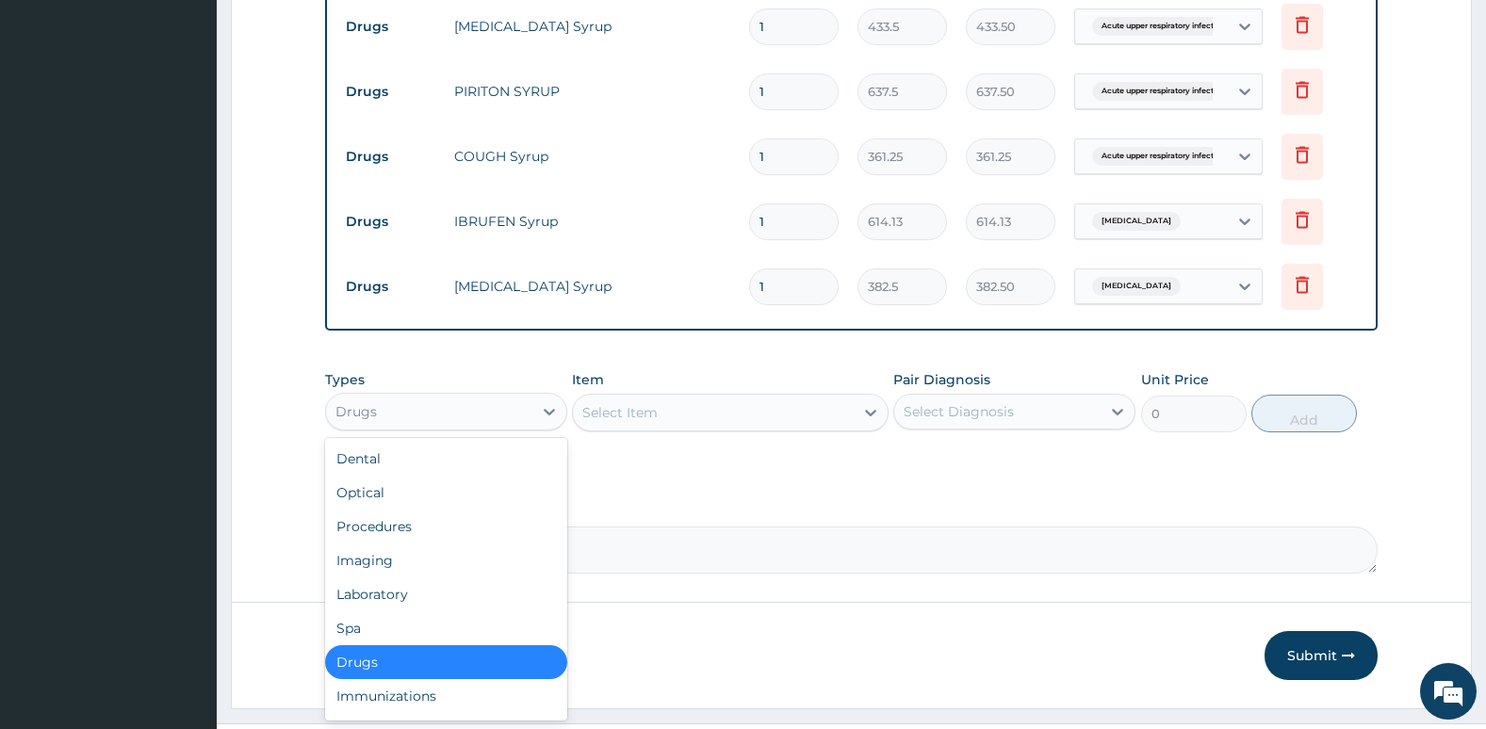
click at [525, 414] on div "Drugs" at bounding box center [429, 412] width 206 height 30
click at [474, 523] on div "Procedures" at bounding box center [446, 527] width 242 height 34
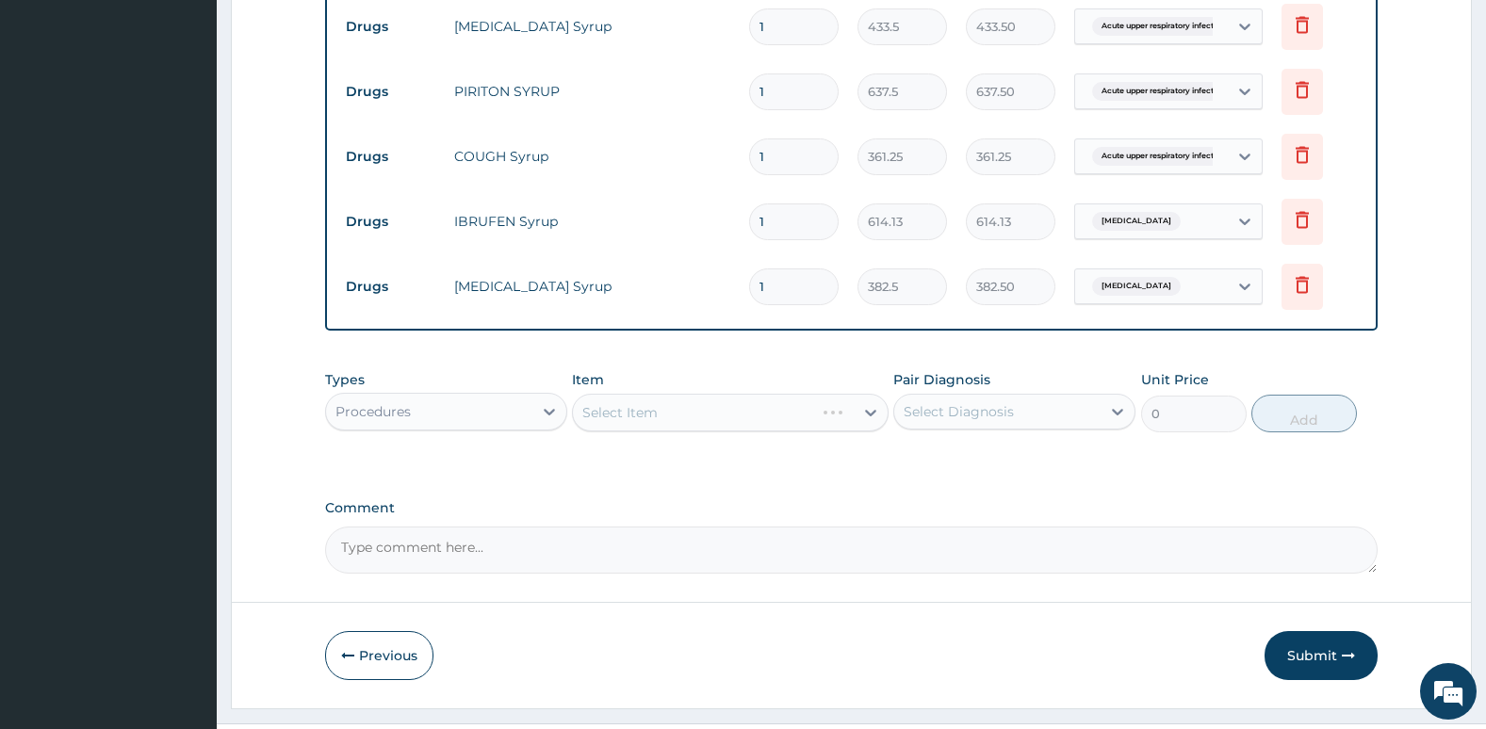
click at [933, 402] on div "Select Diagnosis" at bounding box center [958, 411] width 110 height 19
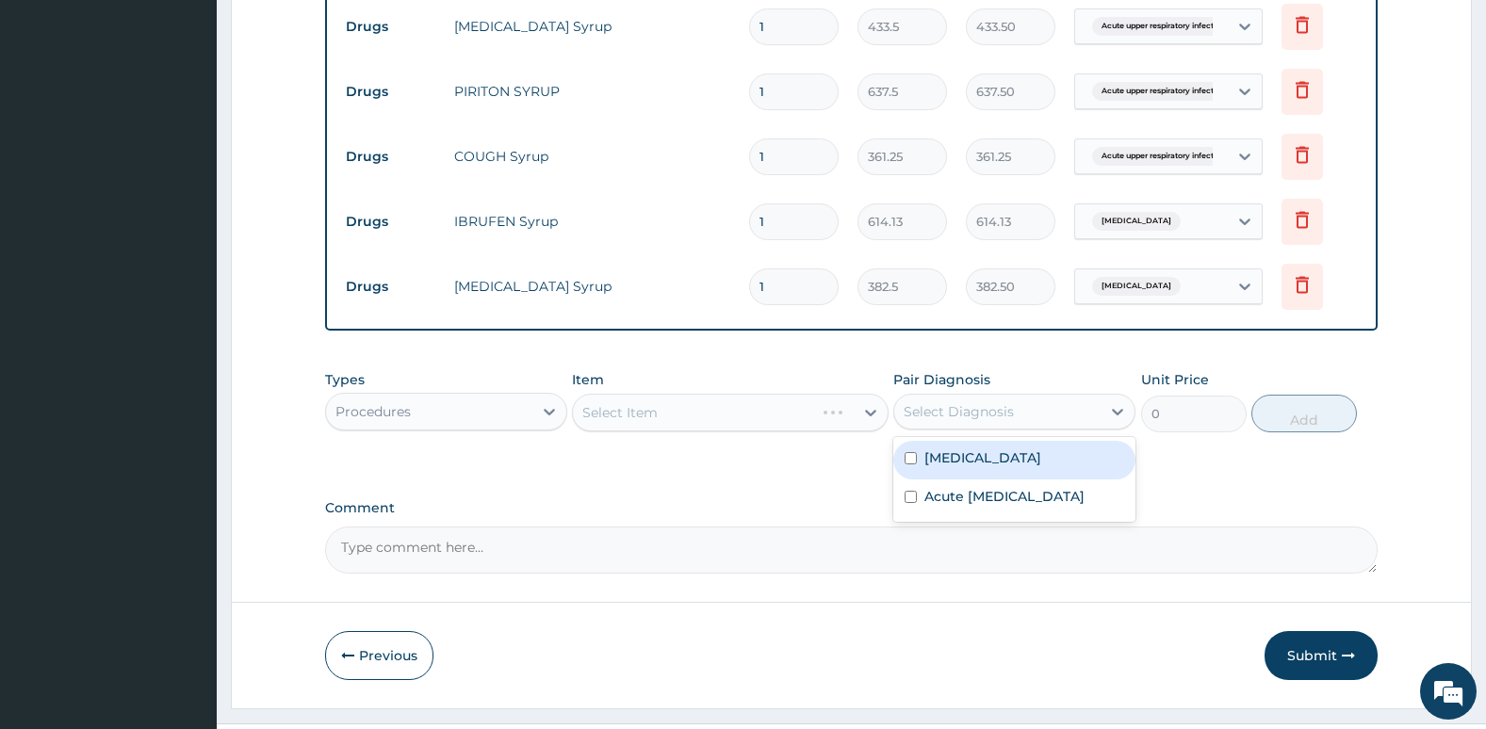
click at [907, 465] on div "[MEDICAL_DATA]" at bounding box center [1014, 460] width 242 height 39
checkbox input "true"
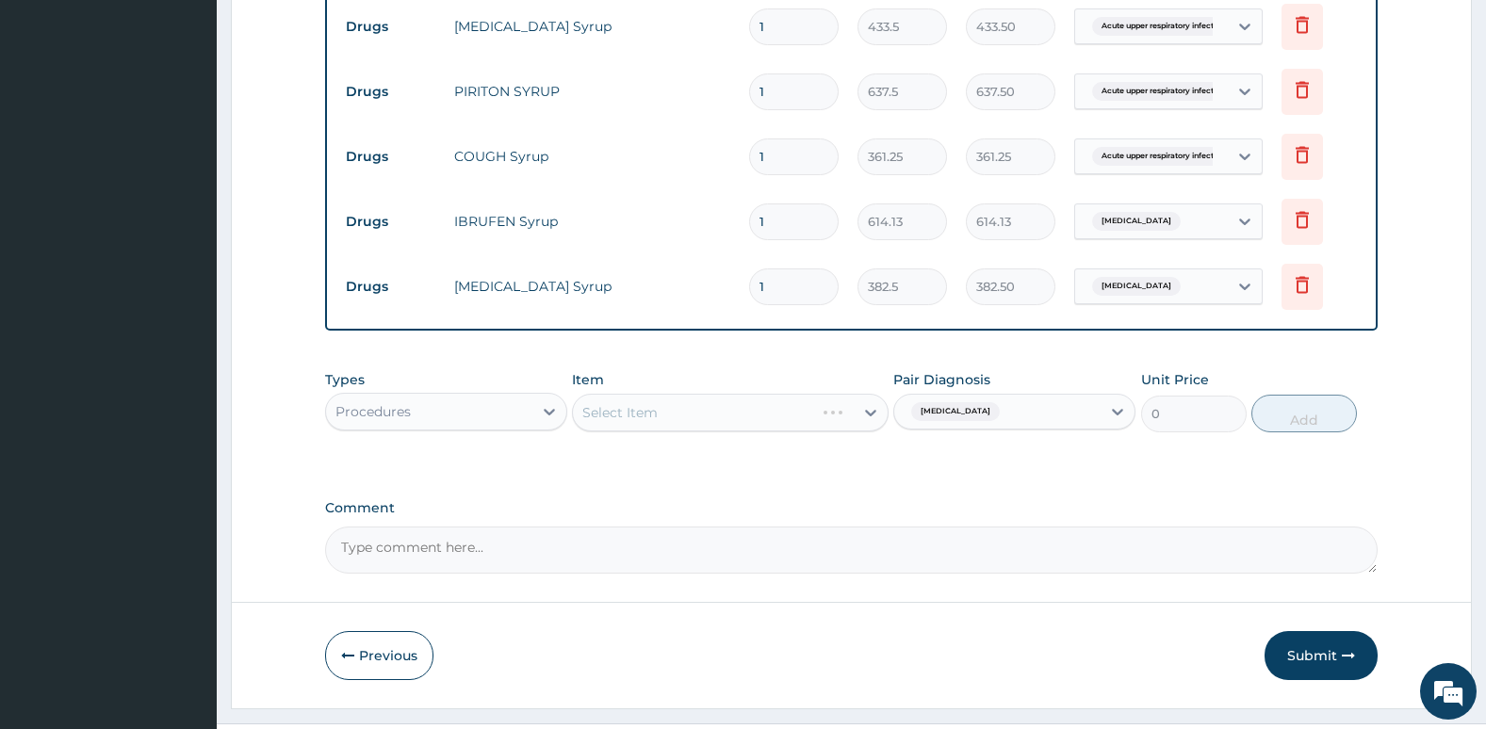
click at [775, 416] on div "Select Item" at bounding box center [730, 413] width 316 height 38
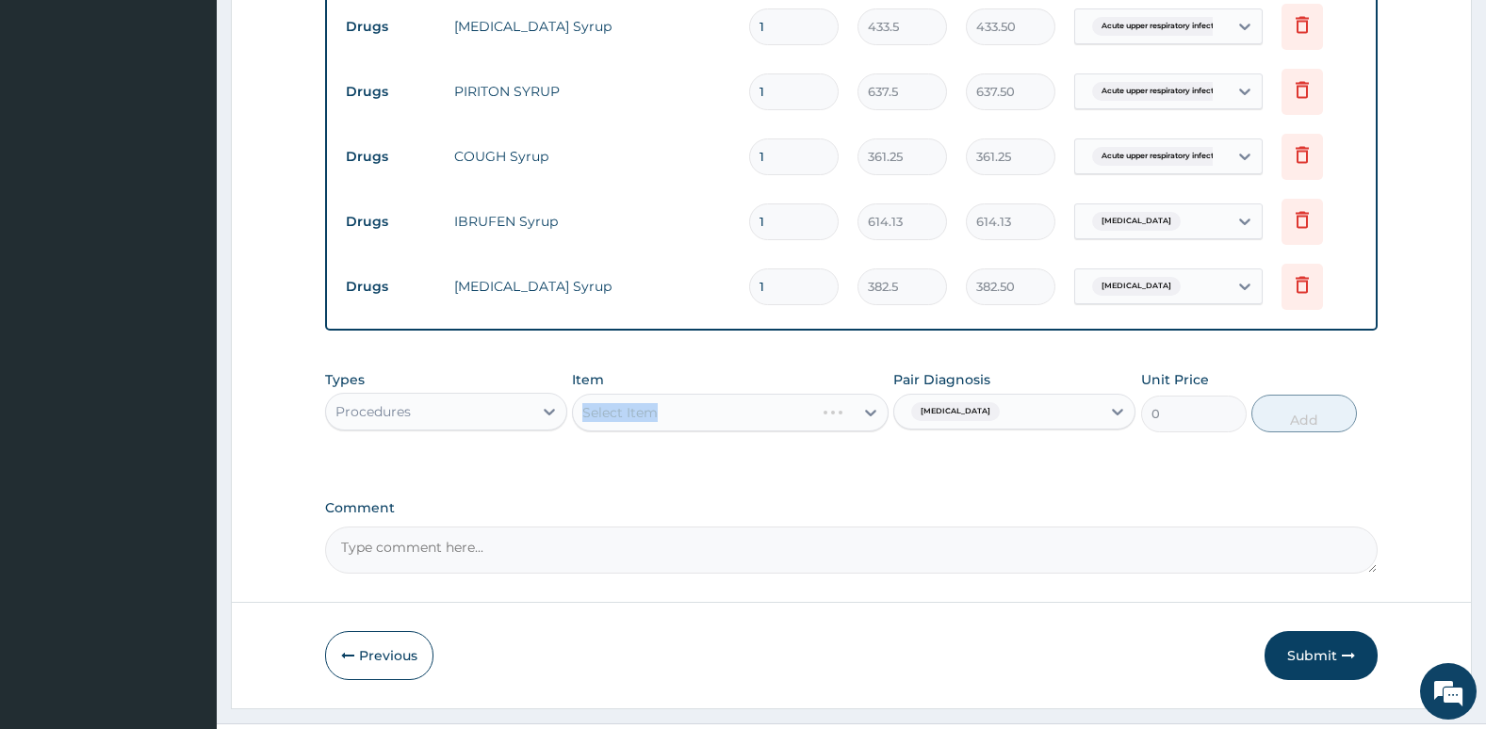
click at [775, 416] on div "Select Item" at bounding box center [730, 413] width 316 height 38
click at [1029, 406] on div "[MEDICAL_DATA]" at bounding box center [997, 412] width 206 height 32
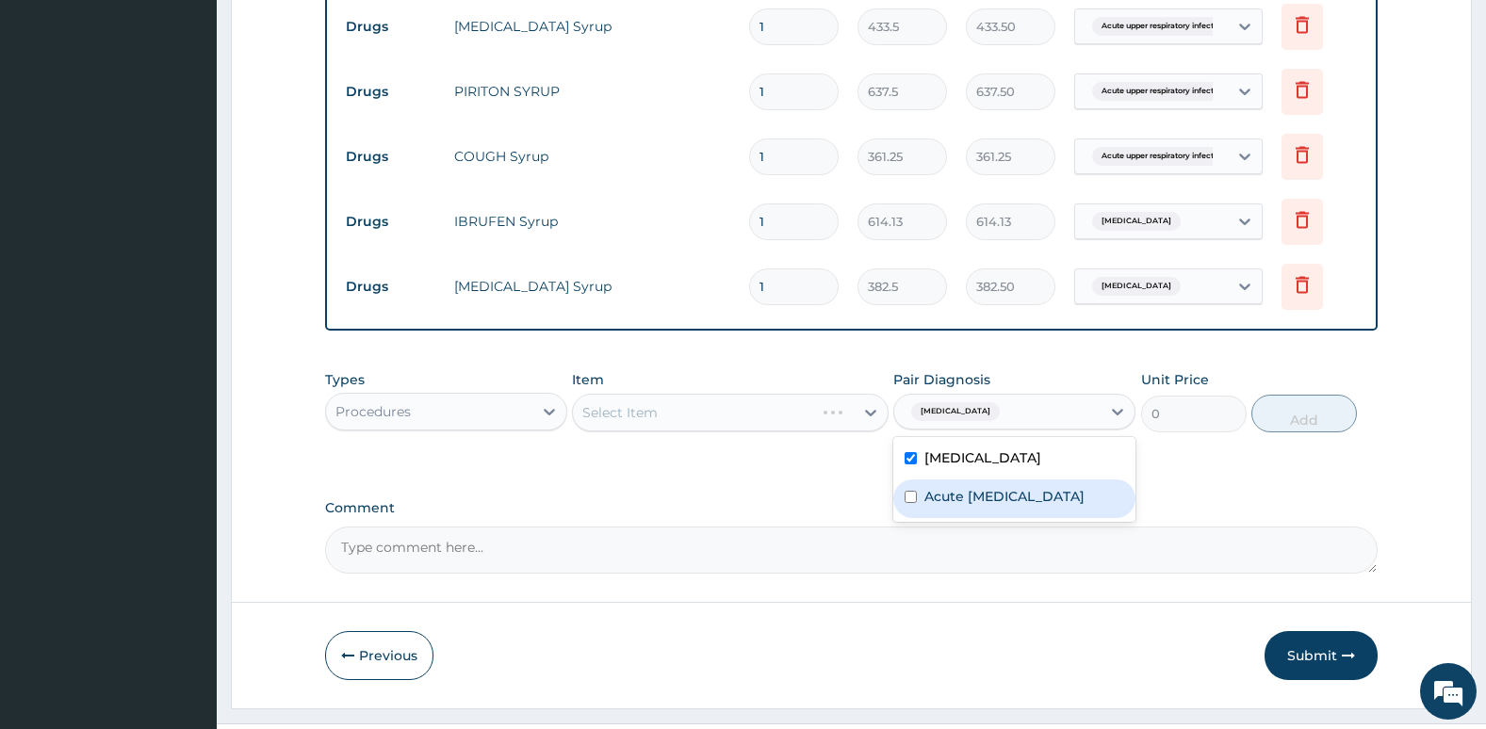
click at [914, 499] on div "Acute [MEDICAL_DATA]" at bounding box center [1014, 498] width 242 height 39
checkbox input "true"
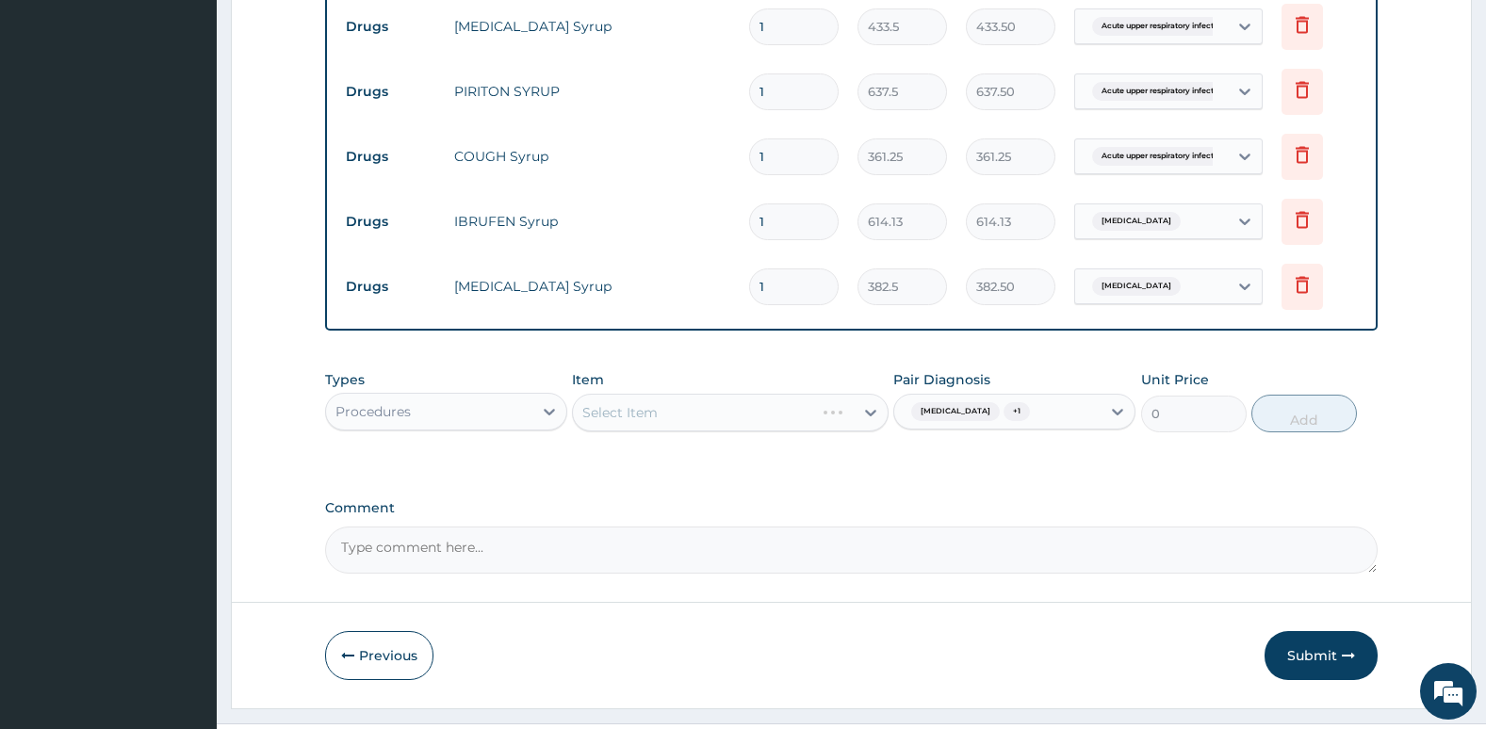
click at [785, 401] on div "Select Item" at bounding box center [730, 413] width 316 height 38
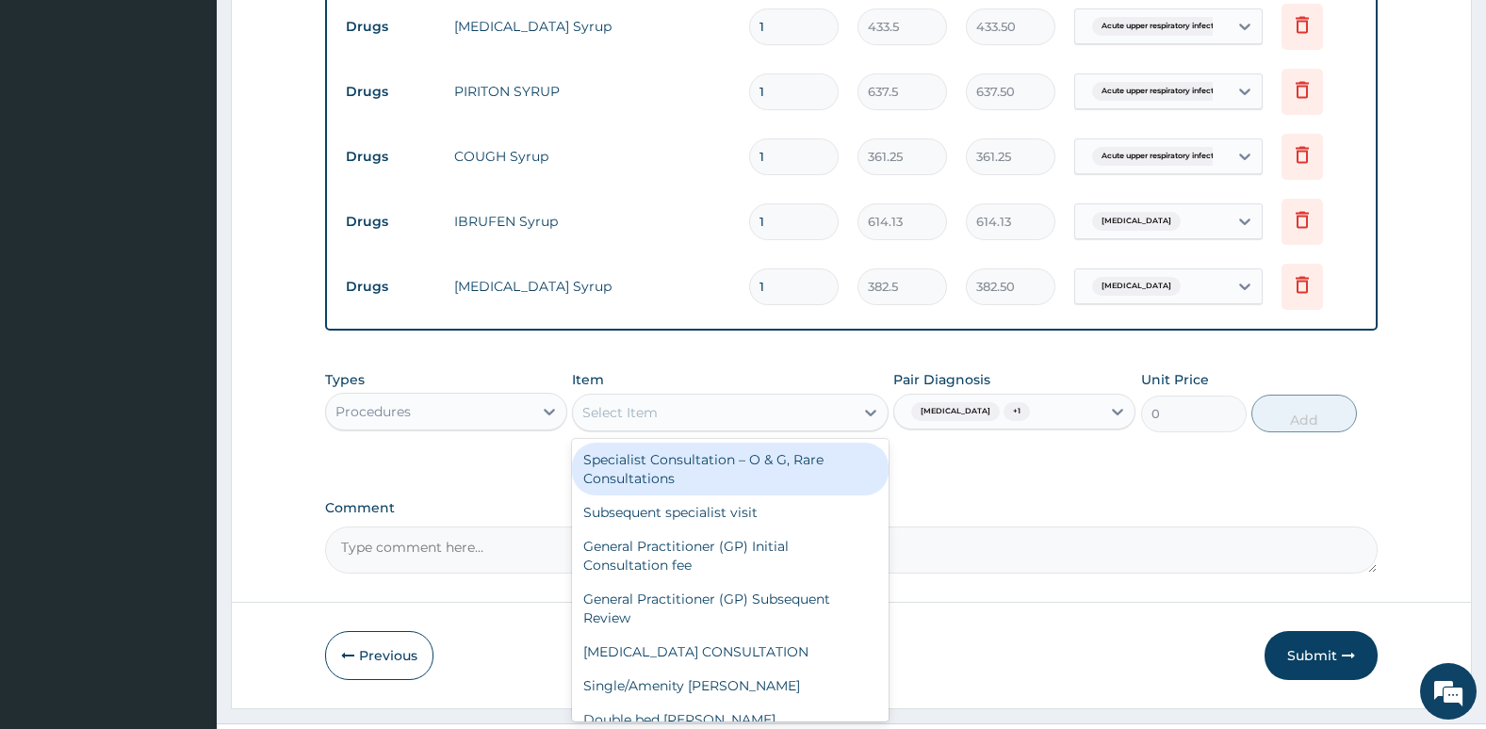
click at [799, 411] on div "Select Item" at bounding box center [713, 413] width 280 height 30
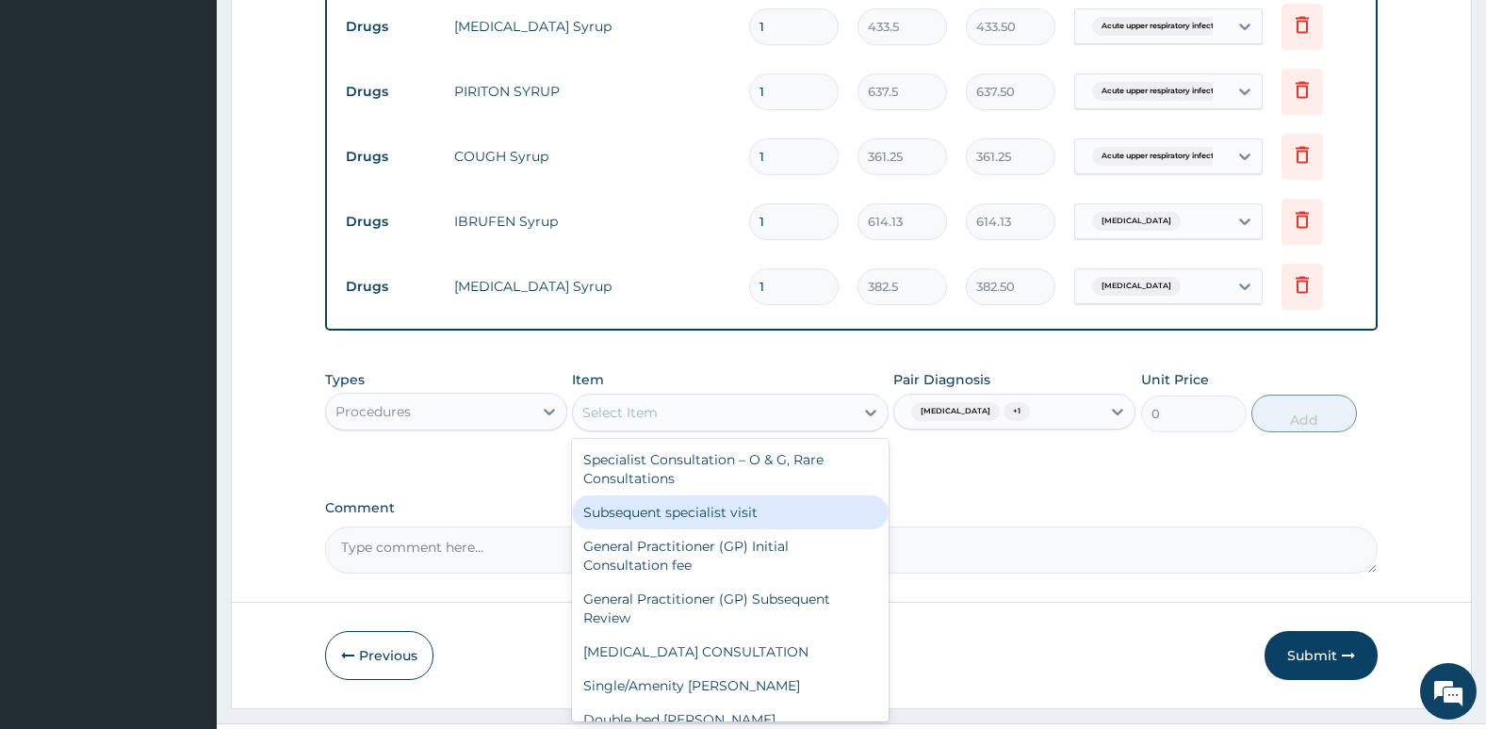
click at [780, 528] on div "Subsequent specialist visit" at bounding box center [730, 513] width 316 height 34
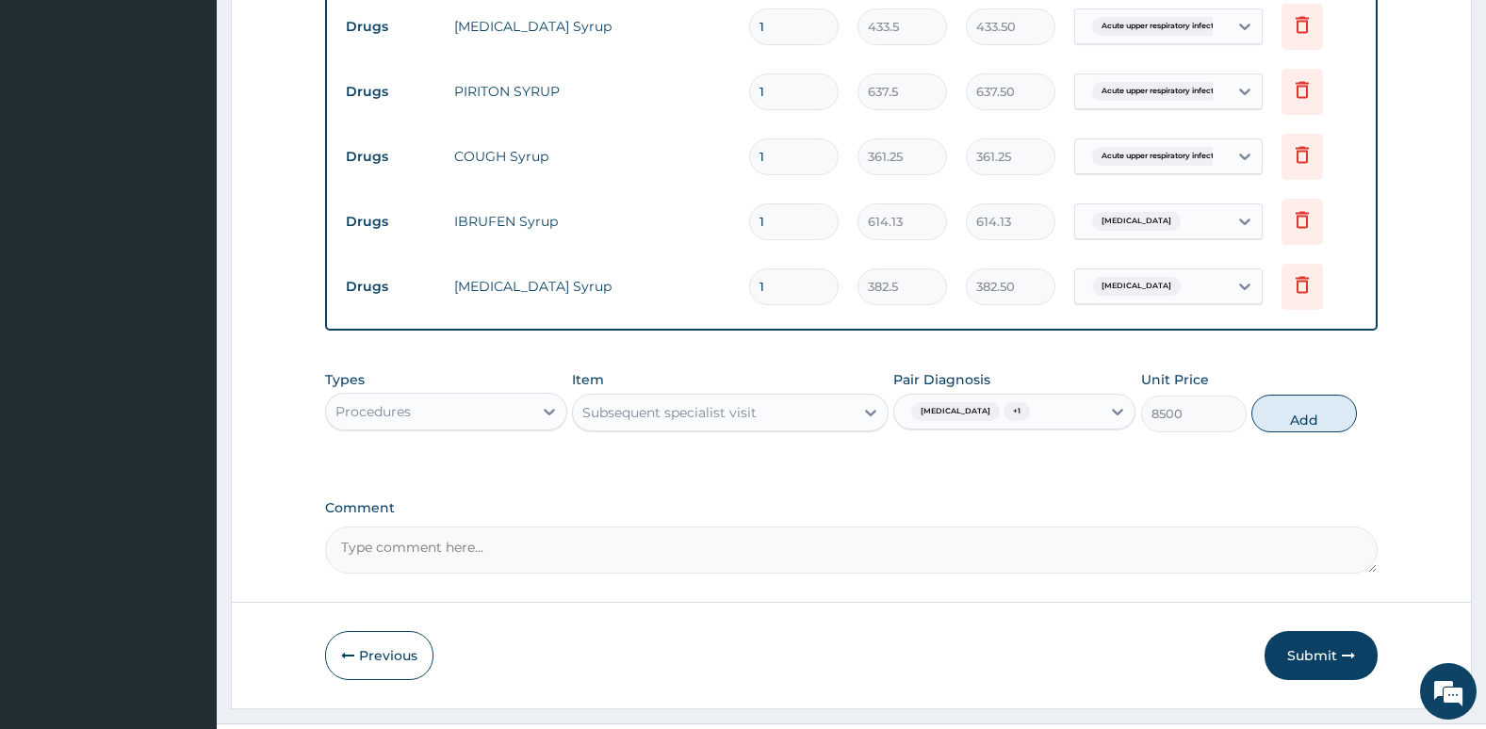
click at [791, 414] on div "Subsequent specialist visit" at bounding box center [713, 413] width 280 height 30
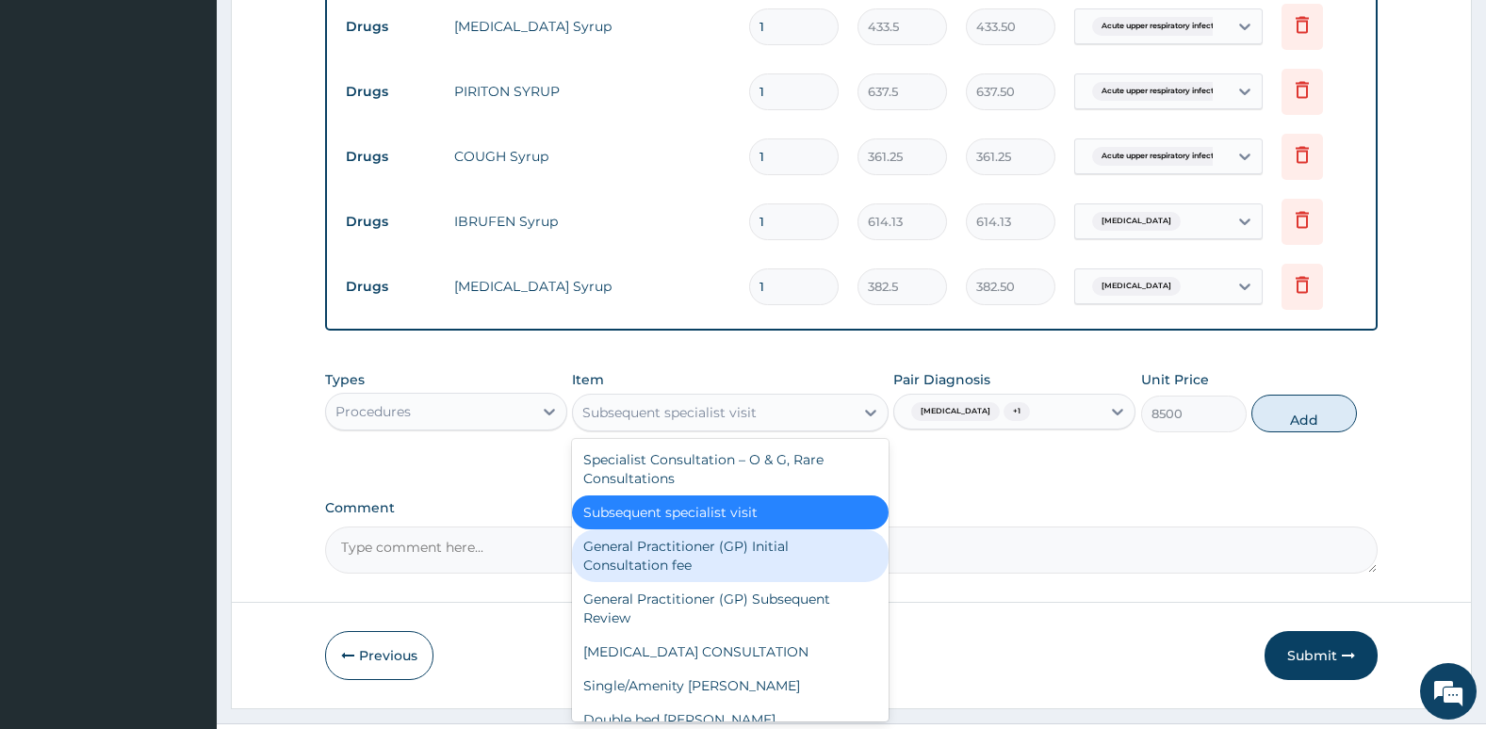
click at [796, 539] on div "General Practitioner (GP) Initial Consultation fee" at bounding box center [730, 555] width 316 height 53
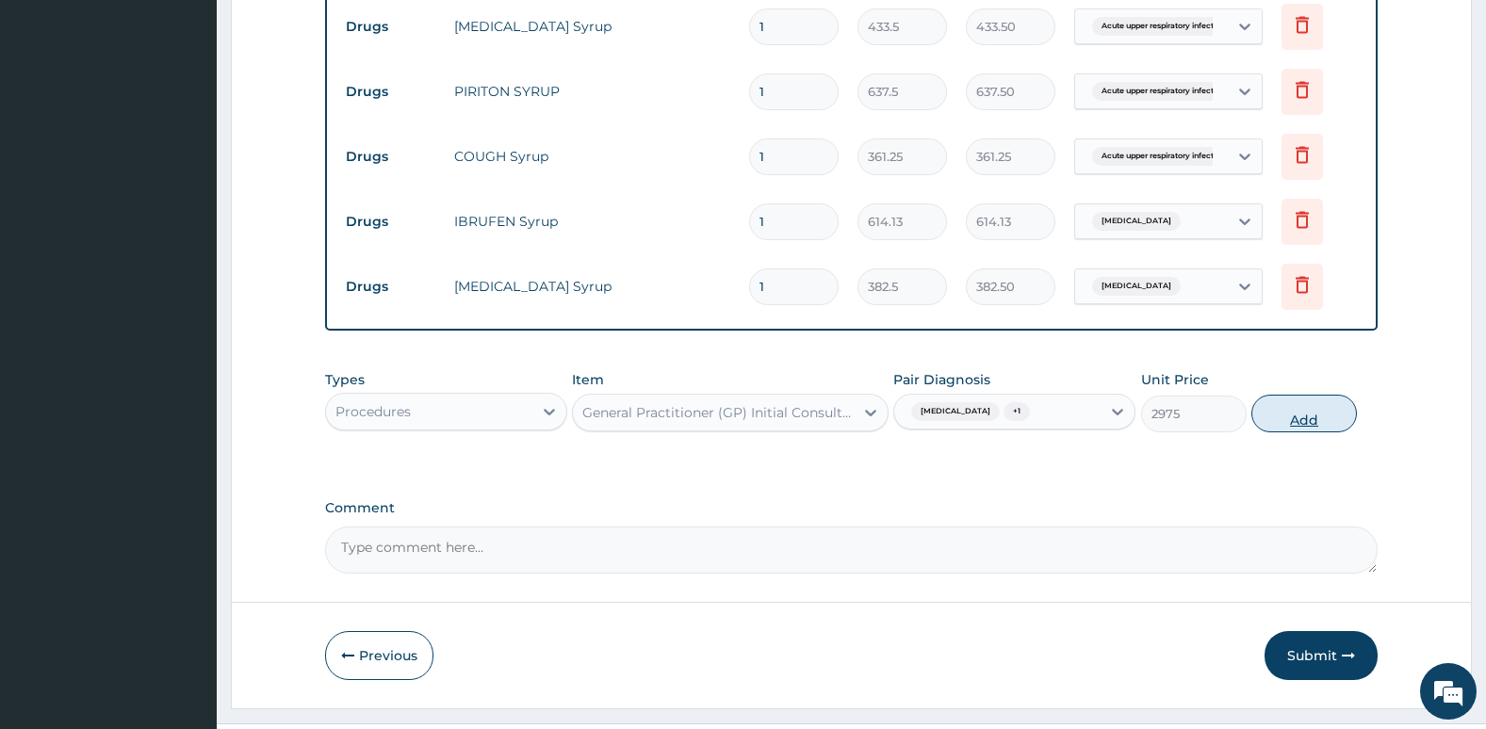
click at [1294, 414] on button "Add" at bounding box center [1304, 414] width 106 height 38
type input "0"
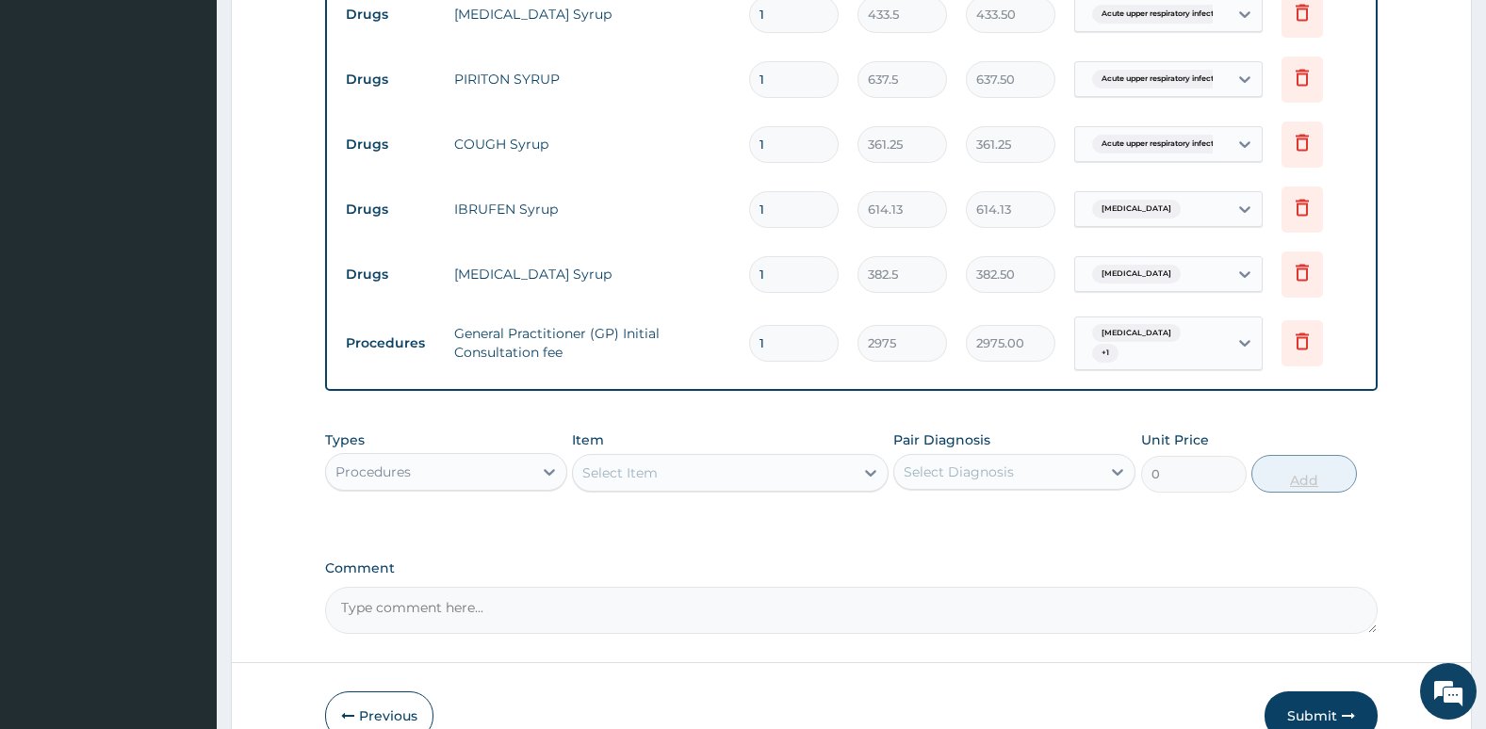
scroll to position [771, 0]
click at [481, 431] on div "Types Procedures" at bounding box center [446, 461] width 242 height 62
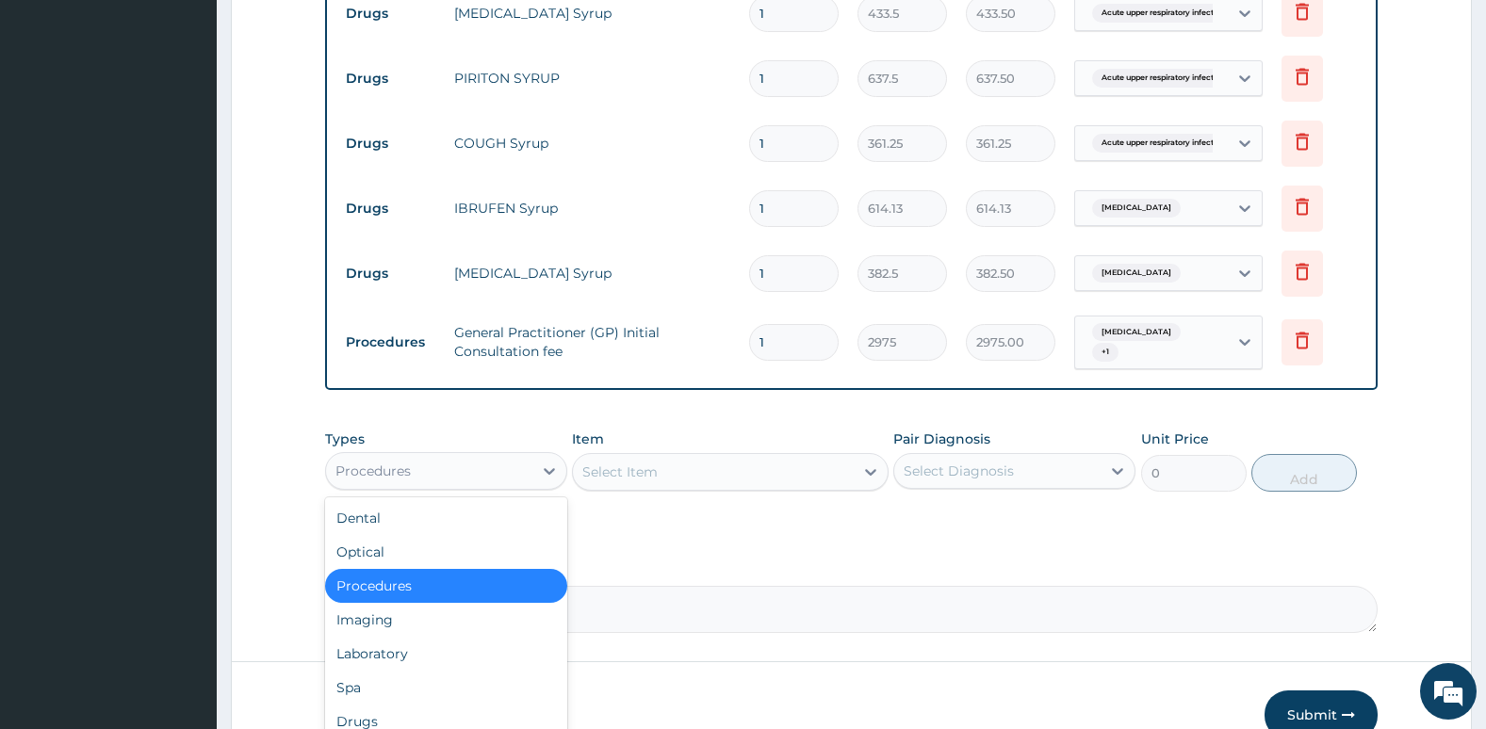
click at [496, 468] on div "Procedures" at bounding box center [429, 471] width 206 height 30
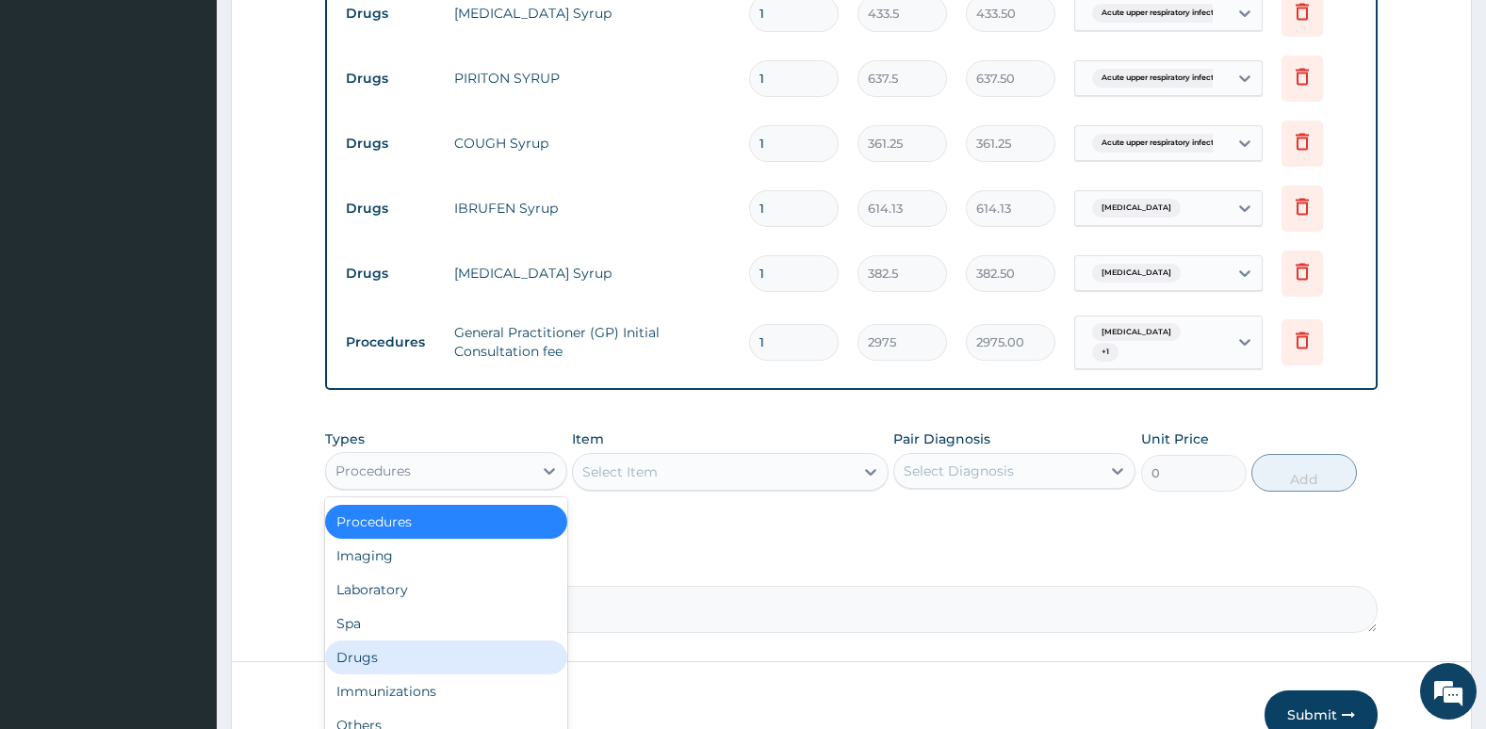
click at [483, 654] on div "Drugs" at bounding box center [446, 658] width 242 height 34
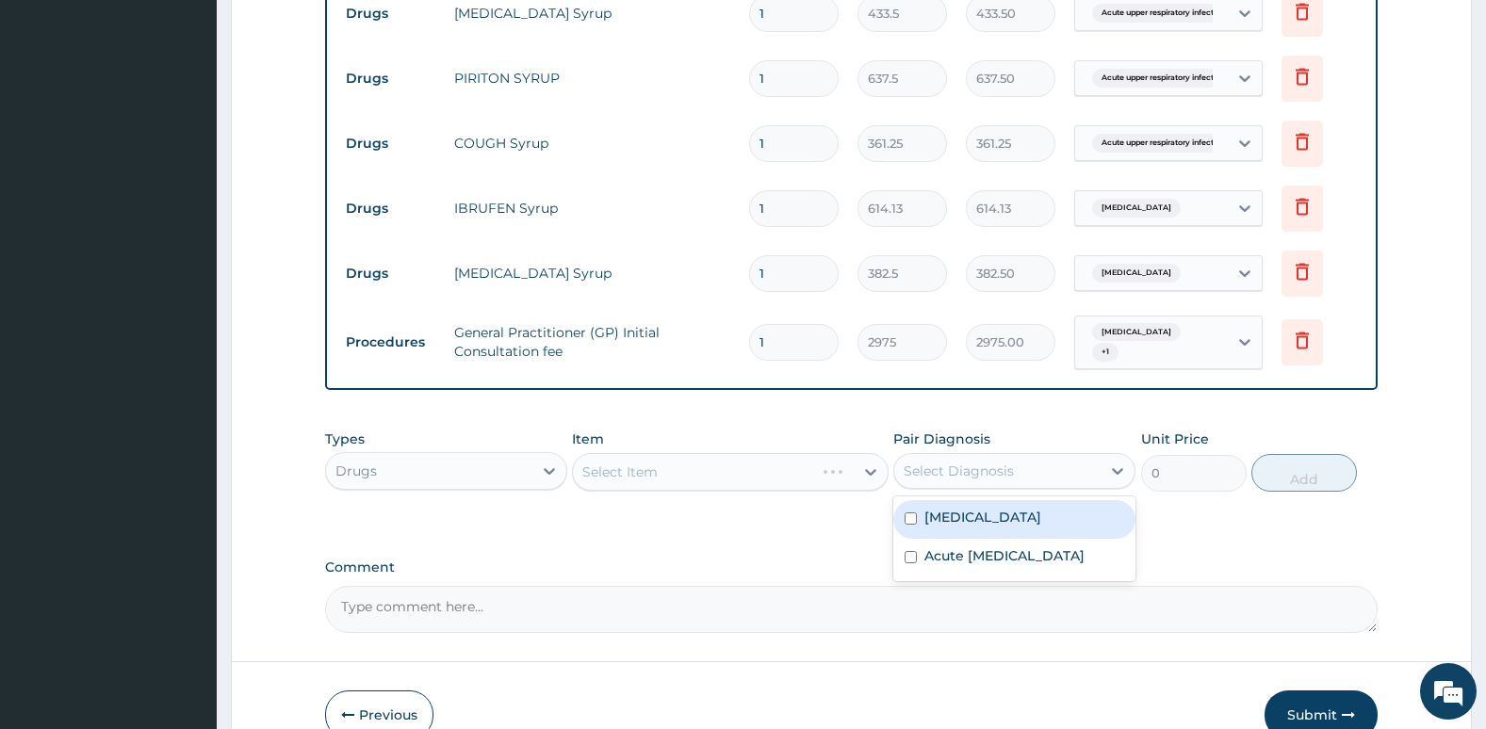
click at [976, 482] on div "Select Diagnosis" at bounding box center [997, 471] width 206 height 30
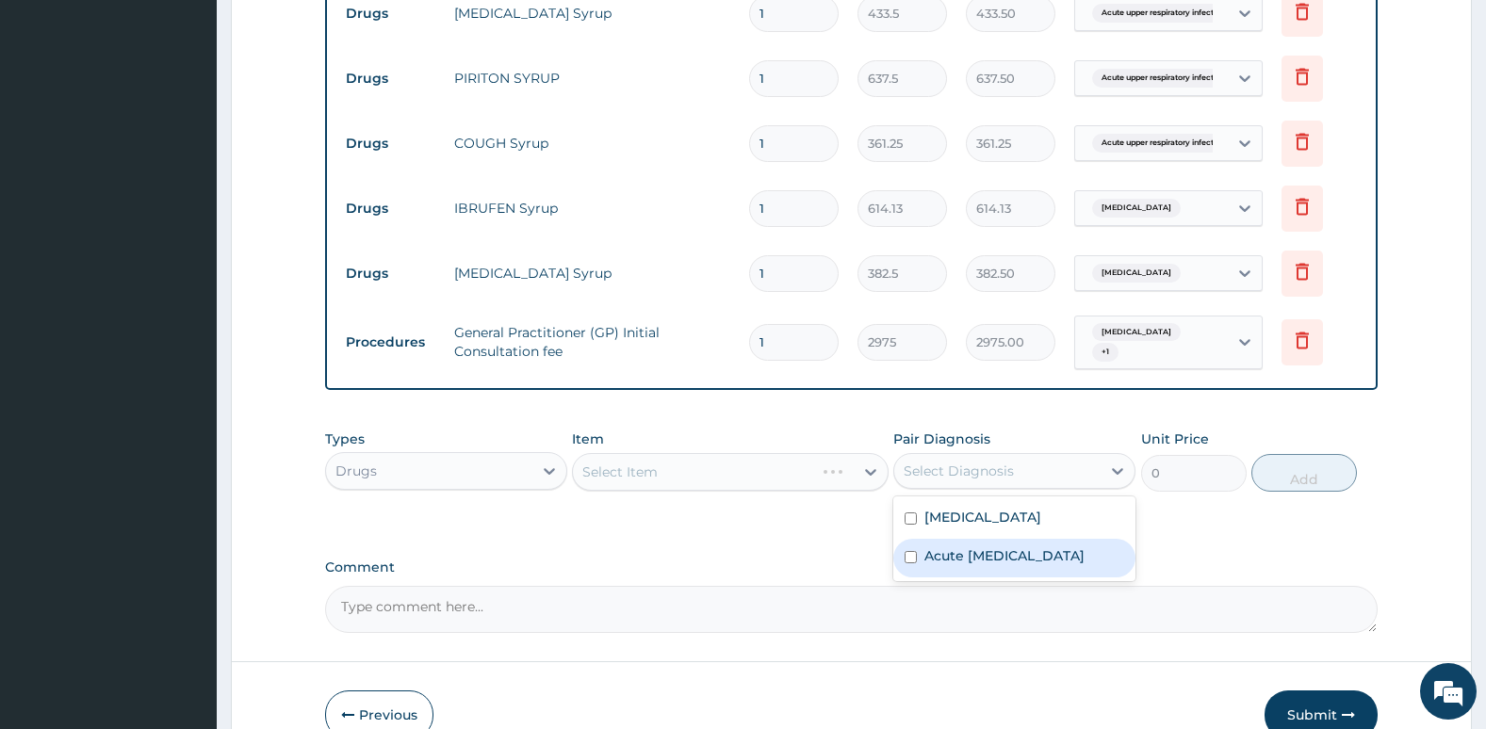
click at [902, 560] on div "Acute [MEDICAL_DATA]" at bounding box center [1014, 558] width 242 height 39
checkbox input "true"
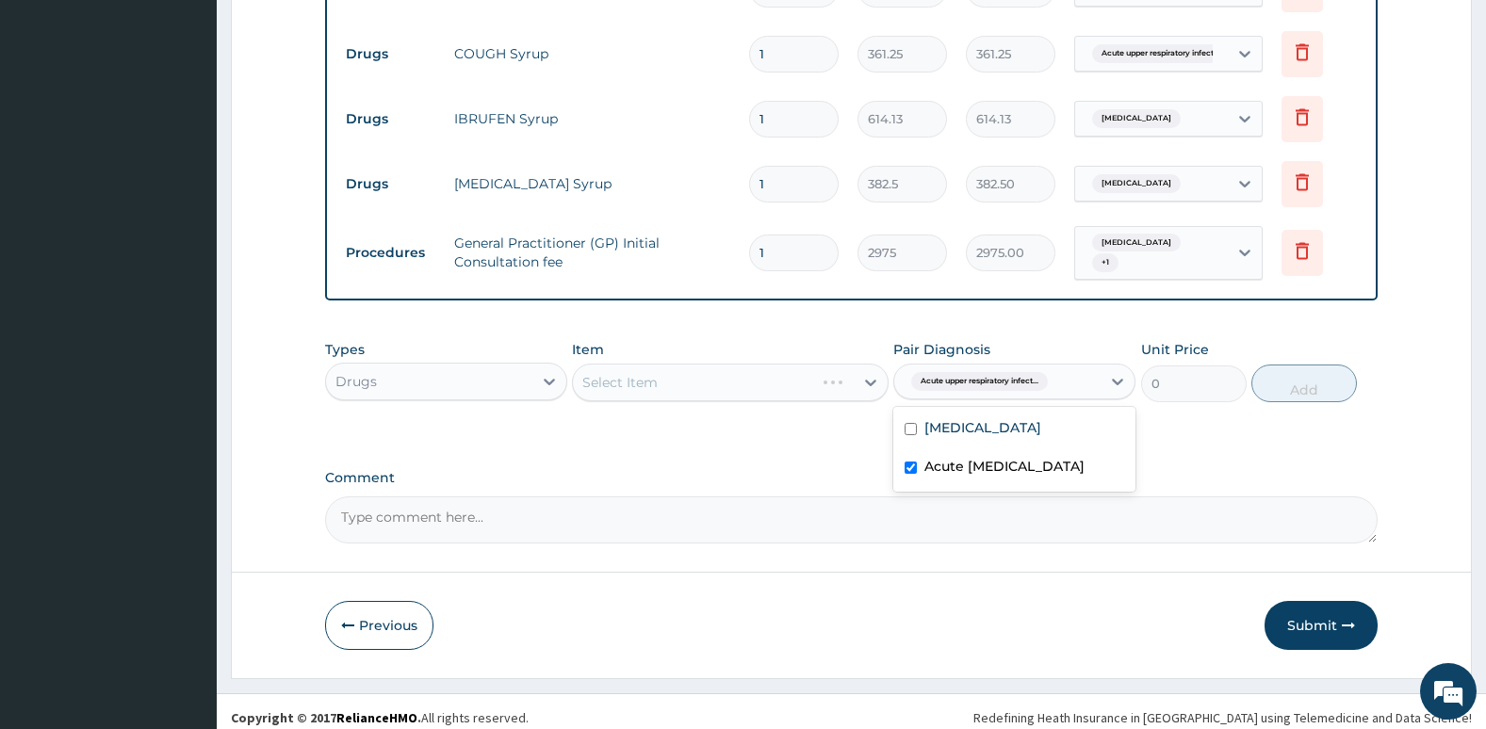
scroll to position [872, 0]
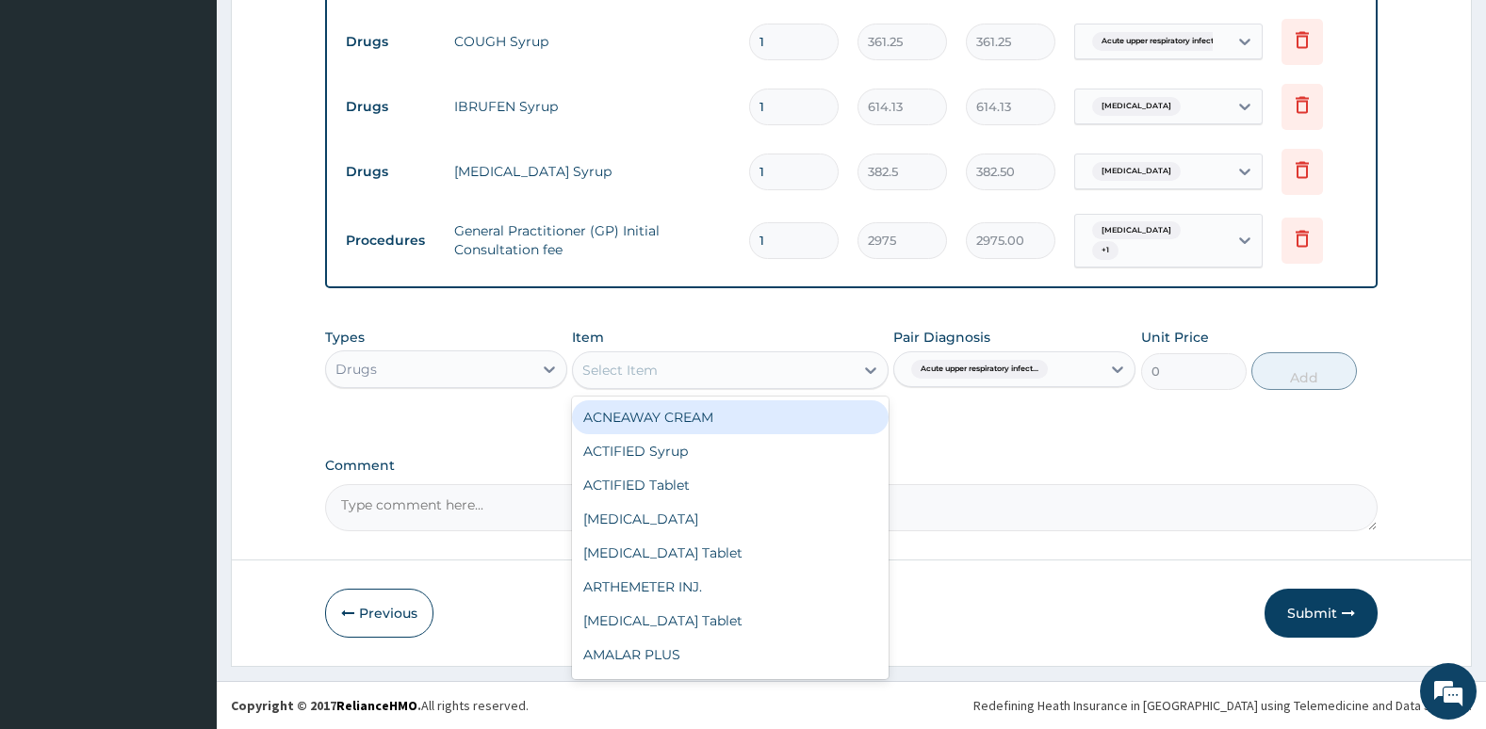
click at [807, 377] on div "Select Item" at bounding box center [713, 370] width 280 height 30
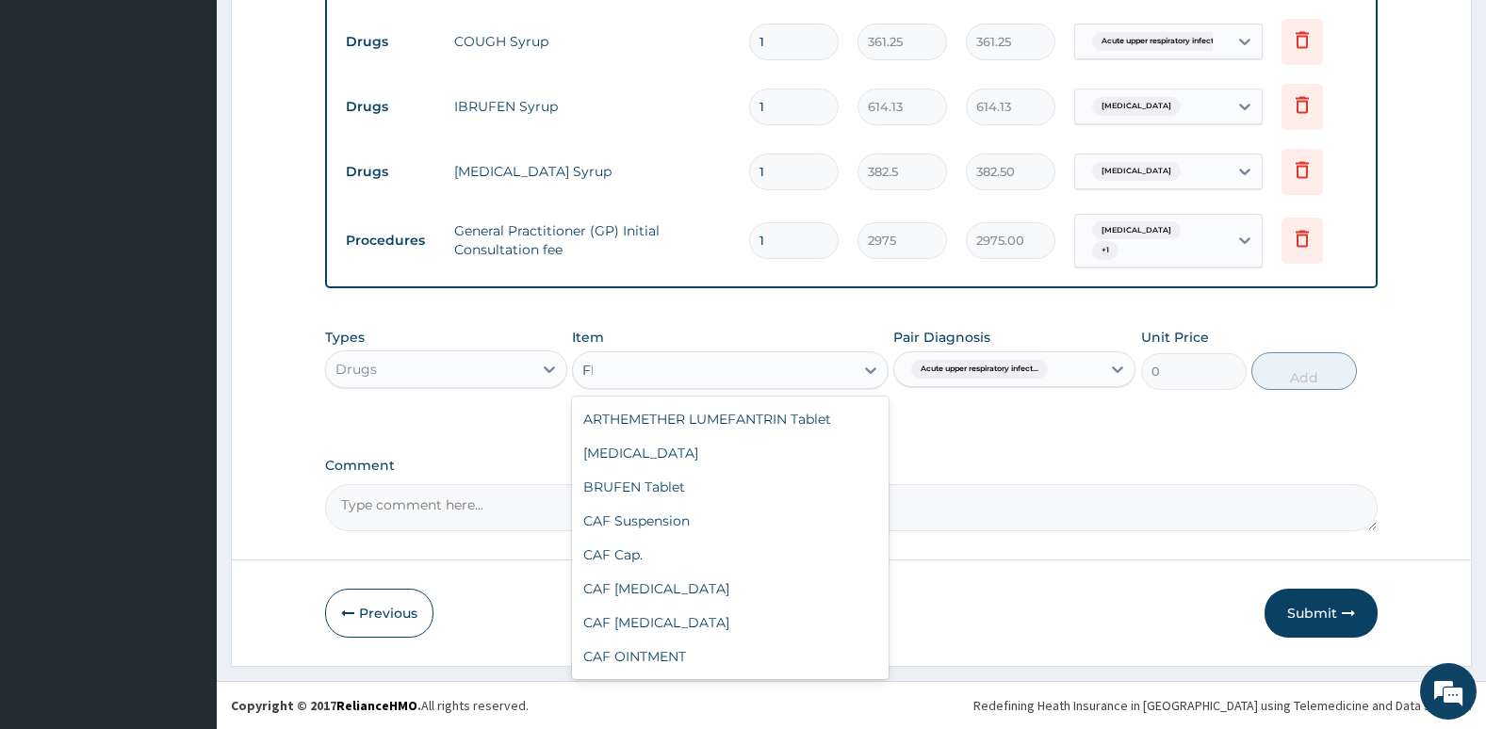
scroll to position [0, 0]
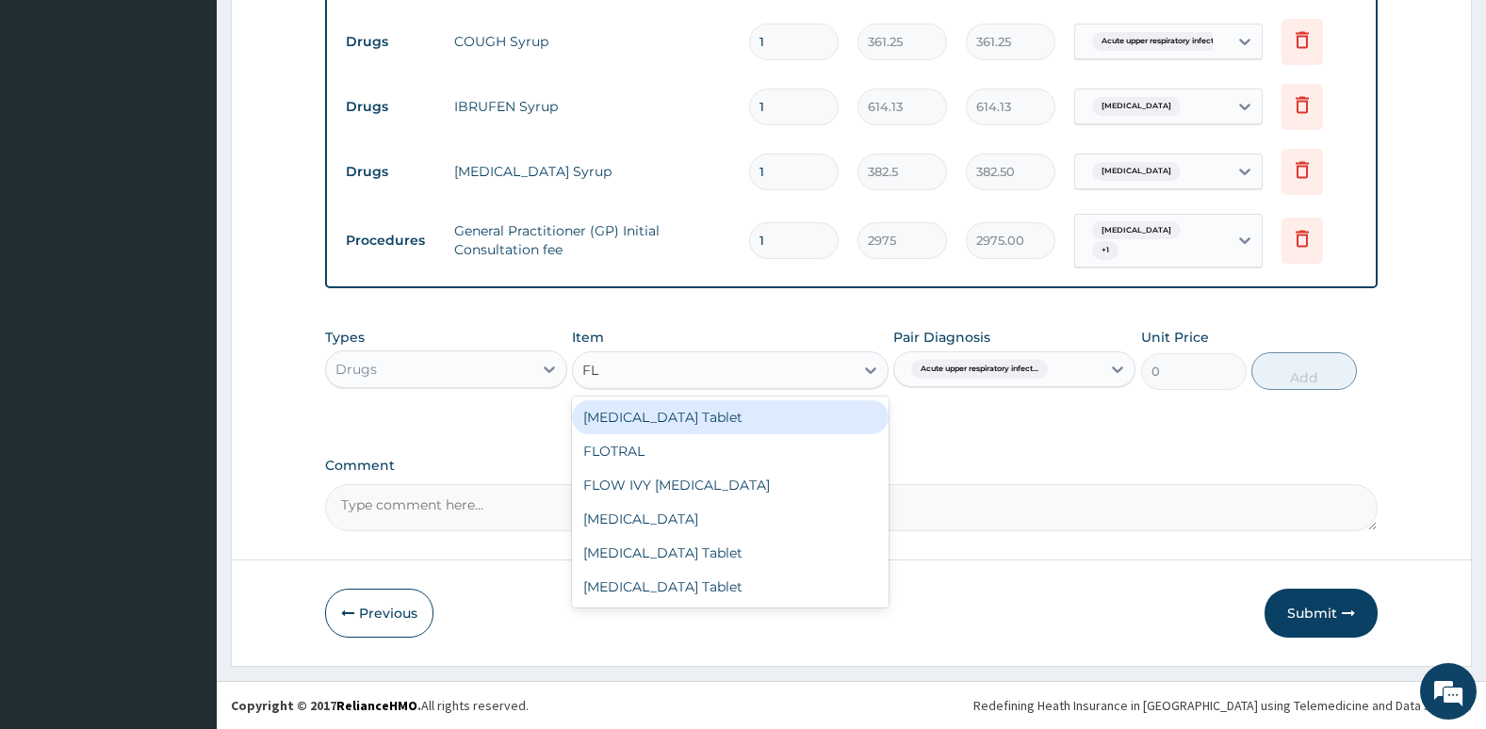
type input "F"
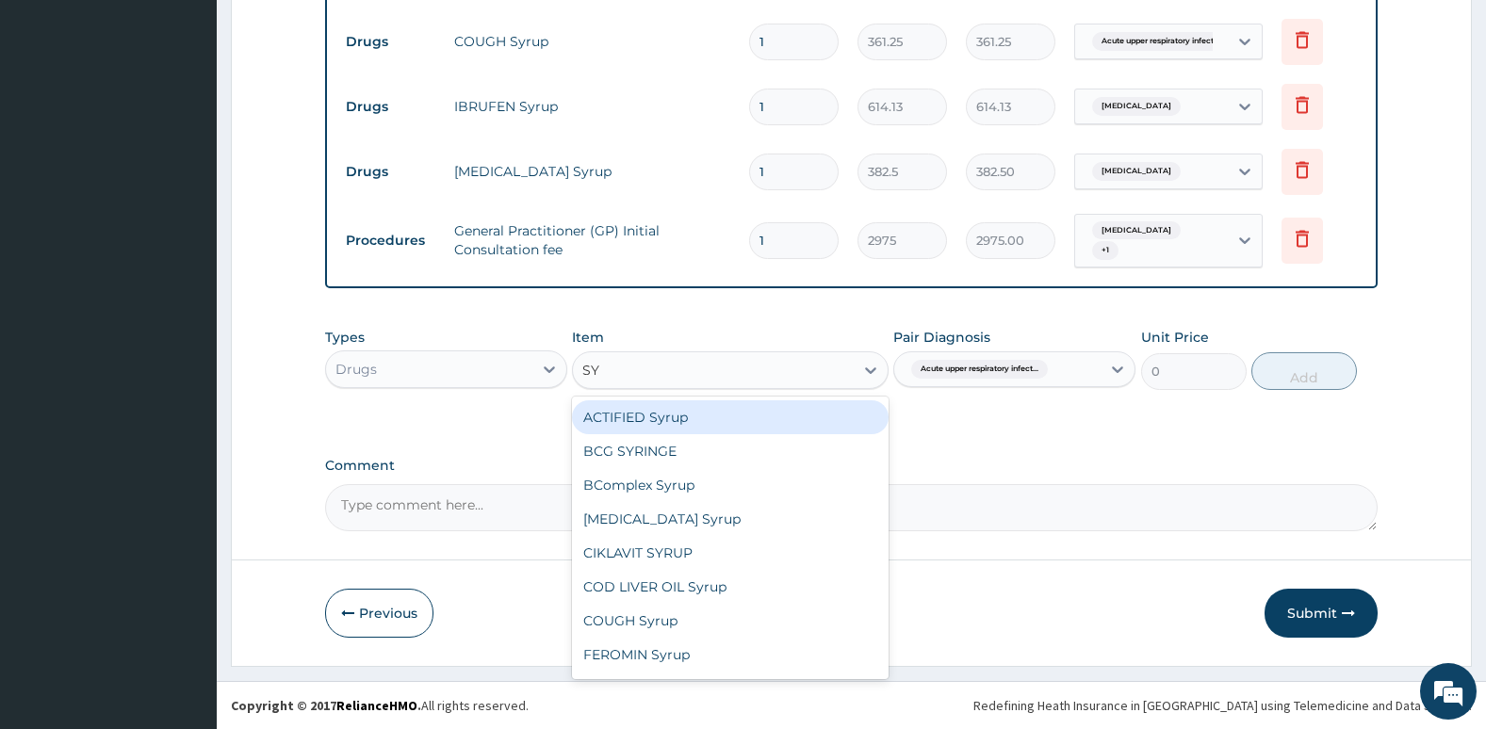
type input "SYR"
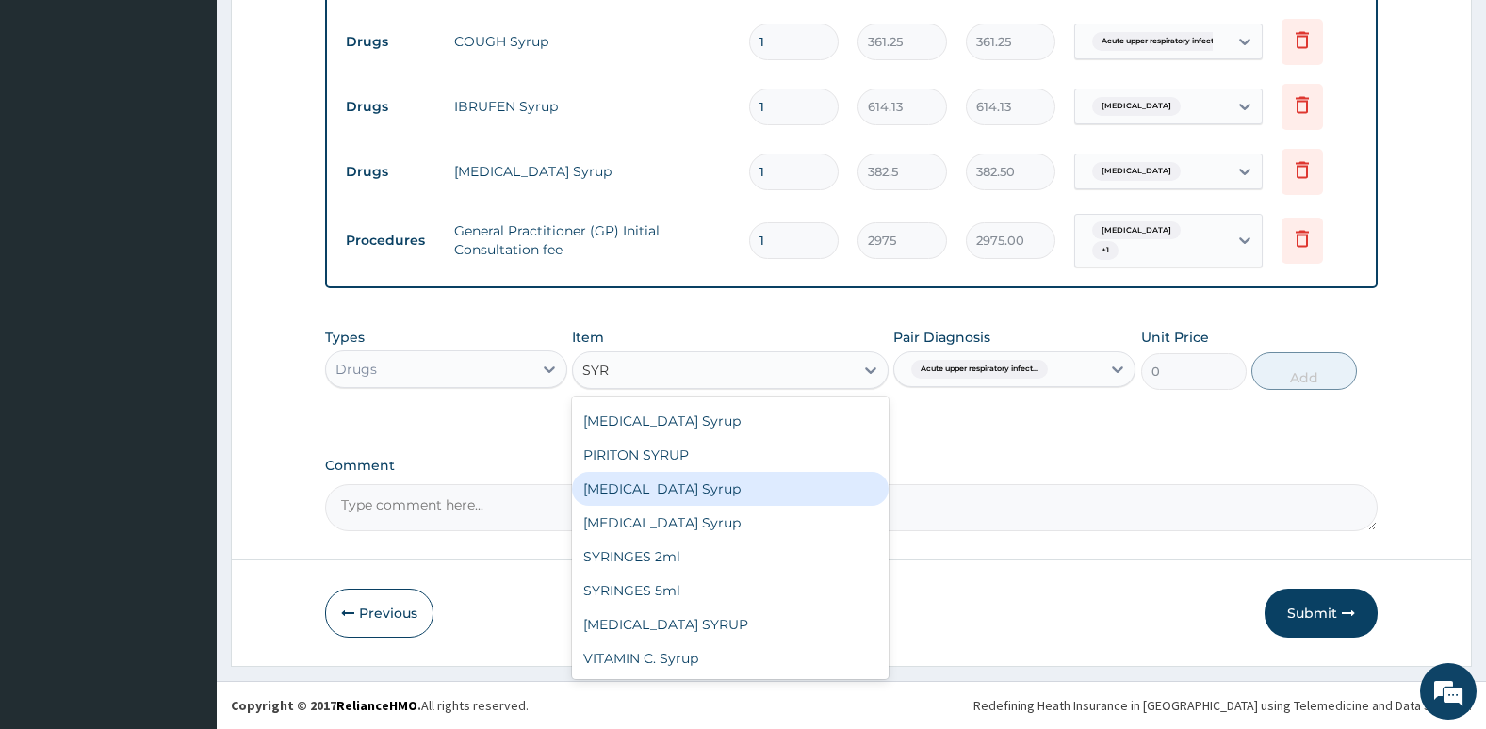
scroll to position [341, 0]
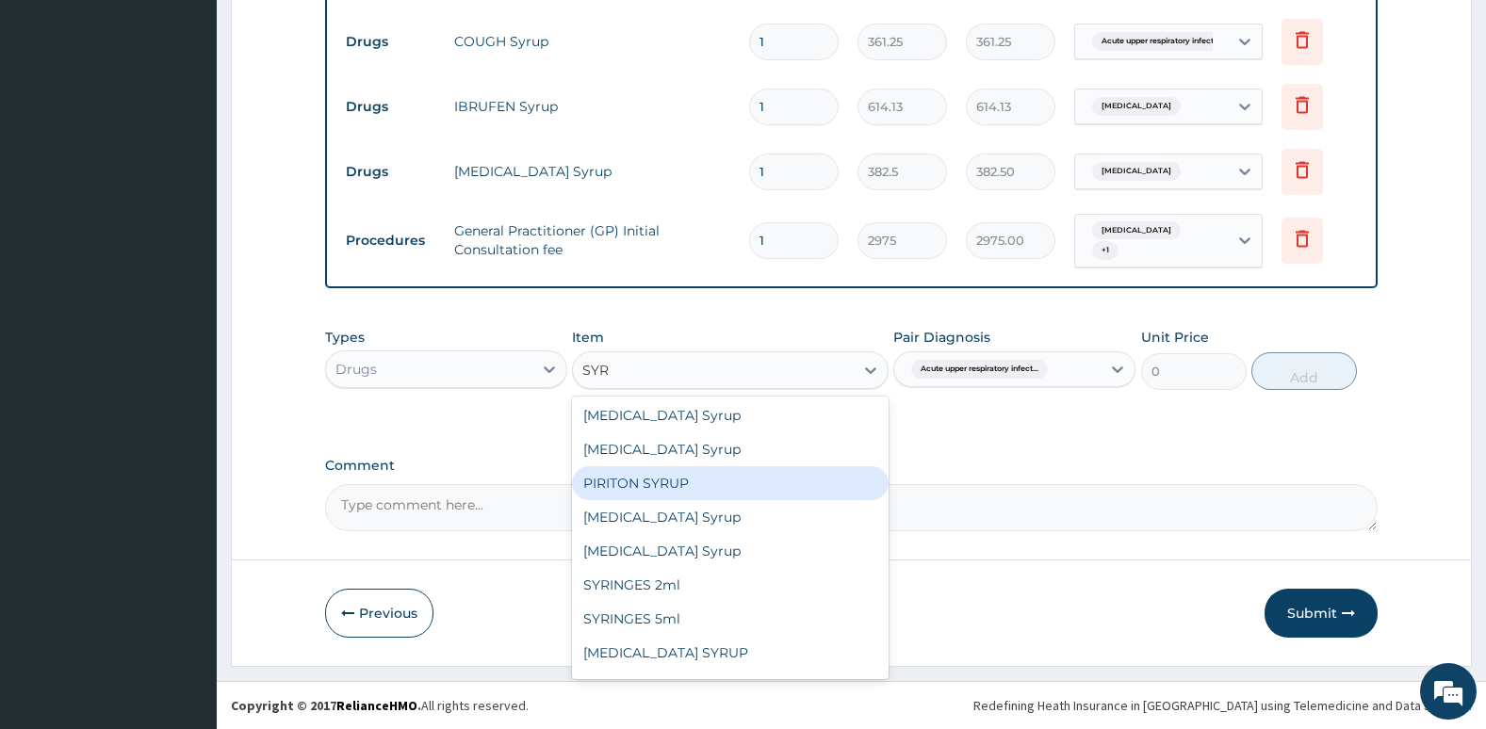
click at [794, 497] on div "PIRITON SYRUP" at bounding box center [730, 483] width 316 height 34
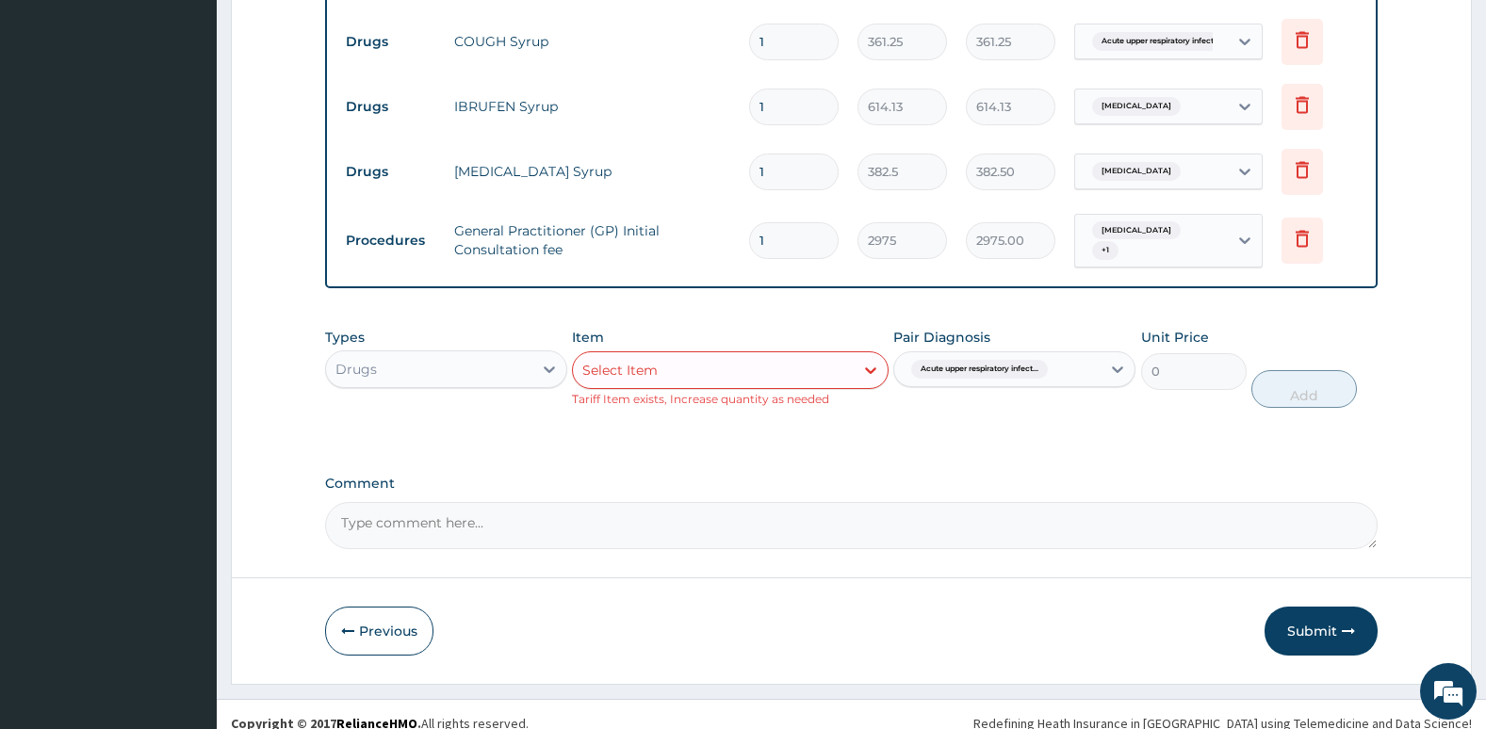
click at [830, 376] on div "Select Item" at bounding box center [713, 370] width 280 height 30
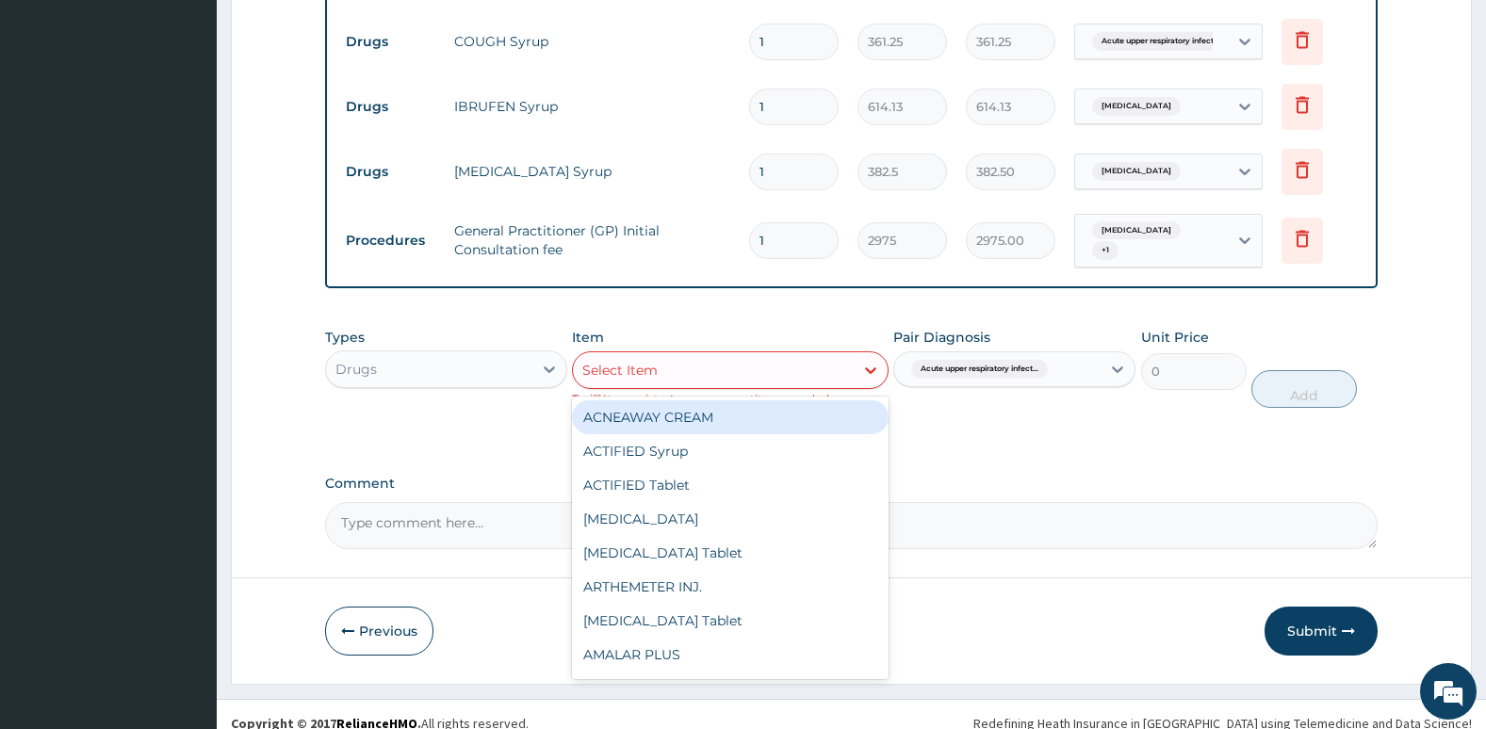
click at [830, 376] on div "Select Item" at bounding box center [713, 370] width 280 height 30
type input "METR"
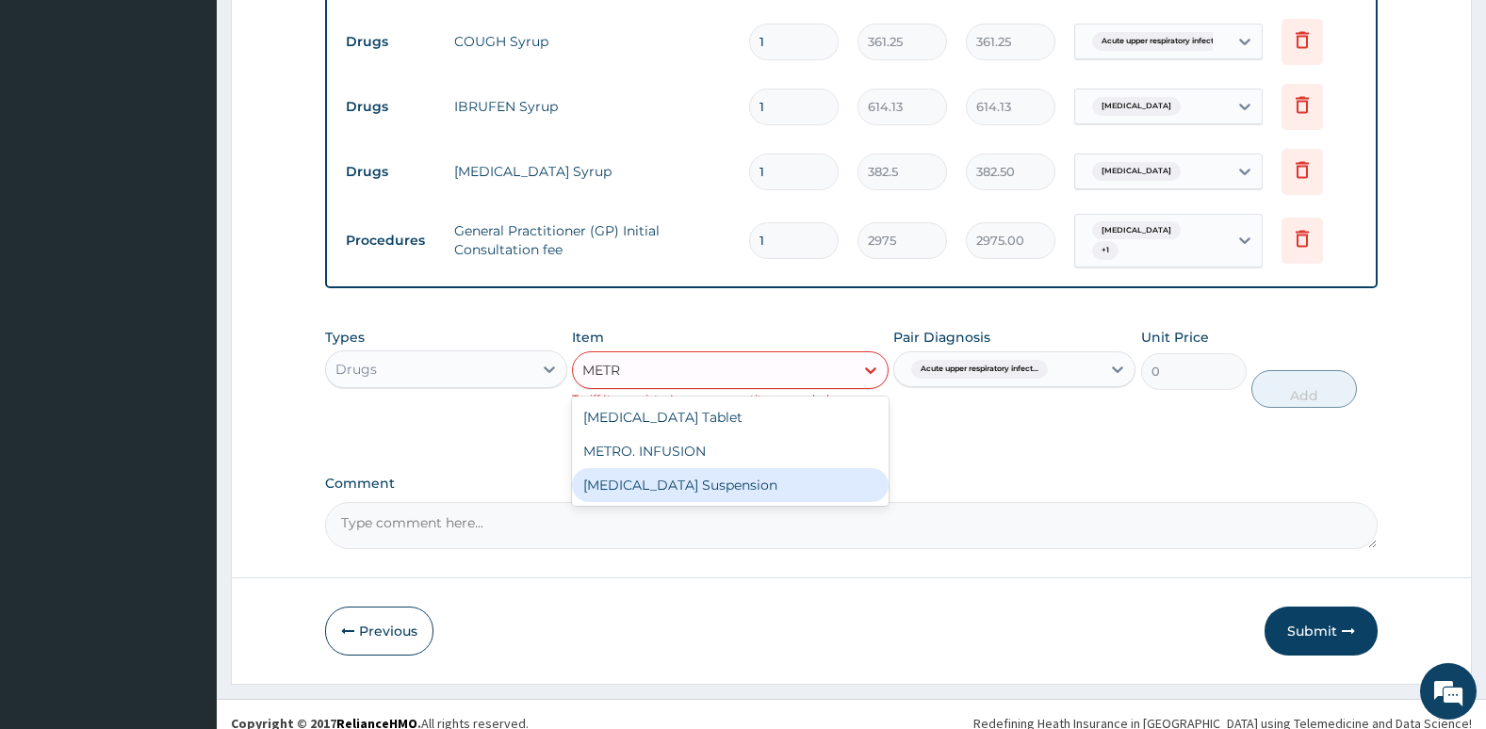
click at [807, 495] on div "[MEDICAL_DATA] Suspension" at bounding box center [730, 485] width 316 height 34
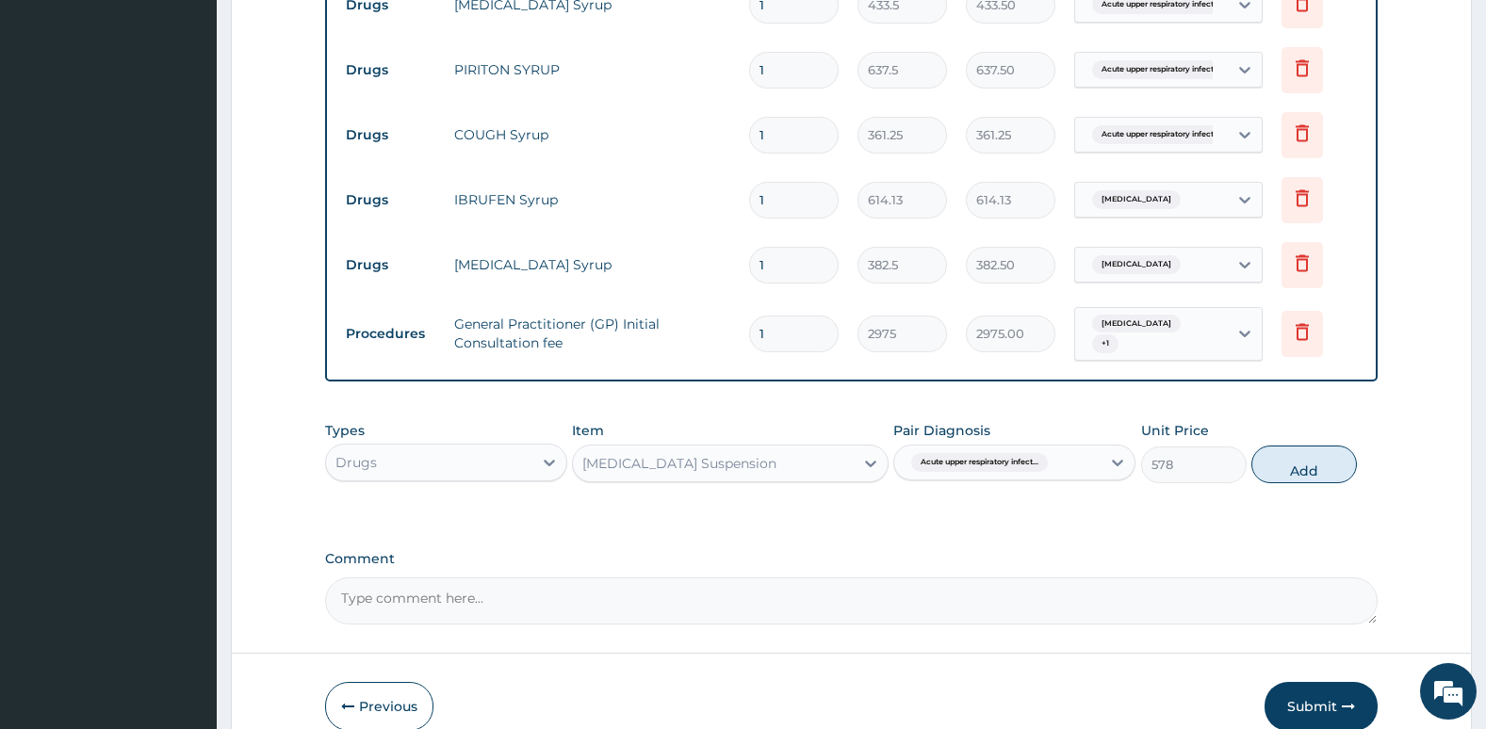
scroll to position [778, 0]
click at [1292, 466] on button "Add" at bounding box center [1304, 466] width 106 height 38
type input "0"
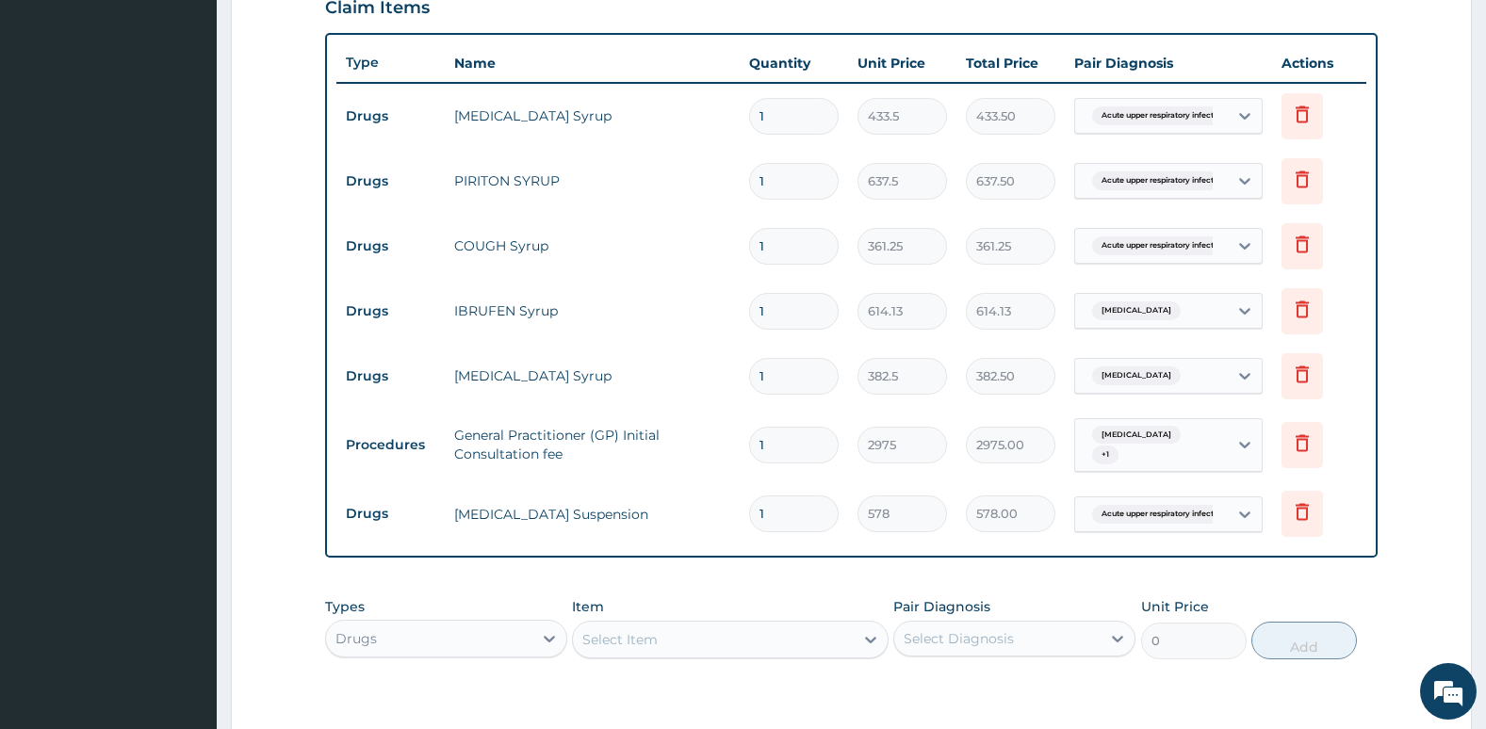
scroll to position [937, 0]
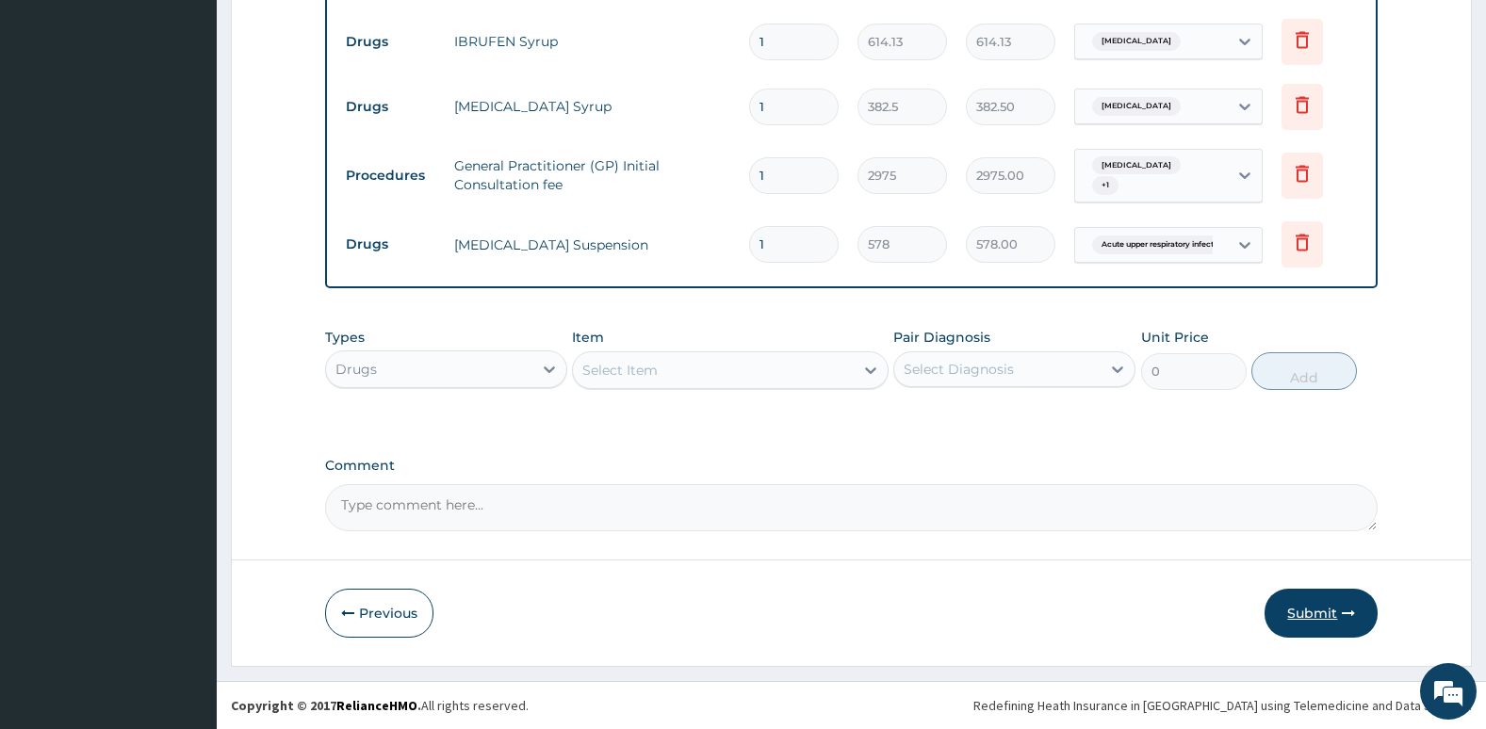
click at [1337, 606] on button "Submit" at bounding box center [1320, 613] width 113 height 49
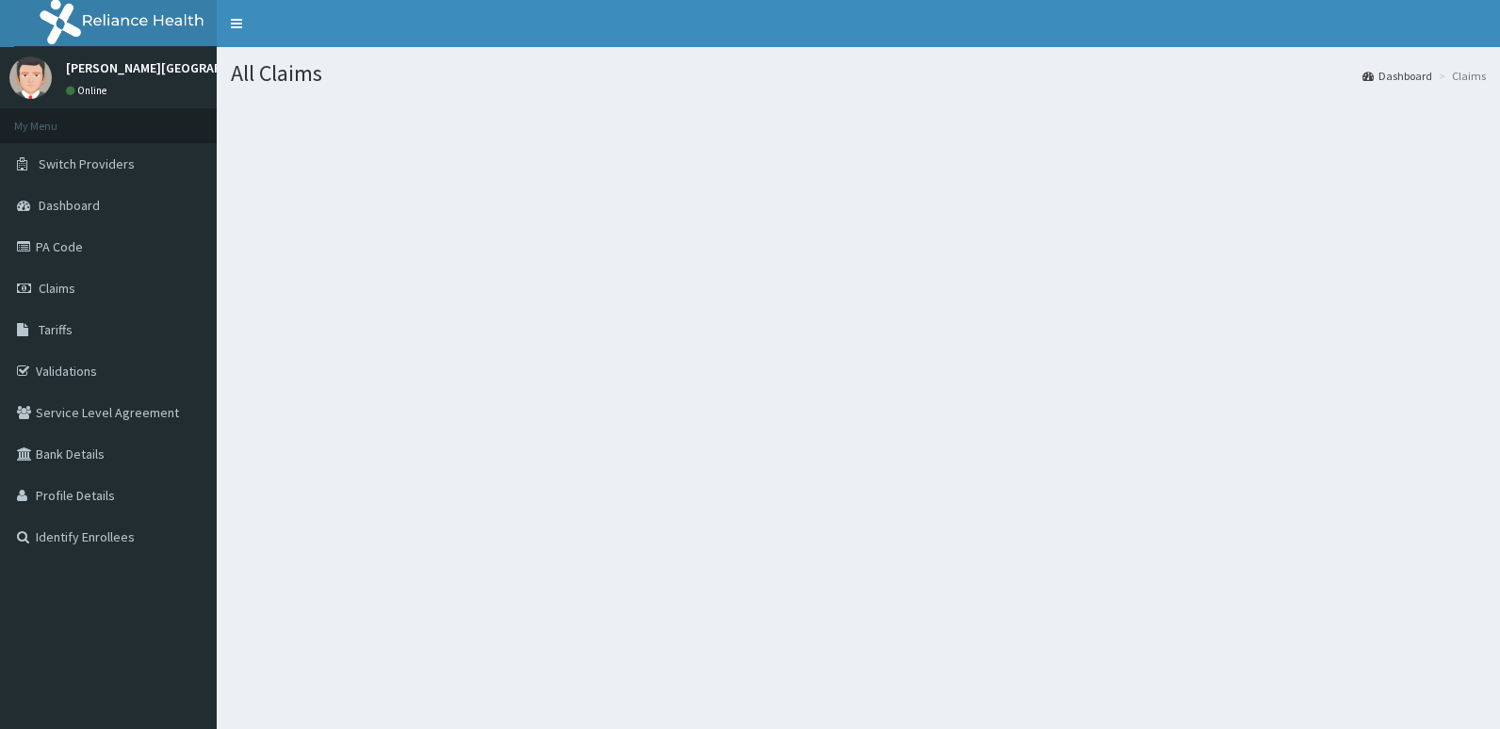
click at [97, 209] on span "Dashboard" at bounding box center [69, 205] width 61 height 17
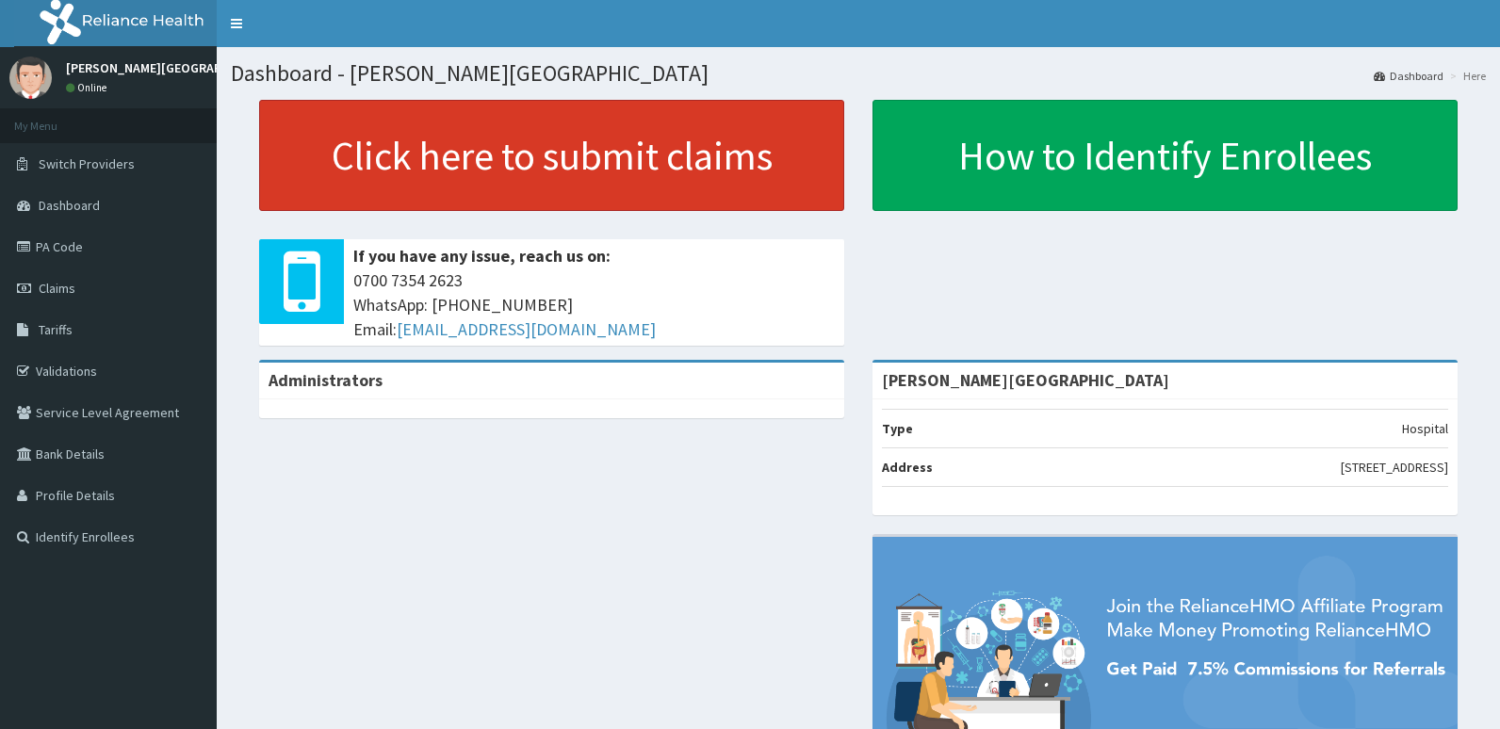
click at [342, 154] on link "Click here to submit claims" at bounding box center [551, 155] width 585 height 111
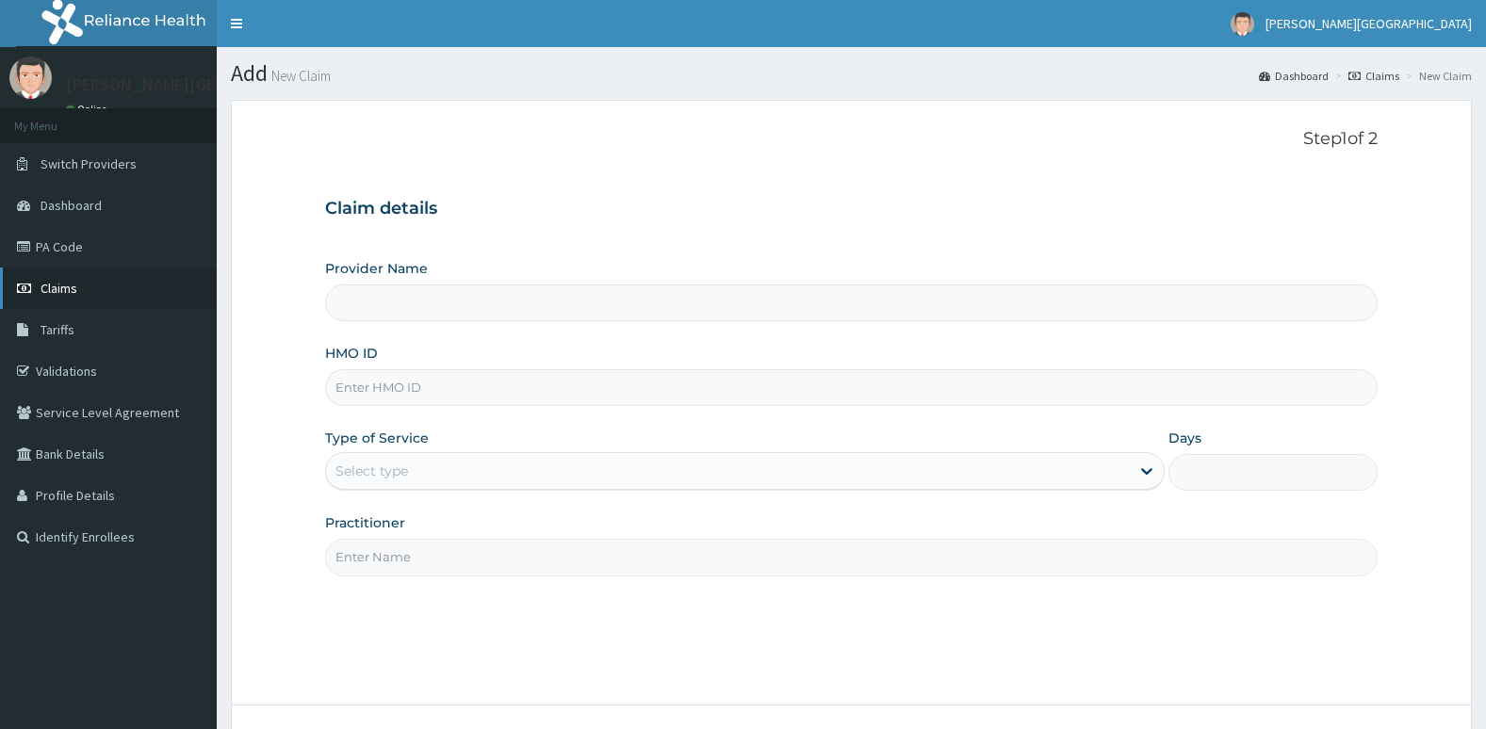
click at [83, 276] on link "Claims" at bounding box center [108, 288] width 217 height 41
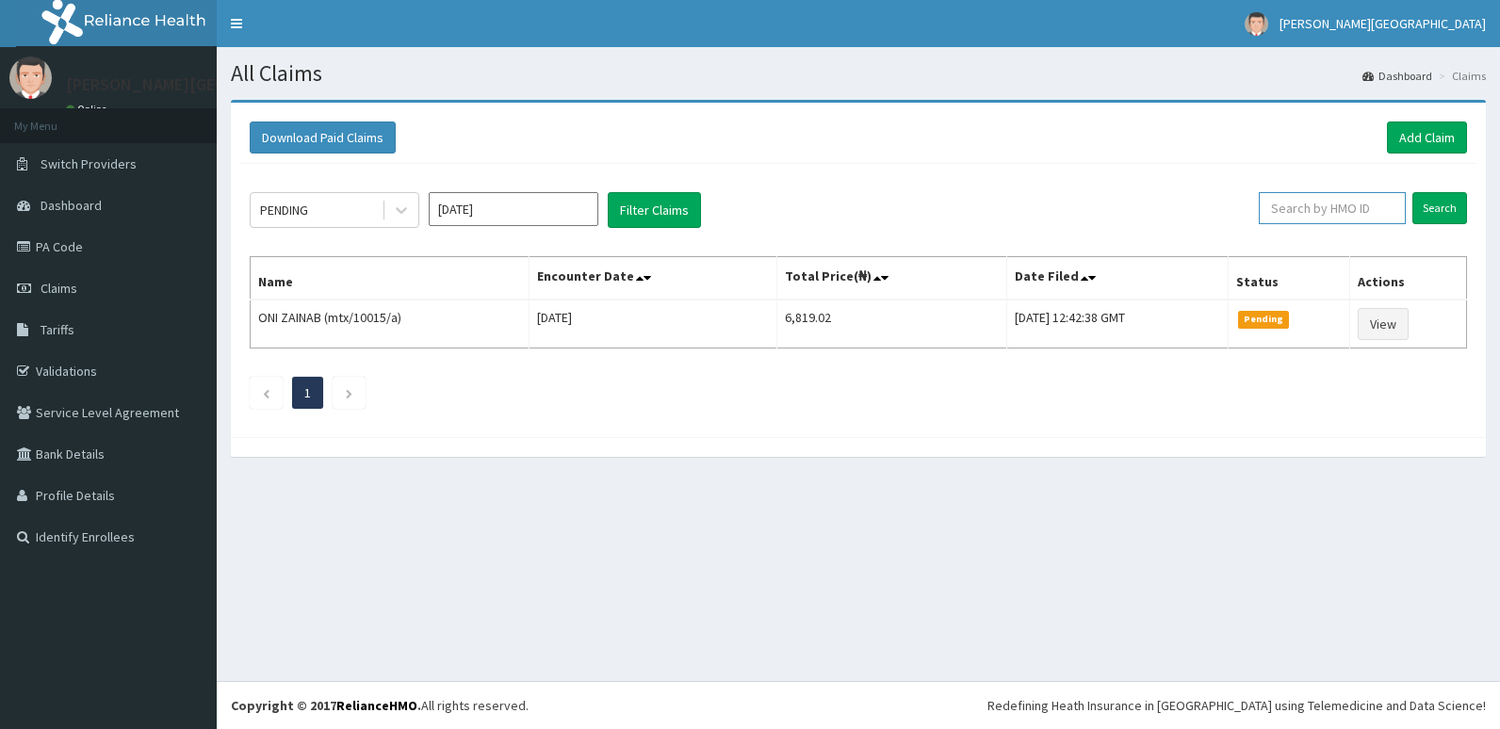
click at [1323, 213] on input "text" at bounding box center [1332, 208] width 147 height 32
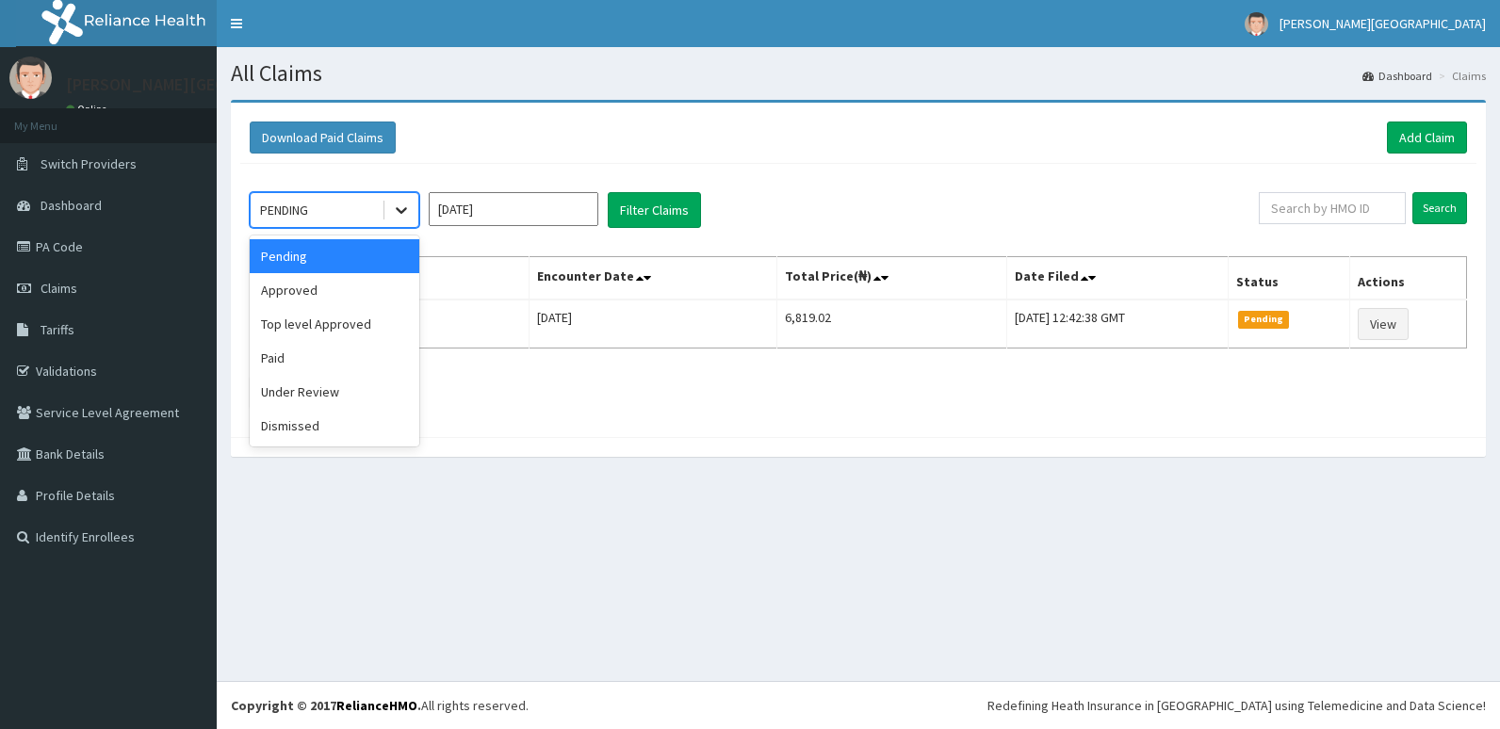
click at [399, 209] on icon at bounding box center [401, 210] width 19 height 19
click at [402, 292] on div "Approved" at bounding box center [335, 290] width 170 height 34
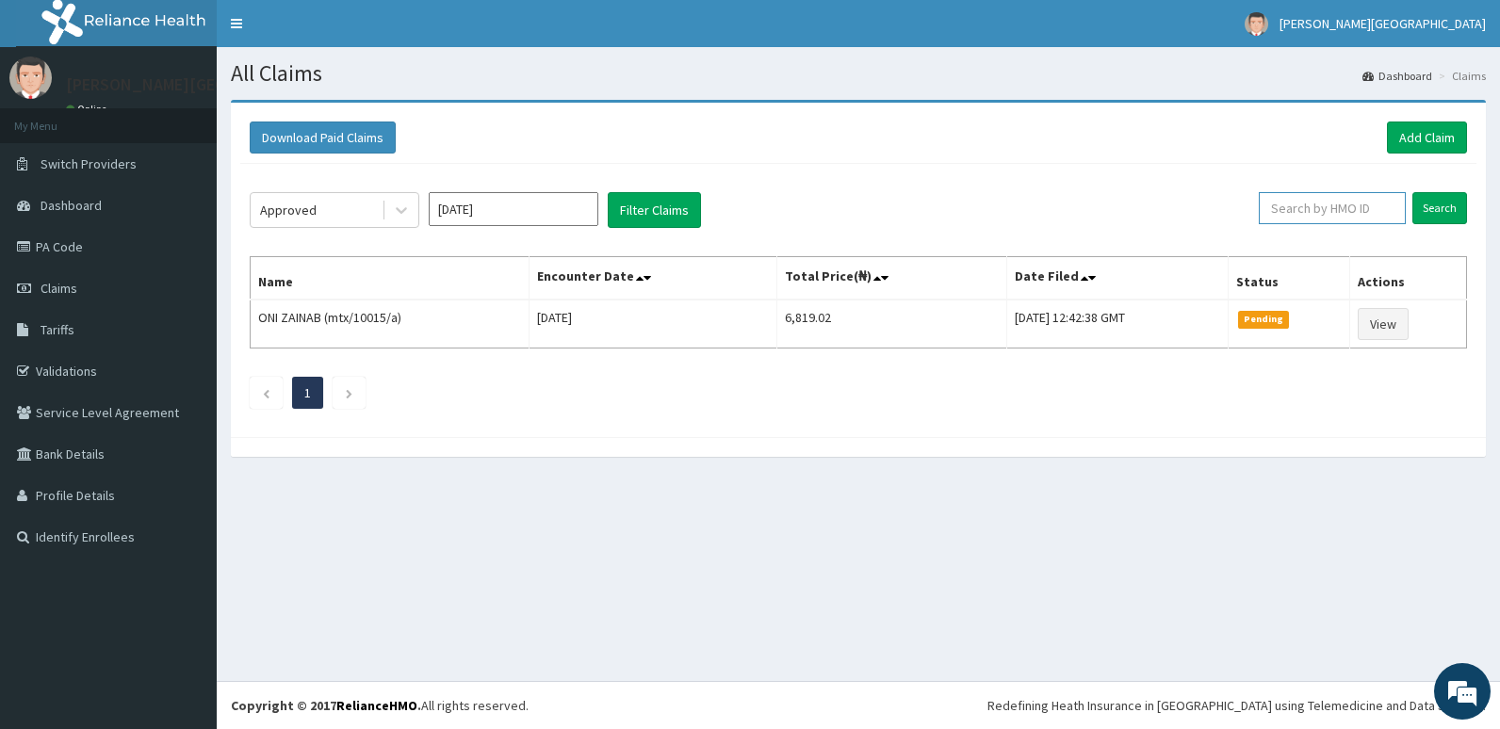
click at [1323, 203] on input "text" at bounding box center [1332, 208] width 147 height 32
type input "ALT/10049/A"
click at [1430, 219] on input "Search" at bounding box center [1439, 208] width 55 height 32
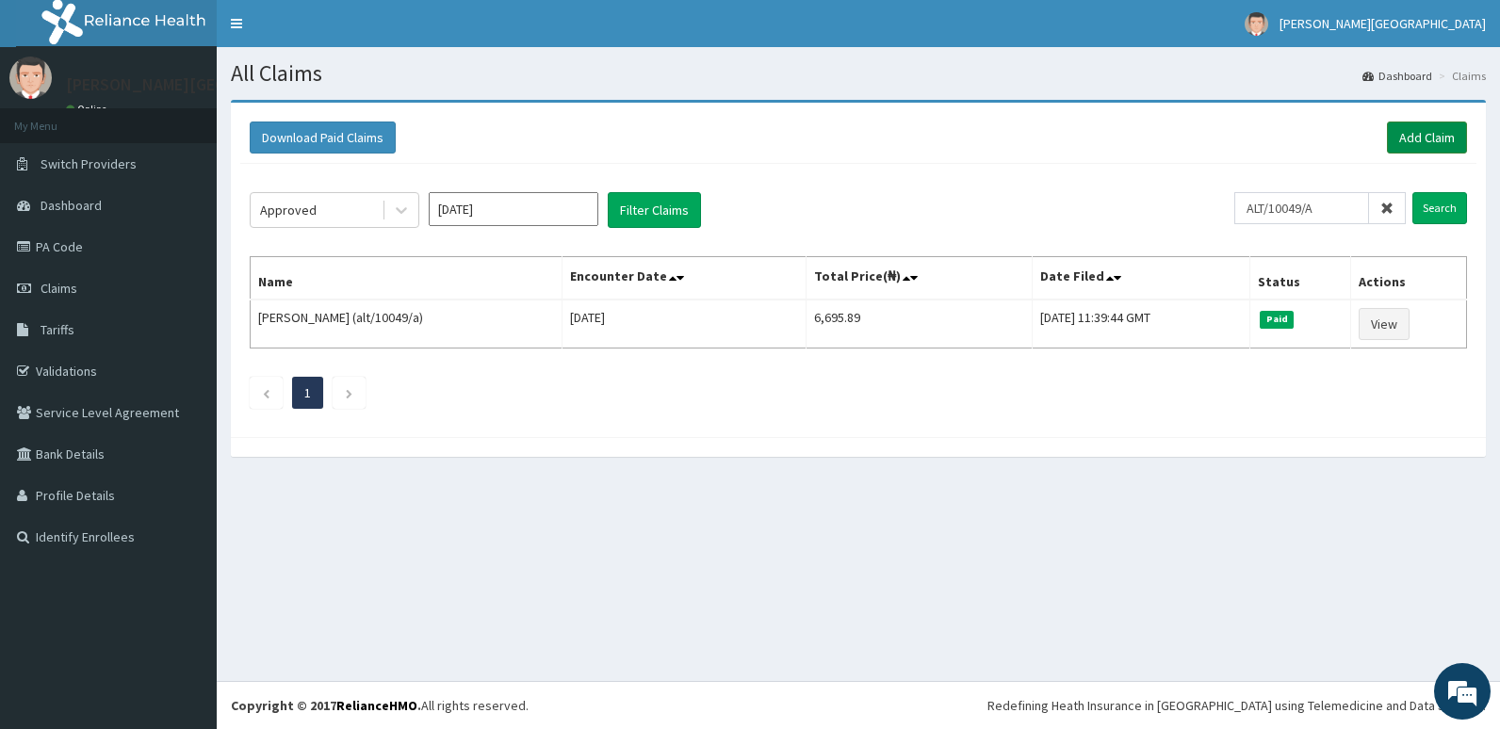
click at [1405, 139] on link "Add Claim" at bounding box center [1427, 138] width 80 height 32
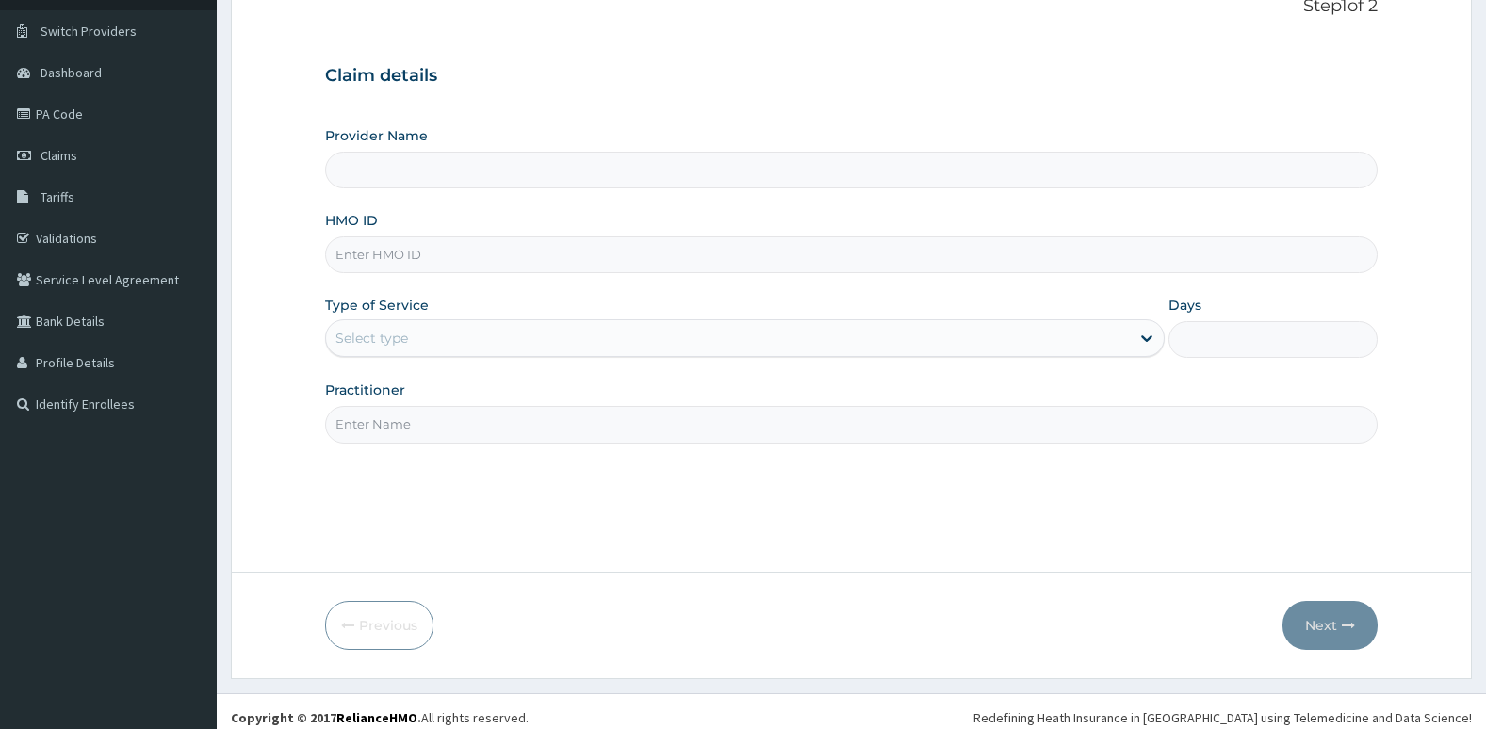
scroll to position [145, 0]
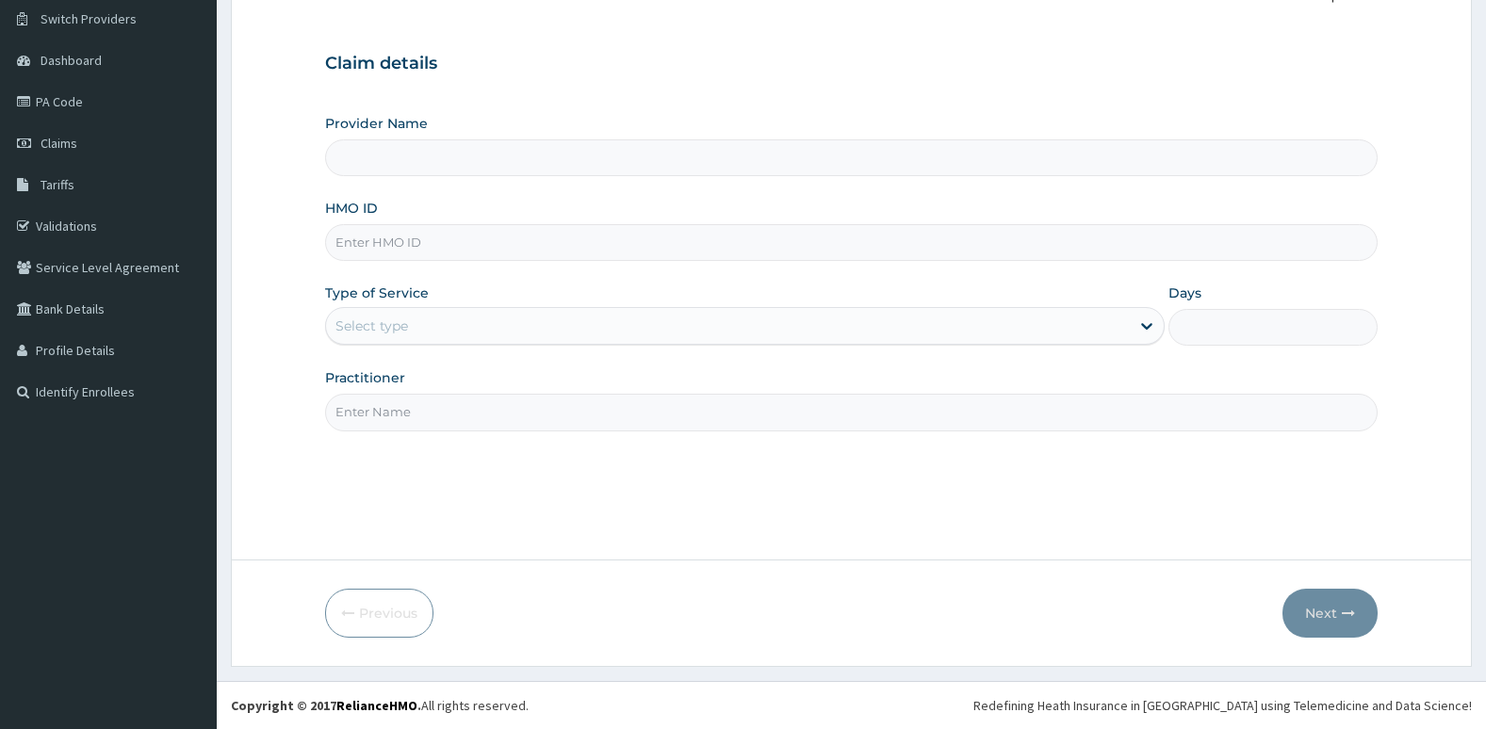
click at [1165, 241] on input "HMO ID" at bounding box center [851, 242] width 1053 height 37
type input "ALT/"
type input "[PERSON_NAME][GEOGRAPHIC_DATA]"
type input "ALT/10049/A"
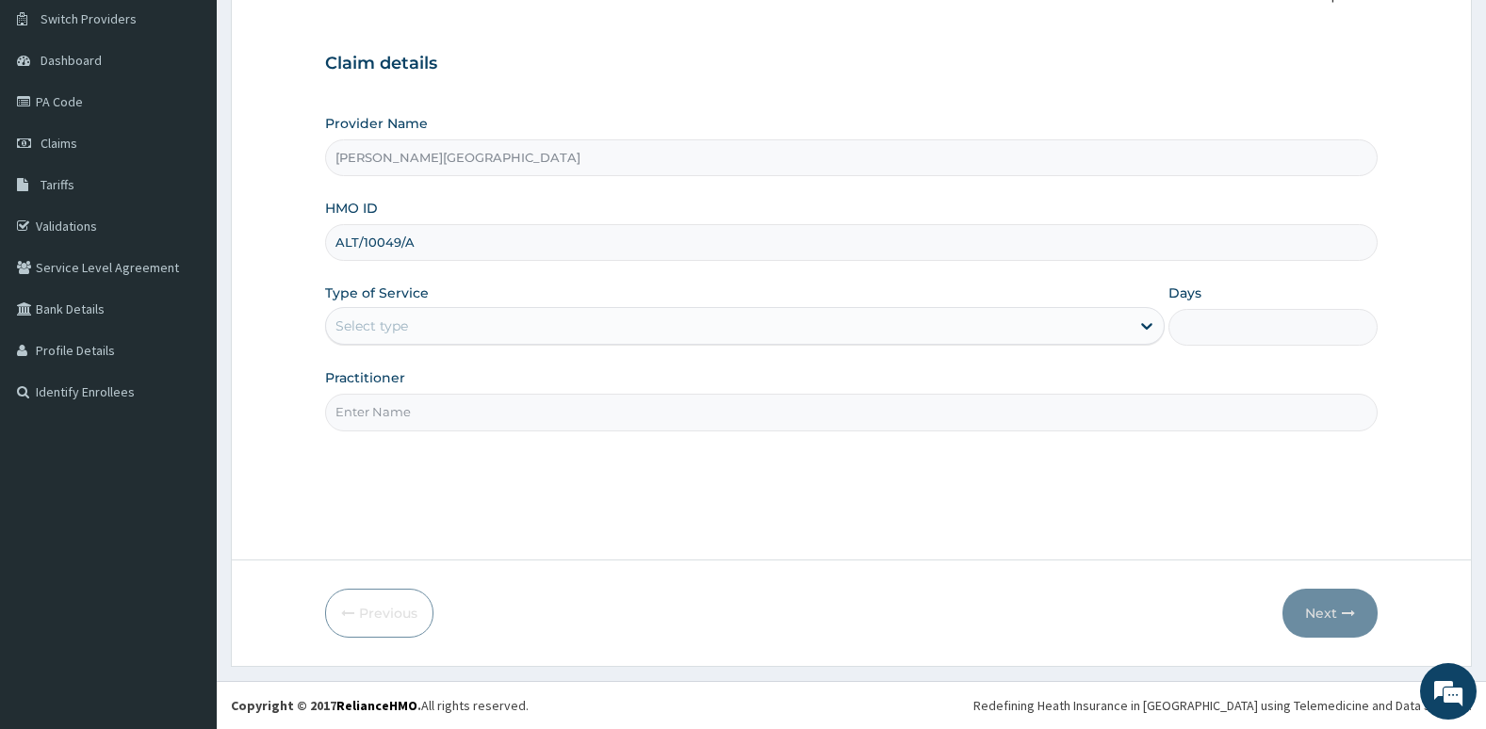
click at [1110, 319] on div "Select type" at bounding box center [728, 326] width 804 height 30
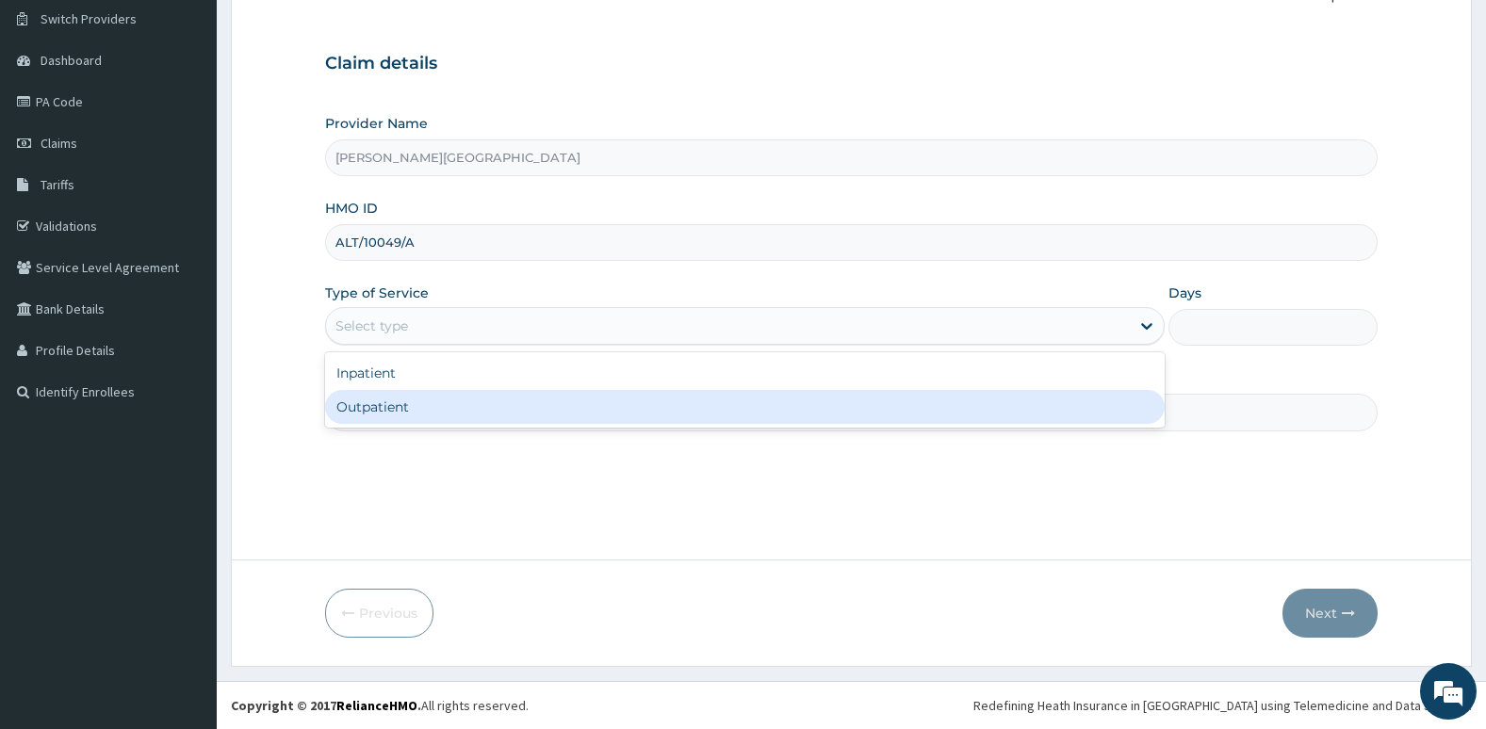
click at [1076, 415] on div "Outpatient" at bounding box center [744, 407] width 839 height 34
type input "1"
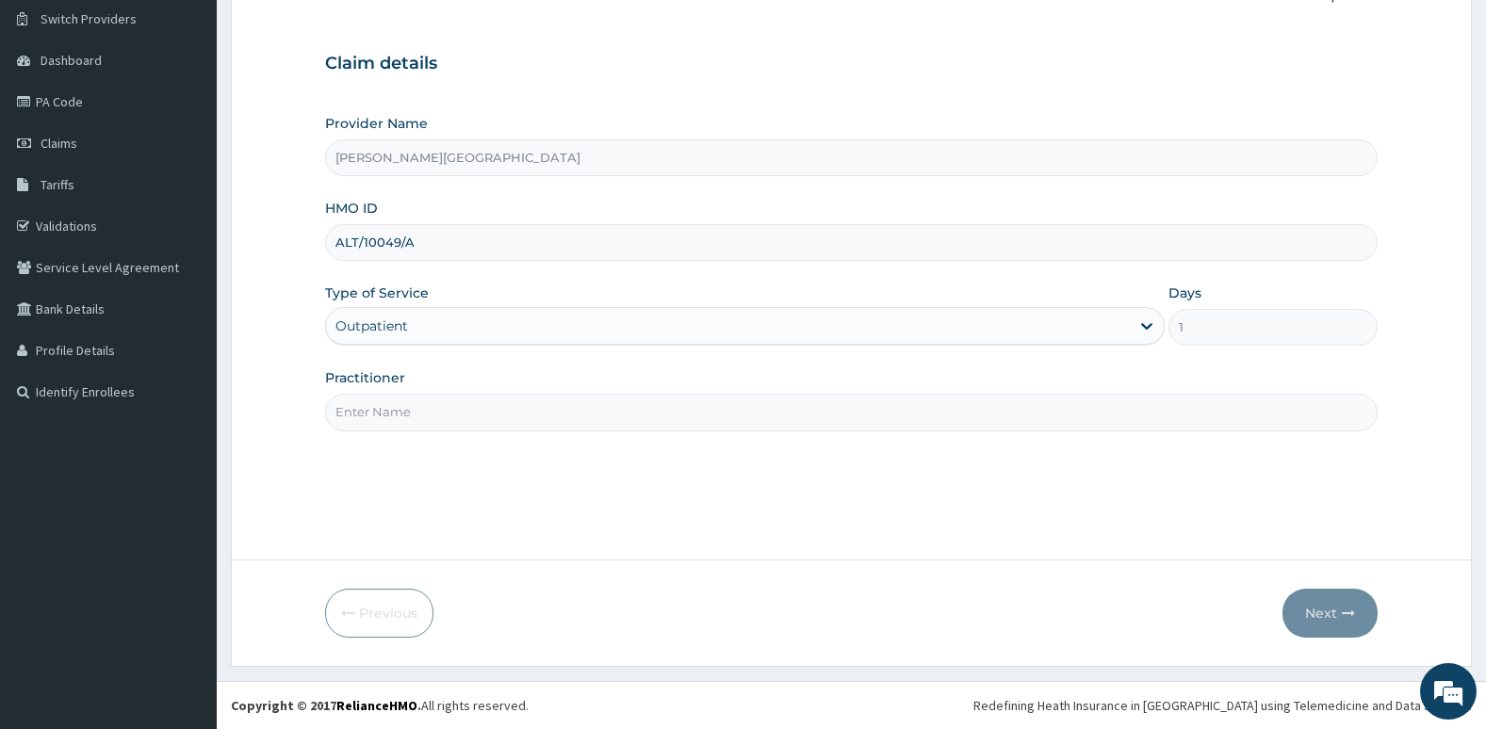
click at [1055, 419] on input "Practitioner" at bounding box center [851, 412] width 1053 height 37
type input "Dr. Chike"
click at [1324, 612] on button "Next" at bounding box center [1329, 613] width 95 height 49
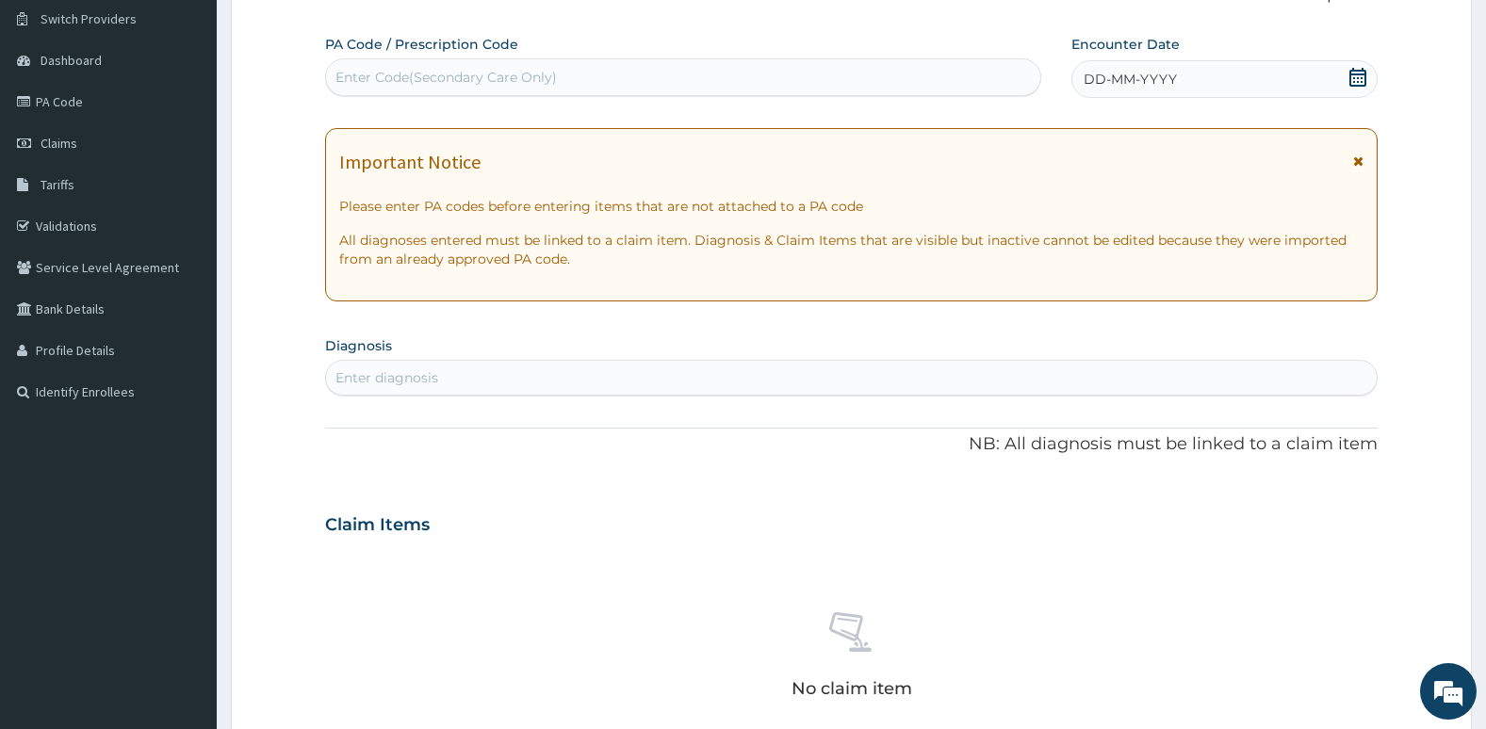
click at [1362, 83] on icon at bounding box center [1357, 77] width 19 height 19
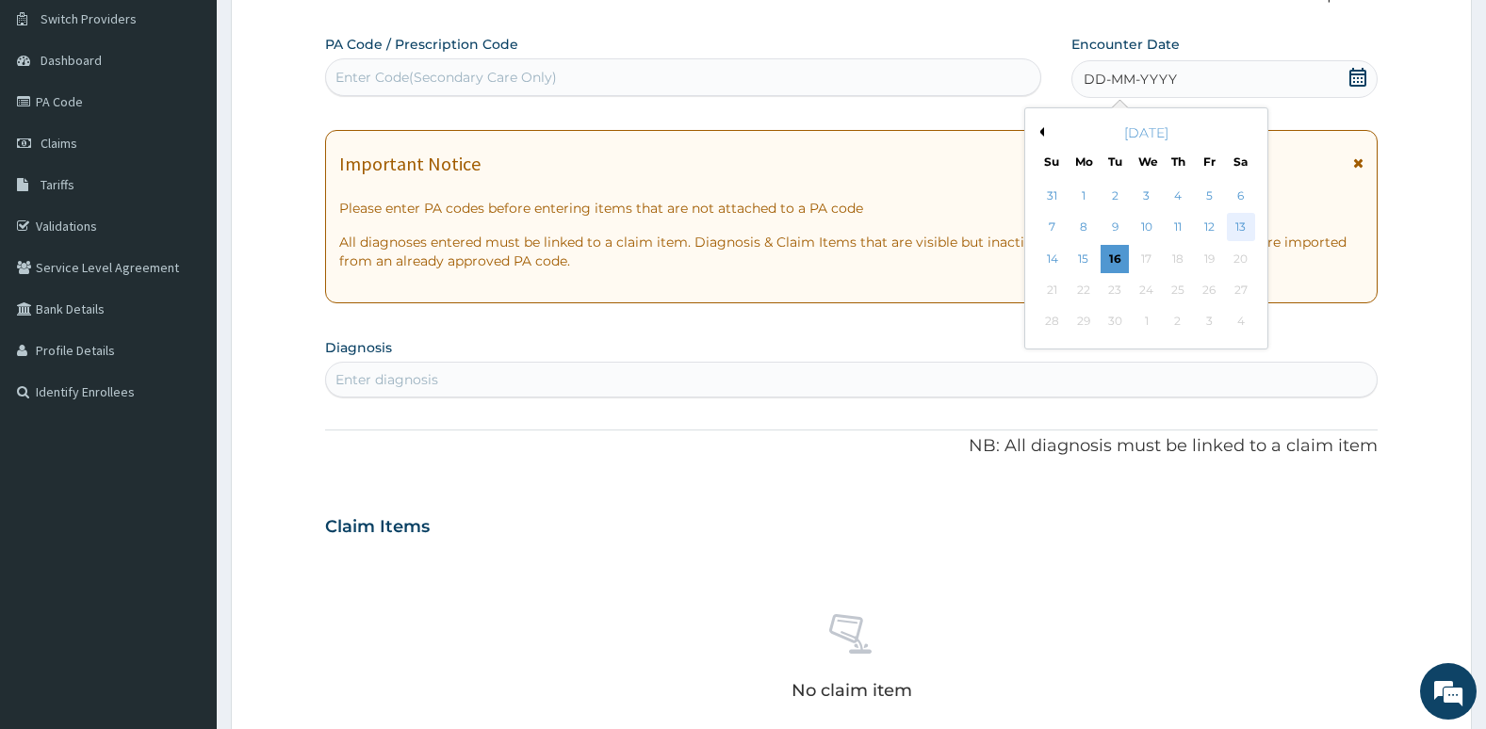
click at [1239, 225] on div "13" at bounding box center [1240, 228] width 28 height 28
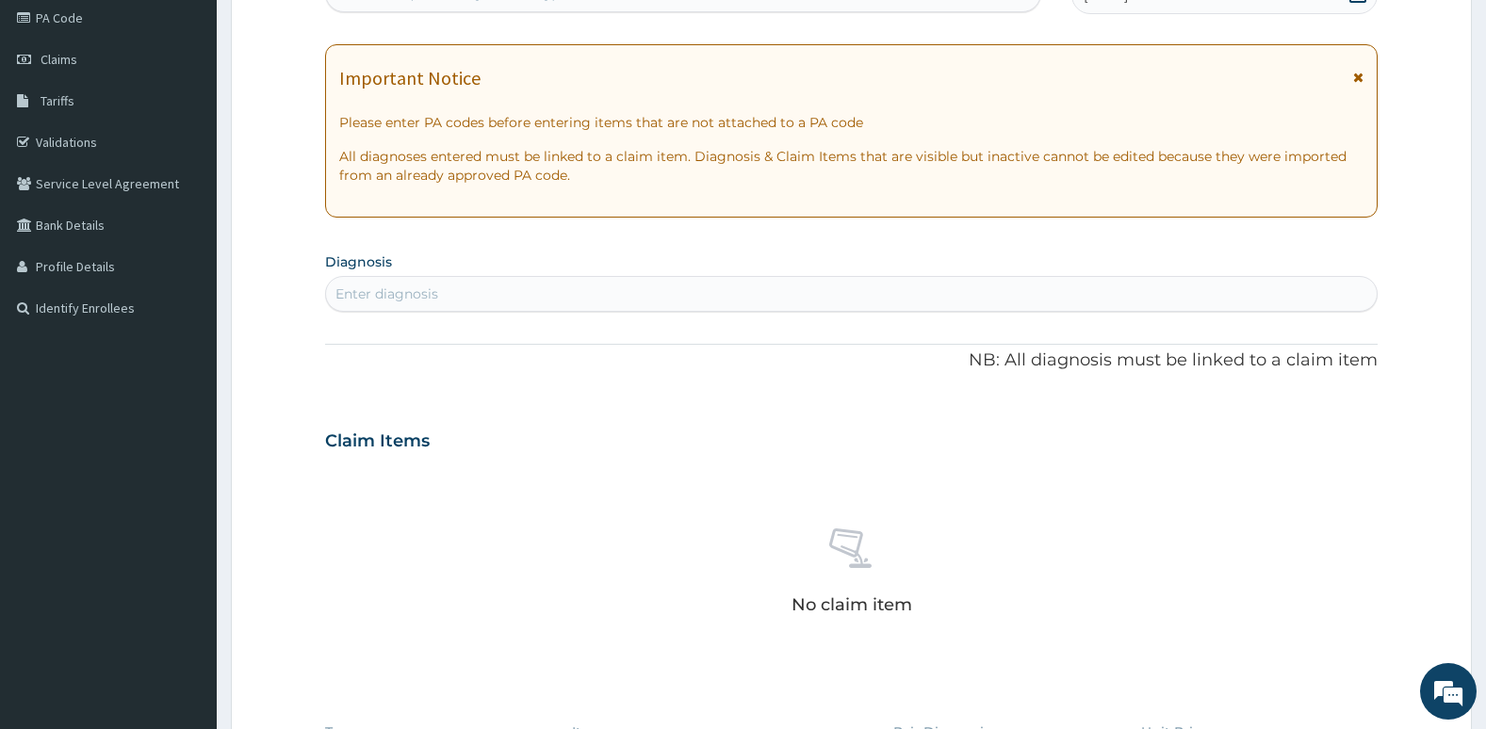
scroll to position [274, 0]
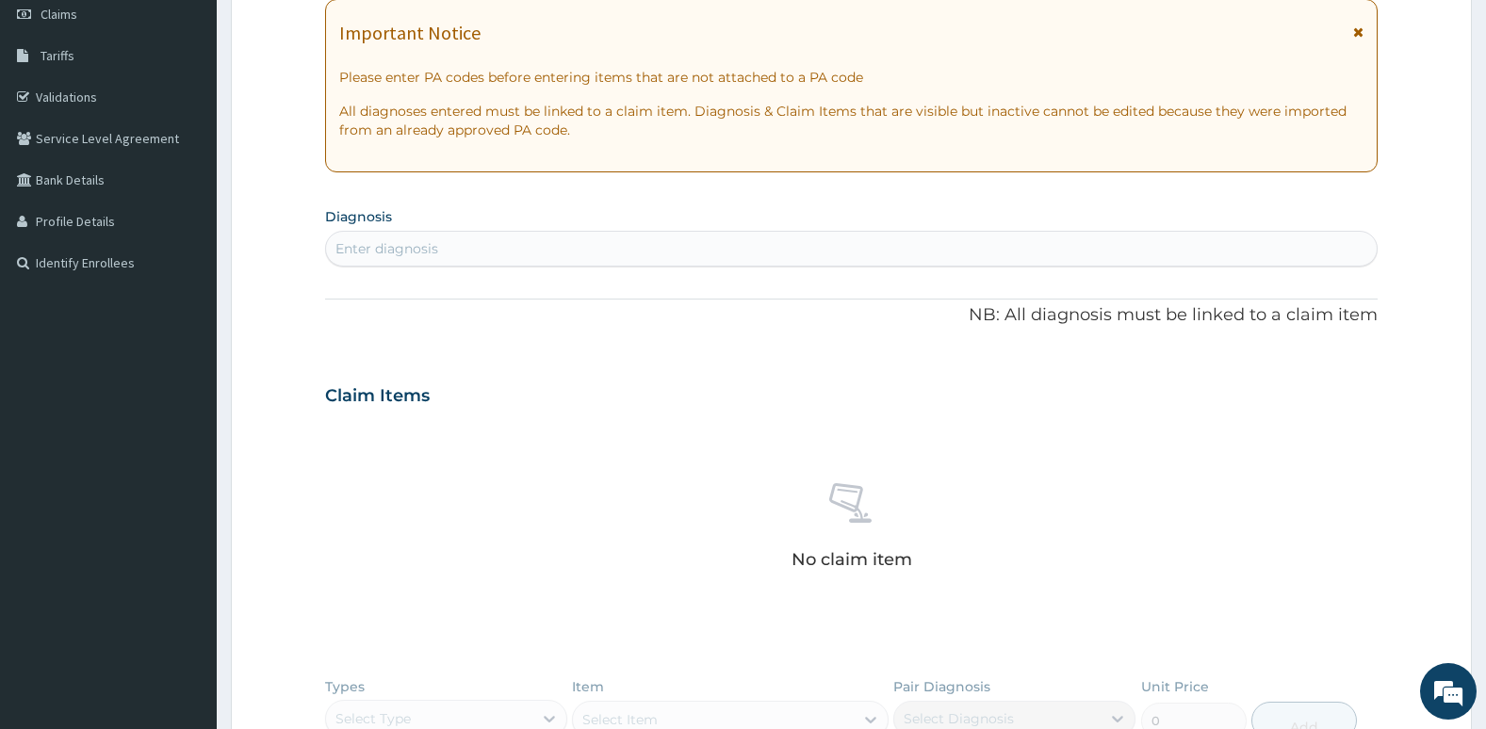
click at [1086, 250] on div "Enter diagnosis" at bounding box center [851, 249] width 1051 height 30
type input "plasmod"
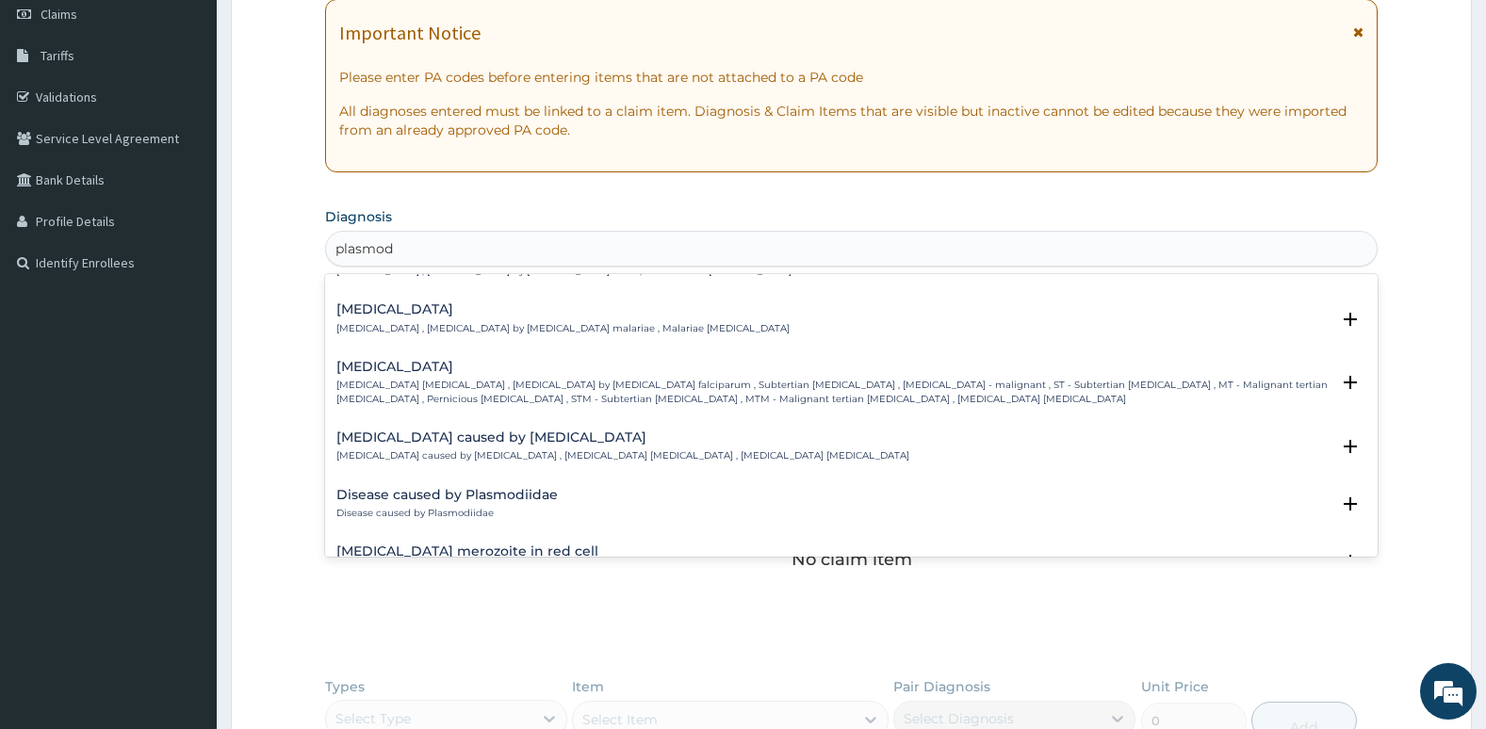
scroll to position [154, 0]
click at [931, 382] on p "Falciparum malaria , Malignant tertian malaria , Malaria by Plasmodium falcipar…" at bounding box center [833, 392] width 994 height 27
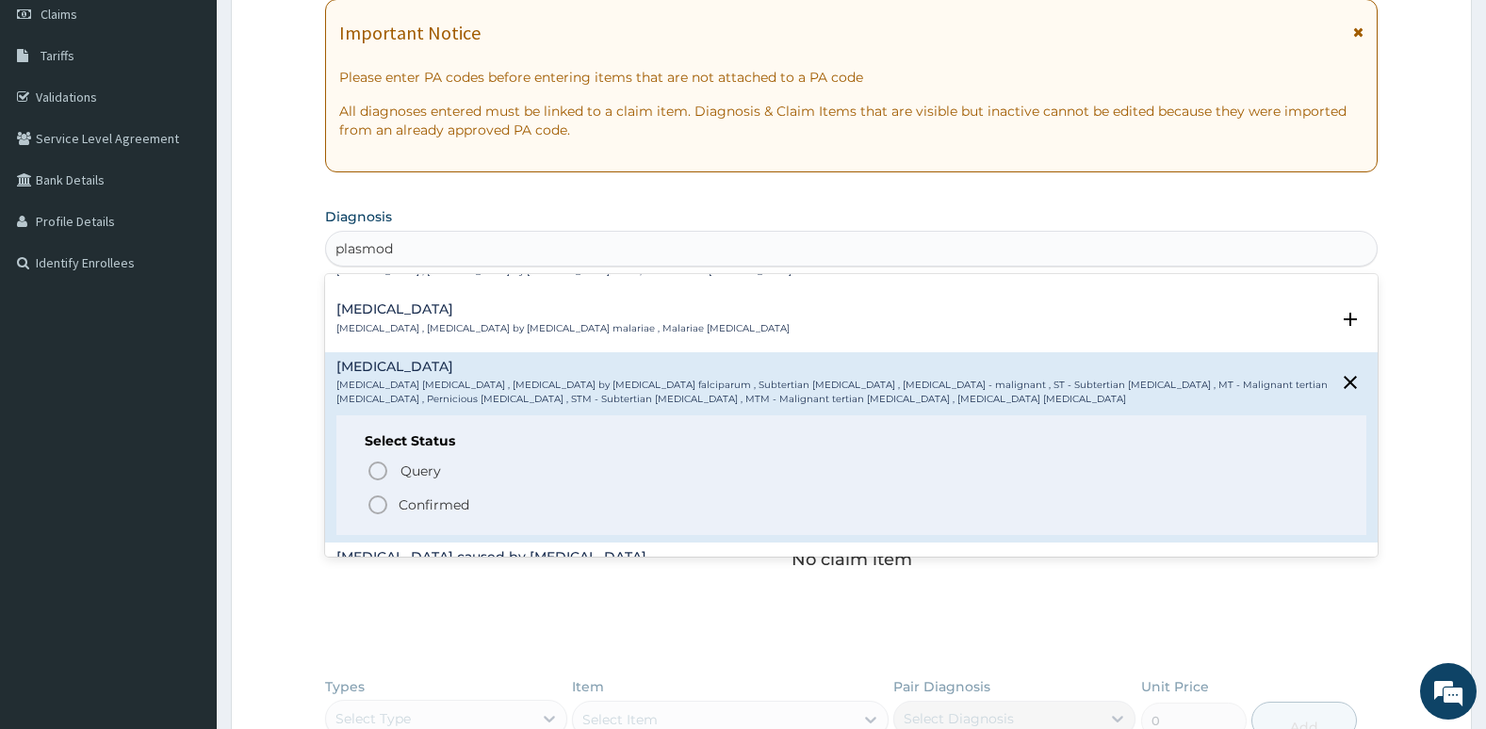
click at [379, 507] on icon "status option filled" at bounding box center [377, 505] width 23 height 23
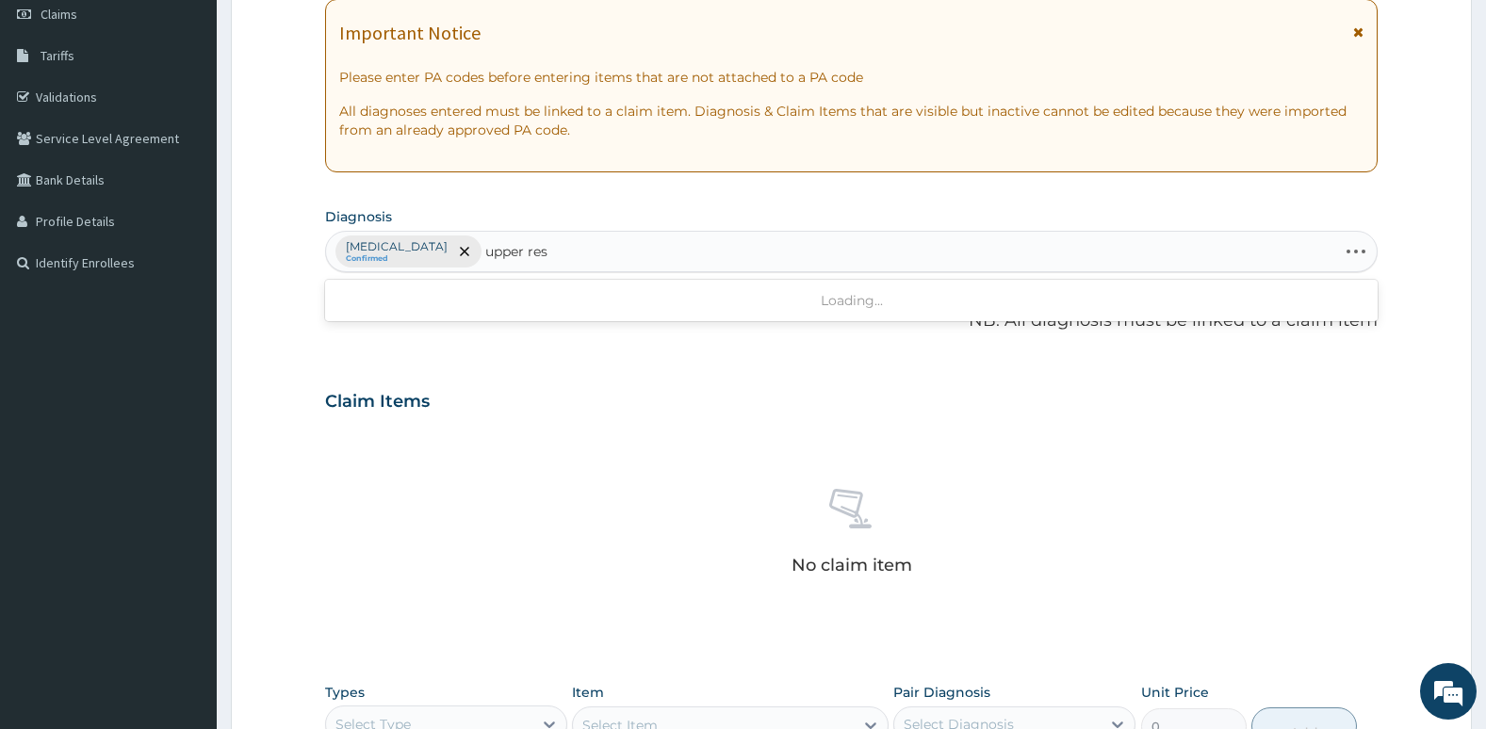
type input "upper resp"
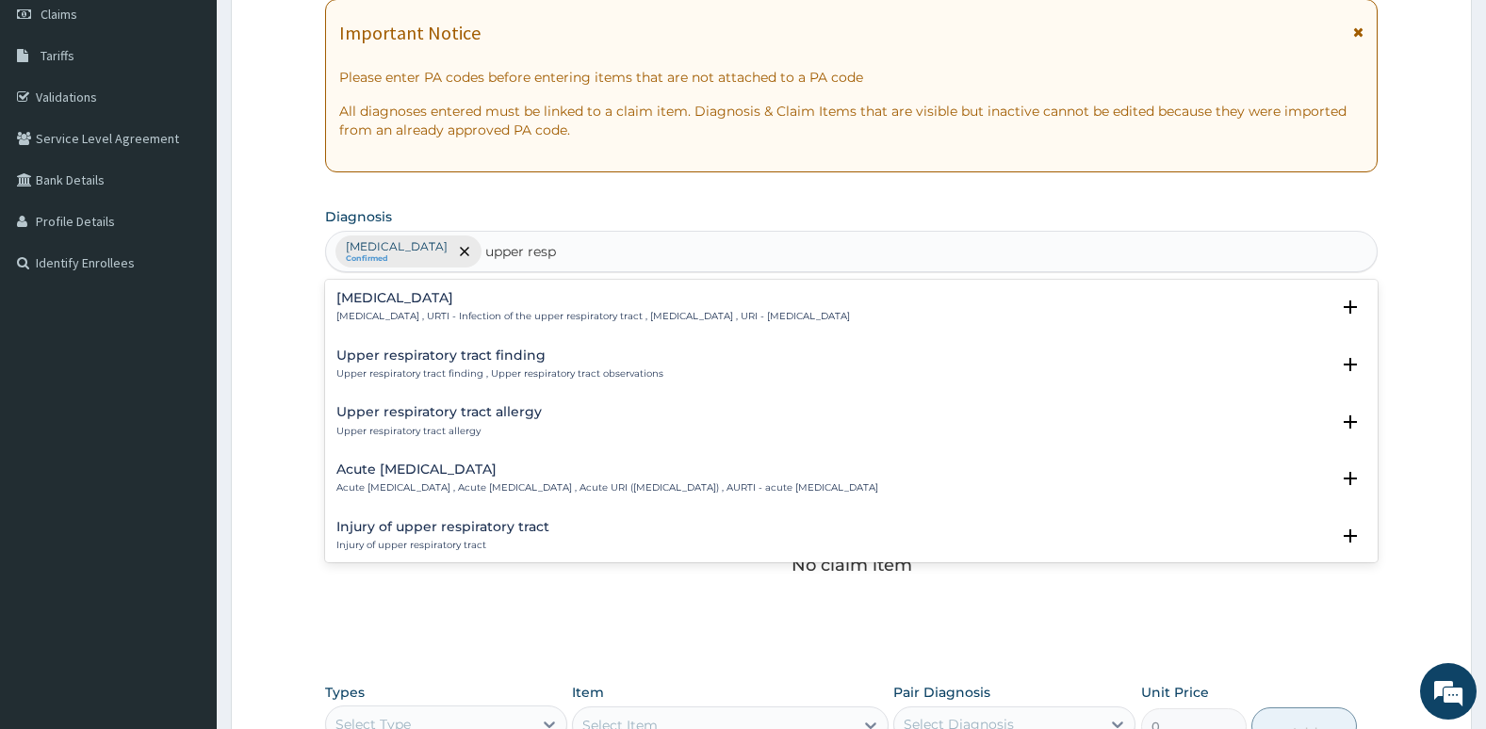
click at [375, 482] on p "Acute upper respiratory infection , Acute upper respiratory tract infection , A…" at bounding box center [607, 487] width 542 height 13
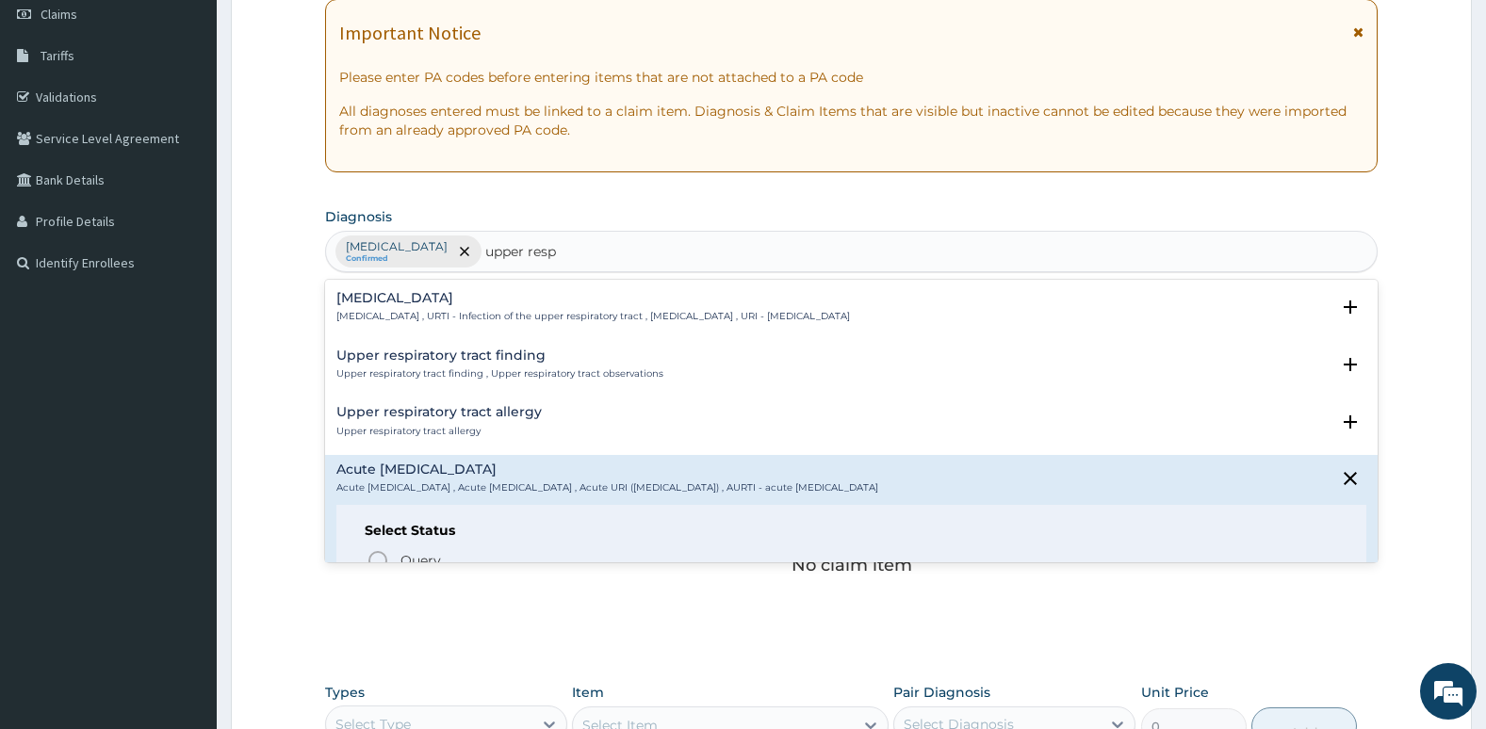
click at [510, 479] on div "Acute upper respiratory infection Acute upper respiratory infection , Acute upp…" at bounding box center [607, 479] width 542 height 33
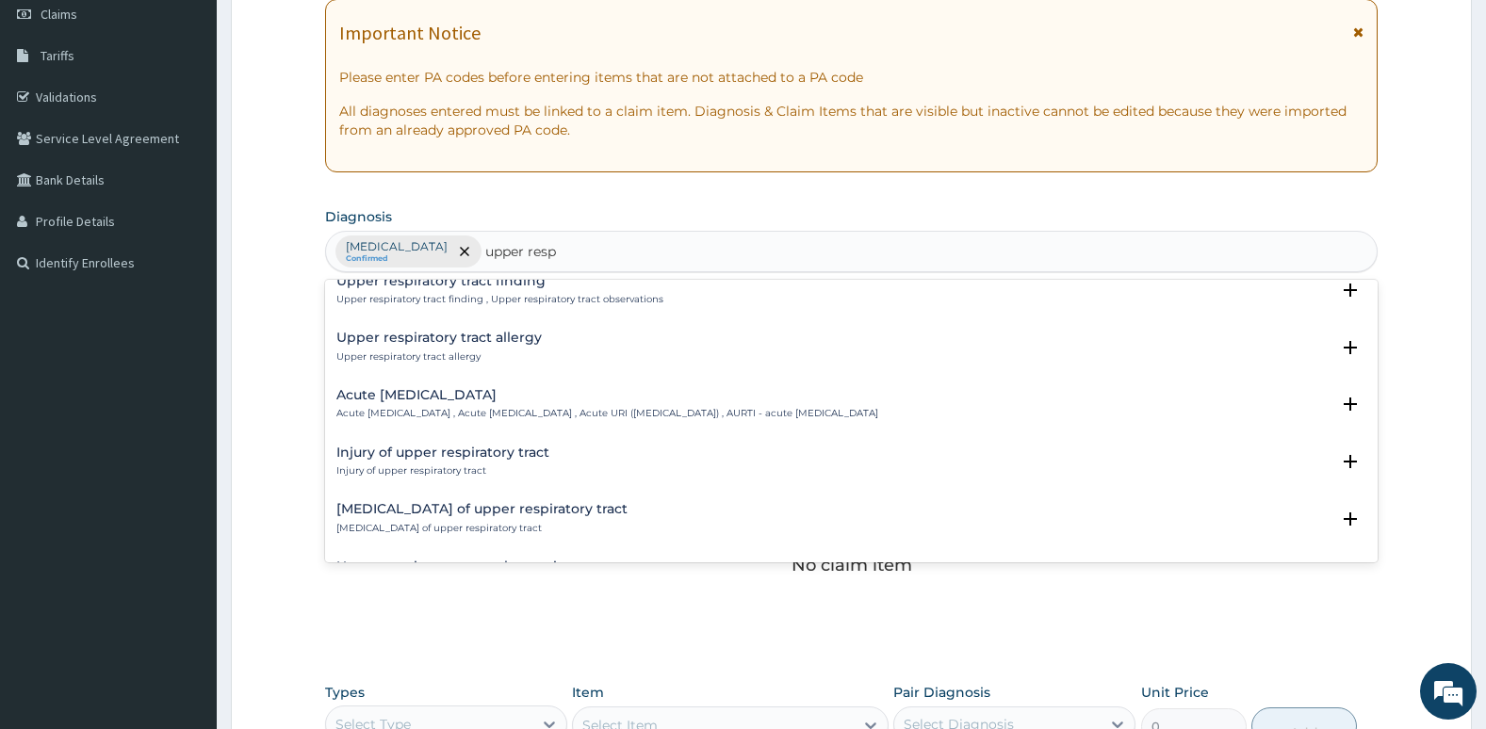
scroll to position [75, 0]
click at [507, 402] on div "Acute upper respiratory infection Acute upper respiratory infection , Acute upp…" at bounding box center [607, 403] width 542 height 33
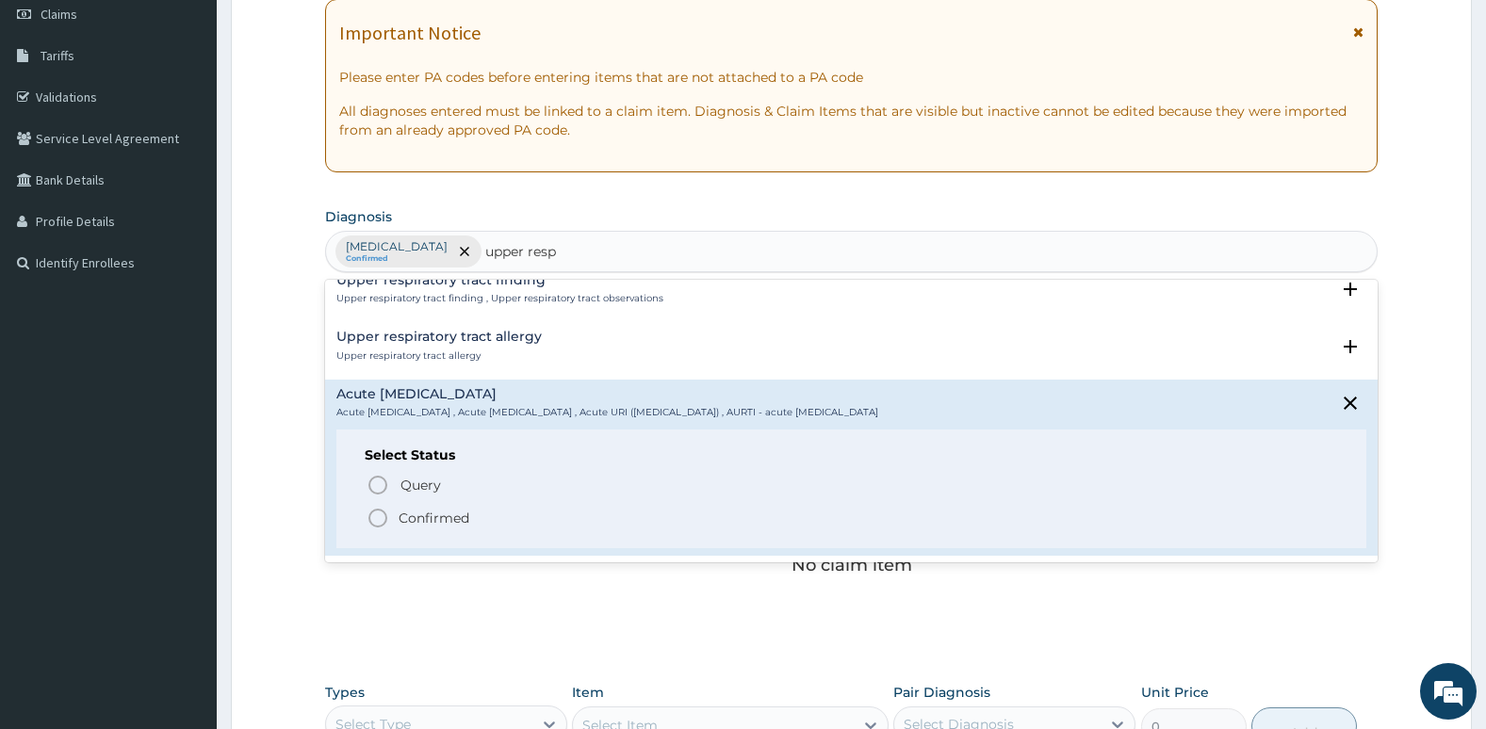
click at [375, 514] on icon "status option filled" at bounding box center [377, 518] width 23 height 23
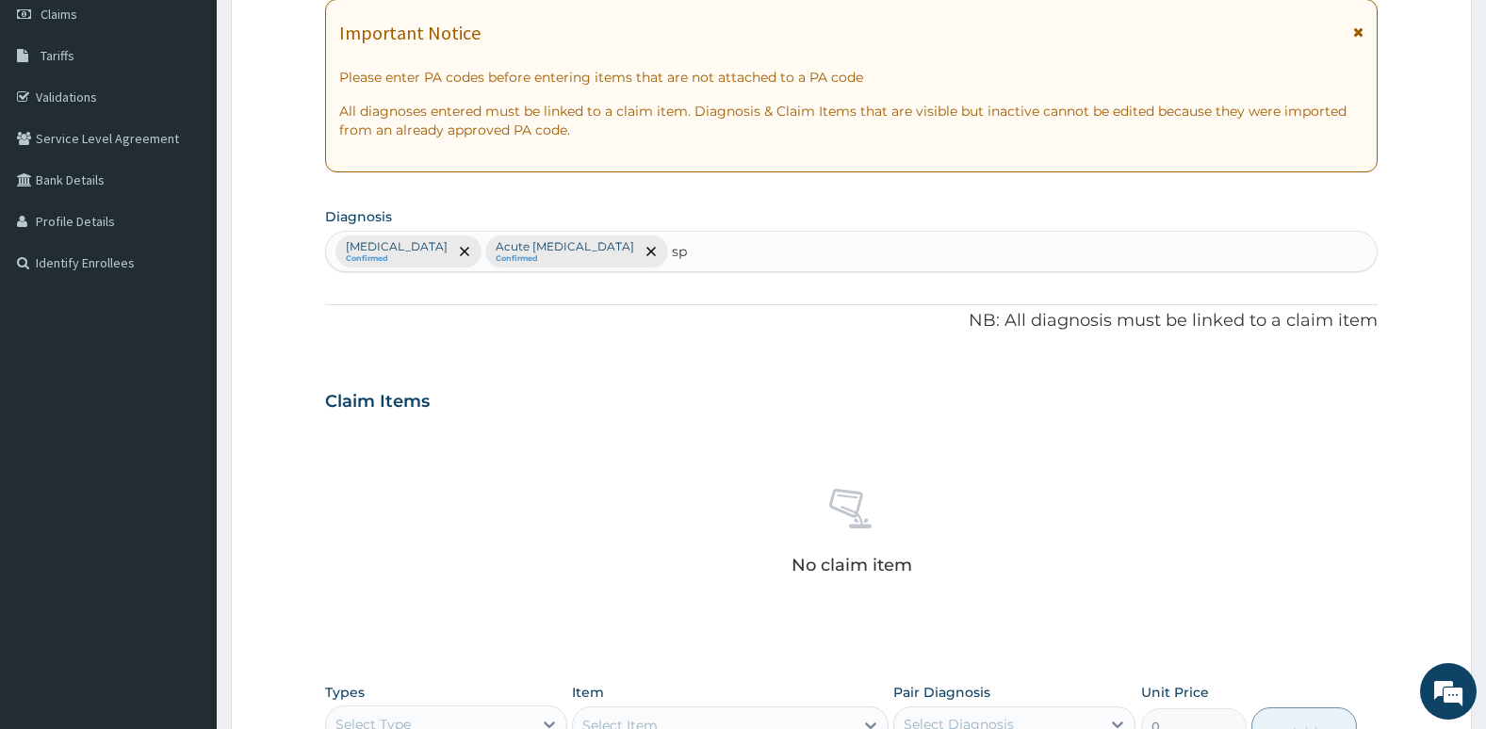
type input "s"
type input "myal"
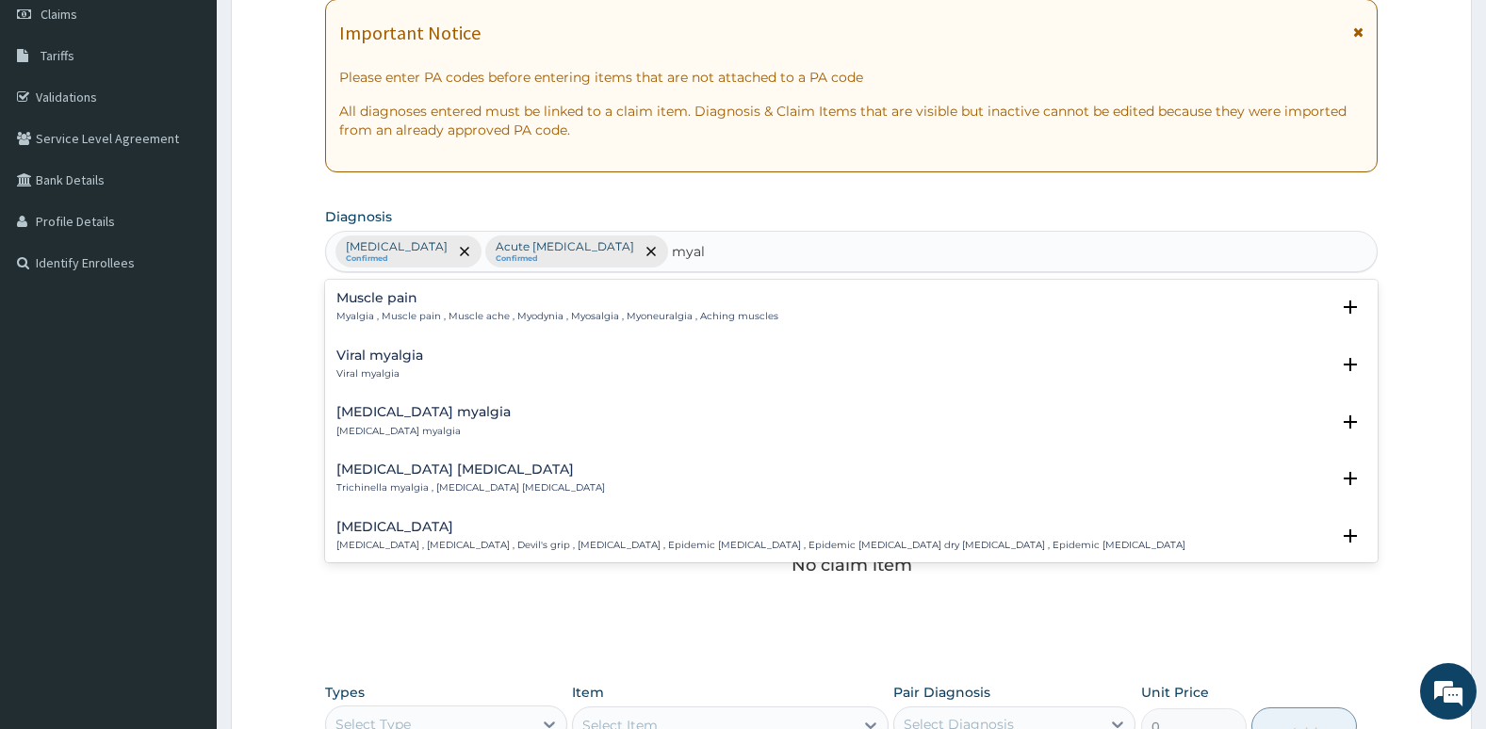
click at [399, 361] on h4 "Viral myalgia" at bounding box center [379, 356] width 87 height 14
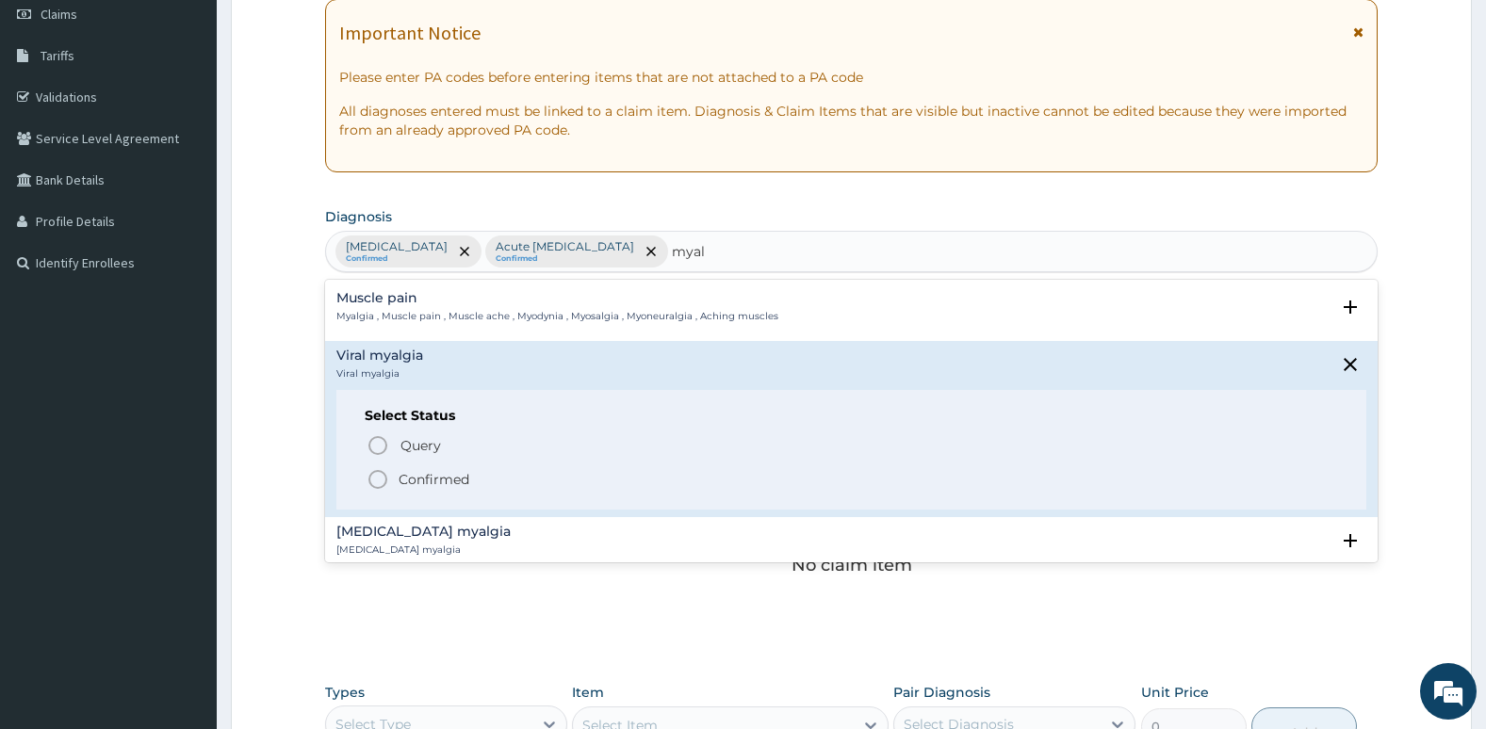
click at [377, 480] on icon "status option filled" at bounding box center [377, 479] width 23 height 23
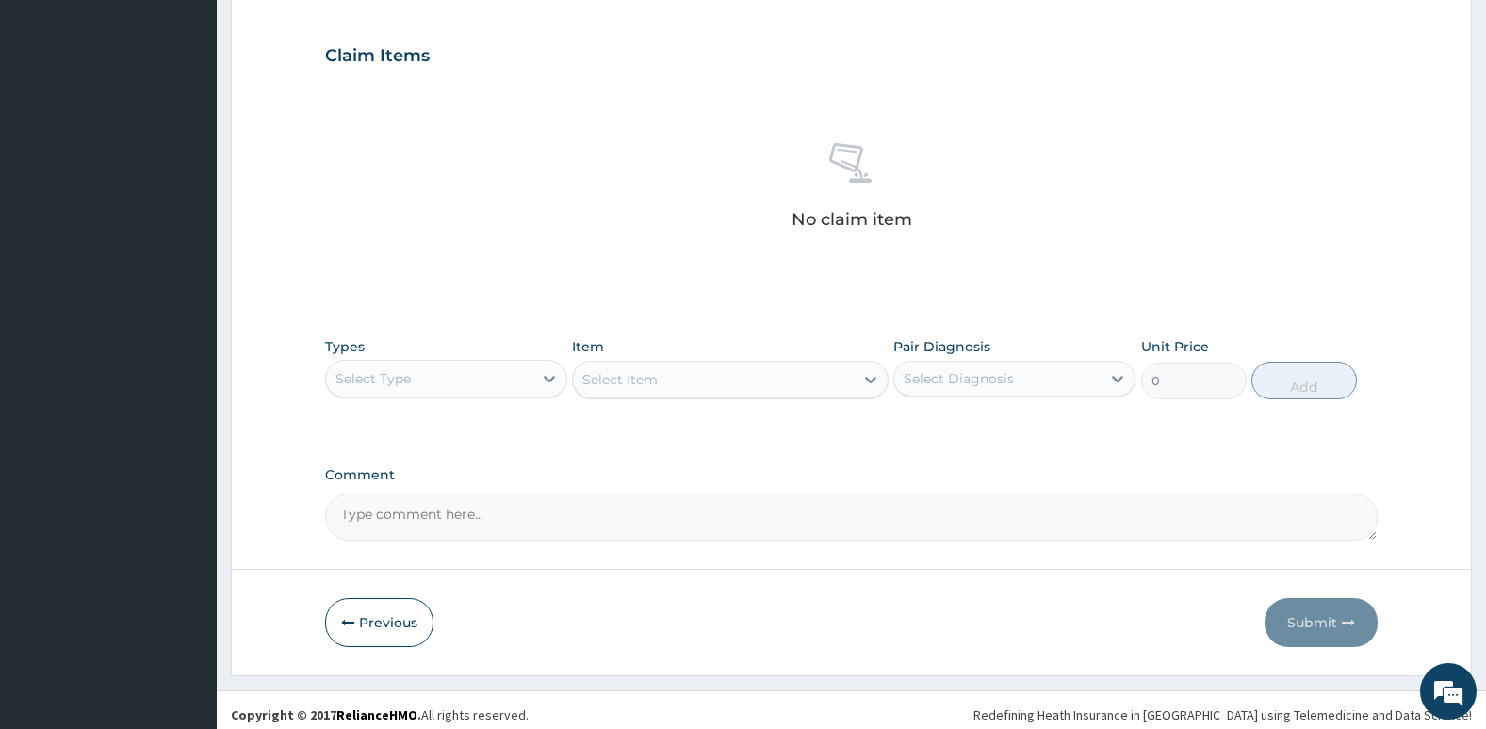
scroll to position [621, 0]
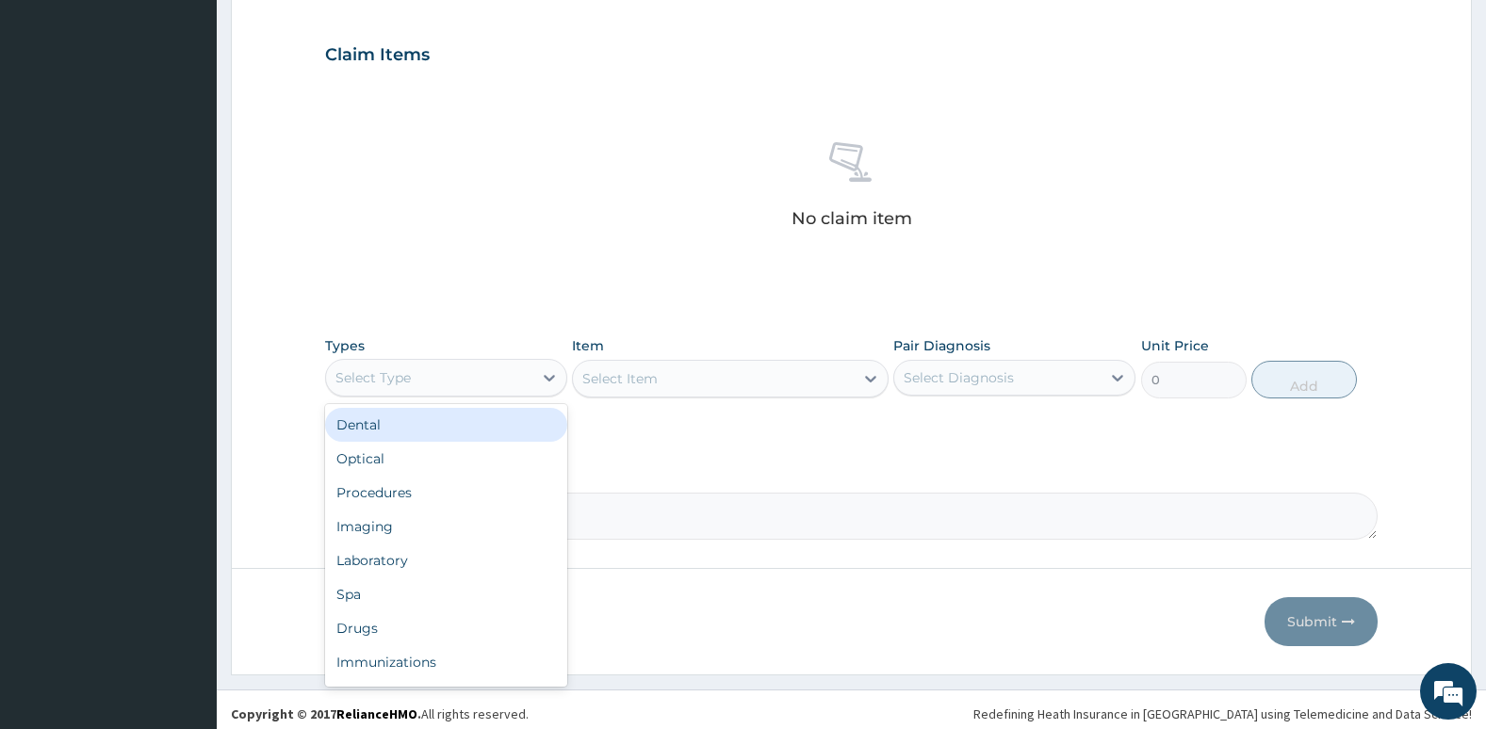
click at [384, 392] on div "Select Type" at bounding box center [429, 378] width 206 height 30
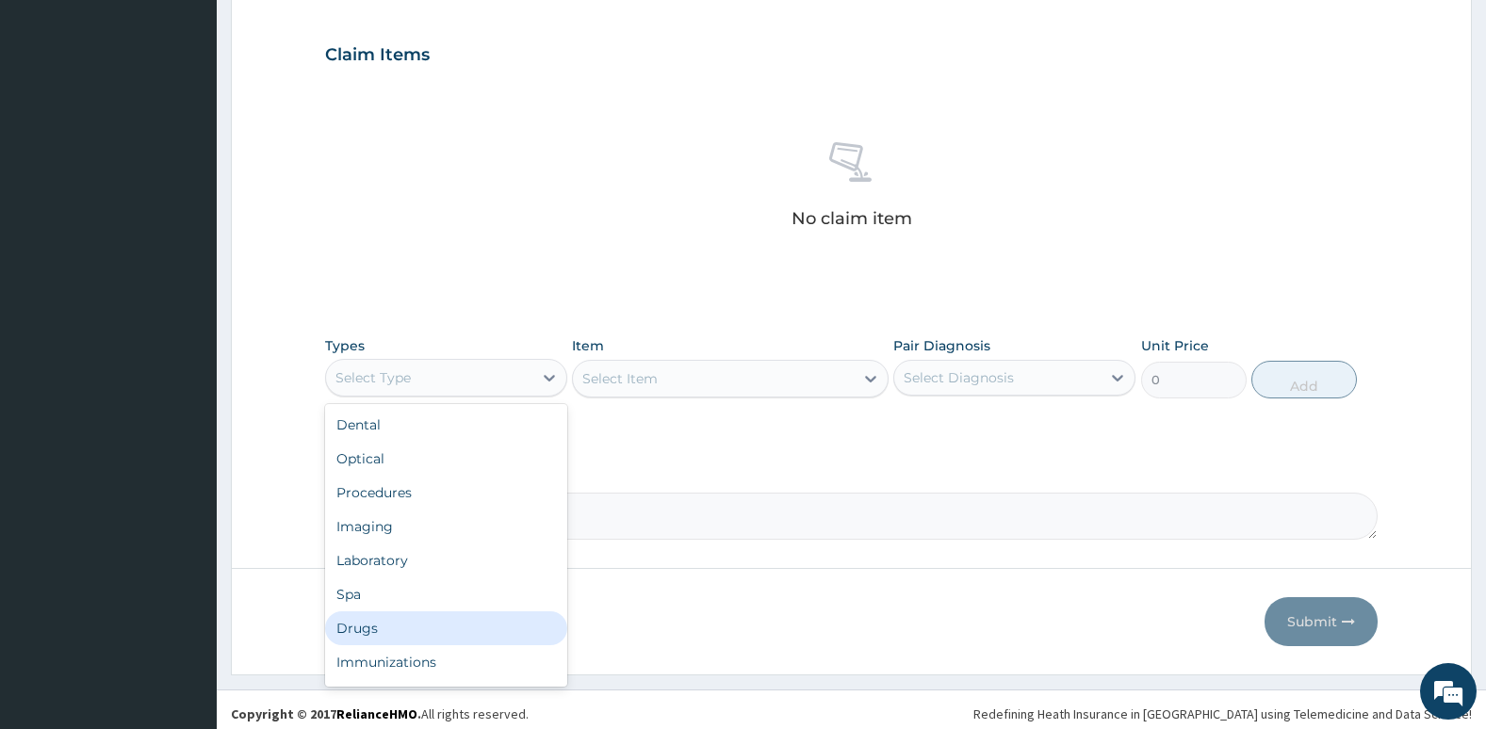
click at [383, 629] on div "Drugs" at bounding box center [446, 628] width 242 height 34
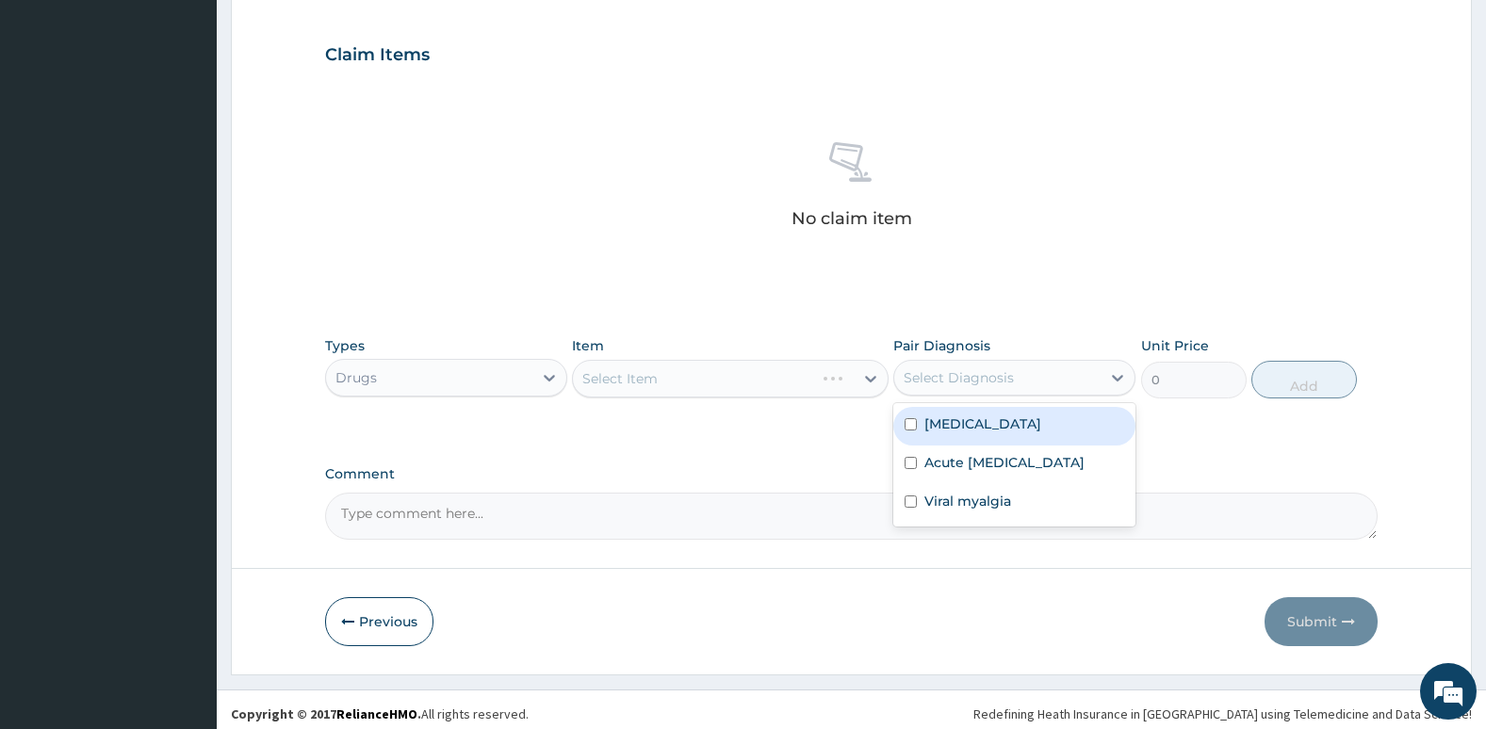
click at [937, 379] on div "Select Diagnosis" at bounding box center [958, 377] width 110 height 19
click at [903, 422] on div "Falciparum malaria" at bounding box center [1014, 426] width 242 height 39
checkbox input "true"
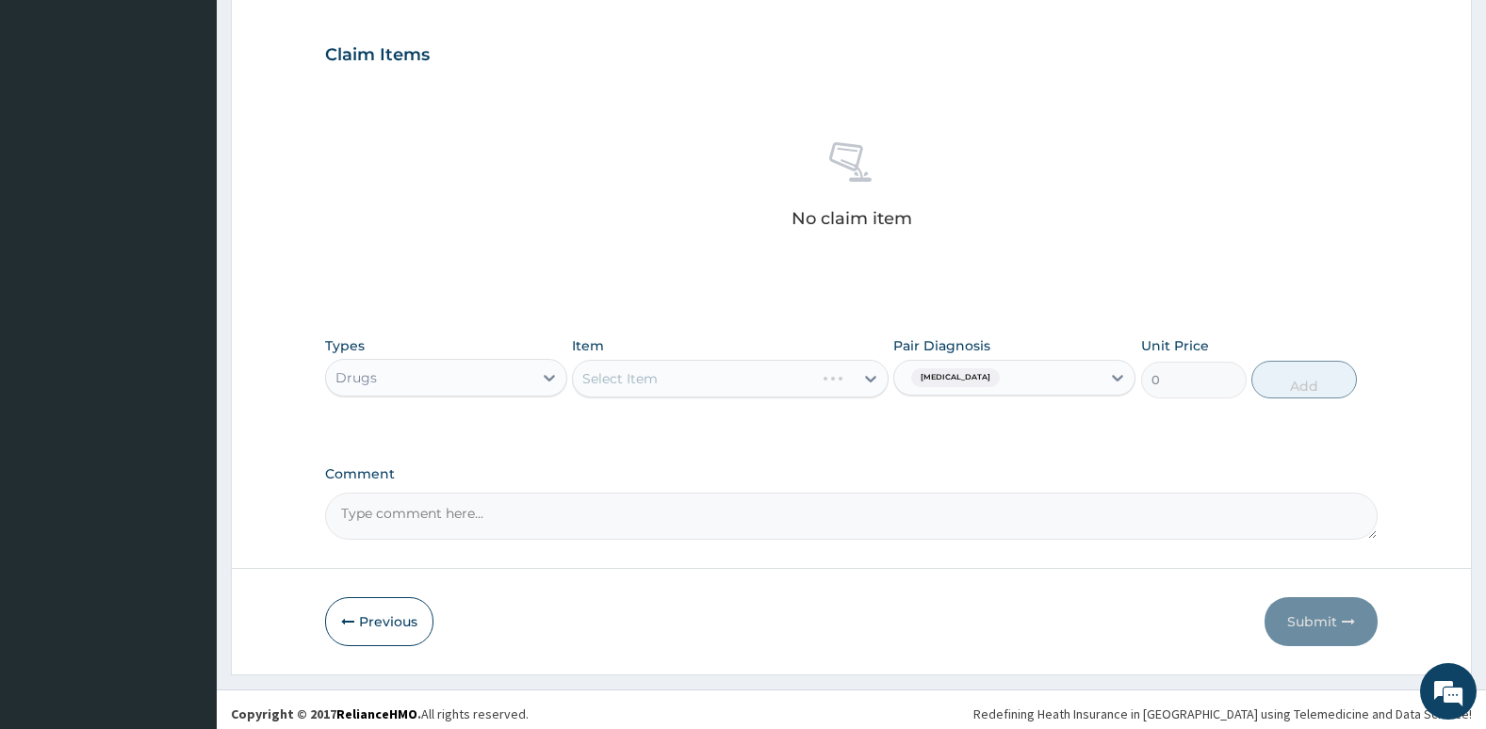
click at [802, 378] on div "Select Item" at bounding box center [730, 379] width 316 height 38
click at [800, 388] on div "Select Item" at bounding box center [730, 379] width 316 height 38
click at [768, 378] on div "Select Item" at bounding box center [730, 379] width 316 height 38
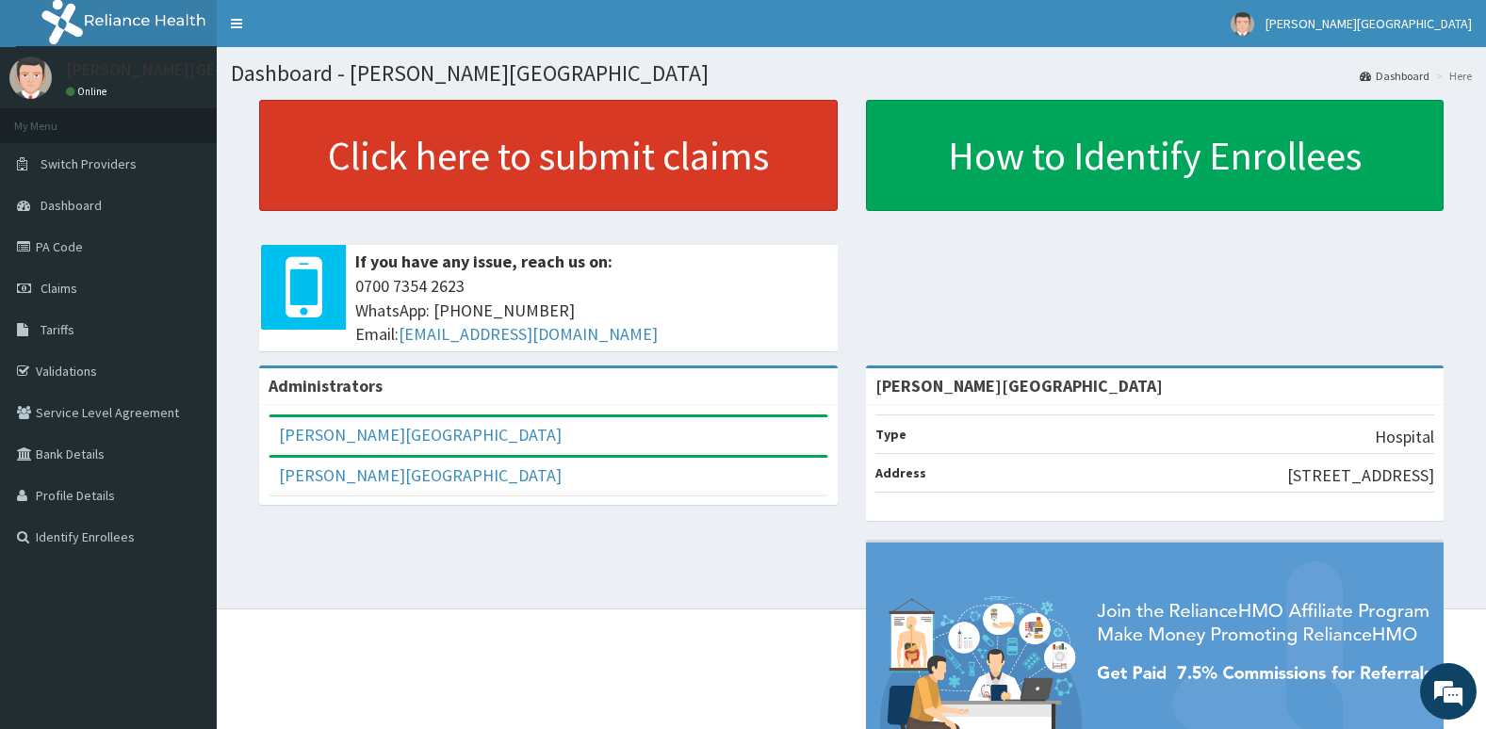
click at [760, 191] on link "Click here to submit claims" at bounding box center [548, 155] width 578 height 111
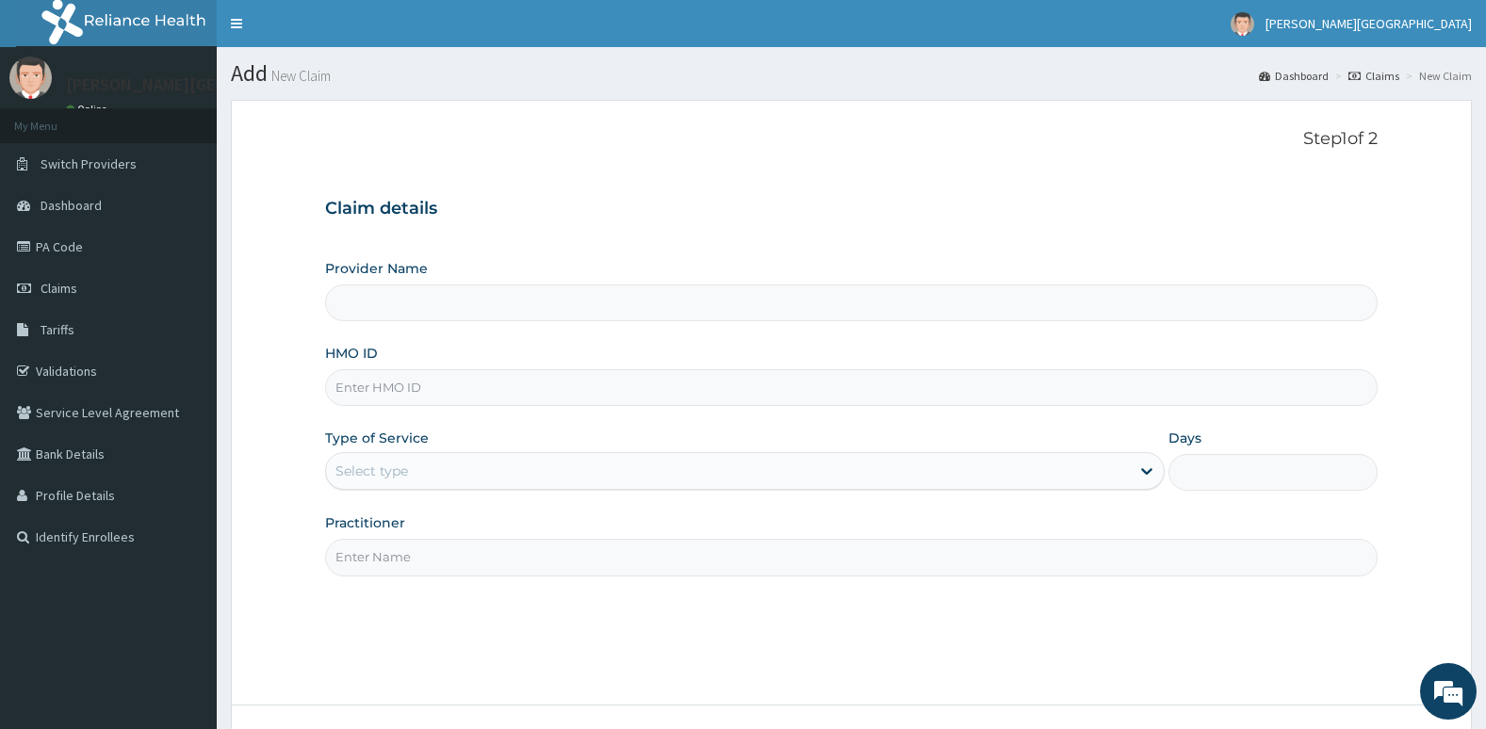
type input "[PERSON_NAME][GEOGRAPHIC_DATA]"
click at [661, 385] on input "HMO ID" at bounding box center [851, 387] width 1053 height 37
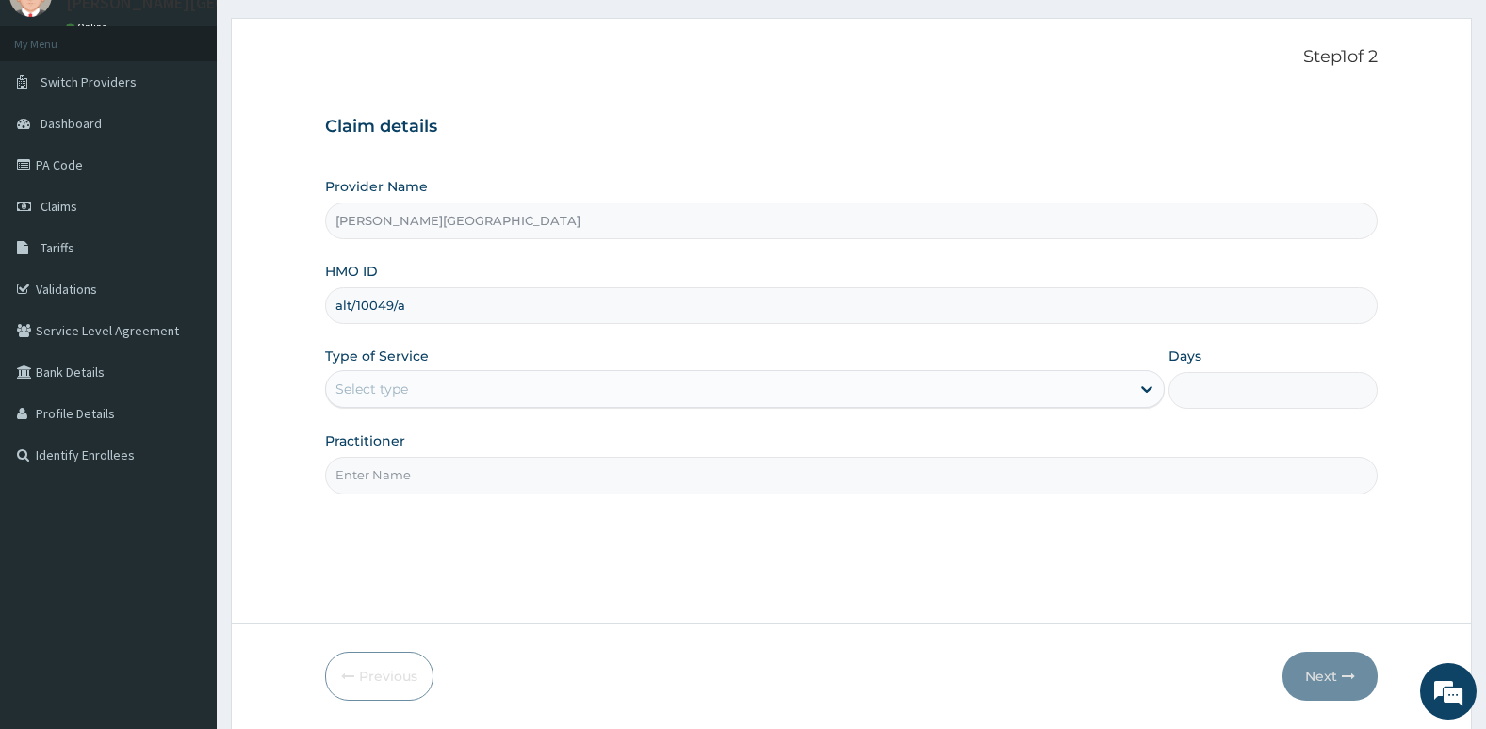
scroll to position [85, 0]
type input "alt/10049/a"
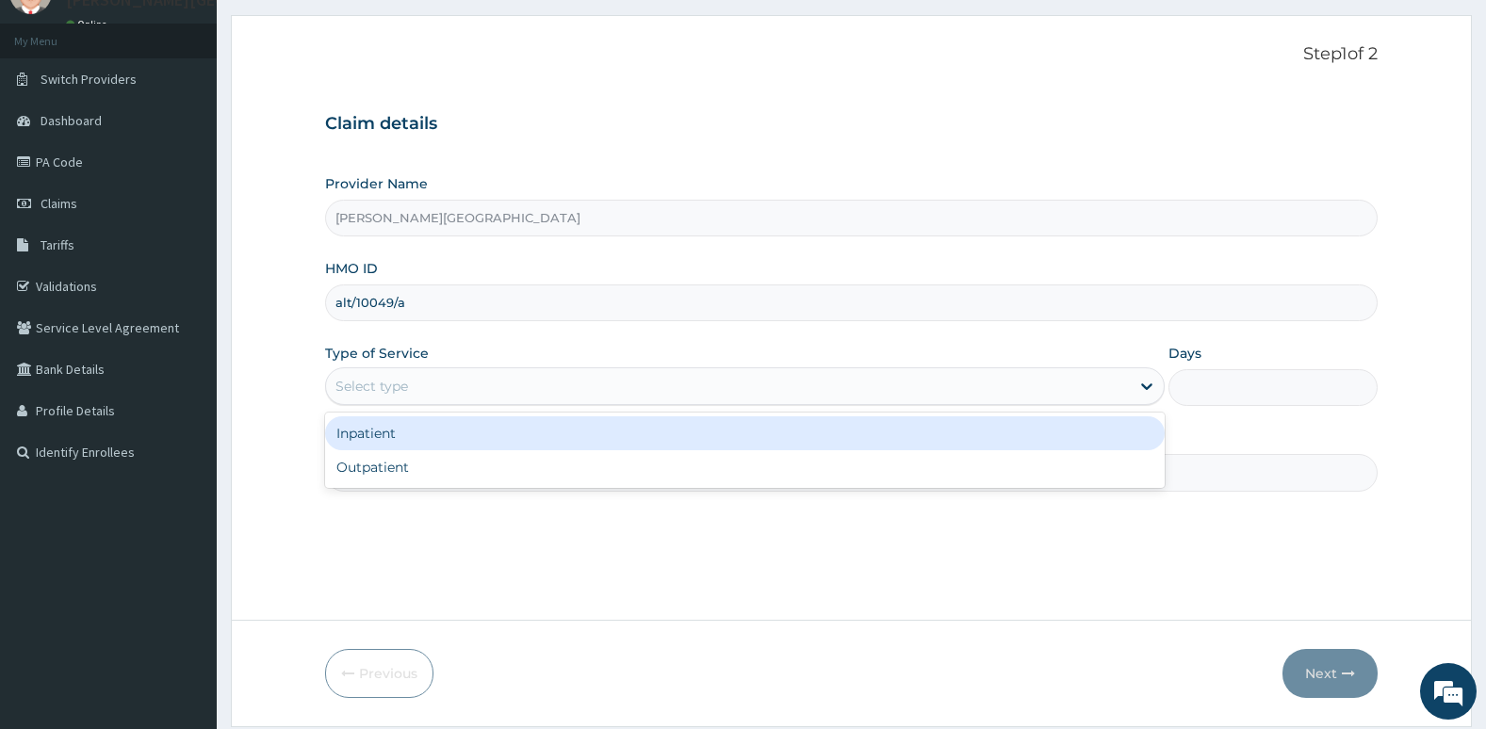
click at [661, 385] on div "Select type" at bounding box center [728, 386] width 804 height 30
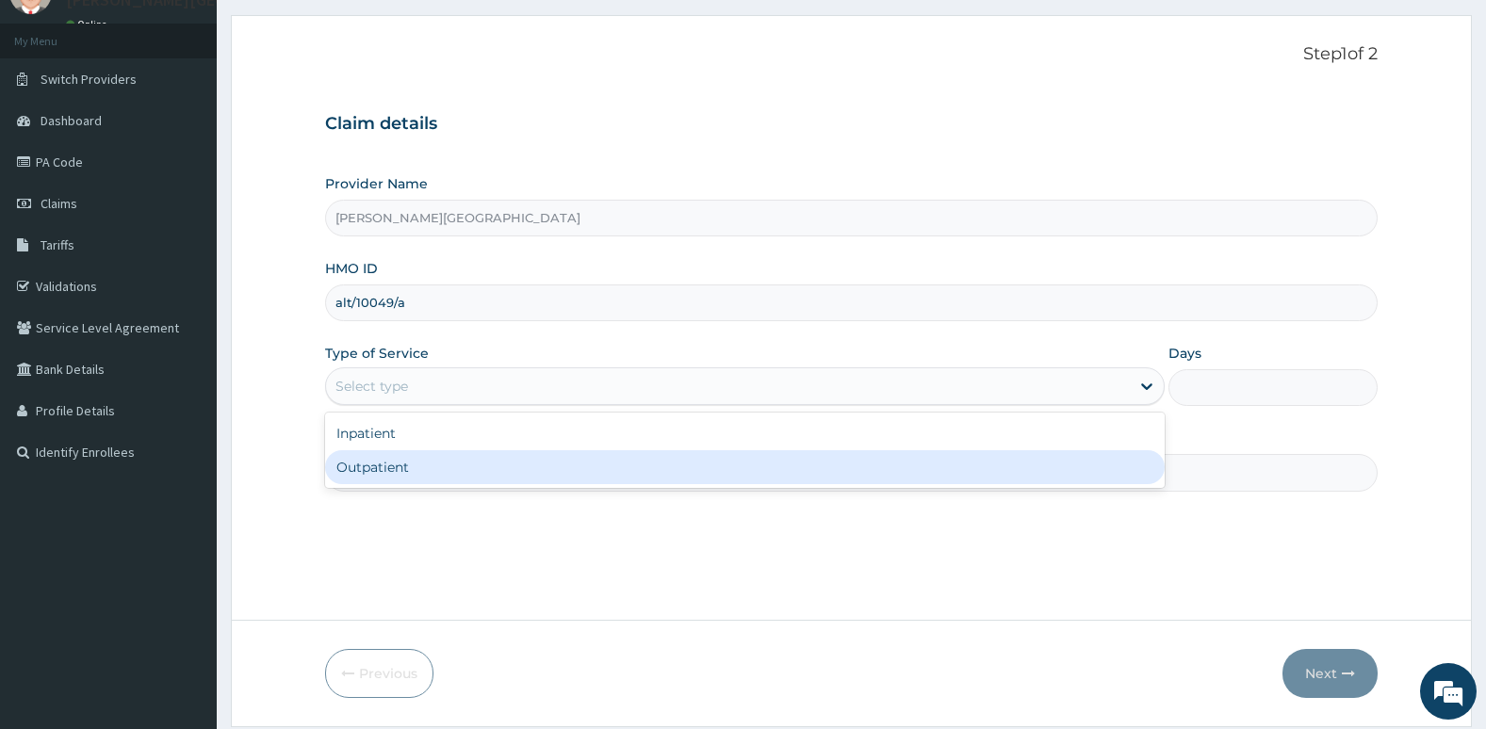
click at [626, 465] on div "Outpatient" at bounding box center [744, 467] width 839 height 34
type input "1"
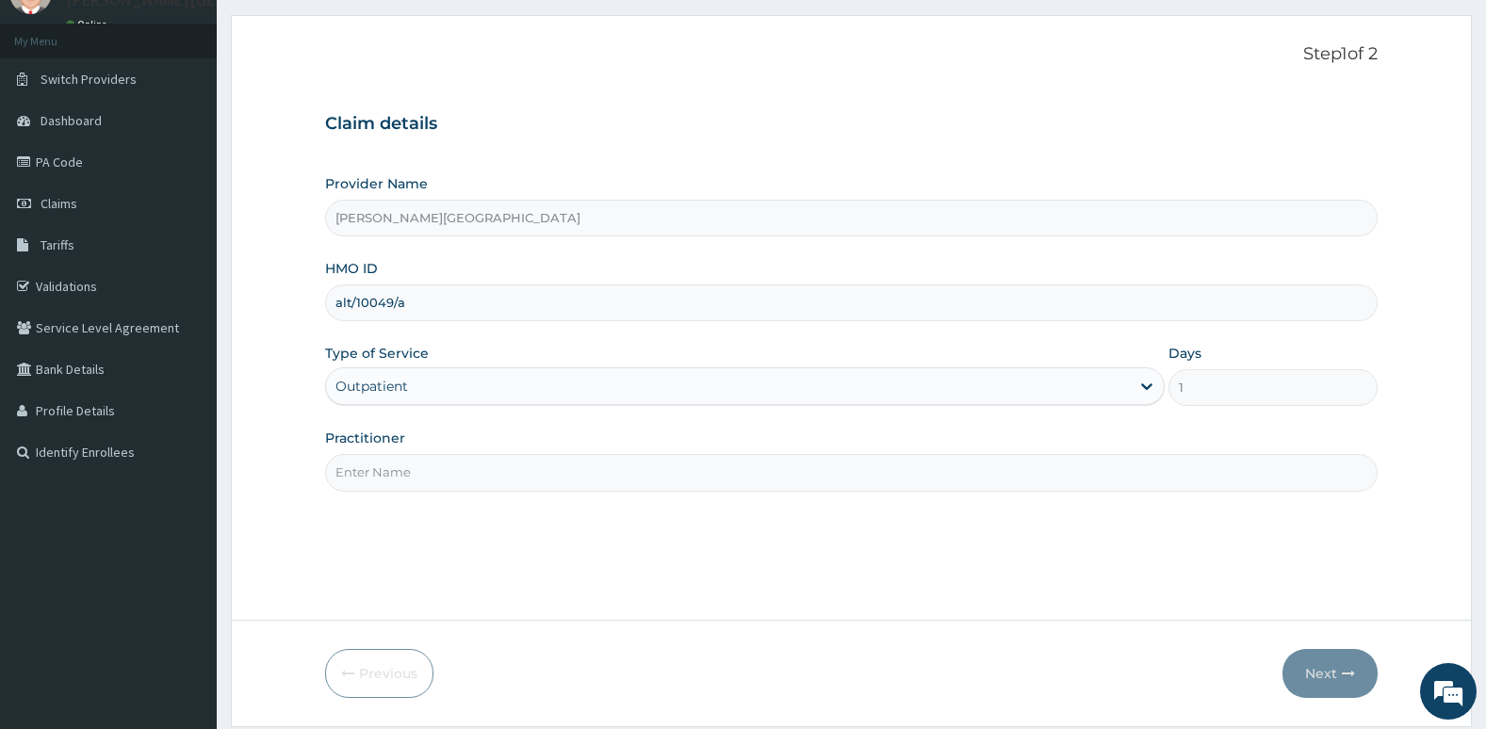
click at [626, 465] on input "Practitioner" at bounding box center [851, 472] width 1053 height 37
type input "Dr. Oni"
click at [1309, 660] on button "Next" at bounding box center [1329, 673] width 95 height 49
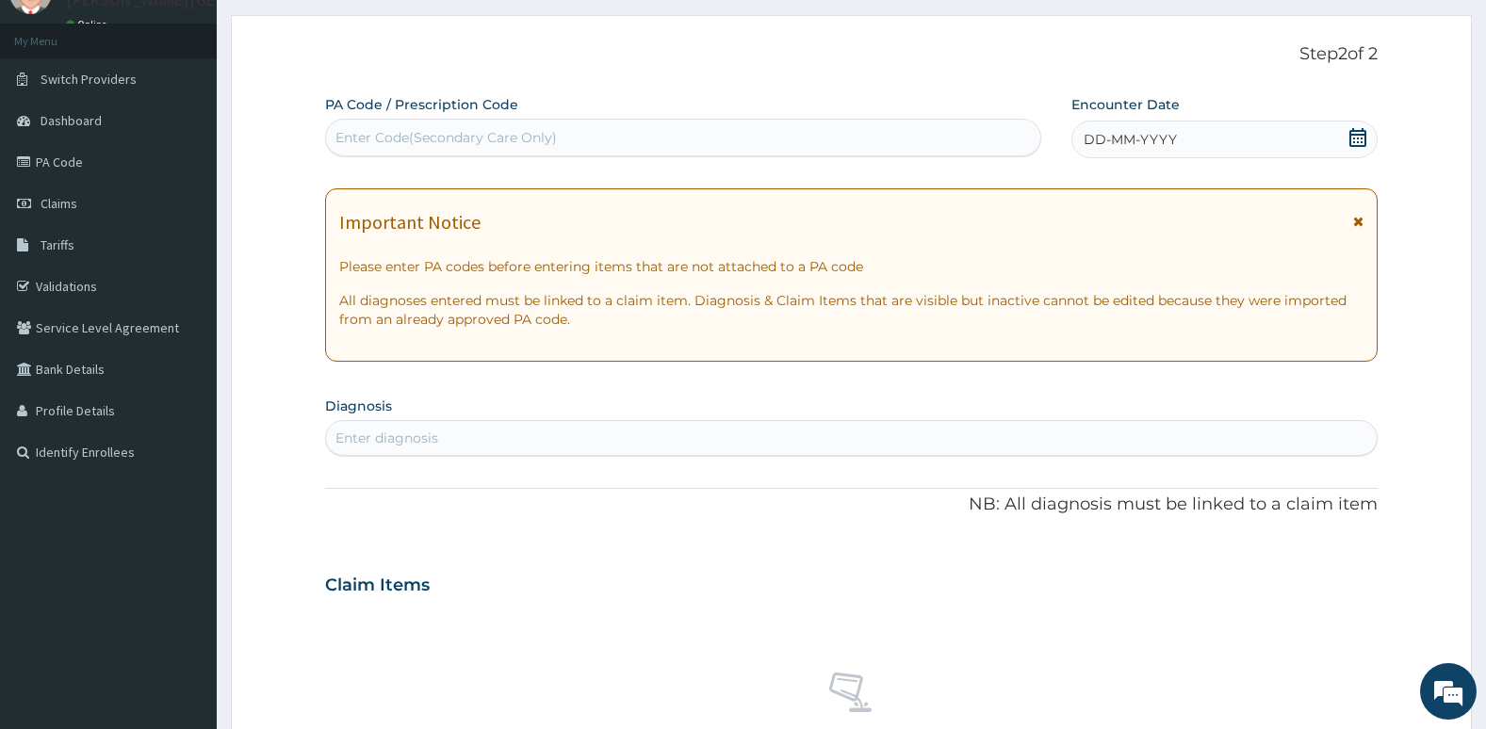
click at [1350, 143] on icon at bounding box center [1357, 137] width 17 height 19
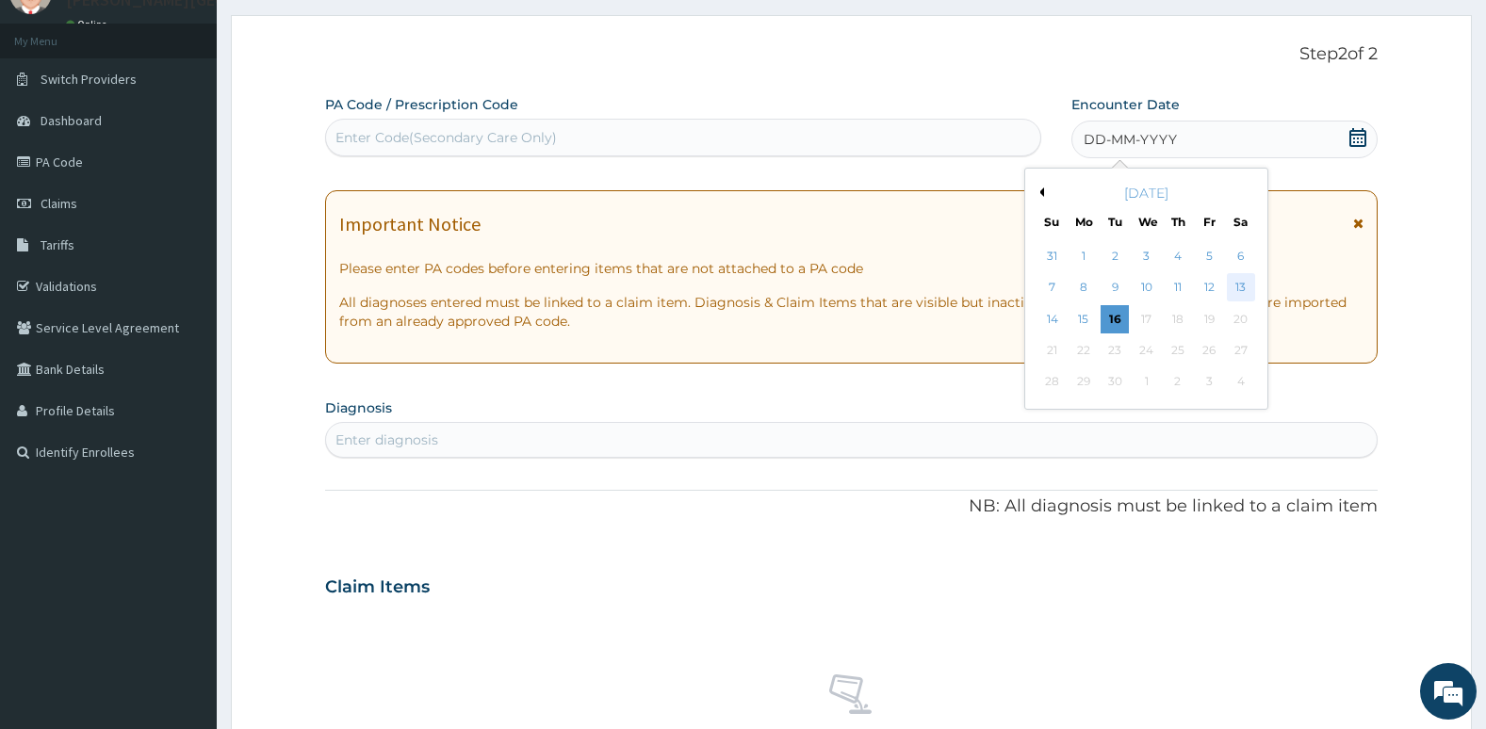
click at [1245, 283] on div "13" at bounding box center [1240, 288] width 28 height 28
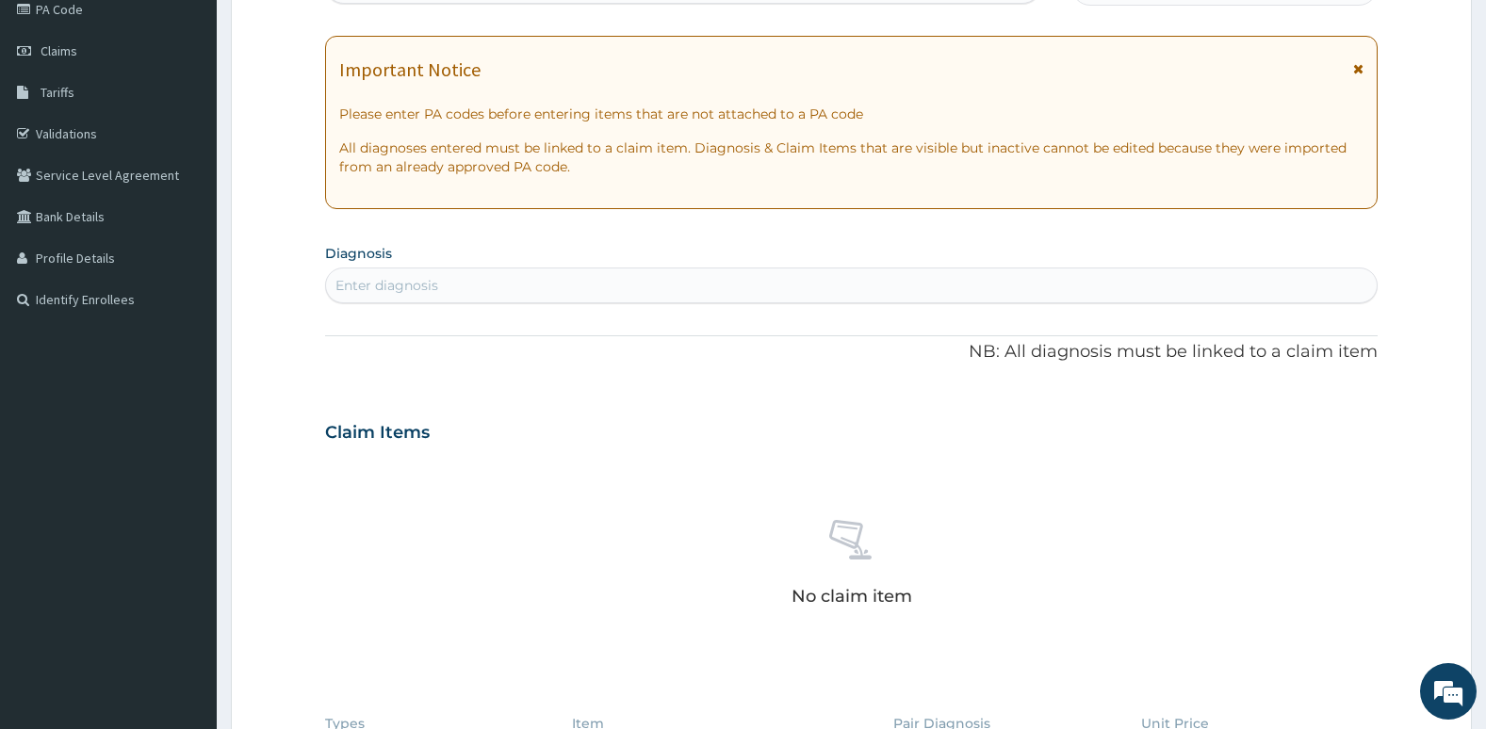
scroll to position [238, 0]
click at [1172, 283] on div "Enter diagnosis" at bounding box center [851, 284] width 1051 height 30
type input "plasmod"
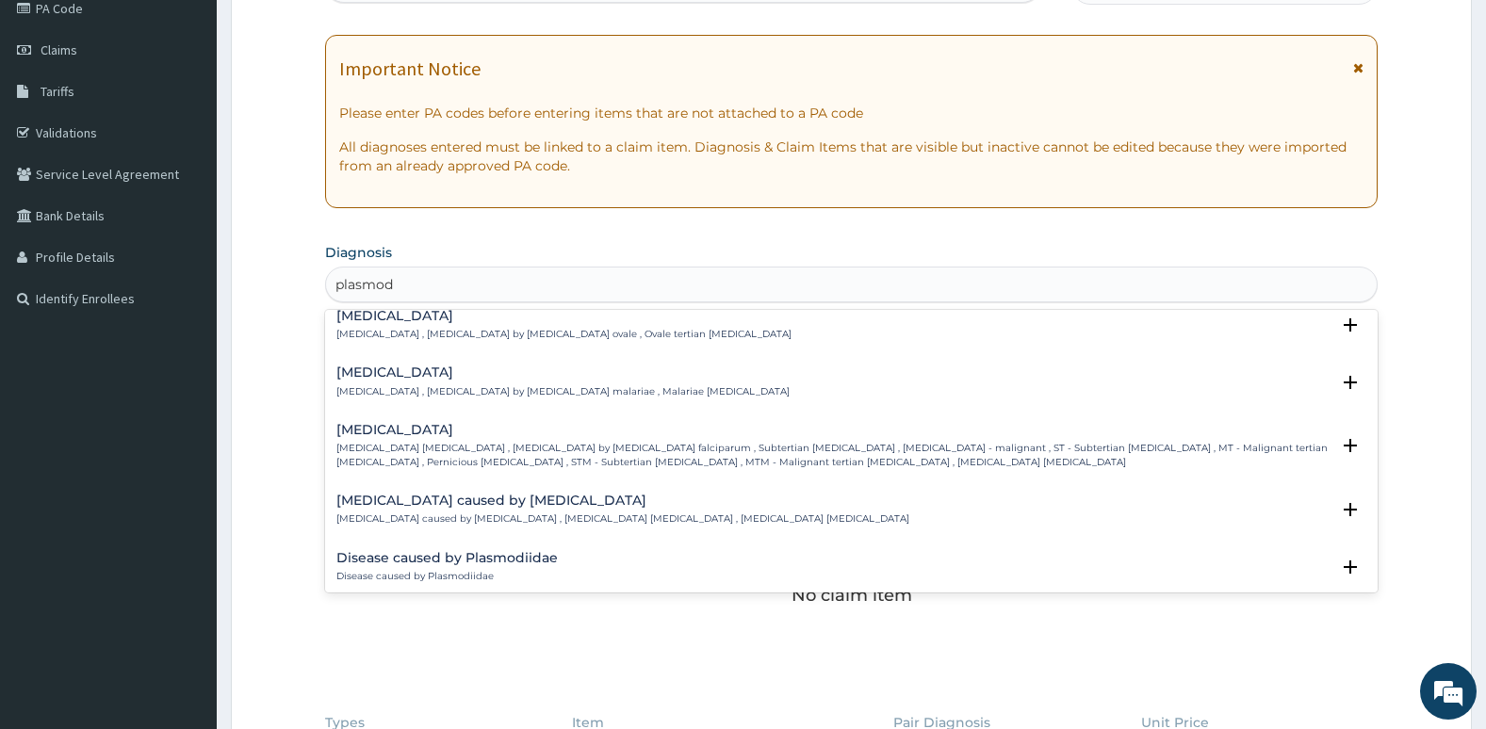
scroll to position [137, 0]
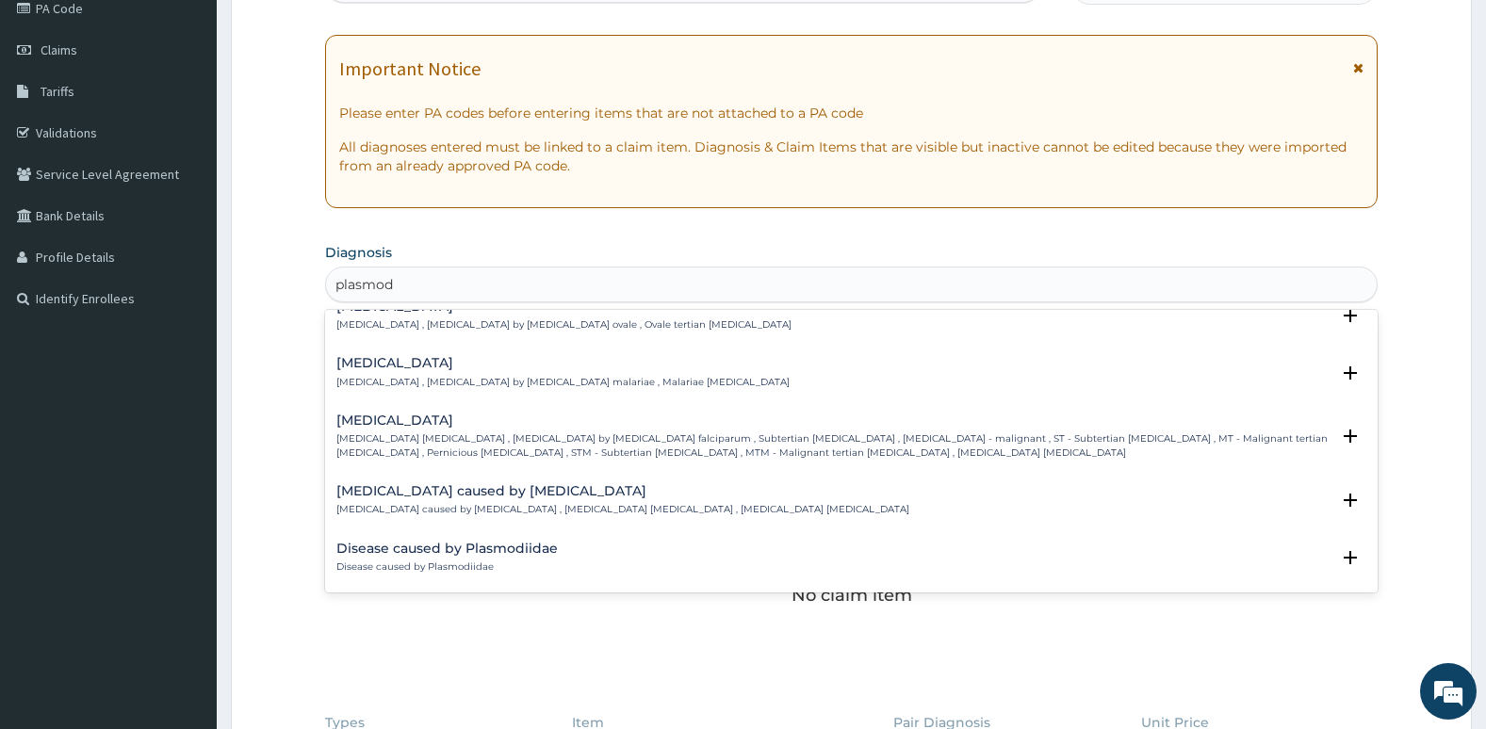
click at [1129, 430] on div "Falciparum malaria Falciparum malaria , Malignant tertian malaria , Malaria by …" at bounding box center [833, 437] width 994 height 46
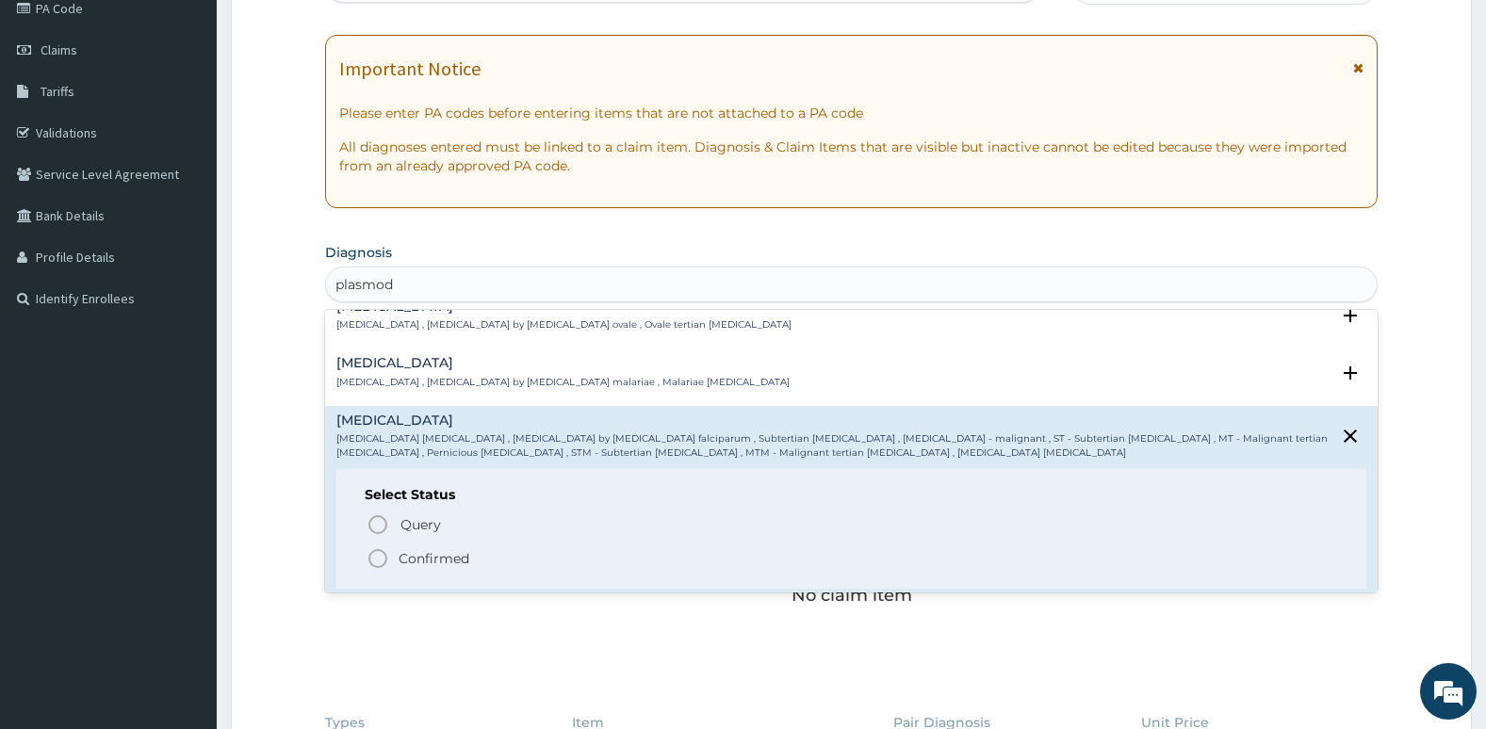
click at [370, 555] on circle "status option filled" at bounding box center [377, 558] width 17 height 17
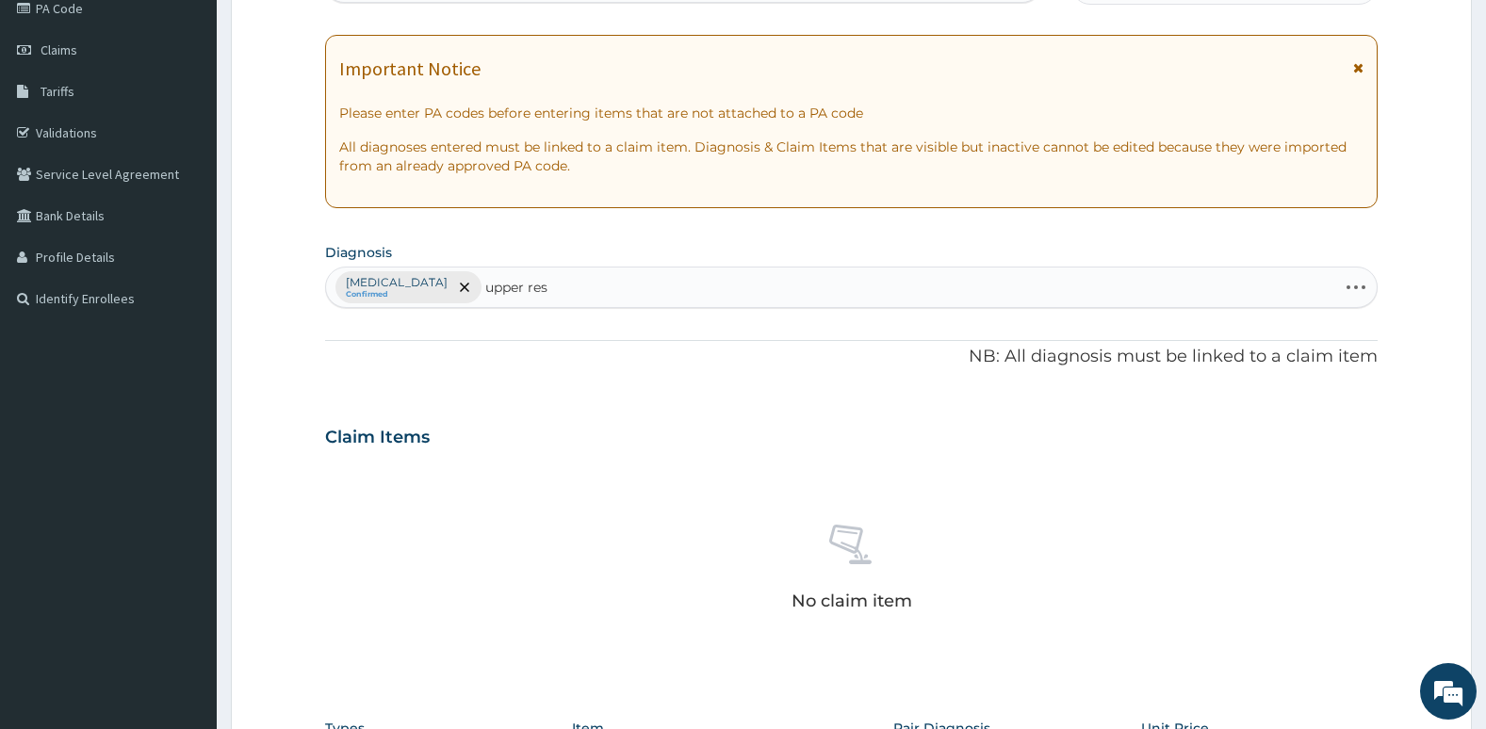
type input "upper resp"
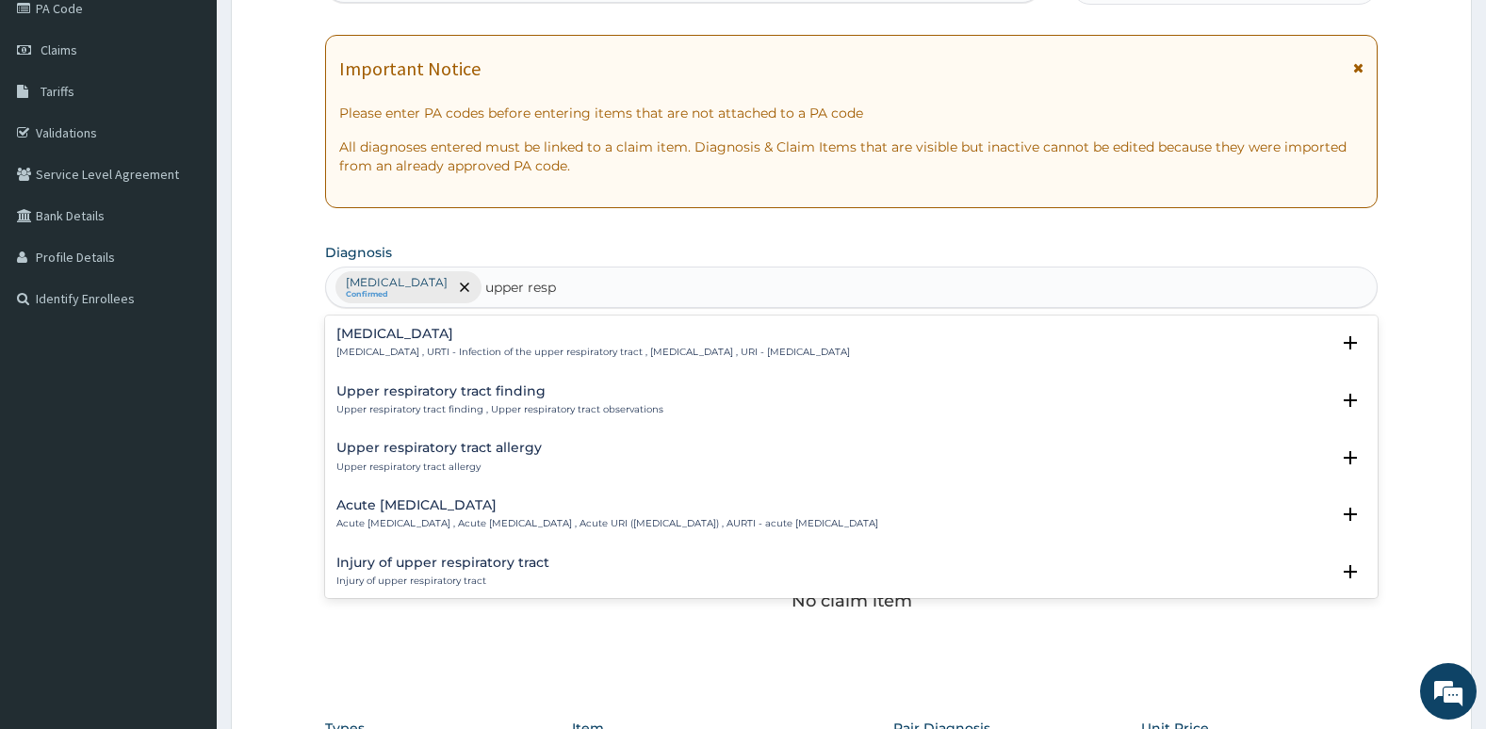
click at [458, 520] on p "Acute upper respiratory infection , Acute upper respiratory tract infection , A…" at bounding box center [607, 523] width 542 height 13
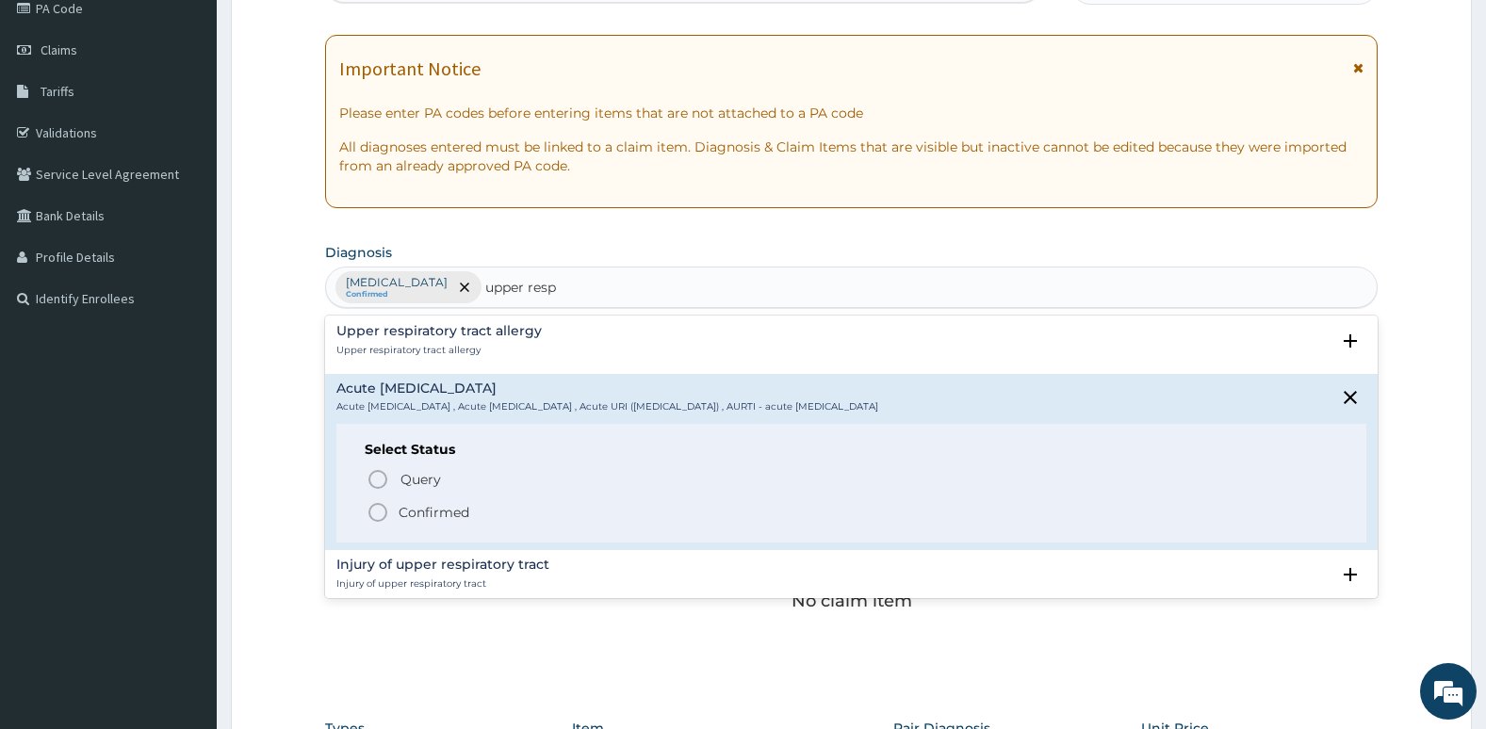
scroll to position [120, 0]
click at [374, 519] on icon "status option filled" at bounding box center [377, 509] width 23 height 23
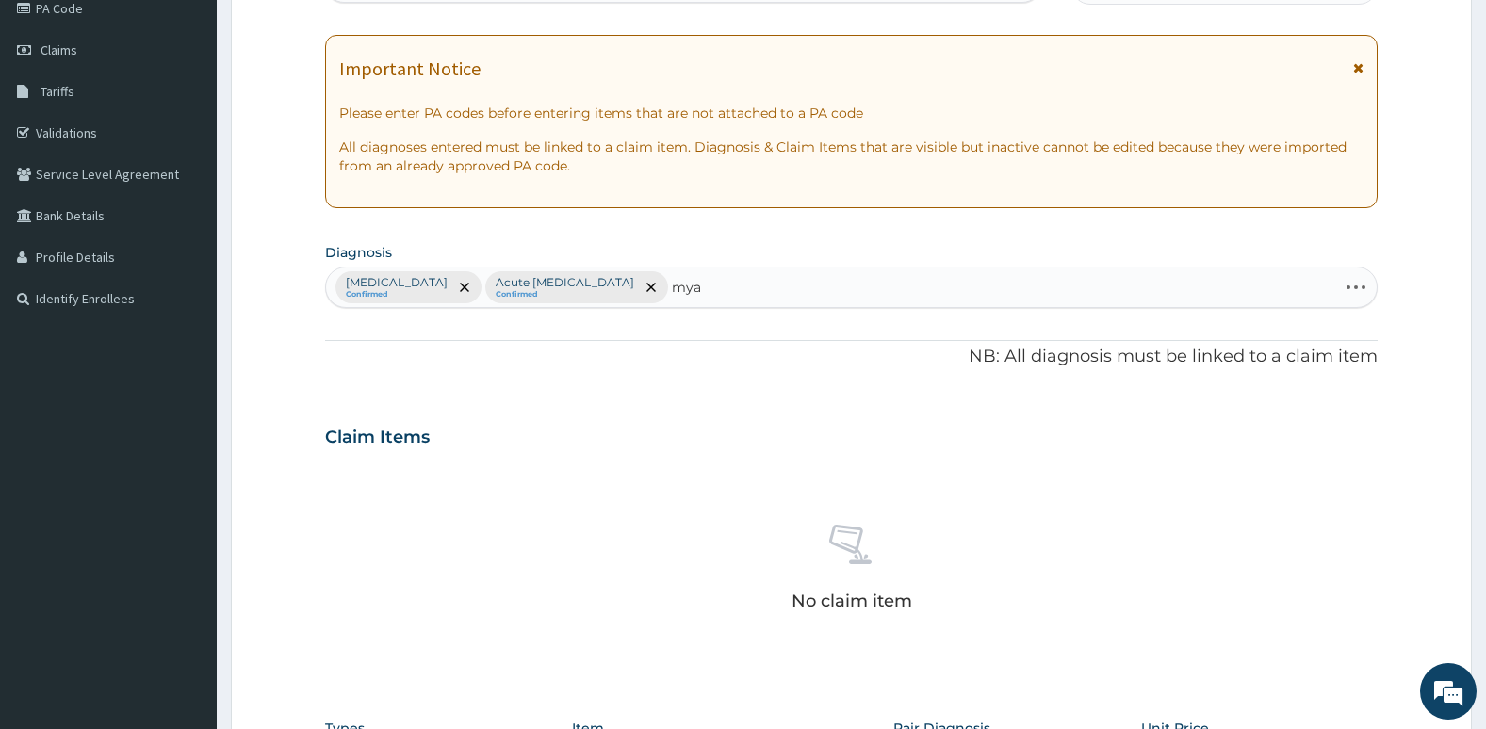
type input "myal"
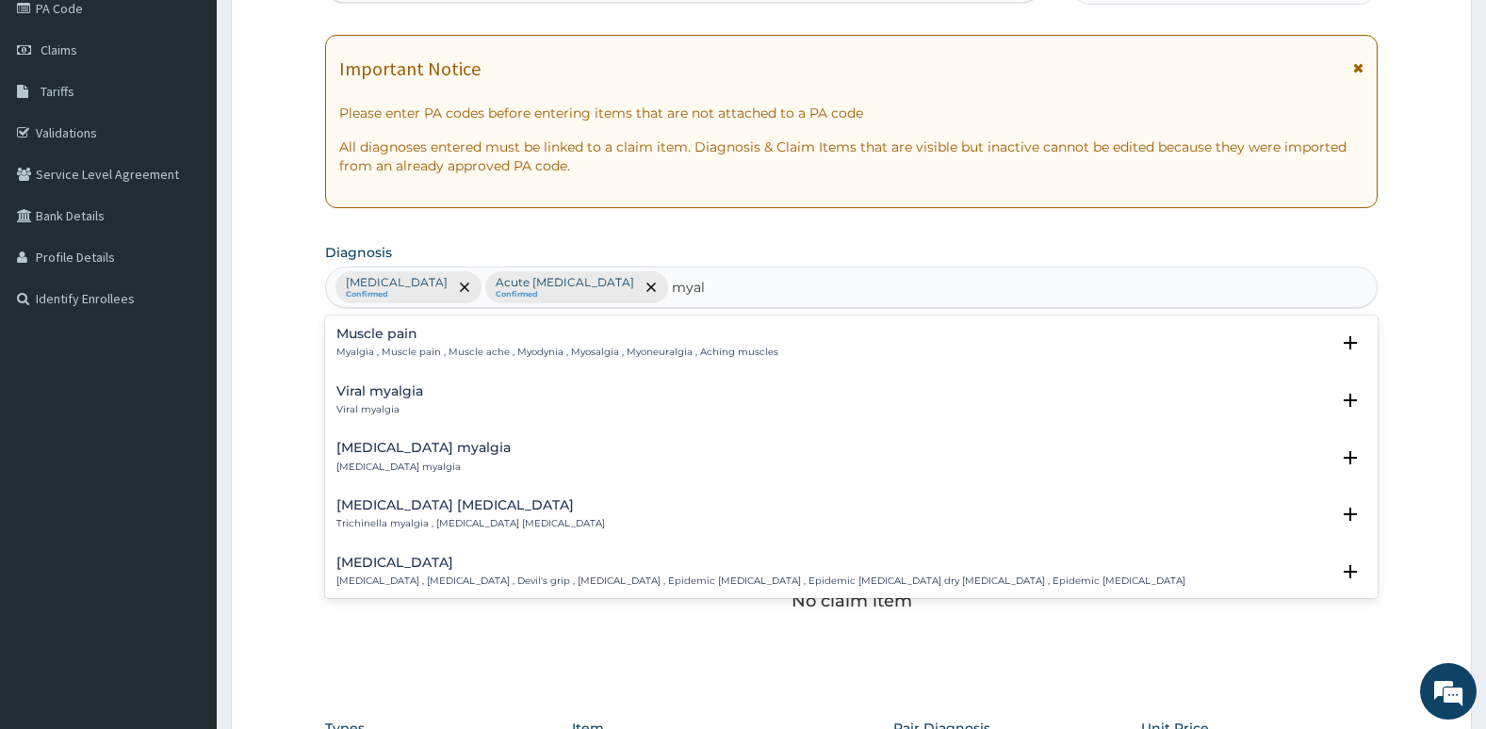
click at [380, 405] on p "Viral myalgia" at bounding box center [379, 409] width 87 height 13
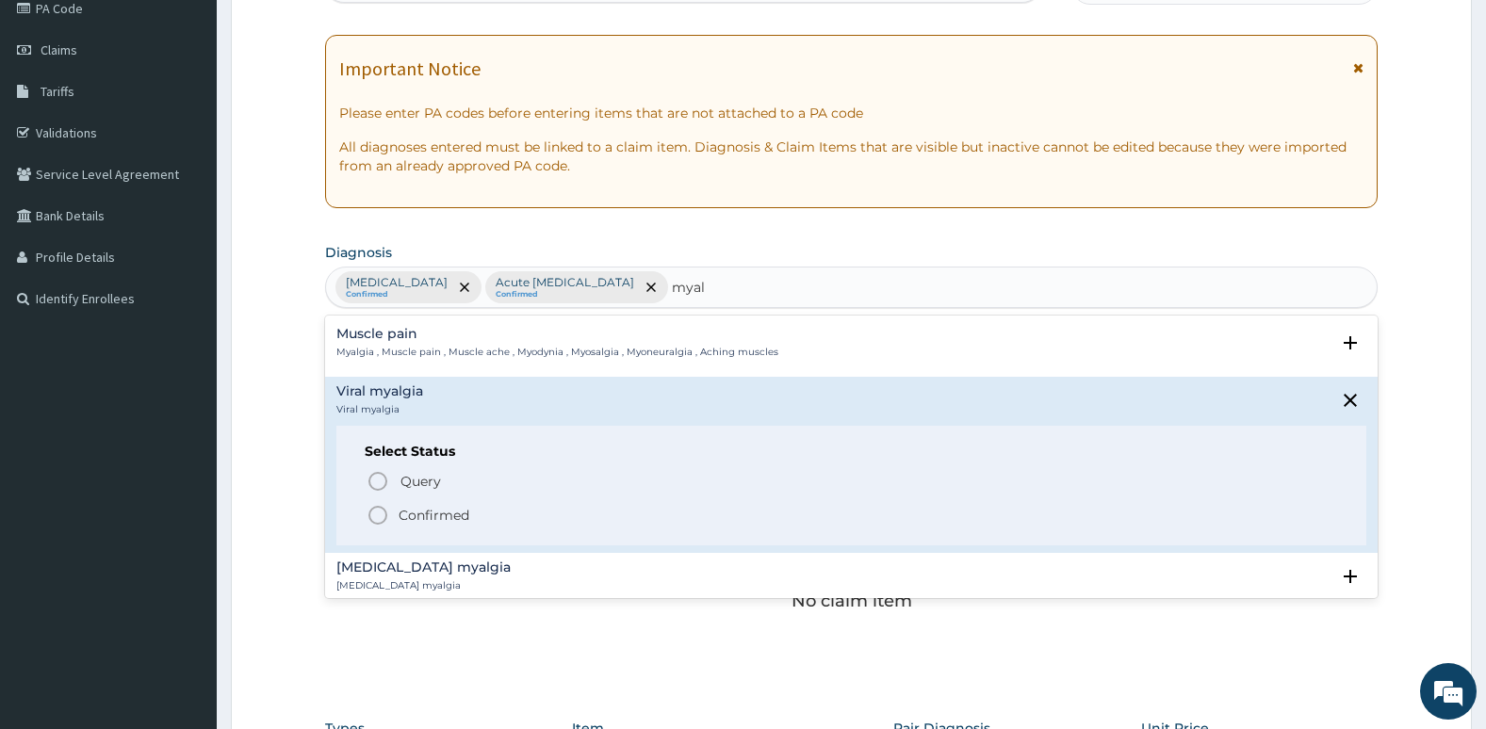
click at [373, 511] on icon "status option filled" at bounding box center [377, 515] width 23 height 23
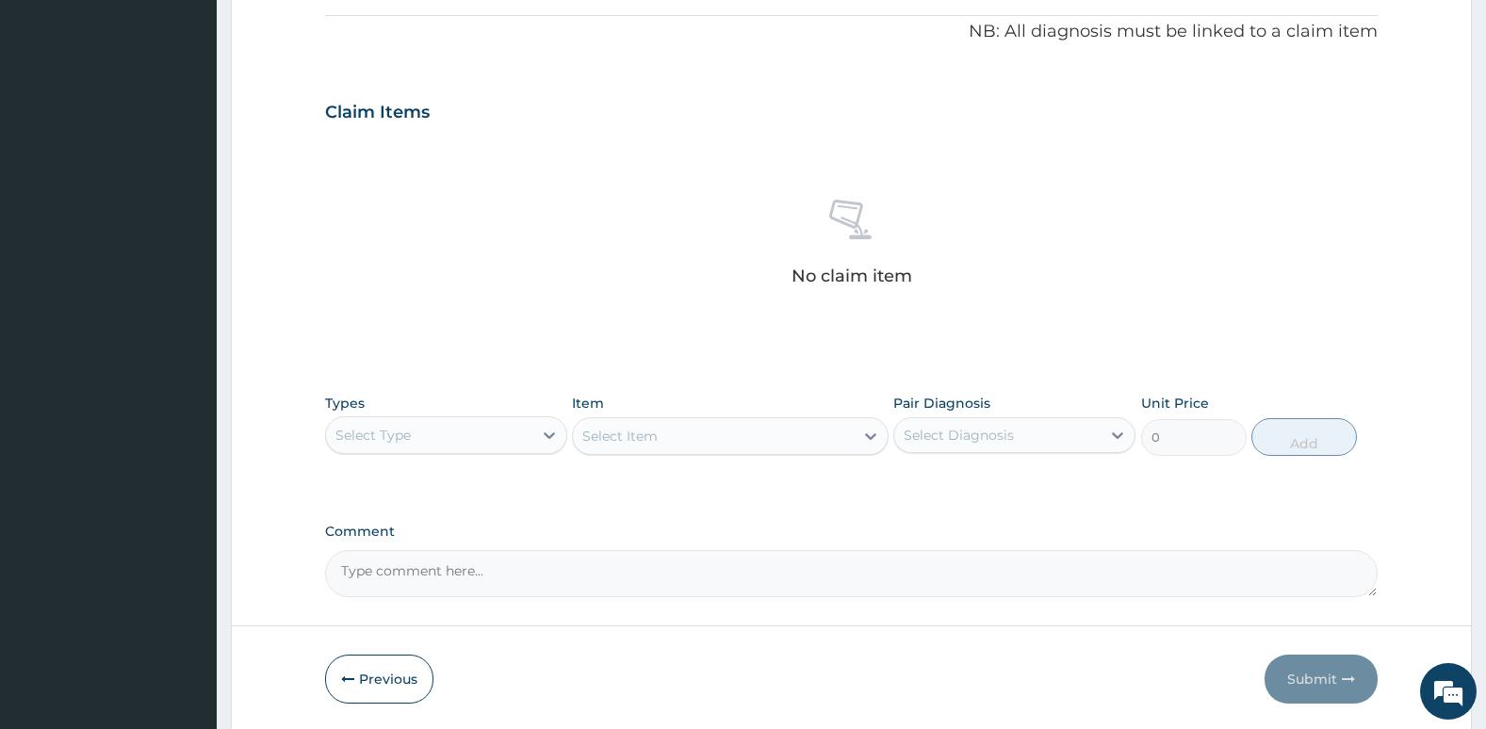
scroll to position [564, 0]
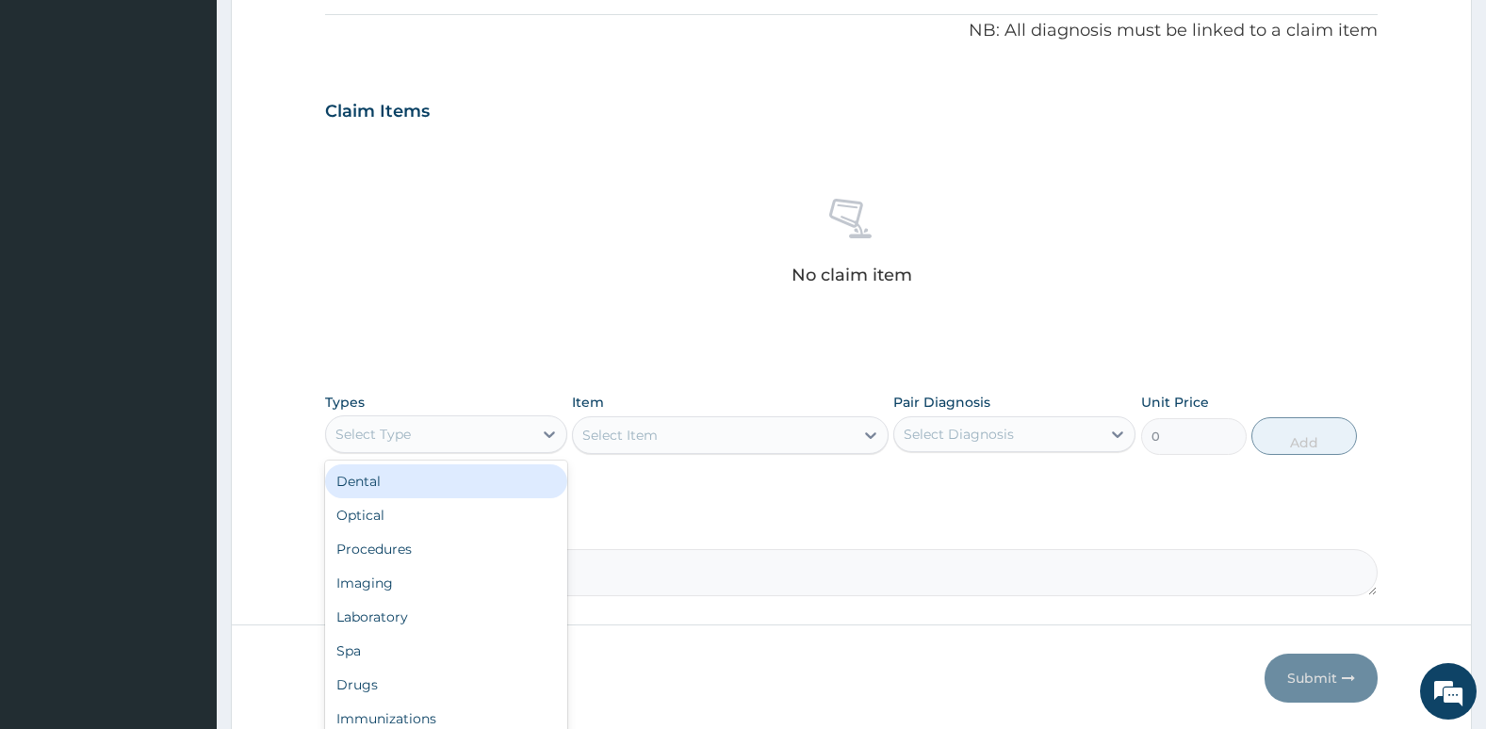
click at [398, 427] on div "Select Type" at bounding box center [372, 434] width 75 height 19
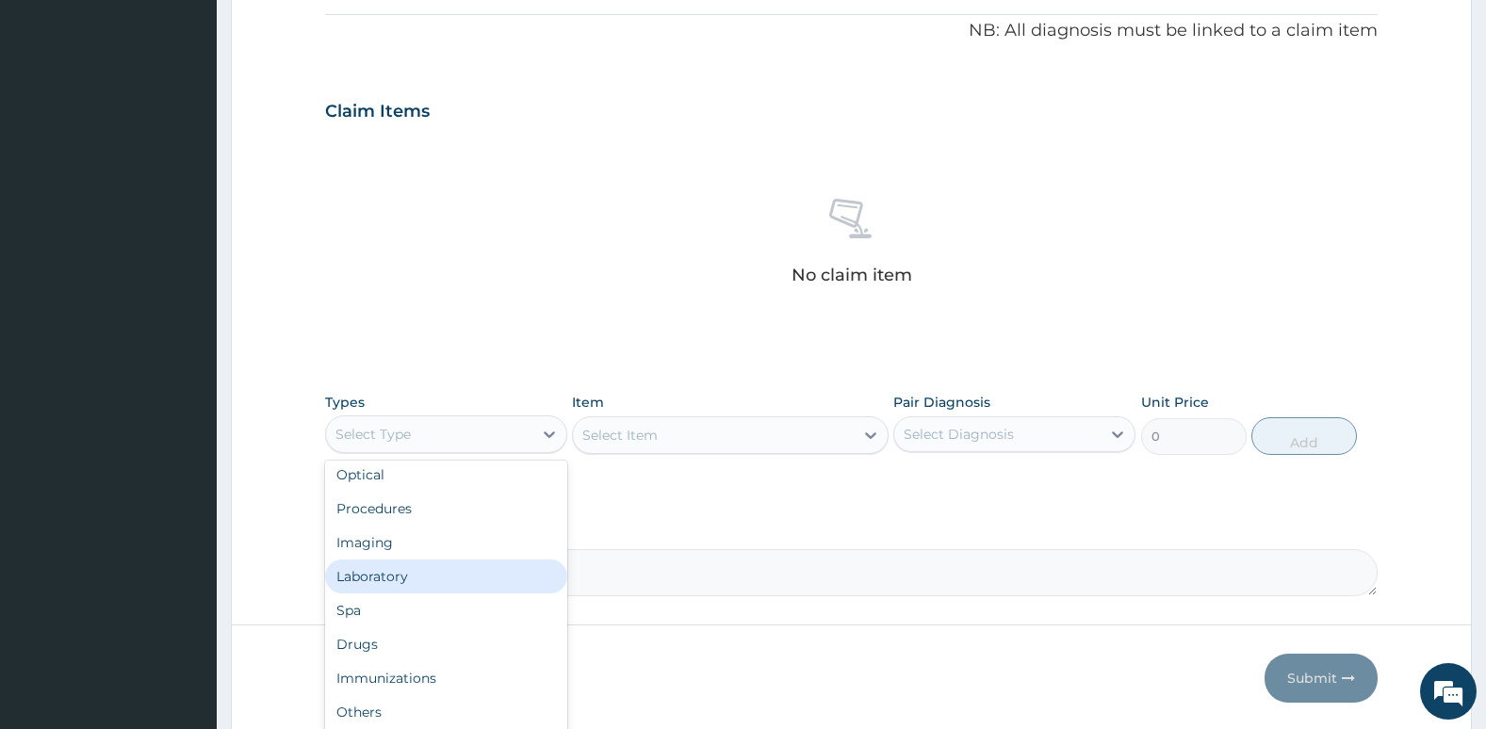
scroll to position [41, 0]
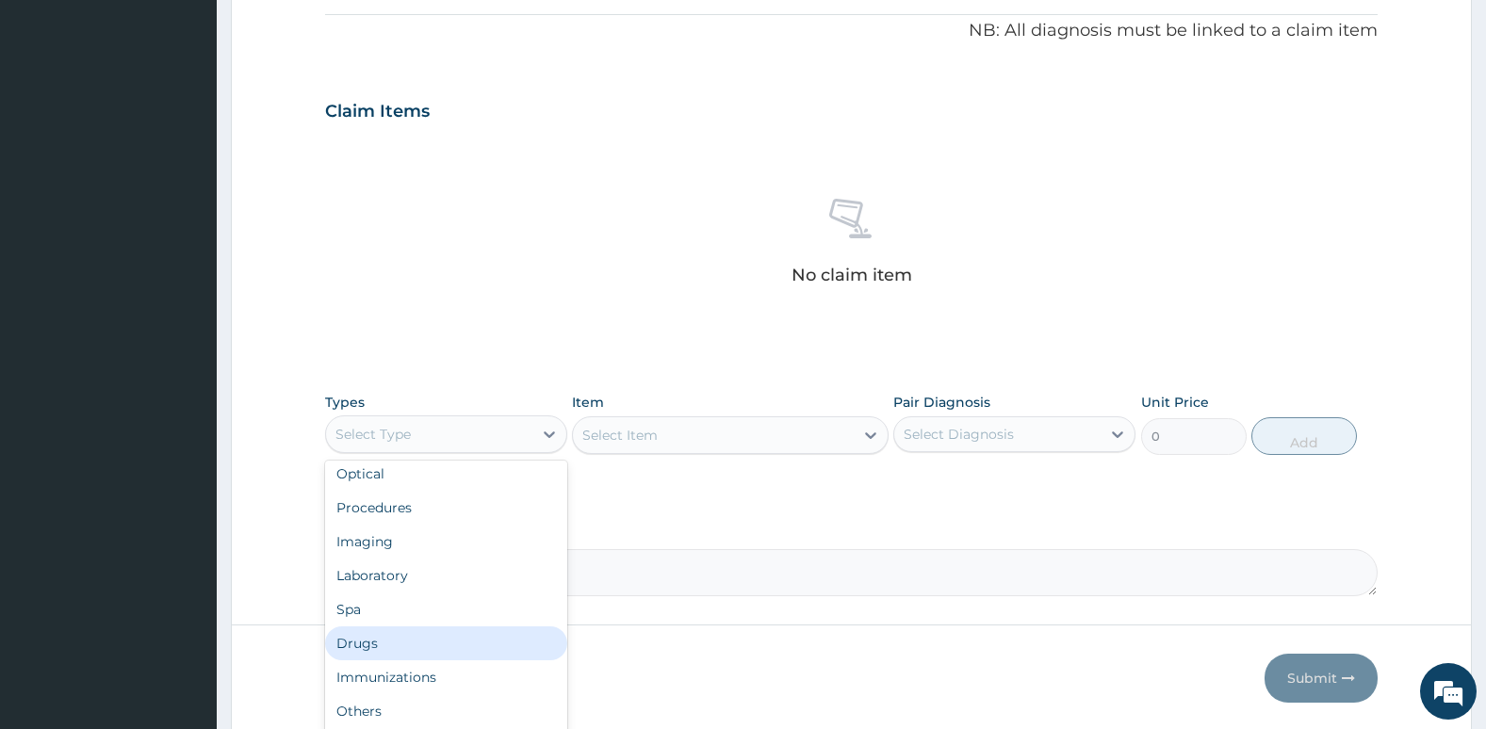
click at [390, 637] on div "Drugs" at bounding box center [446, 643] width 242 height 34
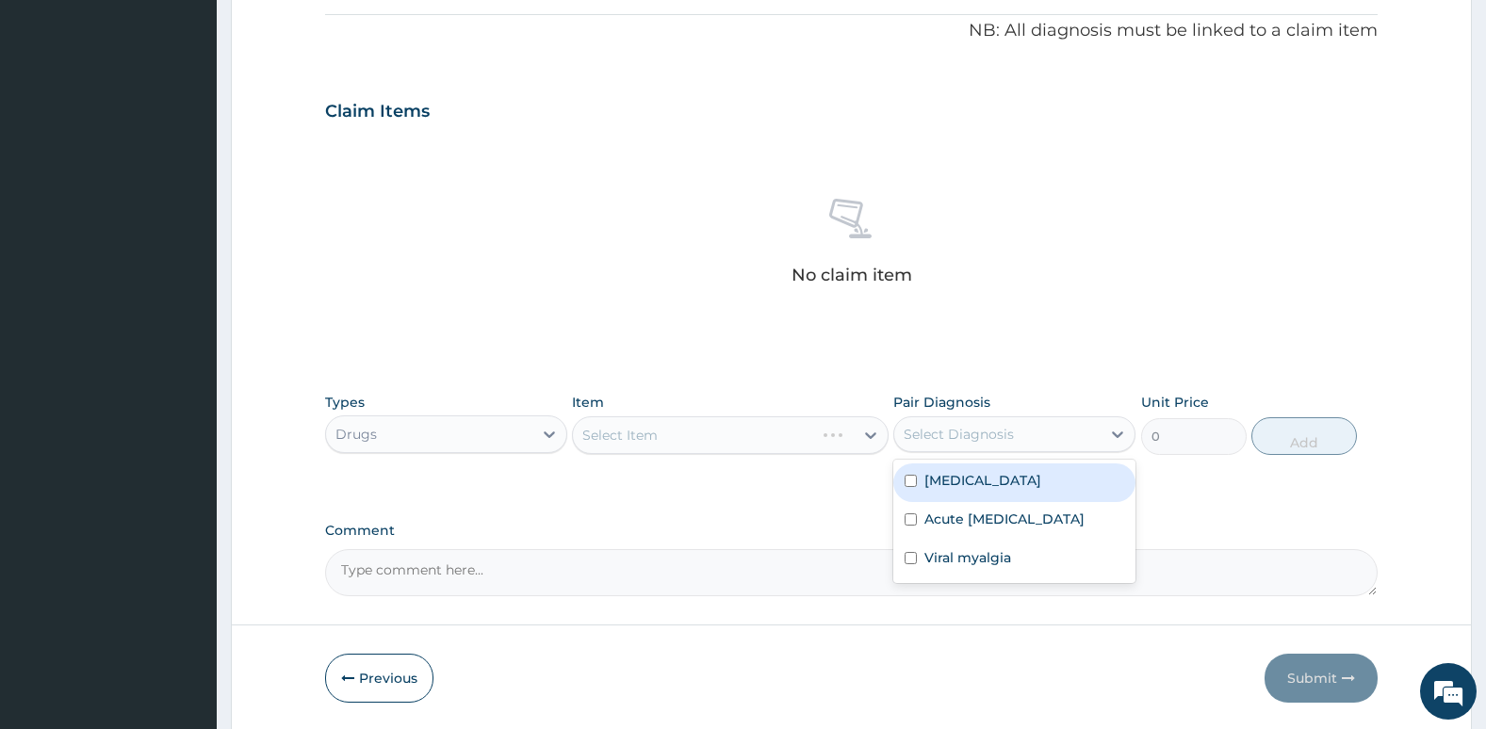
click at [950, 446] on div "Select Diagnosis" at bounding box center [997, 434] width 206 height 30
click at [934, 486] on label "[MEDICAL_DATA]" at bounding box center [982, 480] width 117 height 19
checkbox input "true"
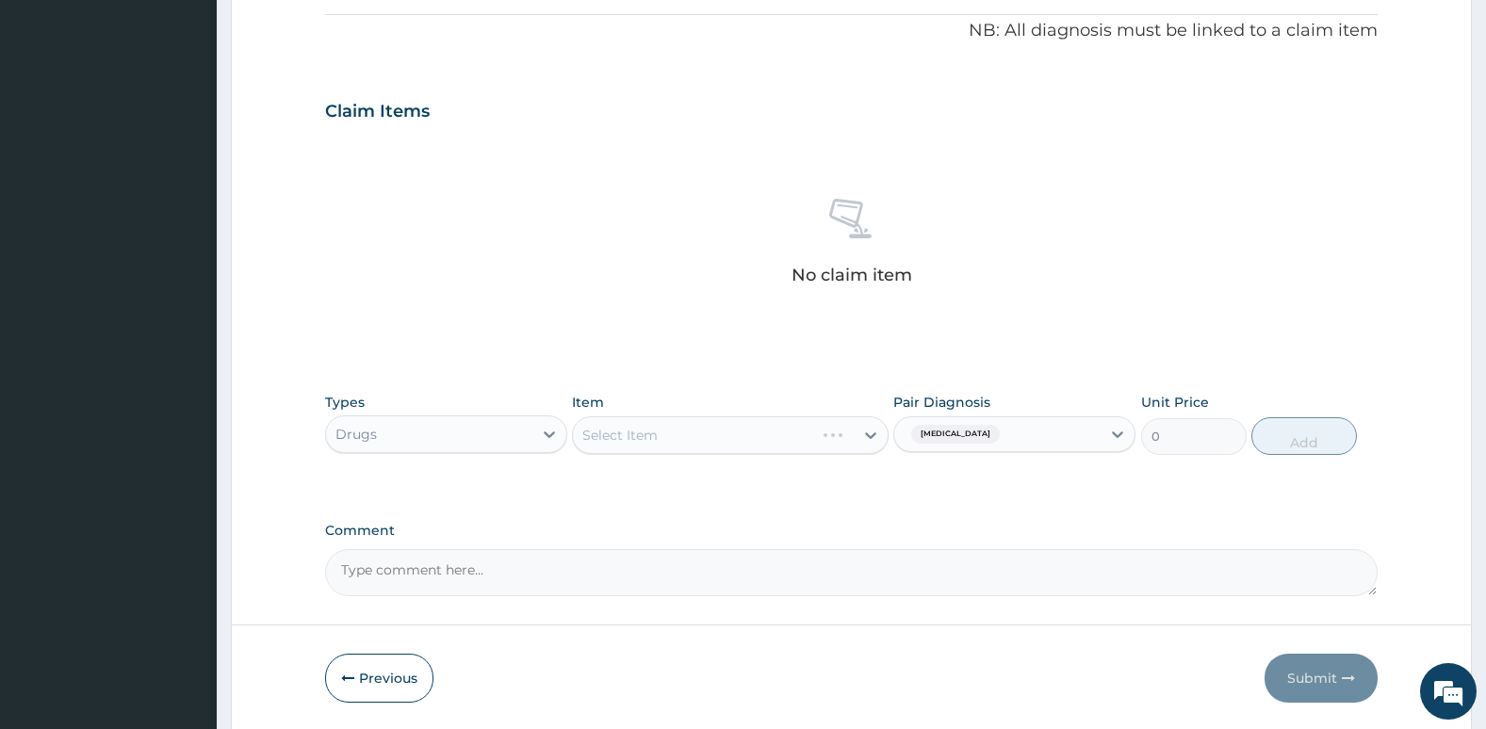
click at [807, 469] on div "Types Drugs Item Select Item Pair Diagnosis Falciparum malaria Unit Price 0 Add" at bounding box center [851, 437] width 1053 height 109
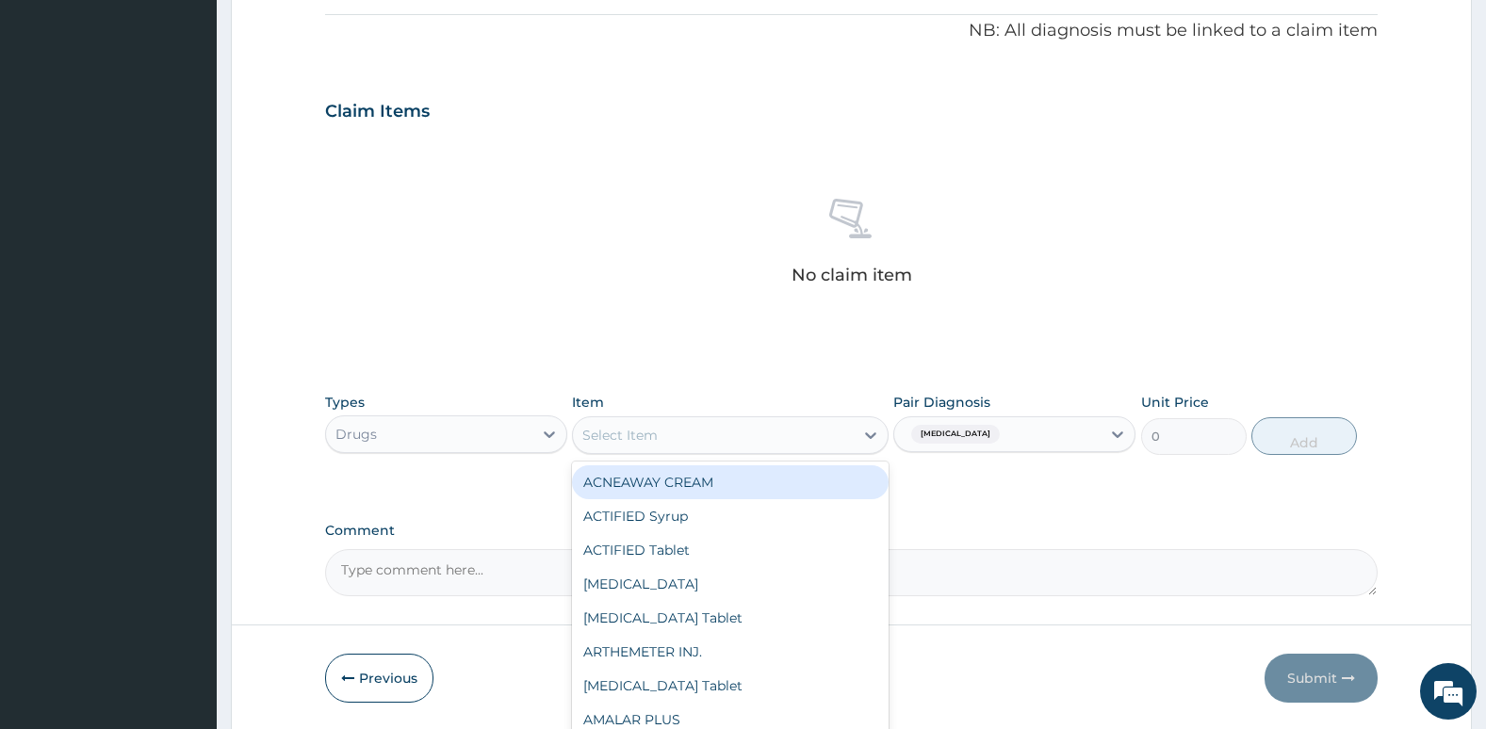
click at [783, 436] on div "Select Item" at bounding box center [713, 435] width 280 height 30
type input "arte"
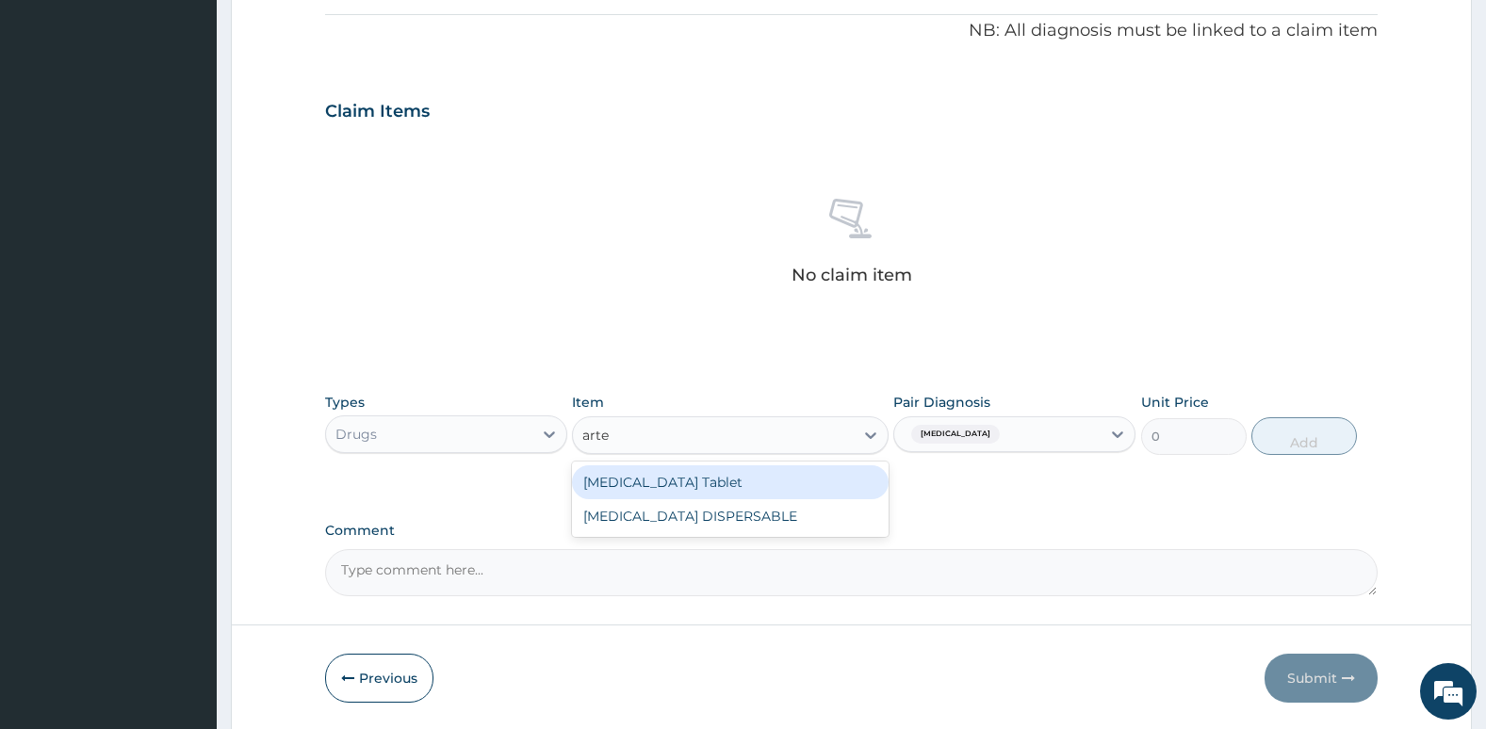
click at [764, 475] on div "ARTESUNATE Tablet" at bounding box center [730, 482] width 316 height 34
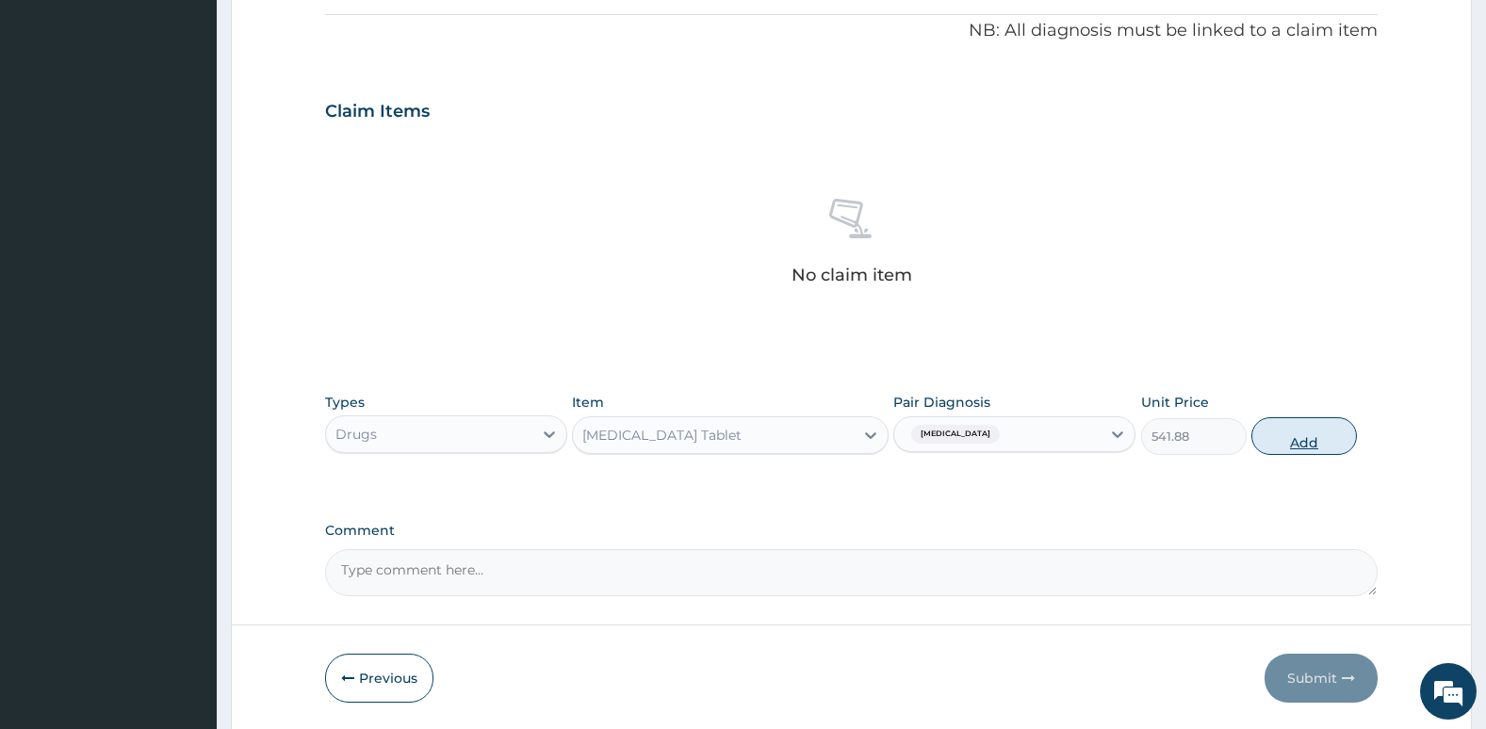
click at [1302, 444] on button "Add" at bounding box center [1304, 436] width 106 height 38
type input "0"
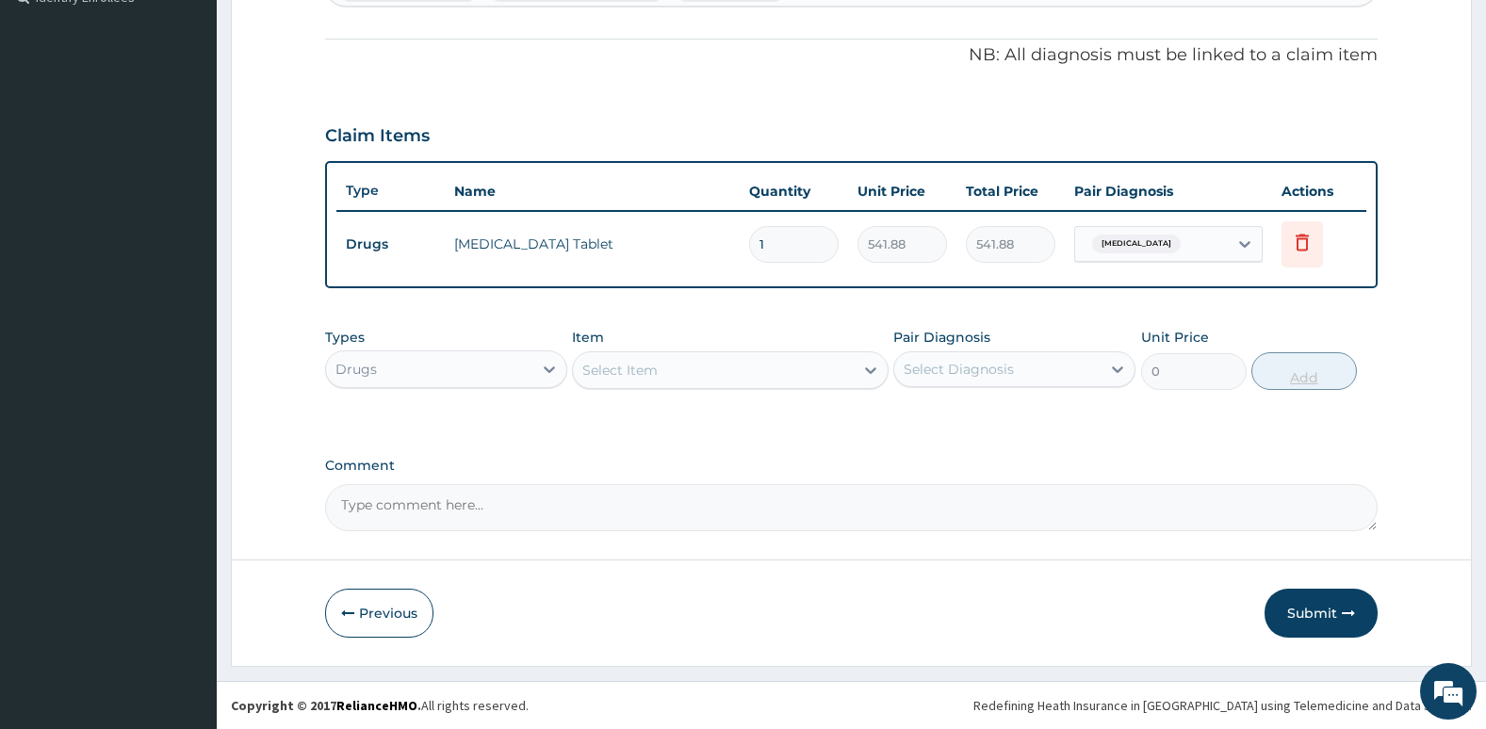
scroll to position [540, 0]
type input "0.00"
type input "2"
type input "1083.76"
type input "24"
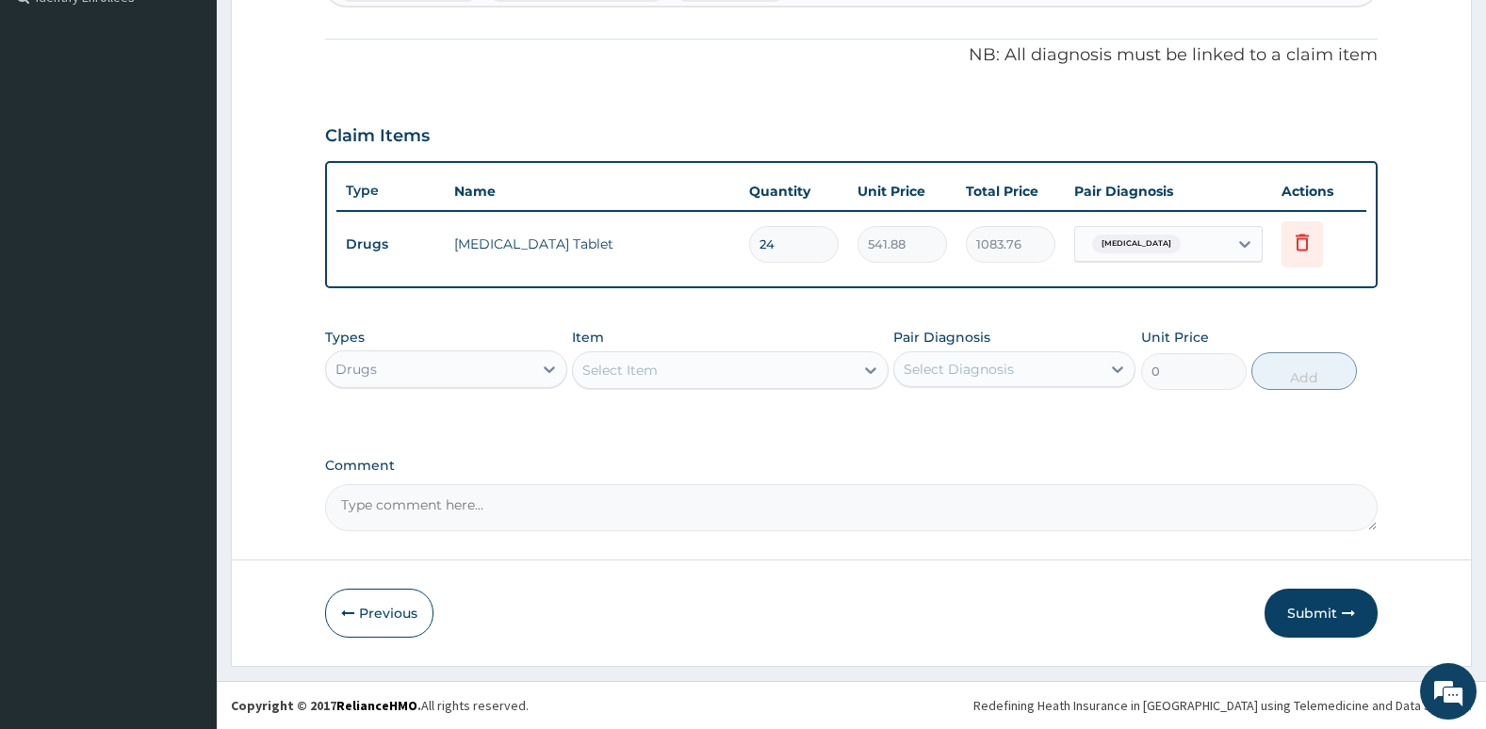
type input "13005.12"
type input "24"
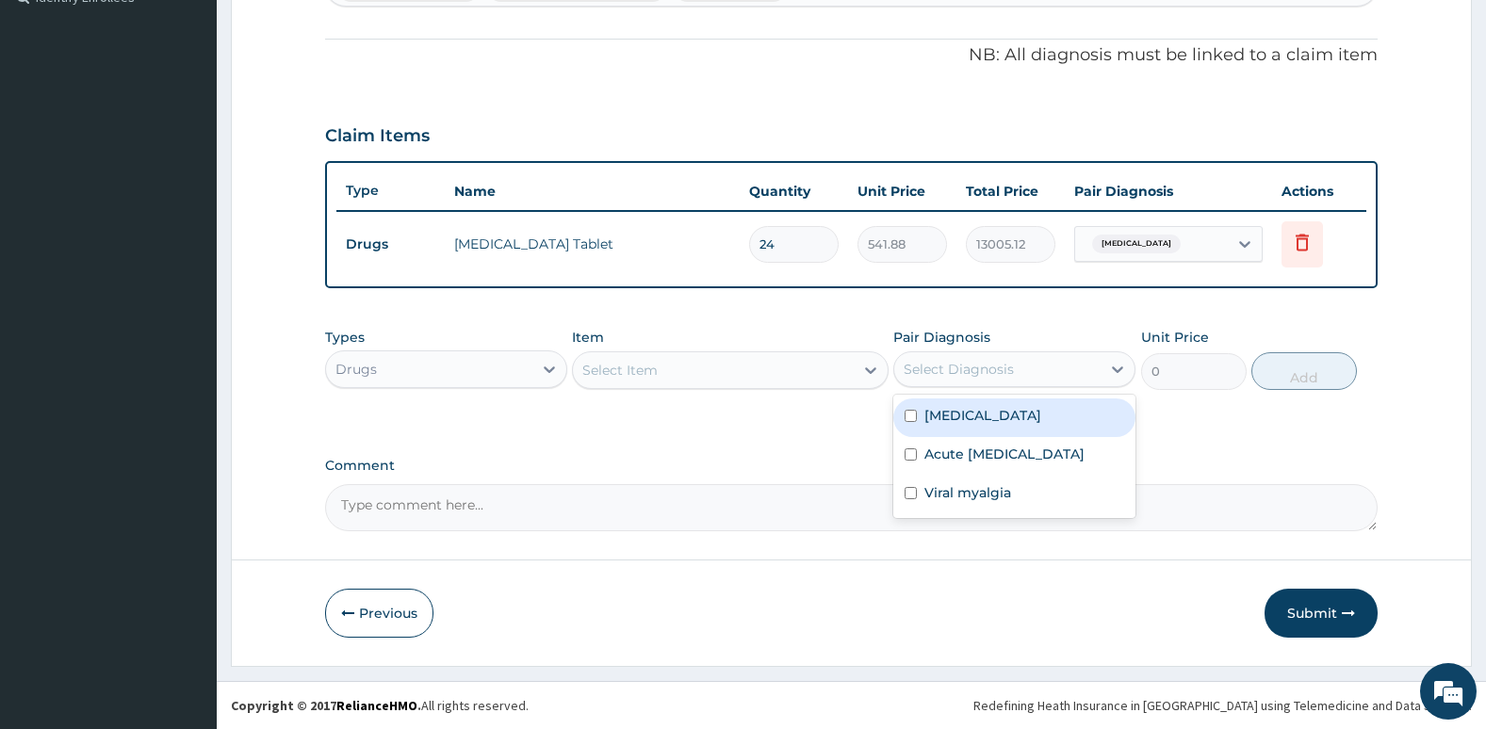
click at [950, 364] on div "Select Diagnosis" at bounding box center [958, 369] width 110 height 19
click at [971, 427] on div "Falciparum malaria" at bounding box center [1014, 417] width 242 height 39
checkbox input "true"
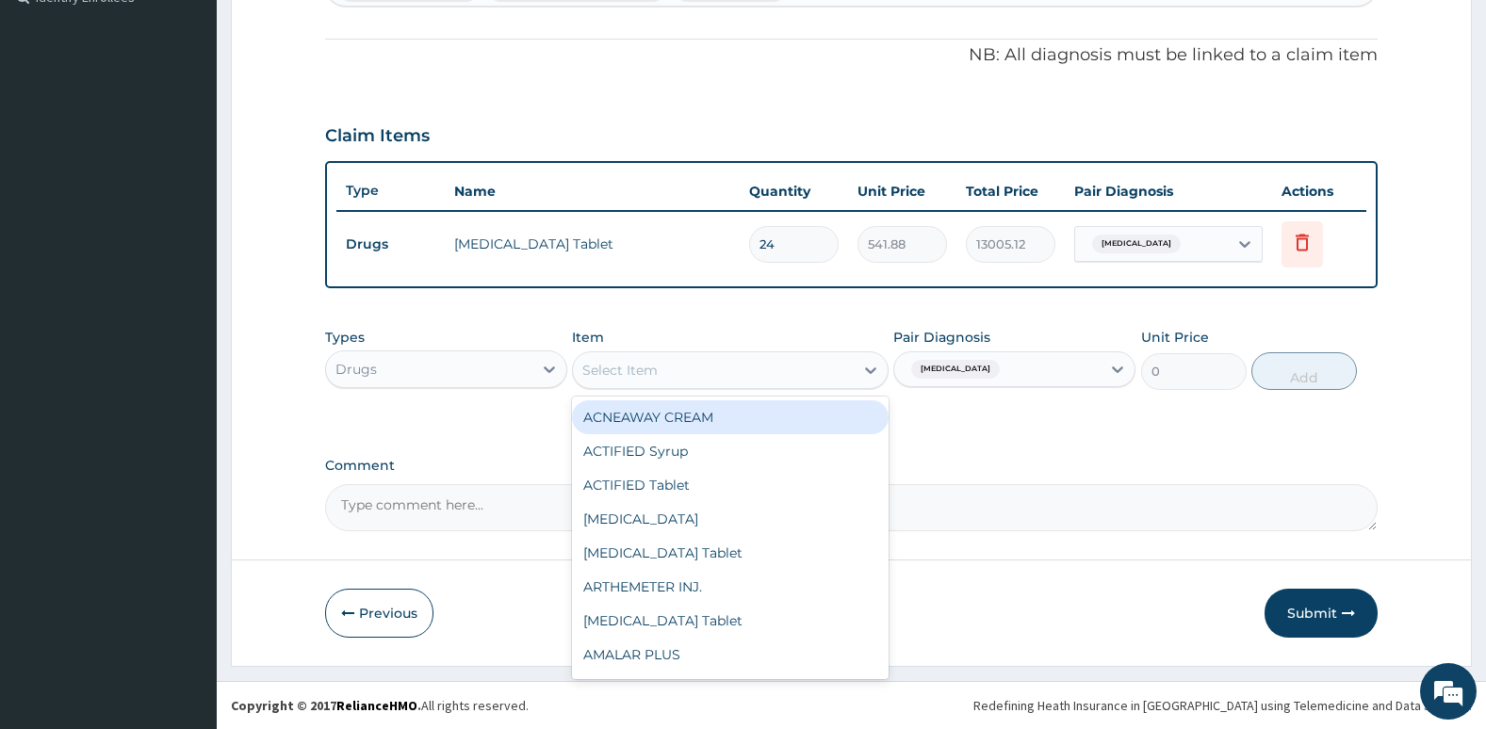
click at [793, 365] on div "Select Item" at bounding box center [713, 370] width 280 height 30
type input "para"
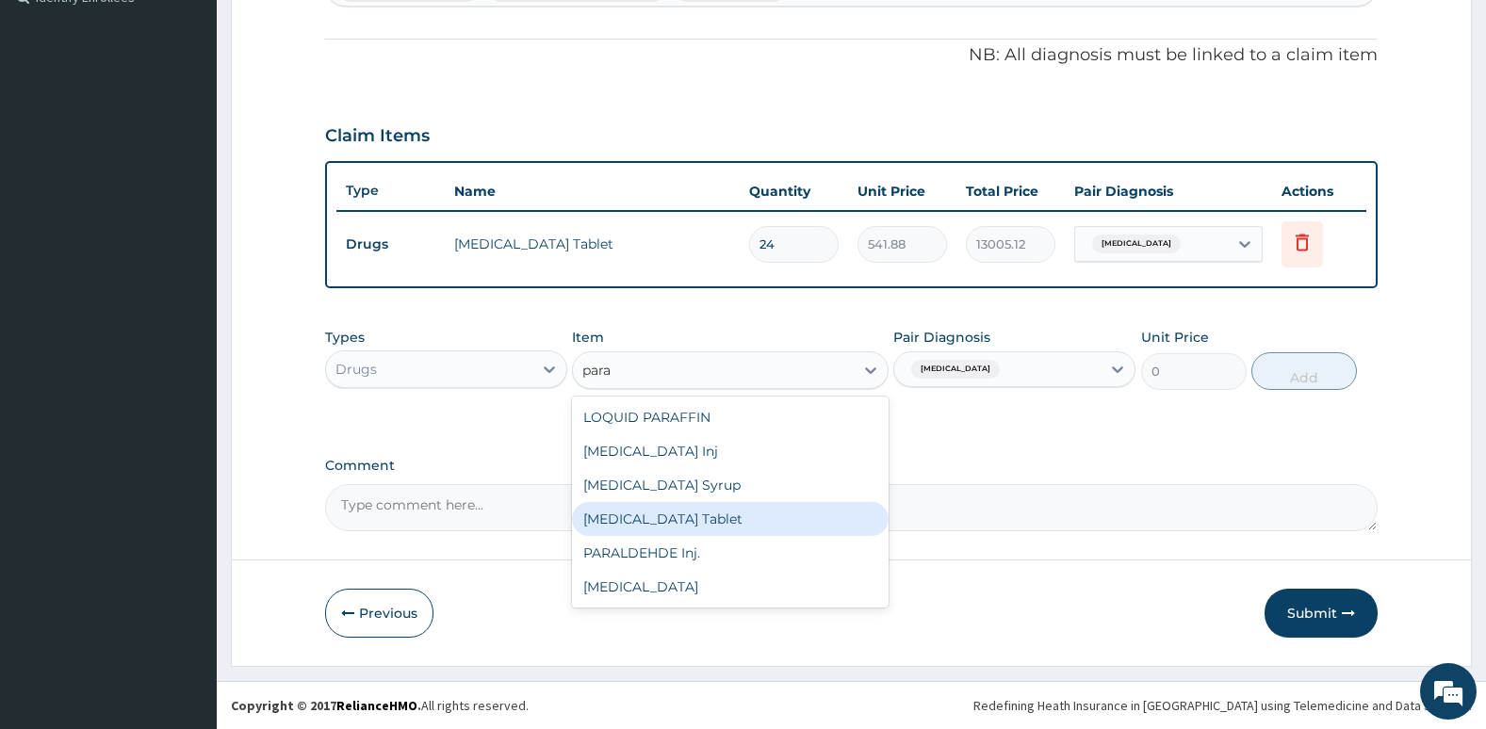
click at [724, 511] on div "PARACETAMOL Tablet" at bounding box center [730, 519] width 316 height 34
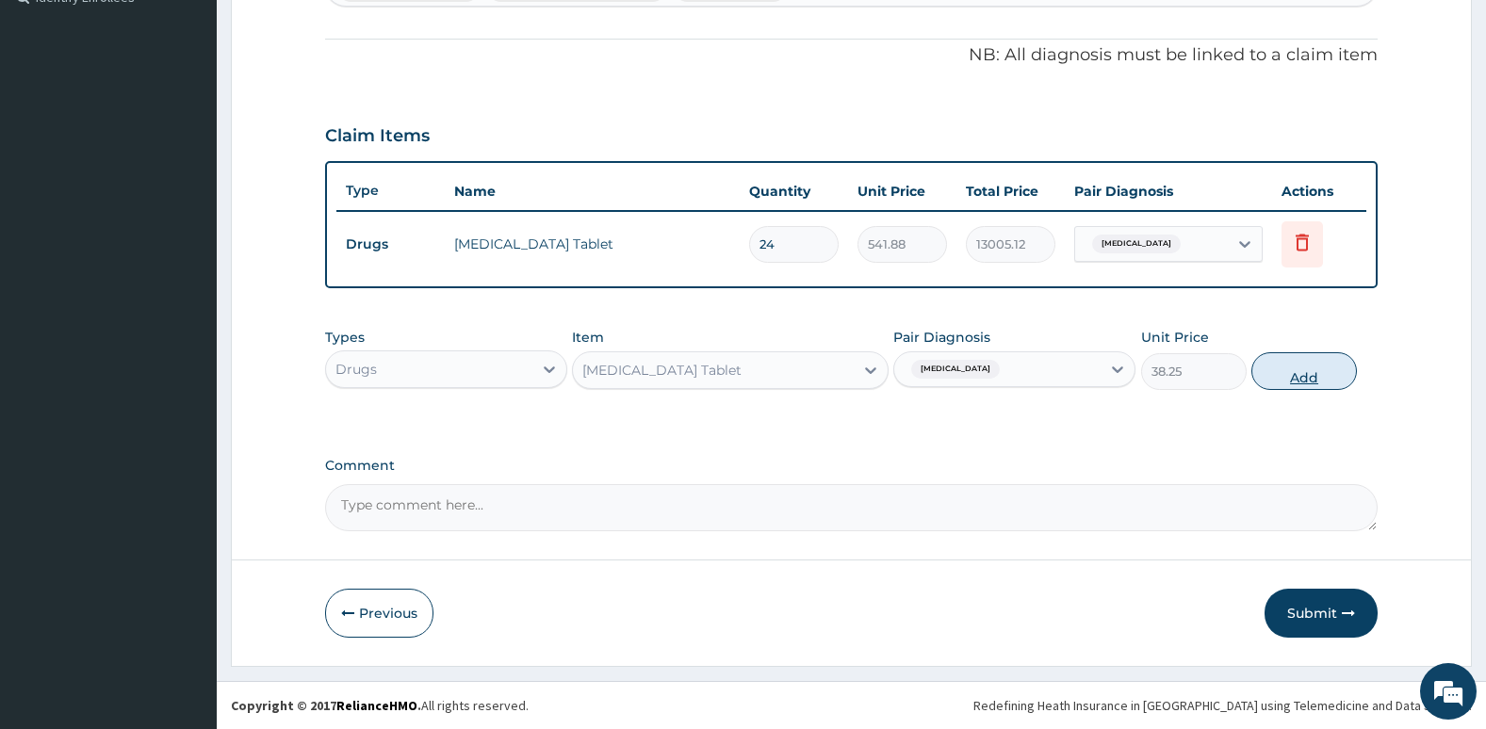
click at [1309, 382] on button "Add" at bounding box center [1304, 371] width 106 height 38
type input "0"
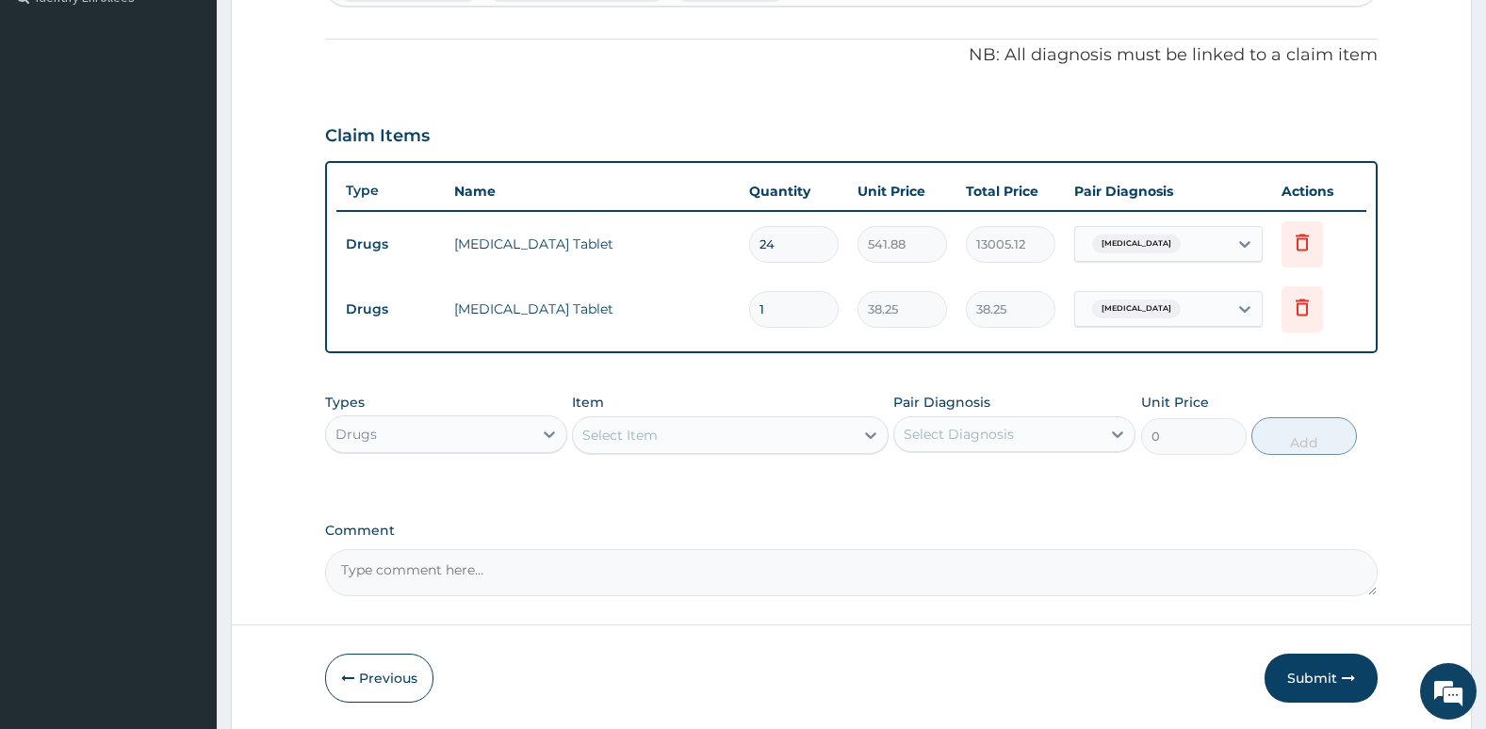
type input "18"
type input "688.50"
type input "18"
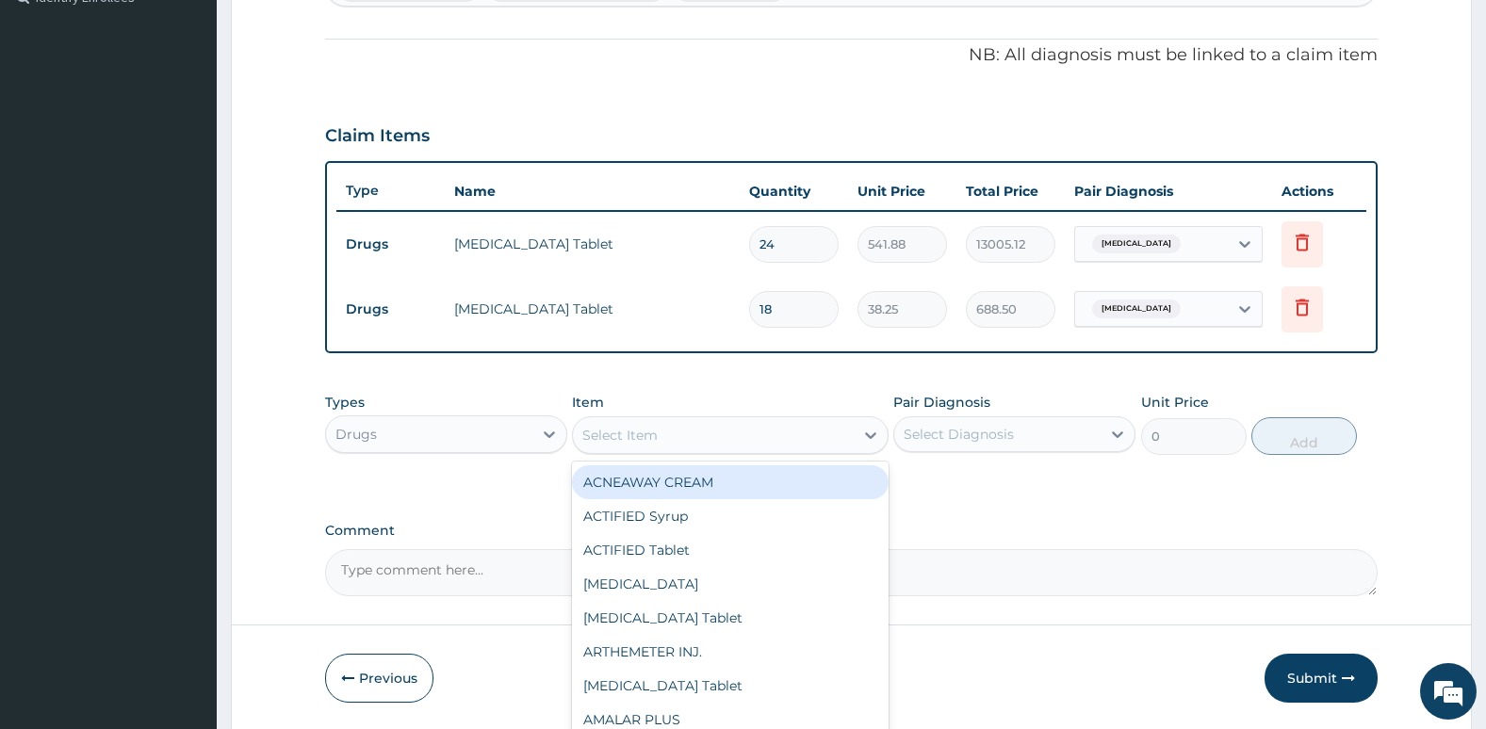
click at [665, 448] on div "Select Item" at bounding box center [713, 435] width 280 height 30
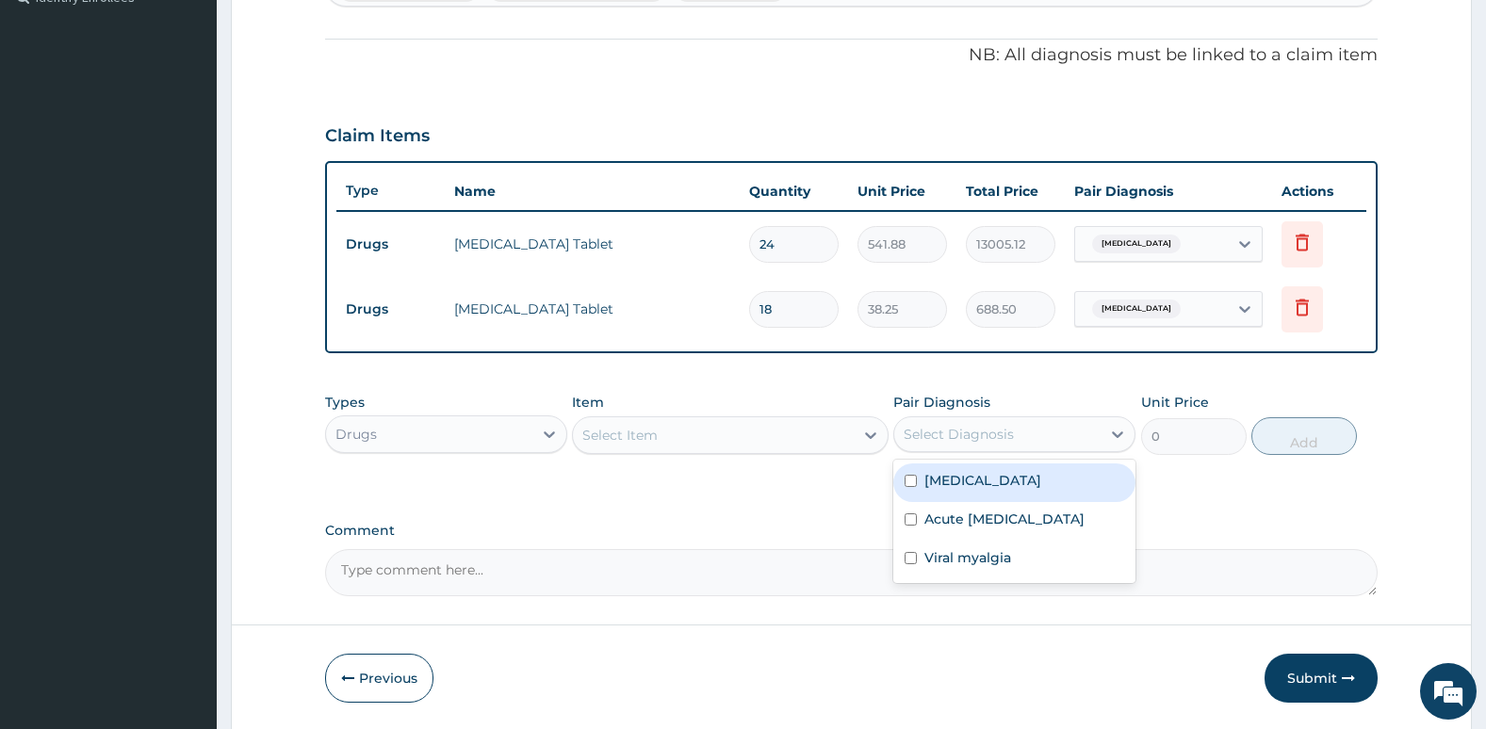
click at [942, 432] on div "Select Diagnosis" at bounding box center [958, 434] width 110 height 19
click at [918, 517] on div "Acute upper respiratory infection" at bounding box center [1014, 521] width 242 height 39
checkbox input "true"
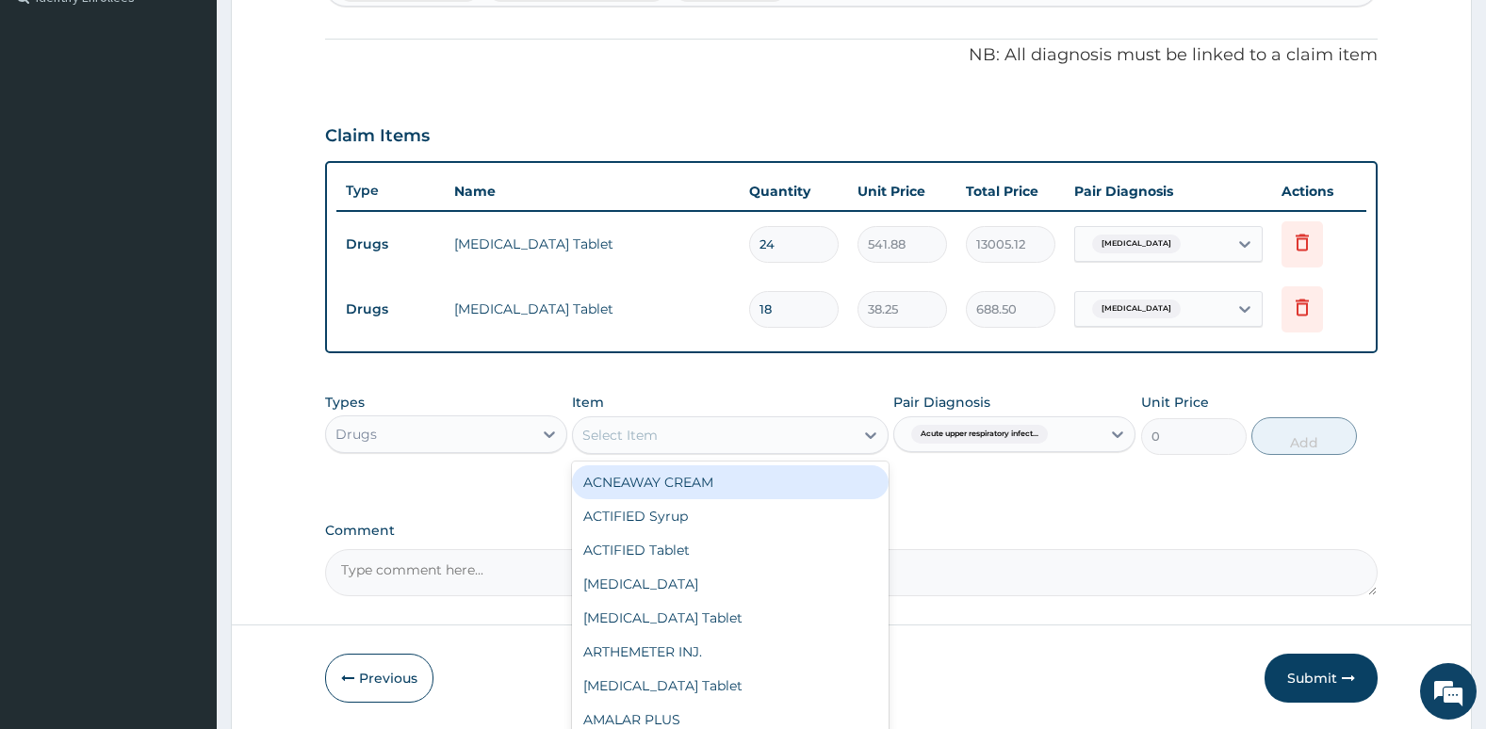
click at [758, 440] on div "Select Item" at bounding box center [713, 435] width 280 height 30
type input "pir"
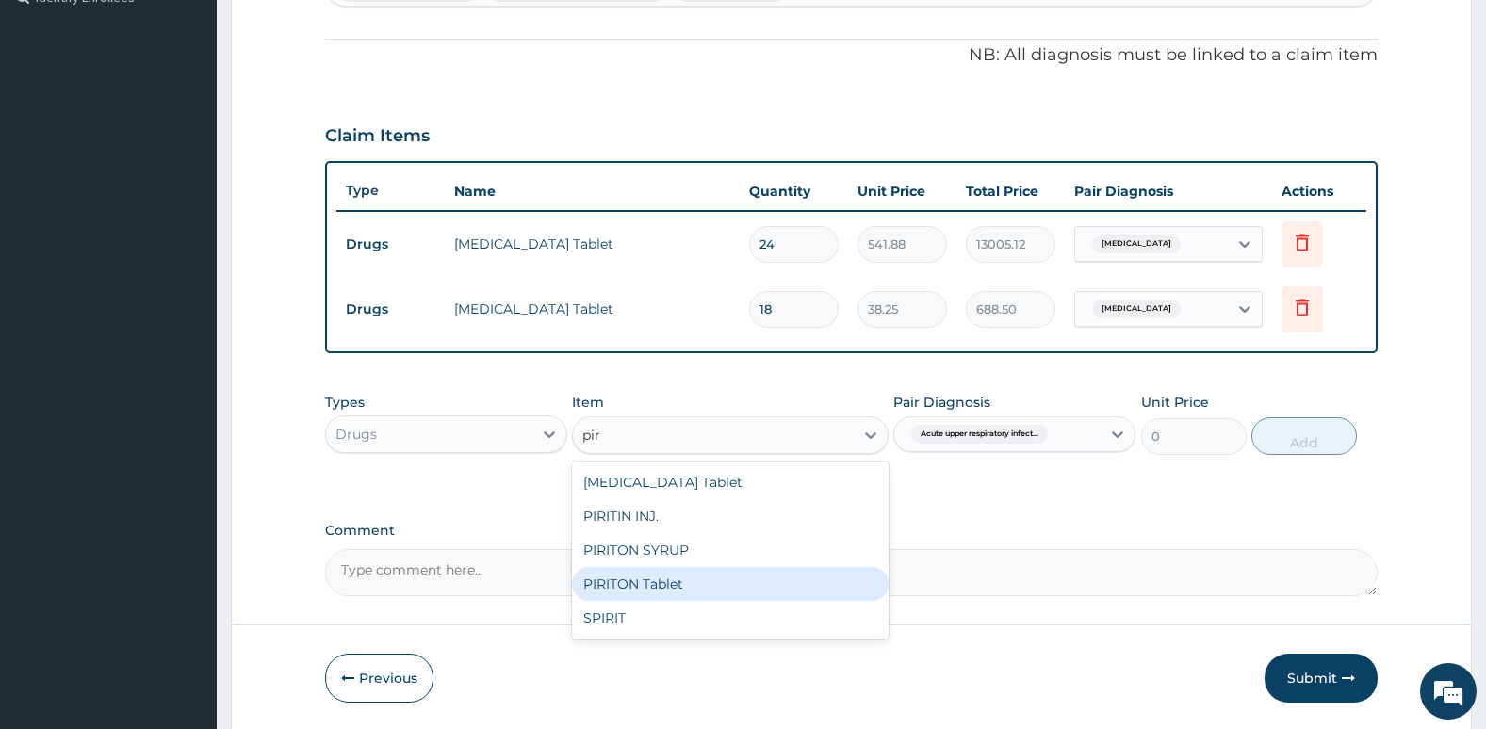
click at [668, 597] on div "PIRITON Tablet" at bounding box center [730, 584] width 316 height 34
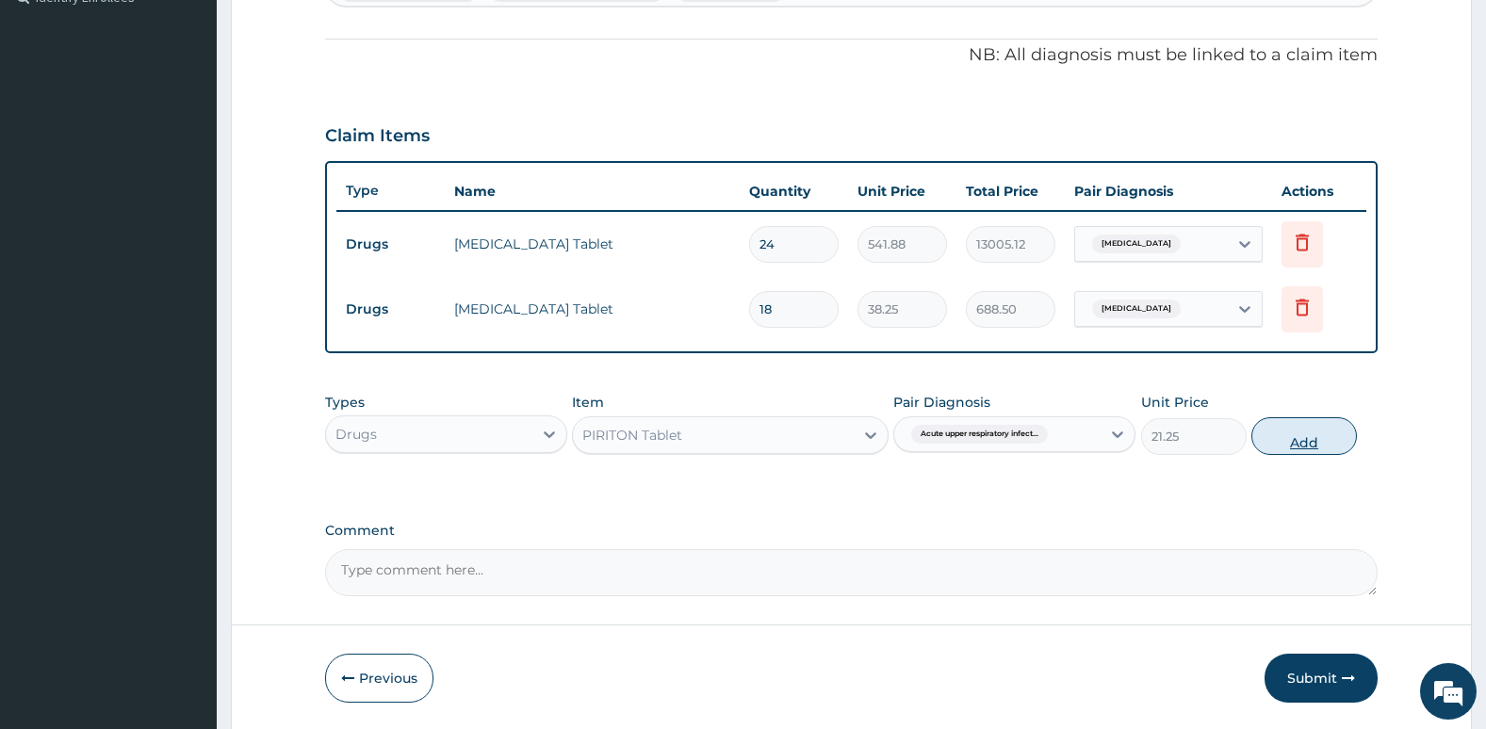
click at [1286, 444] on button "Add" at bounding box center [1304, 436] width 106 height 38
type input "0"
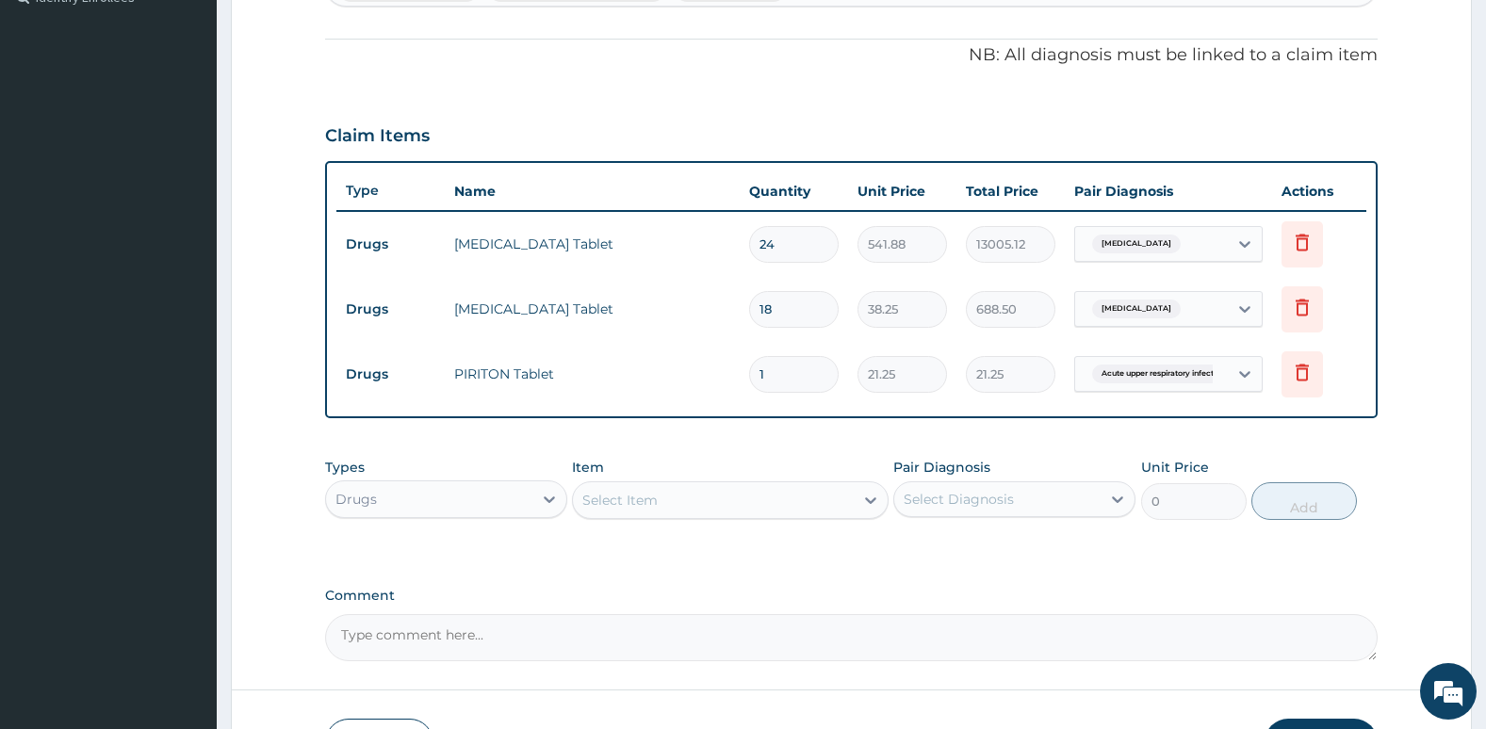
type input "0.00"
type input "6"
type input "127.50"
type input "6"
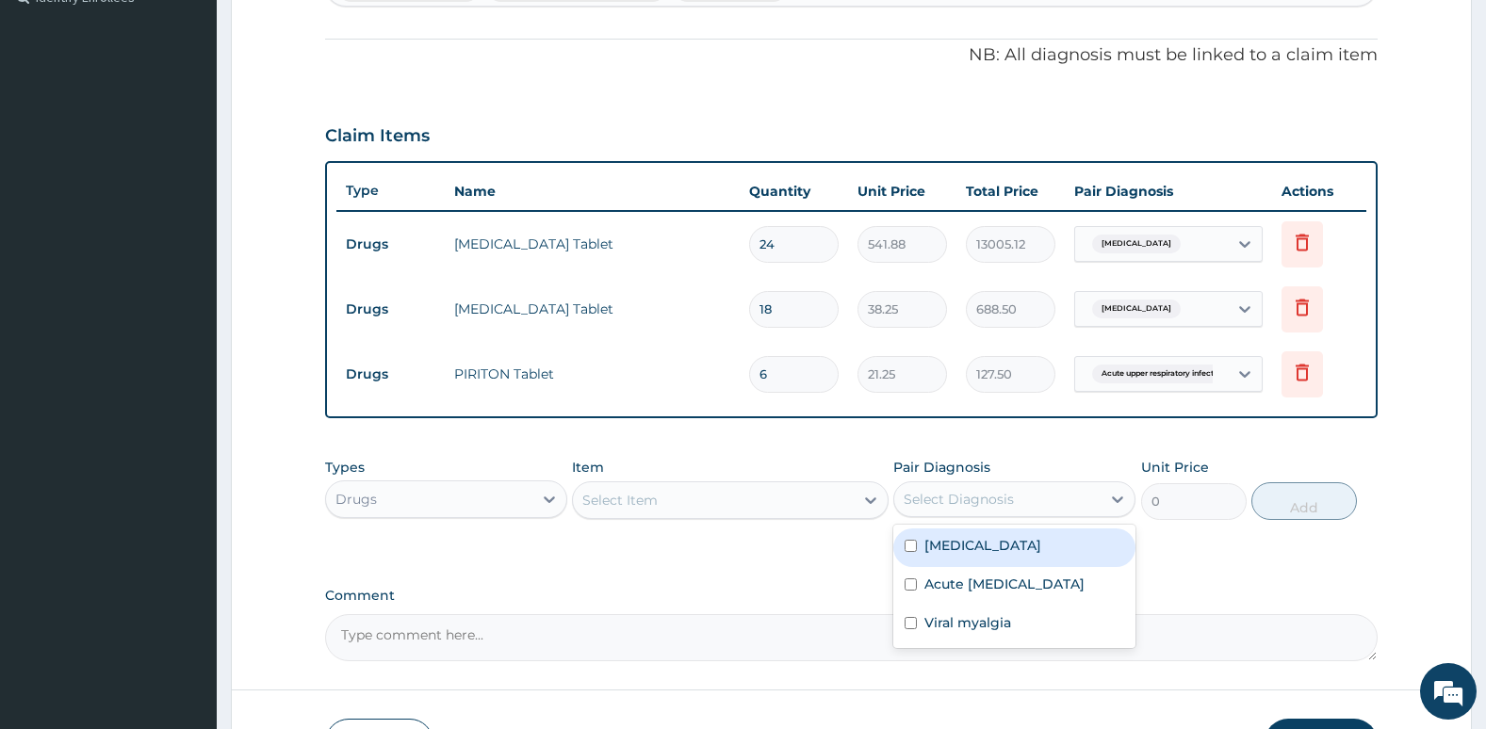
click at [1005, 502] on div "Select Diagnosis" at bounding box center [958, 499] width 110 height 19
click at [962, 593] on label "Acute upper respiratory infection" at bounding box center [1004, 584] width 160 height 19
checkbox input "true"
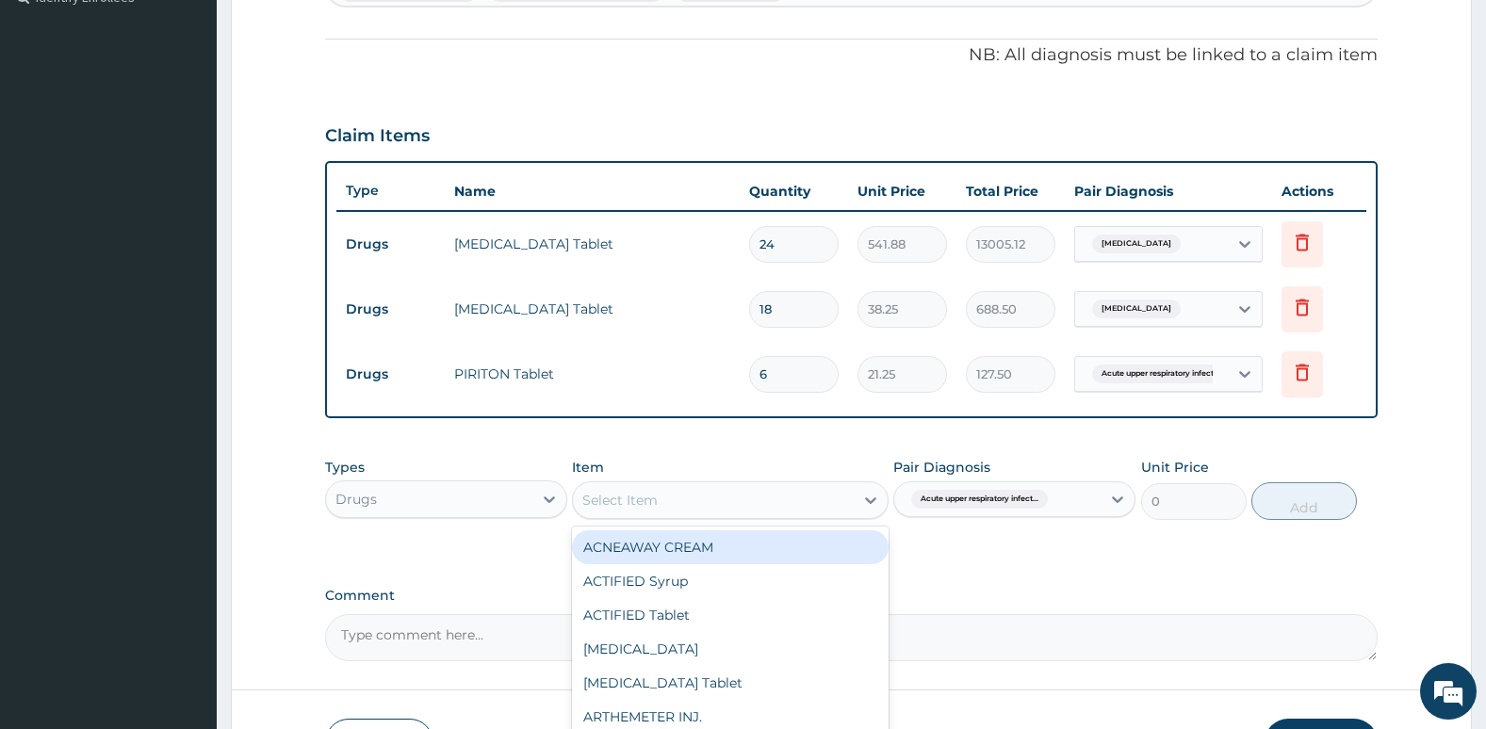
click at [788, 499] on div "Select Item" at bounding box center [713, 500] width 280 height 30
type input "ery"
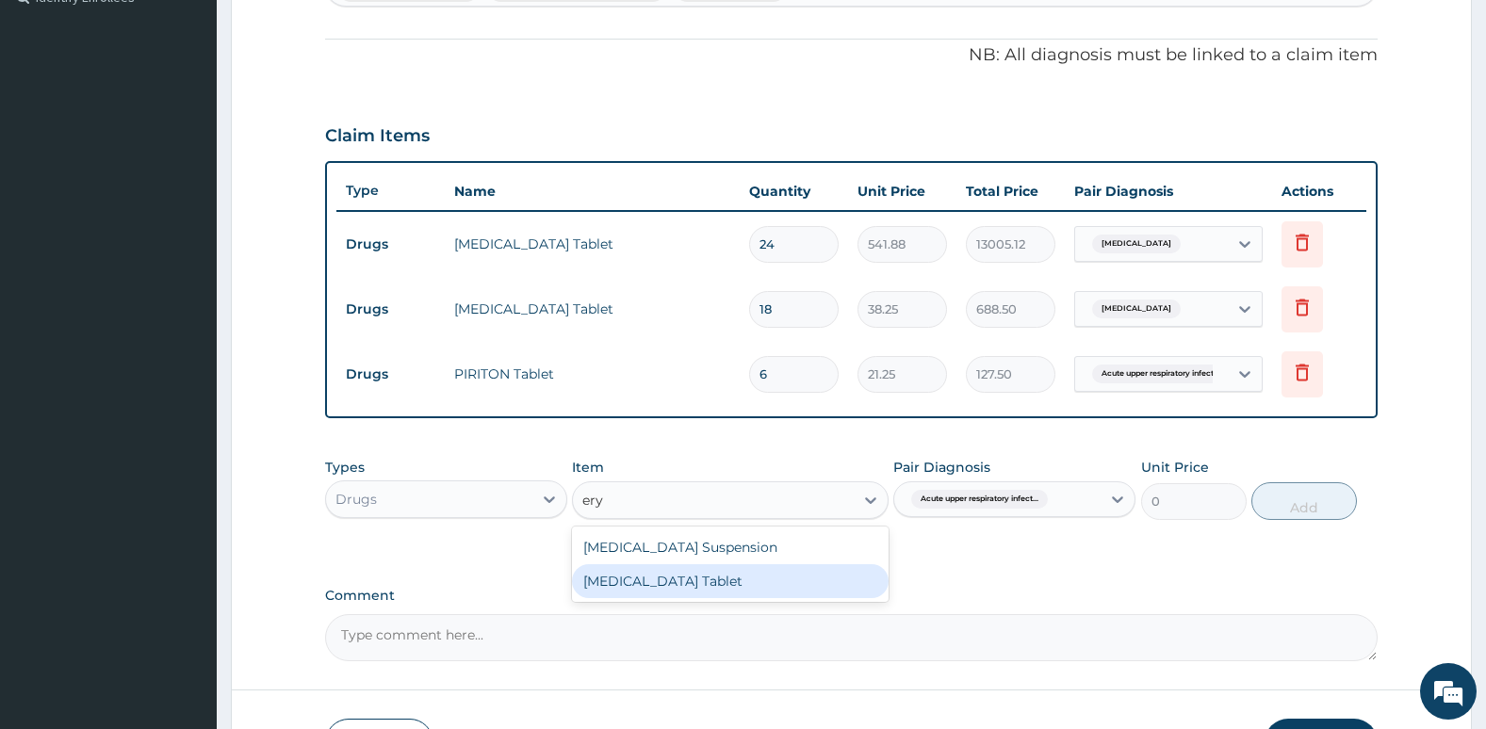
click at [728, 573] on div "ERYTHROMYCIN Tablet" at bounding box center [730, 581] width 316 height 34
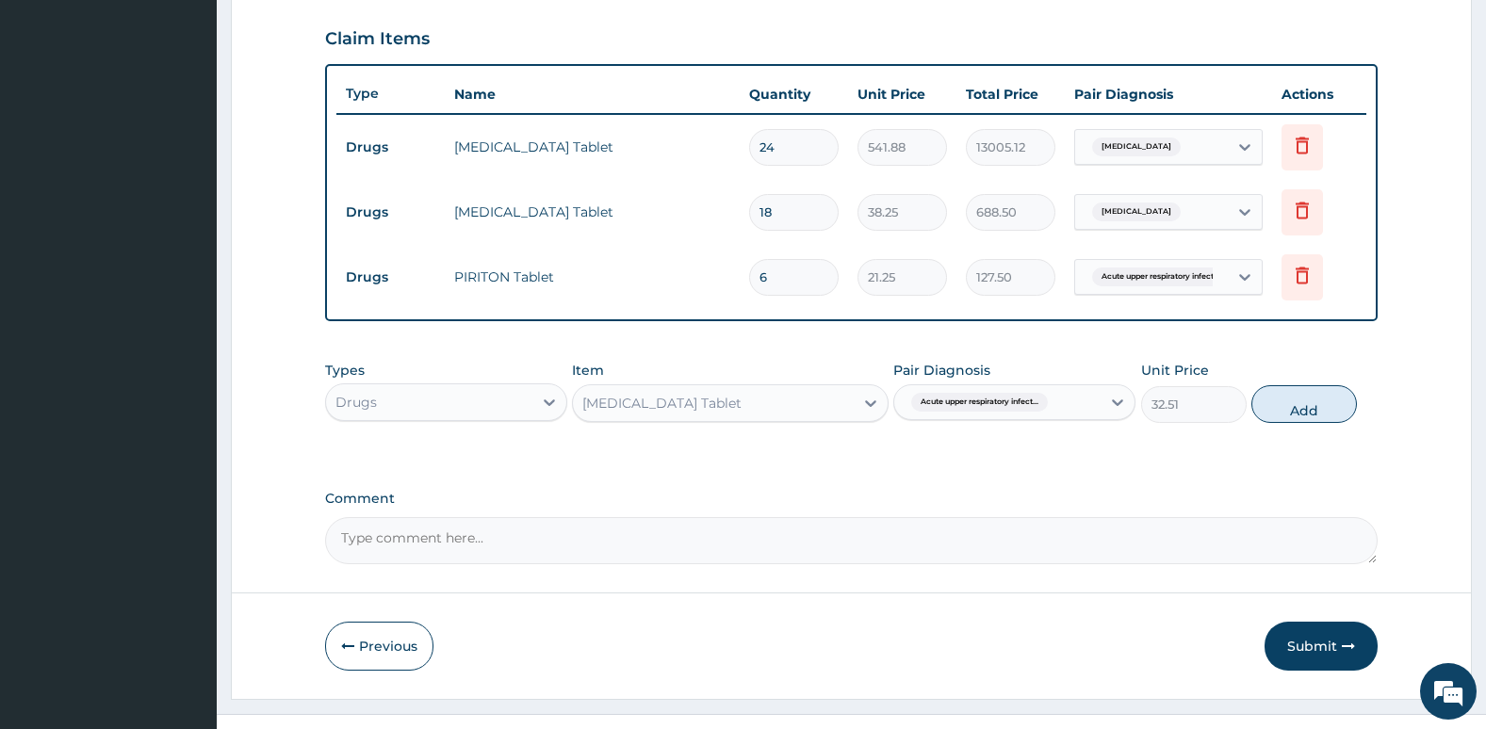
scroll to position [667, 0]
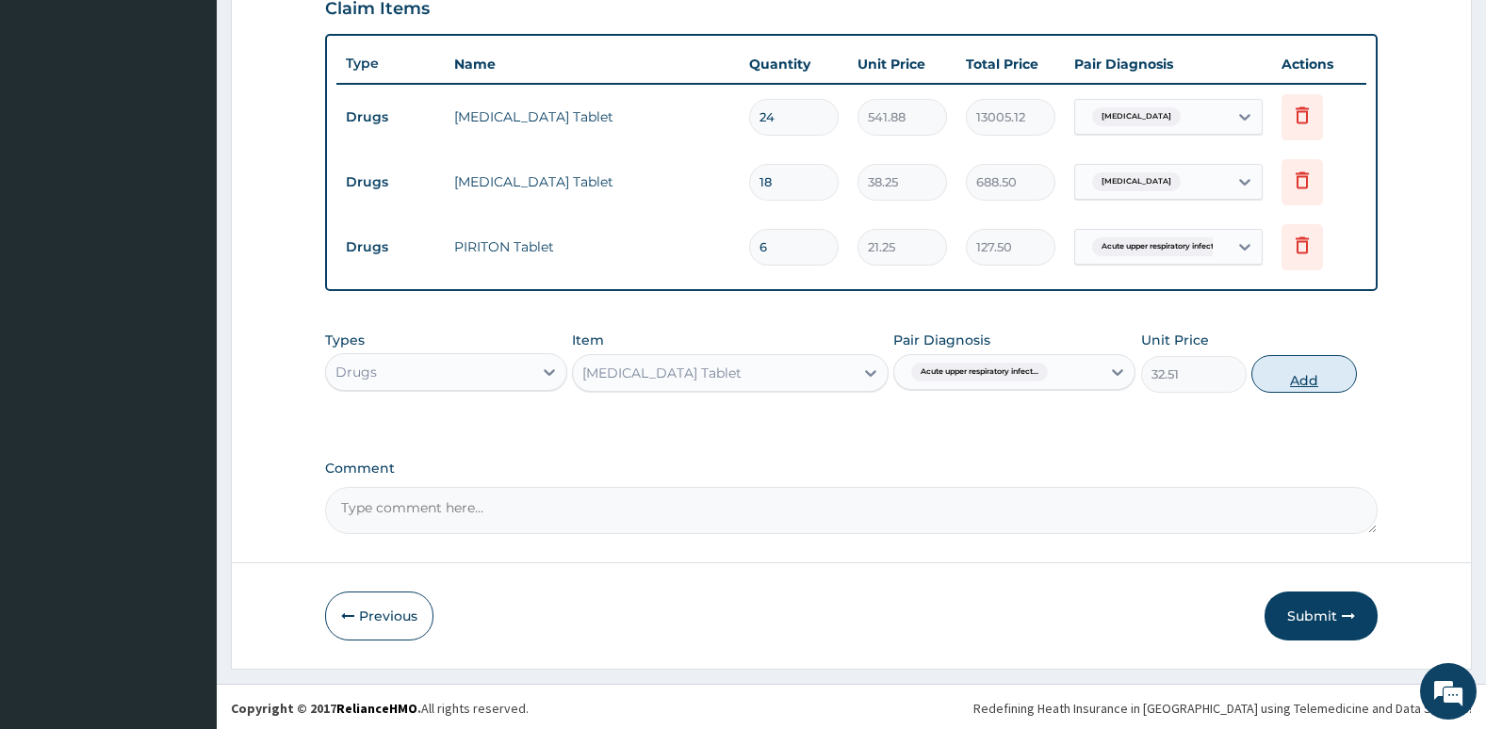
click at [1298, 379] on button "Add" at bounding box center [1304, 374] width 106 height 38
type input "0"
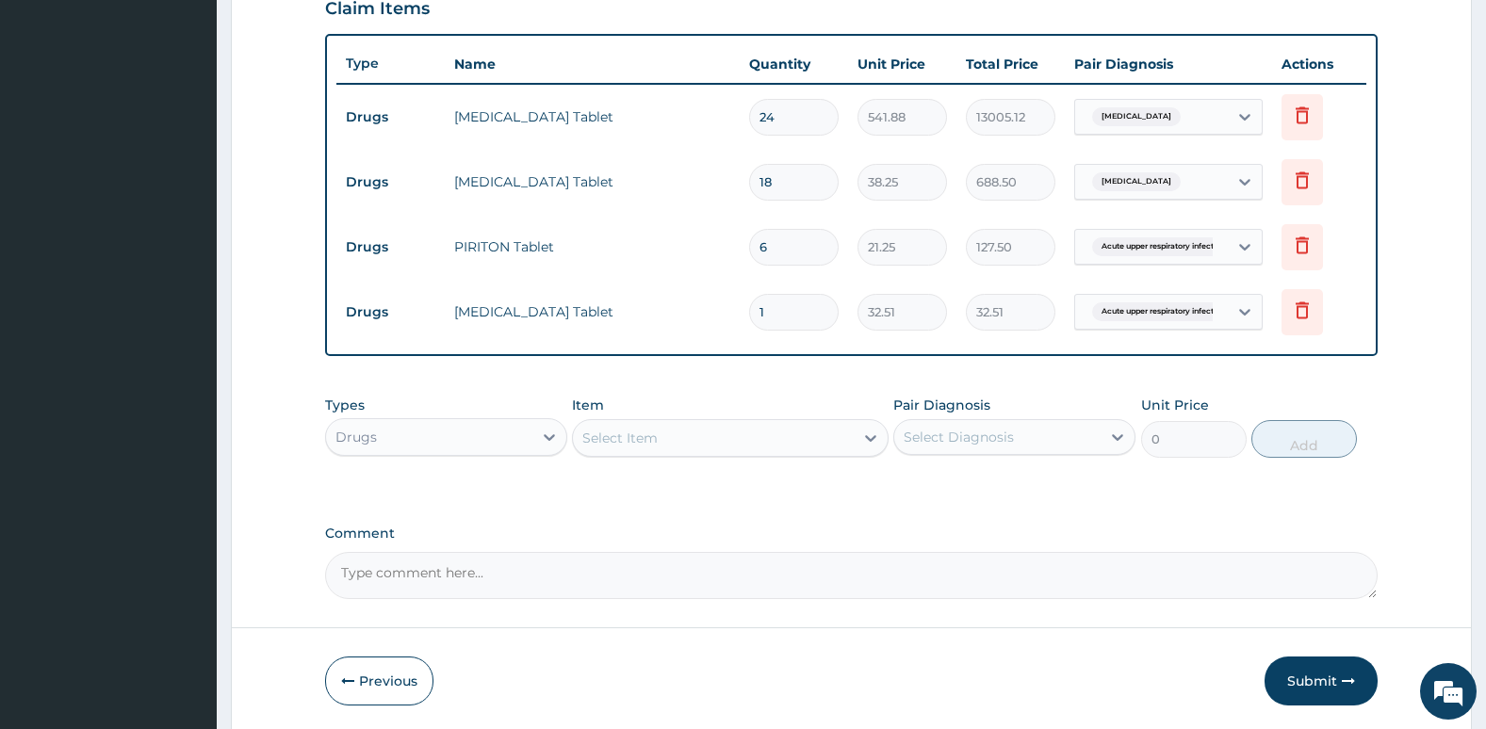
type input "10"
type input "325.10"
type input "10"
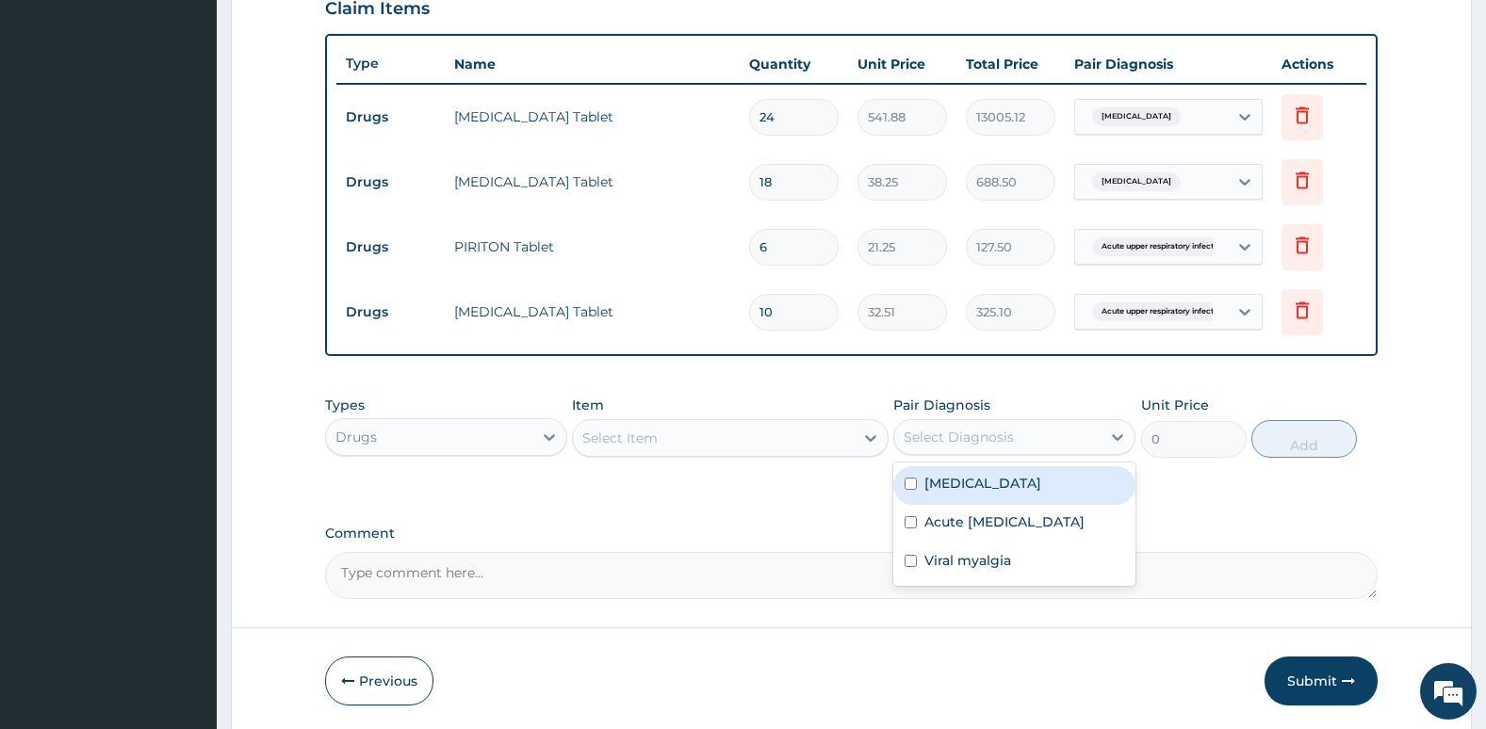
click at [927, 433] on div "Select Diagnosis" at bounding box center [958, 437] width 110 height 19
click at [920, 533] on div "Acute upper respiratory infection" at bounding box center [1014, 524] width 242 height 39
checkbox input "true"
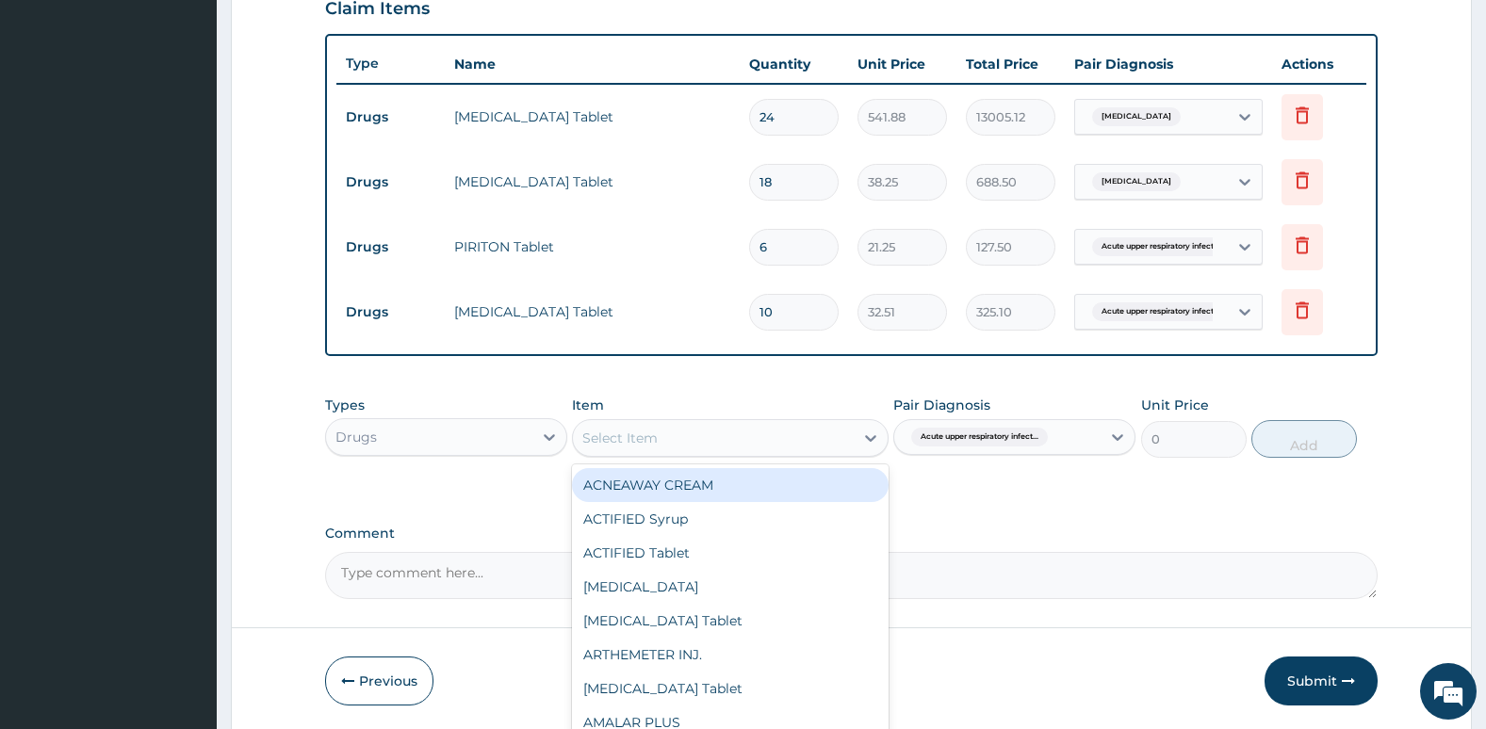
click at [746, 444] on div "Select Item" at bounding box center [713, 438] width 280 height 30
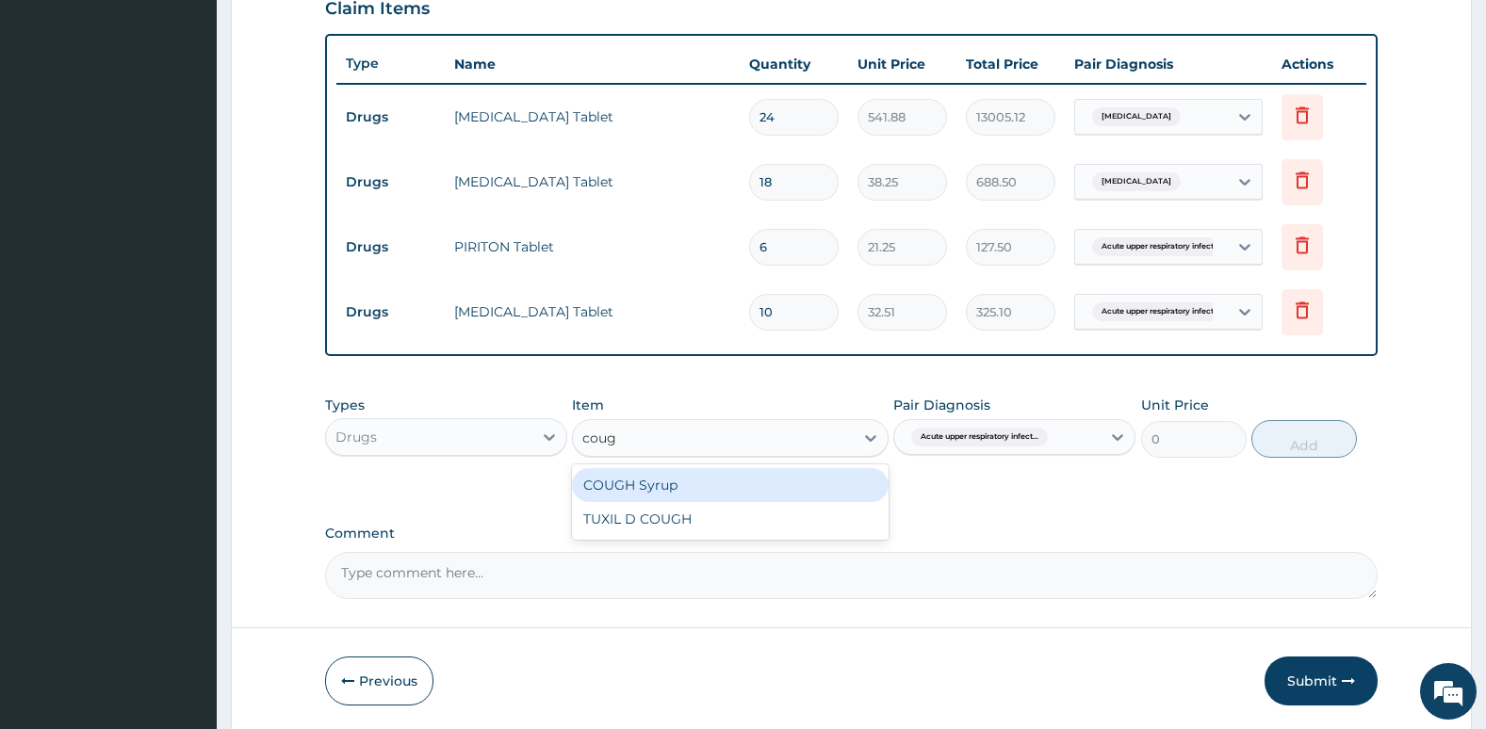
type input "cough"
click at [739, 486] on div "COUGH Syrup" at bounding box center [730, 485] width 316 height 34
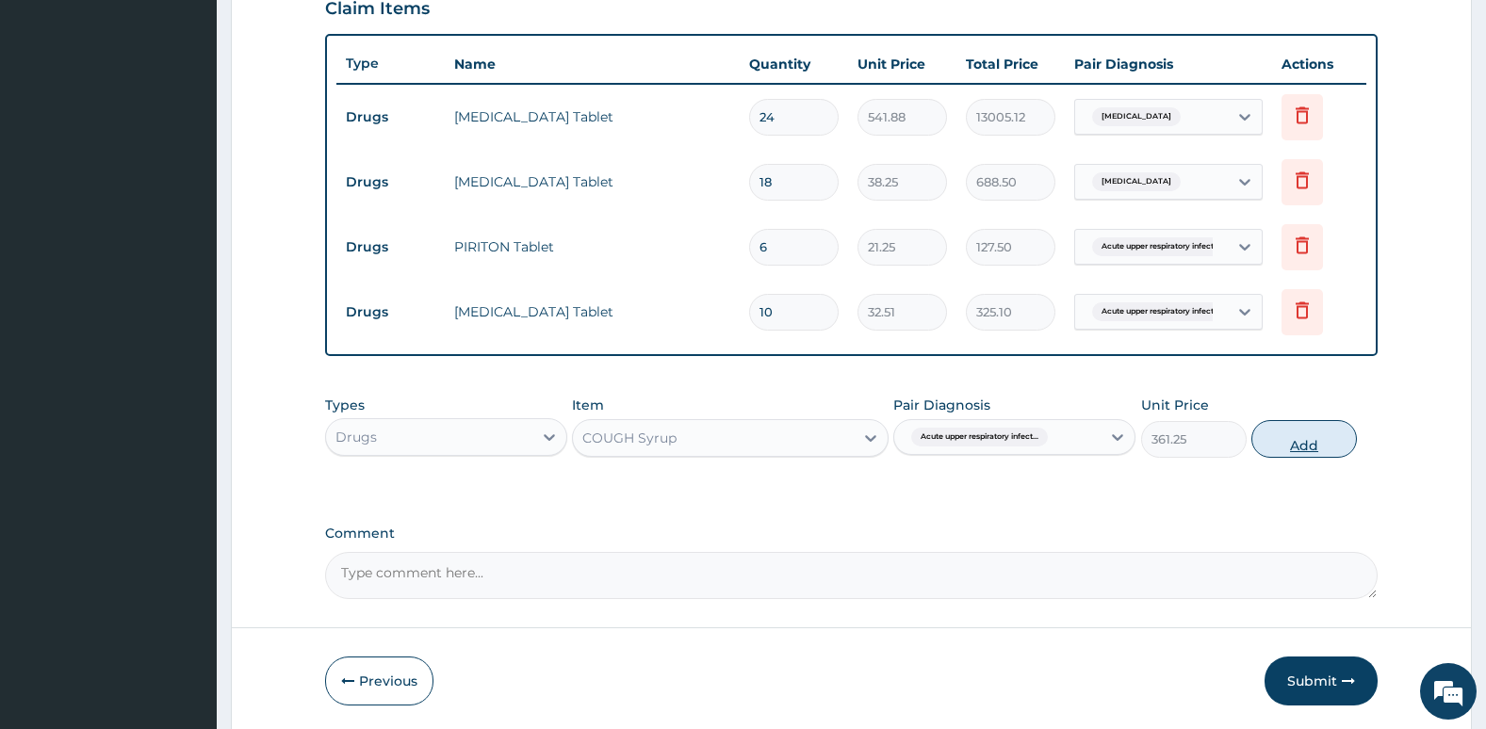
click at [1297, 442] on button "Add" at bounding box center [1304, 439] width 106 height 38
type input "0"
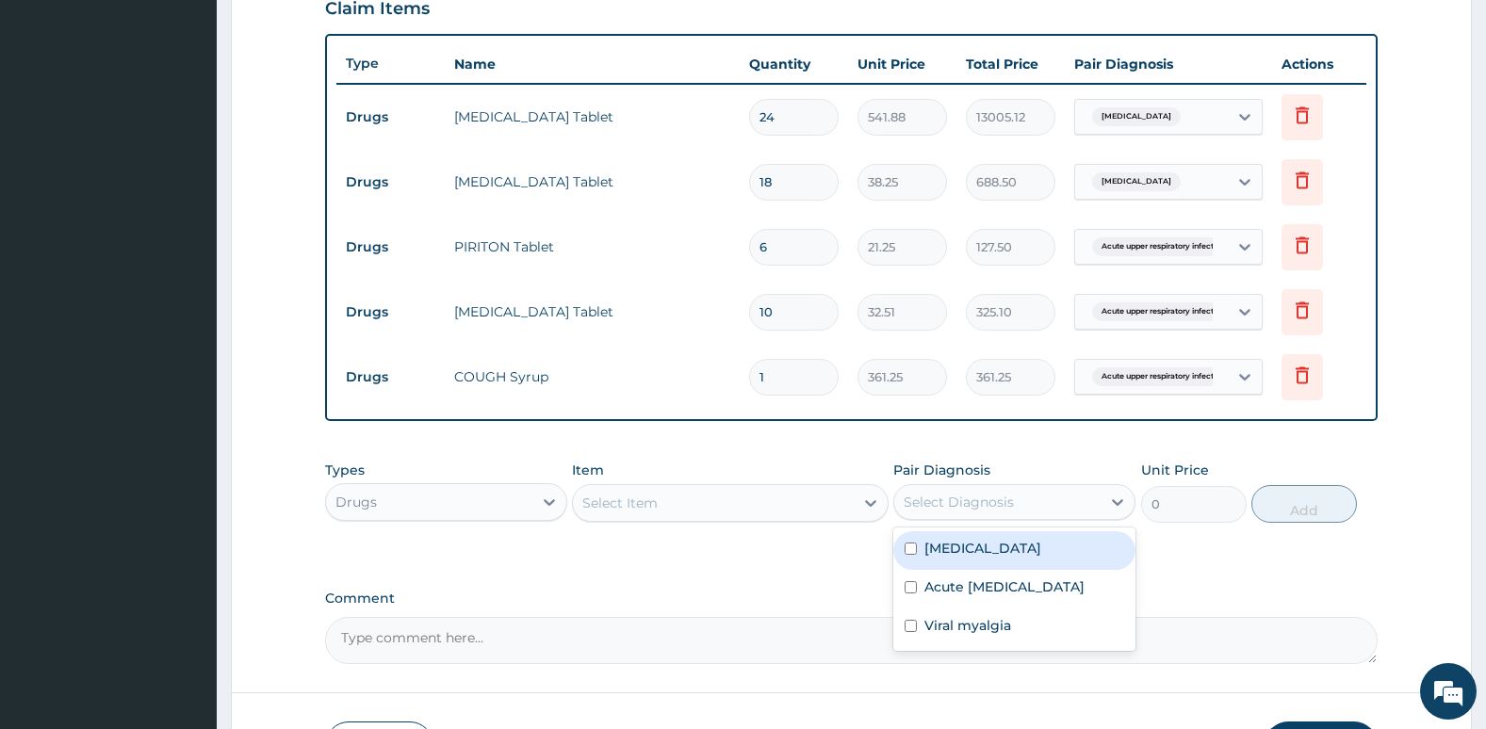
click at [1032, 513] on div "Select Diagnosis" at bounding box center [997, 502] width 206 height 30
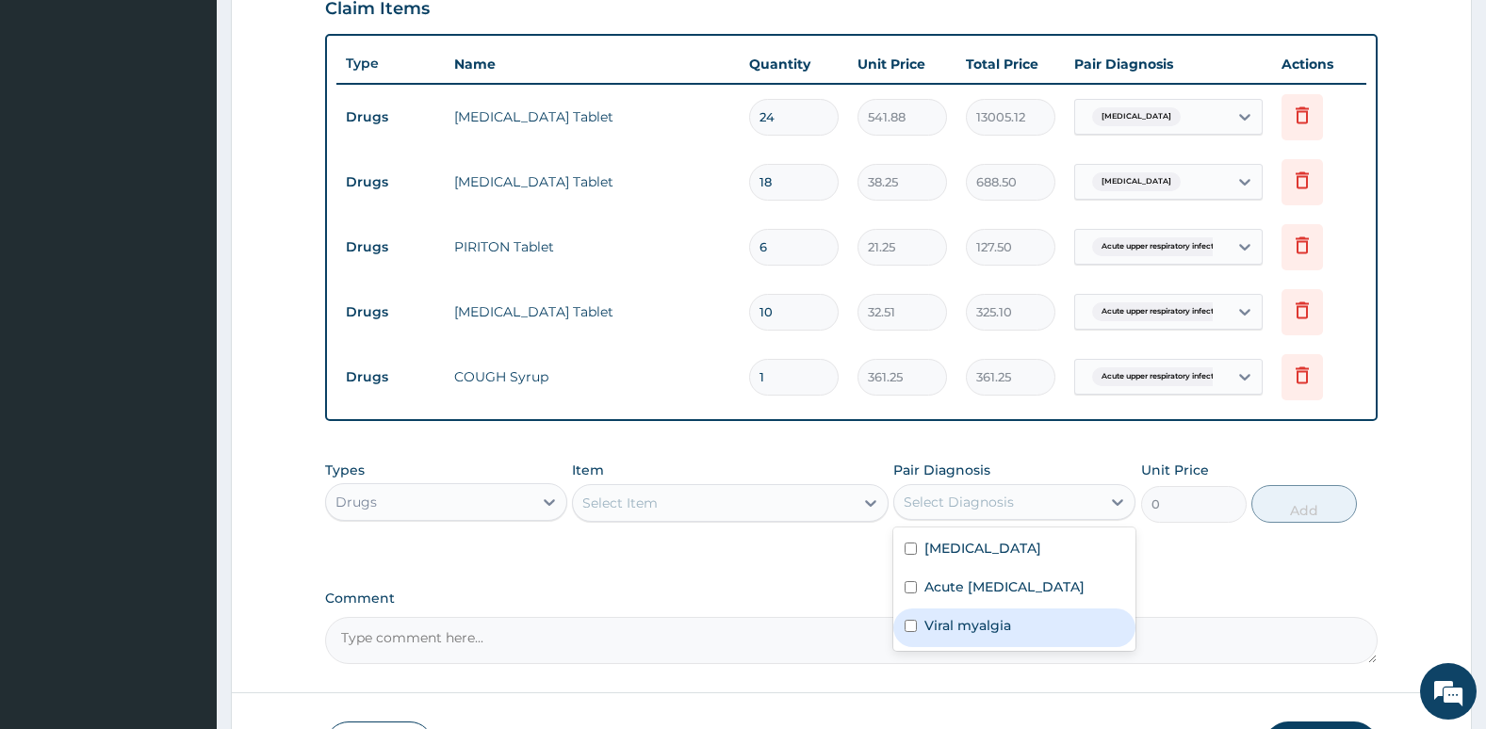
click at [968, 635] on label "Viral myalgia" at bounding box center [967, 625] width 87 height 19
checkbox input "true"
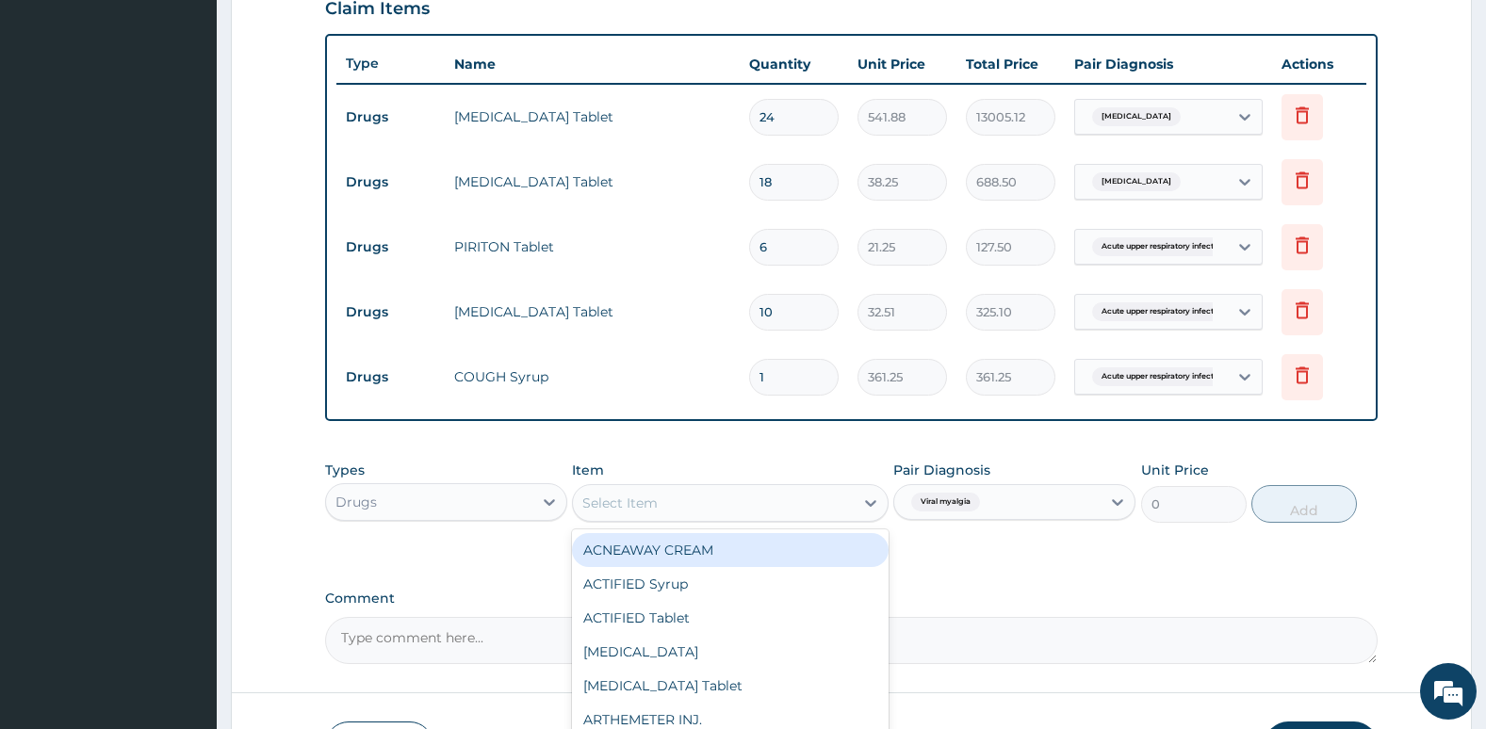
click at [736, 499] on div "Select Item" at bounding box center [713, 503] width 280 height 30
type input "meth"
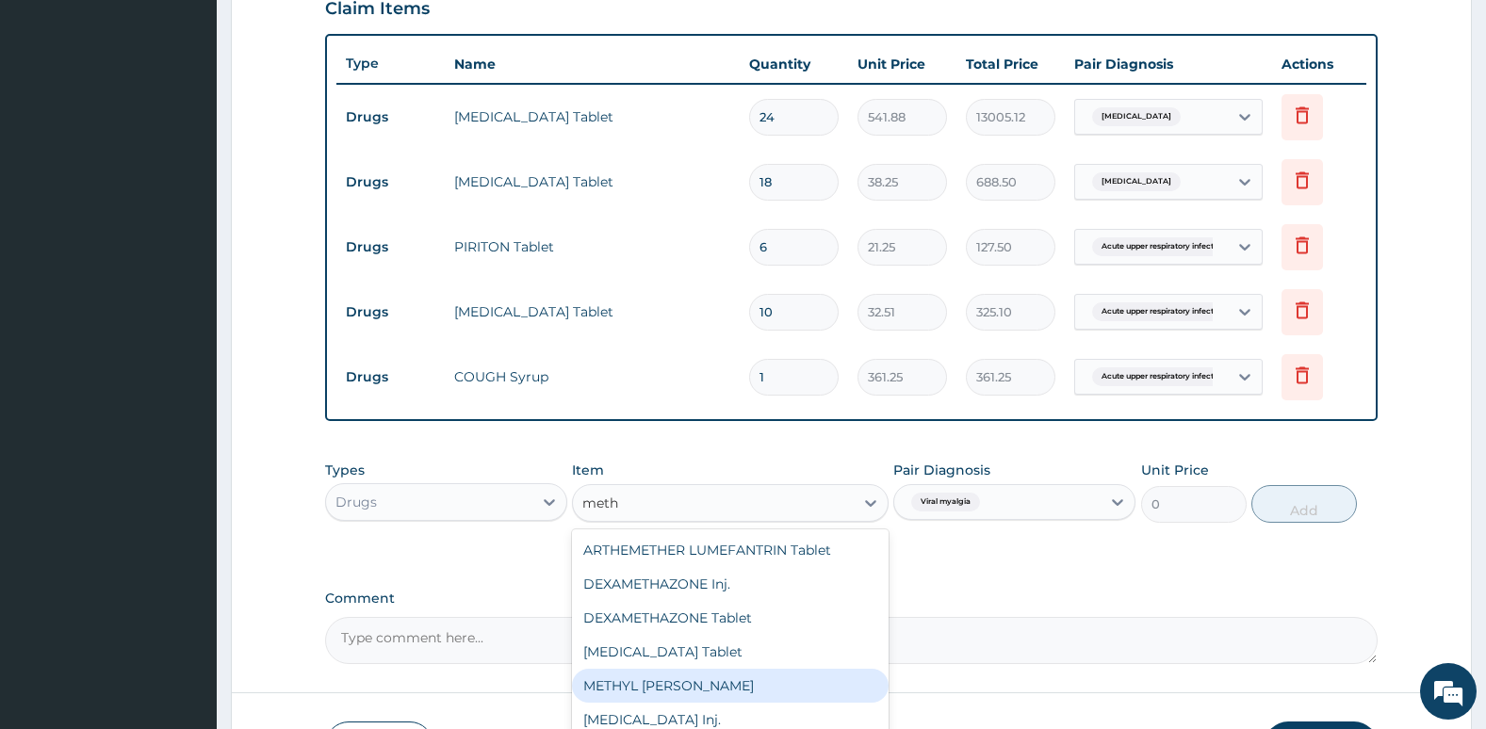
click at [632, 680] on div "METHYL SAL" at bounding box center [730, 686] width 316 height 34
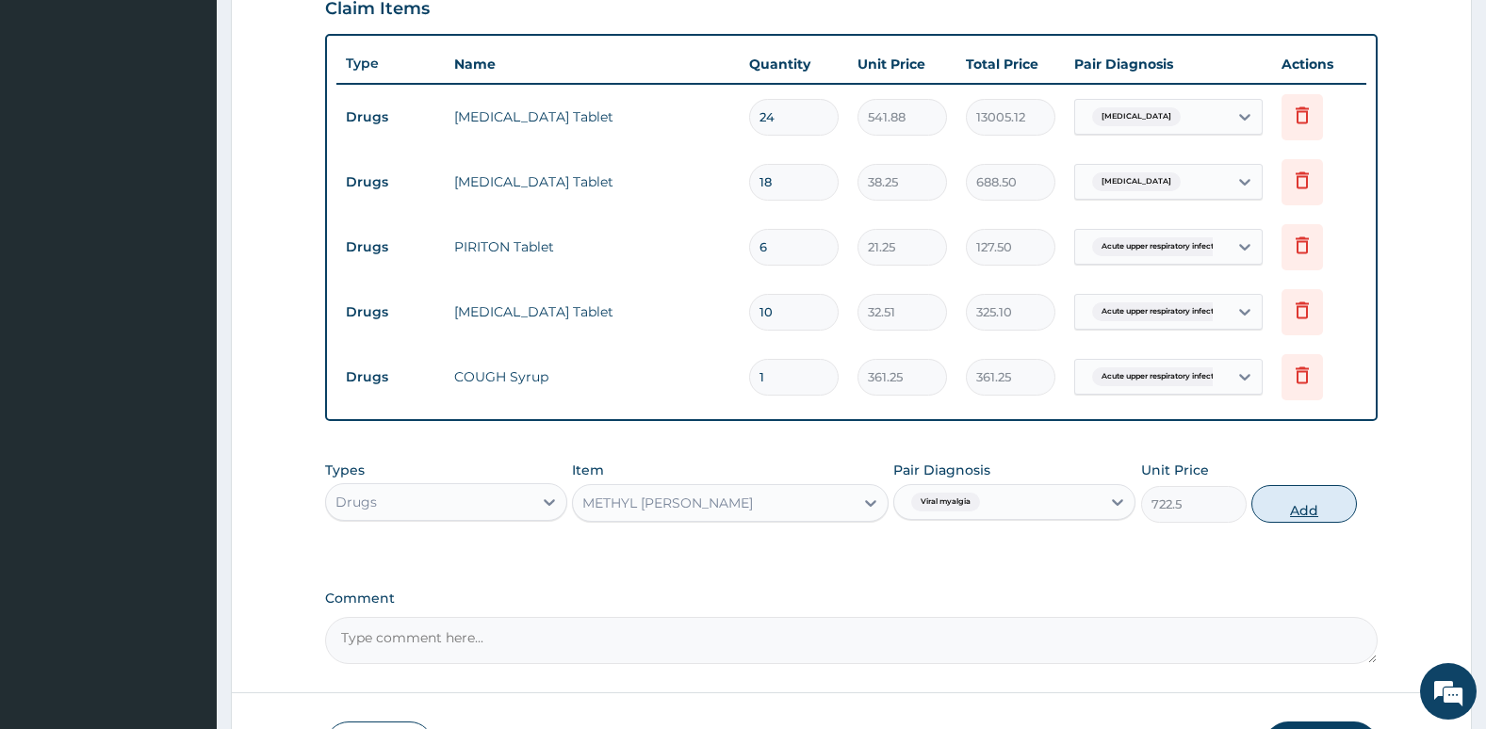
click at [1311, 508] on button "Add" at bounding box center [1304, 504] width 106 height 38
type input "0"
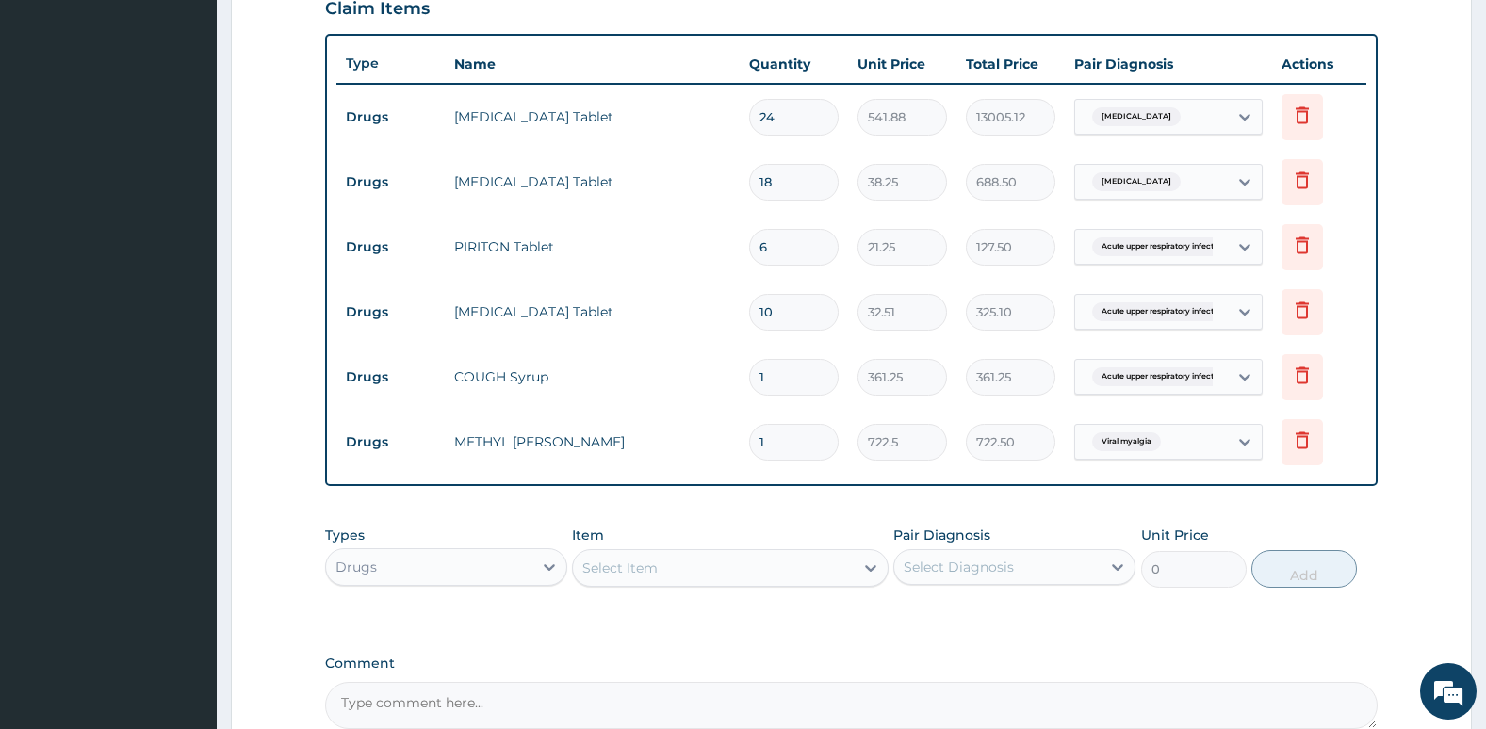
click at [518, 565] on div "Drugs" at bounding box center [429, 567] width 206 height 30
click at [451, 686] on div "Procedures" at bounding box center [446, 682] width 242 height 34
click at [989, 570] on div "Select Diagnosis" at bounding box center [958, 567] width 110 height 19
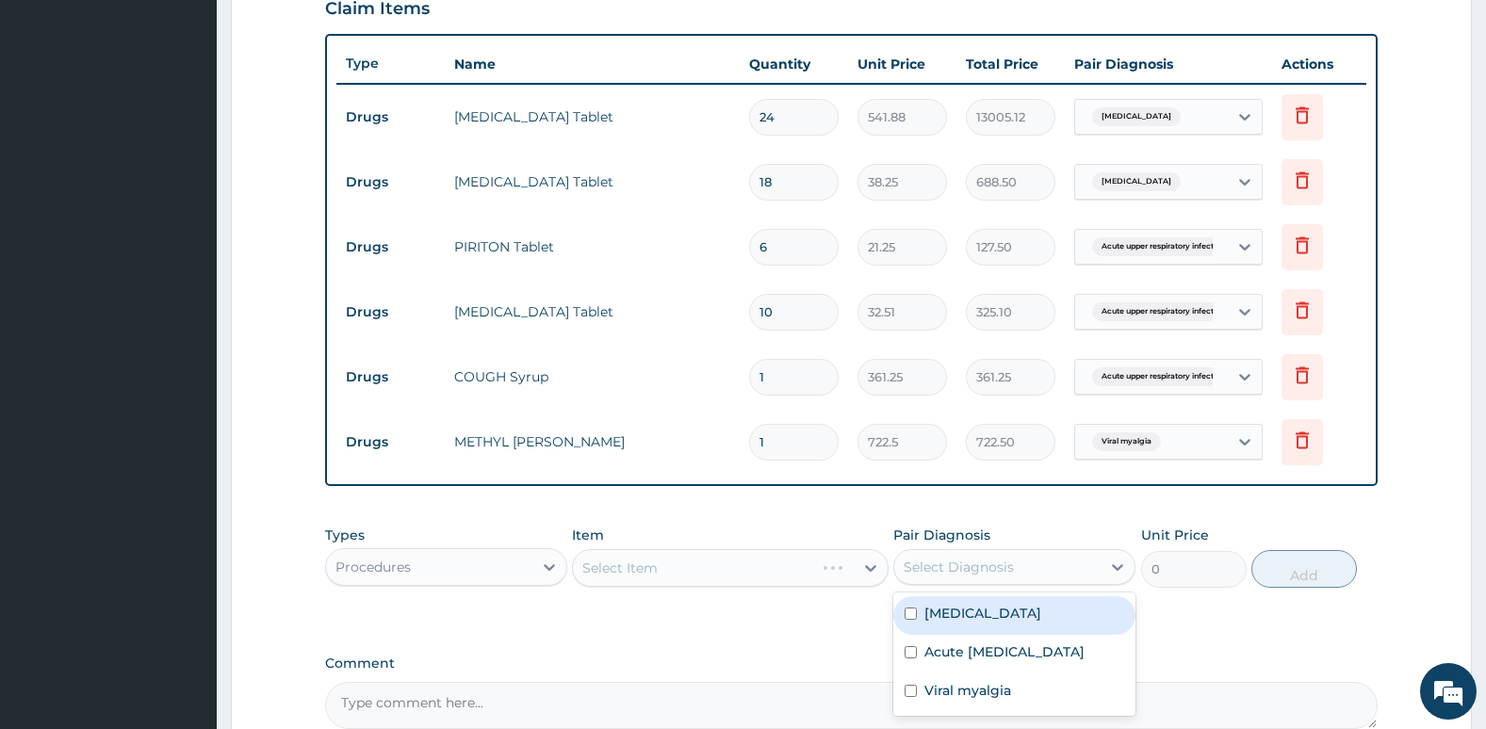
click at [927, 618] on label "Falciparum malaria" at bounding box center [982, 613] width 117 height 19
checkbox input "true"
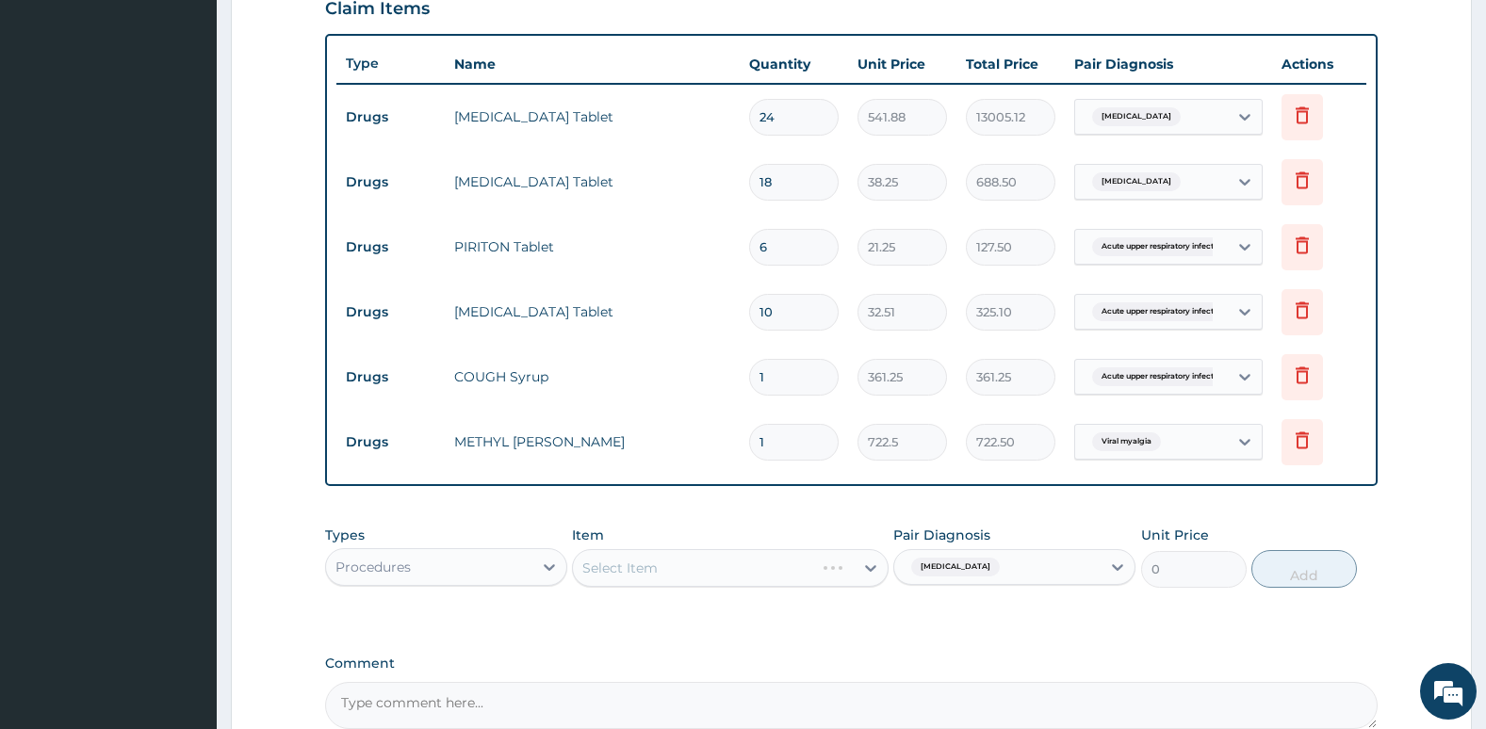
click at [761, 568] on div "Select Item" at bounding box center [730, 568] width 316 height 38
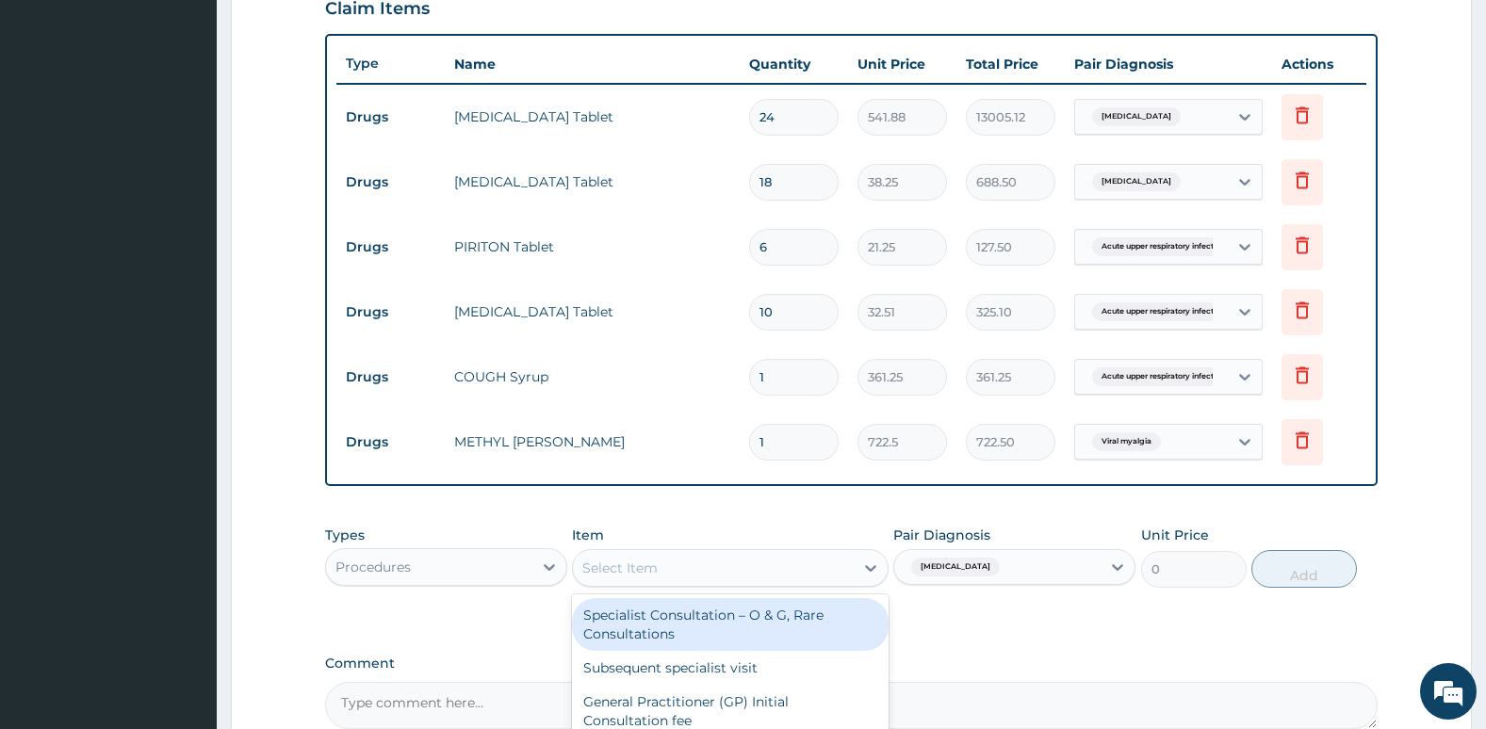
click at [761, 568] on div "Select Item" at bounding box center [713, 568] width 280 height 30
click at [719, 635] on div "General Practitioner (GP) Initial Consultation fee" at bounding box center [730, 626] width 316 height 53
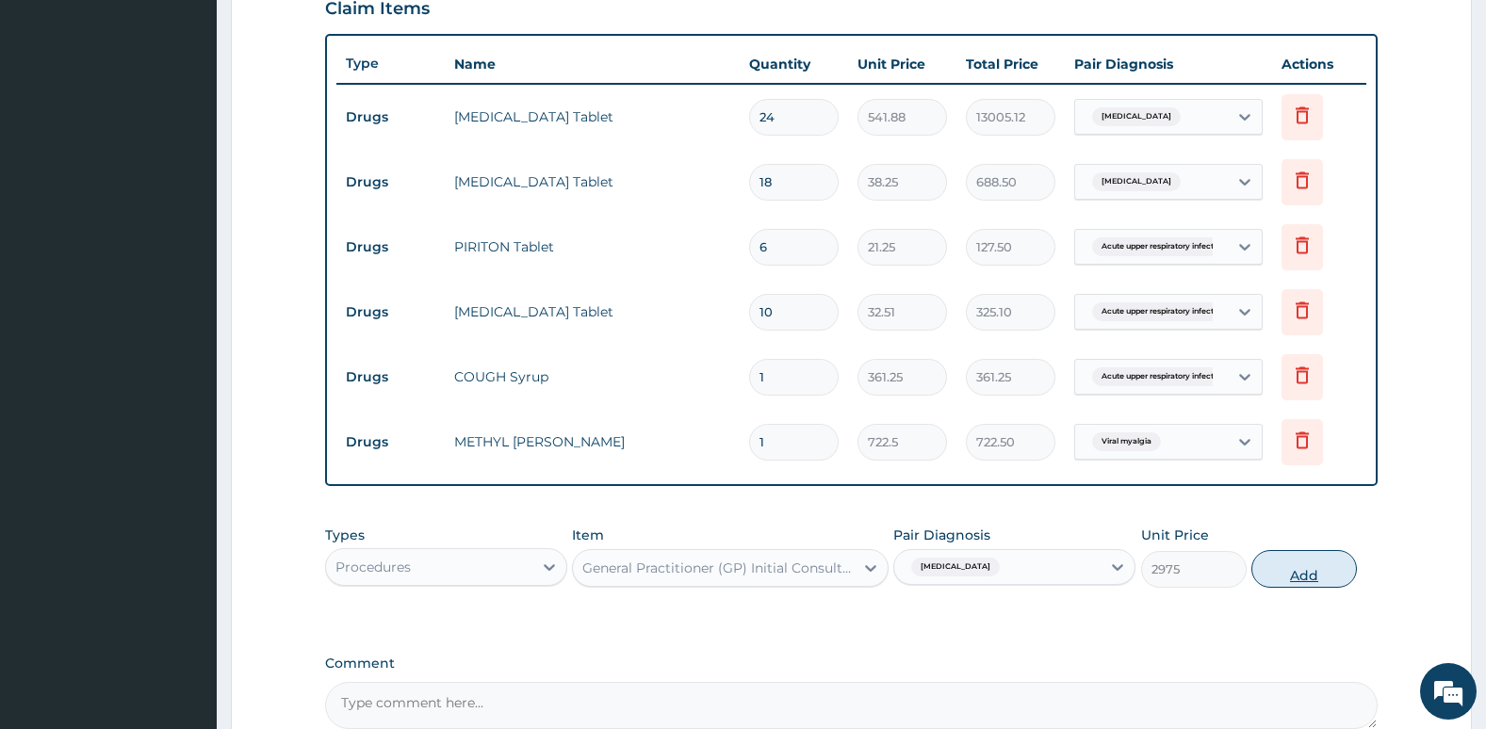
click at [1291, 569] on button "Add" at bounding box center [1304, 569] width 106 height 38
type input "0"
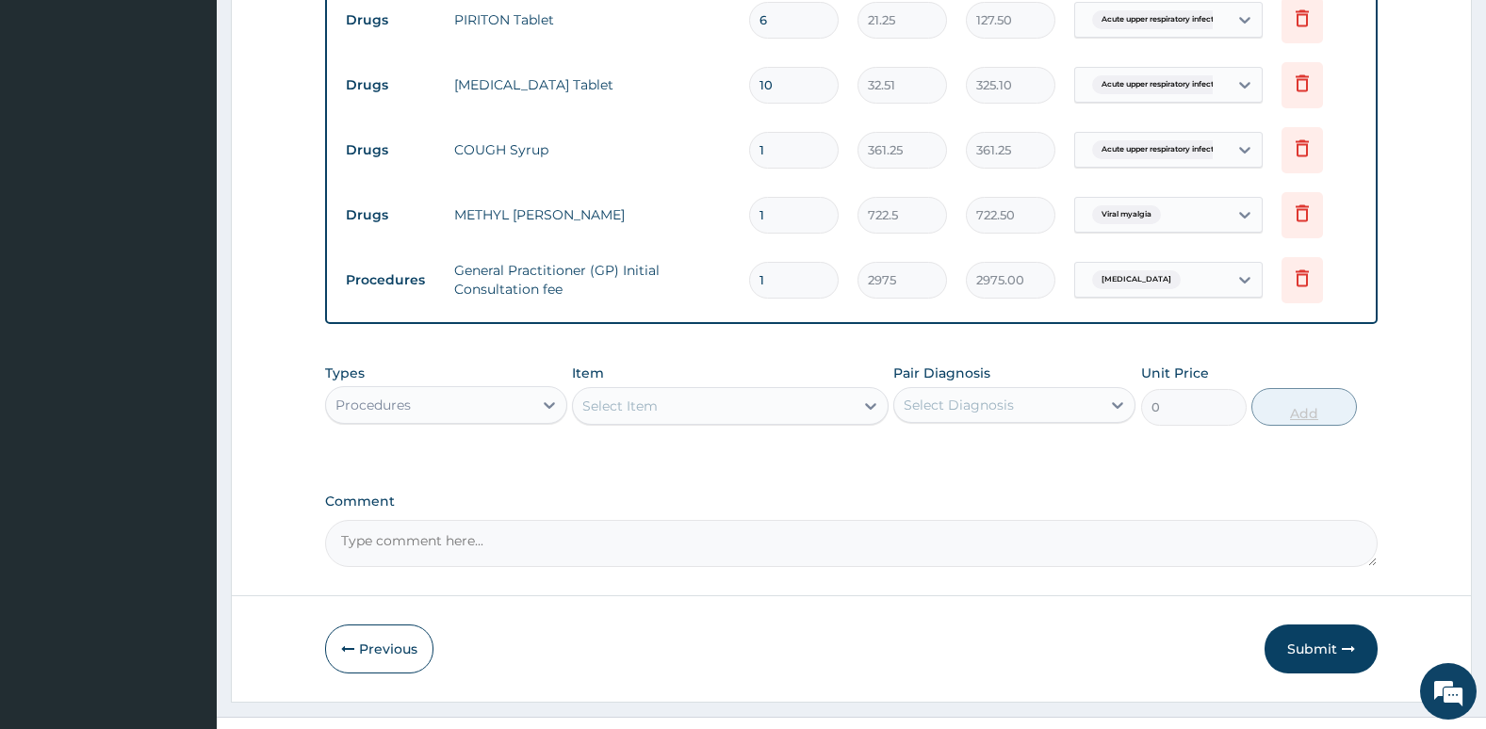
scroll to position [930, 0]
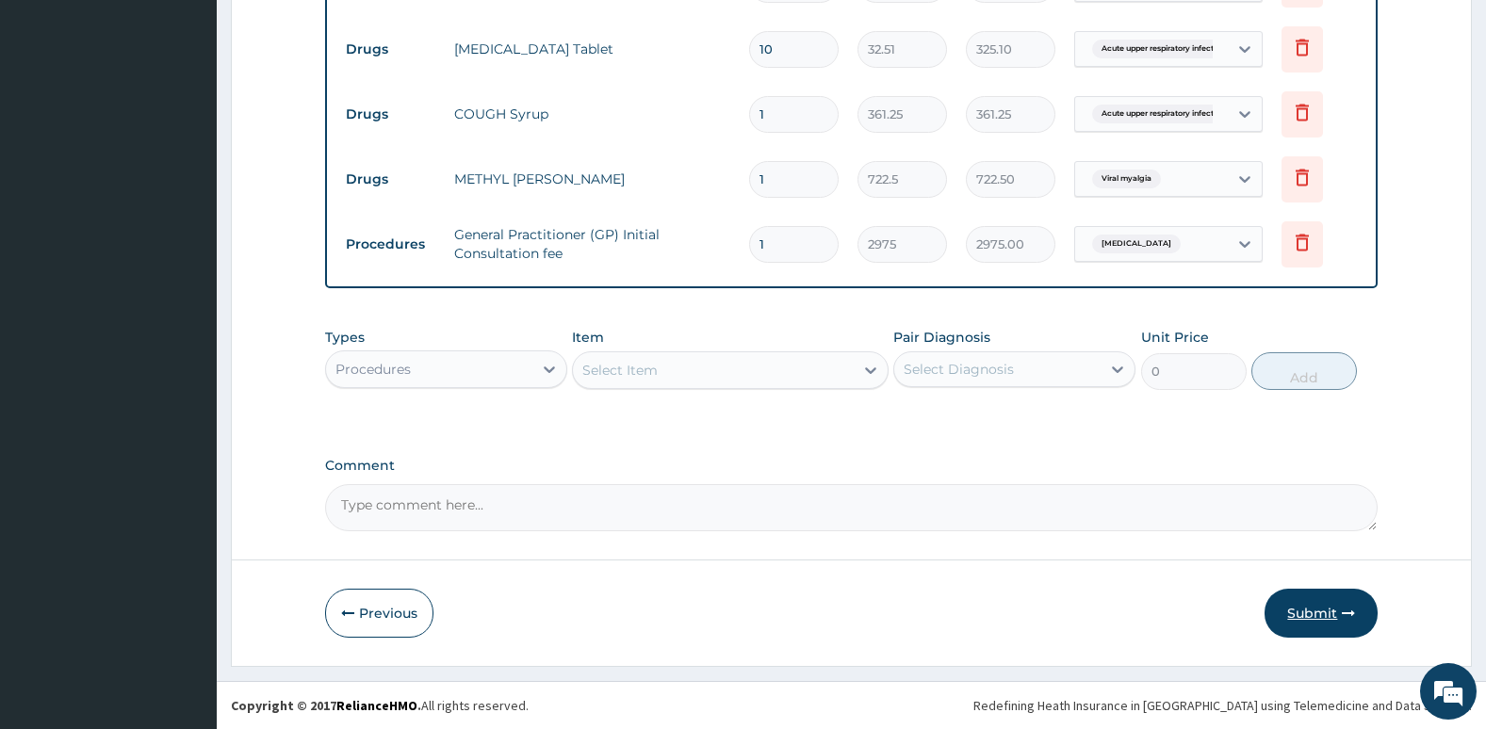
click at [1307, 612] on button "Submit" at bounding box center [1320, 613] width 113 height 49
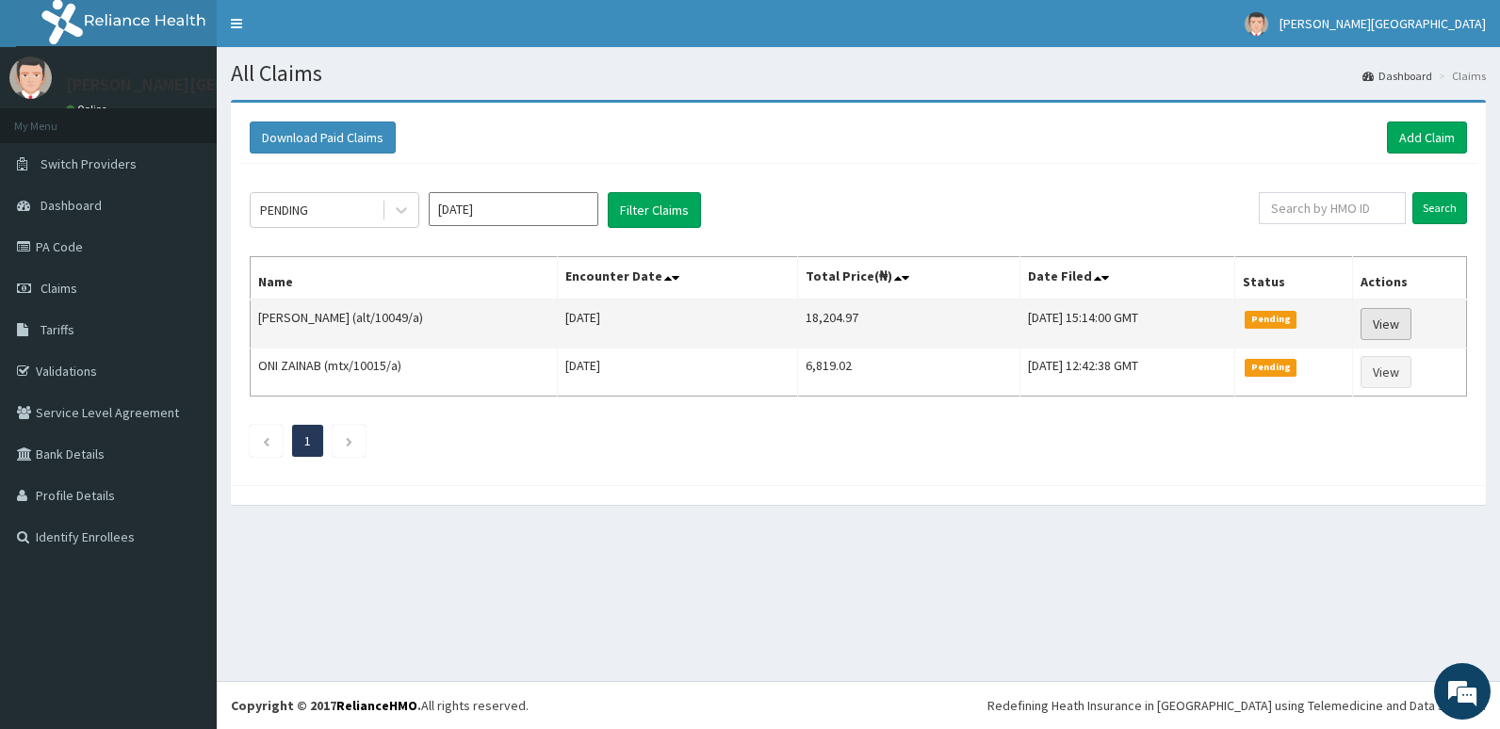
click at [1395, 326] on link "View" at bounding box center [1385, 324] width 51 height 32
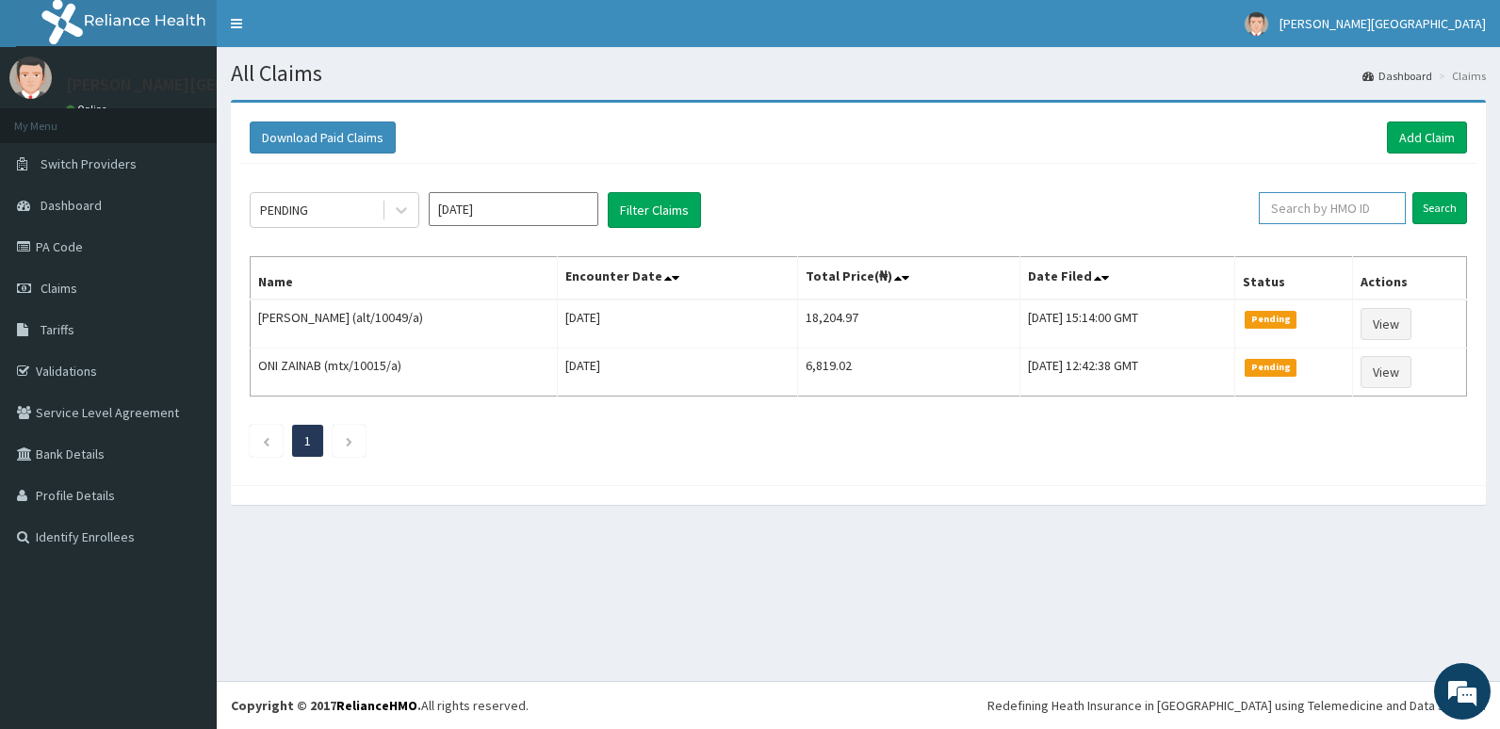
click at [1292, 213] on input "text" at bounding box center [1332, 208] width 147 height 32
type input "aec/10026/a"
click at [1461, 206] on input "Search" at bounding box center [1439, 208] width 55 height 32
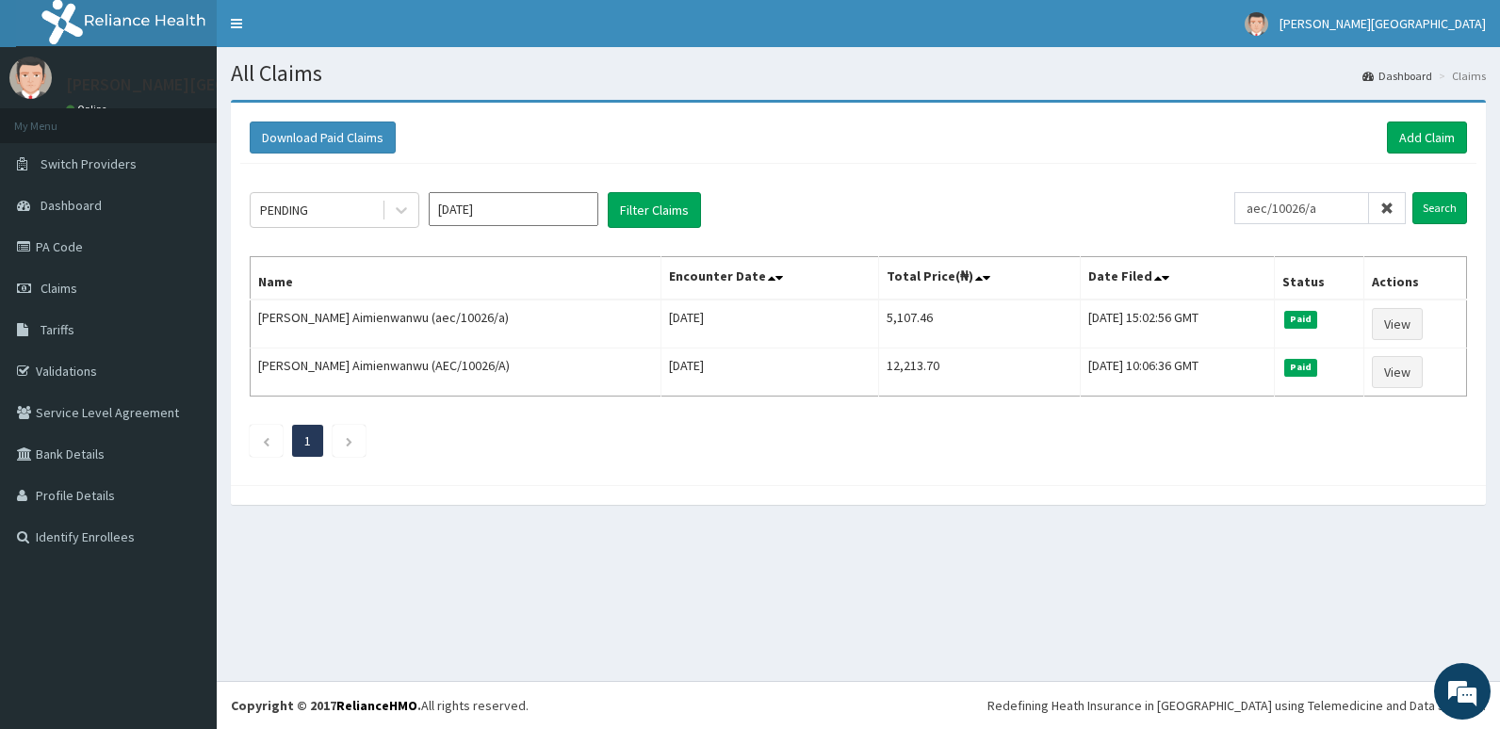
click at [1487, 191] on div "Download Paid Claims Add Claim × Note you can only download claims within a max…" at bounding box center [858, 312] width 1283 height 424
click at [1444, 134] on link "Add Claim" at bounding box center [1427, 138] width 80 height 32
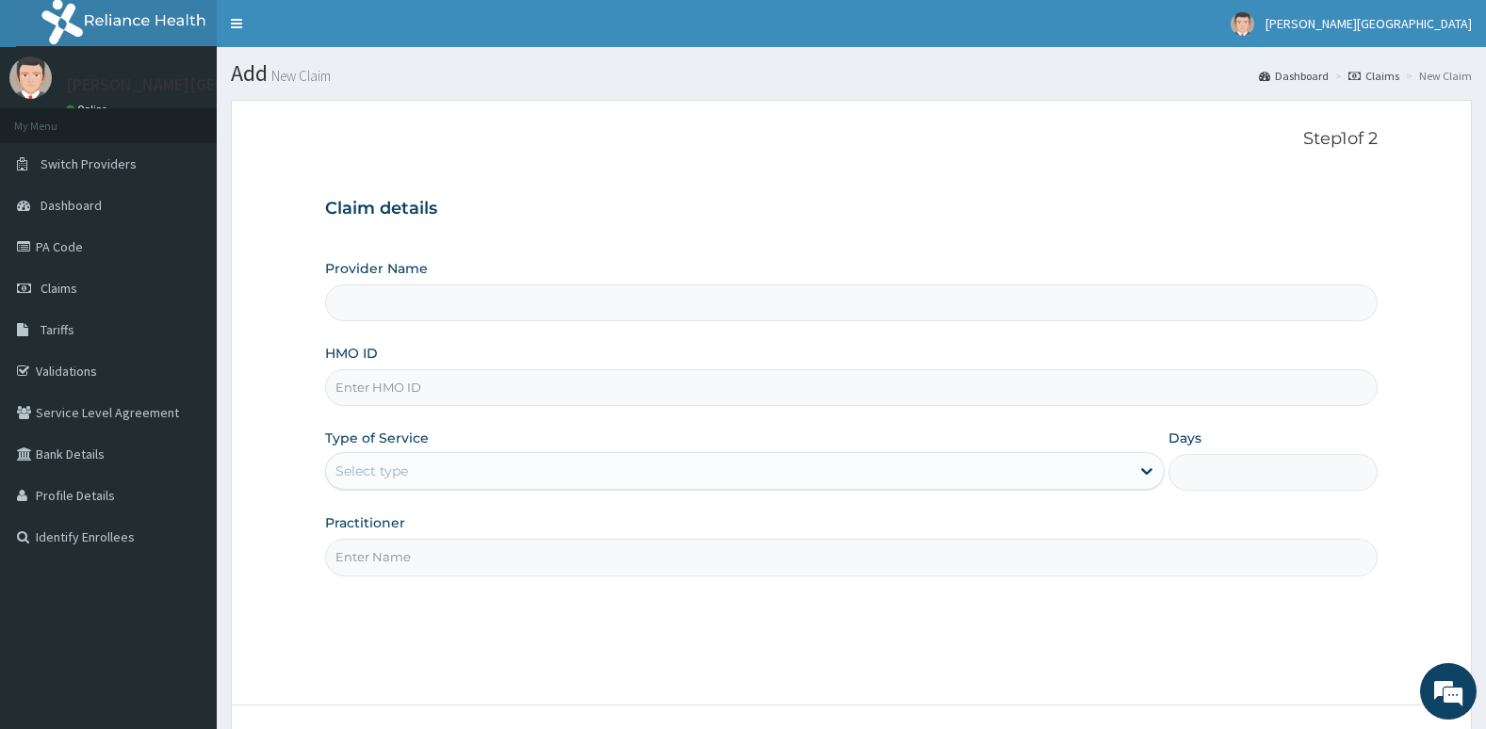
type input "[PERSON_NAME][GEOGRAPHIC_DATA]"
click at [748, 374] on input "HMO ID" at bounding box center [851, 387] width 1053 height 37
type input "aec/10026/a"
click at [629, 477] on div "Select type" at bounding box center [728, 471] width 804 height 30
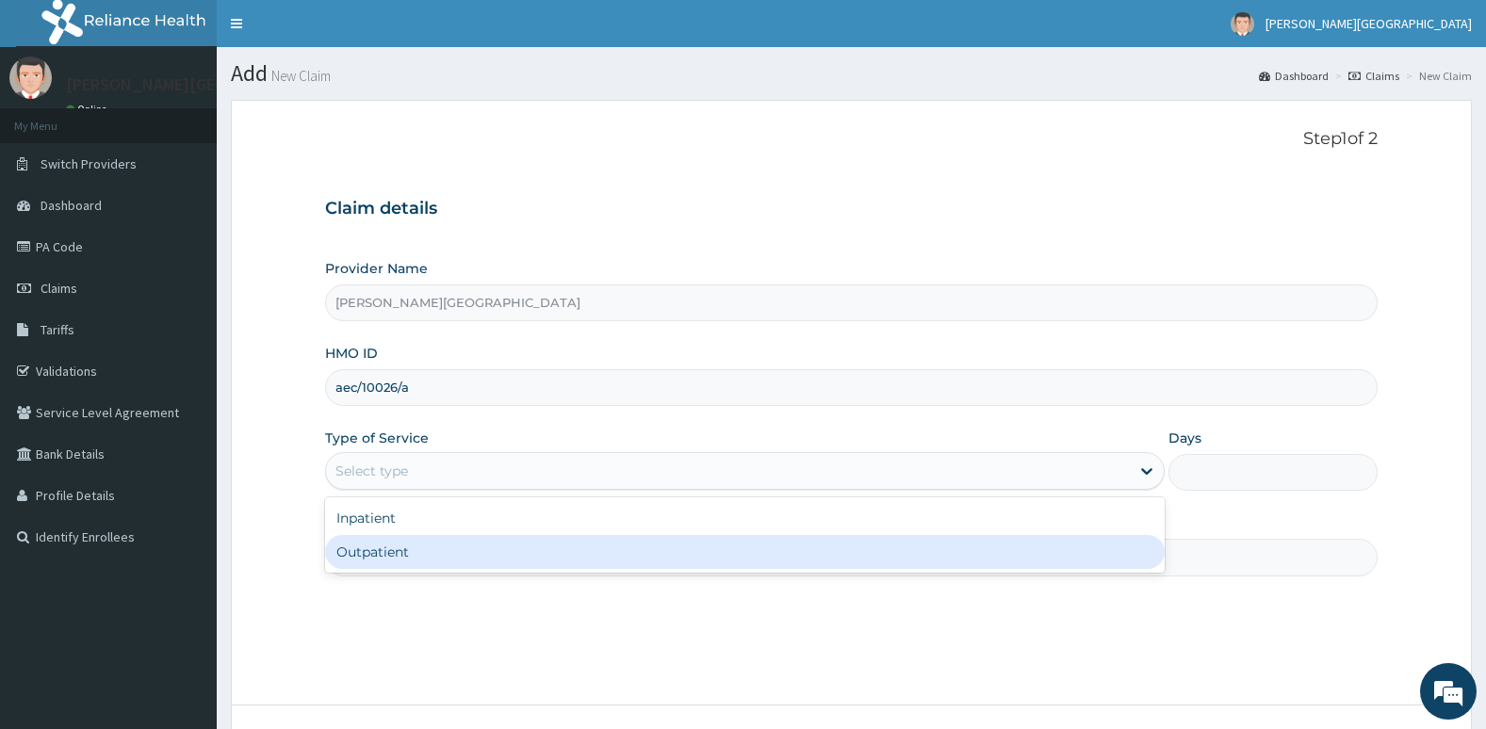
click at [621, 559] on div "Outpatient" at bounding box center [744, 552] width 839 height 34
type input "1"
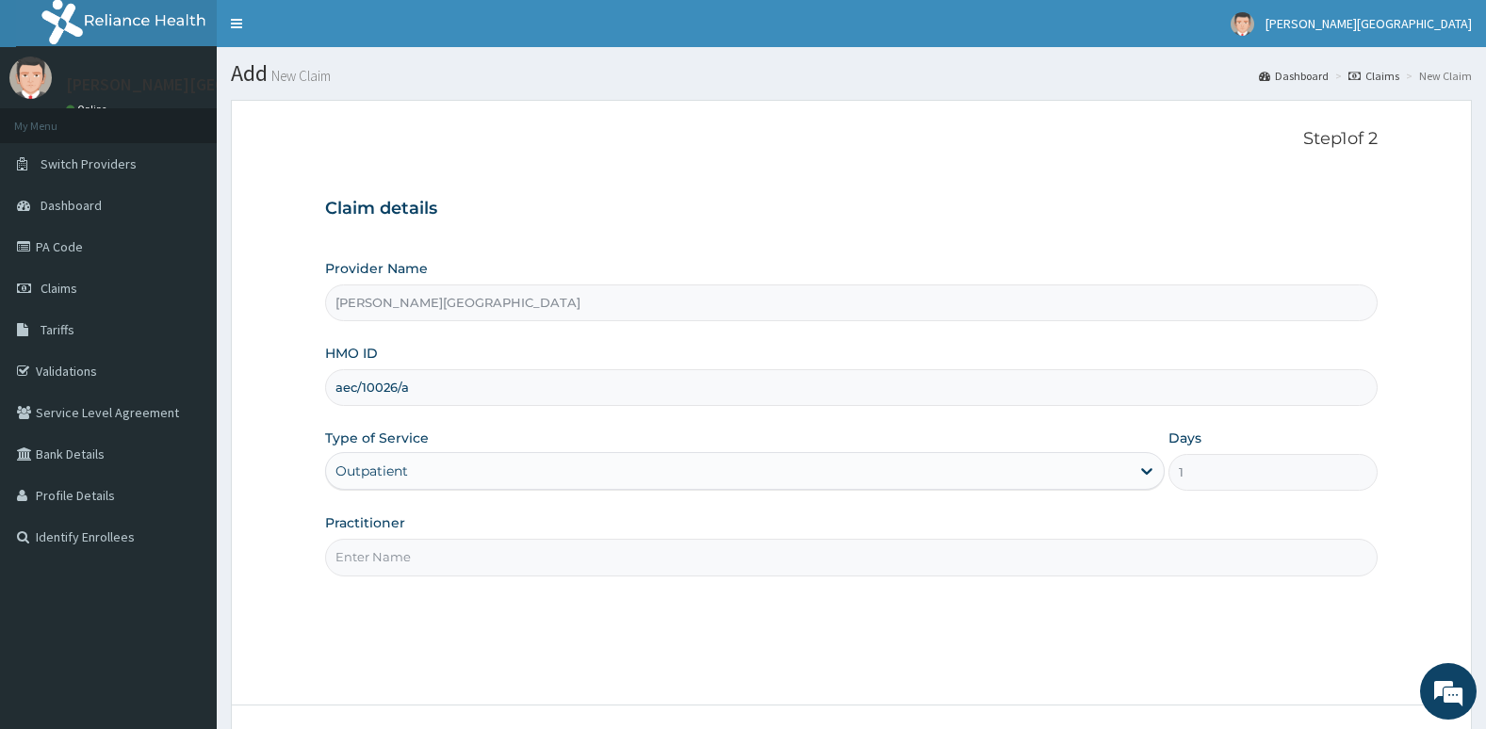
click at [621, 559] on input "Practitioner" at bounding box center [851, 557] width 1053 height 37
type input "Dr. Oni"
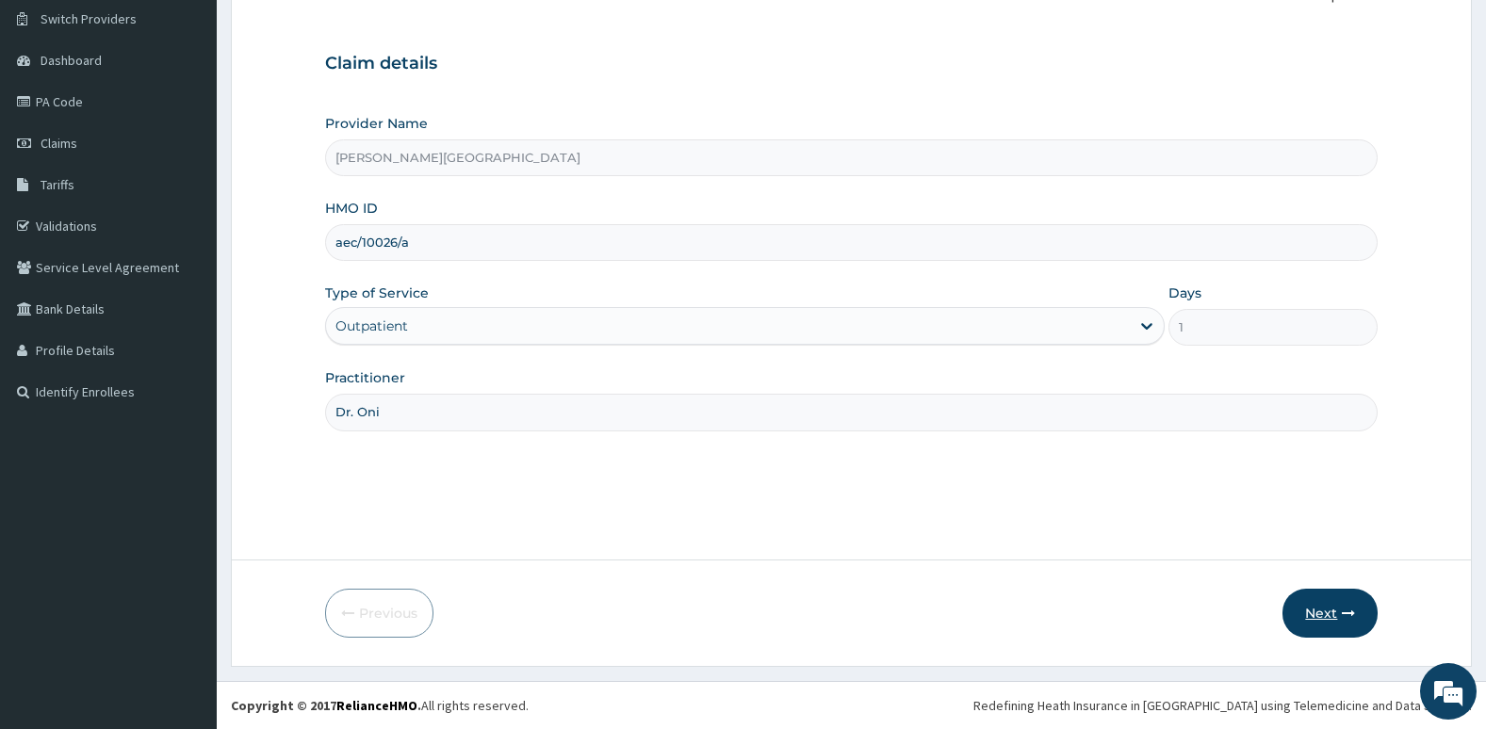
click at [1340, 610] on button "Next" at bounding box center [1329, 613] width 95 height 49
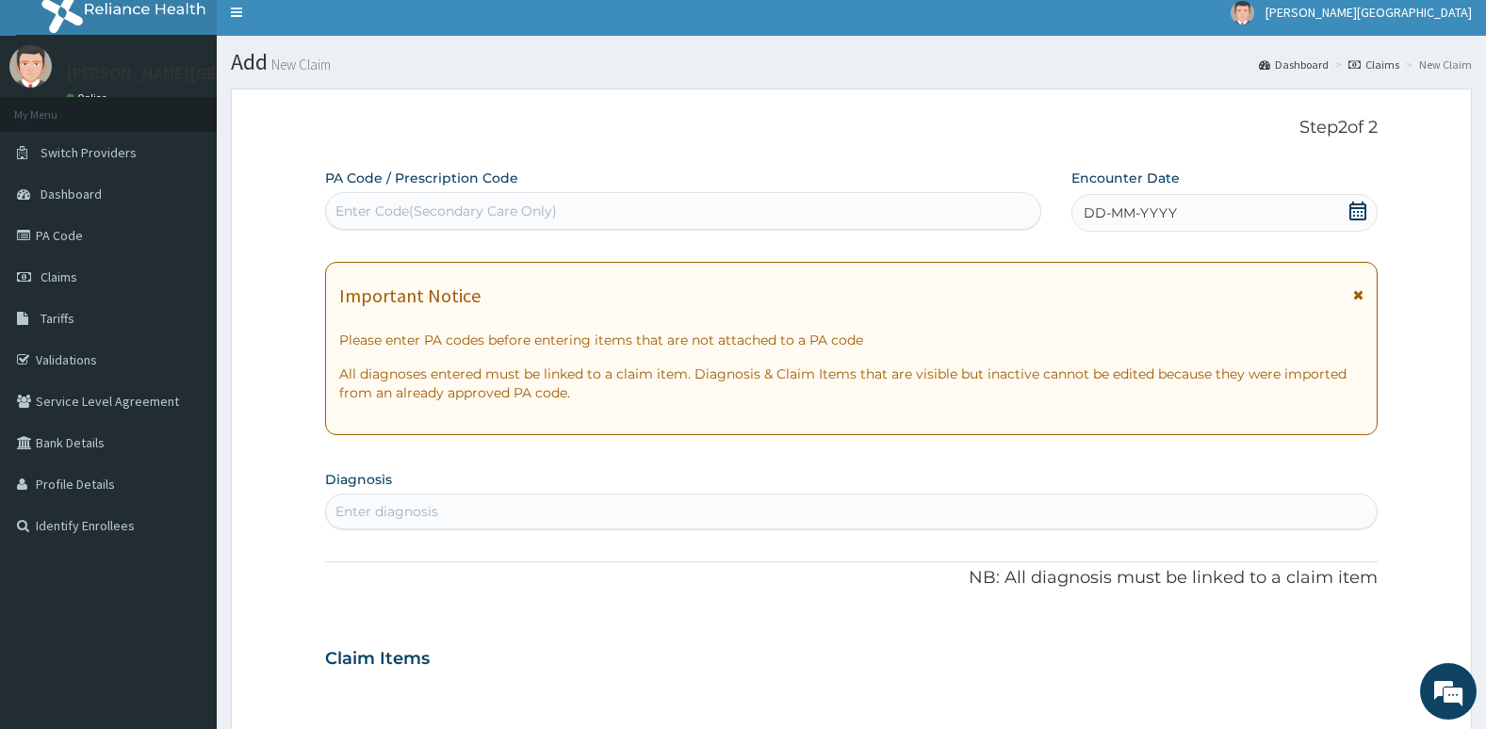
scroll to position [10, 0]
click at [1331, 217] on div "DD-MM-YYYY" at bounding box center [1224, 214] width 307 height 38
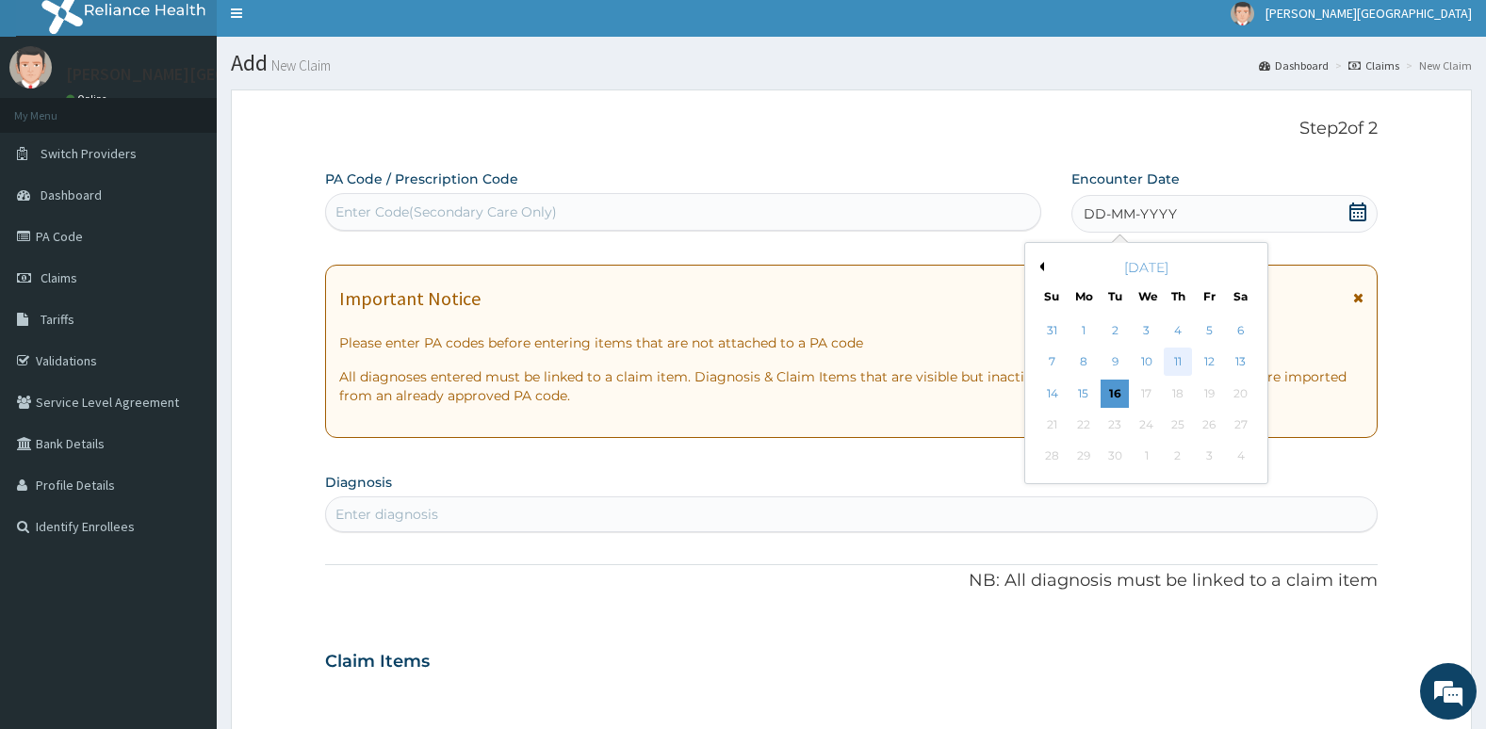
click at [1181, 366] on div "11" at bounding box center [1177, 363] width 28 height 28
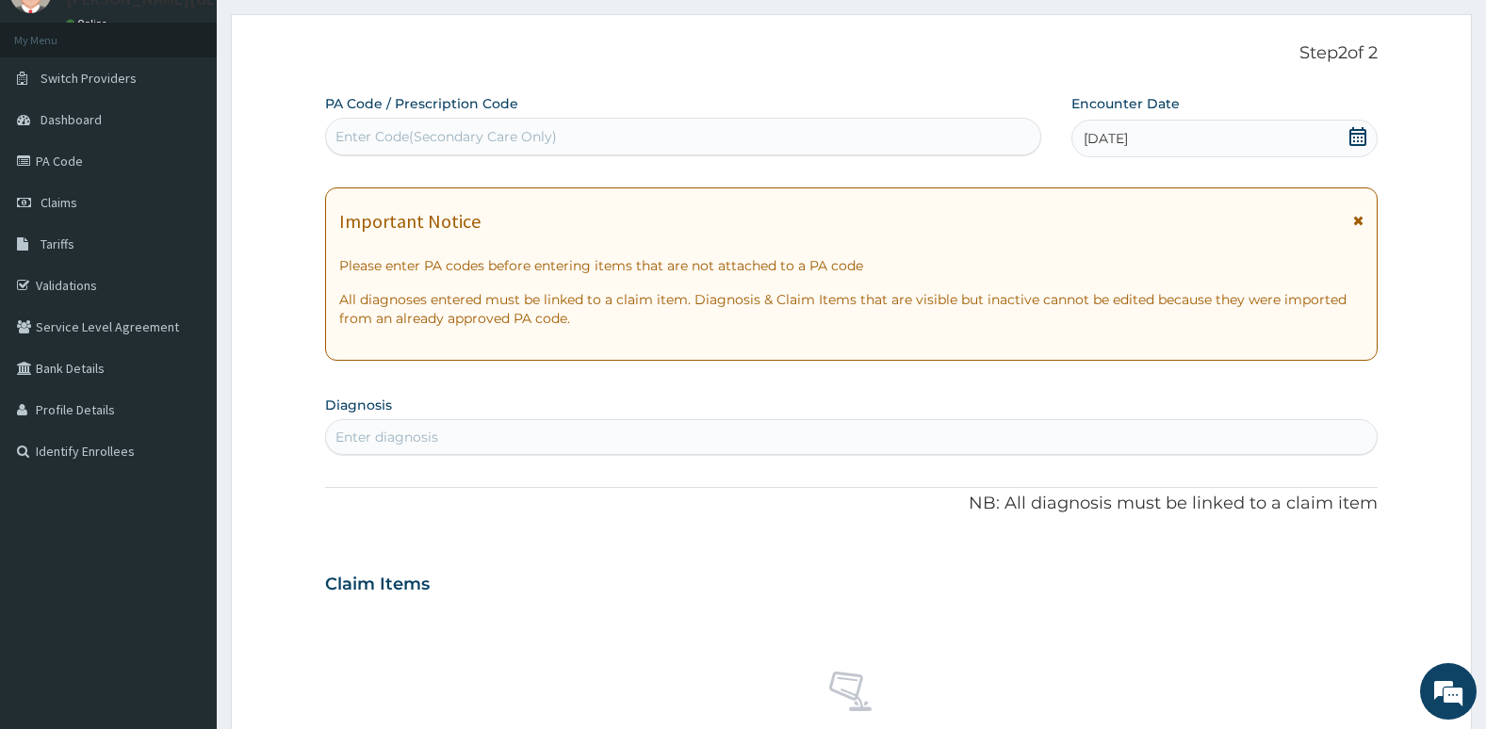
scroll to position [0, 0]
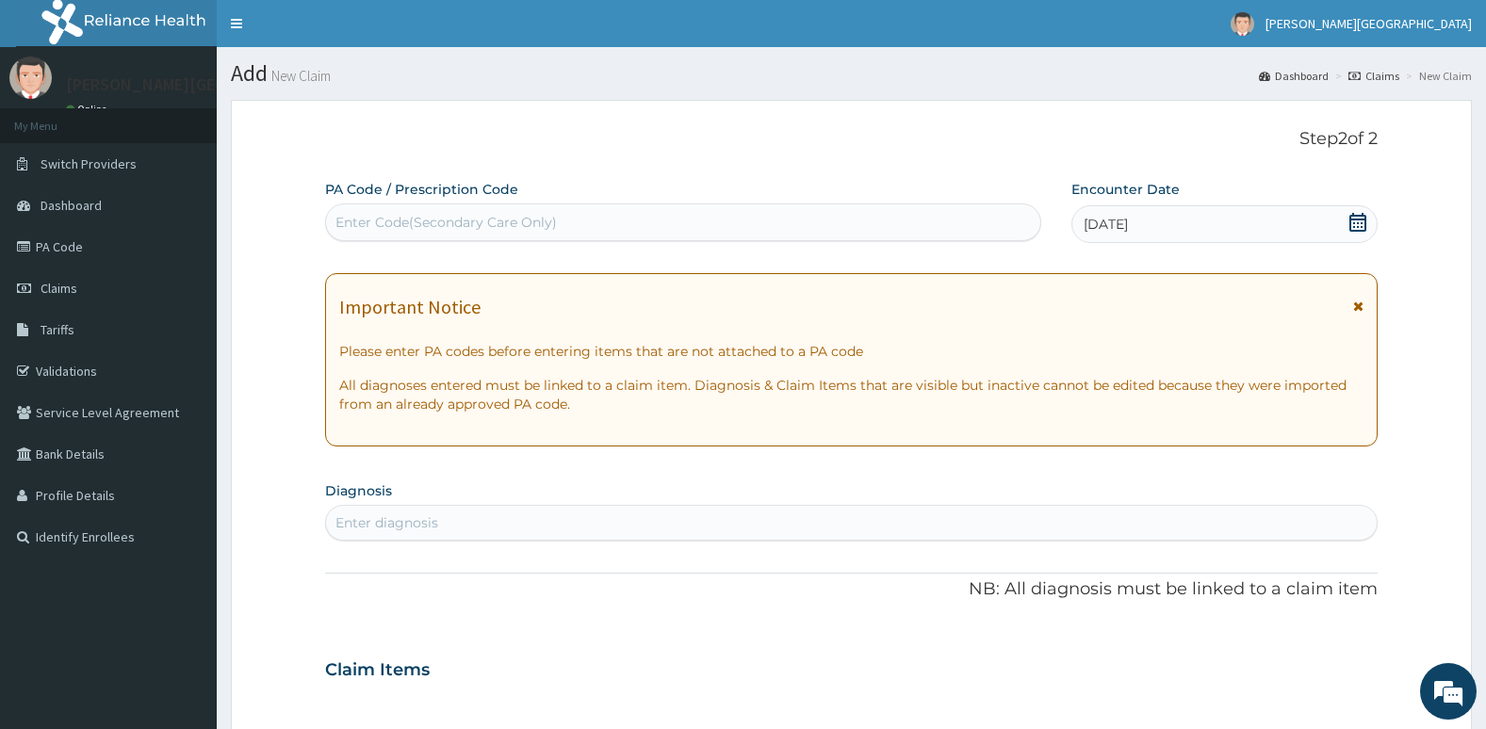
click at [682, 237] on div "Enter Code(Secondary Care Only)" at bounding box center [683, 222] width 714 height 30
click at [119, 236] on link "PA Code" at bounding box center [108, 246] width 217 height 41
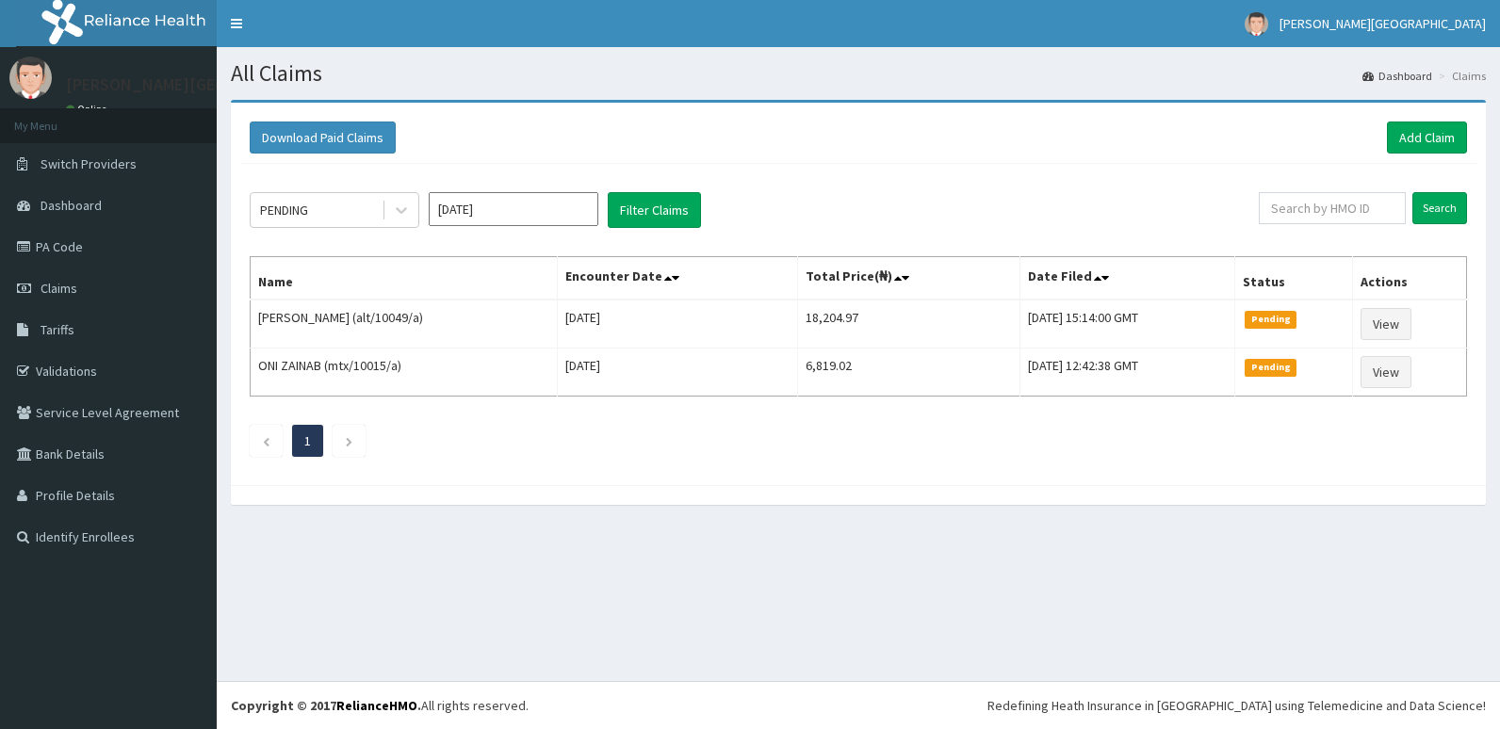
click at [1425, 138] on link "Add Claim" at bounding box center [1427, 138] width 80 height 32
drag, startPoint x: 0, startPoint y: 0, endPoint x: 1425, endPoint y: 138, distance: 1431.9
click at [1425, 138] on link "Add Claim" at bounding box center [1427, 138] width 80 height 32
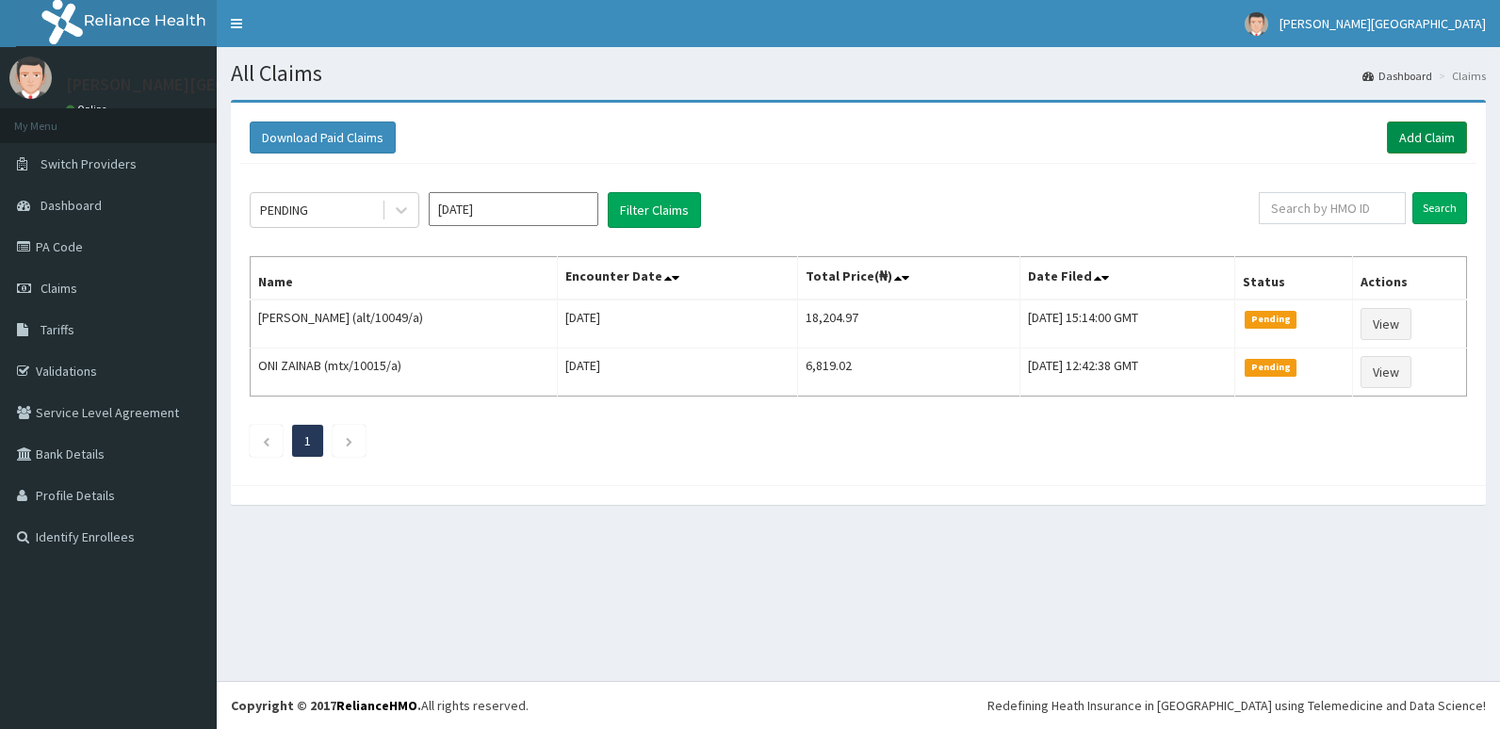
click at [1425, 138] on link "Add Claim" at bounding box center [1427, 138] width 80 height 32
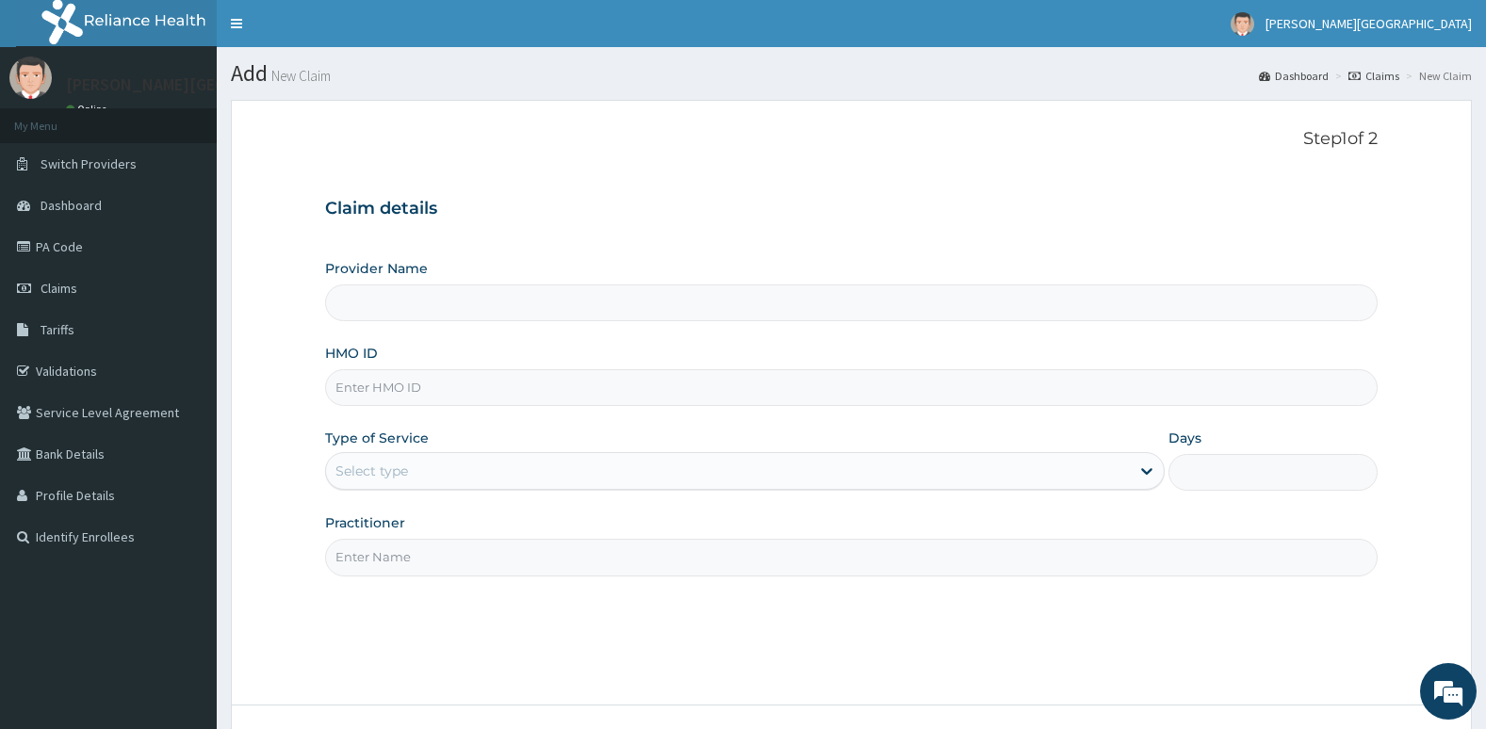
click at [608, 396] on input "HMO ID" at bounding box center [851, 387] width 1053 height 37
type input "aec/10026/"
type input "Aruna Ogun Memorial Specialist Hospital"
type input "aec/10026/a"
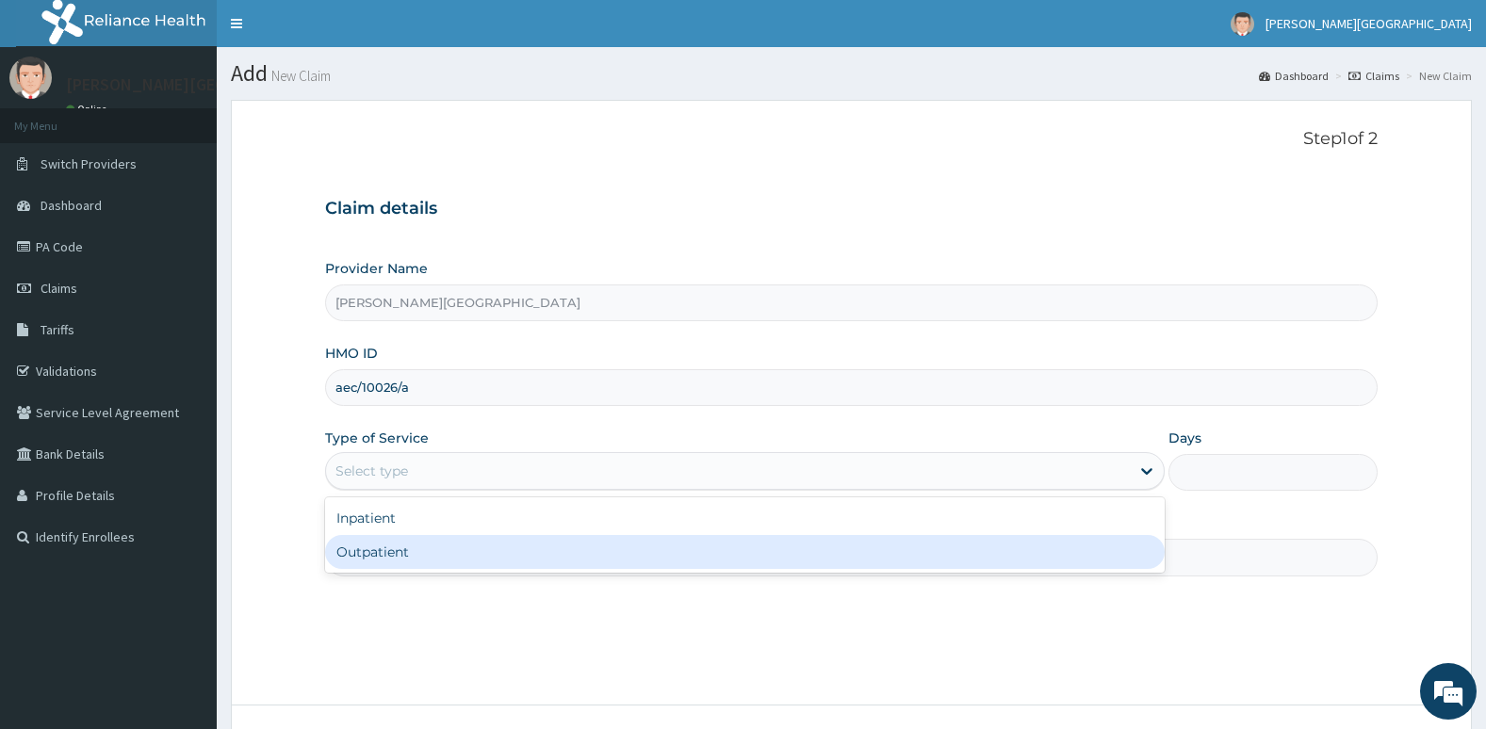
drag, startPoint x: 502, startPoint y: 462, endPoint x: 491, endPoint y: 551, distance: 90.2
click at [491, 490] on div "option Outpatient focused, 2 of 2. 2 results available. Use Up and Down to choo…" at bounding box center [744, 471] width 839 height 38
click at [491, 551] on div "Outpatient" at bounding box center [744, 552] width 839 height 34
type input "1"
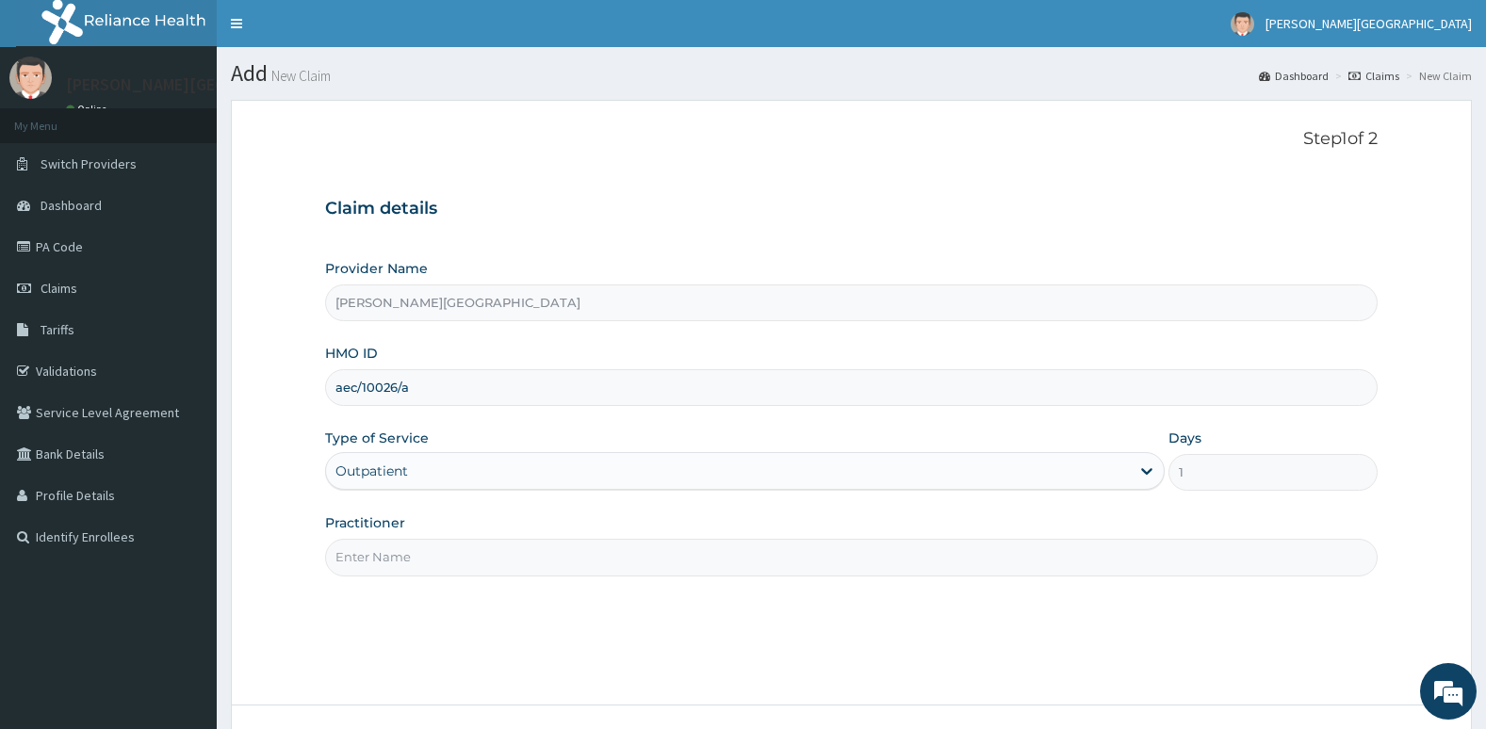
click at [491, 566] on input "Practitioner" at bounding box center [851, 557] width 1053 height 37
type input "Dr. Oni"
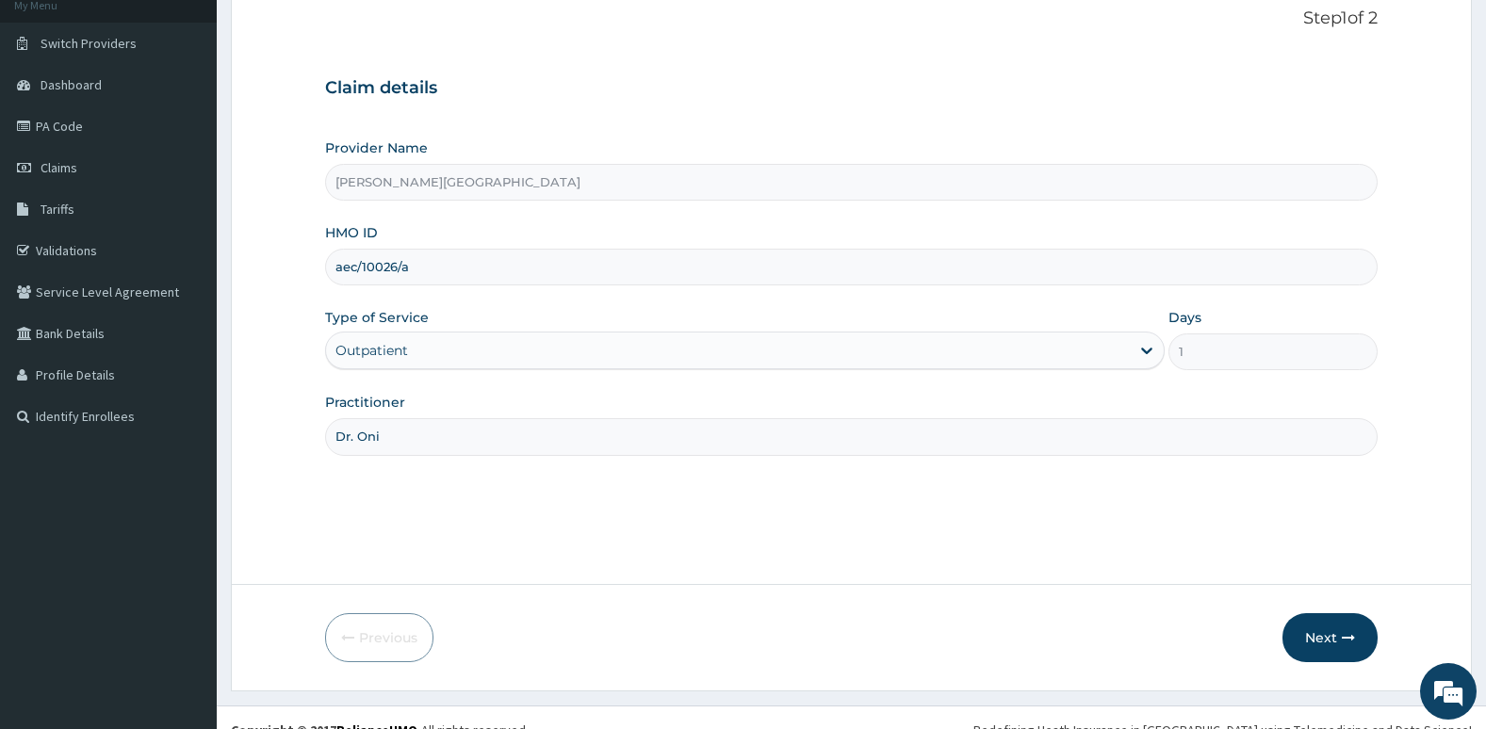
scroll to position [145, 0]
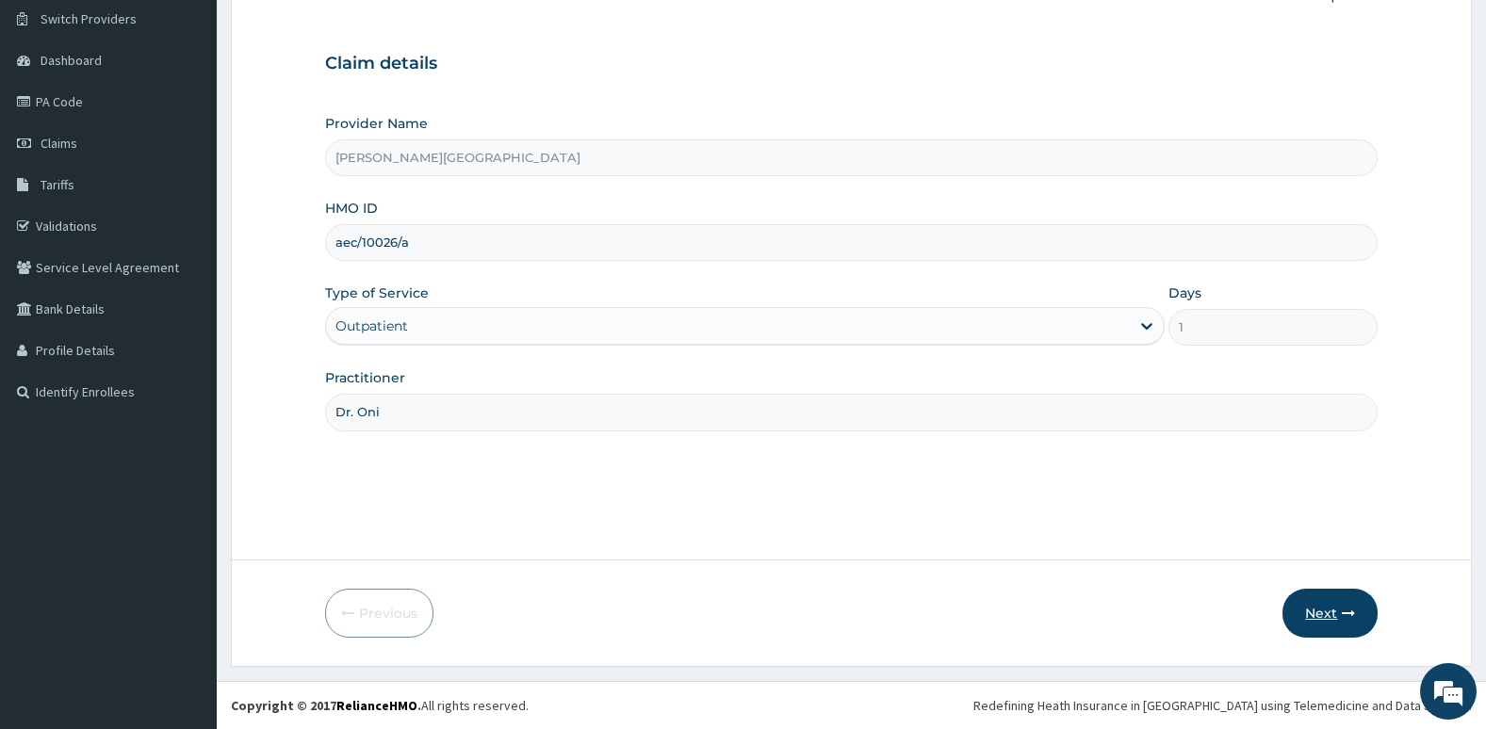
click at [1340, 607] on button "Next" at bounding box center [1329, 613] width 95 height 49
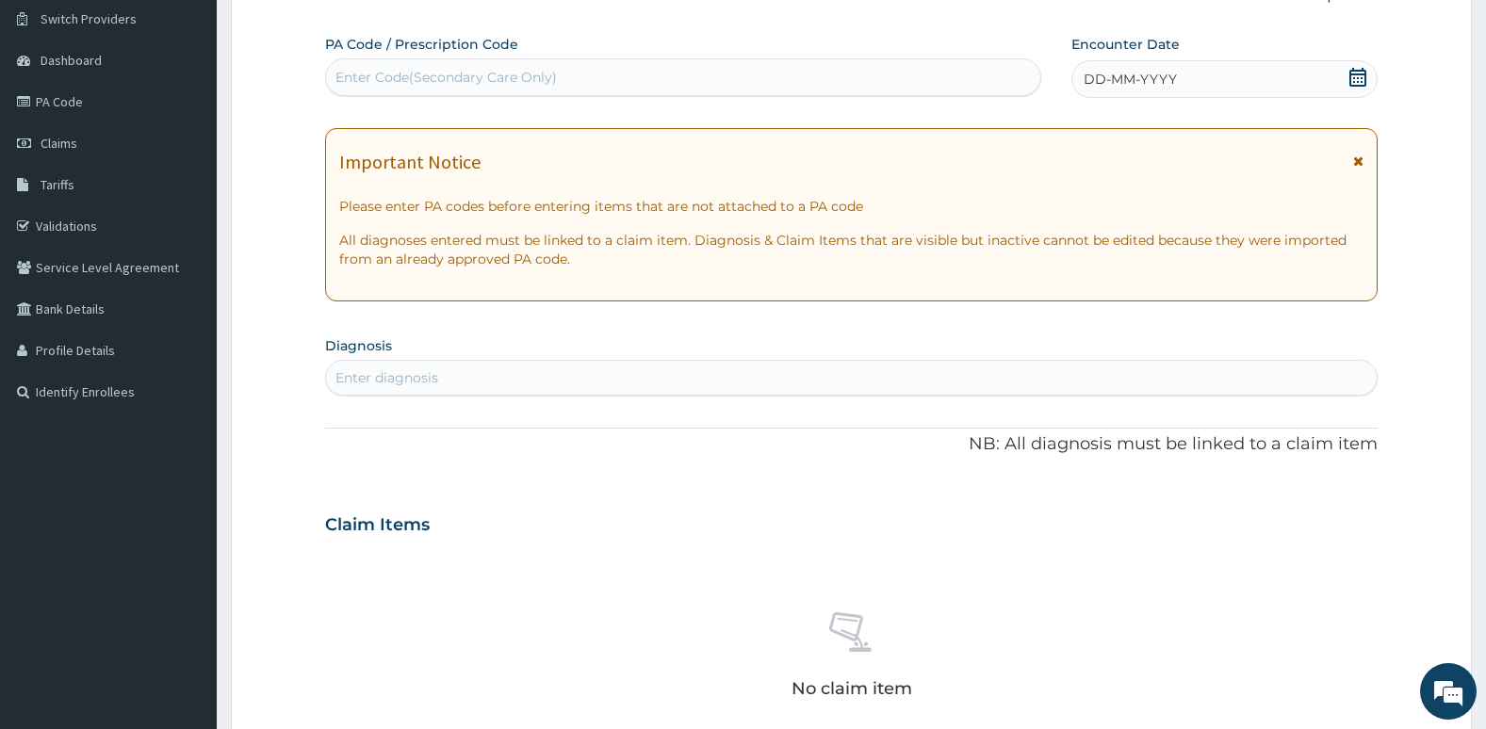
click at [1356, 83] on icon at bounding box center [1357, 77] width 19 height 19
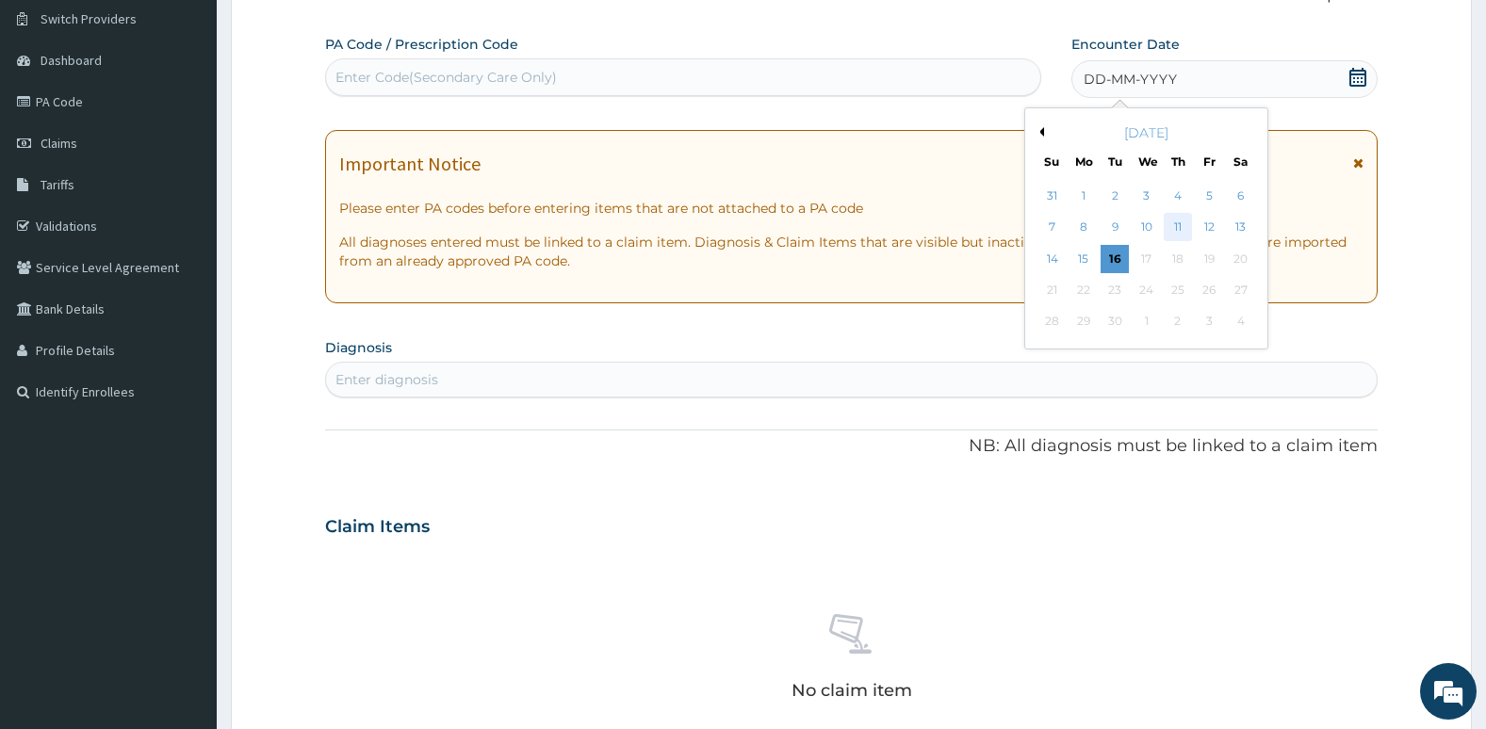
click at [1182, 222] on div "11" at bounding box center [1177, 228] width 28 height 28
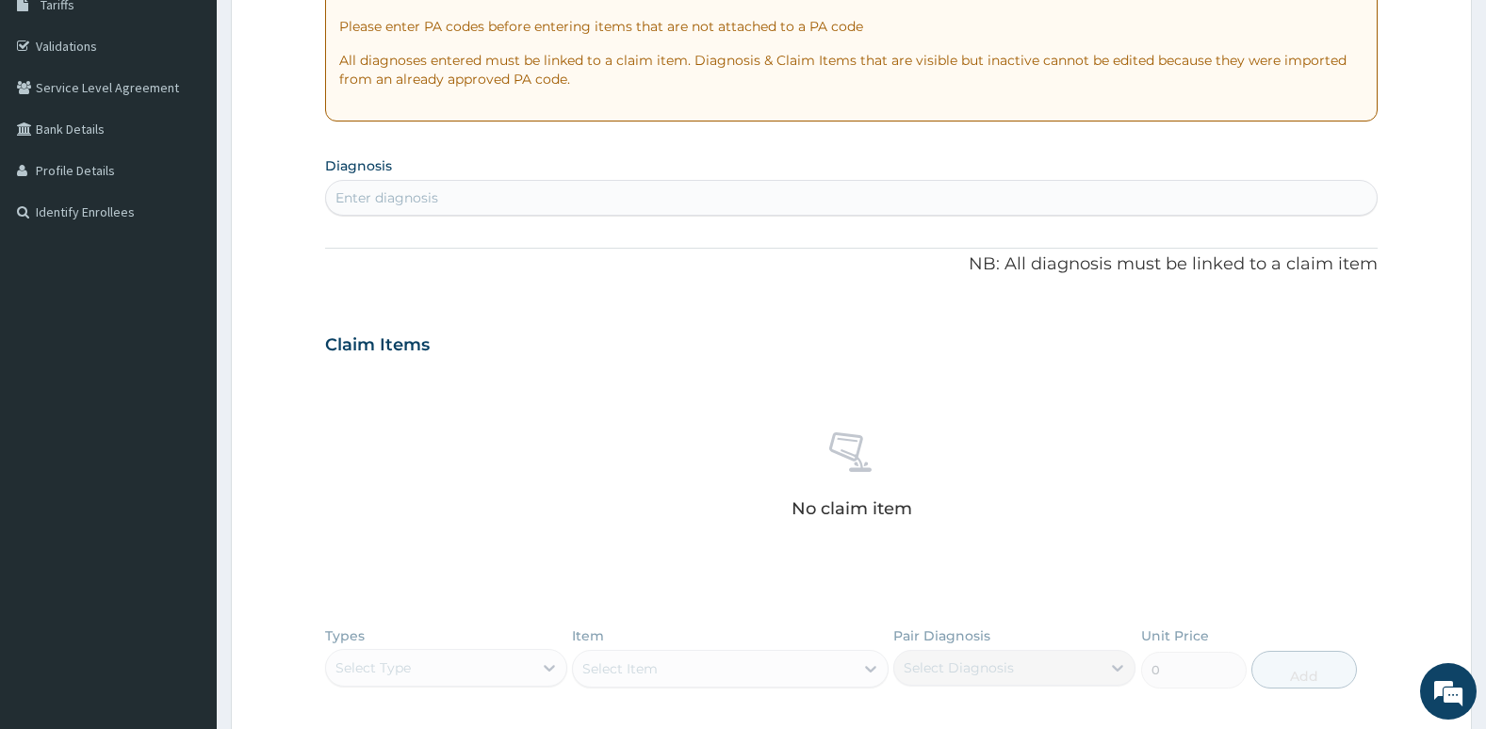
scroll to position [326, 0]
click at [991, 190] on div "Enter diagnosis" at bounding box center [851, 197] width 1051 height 30
type input "plasmod"
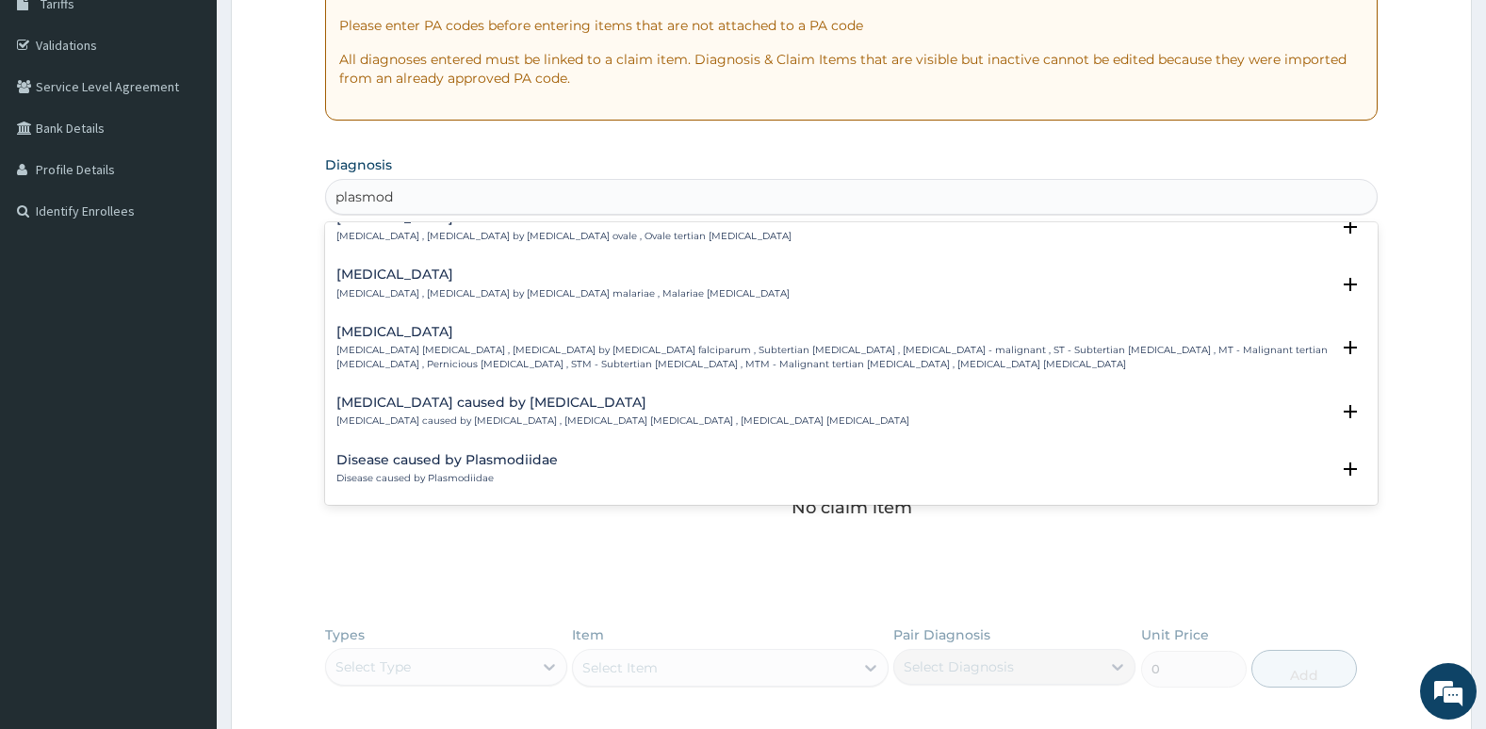
scroll to position [140, 0]
click at [897, 333] on h4 "Falciparum malaria" at bounding box center [833, 329] width 994 height 14
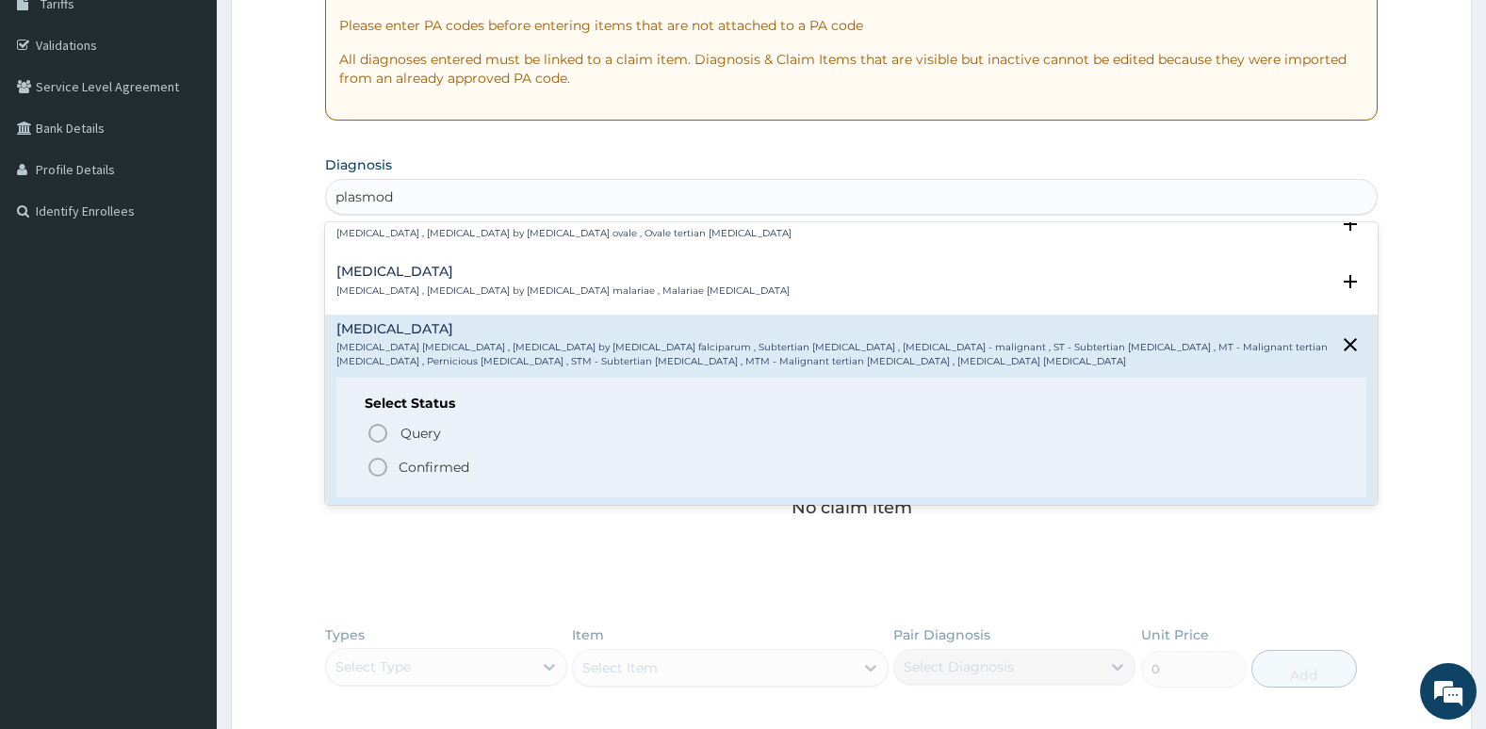
click at [375, 467] on icon "status option filled" at bounding box center [377, 467] width 23 height 23
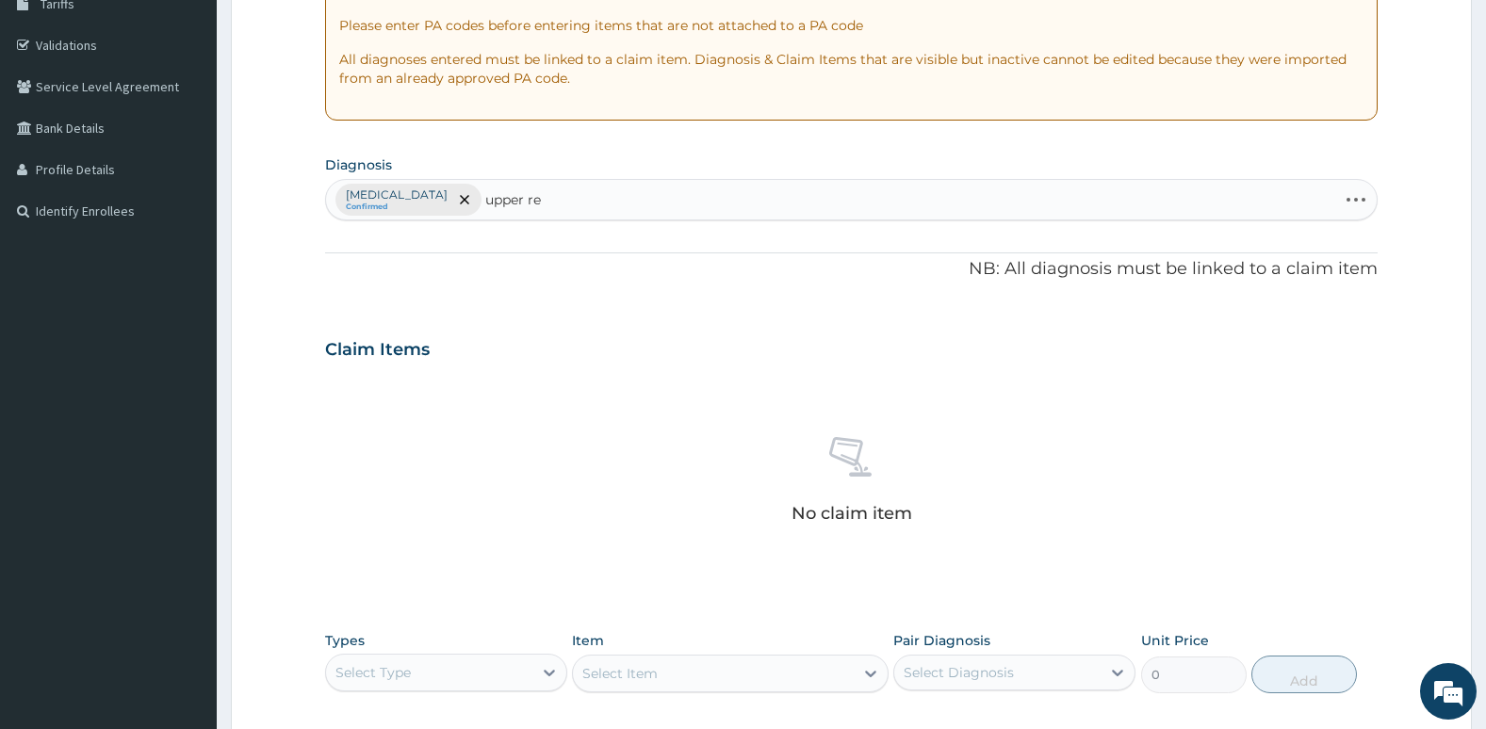
type input "upper res"
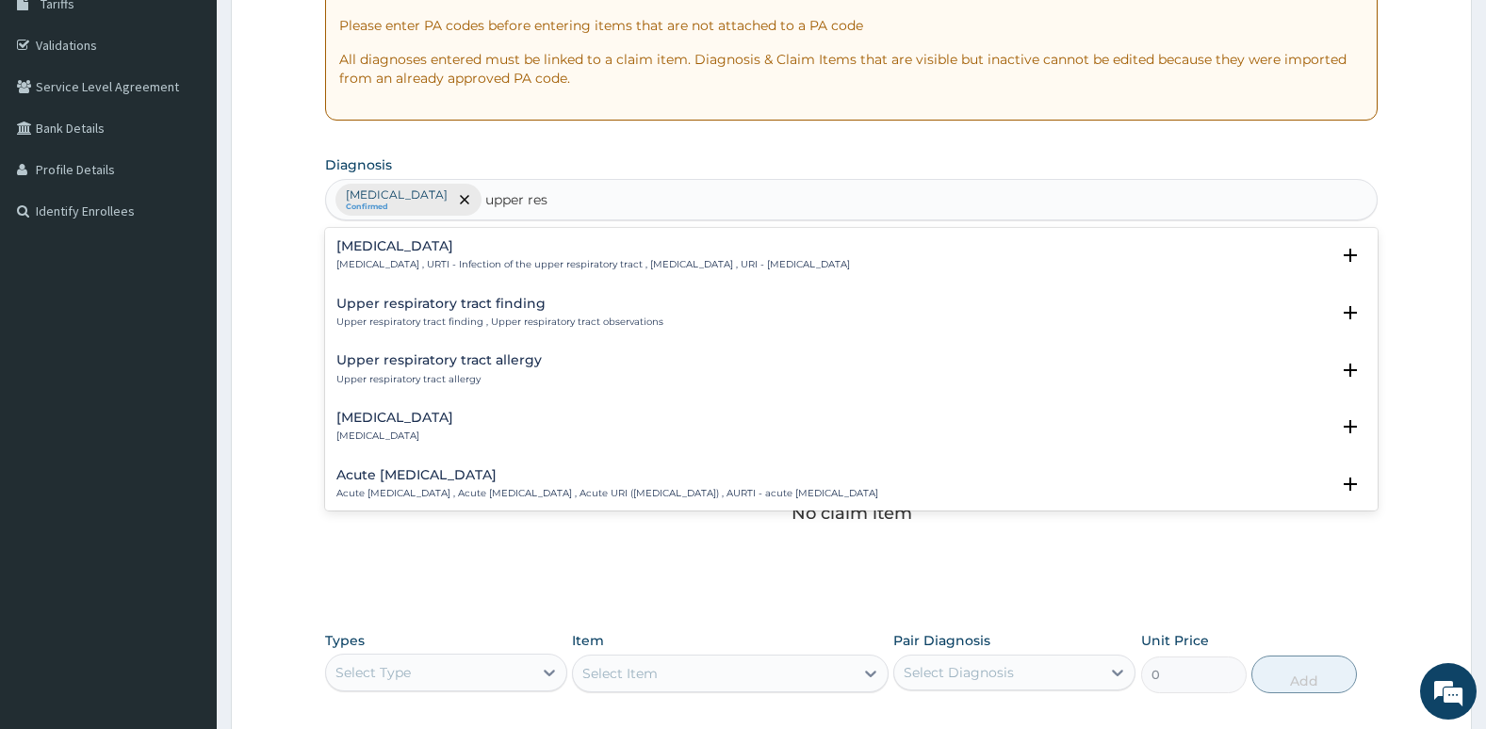
click at [406, 487] on p "Acute upper respiratory infection , Acute upper respiratory tract infection , A…" at bounding box center [607, 493] width 542 height 13
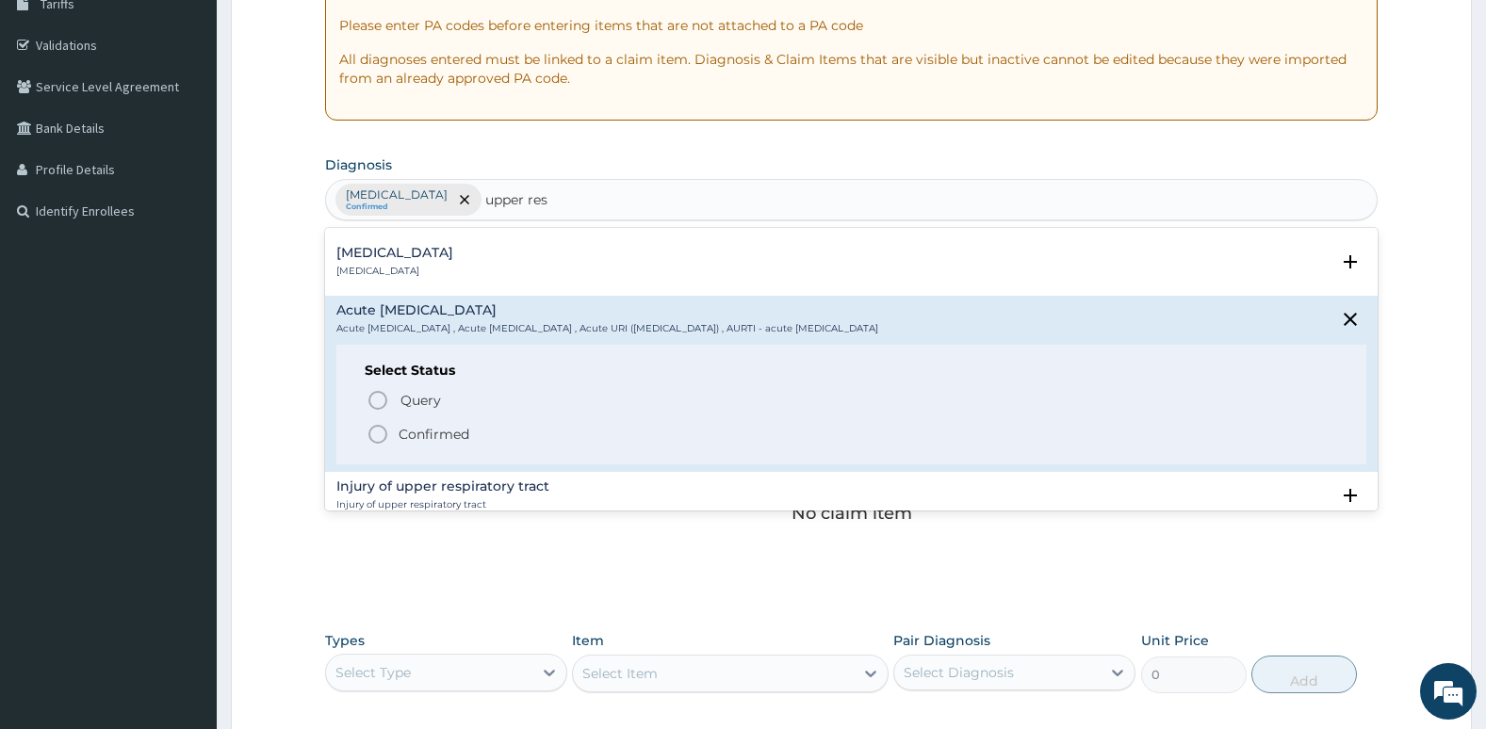
scroll to position [199, 0]
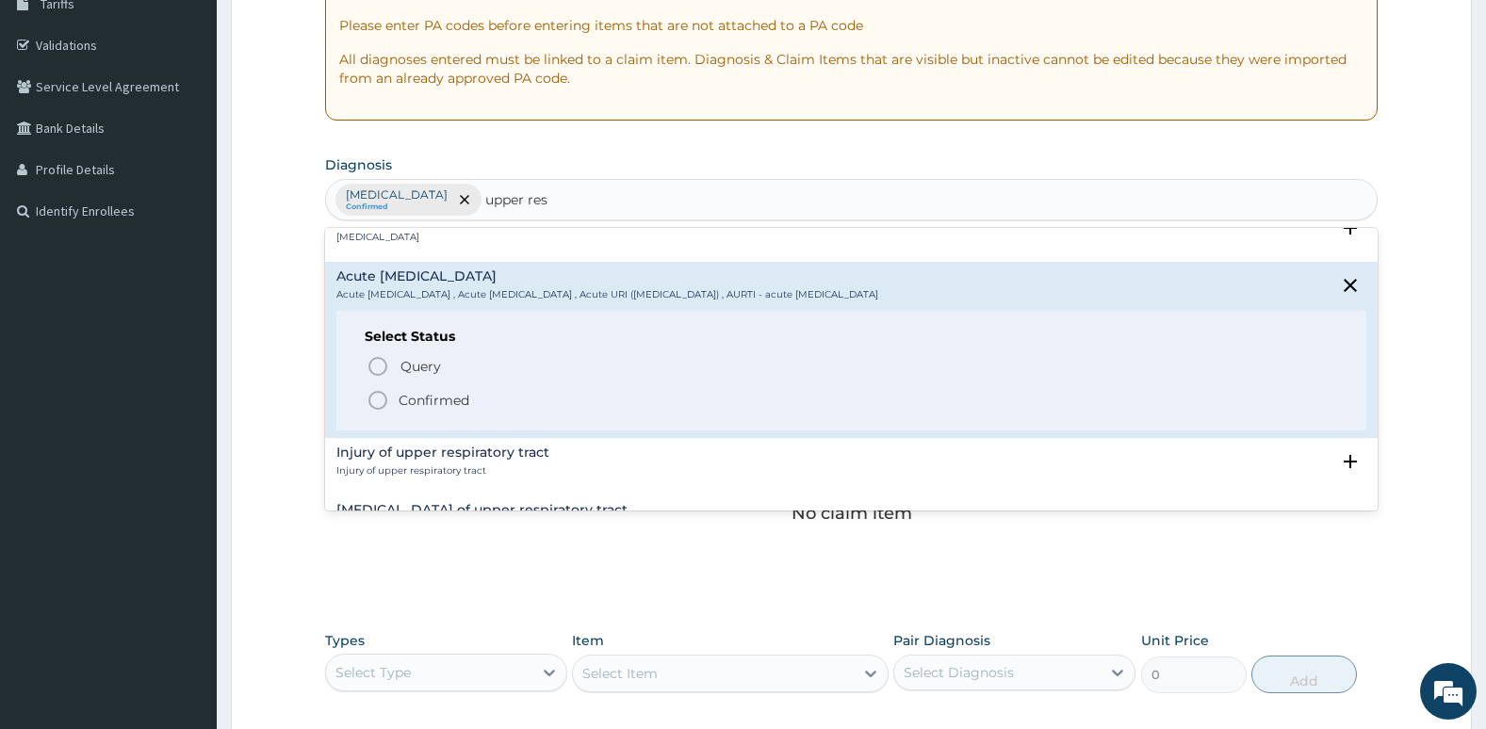
click at [380, 400] on icon "status option filled" at bounding box center [377, 400] width 23 height 23
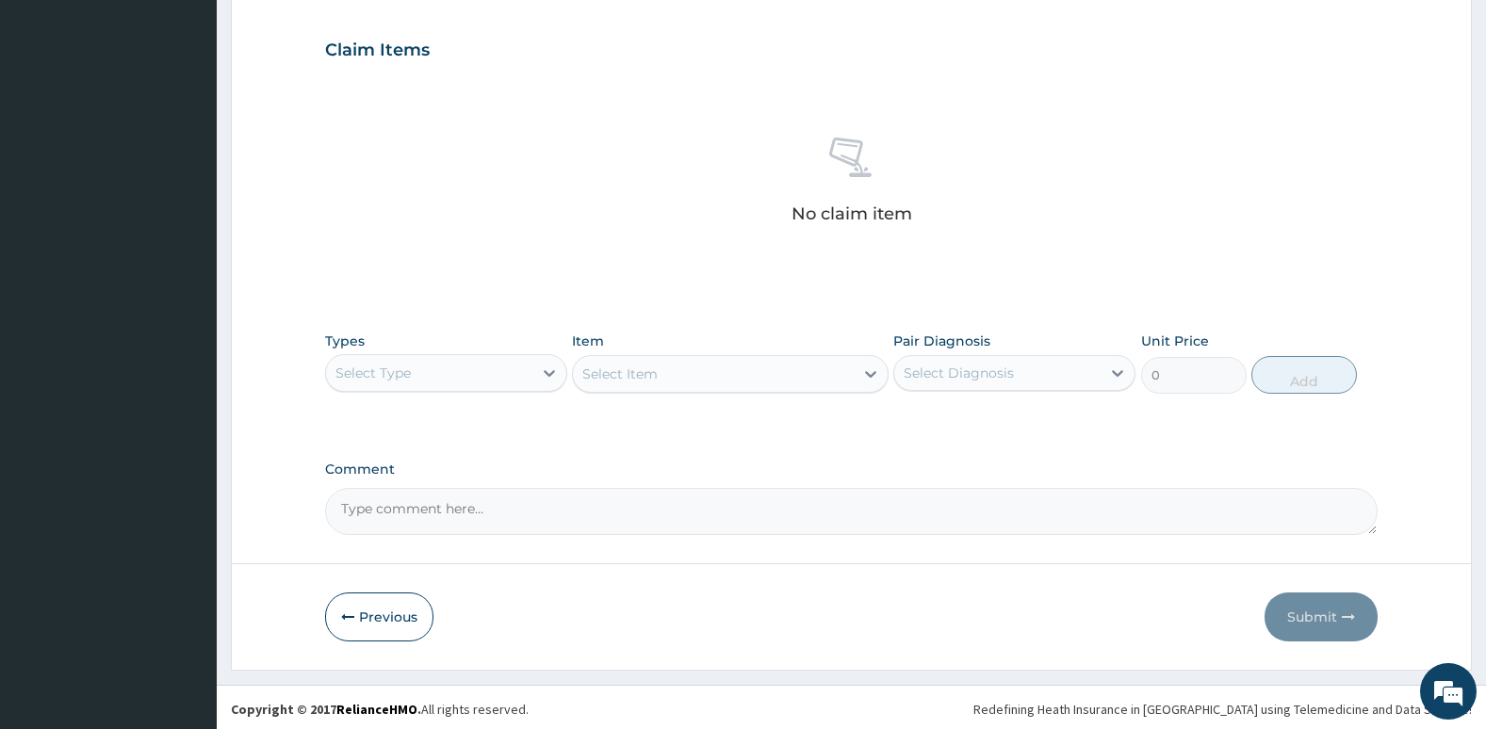
scroll to position [626, 0]
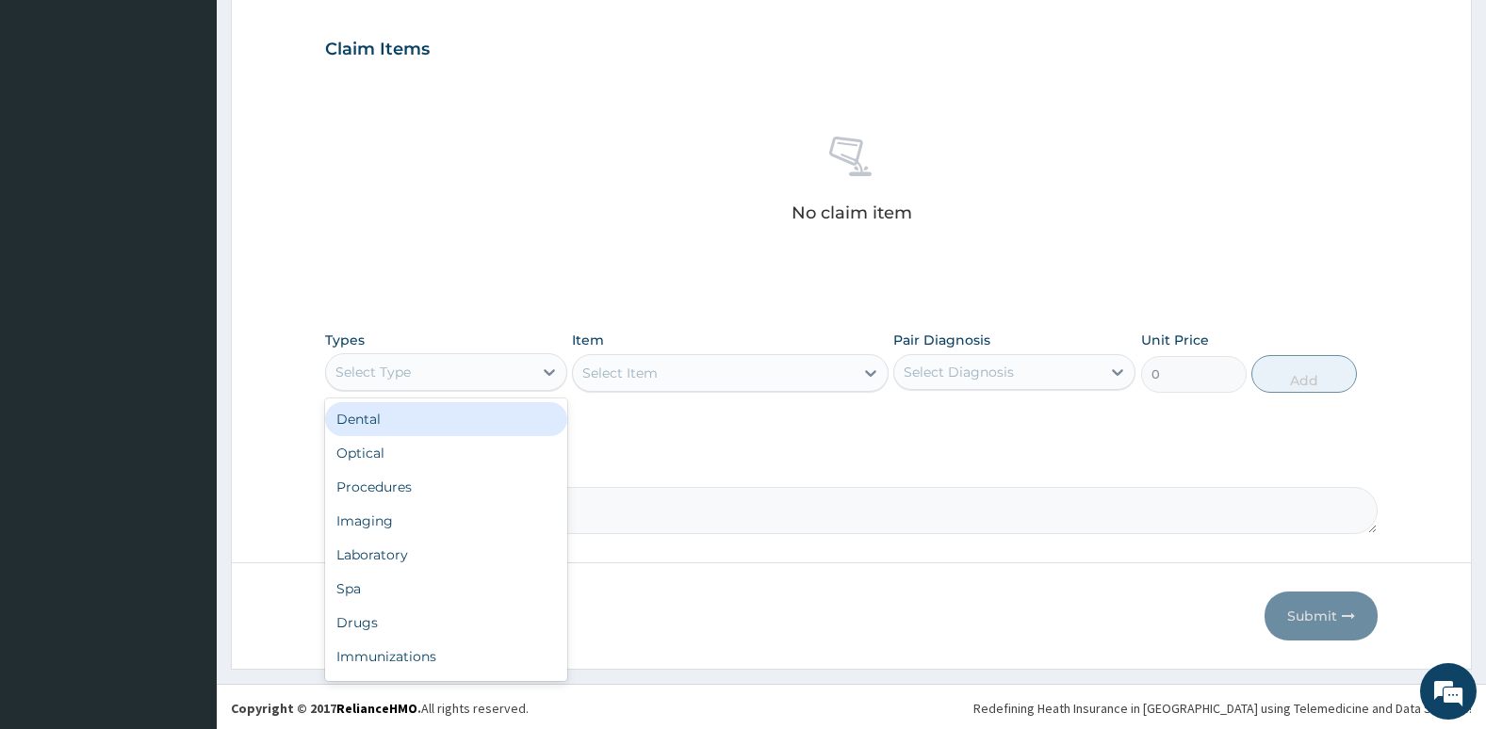
click at [405, 385] on div "Select Type" at bounding box center [429, 372] width 206 height 30
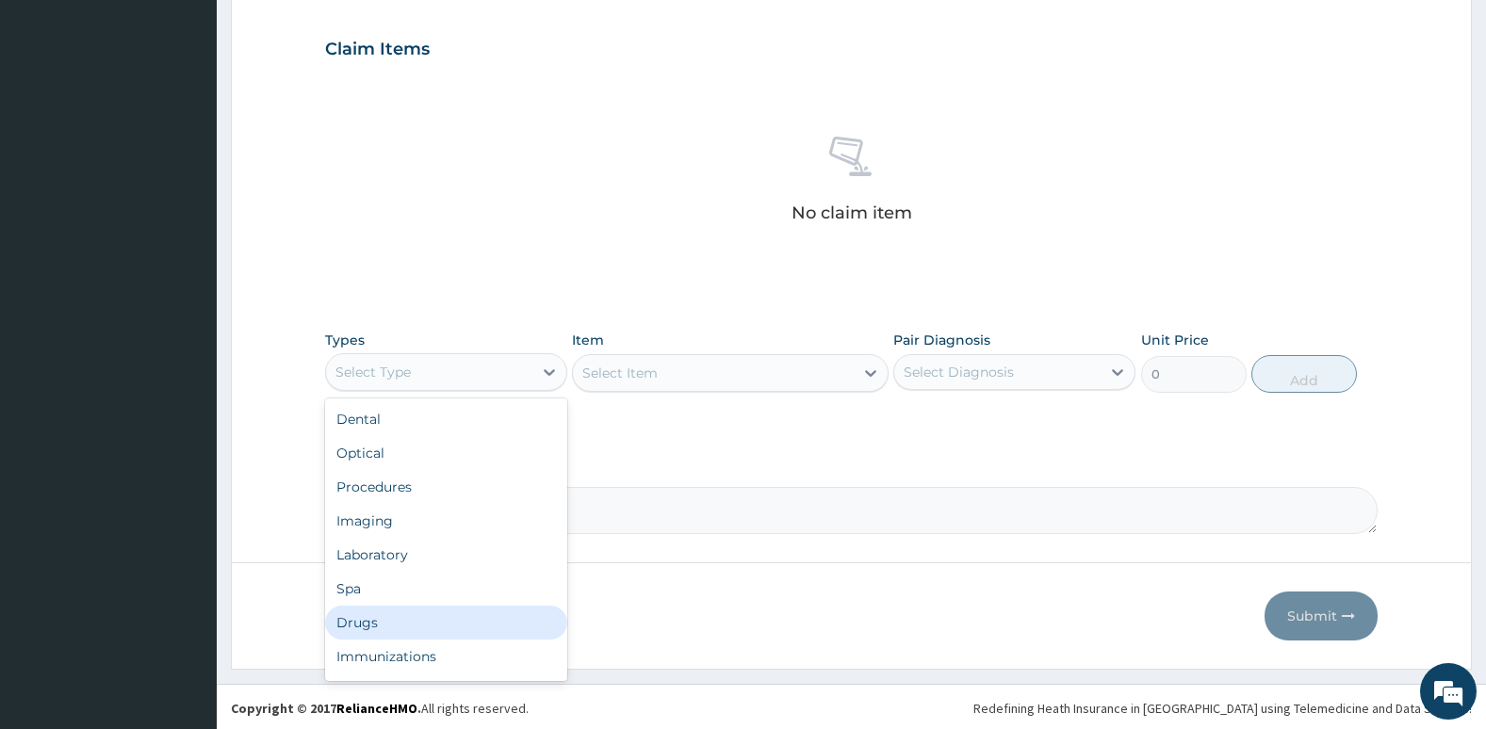
click at [376, 625] on div "Drugs" at bounding box center [446, 623] width 242 height 34
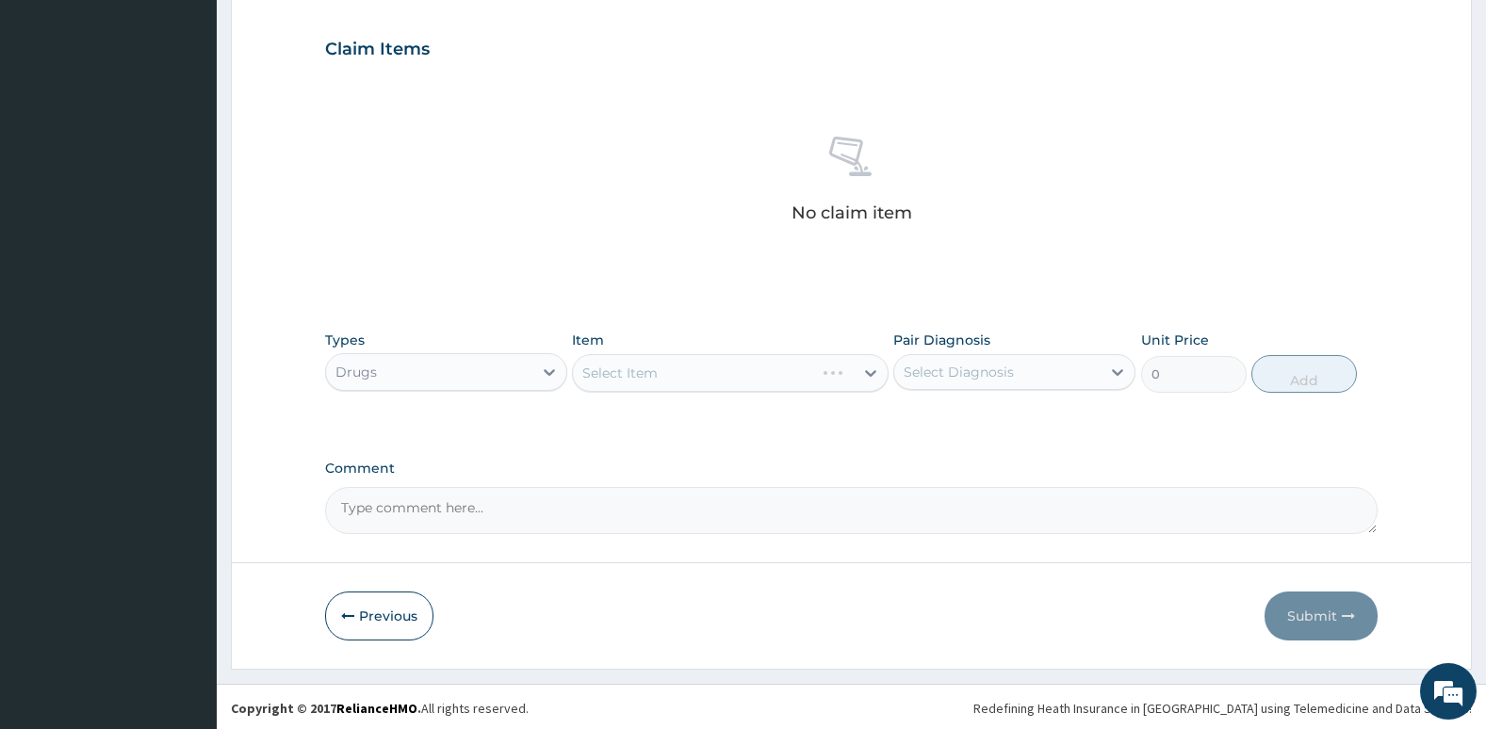
click at [705, 379] on div "Select Item" at bounding box center [730, 373] width 316 height 38
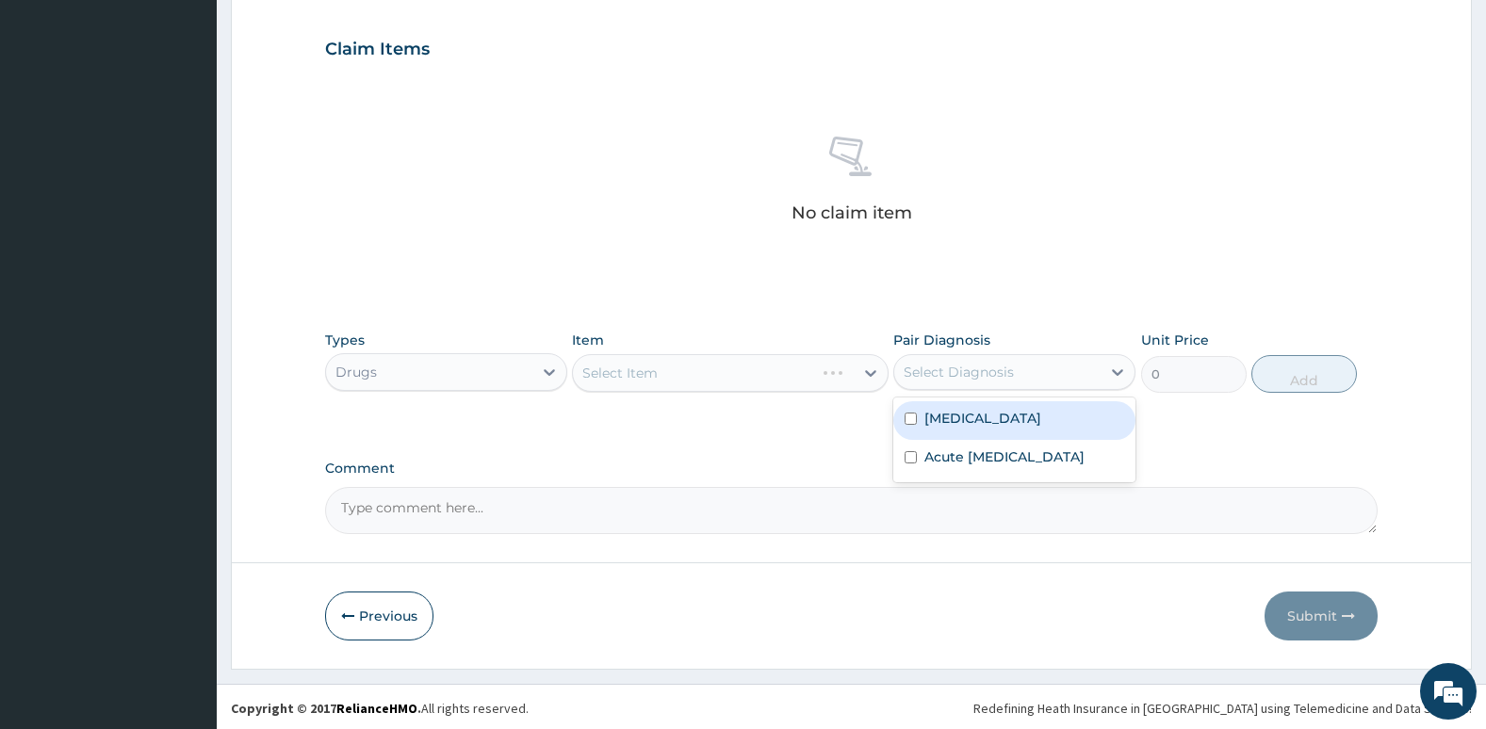
click at [967, 360] on div "Select Diagnosis" at bounding box center [997, 372] width 206 height 30
click at [927, 424] on label "Falciparum malaria" at bounding box center [982, 418] width 117 height 19
checkbox input "true"
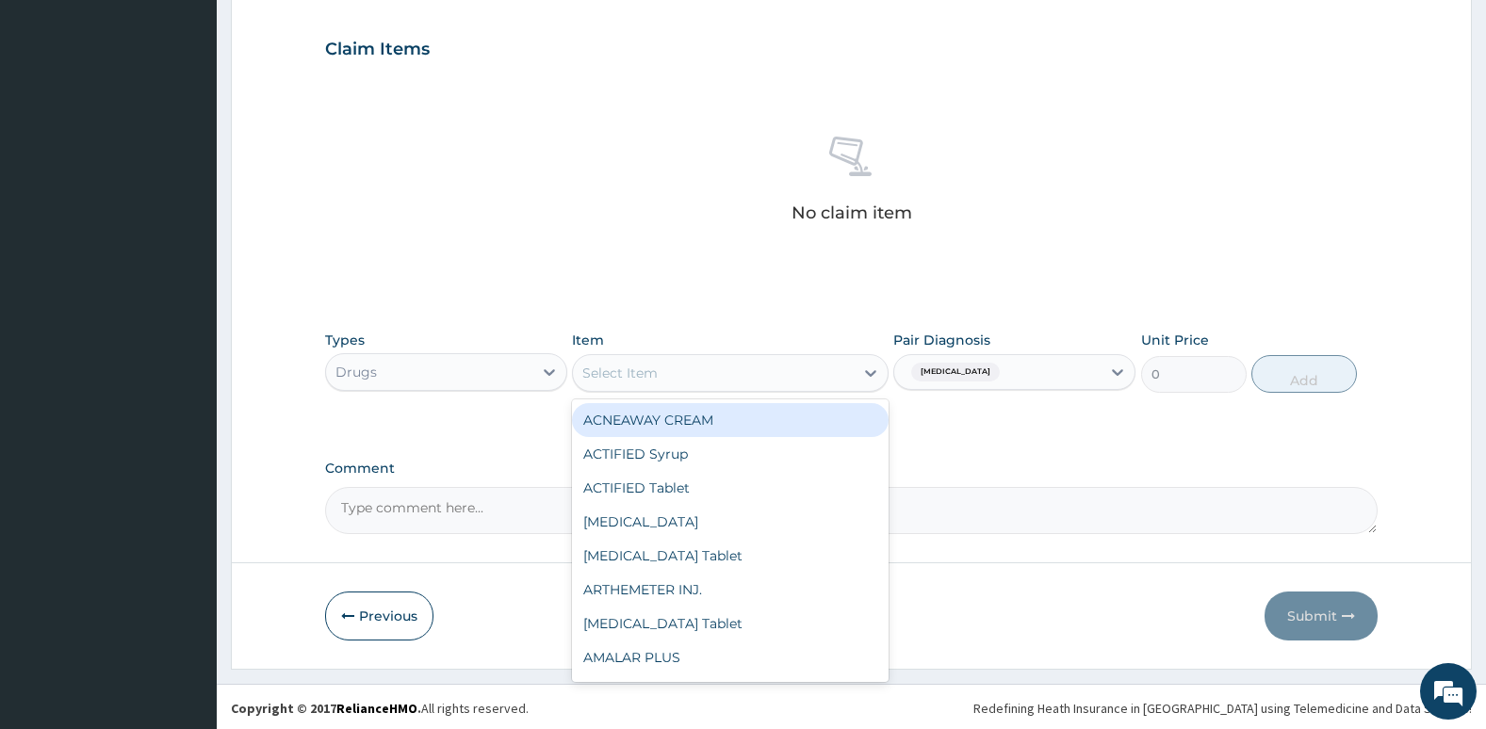
click at [814, 361] on div "Select Item" at bounding box center [713, 373] width 280 height 30
type input "ch"
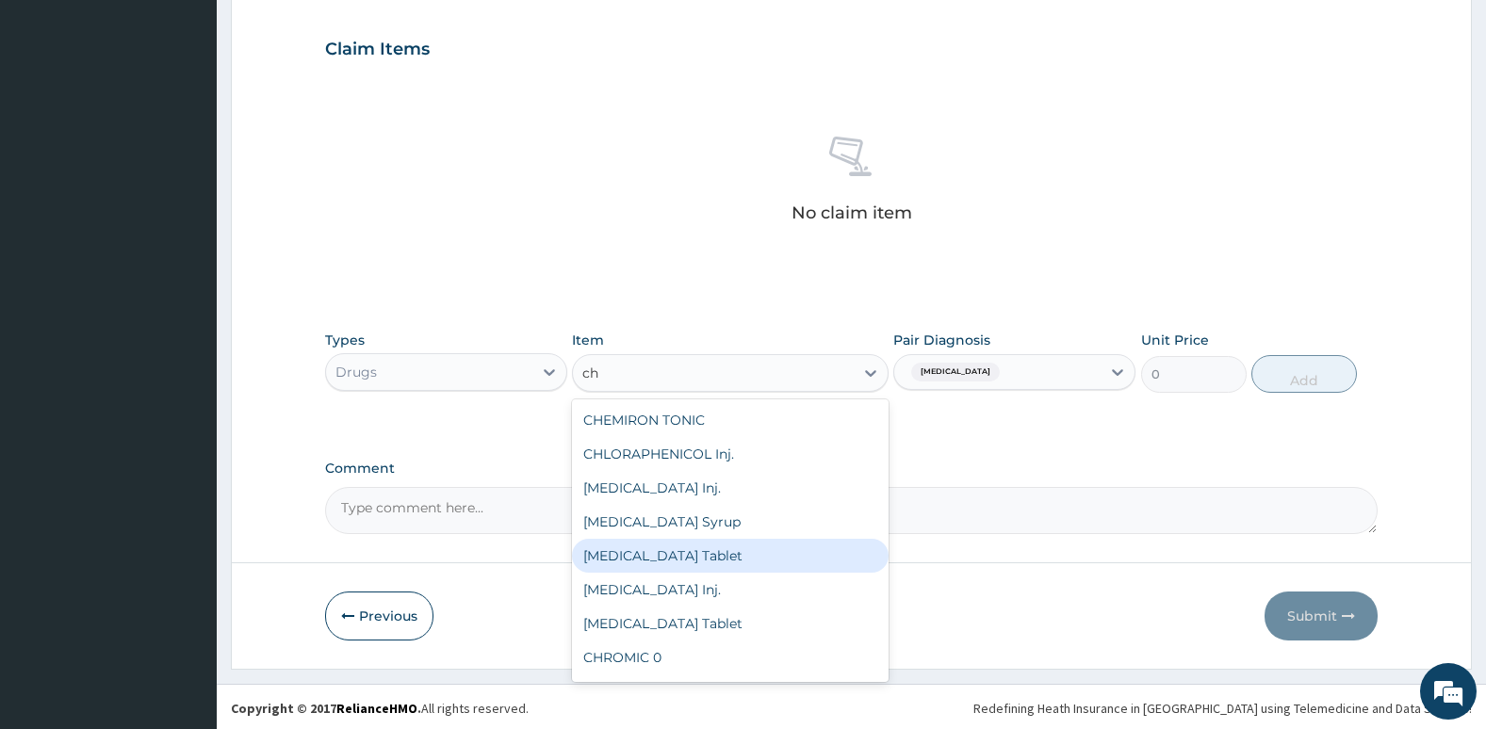
click at [697, 563] on div "CHLOROQUINE Tablet" at bounding box center [730, 556] width 316 height 34
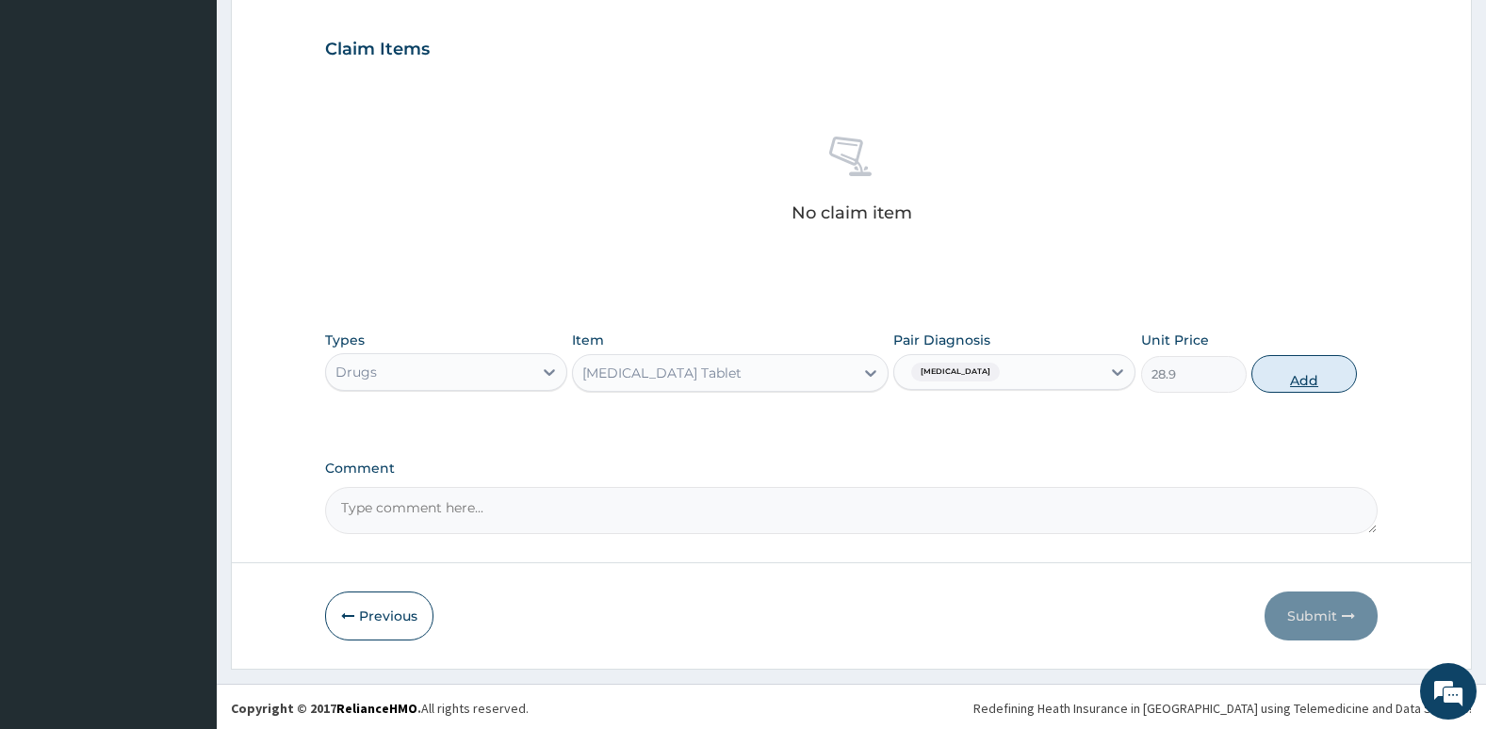
click at [1297, 384] on button "Add" at bounding box center [1304, 374] width 106 height 38
type input "0"
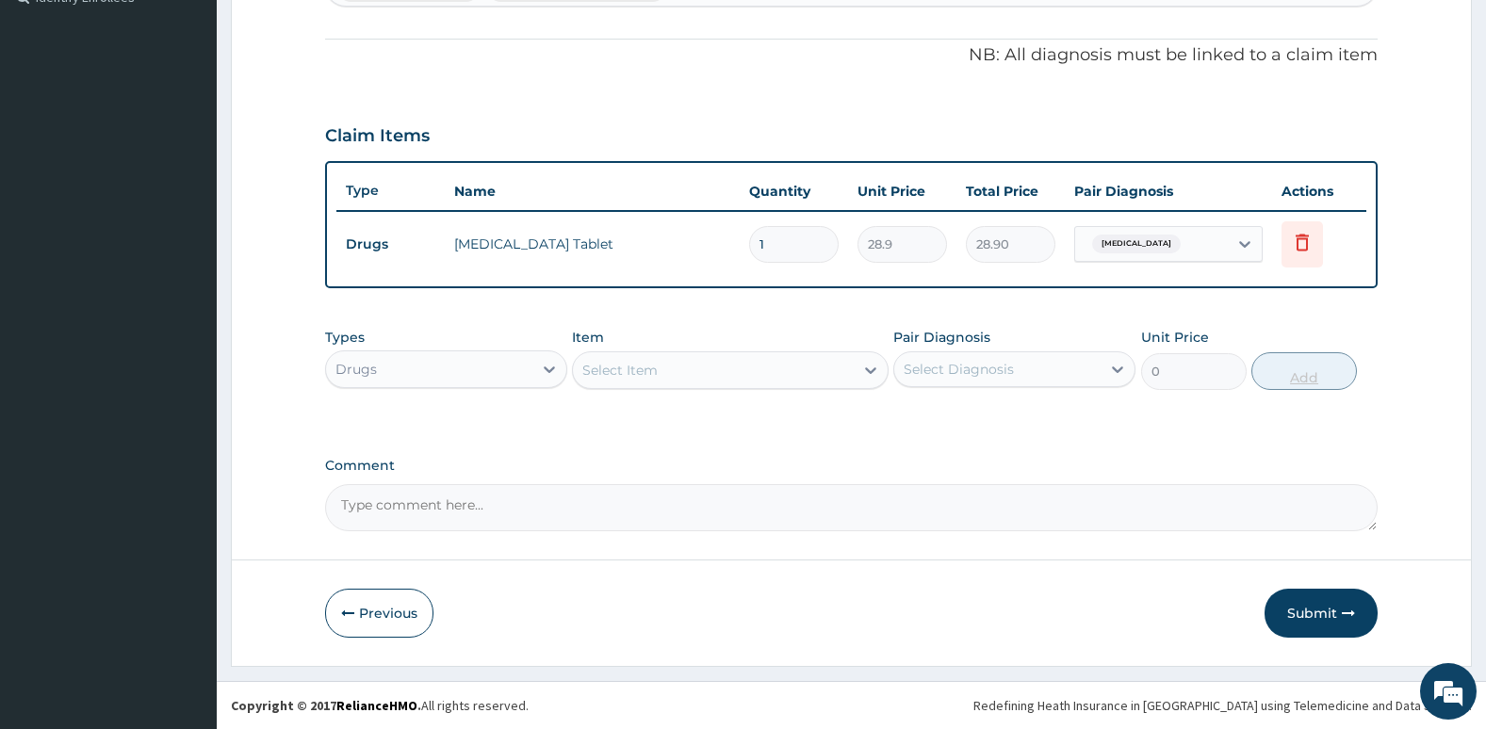
scroll to position [540, 0]
type input "0.00"
type input "3"
type input "86.70"
type input "3"
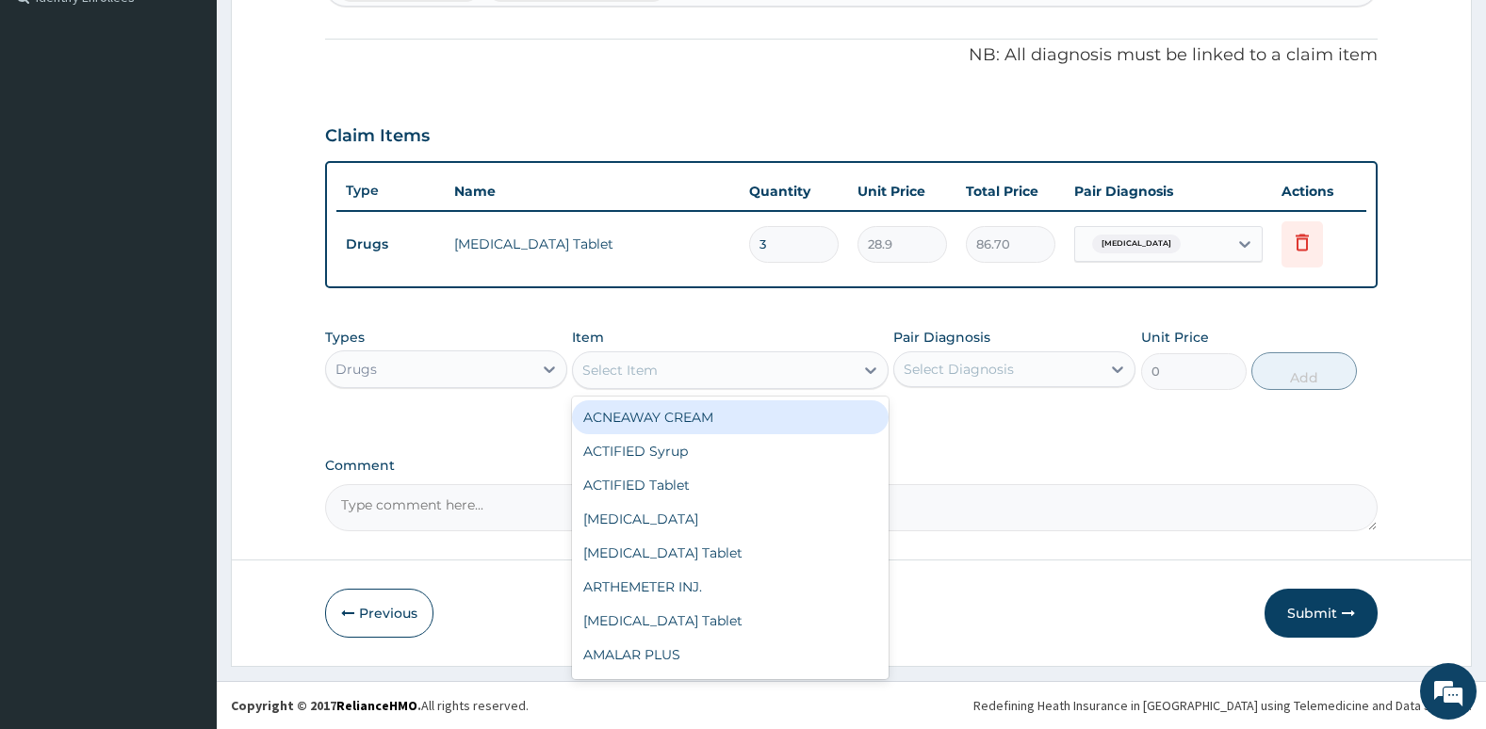
click at [787, 363] on div "Select Item" at bounding box center [713, 370] width 280 height 30
type input "para"
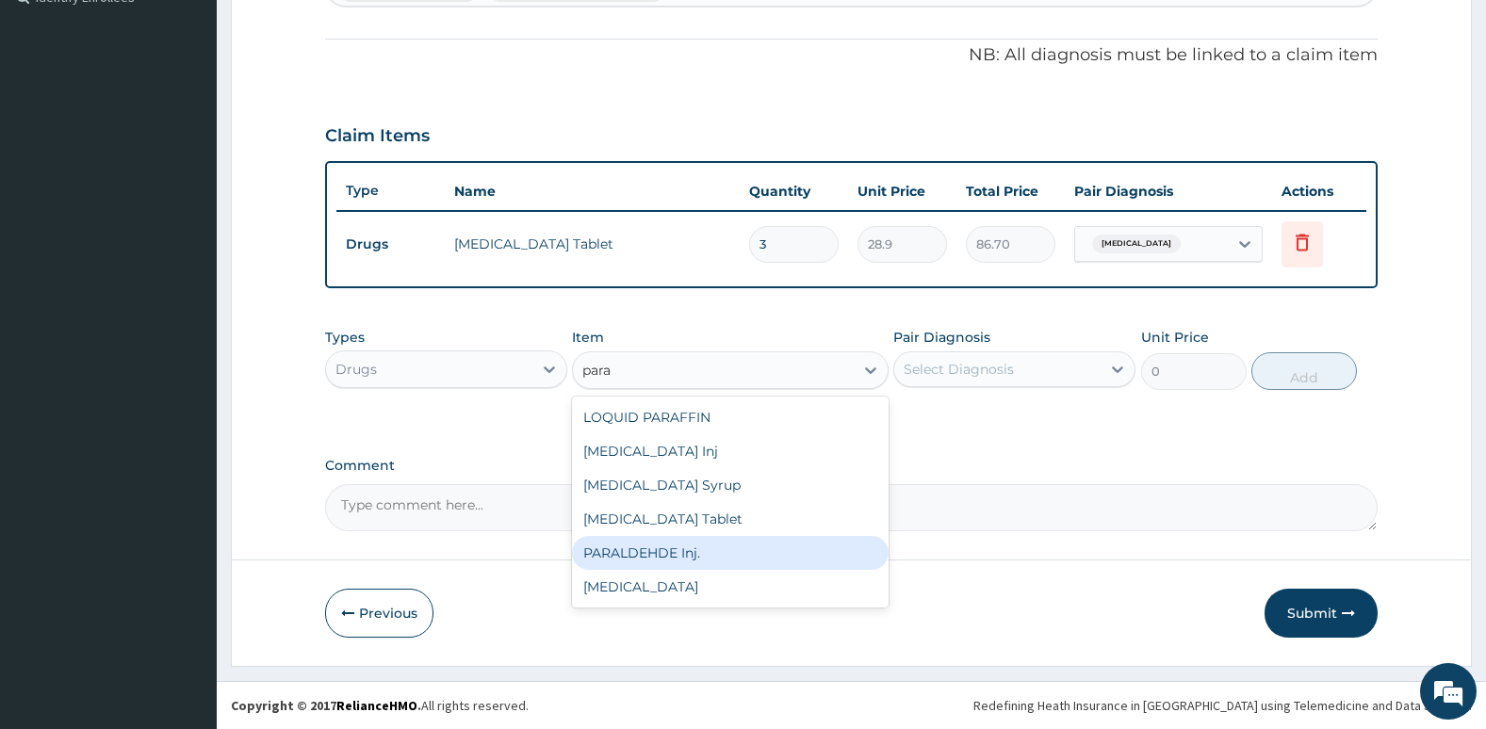
drag, startPoint x: 712, startPoint y: 512, endPoint x: 776, endPoint y: 540, distance: 70.0
click at [776, 540] on div "LOQUID PARAFFIN PARACETAMOL Inj PARACETAMOL Syrup PARACETAMOL Tablet PARALDEHDE…" at bounding box center [730, 502] width 316 height 211
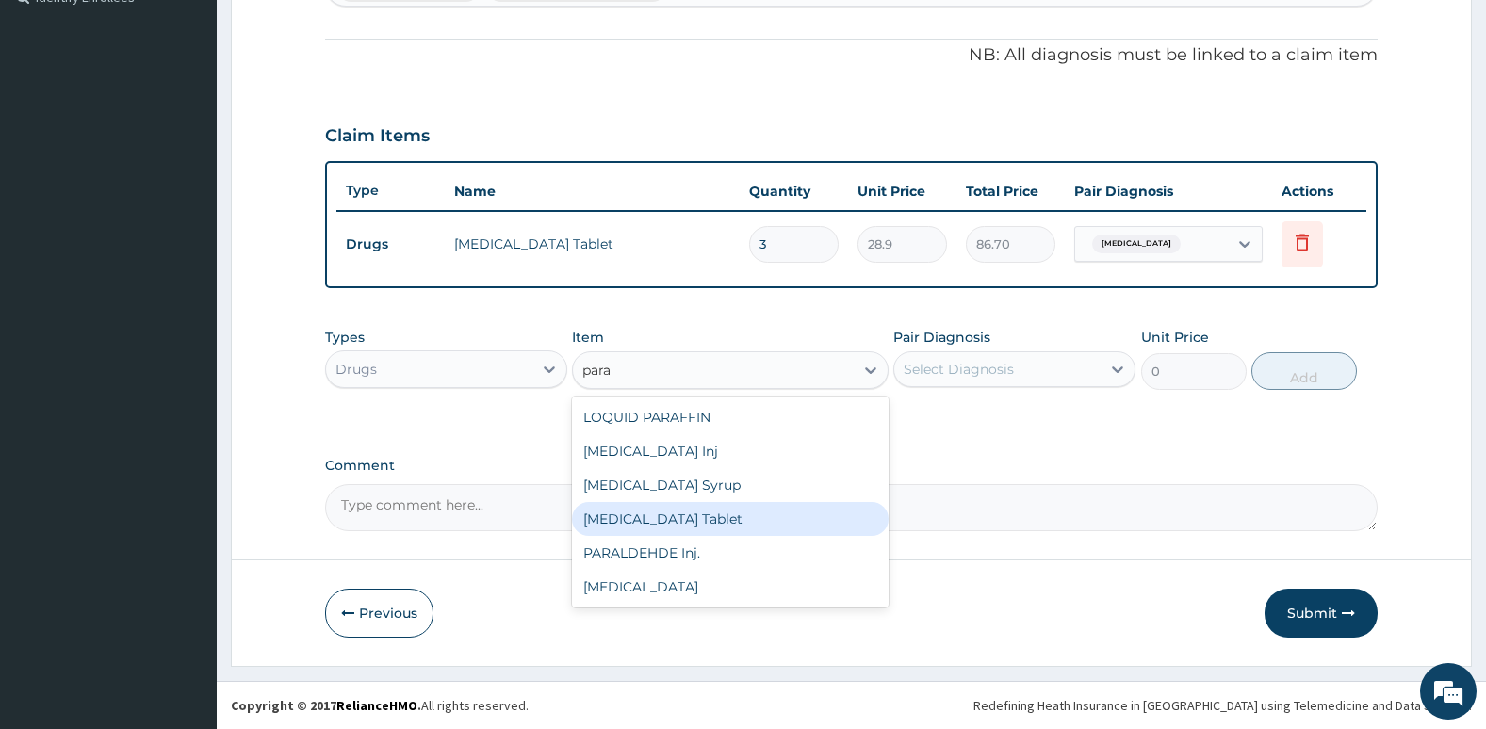
click at [790, 520] on div "PARACETAMOL Tablet" at bounding box center [730, 519] width 316 height 34
type input "38.25"
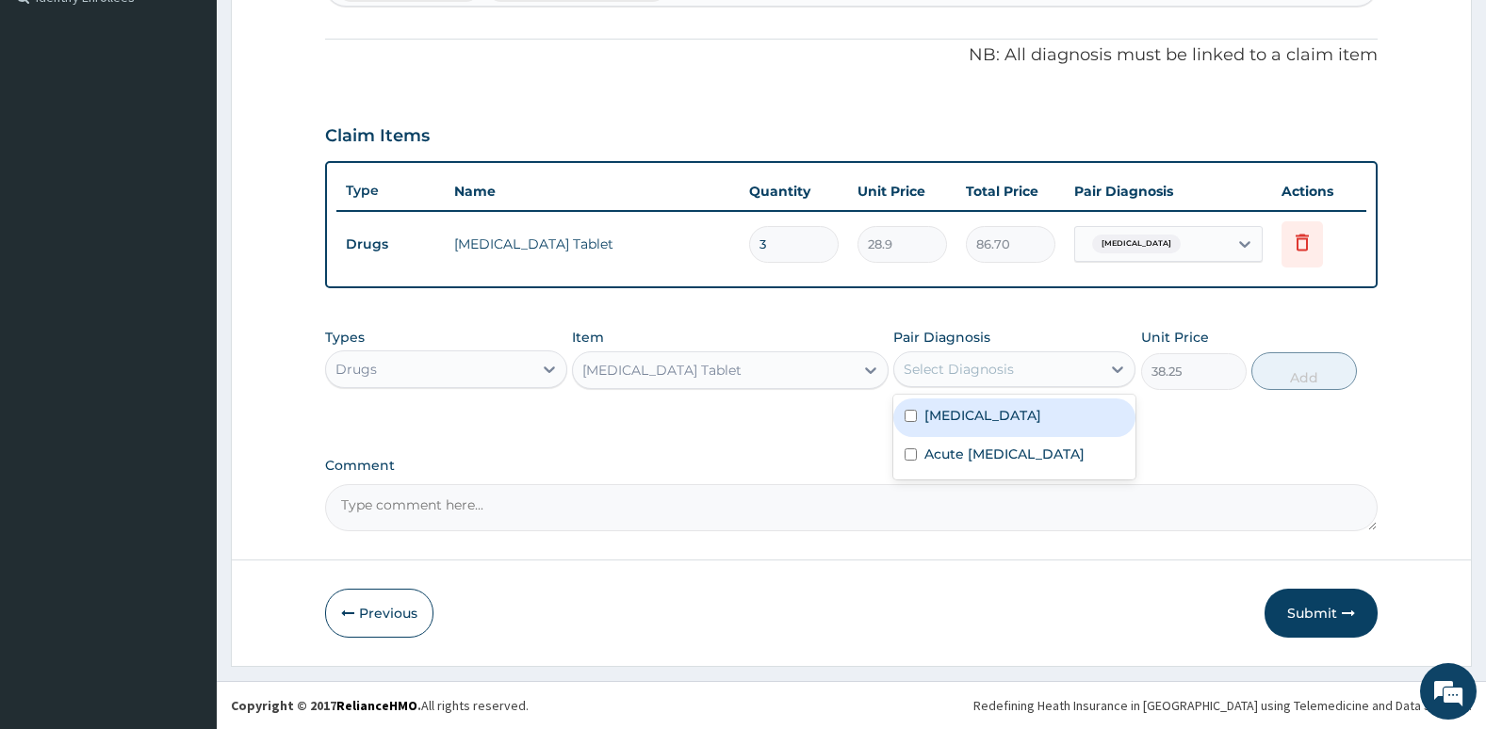
click at [1019, 364] on div "Select Diagnosis" at bounding box center [997, 369] width 206 height 30
click at [979, 430] on div "Falciparum malaria" at bounding box center [1014, 417] width 242 height 39
checkbox input "true"
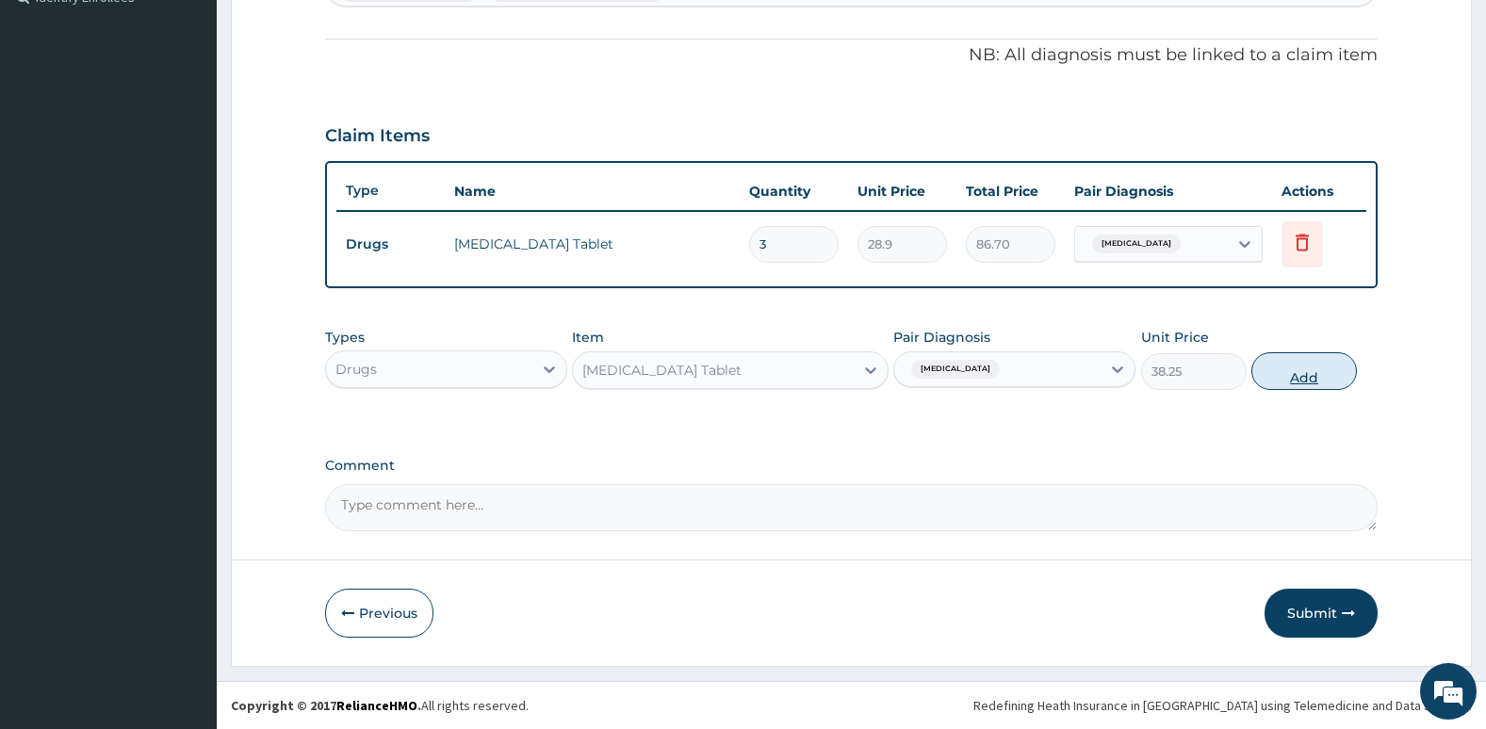
click at [1303, 371] on button "Add" at bounding box center [1304, 371] width 106 height 38
type input "0"
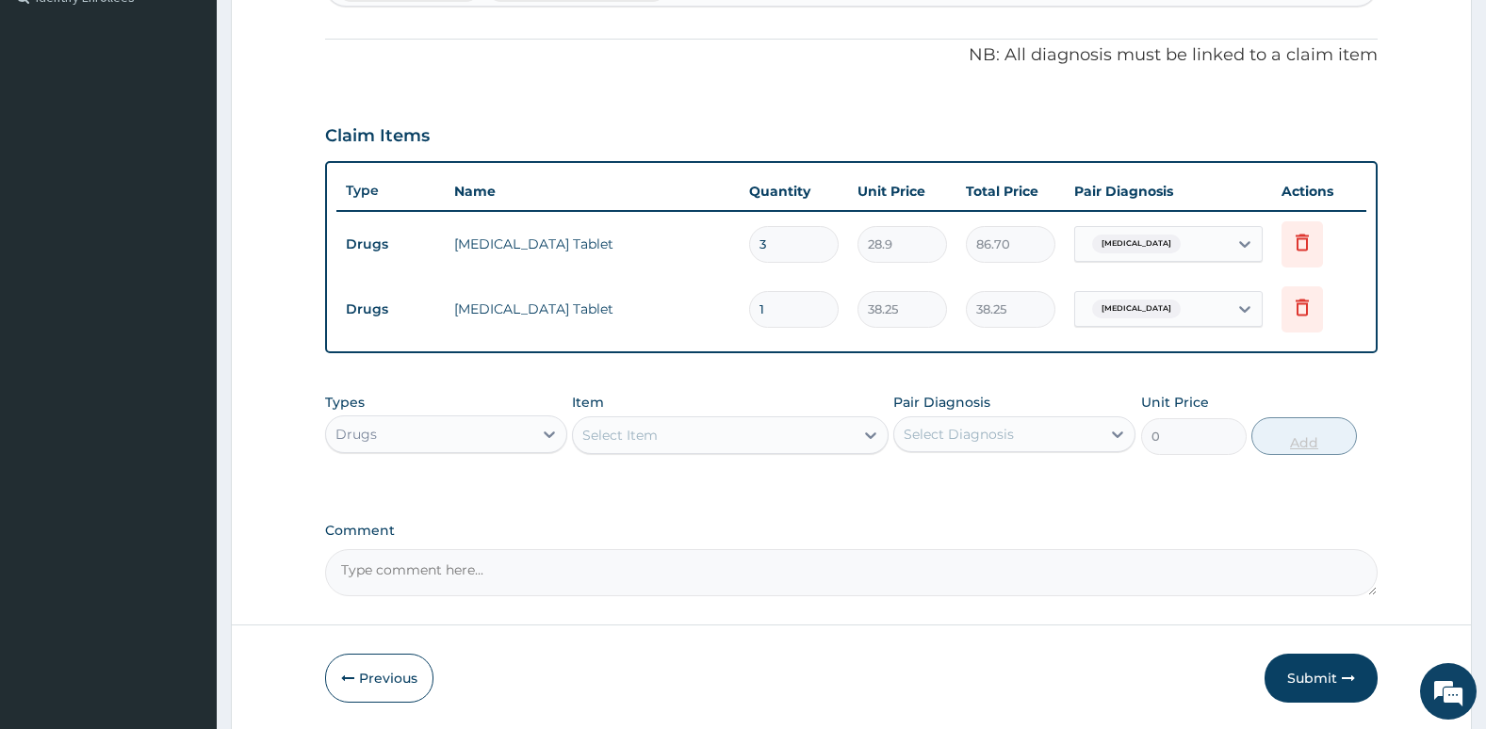
type input "0.00"
type input "3"
type input "114.75"
type input "3"
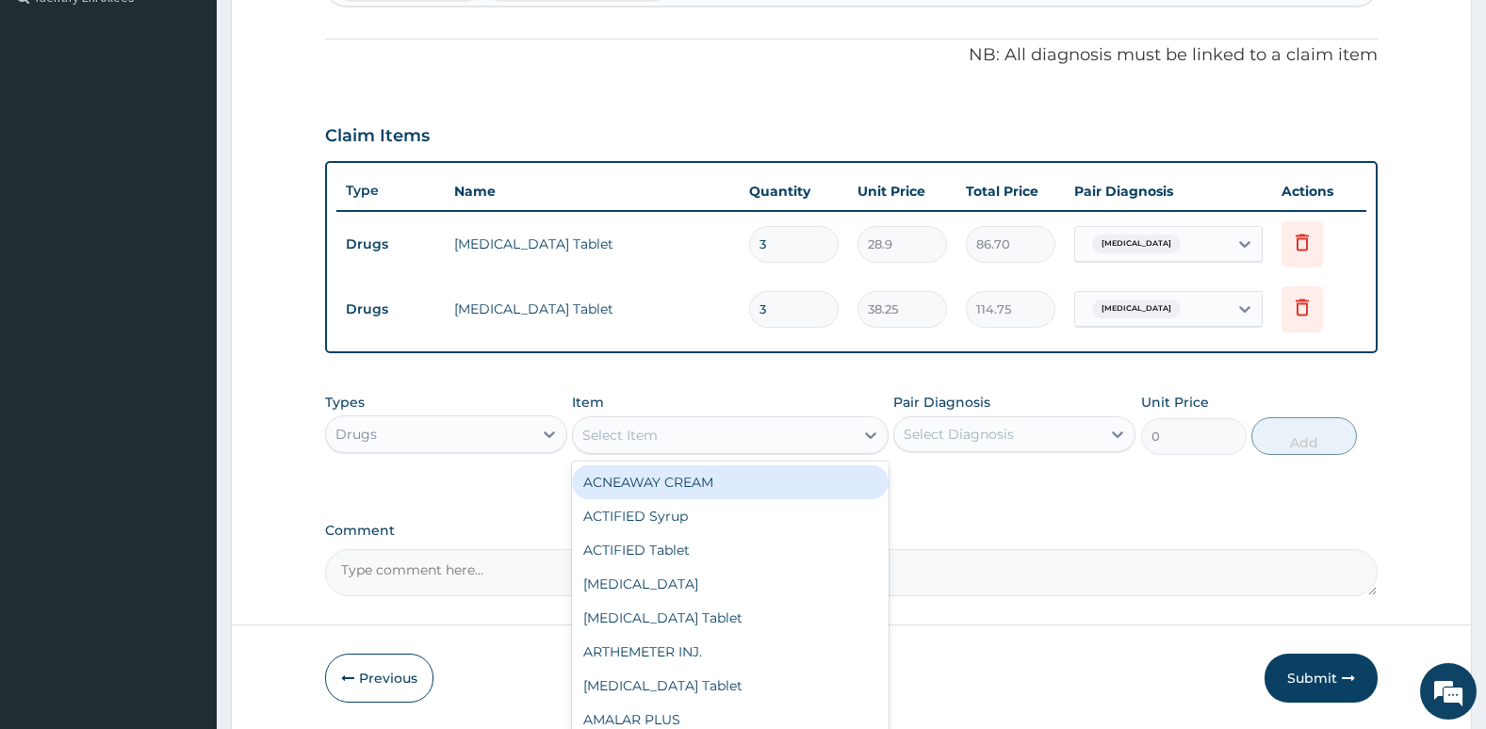
click at [766, 441] on div "Select Item" at bounding box center [713, 435] width 280 height 30
type input "ery"
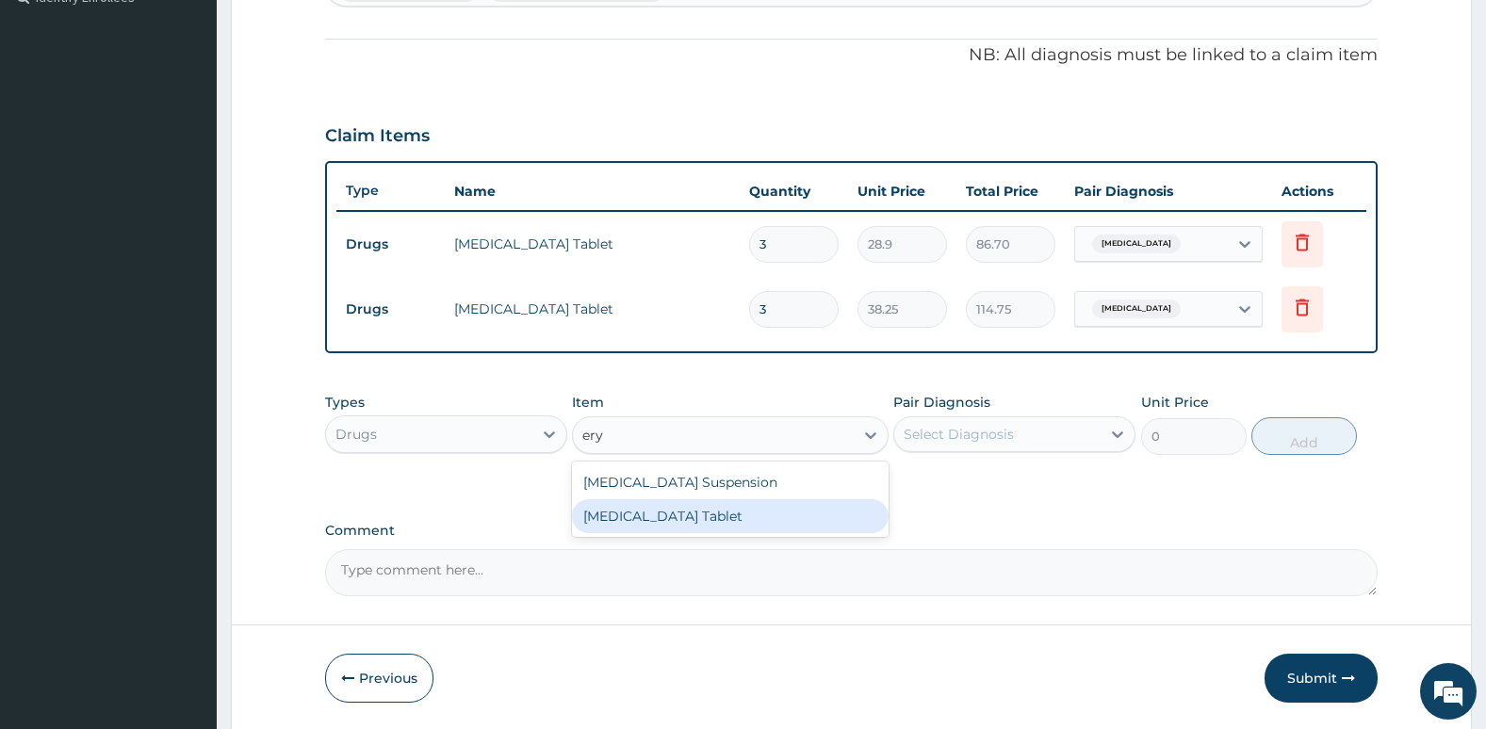
click at [727, 509] on div "ERYTHROMYCIN Tablet" at bounding box center [730, 516] width 316 height 34
type input "32.51"
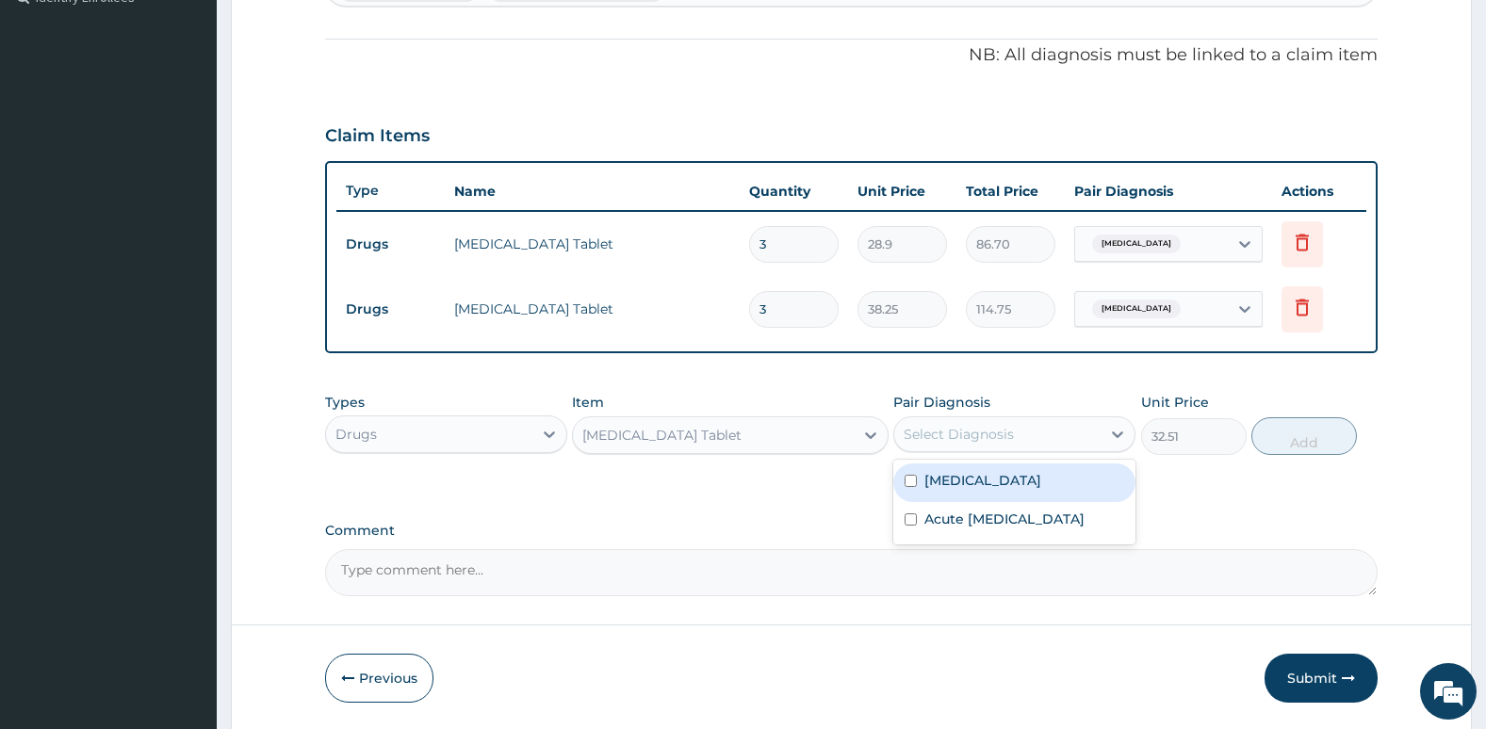
click at [946, 442] on div "Select Diagnosis" at bounding box center [958, 434] width 110 height 19
click at [928, 513] on label "Acute upper respiratory infection" at bounding box center [1004, 519] width 160 height 19
checkbox input "true"
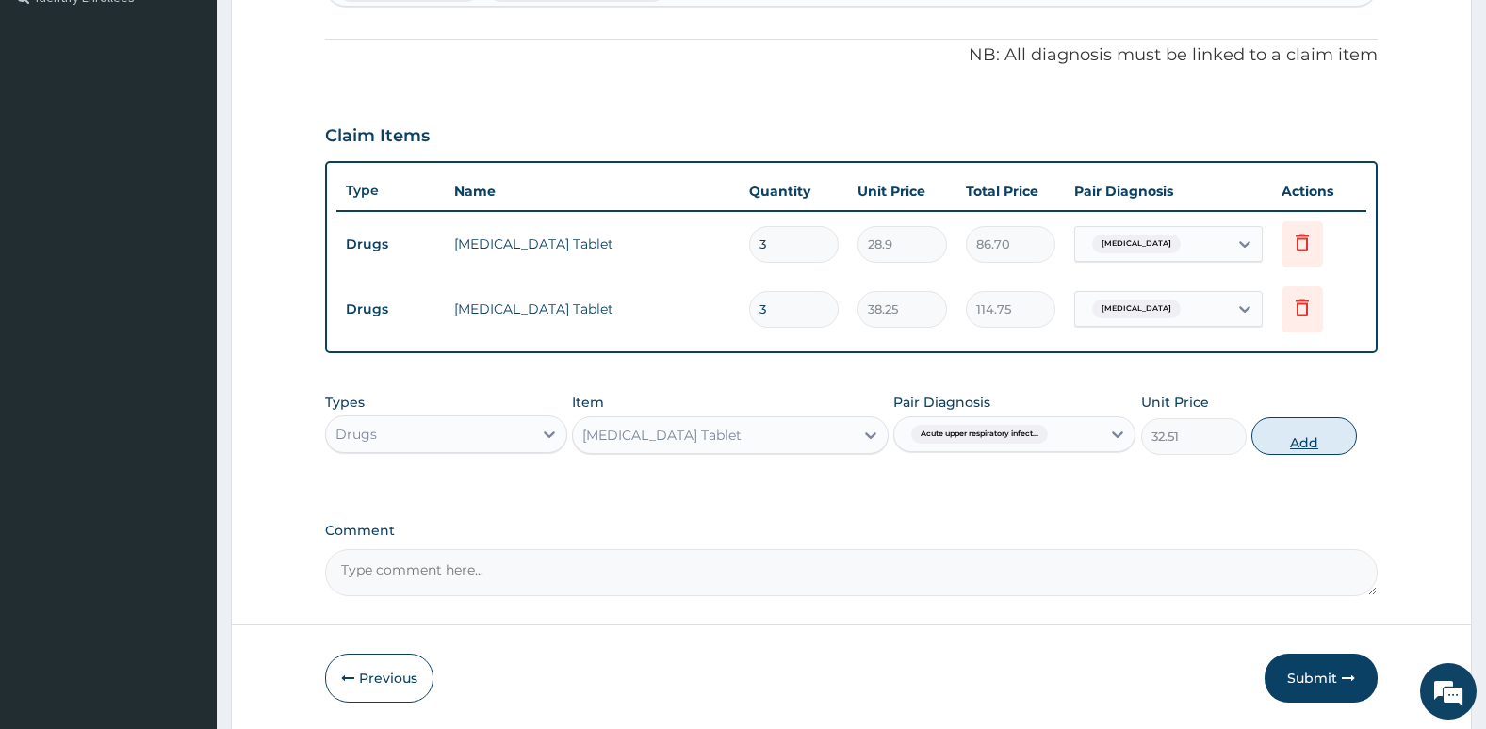
click at [1310, 449] on button "Add" at bounding box center [1304, 436] width 106 height 38
type input "0"
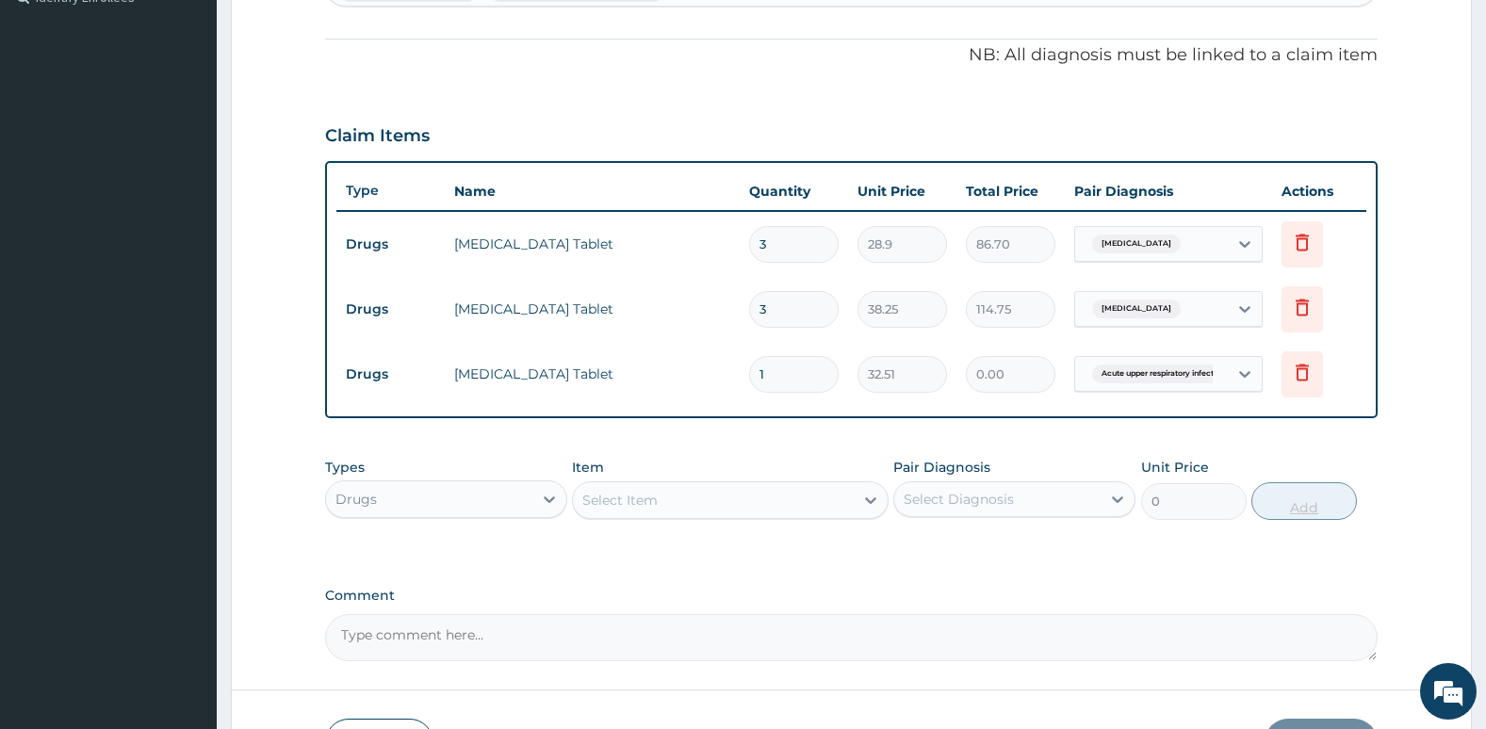
type input "0.00"
type input "9"
type input "292.59"
type input "10"
type input "325.10"
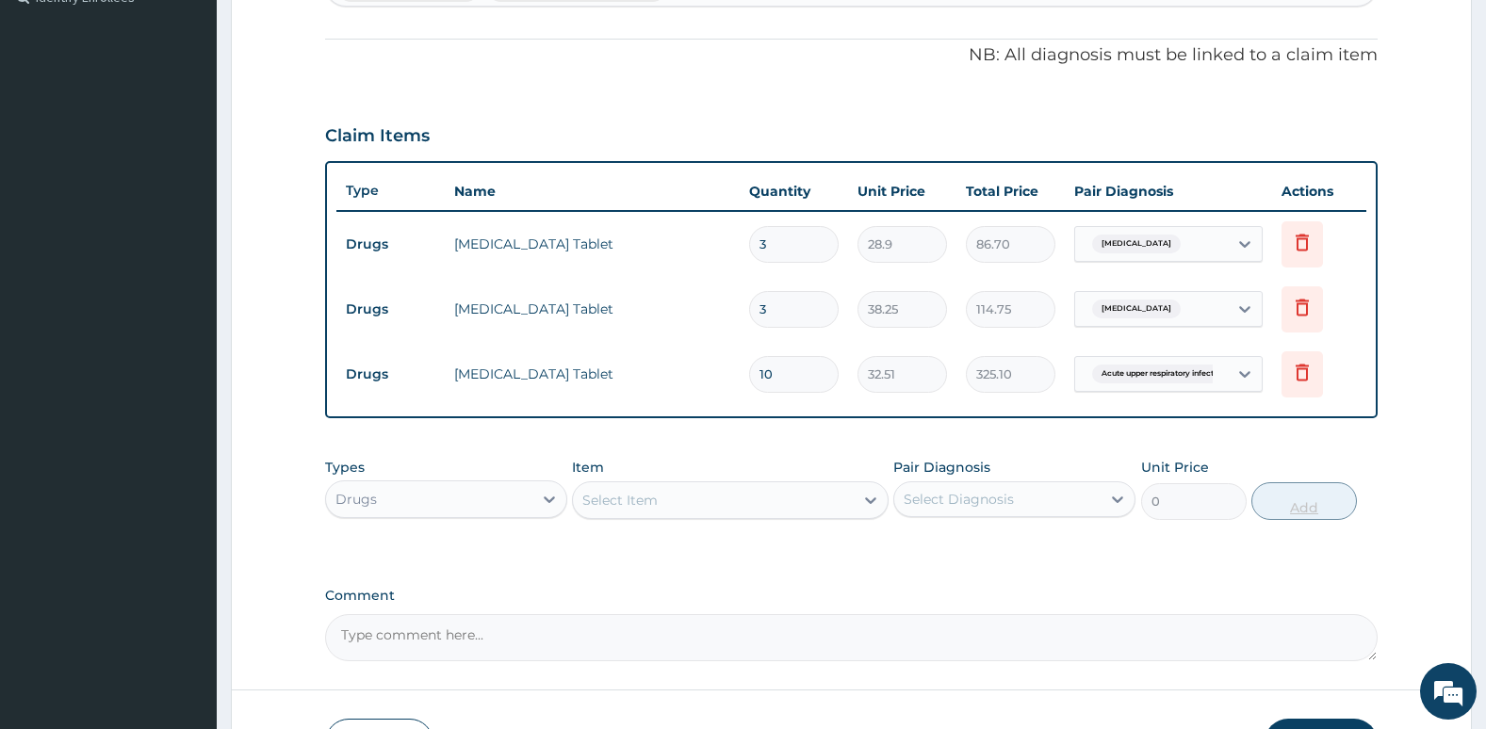
type input "11"
type input "357.61"
type input "1"
type input "32.51"
type input "0.00"
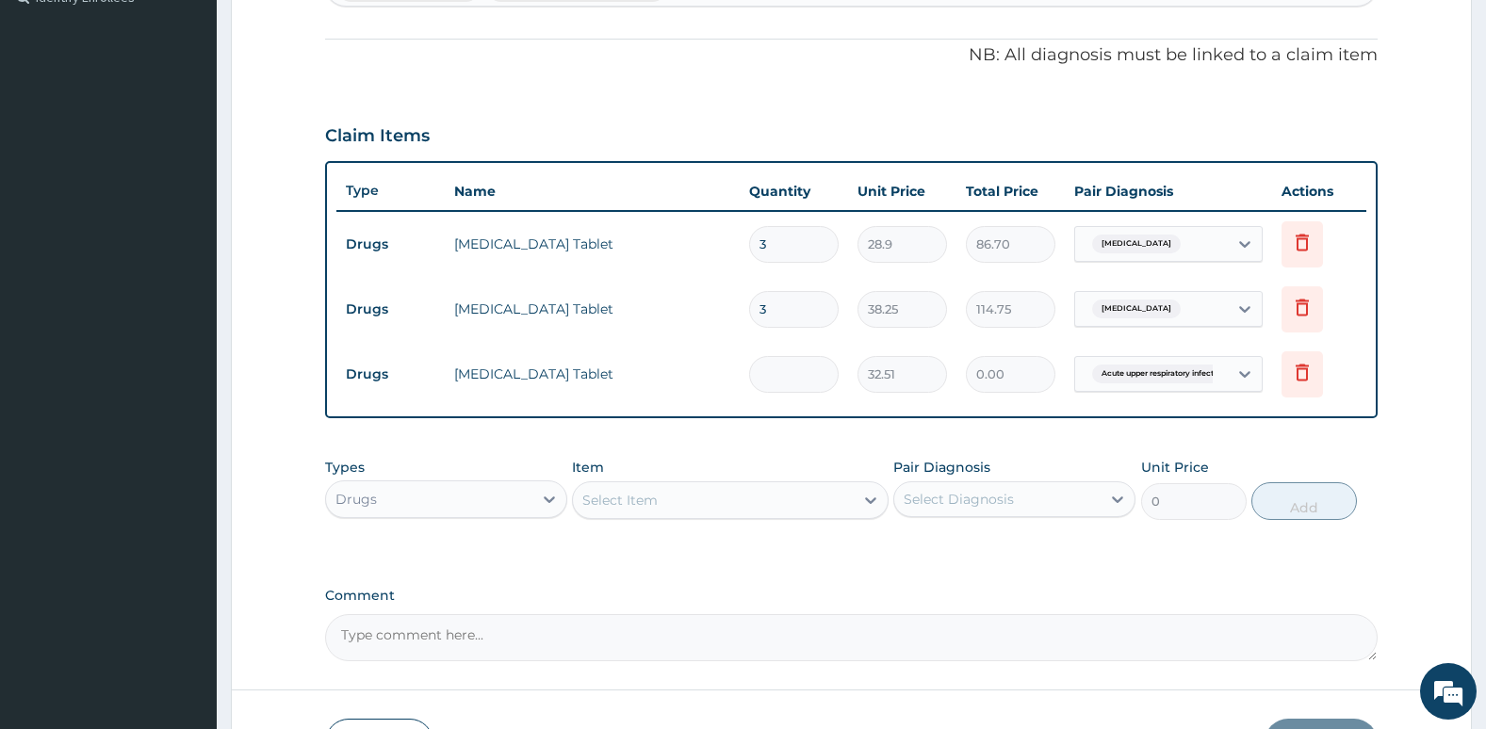
type input "9"
type input "292.59"
type input "9"
click at [787, 314] on input "3" at bounding box center [793, 309] width 89 height 37
type input "0.00"
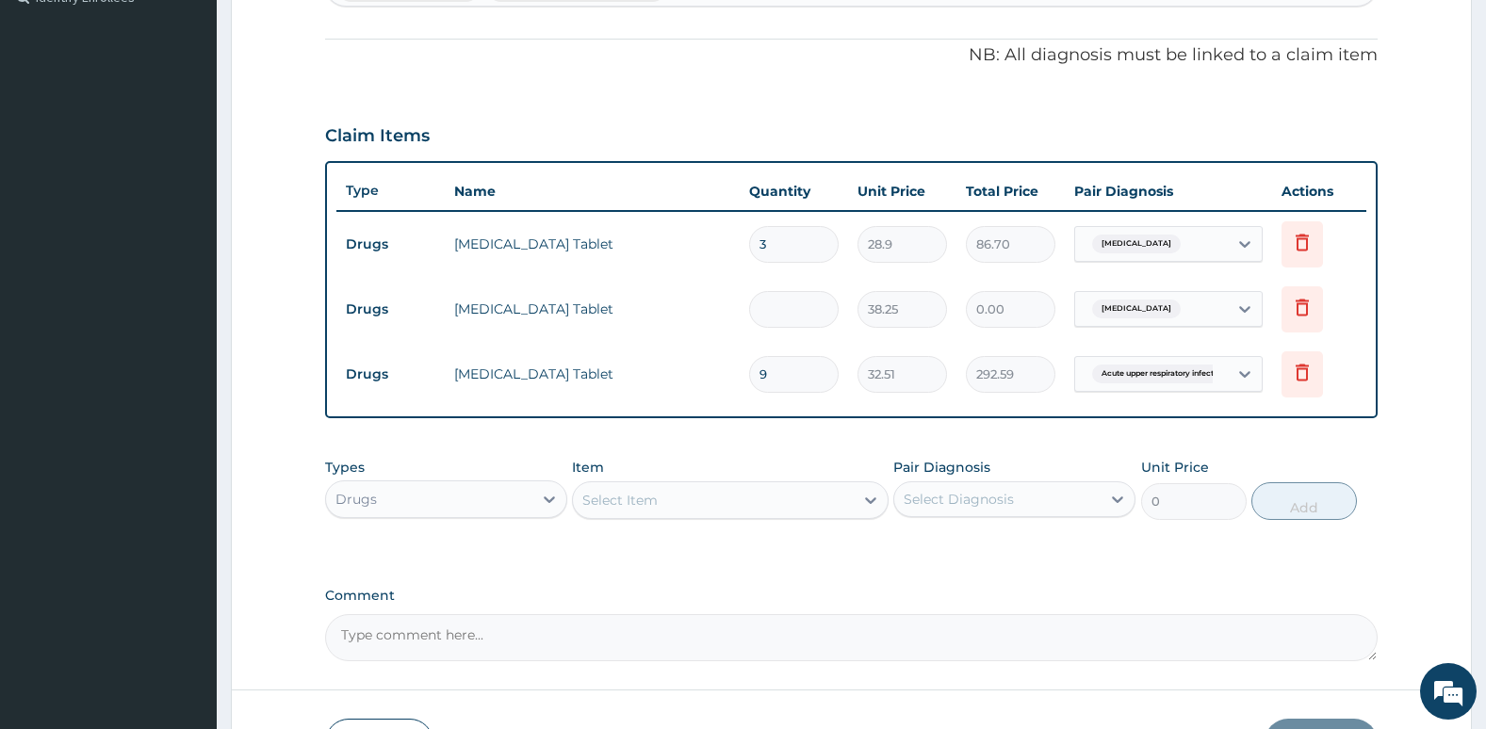
type input "9"
type input "344.25"
type input "9"
click at [778, 243] on input "3" at bounding box center [793, 244] width 89 height 37
type input "0.00"
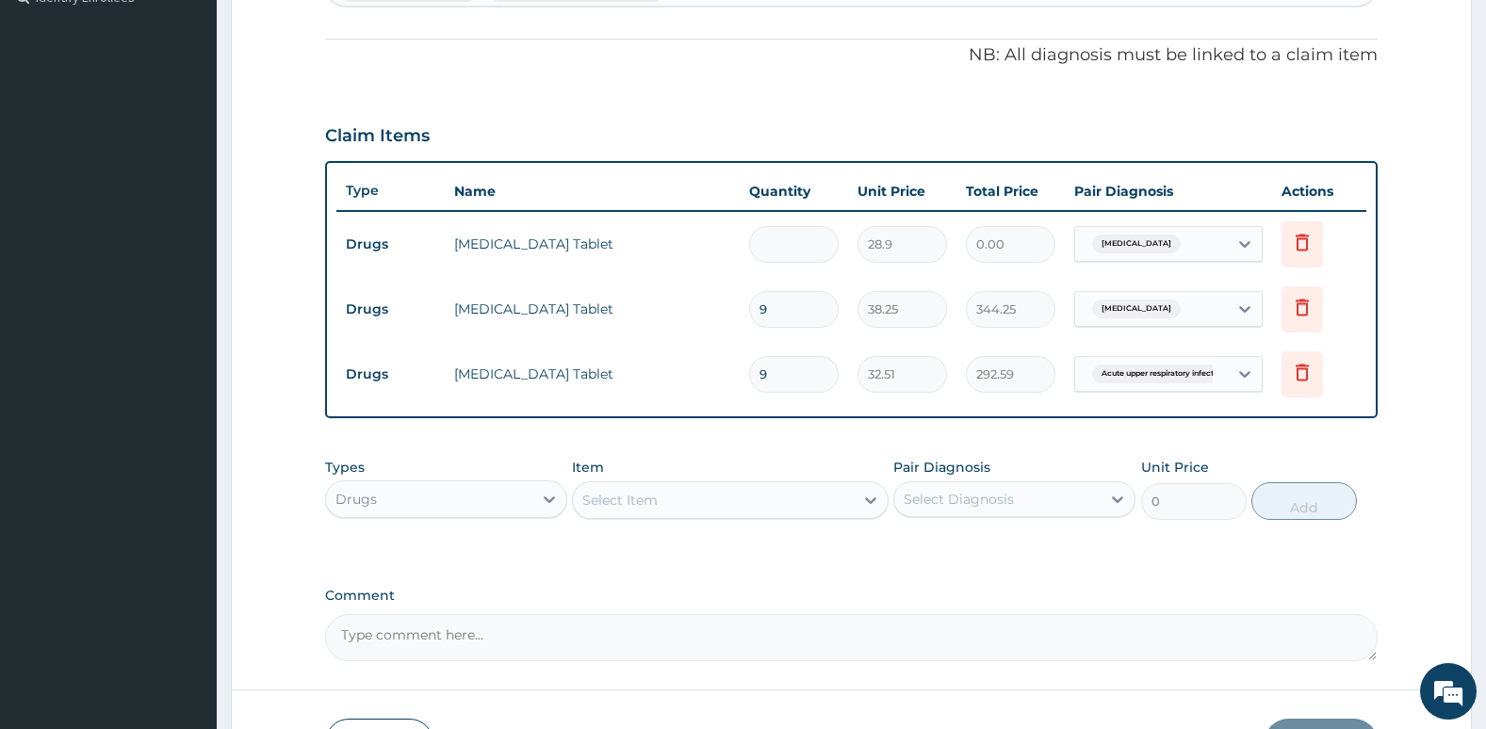
type input "9"
type input "260.10"
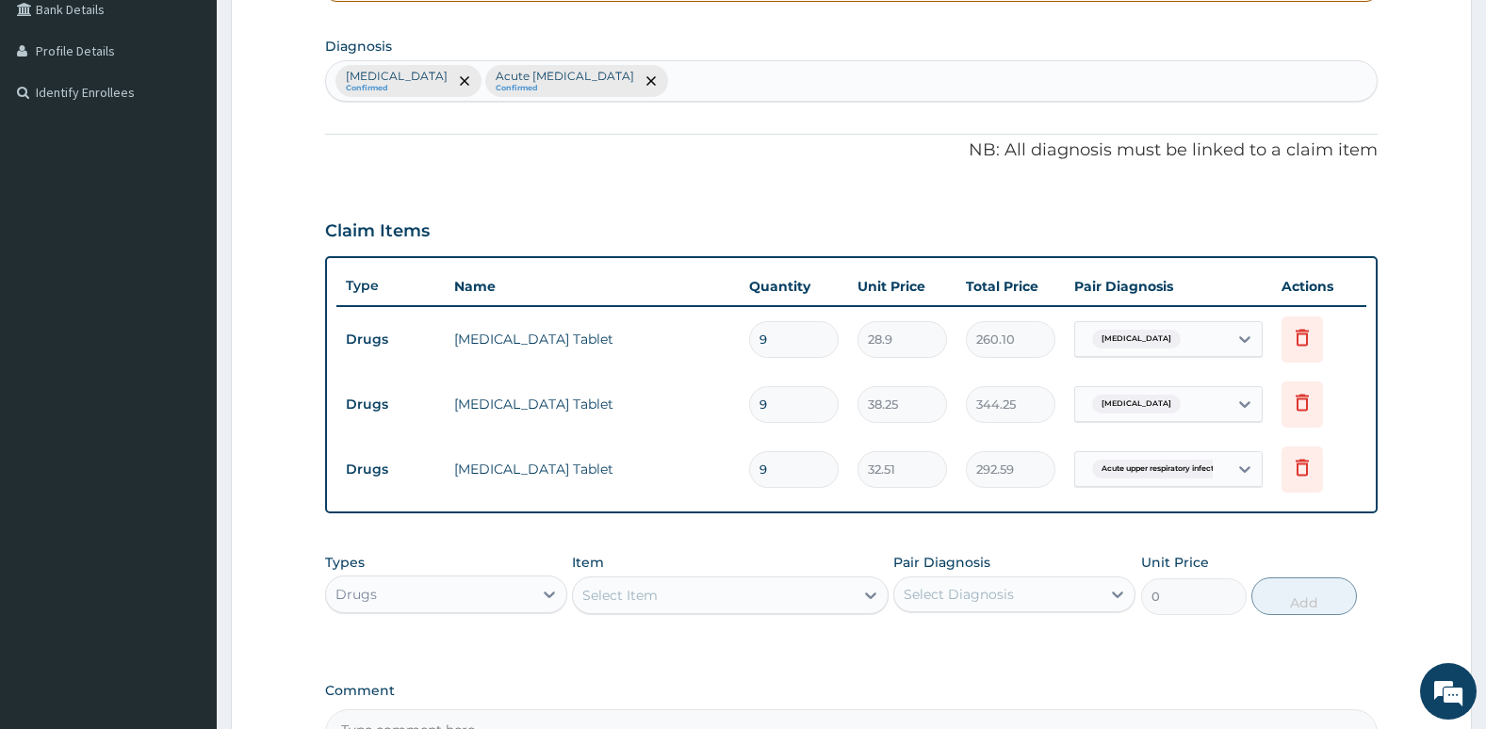
scroll to position [447, 0]
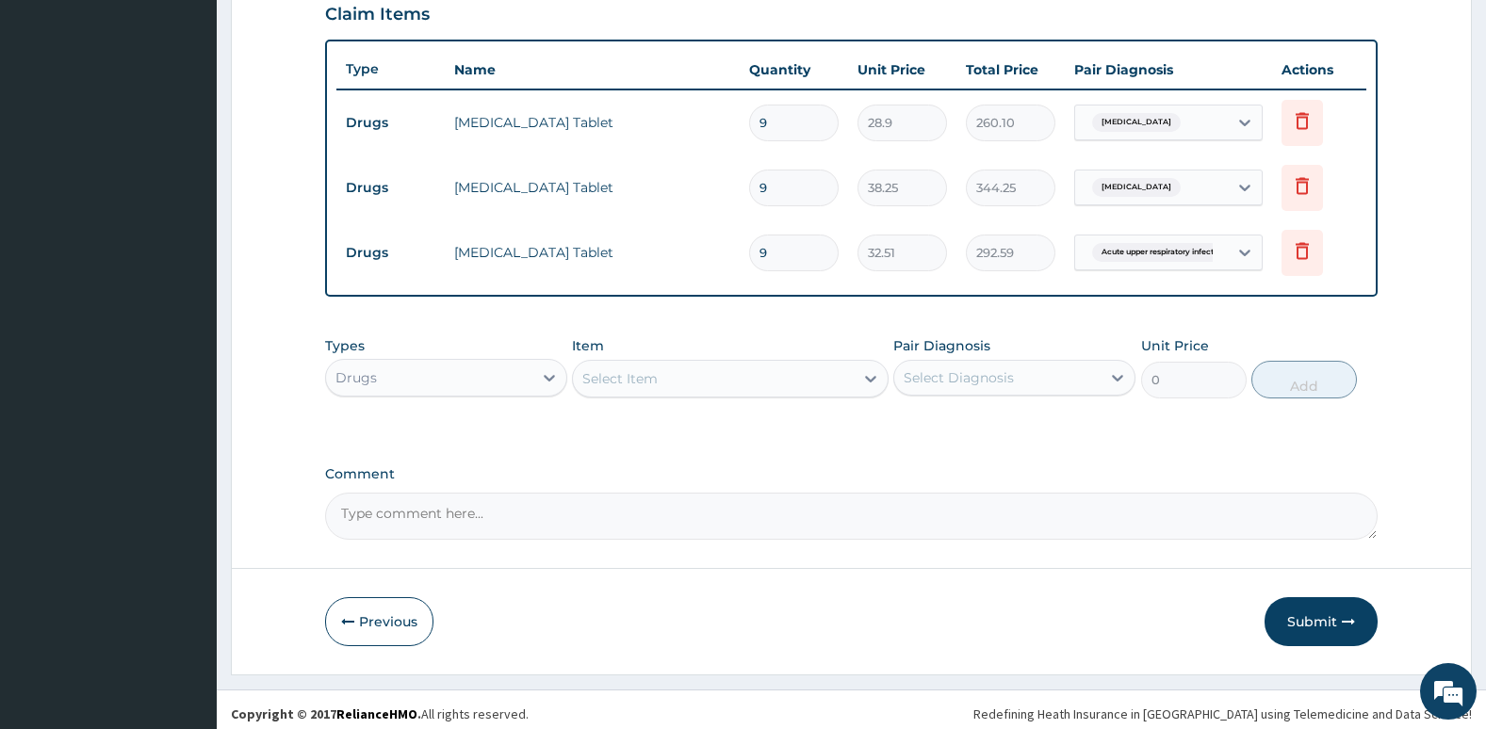
type input "9"
click at [1309, 625] on button "Submit" at bounding box center [1320, 621] width 113 height 49
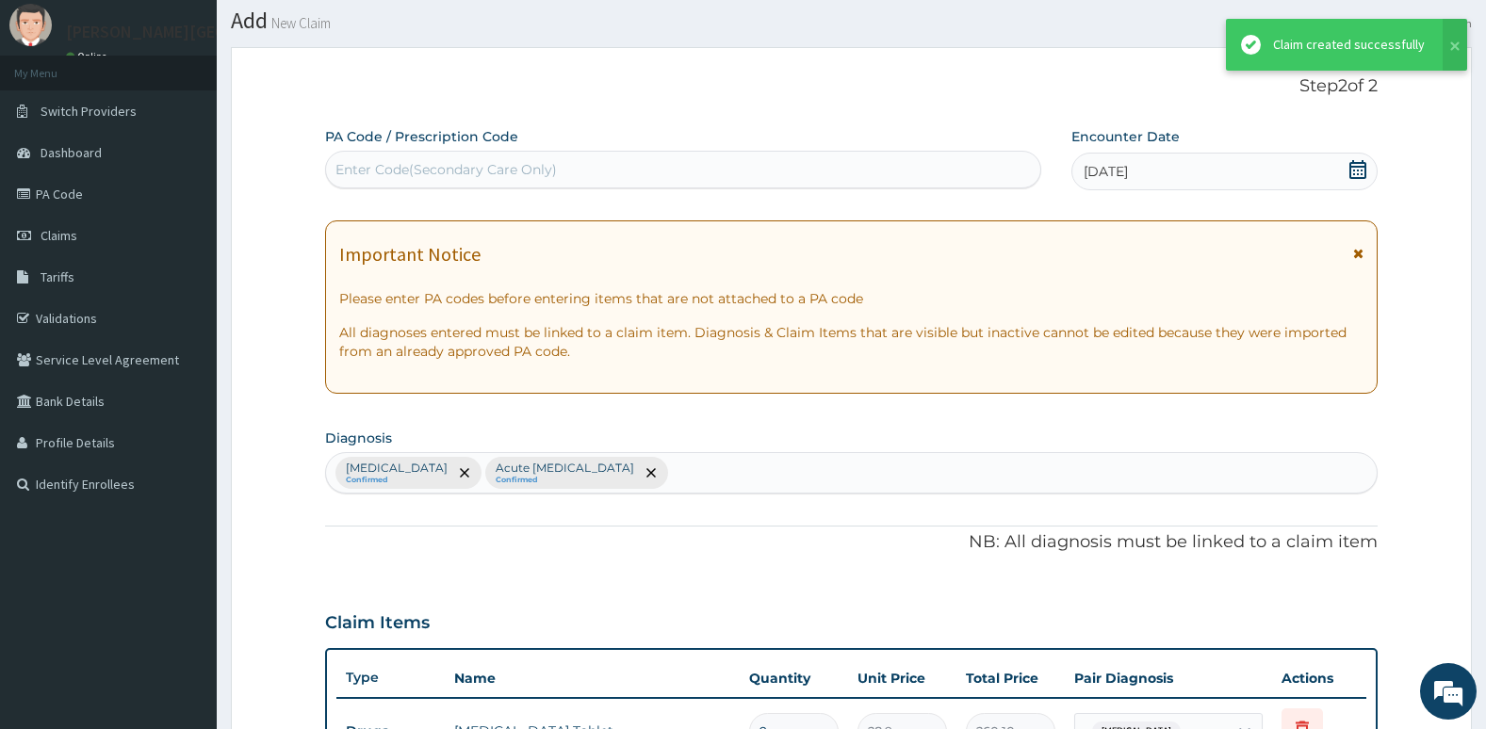
scroll to position [661, 0]
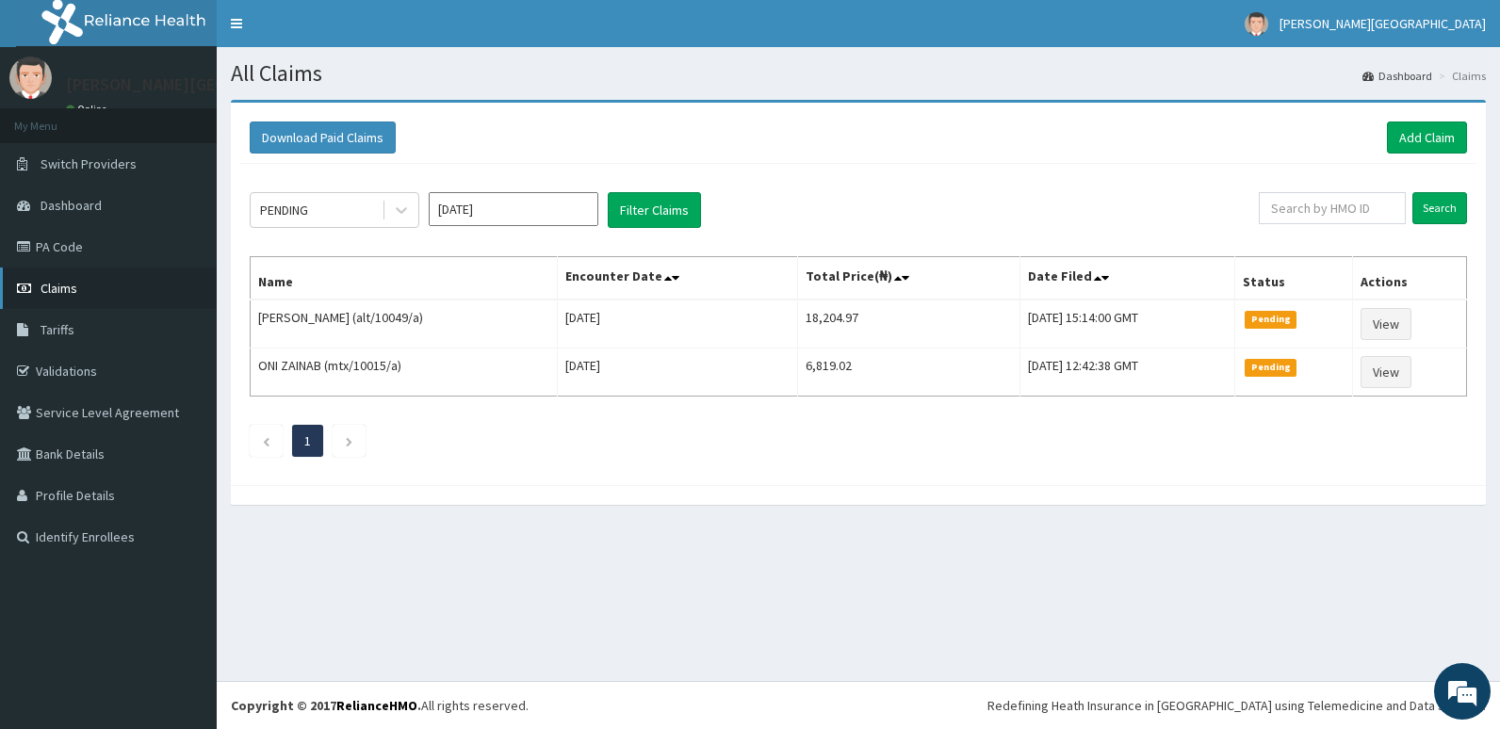
click at [93, 286] on link "Claims" at bounding box center [108, 288] width 217 height 41
click at [349, 430] on li at bounding box center [349, 441] width 33 height 32
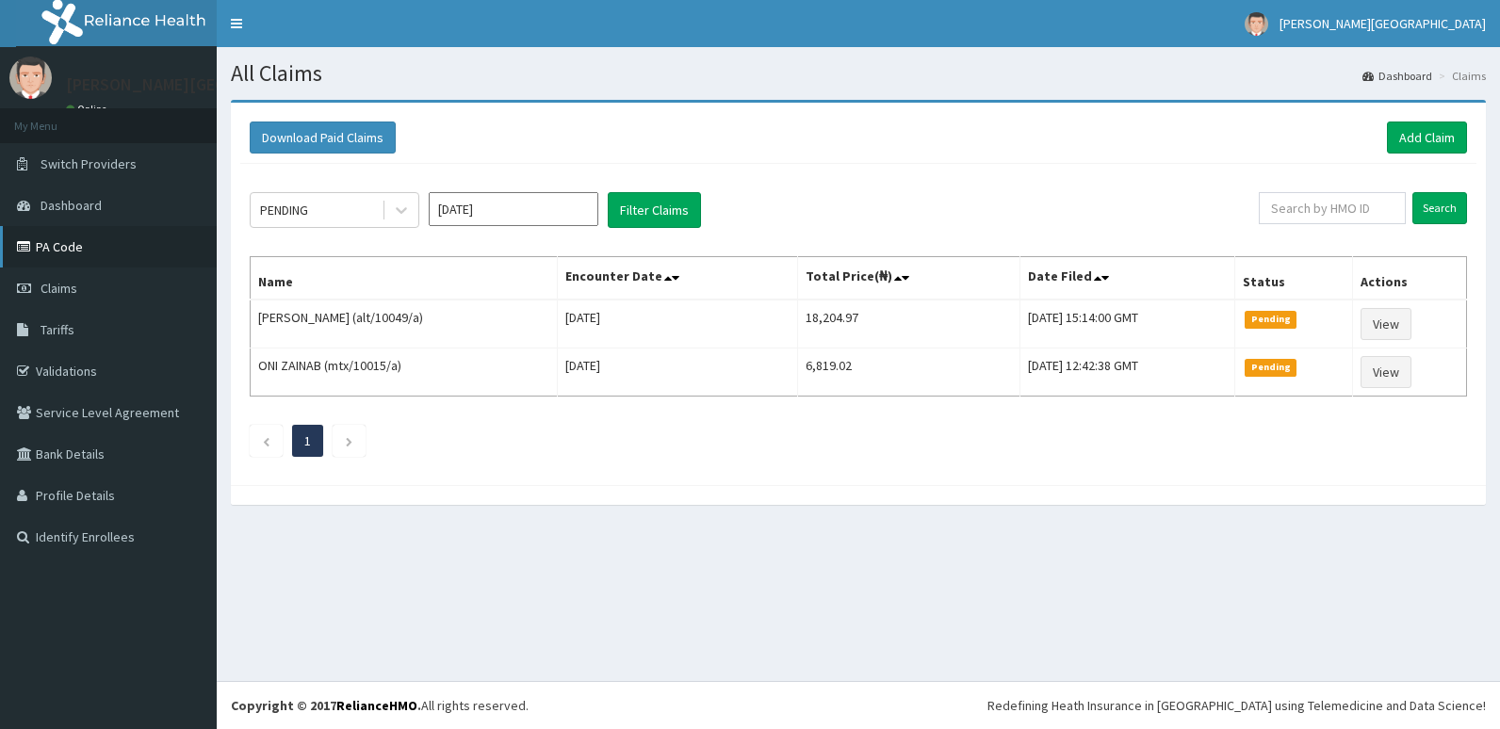
click at [144, 242] on link "PA Code" at bounding box center [108, 246] width 217 height 41
